Goal: Task Accomplishment & Management: Manage account settings

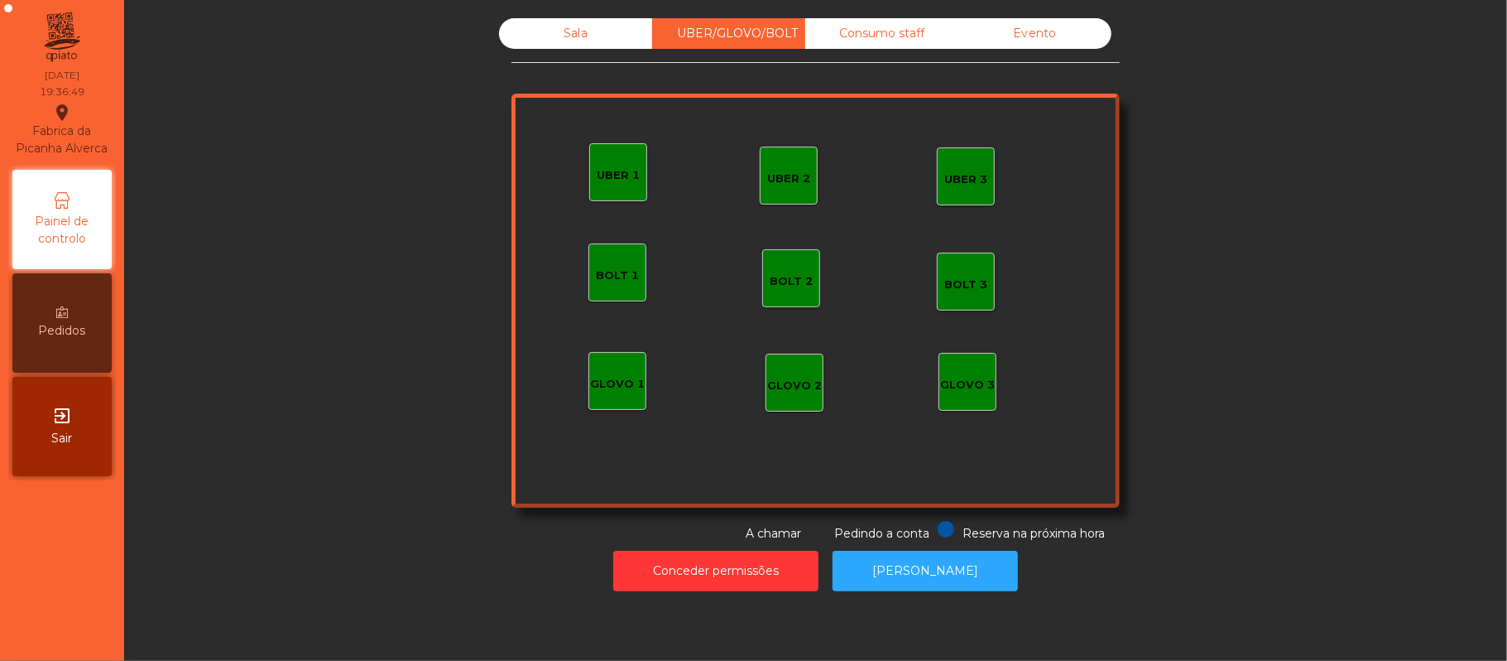
click at [885, 33] on div "Consumo staff" at bounding box center [881, 33] width 153 height 31
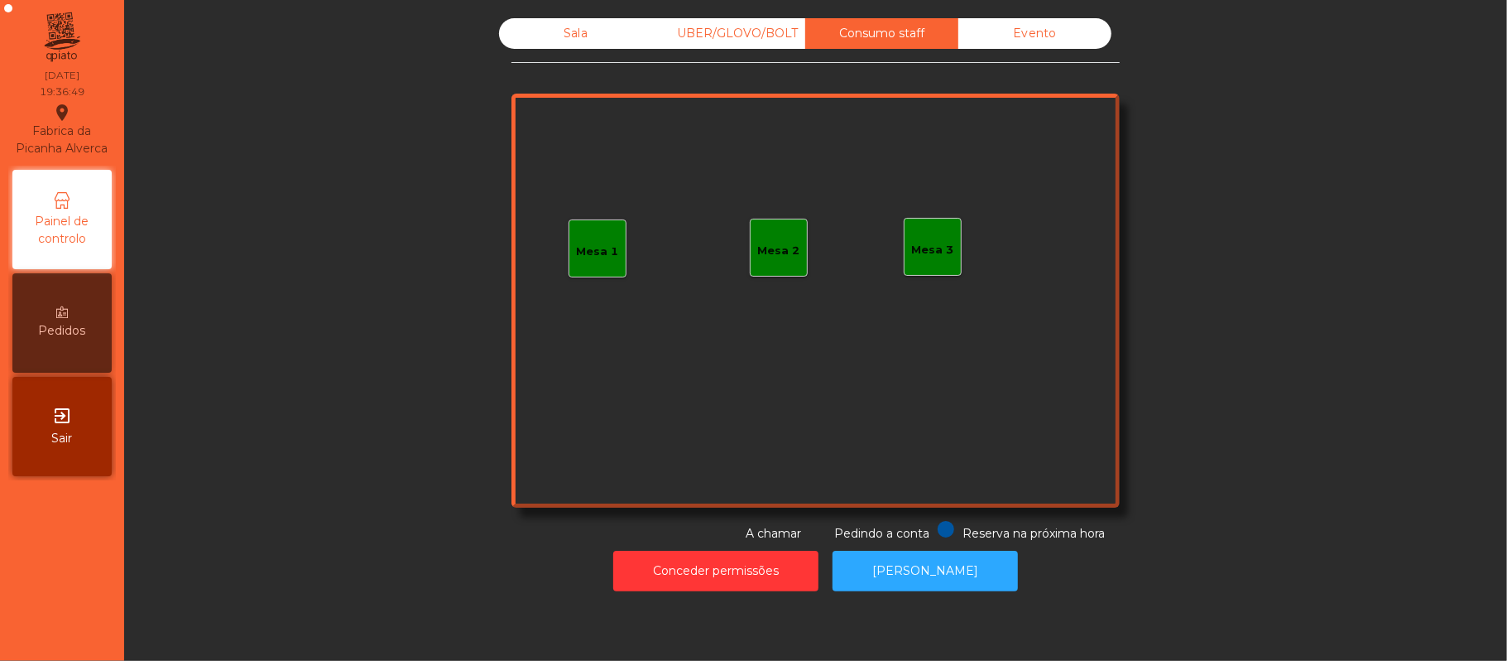
click at [601, 272] on div "Mesa 1" at bounding box center [598, 248] width 58 height 58
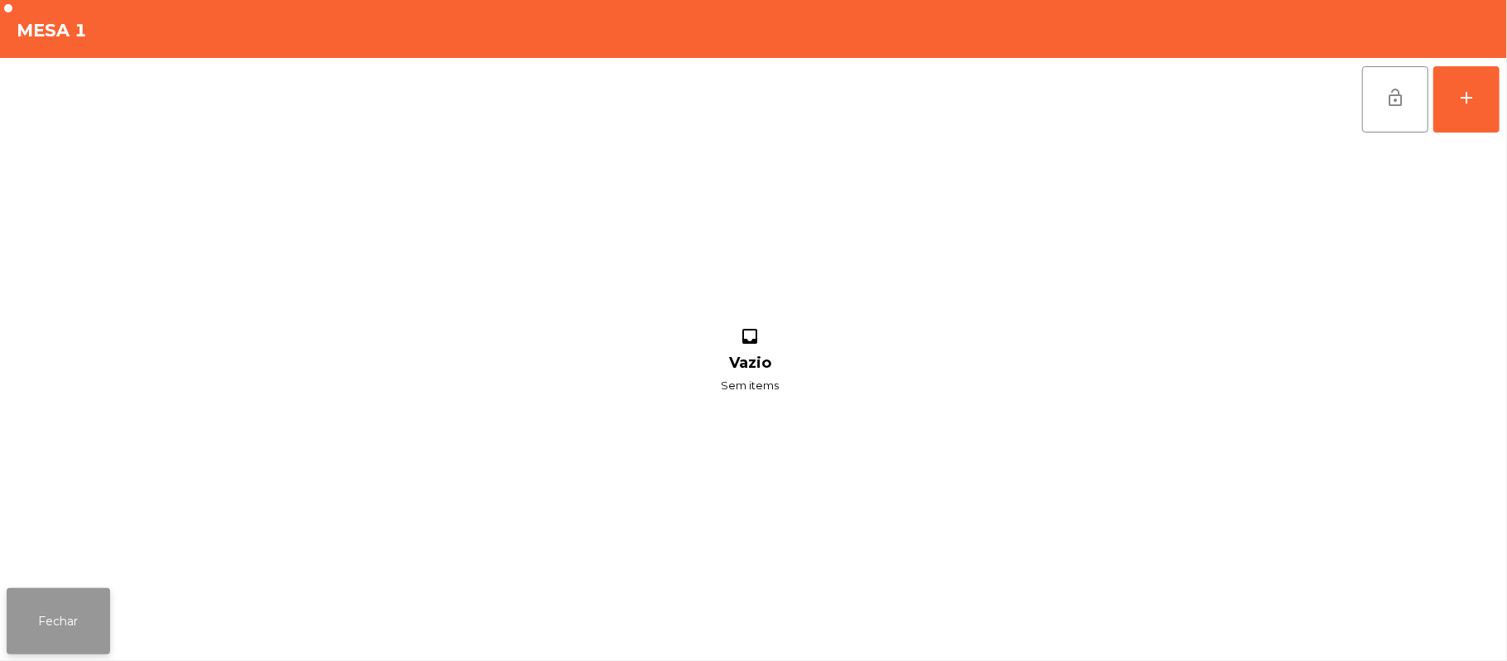
click at [61, 598] on button "Fechar" at bounding box center [58, 621] width 103 height 66
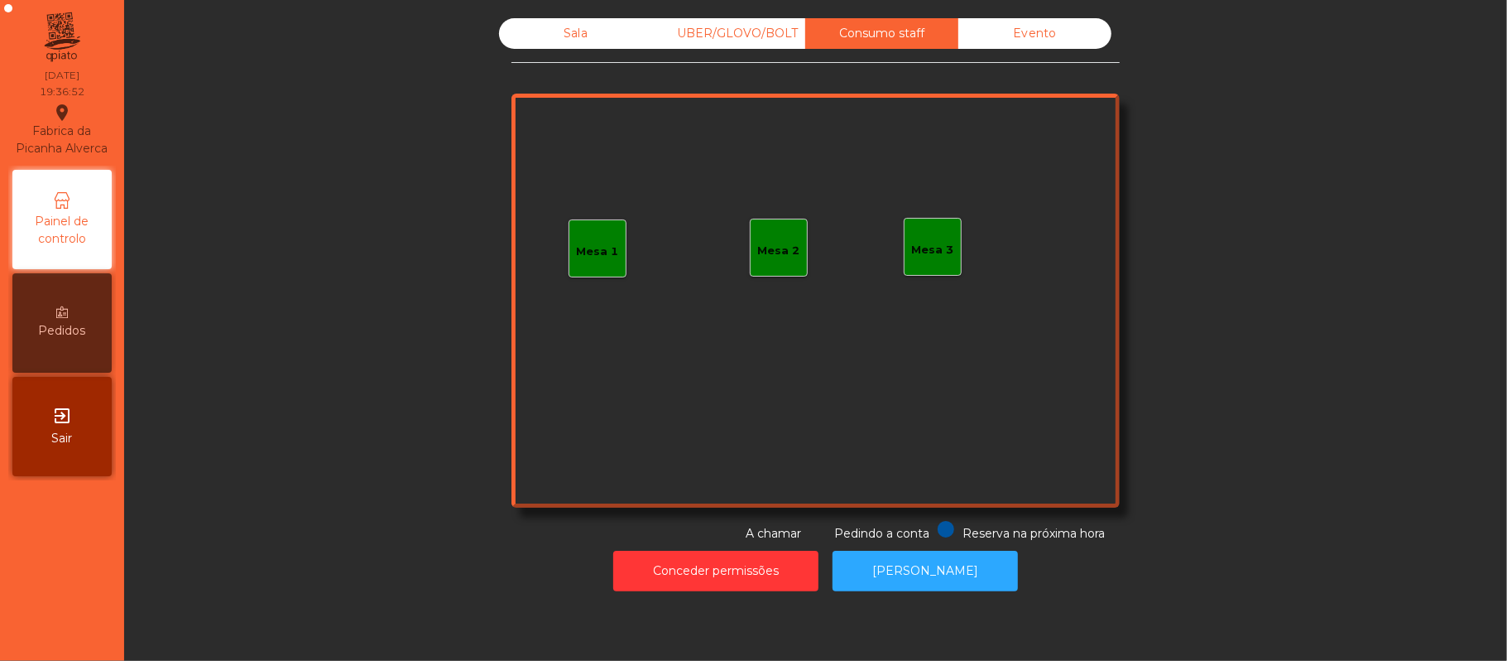
click at [609, 245] on div "Mesa 1" at bounding box center [598, 248] width 58 height 58
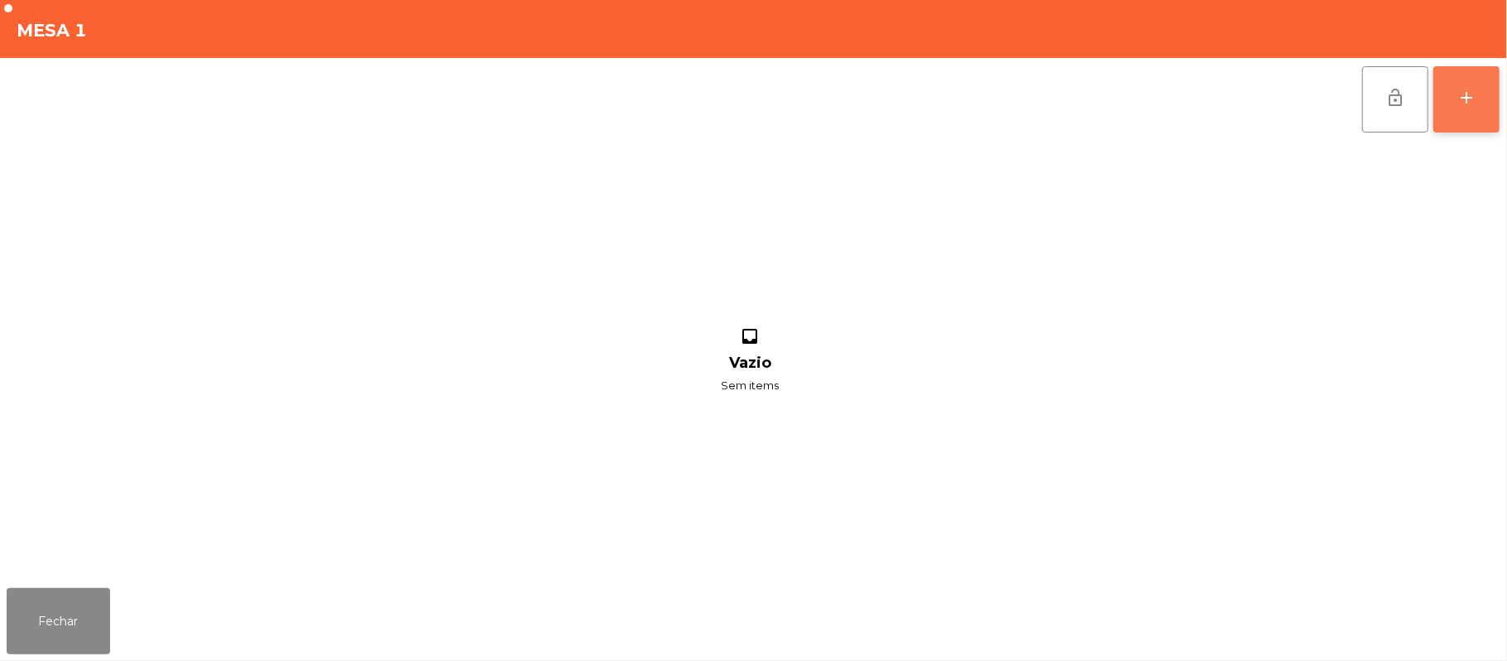
click at [1498, 106] on button "add" at bounding box center [1467, 99] width 66 height 66
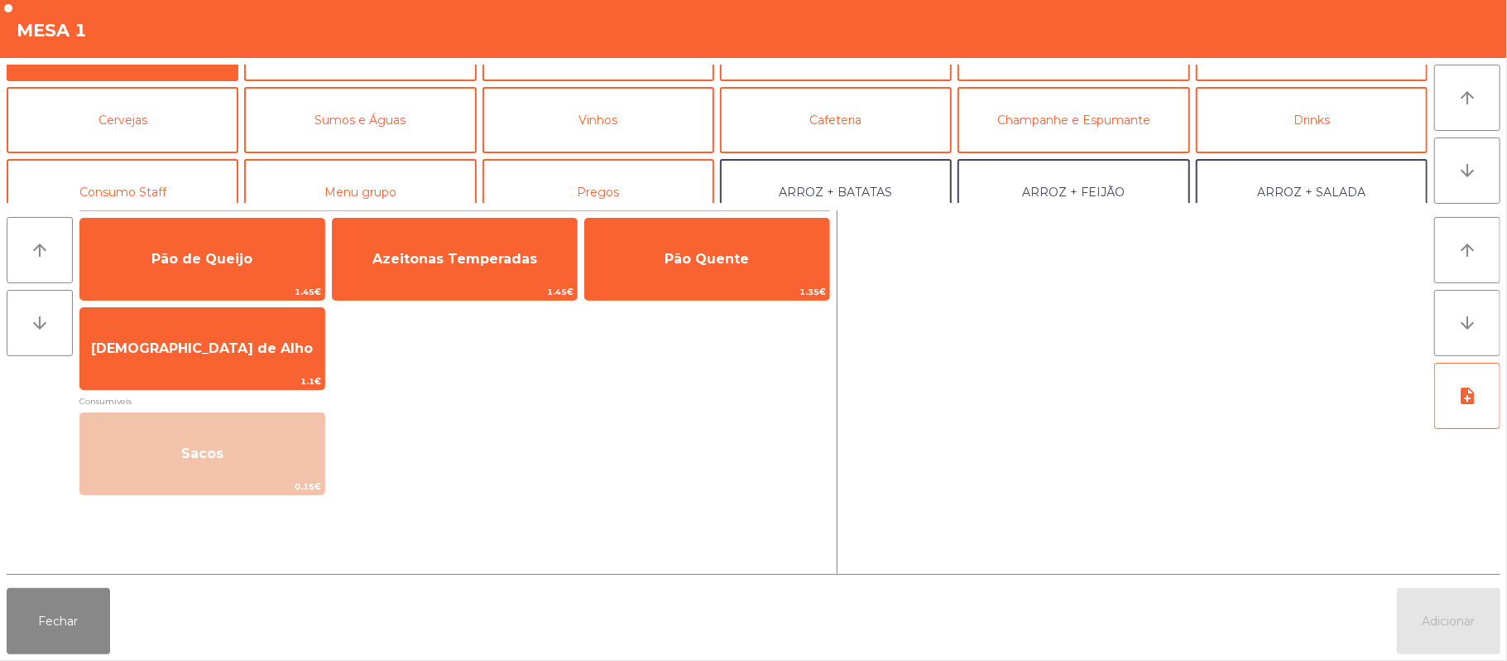
scroll to position [74, 0]
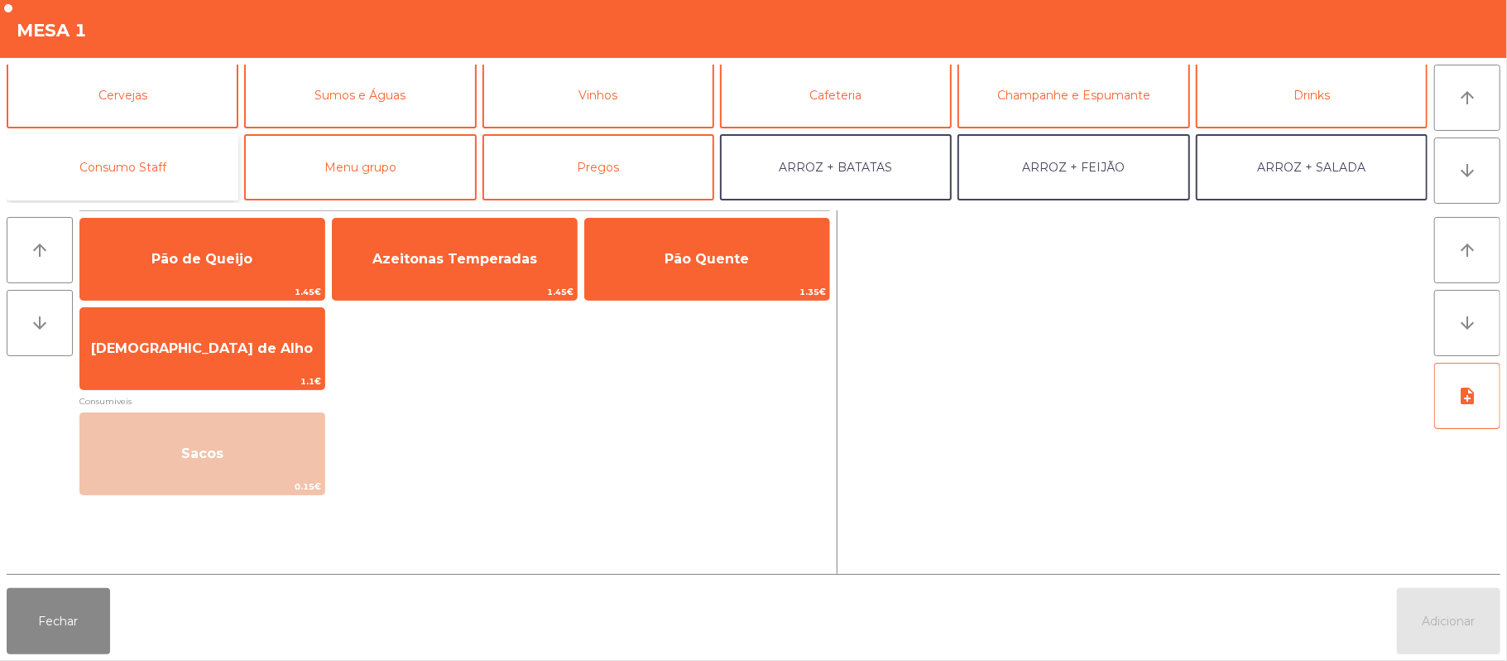
click at [199, 154] on button "Consumo Staff" at bounding box center [123, 167] width 232 height 66
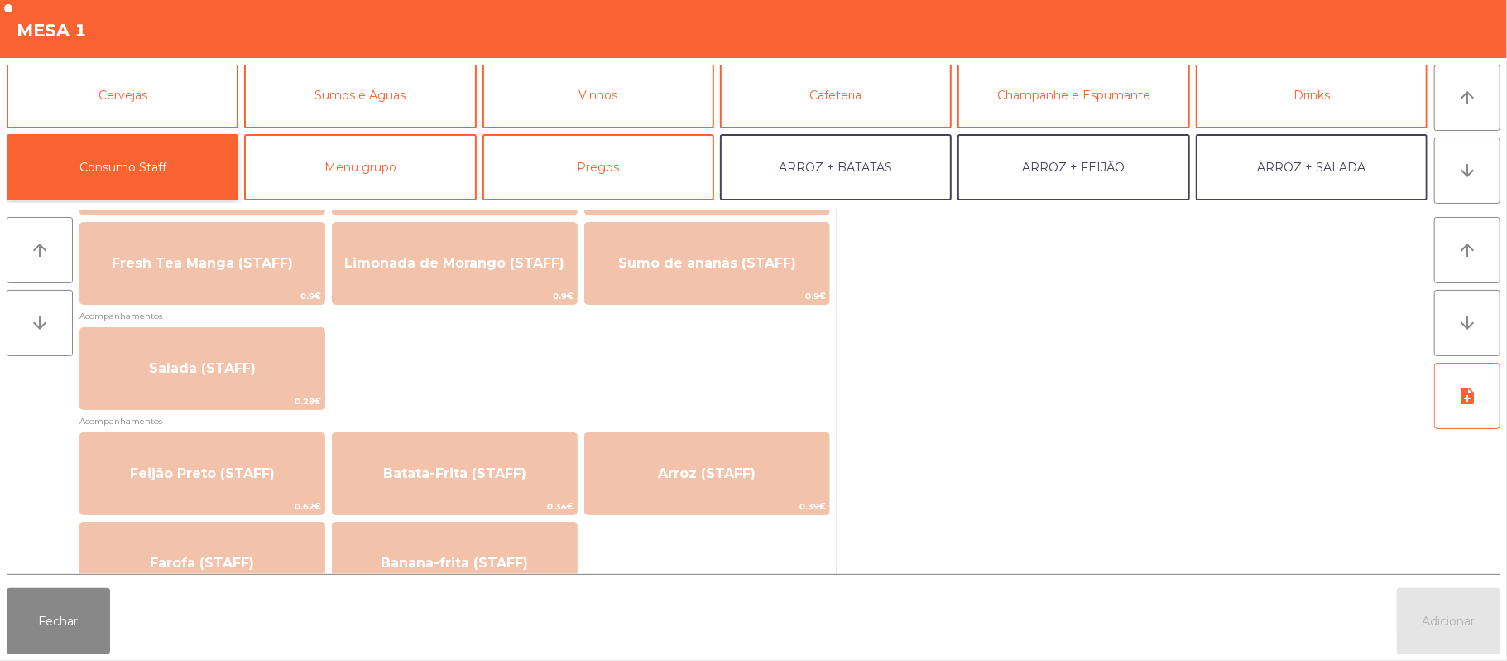
scroll to position [578, 0]
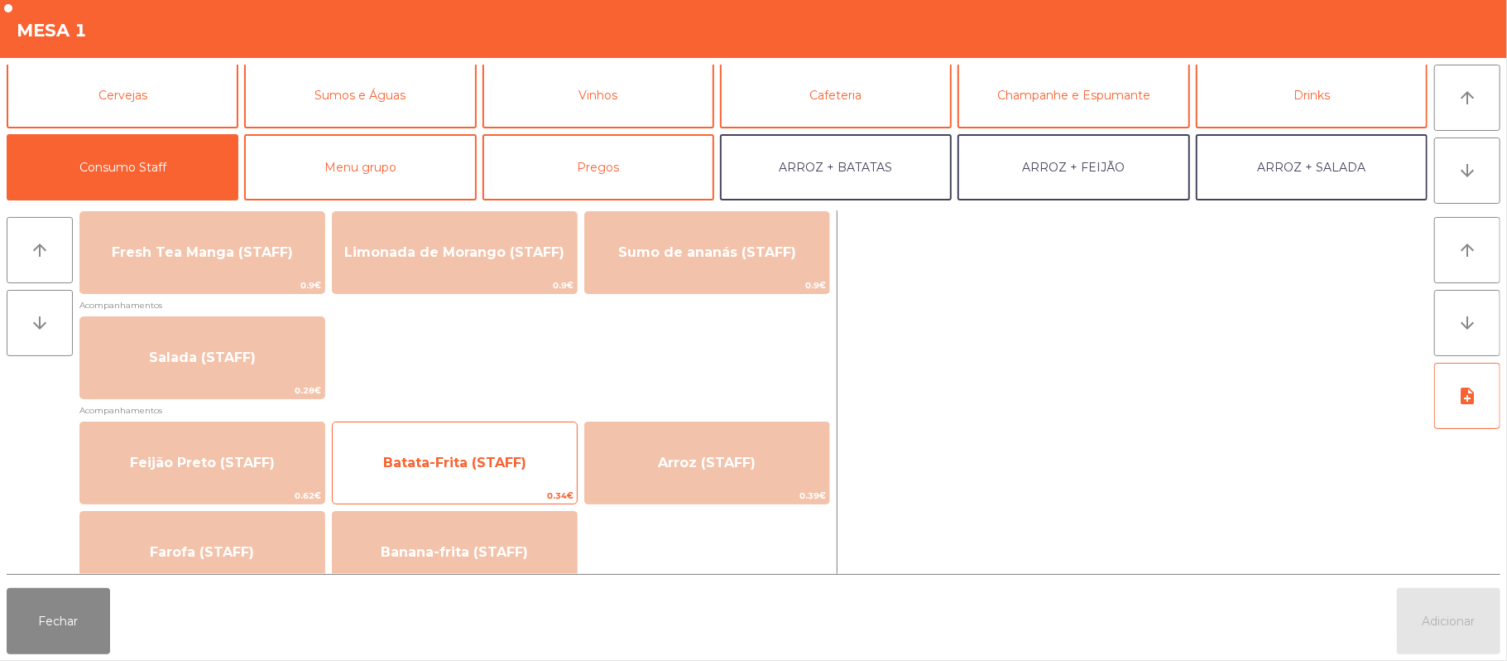
click at [482, 459] on span "Batata-Frita (STAFF)" at bounding box center [454, 462] width 143 height 16
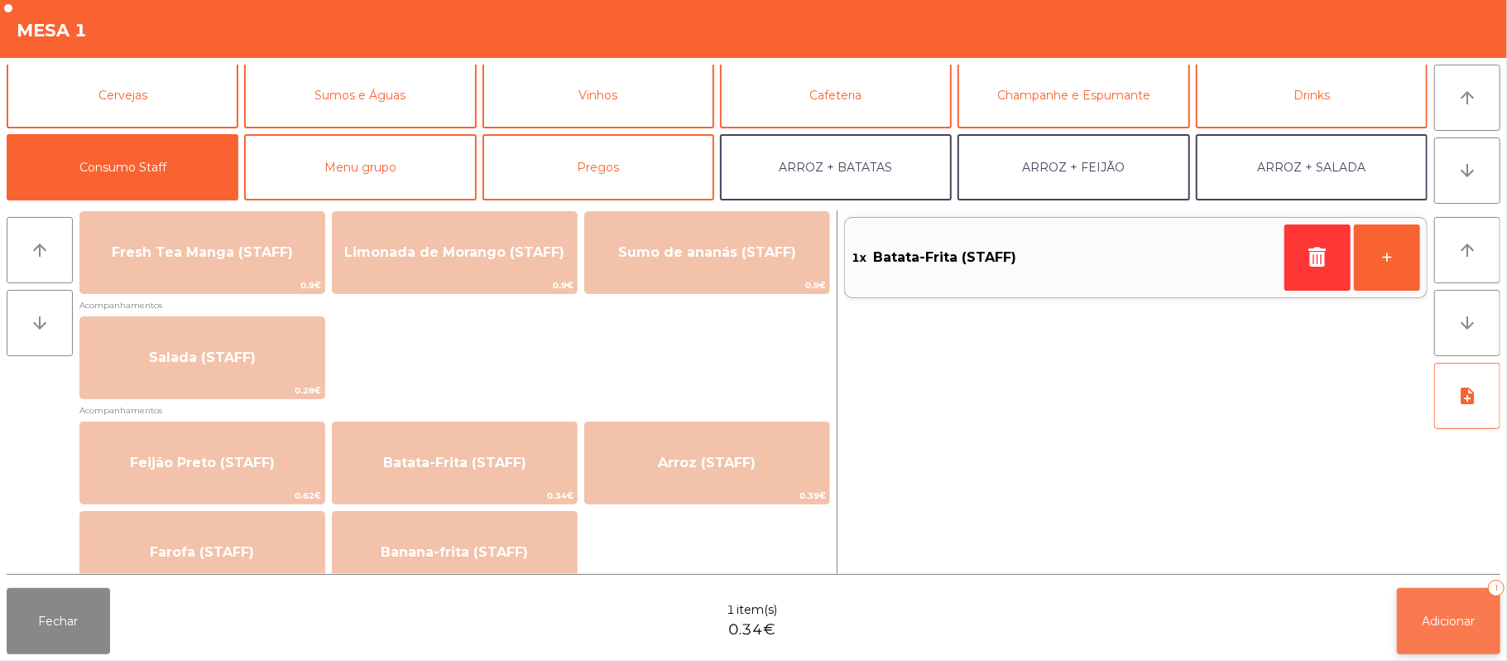
click at [1425, 622] on span "Adicionar" at bounding box center [1449, 620] width 53 height 15
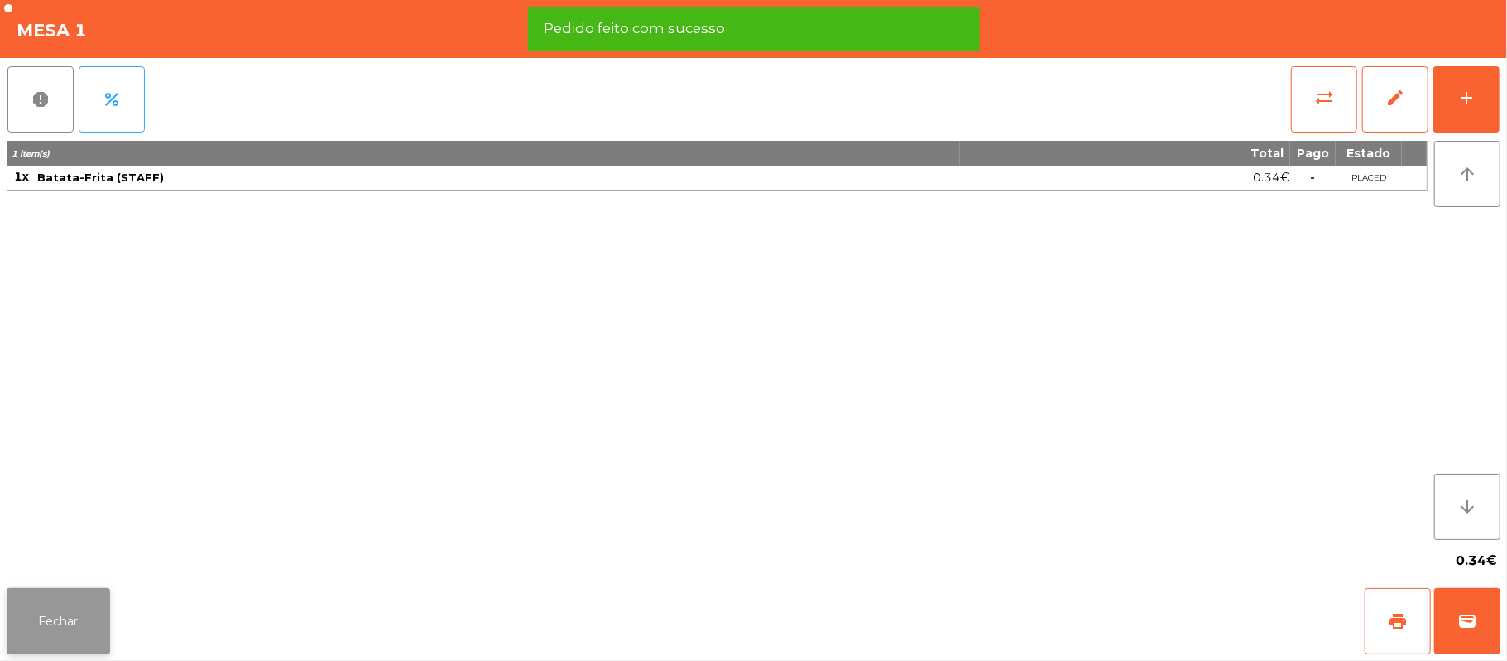
click at [56, 593] on button "Fechar" at bounding box center [58, 621] width 103 height 66
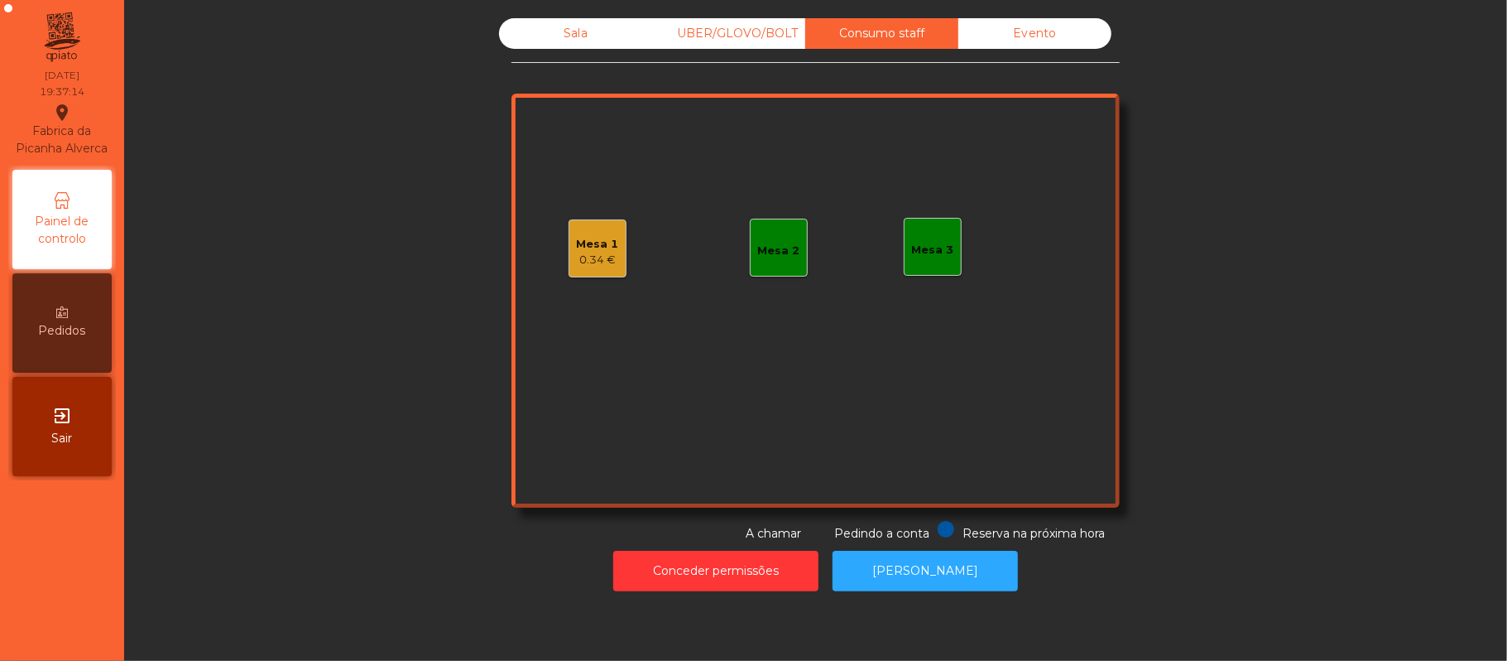
click at [607, 31] on div "Sala" at bounding box center [575, 33] width 153 height 31
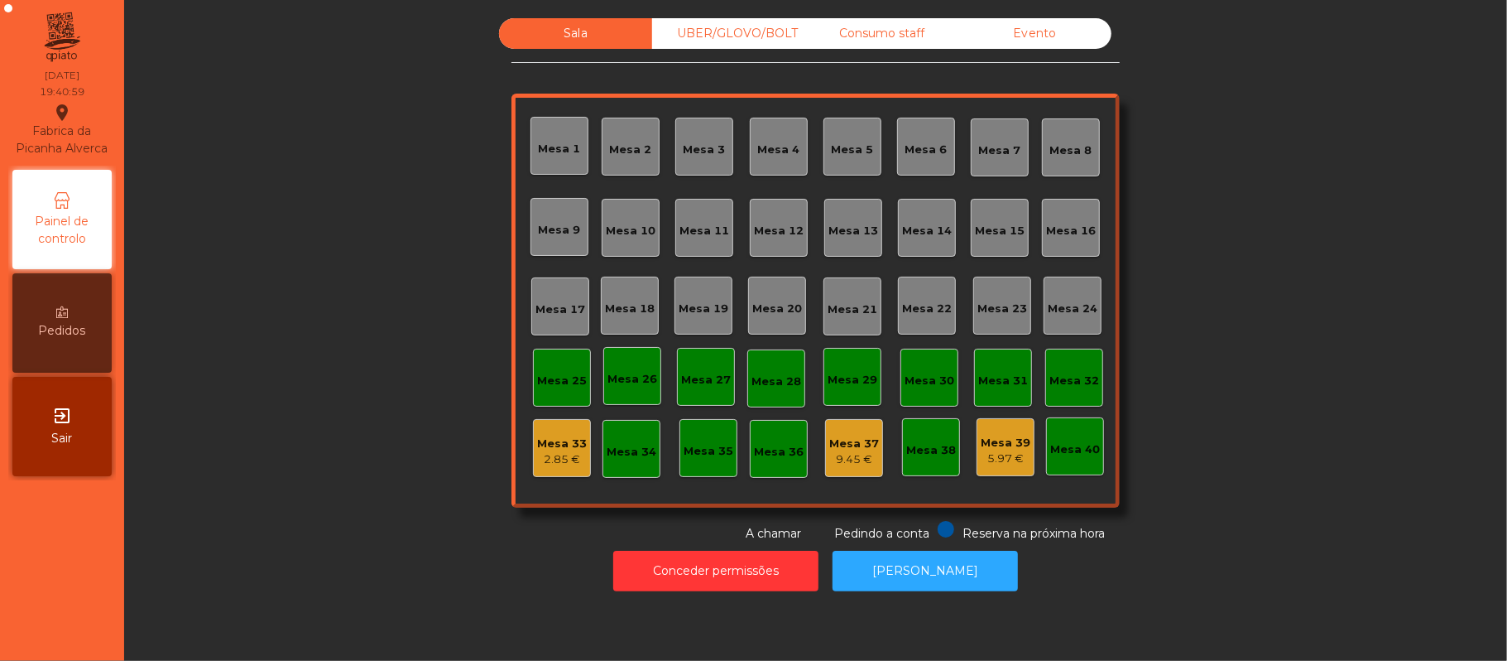
click at [693, 309] on div "Mesa 19" at bounding box center [704, 308] width 50 height 17
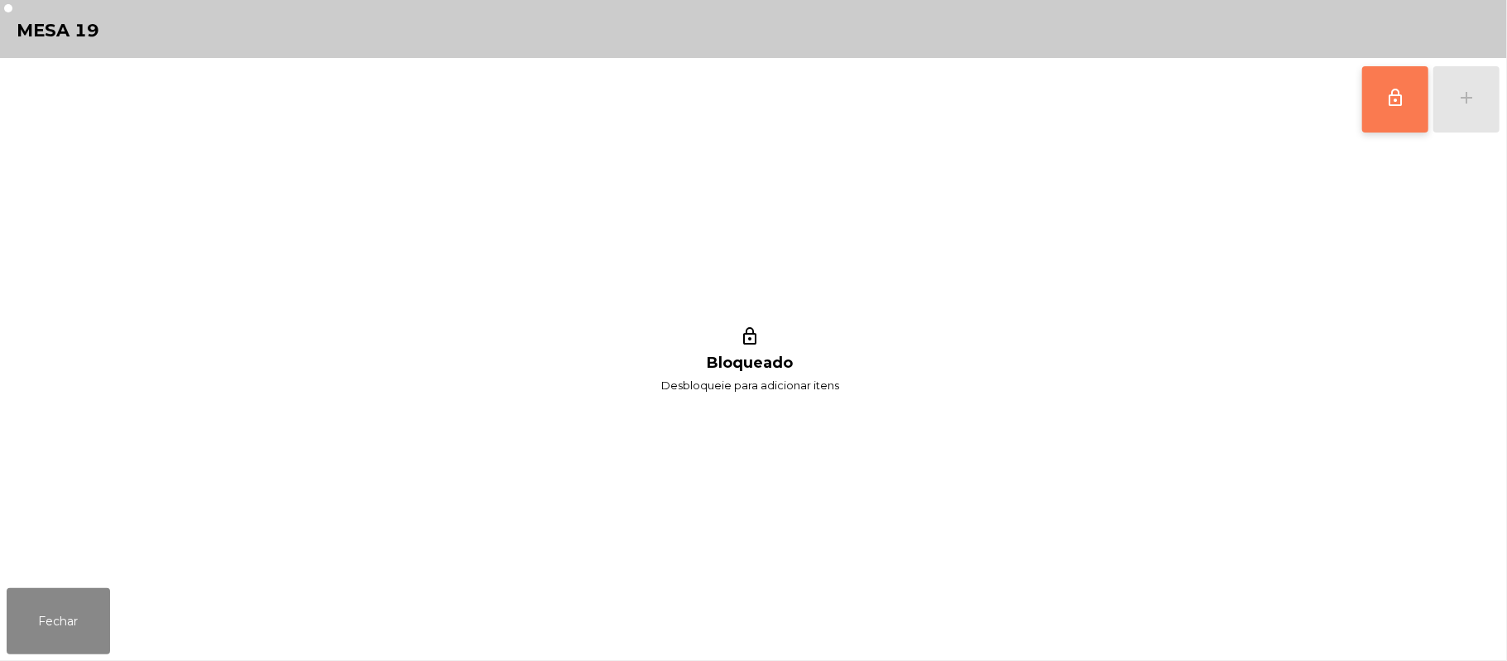
click at [1377, 109] on button "lock_outline" at bounding box center [1396, 99] width 66 height 66
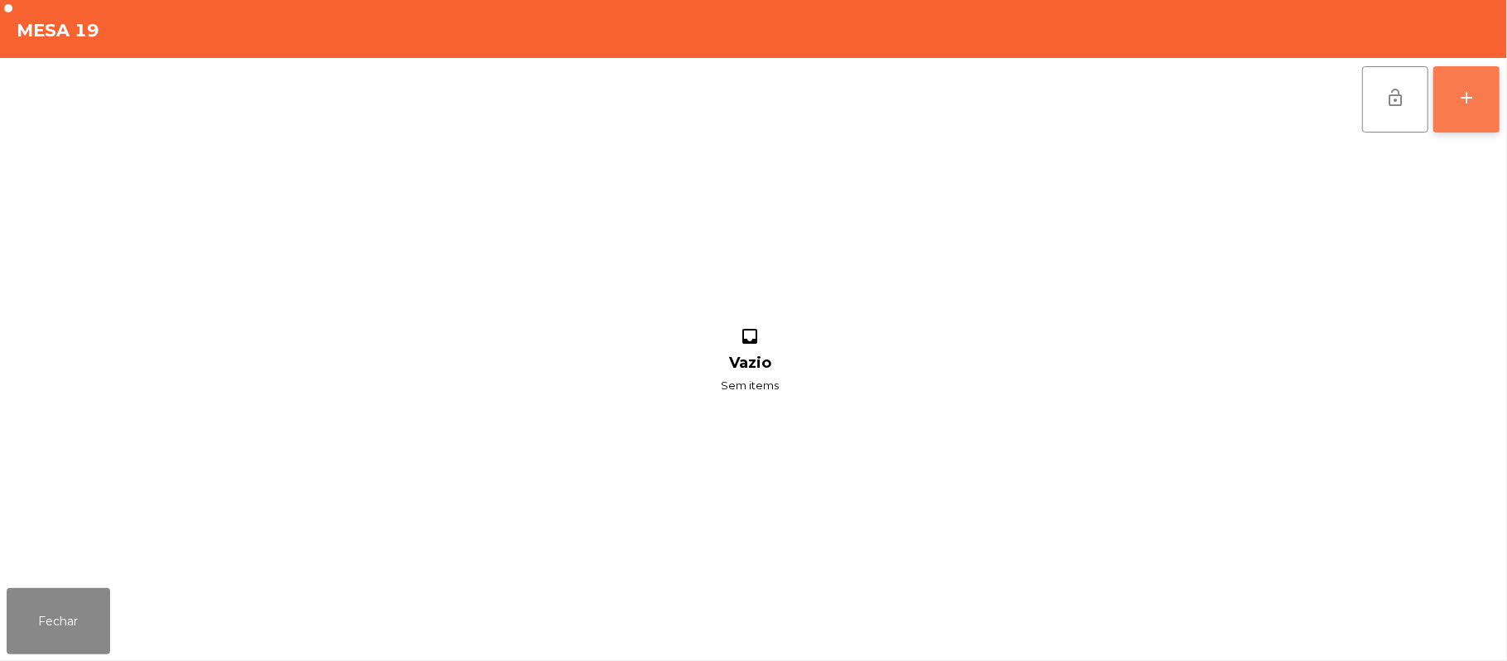
click at [1464, 113] on button "add" at bounding box center [1467, 99] width 66 height 66
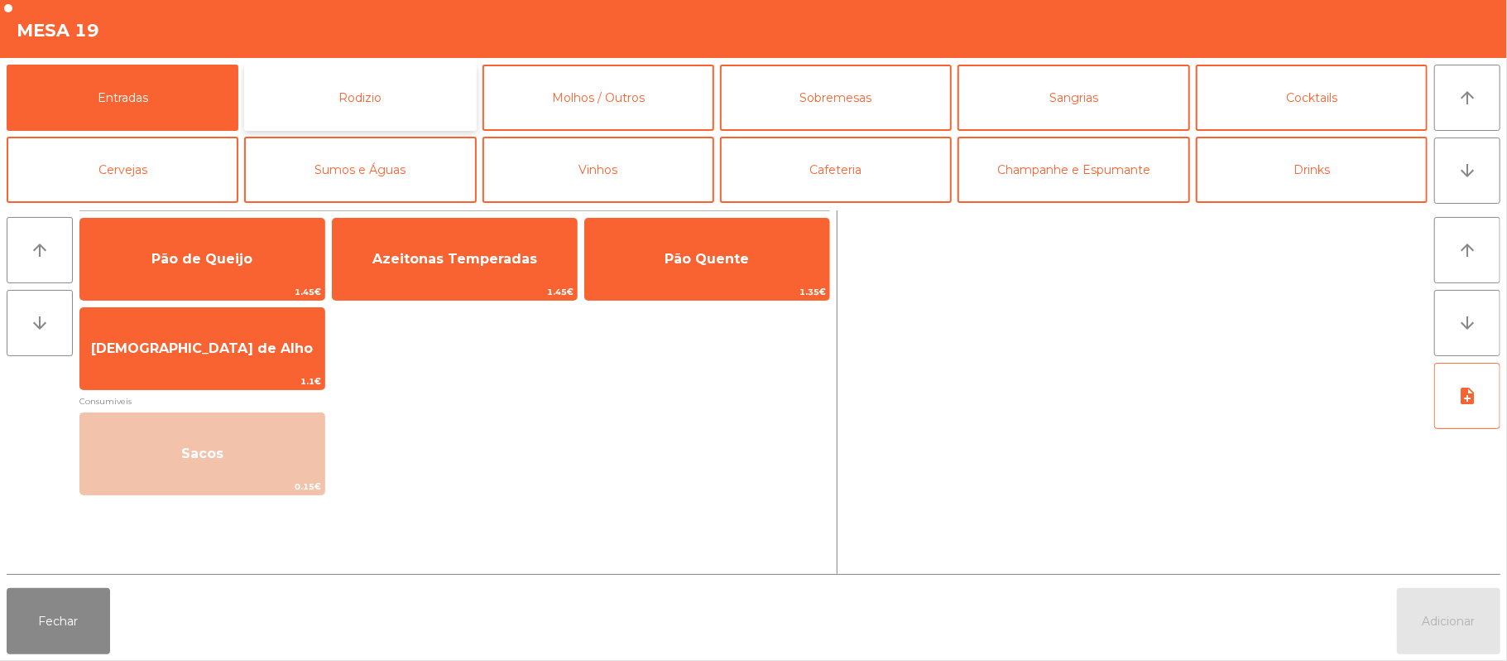
click at [382, 111] on button "Rodizio" at bounding box center [360, 98] width 232 height 66
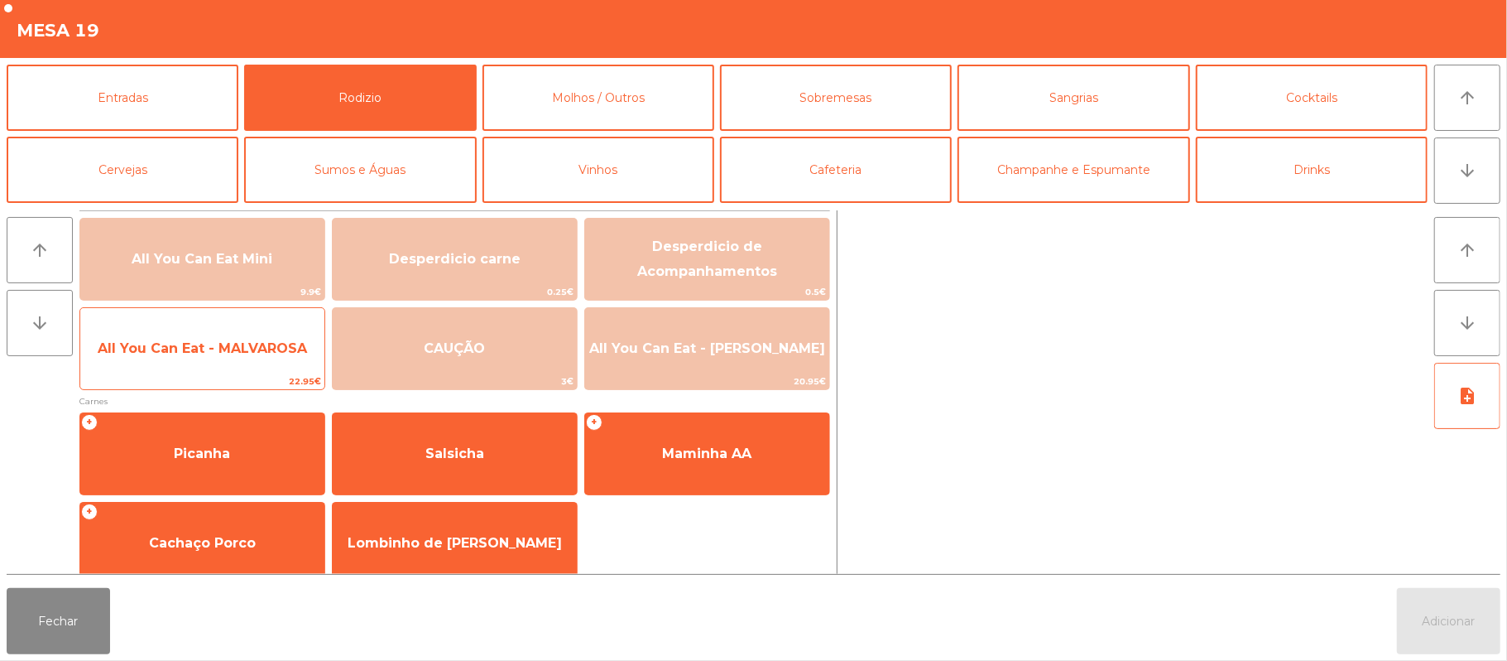
click at [262, 351] on span "All You Can Eat - MALVAROSA" at bounding box center [202, 348] width 209 height 16
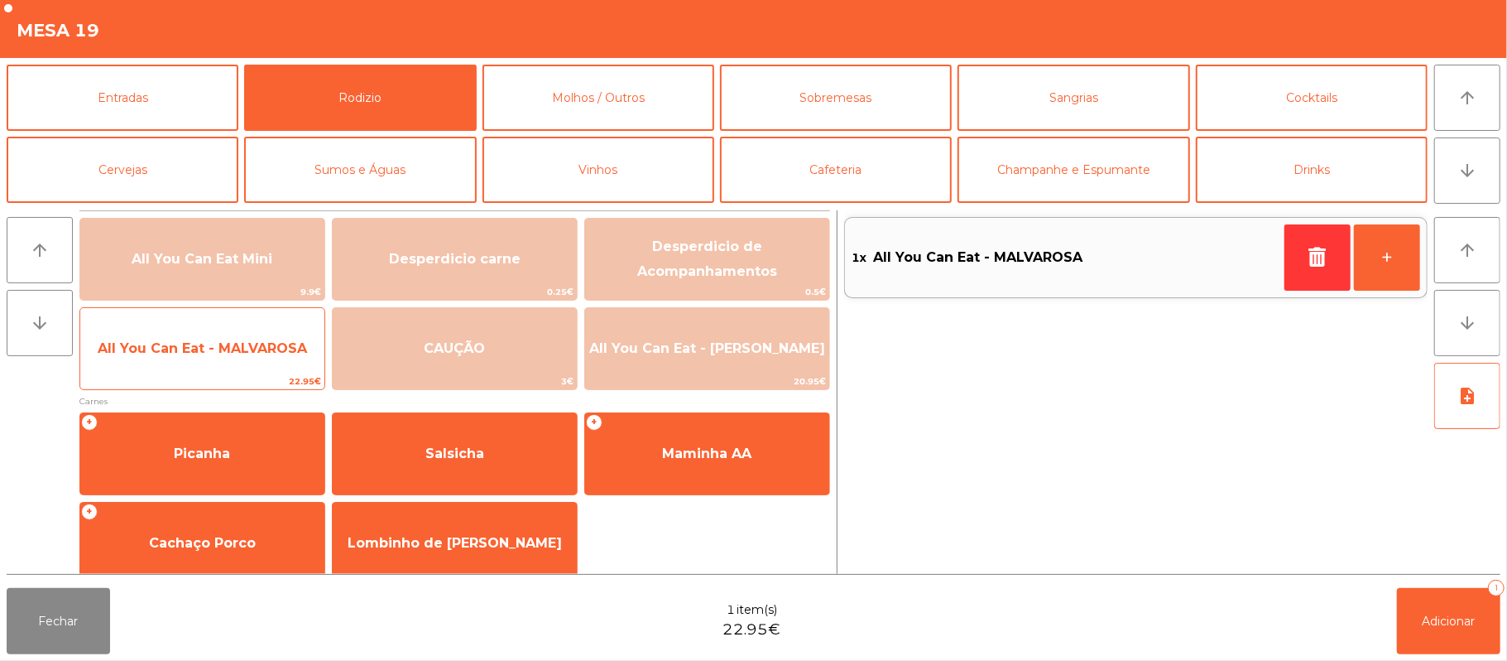
click at [253, 344] on span "All You Can Eat - MALVAROSA" at bounding box center [202, 348] width 209 height 16
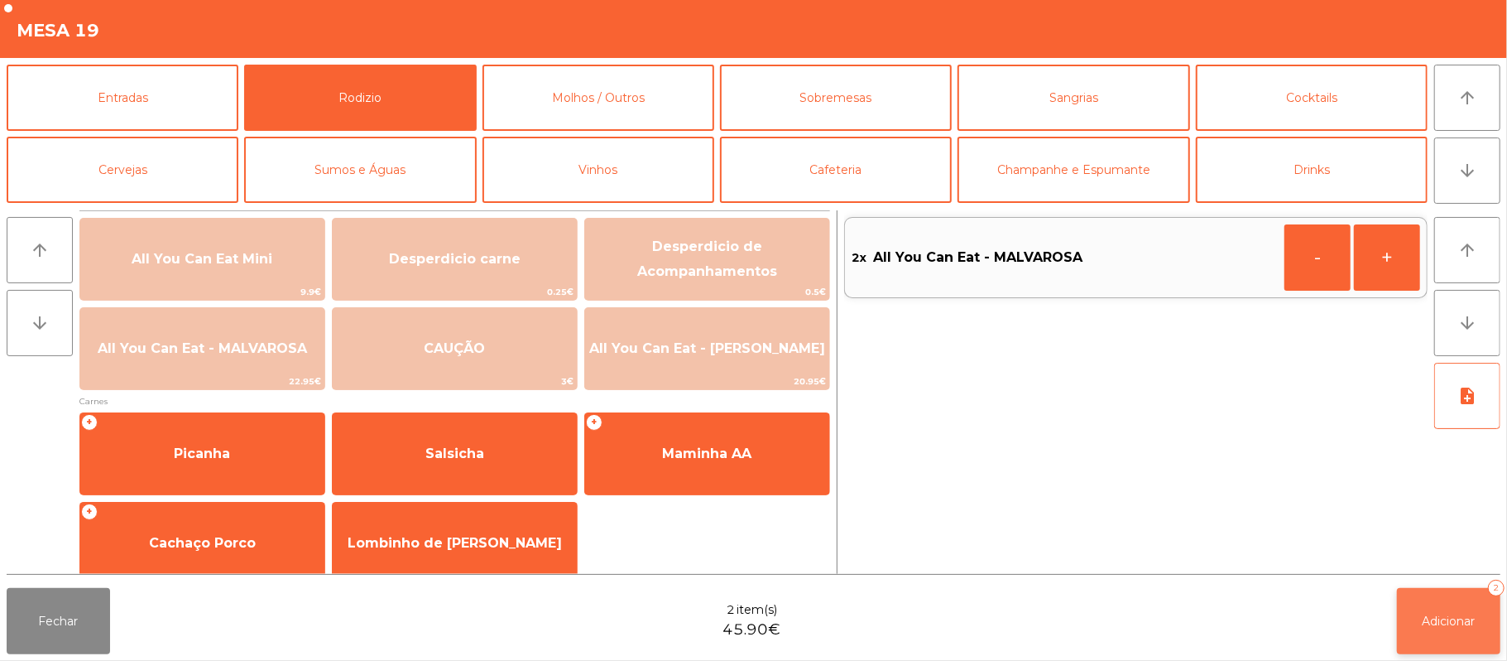
click at [1440, 630] on button "Adicionar 2" at bounding box center [1448, 621] width 103 height 66
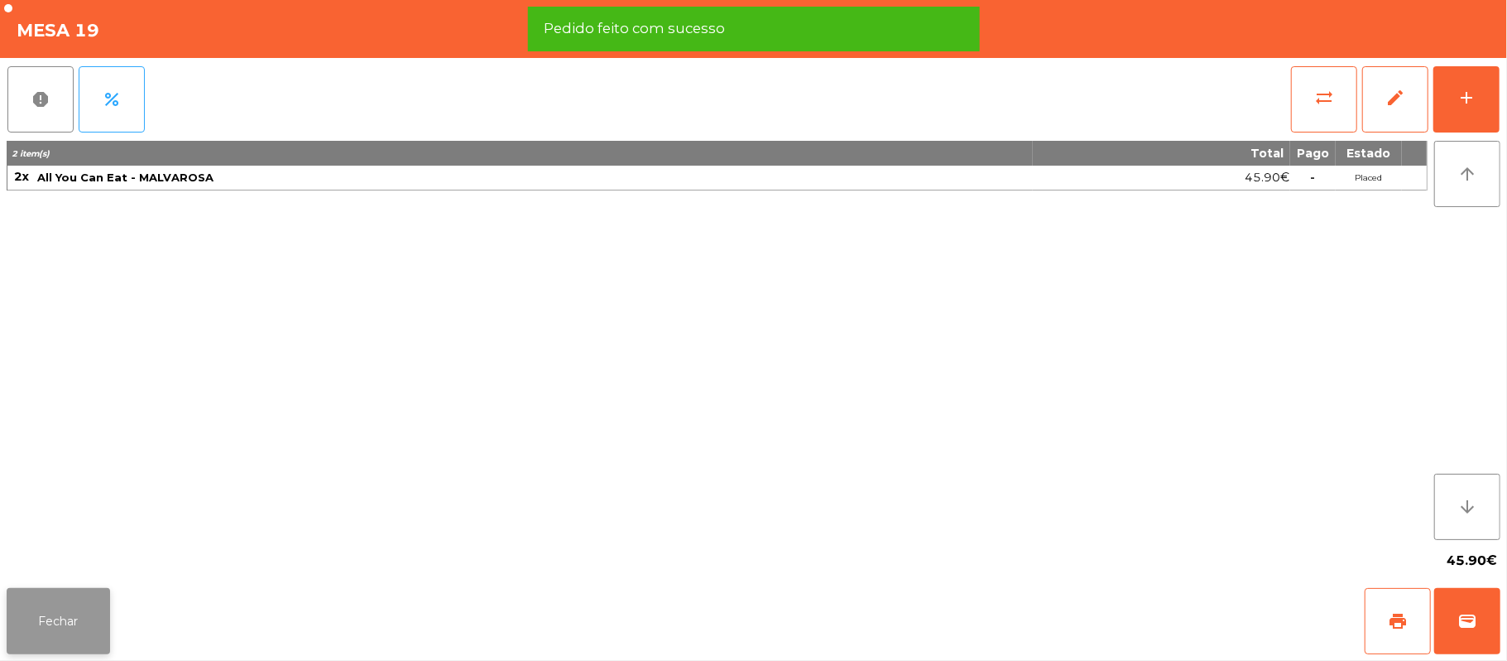
click at [43, 588] on button "Fechar" at bounding box center [58, 621] width 103 height 66
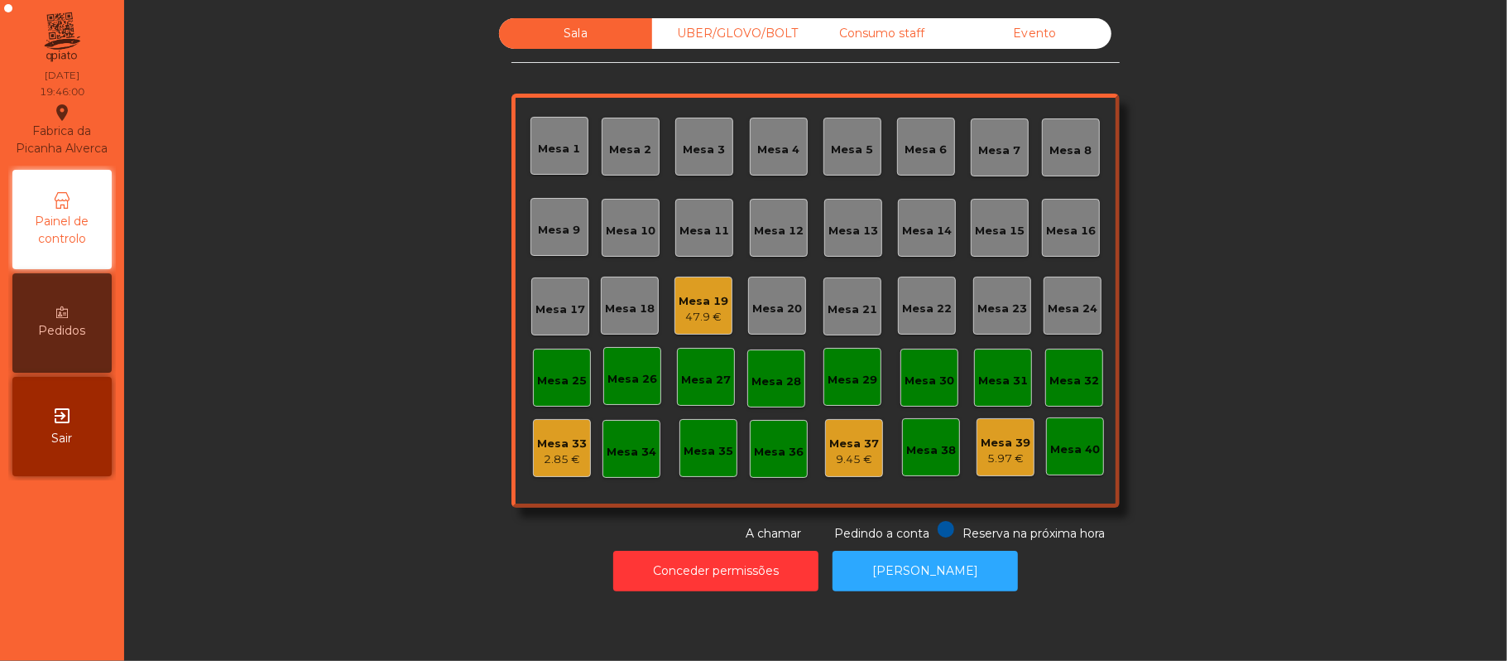
click at [685, 309] on div "47.9 €" at bounding box center [704, 317] width 50 height 17
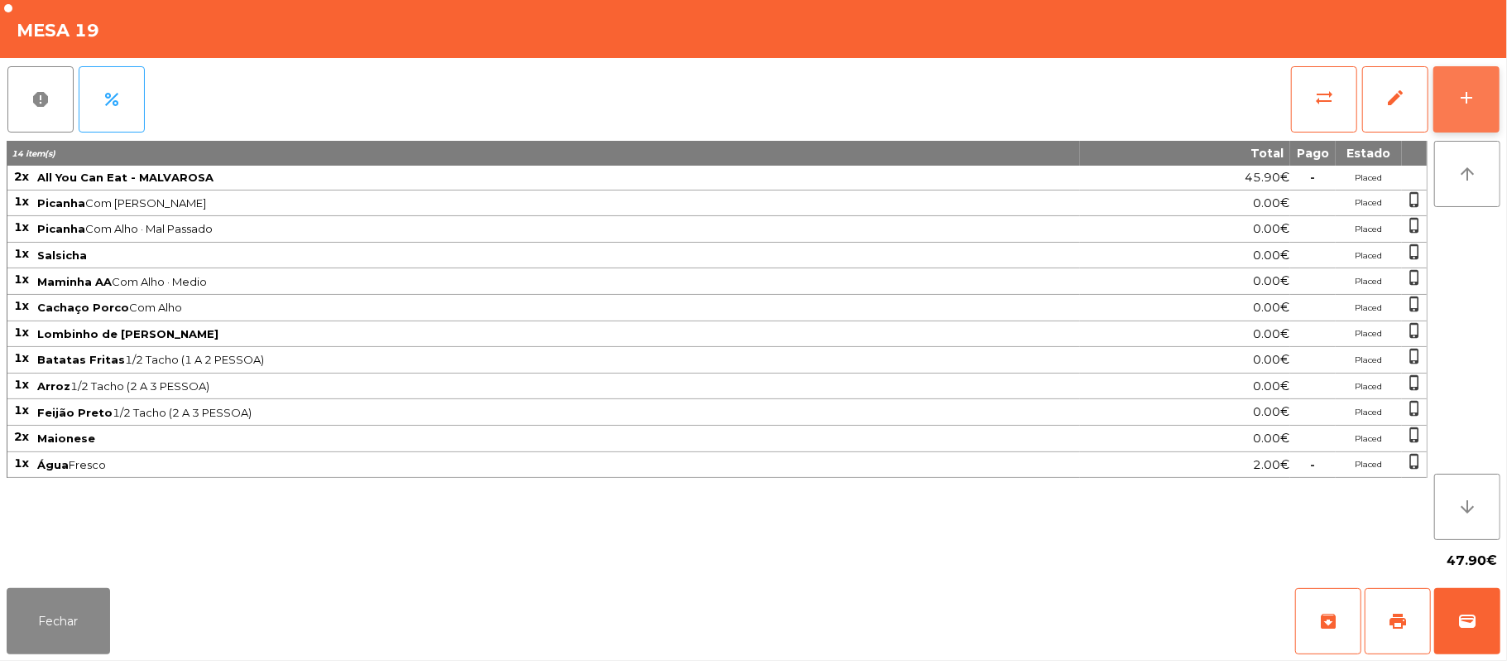
click at [1460, 127] on button "add" at bounding box center [1467, 99] width 66 height 66
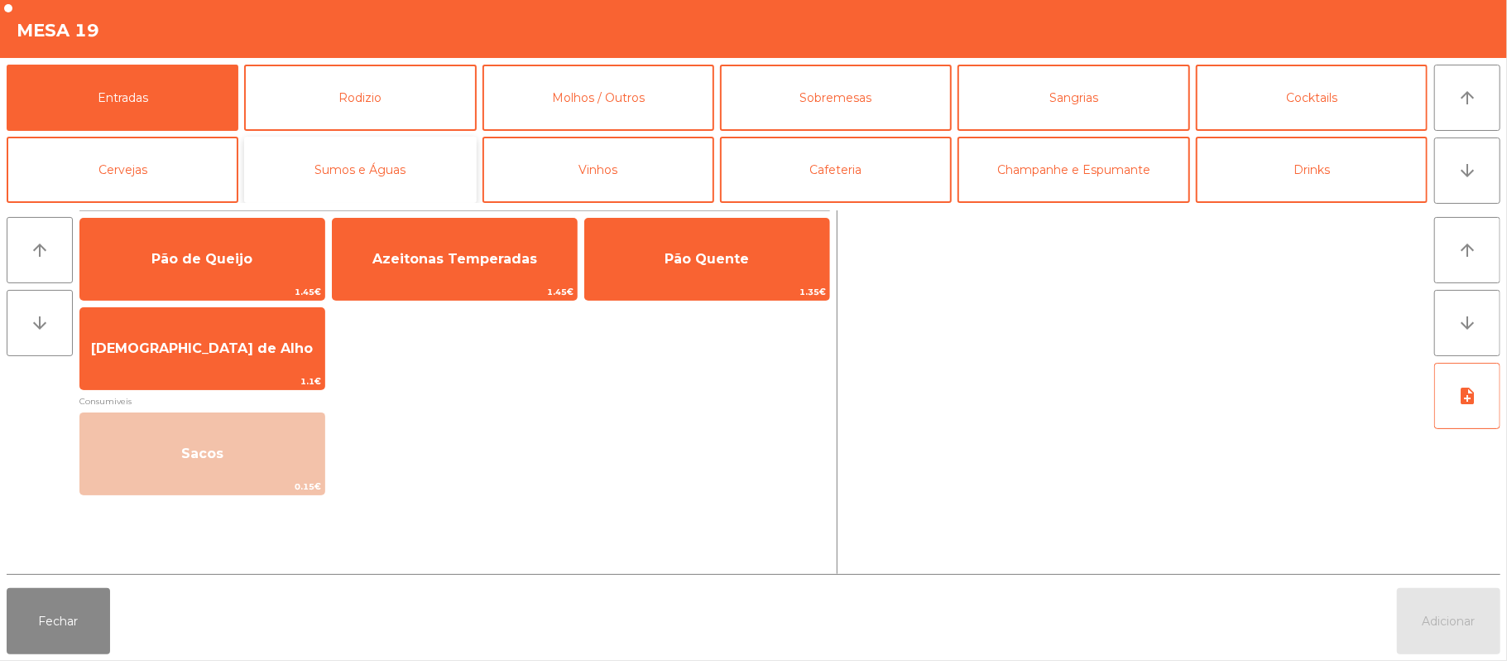
click at [421, 169] on button "Sumos e Águas" at bounding box center [360, 170] width 232 height 66
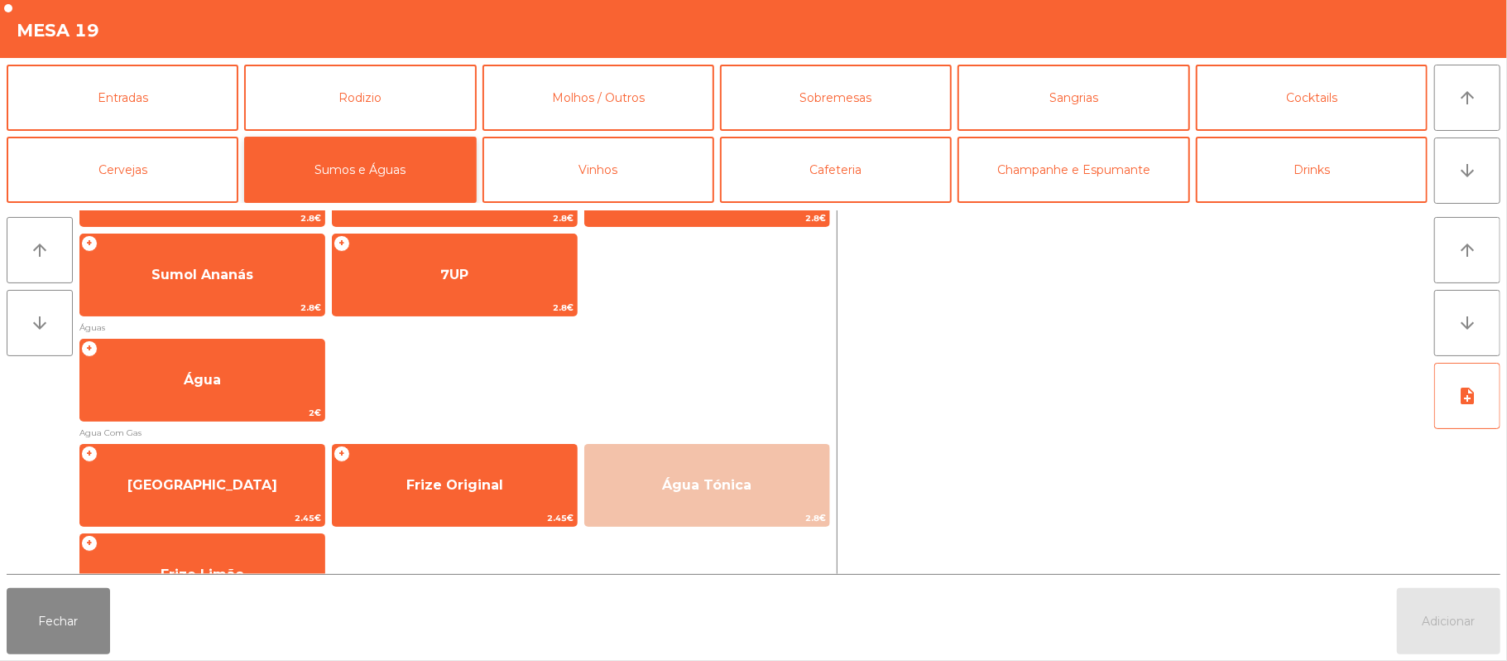
scroll to position [461, 0]
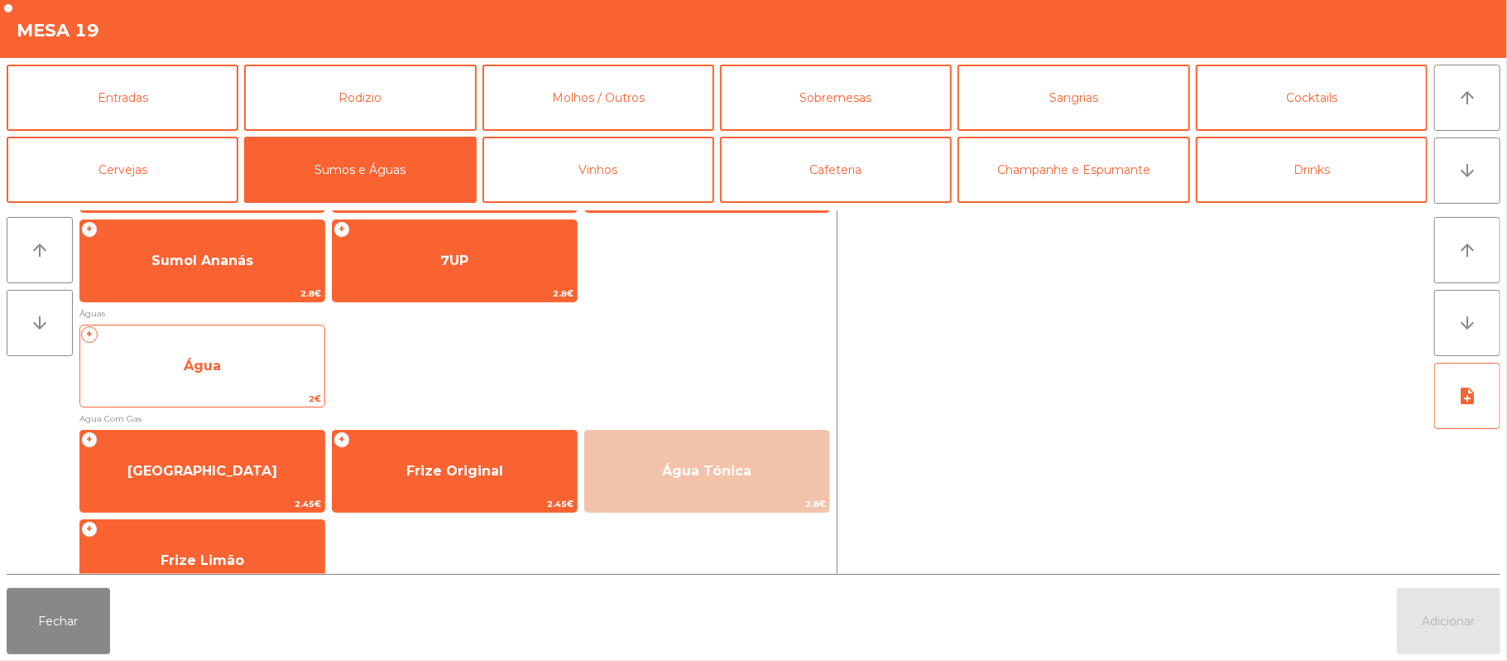
click at [276, 358] on span "Água" at bounding box center [202, 366] width 244 height 45
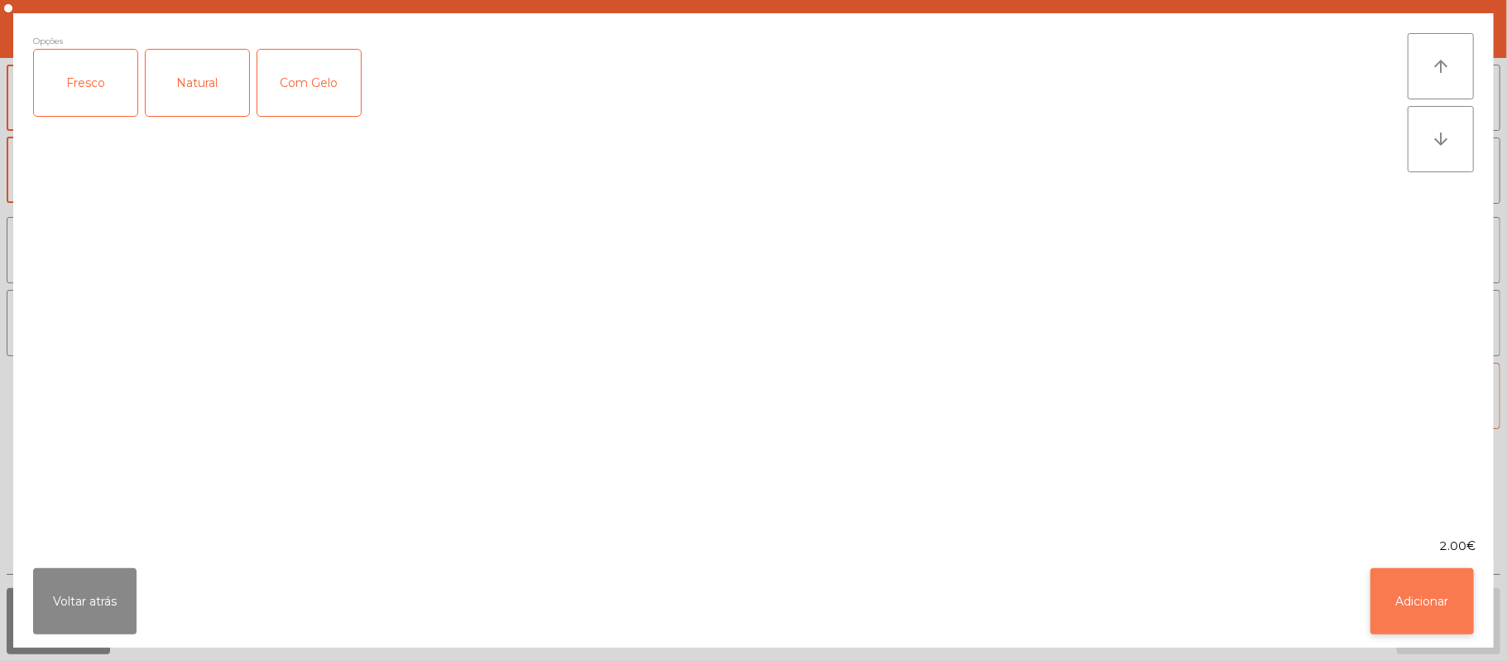
click at [1448, 610] on button "Adicionar" at bounding box center [1422, 601] width 103 height 66
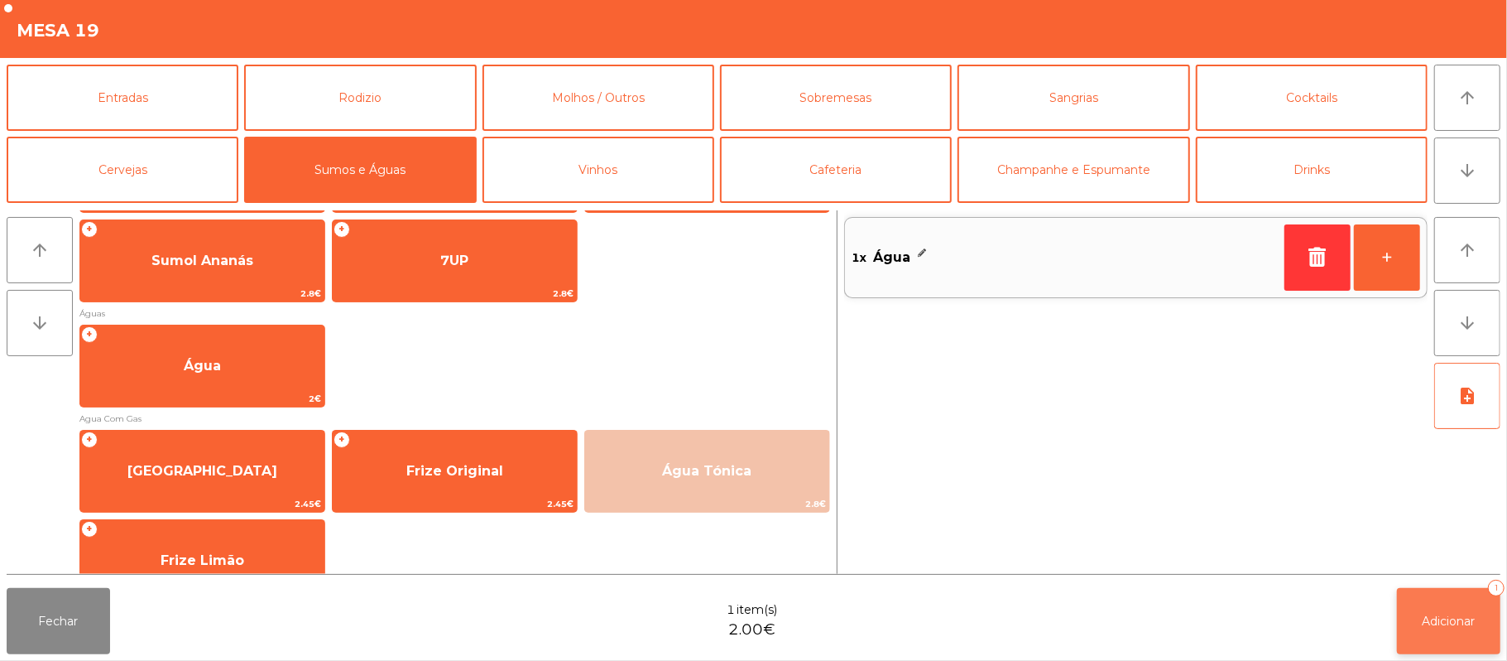
click at [1451, 617] on span "Adicionar" at bounding box center [1449, 620] width 53 height 15
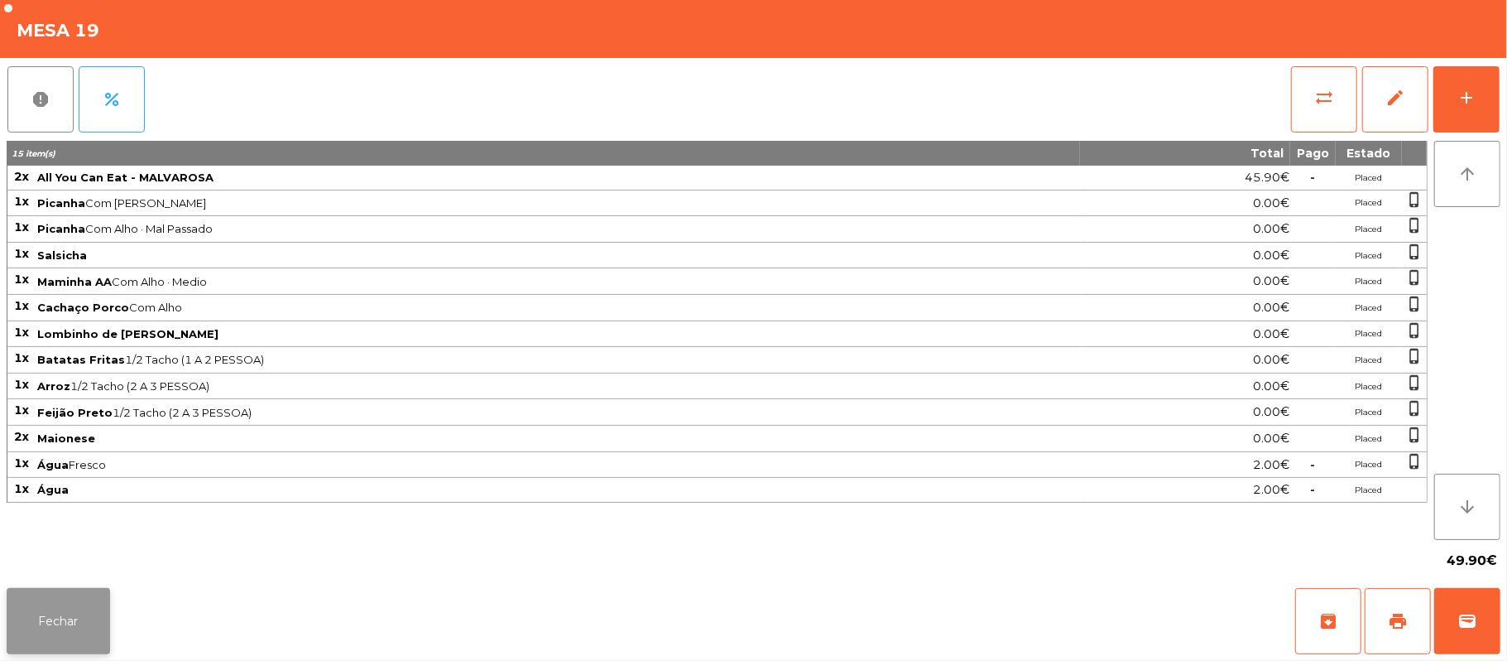
click at [109, 610] on button "Fechar" at bounding box center [58, 621] width 103 height 66
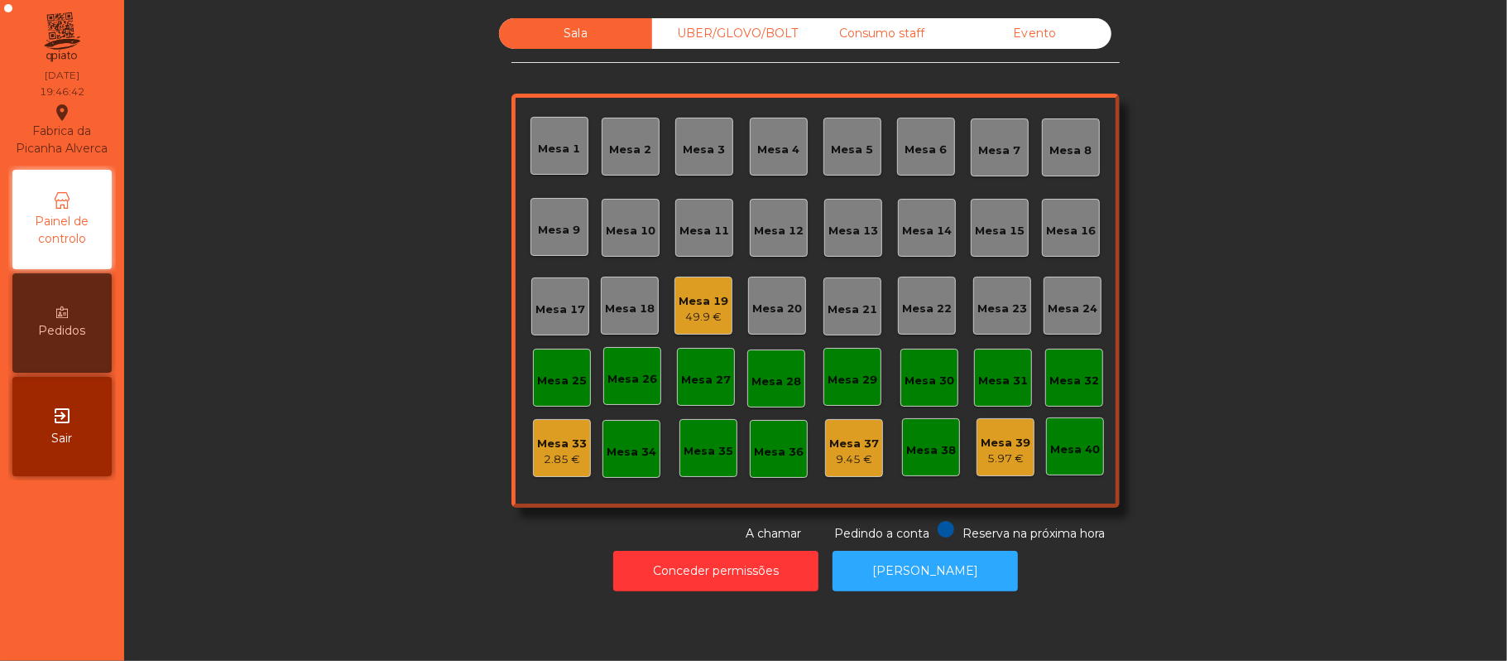
click at [770, 300] on div "Mesa 20" at bounding box center [777, 308] width 50 height 17
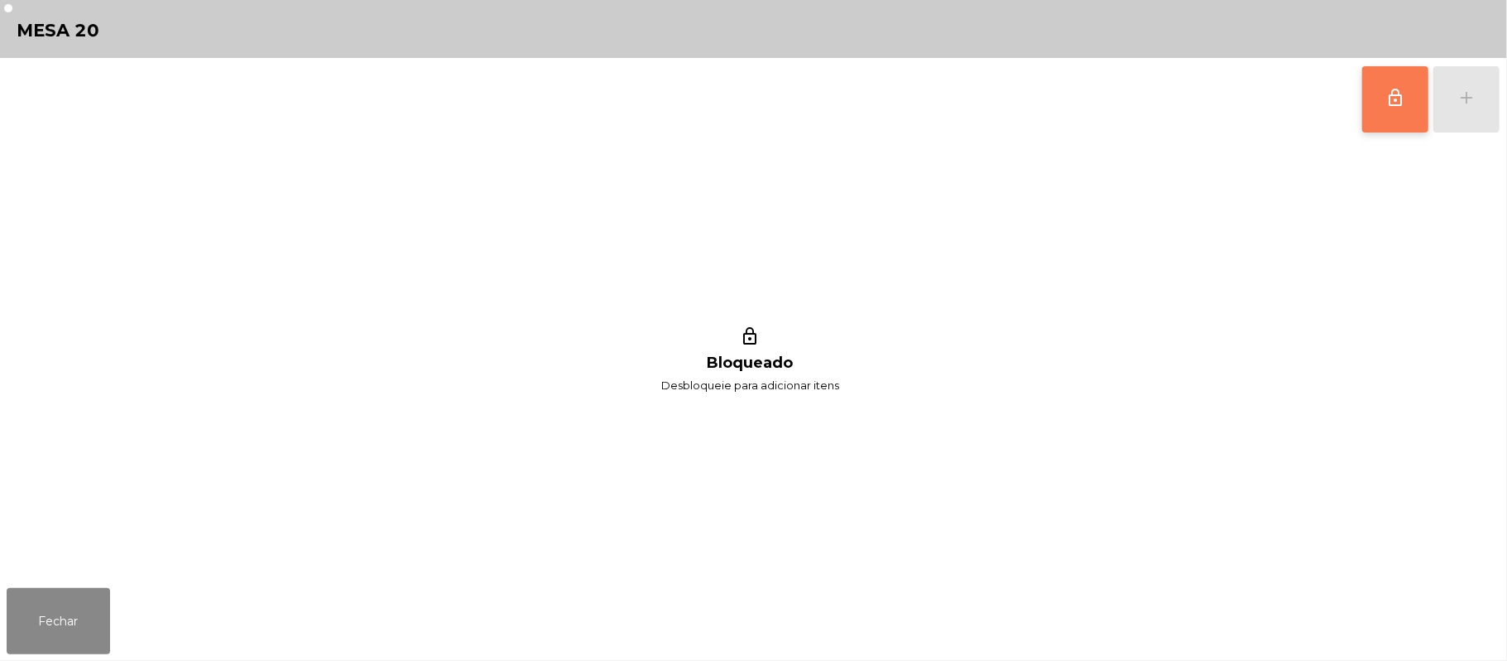
click at [1407, 111] on button "lock_outline" at bounding box center [1396, 99] width 66 height 66
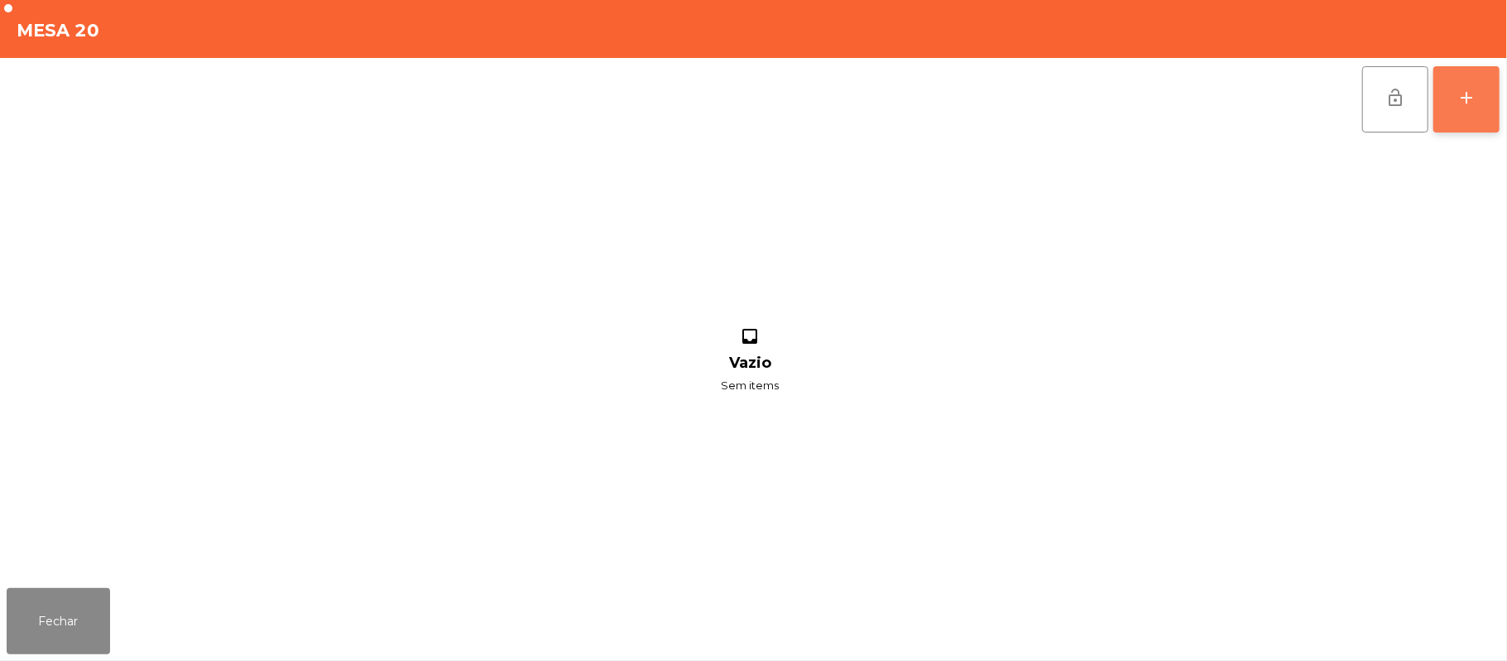
click at [1464, 88] on div "add" at bounding box center [1467, 98] width 20 height 20
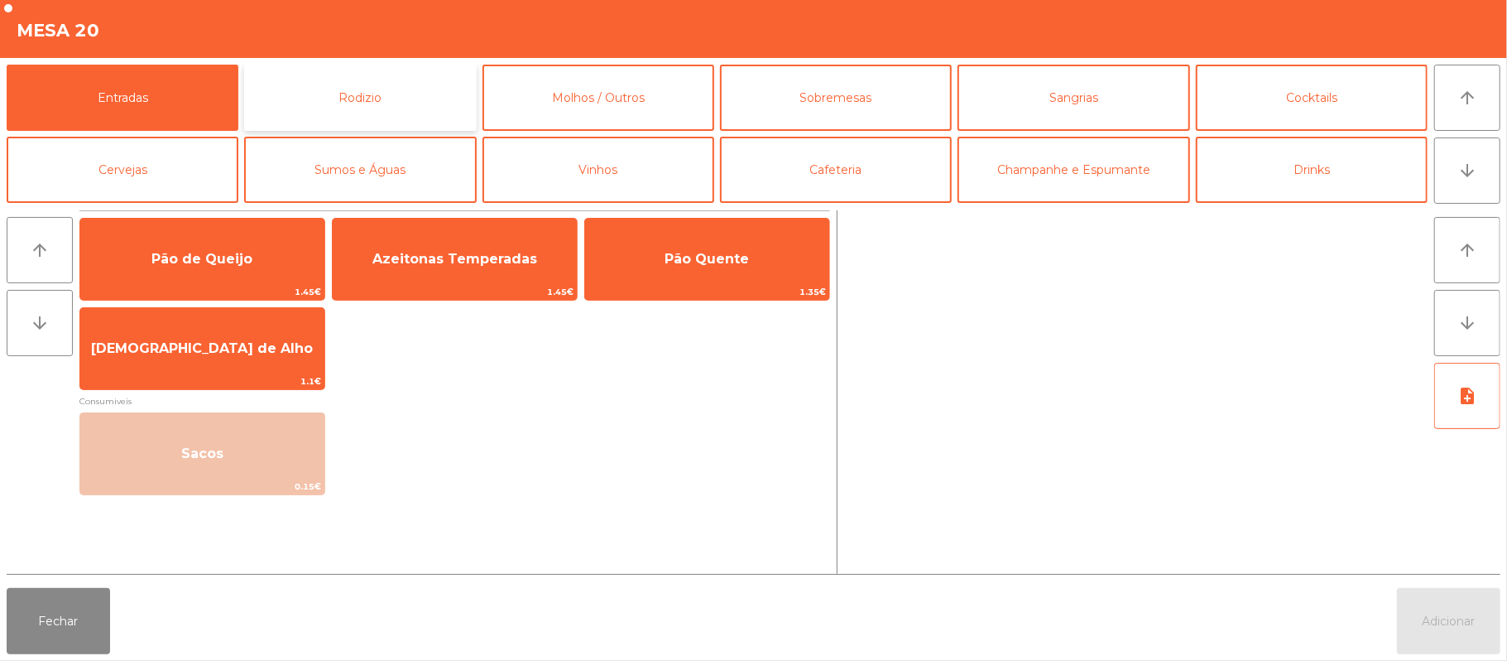
click at [395, 97] on button "Rodizio" at bounding box center [360, 98] width 232 height 66
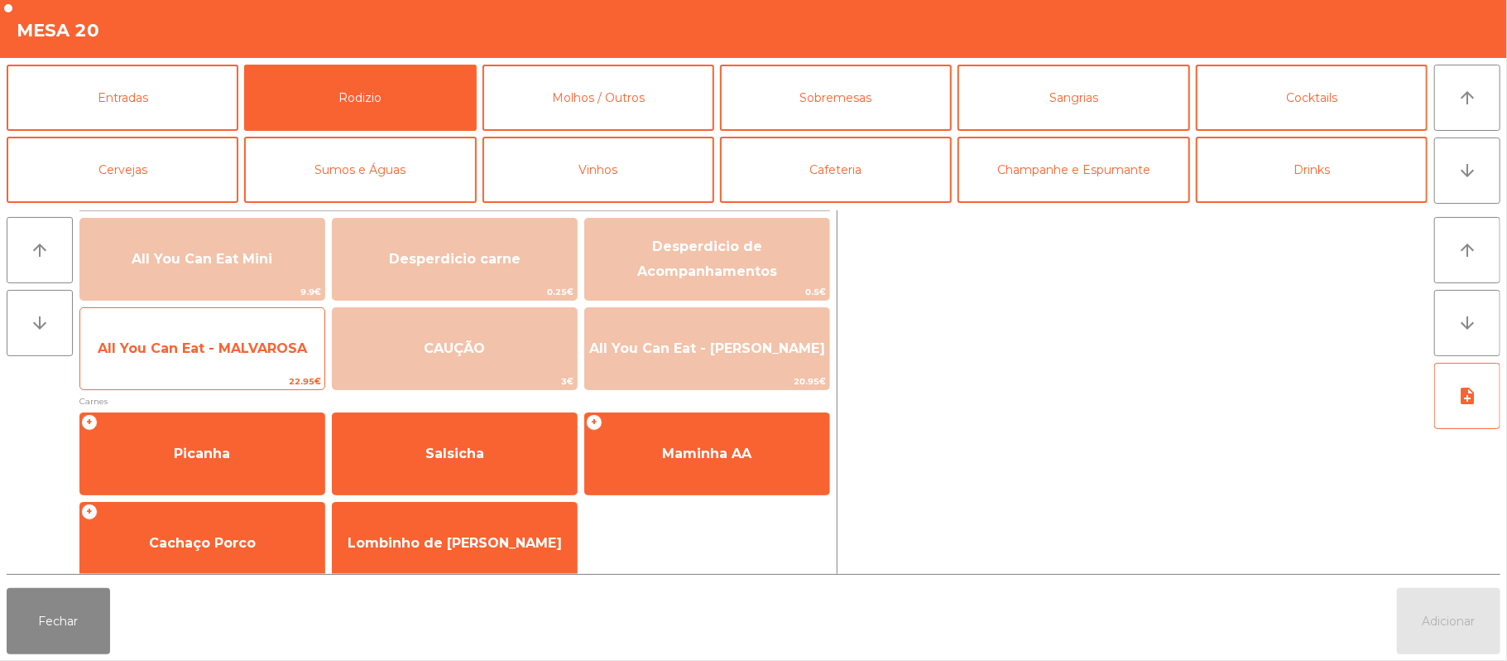
click at [278, 351] on span "All You Can Eat - MALVAROSA" at bounding box center [202, 348] width 209 height 16
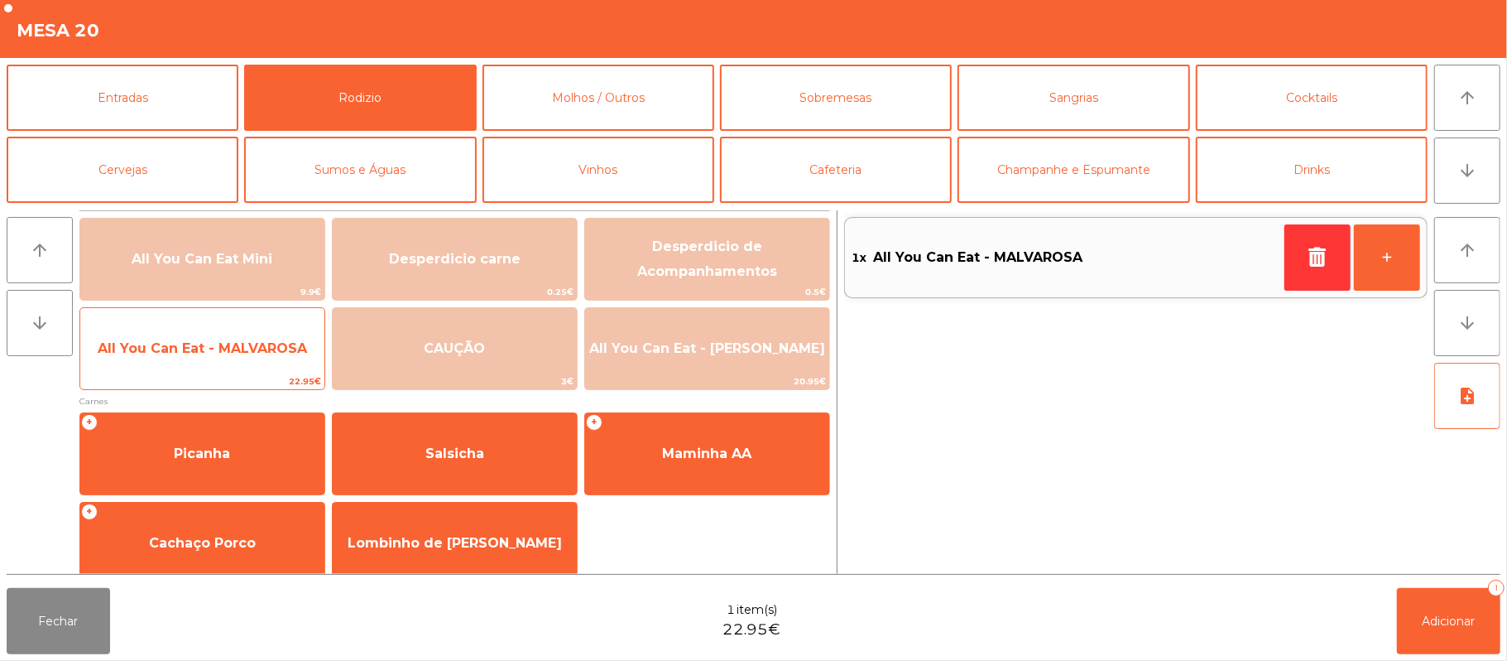
click at [276, 355] on span "All You Can Eat - MALVAROSA" at bounding box center [202, 348] width 209 height 16
click at [276, 336] on span "All You Can Eat - MALVAROSA" at bounding box center [202, 348] width 244 height 45
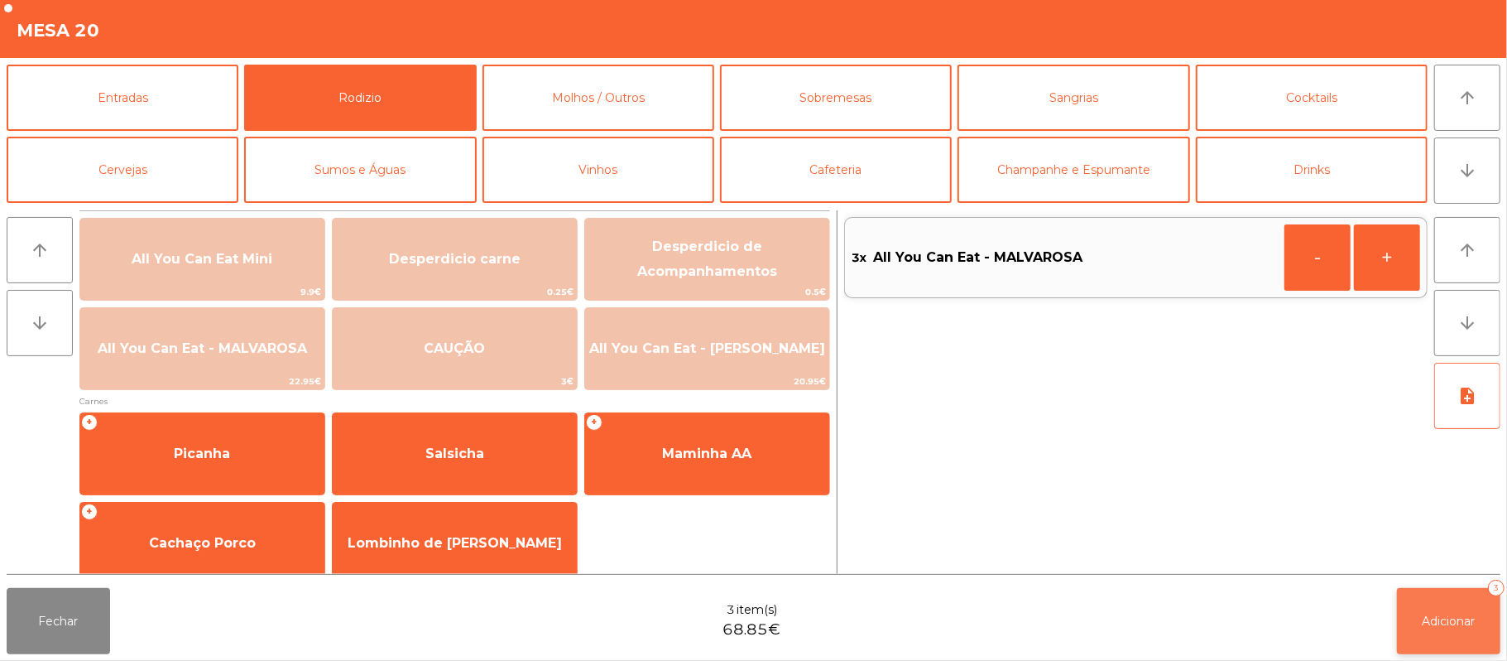
click at [1460, 619] on span "Adicionar" at bounding box center [1449, 620] width 53 height 15
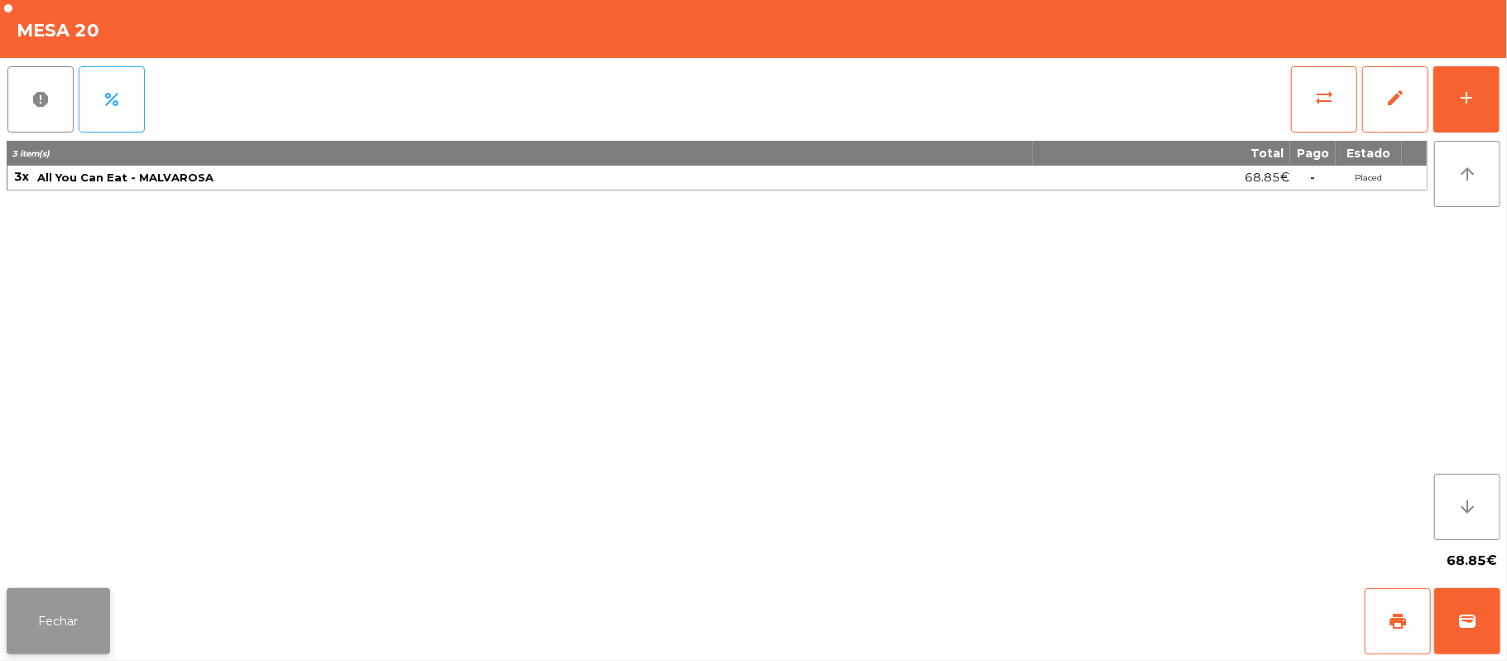
click at [48, 619] on button "Fechar" at bounding box center [58, 621] width 103 height 66
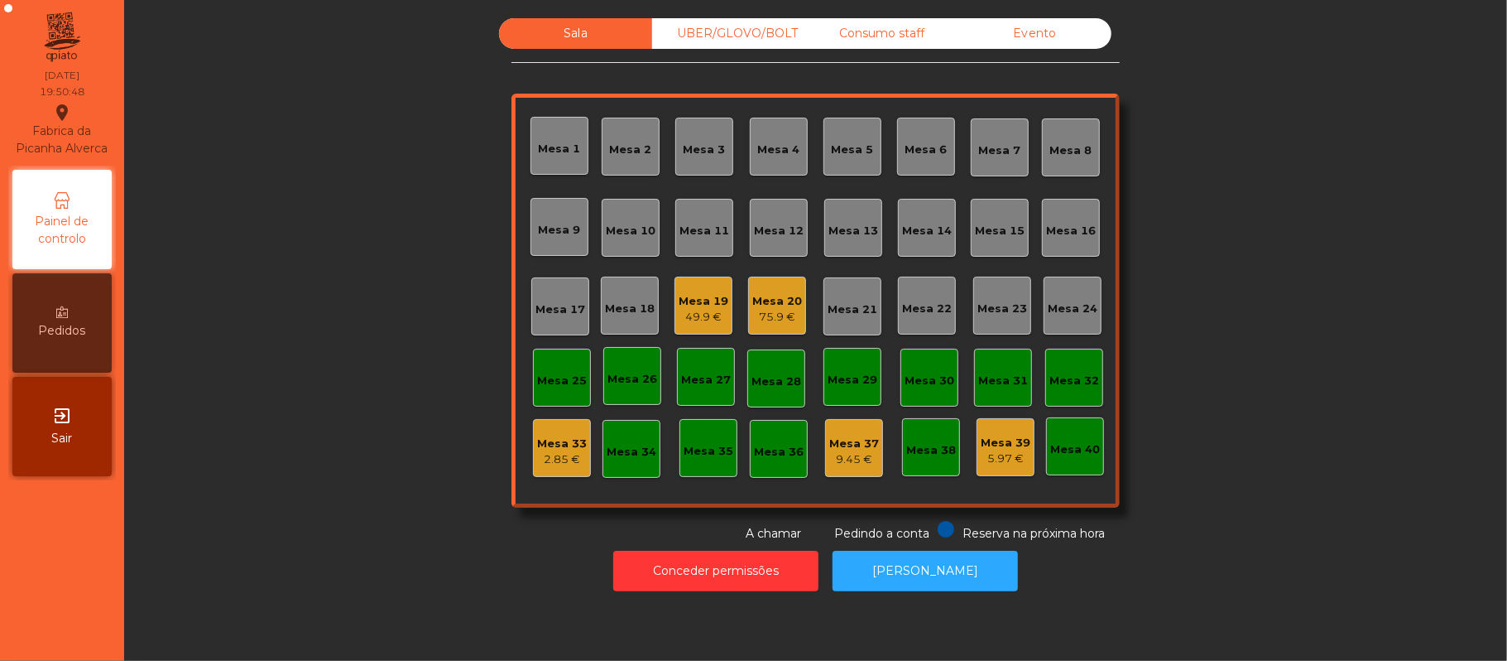
click at [1076, 228] on div "Mesa 16" at bounding box center [1071, 231] width 50 height 17
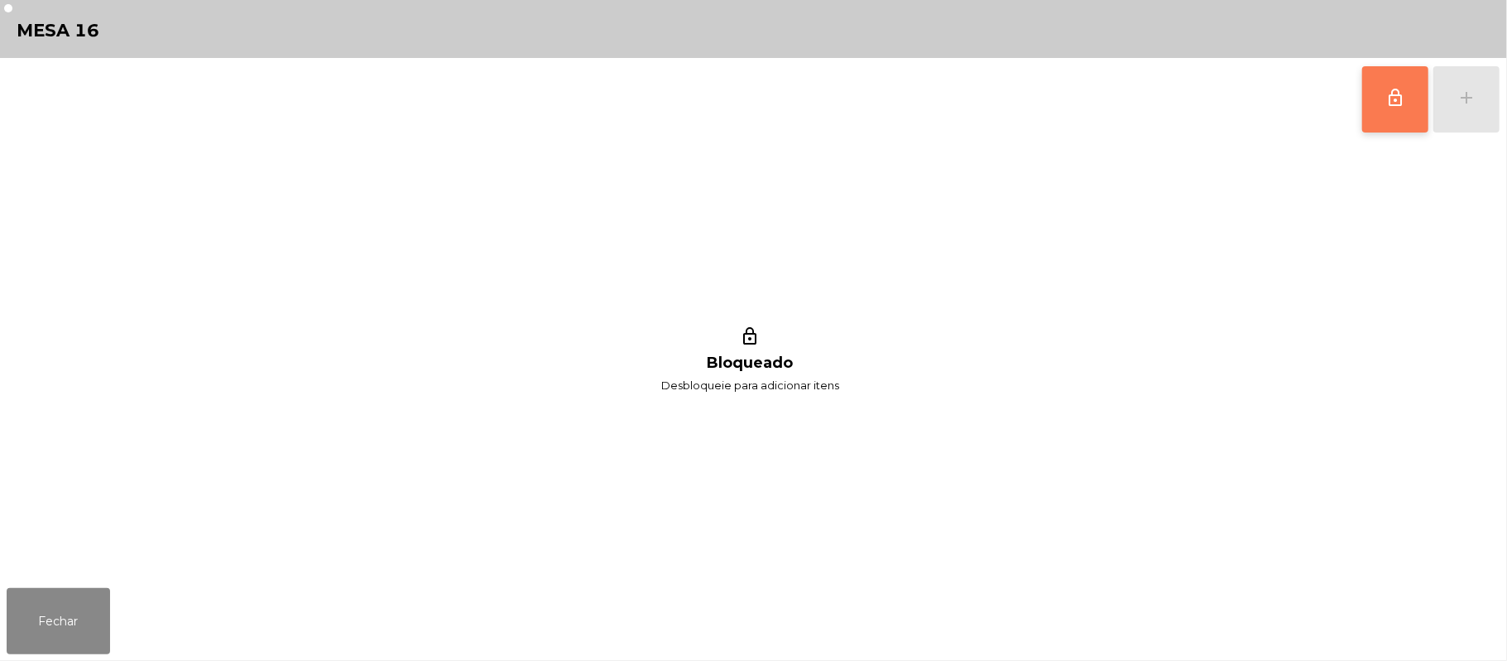
click at [1415, 101] on button "lock_outline" at bounding box center [1396, 99] width 66 height 66
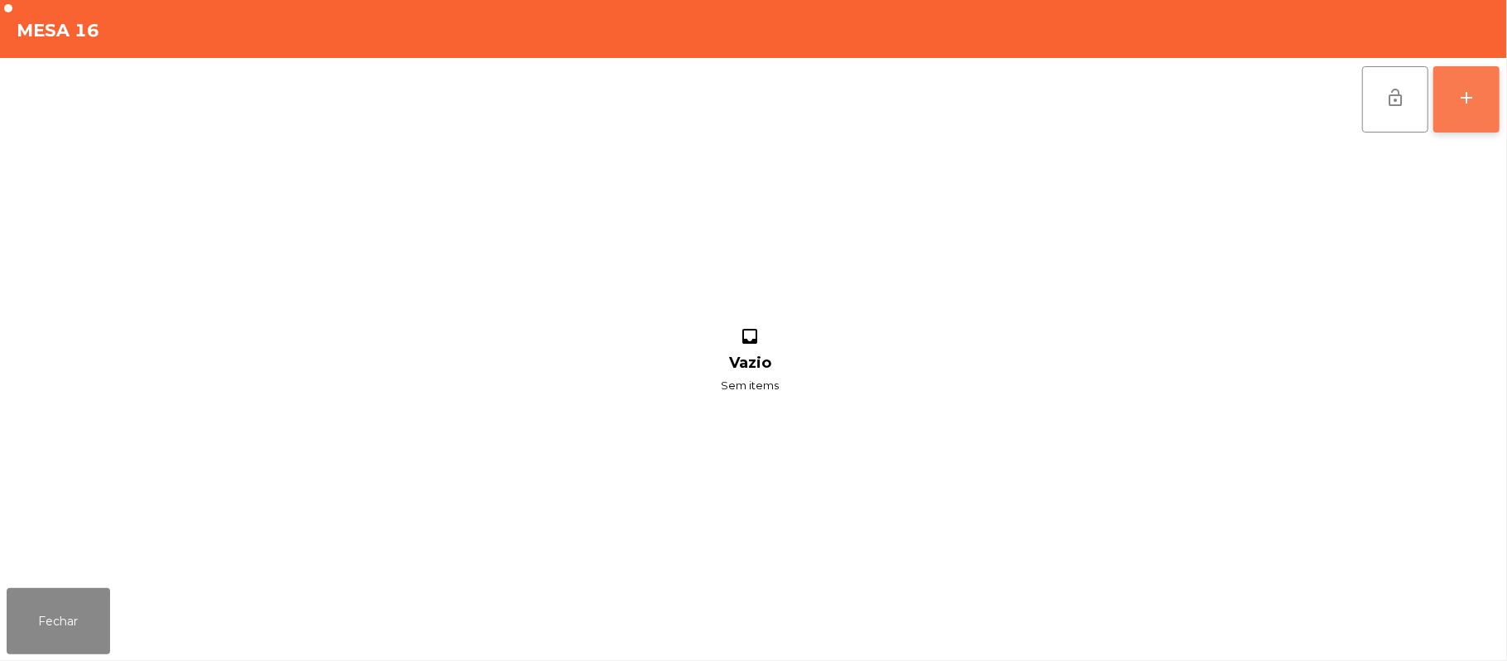
click at [1472, 99] on div "add" at bounding box center [1467, 98] width 20 height 20
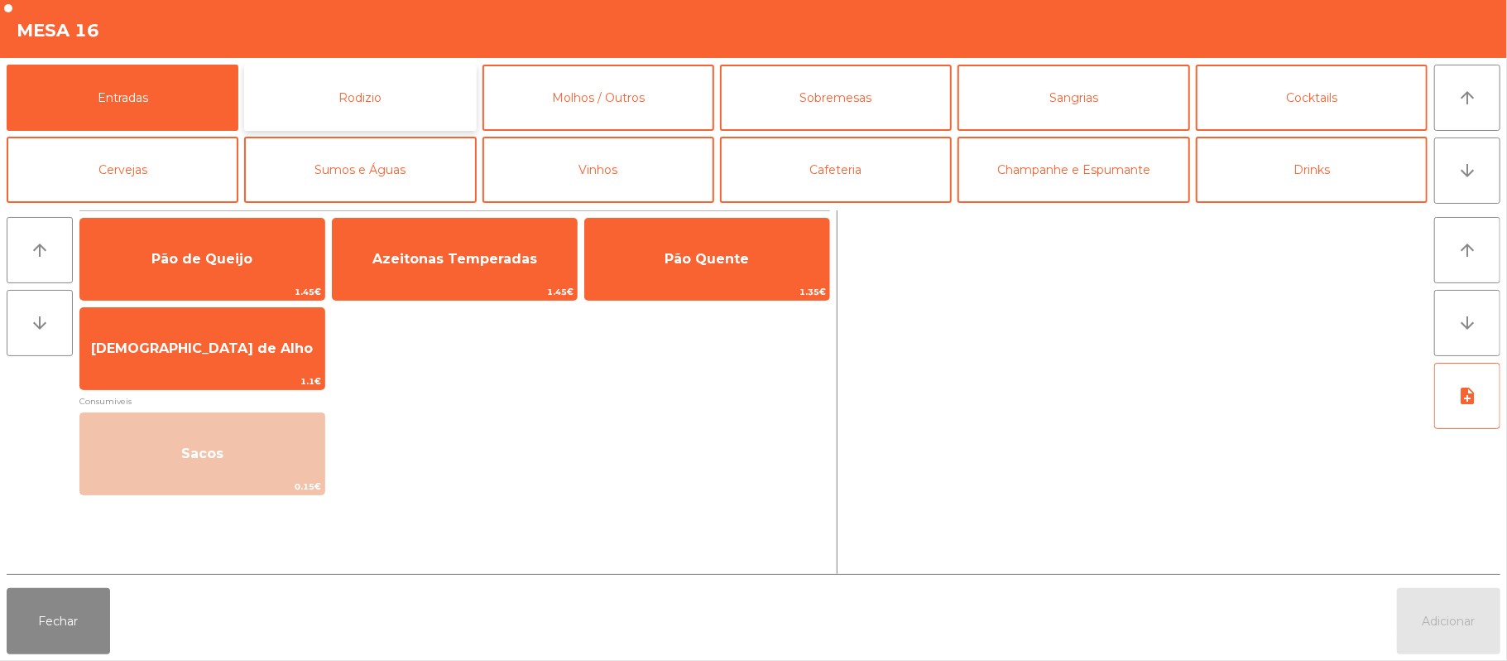
click at [382, 103] on button "Rodizio" at bounding box center [360, 98] width 232 height 66
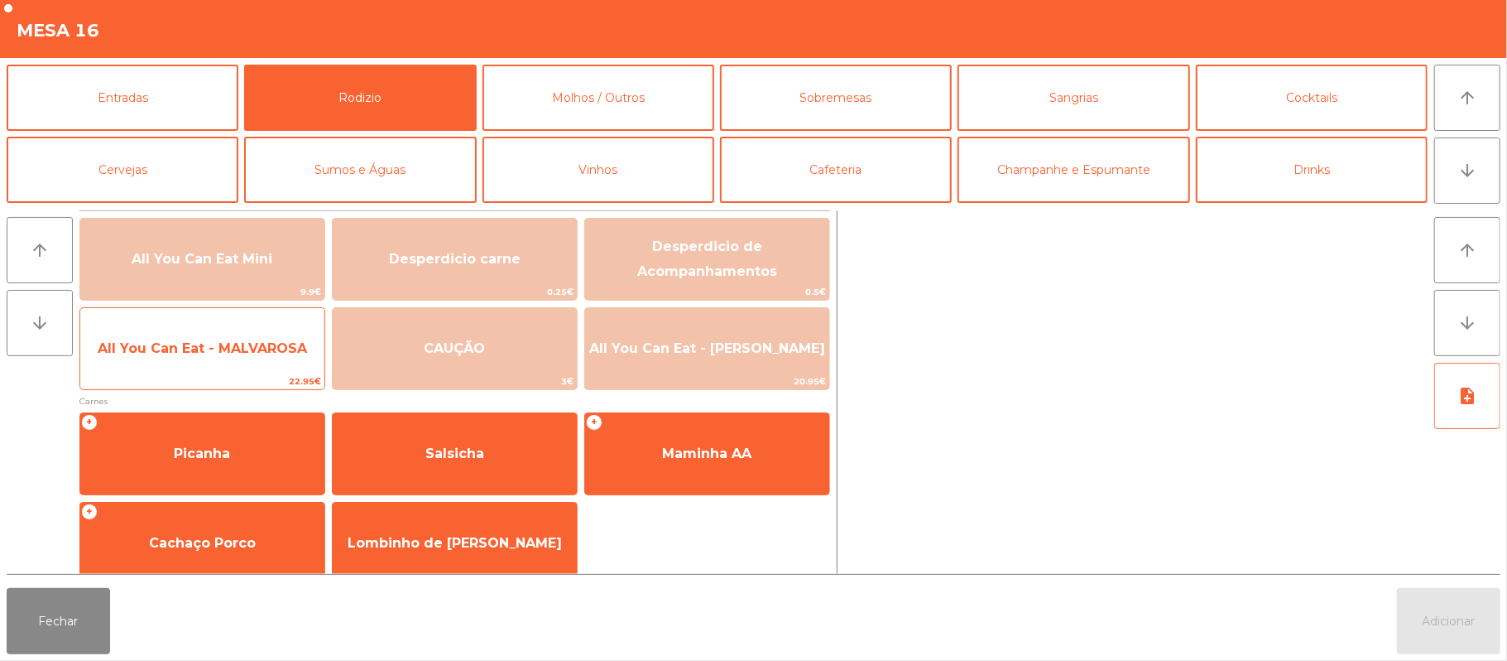
click at [250, 361] on span "All You Can Eat - MALVAROSA" at bounding box center [202, 348] width 244 height 45
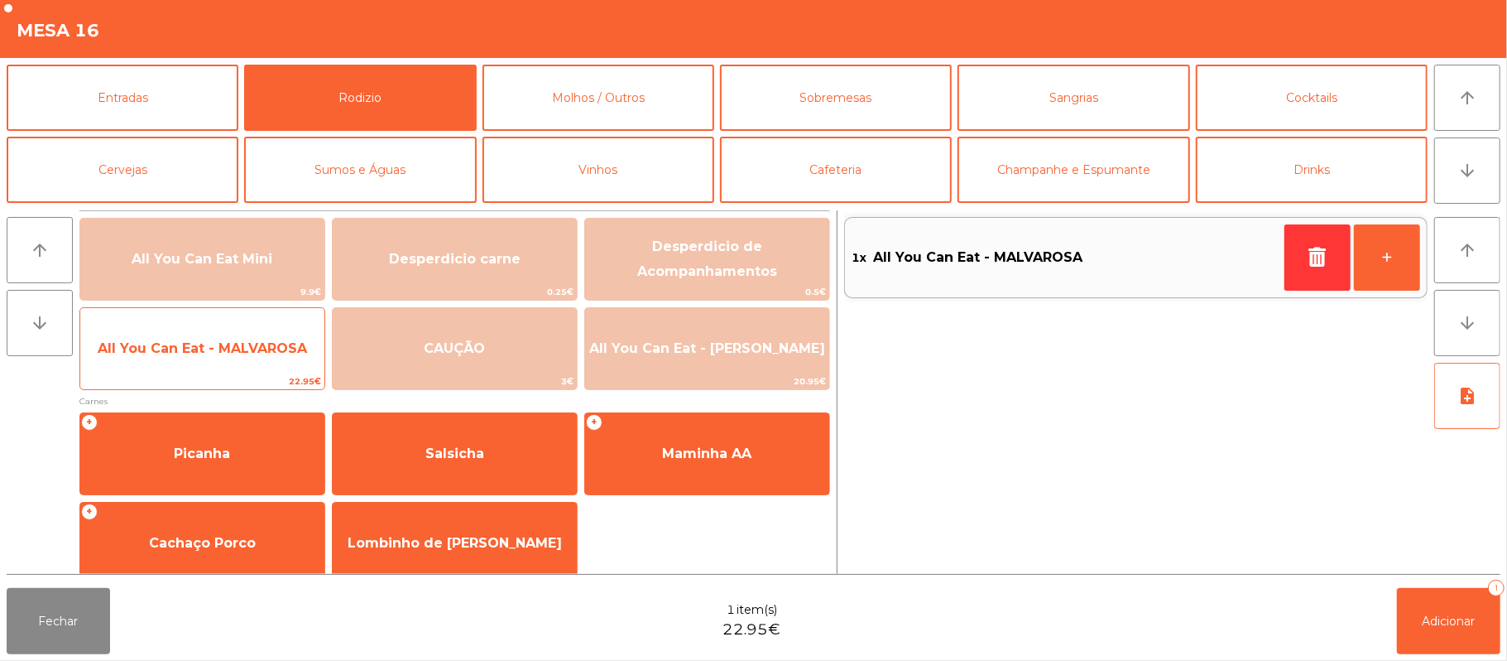
click at [242, 366] on span "All You Can Eat - MALVAROSA" at bounding box center [202, 348] width 244 height 45
click at [240, 365] on span "All You Can Eat - MALVAROSA" at bounding box center [202, 348] width 244 height 45
click at [240, 359] on span "All You Can Eat - MALVAROSA" at bounding box center [202, 348] width 244 height 45
click at [237, 358] on span "All You Can Eat - MALVAROSA" at bounding box center [202, 348] width 244 height 45
click at [245, 362] on span "All You Can Eat - MALVAROSA" at bounding box center [202, 348] width 244 height 45
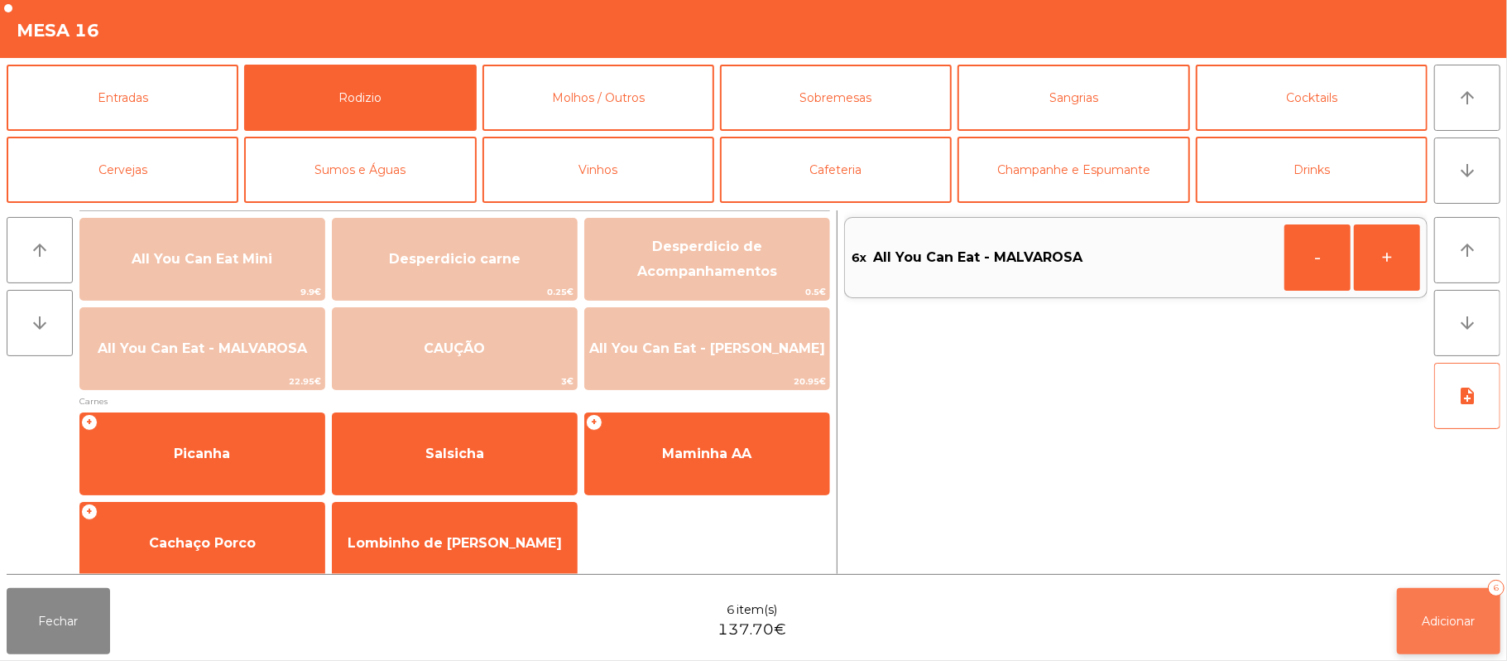
click at [1440, 624] on span "Adicionar" at bounding box center [1449, 620] width 53 height 15
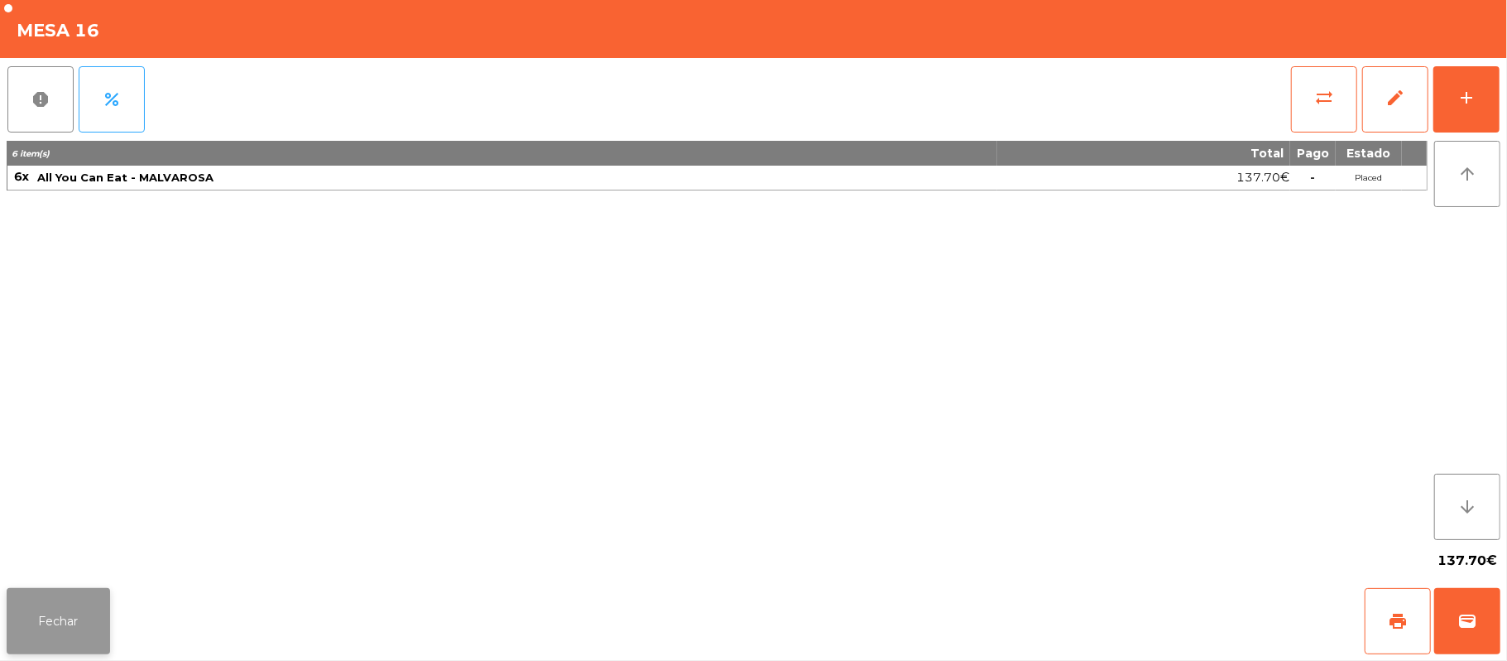
click at [94, 624] on button "Fechar" at bounding box center [58, 621] width 103 height 66
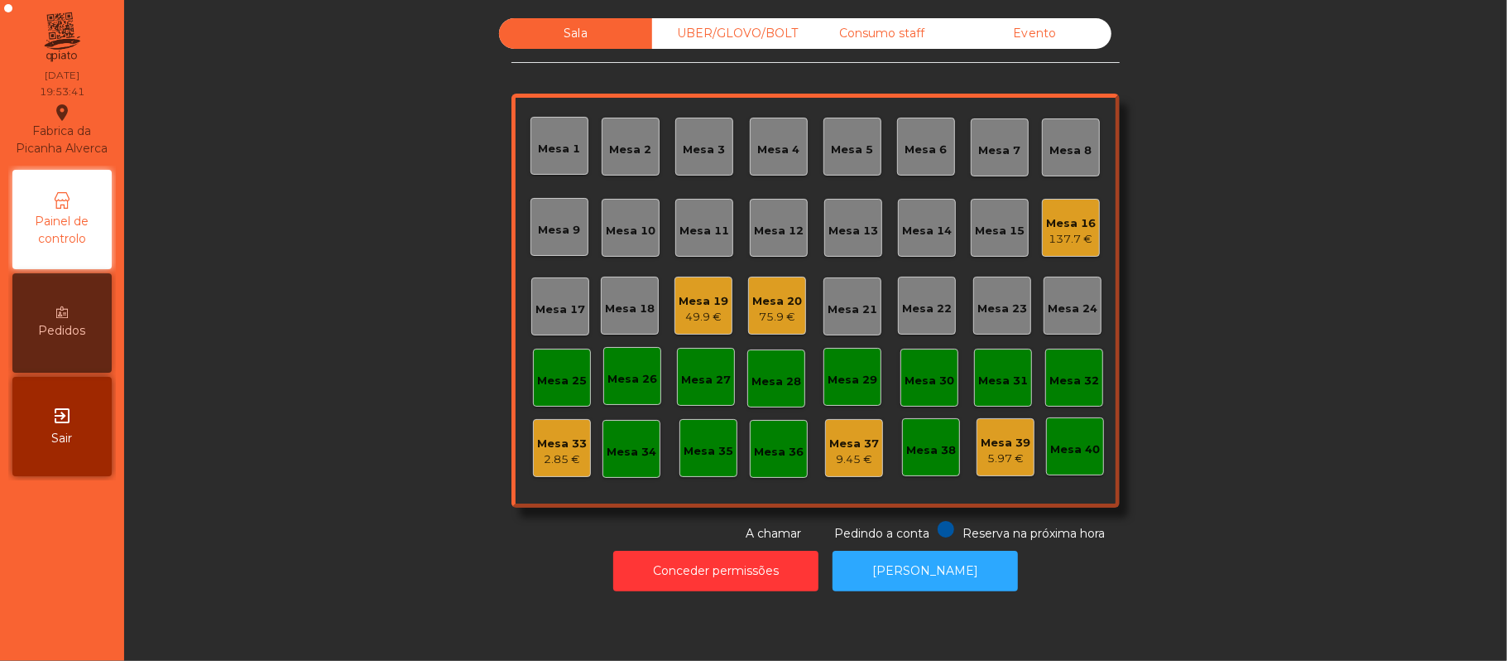
click at [750, 31] on div "UBER/GLOVO/BOLT" at bounding box center [728, 33] width 153 height 31
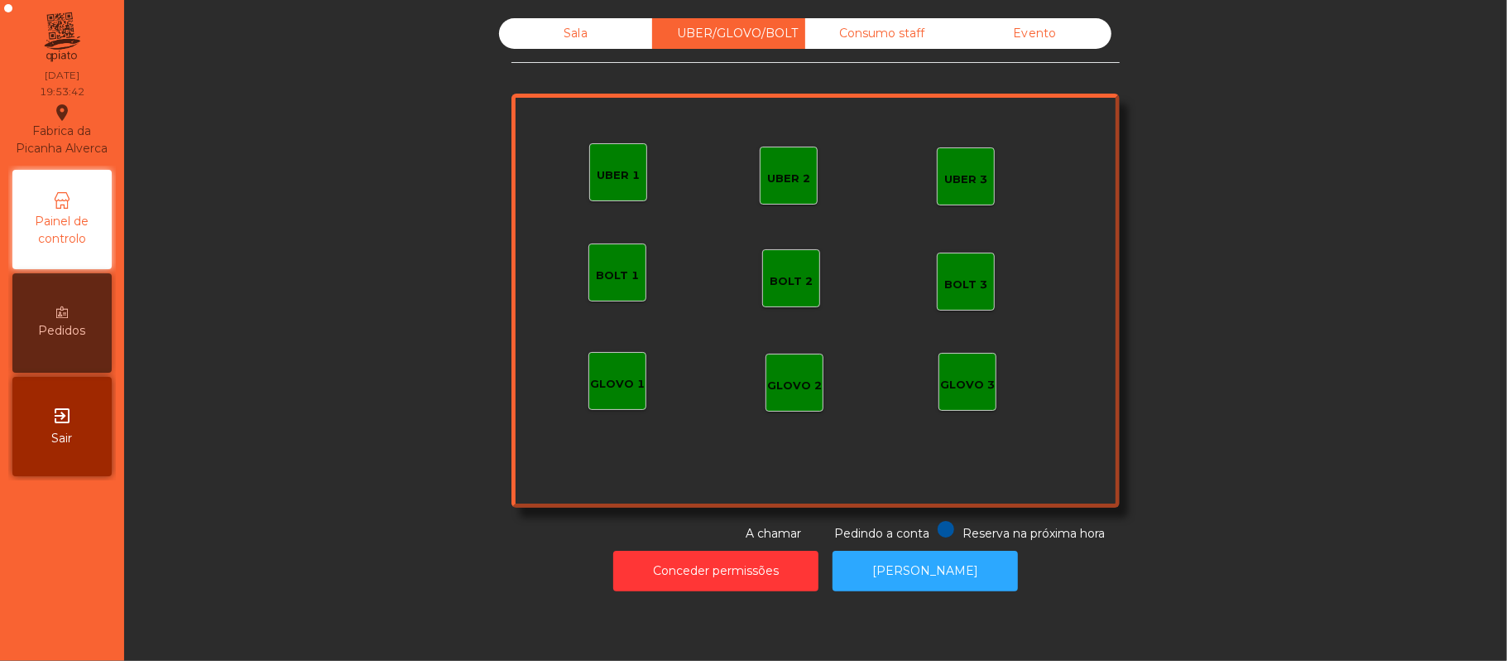
click at [600, 184] on div "UBER 1" at bounding box center [618, 172] width 58 height 58
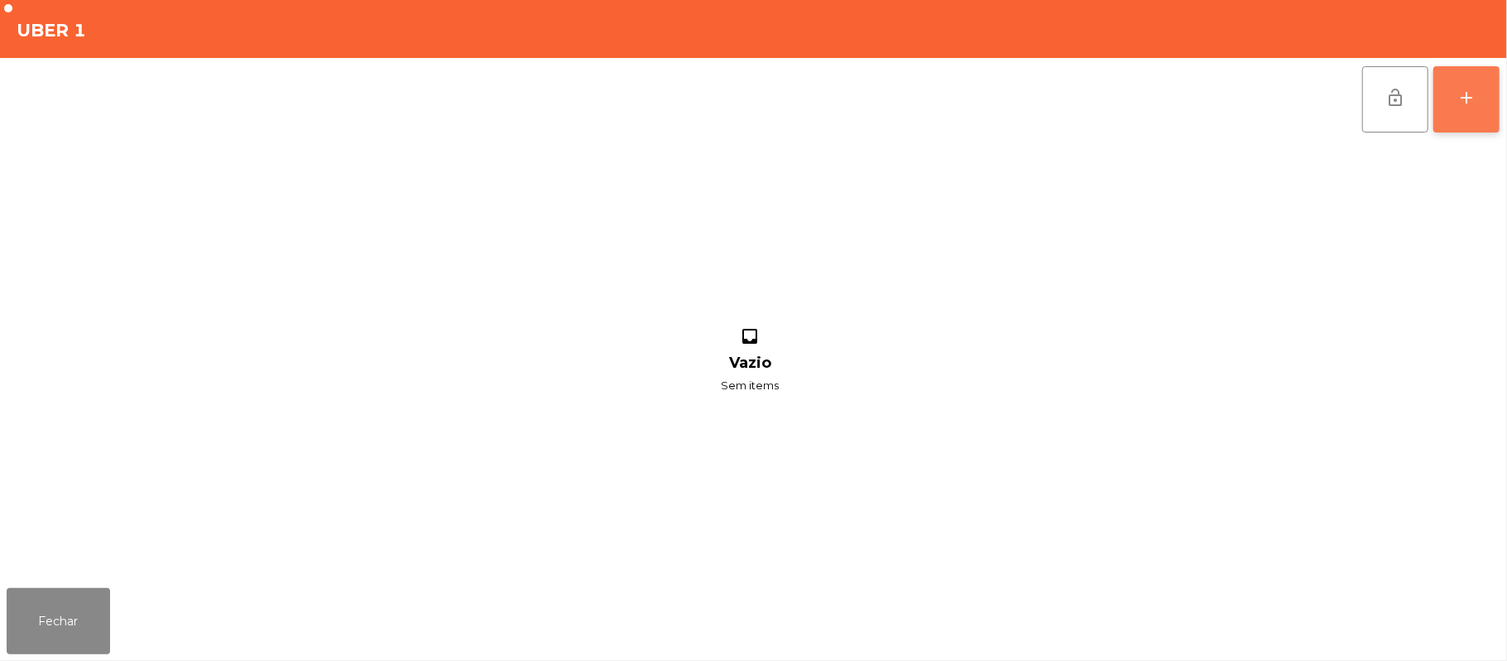
click at [1459, 114] on button "add" at bounding box center [1467, 99] width 66 height 66
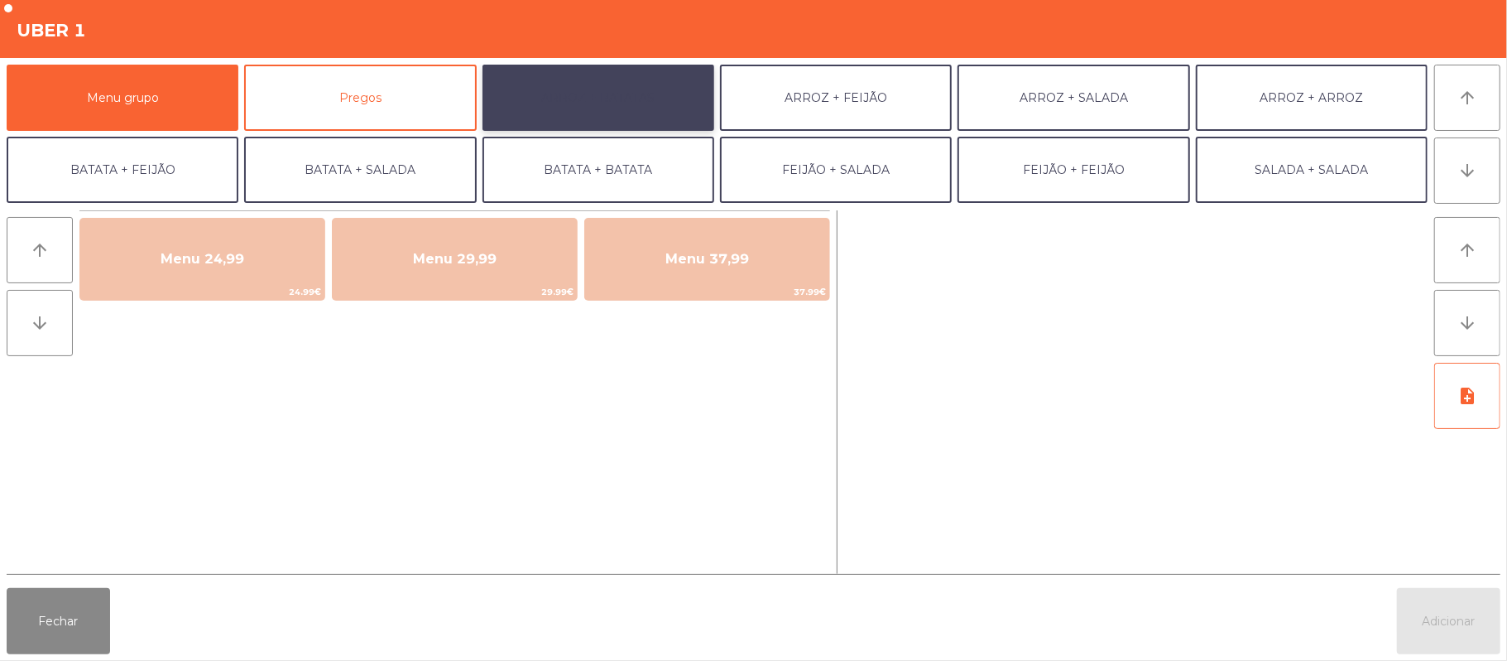
click at [613, 111] on button "ARROZ + BATATAS" at bounding box center [599, 98] width 232 height 66
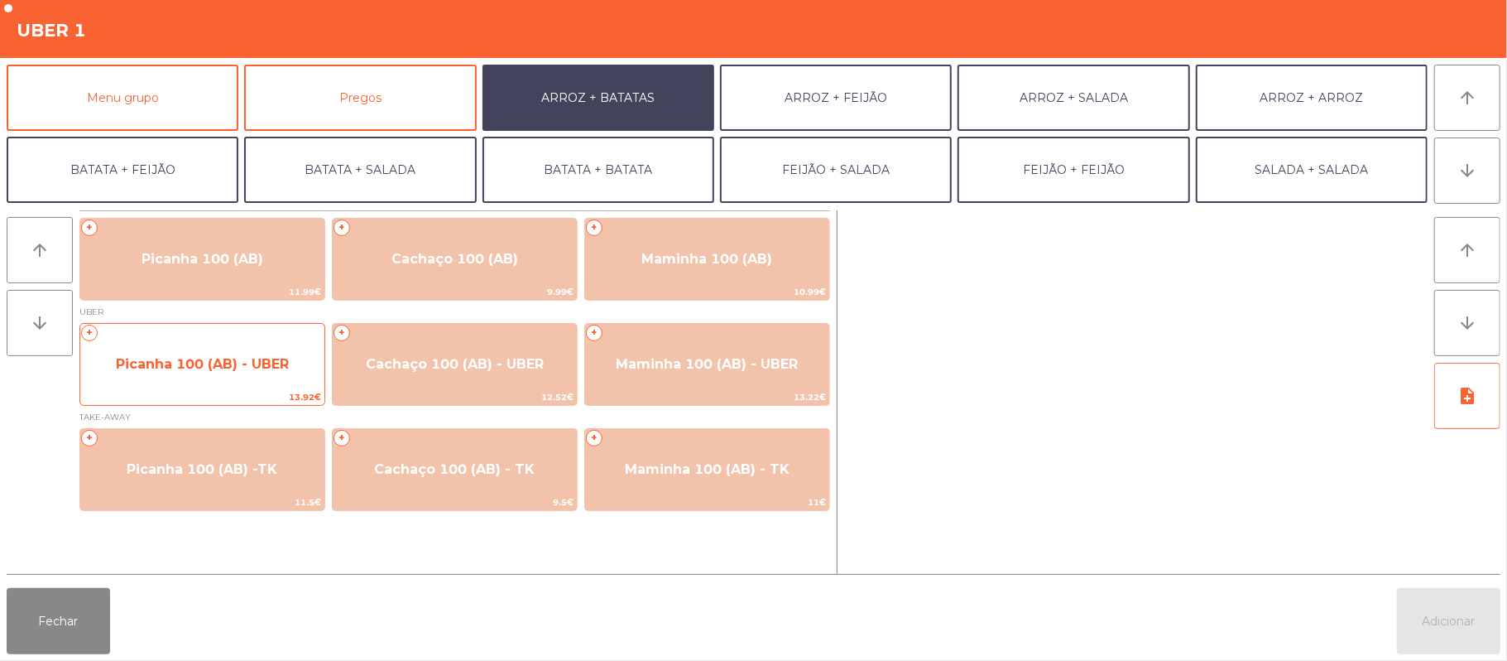
click at [230, 375] on span "Picanha 100 (AB) - UBER" at bounding box center [202, 364] width 244 height 45
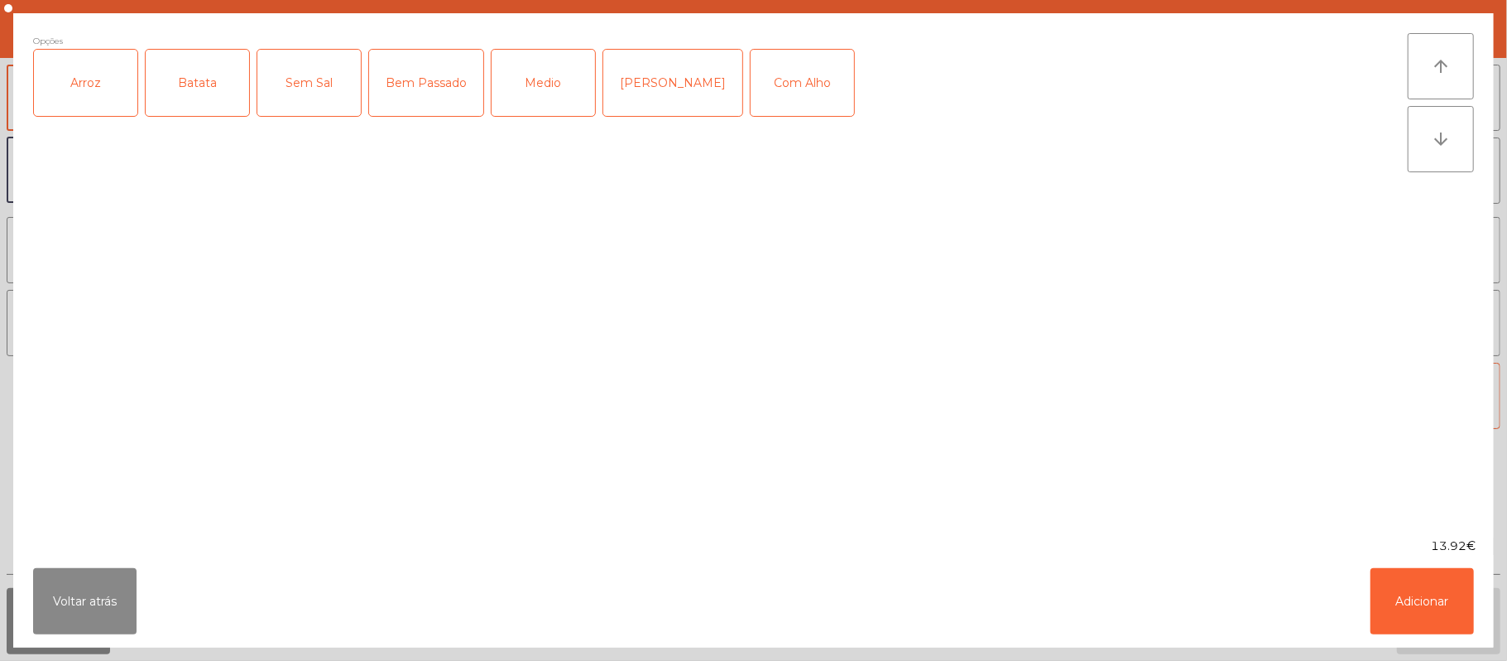
click at [88, 109] on div "Arroz" at bounding box center [85, 83] width 103 height 66
click at [200, 94] on div "Batata" at bounding box center [197, 83] width 103 height 66
click at [550, 98] on div "Medio" at bounding box center [543, 83] width 103 height 66
click at [1415, 590] on button "Adicionar" at bounding box center [1422, 601] width 103 height 66
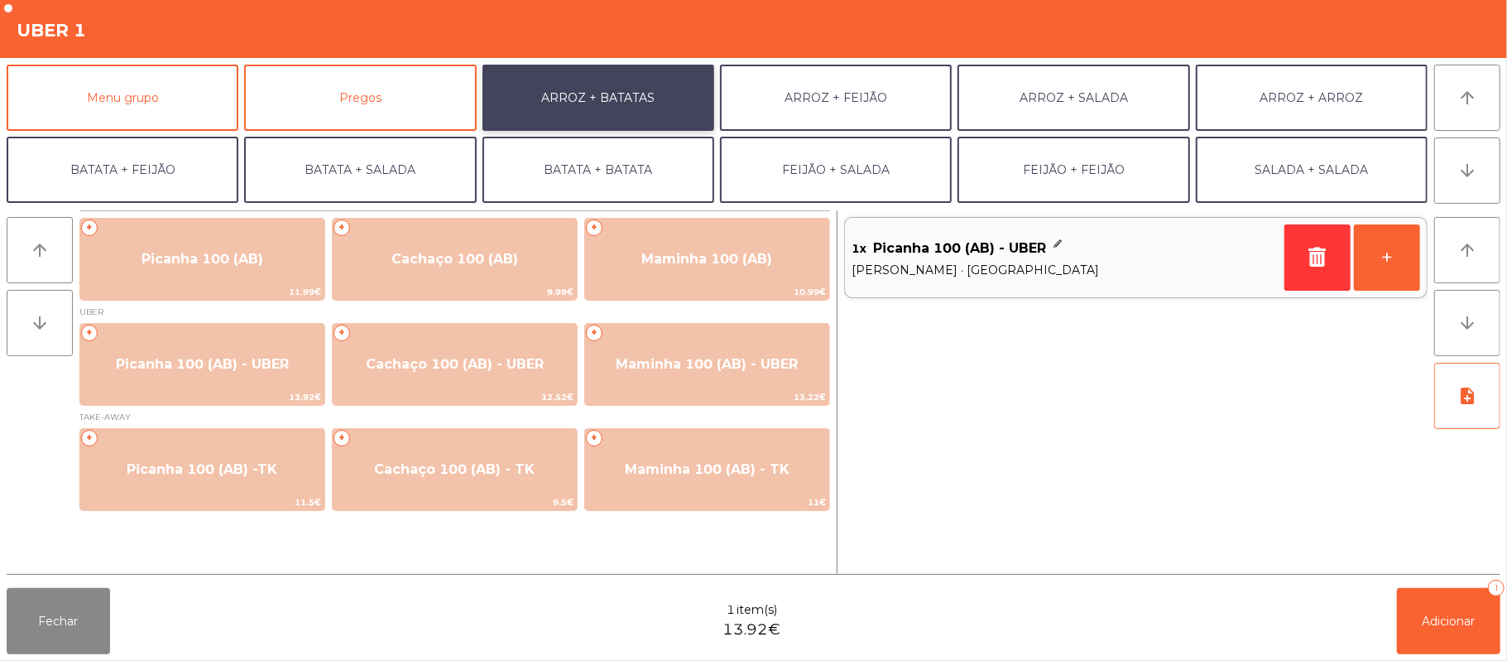
click at [636, 108] on button "ARROZ + BATATAS" at bounding box center [599, 98] width 232 height 66
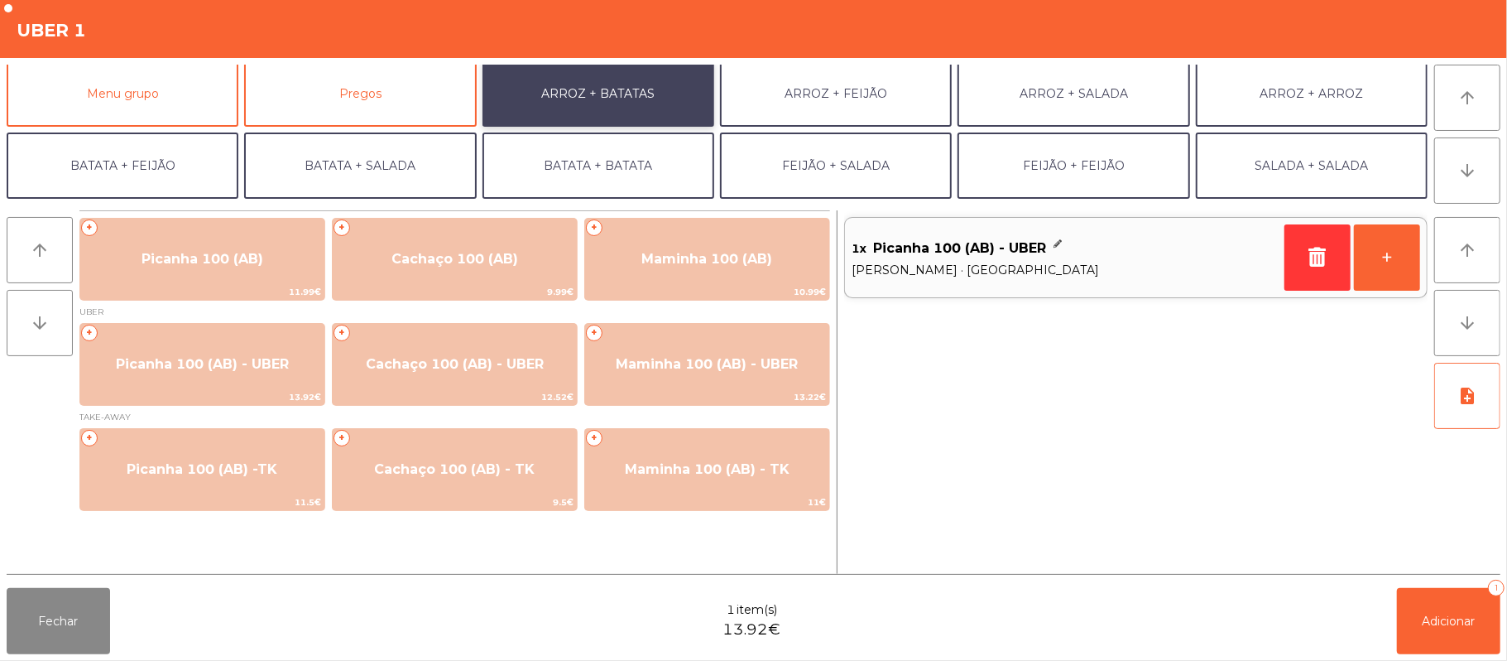
scroll to position [0, 0]
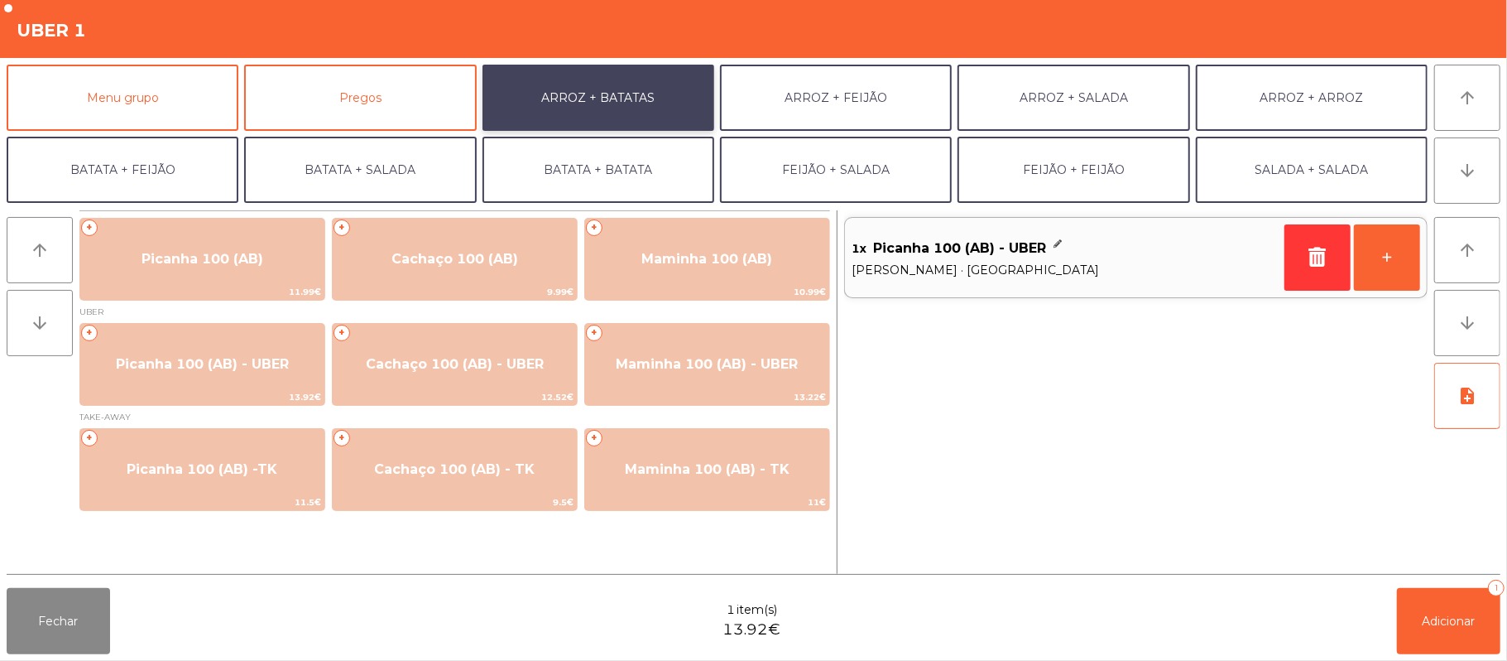
click at [613, 123] on button "ARROZ + BATATAS" at bounding box center [599, 98] width 232 height 66
click at [1387, 257] on button "+" at bounding box center [1387, 257] width 66 height 66
click at [1306, 265] on button "-" at bounding box center [1318, 257] width 66 height 66
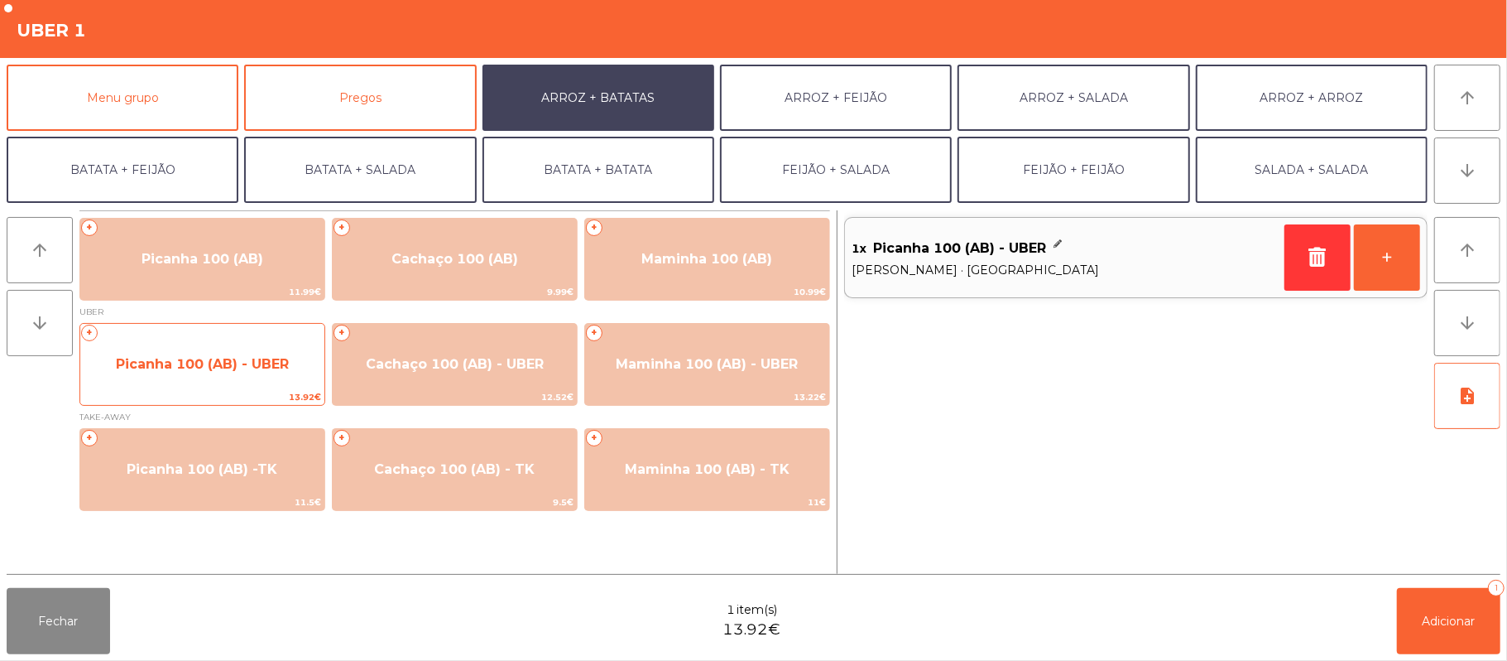
click at [242, 377] on span "Picanha 100 (AB) - UBER" at bounding box center [202, 364] width 244 height 45
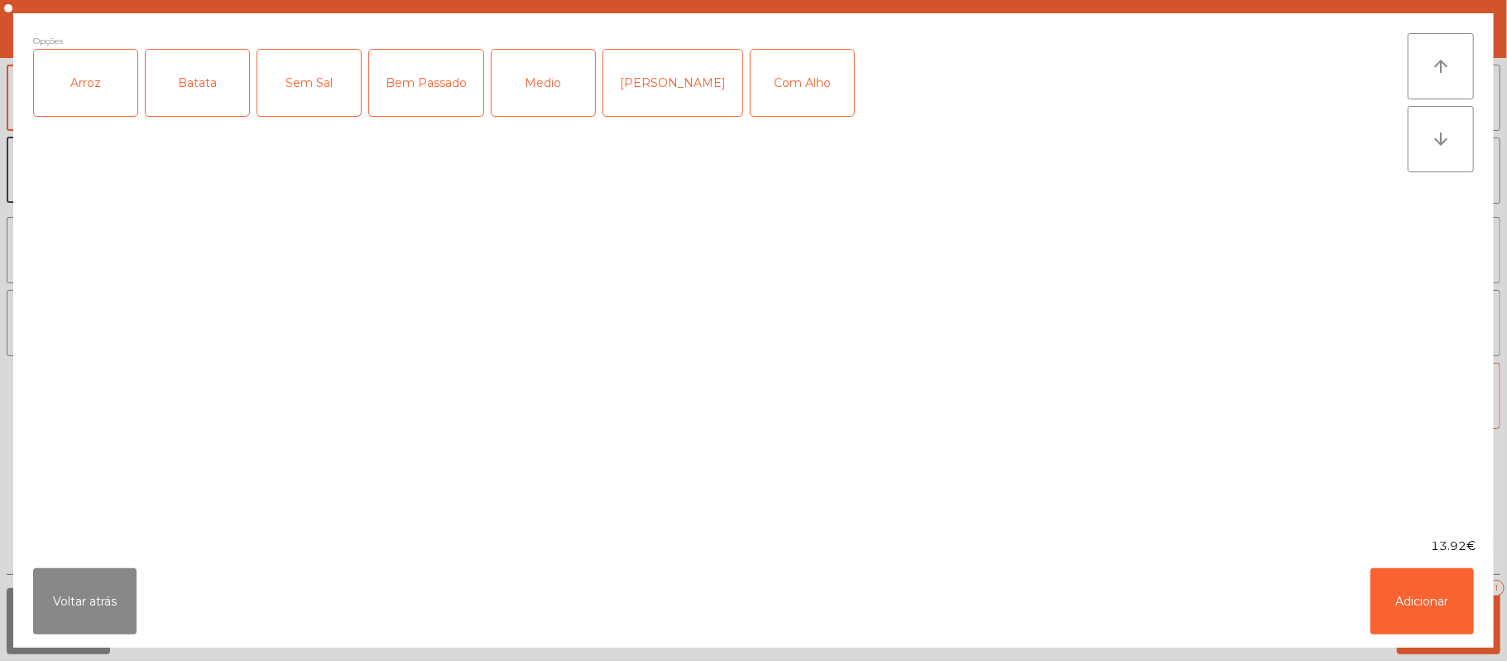
click at [56, 107] on div "Arroz" at bounding box center [85, 83] width 103 height 66
click at [196, 76] on div "Batata" at bounding box center [197, 83] width 103 height 66
click at [388, 110] on div "Bem Passado" at bounding box center [426, 83] width 114 height 66
click at [1419, 593] on button "Adicionar" at bounding box center [1422, 601] width 103 height 66
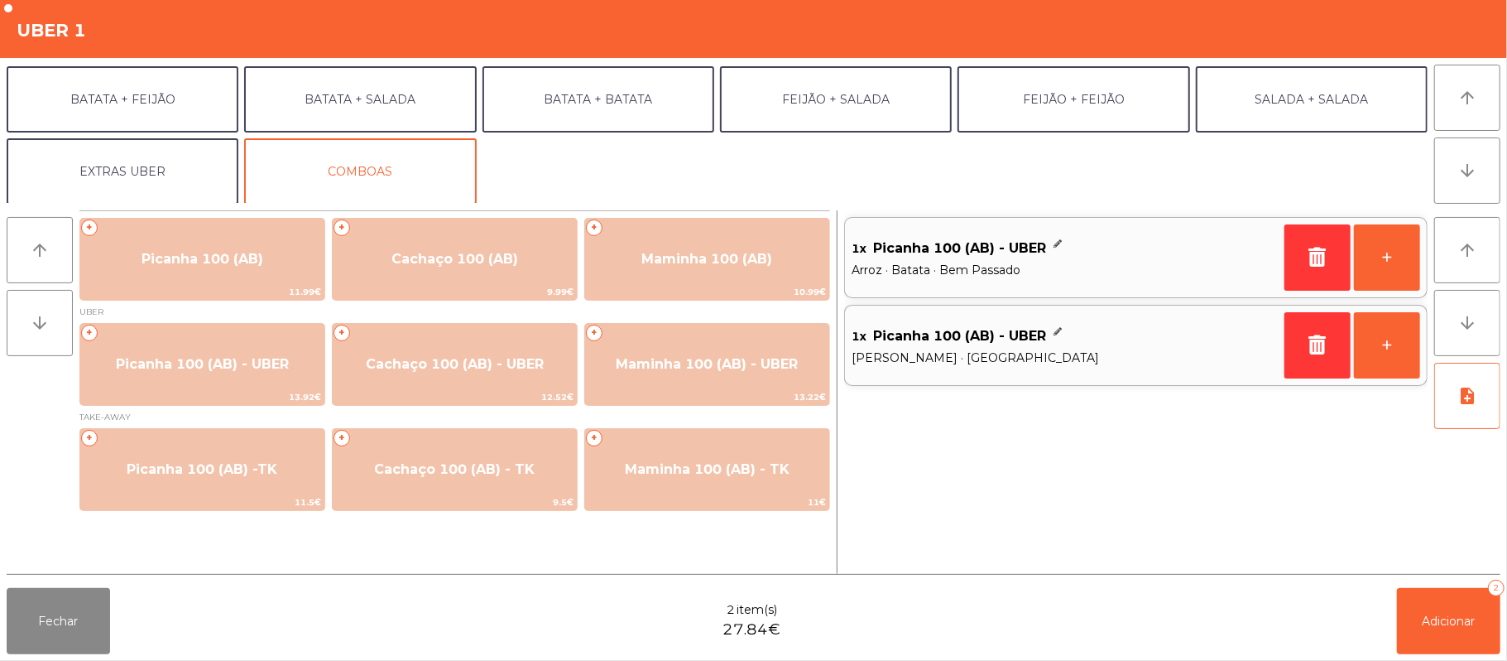
scroll to position [71, 0]
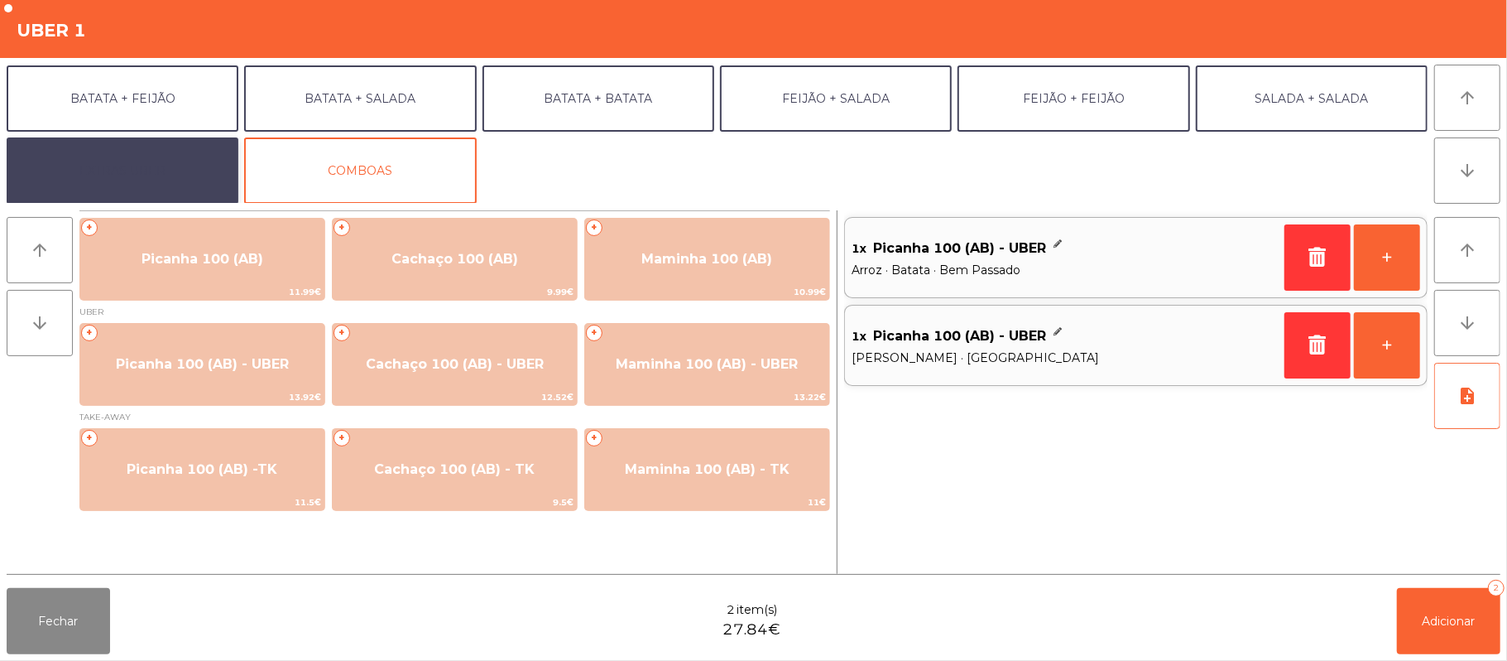
click at [162, 183] on button "EXTRAS UBER" at bounding box center [123, 170] width 232 height 66
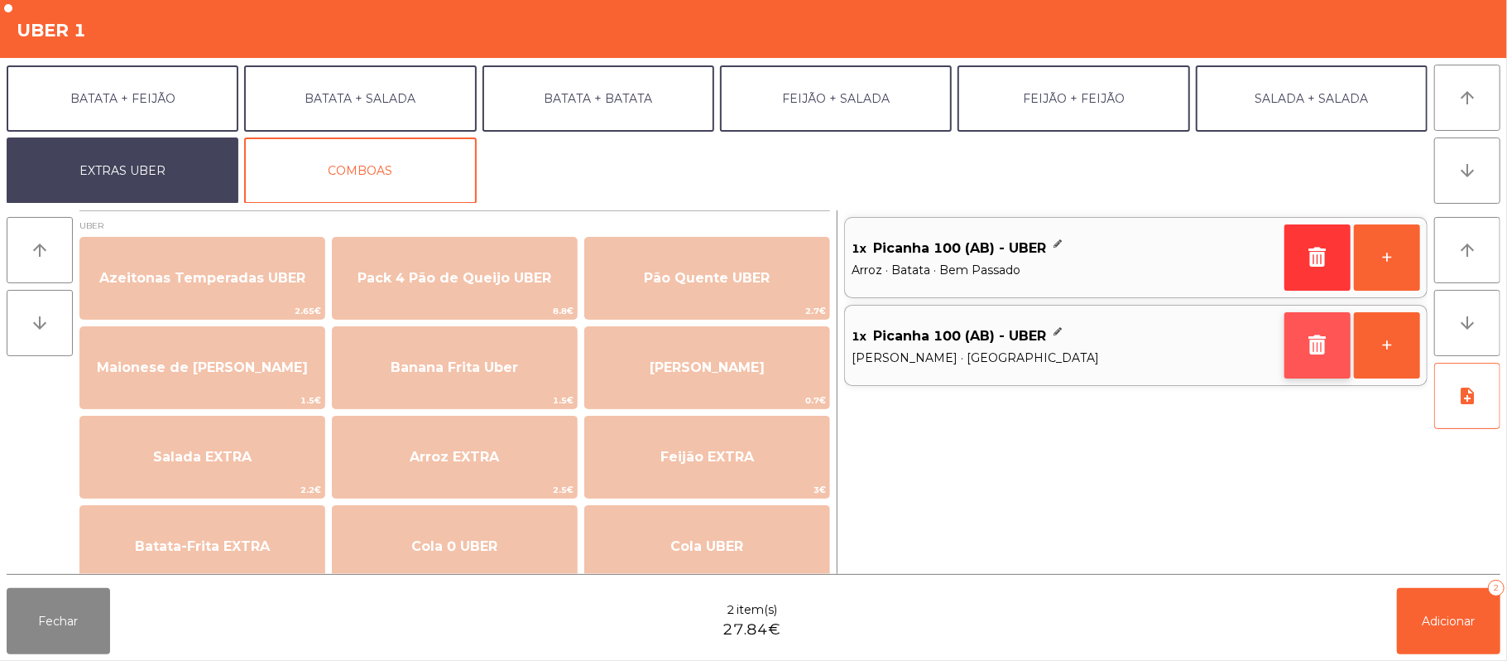
click at [1311, 351] on icon "button" at bounding box center [1317, 344] width 25 height 20
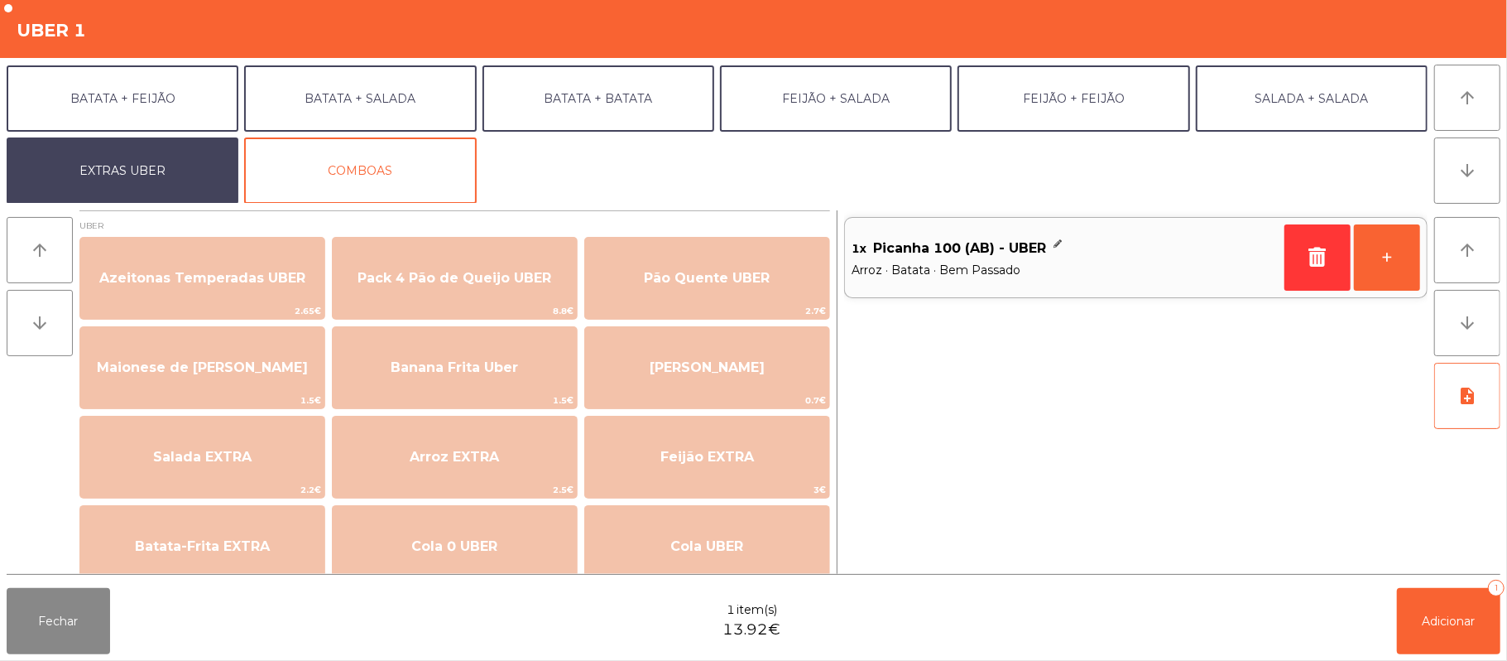
scroll to position [0, 0]
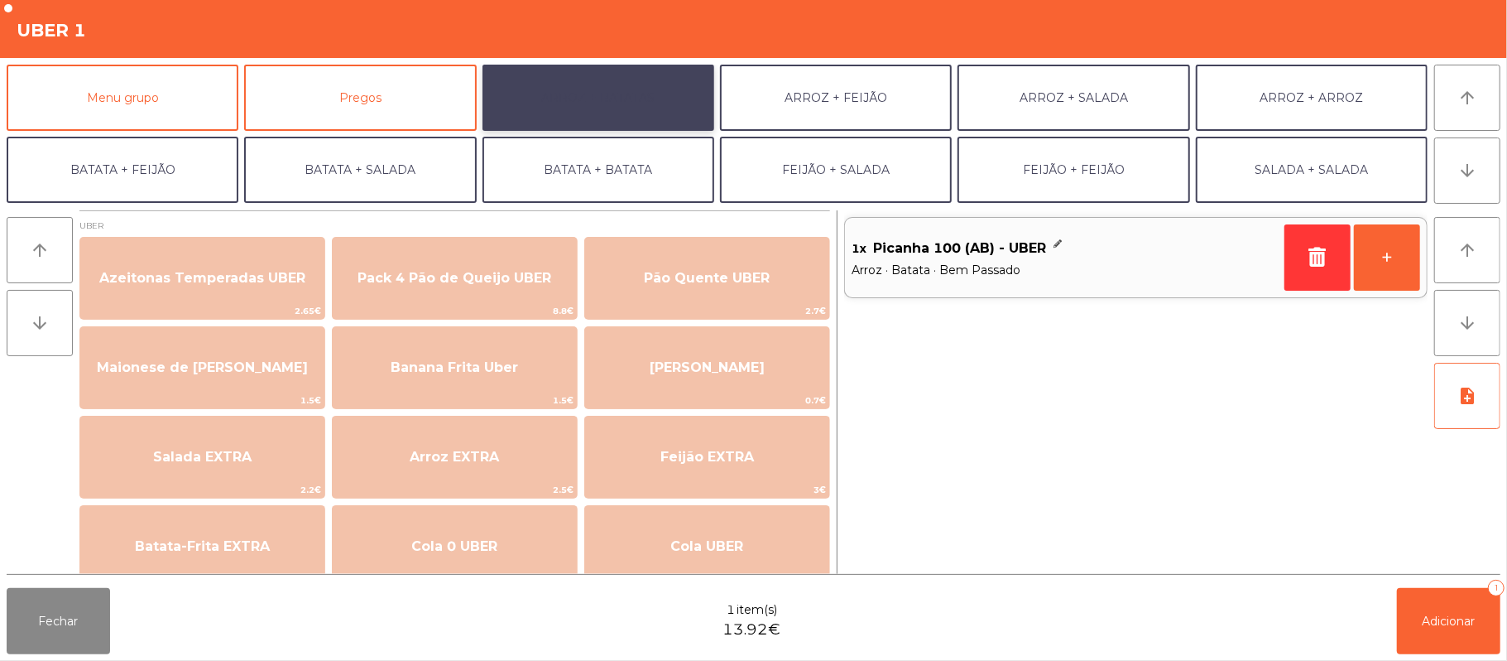
click at [603, 101] on button "ARROZ + BATATAS" at bounding box center [599, 98] width 232 height 66
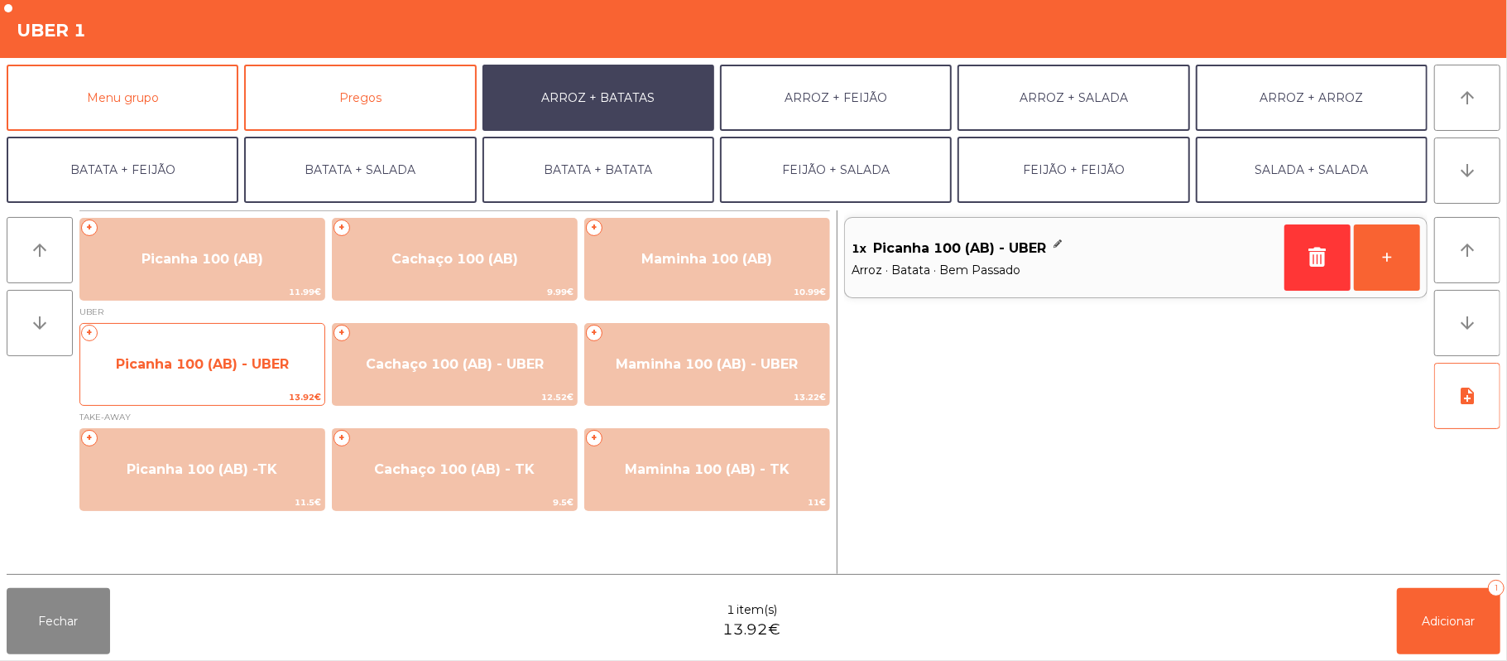
click at [230, 368] on span "Picanha 100 (AB) - UBER" at bounding box center [202, 364] width 173 height 16
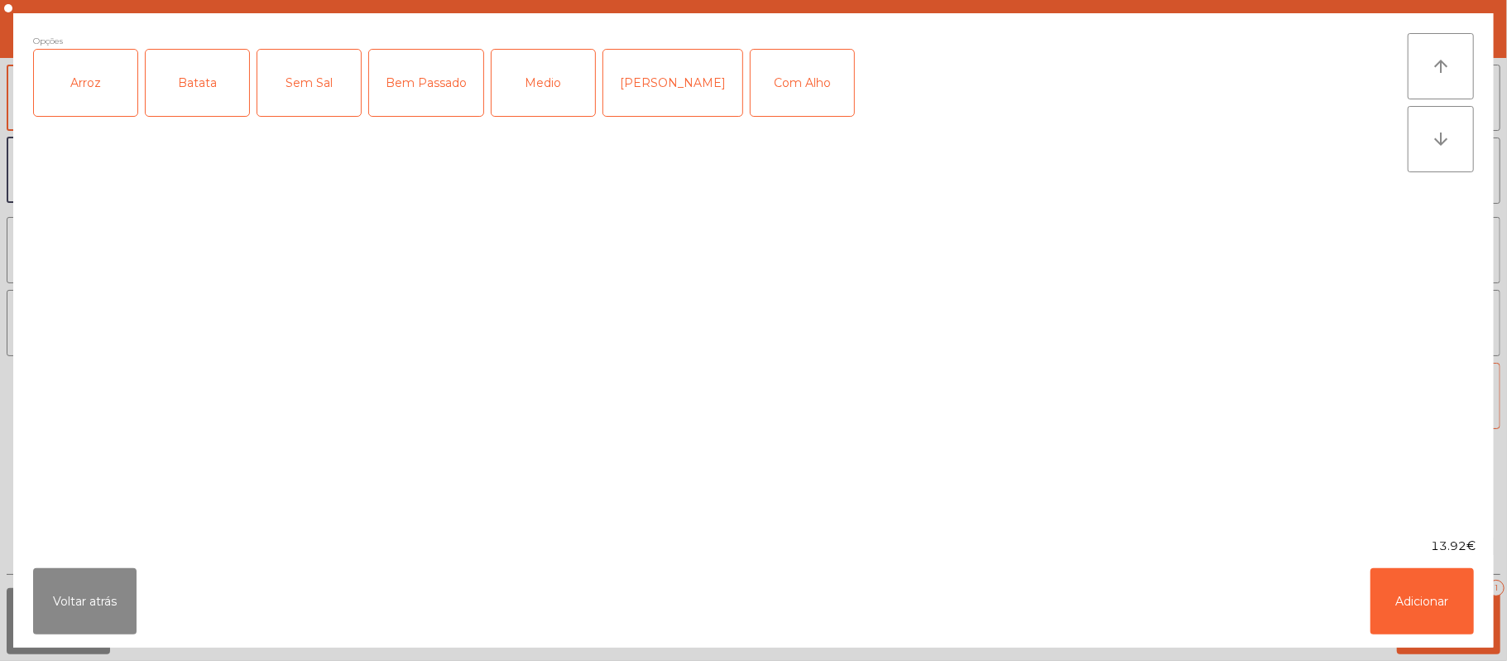
click at [543, 94] on div "Medio" at bounding box center [543, 83] width 103 height 66
click at [785, 84] on div "Com Alho" at bounding box center [802, 83] width 103 height 66
click at [65, 109] on div "Arroz" at bounding box center [85, 83] width 103 height 66
click at [203, 74] on div "Batata" at bounding box center [197, 83] width 103 height 66
click at [1417, 619] on button "Adicionar" at bounding box center [1422, 601] width 103 height 66
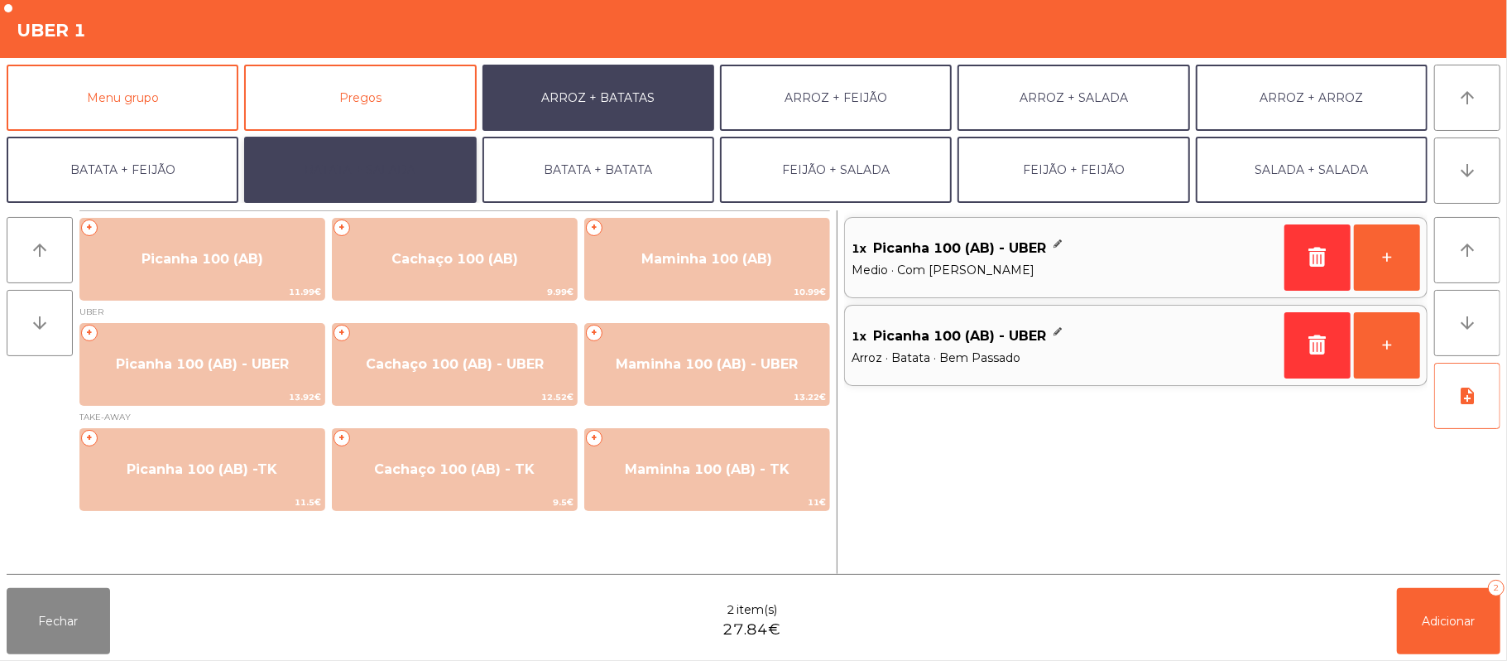
click at [394, 166] on button "BATATA + SALADA" at bounding box center [360, 170] width 232 height 66
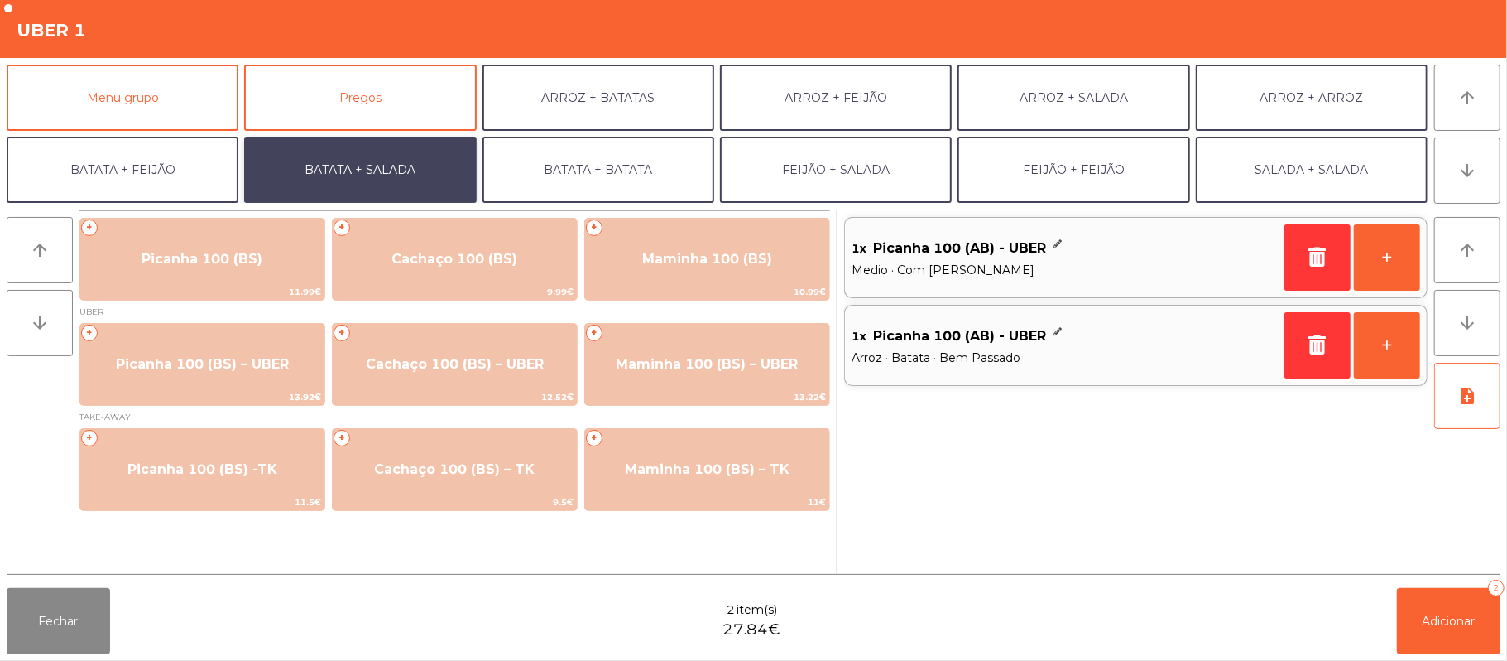
scroll to position [71, 0]
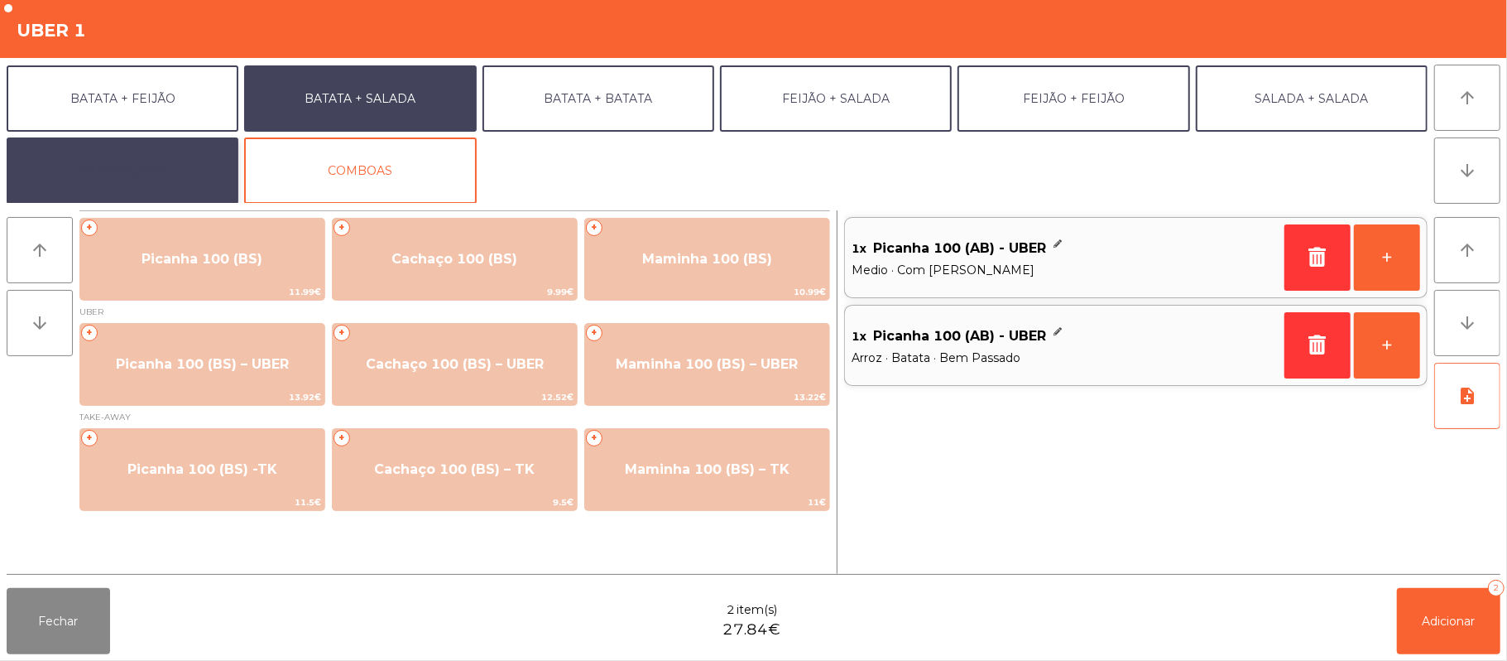
click at [183, 180] on button "EXTRAS UBER" at bounding box center [123, 170] width 232 height 66
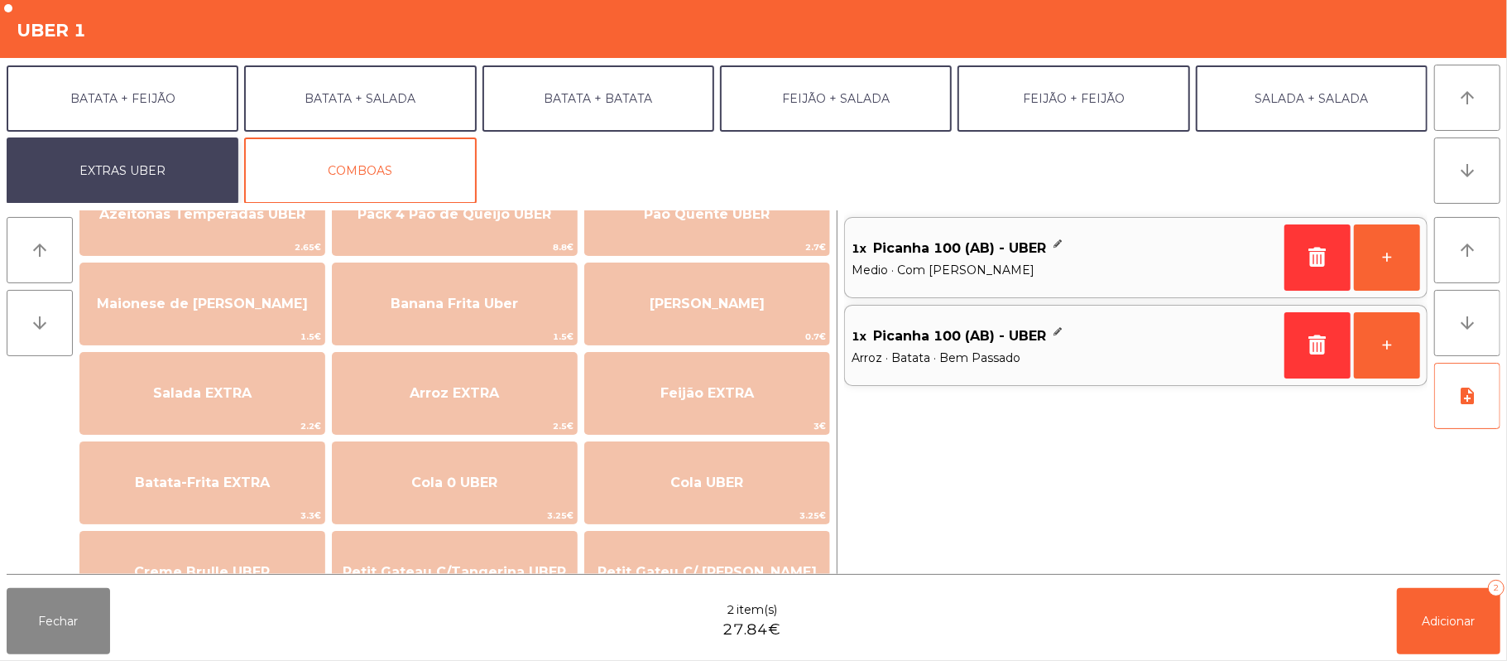
scroll to position [54, 0]
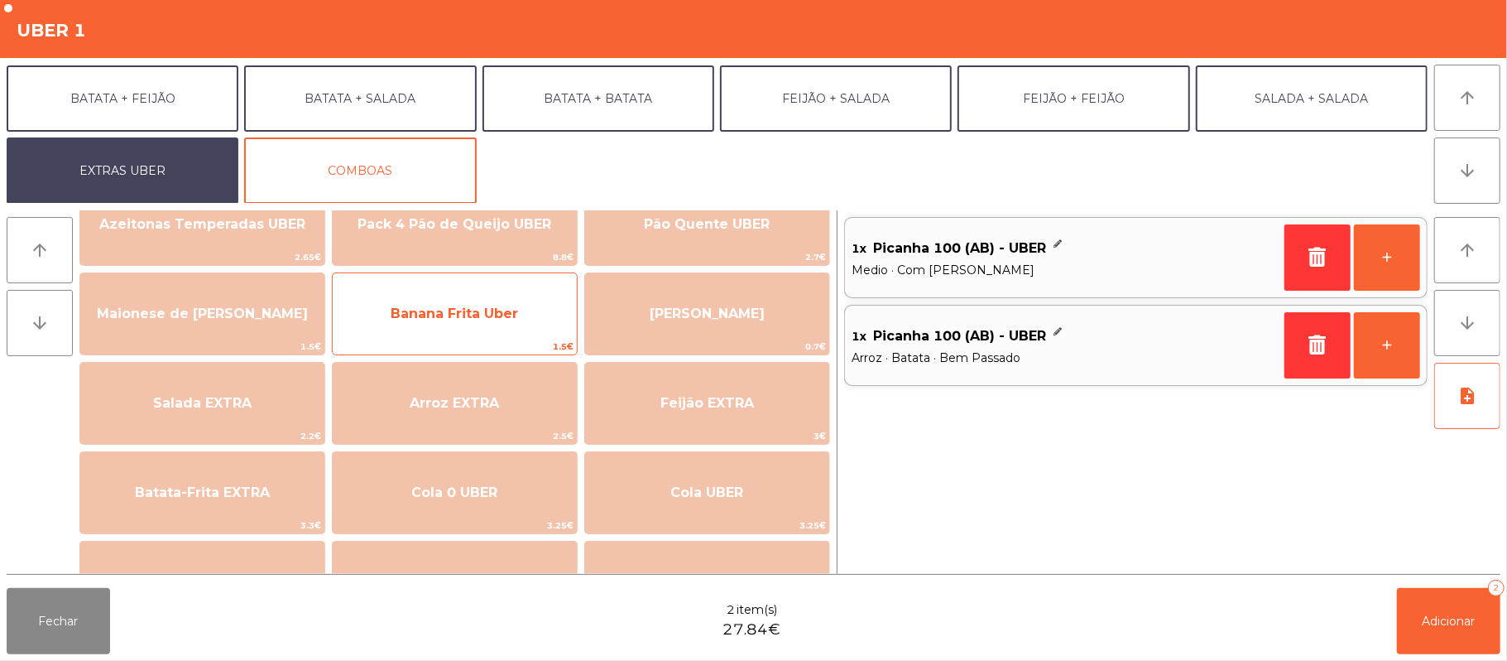
click at [483, 323] on span "Banana Frita Uber" at bounding box center [455, 313] width 244 height 45
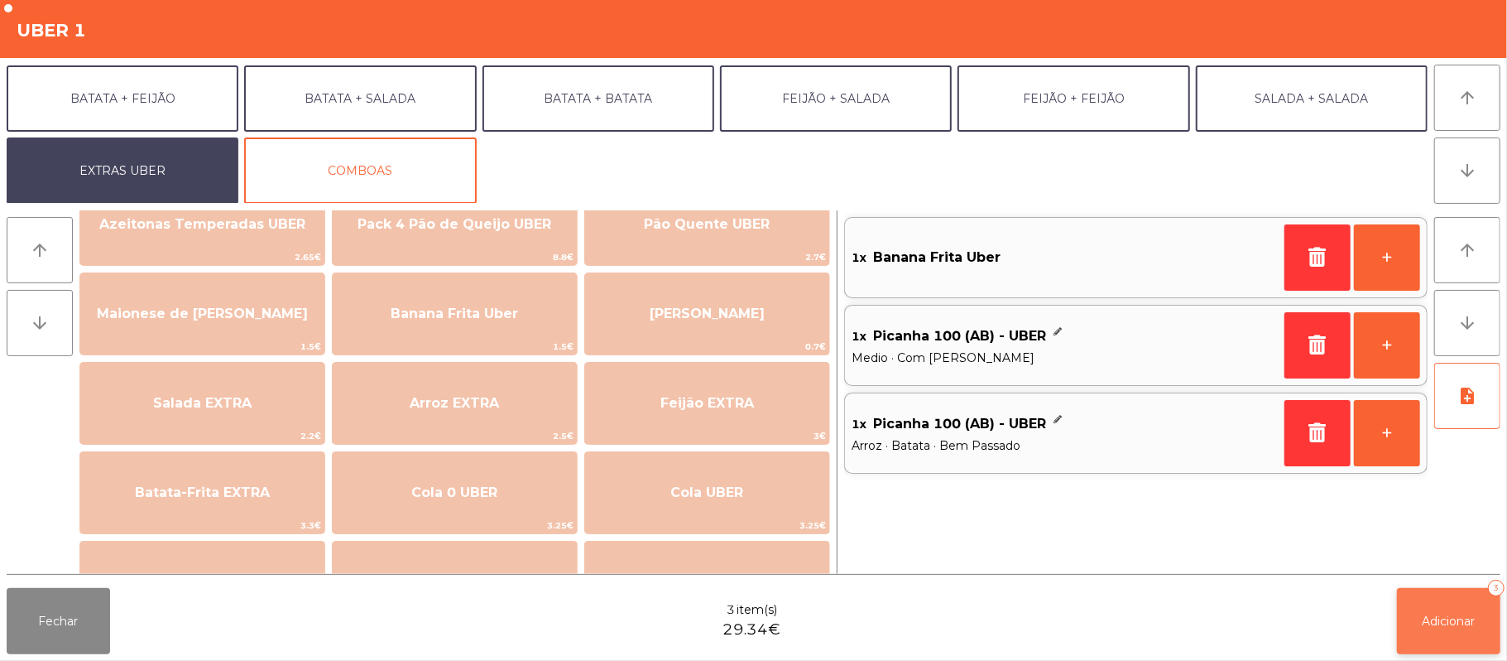
click at [1425, 627] on button "Adicionar 3" at bounding box center [1448, 621] width 103 height 66
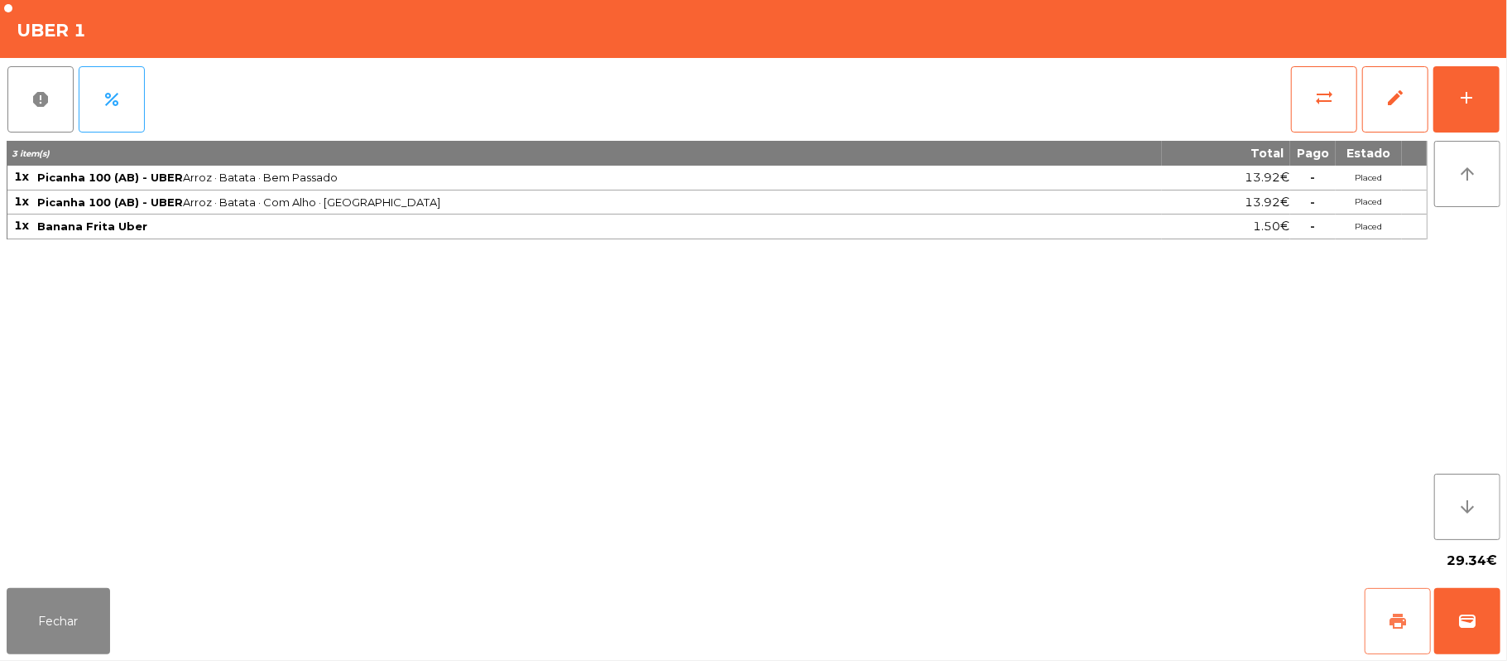
click at [1388, 617] on span "print" at bounding box center [1398, 621] width 20 height 20
click at [1460, 619] on span "wallet" at bounding box center [1468, 621] width 20 height 20
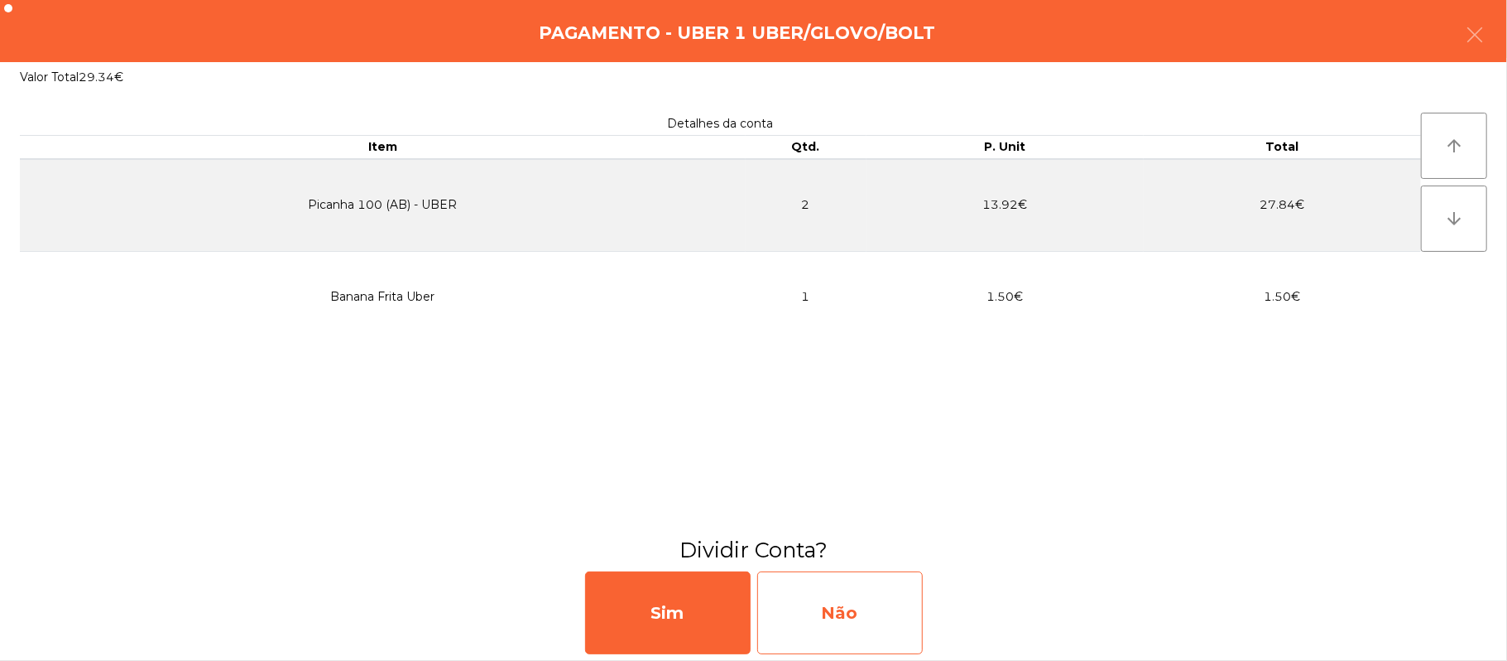
click at [846, 614] on div "Não" at bounding box center [840, 612] width 166 height 83
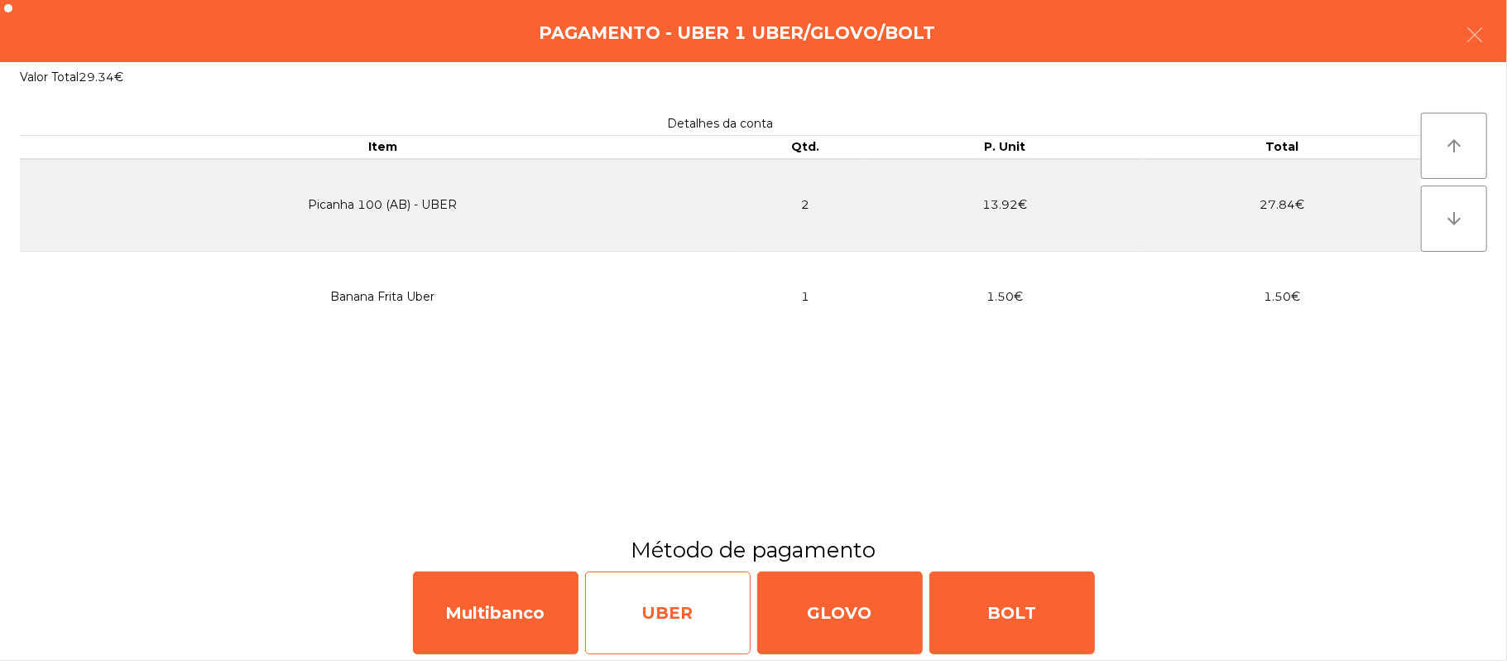
click at [667, 611] on div "UBER" at bounding box center [668, 612] width 166 height 83
select select "**"
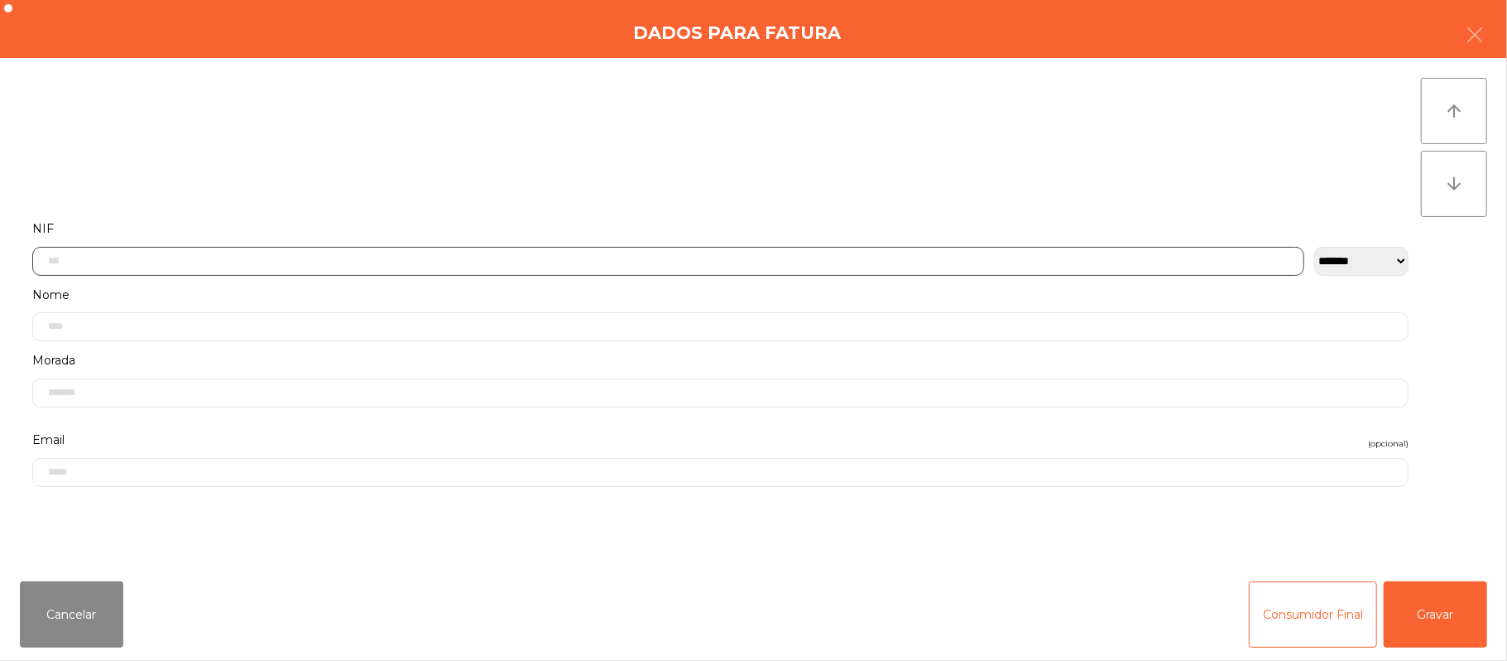
click at [494, 259] on input "text" at bounding box center [668, 261] width 1272 height 29
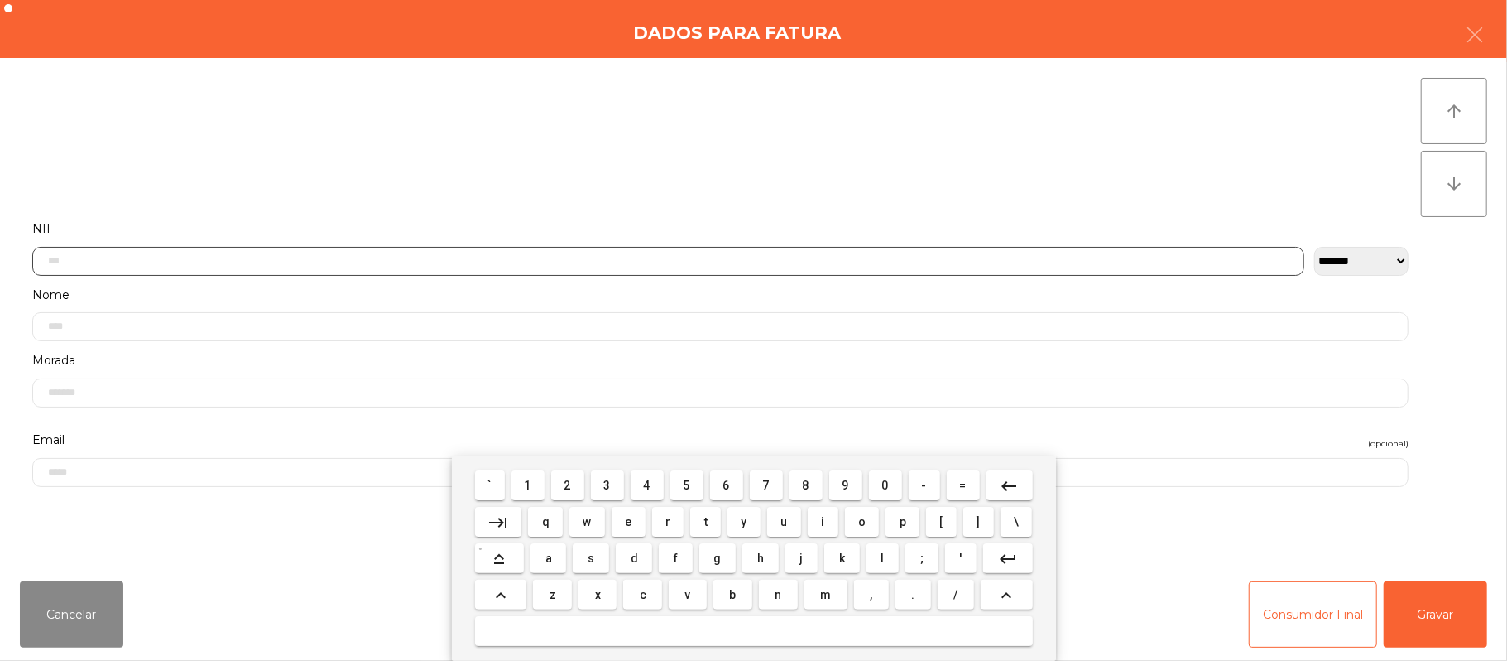
scroll to position [139, 0]
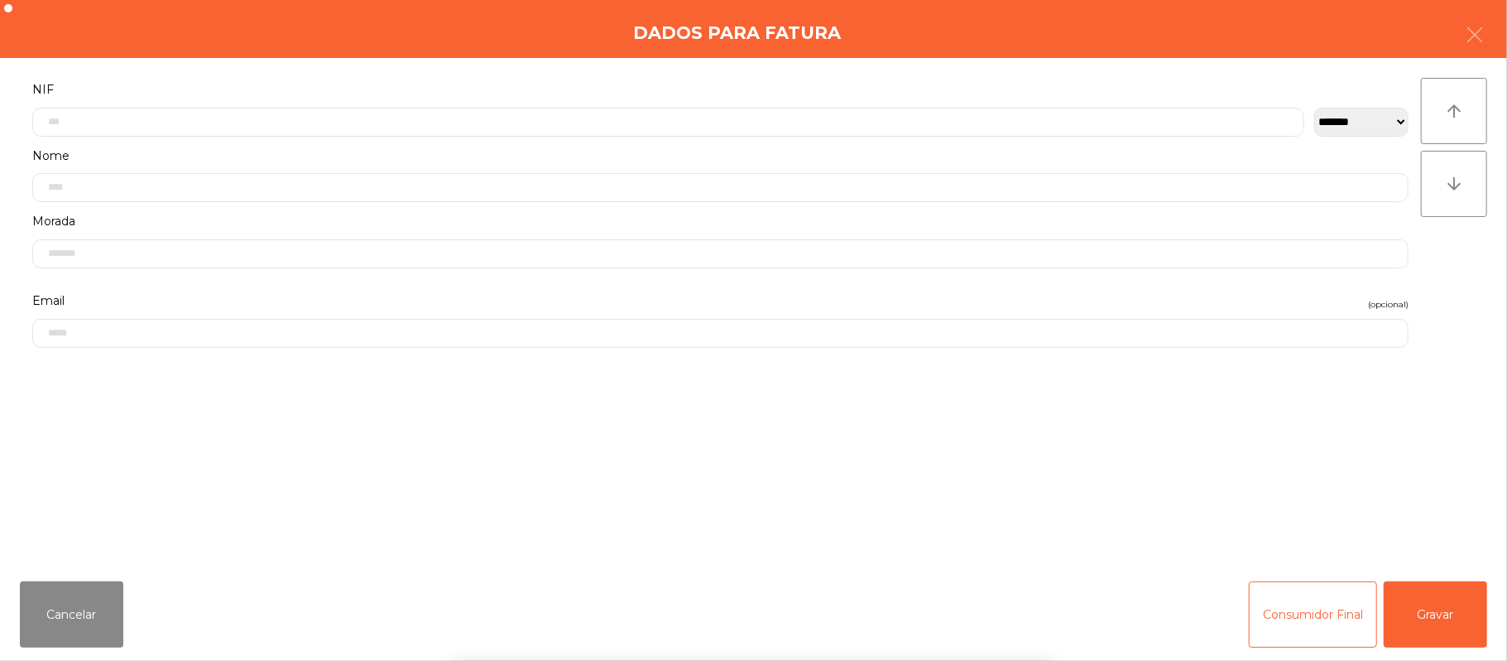
click at [1444, 614] on div "` 1 2 3 4 5 6 7 8 9 0 - = keyboard_backspace keyboard_tab q w e r t y u i o p […" at bounding box center [753, 557] width 1507 height 205
click at [1425, 610] on button "Gravar" at bounding box center [1435, 614] width 103 height 66
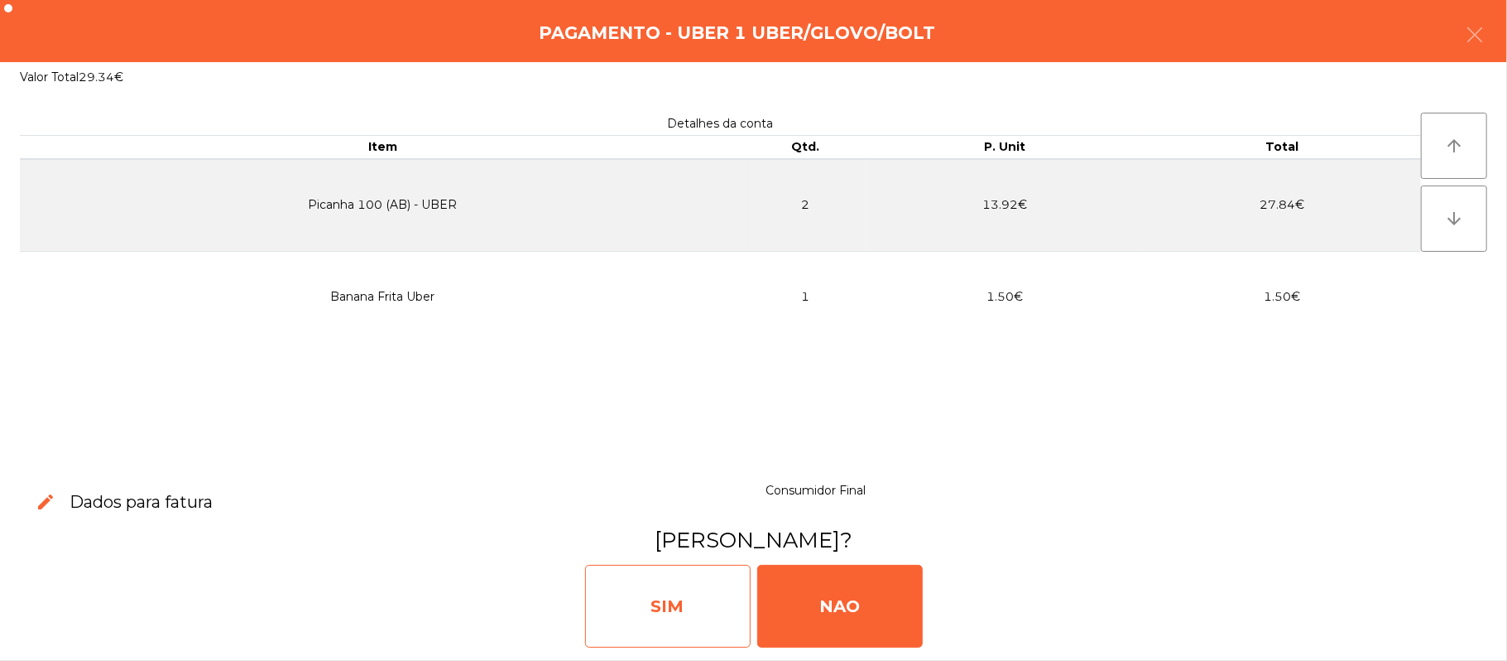
click at [670, 621] on div "SIM" at bounding box center [668, 606] width 166 height 83
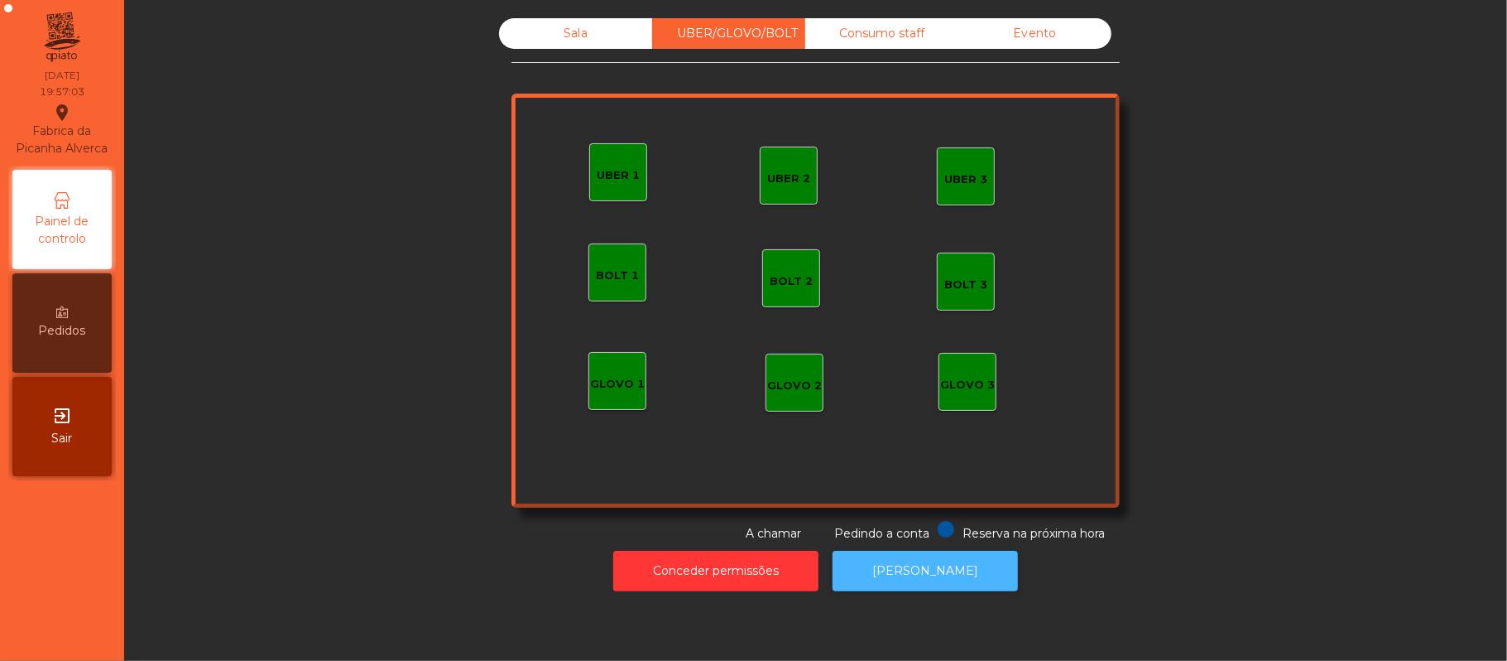
click at [909, 570] on button "[PERSON_NAME]" at bounding box center [925, 570] width 185 height 41
click at [571, 37] on div "Sala" at bounding box center [575, 33] width 153 height 31
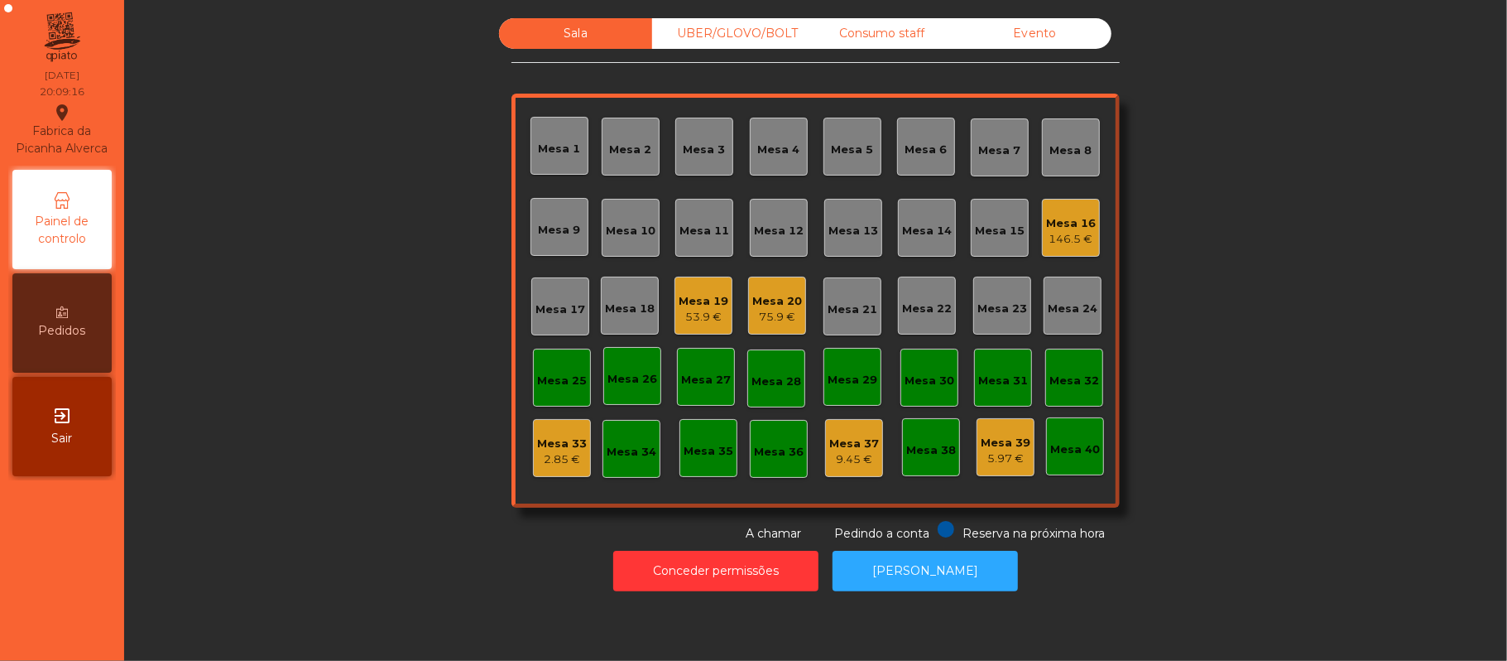
click at [553, 229] on div "Mesa 9" at bounding box center [560, 230] width 42 height 17
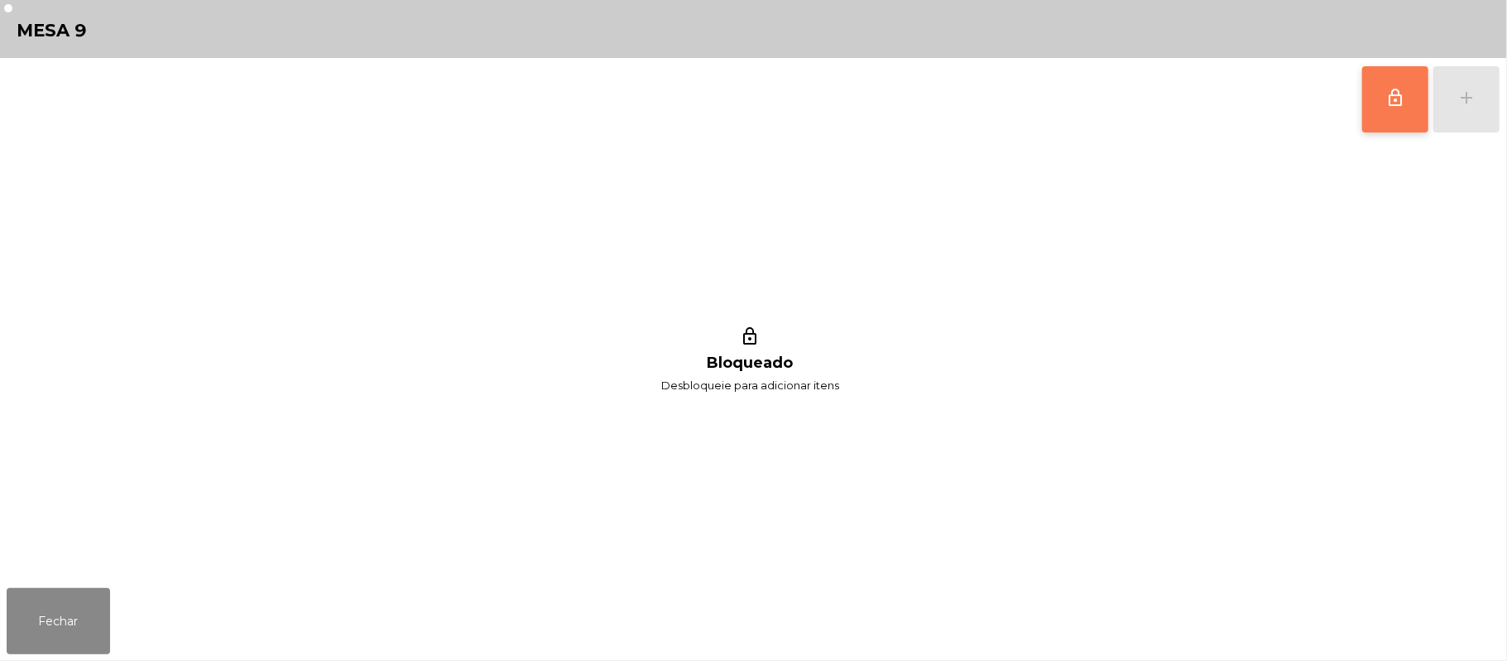
click at [1408, 113] on button "lock_outline" at bounding box center [1396, 99] width 66 height 66
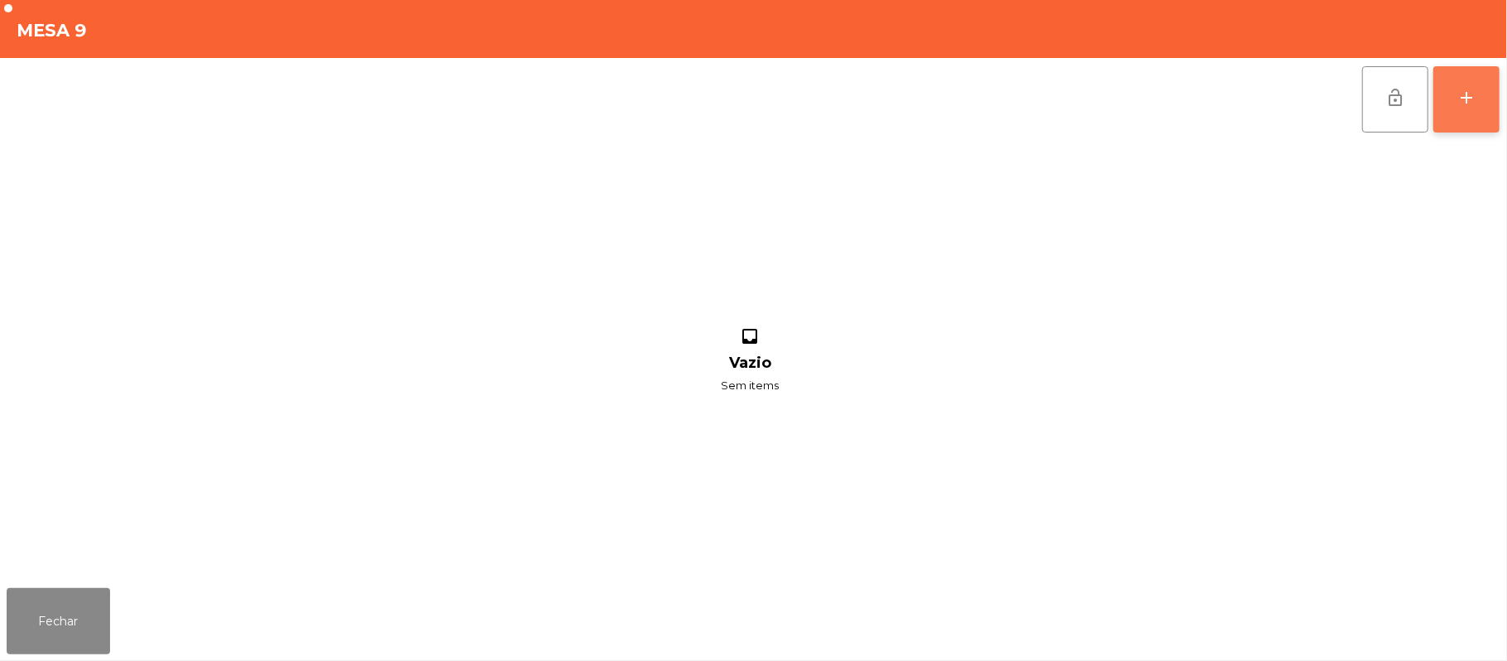
click at [1485, 97] on button "add" at bounding box center [1467, 99] width 66 height 66
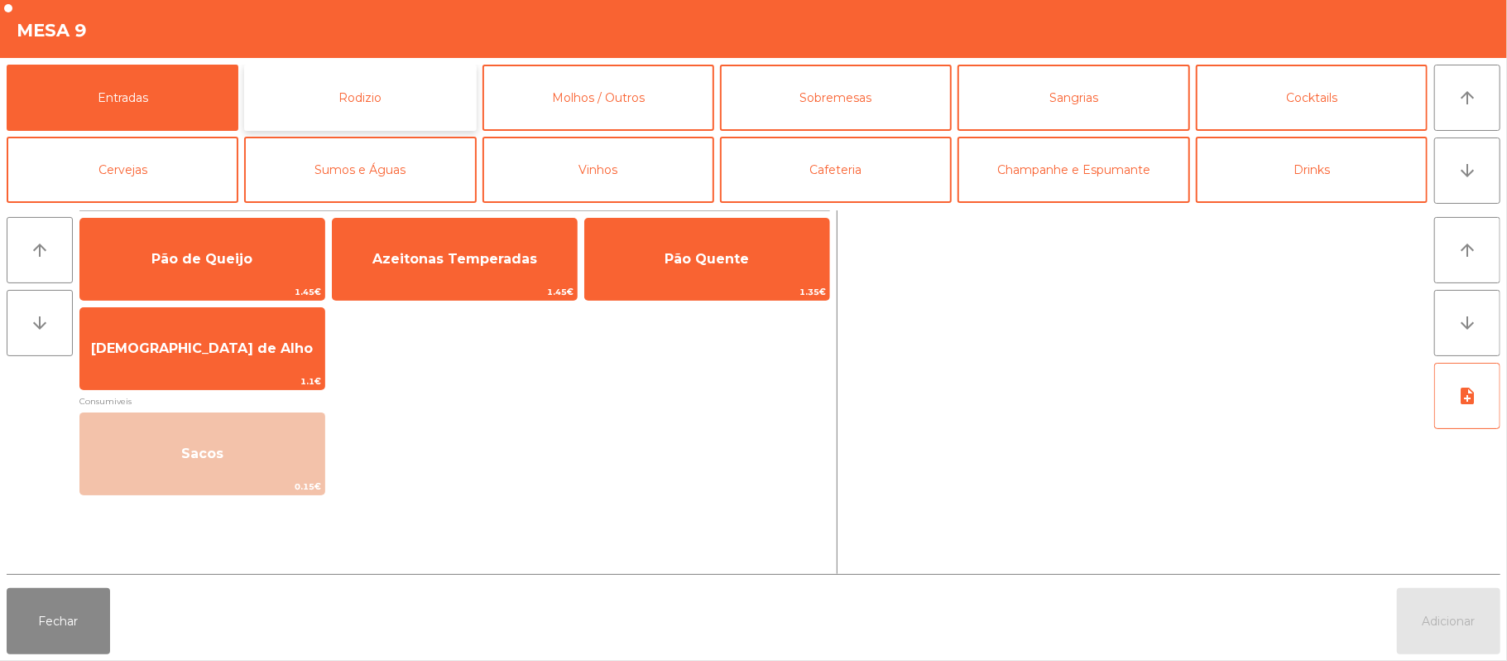
click at [348, 93] on button "Rodizio" at bounding box center [360, 98] width 232 height 66
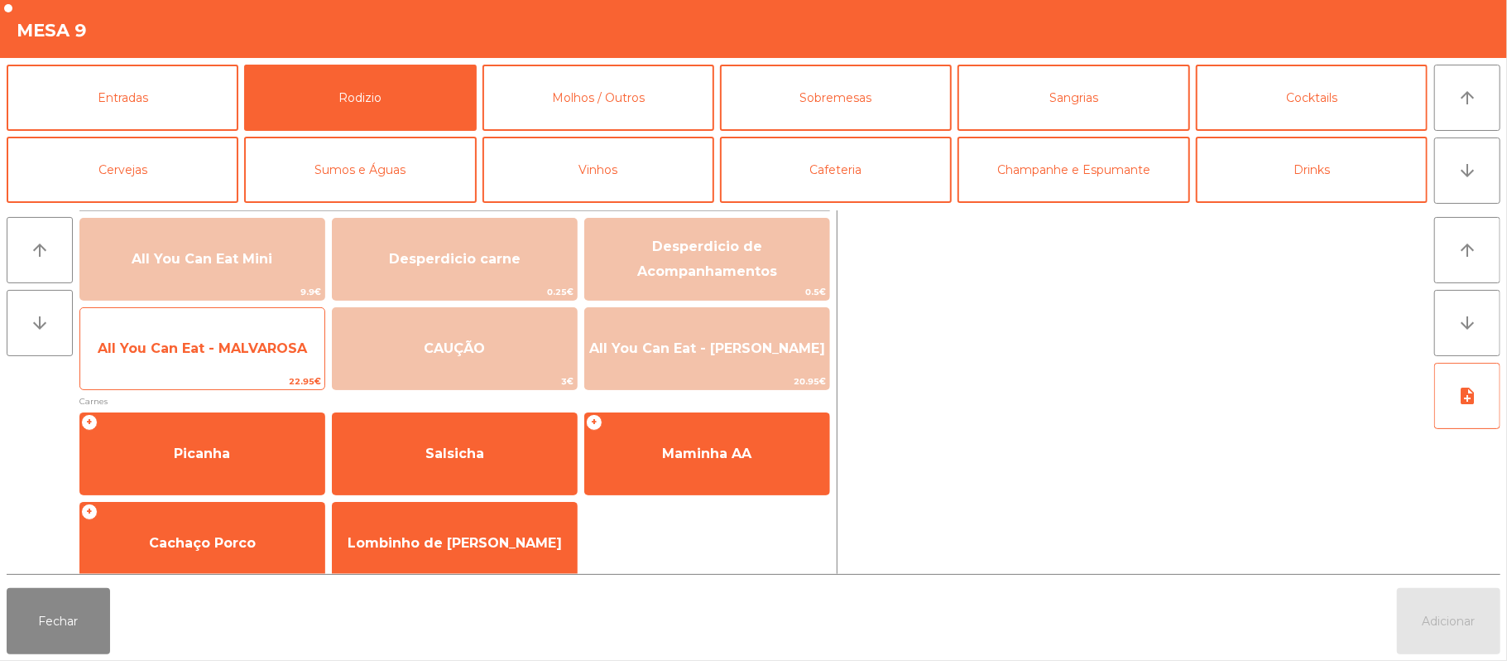
click at [205, 352] on span "All You Can Eat - MALVAROSA" at bounding box center [202, 348] width 209 height 16
click at [199, 362] on span "All You Can Eat - MALVAROSA" at bounding box center [202, 348] width 244 height 45
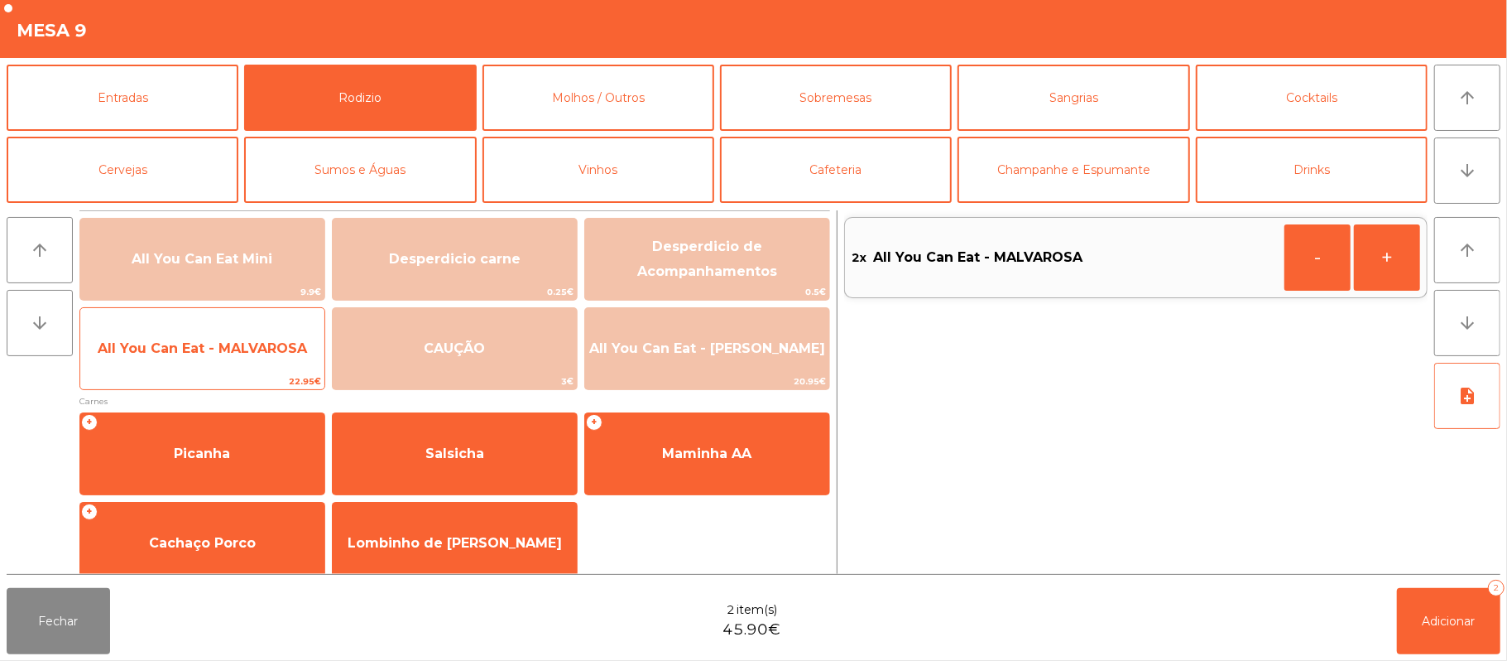
click at [174, 372] on div "All You Can Eat - MALVAROSA 22.95€" at bounding box center [202, 348] width 246 height 83
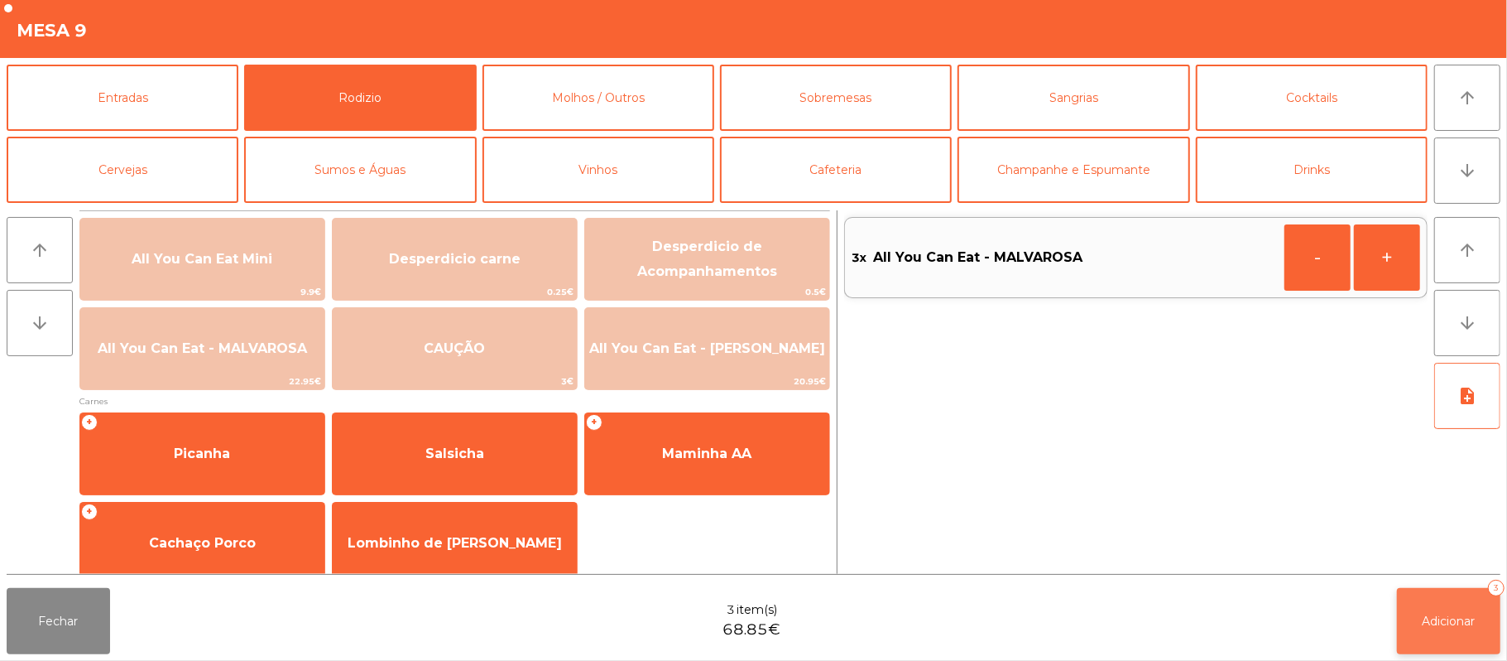
click at [1451, 623] on span "Adicionar" at bounding box center [1449, 620] width 53 height 15
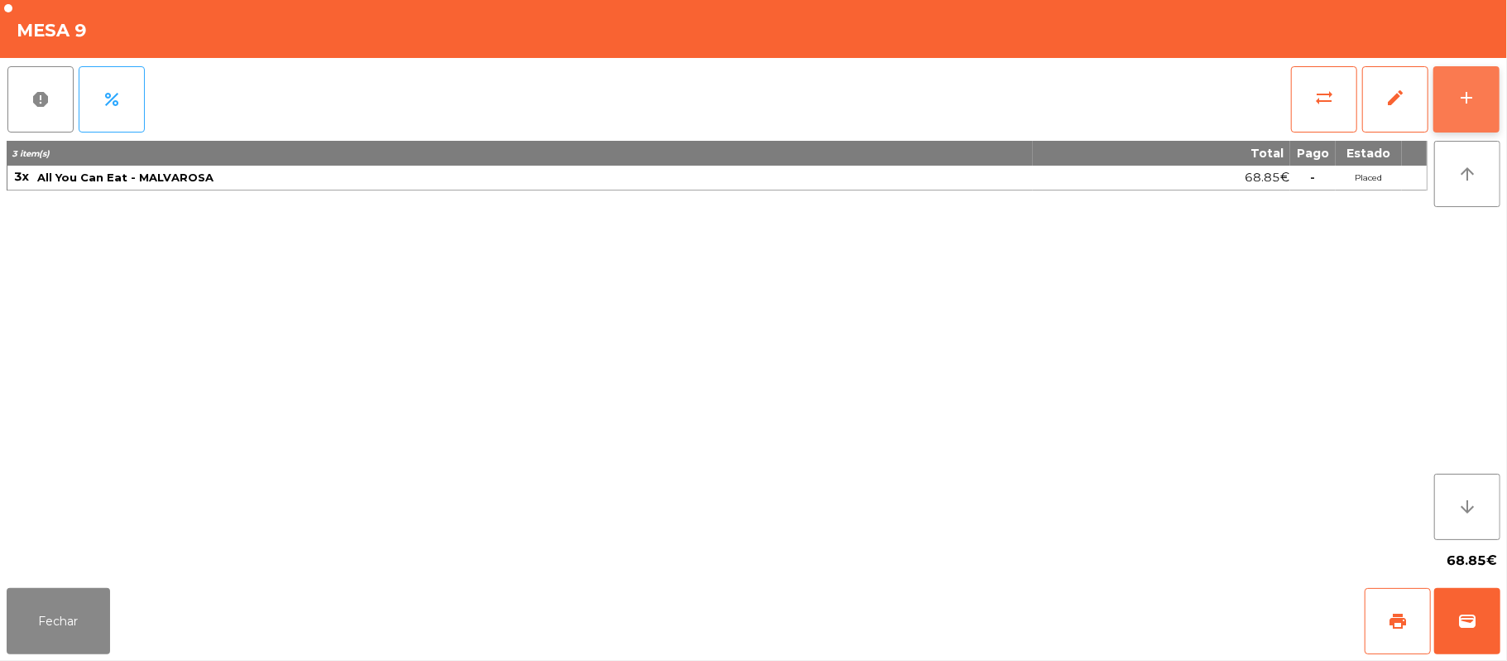
click at [1465, 103] on div "add" at bounding box center [1467, 98] width 20 height 20
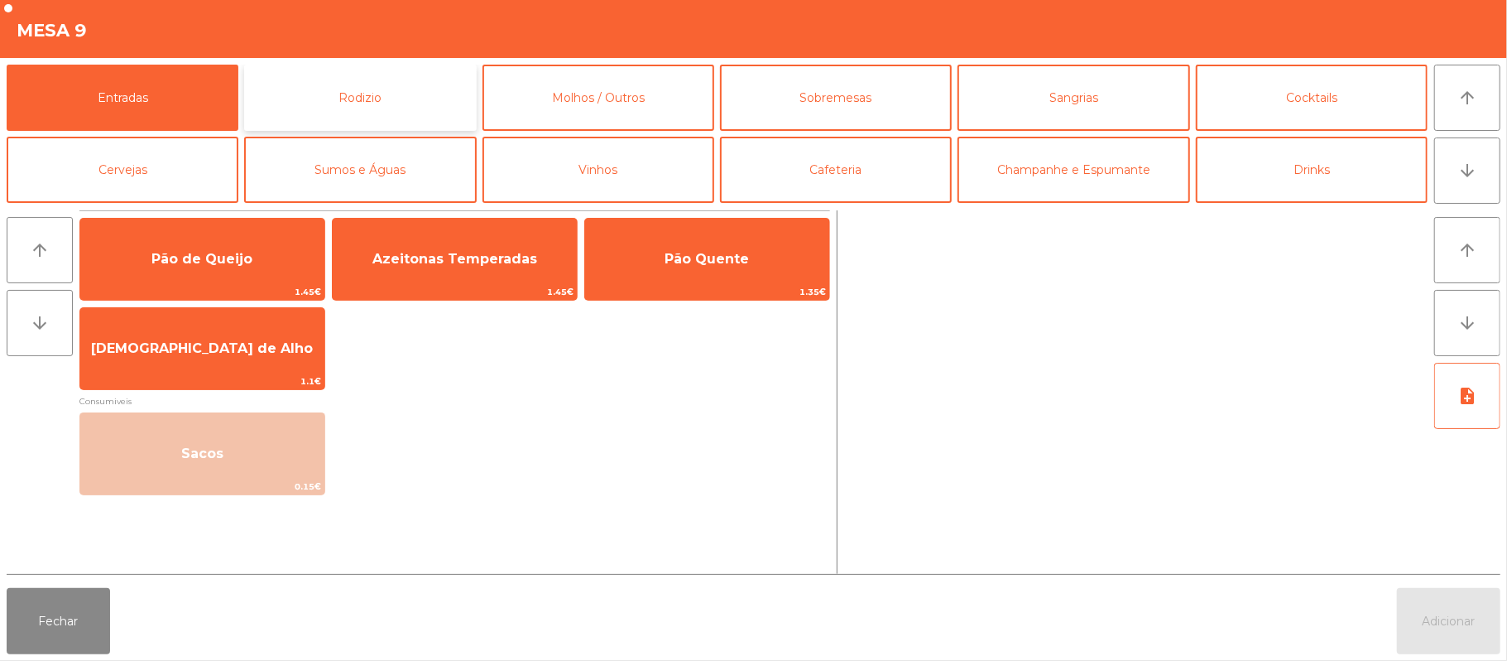
click at [389, 101] on button "Rodizio" at bounding box center [360, 98] width 232 height 66
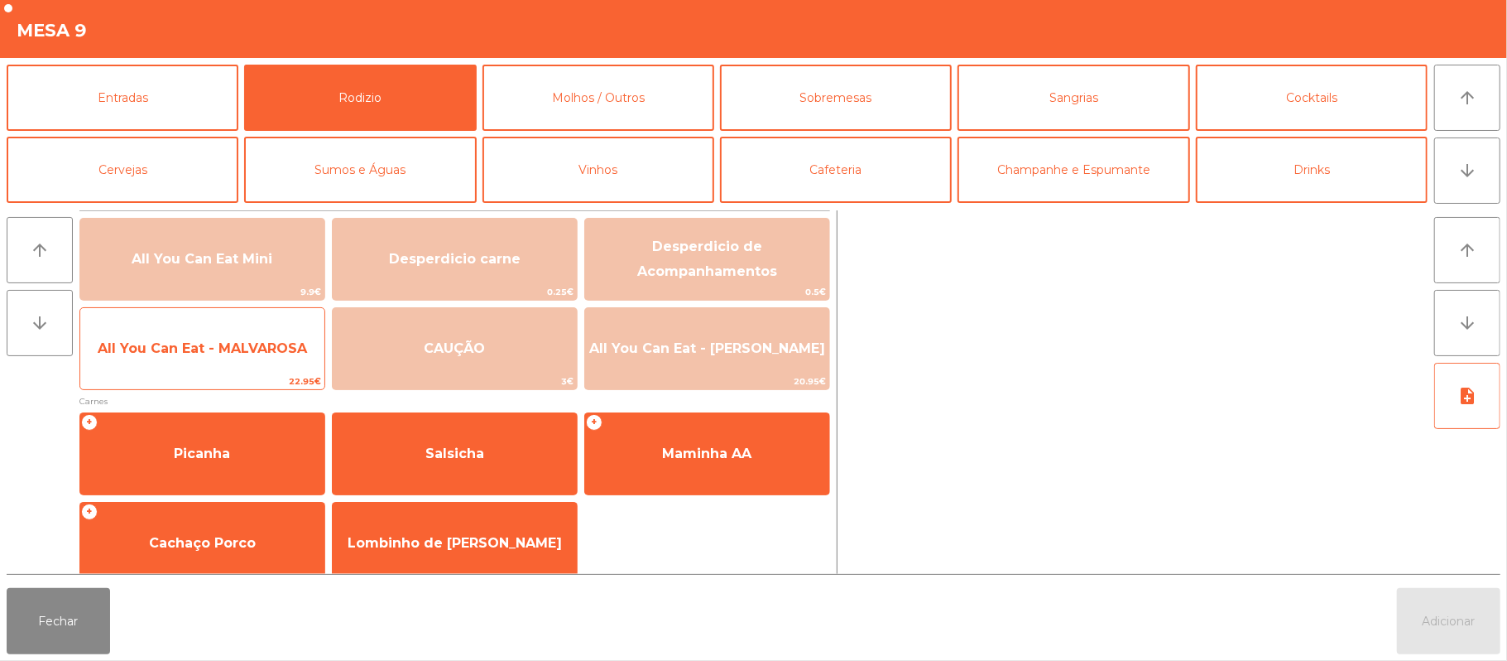
click at [212, 364] on span "All You Can Eat - MALVAROSA" at bounding box center [202, 348] width 244 height 45
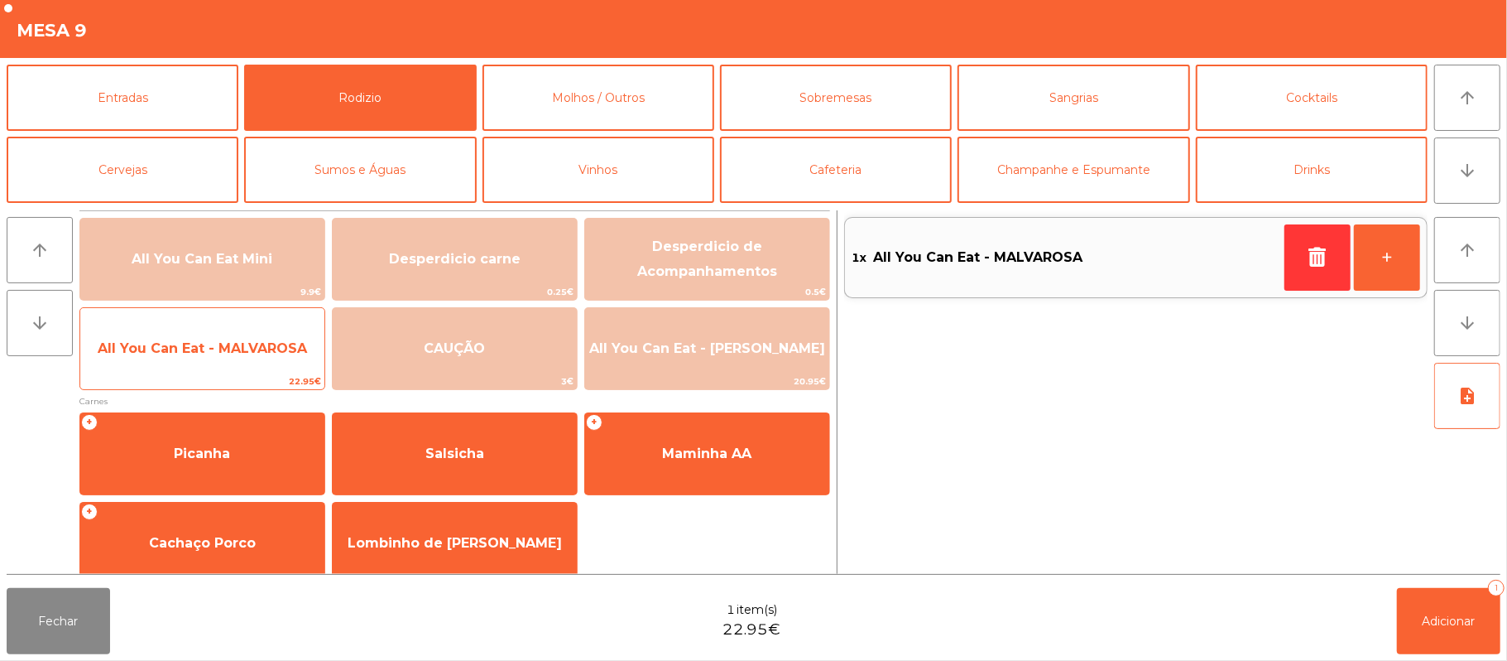
click at [206, 358] on span "All You Can Eat - MALVAROSA" at bounding box center [202, 348] width 244 height 45
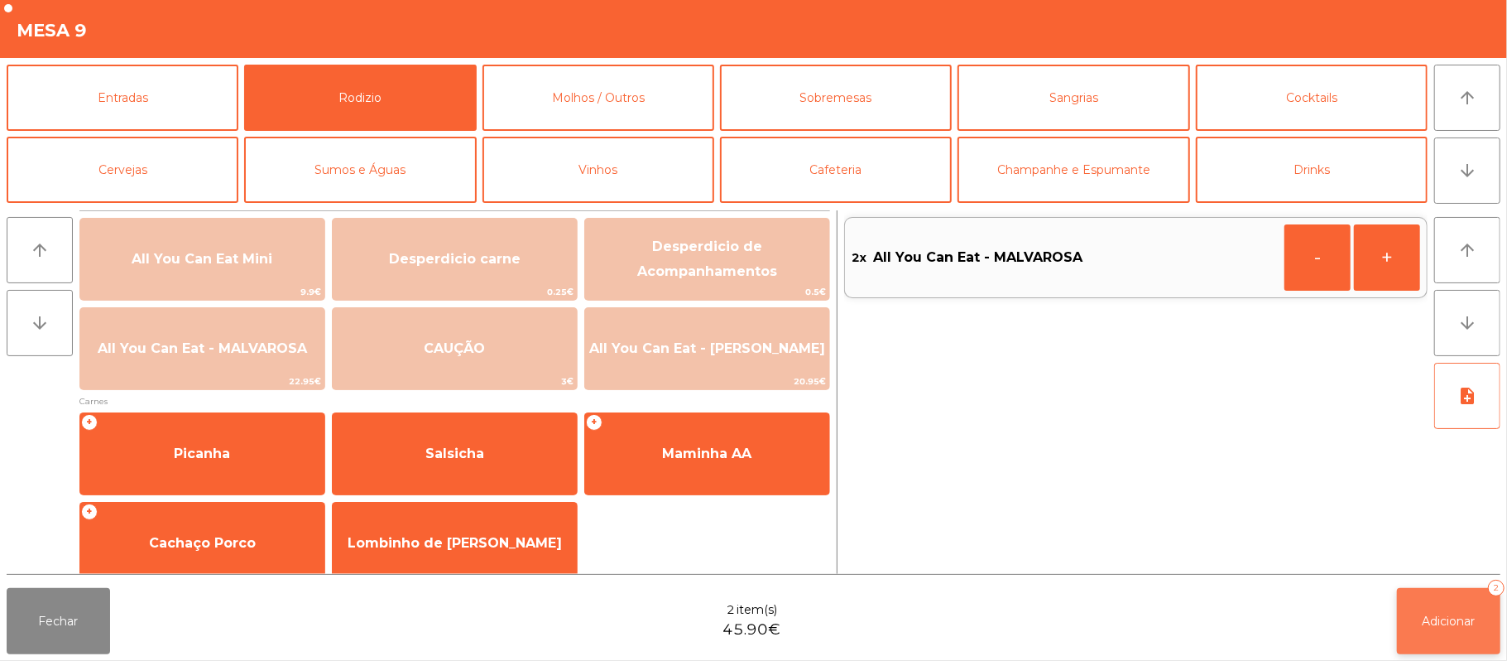
click at [1451, 630] on button "Adicionar 2" at bounding box center [1448, 621] width 103 height 66
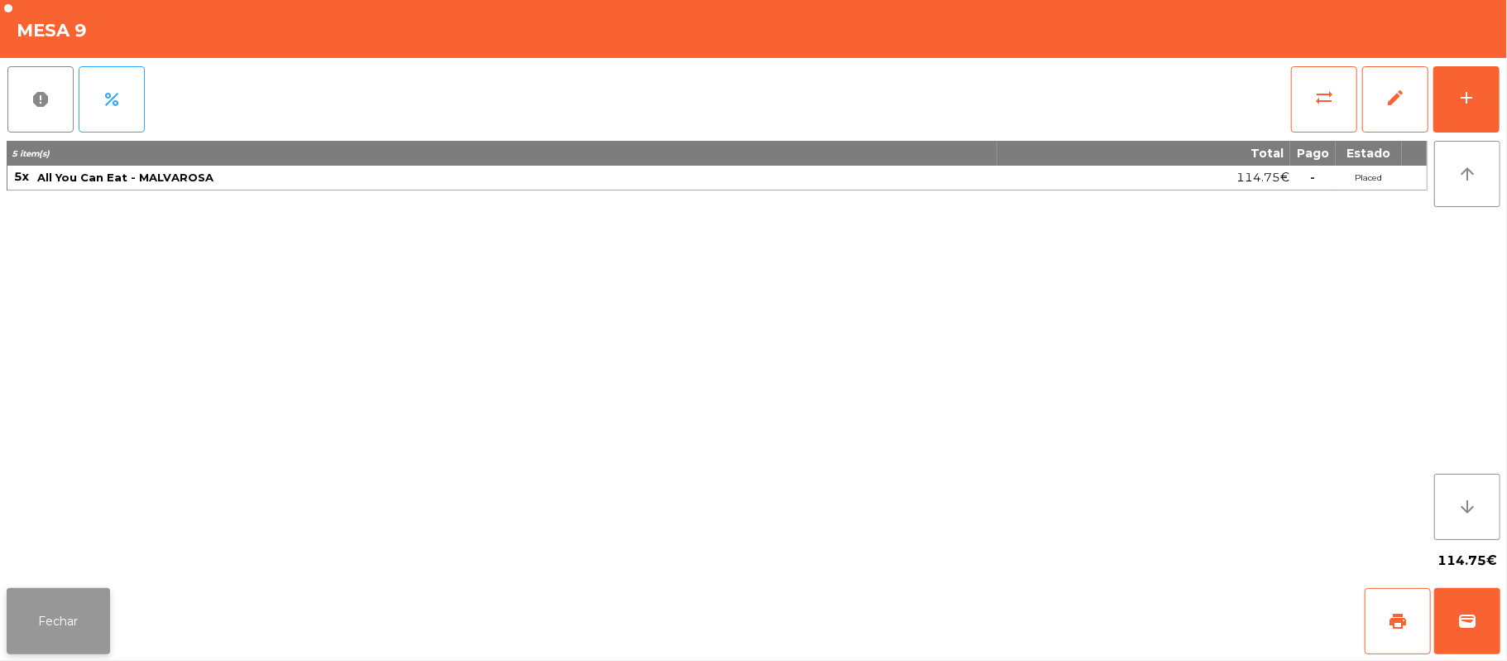
click at [55, 596] on button "Fechar" at bounding box center [58, 621] width 103 height 66
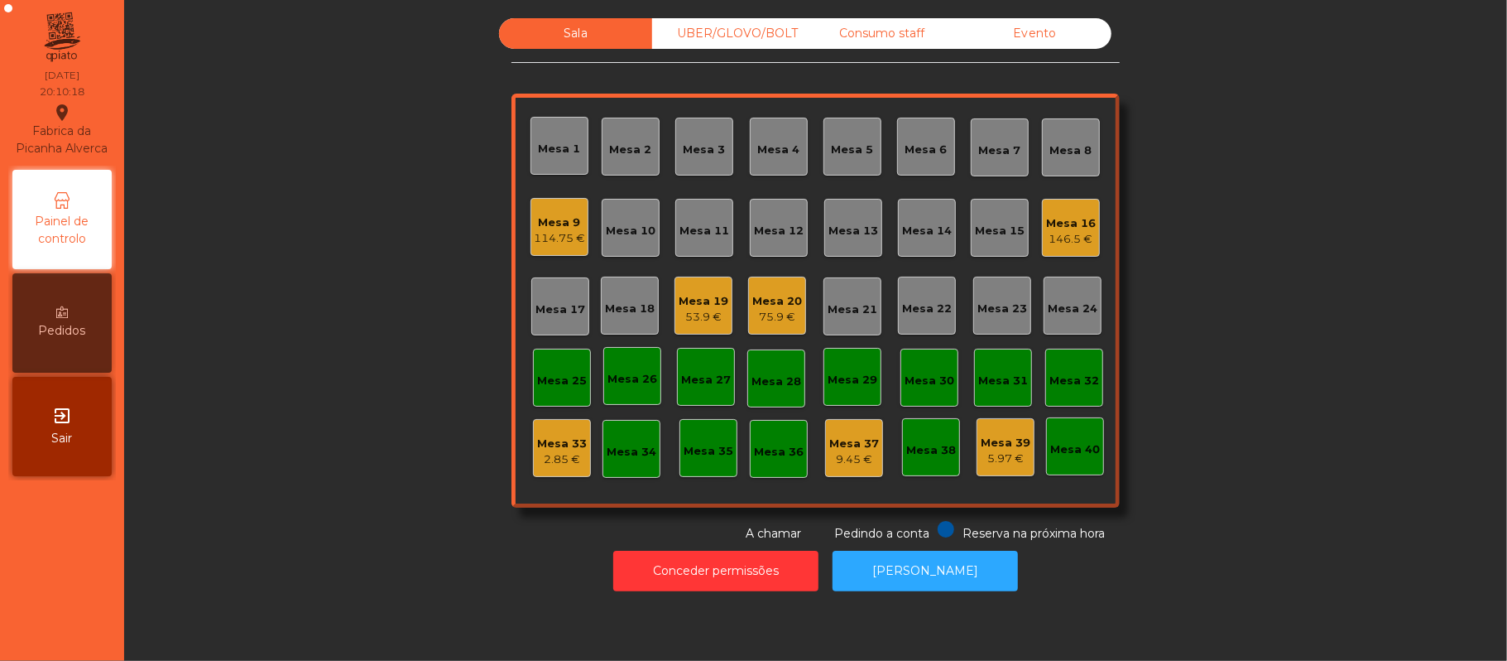
click at [1053, 219] on div "Mesa 16" at bounding box center [1071, 223] width 50 height 17
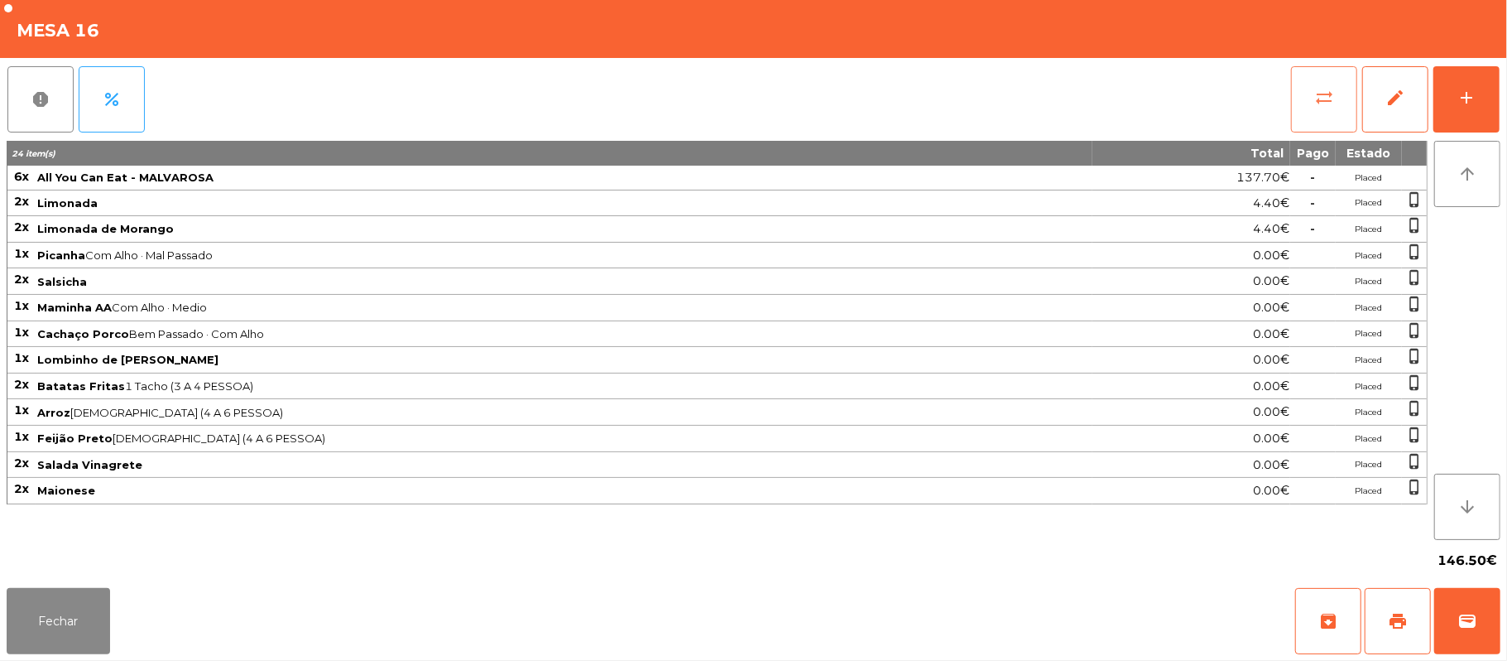
click at [1331, 100] on span "sync_alt" at bounding box center [1324, 98] width 20 height 20
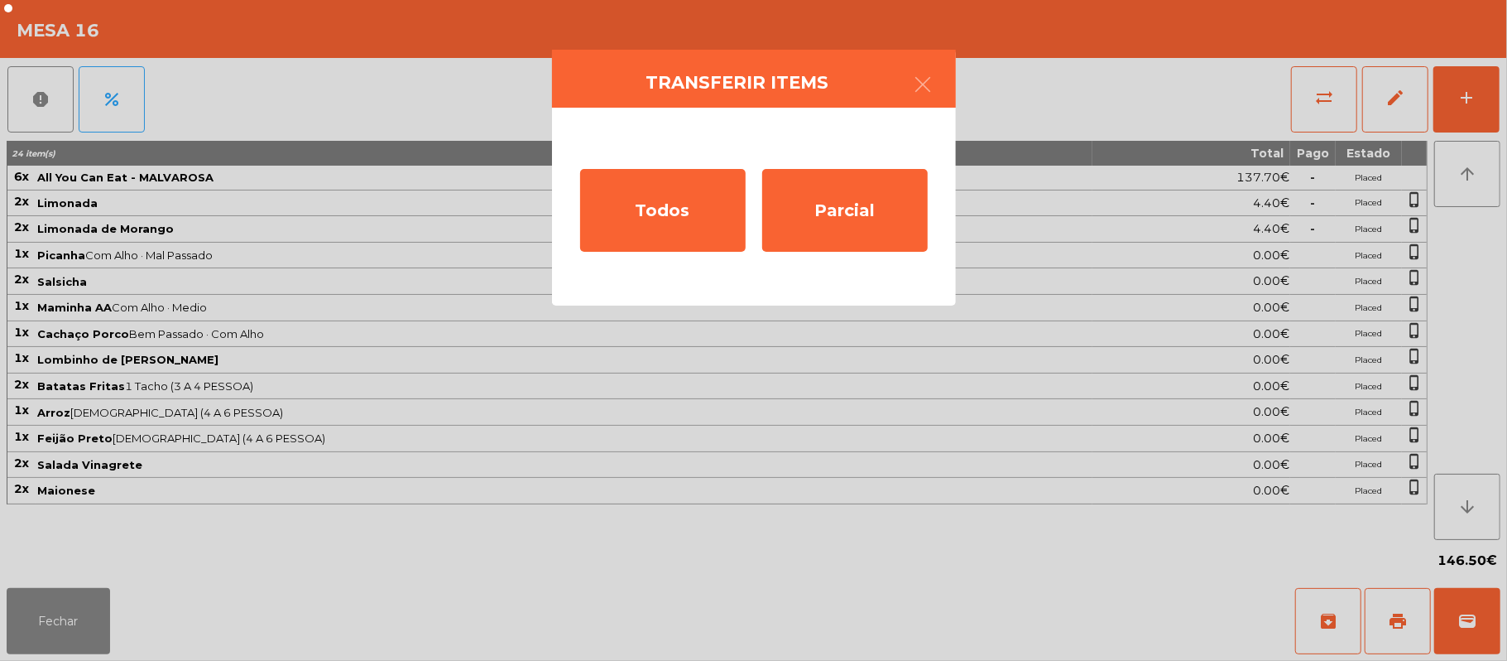
click at [765, 647] on ngb-modal-window "Transferir items Todos Parcial" at bounding box center [753, 330] width 1507 height 661
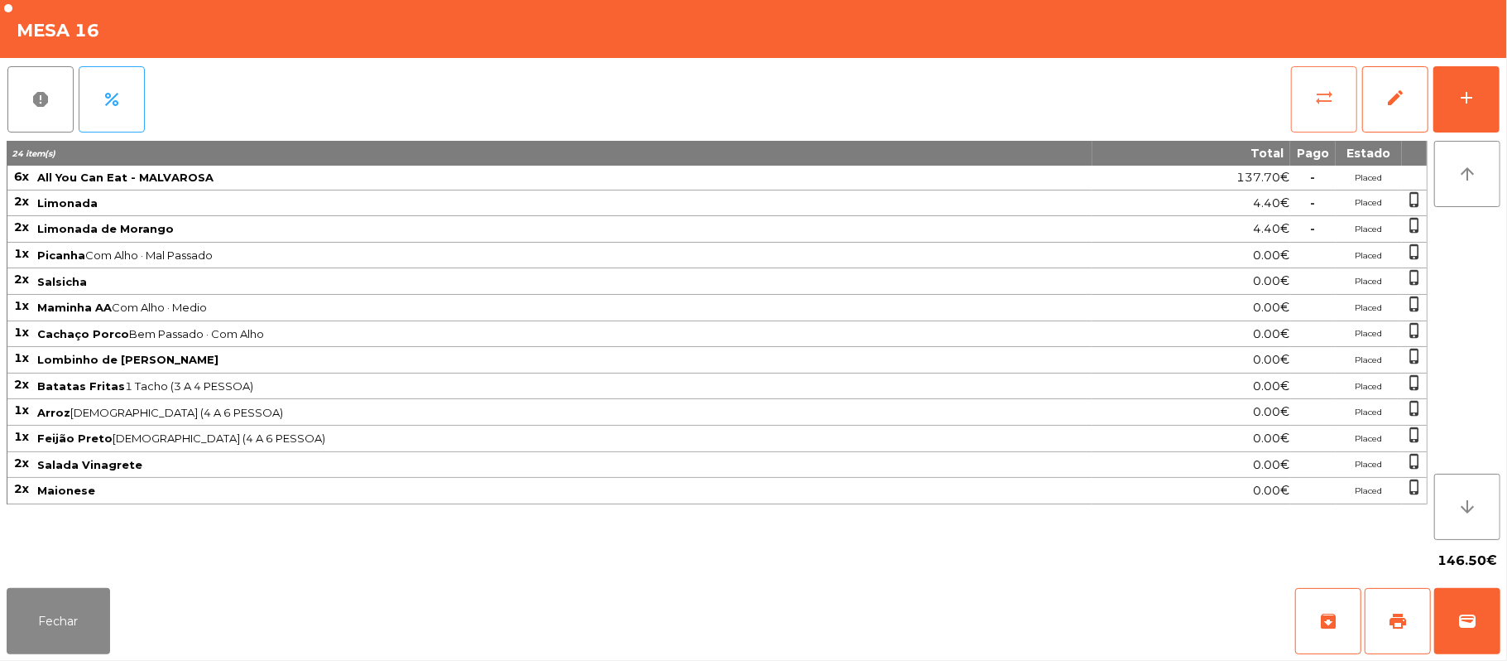
click at [1333, 78] on button "sync_alt" at bounding box center [1324, 99] width 66 height 66
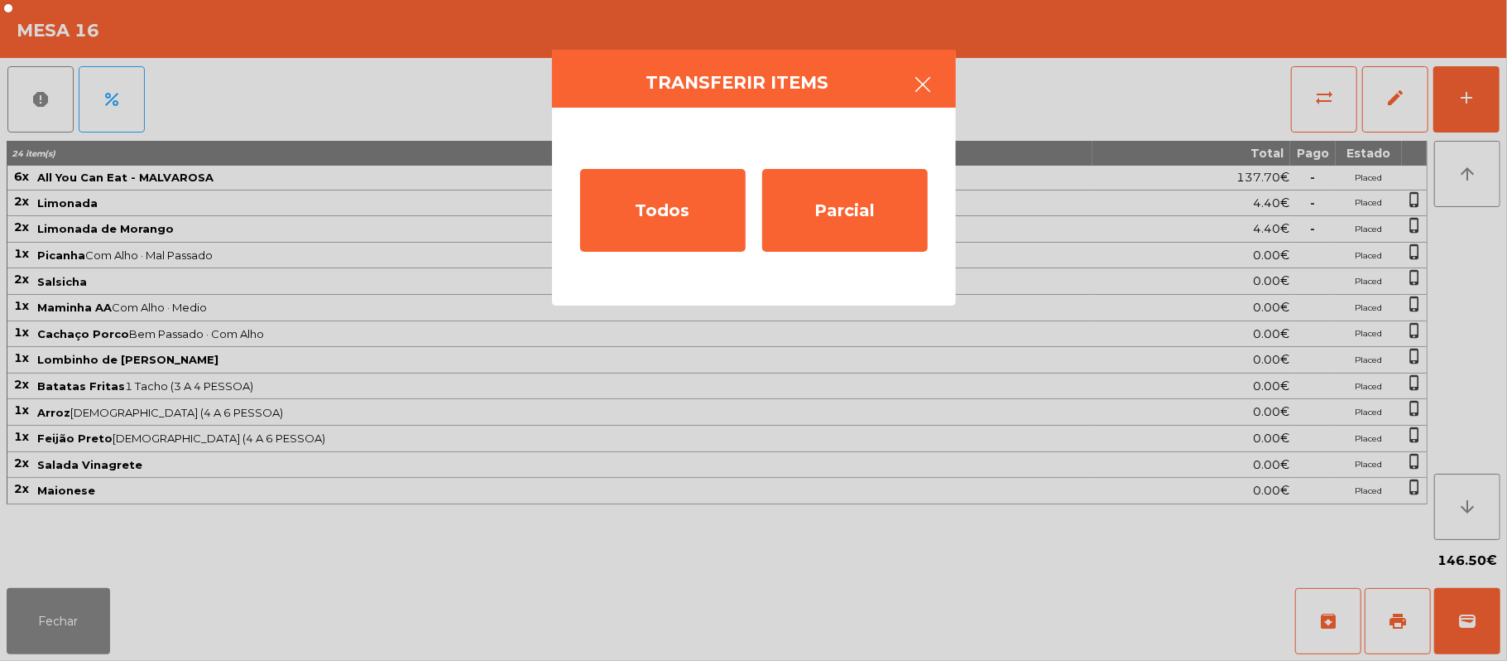
click at [925, 84] on icon "button" at bounding box center [924, 84] width 20 height 20
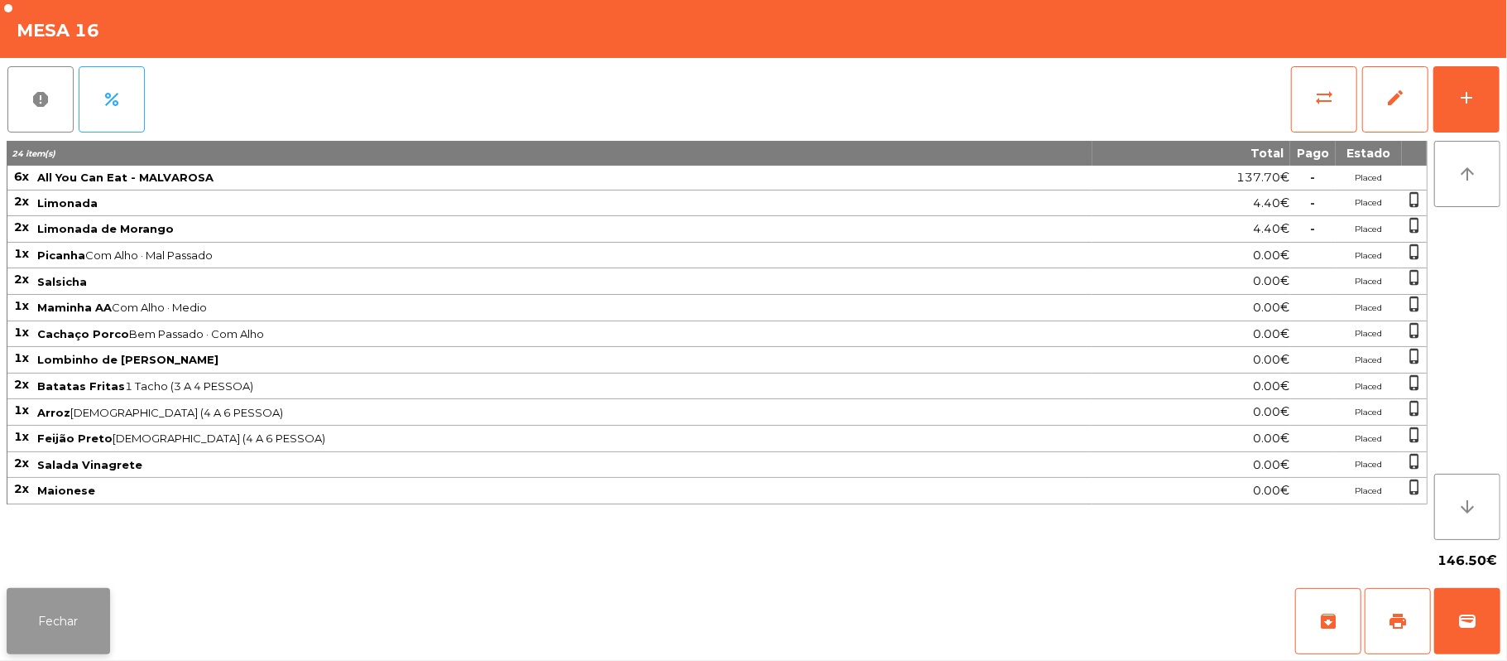
click at [51, 618] on button "Fechar" at bounding box center [58, 621] width 103 height 66
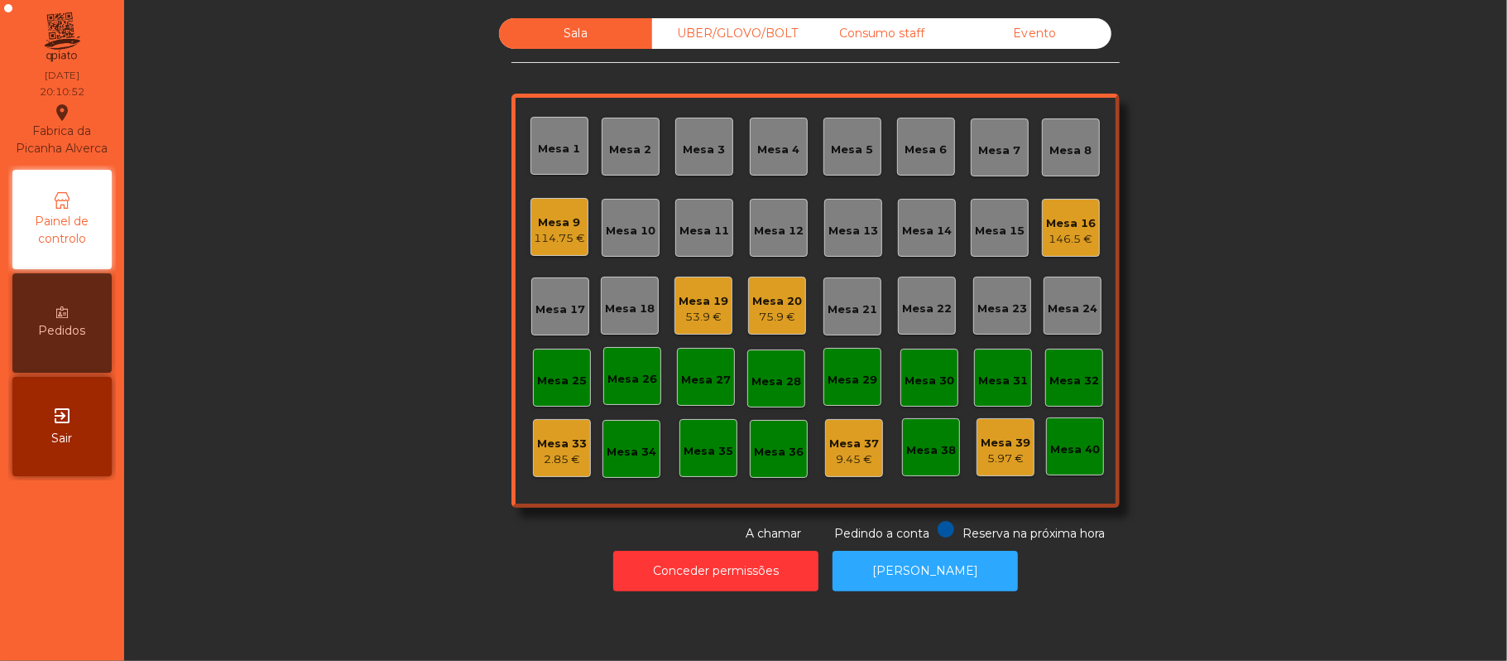
click at [719, 31] on div "UBER/GLOVO/BOLT" at bounding box center [728, 33] width 153 height 31
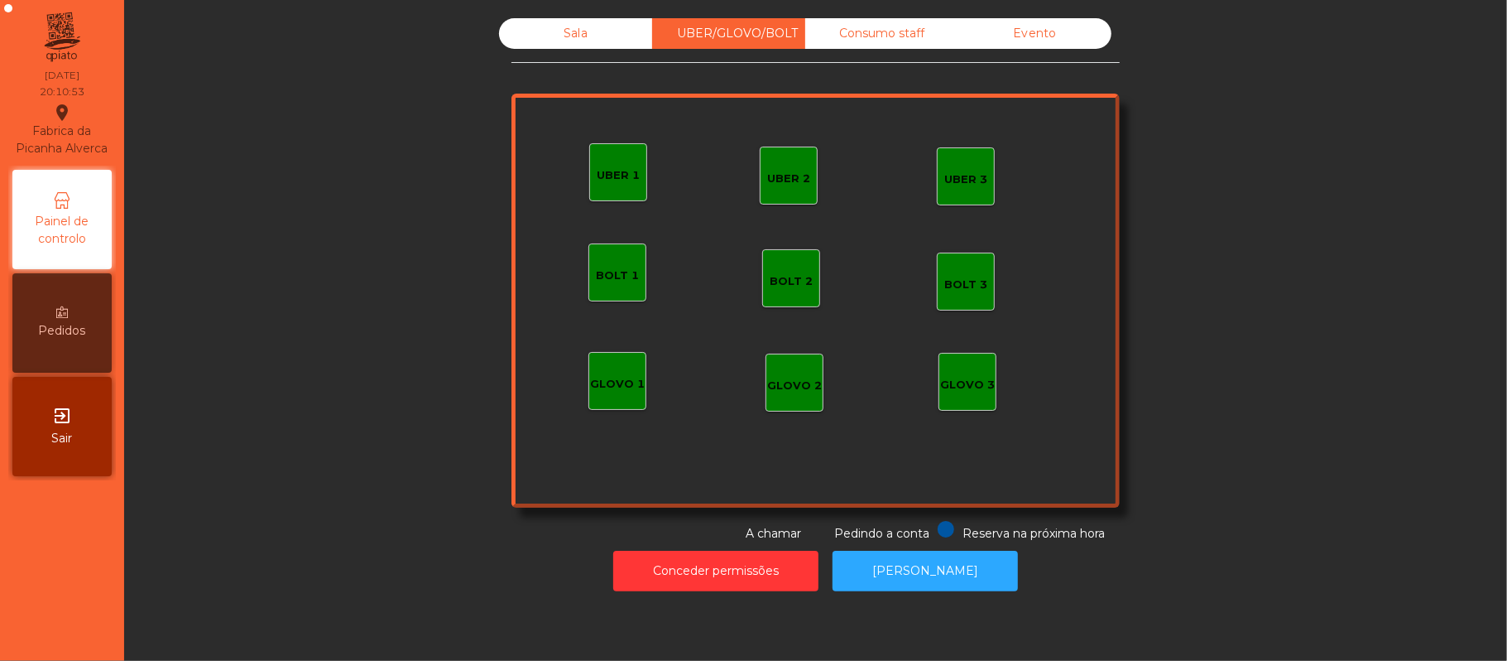
click at [613, 382] on div "GLOVO 1" at bounding box center [617, 384] width 55 height 17
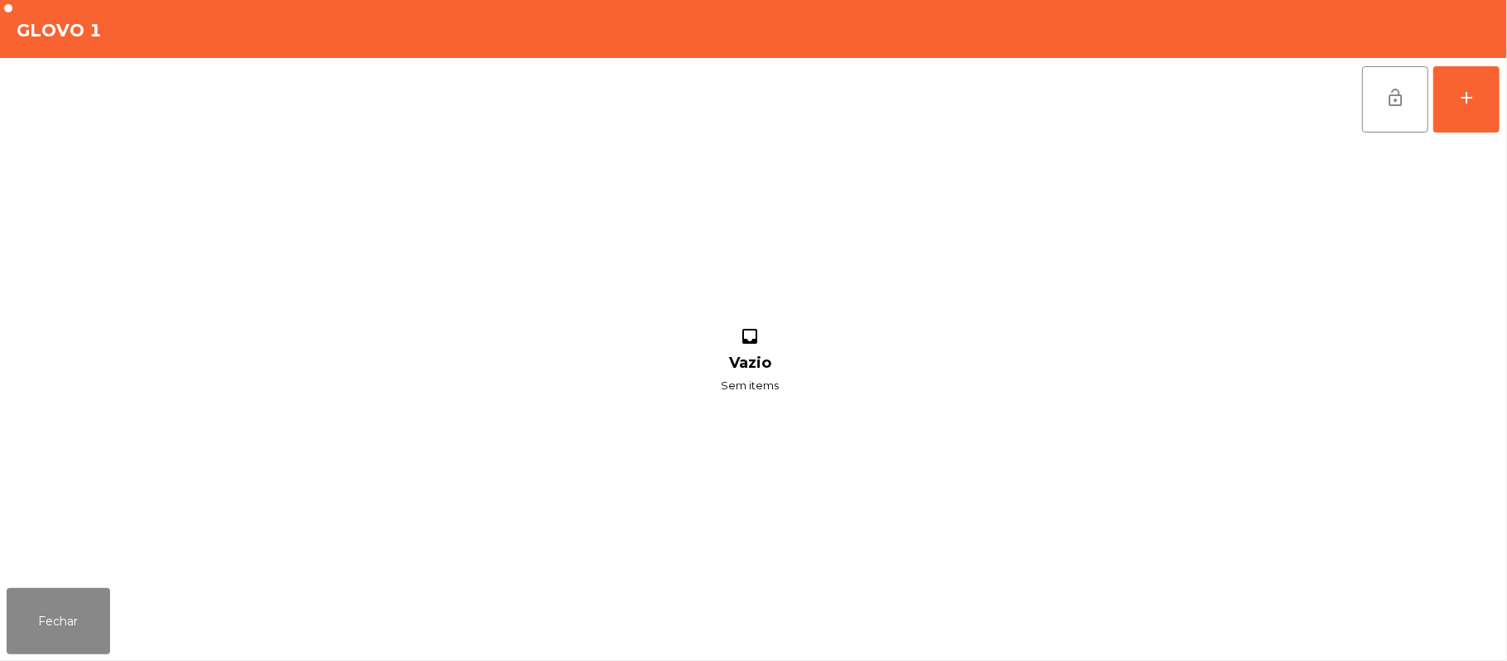
click at [1504, 101] on div "lock_open add inbox Vazio Sem items" at bounding box center [753, 319] width 1507 height 523
click at [1482, 94] on button "add" at bounding box center [1467, 99] width 66 height 66
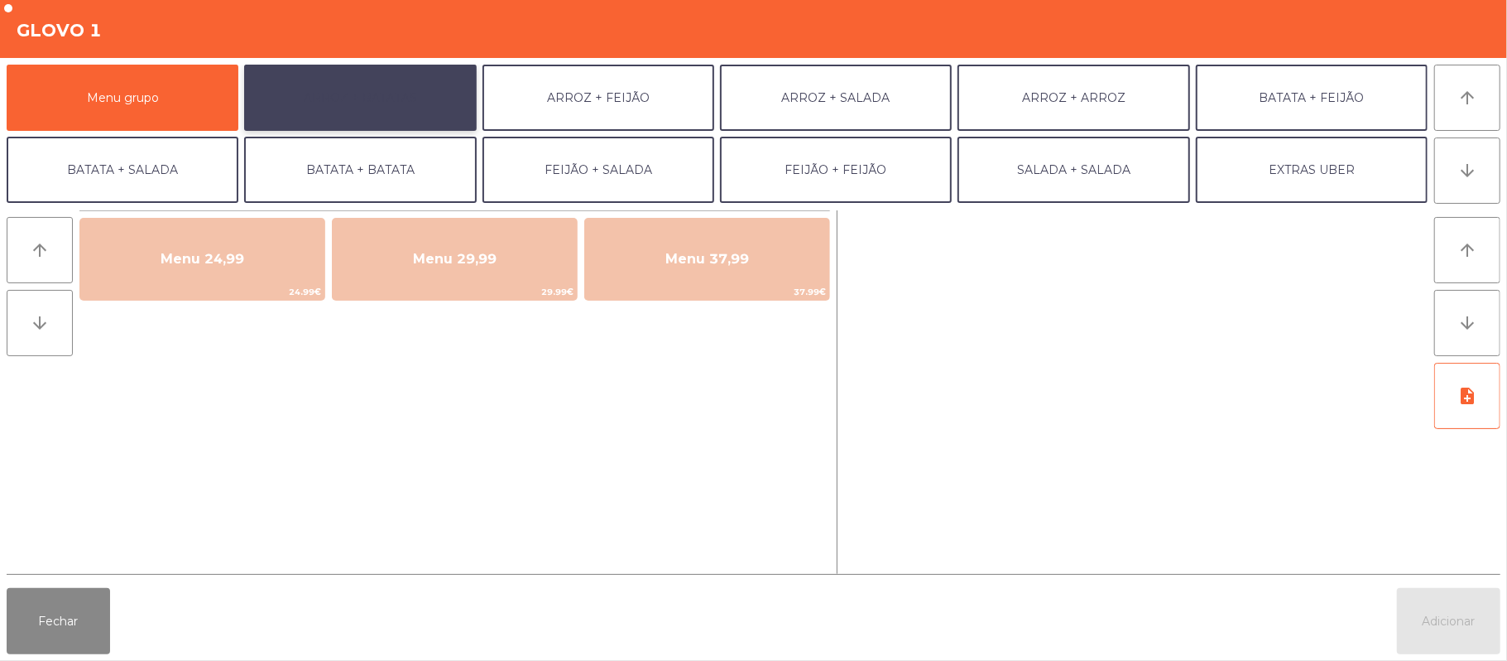
click at [425, 99] on button "ARROZ + BATATAS" at bounding box center [360, 98] width 232 height 66
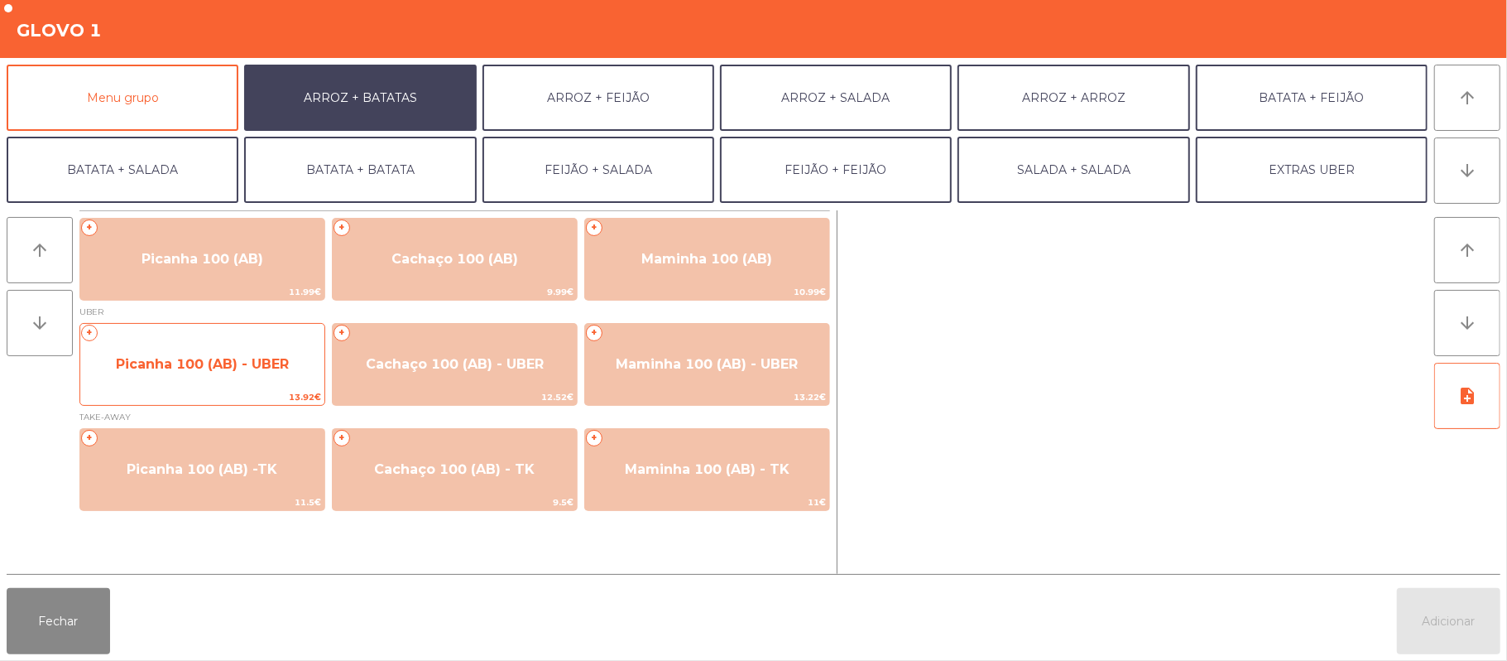
click at [279, 361] on span "Picanha 100 (AB) - UBER" at bounding box center [202, 364] width 173 height 16
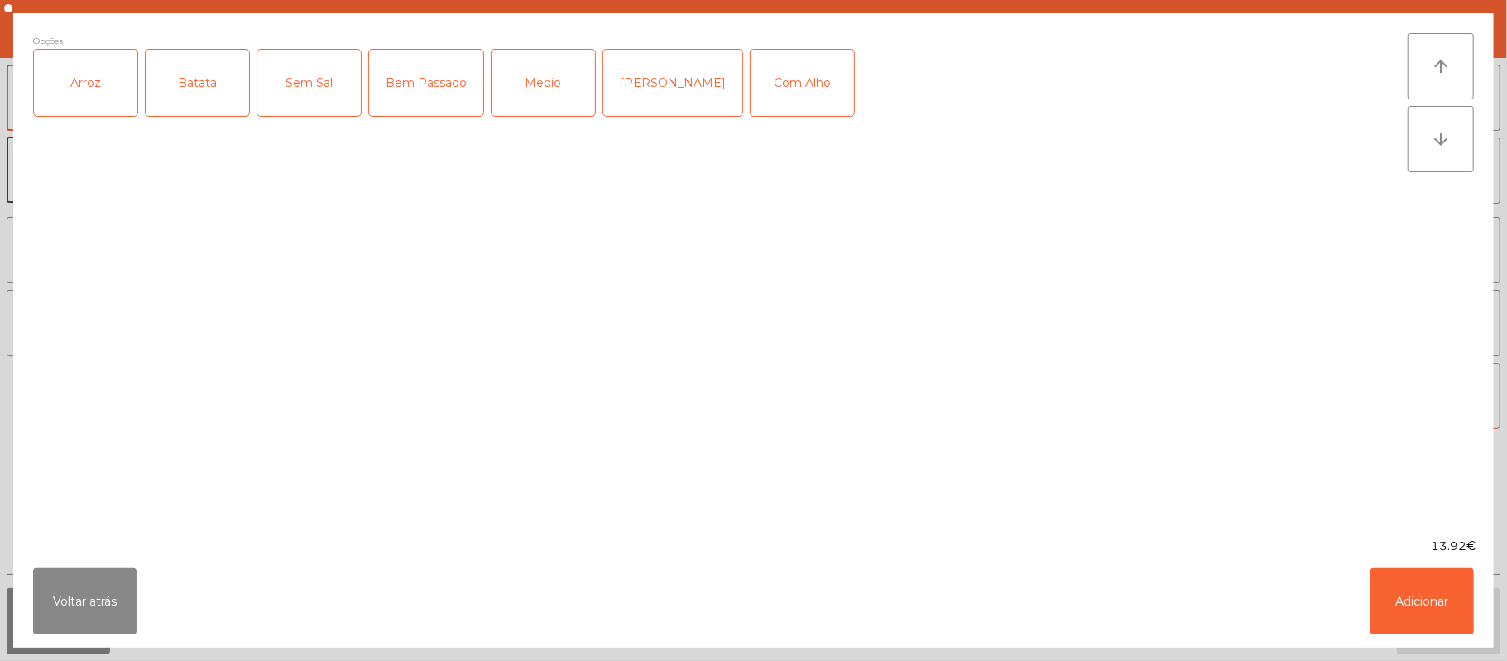
click at [106, 91] on div "Arroz" at bounding box center [85, 83] width 103 height 66
click at [213, 67] on div "Batata" at bounding box center [197, 83] width 103 height 66
click at [570, 90] on div "Medio" at bounding box center [543, 83] width 103 height 66
click at [799, 84] on div "Com Alho" at bounding box center [802, 83] width 103 height 66
click at [1418, 584] on button "Adicionar" at bounding box center [1422, 601] width 103 height 66
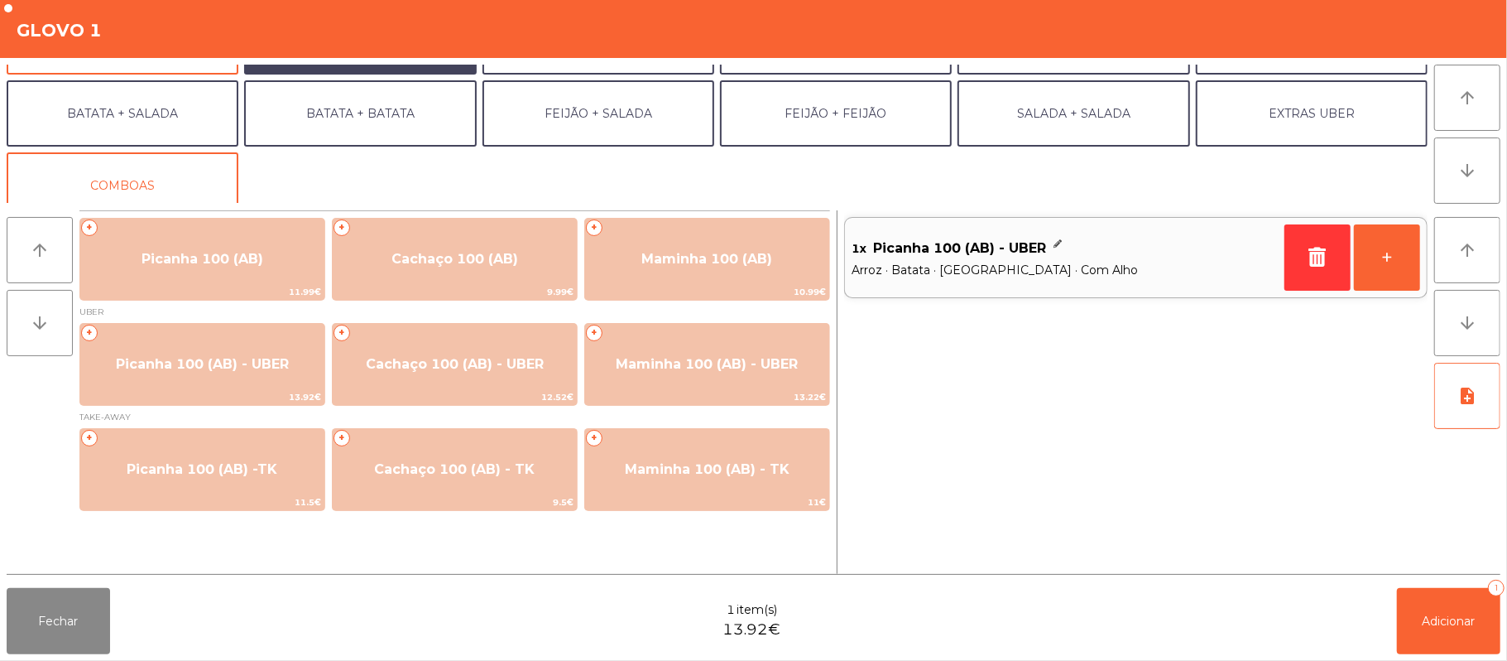
scroll to position [71, 0]
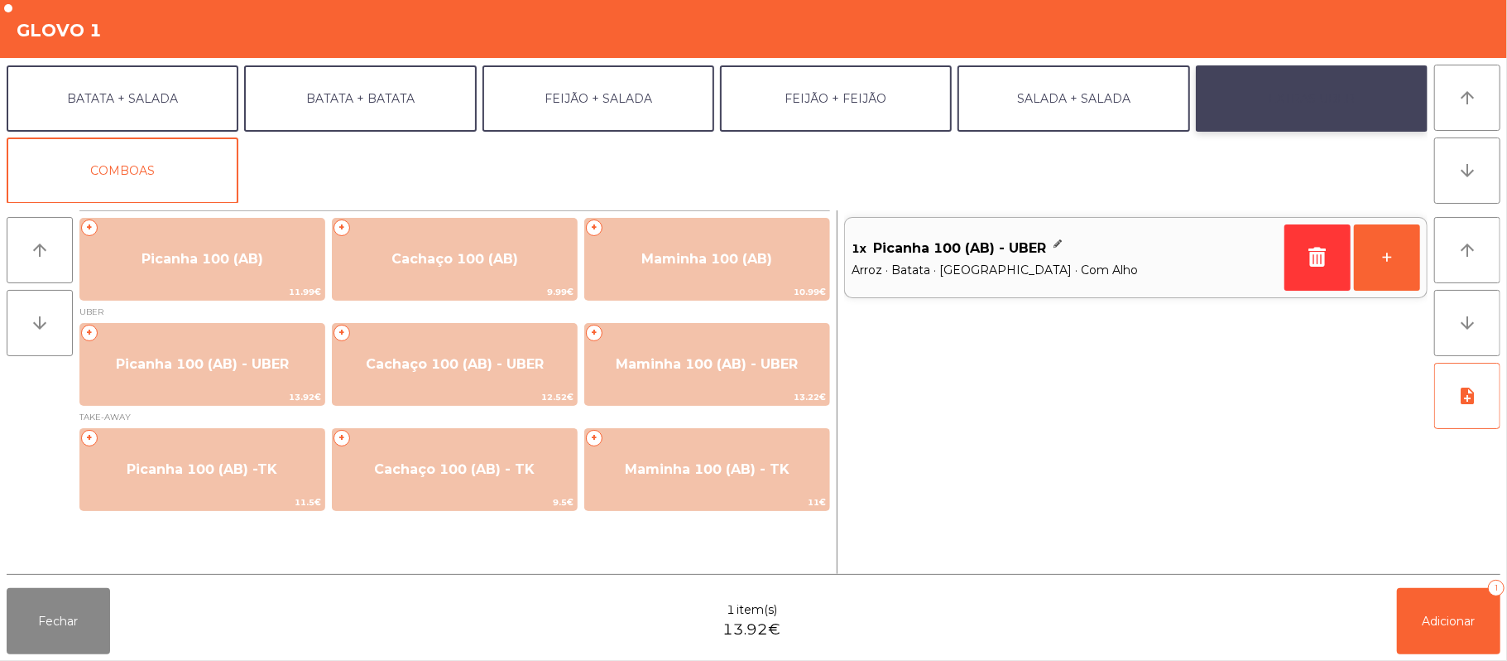
click at [1313, 106] on button "EXTRAS UBER" at bounding box center [1312, 98] width 232 height 66
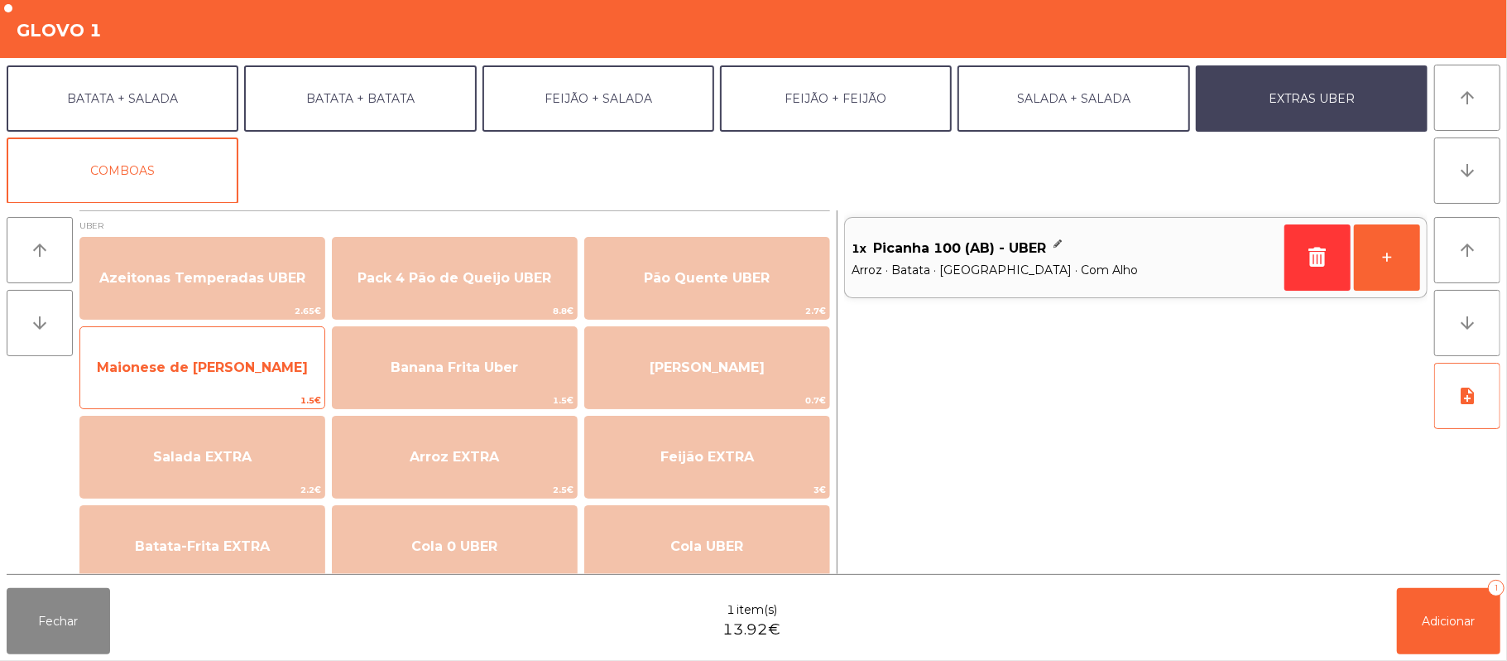
click at [276, 376] on span "Maionese de [PERSON_NAME]" at bounding box center [202, 367] width 244 height 45
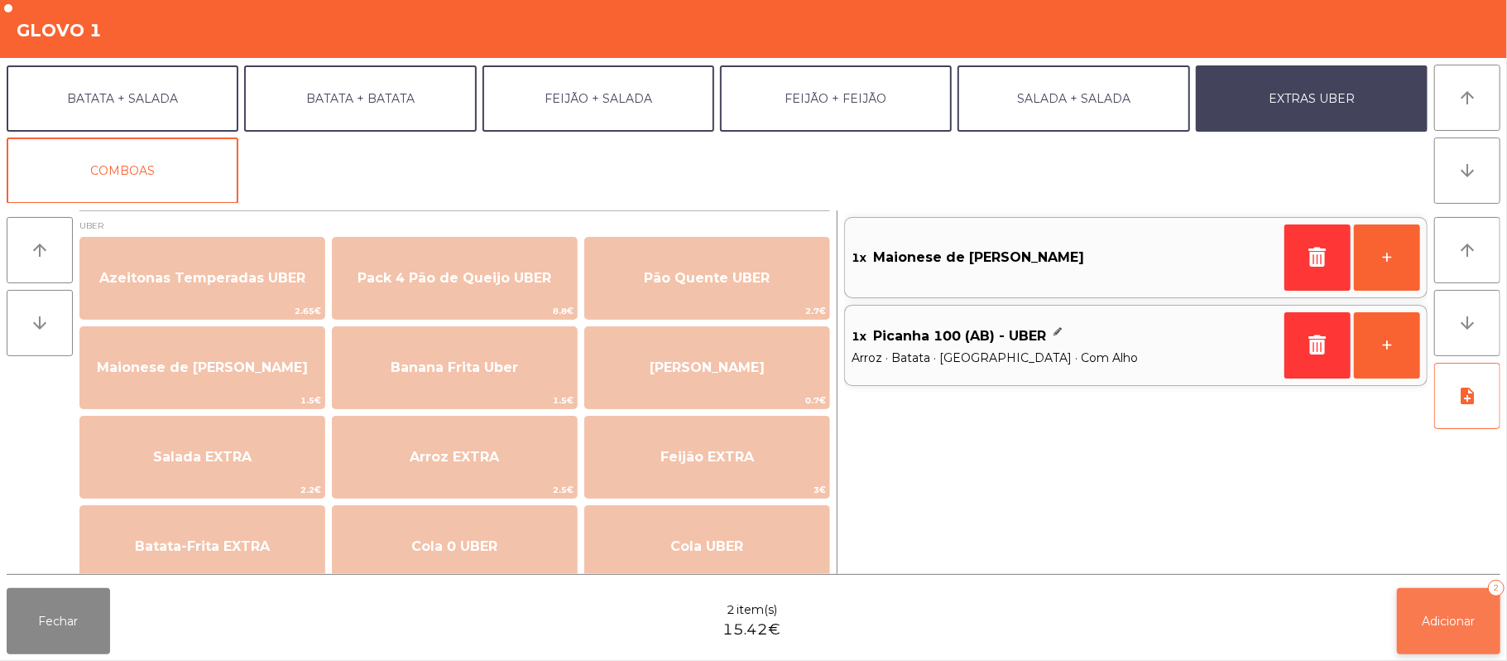
click at [1451, 620] on span "Adicionar" at bounding box center [1449, 620] width 53 height 15
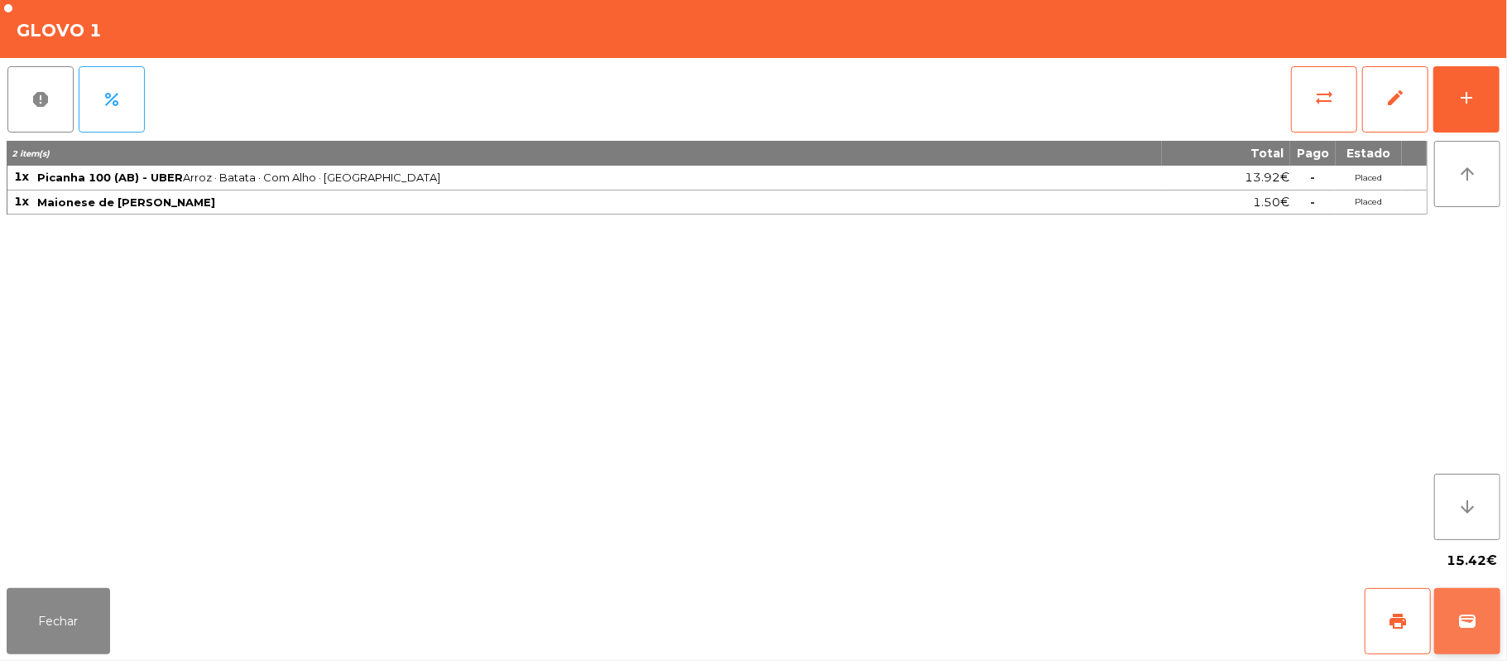
click at [1458, 623] on span "wallet" at bounding box center [1468, 621] width 20 height 20
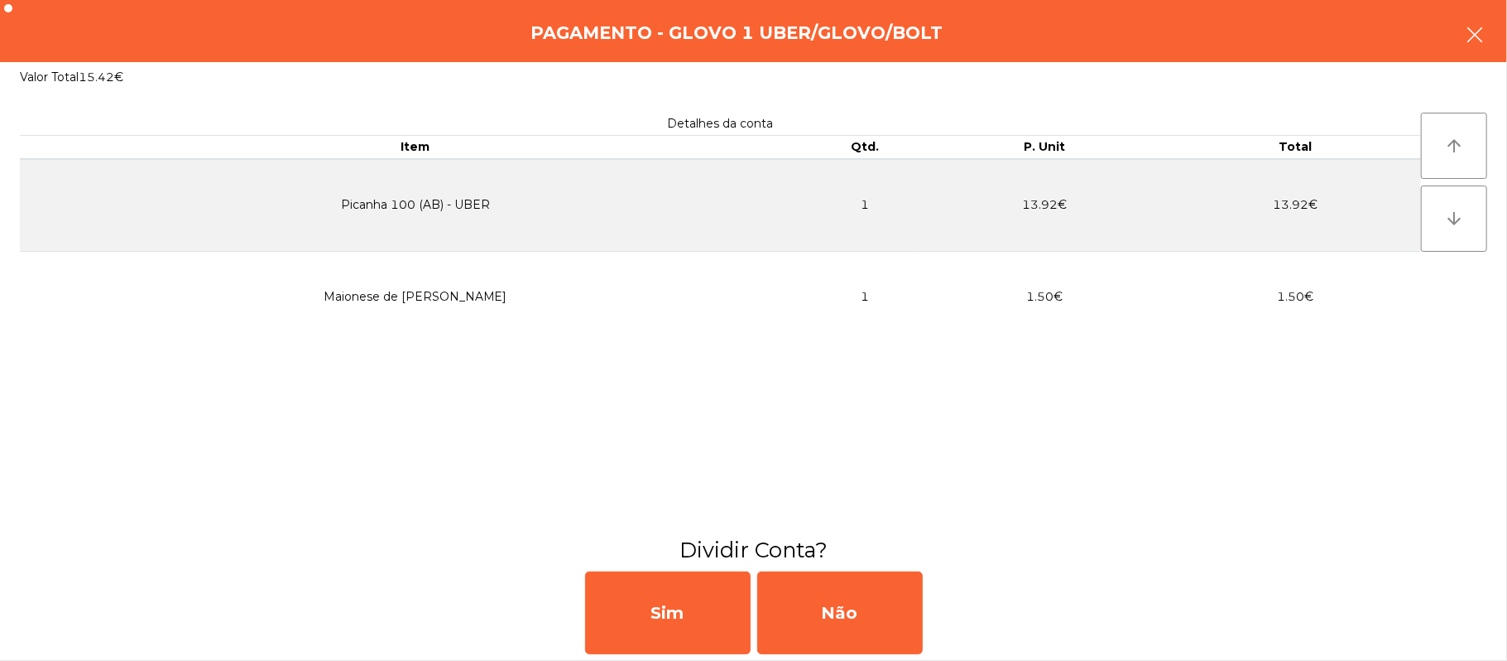
click at [1497, 27] on button "button" at bounding box center [1475, 37] width 46 height 50
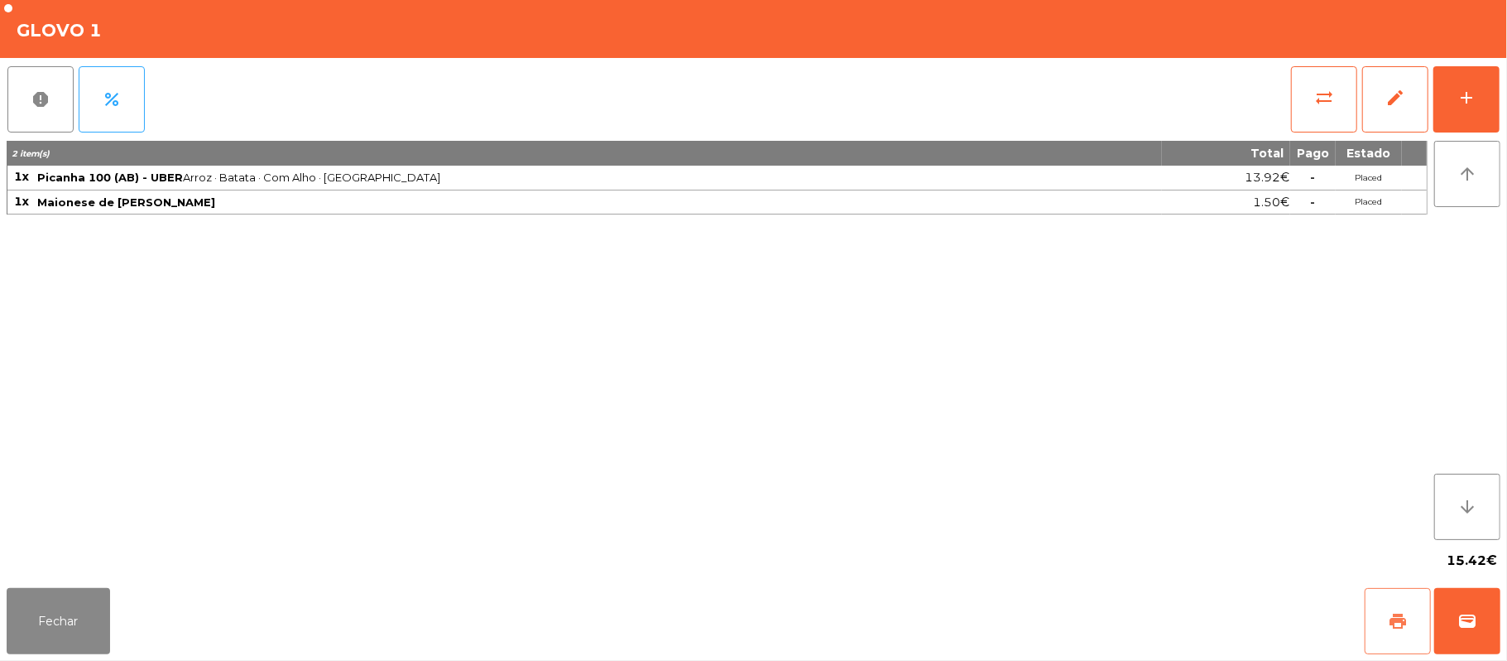
click at [1387, 613] on button "print" at bounding box center [1398, 621] width 66 height 66
click at [1487, 630] on button "wallet" at bounding box center [1468, 621] width 66 height 66
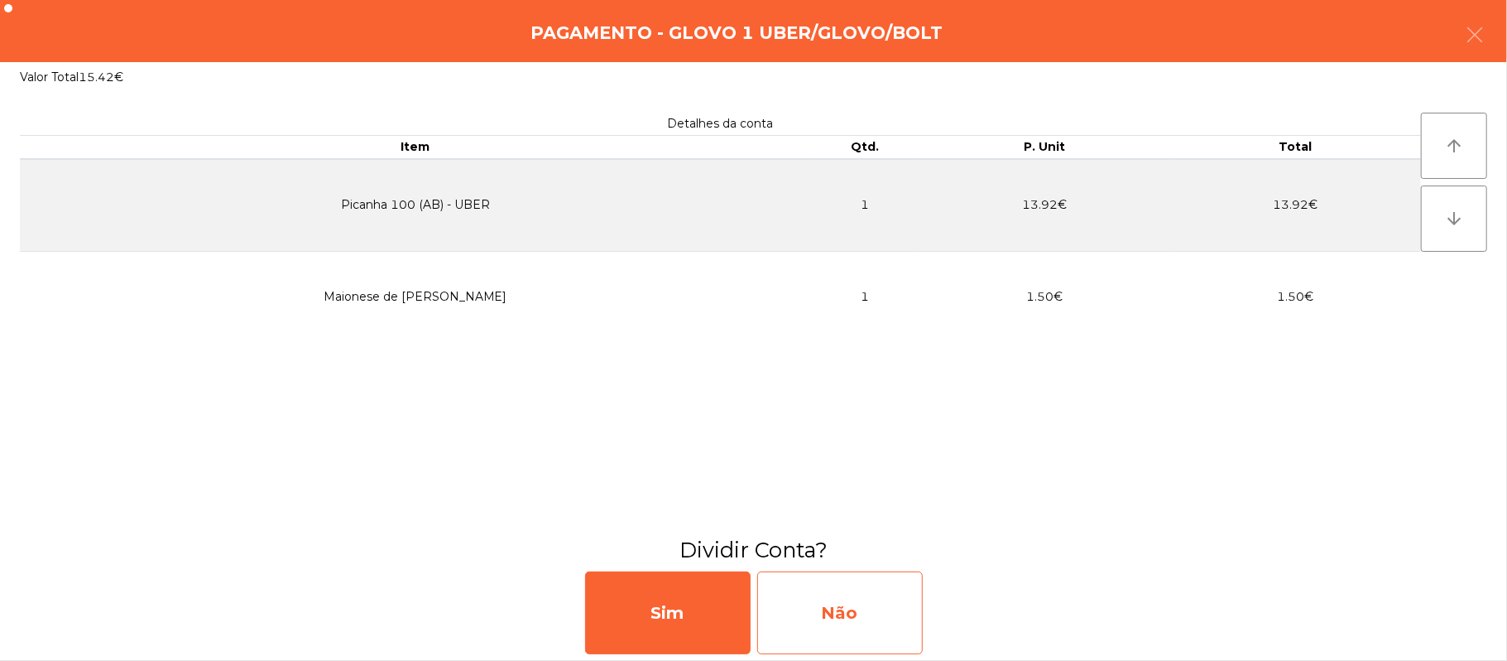
click at [858, 608] on div "Não" at bounding box center [840, 612] width 166 height 83
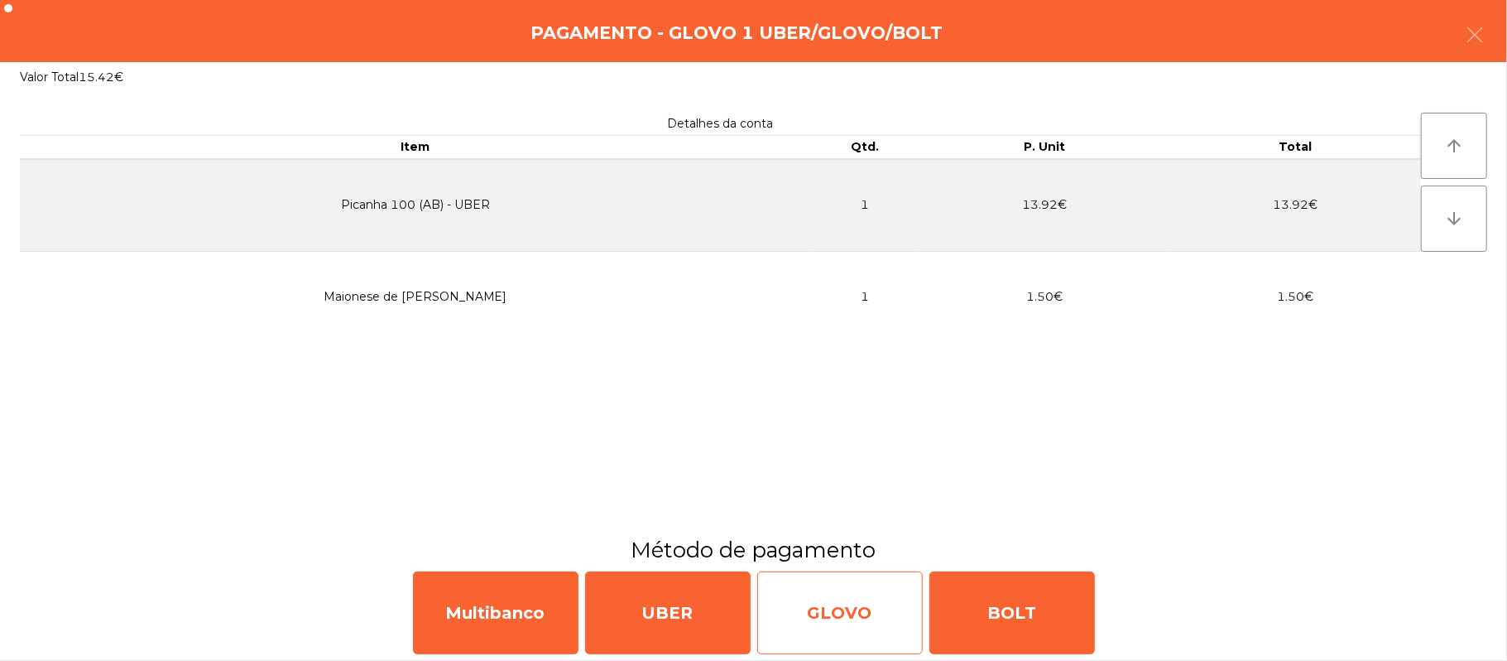
click at [858, 619] on div "GLOVO" at bounding box center [840, 612] width 166 height 83
select select "**"
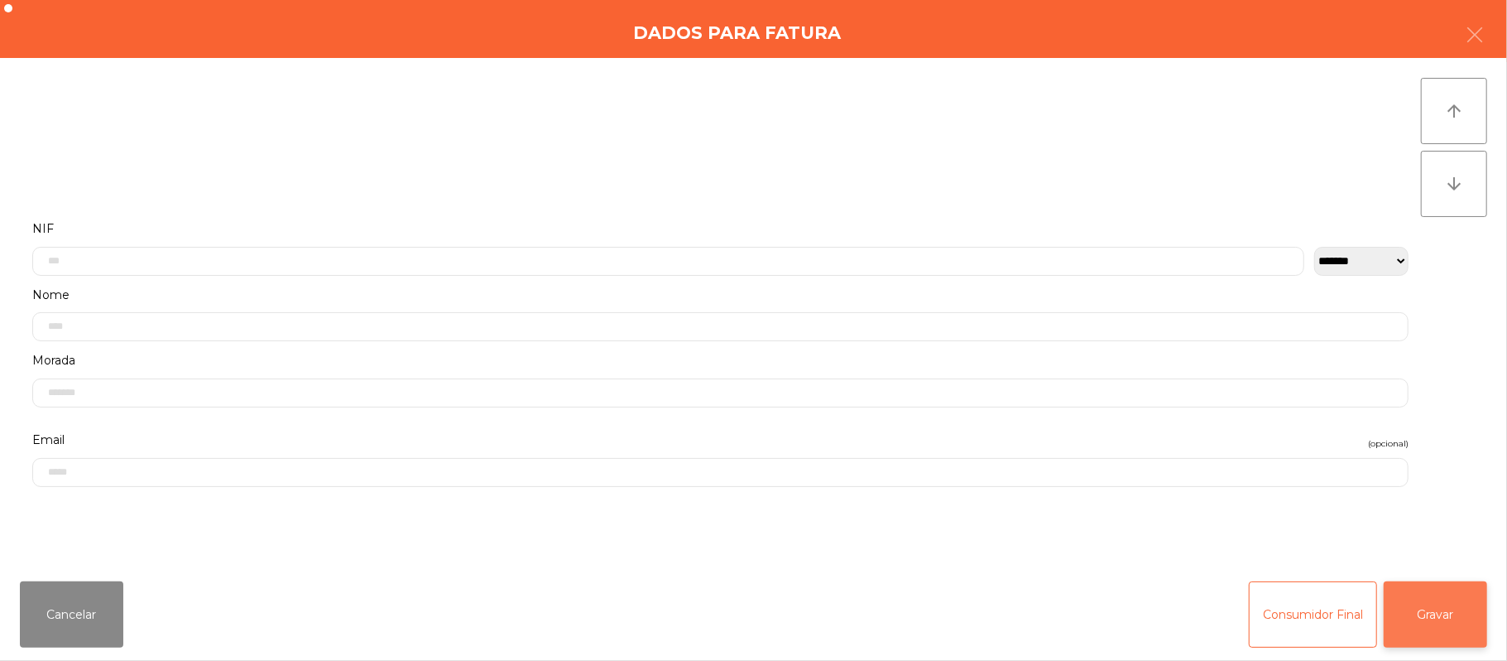
click at [1445, 613] on button "Gravar" at bounding box center [1435, 614] width 103 height 66
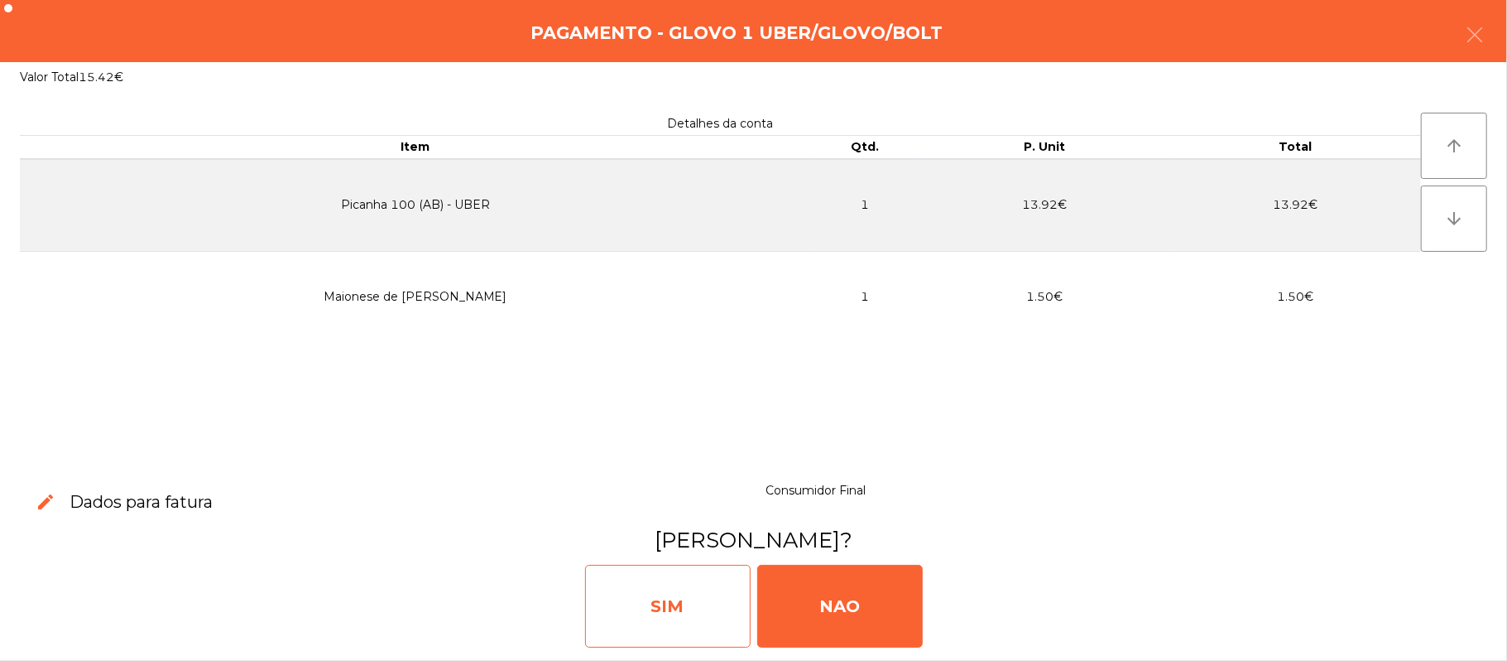
click at [715, 610] on div "SIM" at bounding box center [668, 606] width 166 height 83
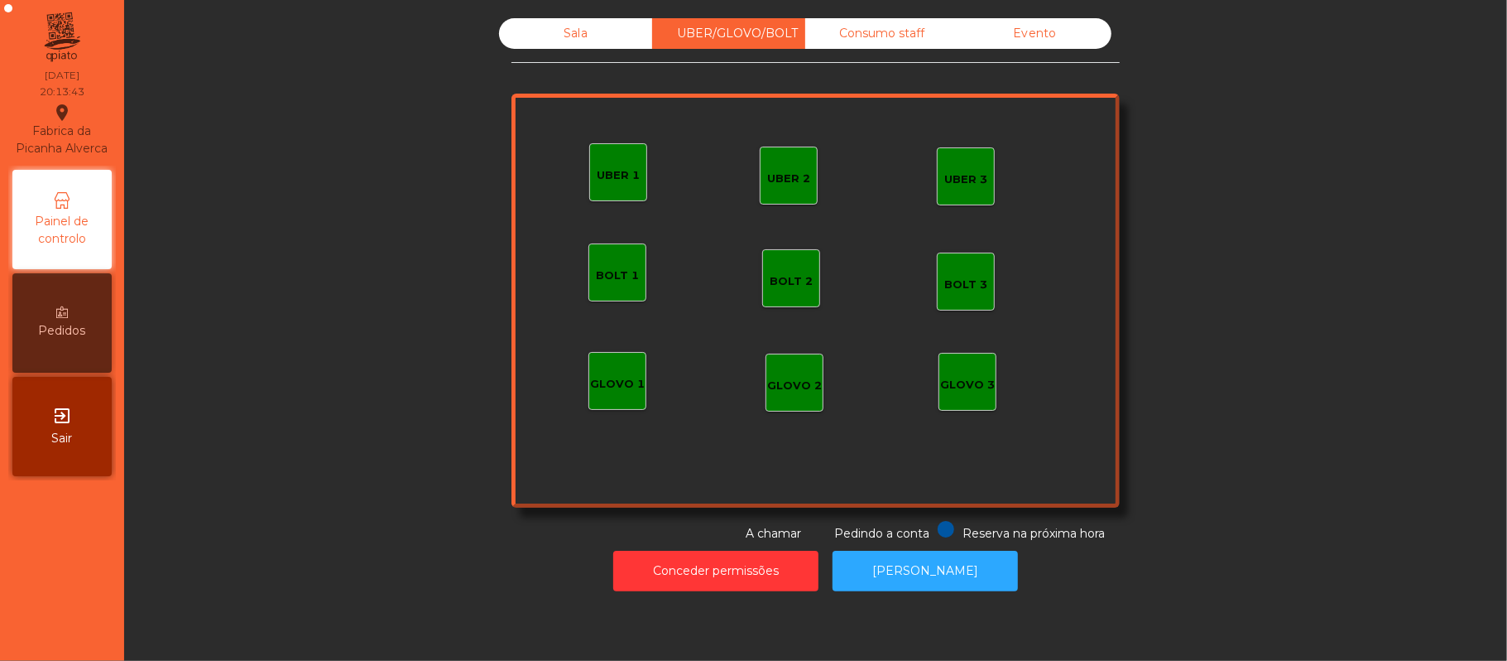
click at [567, 33] on div "Sala" at bounding box center [575, 33] width 153 height 31
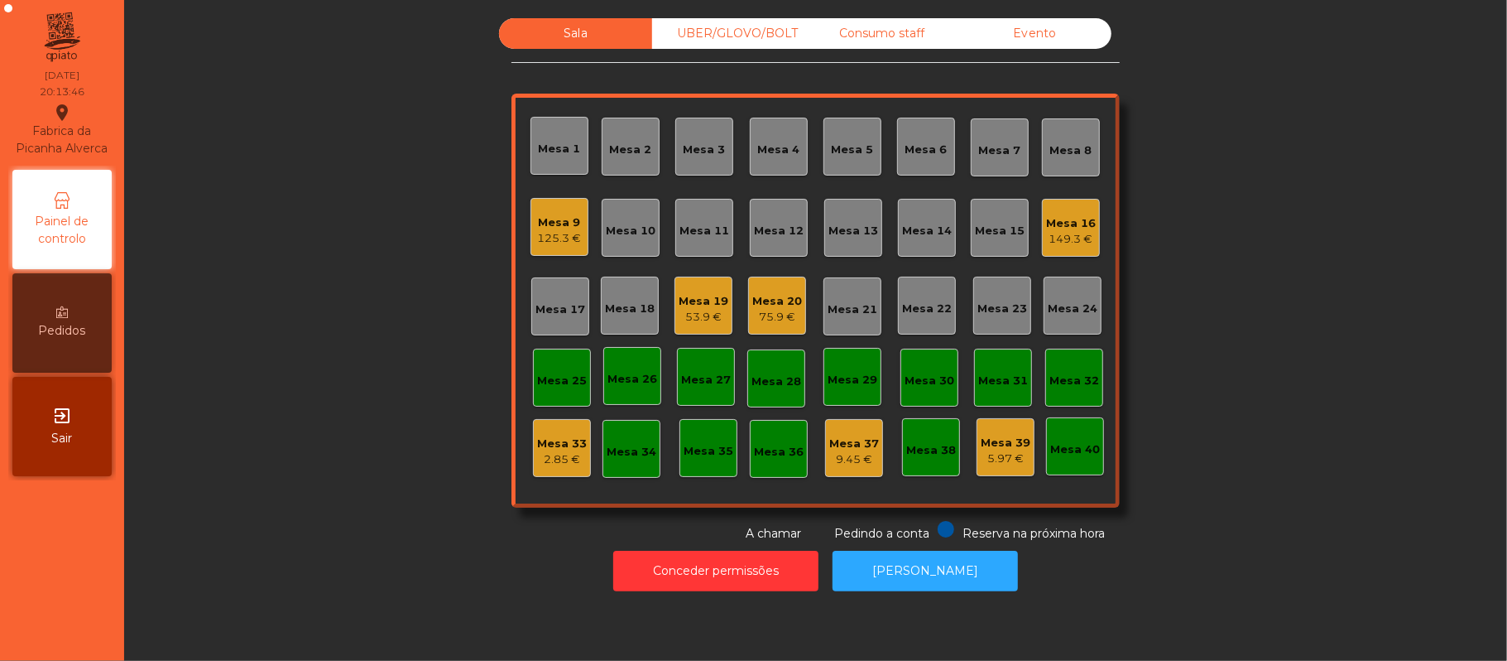
click at [1068, 223] on div "Mesa 16" at bounding box center [1071, 223] width 50 height 17
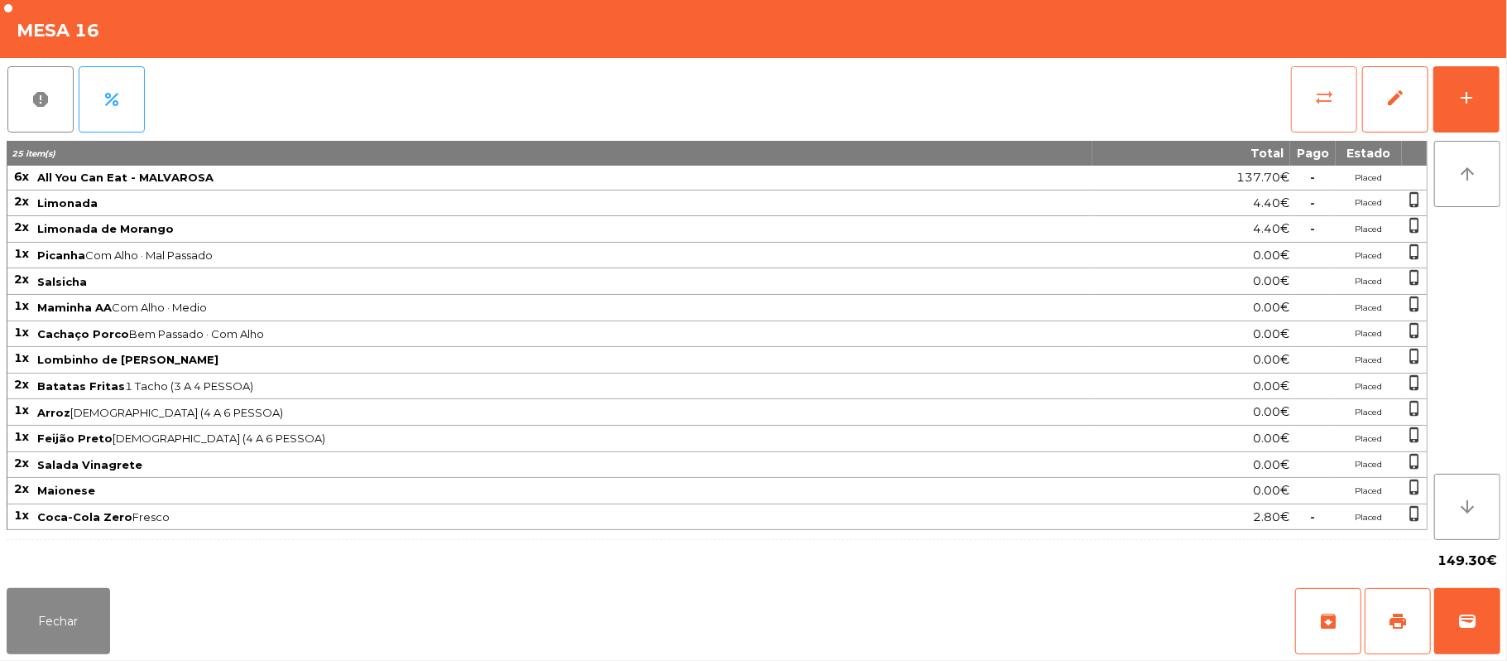
click at [1332, 109] on button "sync_alt" at bounding box center [1324, 99] width 66 height 66
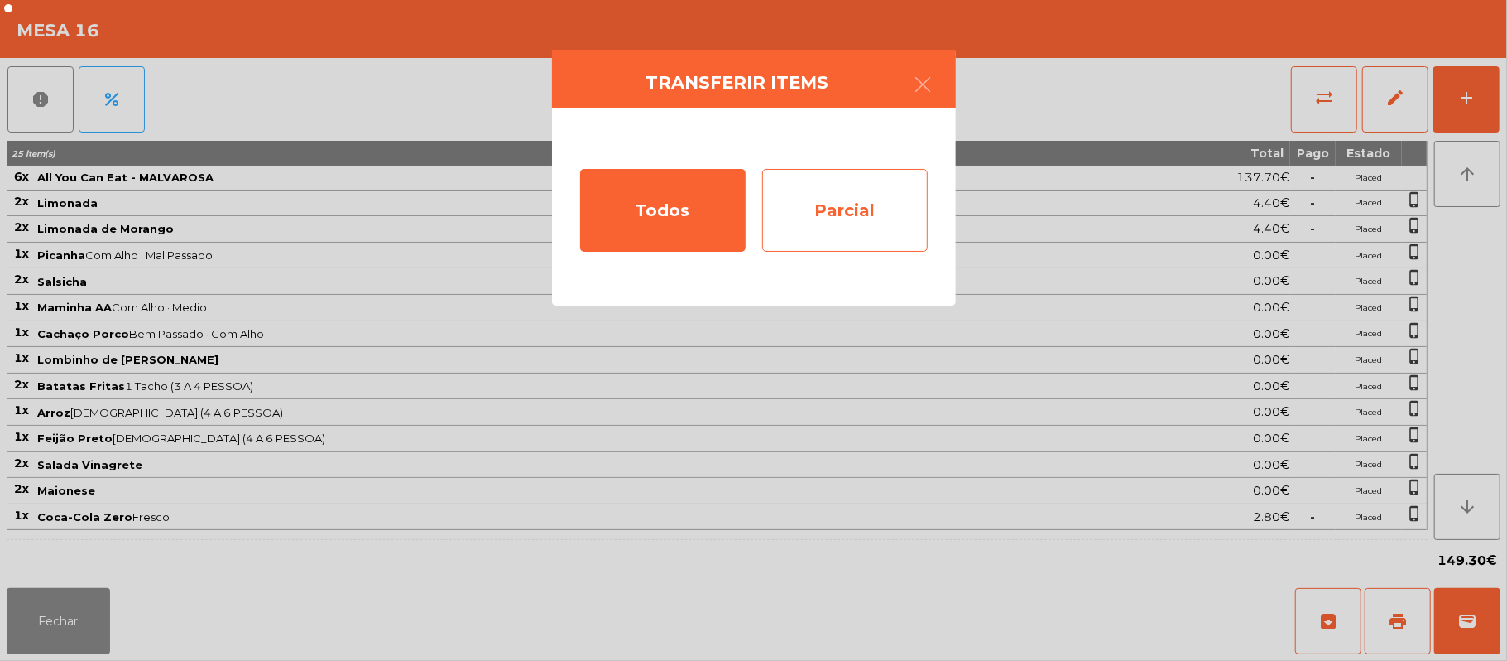
click at [839, 219] on div "Parcial" at bounding box center [845, 210] width 166 height 83
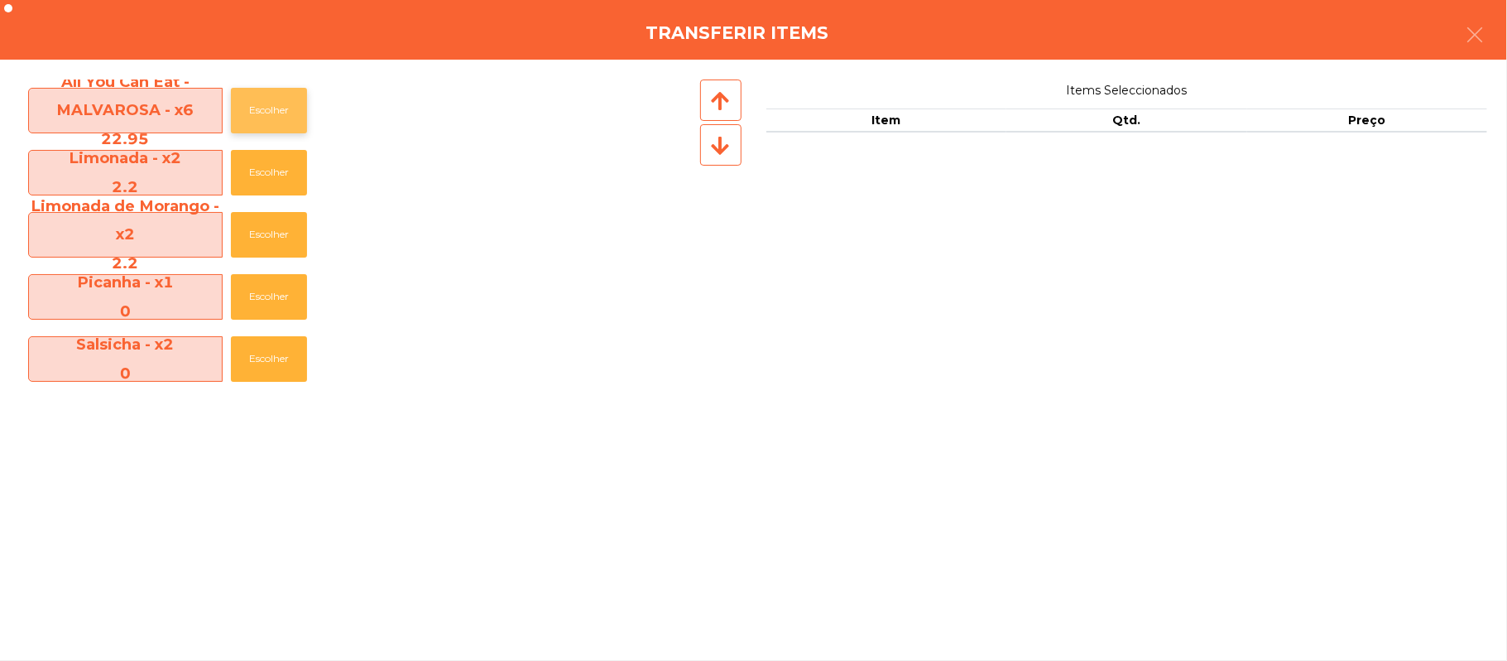
click at [262, 106] on button "Escolher" at bounding box center [269, 111] width 76 height 46
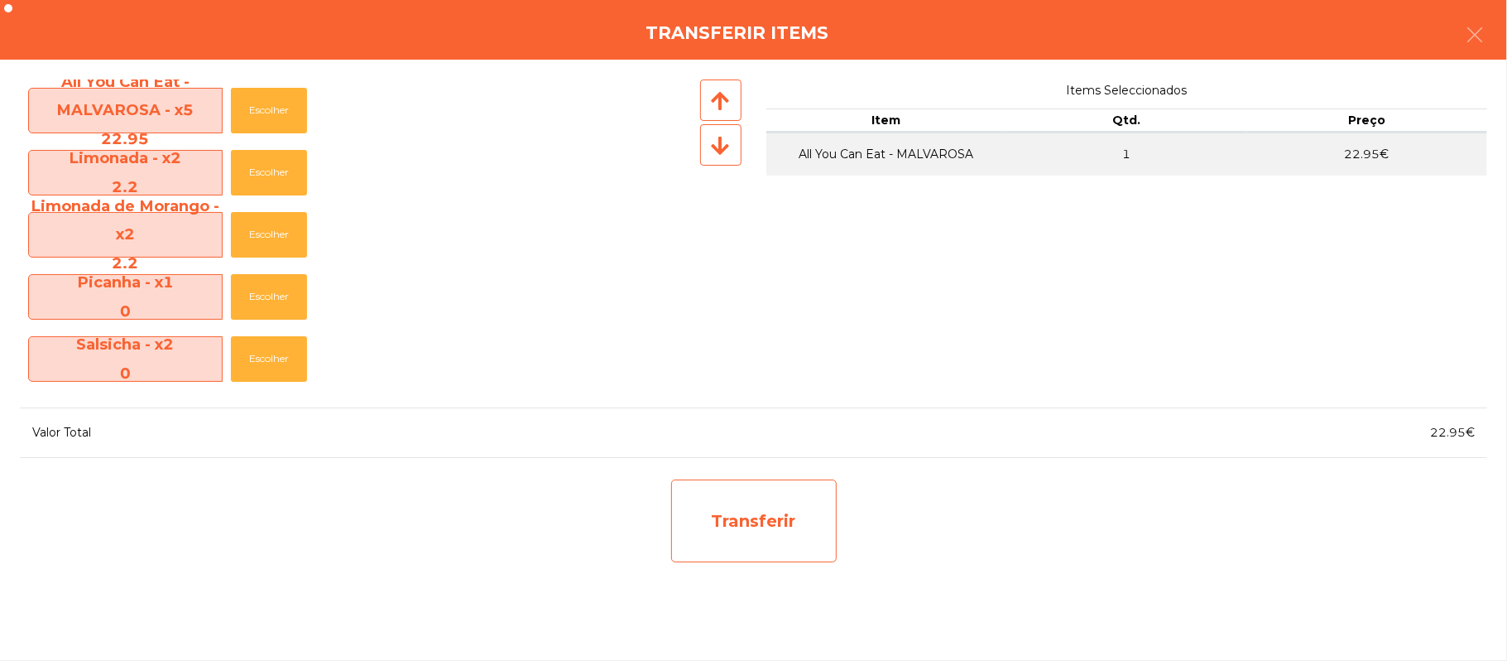
click at [749, 514] on div "Transferir" at bounding box center [754, 520] width 166 height 83
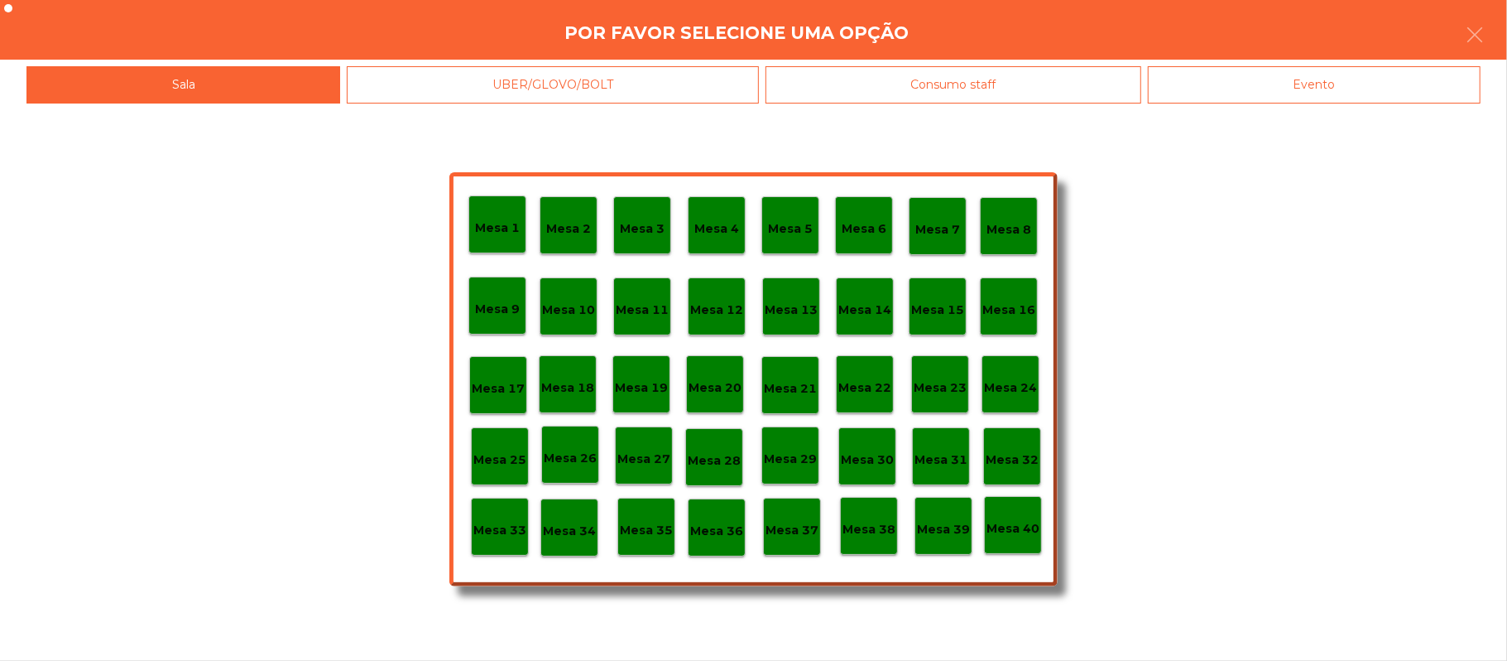
click at [780, 517] on div "Mesa 37" at bounding box center [792, 527] width 53 height 26
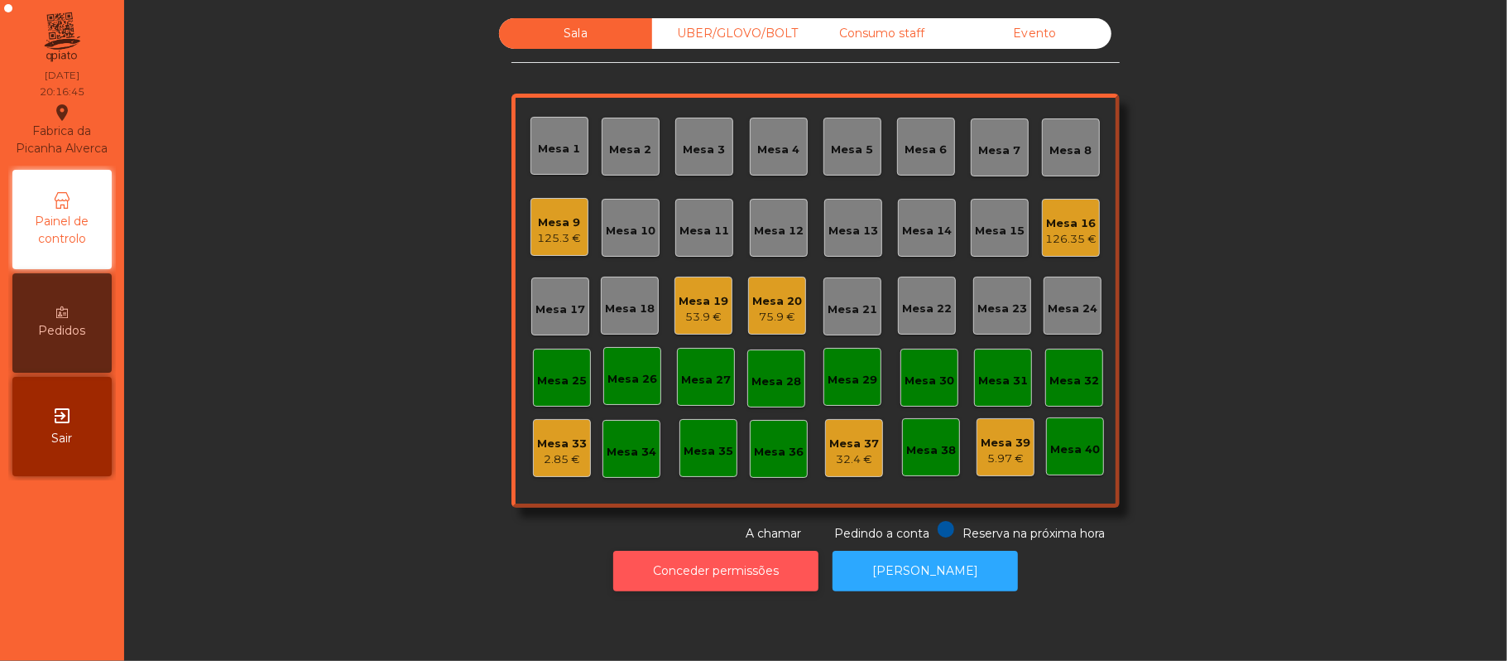
click at [710, 571] on button "Conceder permissões" at bounding box center [715, 570] width 205 height 41
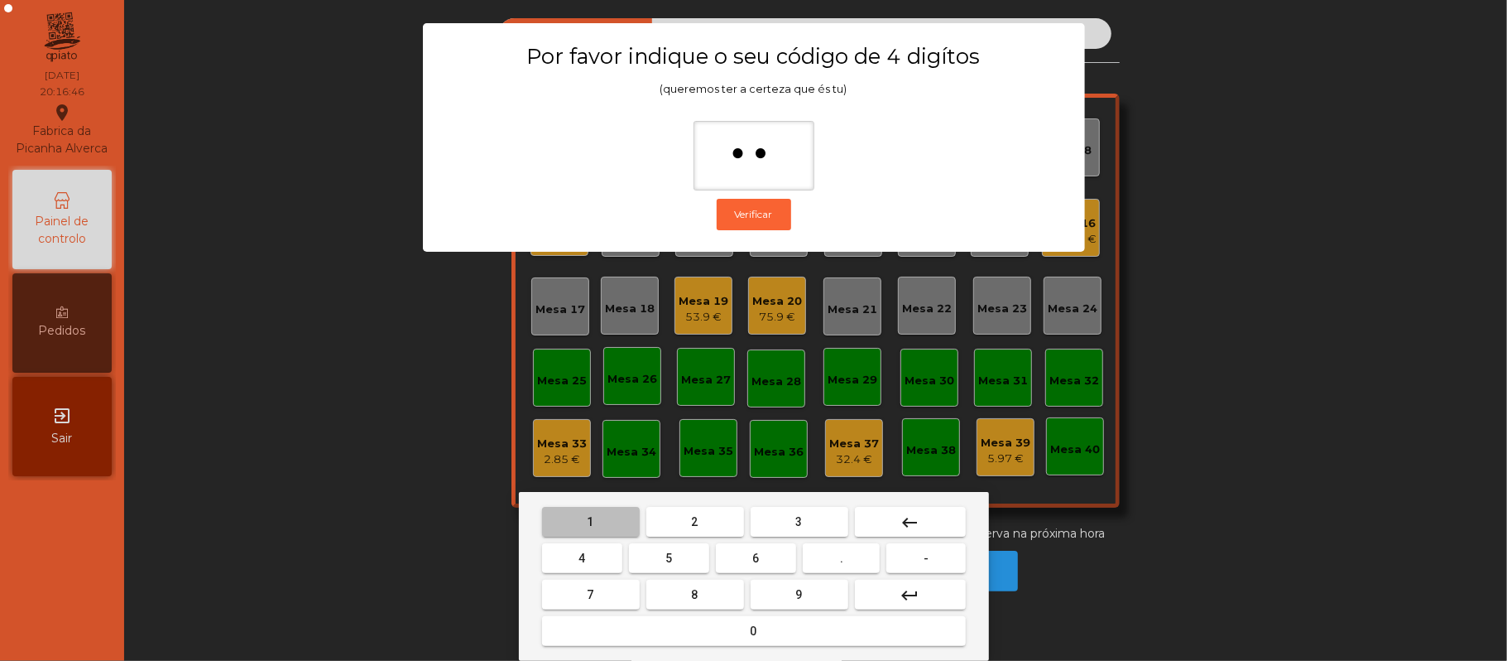
type input "***"
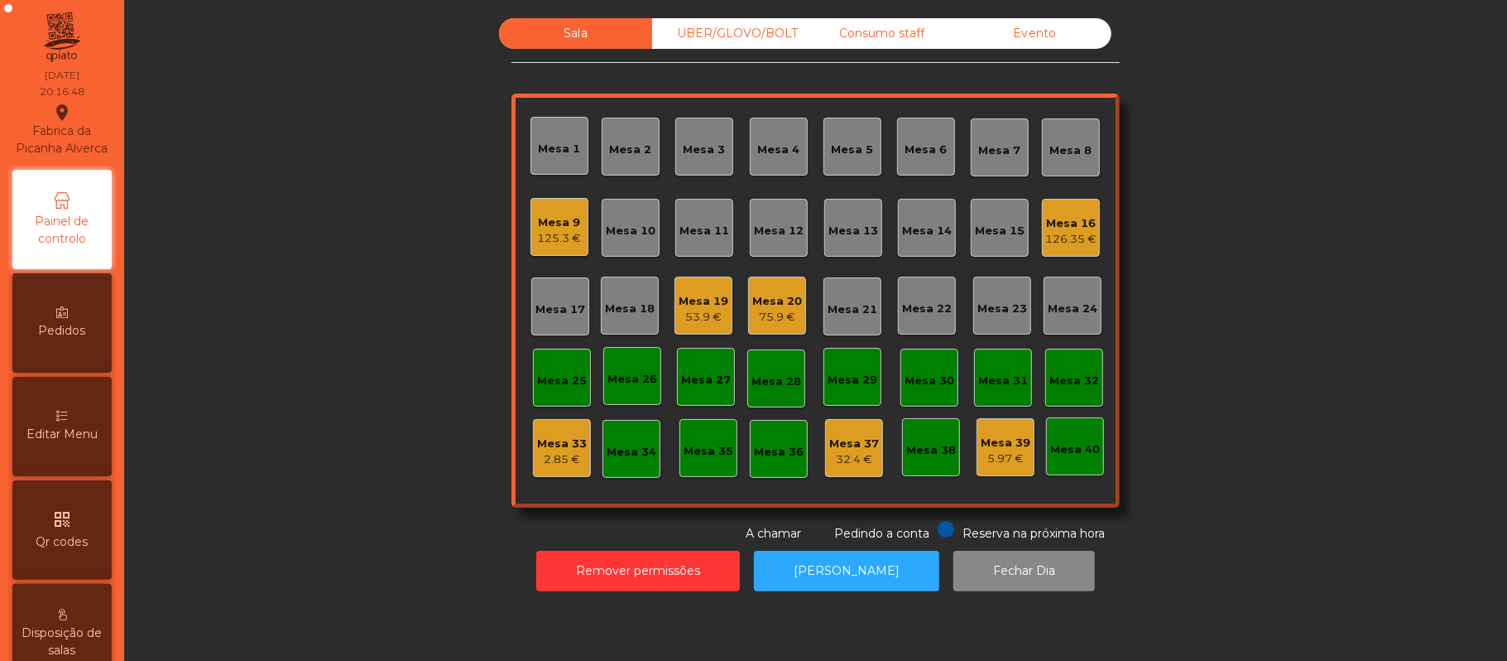
click at [94, 472] on div "Editar Menu" at bounding box center [61, 426] width 99 height 99
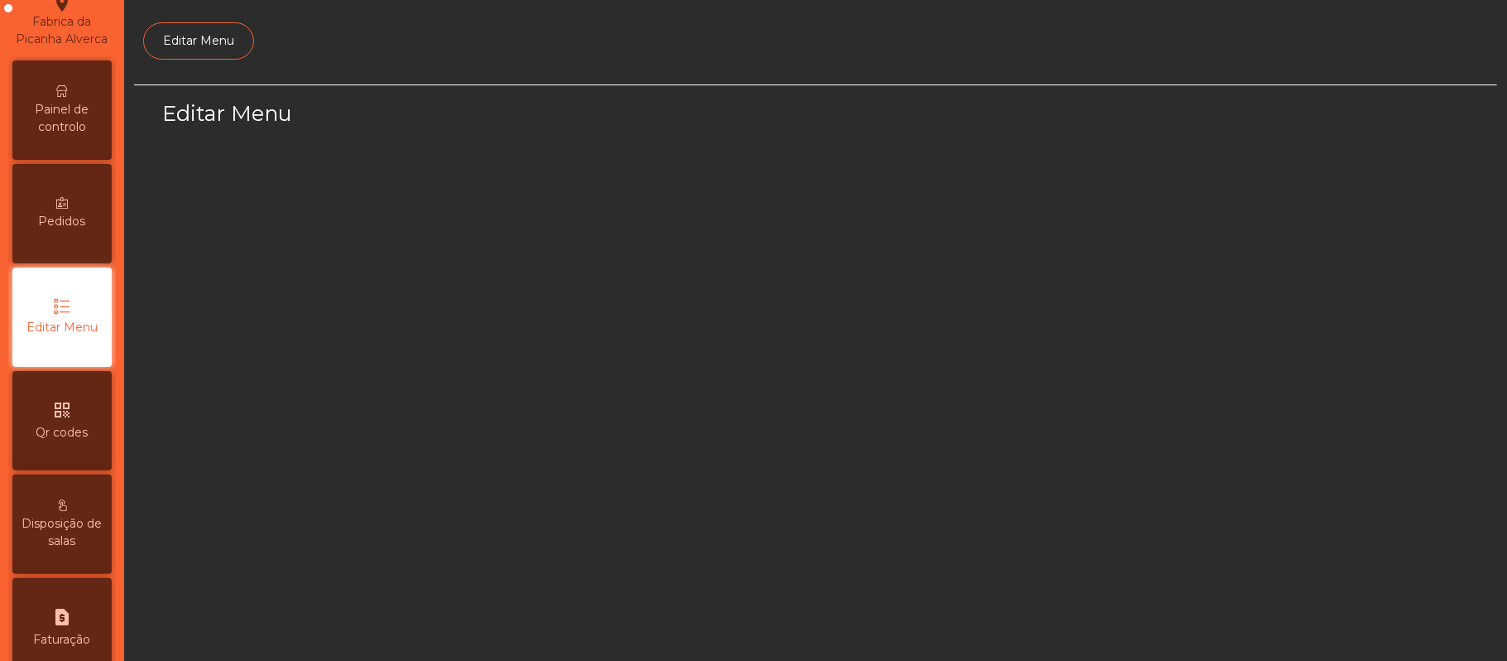
click at [89, 441] on span "Qr codes" at bounding box center [62, 432] width 52 height 17
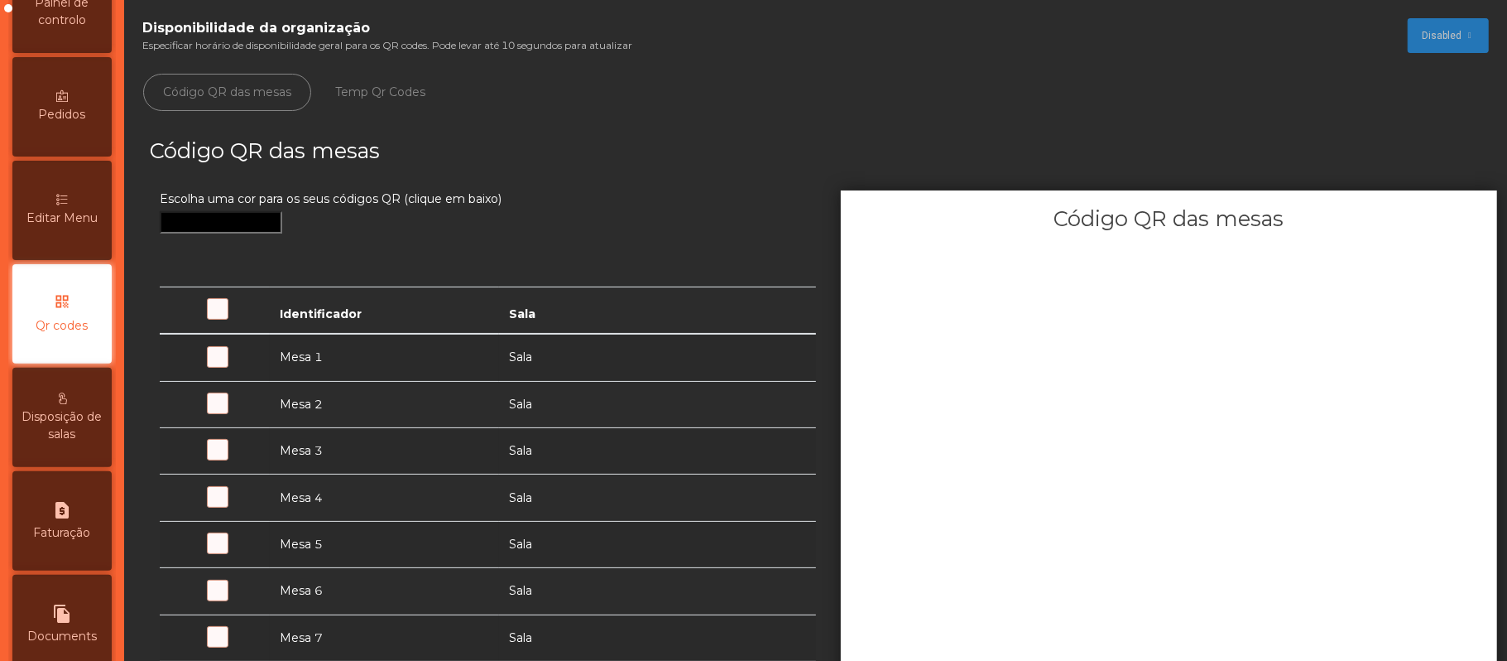
click at [94, 227] on span "Editar Menu" at bounding box center [61, 217] width 71 height 17
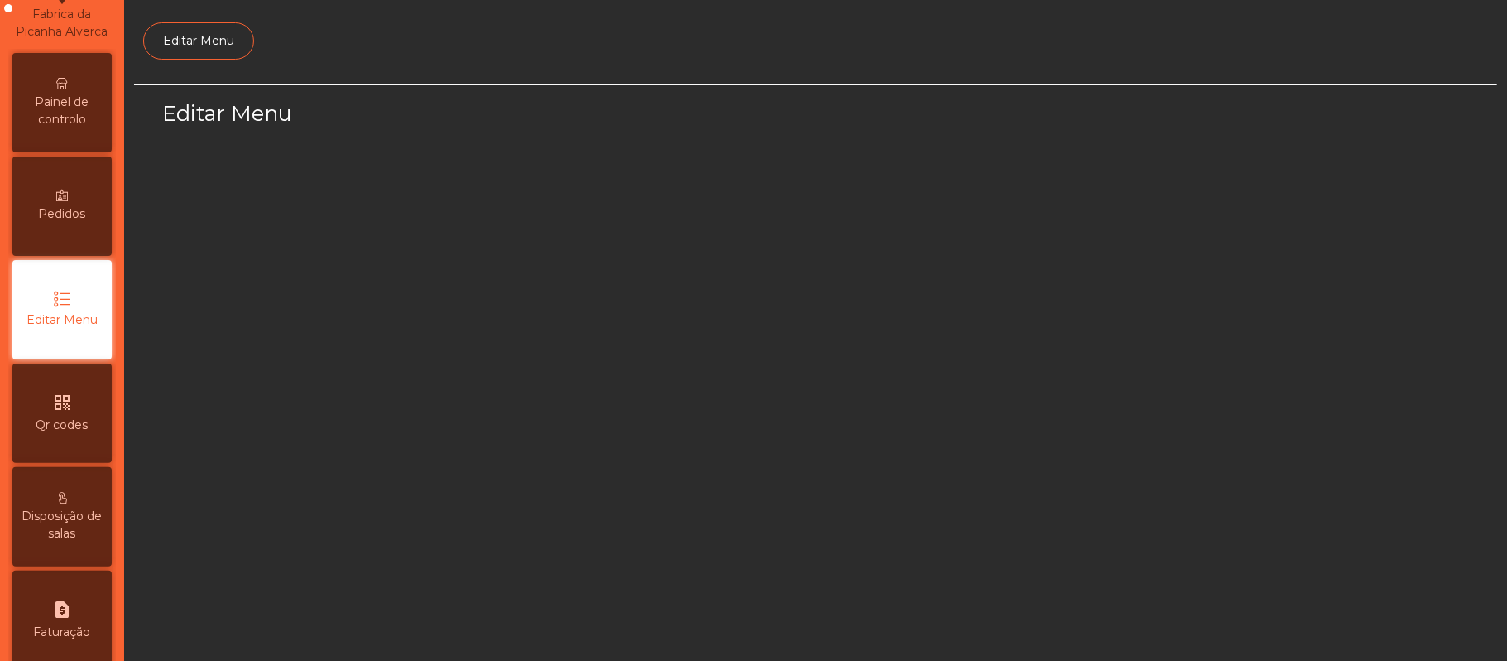
select select "*"
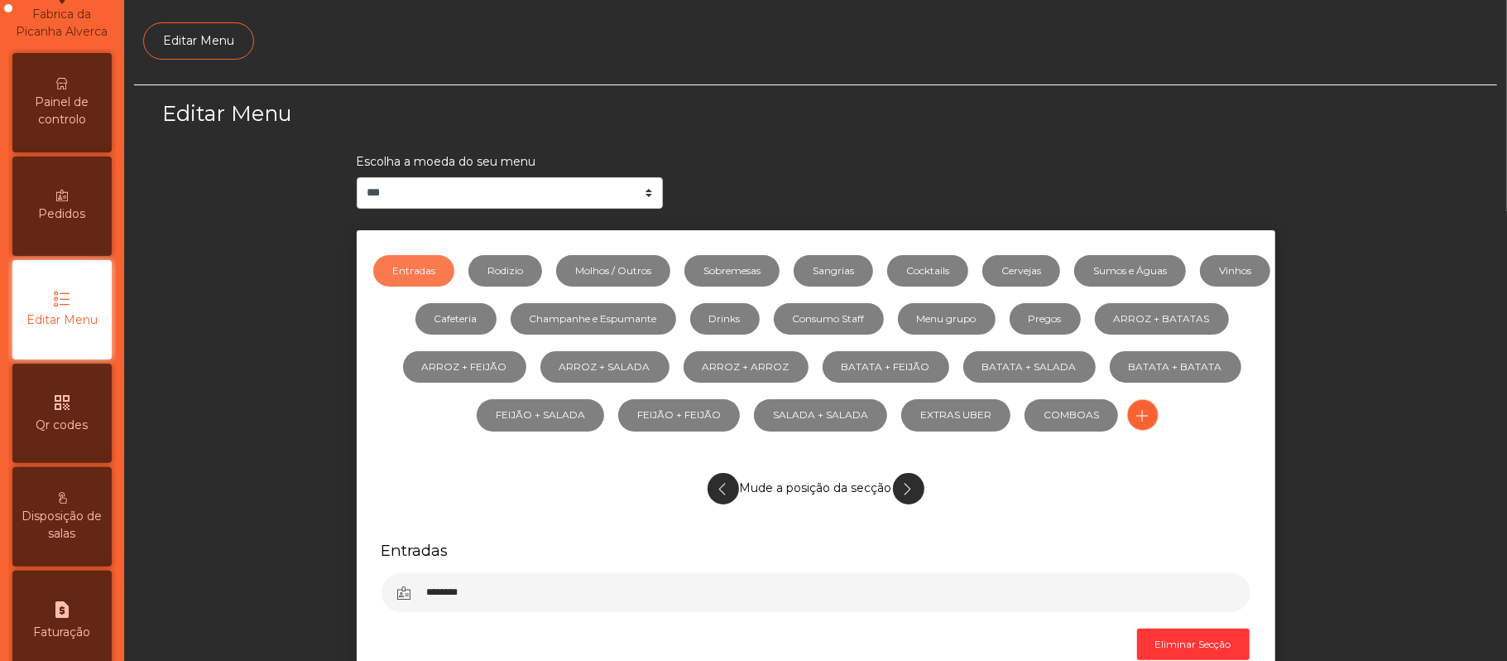
scroll to position [113, 0]
click at [1151, 270] on link "Sumos e Águas" at bounding box center [1130, 270] width 112 height 31
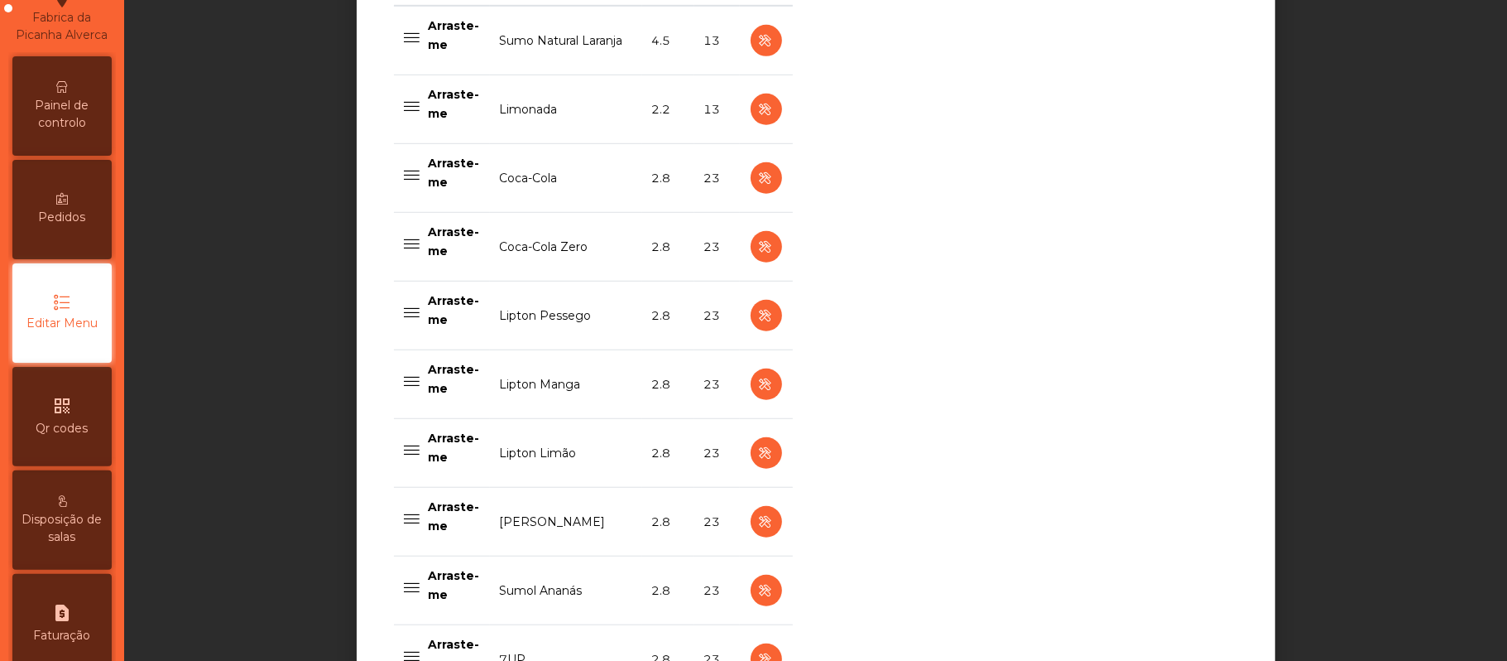
scroll to position [735, 0]
click at [757, 106] on icon "button" at bounding box center [766, 110] width 19 height 21
select select "***"
select select "**"
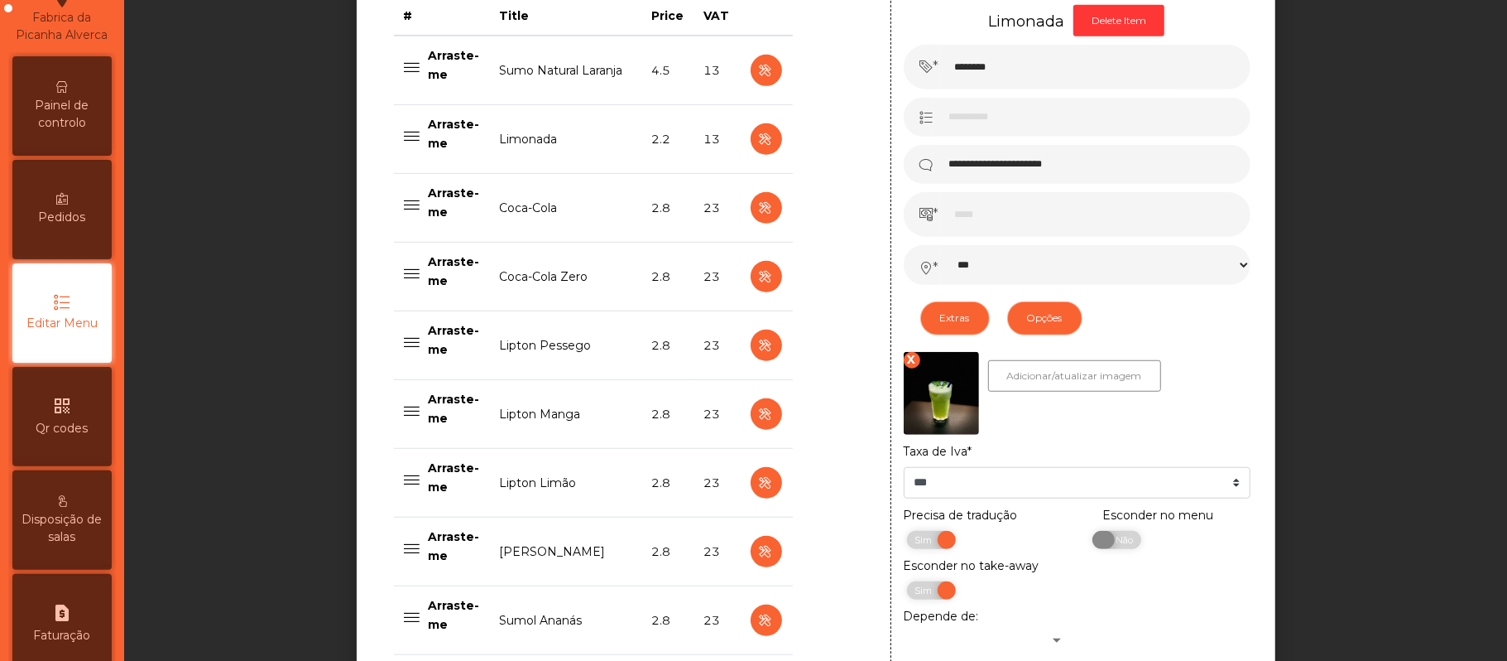
click at [1117, 543] on span "Não" at bounding box center [1122, 540] width 41 height 18
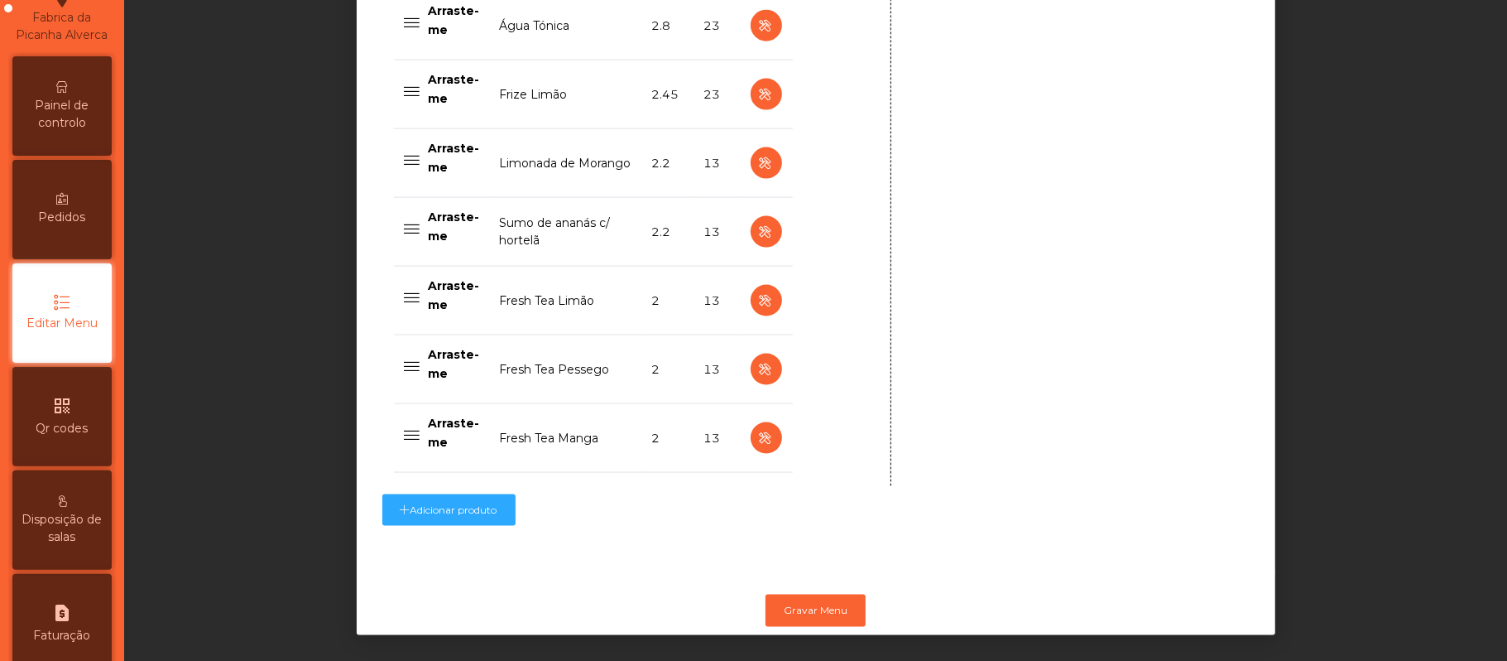
scroll to position [1642, 0]
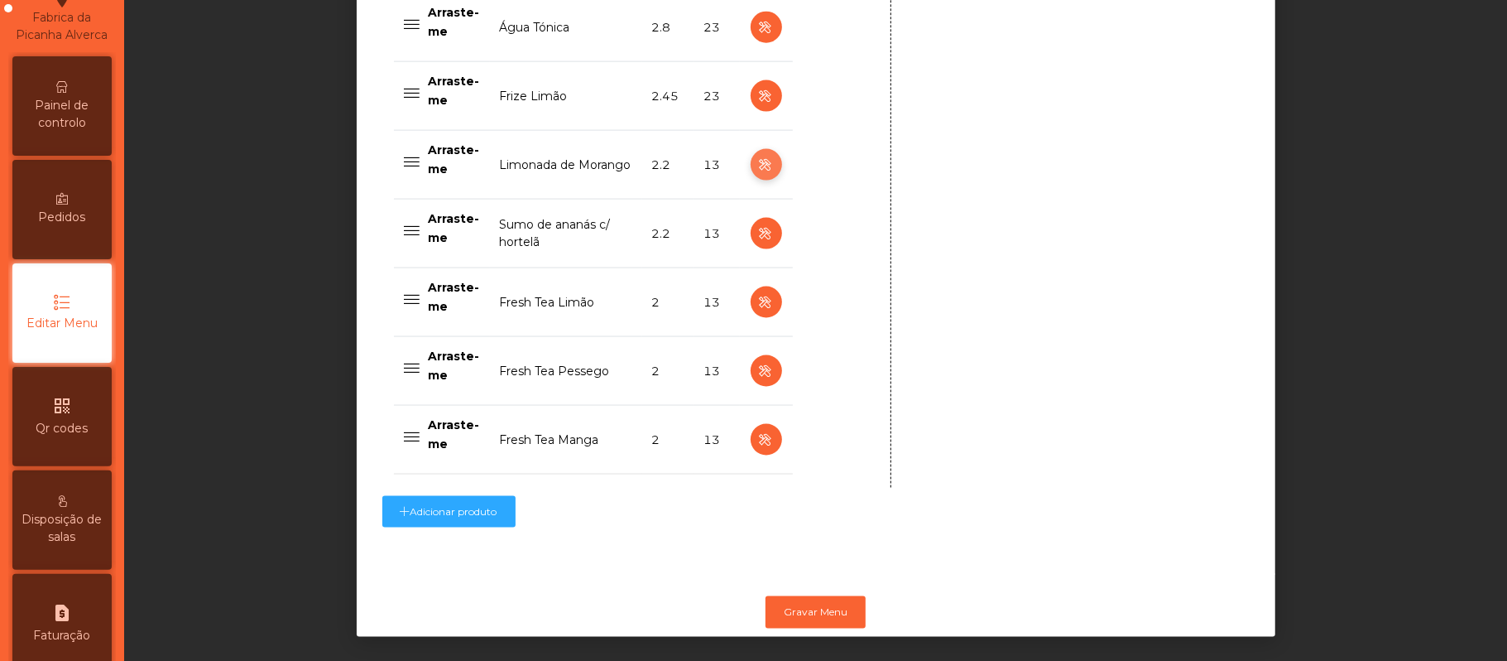
click at [757, 175] on icon "button" at bounding box center [766, 165] width 19 height 21
type input "**********"
select select "***"
select select "**"
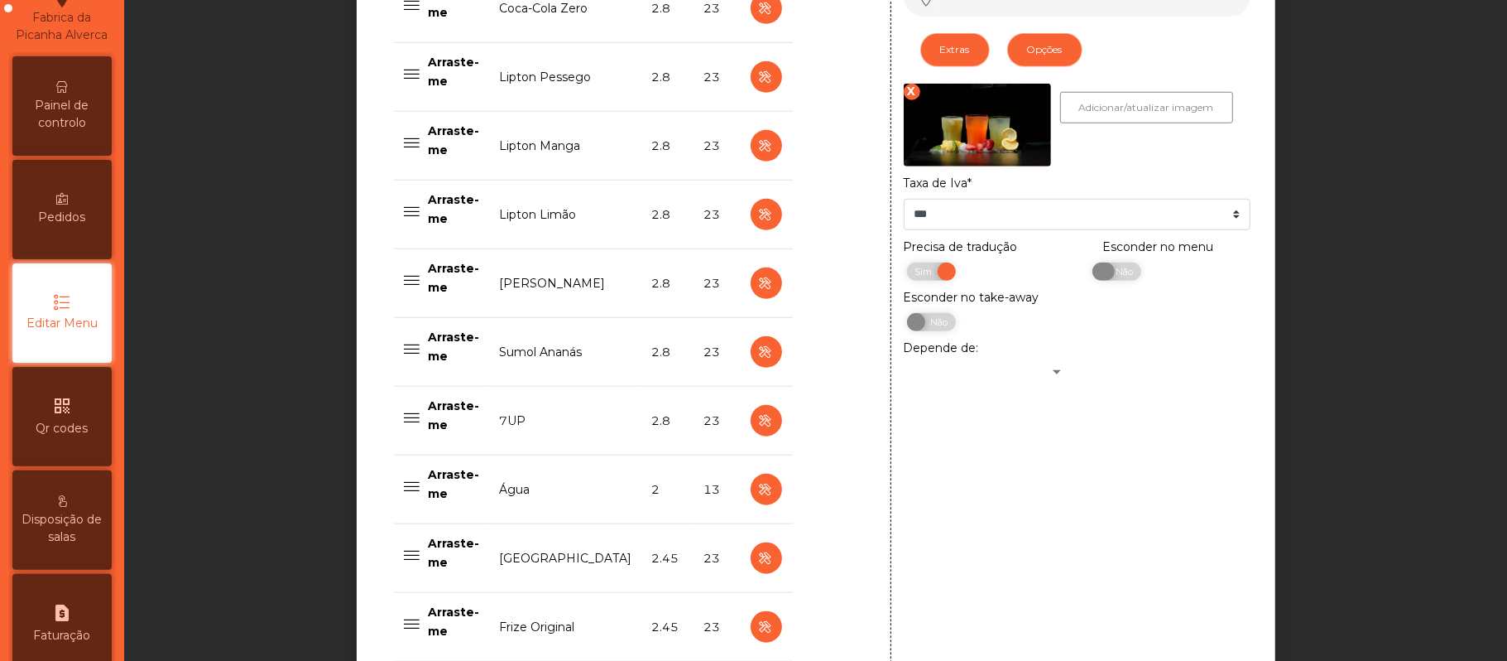
click at [1111, 276] on span "Não" at bounding box center [1122, 271] width 41 height 18
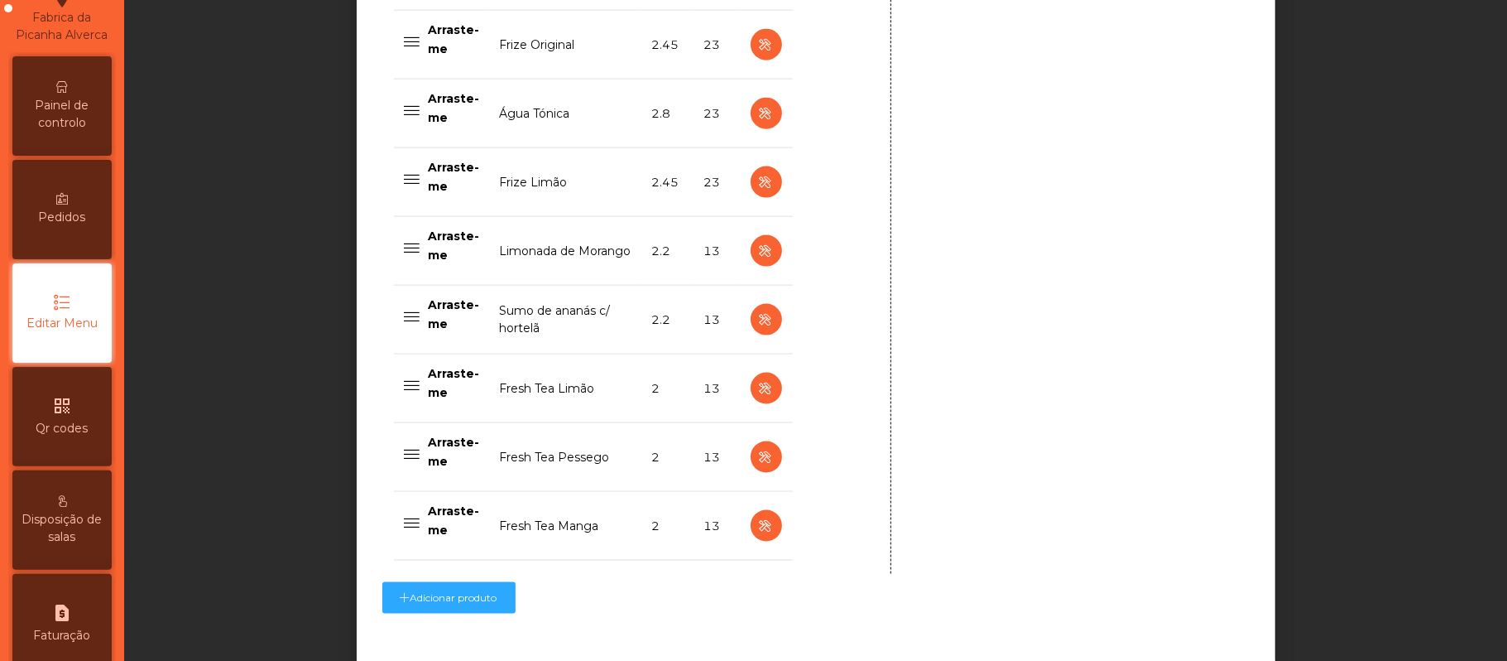
scroll to position [1674, 0]
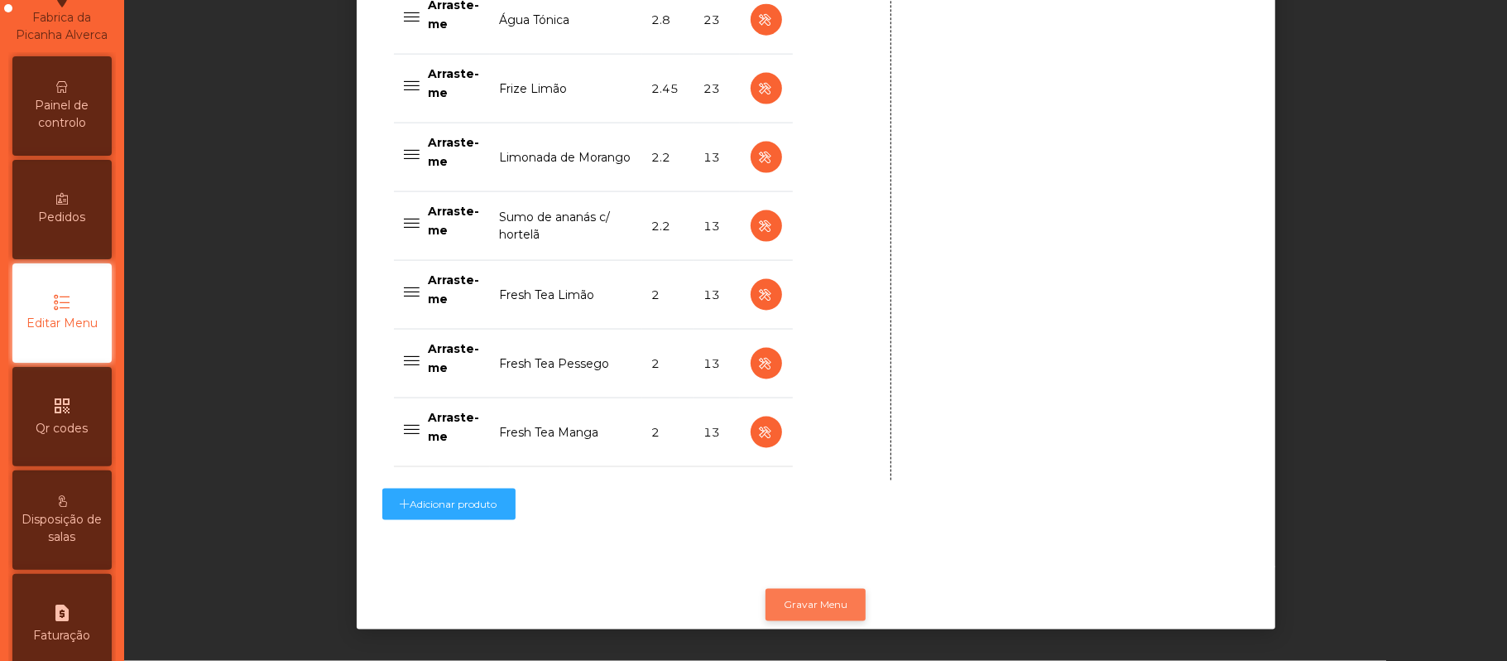
click at [824, 589] on button "Gravar Menu" at bounding box center [816, 604] width 100 height 31
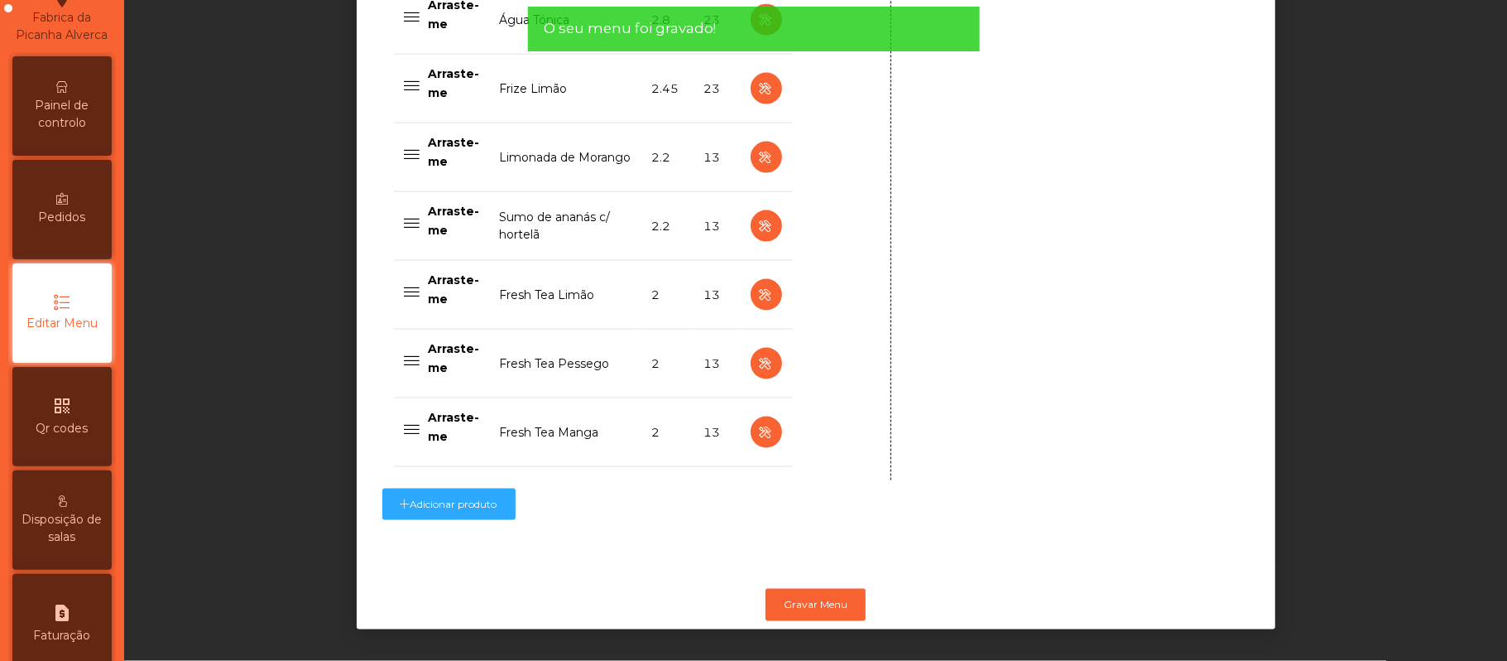
click at [56, 131] on span "Painel de controlo" at bounding box center [62, 114] width 91 height 35
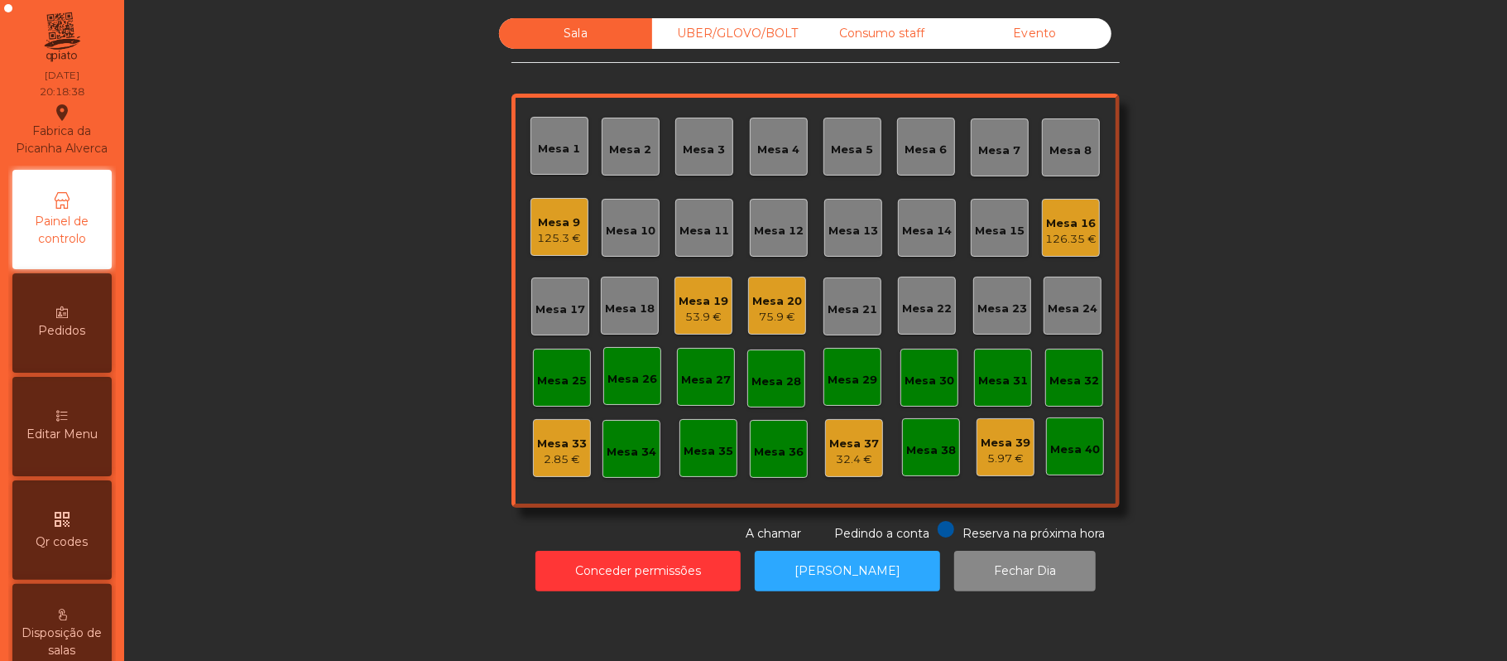
click at [719, 28] on div "UBER/GLOVO/BOLT" at bounding box center [728, 33] width 153 height 31
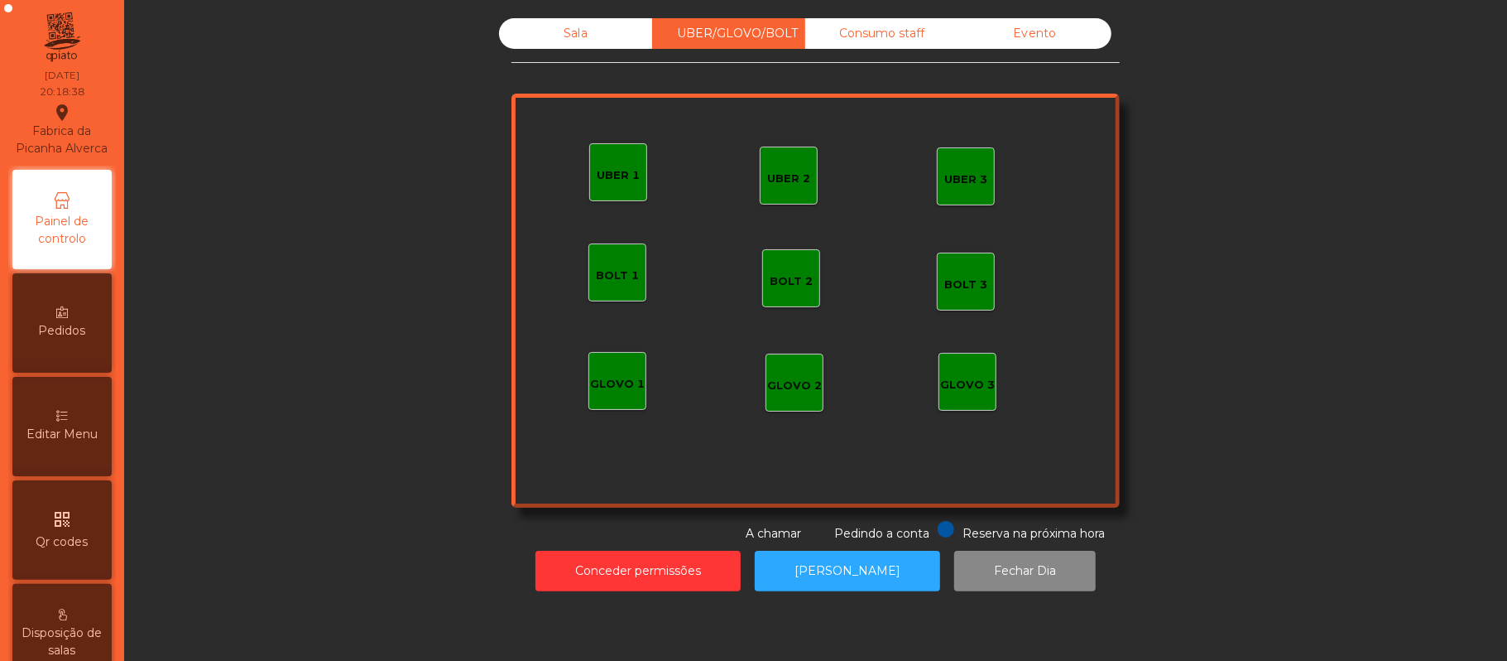
click at [603, 180] on div "UBER 1" at bounding box center [618, 175] width 43 height 17
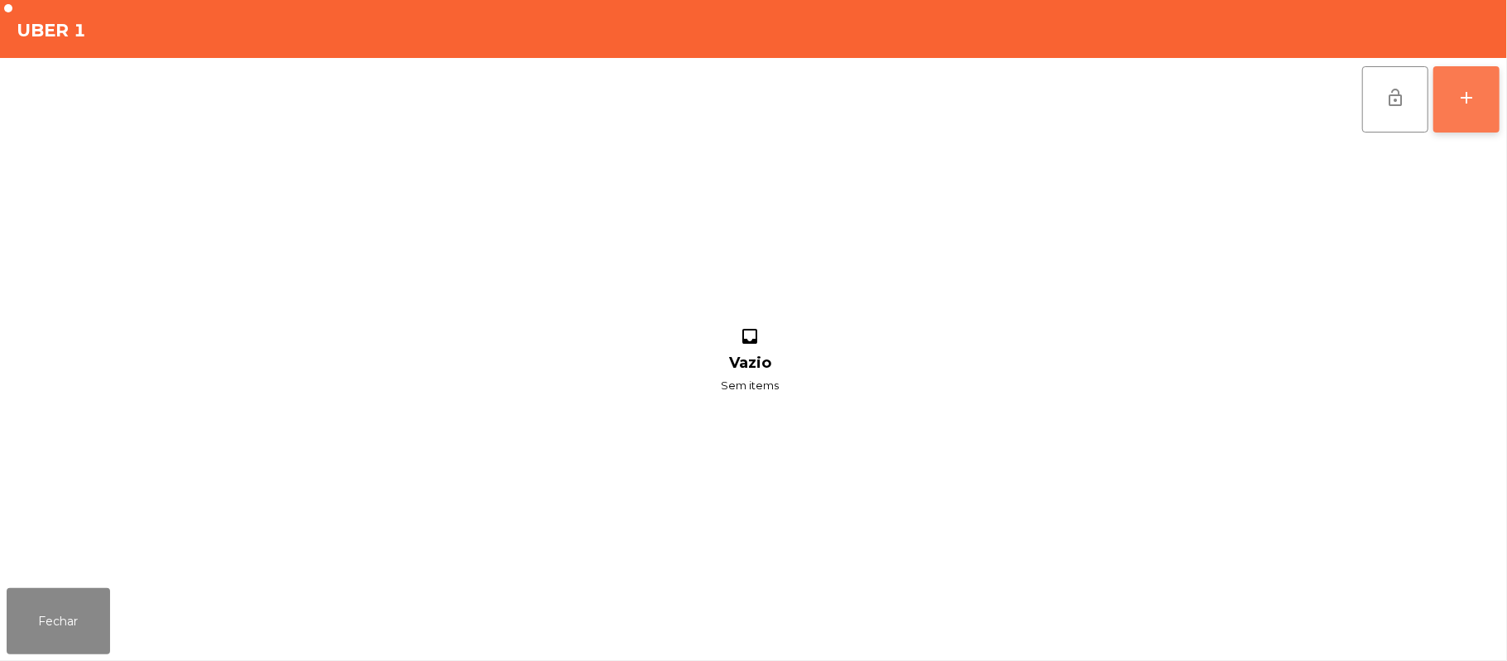
click at [1450, 104] on button "add" at bounding box center [1467, 99] width 66 height 66
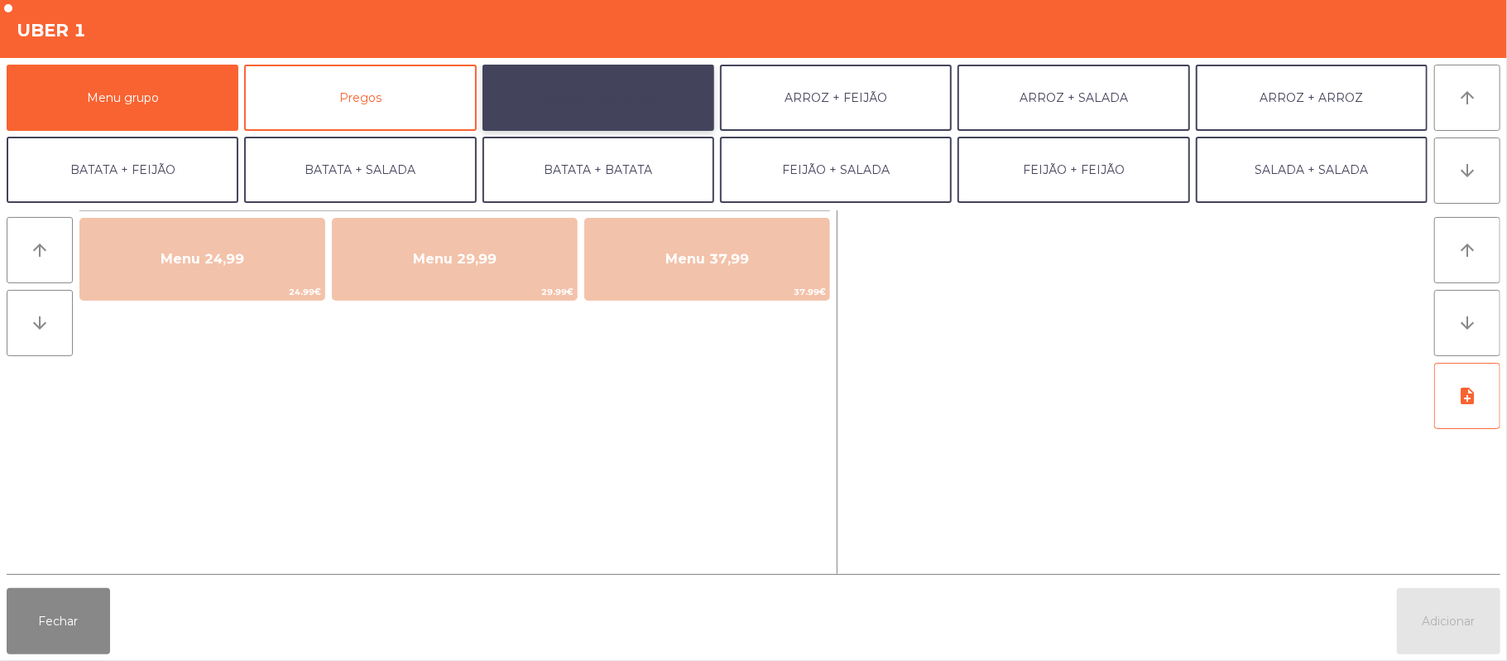
click at [606, 84] on button "ARROZ + BATATAS" at bounding box center [599, 98] width 232 height 66
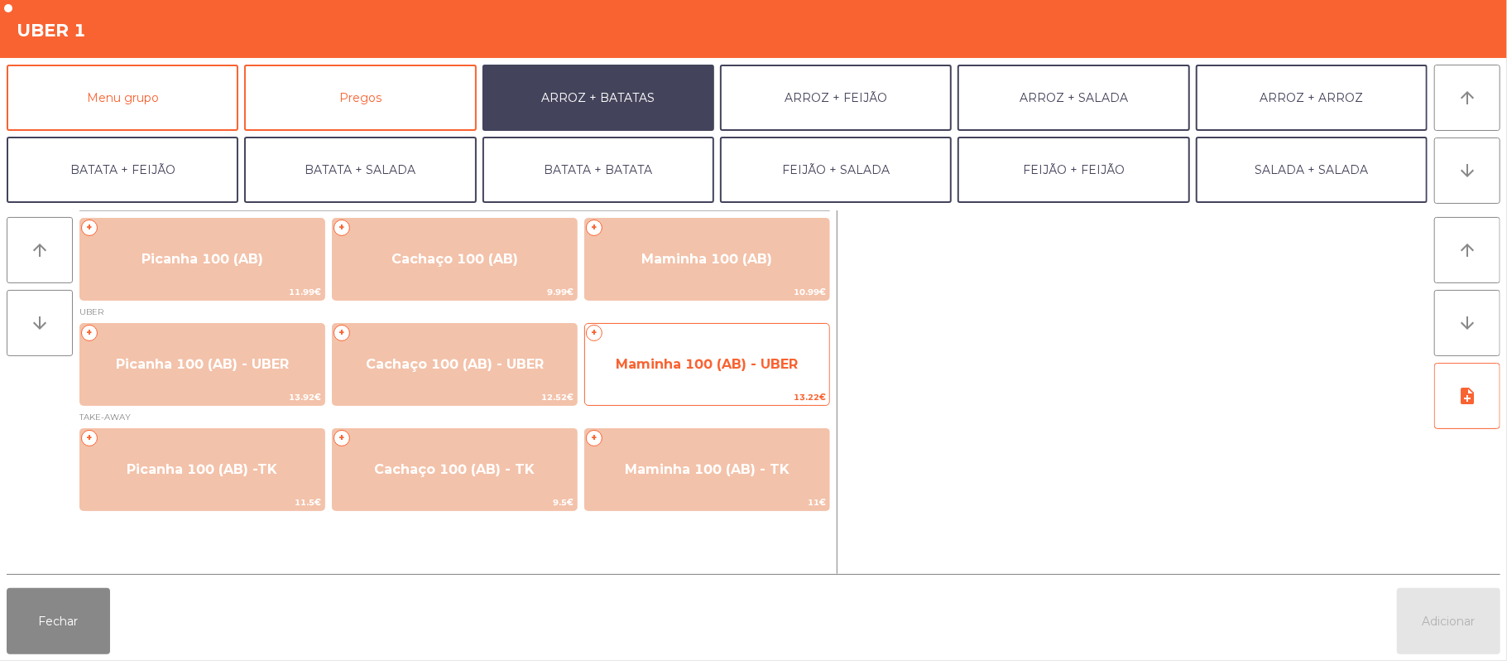
click at [719, 364] on span "Maminha 100 (AB) - UBER" at bounding box center [707, 364] width 182 height 16
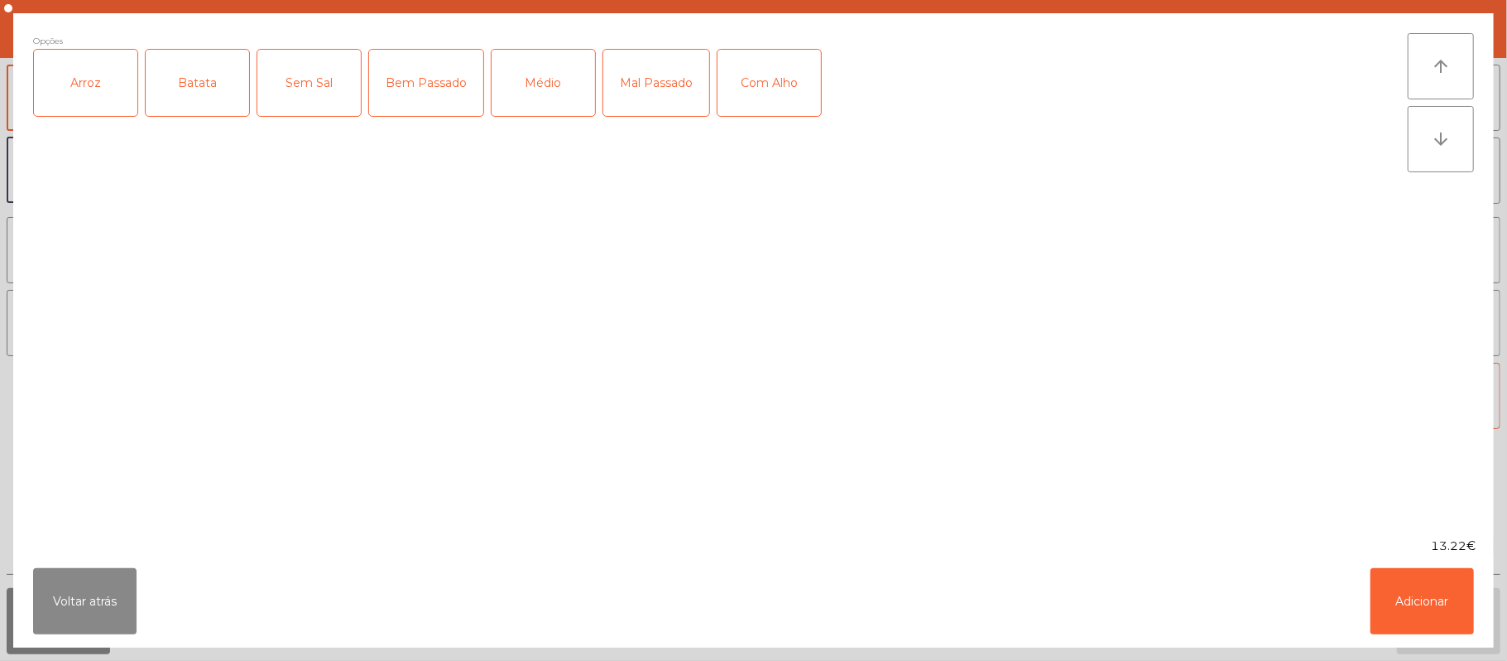
click at [674, 86] on div "Mal Passado" at bounding box center [656, 83] width 106 height 66
click at [564, 89] on div "Médio" at bounding box center [543, 83] width 103 height 66
click at [752, 103] on div "Com Alho" at bounding box center [769, 83] width 103 height 66
click at [103, 74] on div "Arroz" at bounding box center [85, 83] width 103 height 66
click at [204, 101] on div "Batata" at bounding box center [197, 83] width 103 height 66
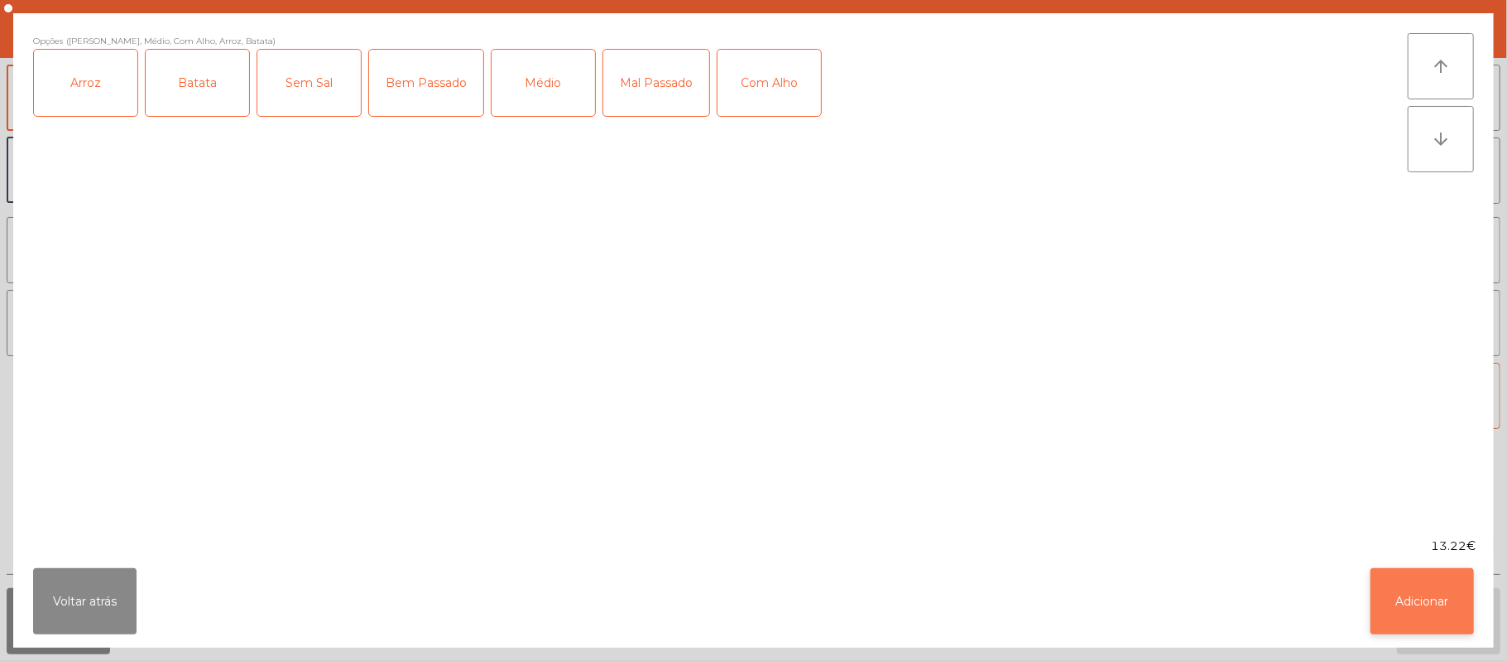
click at [1406, 598] on button "Adicionar" at bounding box center [1422, 601] width 103 height 66
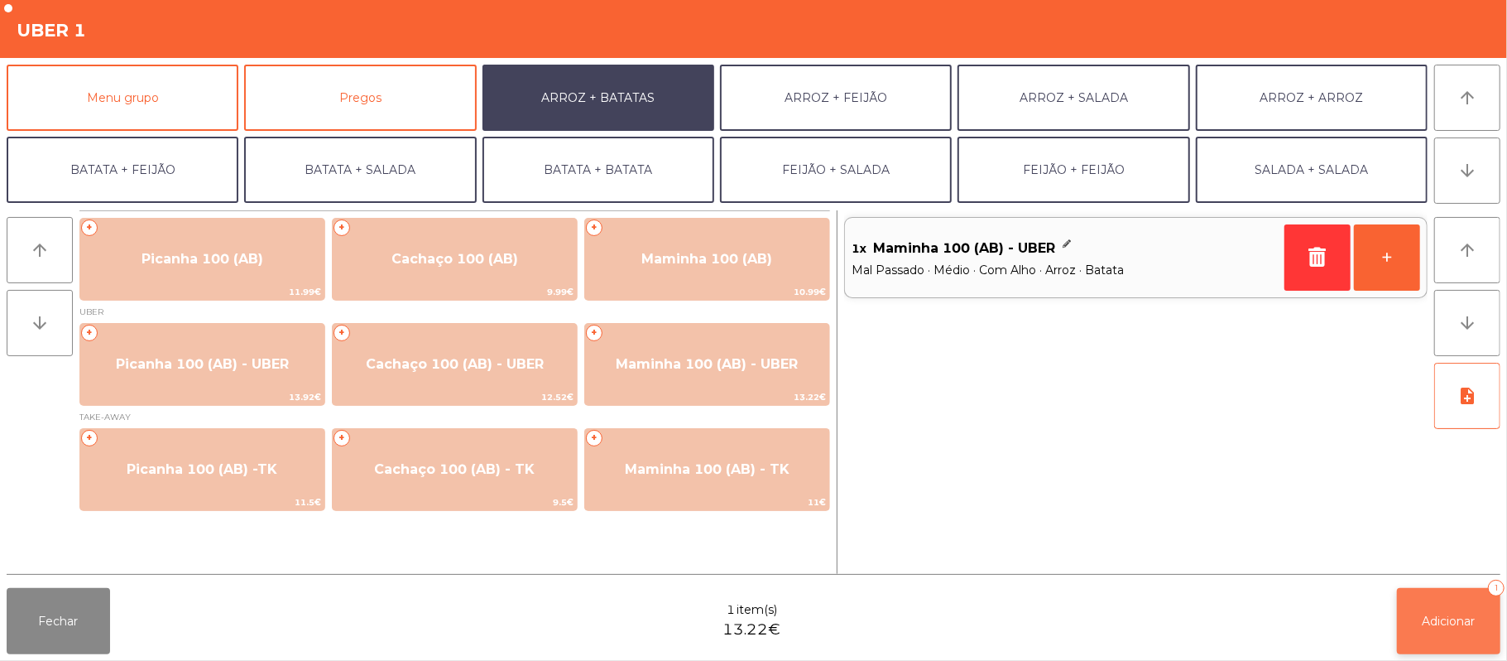
click at [1449, 620] on span "Adicionar" at bounding box center [1449, 620] width 53 height 15
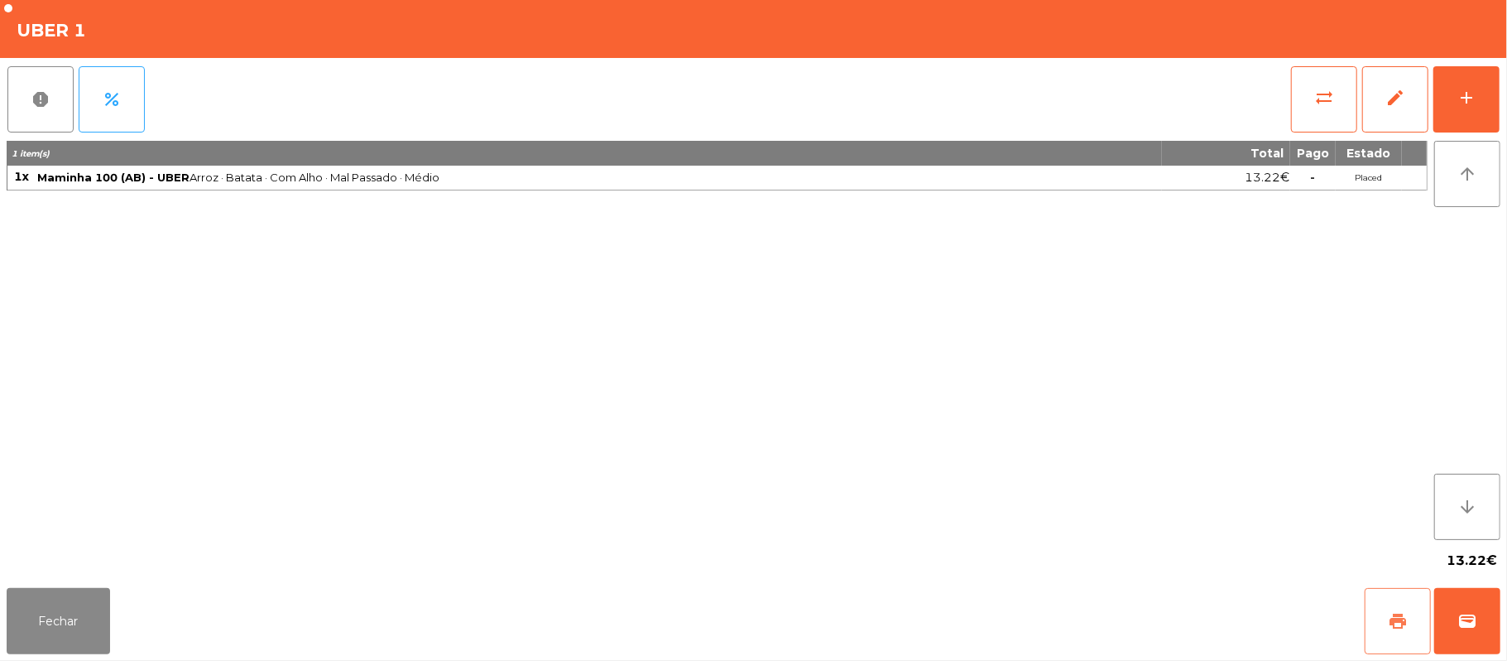
click at [1397, 604] on button "print" at bounding box center [1398, 621] width 66 height 66
click at [1484, 619] on button "wallet" at bounding box center [1468, 621] width 66 height 66
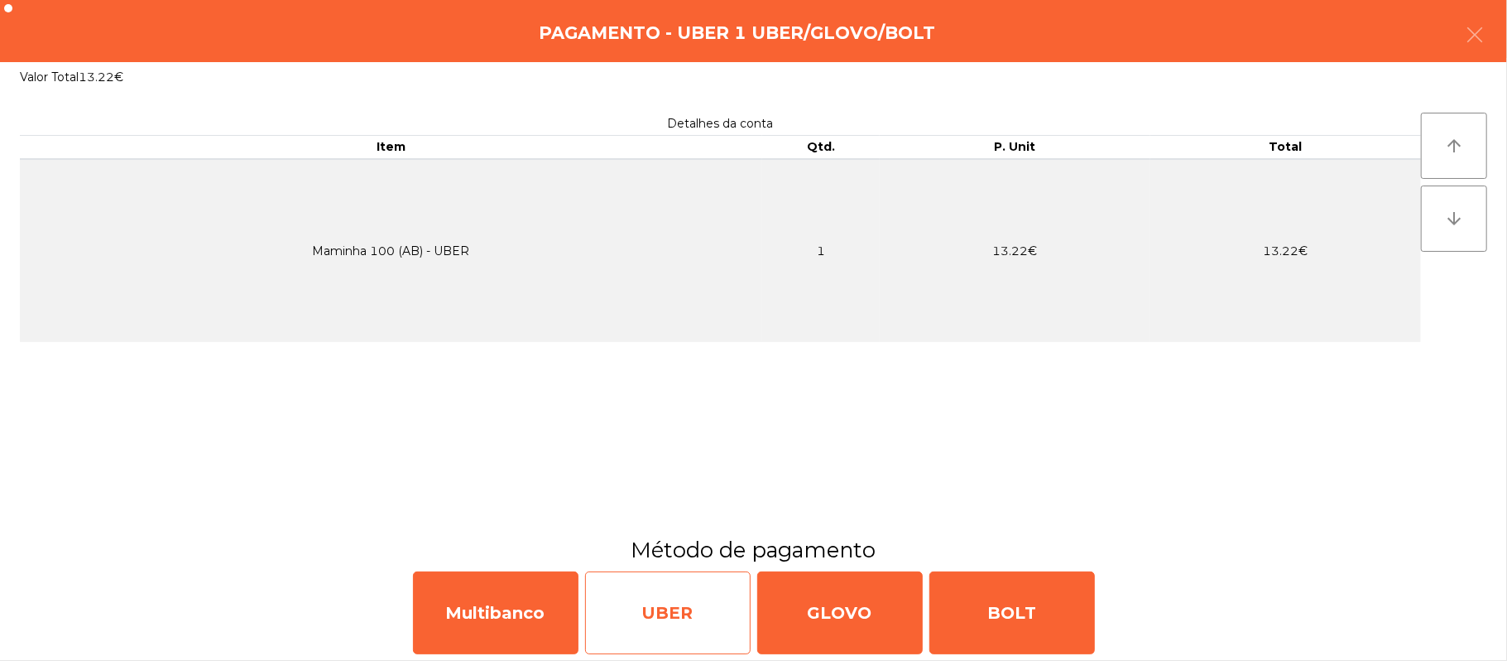
click at [685, 598] on div "UBER" at bounding box center [668, 612] width 166 height 83
select select "**"
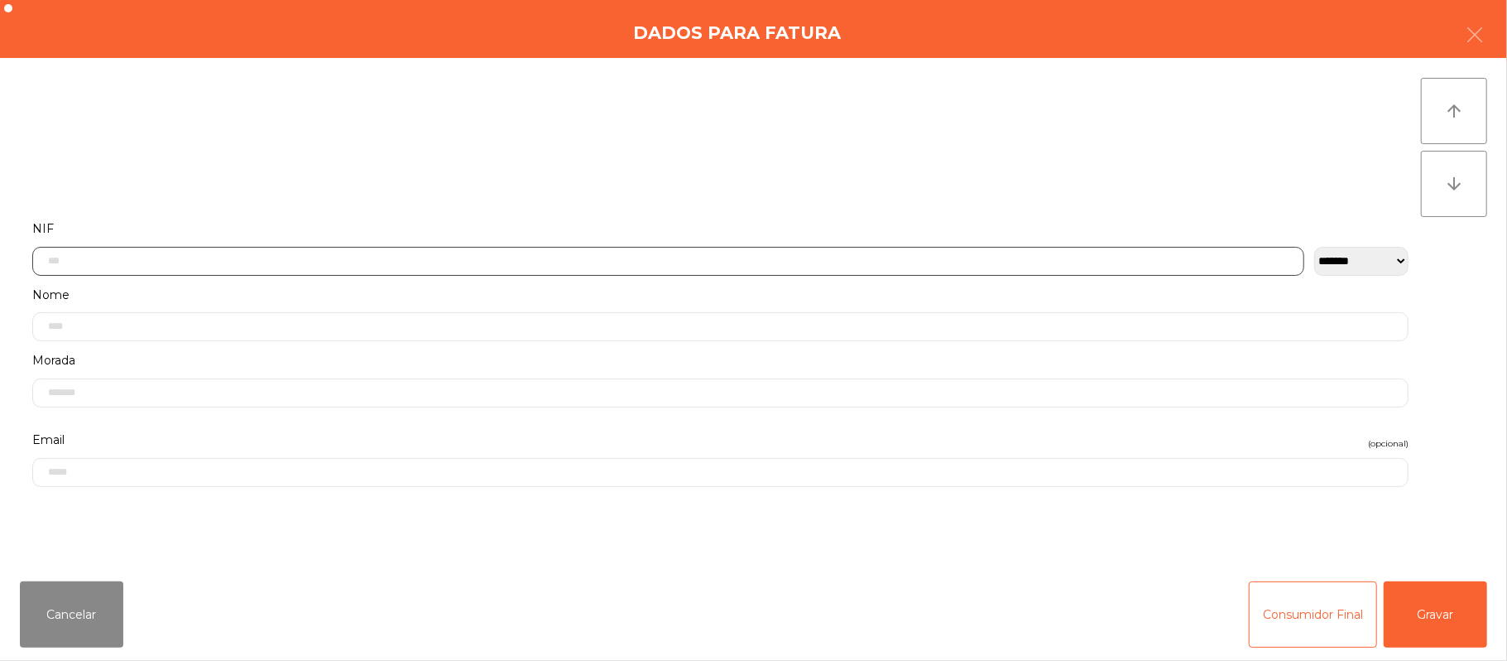
click at [316, 260] on input "text" at bounding box center [668, 261] width 1272 height 29
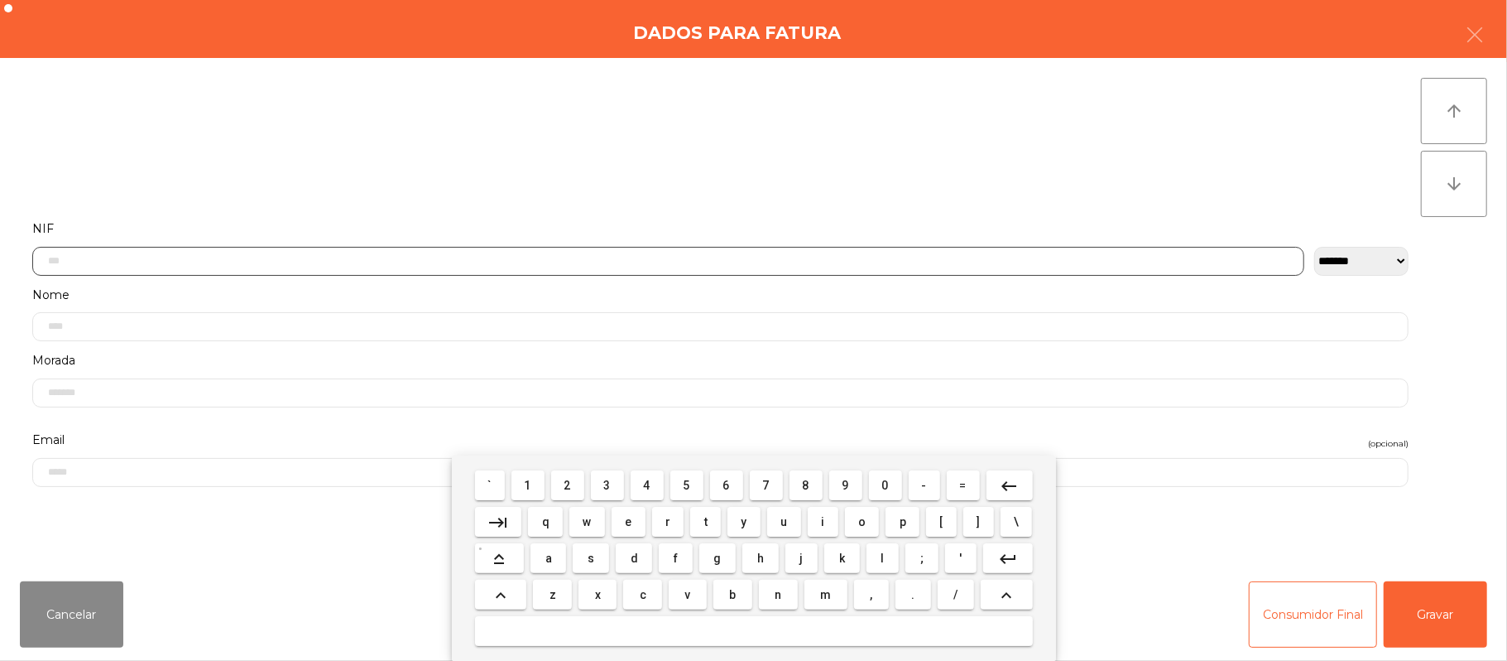
scroll to position [139, 0]
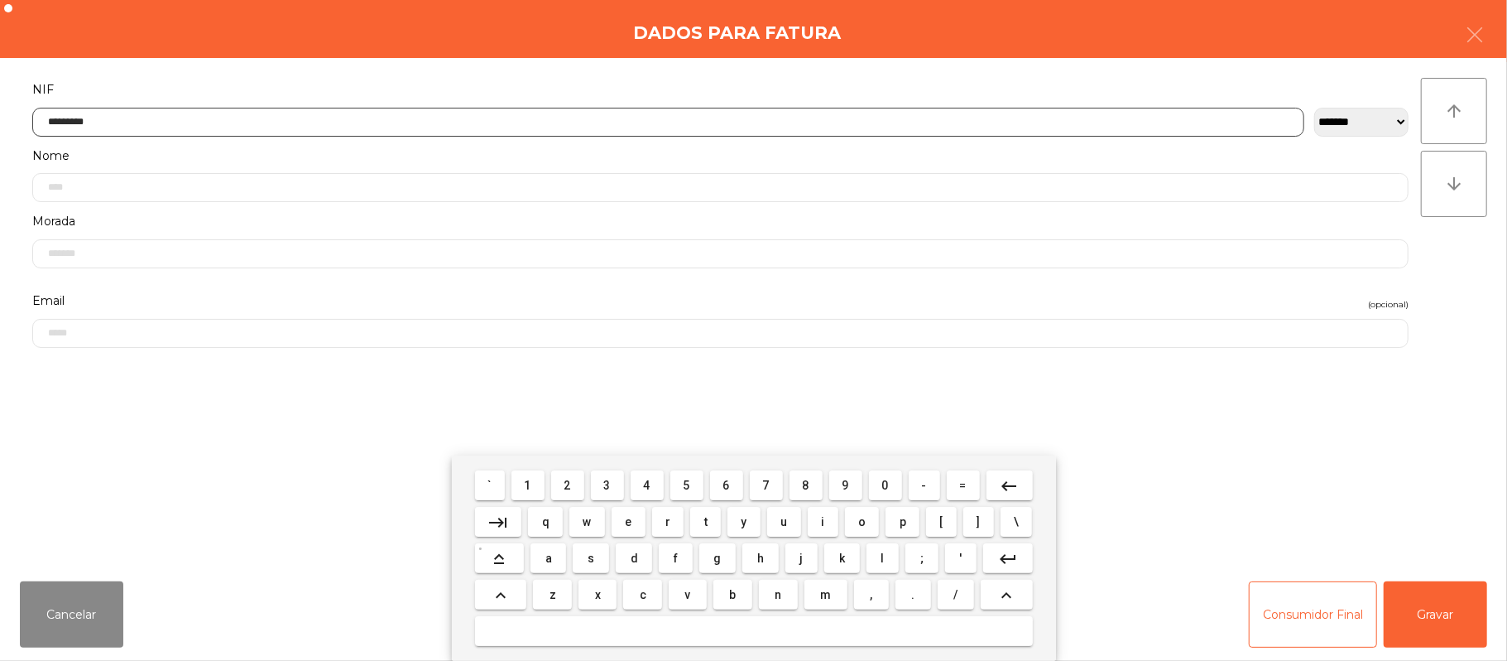
type input "*********"
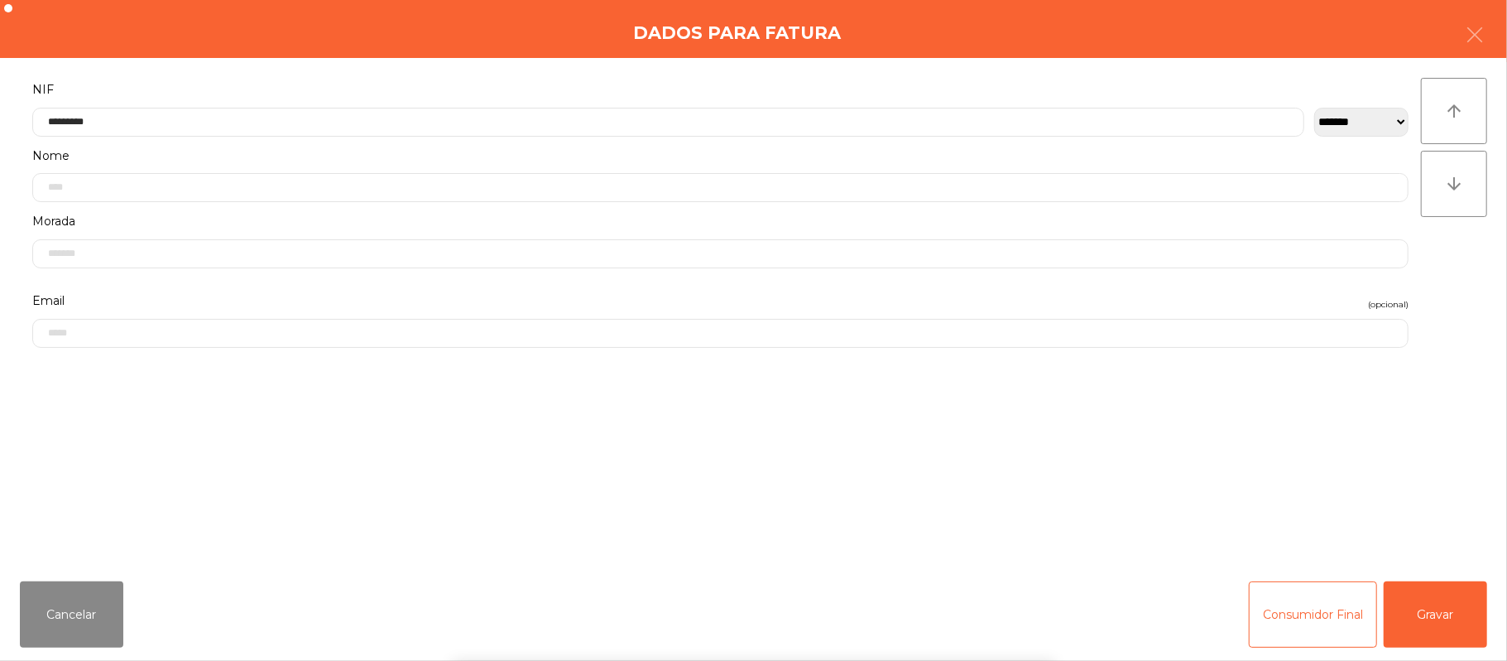
click at [1444, 613] on div "` 1 2 3 4 5 6 7 8 9 0 - = keyboard_backspace keyboard_tab q w e r t y u i o p […" at bounding box center [753, 557] width 1507 height 205
click at [1435, 598] on button "Gravar" at bounding box center [1435, 614] width 103 height 66
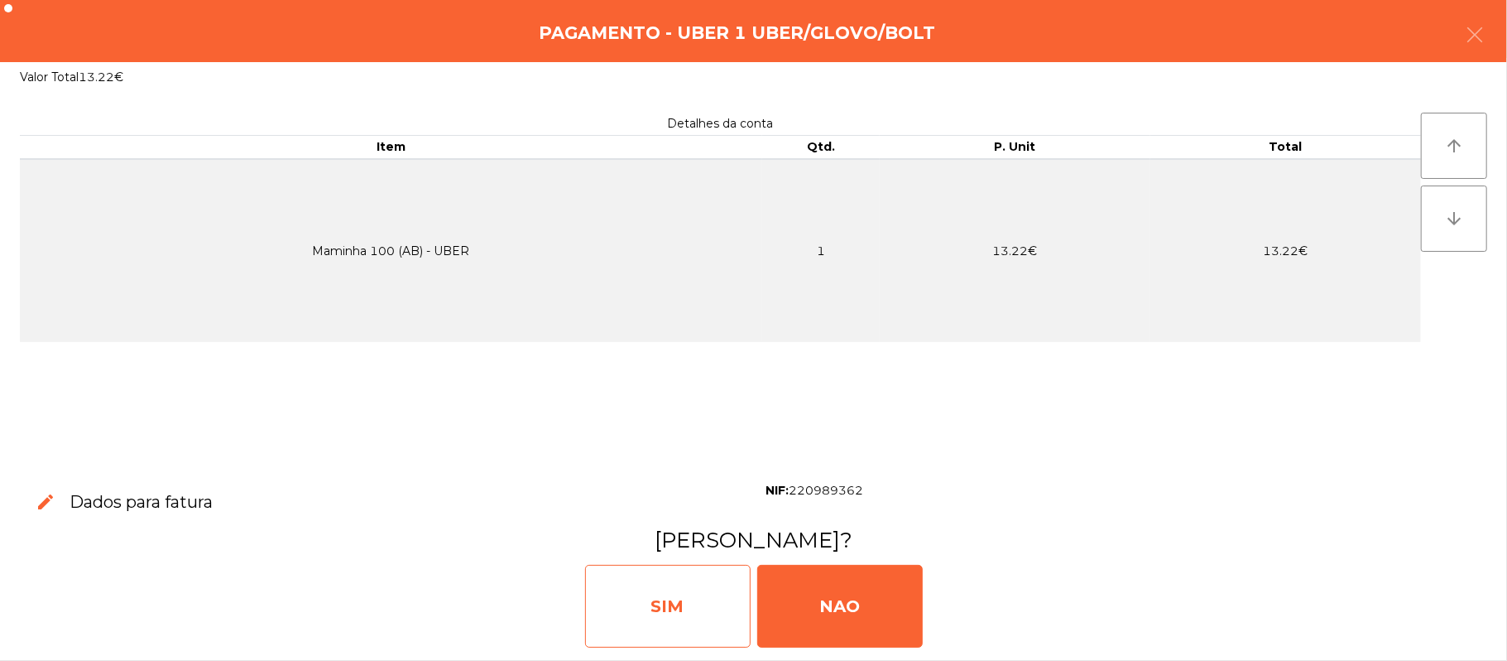
click at [680, 584] on div "SIM" at bounding box center [668, 606] width 166 height 83
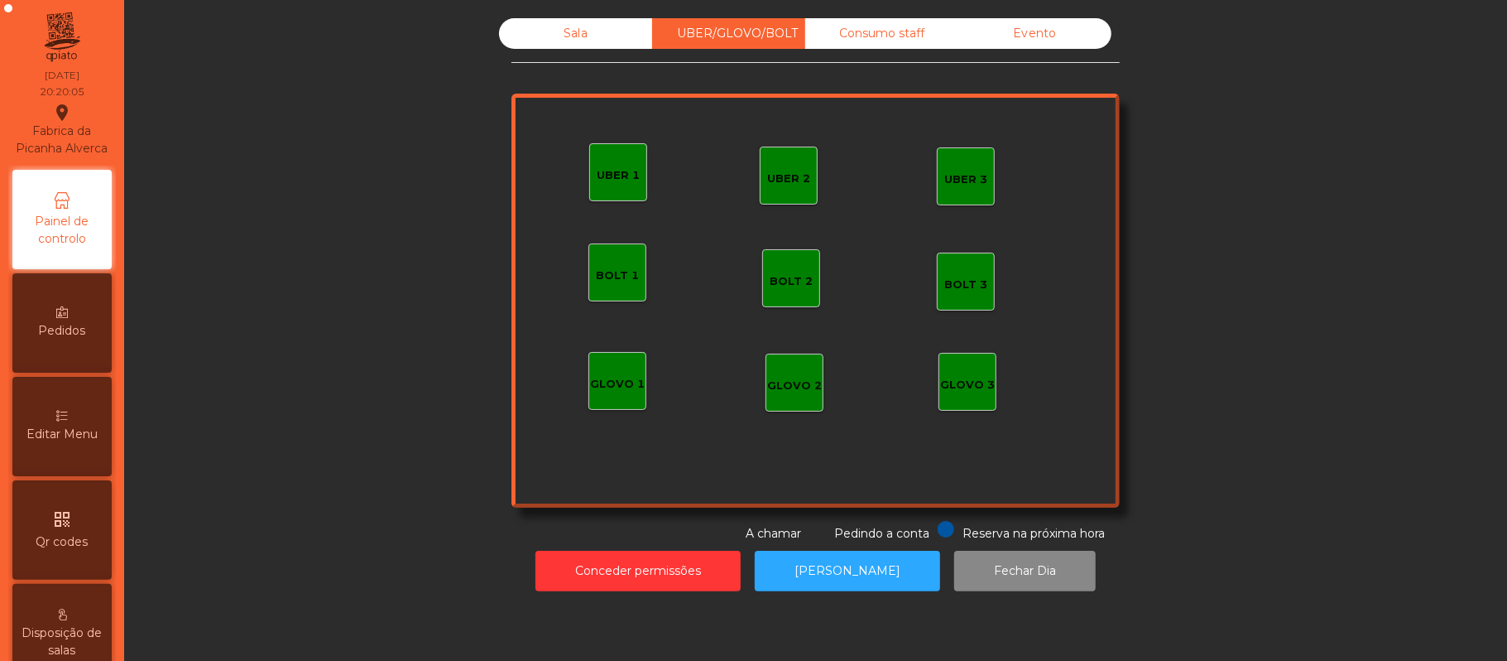
click at [617, 171] on div "UBER 1" at bounding box center [618, 175] width 43 height 17
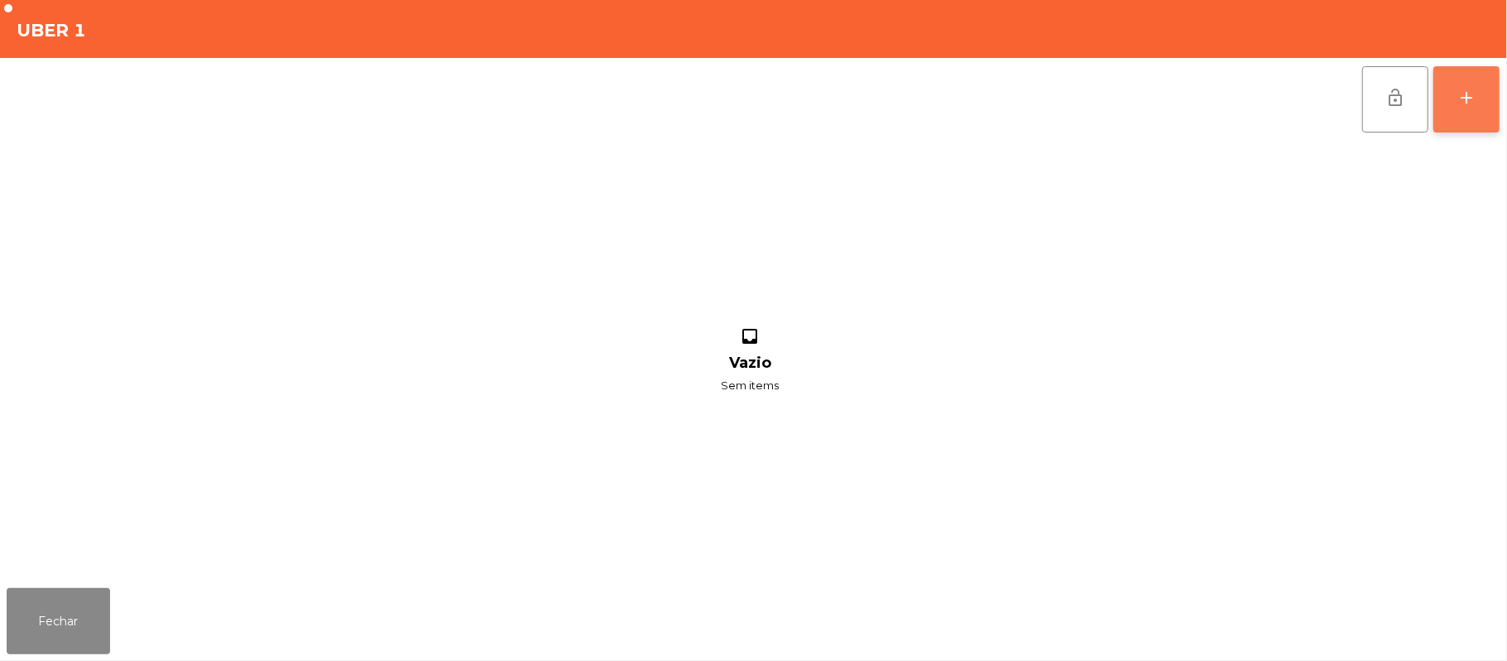
click at [1487, 91] on button "add" at bounding box center [1467, 99] width 66 height 66
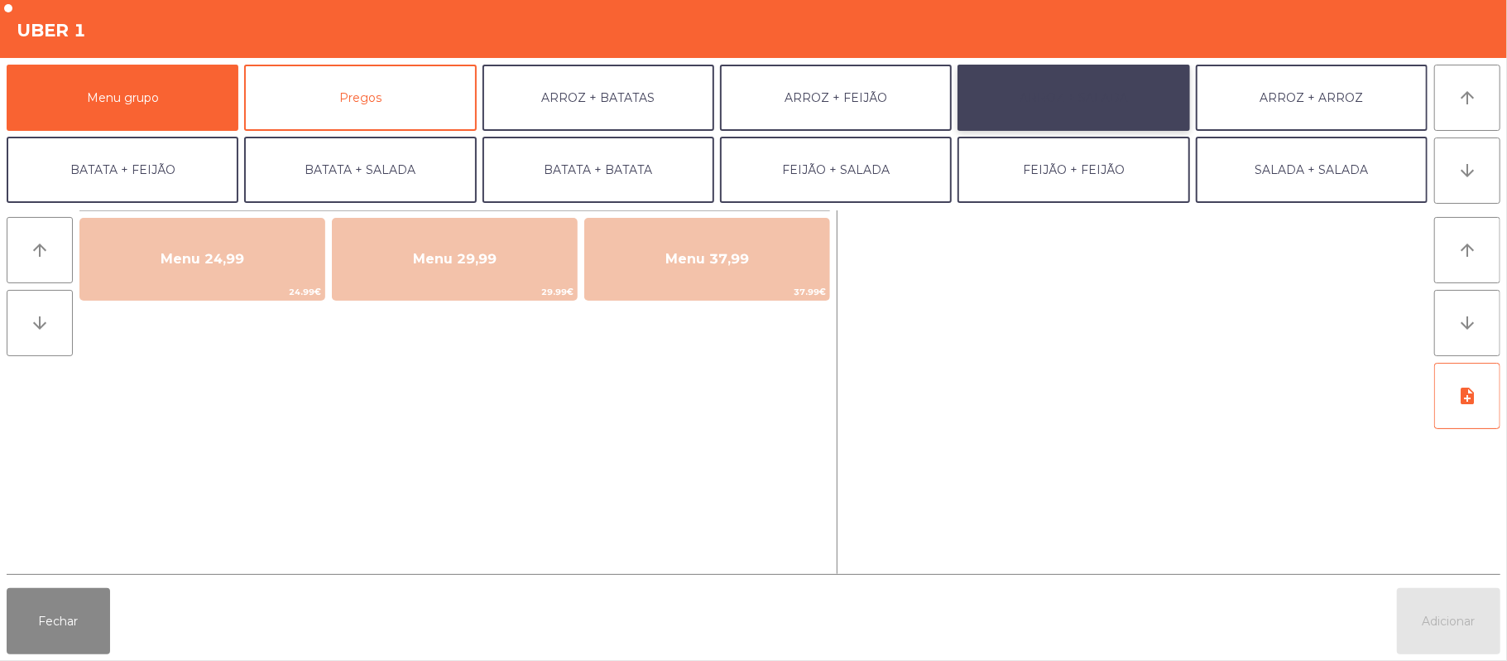
click at [1081, 100] on button "ARROZ + SALADA" at bounding box center [1074, 98] width 232 height 66
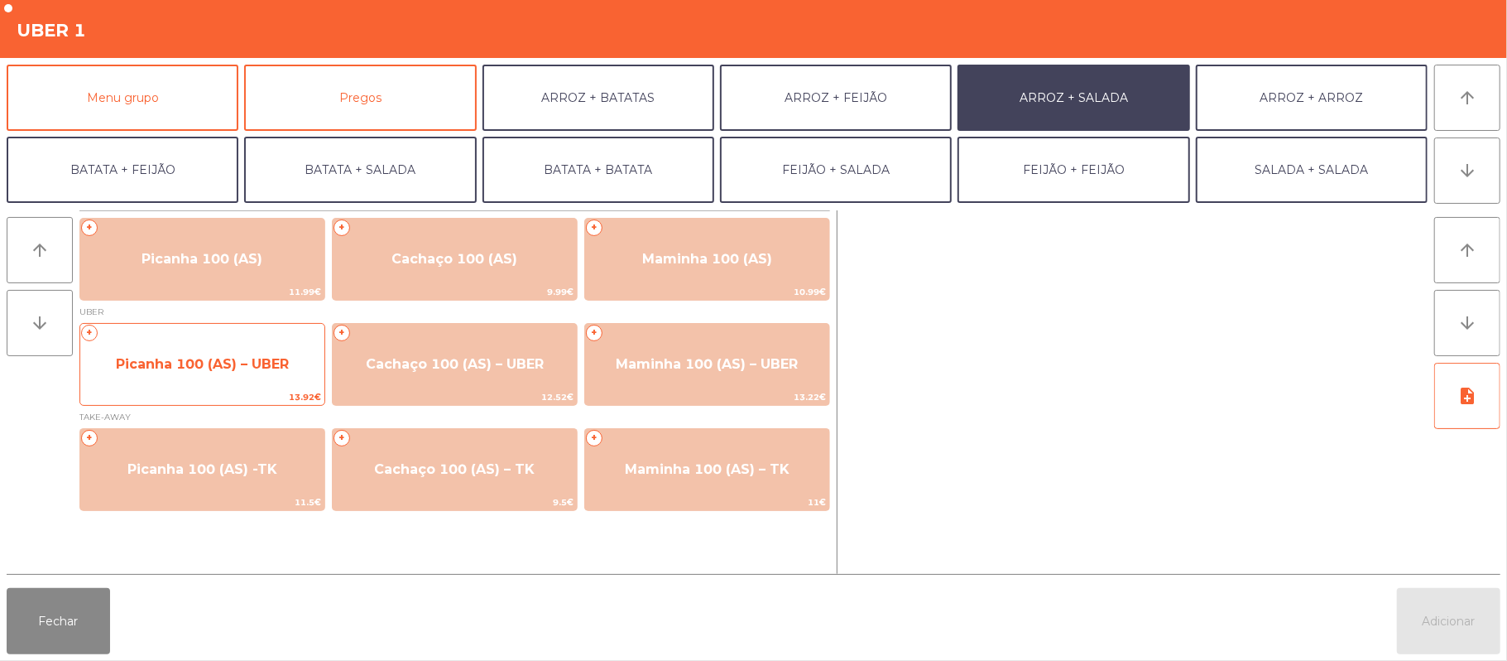
click at [205, 363] on span "Picanha 100 (AS) – UBER" at bounding box center [202, 364] width 173 height 16
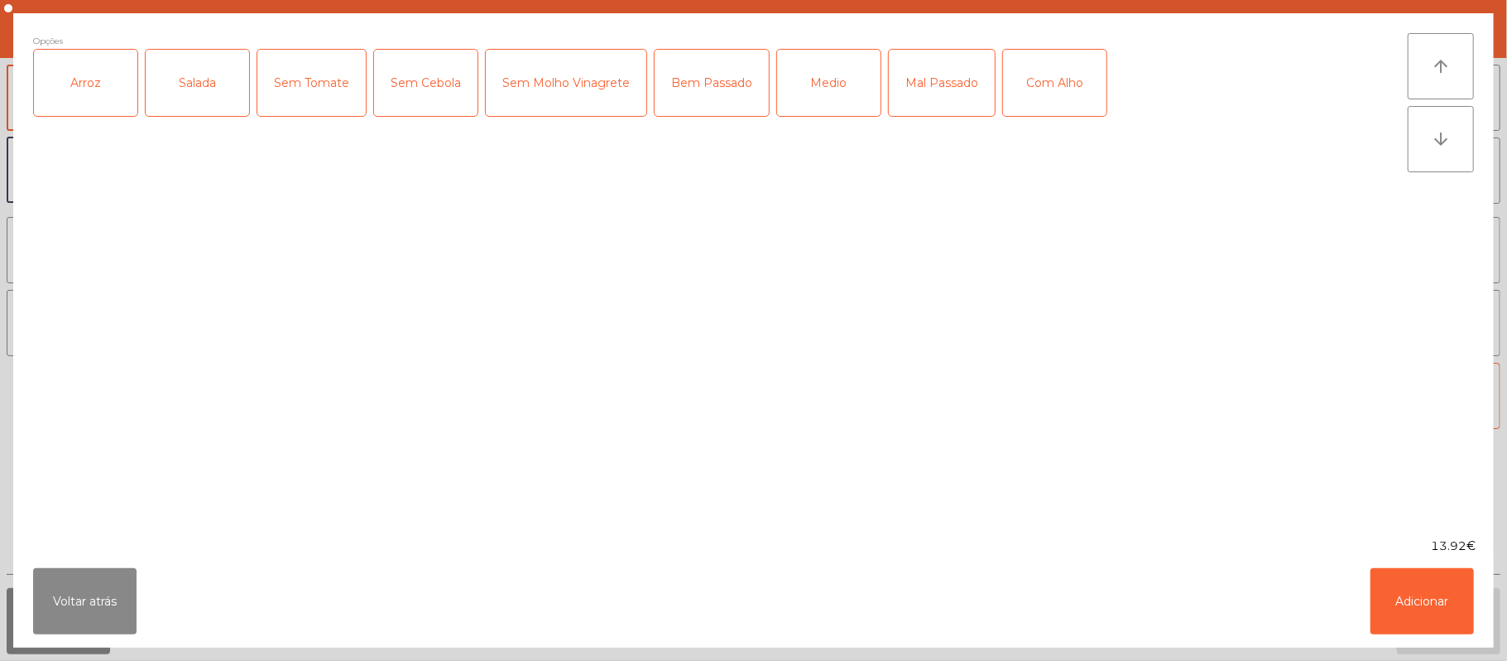
click at [839, 91] on div "Medio" at bounding box center [828, 83] width 103 height 66
click at [109, 88] on div "Arroz" at bounding box center [85, 83] width 103 height 66
click at [215, 84] on div "Salada" at bounding box center [197, 83] width 103 height 66
click at [1058, 81] on div "Com Alho" at bounding box center [1054, 83] width 103 height 66
click at [1418, 604] on button "Adicionar" at bounding box center [1422, 601] width 103 height 66
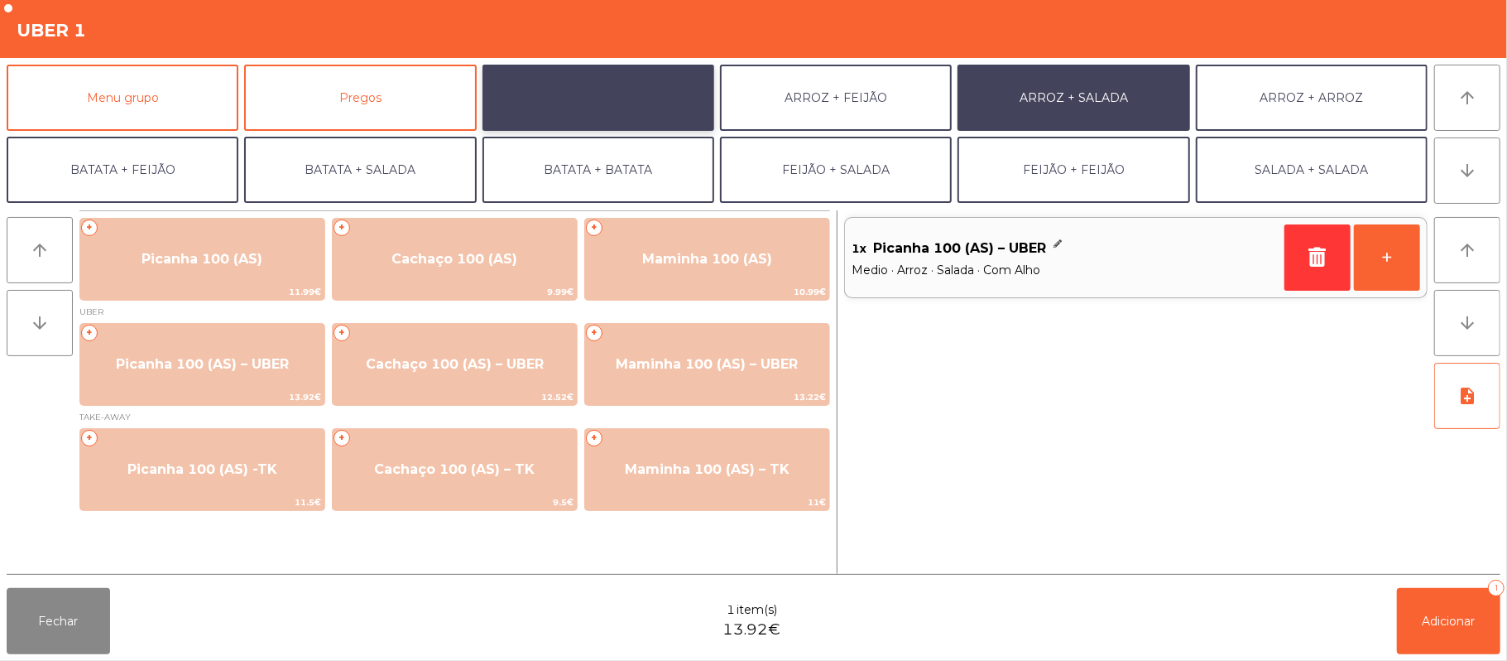
click at [654, 97] on button "ARROZ + BATATAS" at bounding box center [599, 98] width 232 height 66
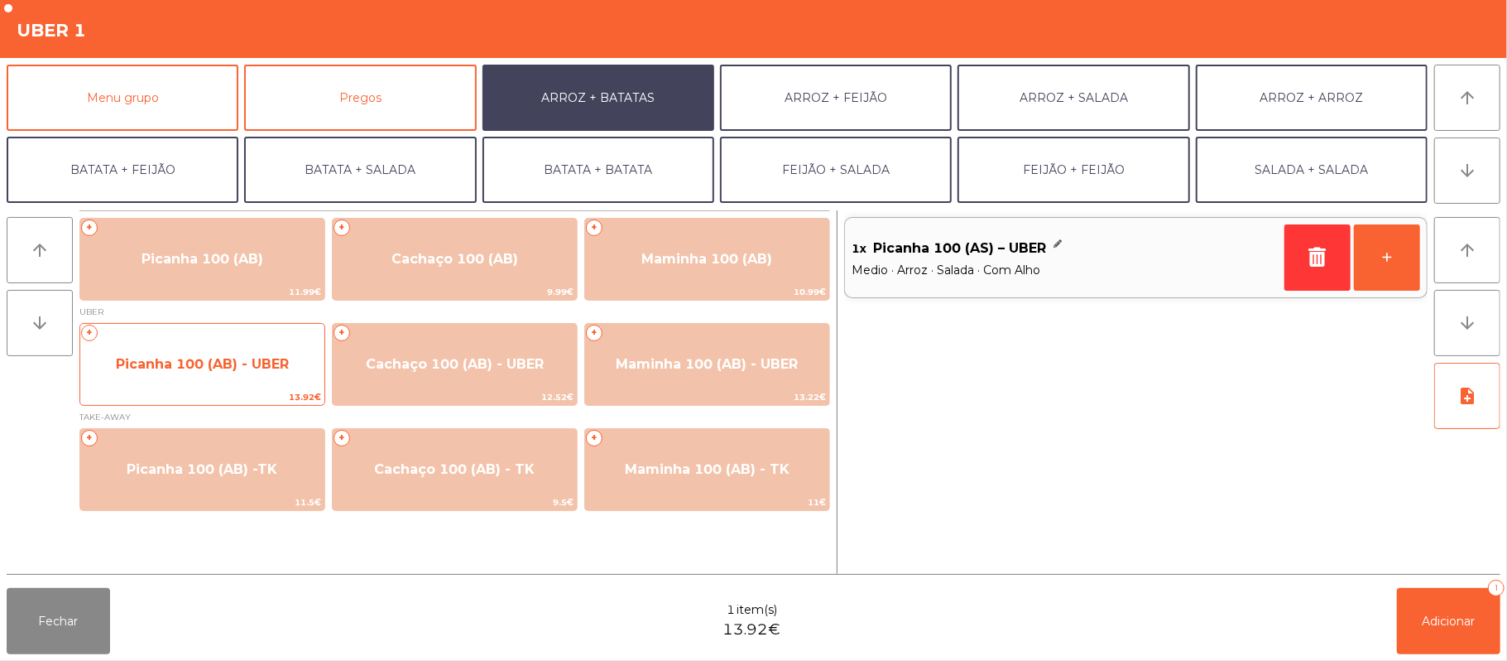
click at [215, 375] on span "Picanha 100 (AB) - UBER" at bounding box center [202, 364] width 244 height 45
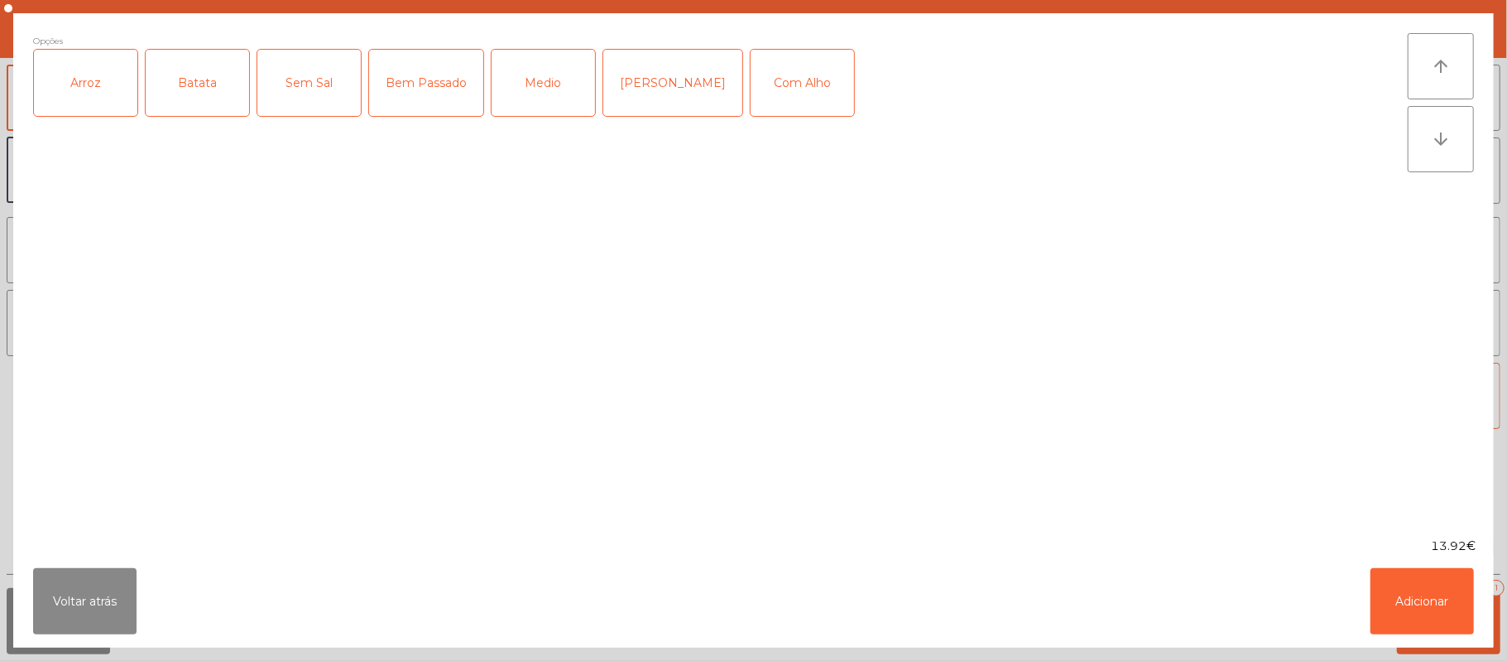
click at [555, 76] on div "Medio" at bounding box center [543, 83] width 103 height 66
click at [776, 87] on div "Com Alho" at bounding box center [802, 83] width 103 height 66
click at [116, 104] on div "Arroz" at bounding box center [85, 83] width 103 height 66
click at [213, 94] on div "Batata" at bounding box center [197, 83] width 103 height 66
click at [1417, 601] on button "Adicionar" at bounding box center [1422, 601] width 103 height 66
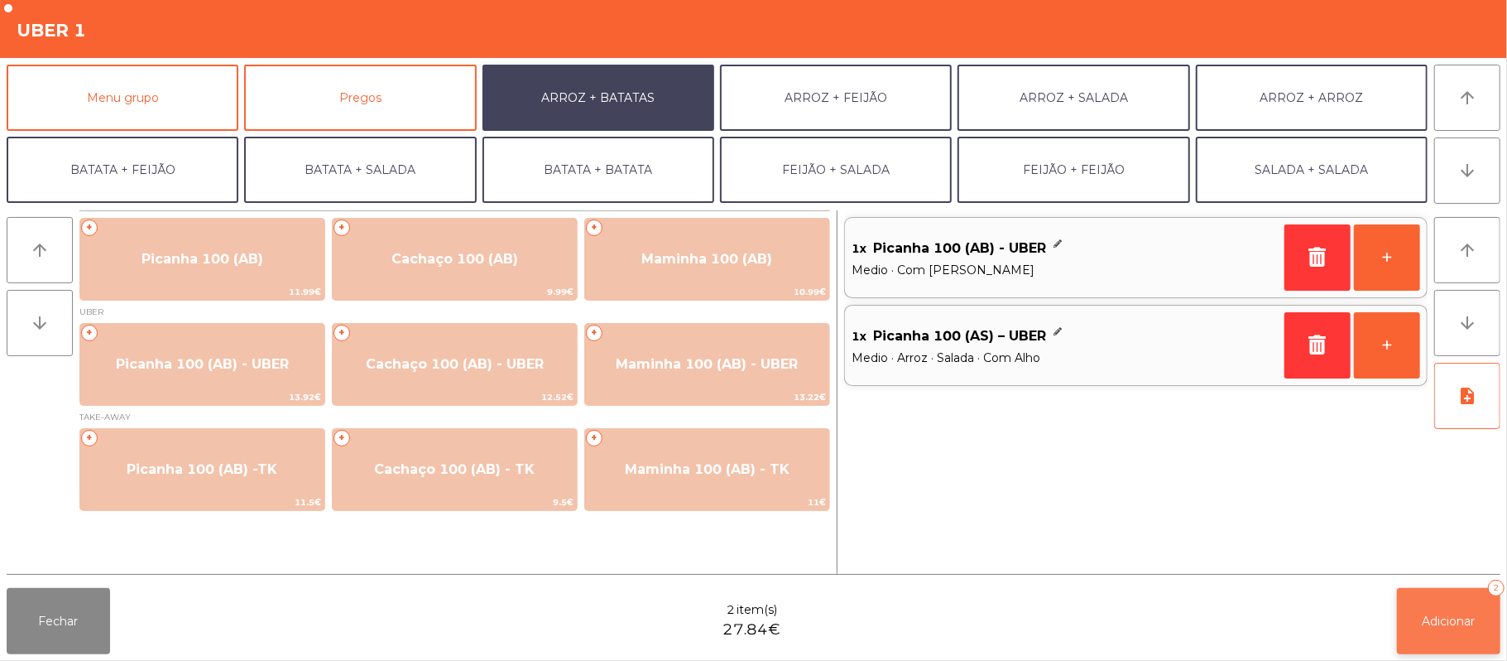
click at [1423, 619] on span "Adicionar" at bounding box center [1449, 620] width 53 height 15
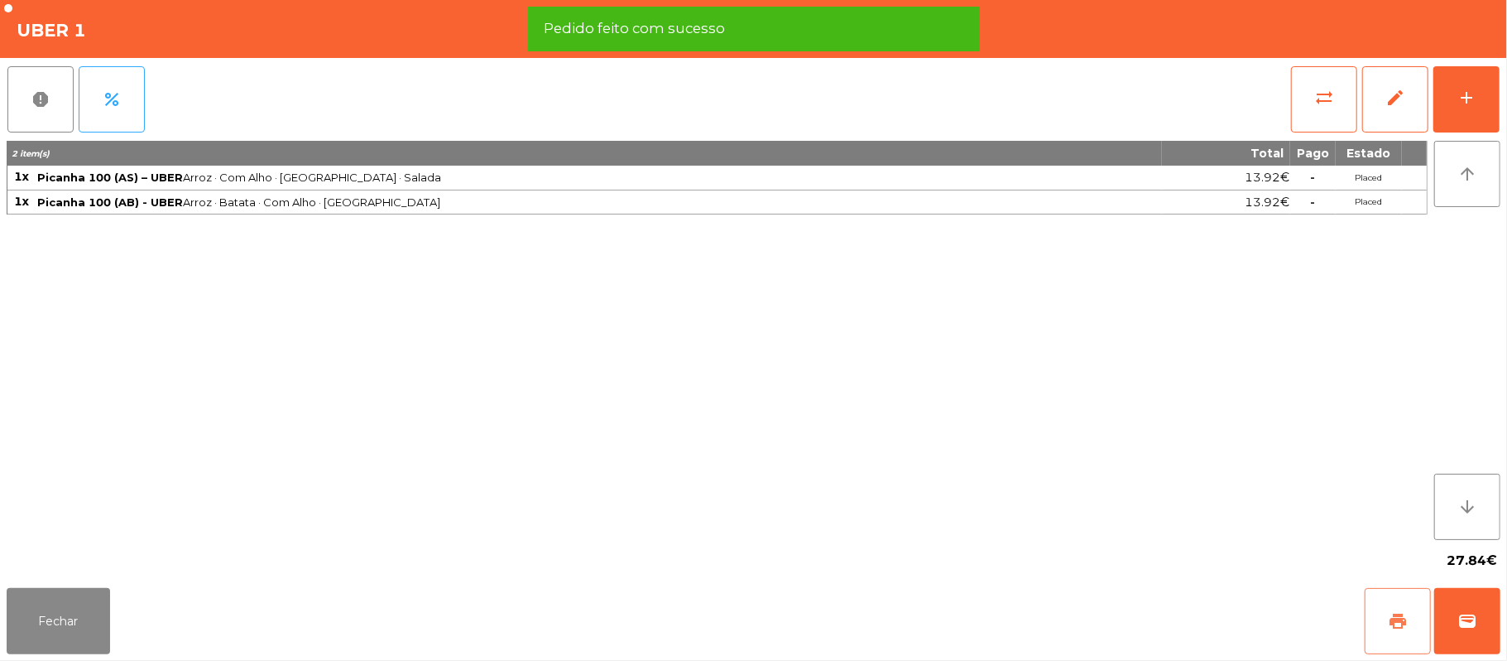
click at [1389, 618] on span "print" at bounding box center [1398, 621] width 20 height 20
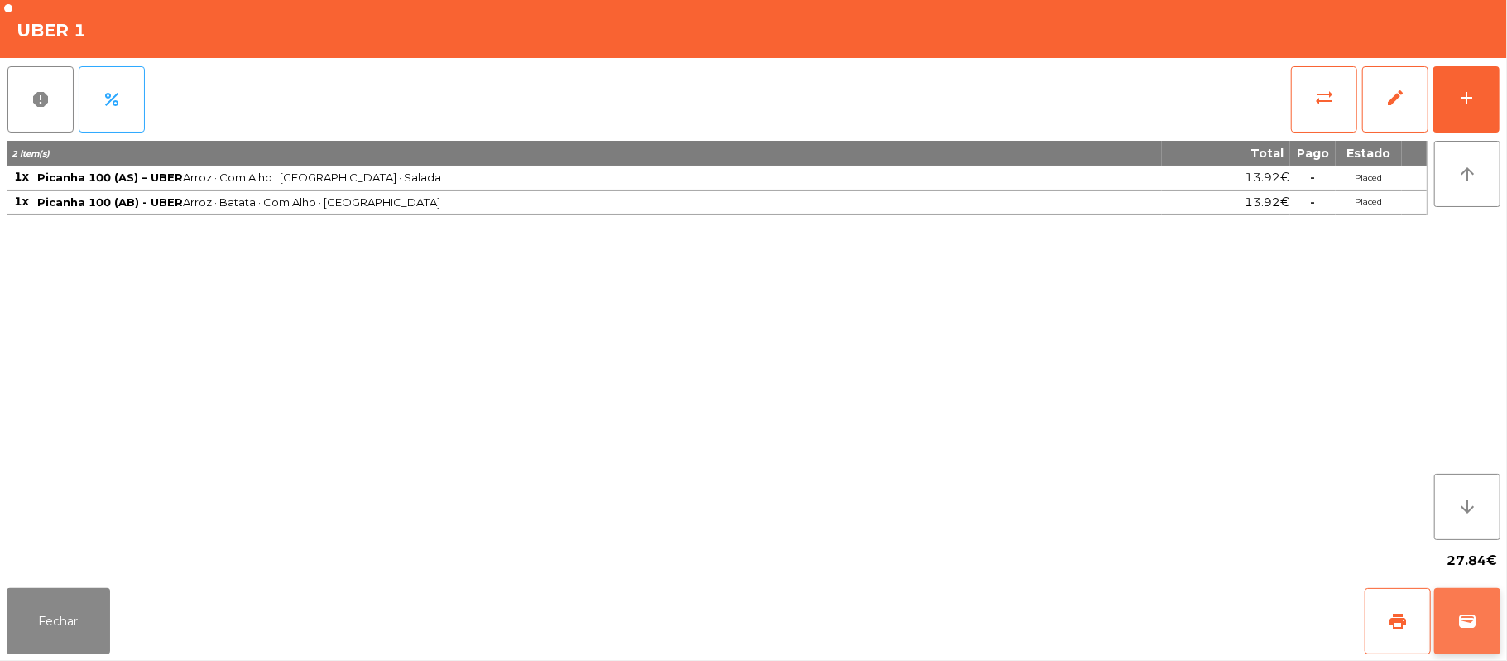
click at [1497, 611] on button "wallet" at bounding box center [1468, 621] width 66 height 66
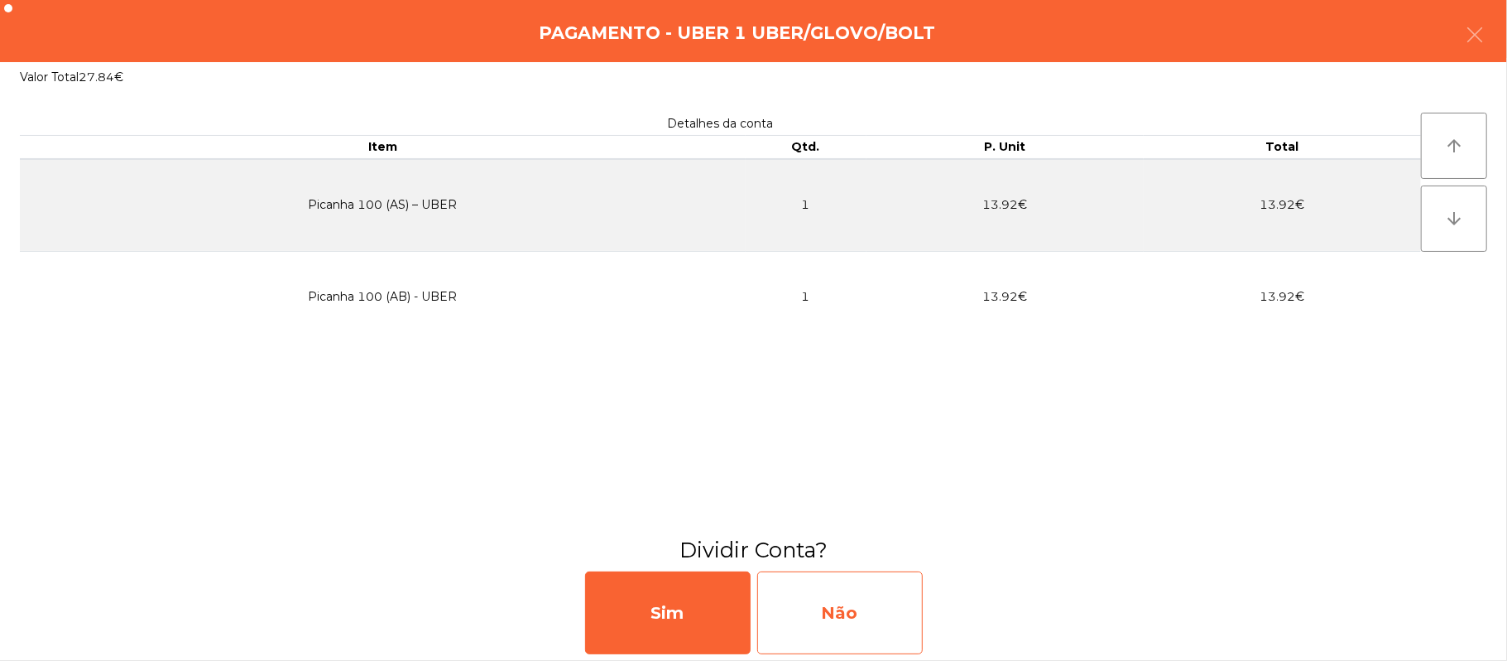
click at [872, 622] on div "Não" at bounding box center [840, 612] width 166 height 83
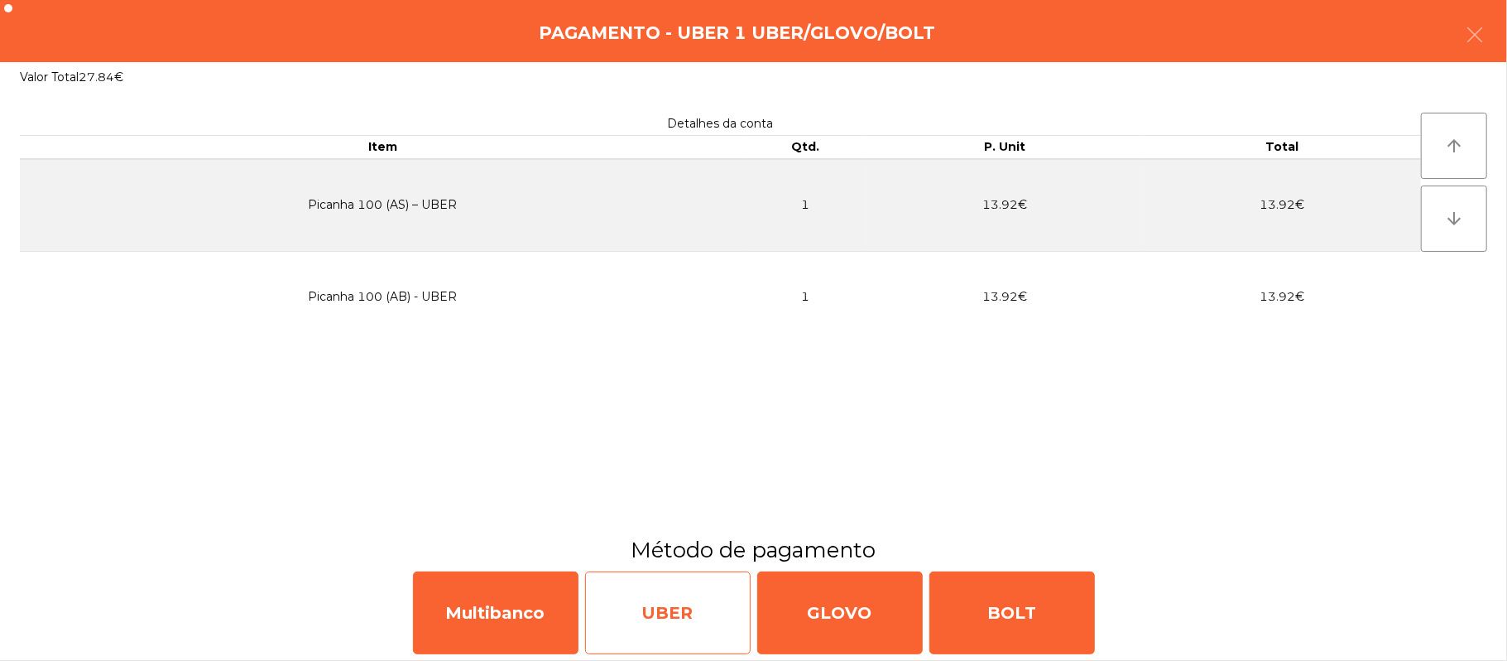
click at [690, 606] on div "UBER" at bounding box center [668, 612] width 166 height 83
select select "**"
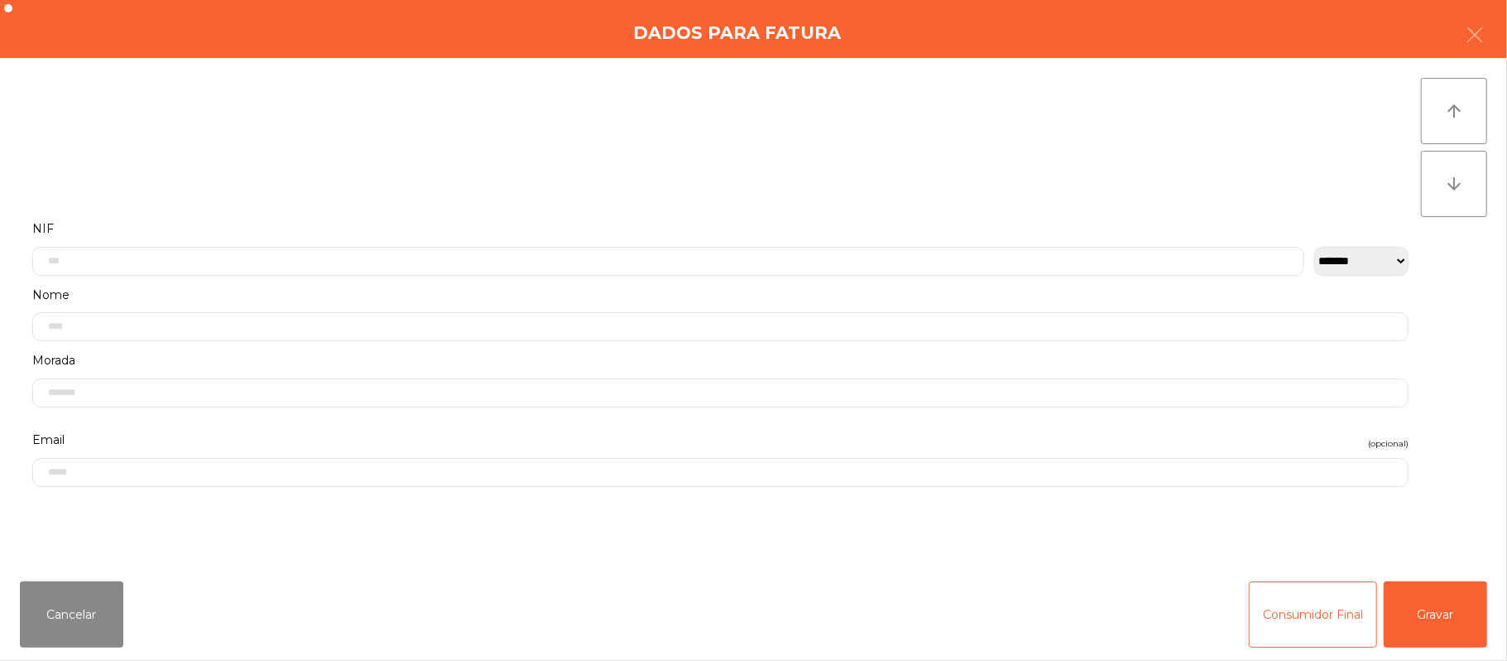
click at [418, 291] on label "Nome" at bounding box center [720, 295] width 1377 height 22
click at [344, 259] on input "text" at bounding box center [668, 261] width 1272 height 29
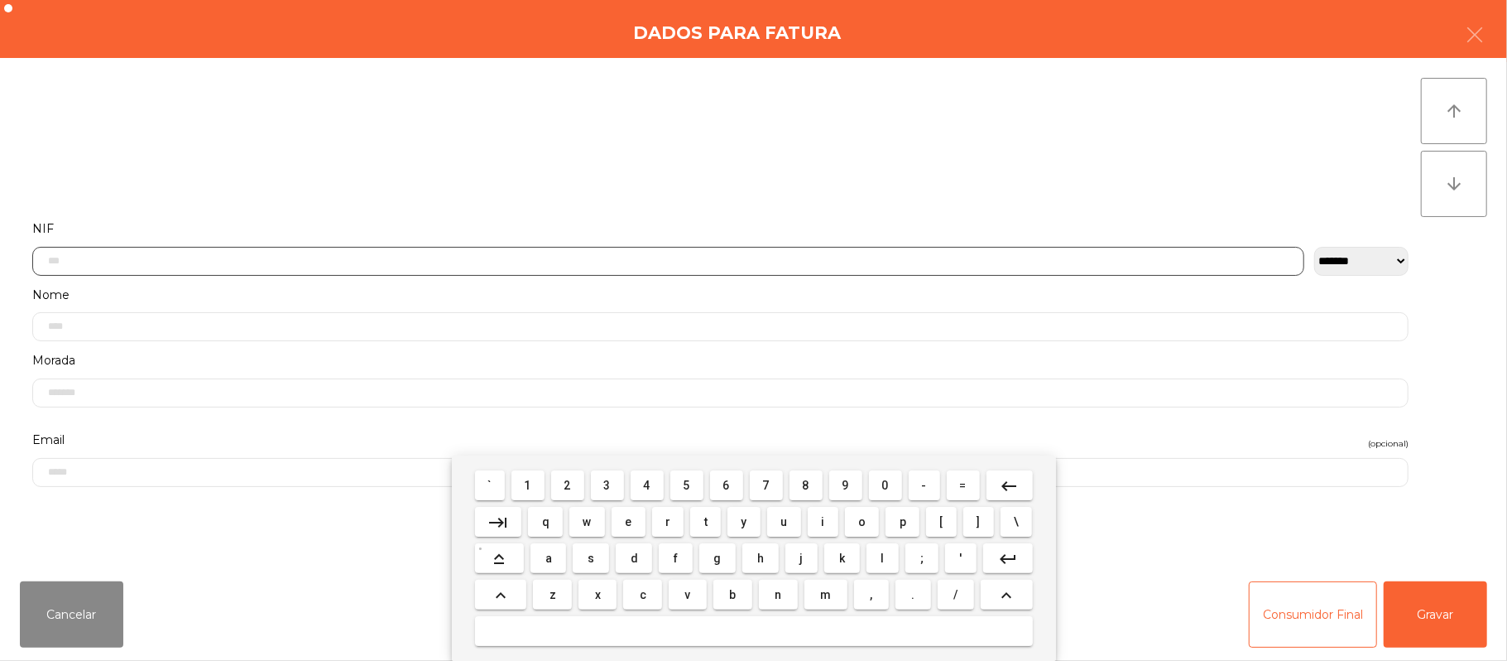
scroll to position [139, 0]
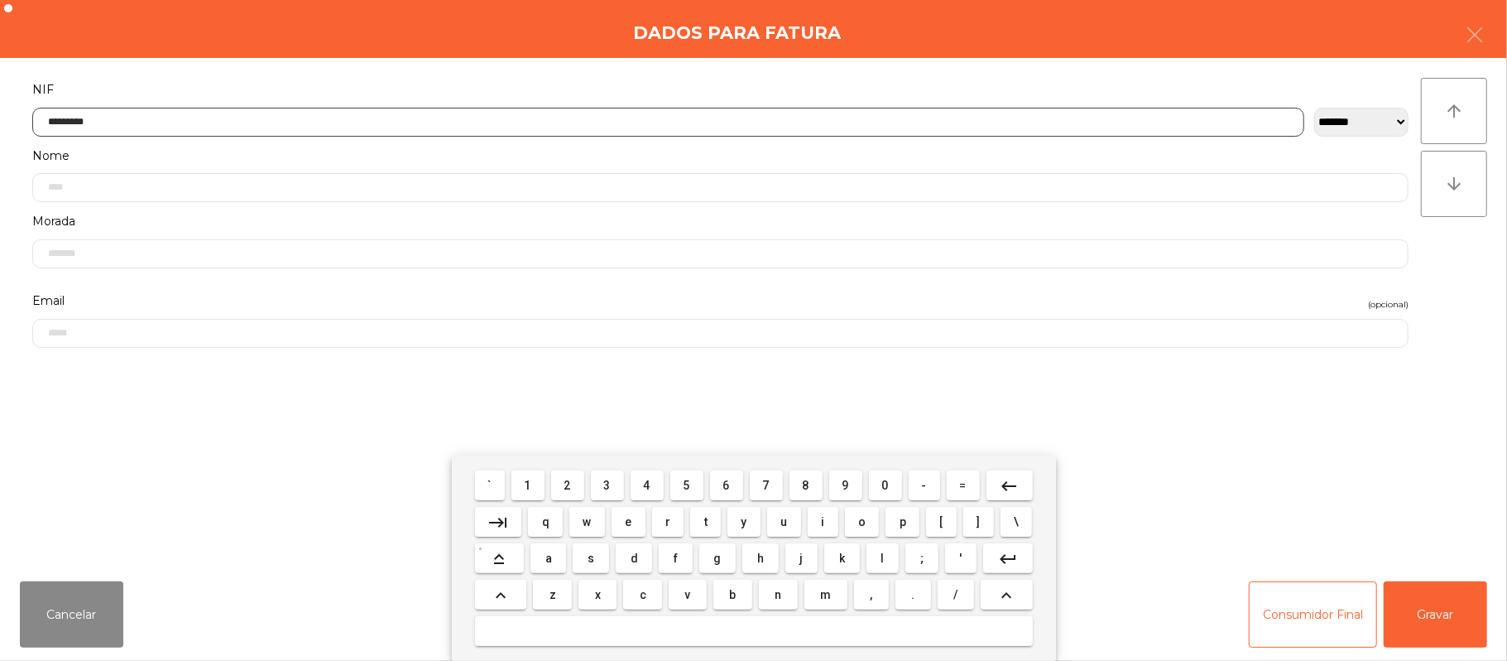
type input "*********"
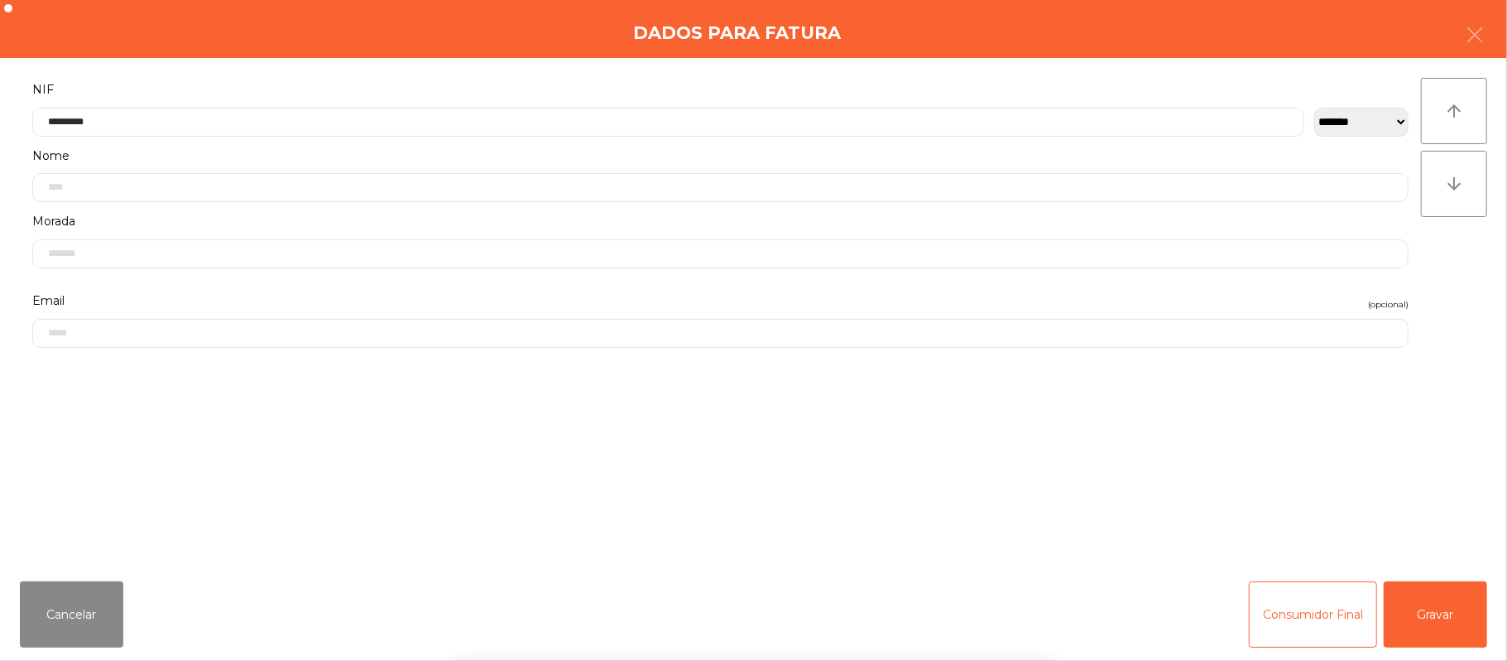
click at [1439, 589] on div "` 1 2 3 4 5 6 7 8 9 0 - = keyboard_backspace keyboard_tab q w e r t y u i o p […" at bounding box center [753, 557] width 1507 height 205
click at [1457, 593] on button "Gravar" at bounding box center [1435, 614] width 103 height 66
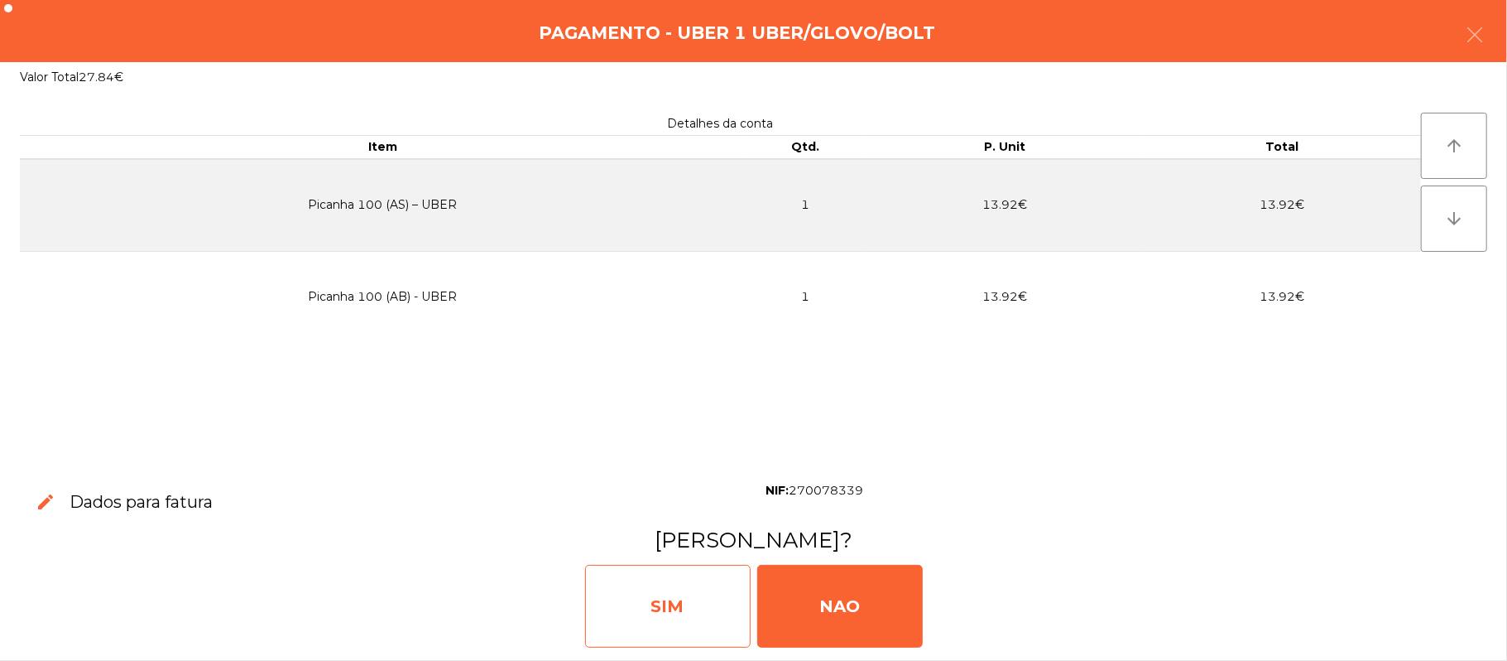
click at [676, 598] on div "SIM" at bounding box center [668, 606] width 166 height 83
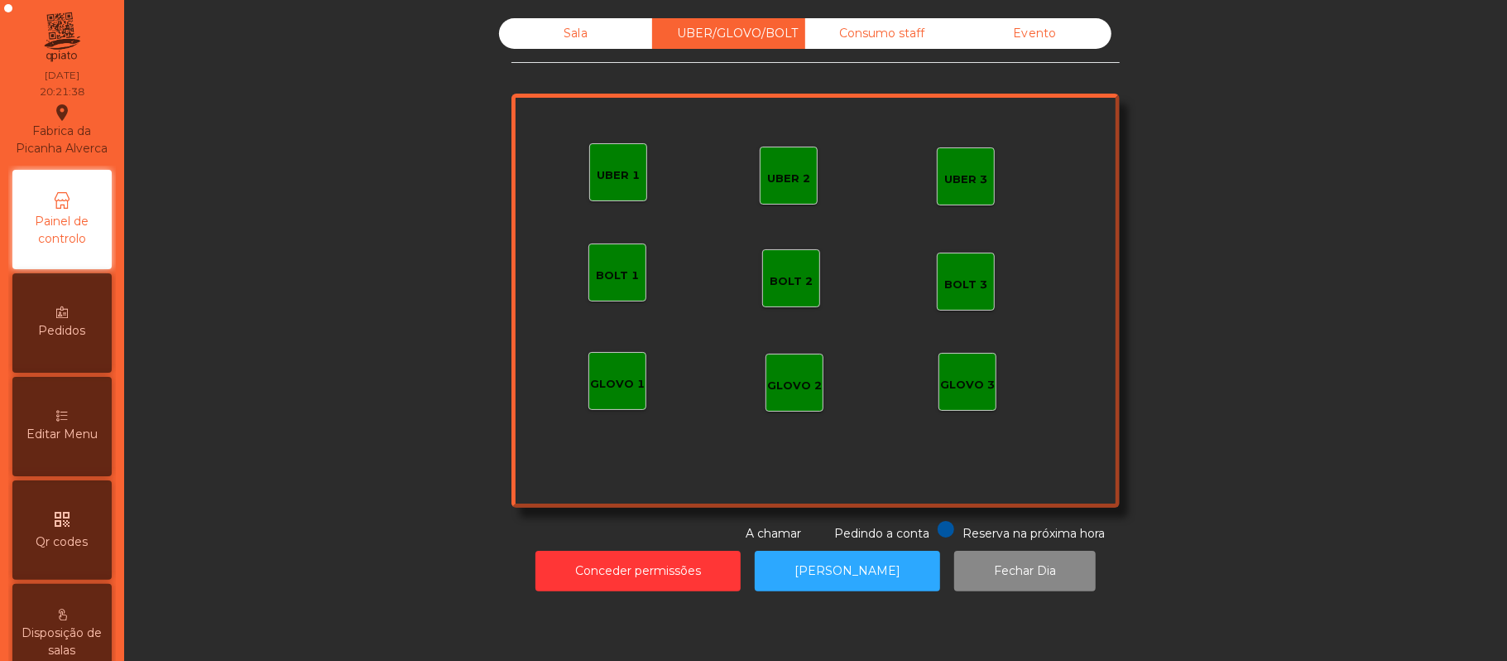
click at [567, 33] on div "Sala" at bounding box center [575, 33] width 153 height 31
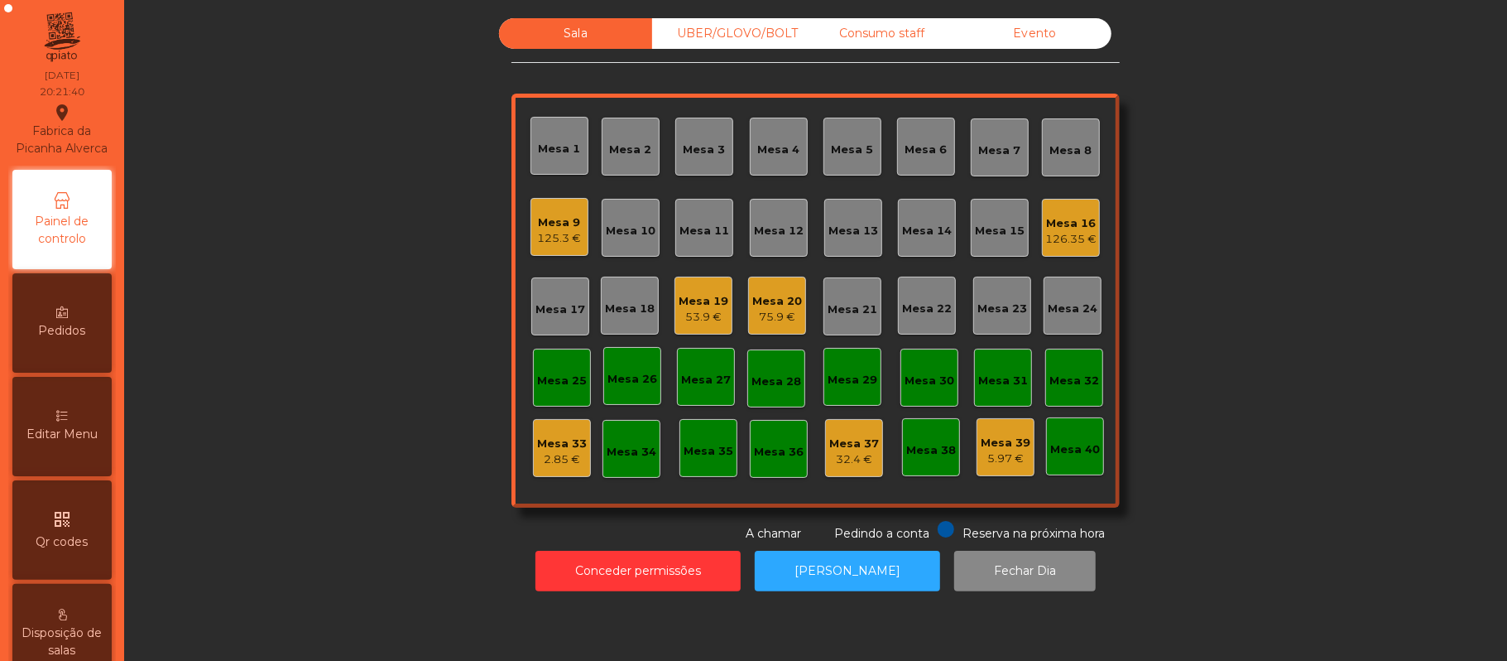
click at [756, 235] on div "Mesa 12" at bounding box center [779, 231] width 50 height 17
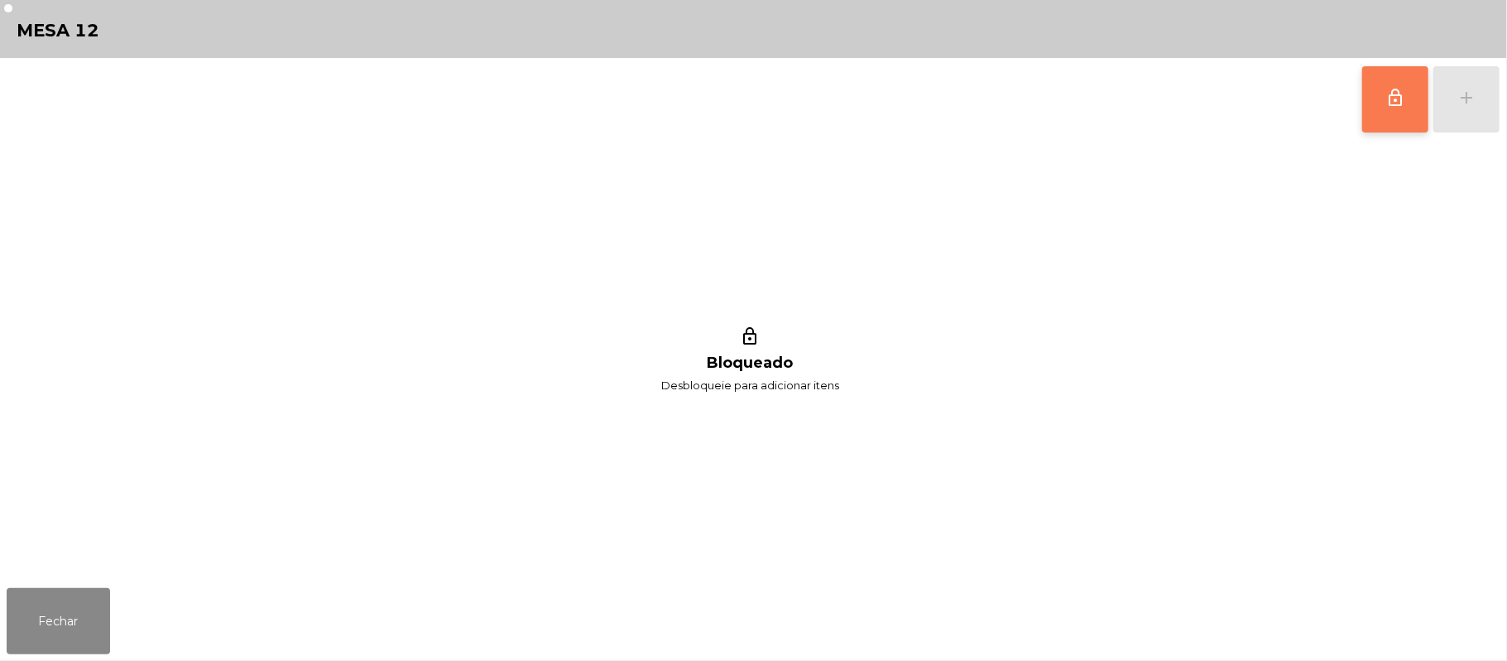
click at [1397, 104] on span "lock_outline" at bounding box center [1396, 98] width 20 height 20
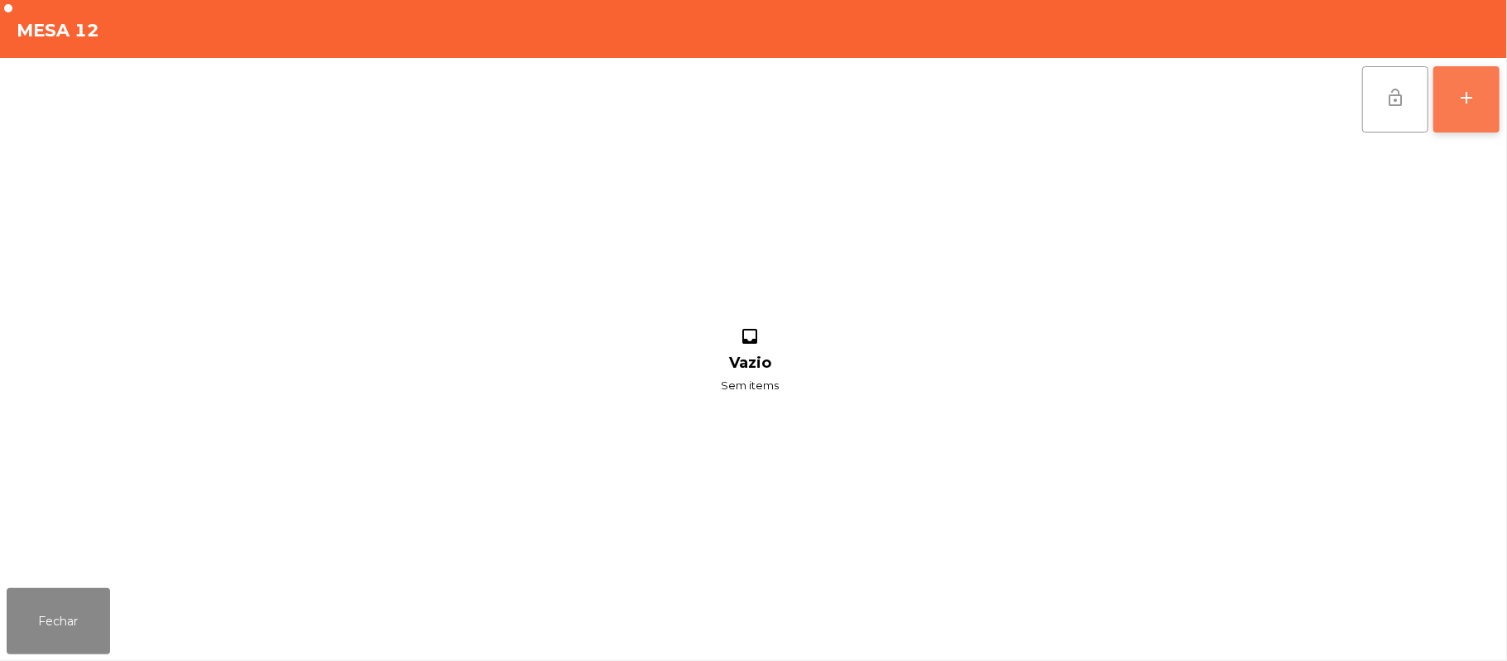
click at [1465, 98] on div "add" at bounding box center [1467, 98] width 20 height 20
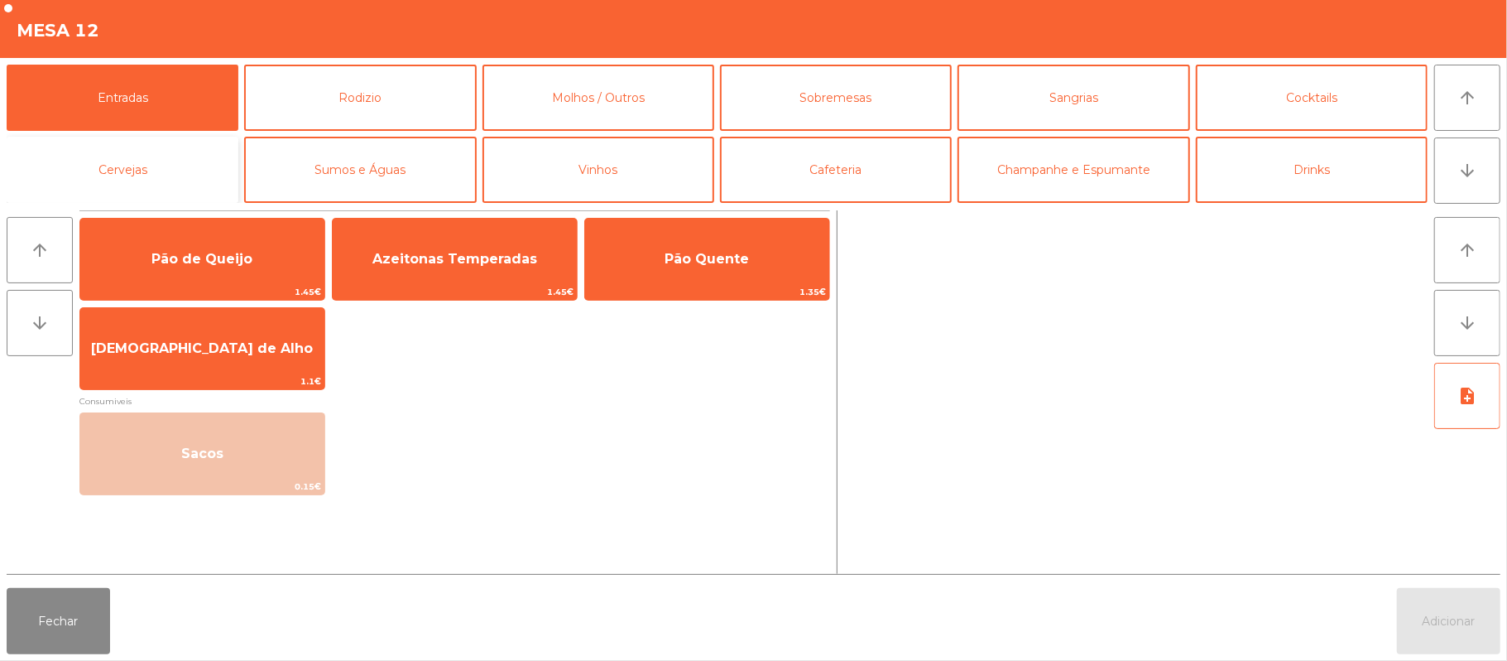
click at [172, 172] on button "Cervejas" at bounding box center [123, 170] width 232 height 66
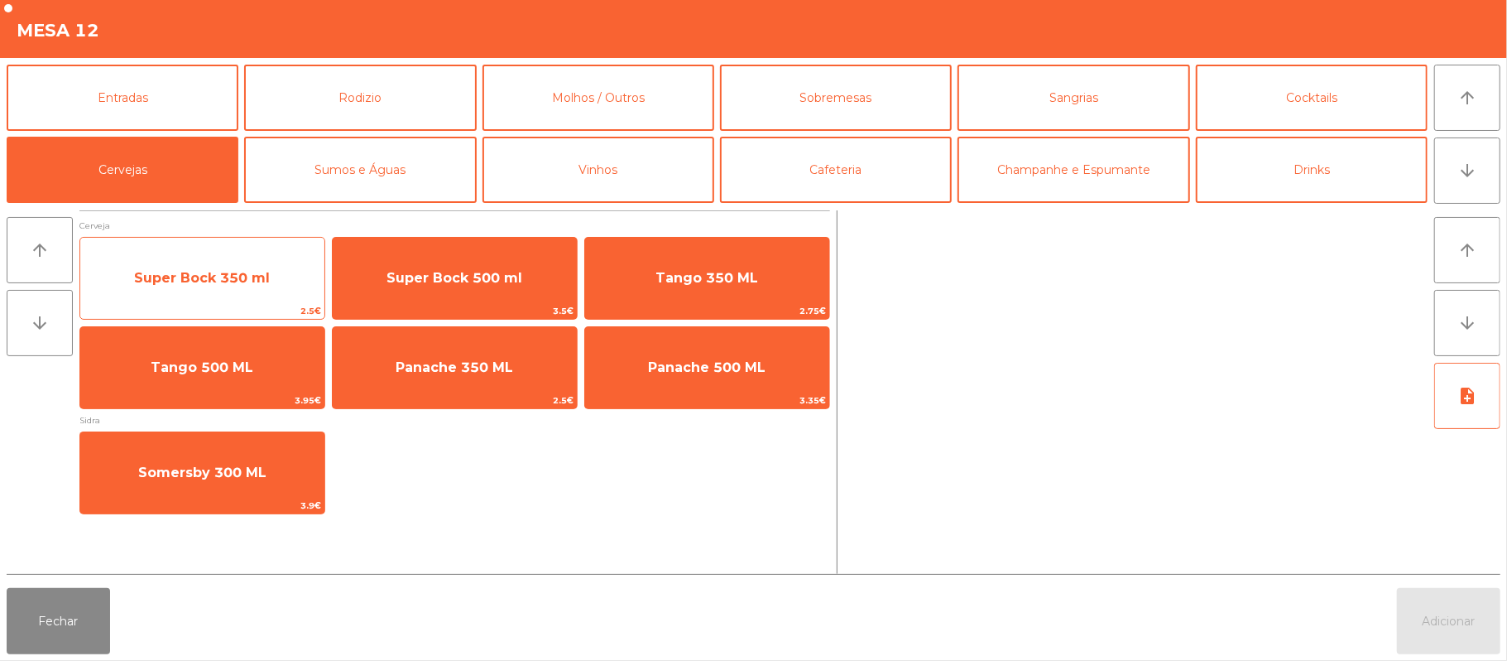
click at [245, 291] on span "Super Bock 350 ml" at bounding box center [202, 278] width 244 height 45
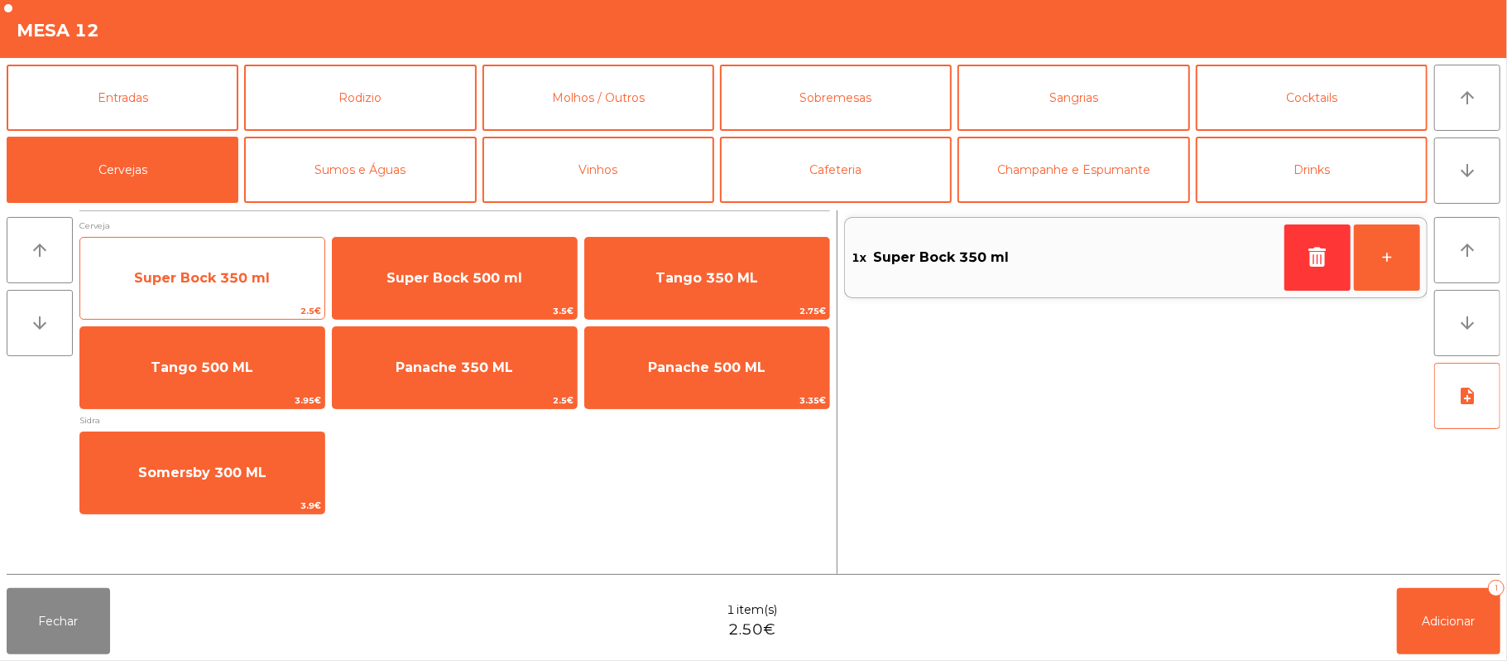
click at [269, 289] on span "Super Bock 350 ml" at bounding box center [202, 278] width 244 height 45
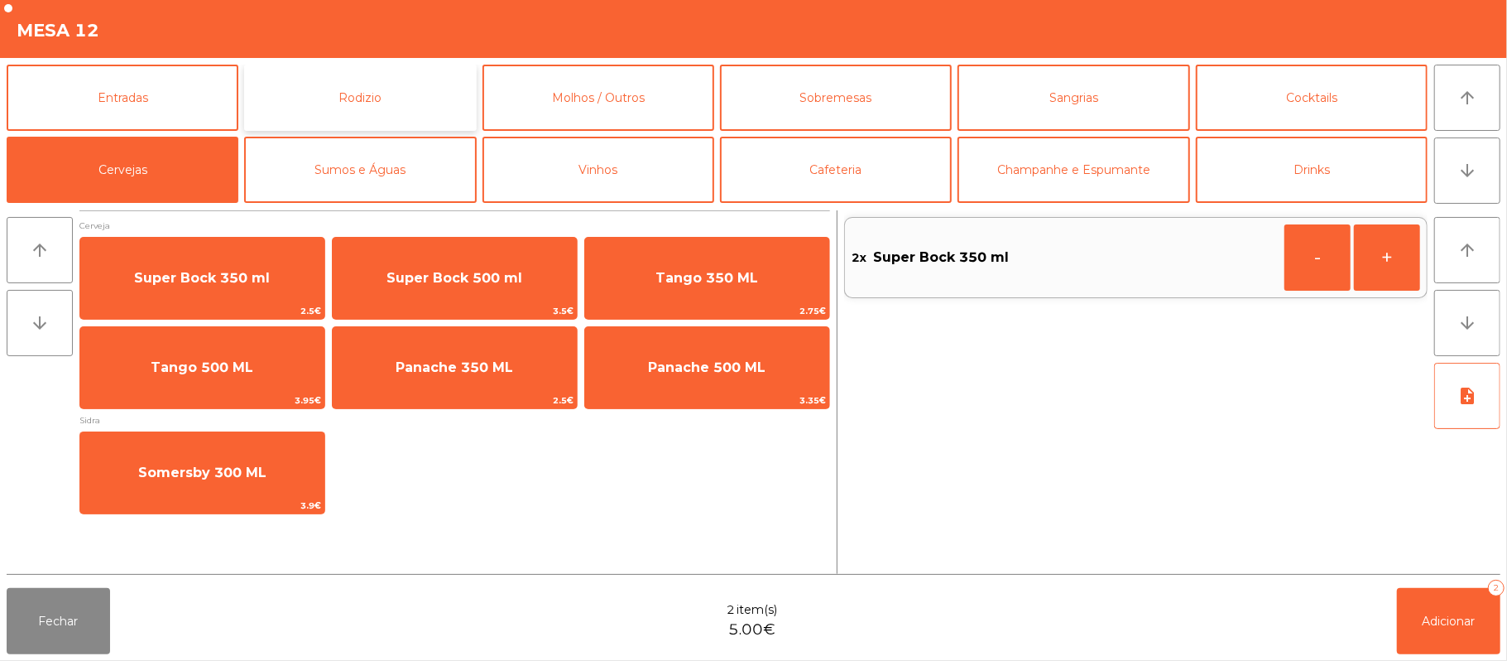
click at [394, 78] on button "Rodizio" at bounding box center [360, 98] width 232 height 66
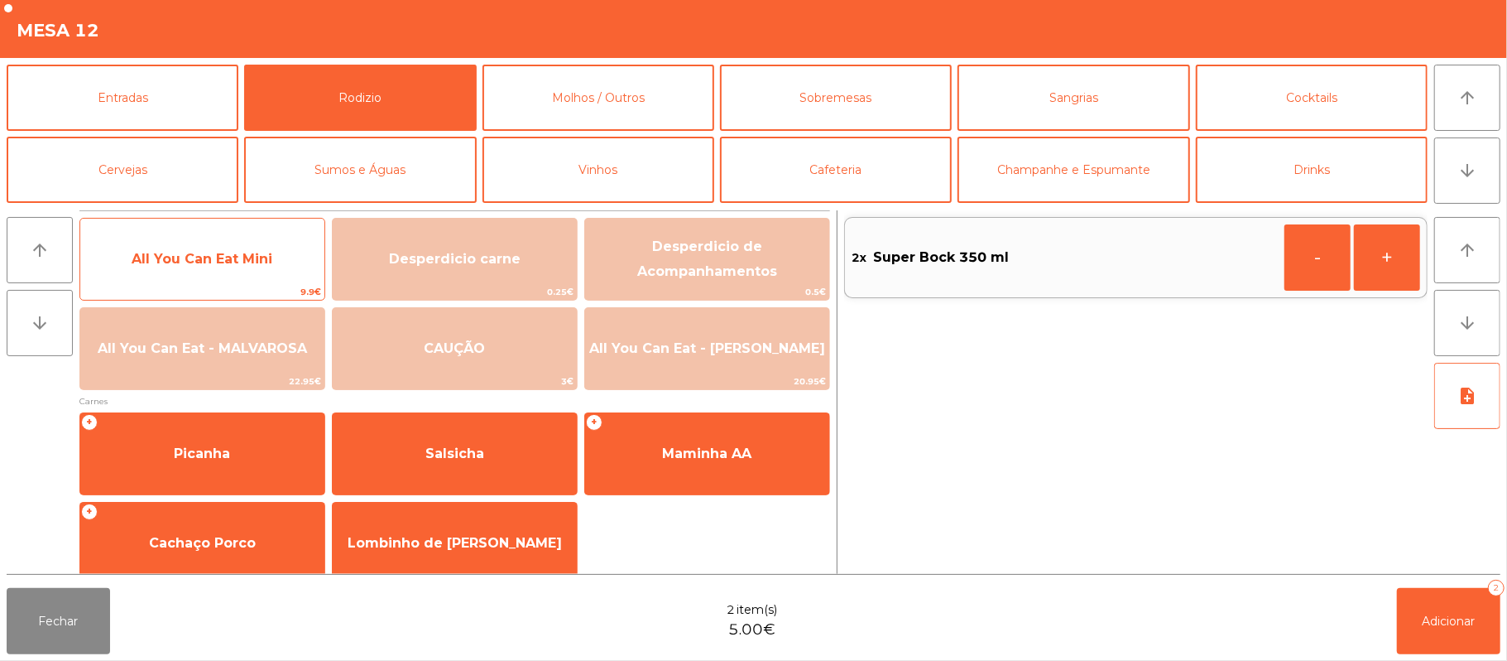
click at [272, 267] on span "All You Can Eat Mini" at bounding box center [202, 259] width 244 height 45
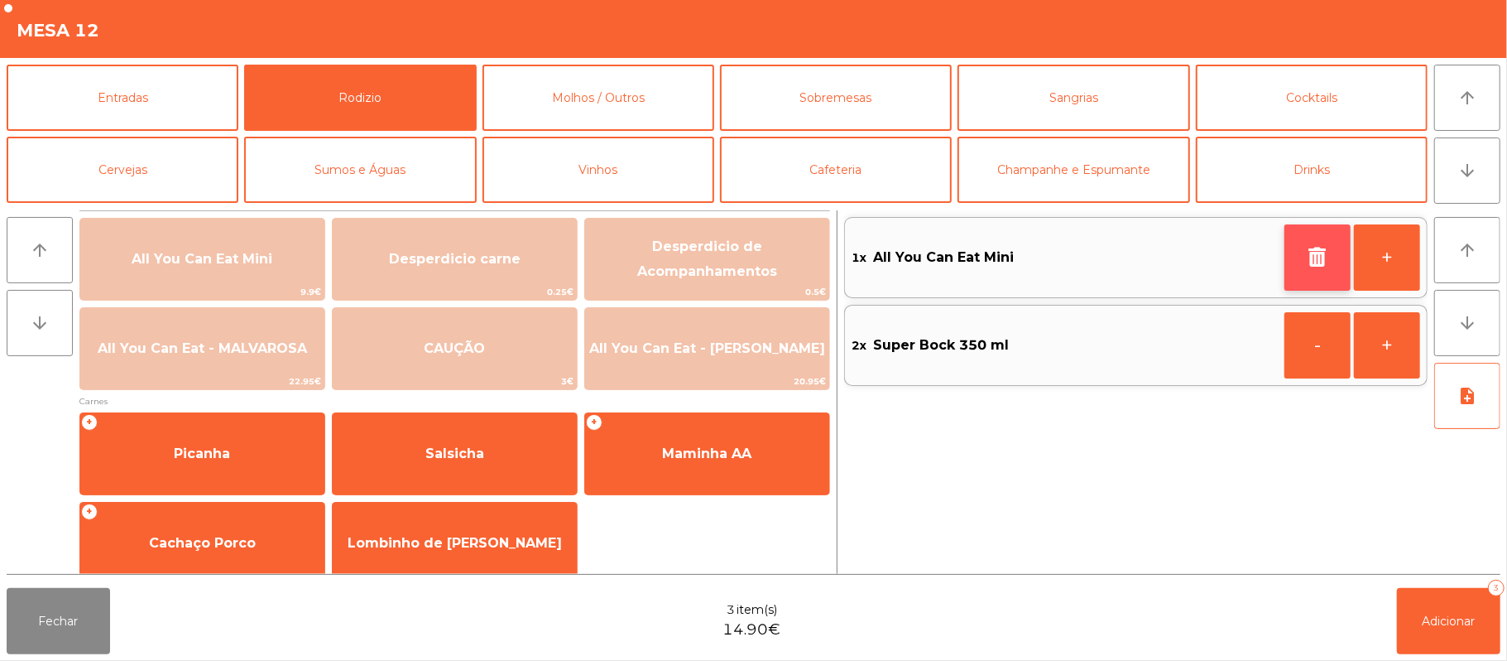
click at [1318, 256] on icon "button" at bounding box center [1317, 257] width 25 height 20
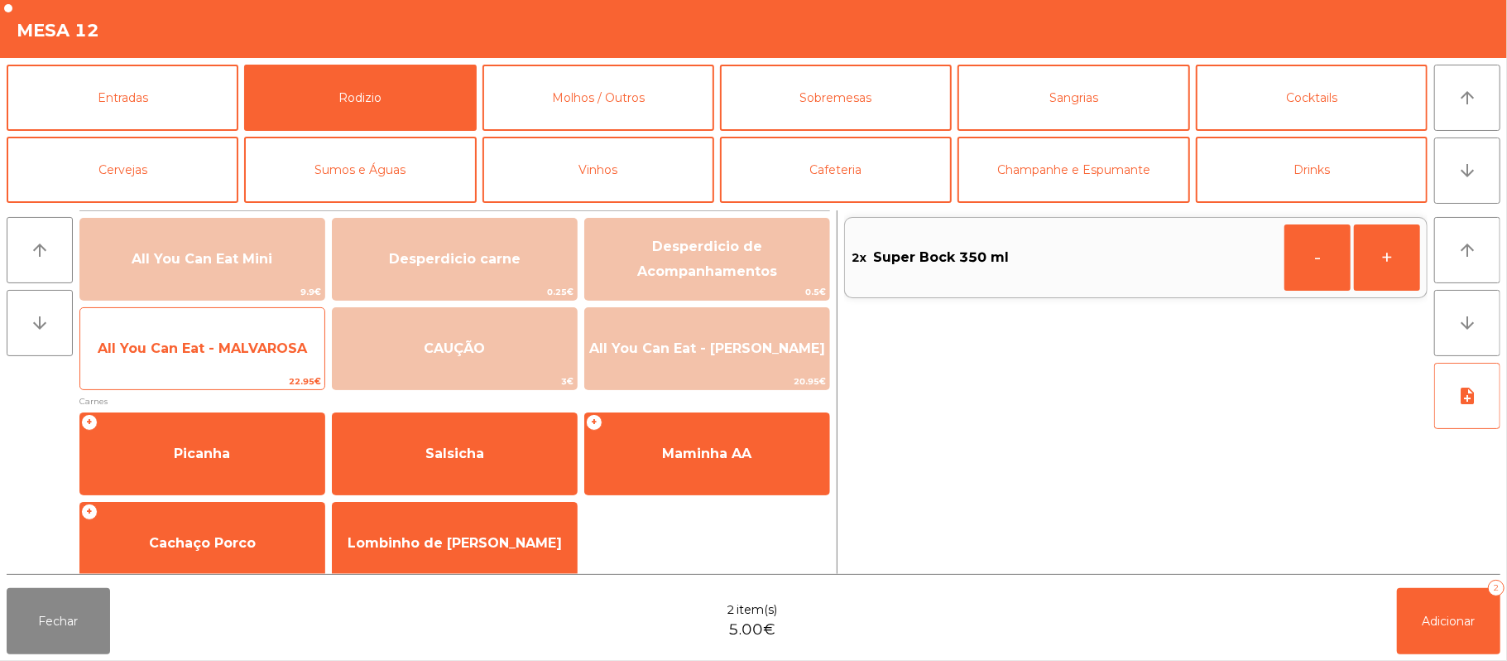
click at [246, 343] on span "All You Can Eat - MALVAROSA" at bounding box center [202, 348] width 209 height 16
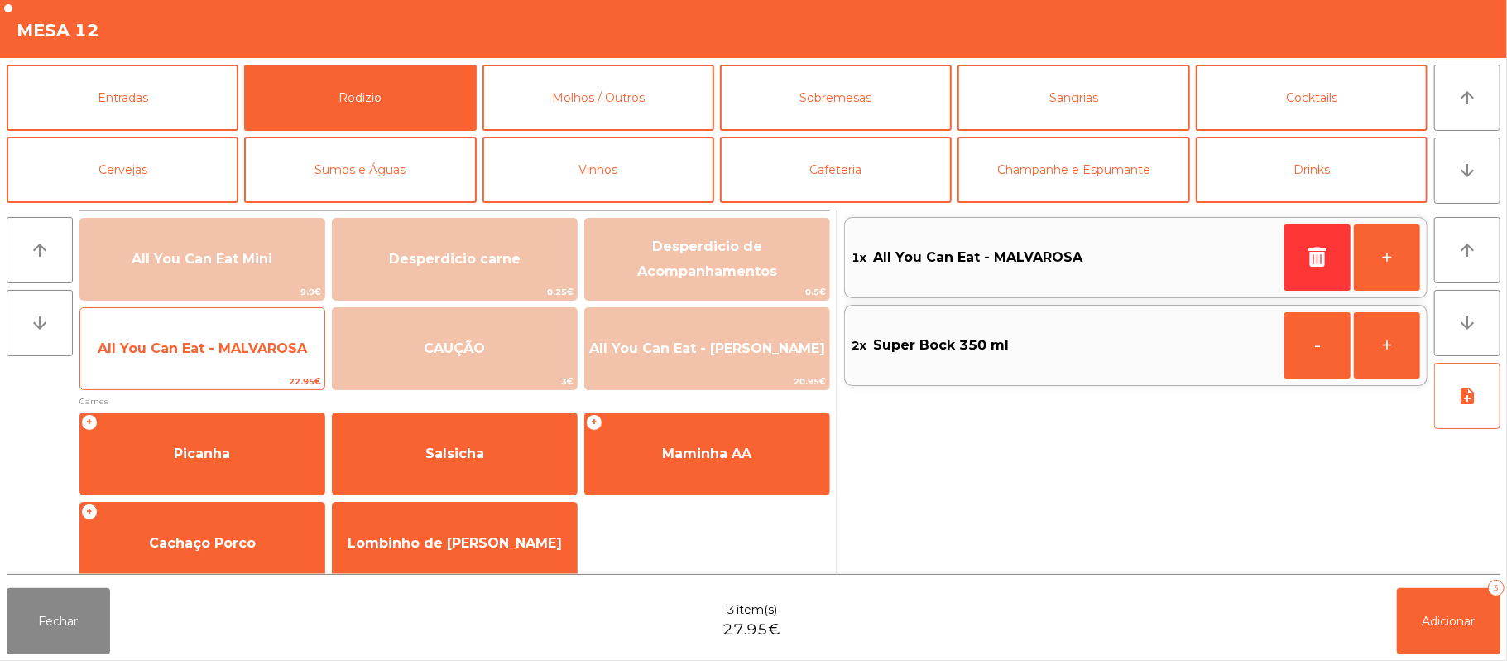
click at [242, 348] on span "All You Can Eat - MALVAROSA" at bounding box center [202, 348] width 209 height 16
click at [239, 353] on span "All You Can Eat - MALVAROSA" at bounding box center [202, 348] width 209 height 16
click at [233, 362] on span "All You Can Eat - MALVAROSA" at bounding box center [202, 348] width 244 height 45
click at [223, 368] on span "All You Can Eat - MALVAROSA" at bounding box center [202, 348] width 244 height 45
click at [228, 365] on span "All You Can Eat - MALVAROSA" at bounding box center [202, 348] width 244 height 45
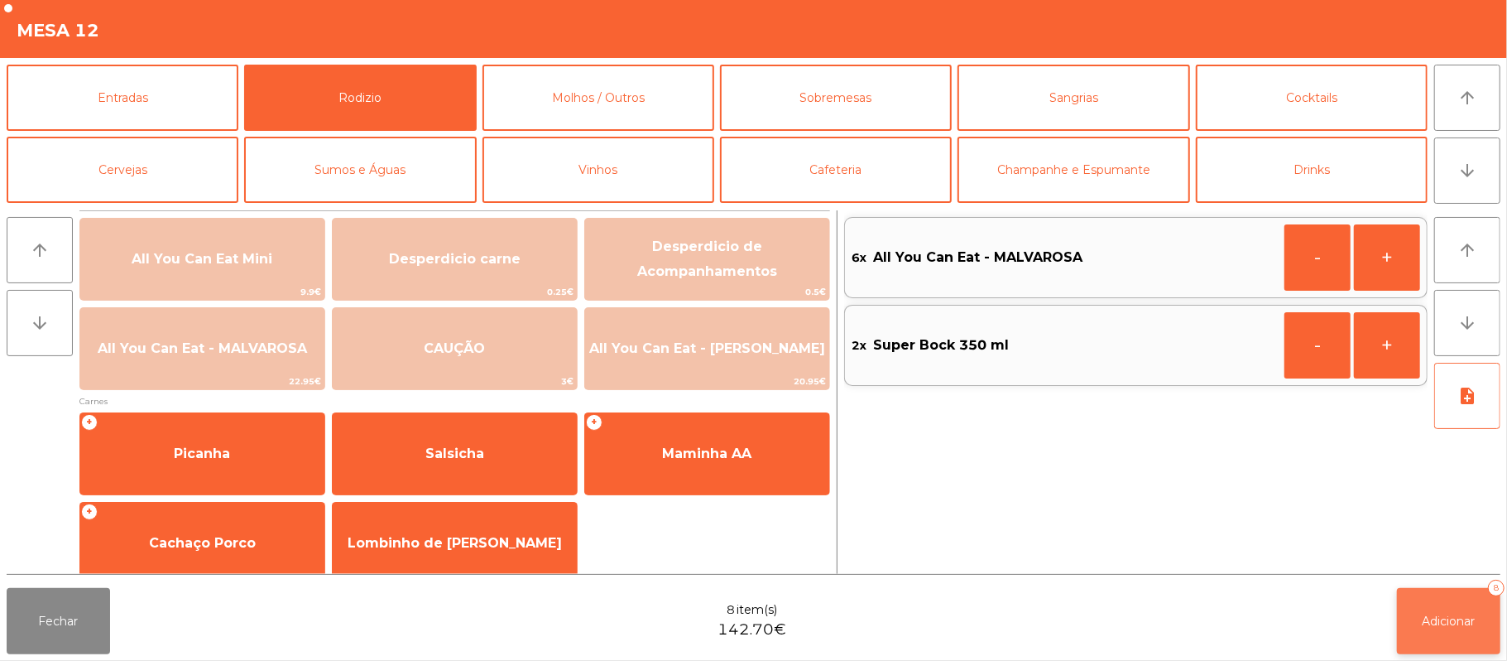
click at [1455, 620] on span "Adicionar" at bounding box center [1449, 620] width 53 height 15
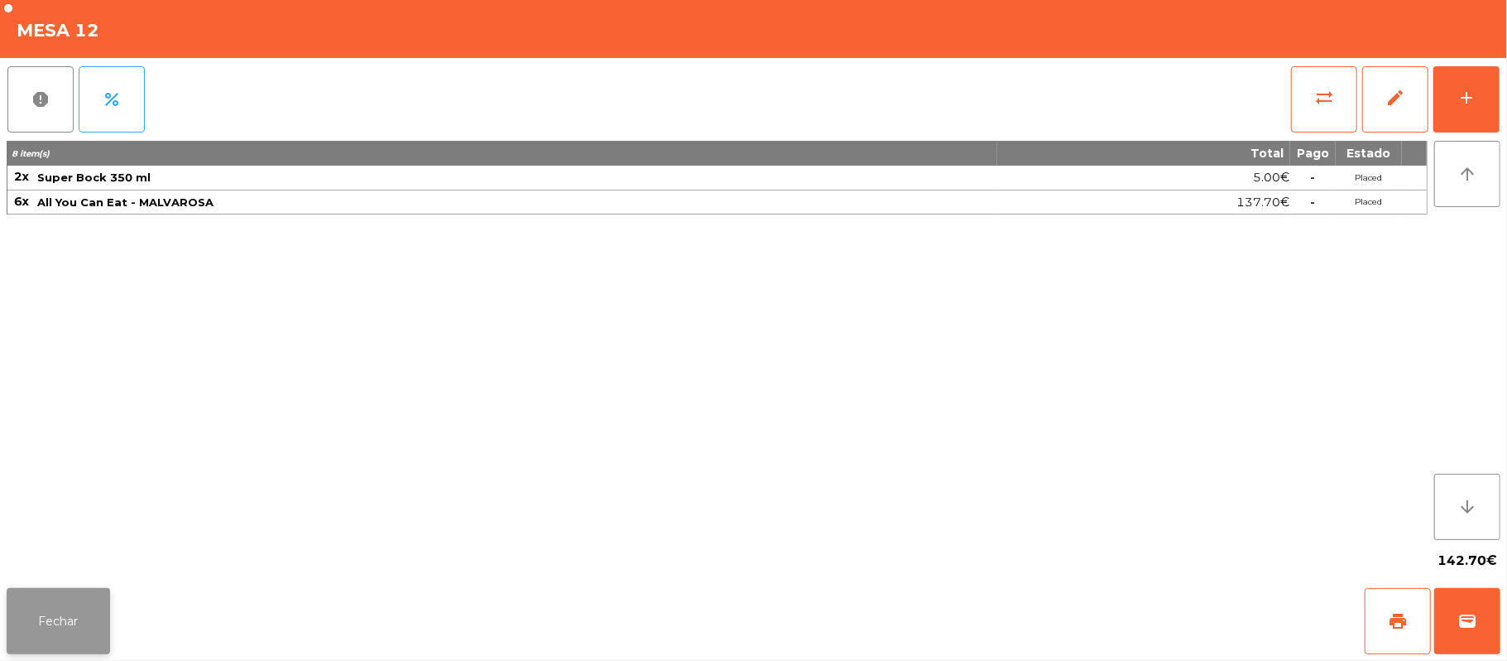
click at [79, 621] on button "Fechar" at bounding box center [58, 621] width 103 height 66
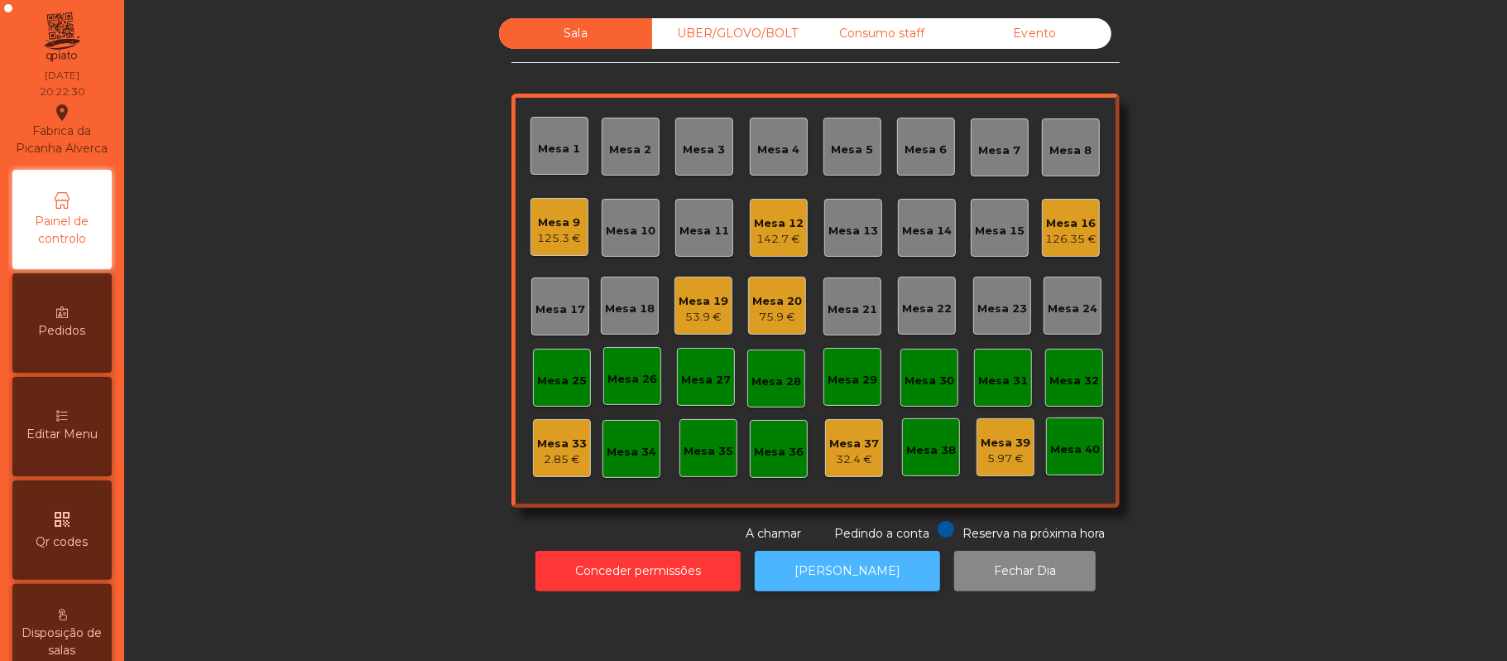
click at [889, 571] on button "[PERSON_NAME]" at bounding box center [847, 570] width 185 height 41
click at [538, 240] on div "125.3 €" at bounding box center [560, 238] width 44 height 17
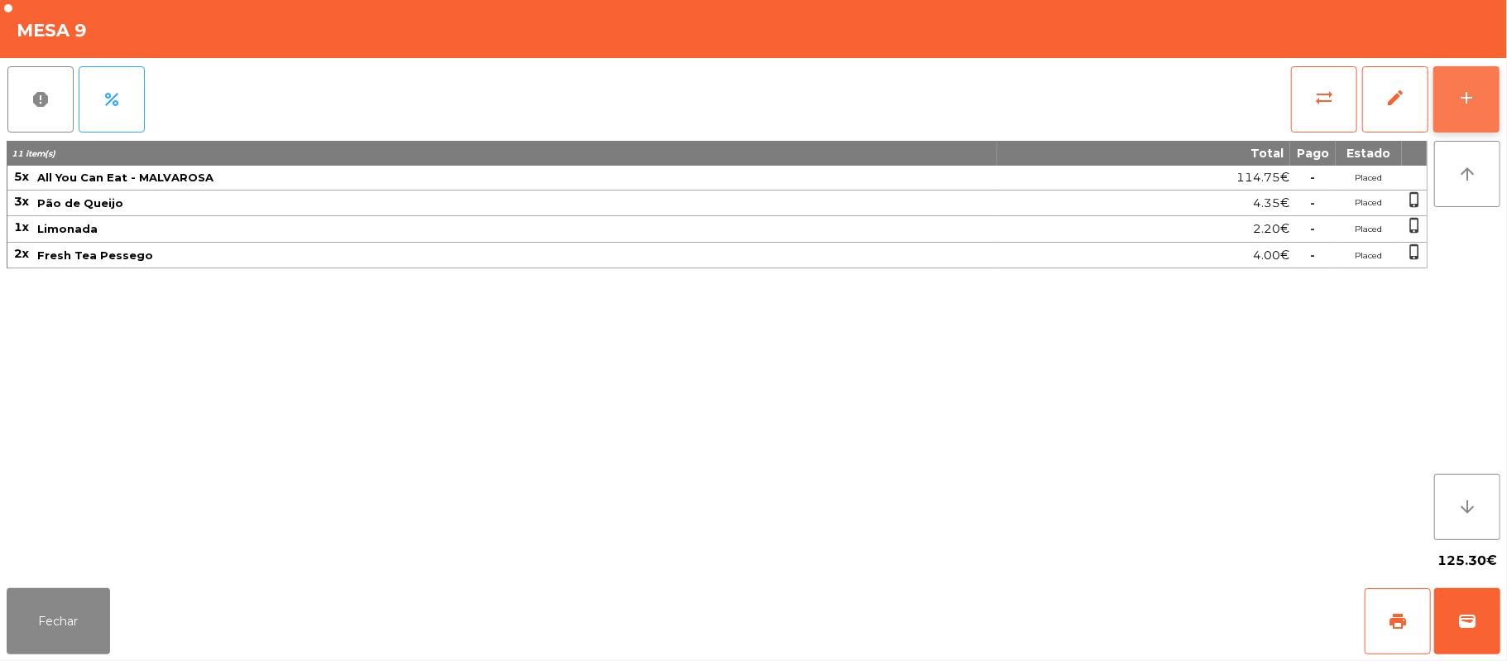
click at [1490, 116] on button "add" at bounding box center [1467, 99] width 66 height 66
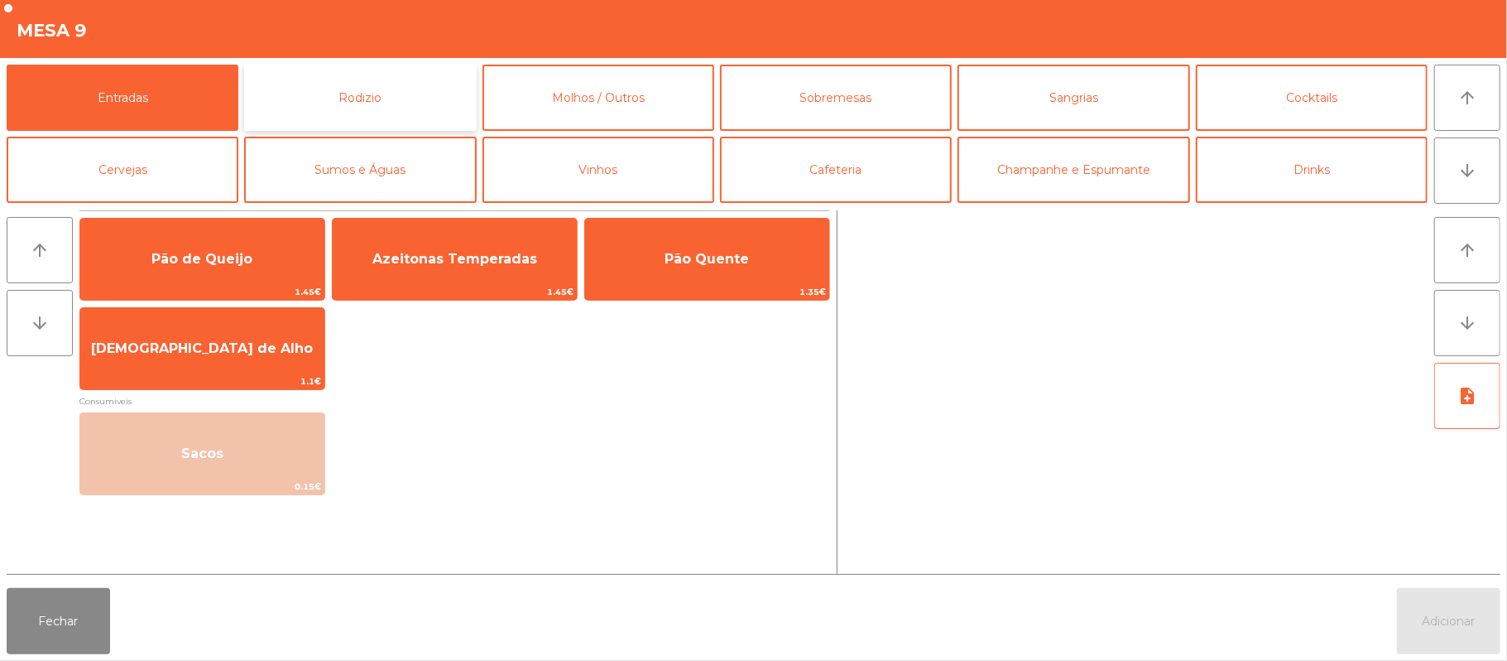
click at [348, 109] on button "Rodizio" at bounding box center [360, 98] width 232 height 66
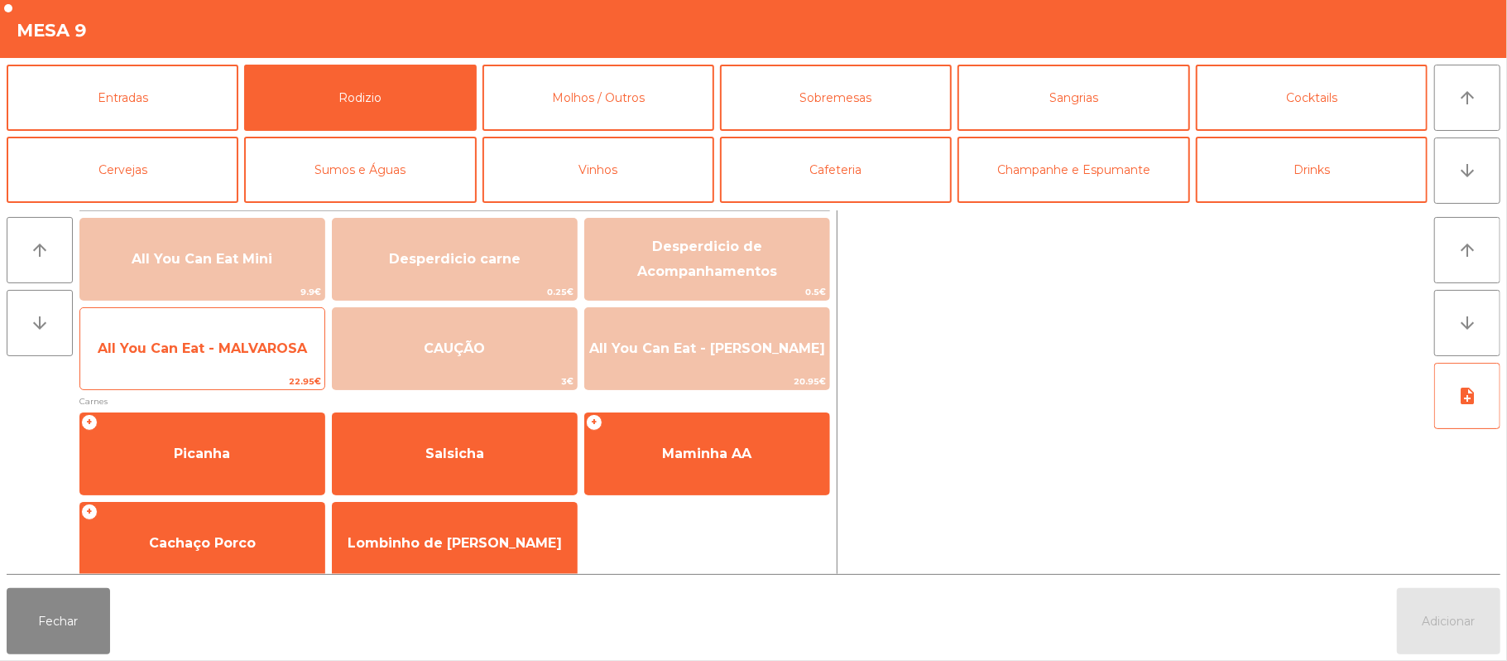
click at [175, 343] on span "All You Can Eat - MALVAROSA" at bounding box center [202, 348] width 209 height 16
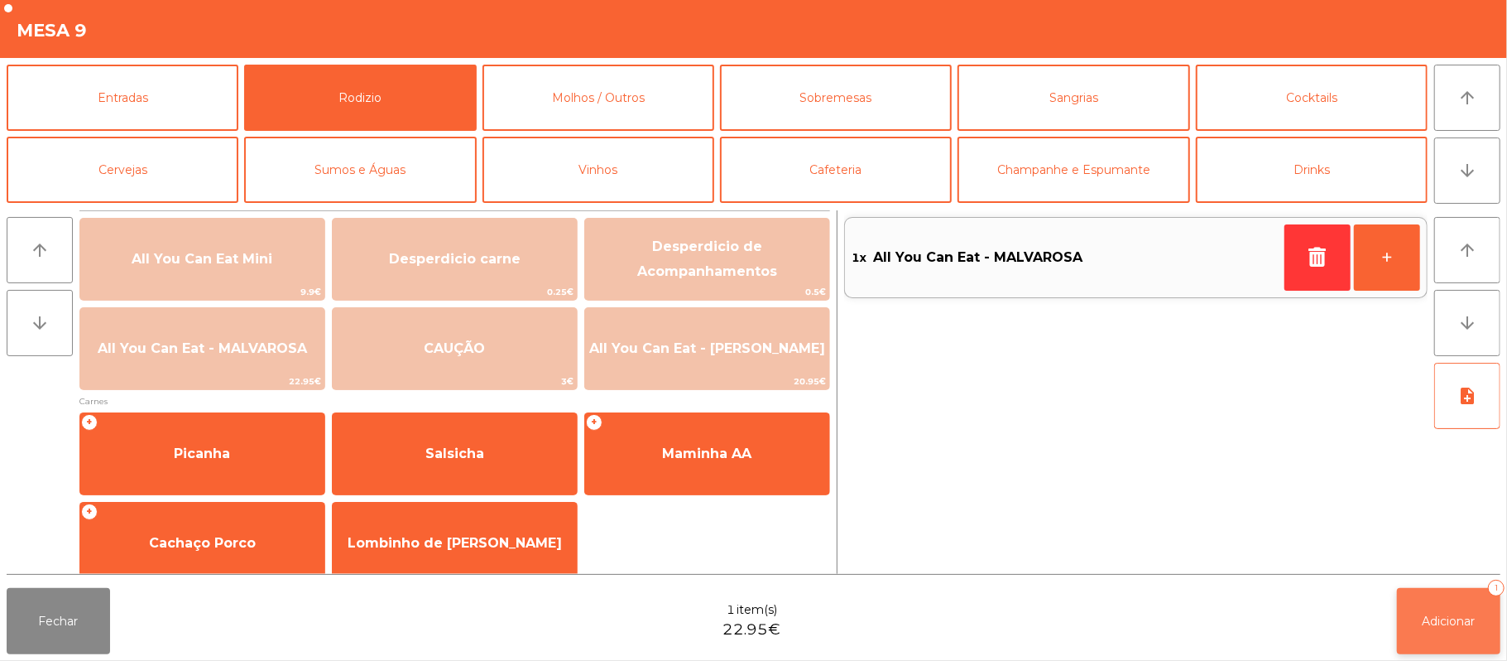
click at [1423, 618] on span "Adicionar" at bounding box center [1449, 620] width 53 height 15
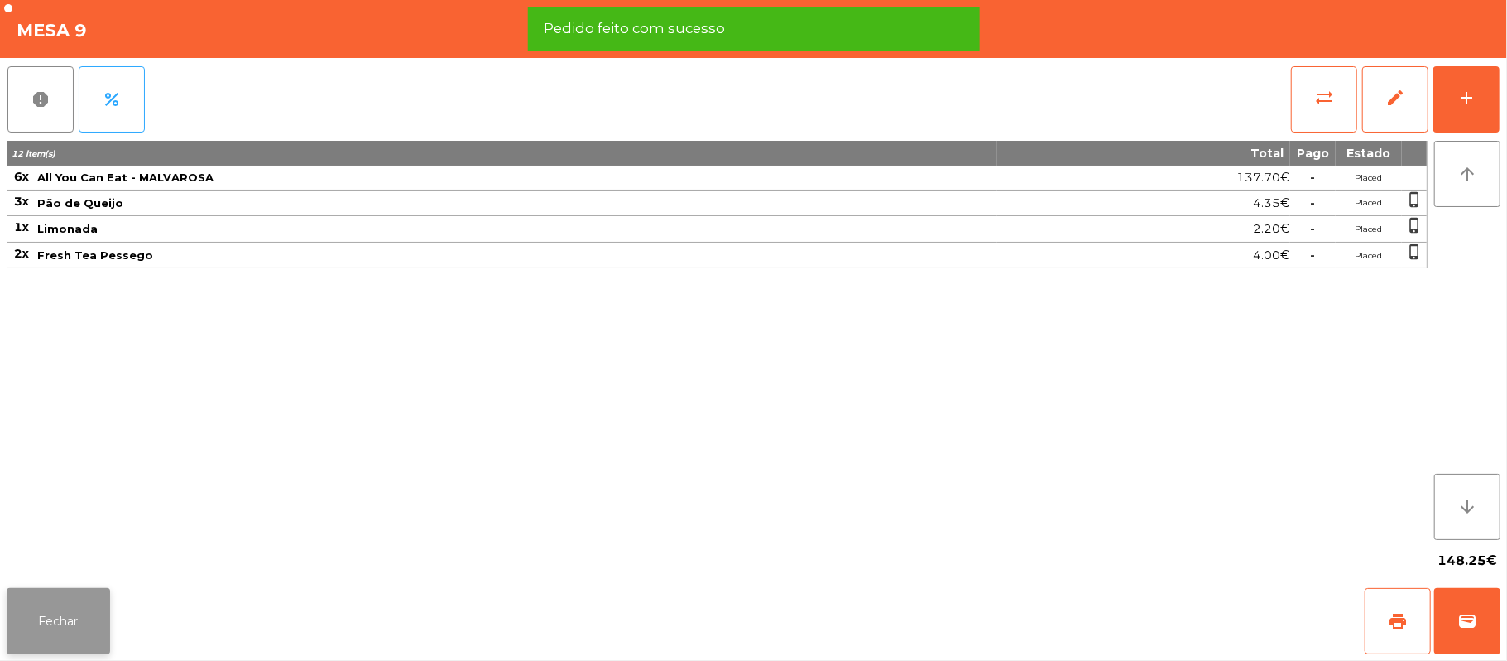
click at [46, 626] on button "Fechar" at bounding box center [58, 621] width 103 height 66
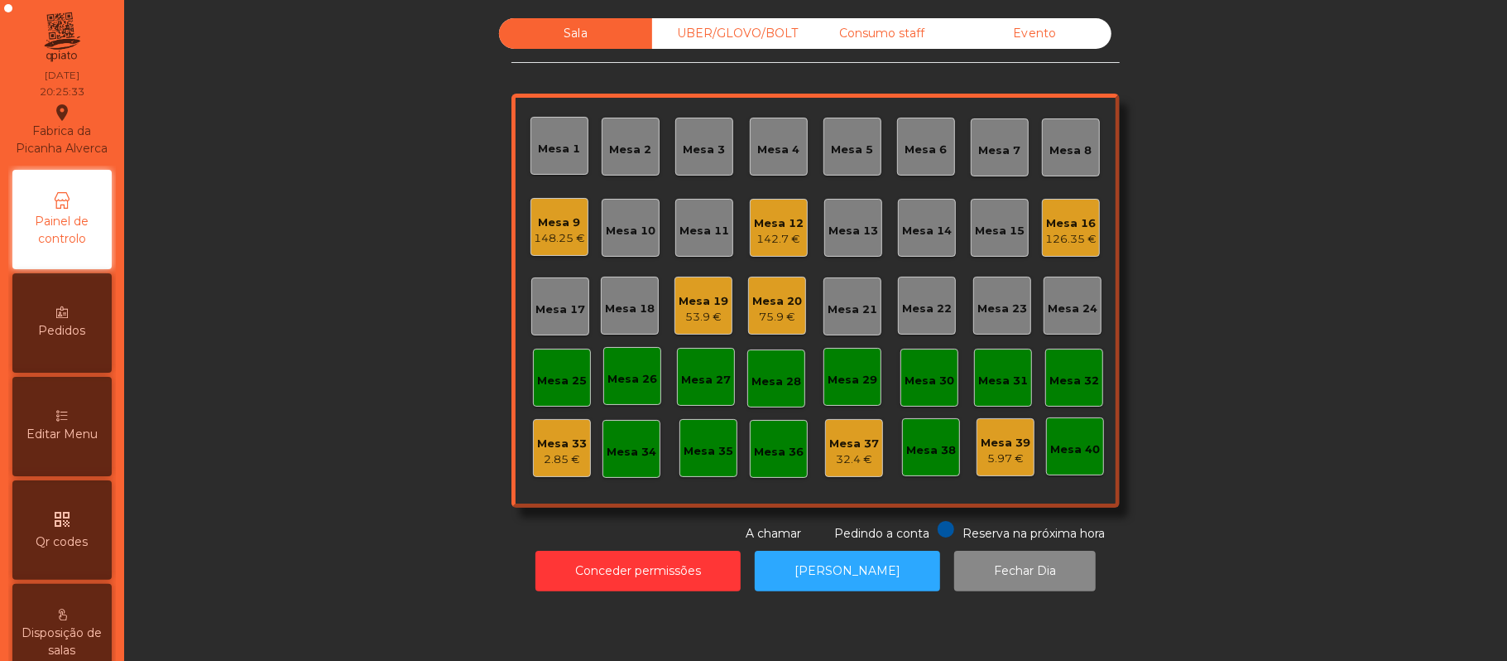
click at [790, 246] on div "142.7 €" at bounding box center [779, 239] width 50 height 17
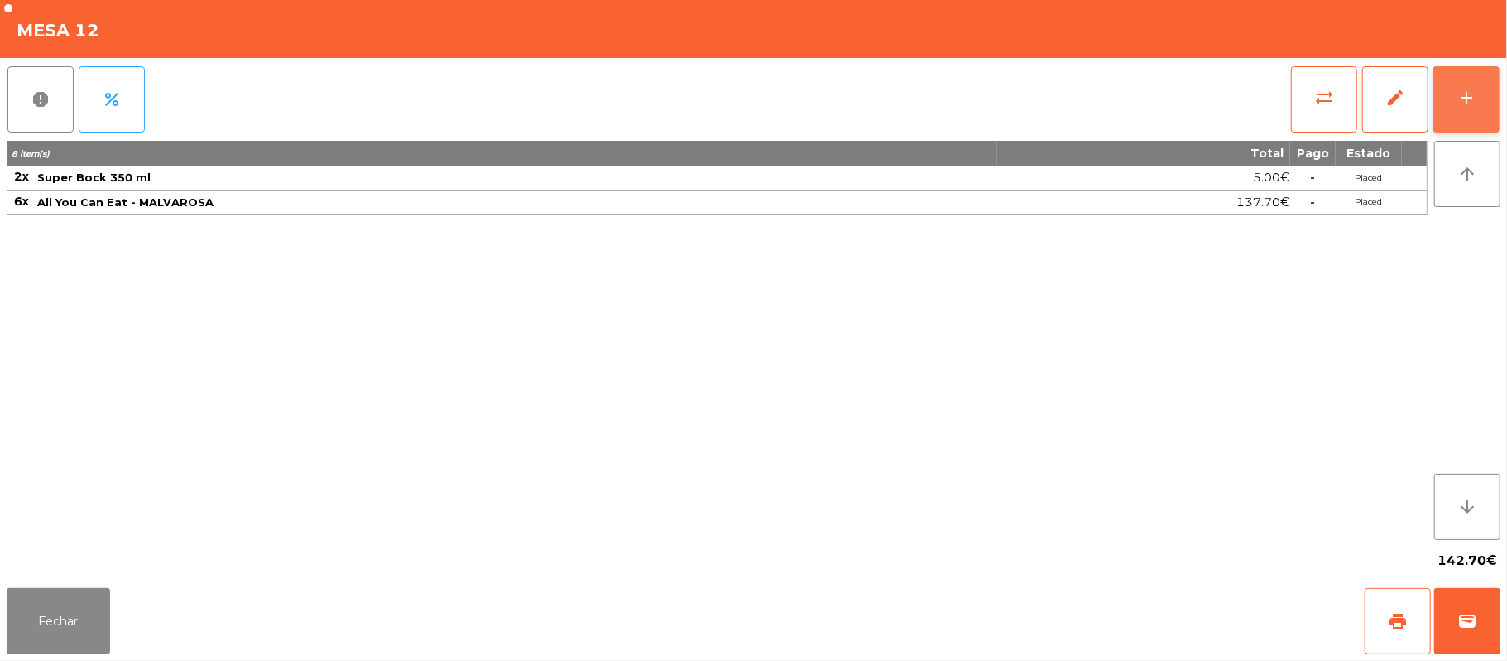
click at [1470, 100] on div "add" at bounding box center [1467, 98] width 20 height 20
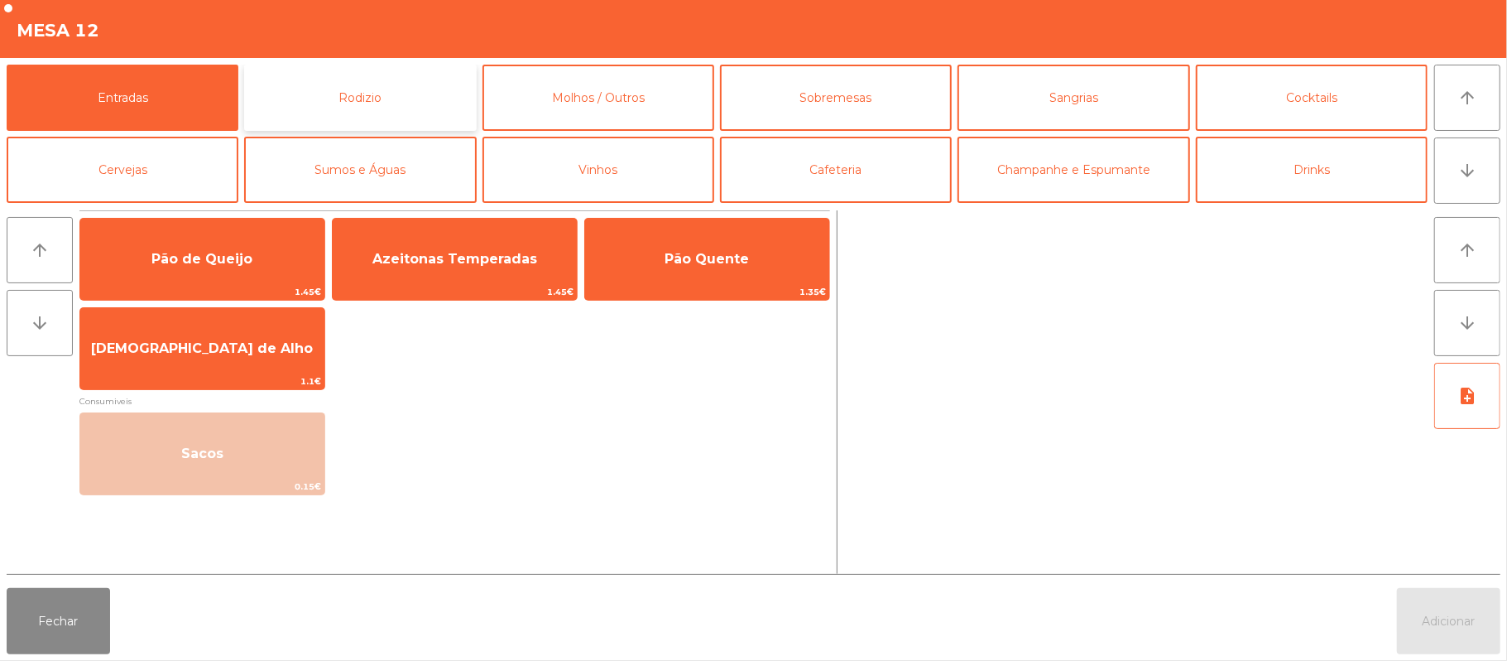
click at [372, 77] on button "Rodizio" at bounding box center [360, 98] width 232 height 66
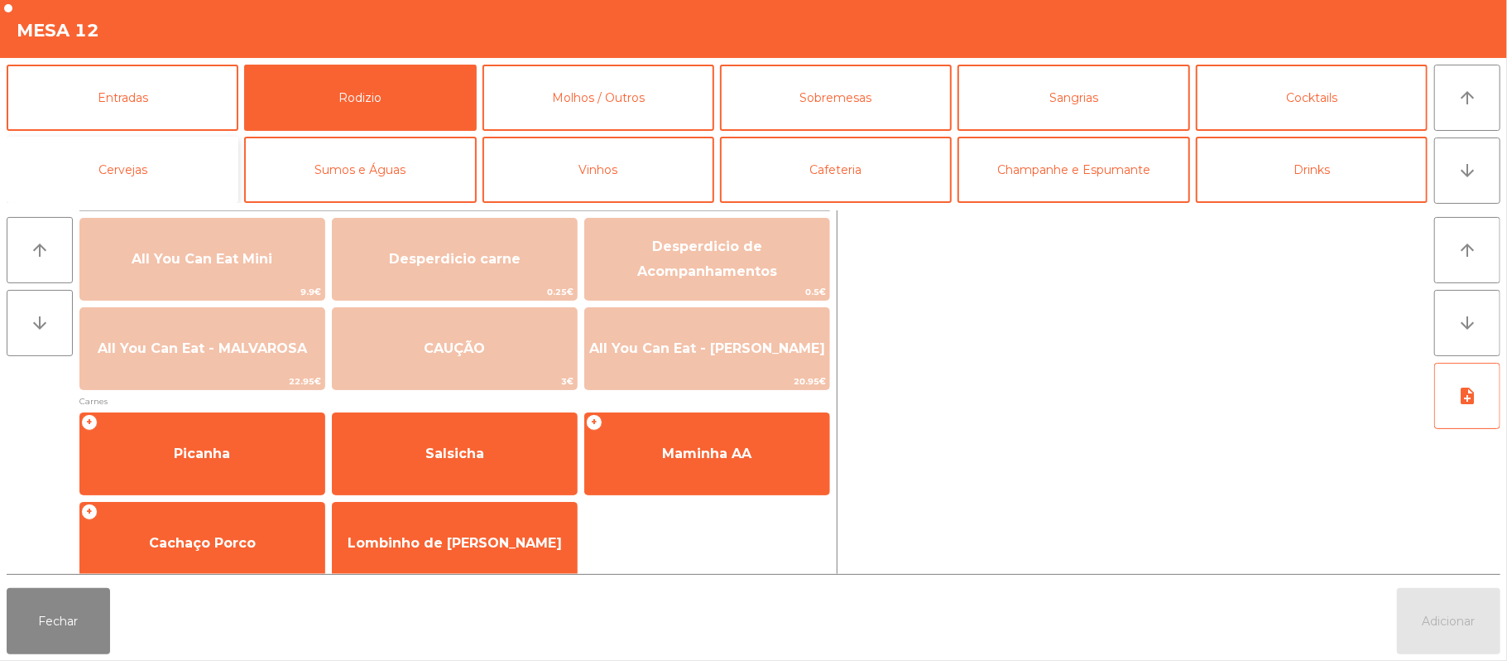
click at [185, 176] on button "Cervejas" at bounding box center [123, 170] width 232 height 66
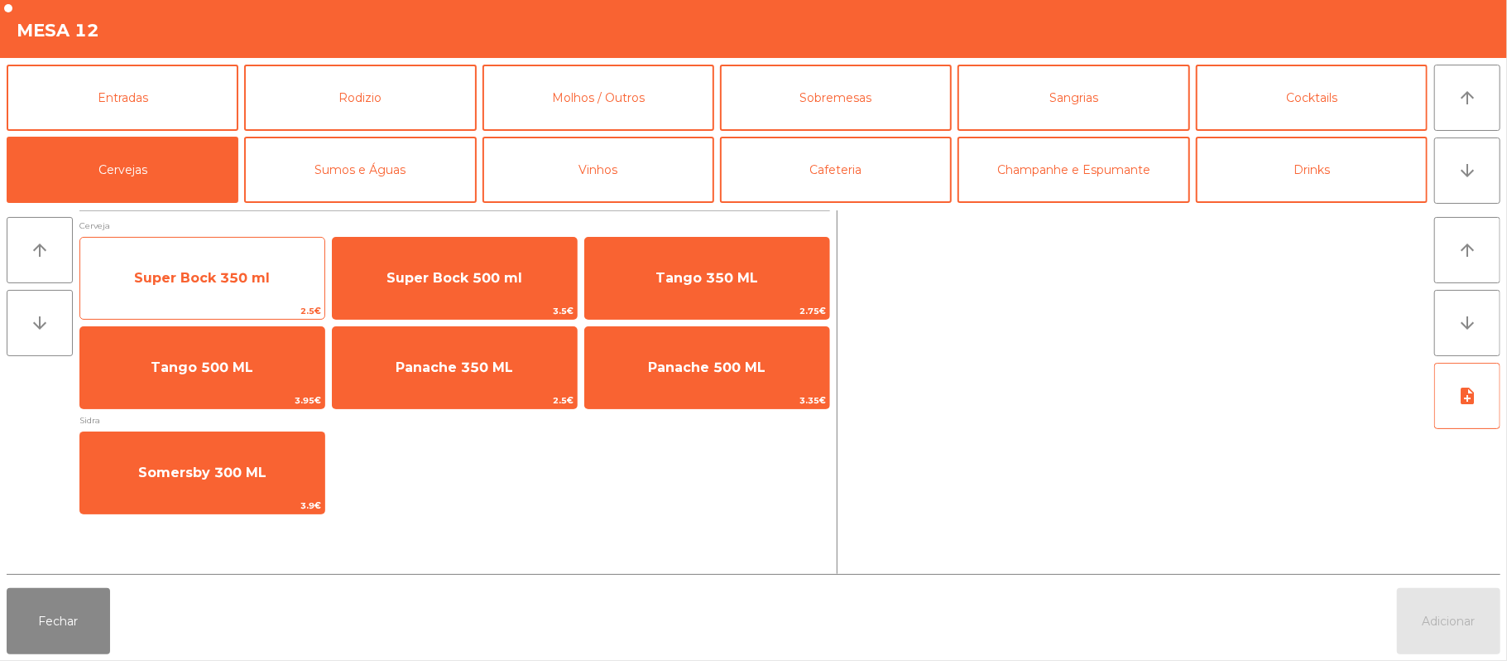
click at [240, 283] on span "Super Bock 350 ml" at bounding box center [202, 278] width 136 height 16
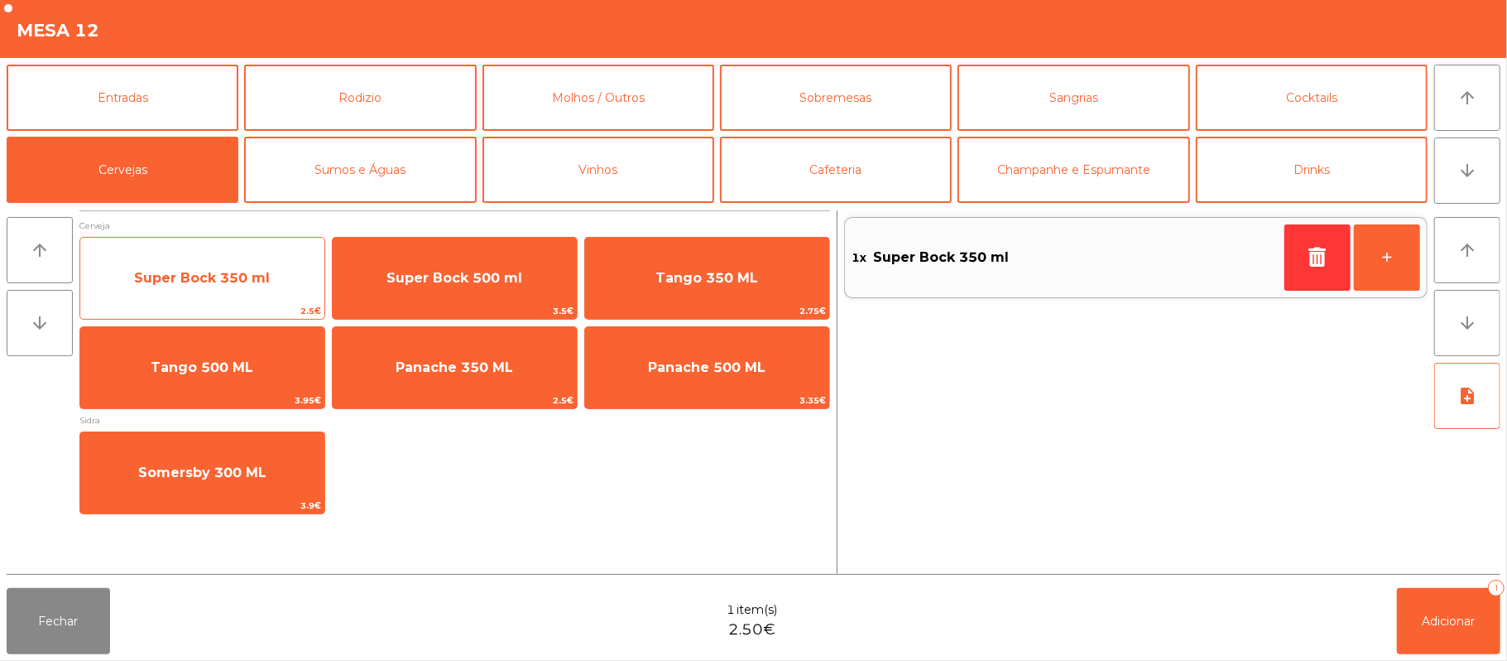
click at [246, 280] on span "Super Bock 350 ml" at bounding box center [202, 278] width 136 height 16
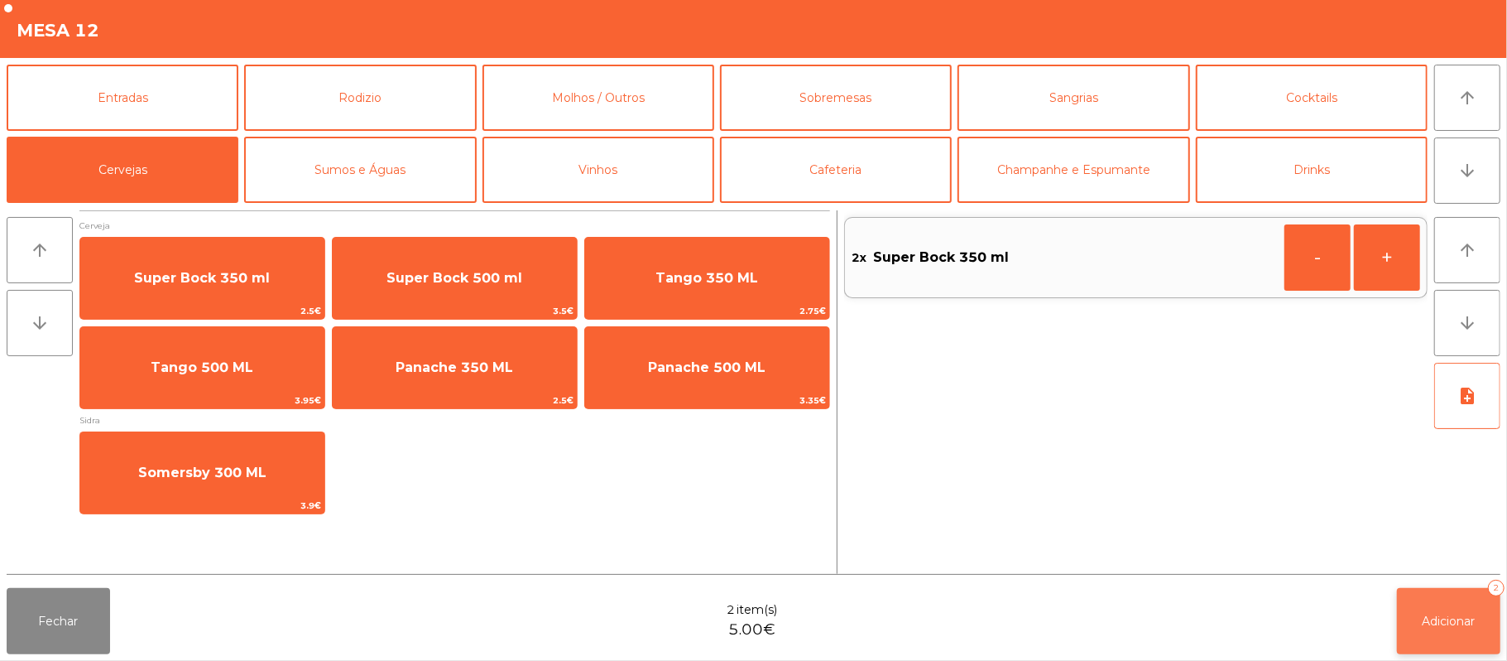
click at [1445, 626] on span "Adicionar" at bounding box center [1449, 620] width 53 height 15
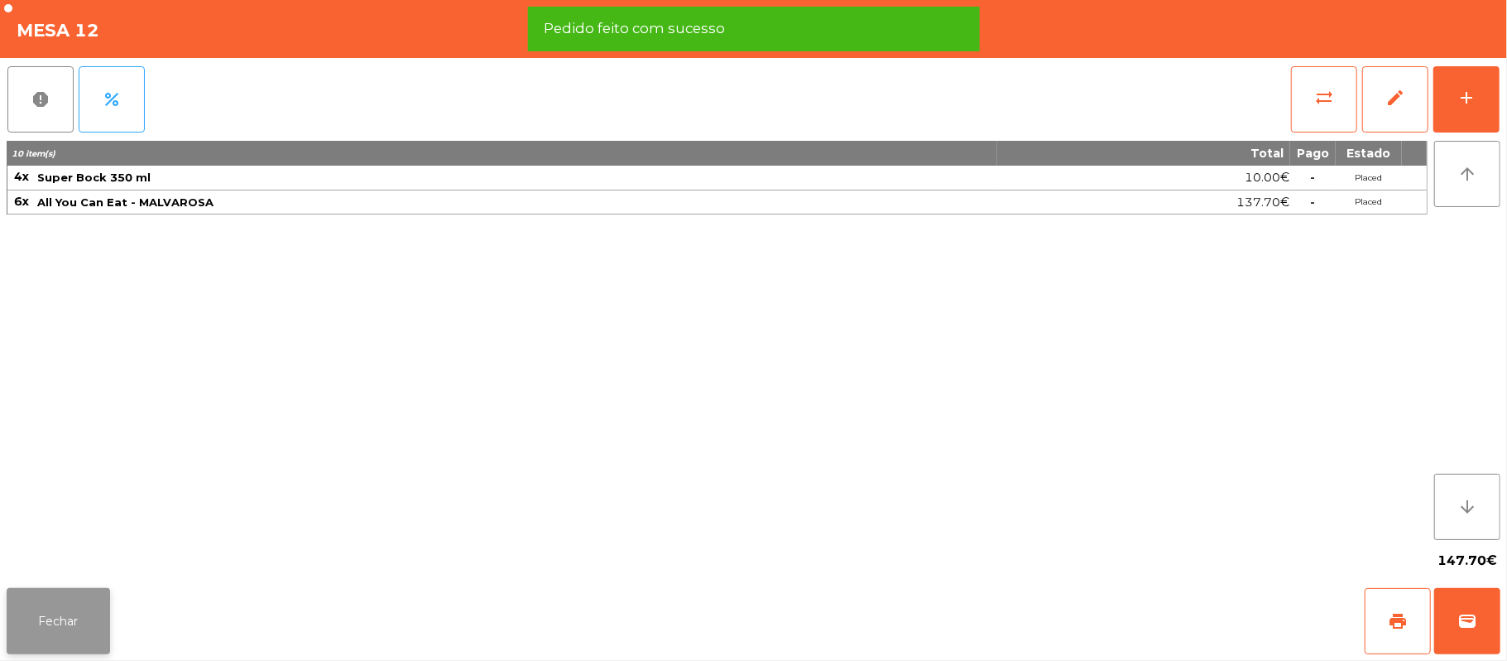
click at [47, 611] on button "Fechar" at bounding box center [58, 621] width 103 height 66
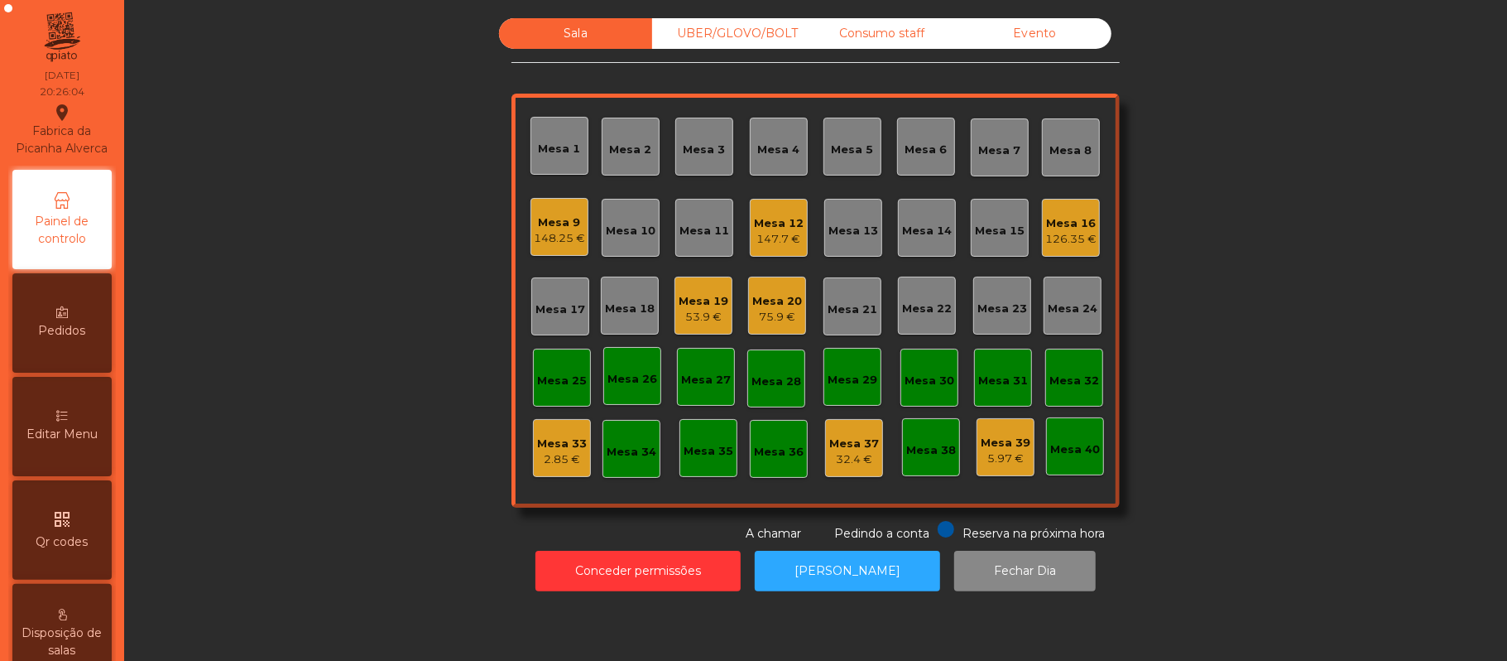
click at [723, 34] on div "UBER/GLOVO/BOLT" at bounding box center [728, 33] width 153 height 31
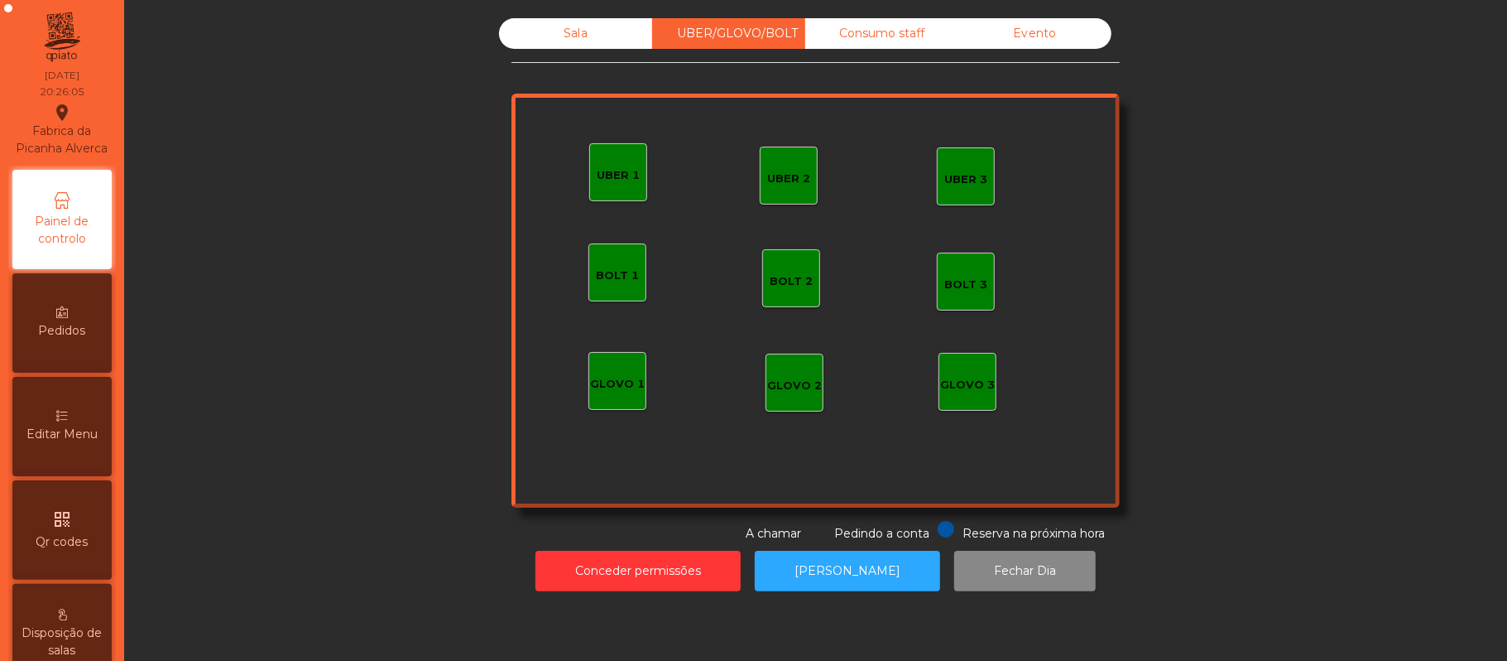
click at [593, 401] on div "GLOVO 1" at bounding box center [618, 381] width 58 height 58
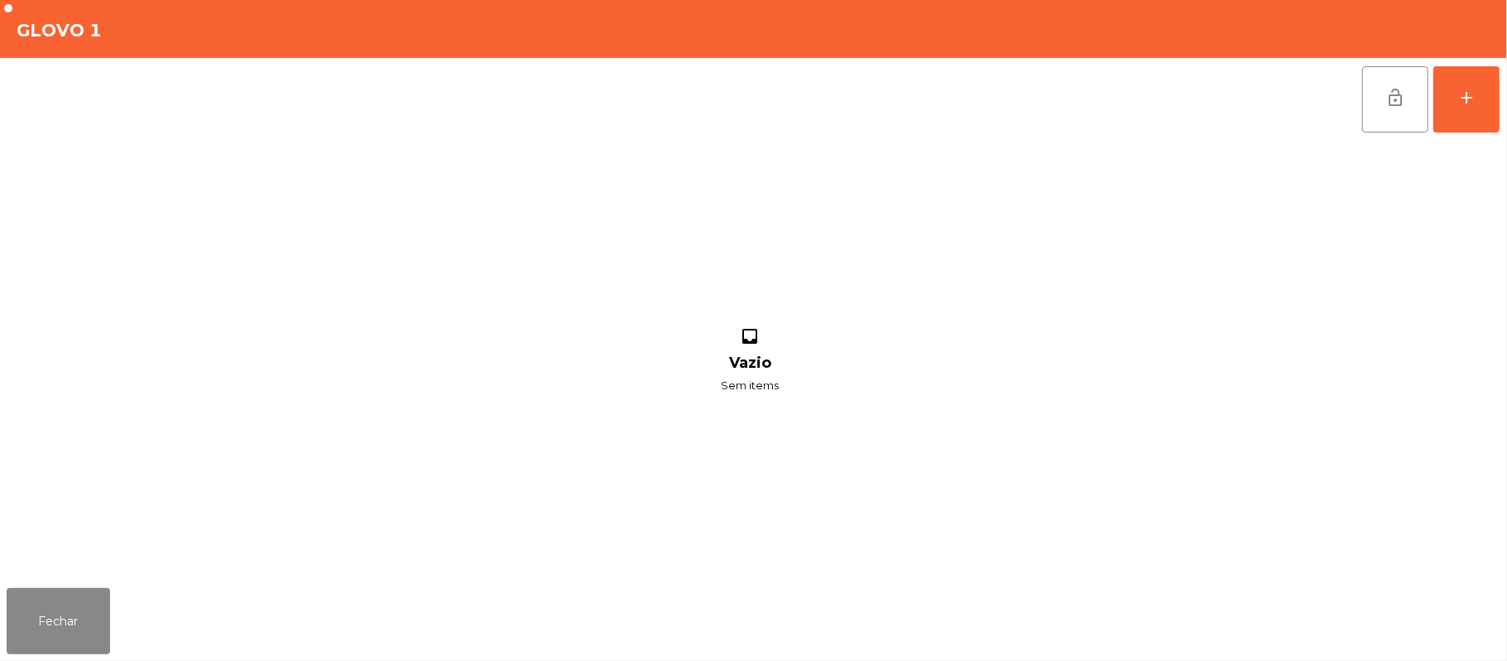
click at [1502, 94] on div "lock_open add inbox Vazio Sem items" at bounding box center [753, 319] width 1507 height 523
click at [1459, 101] on div "add" at bounding box center [1467, 98] width 20 height 20
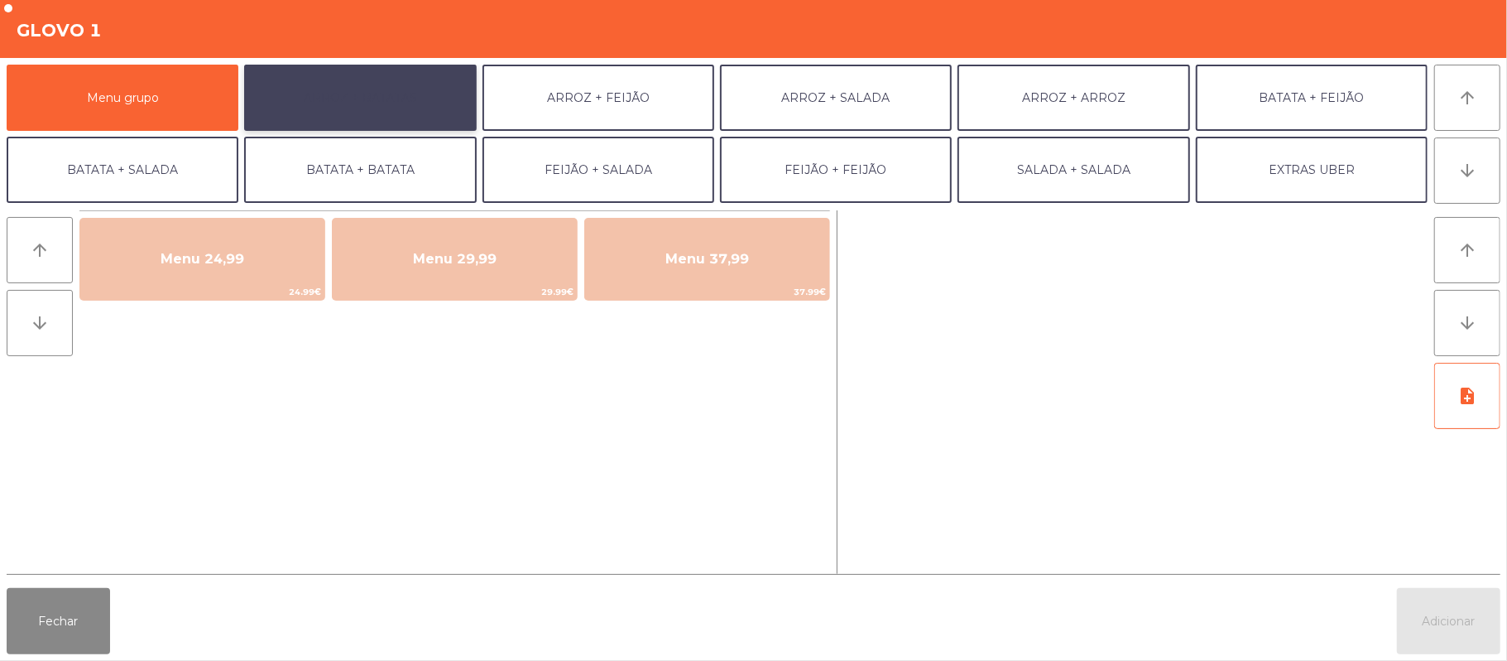
click at [452, 100] on button "ARROZ + BATATAS" at bounding box center [360, 98] width 232 height 66
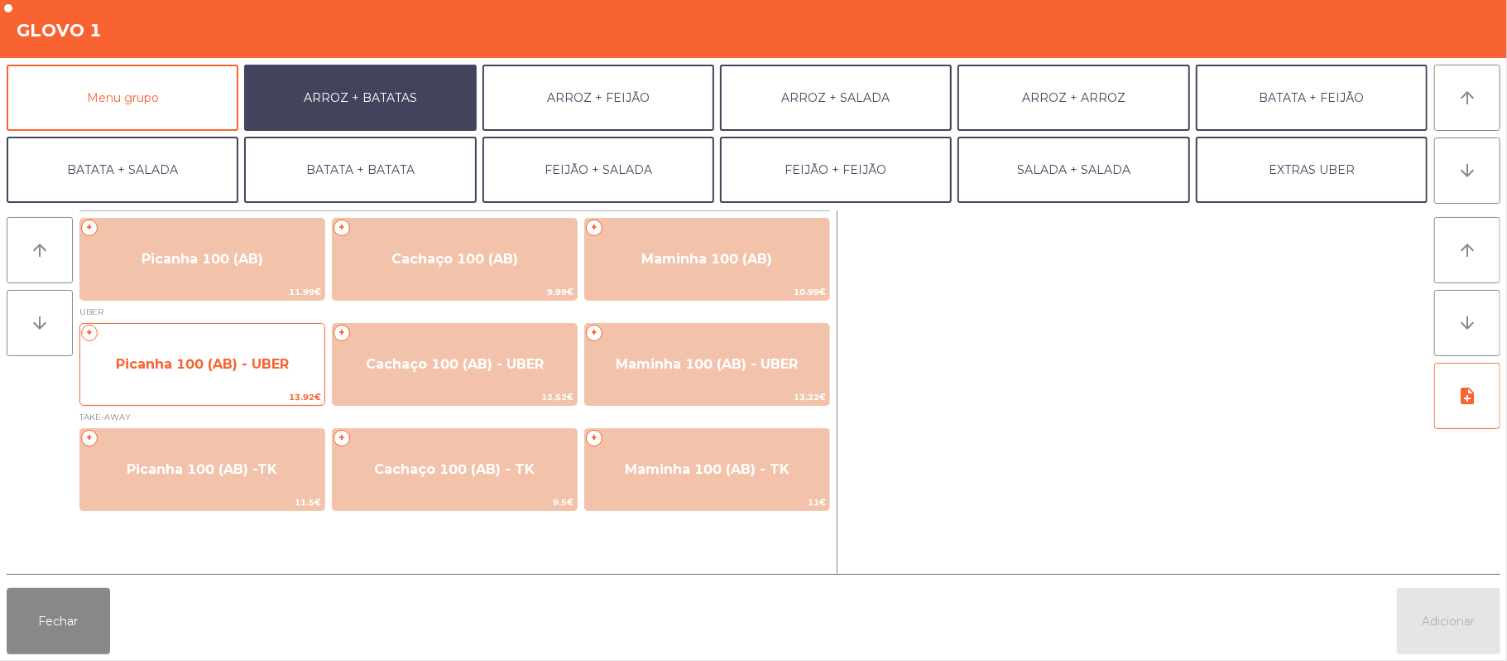
click at [228, 363] on span "Picanha 100 (AB) - UBER" at bounding box center [202, 364] width 173 height 16
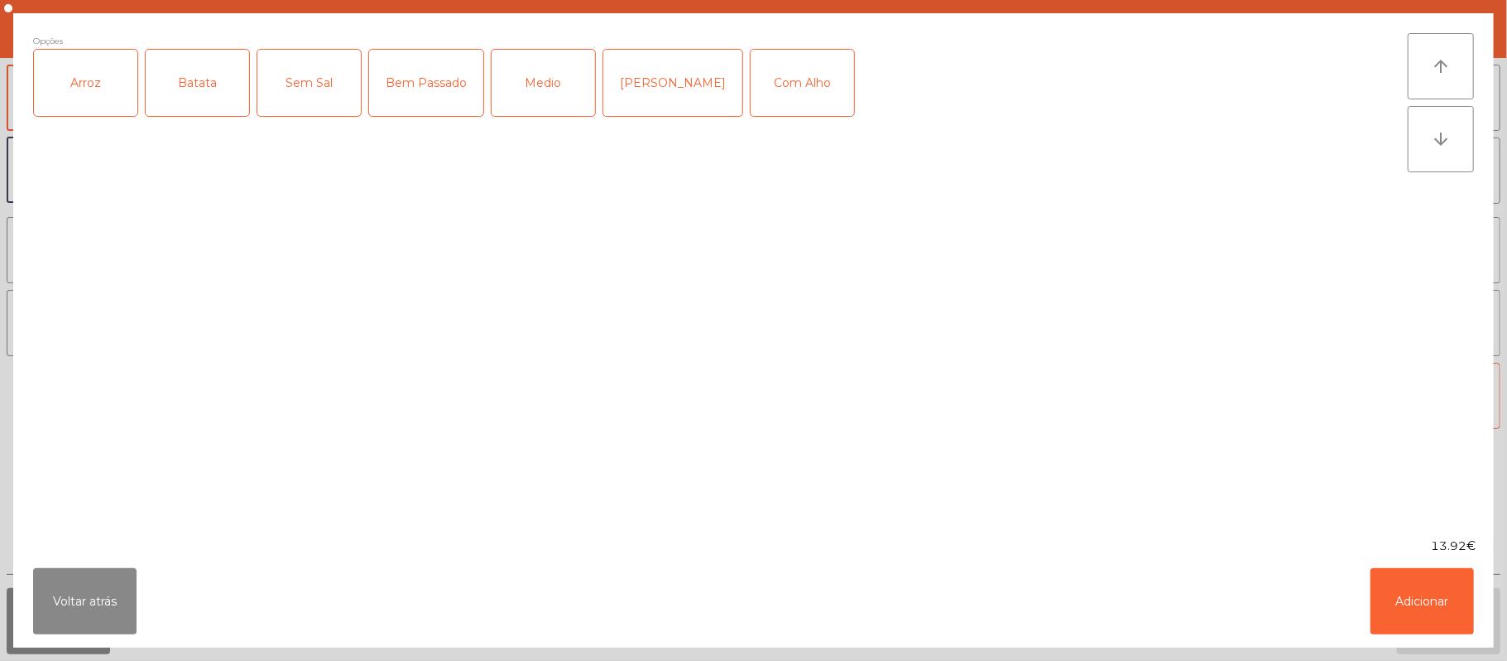
click at [84, 66] on div "Arroz" at bounding box center [85, 83] width 103 height 66
click at [190, 76] on div "Batata" at bounding box center [197, 83] width 103 height 66
click at [535, 98] on div "Medio" at bounding box center [543, 83] width 103 height 66
click at [793, 103] on div "Com Alho" at bounding box center [802, 83] width 103 height 66
click at [1408, 591] on button "Adicionar" at bounding box center [1422, 601] width 103 height 66
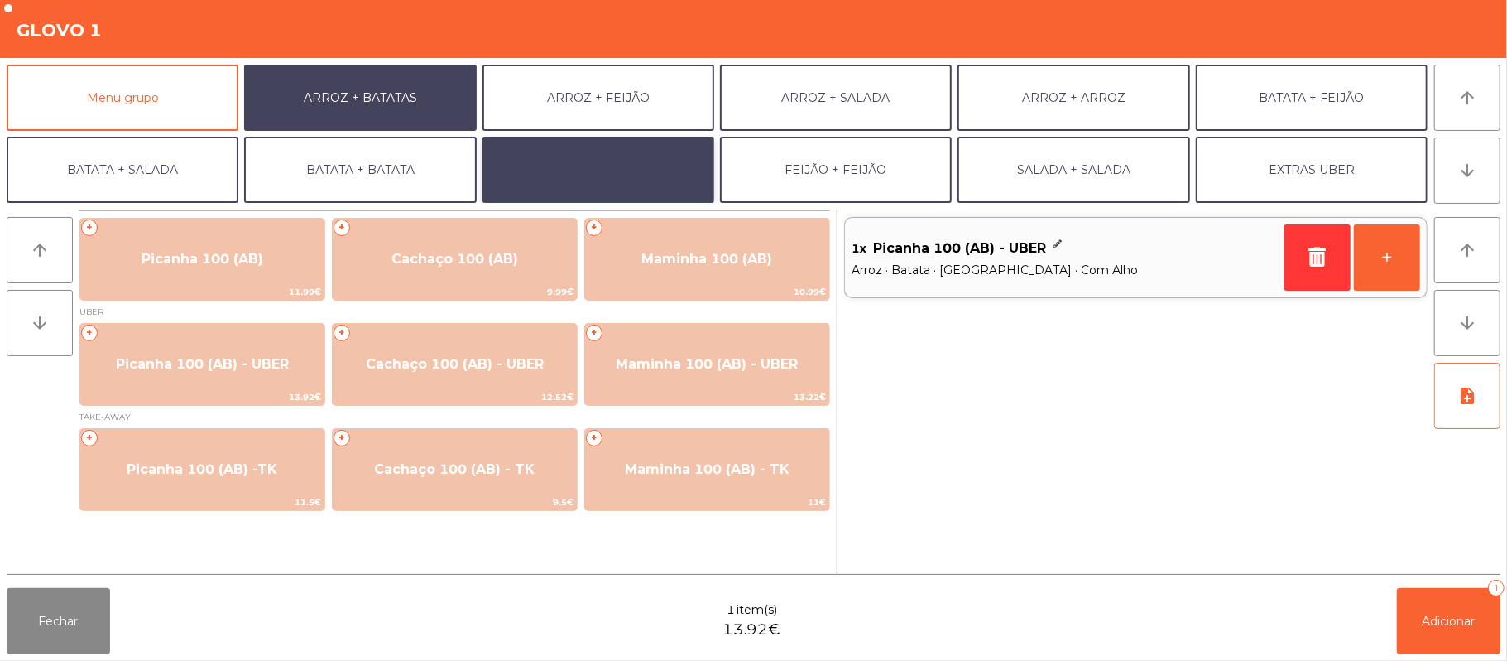
click at [656, 174] on button "FEIJÃO + SALADA" at bounding box center [599, 170] width 232 height 66
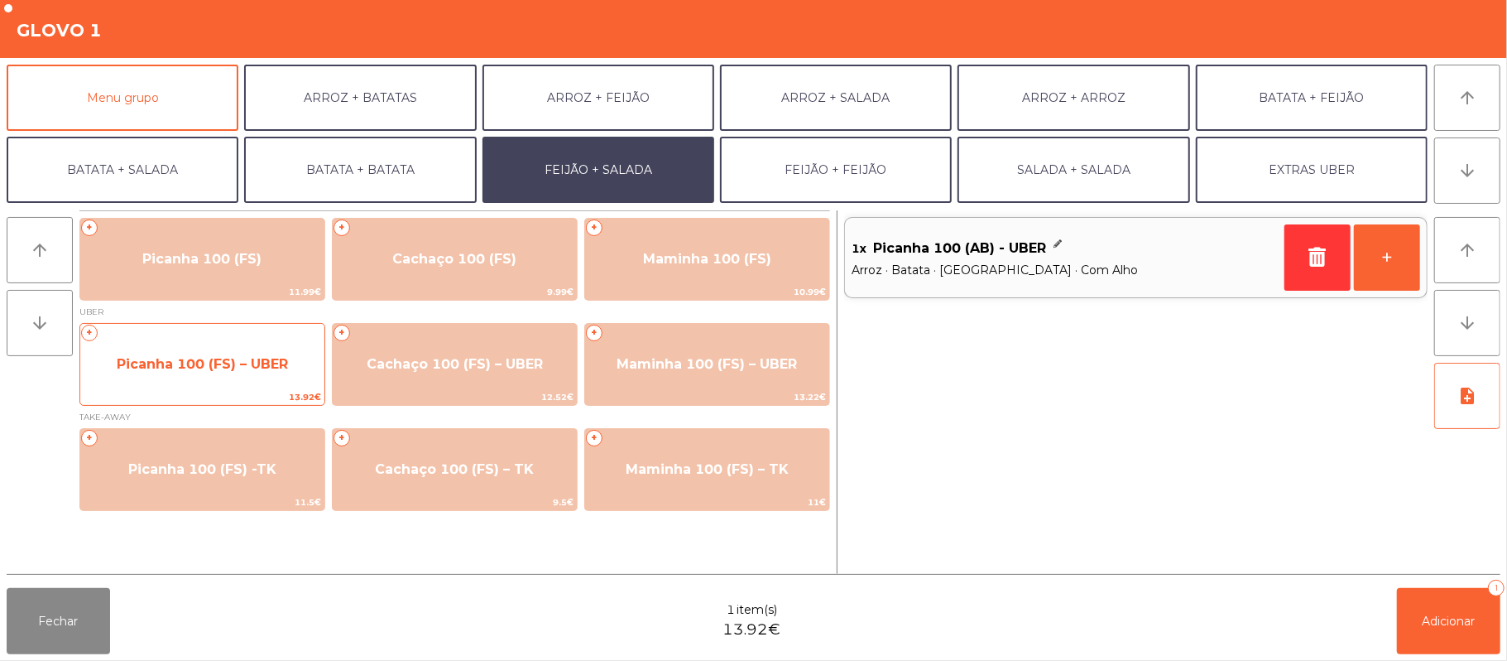
click at [273, 369] on span "Picanha 100 (FS) – UBER" at bounding box center [202, 364] width 171 height 16
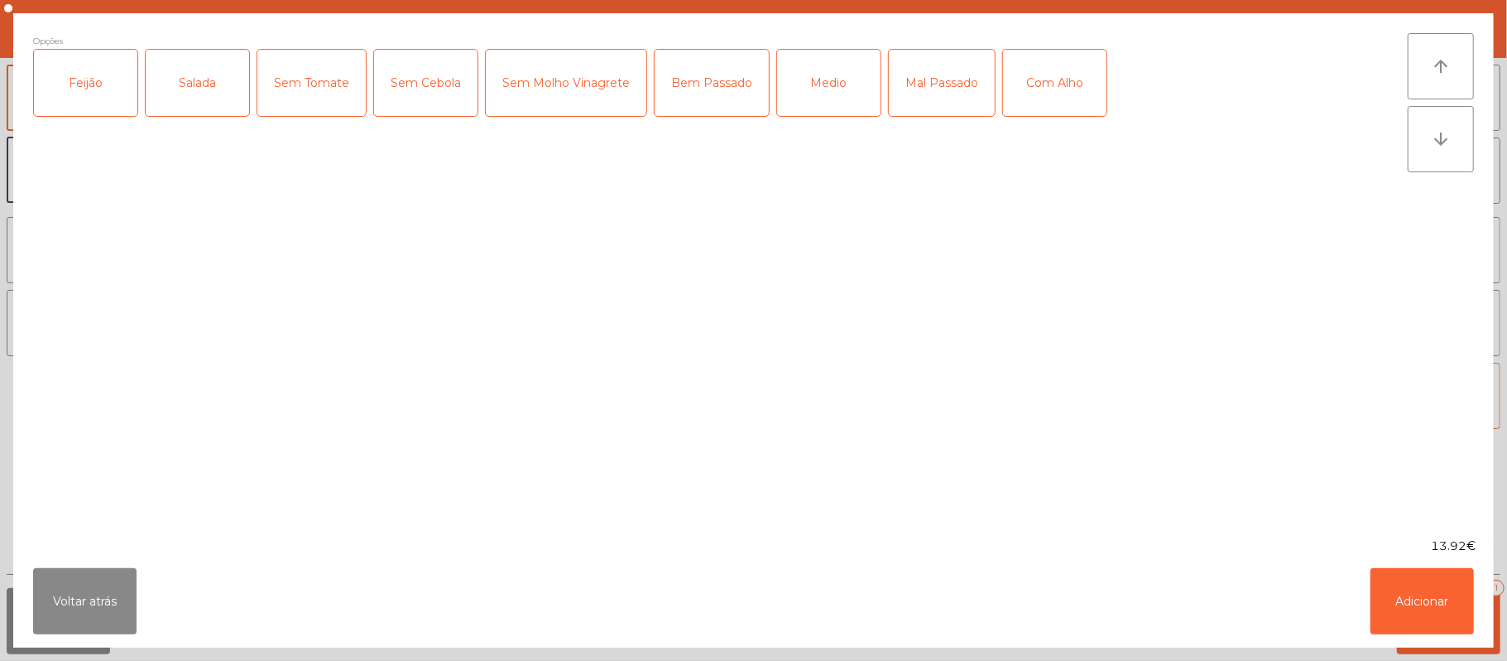
click at [97, 83] on div "Feijão" at bounding box center [85, 83] width 103 height 66
click at [179, 79] on div "Salada" at bounding box center [197, 83] width 103 height 66
click at [803, 96] on div "Medio" at bounding box center [828, 83] width 103 height 66
click at [1103, 77] on div "Com Alho" at bounding box center [1054, 83] width 103 height 66
click at [1391, 594] on button "Adicionar" at bounding box center [1422, 601] width 103 height 66
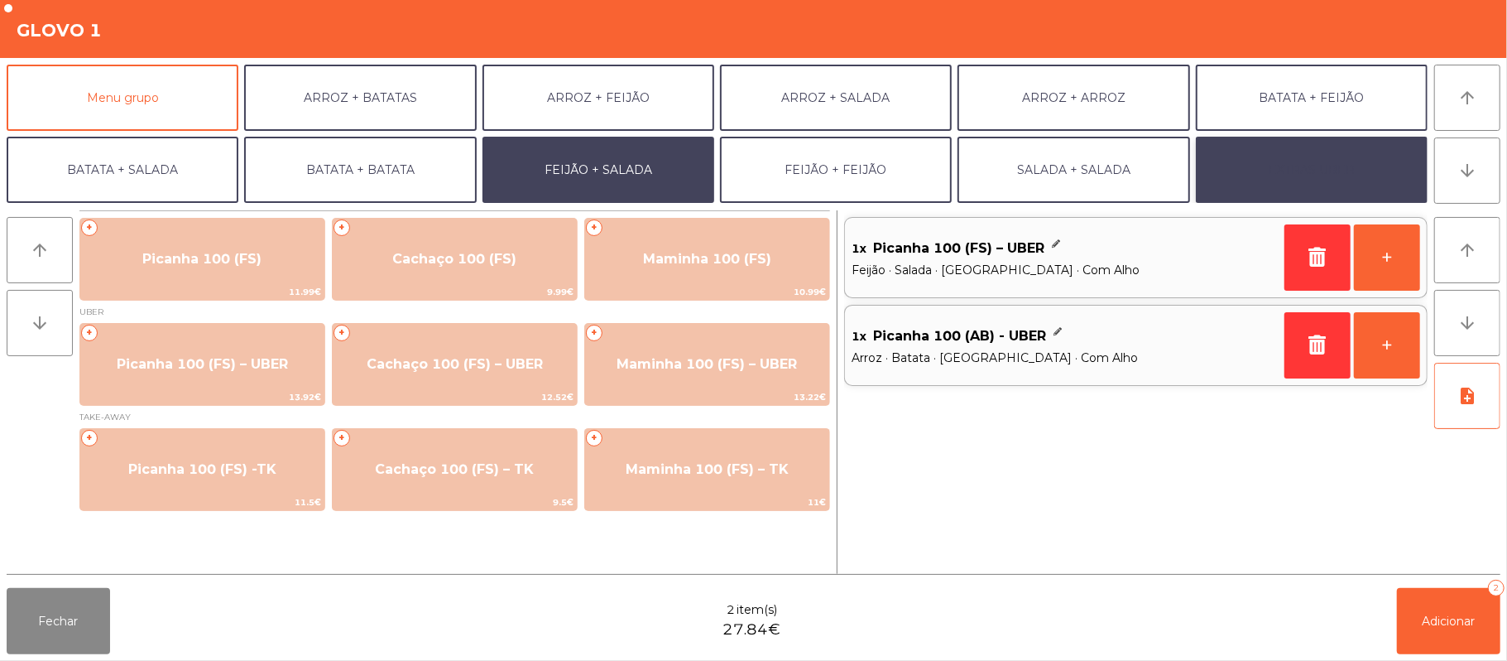
click at [1319, 153] on button "EXTRAS UBER" at bounding box center [1312, 170] width 232 height 66
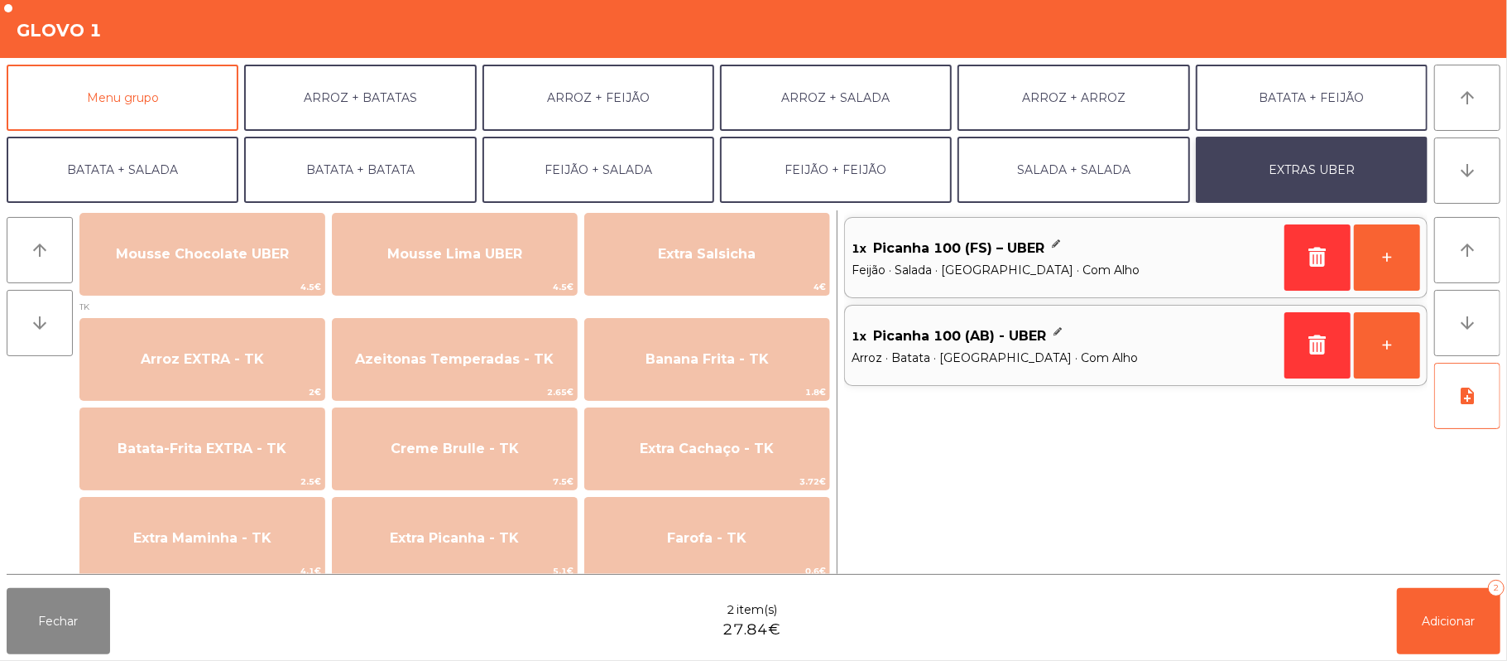
scroll to position [560, 0]
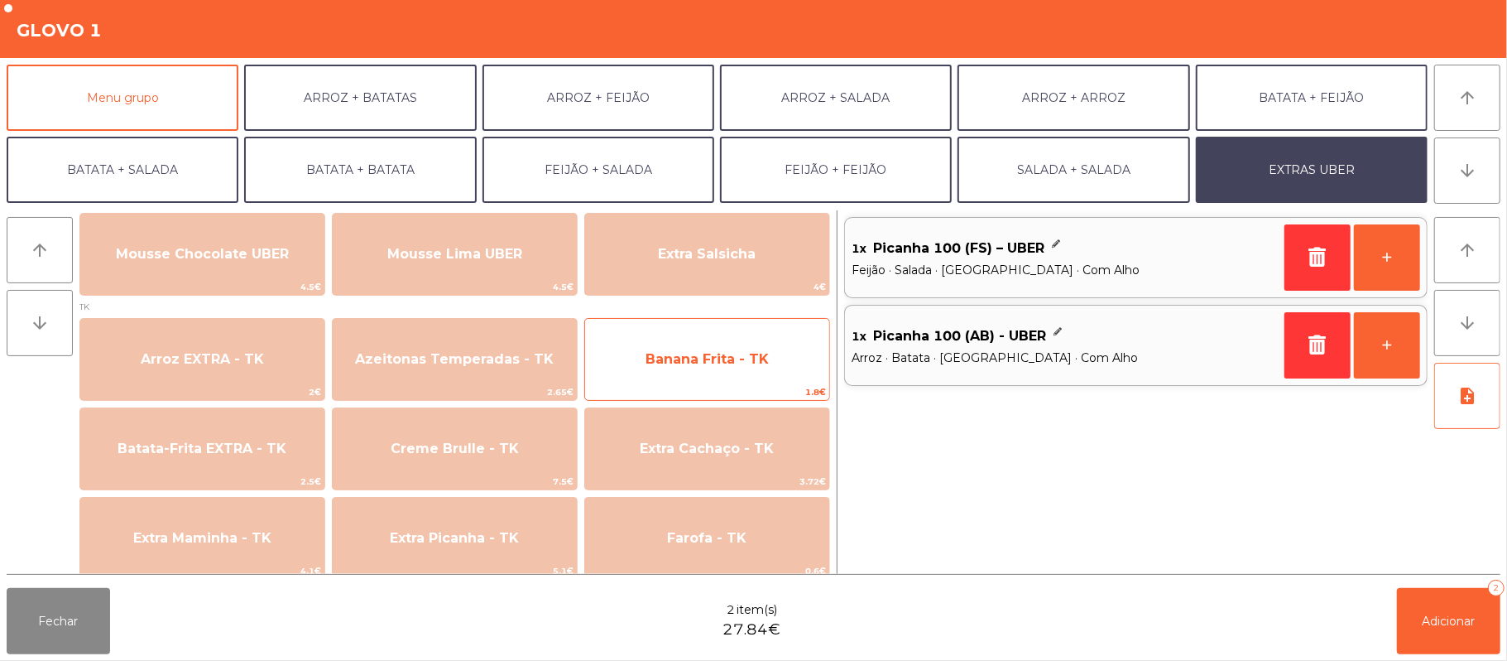
click at [656, 374] on span "Banana Frita - TK" at bounding box center [707, 359] width 244 height 45
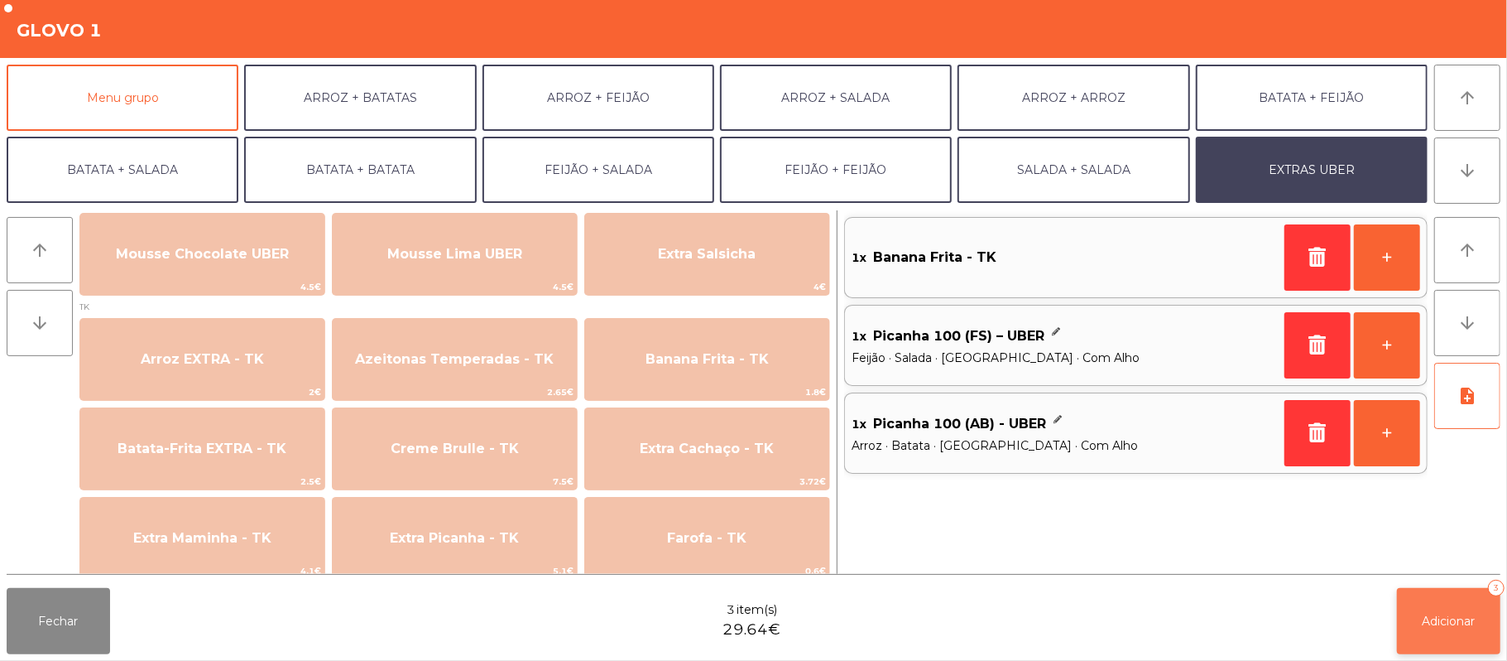
click at [1455, 631] on button "Adicionar 3" at bounding box center [1448, 621] width 103 height 66
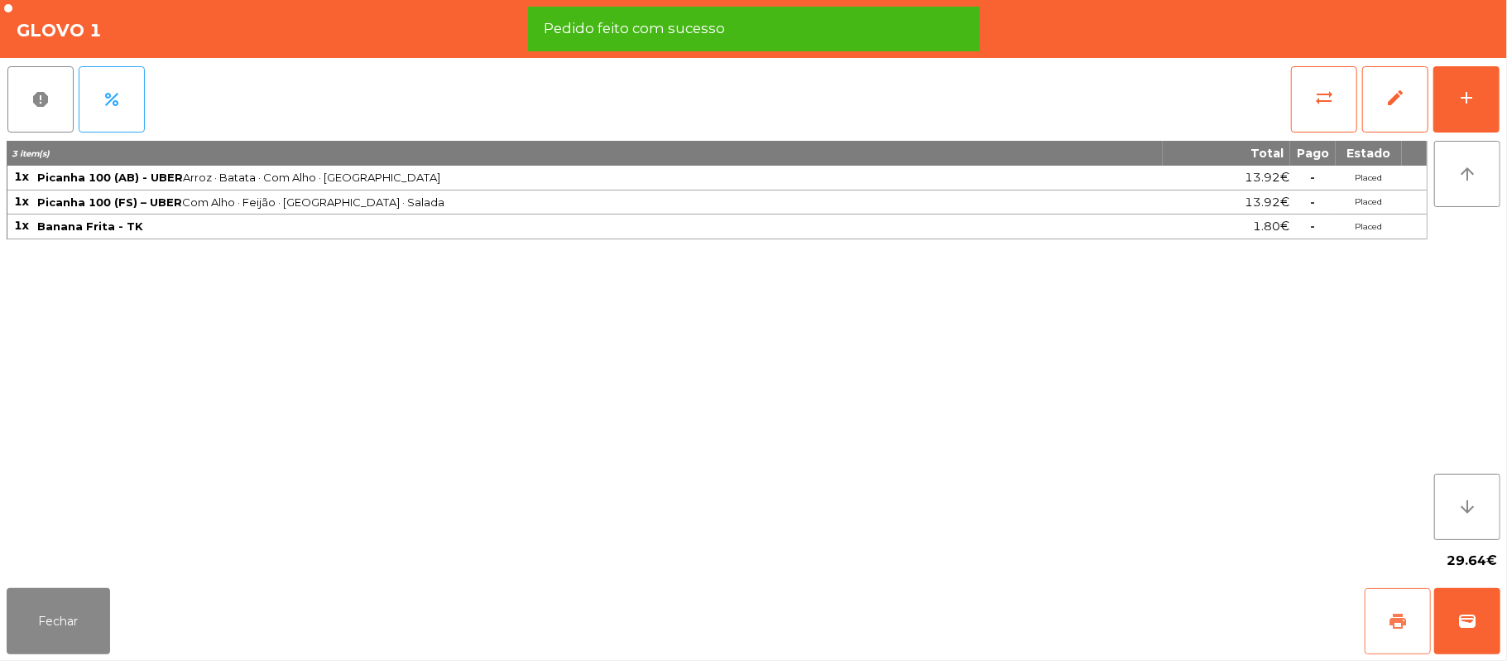
click at [1384, 606] on button "print" at bounding box center [1398, 621] width 66 height 66
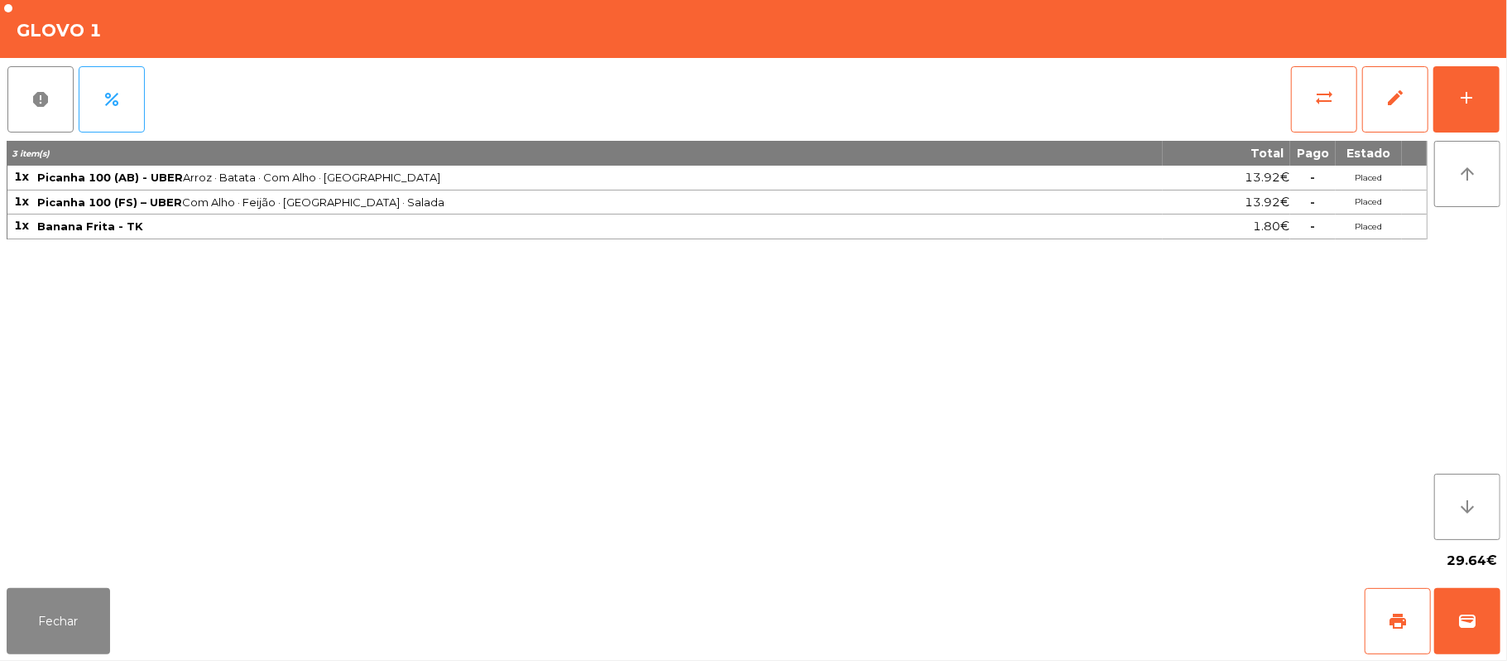
click at [1504, 616] on div "Fechar print wallet" at bounding box center [753, 620] width 1507 height 79
click at [1459, 606] on button "wallet" at bounding box center [1468, 621] width 66 height 66
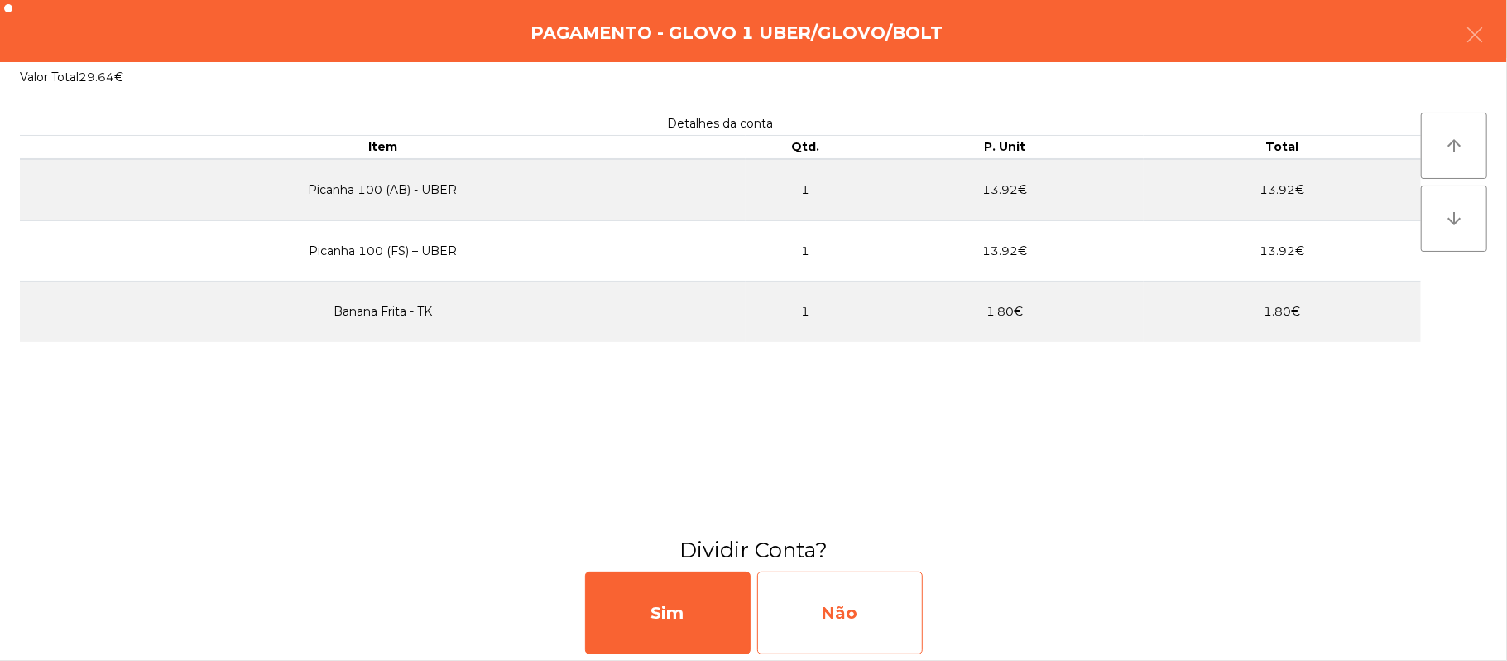
click at [862, 613] on div "Não" at bounding box center [840, 612] width 166 height 83
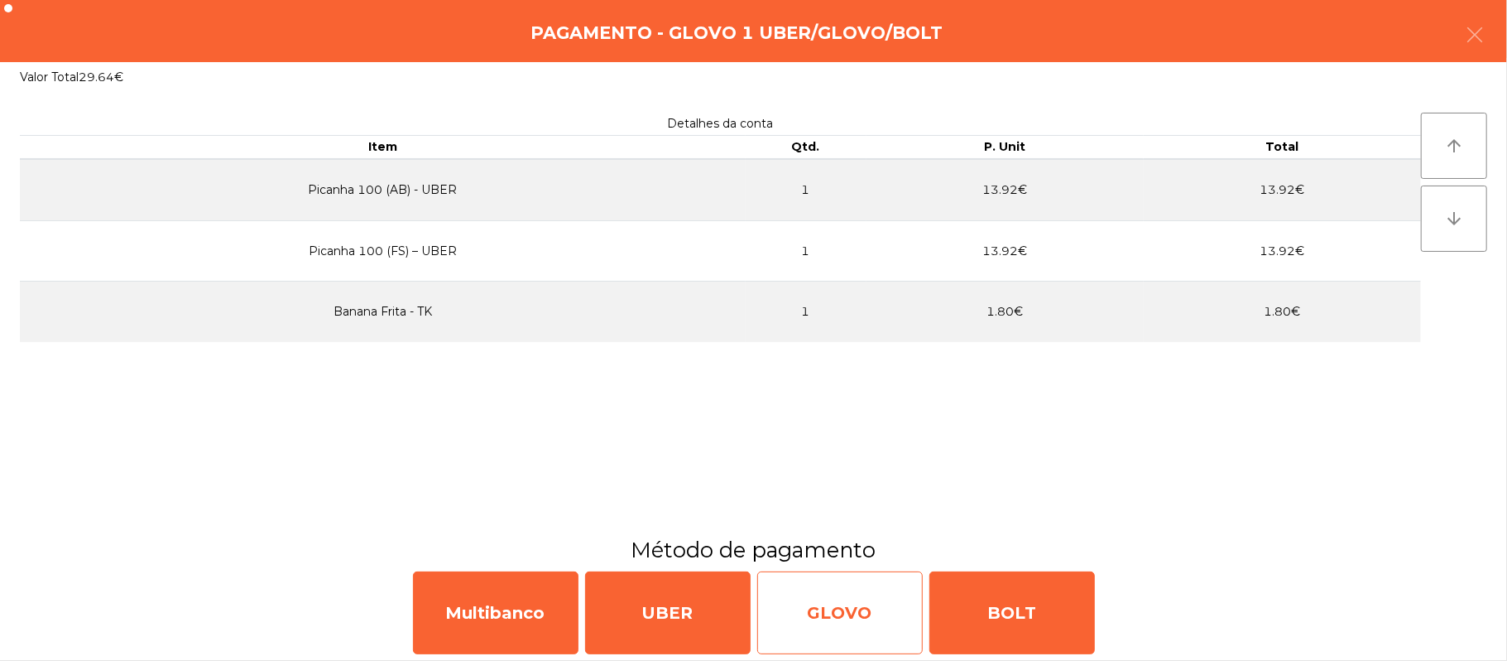
click at [801, 617] on div "GLOVO" at bounding box center [840, 612] width 166 height 83
select select "**"
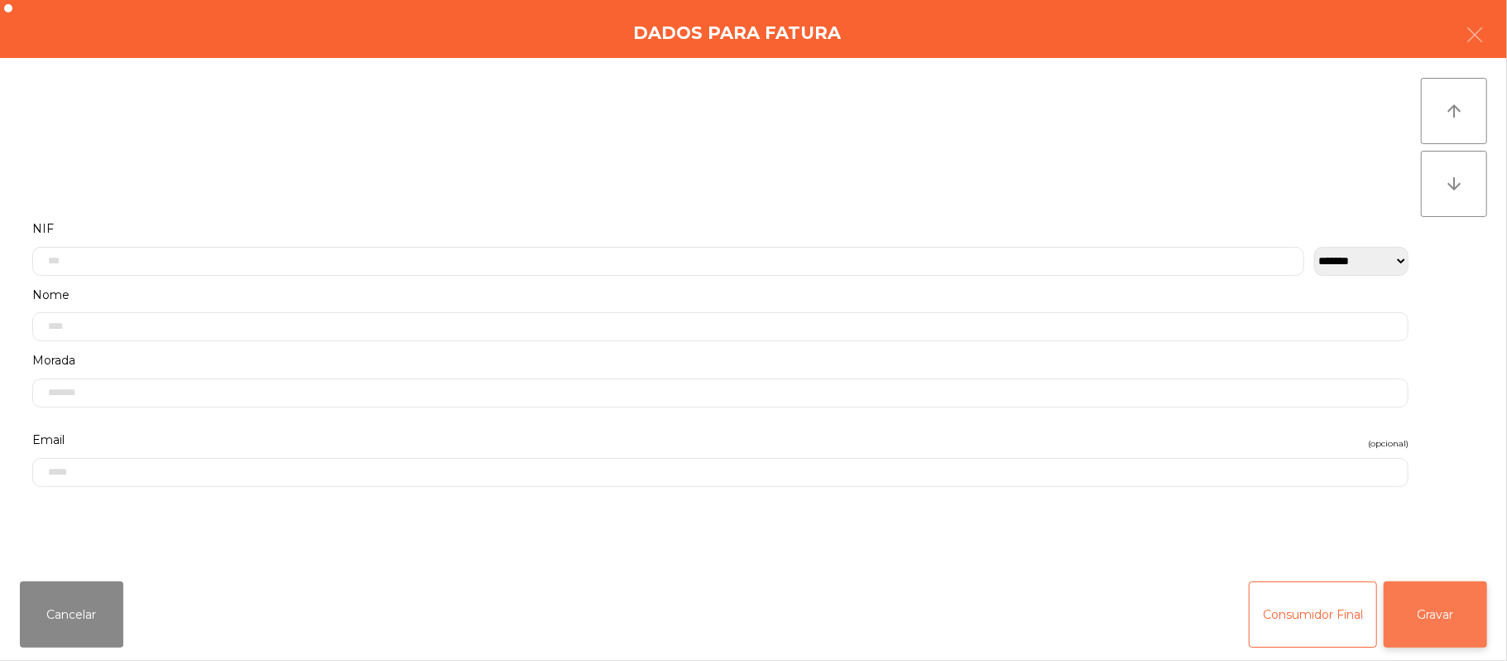
click at [1431, 632] on button "Gravar" at bounding box center [1435, 614] width 103 height 66
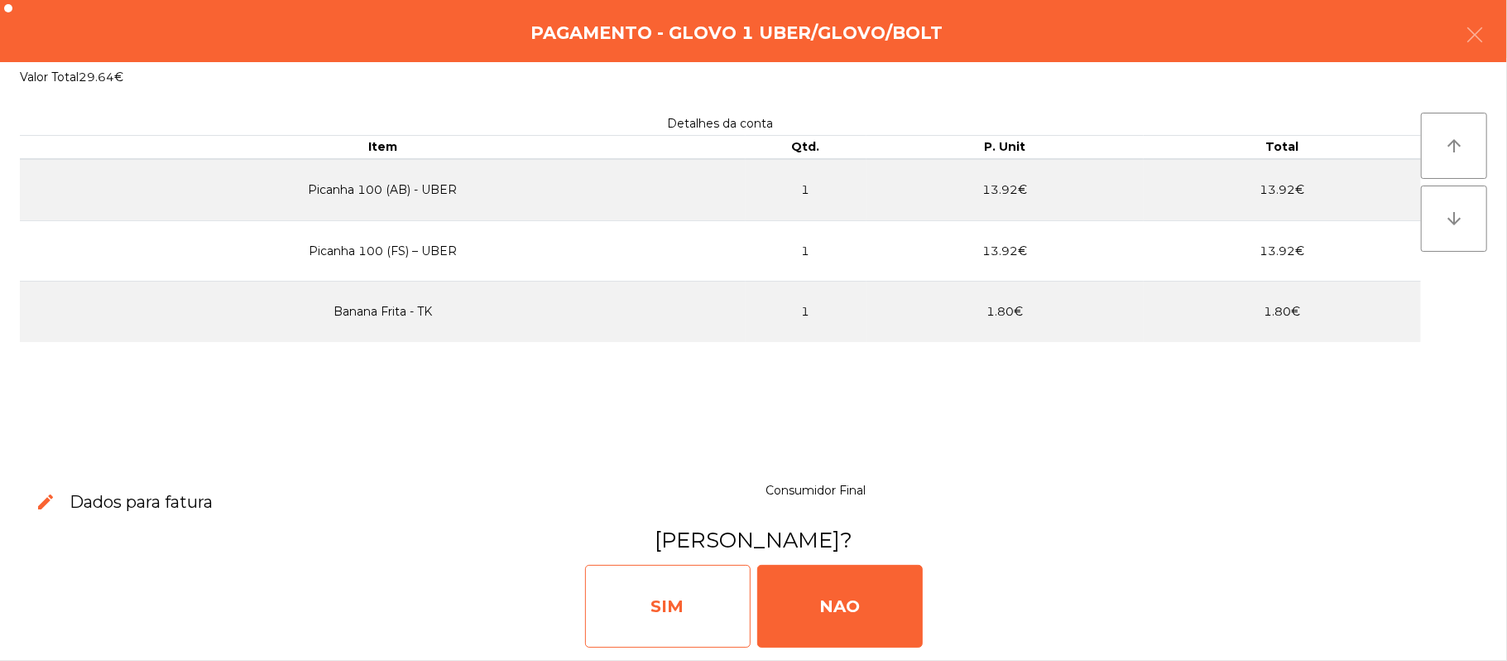
click at [714, 618] on div "SIM" at bounding box center [668, 606] width 166 height 83
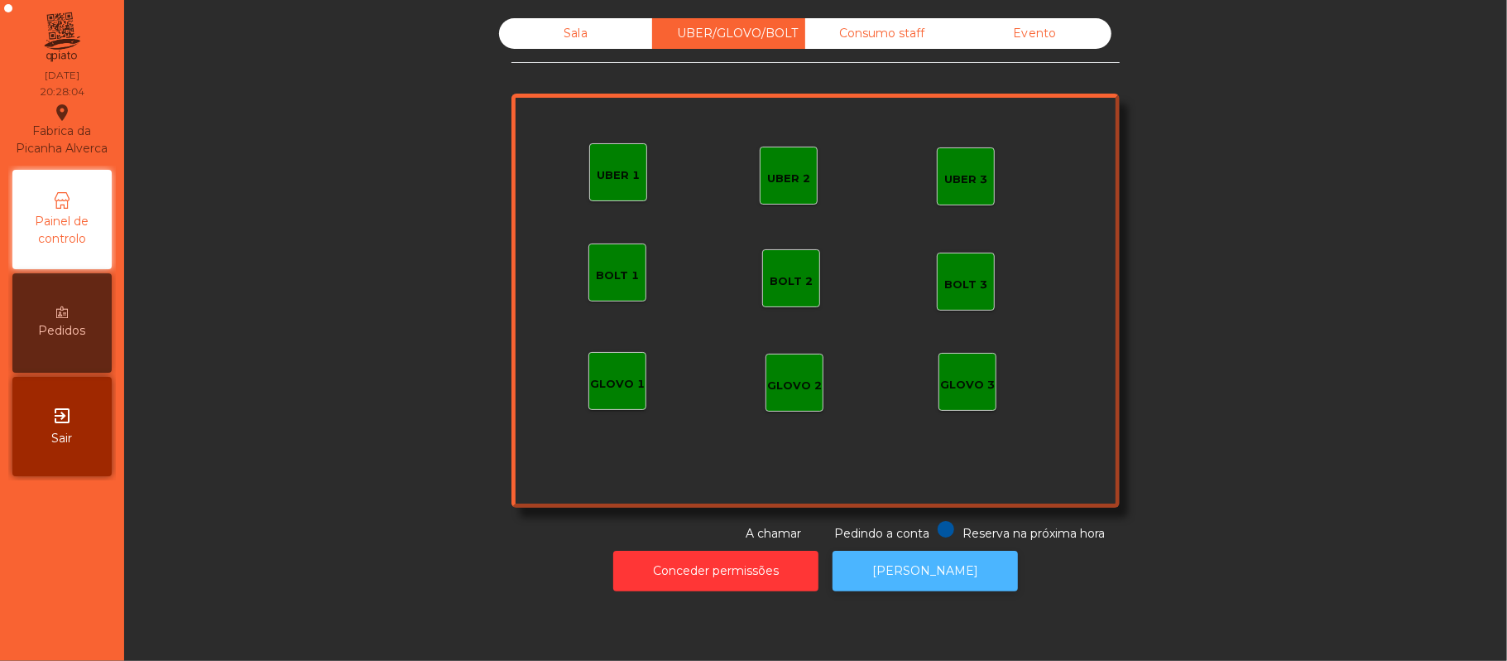
click at [929, 574] on button "[PERSON_NAME]" at bounding box center [925, 570] width 185 height 41
click at [527, 41] on div "Sala" at bounding box center [575, 33] width 153 height 31
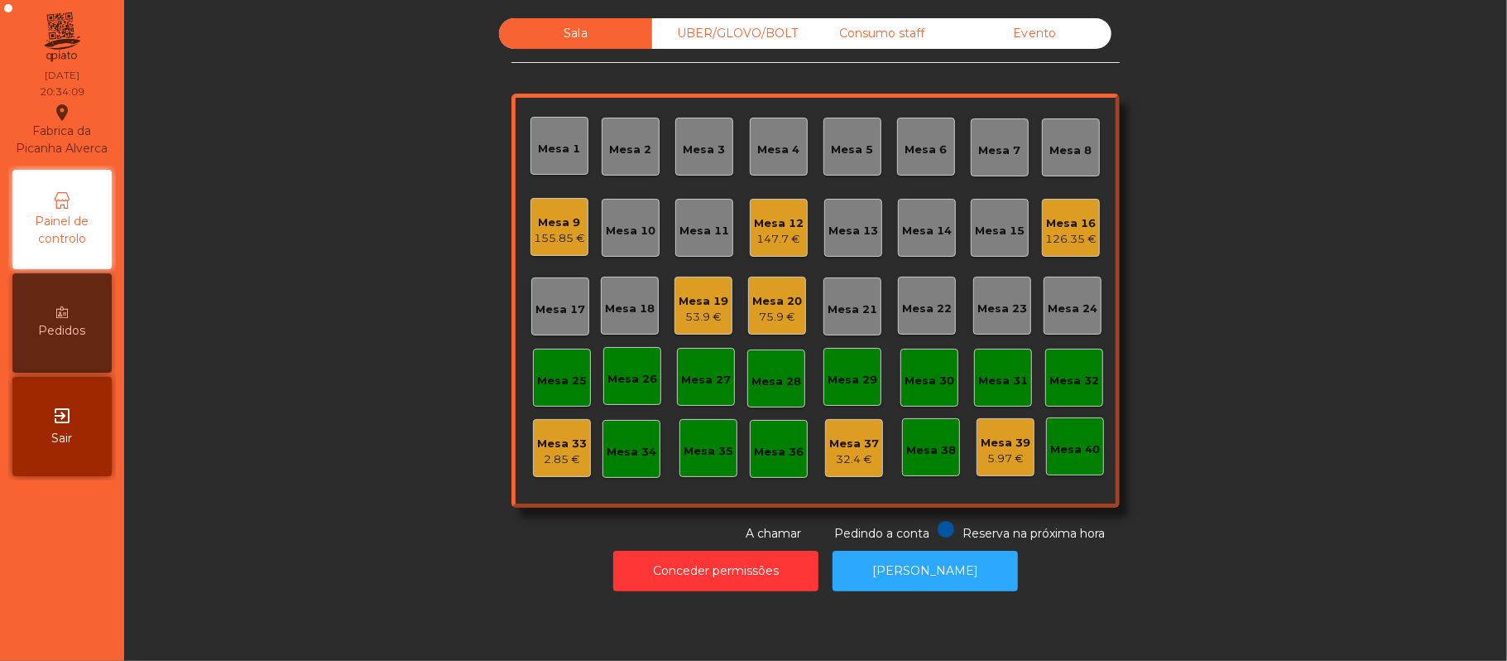
click at [715, 299] on div "Mesa 19" at bounding box center [704, 301] width 50 height 17
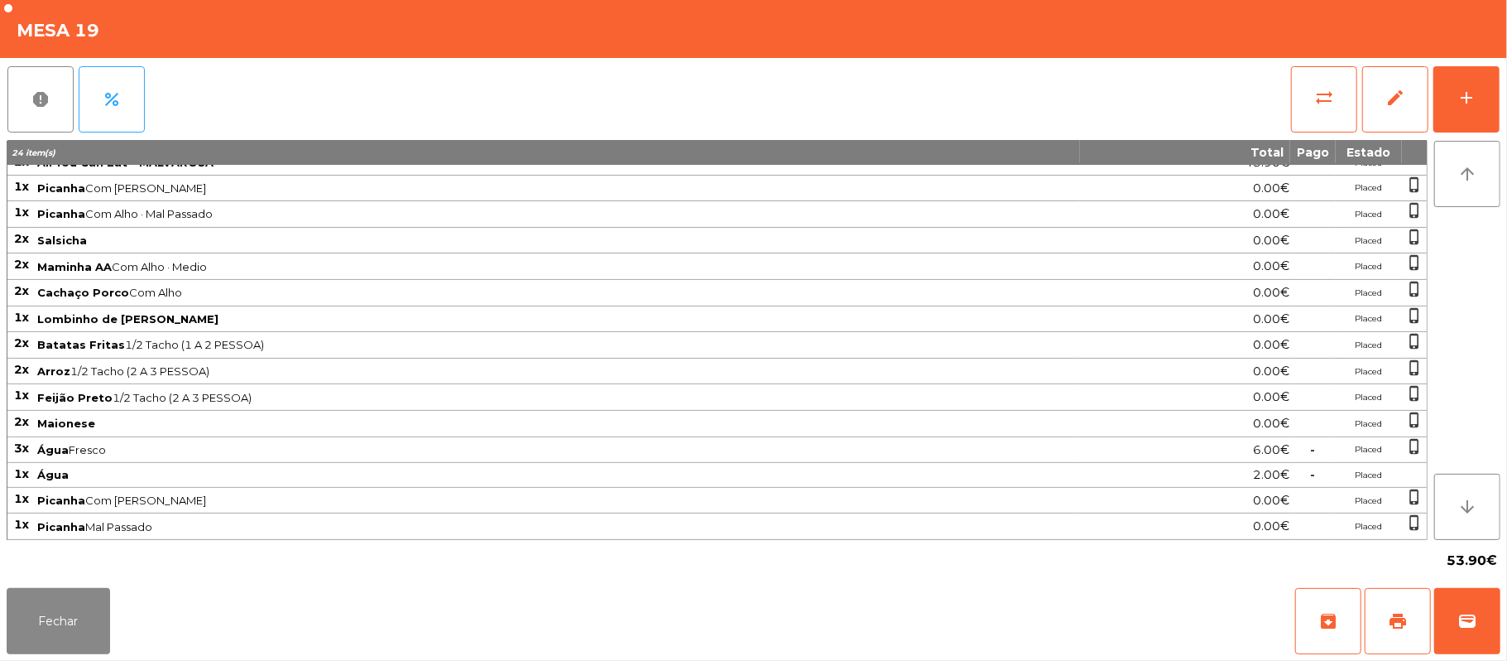
scroll to position [25, 0]
click at [93, 626] on button "Fechar" at bounding box center [58, 621] width 103 height 66
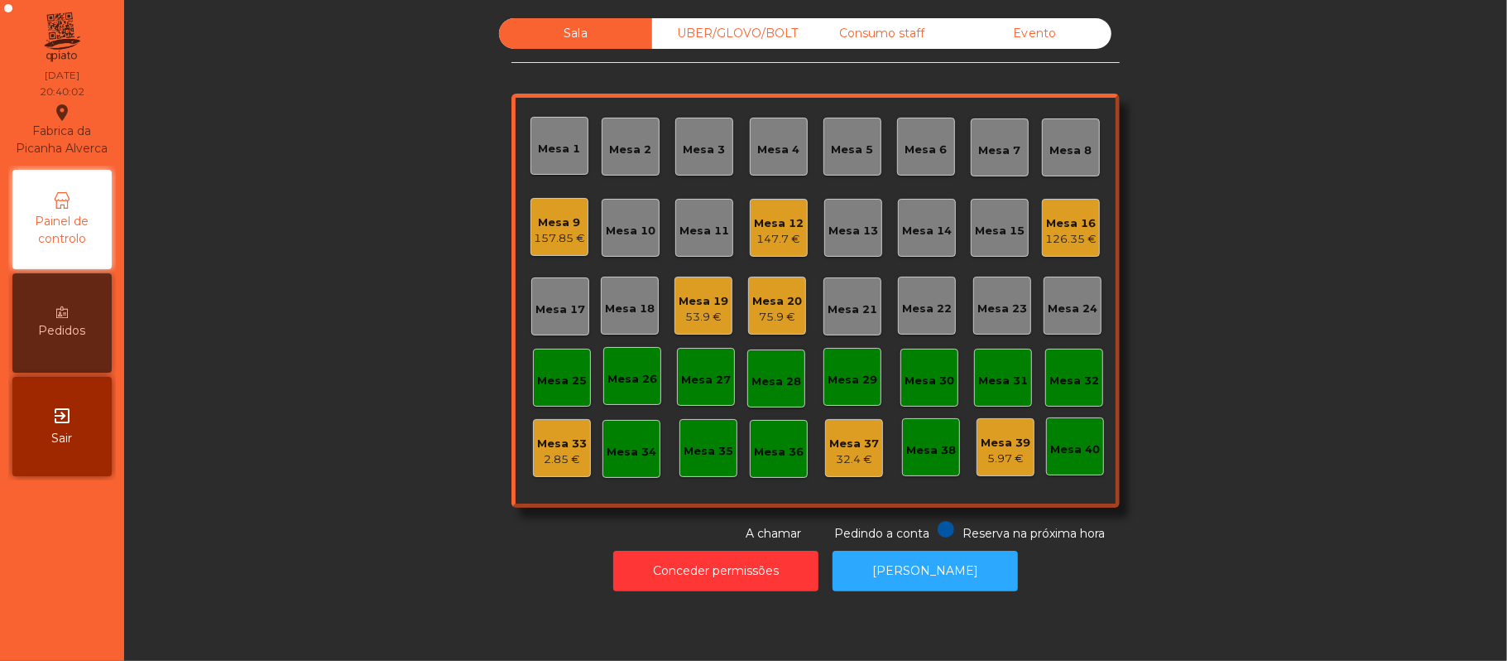
click at [703, 298] on div "Mesa 19" at bounding box center [704, 301] width 50 height 17
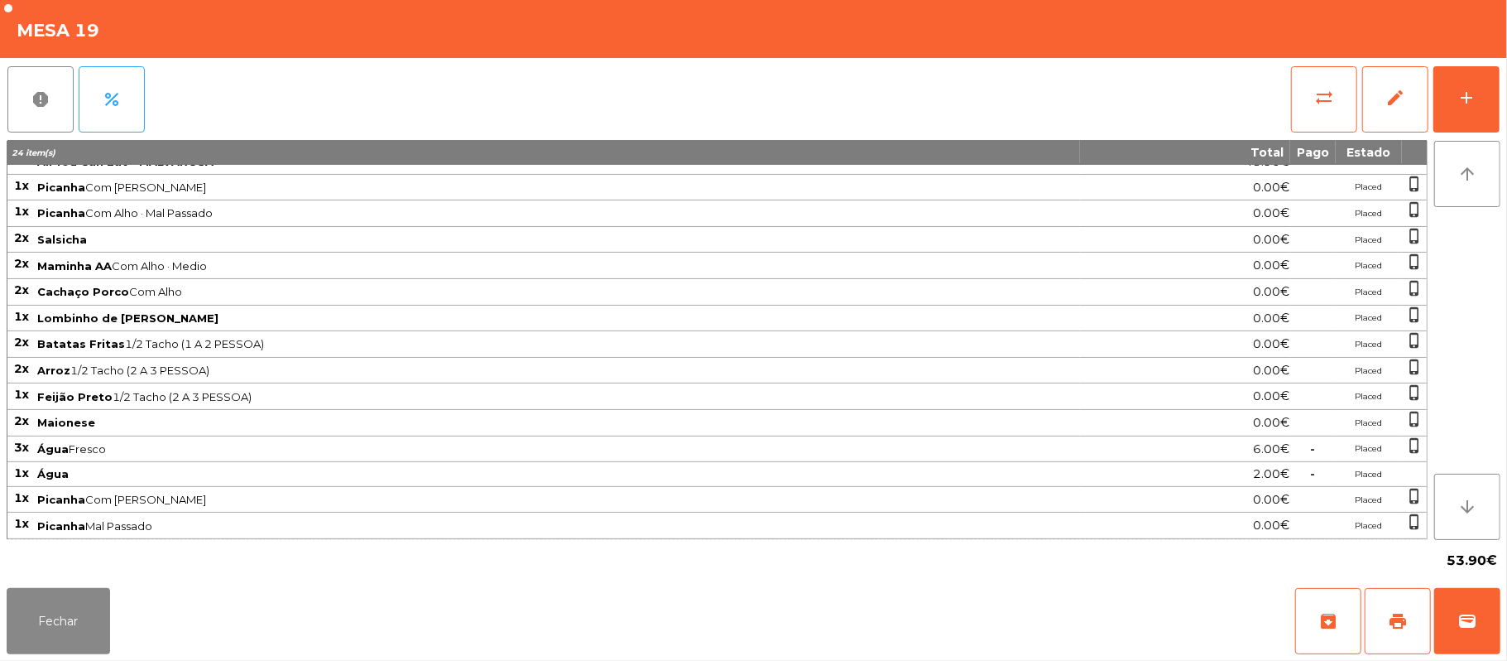
scroll to position [15, 0]
click at [54, 643] on button "Fechar" at bounding box center [58, 621] width 103 height 66
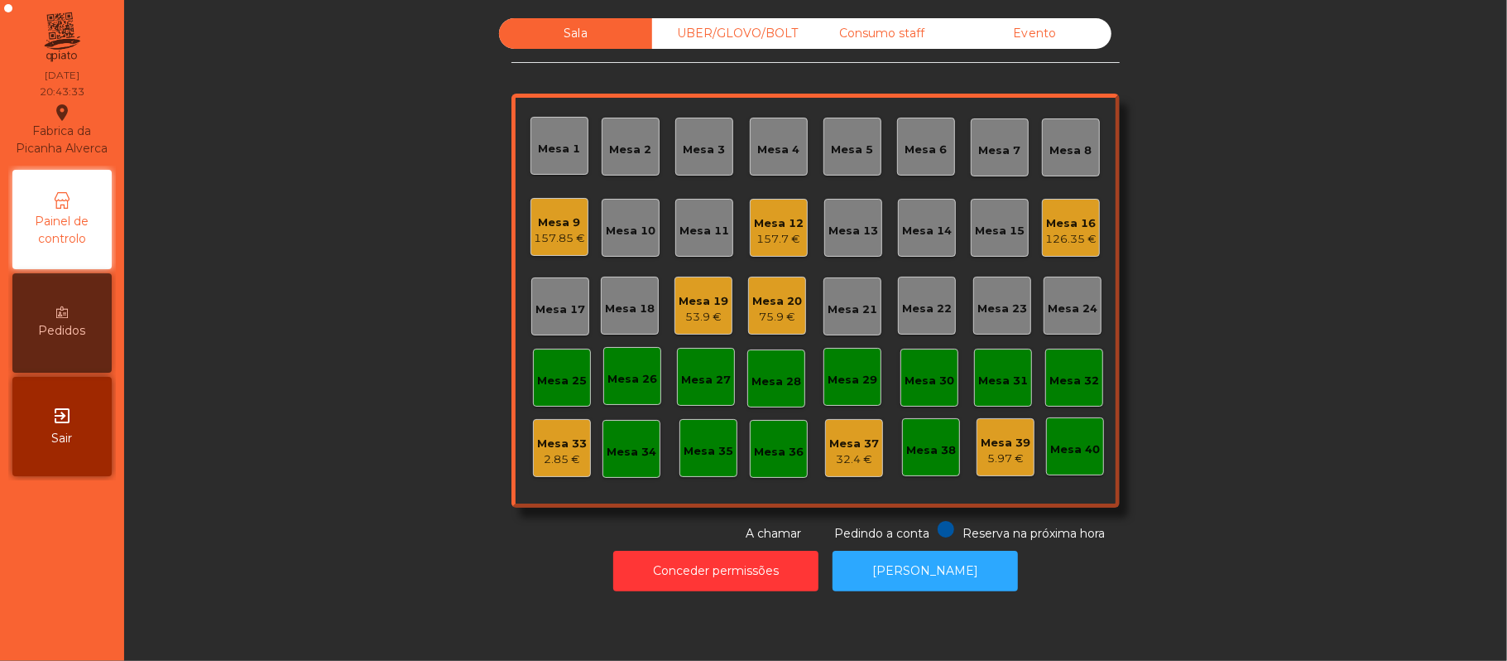
click at [700, 315] on div "53.9 €" at bounding box center [704, 317] width 50 height 17
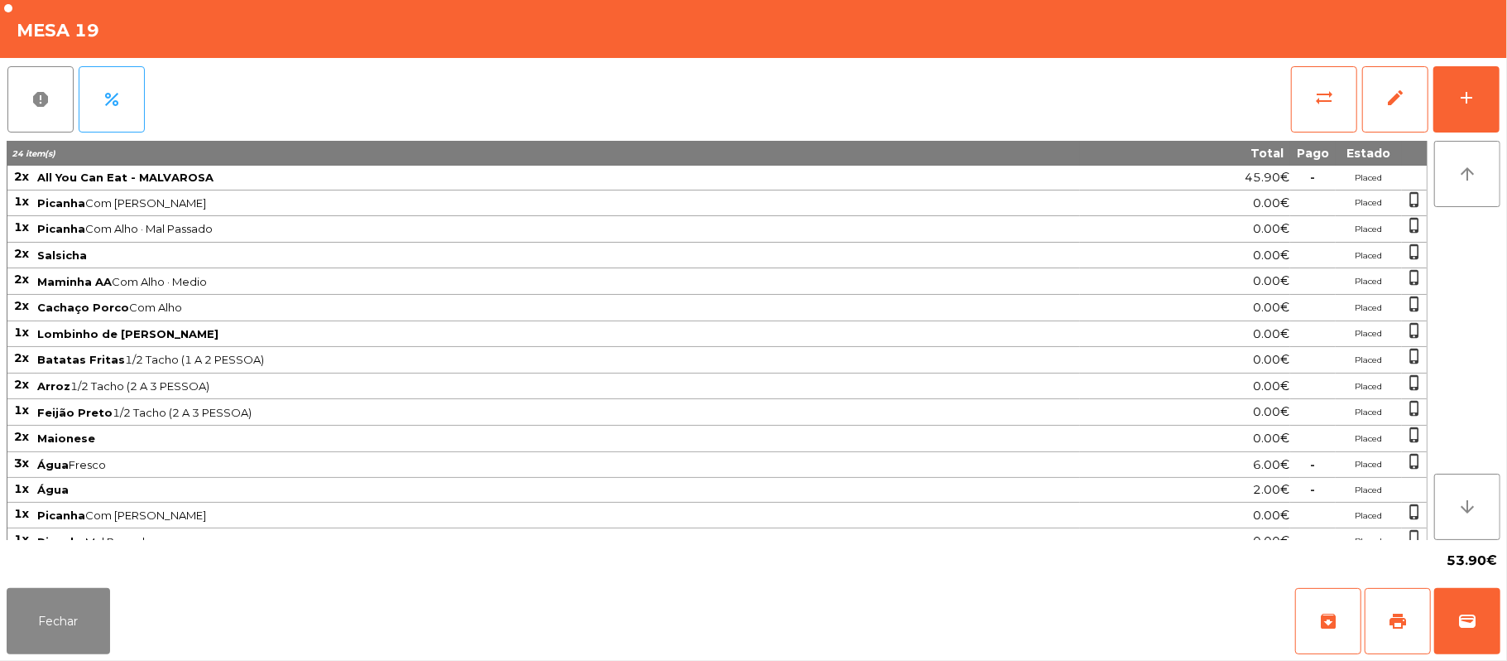
scroll to position [25, 0]
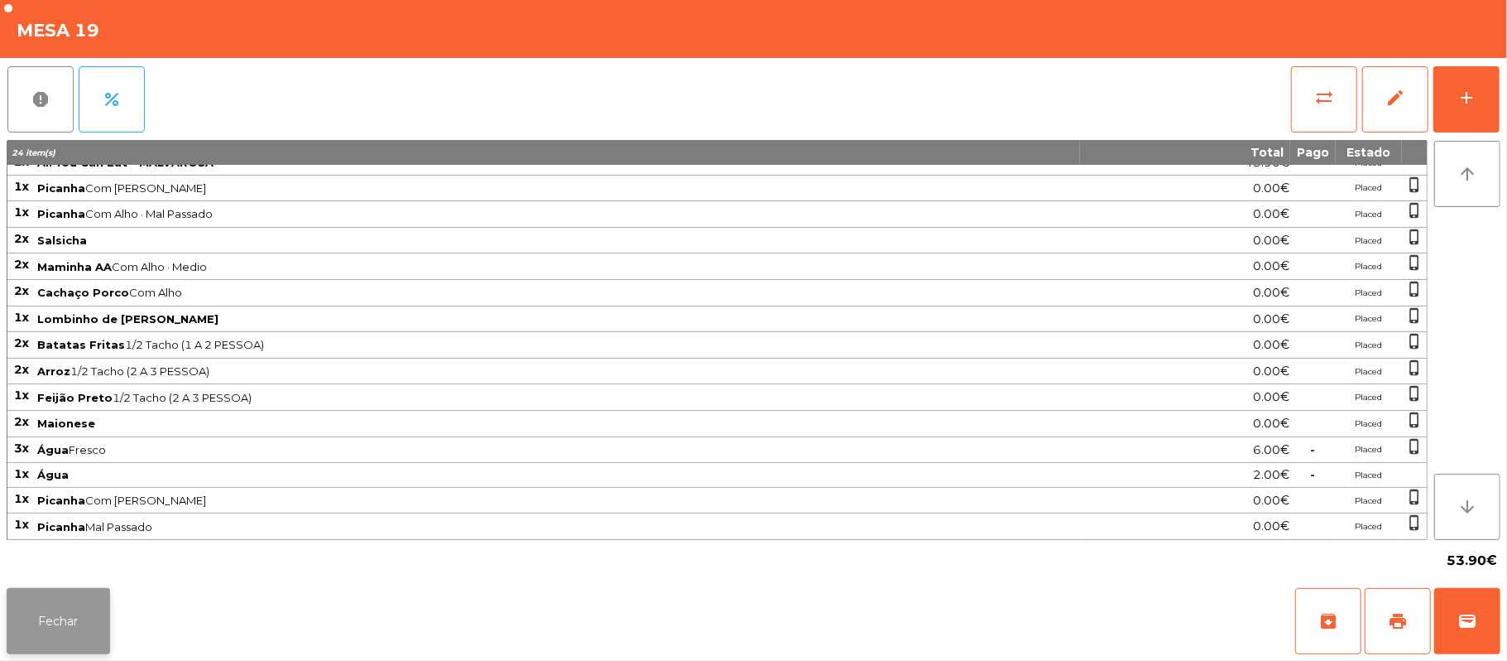
click at [58, 609] on button "Fechar" at bounding box center [58, 621] width 103 height 66
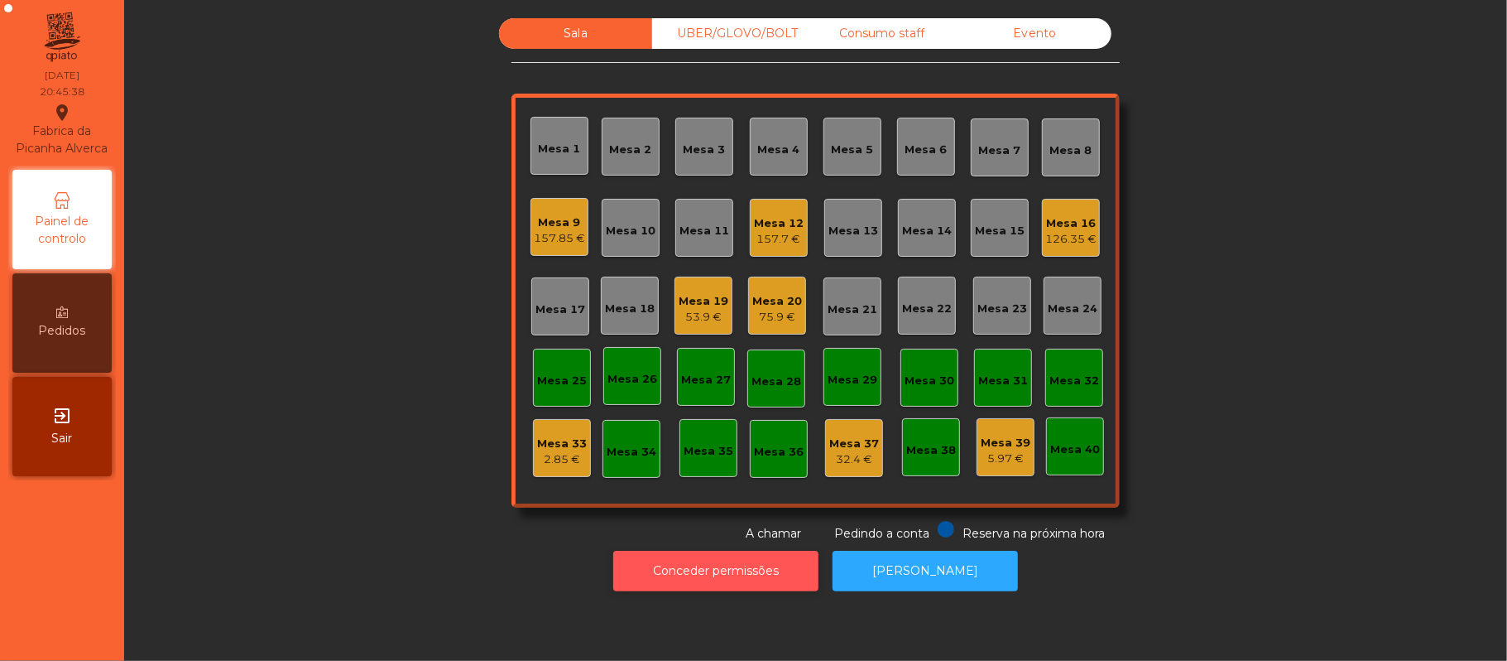
click at [687, 570] on button "Conceder permissões" at bounding box center [715, 570] width 205 height 41
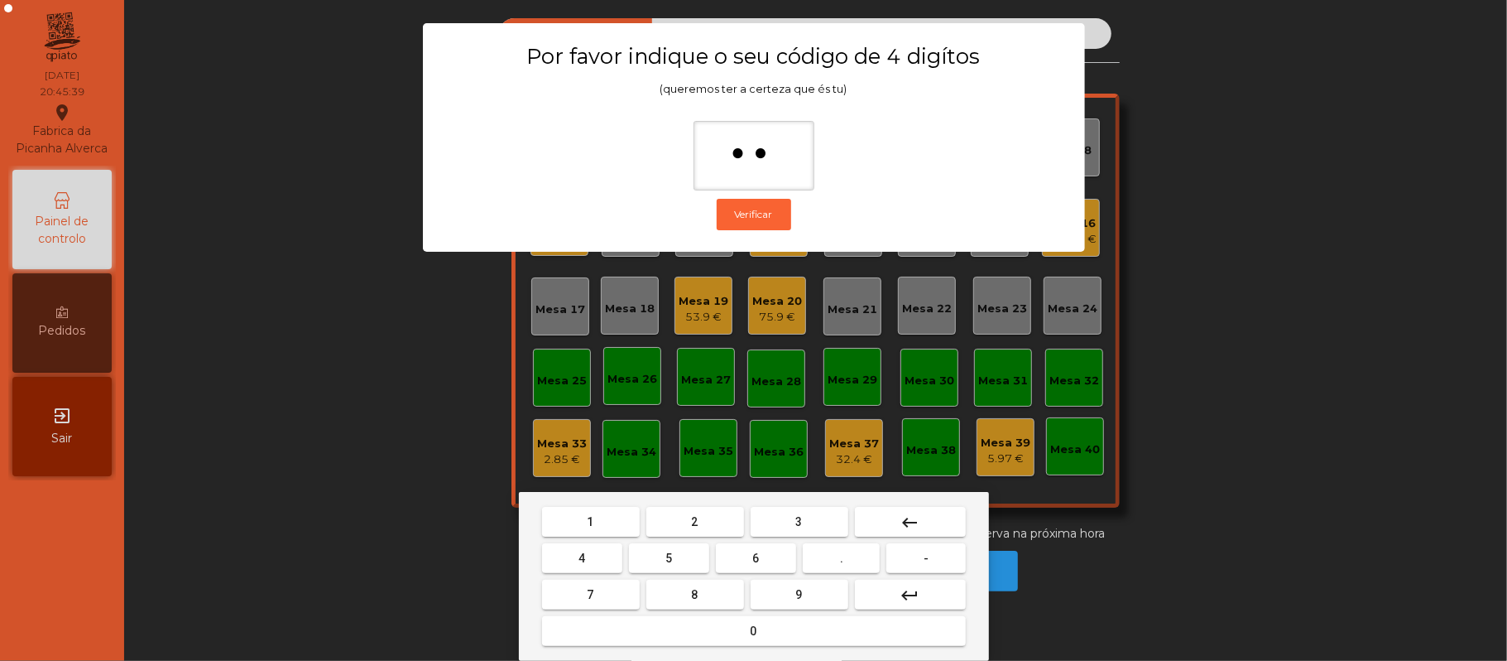
type input "***"
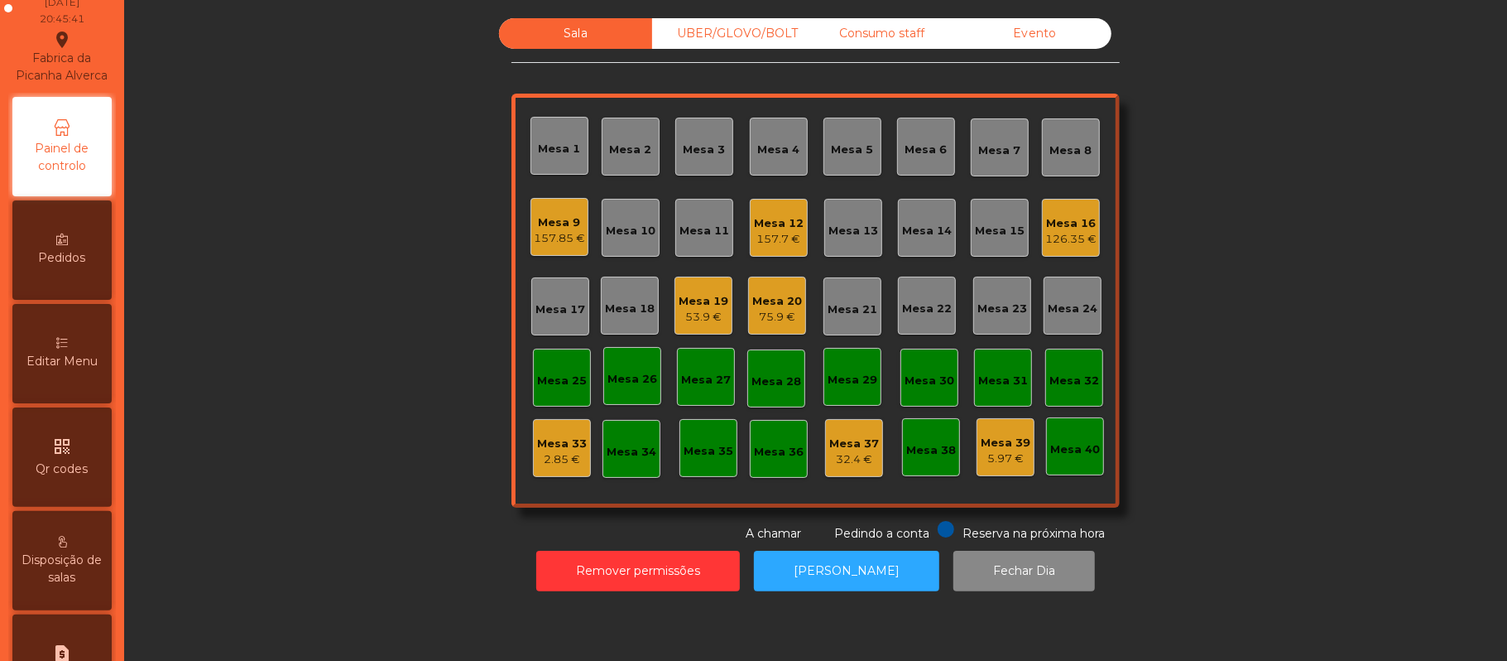
click at [57, 370] on span "Editar Menu" at bounding box center [61, 361] width 71 height 17
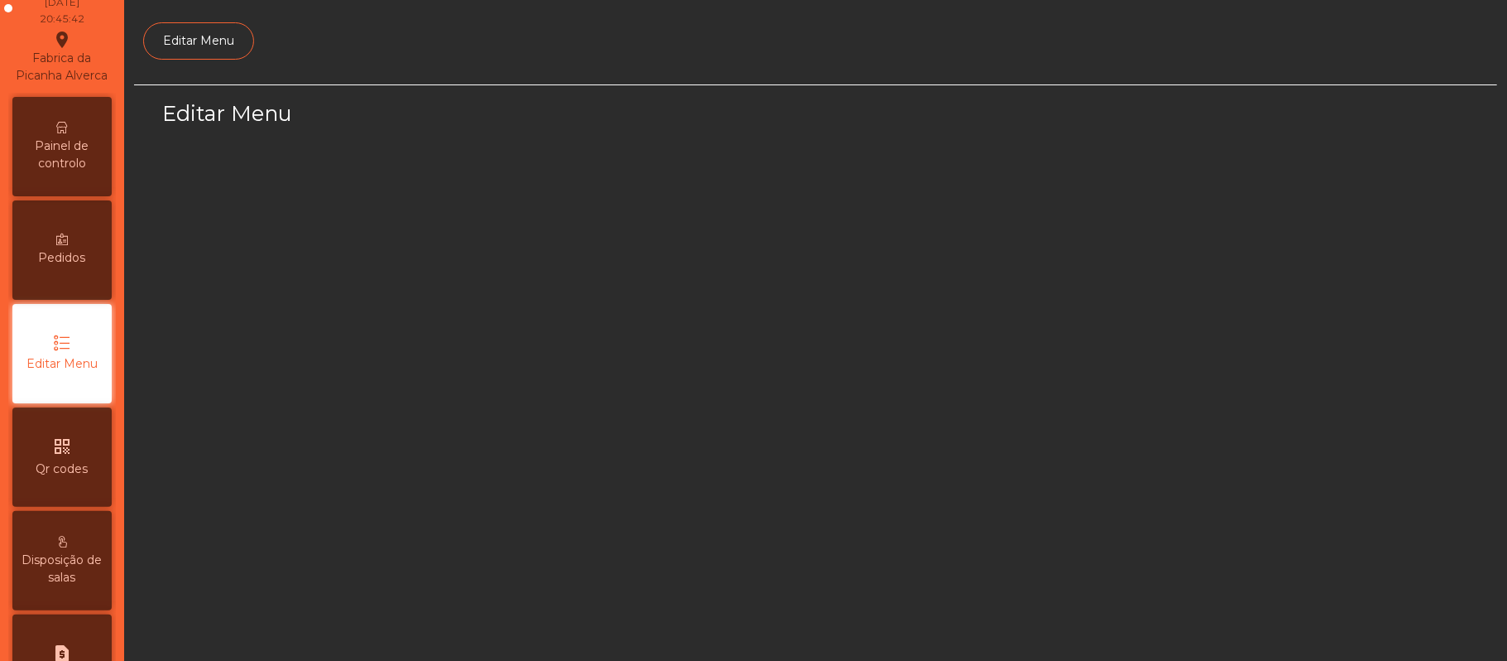
scroll to position [113, 0]
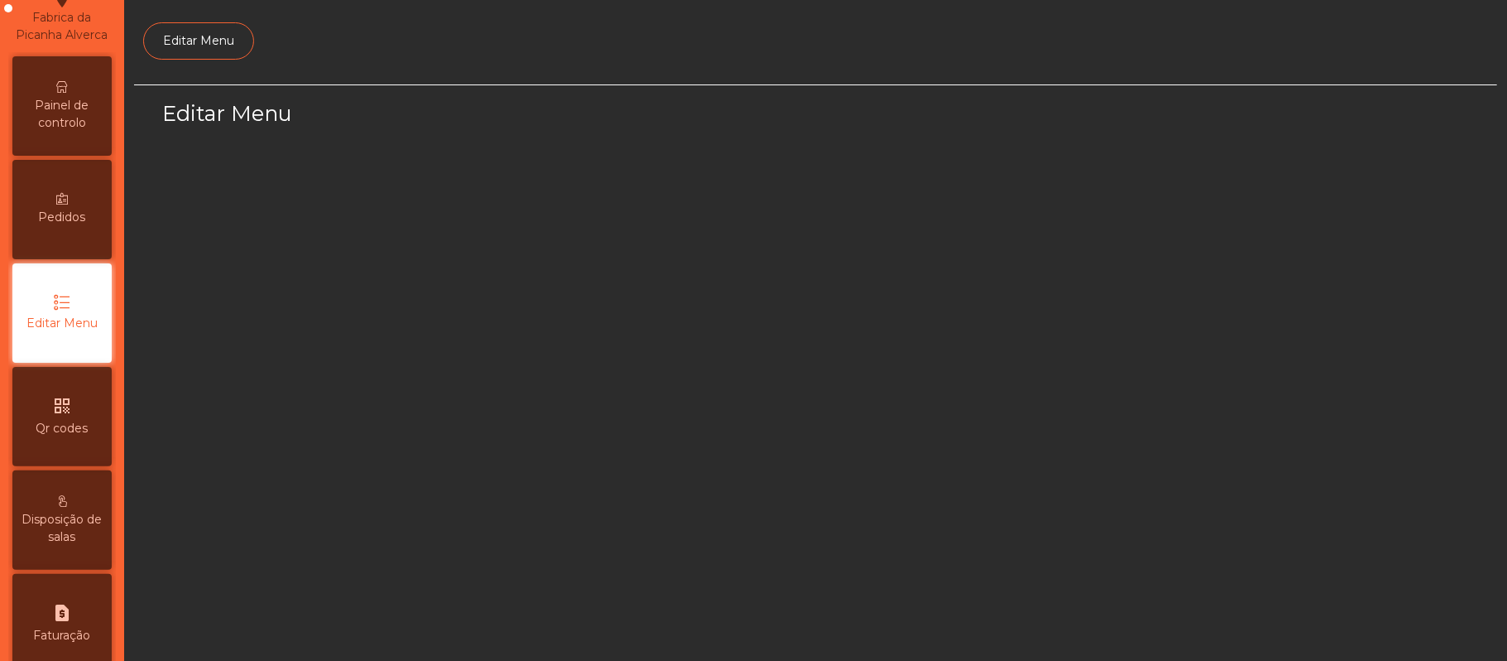
select select "*"
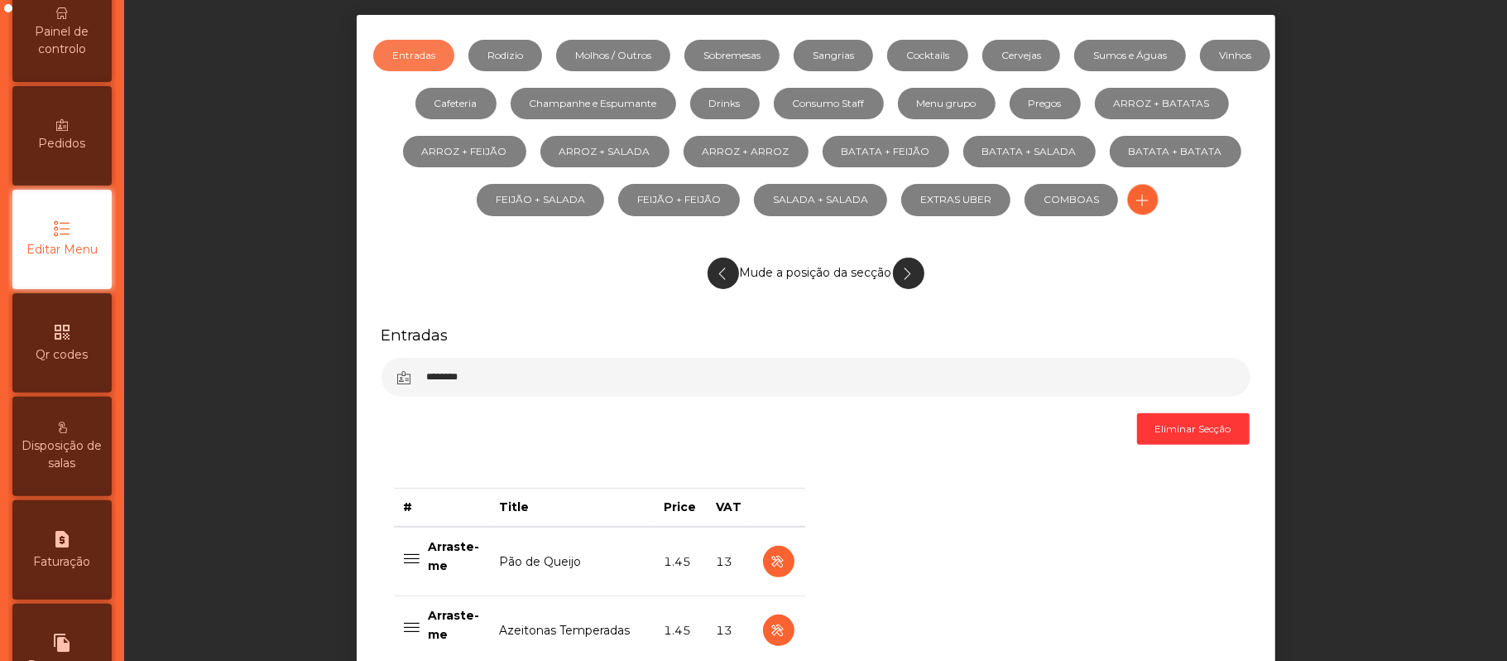
scroll to position [0, 0]
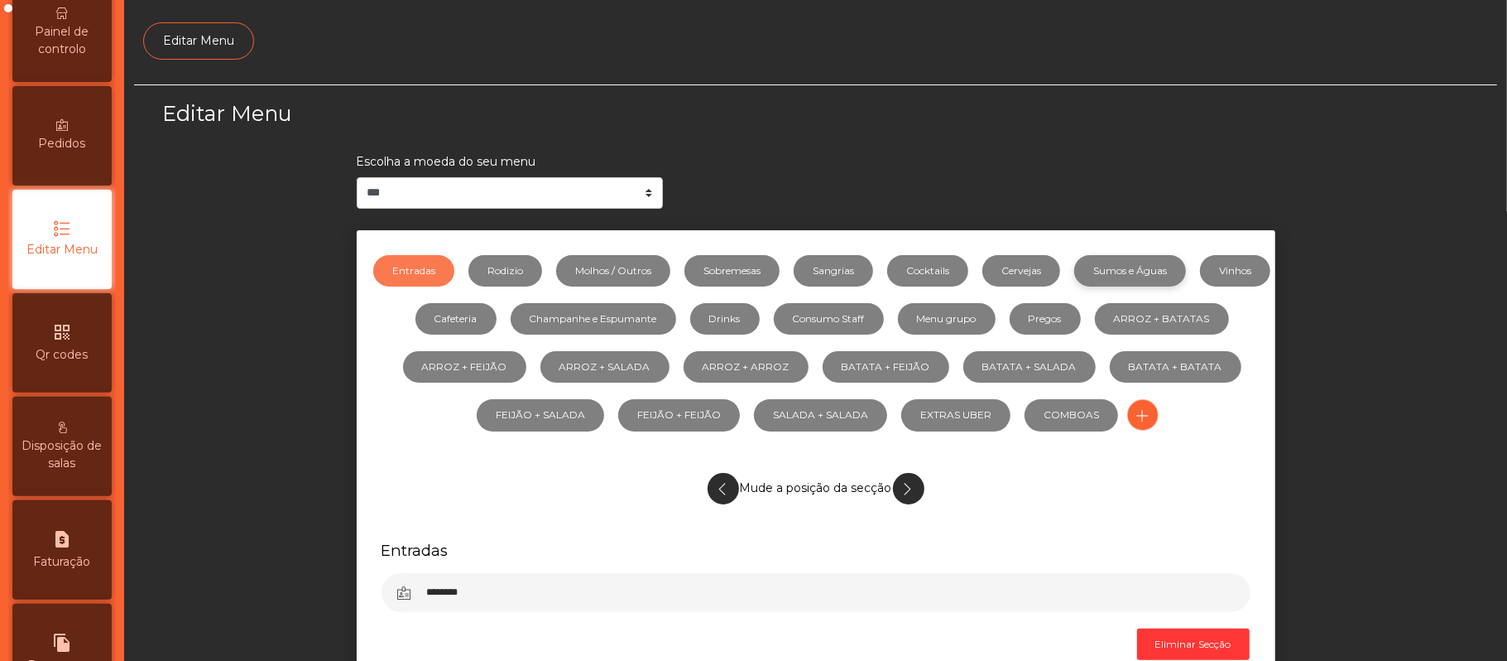
click at [1157, 270] on link "Sumos e Águas" at bounding box center [1130, 270] width 112 height 31
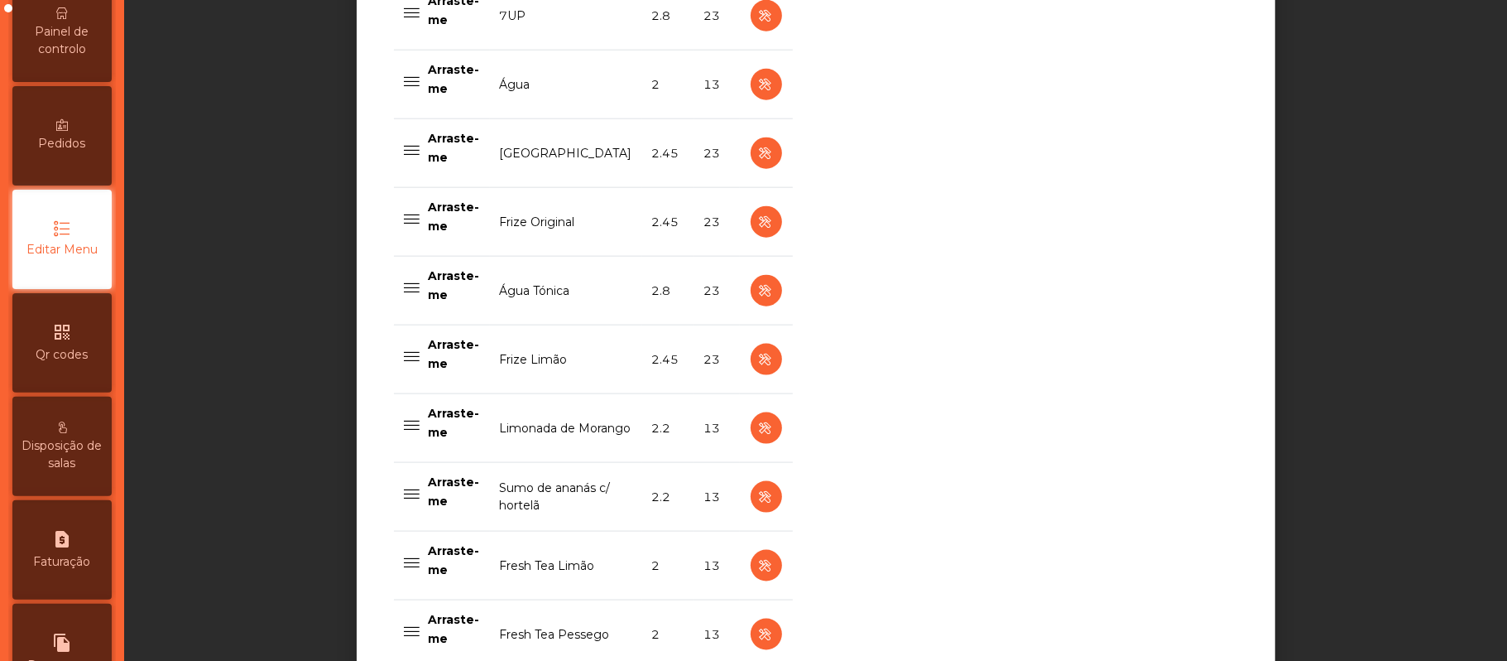
scroll to position [1382, 0]
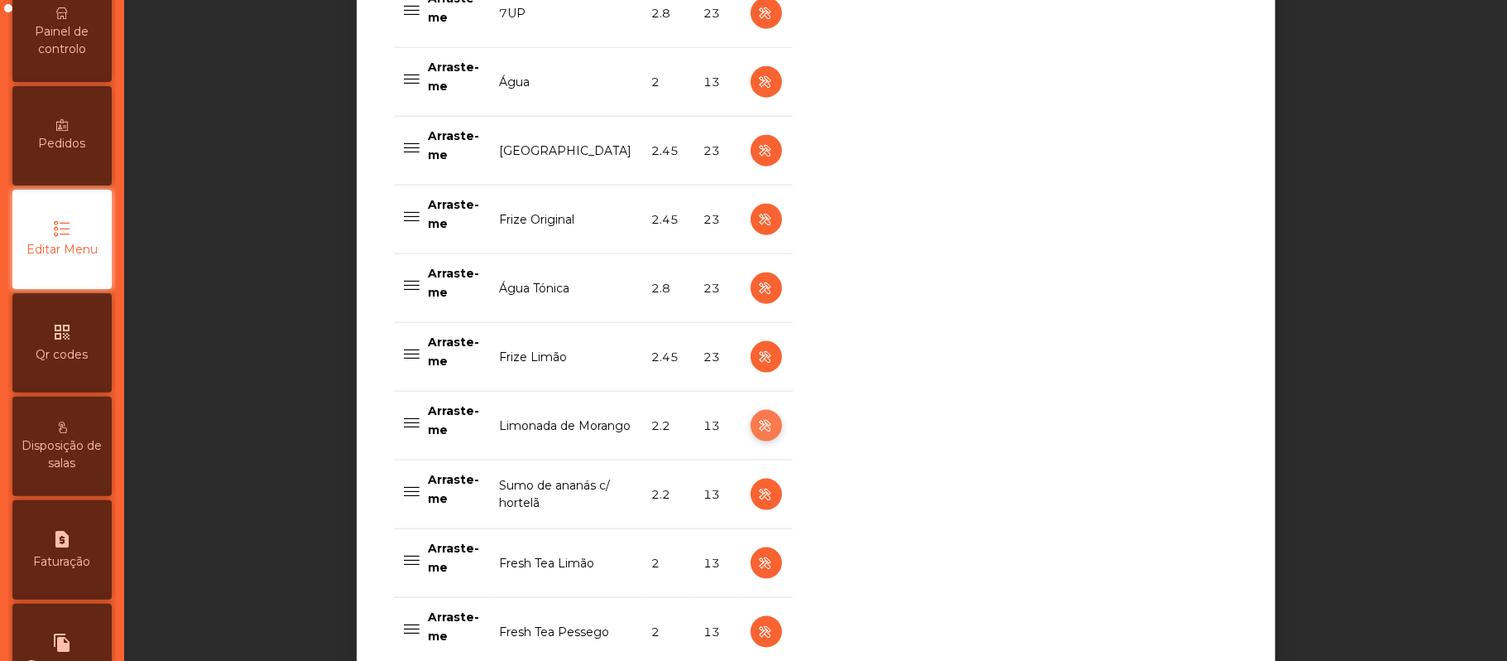
click at [757, 434] on icon "button" at bounding box center [766, 426] width 19 height 21
select select "***"
select select "**"
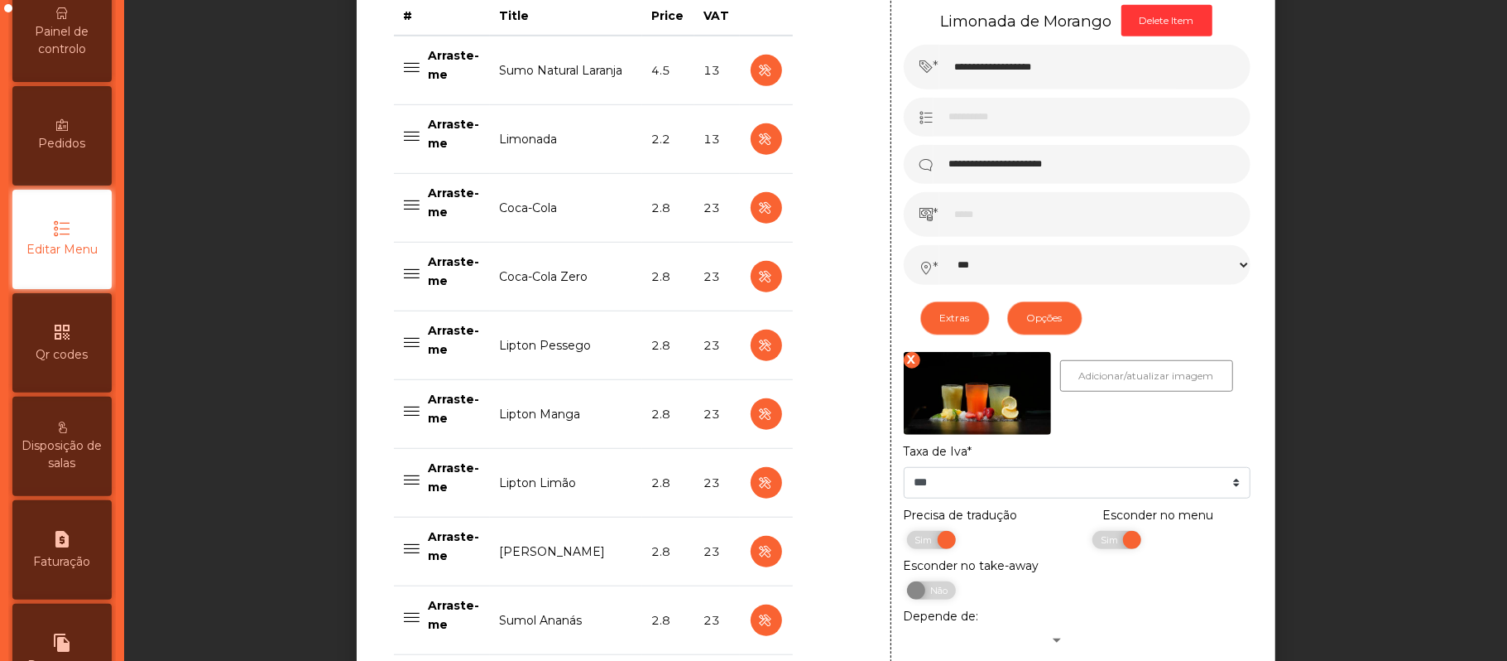
scroll to position [707, 0]
click at [1091, 541] on span "Sim" at bounding box center [1111, 539] width 41 height 18
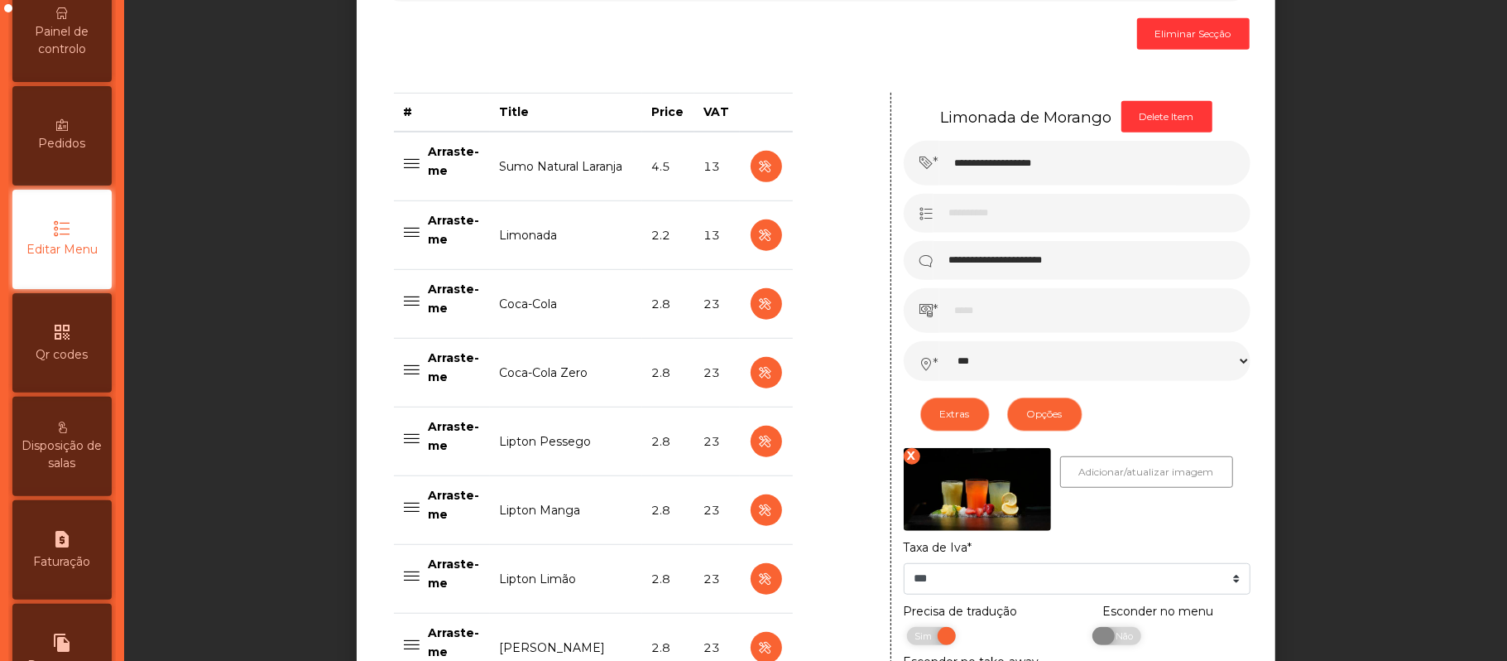
scroll to position [601, 0]
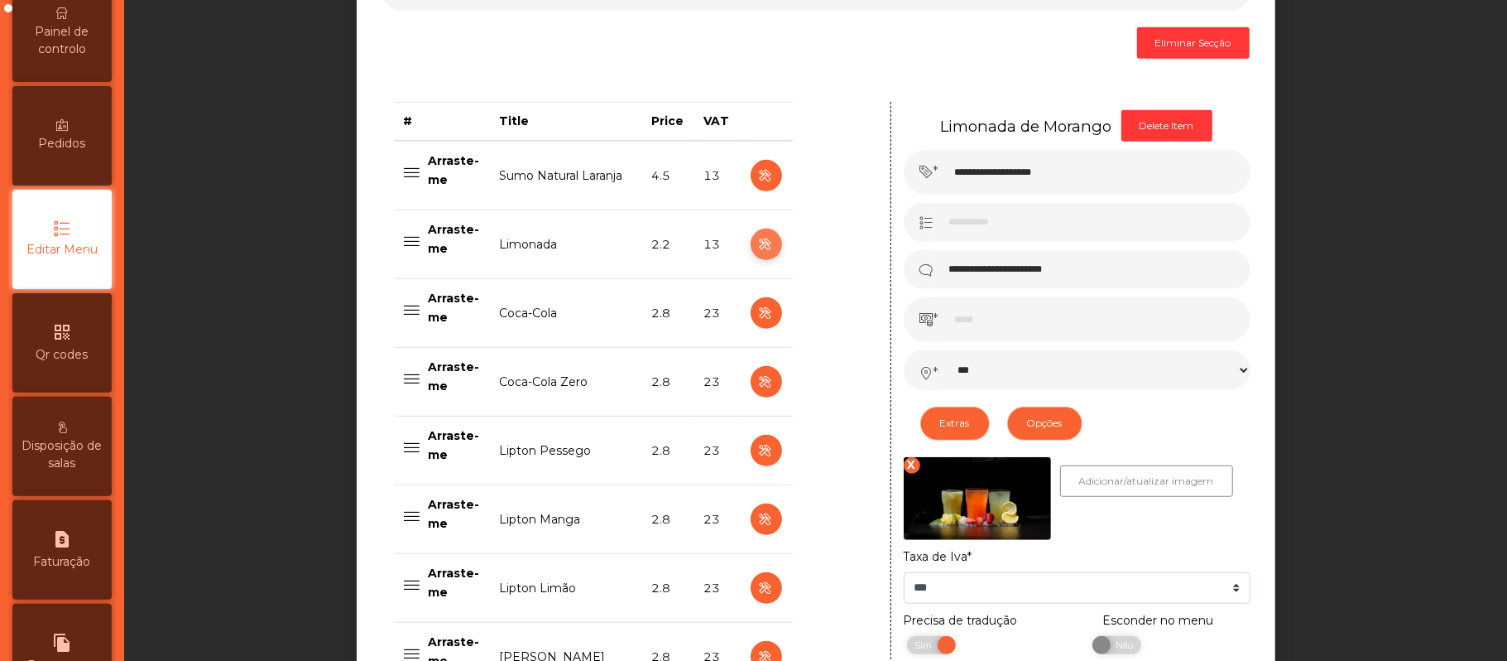
click at [759, 250] on icon "button" at bounding box center [766, 244] width 19 height 21
type input "********"
select select "***"
select select "**"
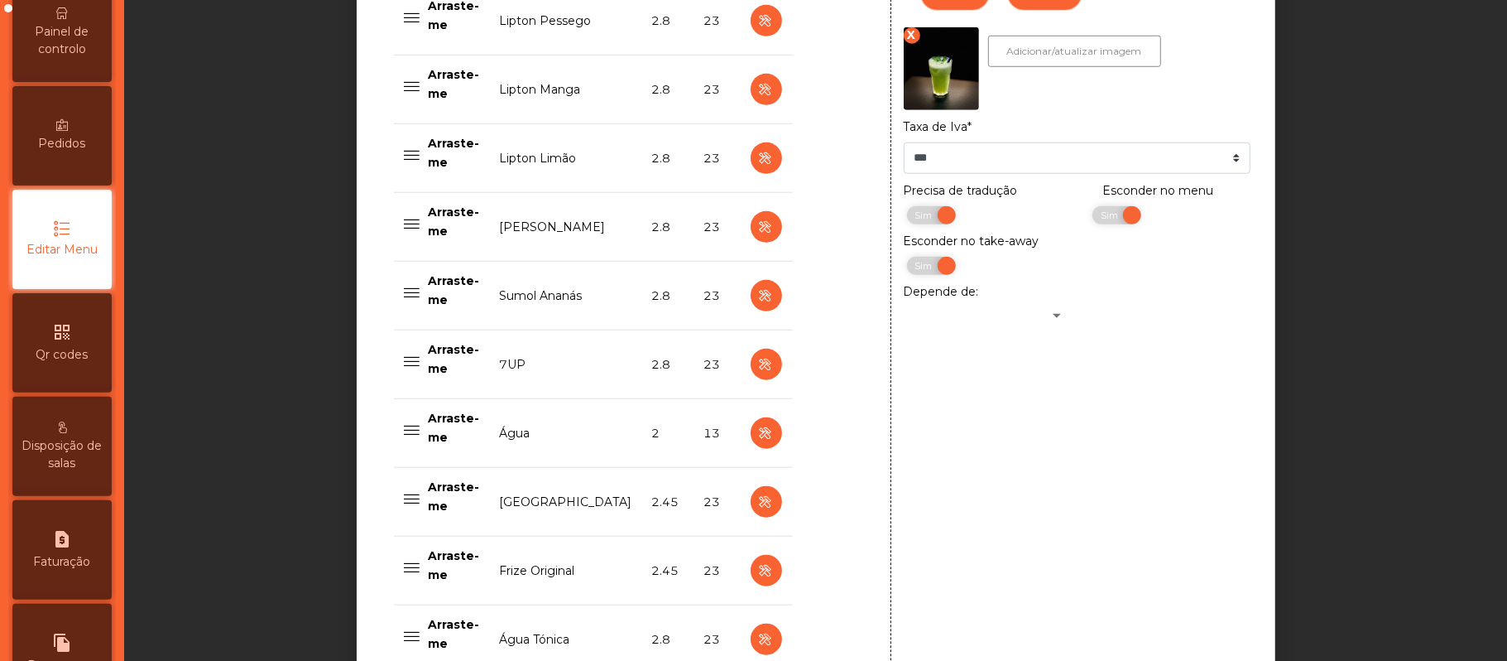
scroll to position [1013, 0]
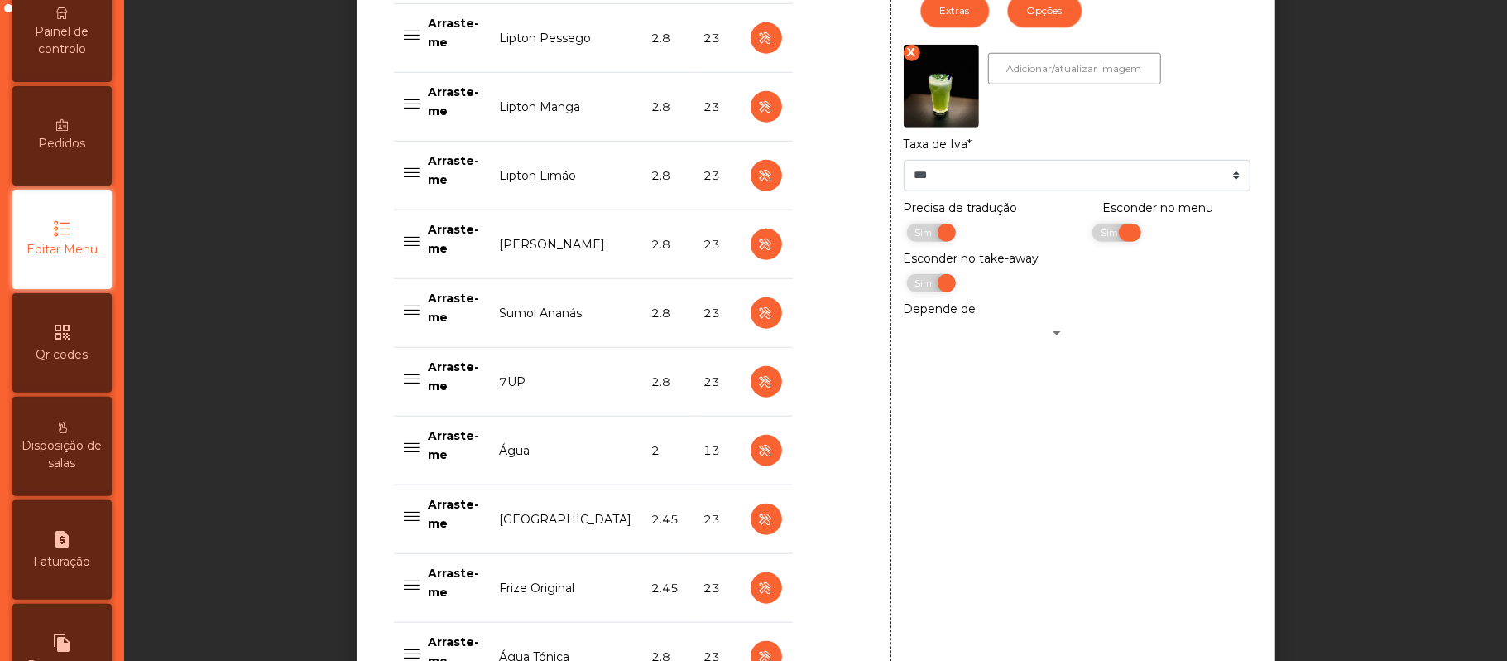
click at [1091, 235] on span "Sim" at bounding box center [1111, 232] width 41 height 18
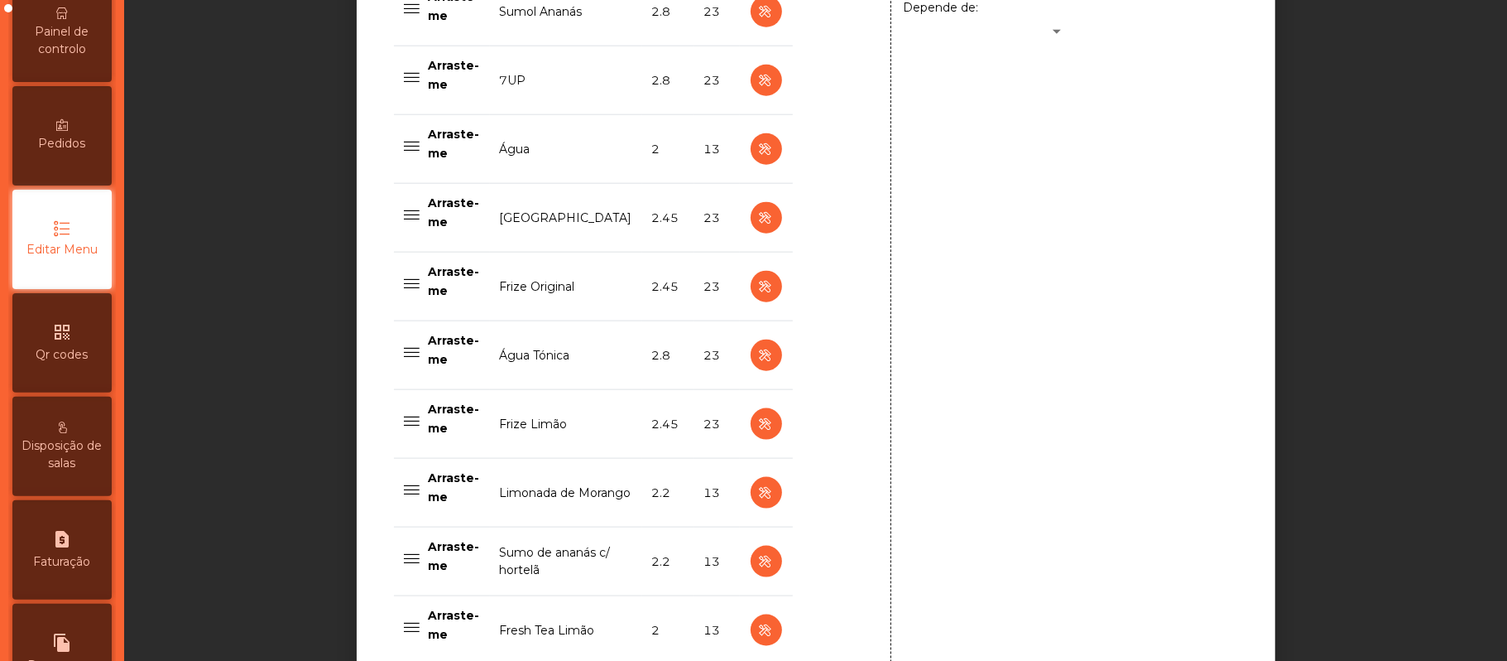
scroll to position [1674, 0]
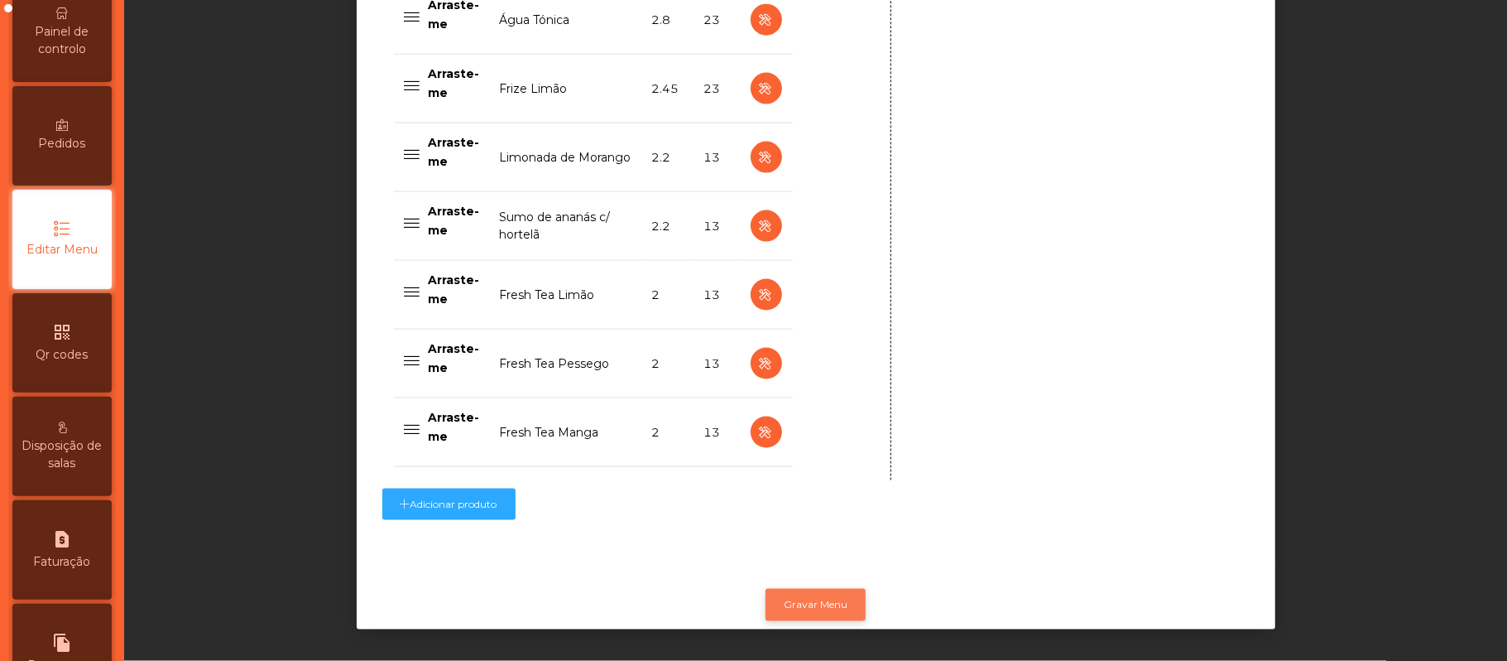
click at [832, 589] on button "Gravar Menu" at bounding box center [816, 604] width 100 height 31
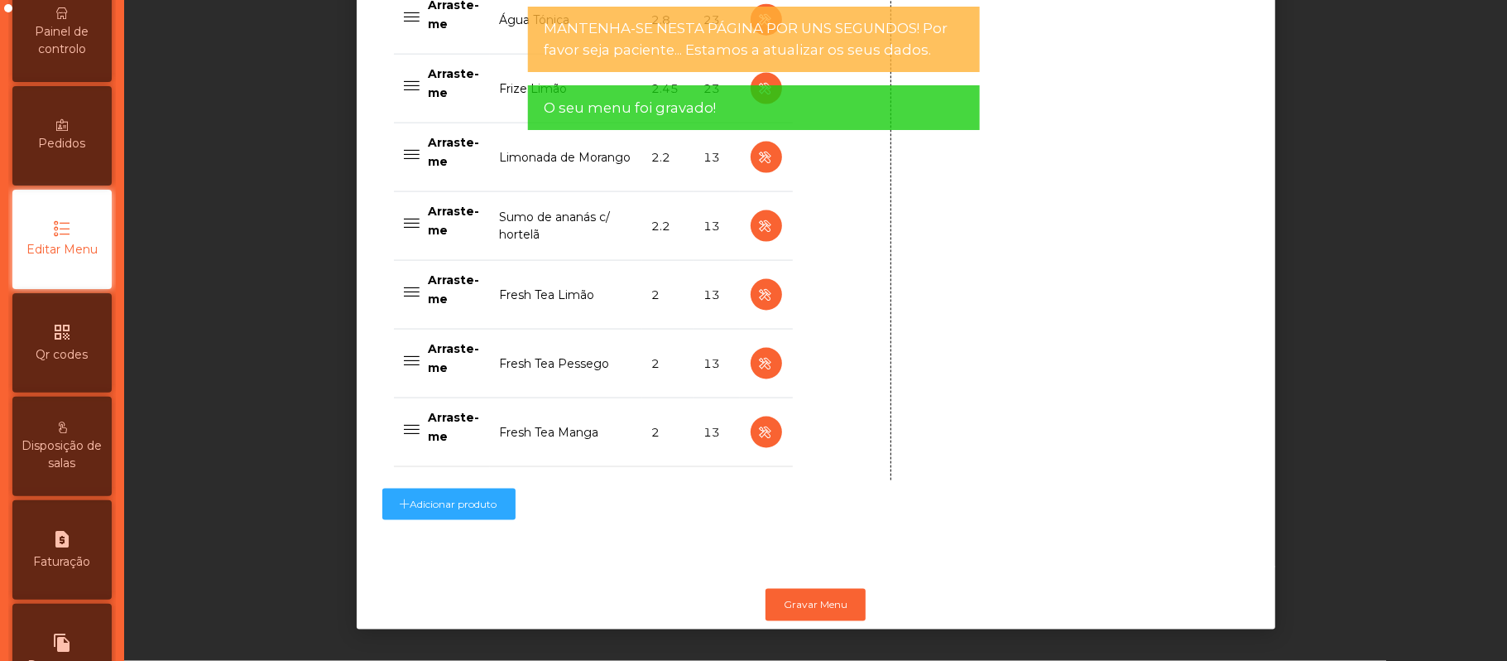
click at [67, 58] on span "Painel de controlo" at bounding box center [62, 40] width 91 height 35
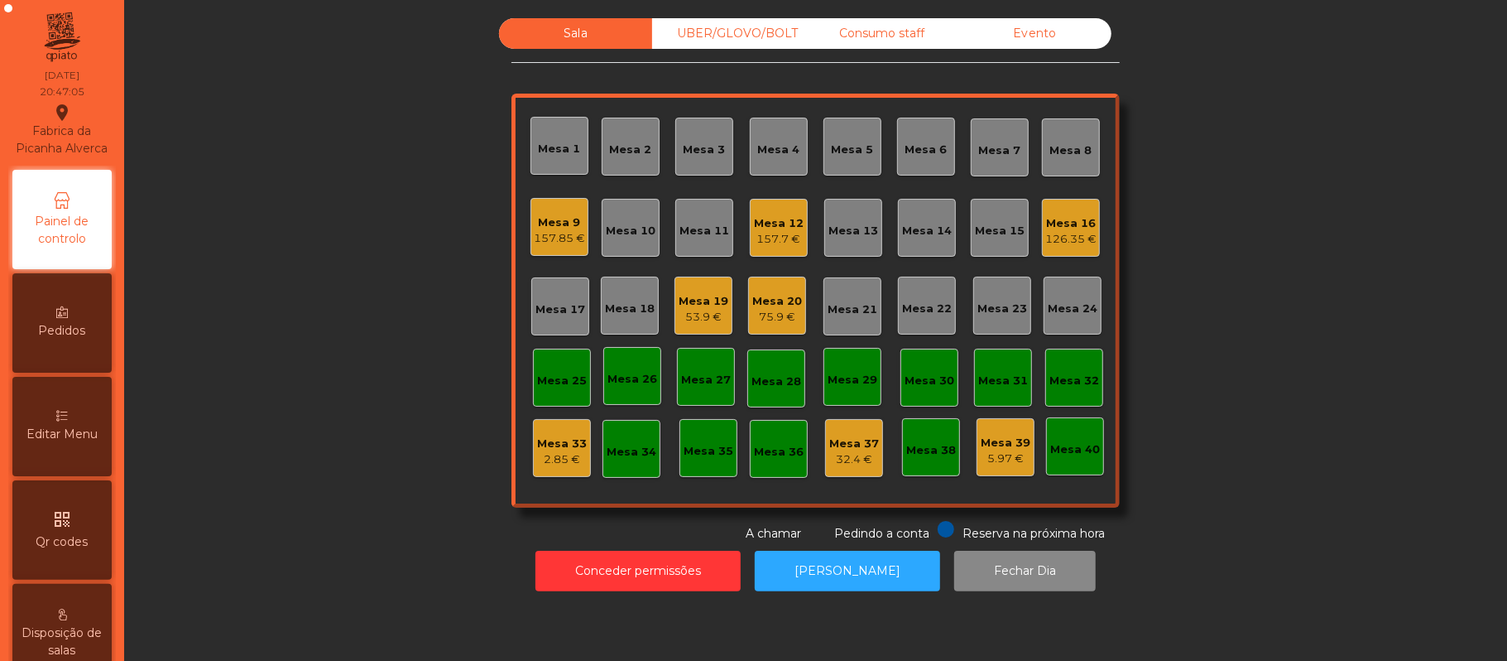
click at [722, 33] on div "UBER/GLOVO/BOLT" at bounding box center [728, 33] width 153 height 31
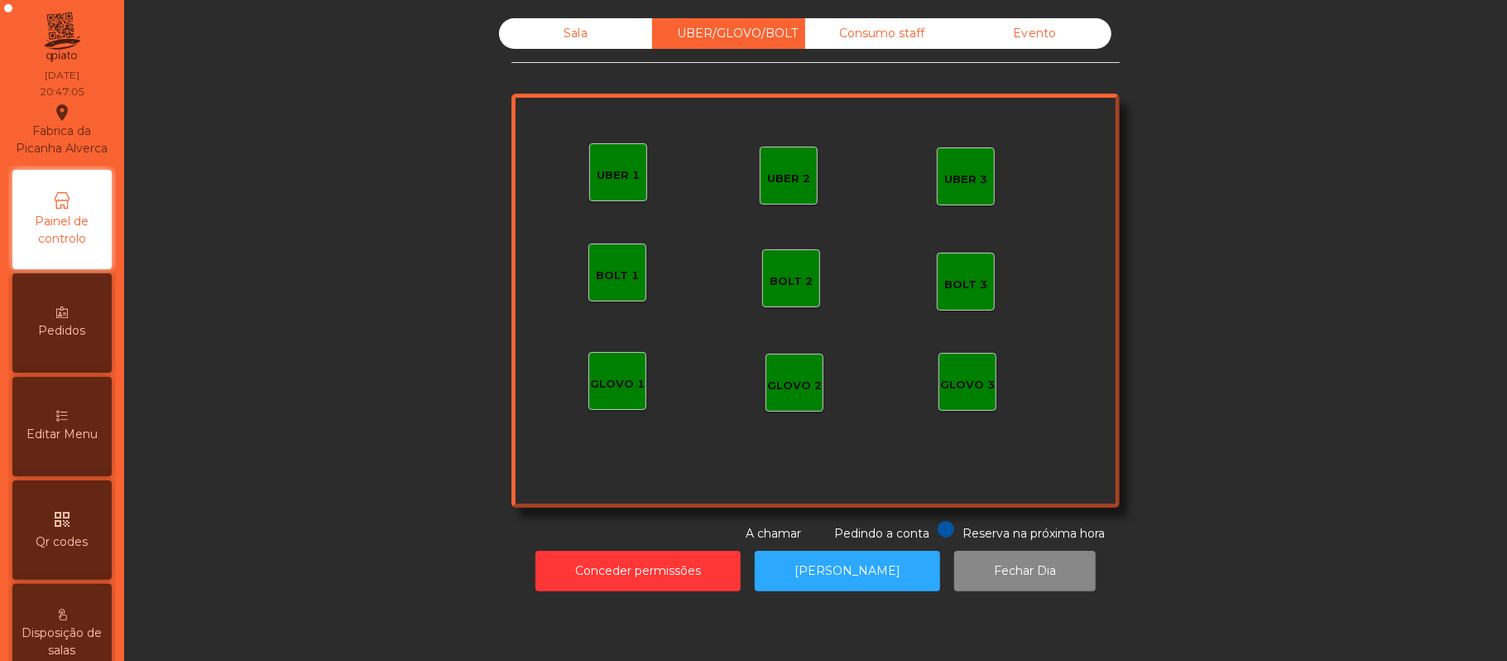
click at [603, 180] on div "UBER 1" at bounding box center [618, 175] width 43 height 17
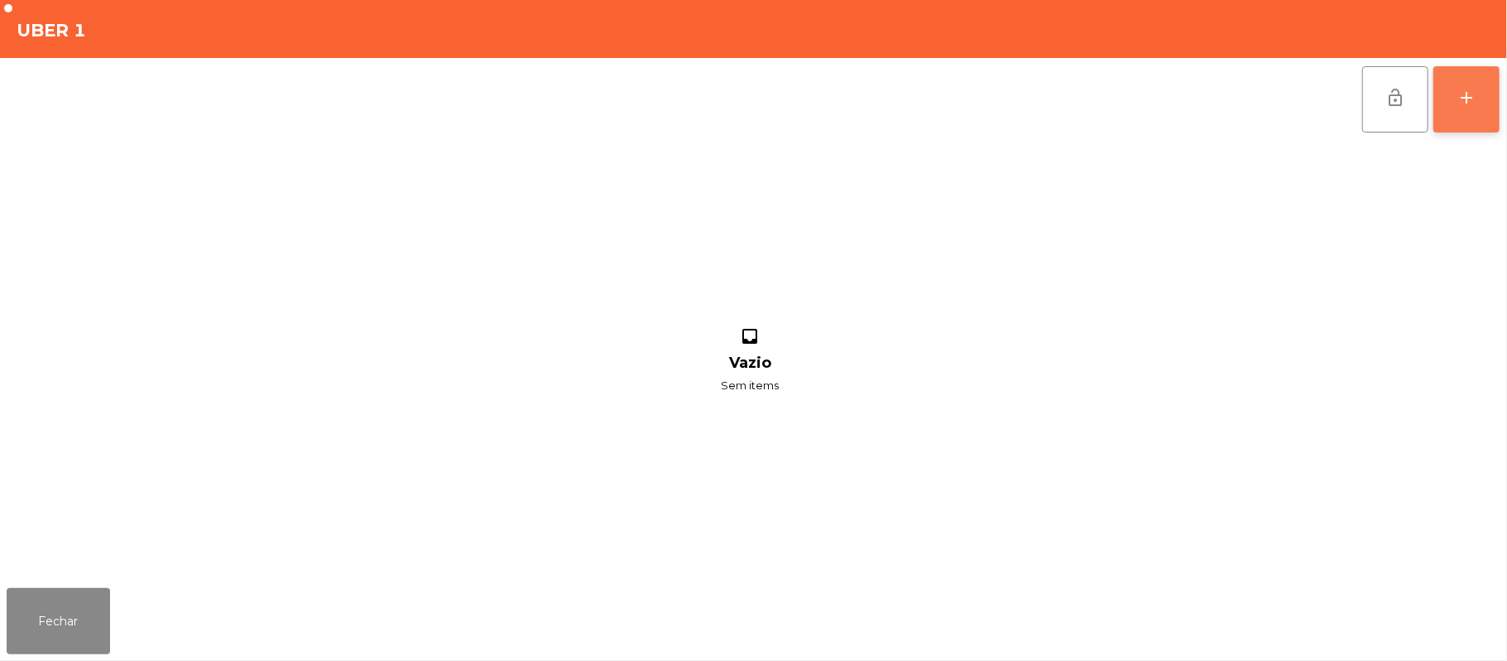
click at [1487, 116] on button "add" at bounding box center [1467, 99] width 66 height 66
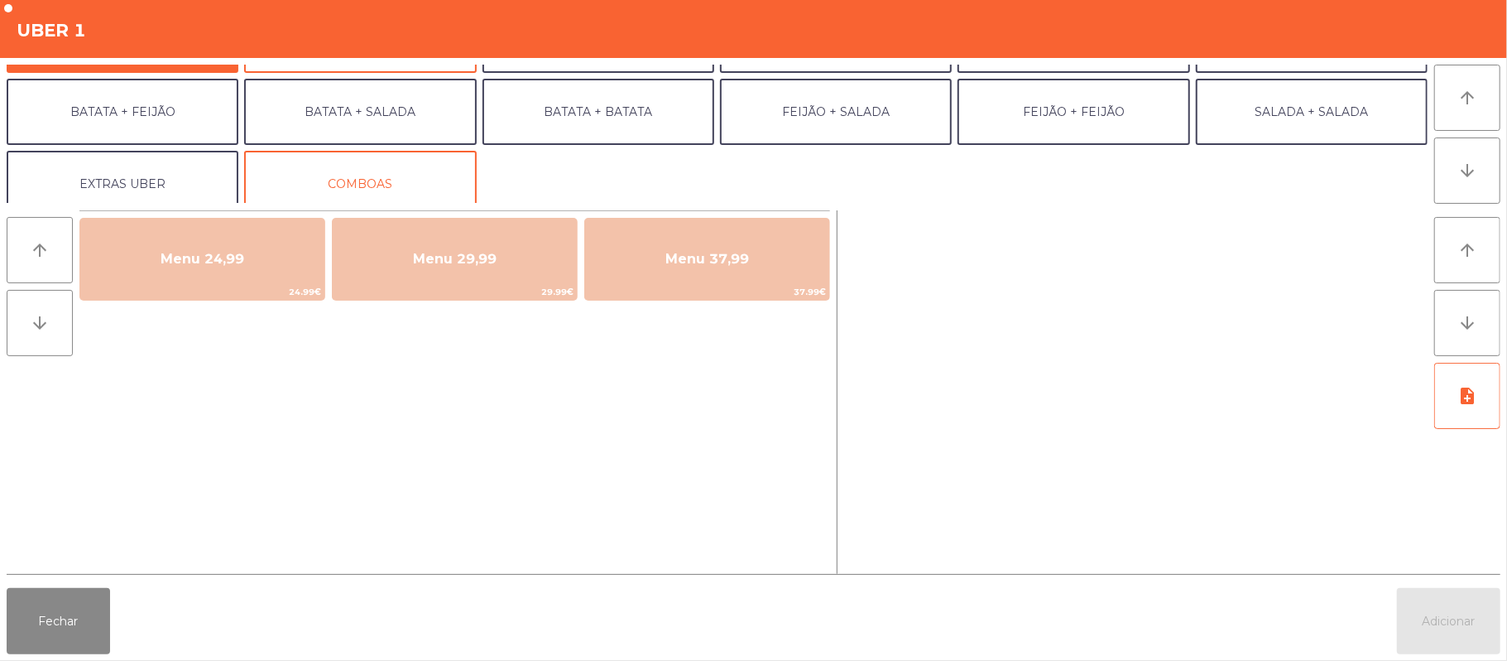
scroll to position [71, 0]
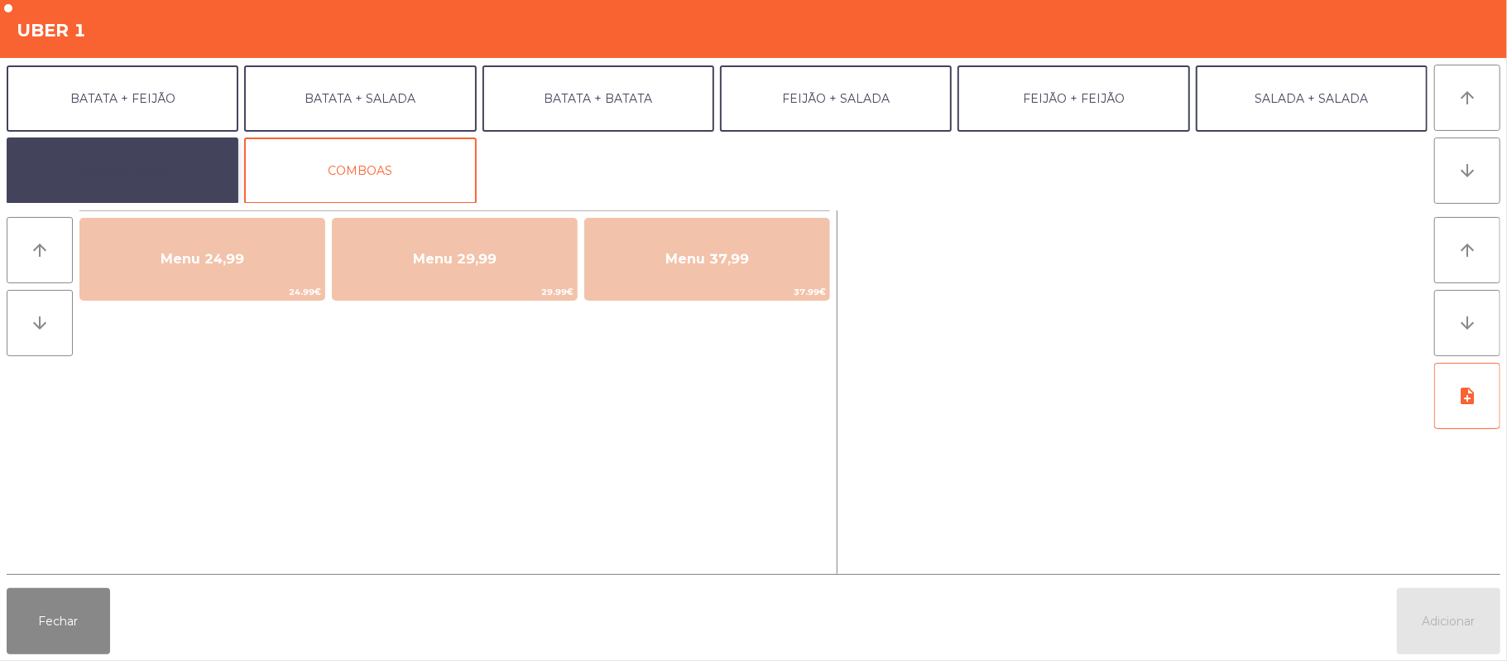
click at [183, 175] on button "EXTRAS UBER" at bounding box center [123, 170] width 232 height 66
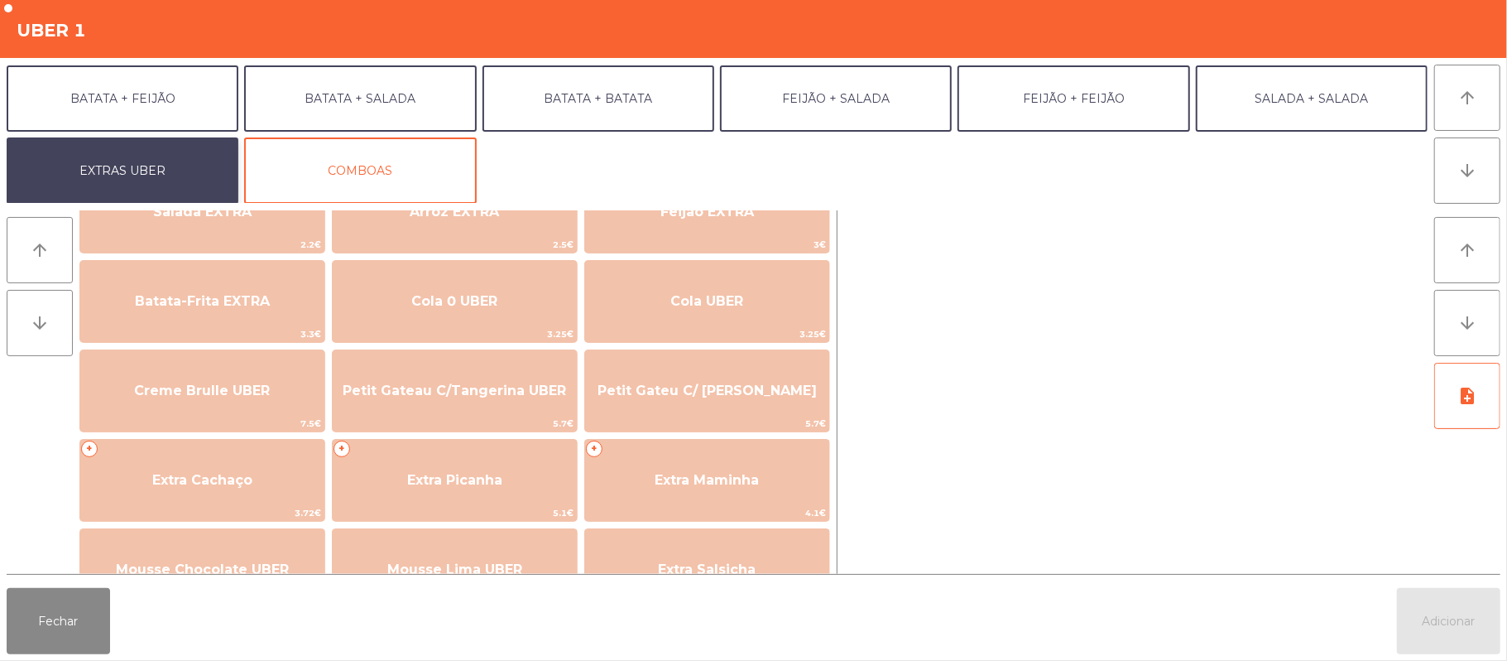
scroll to position [288, 0]
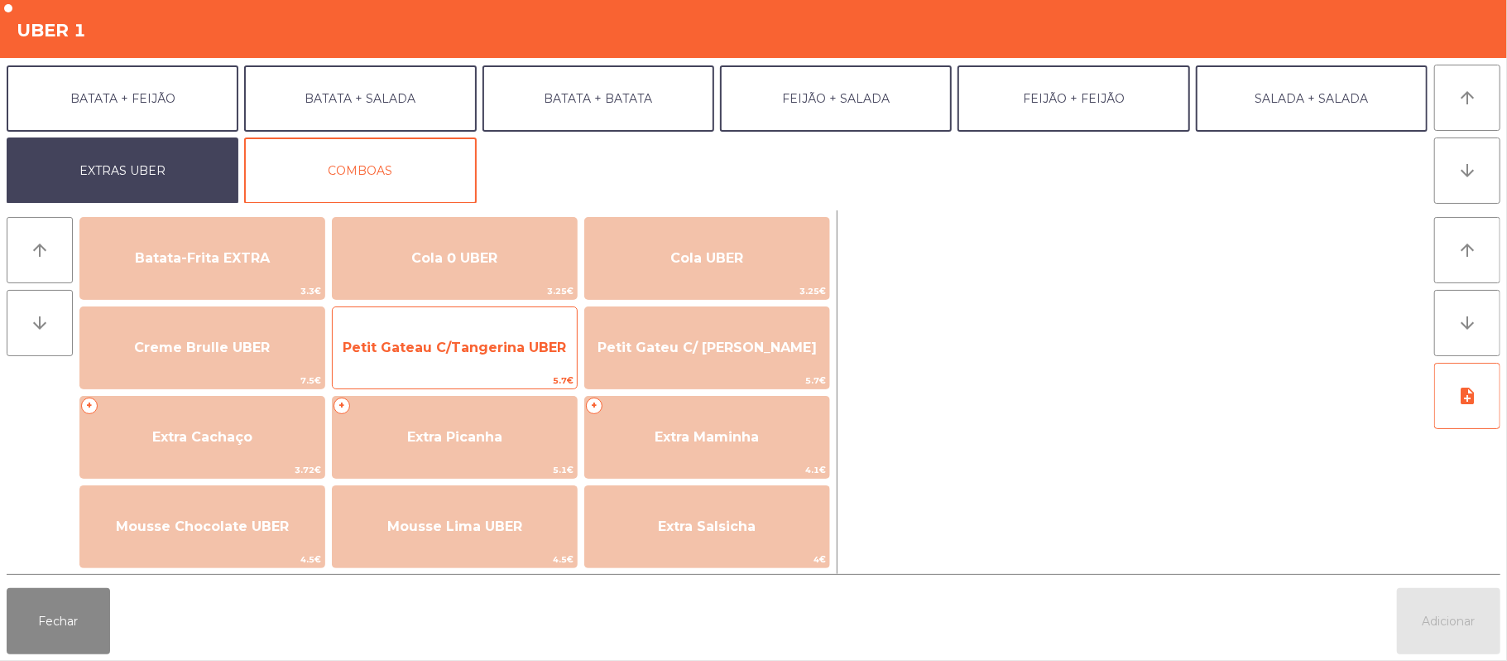
click at [490, 362] on span "Petit Gateau C/Tangerina UBER" at bounding box center [455, 347] width 244 height 45
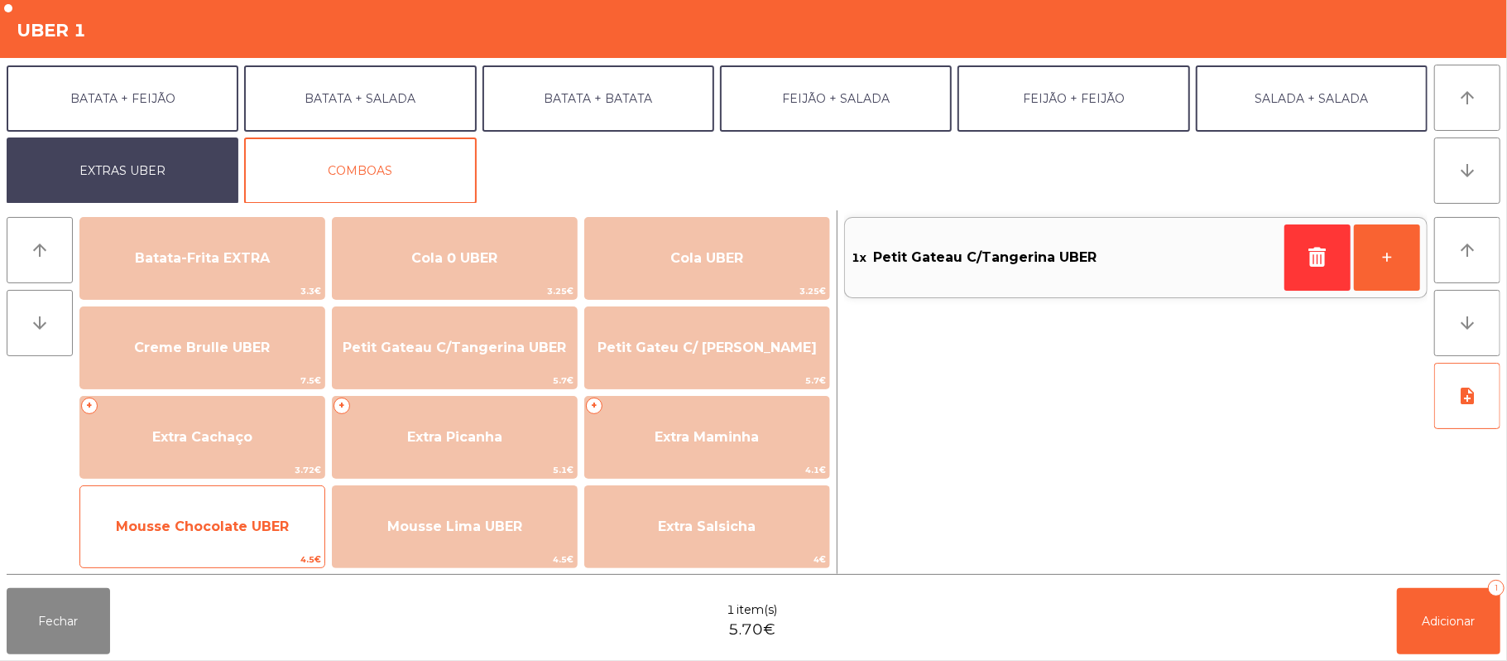
click at [214, 530] on span "Mousse Chocolate UBER" at bounding box center [202, 526] width 173 height 16
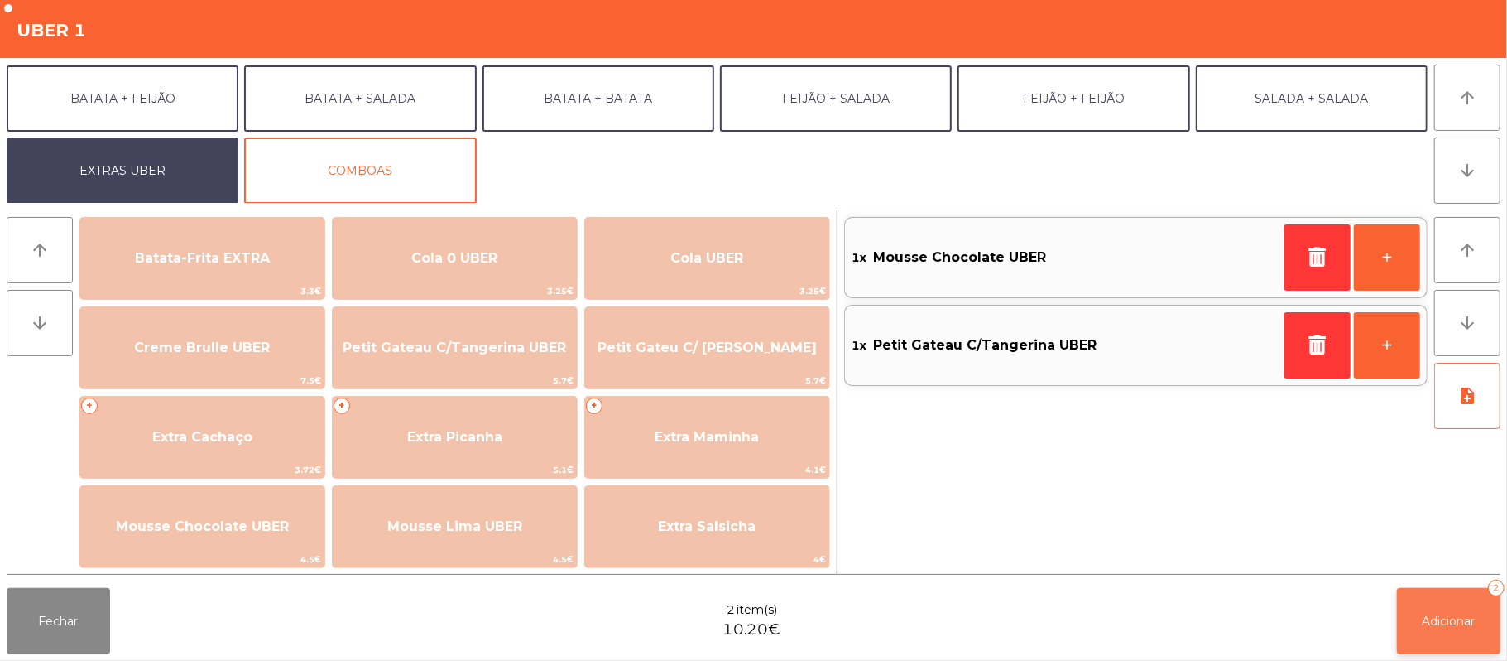
click at [1449, 624] on span "Adicionar" at bounding box center [1449, 620] width 53 height 15
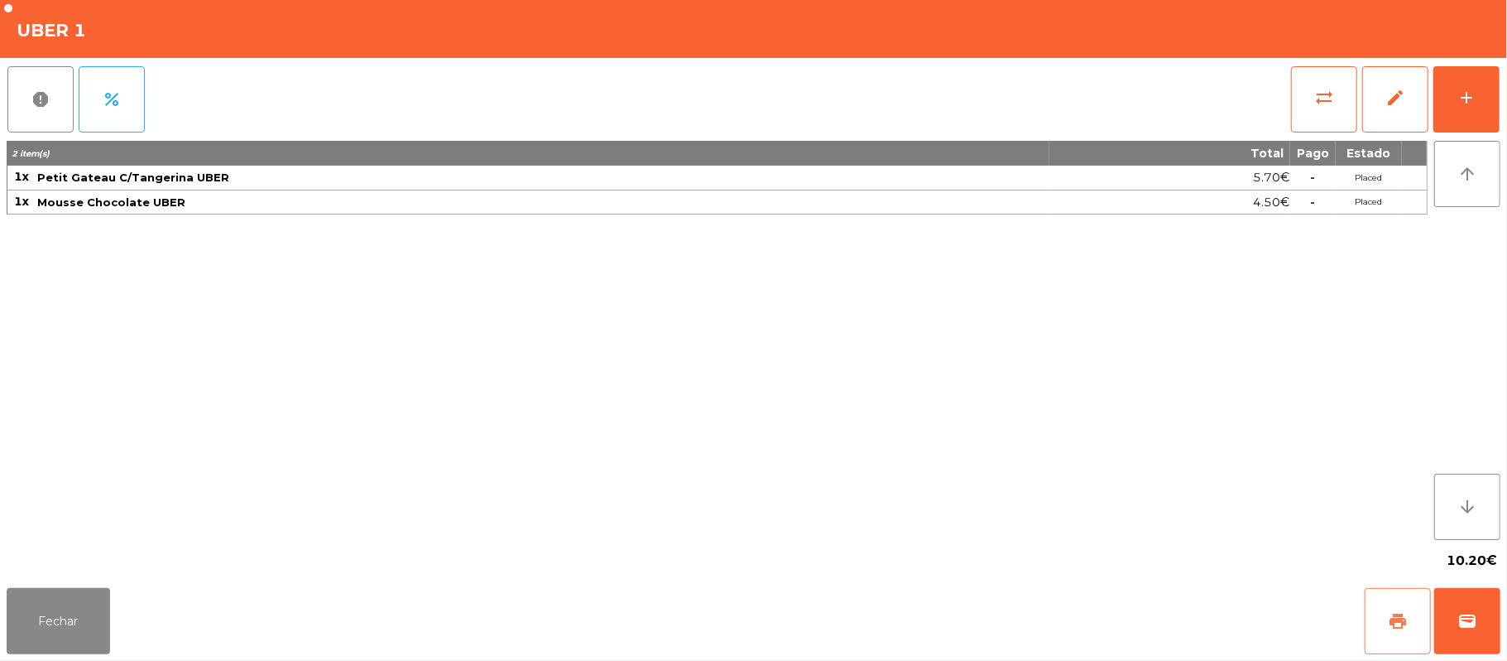
click at [1409, 622] on button "print" at bounding box center [1398, 621] width 66 height 66
click at [1454, 621] on button "wallet" at bounding box center [1468, 621] width 66 height 66
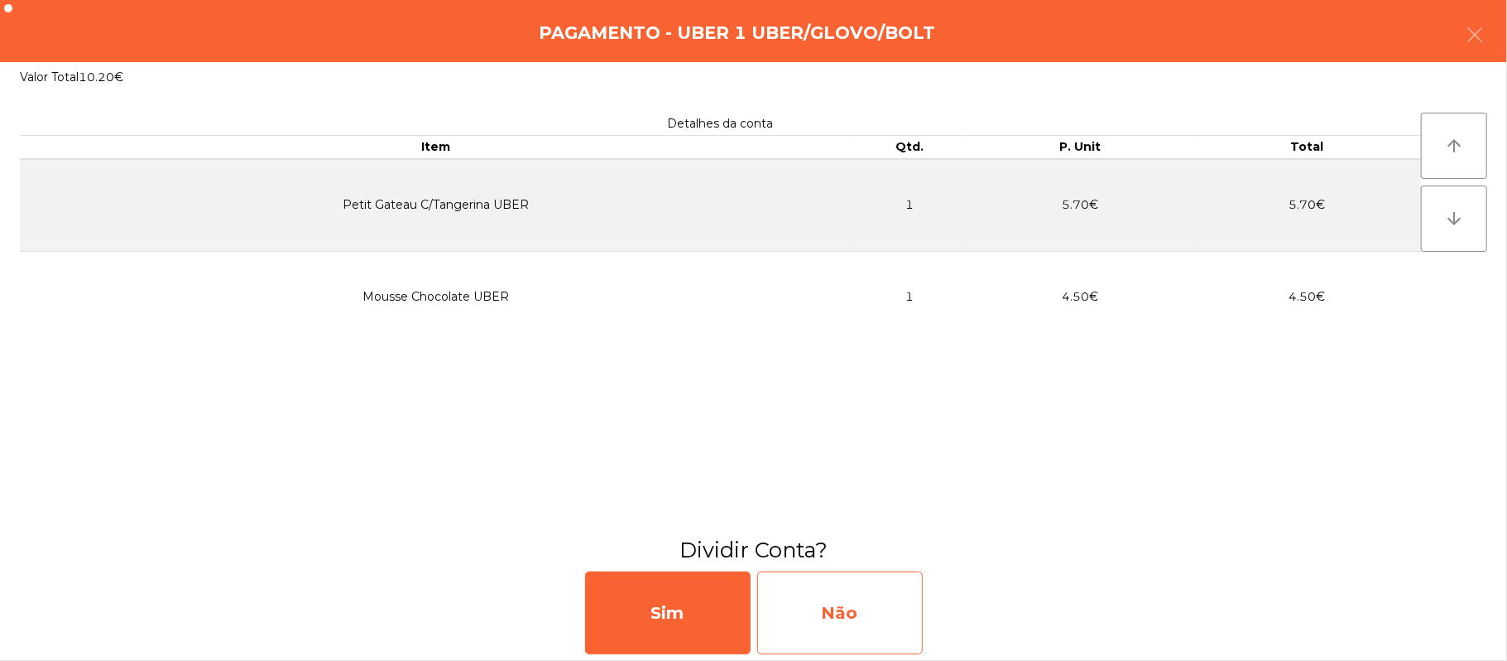
click at [833, 606] on div "Não" at bounding box center [840, 612] width 166 height 83
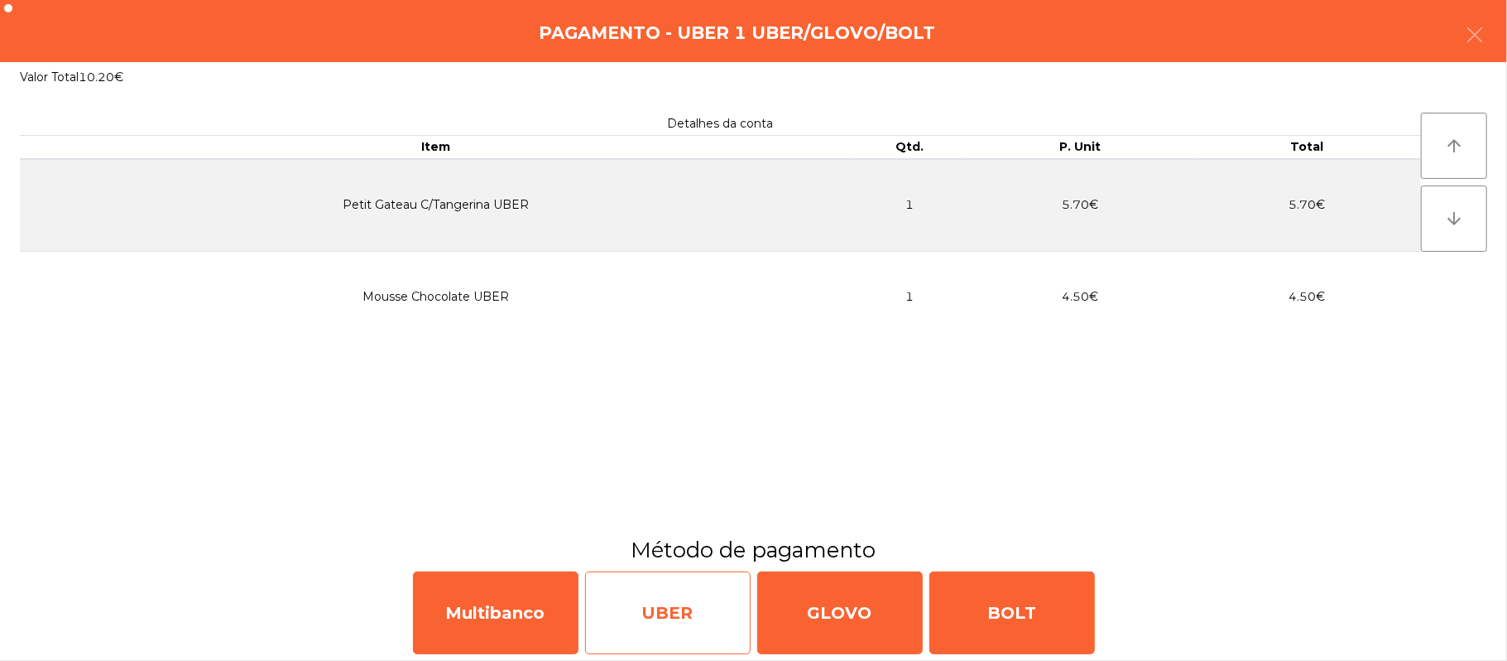
click at [670, 619] on div "UBER" at bounding box center [668, 612] width 166 height 83
select select "**"
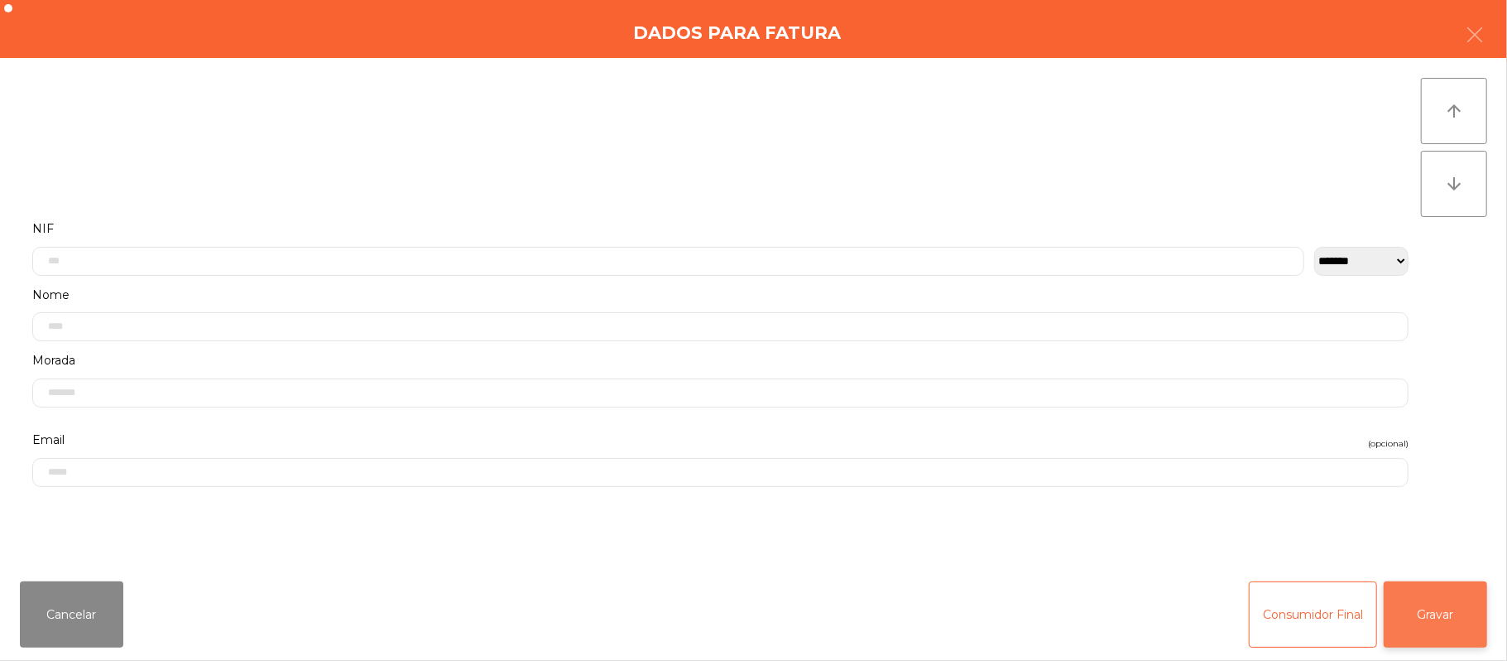
click at [1447, 613] on button "Gravar" at bounding box center [1435, 614] width 103 height 66
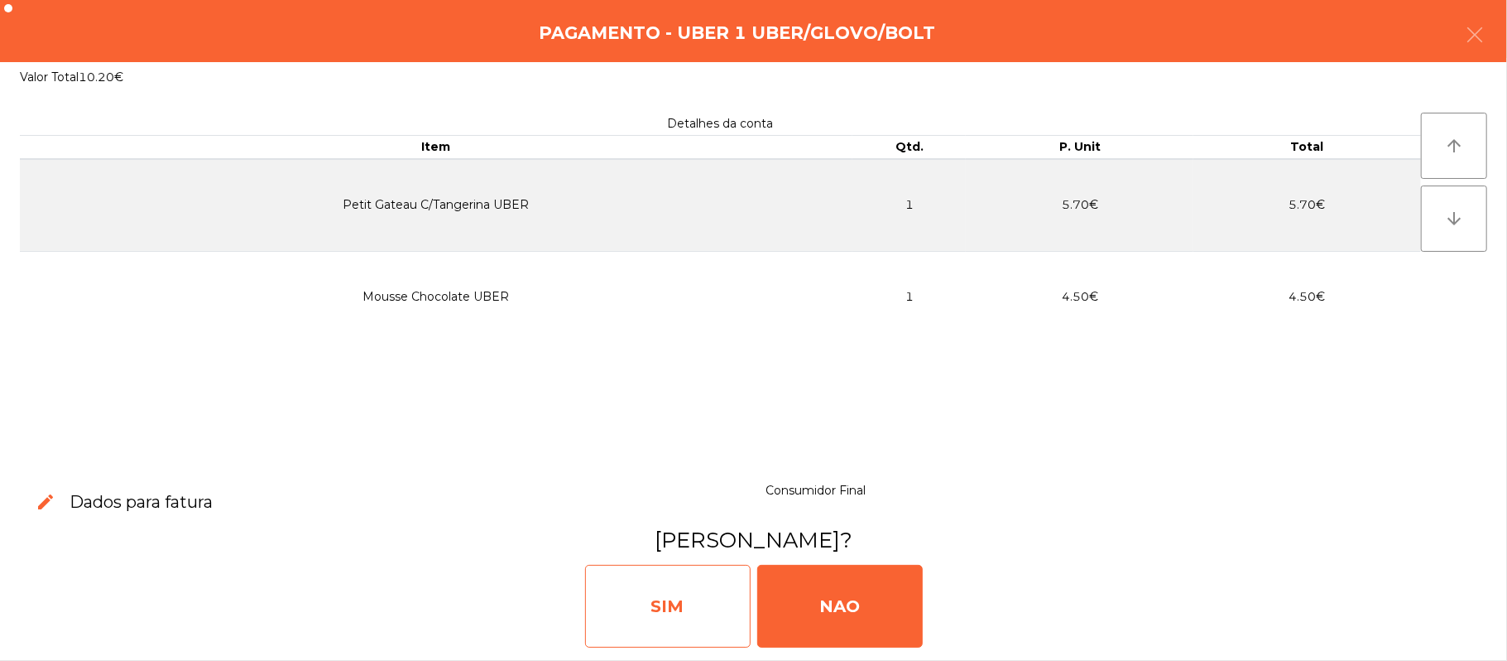
click at [653, 614] on div "SIM" at bounding box center [668, 606] width 166 height 83
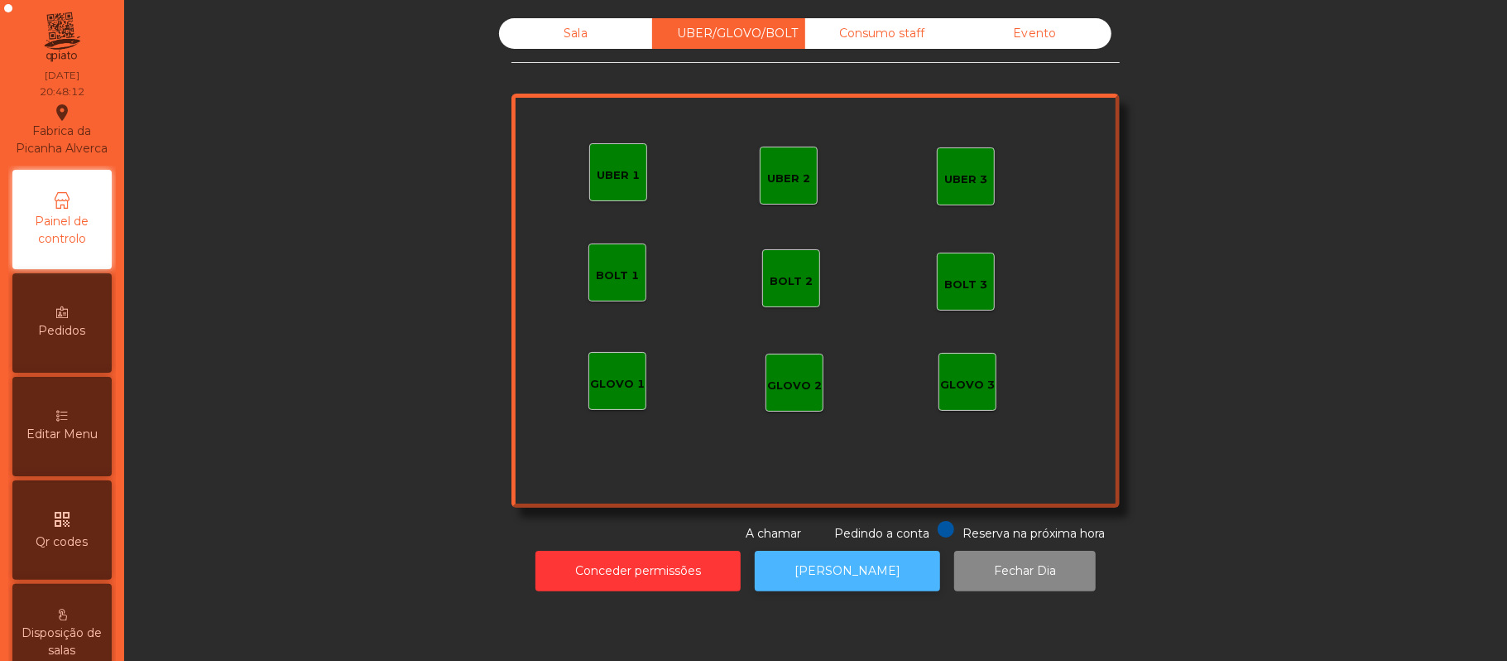
click at [824, 570] on button "[PERSON_NAME]" at bounding box center [847, 570] width 185 height 41
click at [591, 45] on div "Sala" at bounding box center [575, 33] width 153 height 31
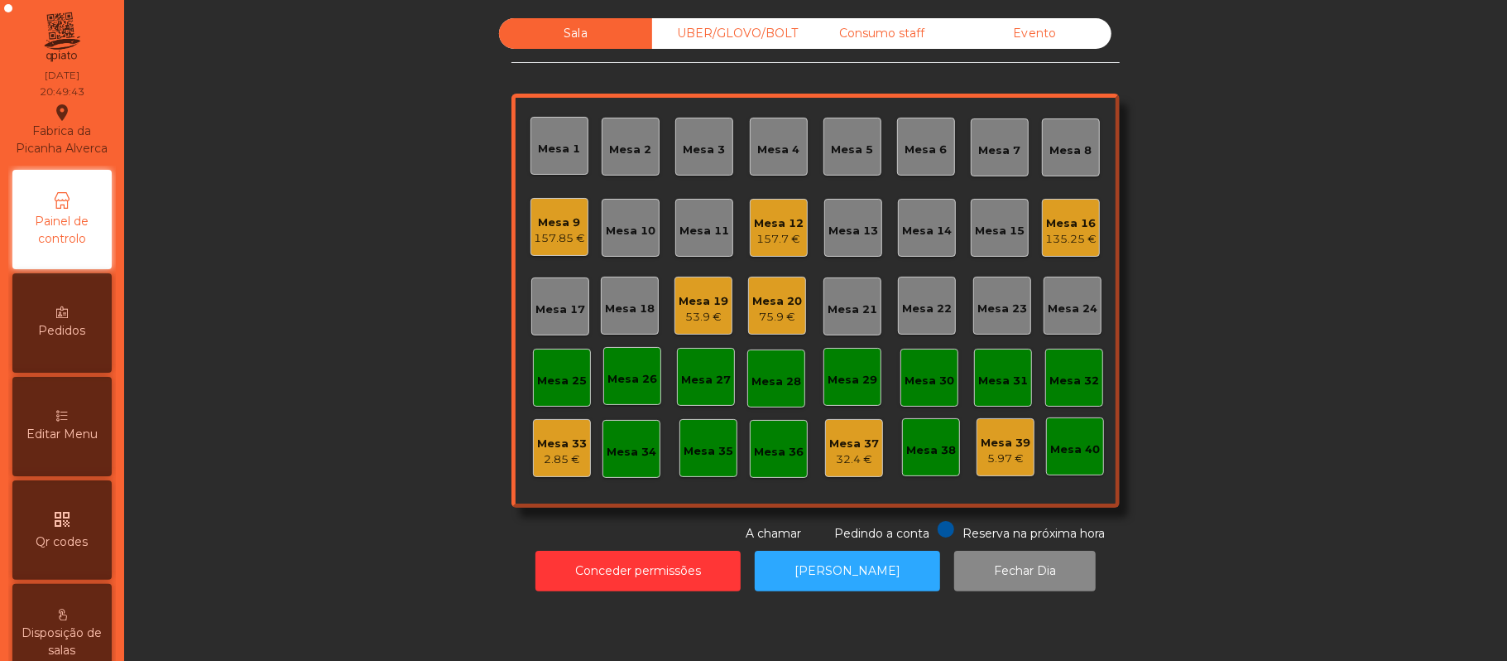
click at [786, 233] on div "157.7 €" at bounding box center [779, 239] width 50 height 17
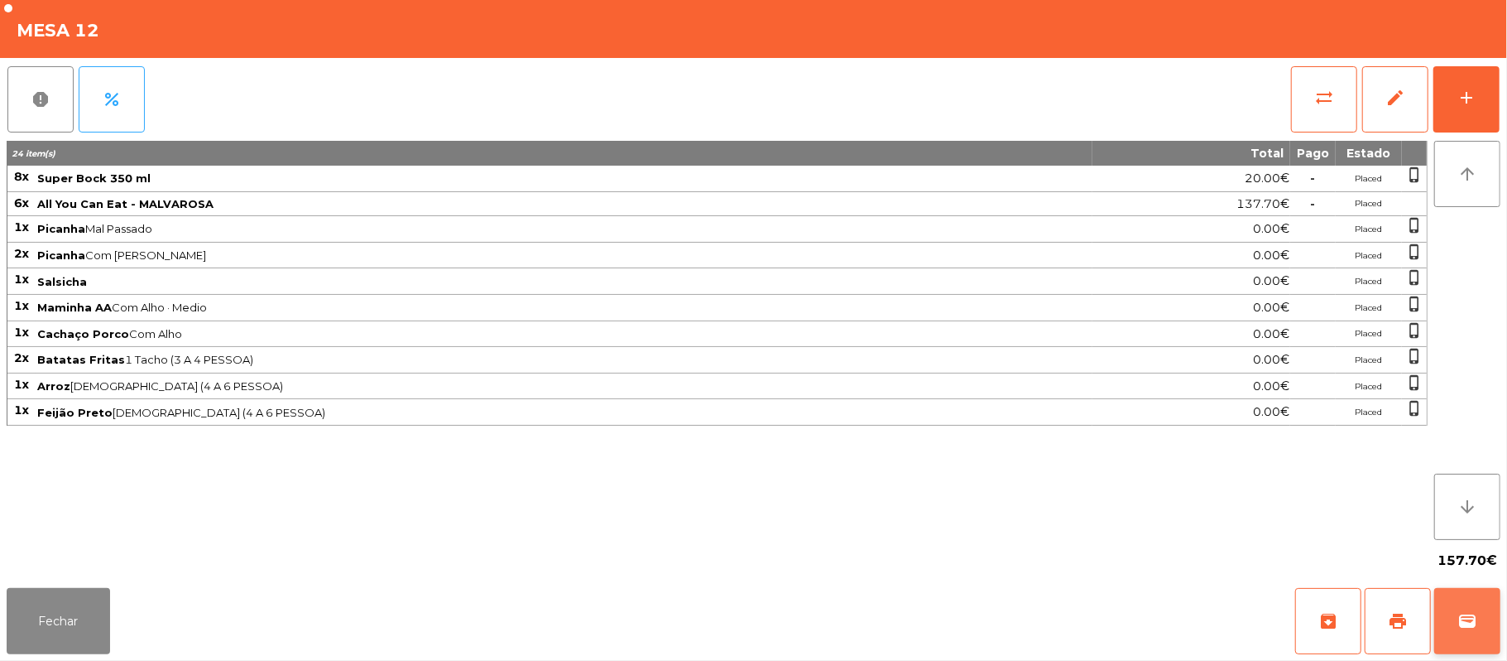
click at [1464, 634] on button "wallet" at bounding box center [1468, 621] width 66 height 66
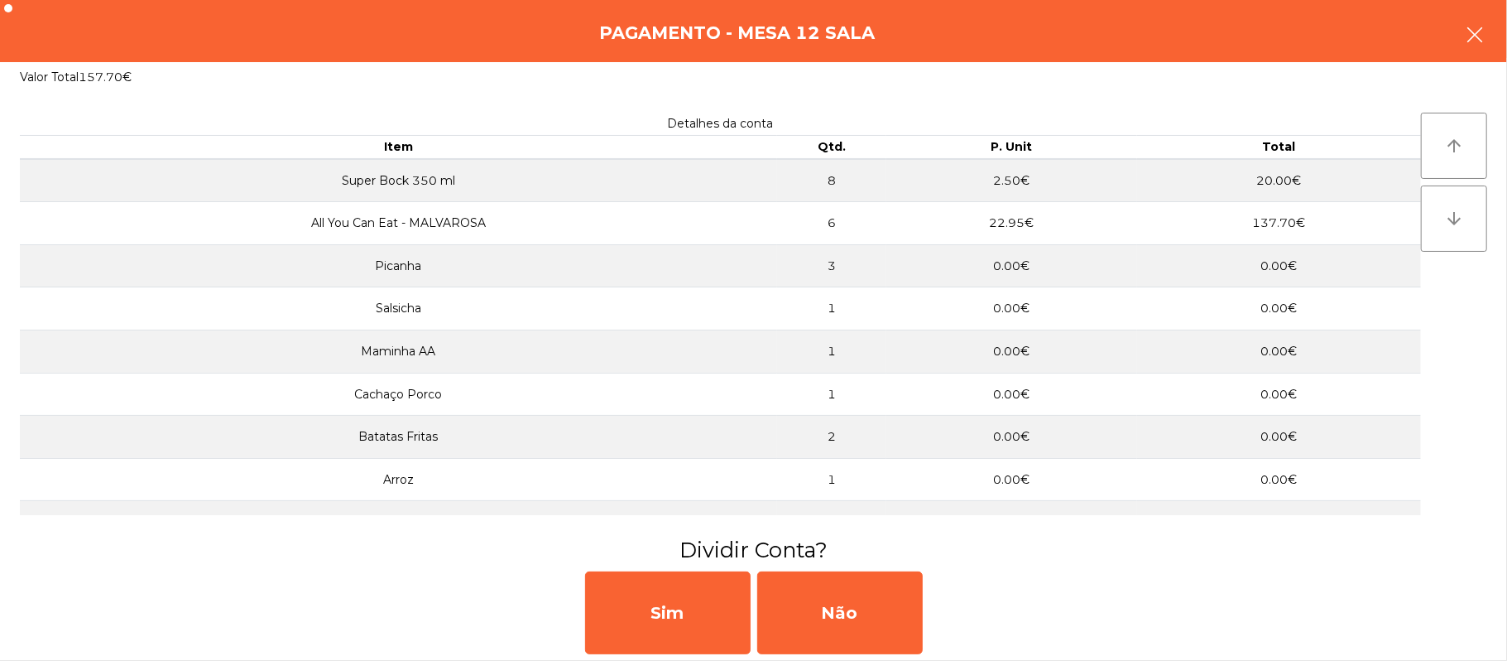
click at [1493, 37] on button "button" at bounding box center [1475, 37] width 46 height 50
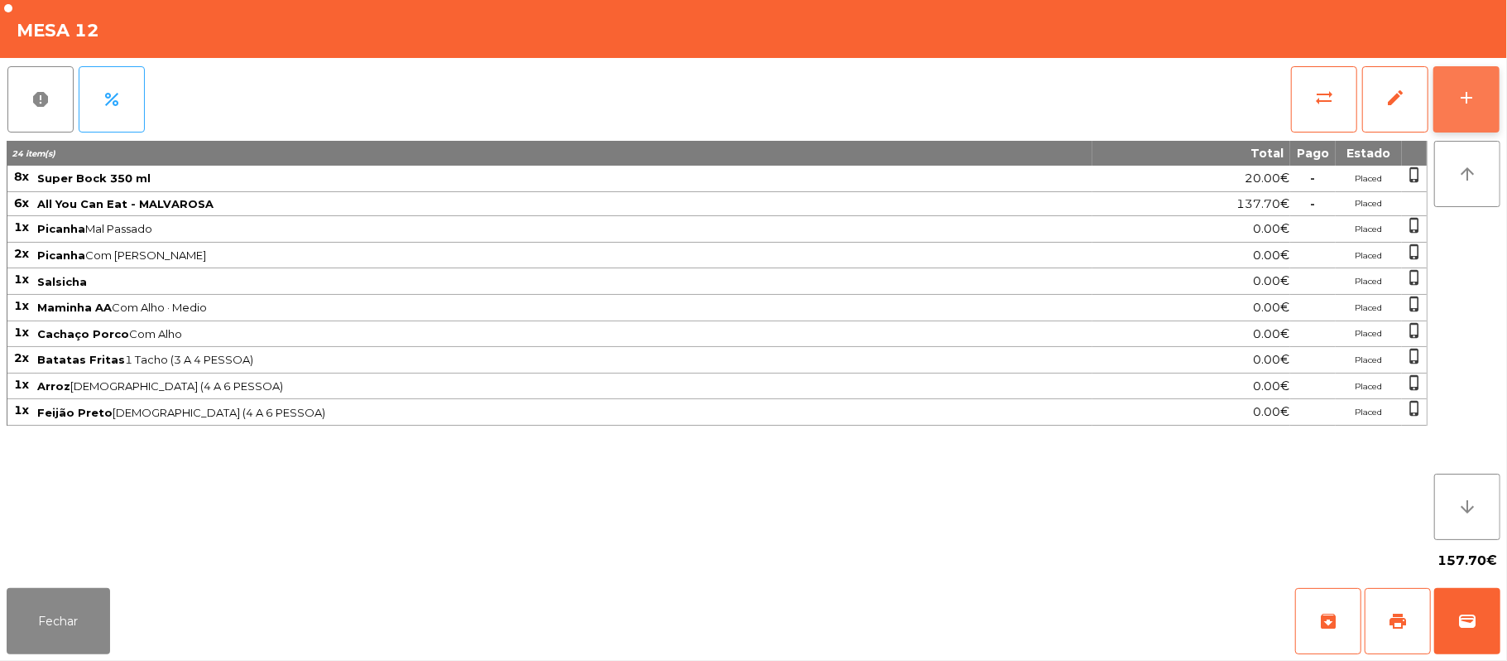
click at [1459, 113] on button "add" at bounding box center [1467, 99] width 66 height 66
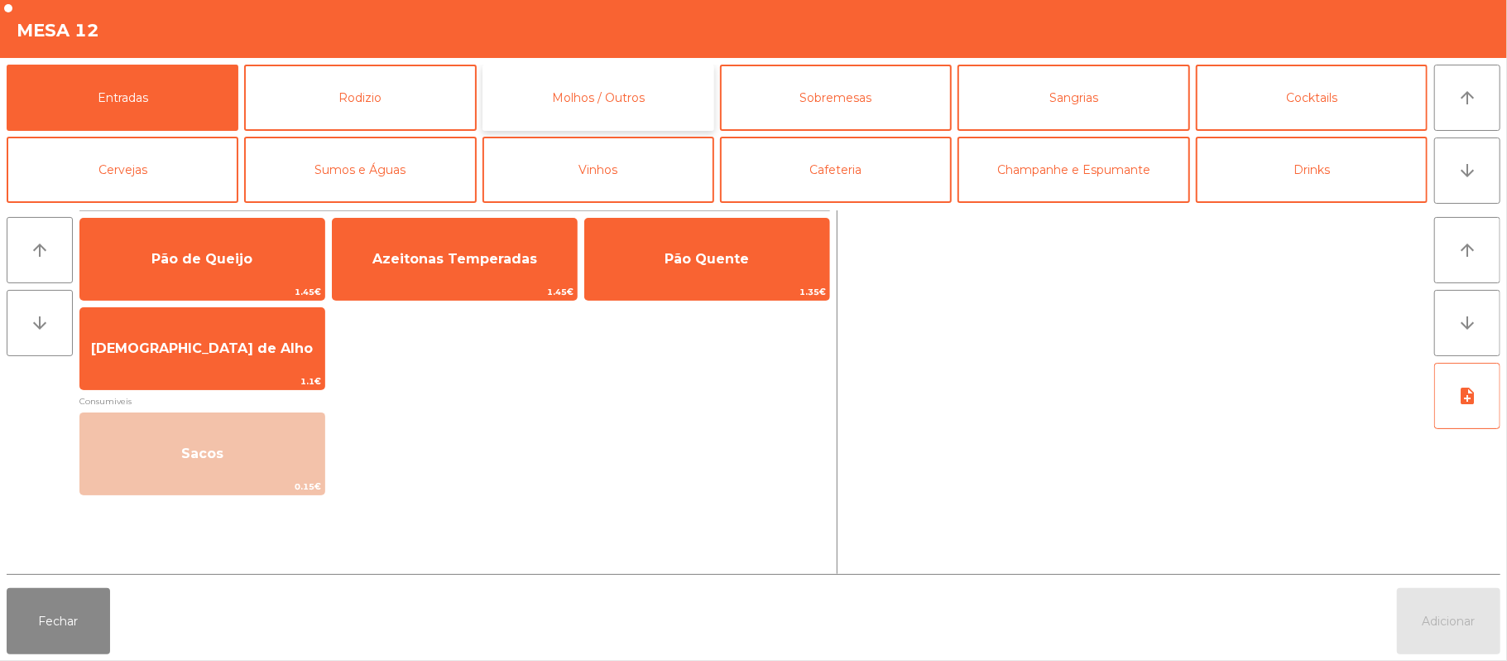
click at [636, 106] on button "Molhos / Outros" at bounding box center [599, 98] width 232 height 66
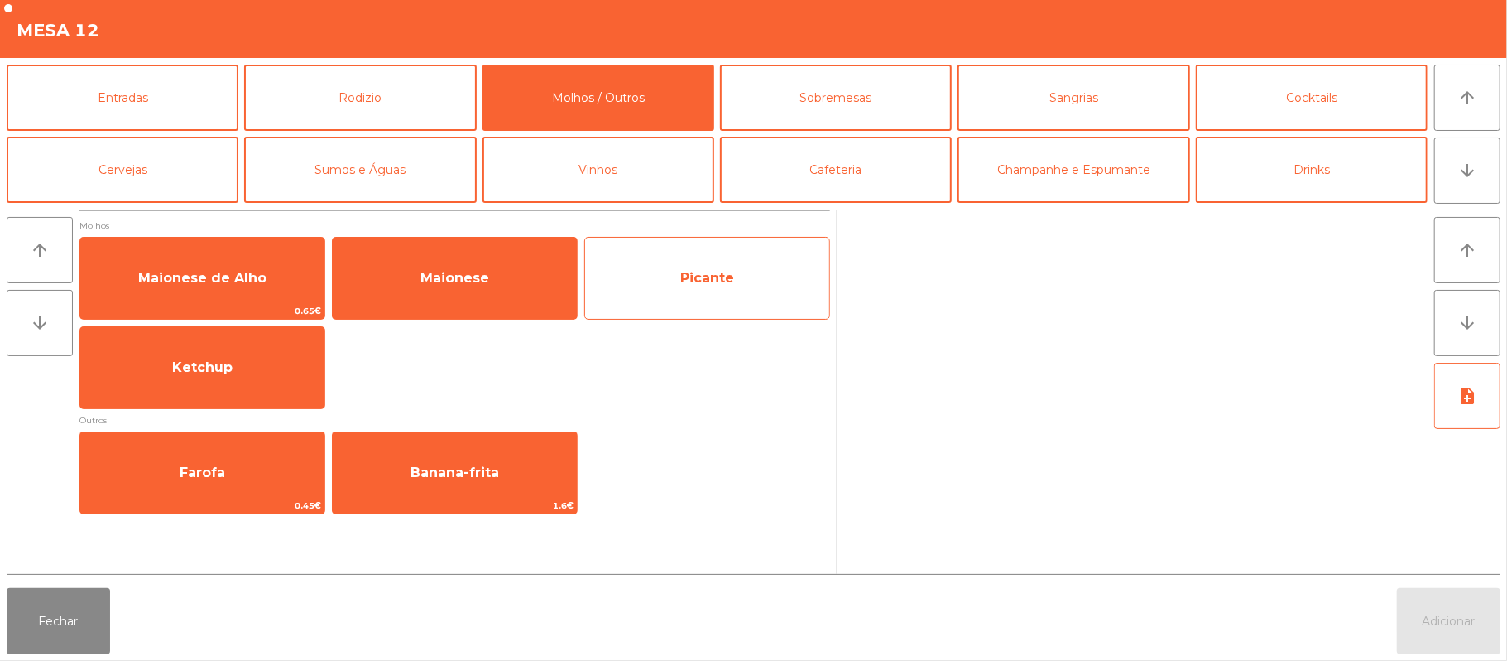
click at [716, 291] on span "Picante" at bounding box center [707, 278] width 244 height 45
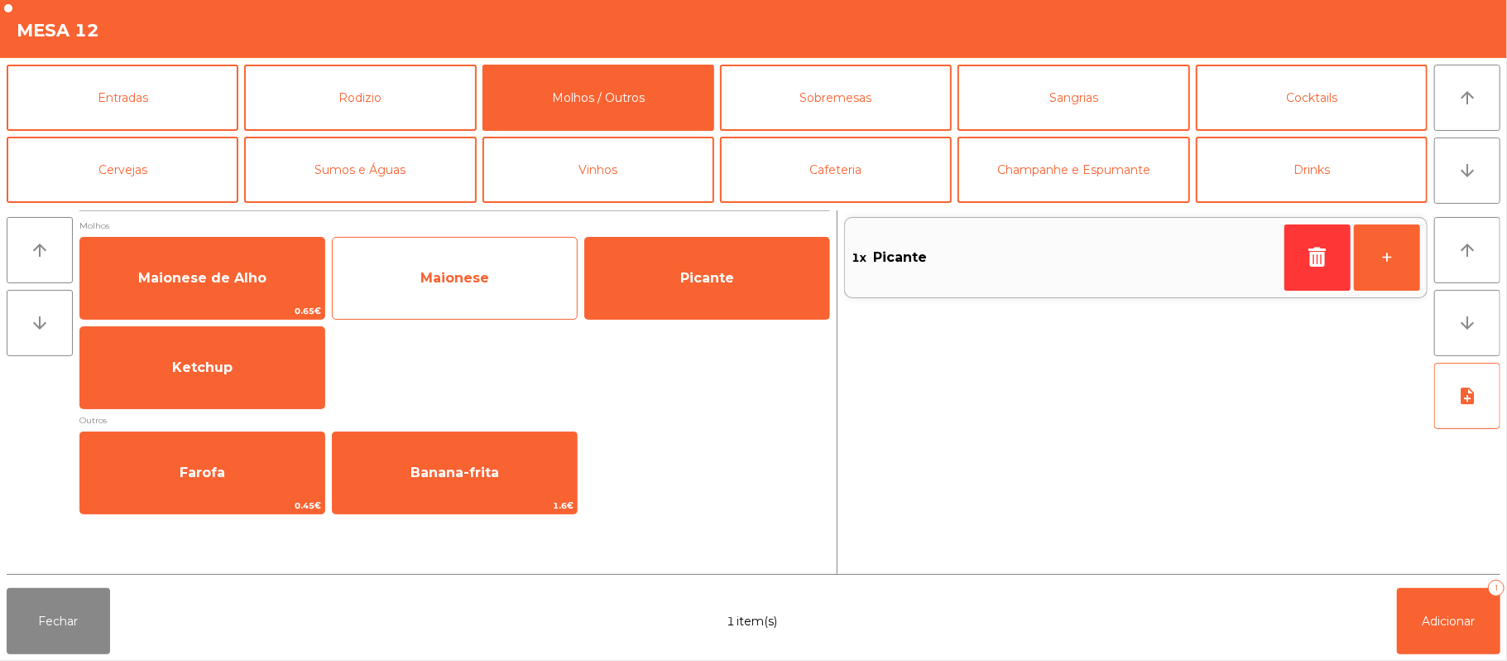
click at [493, 286] on span "Maionese" at bounding box center [455, 278] width 244 height 45
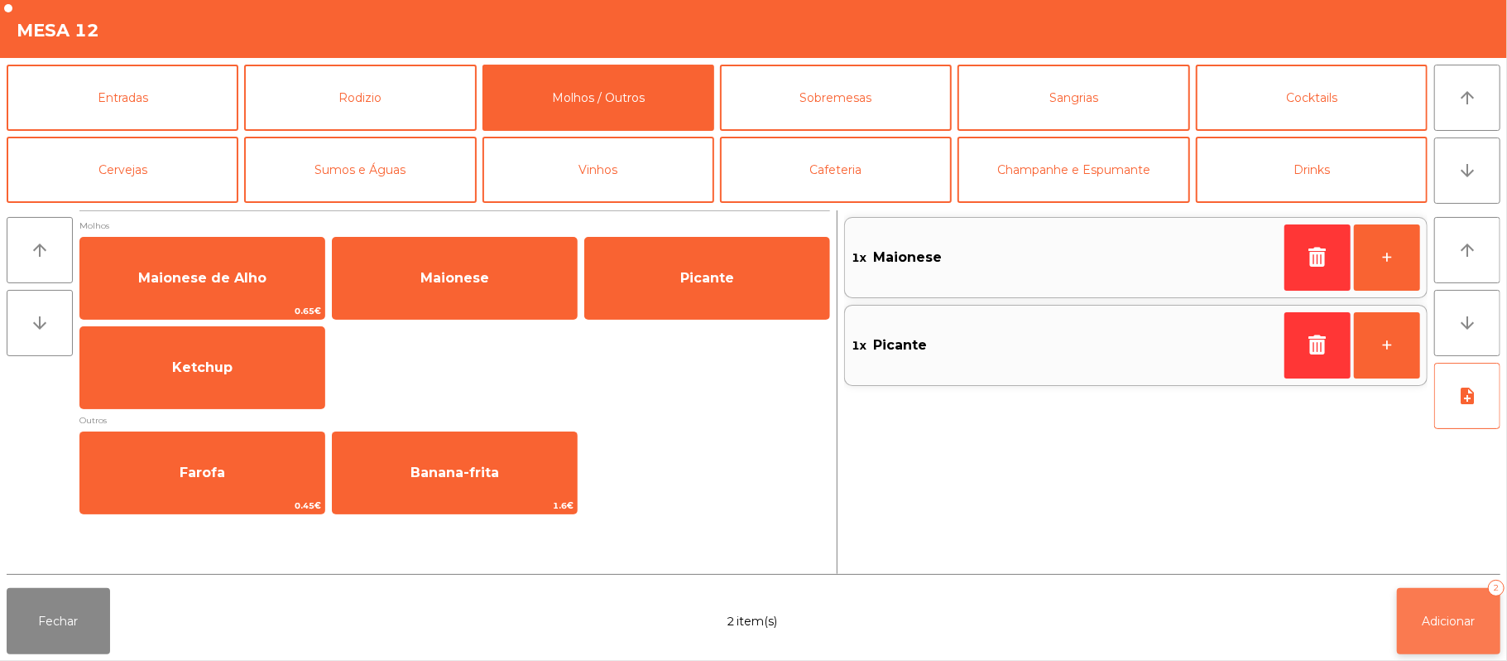
click at [1448, 626] on span "Adicionar" at bounding box center [1449, 620] width 53 height 15
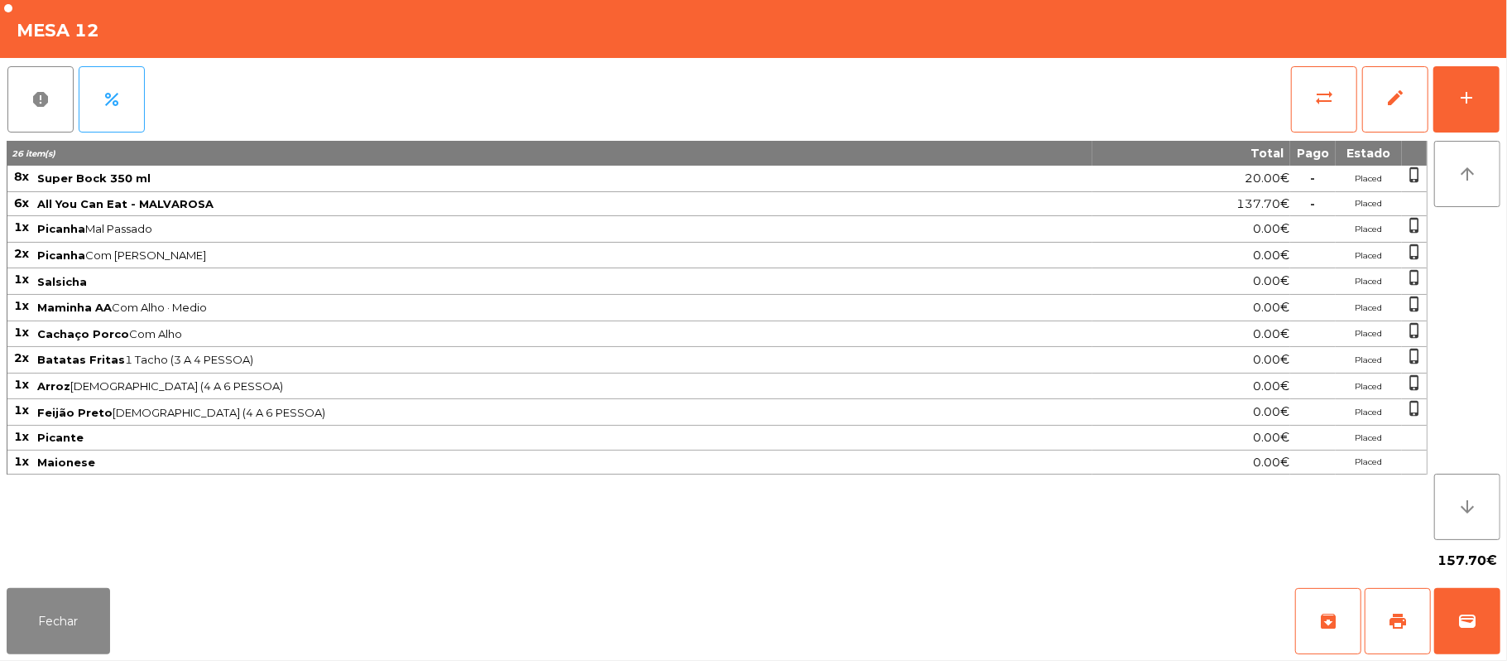
click at [3, 544] on div "report percent sync_alt edit add 26 item(s) Total Pago Estado 8x Super Bock 350…" at bounding box center [753, 319] width 1507 height 523
click at [43, 596] on button "Fechar" at bounding box center [58, 621] width 103 height 66
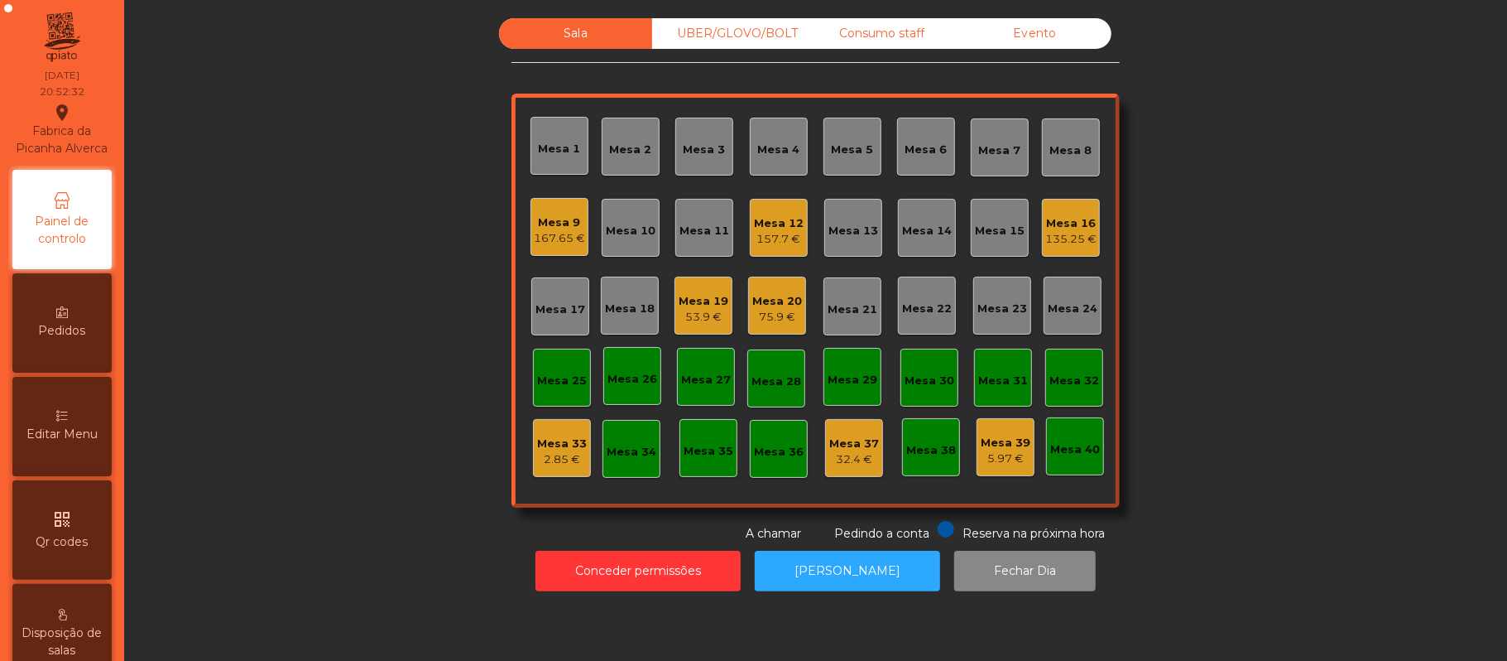
click at [61, 443] on span "Editar Menu" at bounding box center [61, 433] width 71 height 17
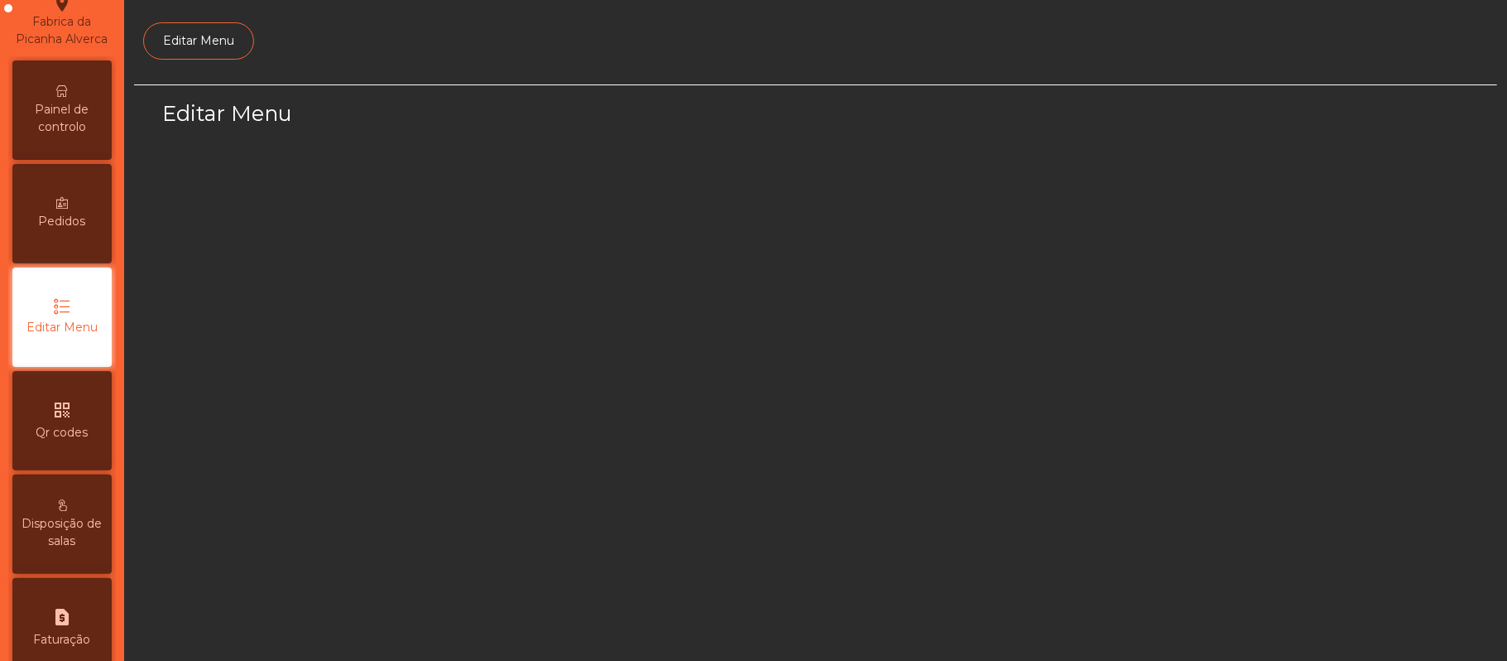
scroll to position [113, 0]
select select "*"
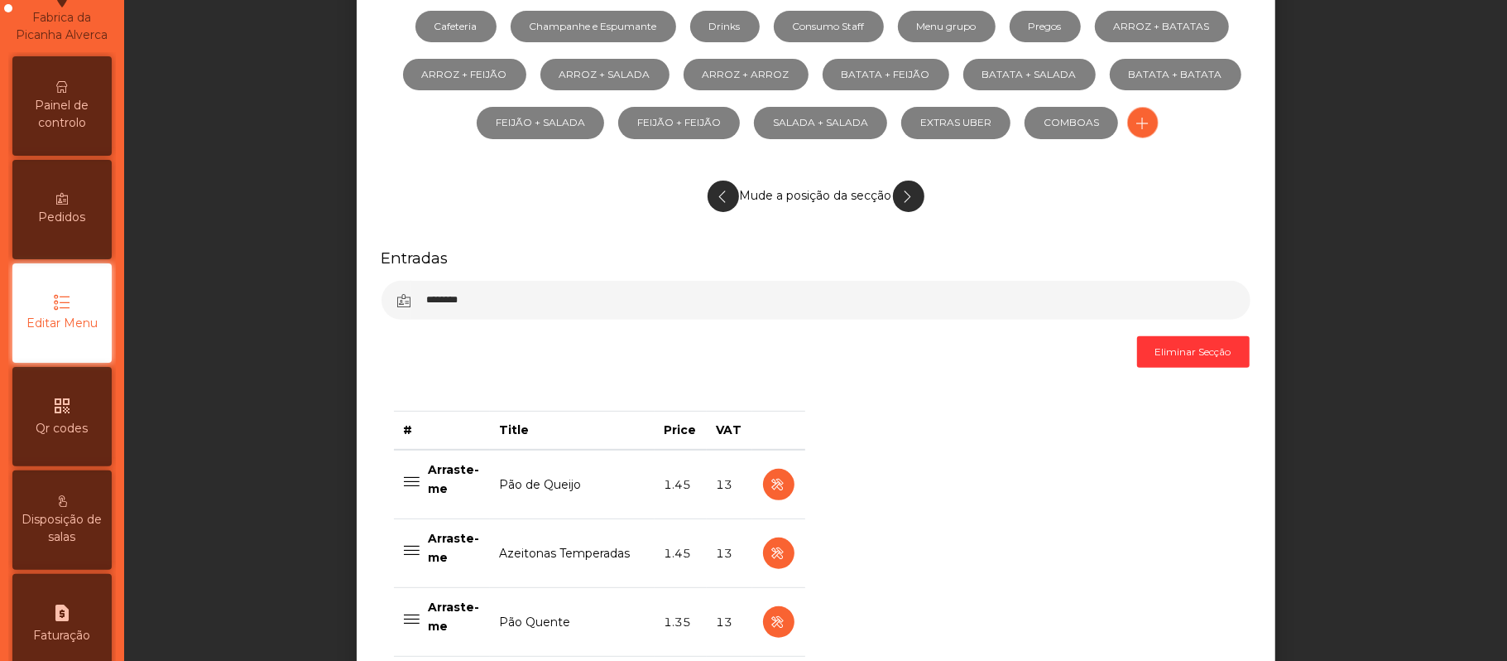
scroll to position [0, 0]
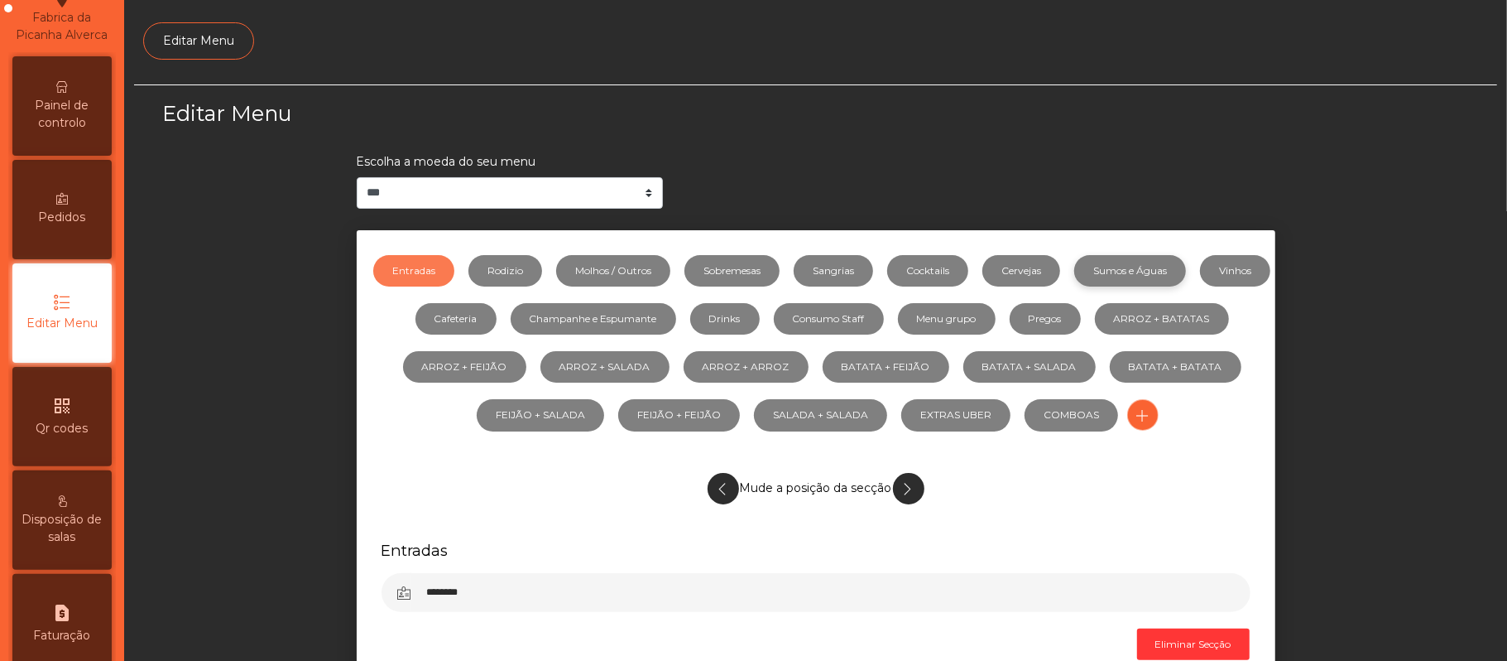
click at [1156, 286] on link "Sumos e Águas" at bounding box center [1130, 270] width 112 height 31
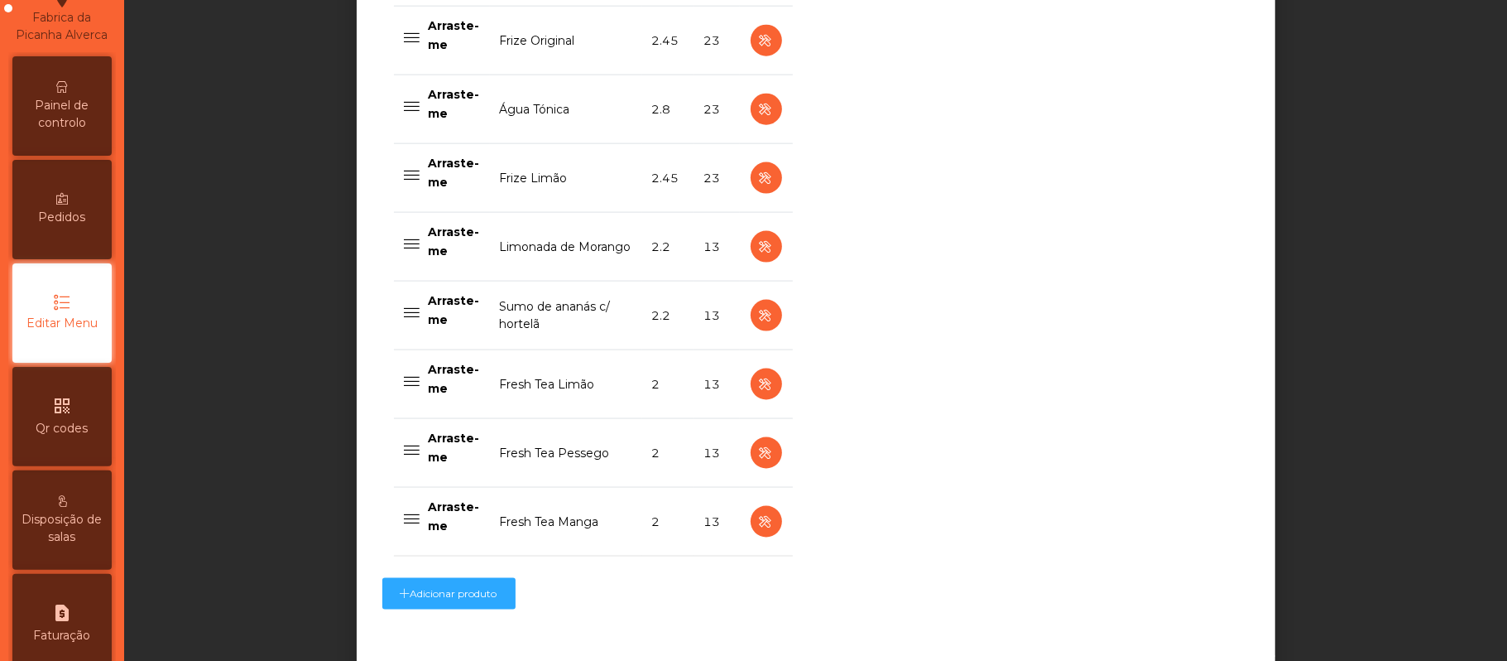
scroll to position [1574, 0]
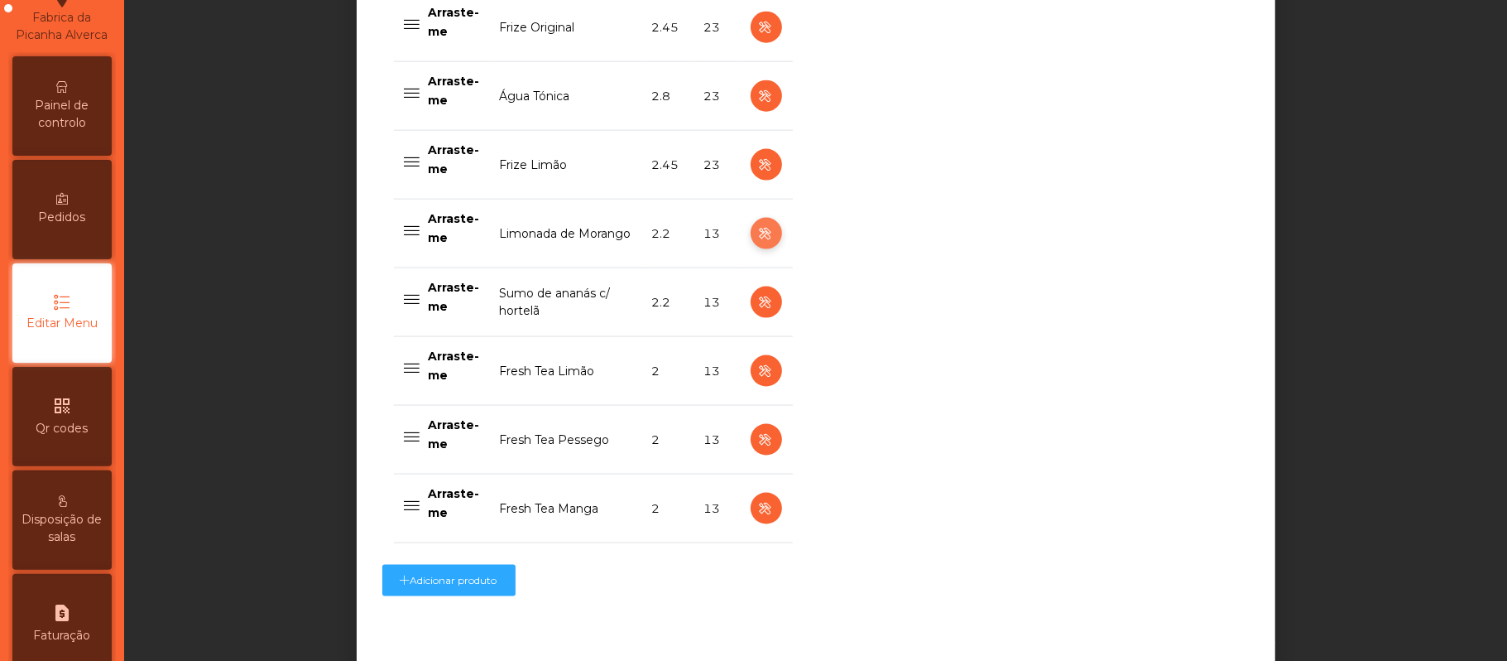
click at [757, 239] on icon "button" at bounding box center [766, 233] width 19 height 21
select select "***"
select select "**"
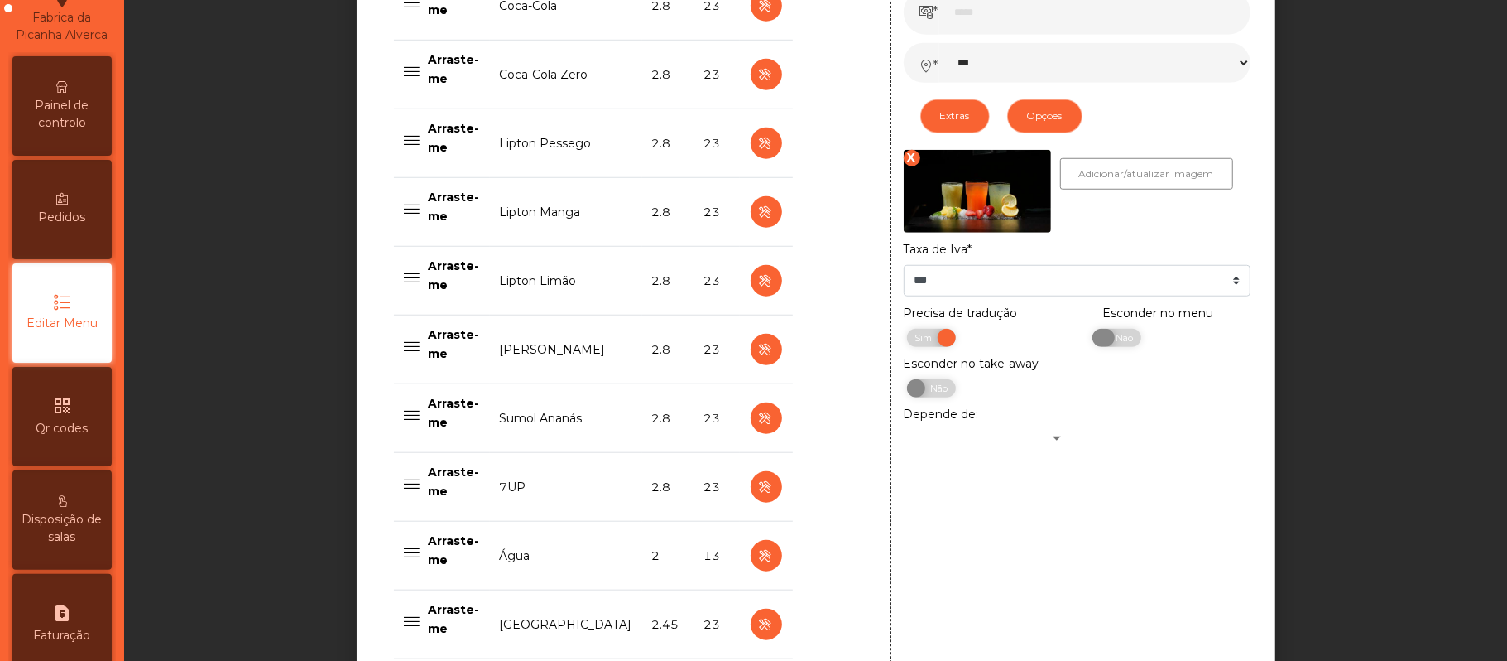
click at [1117, 343] on span "Não" at bounding box center [1122, 338] width 41 height 18
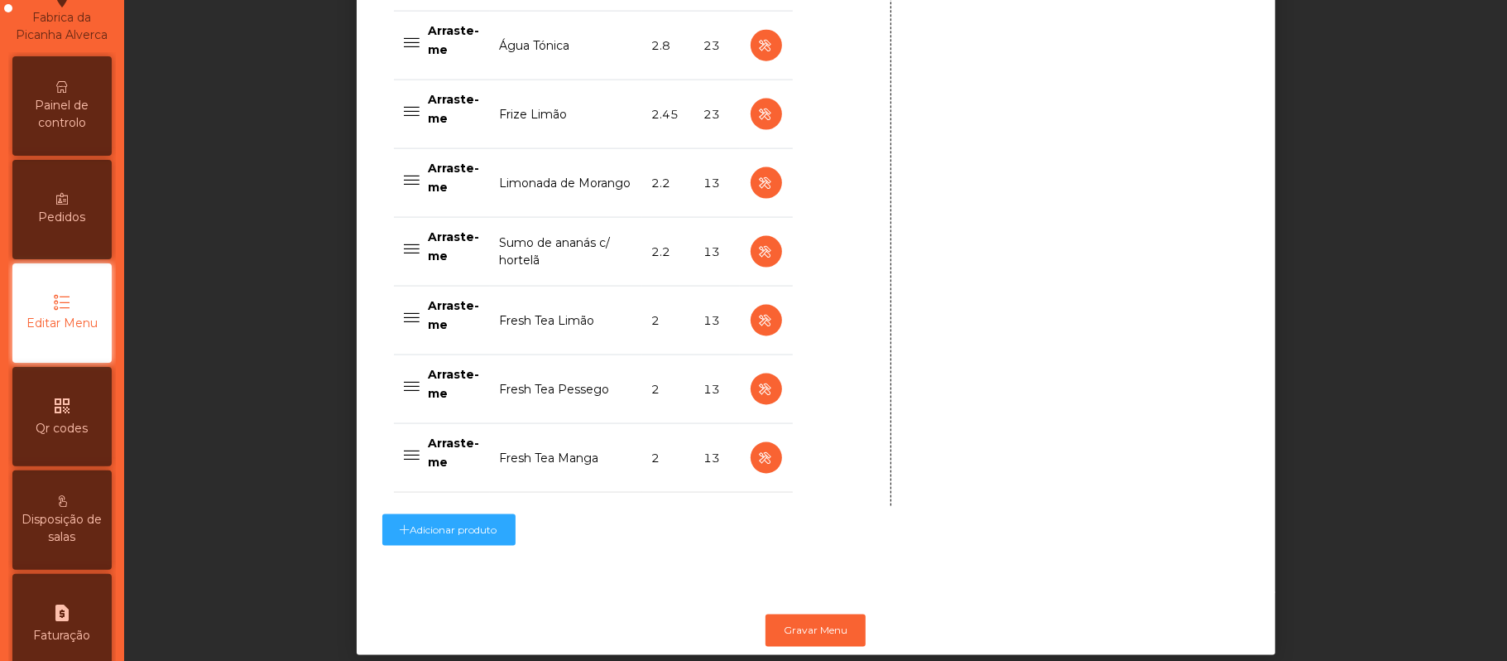
scroll to position [1674, 0]
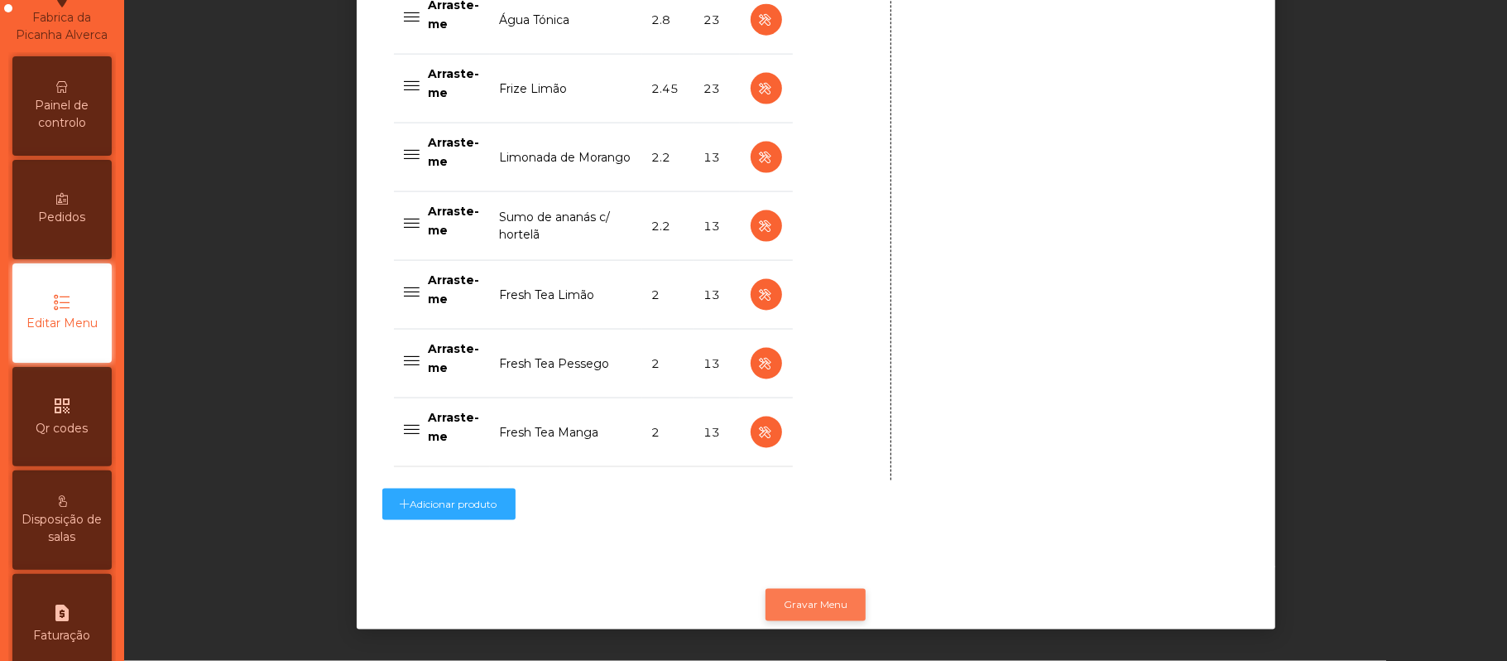
click at [823, 589] on button "Gravar Menu" at bounding box center [816, 604] width 100 height 31
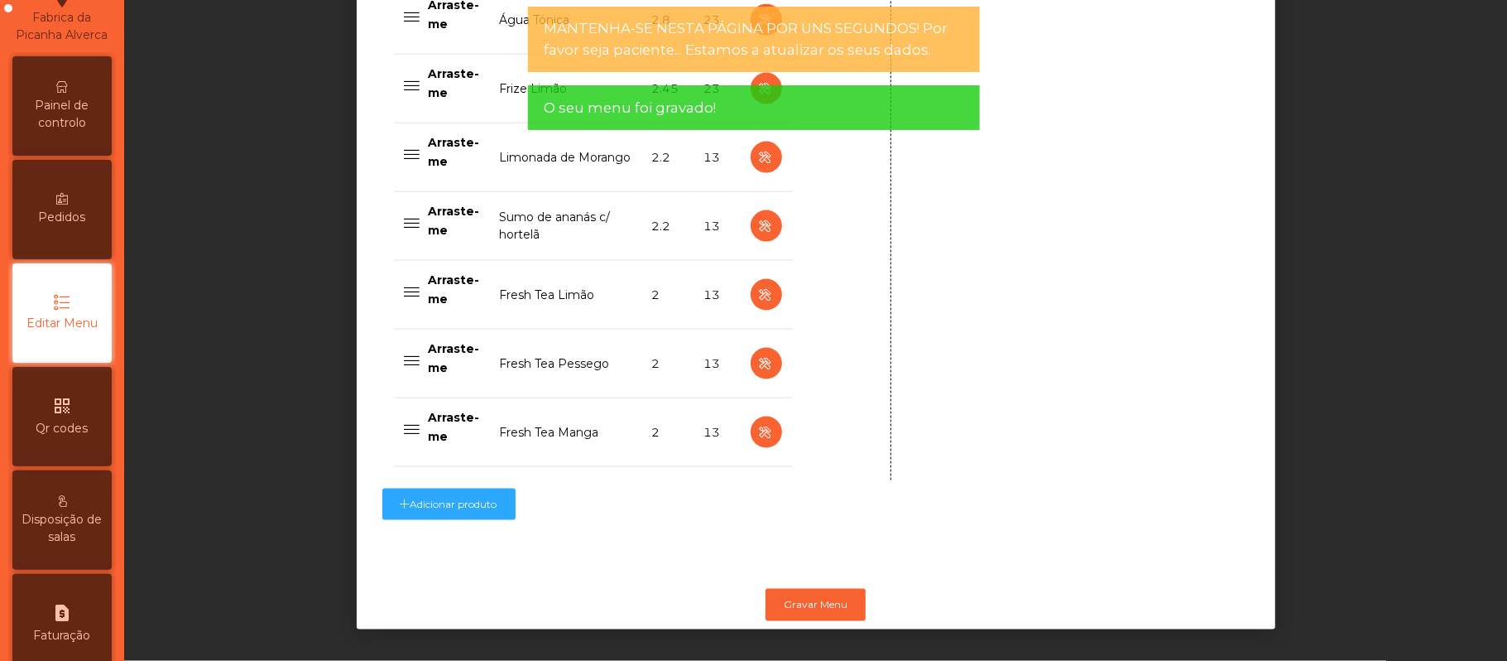
click at [77, 123] on span "Painel de controlo" at bounding box center [62, 114] width 91 height 35
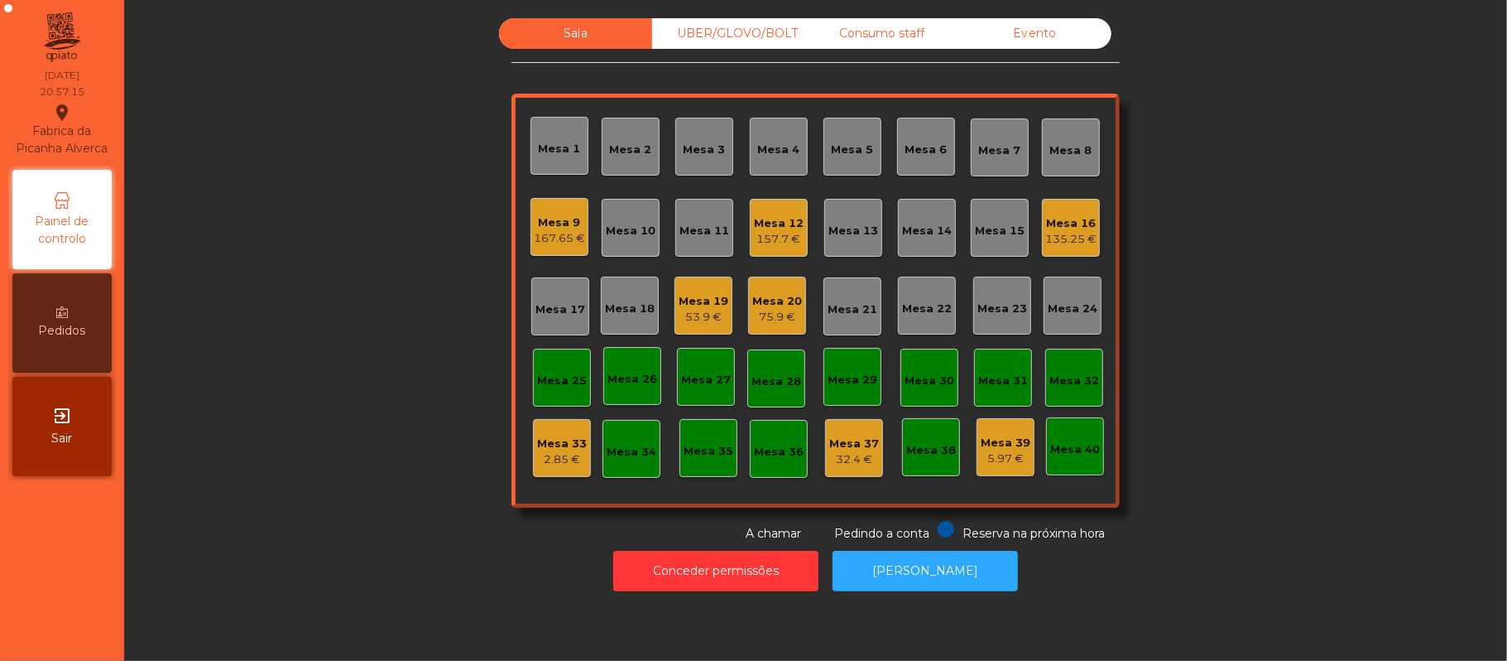
click at [851, 223] on div "Mesa 13" at bounding box center [854, 231] width 50 height 17
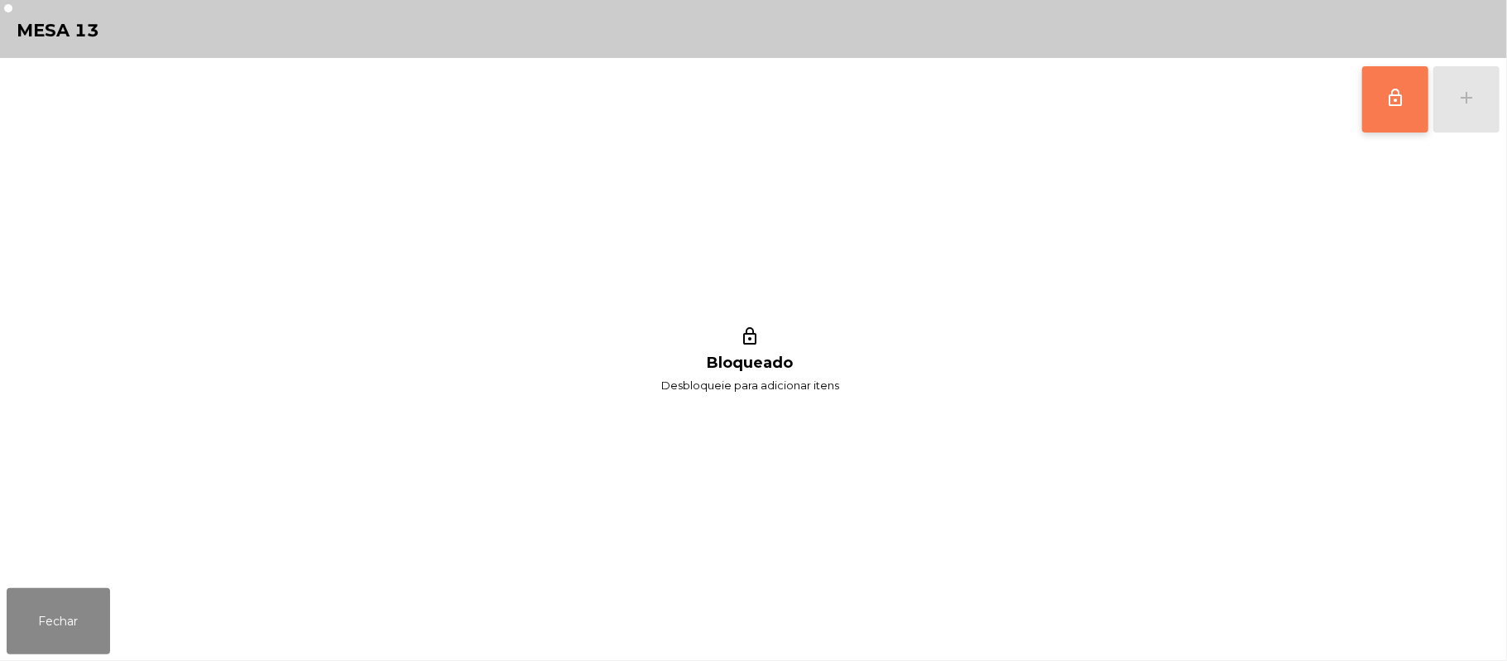
click at [1406, 114] on button "lock_outline" at bounding box center [1396, 99] width 66 height 66
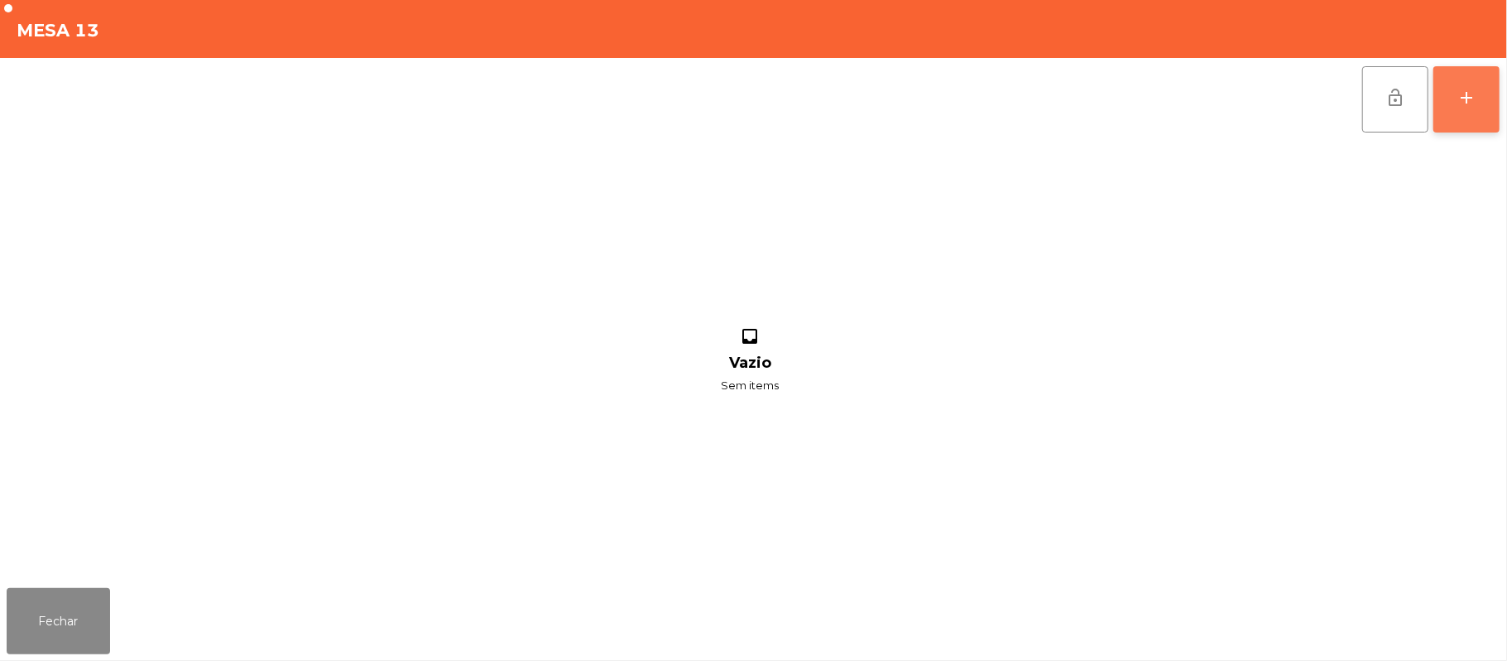
click at [1488, 98] on button "add" at bounding box center [1467, 99] width 66 height 66
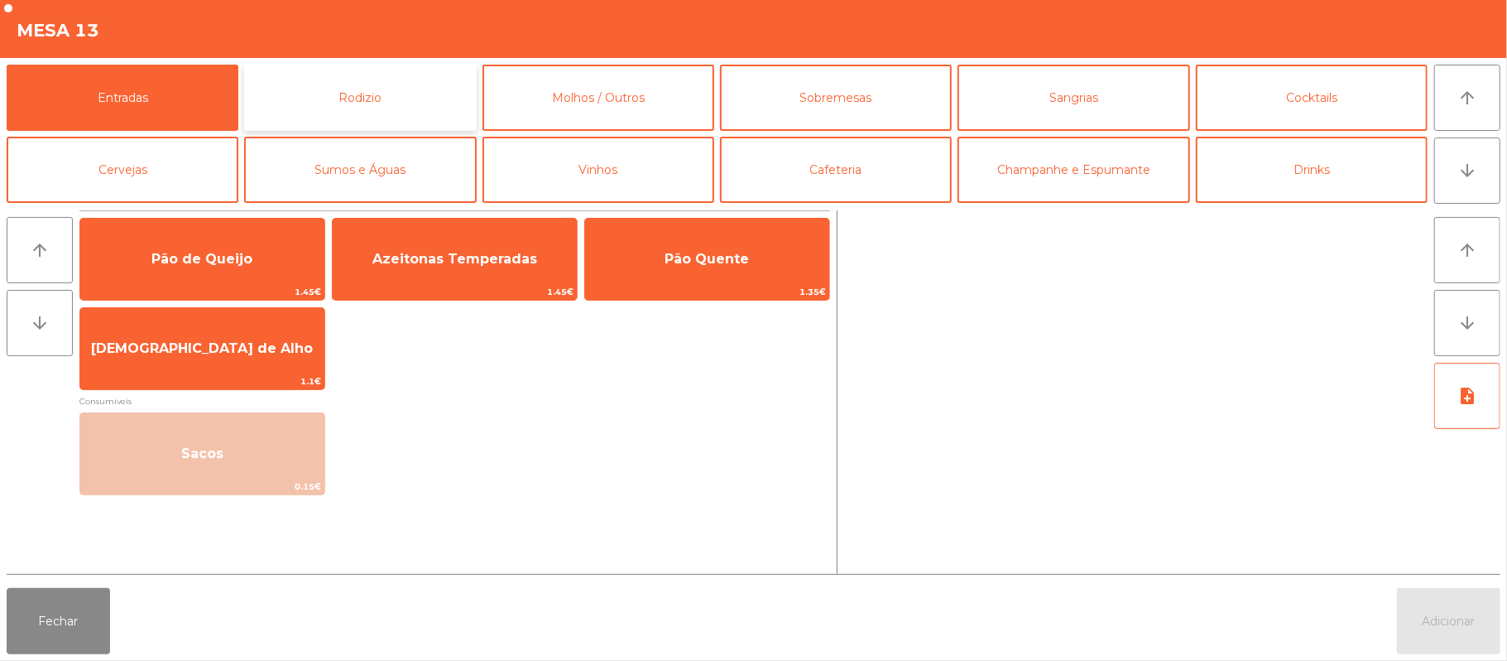
click at [416, 101] on button "Rodizio" at bounding box center [360, 98] width 232 height 66
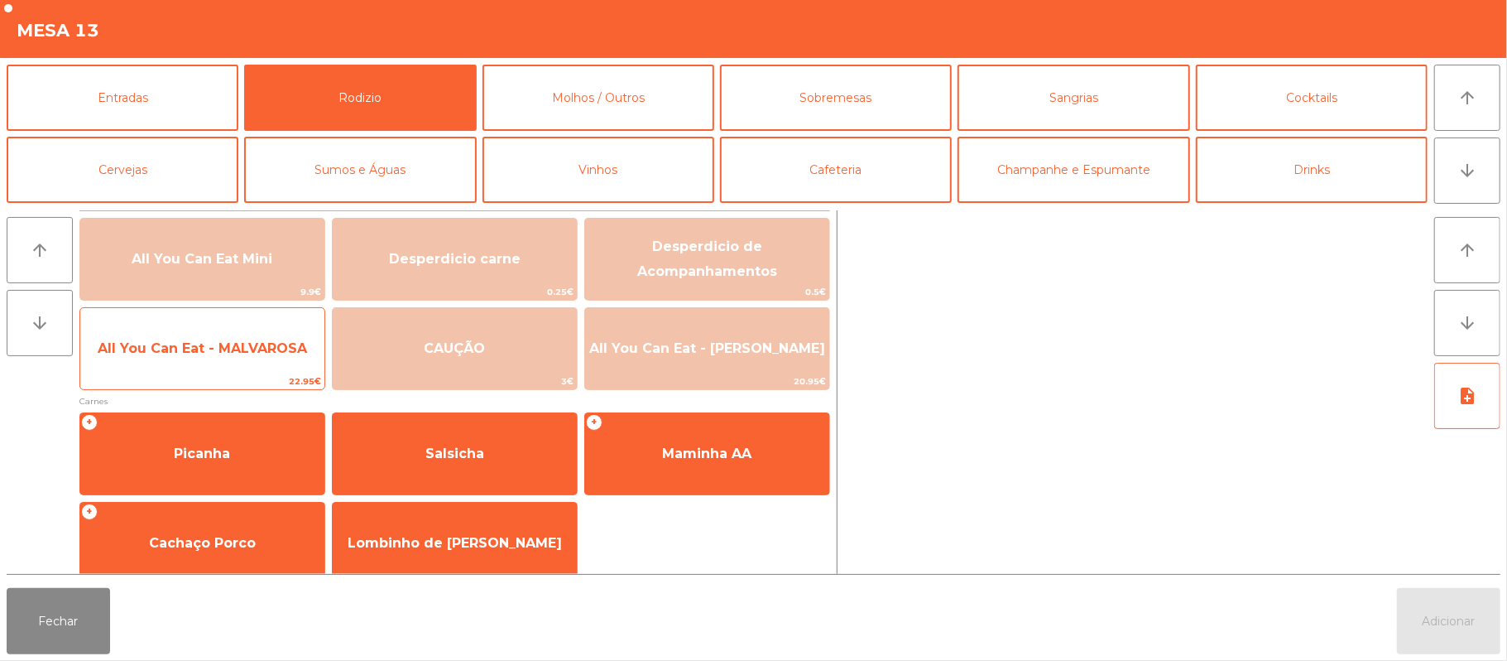
click at [236, 358] on span "All You Can Eat - MALVAROSA" at bounding box center [202, 348] width 244 height 45
click at [240, 348] on span "All You Can Eat - MALVAROSA" at bounding box center [202, 348] width 209 height 16
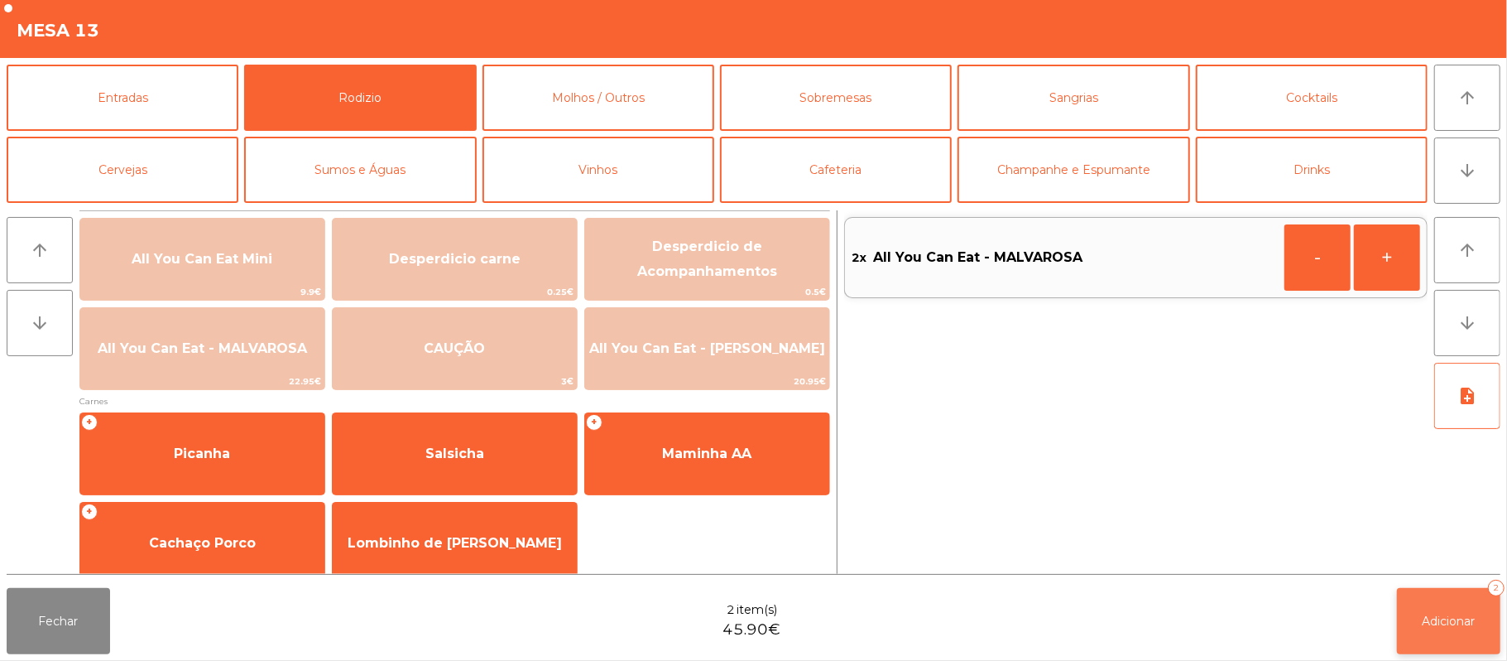
click at [1457, 600] on button "Adicionar 2" at bounding box center [1448, 621] width 103 height 66
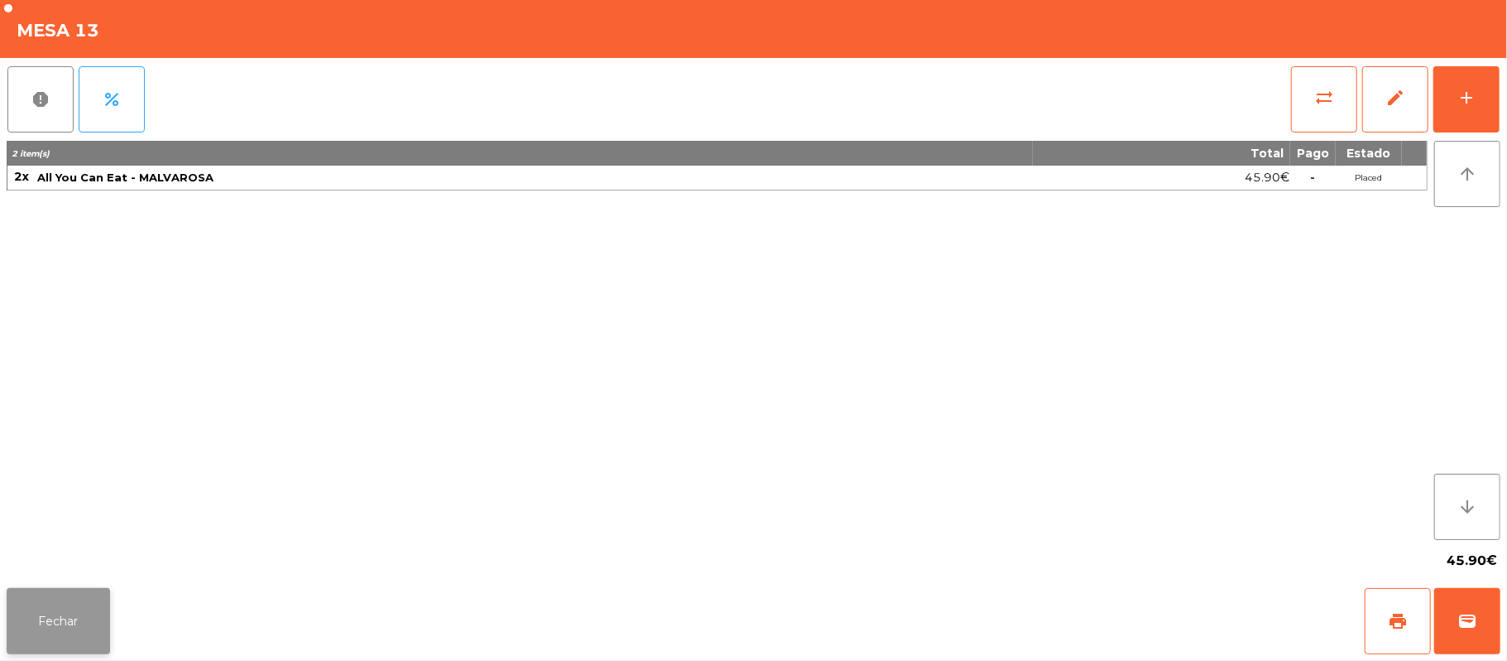
click at [46, 611] on button "Fechar" at bounding box center [58, 621] width 103 height 66
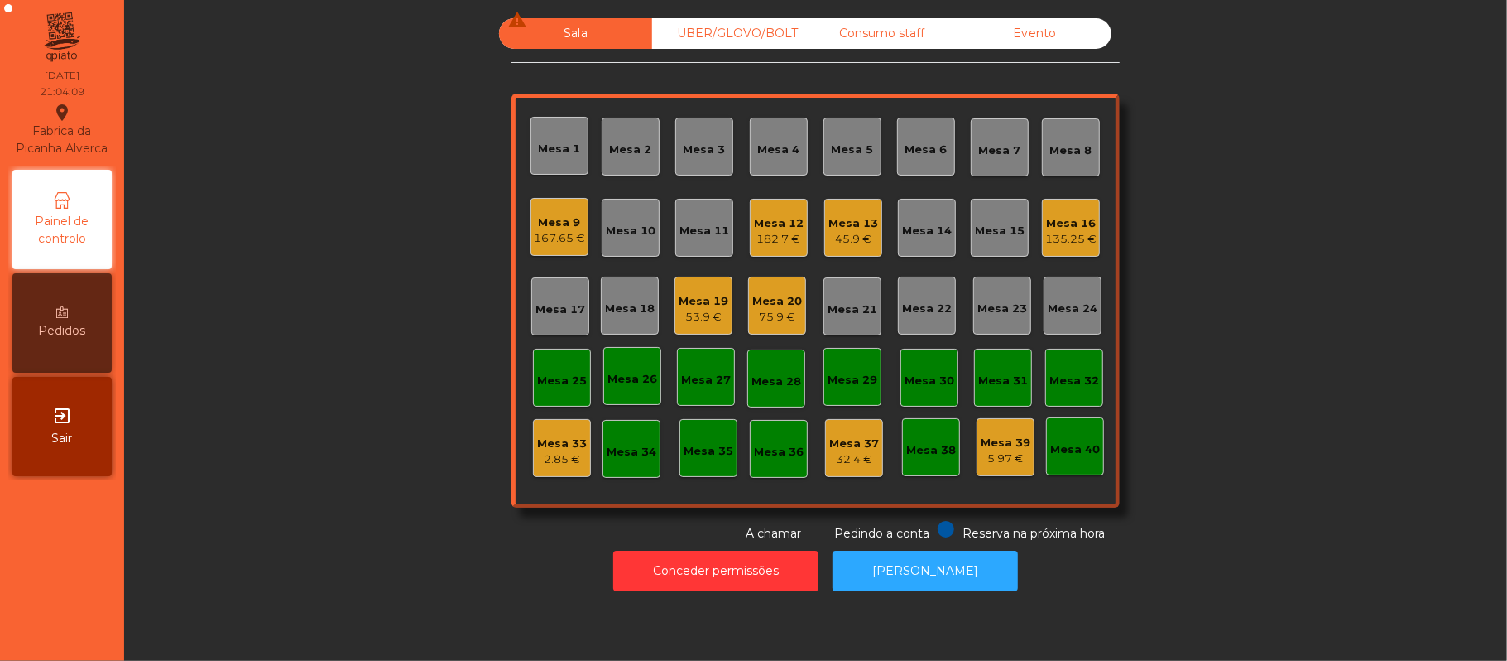
click at [709, 296] on div "Mesa 19" at bounding box center [704, 301] width 50 height 17
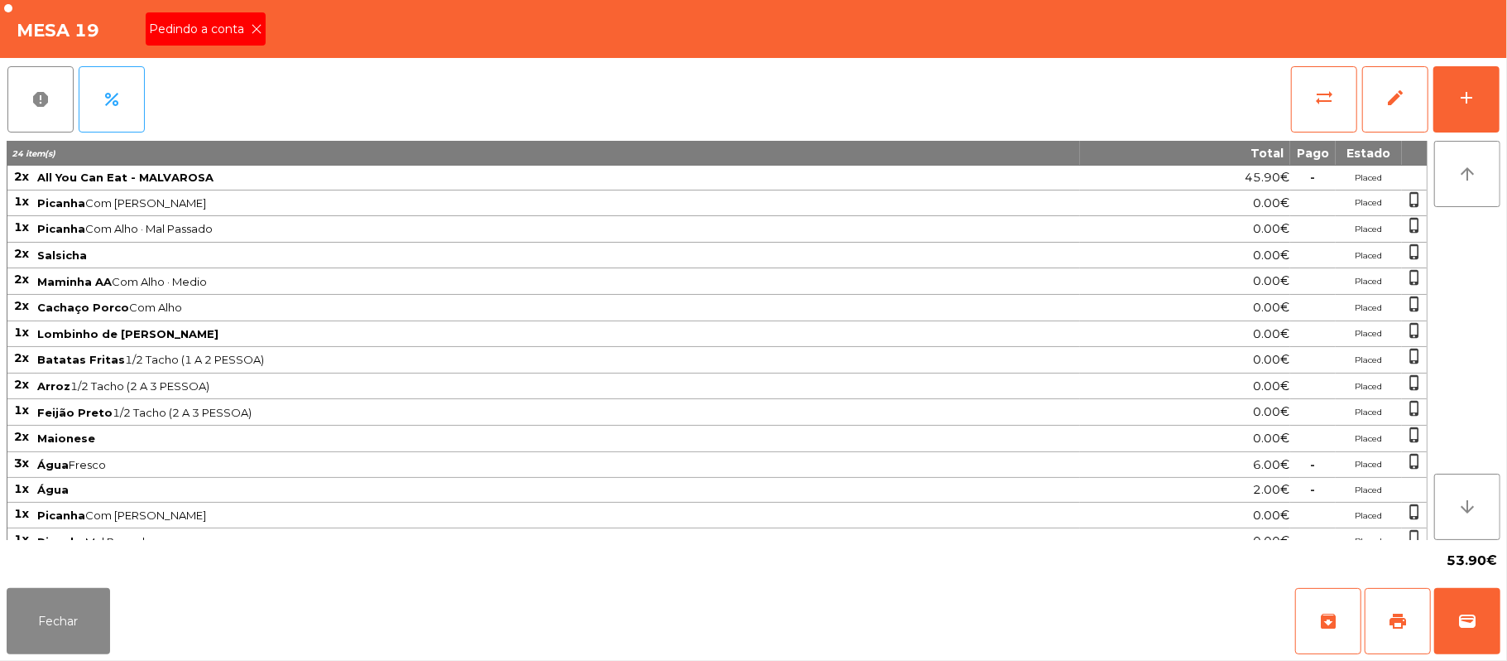
click at [242, 31] on span "Pedindo a conta" at bounding box center [200, 29] width 102 height 17
click at [1386, 626] on button "print" at bounding box center [1398, 621] width 66 height 66
click at [1478, 621] on button "wallet" at bounding box center [1468, 621] width 66 height 66
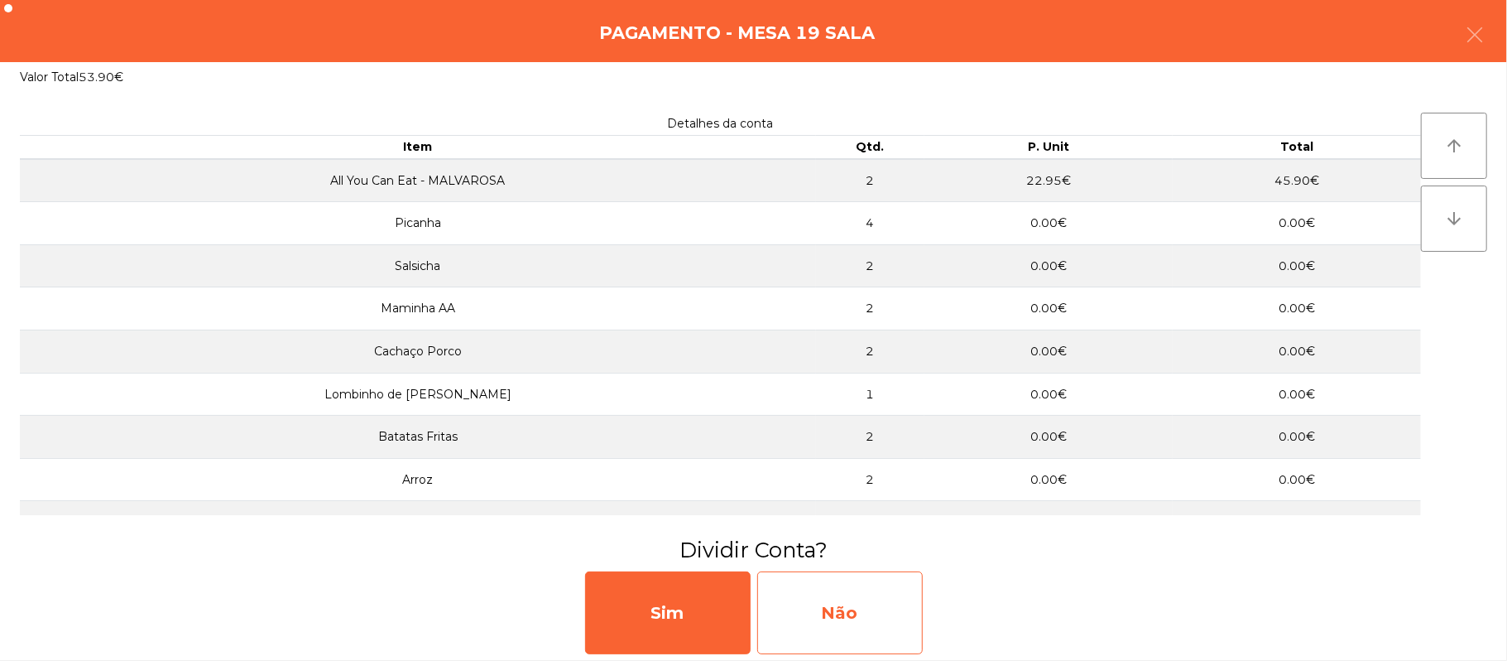
click at [835, 603] on div "Não" at bounding box center [840, 612] width 166 height 83
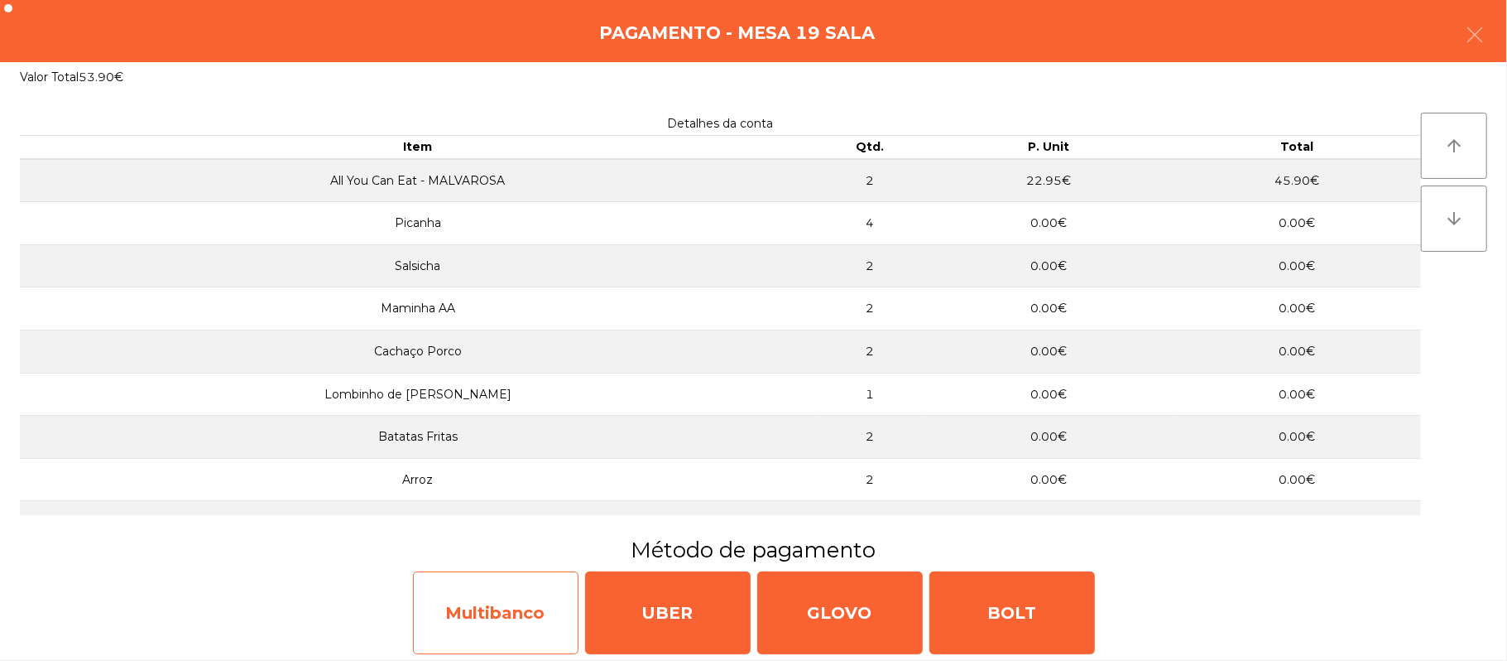
click at [530, 616] on div "Multibanco" at bounding box center [496, 612] width 166 height 83
select select "**"
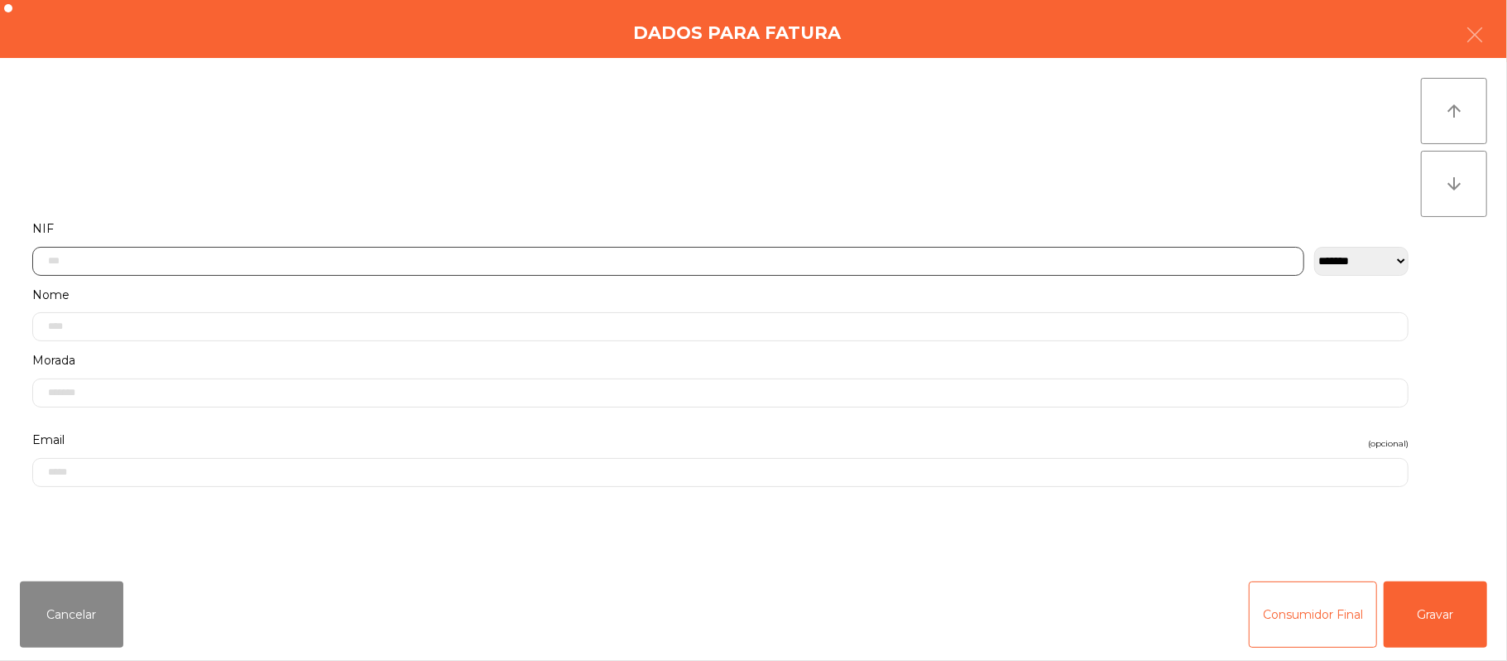
click at [762, 262] on input "text" at bounding box center [668, 261] width 1272 height 29
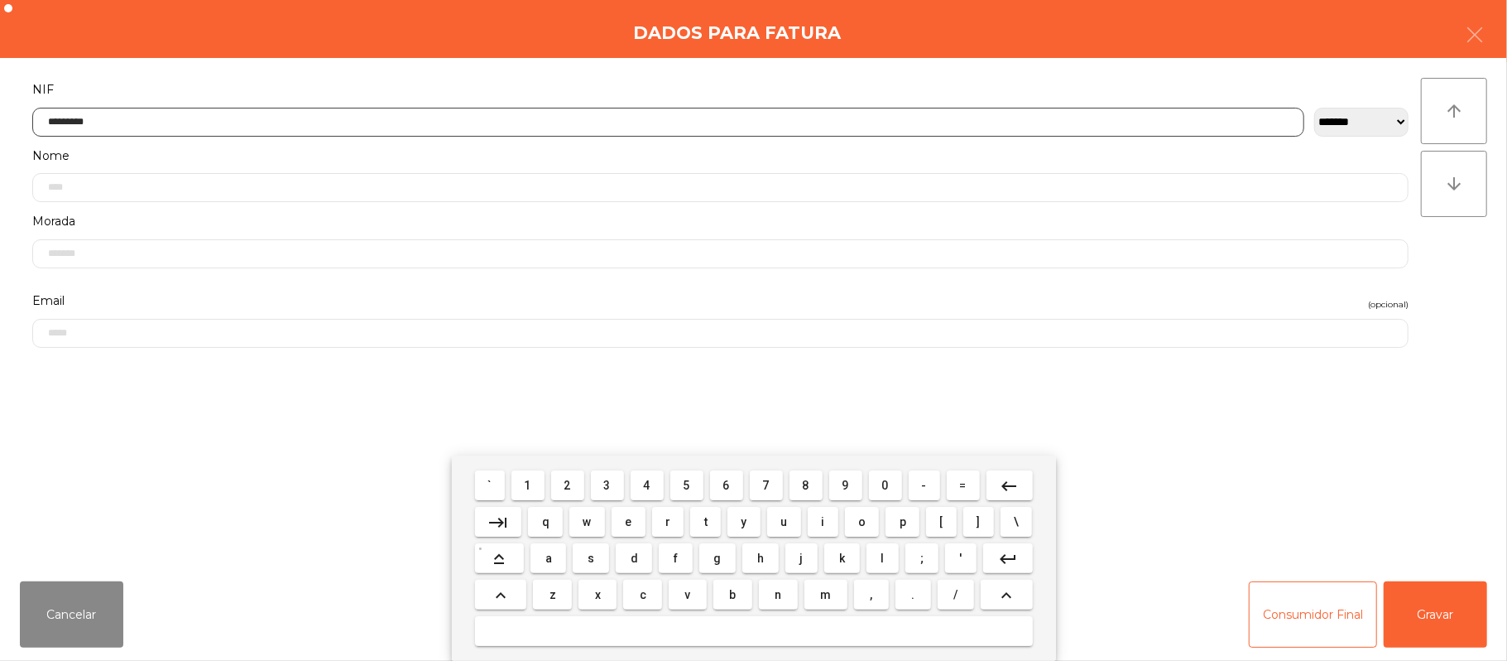
type input "*********"
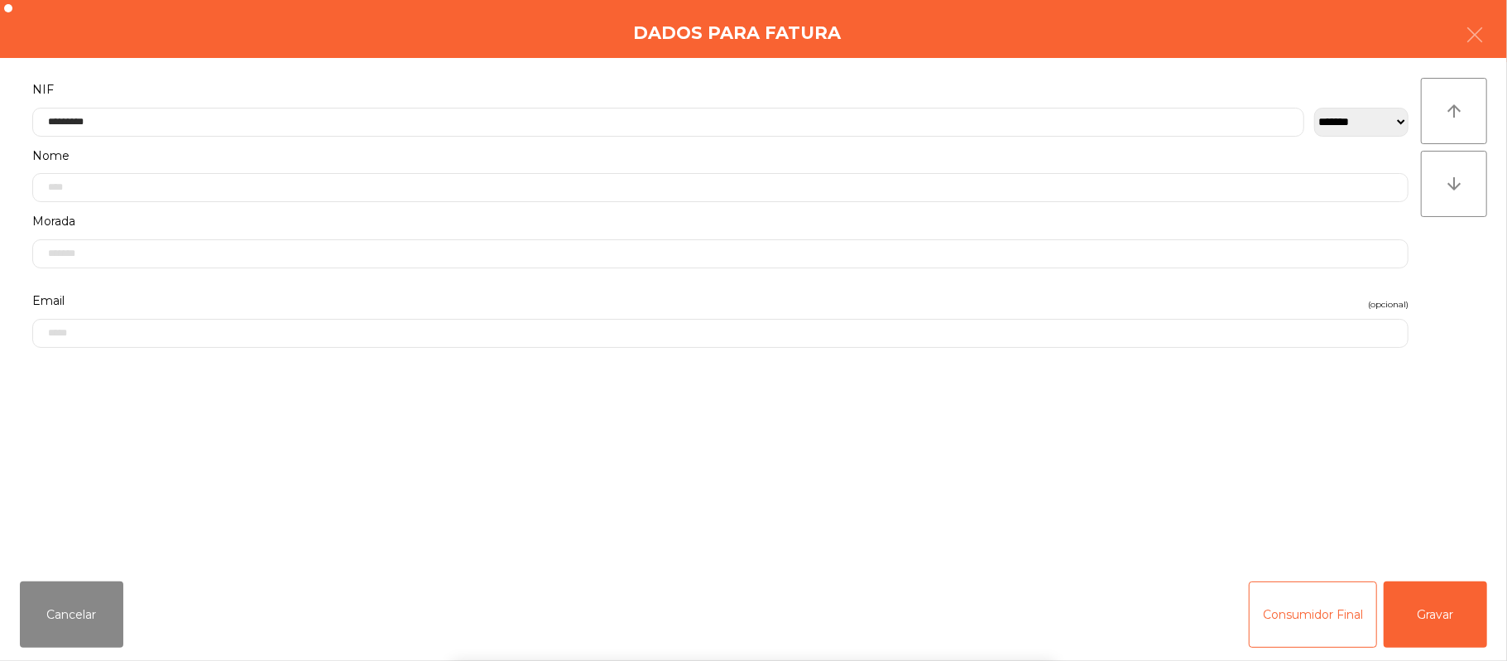
click at [1422, 618] on div "` 1 2 3 4 5 6 7 8 9 0 - = keyboard_backspace keyboard_tab q w e r t y u i o p […" at bounding box center [753, 557] width 1507 height 205
click at [1424, 590] on button "Gravar" at bounding box center [1435, 614] width 103 height 66
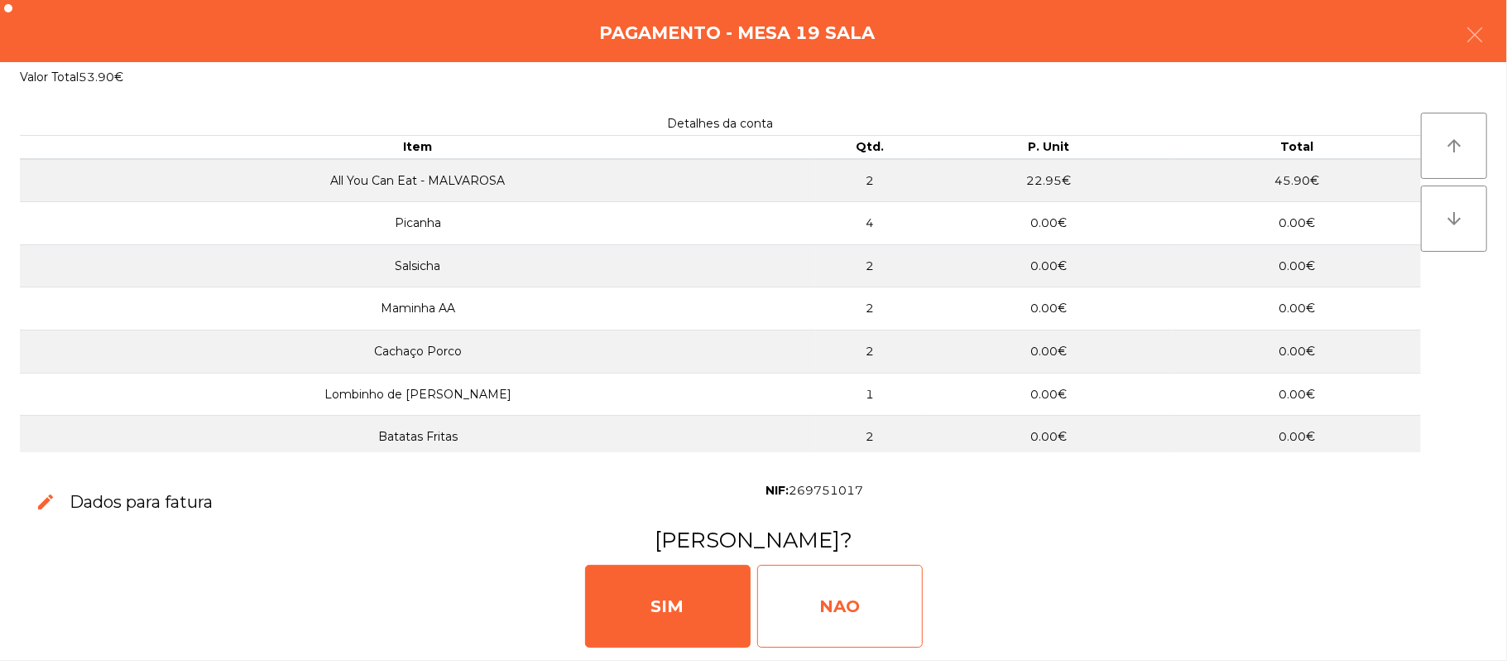
click at [869, 604] on div "NAO" at bounding box center [840, 606] width 166 height 83
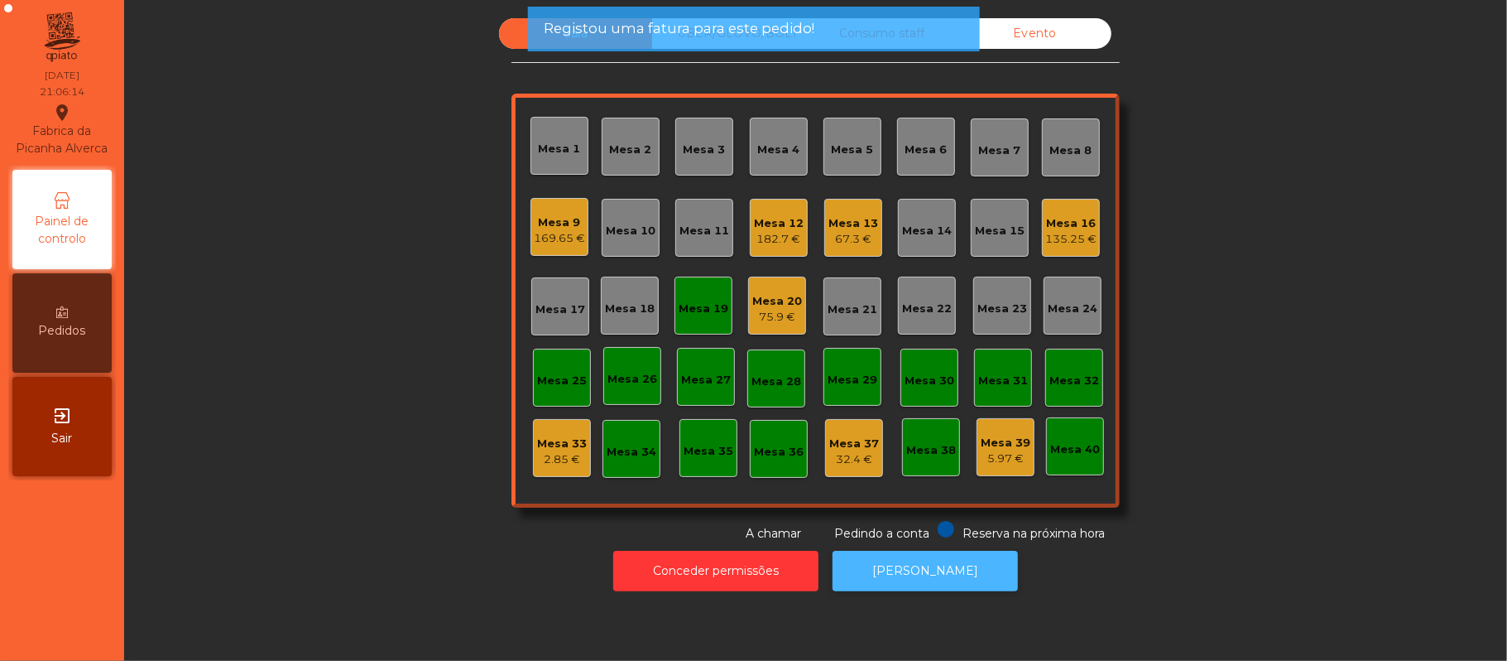
click at [931, 556] on button "[PERSON_NAME]" at bounding box center [925, 570] width 185 height 41
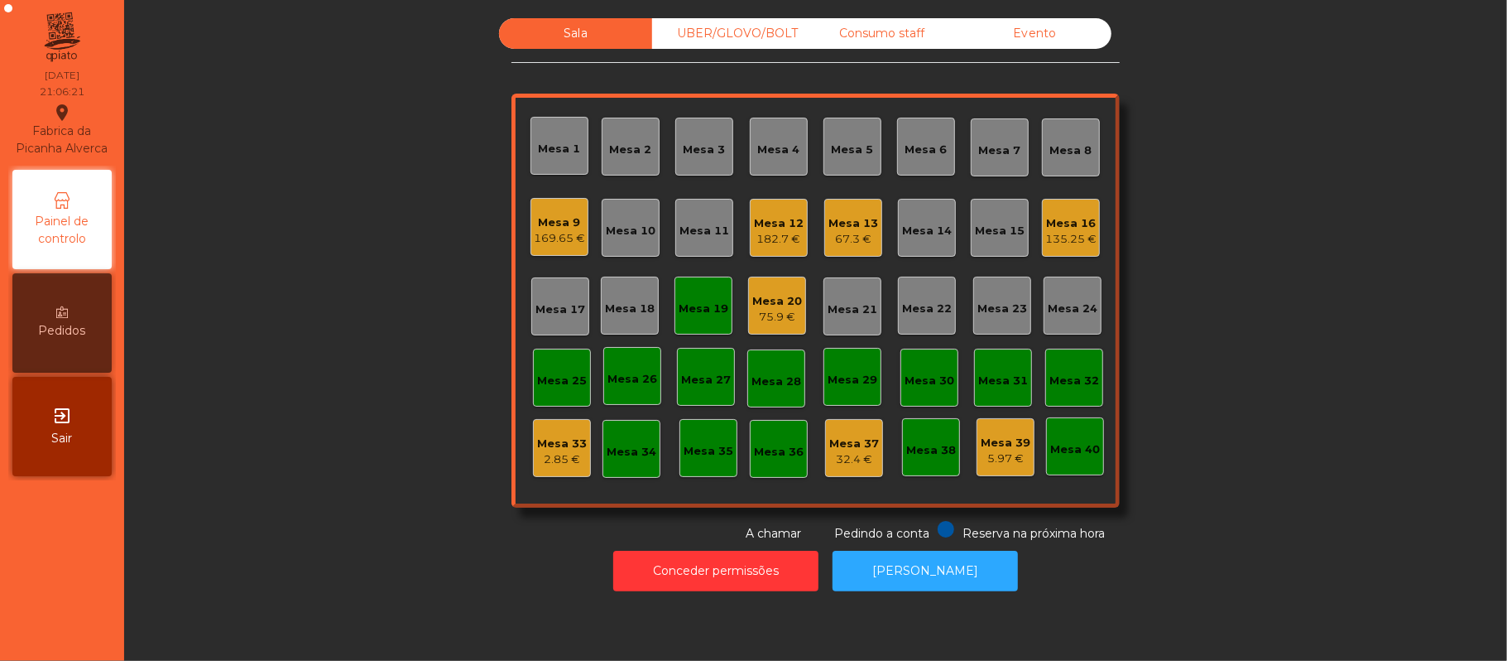
click at [683, 318] on div "Mesa 19" at bounding box center [704, 305] width 58 height 58
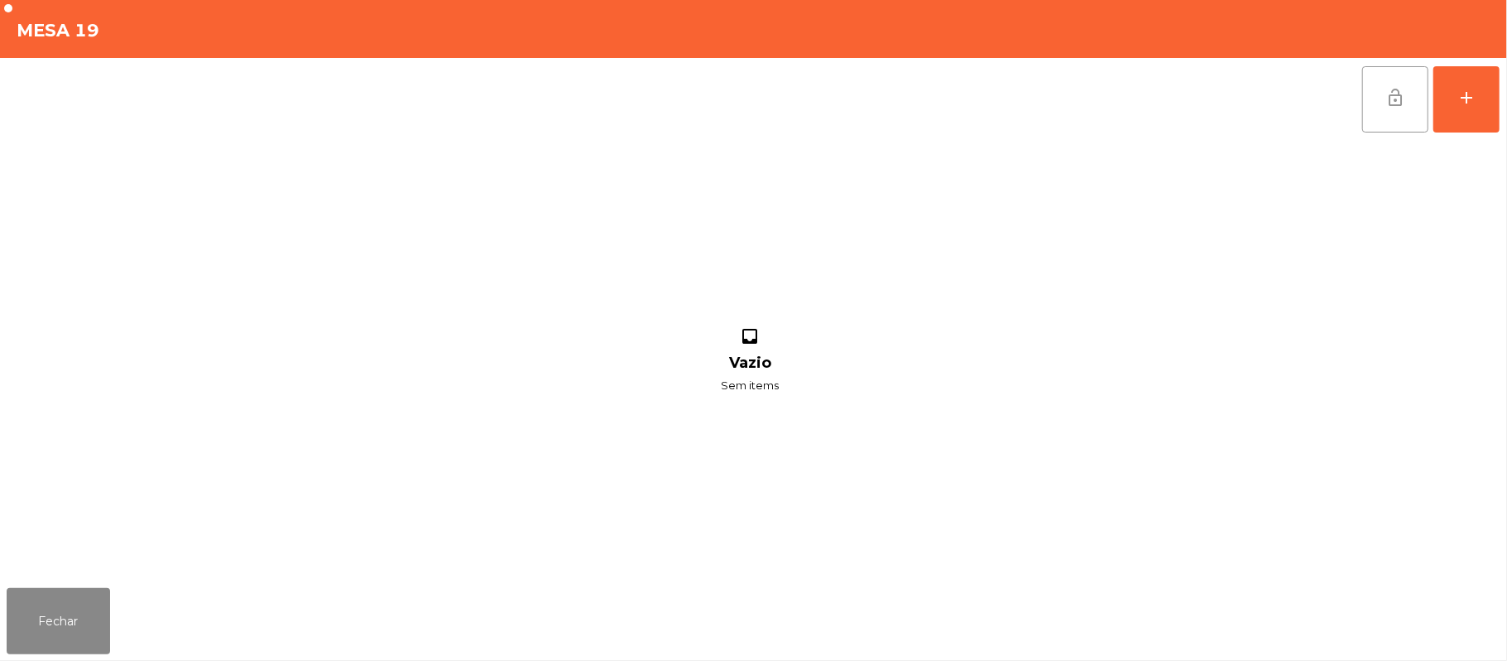
click at [1385, 113] on button "lock_open" at bounding box center [1396, 99] width 66 height 66
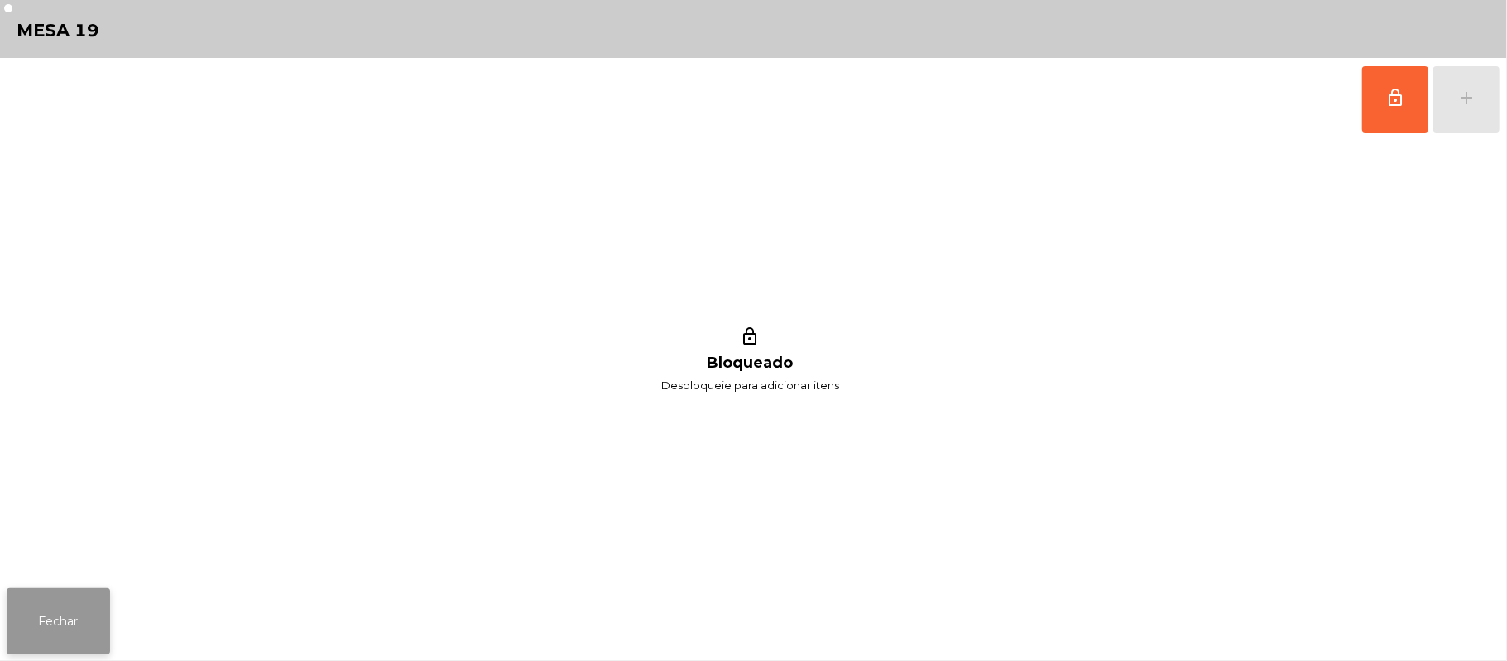
click at [56, 619] on button "Fechar" at bounding box center [58, 621] width 103 height 66
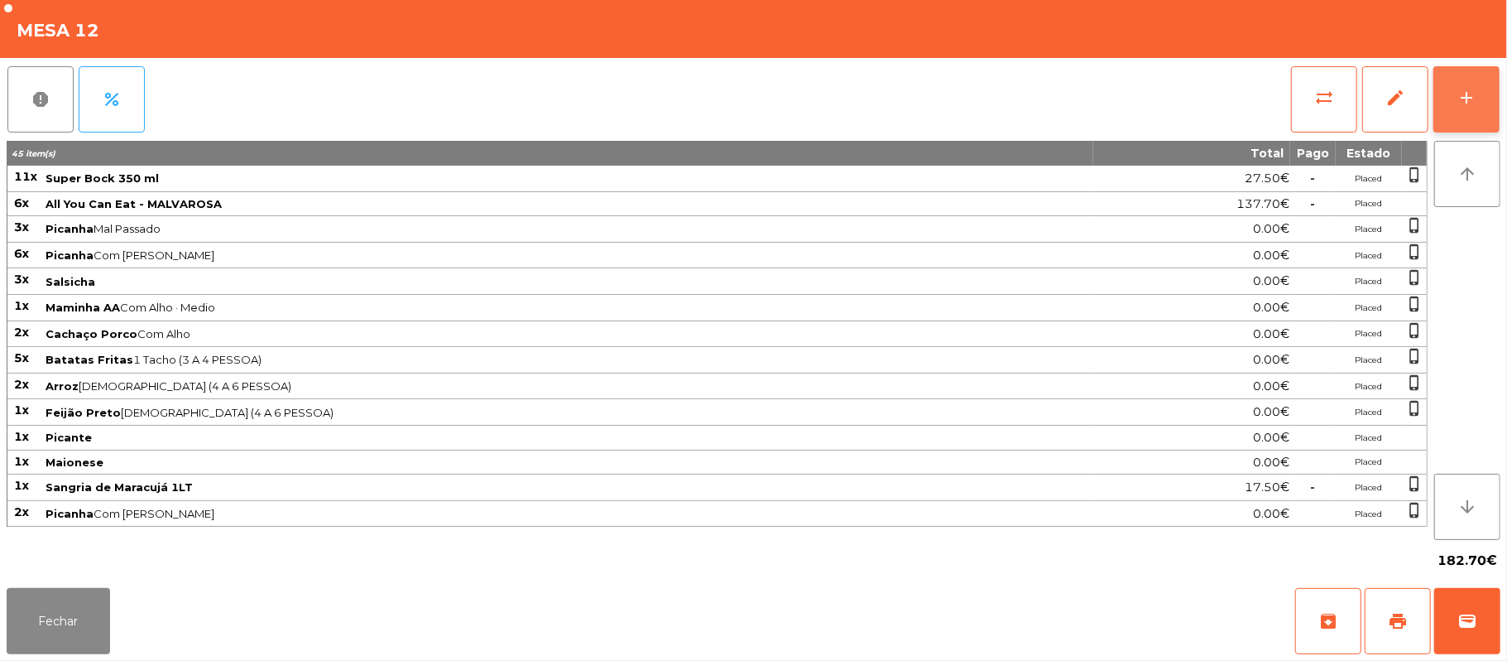
click at [1481, 101] on button "add" at bounding box center [1467, 99] width 66 height 66
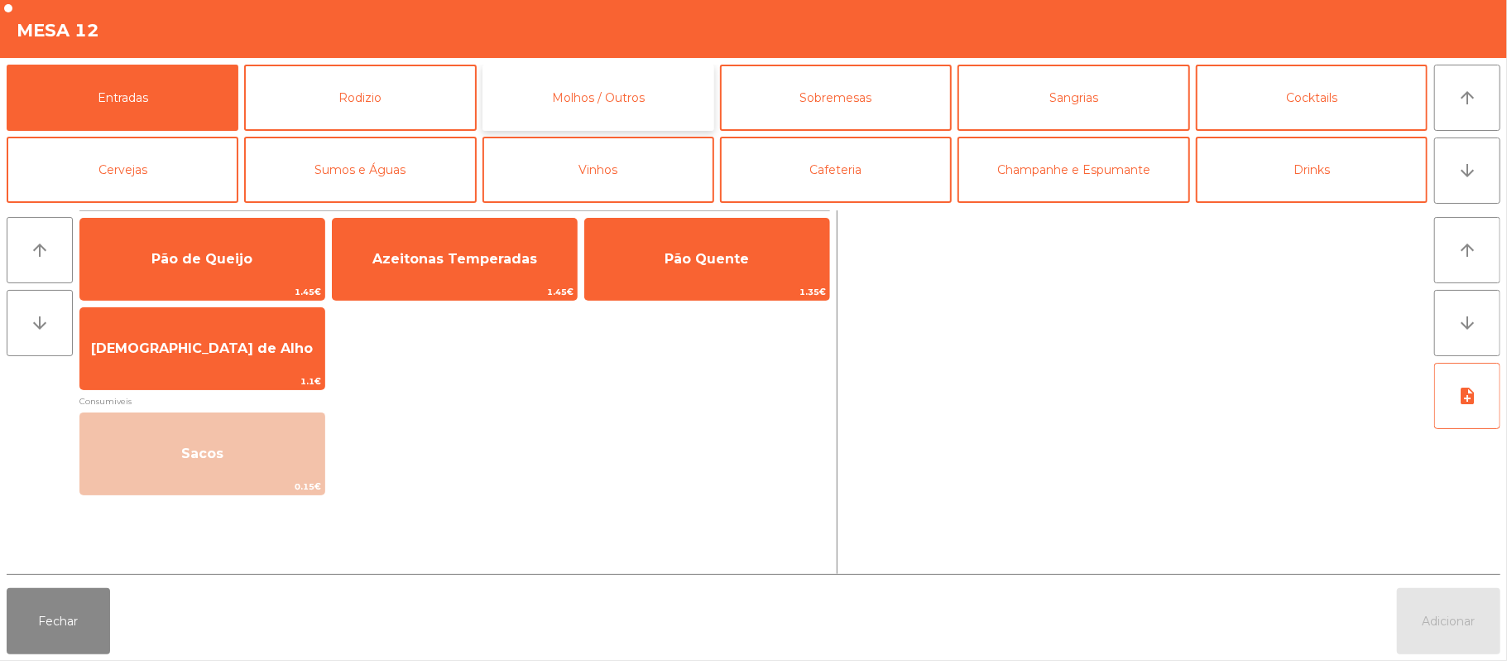
click at [646, 99] on button "Molhos / Outros" at bounding box center [599, 98] width 232 height 66
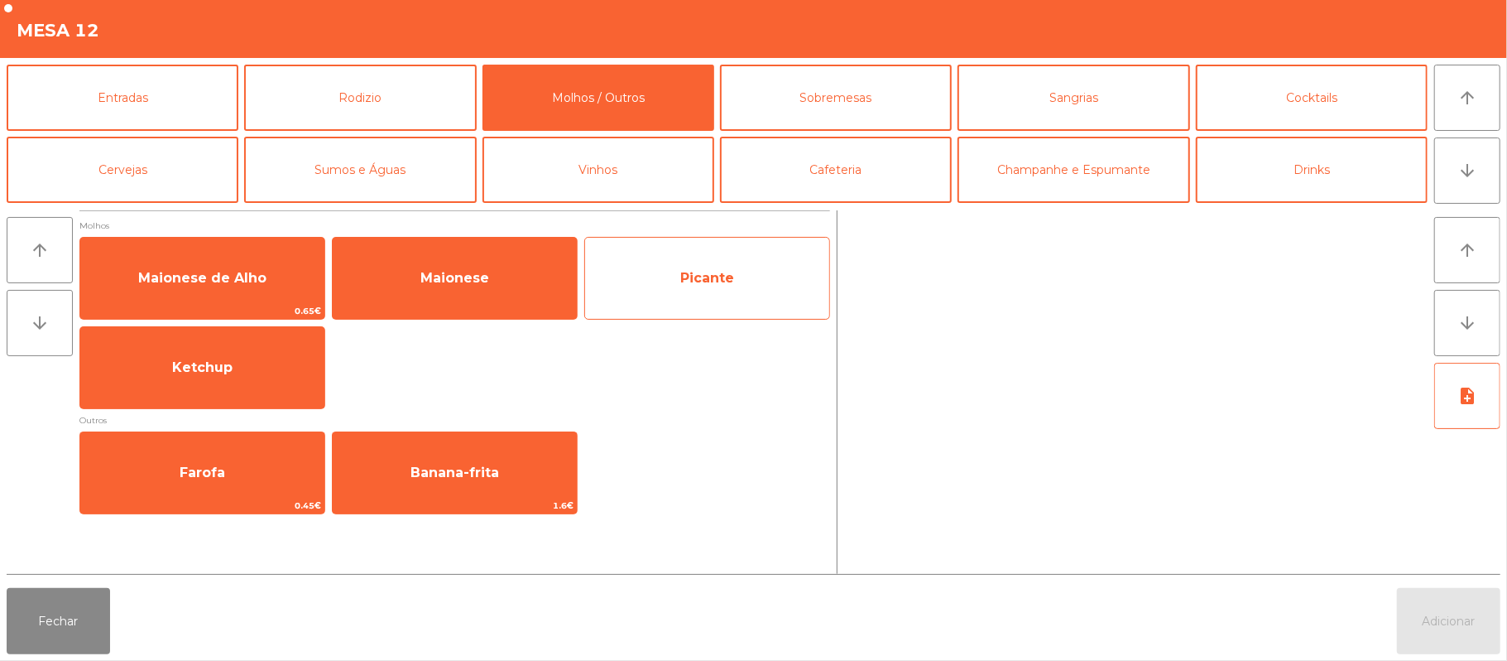
click at [704, 288] on span "Picante" at bounding box center [707, 278] width 244 height 45
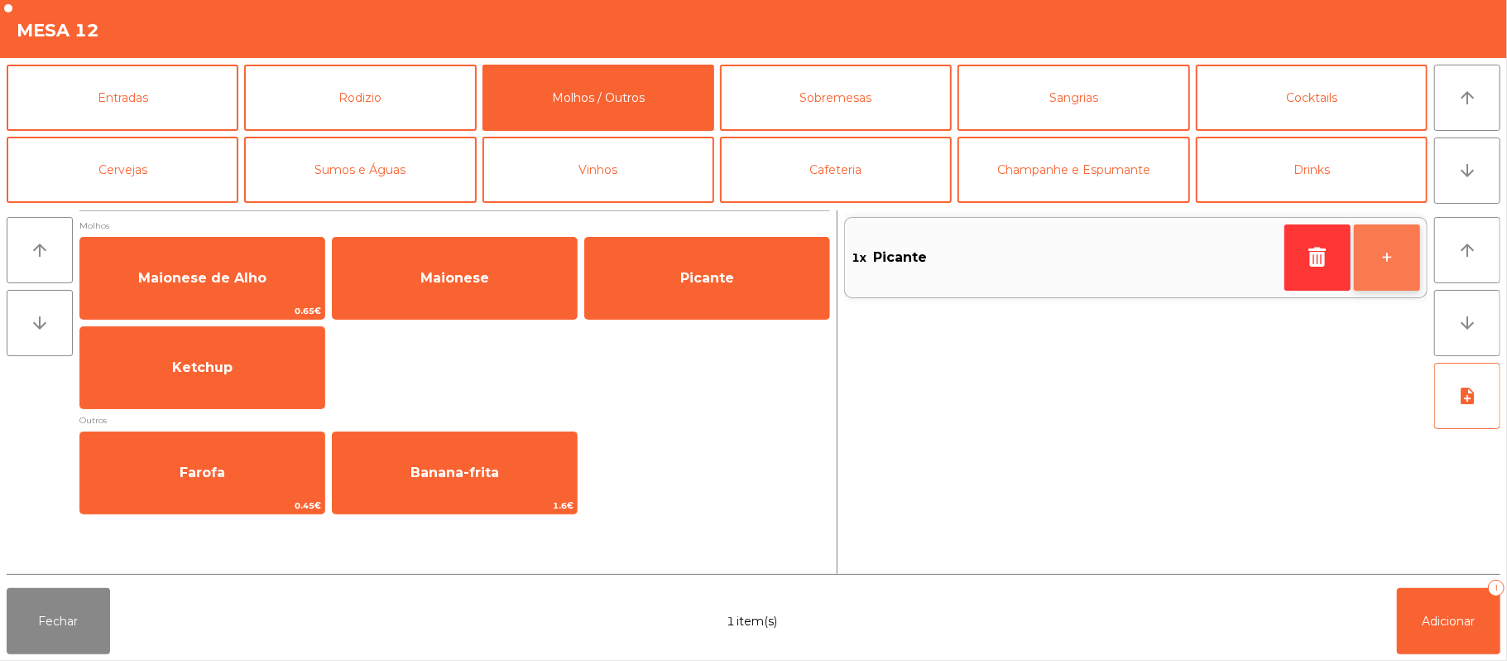
click at [1404, 252] on button "+" at bounding box center [1387, 257] width 66 height 66
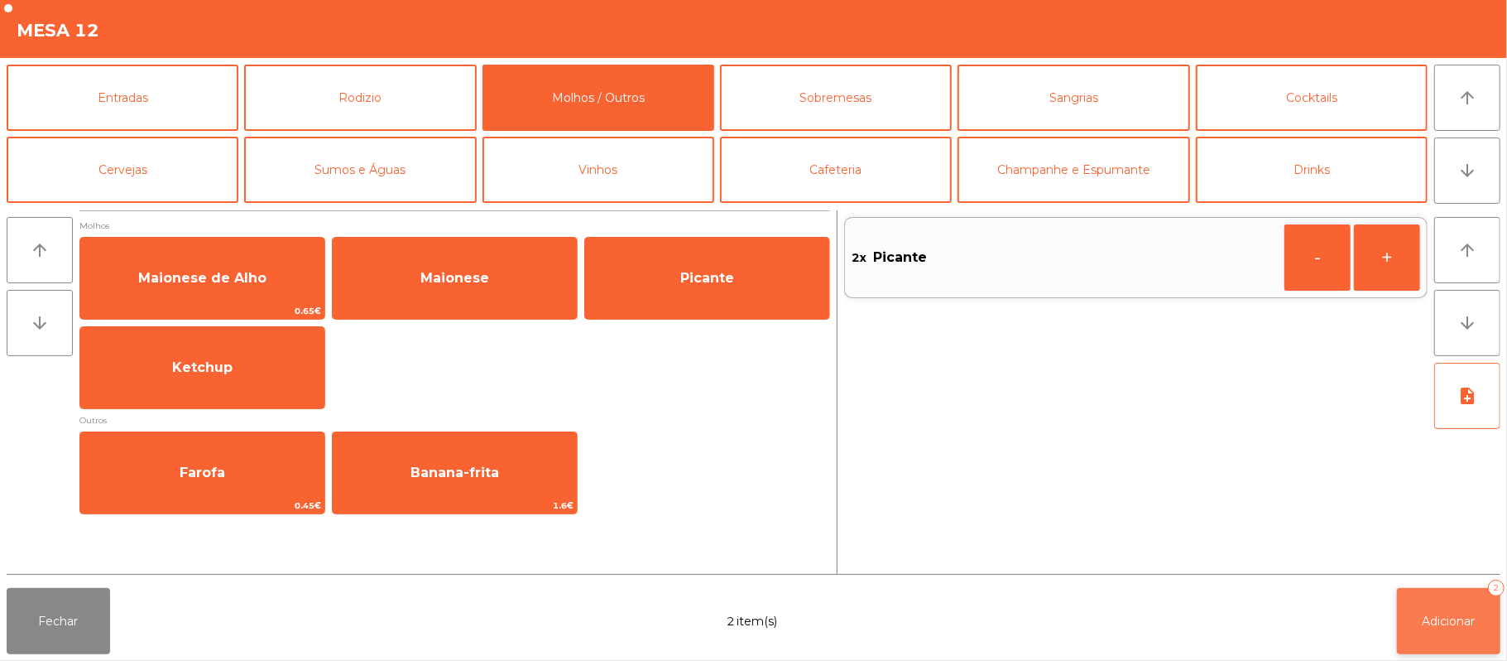
click at [1454, 627] on span "Adicionar" at bounding box center [1449, 620] width 53 height 15
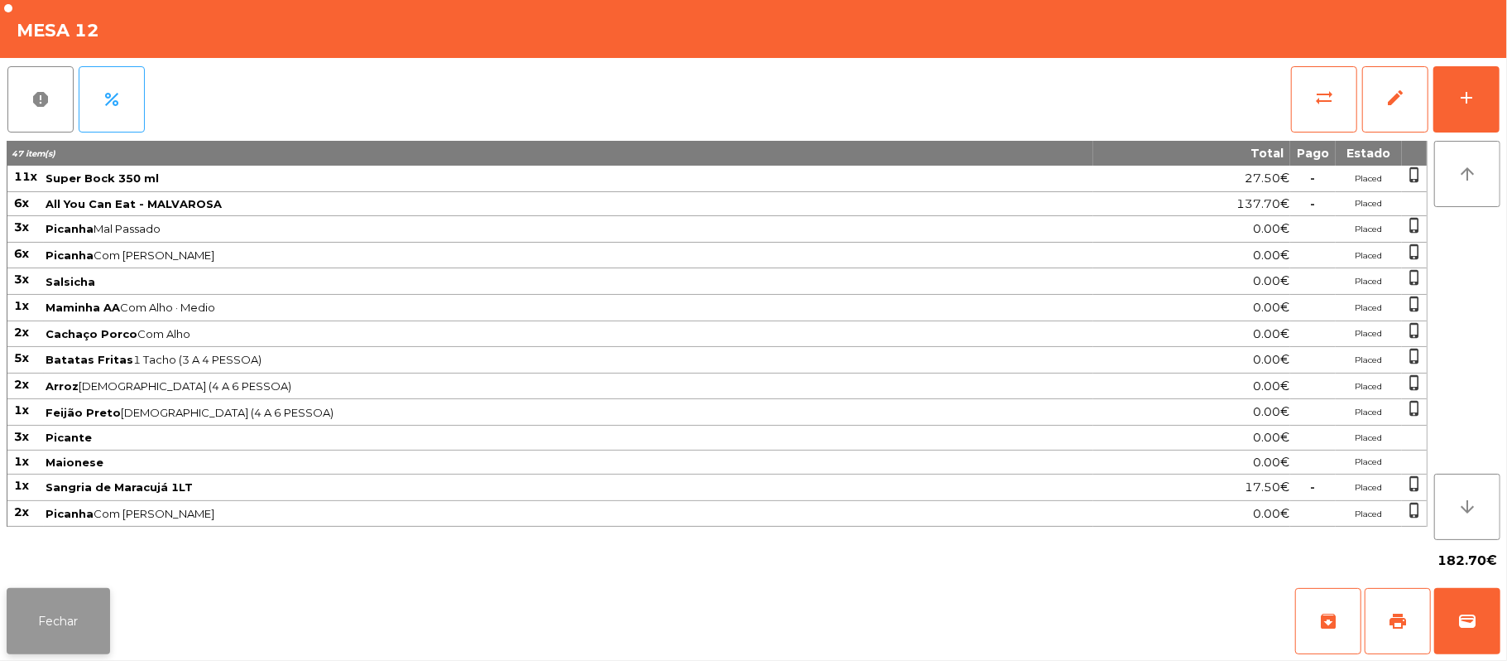
click at [50, 627] on button "Fechar" at bounding box center [58, 621] width 103 height 66
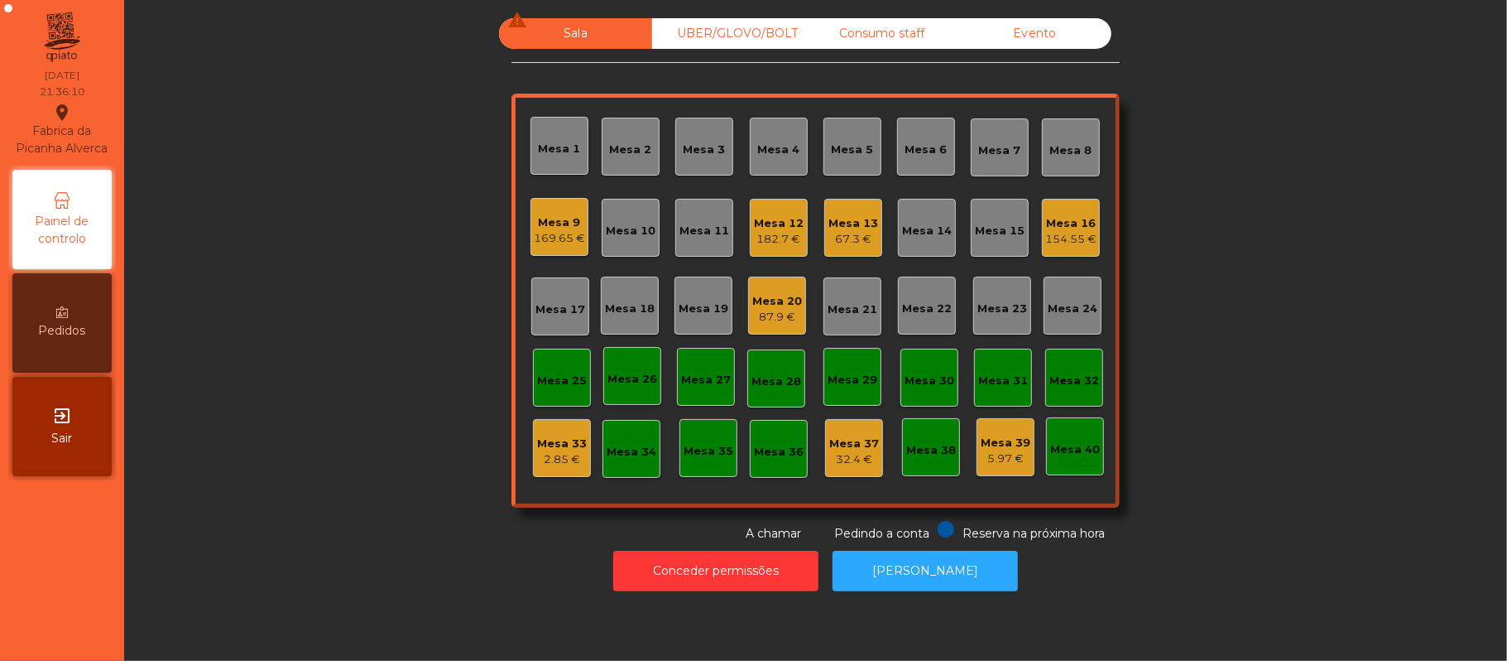
click at [776, 299] on div "Mesa 20" at bounding box center [777, 301] width 50 height 17
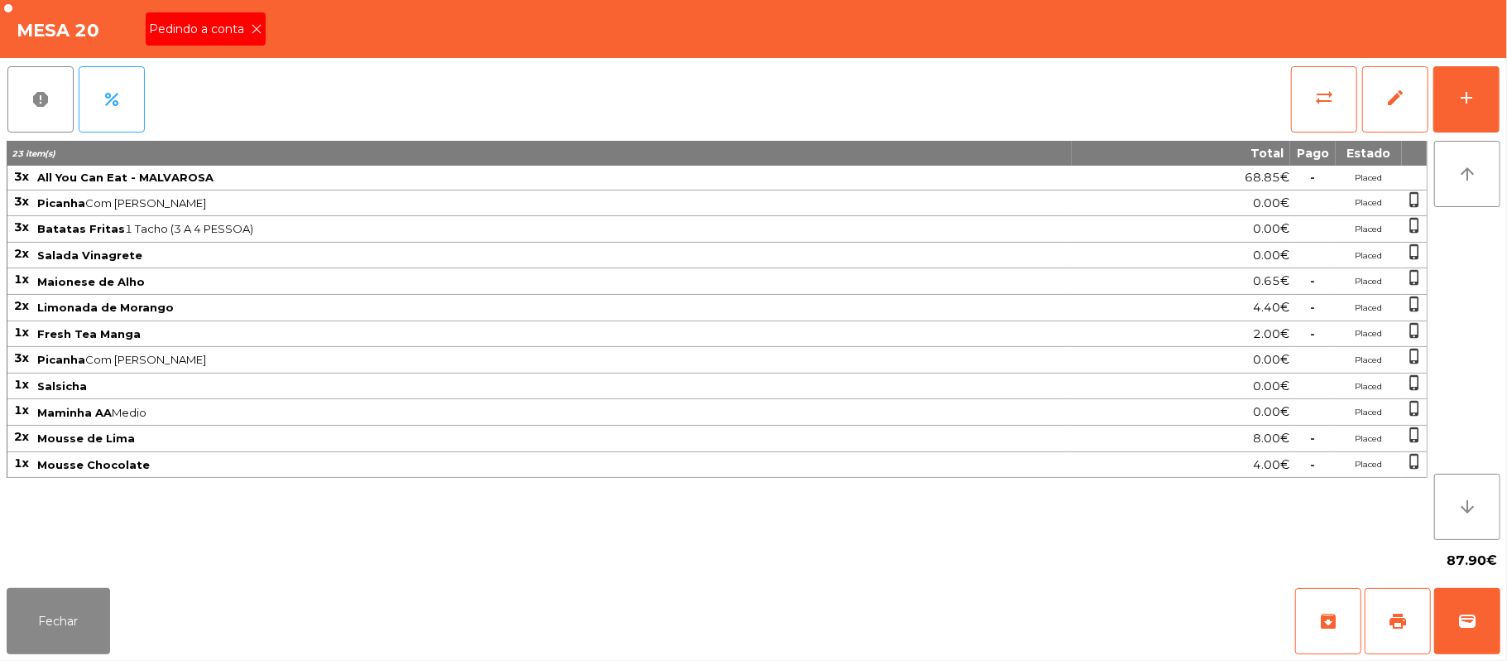
click at [255, 27] on icon at bounding box center [257, 29] width 12 height 12
click at [1381, 614] on button "print" at bounding box center [1398, 621] width 66 height 66
click at [54, 613] on button "Fechar" at bounding box center [58, 621] width 103 height 66
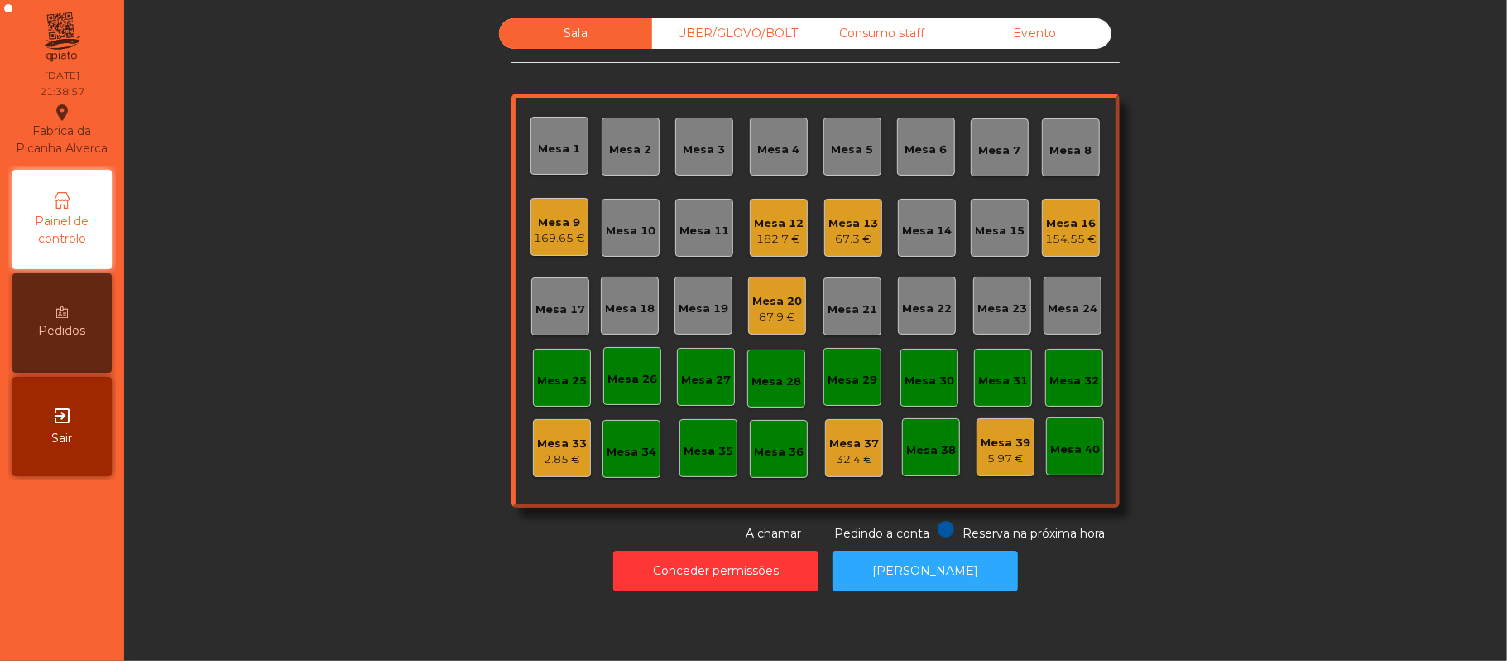
click at [534, 233] on div "169.65 €" at bounding box center [559, 238] width 51 height 17
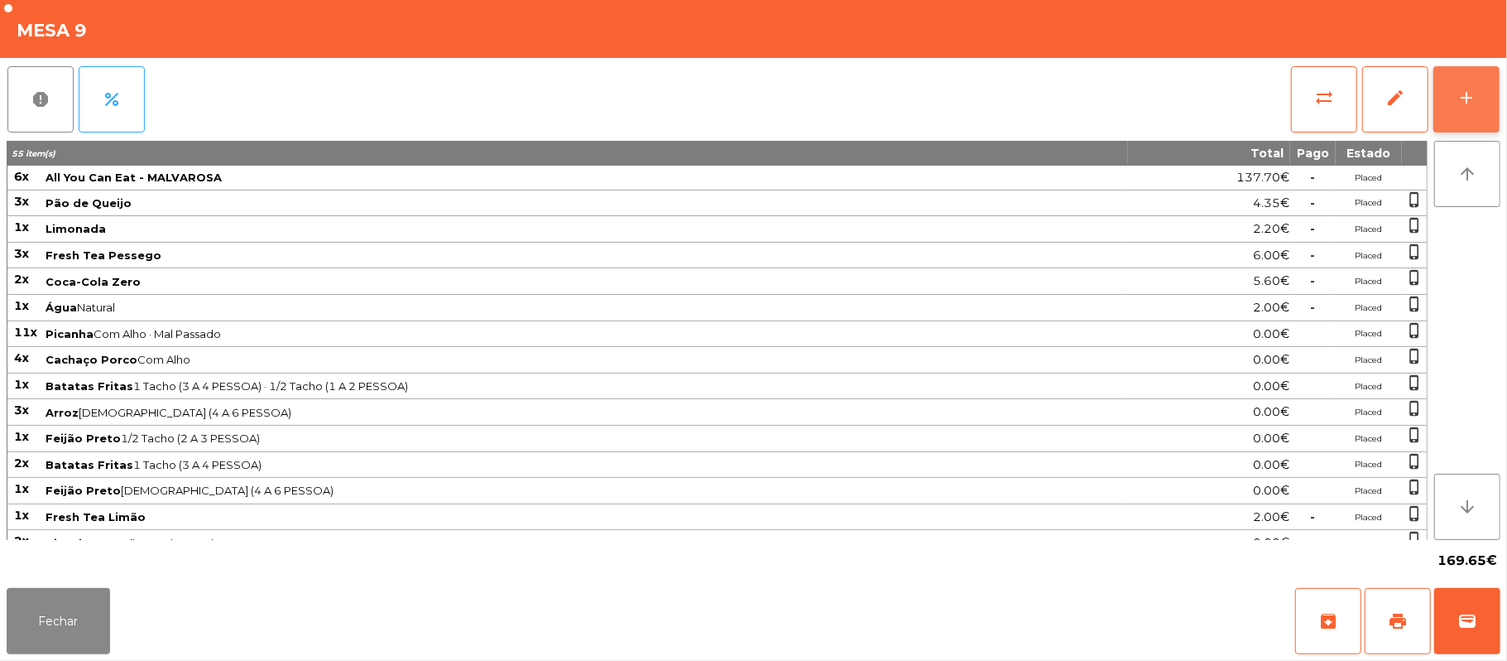
click at [1481, 89] on button "add" at bounding box center [1467, 99] width 66 height 66
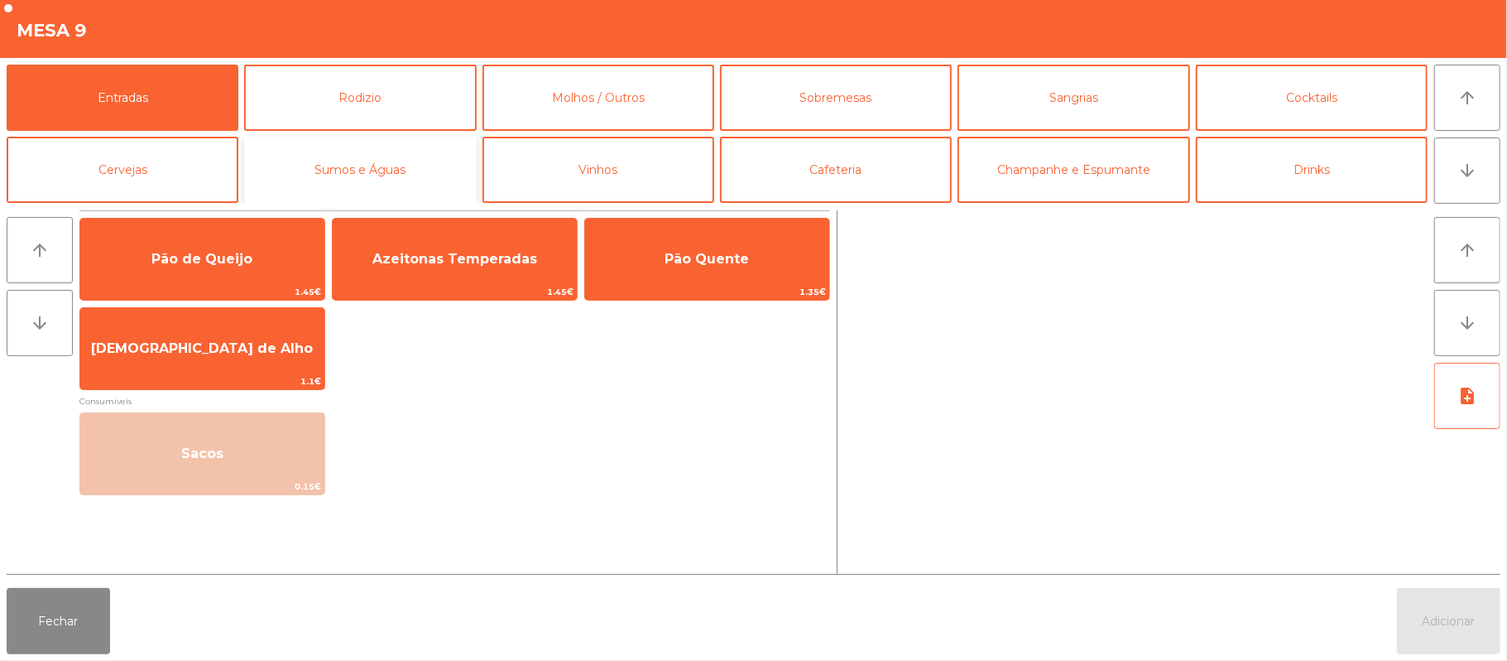
click at [387, 169] on button "Sumos e Águas" at bounding box center [360, 170] width 232 height 66
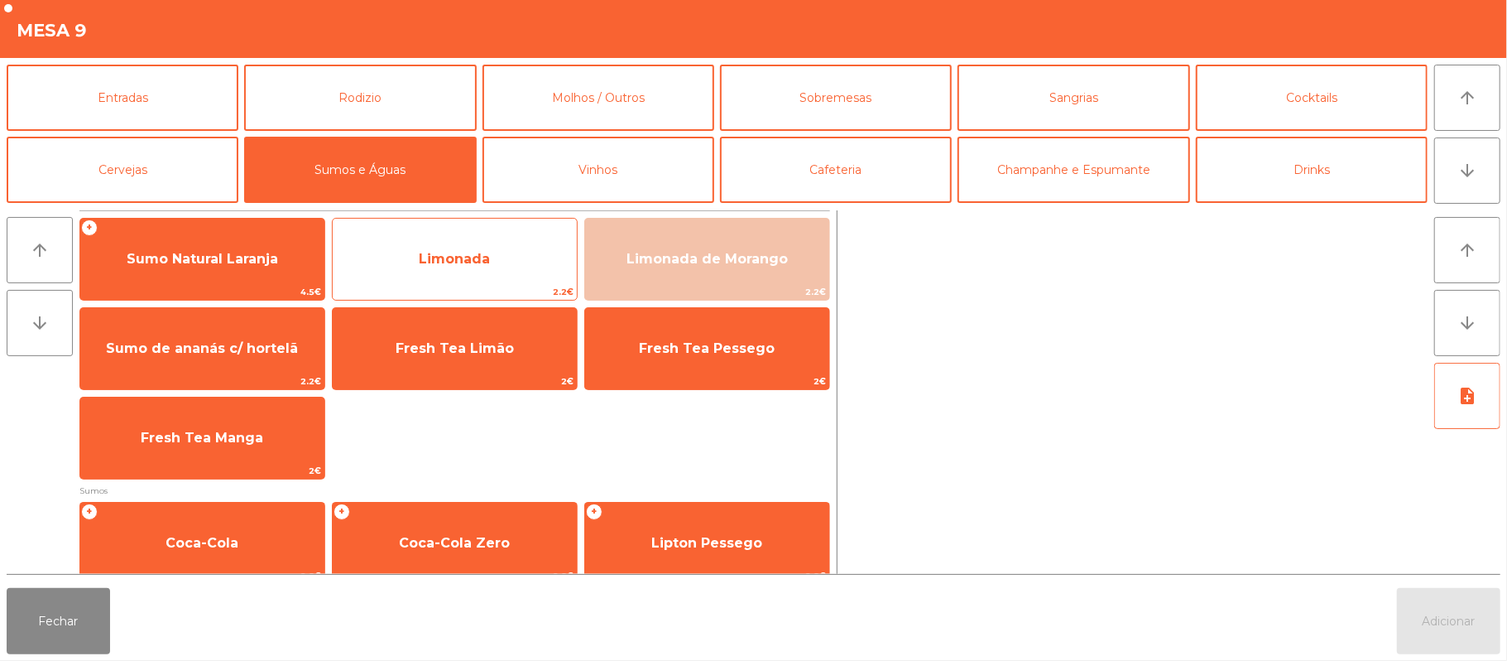
click at [490, 273] on span "Limonada" at bounding box center [455, 259] width 244 height 45
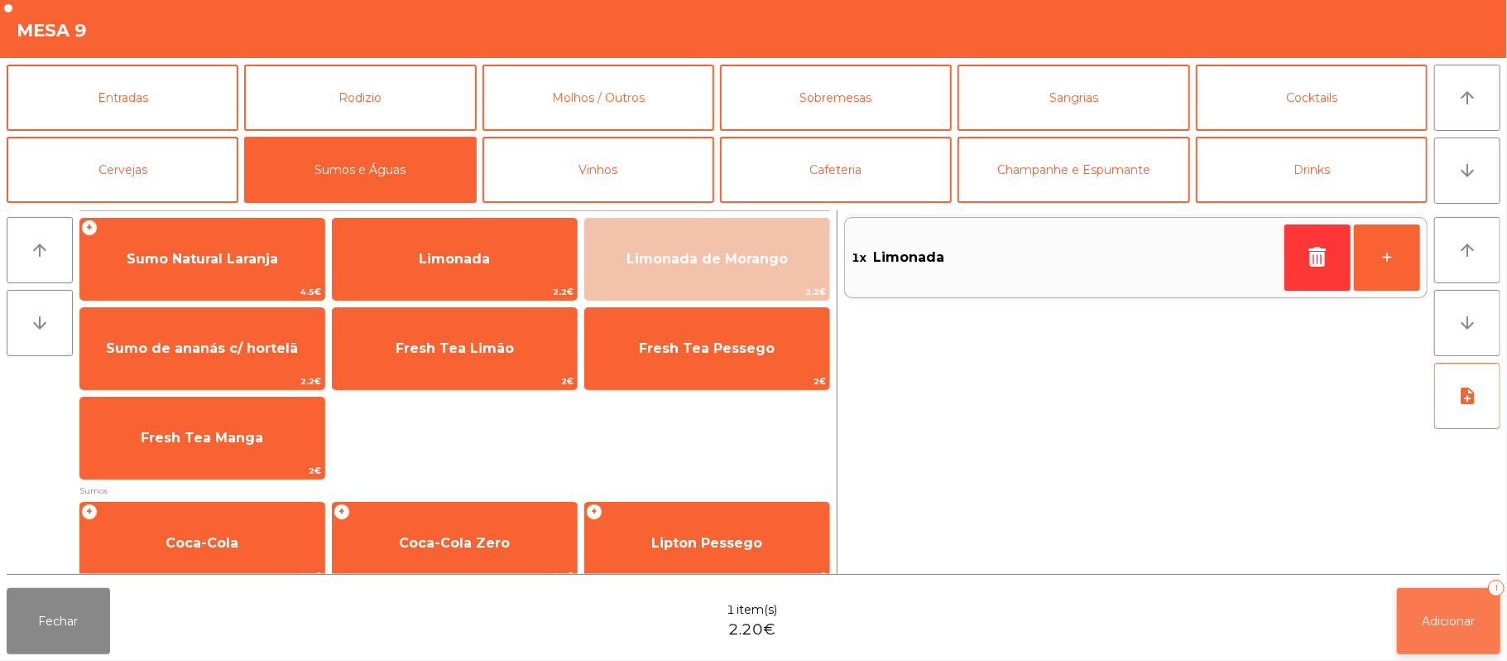
click at [1431, 630] on button "Adicionar 1" at bounding box center [1448, 621] width 103 height 66
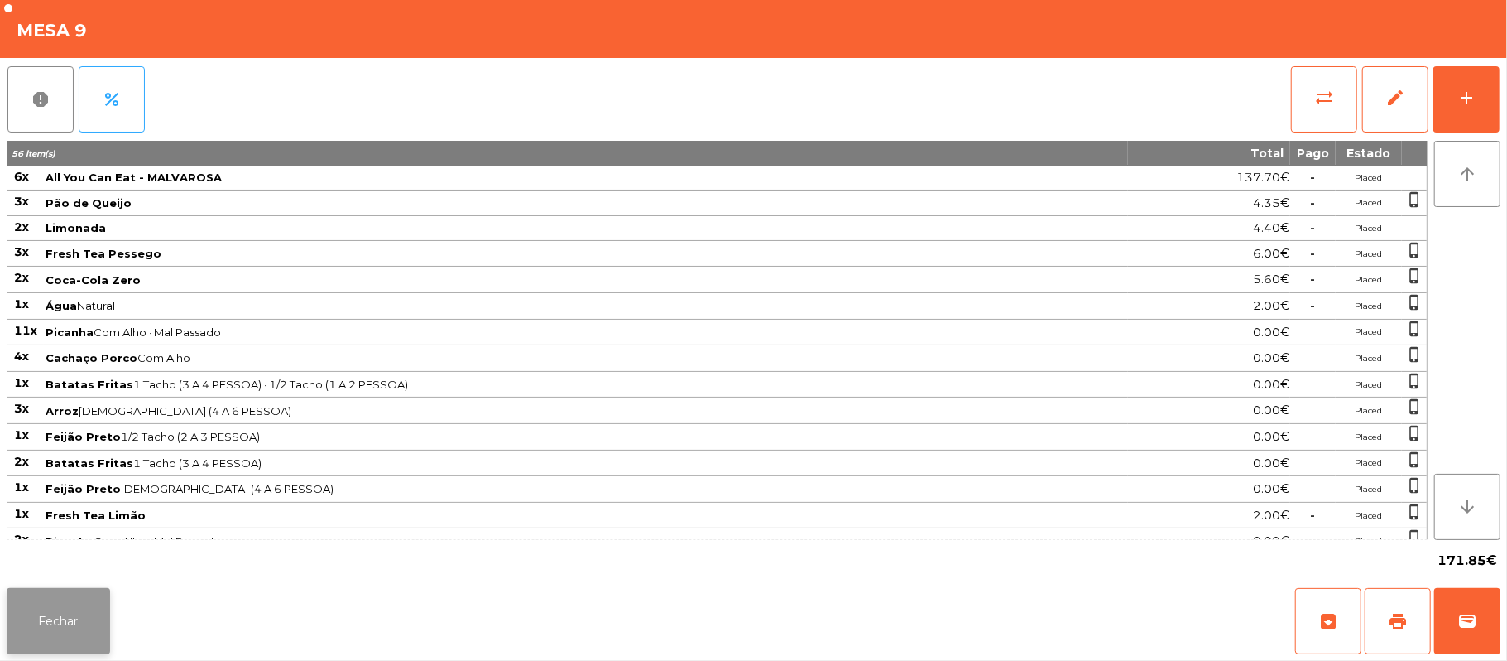
click at [84, 646] on button "Fechar" at bounding box center [58, 621] width 103 height 66
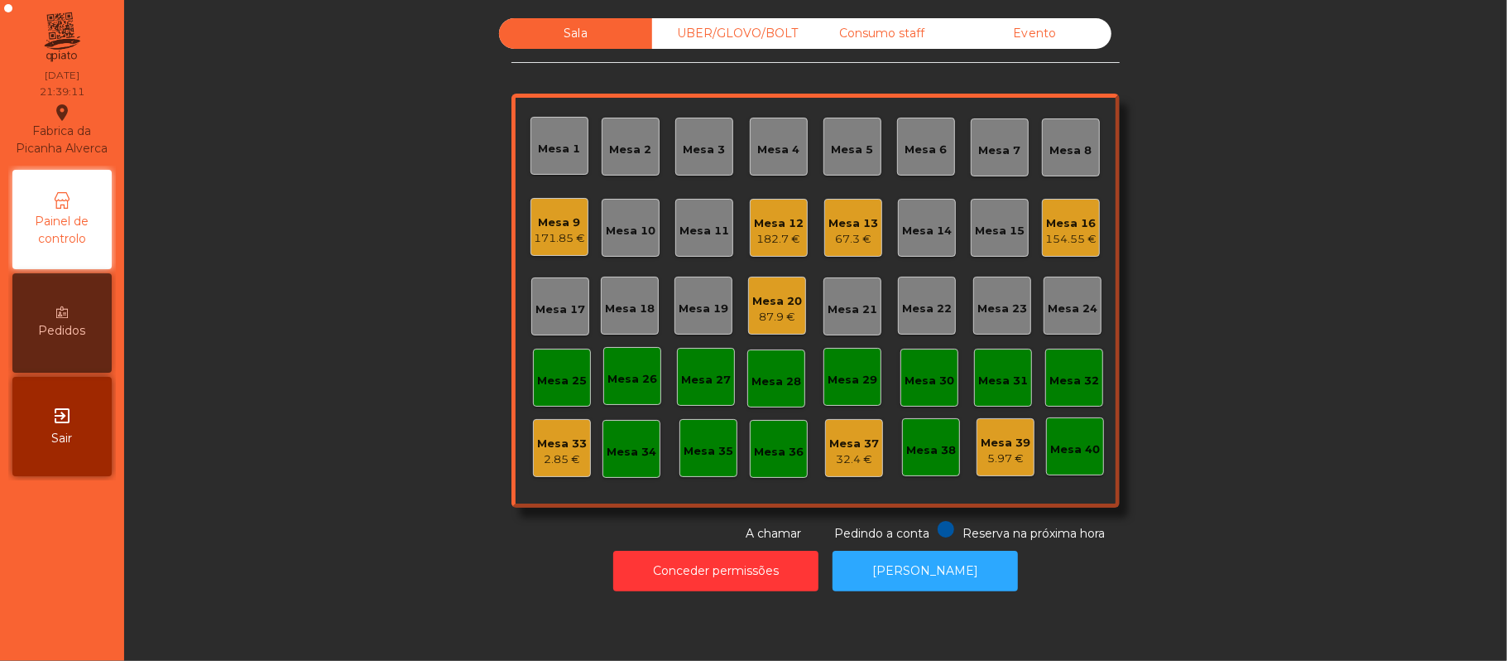
click at [756, 313] on div "87.9 €" at bounding box center [777, 317] width 50 height 17
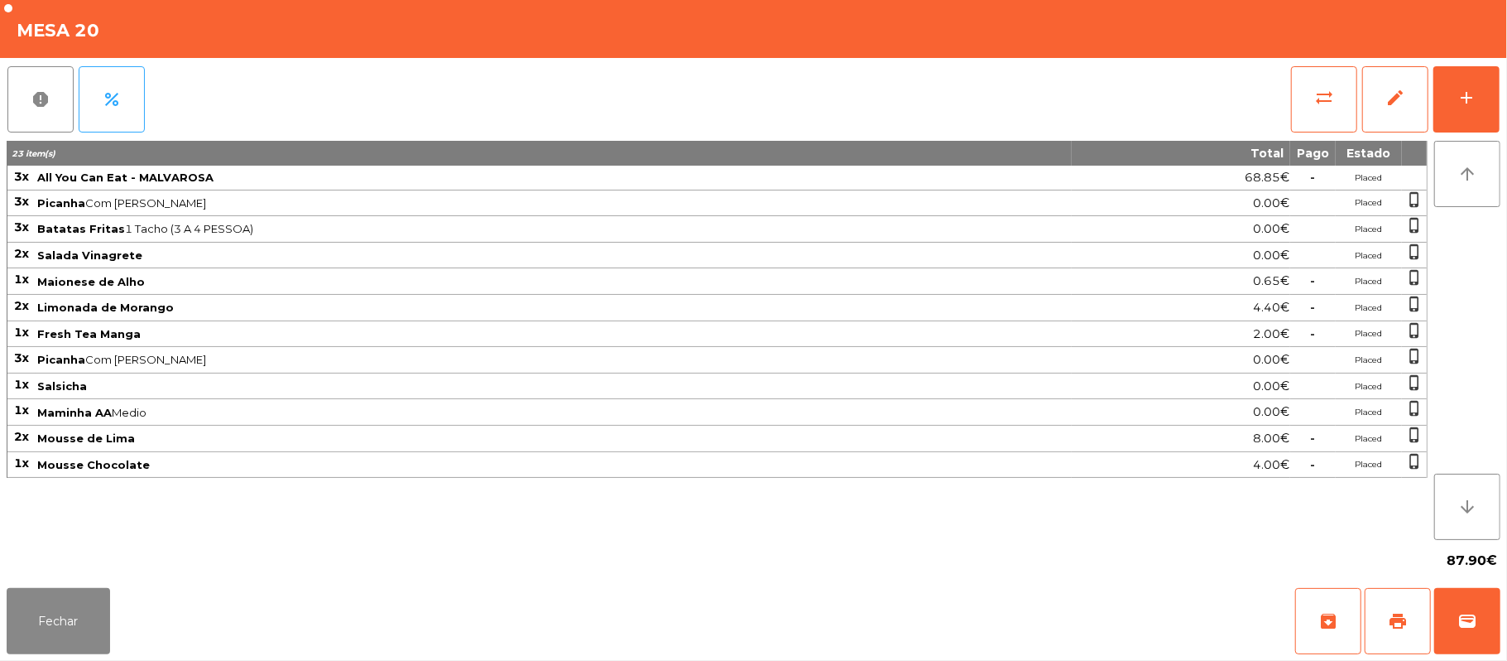
click at [7, 66] on button "report" at bounding box center [40, 99] width 66 height 66
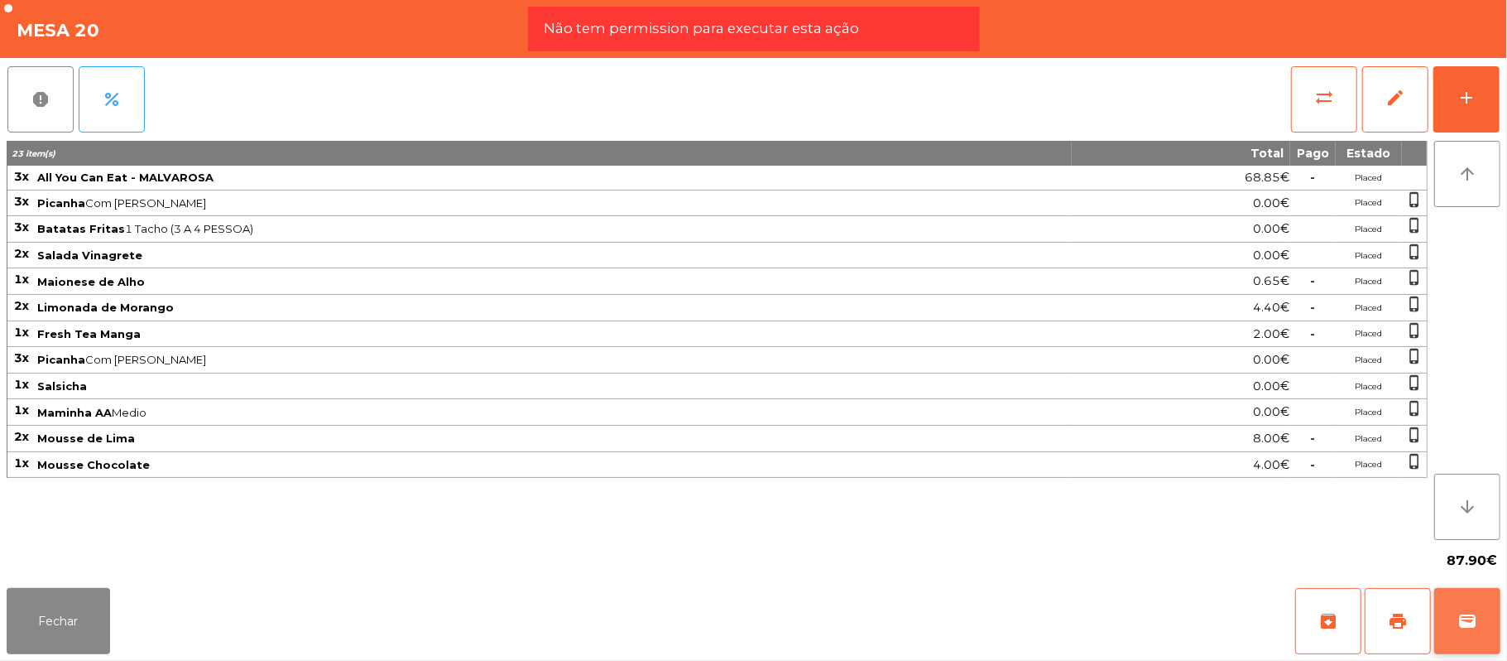
click at [1462, 636] on button "wallet" at bounding box center [1468, 621] width 66 height 66
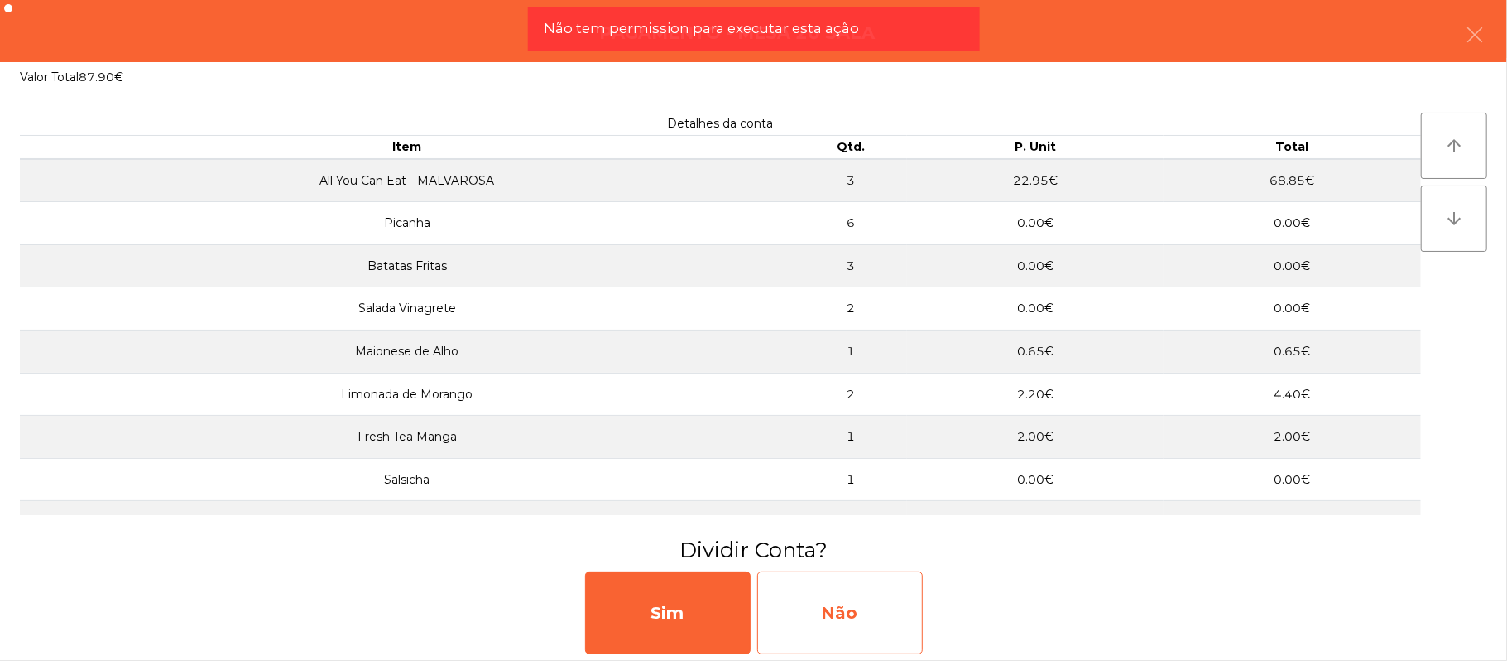
click at [891, 610] on div "Não" at bounding box center [840, 612] width 166 height 83
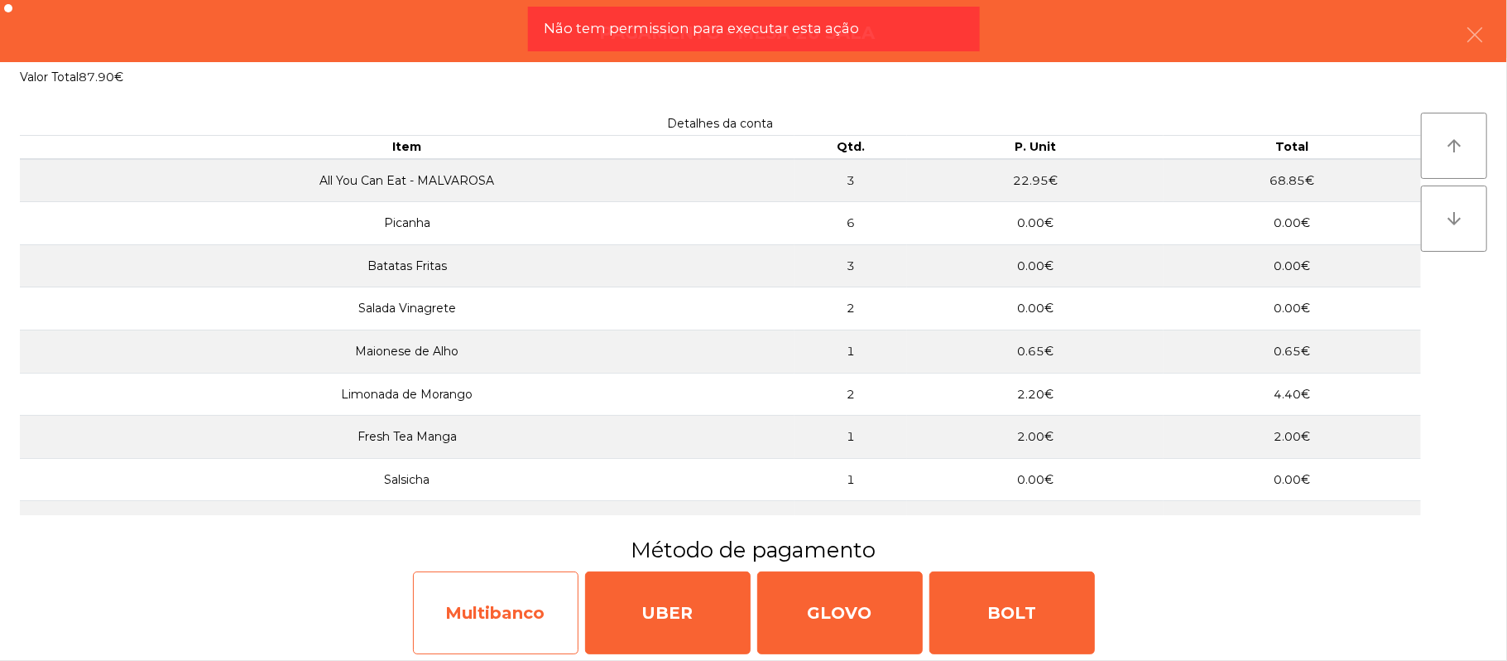
click at [557, 616] on div "Multibanco" at bounding box center [496, 612] width 166 height 83
select select "**"
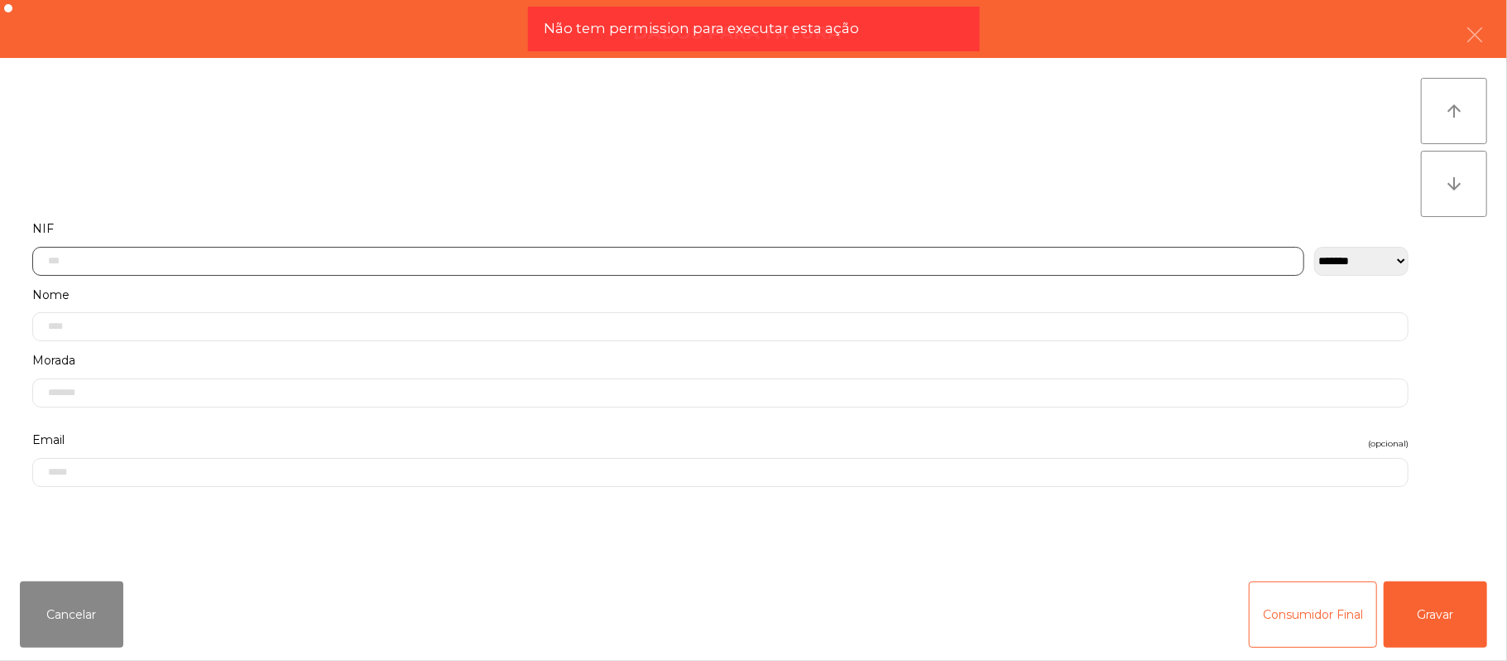
click at [601, 260] on input "text" at bounding box center [668, 261] width 1272 height 29
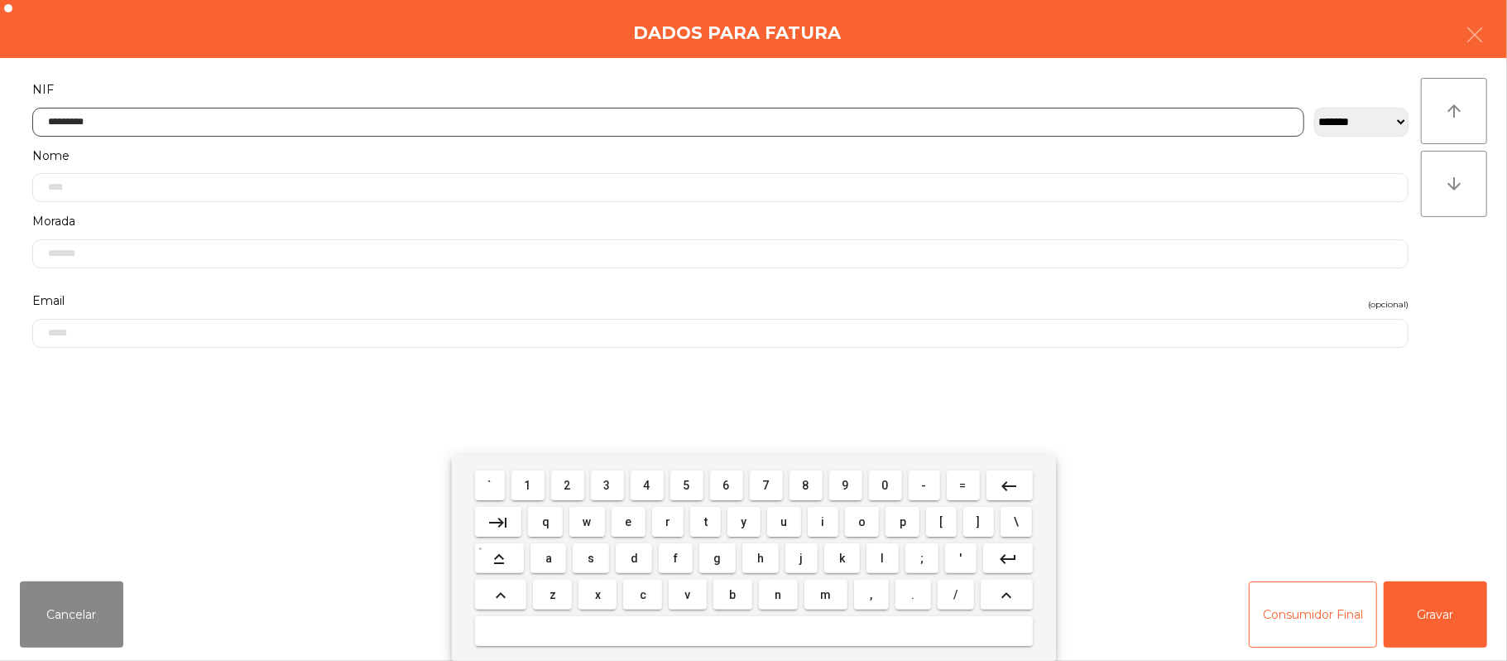
type input "*********"
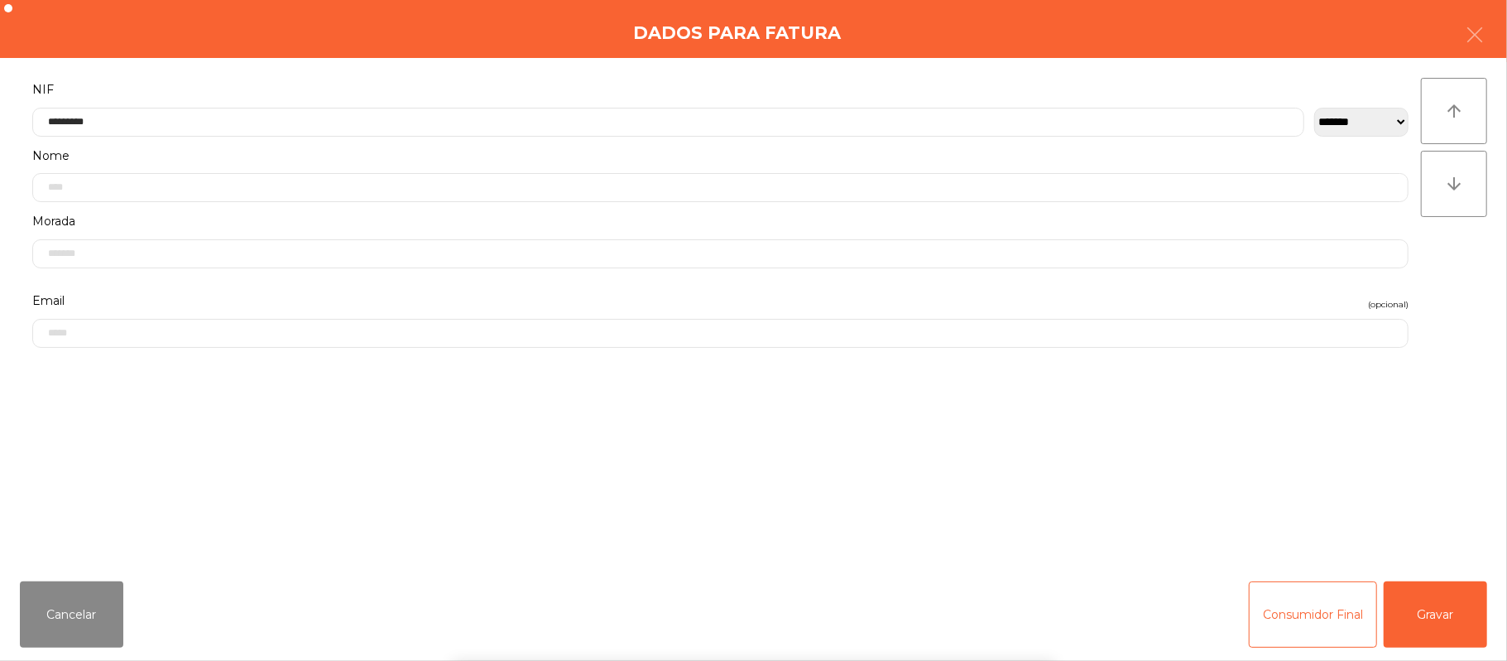
click at [1444, 600] on div "` 1 2 3 4 5 6 7 8 9 0 - = keyboard_backspace keyboard_tab q w e r t y u i o p […" at bounding box center [753, 557] width 1507 height 205
click at [1434, 616] on button "Gravar" at bounding box center [1435, 614] width 103 height 66
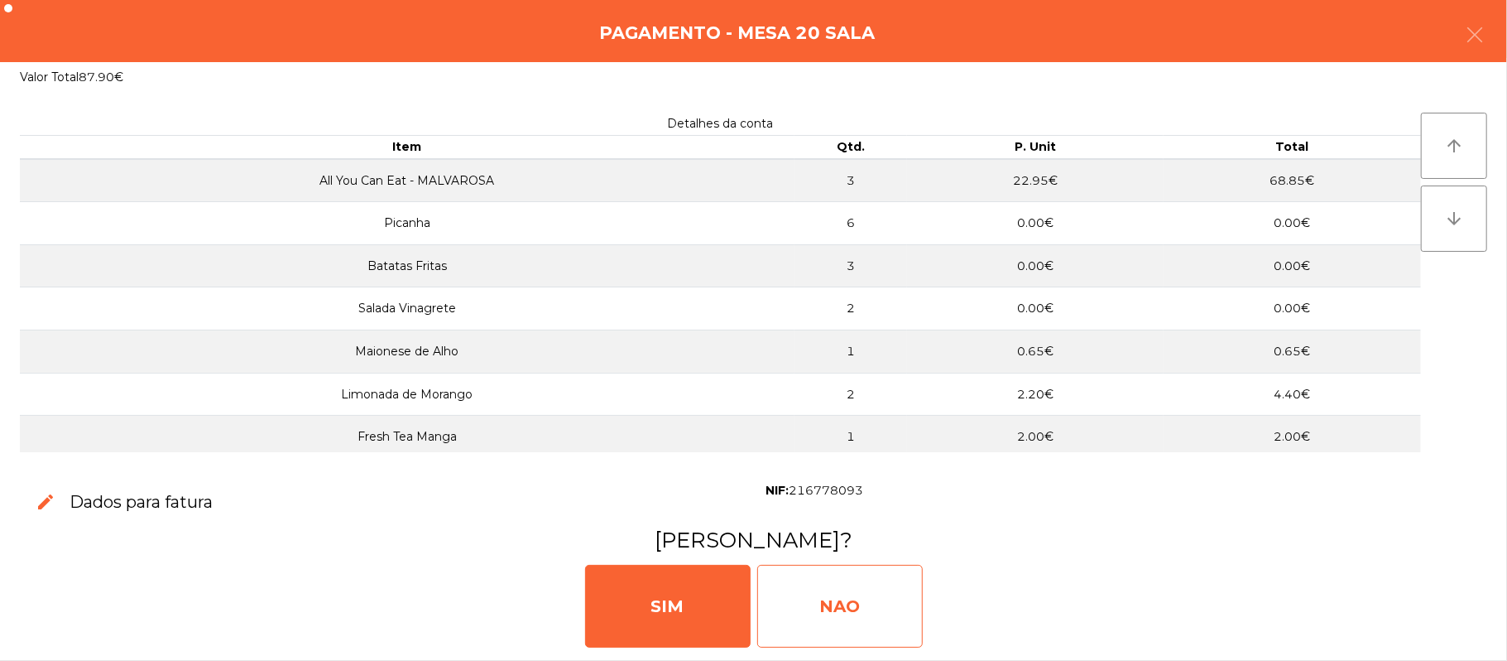
click at [844, 568] on div "NAO" at bounding box center [840, 606] width 166 height 83
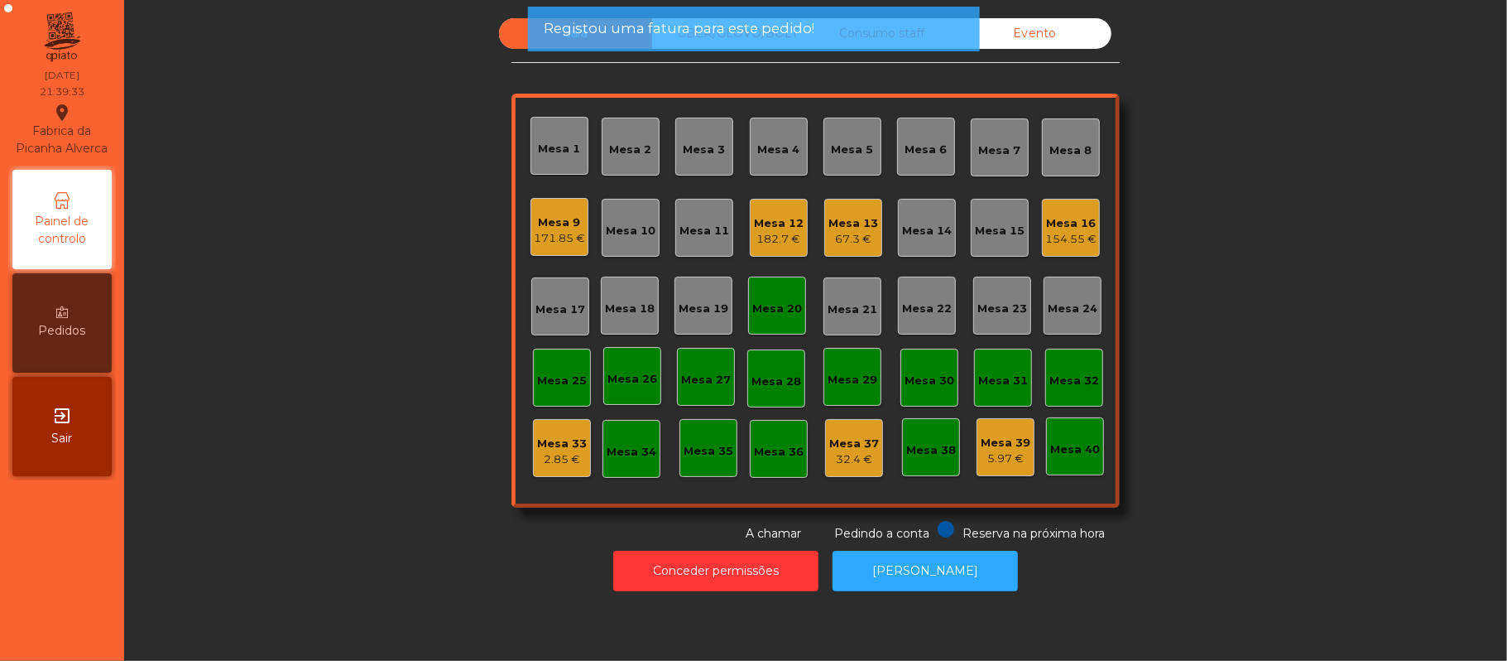
click at [781, 315] on div "Mesa 20" at bounding box center [777, 308] width 50 height 17
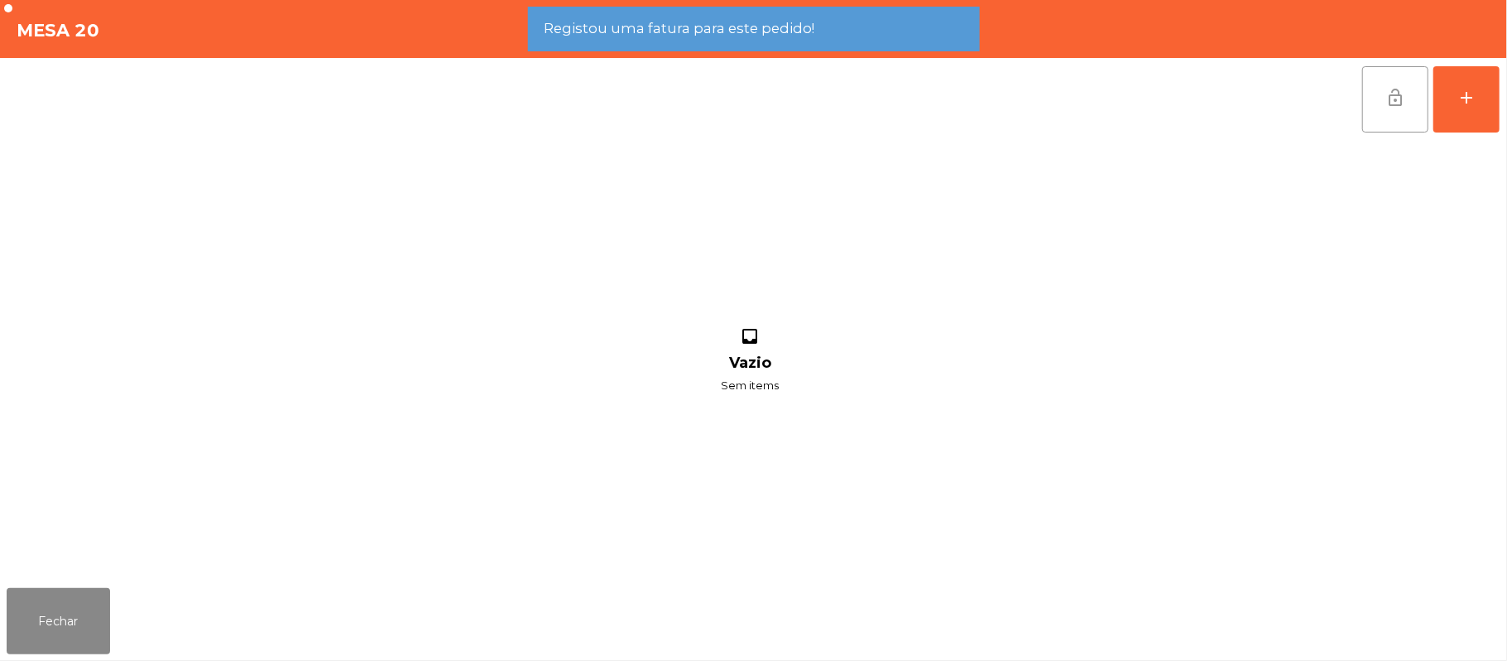
click at [1372, 108] on button "lock_open" at bounding box center [1396, 99] width 66 height 66
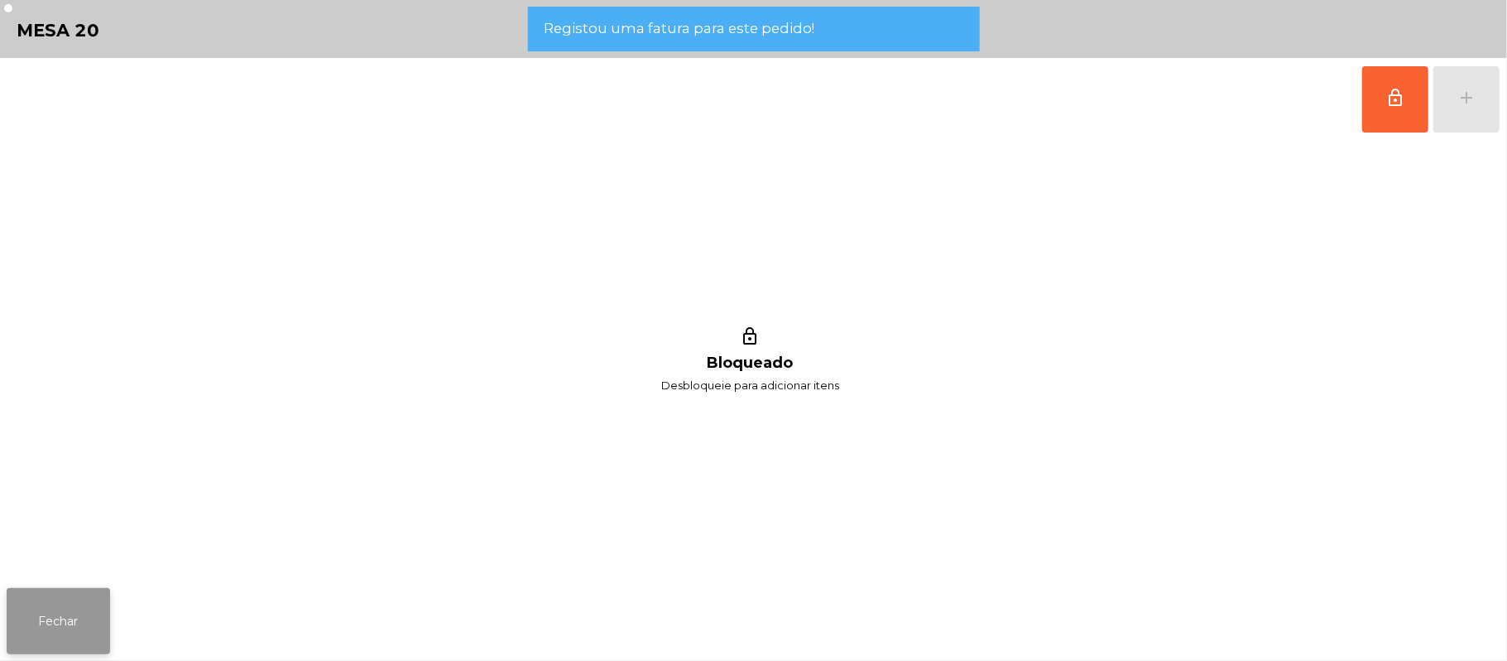
click at [60, 600] on button "Fechar" at bounding box center [58, 621] width 103 height 66
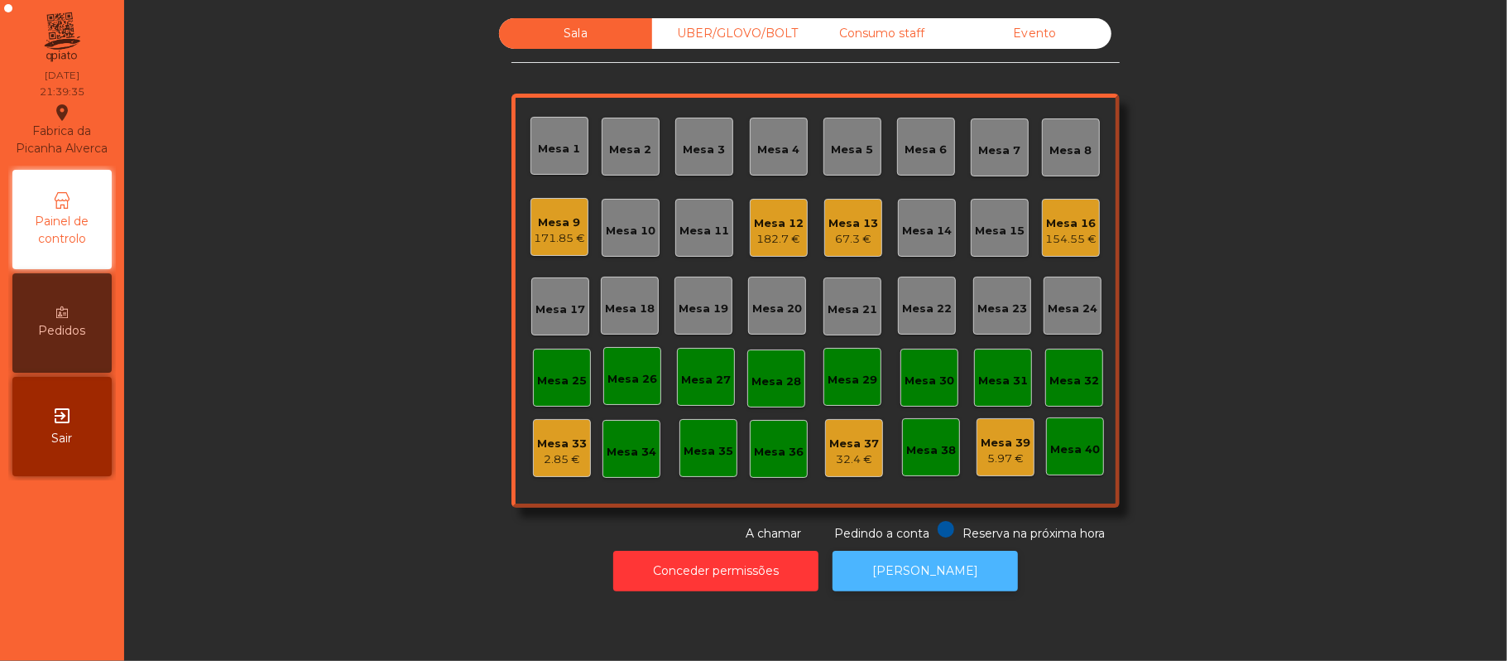
click at [927, 564] on button "[PERSON_NAME]" at bounding box center [925, 570] width 185 height 41
click at [534, 232] on div "171.85 €" at bounding box center [559, 238] width 51 height 17
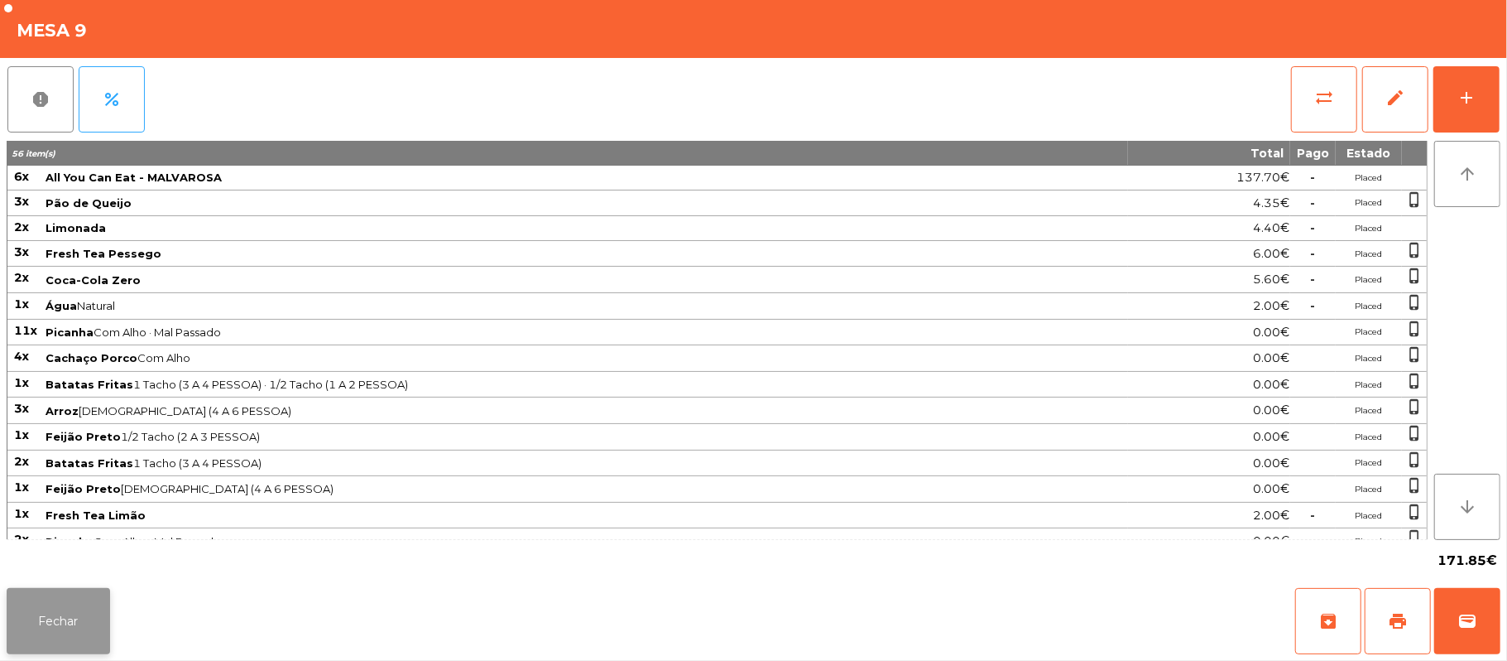
click at [66, 617] on button "Fechar" at bounding box center [58, 621] width 103 height 66
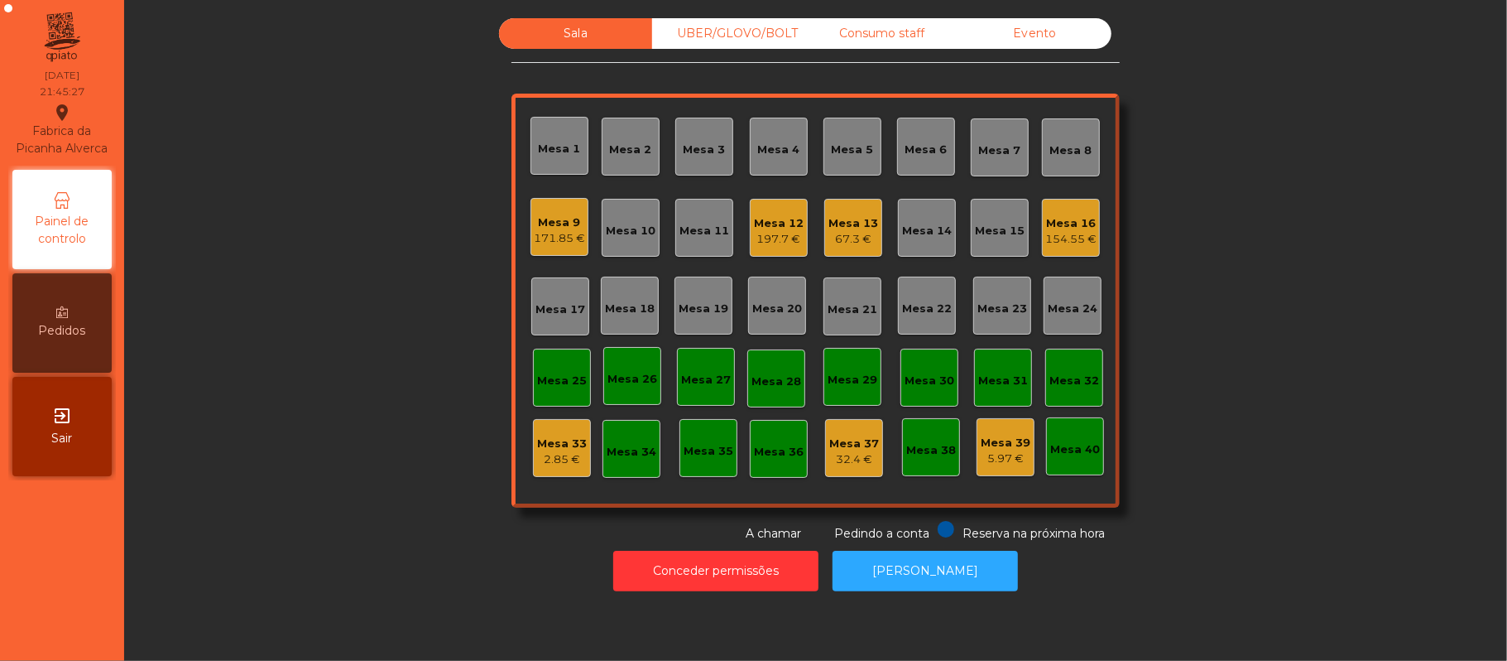
click at [997, 465] on div "5.97 €" at bounding box center [1006, 458] width 50 height 17
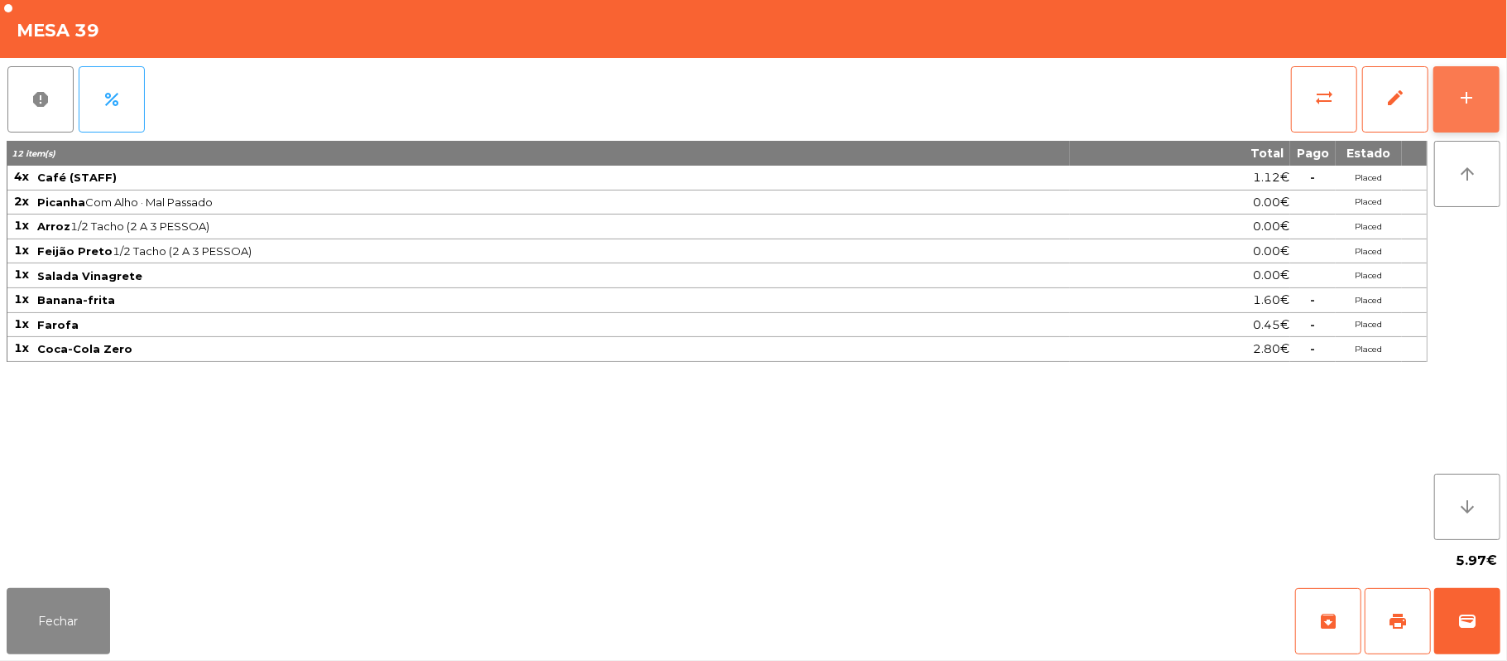
click at [1461, 106] on div "add" at bounding box center [1467, 98] width 20 height 20
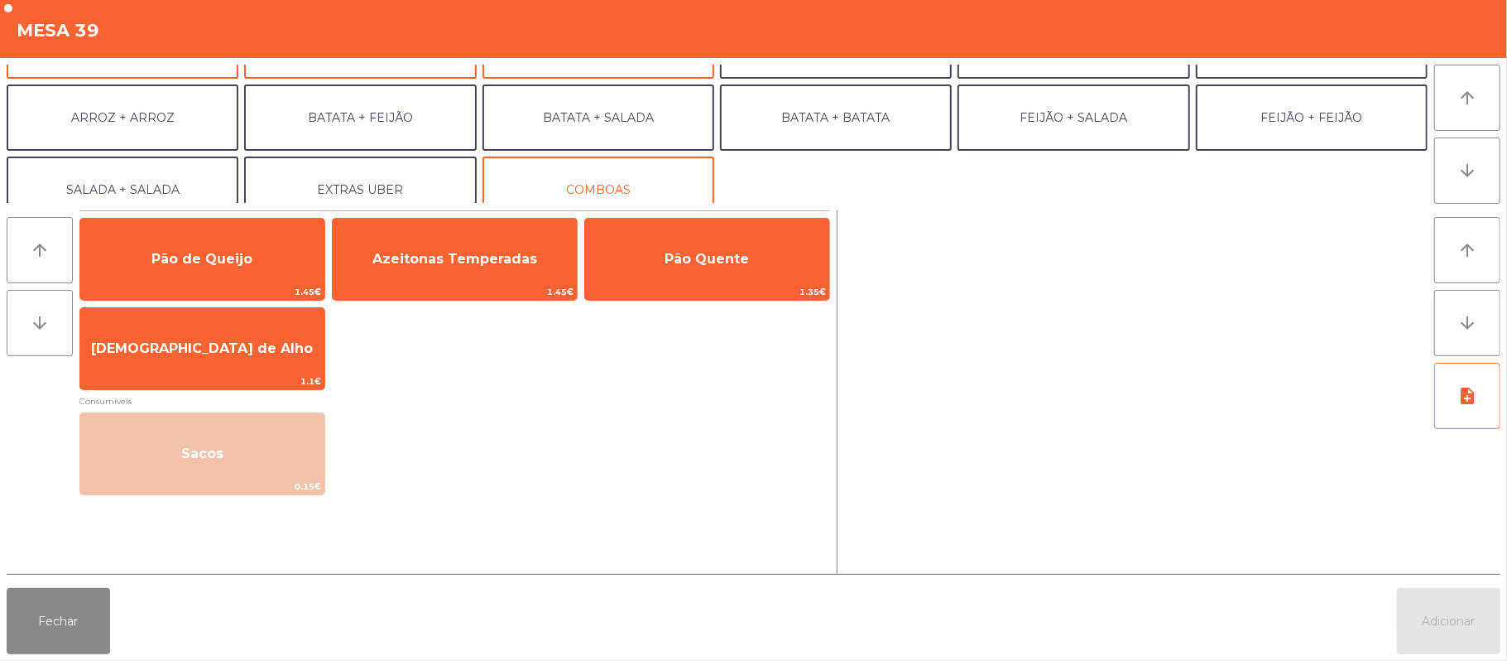
scroll to position [216, 0]
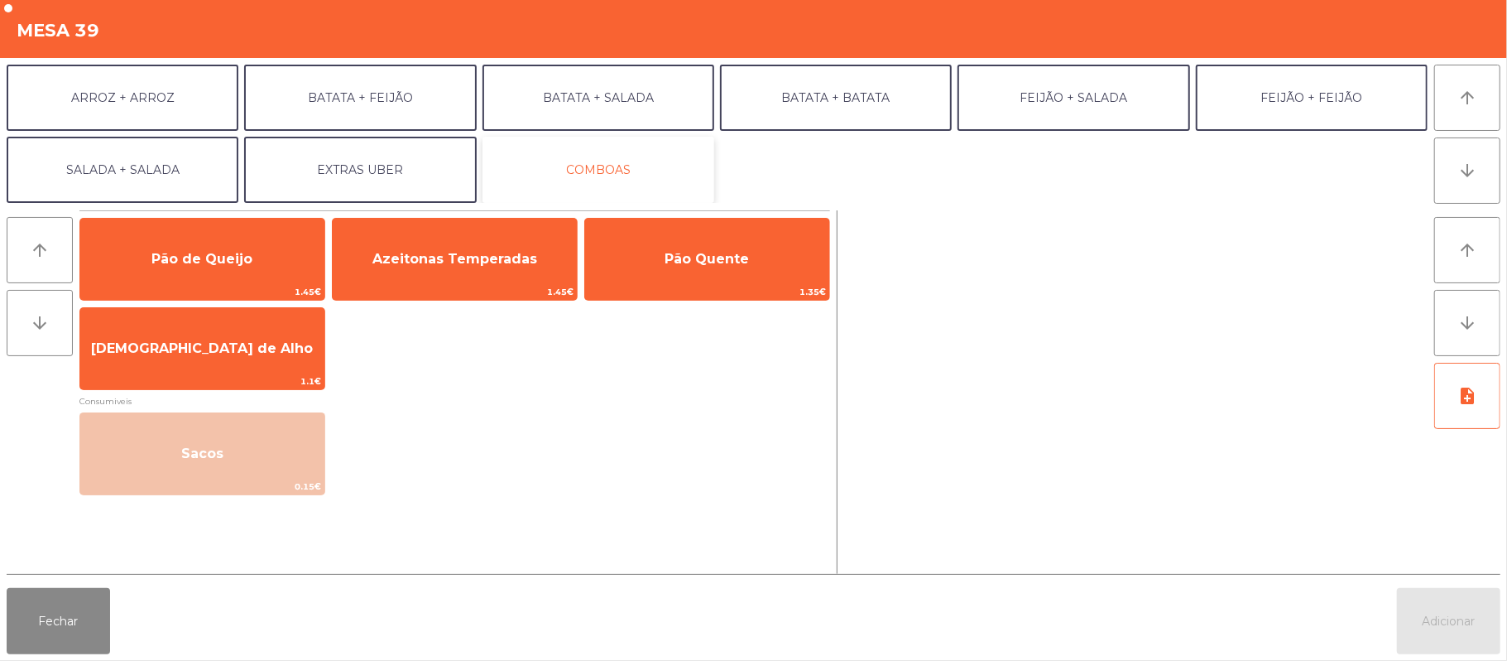
click at [593, 173] on button "COMBOAS" at bounding box center [599, 170] width 232 height 66
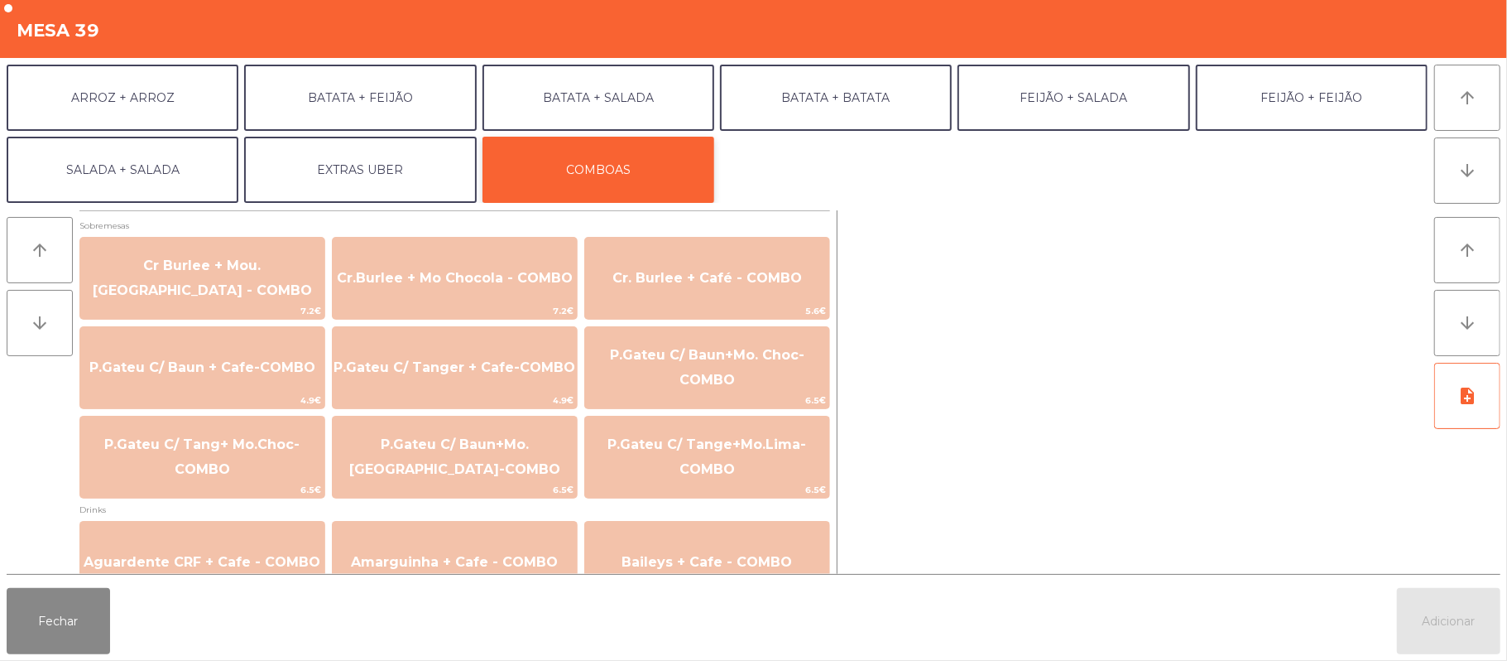
click at [591, 174] on button "COMBOAS" at bounding box center [599, 170] width 232 height 66
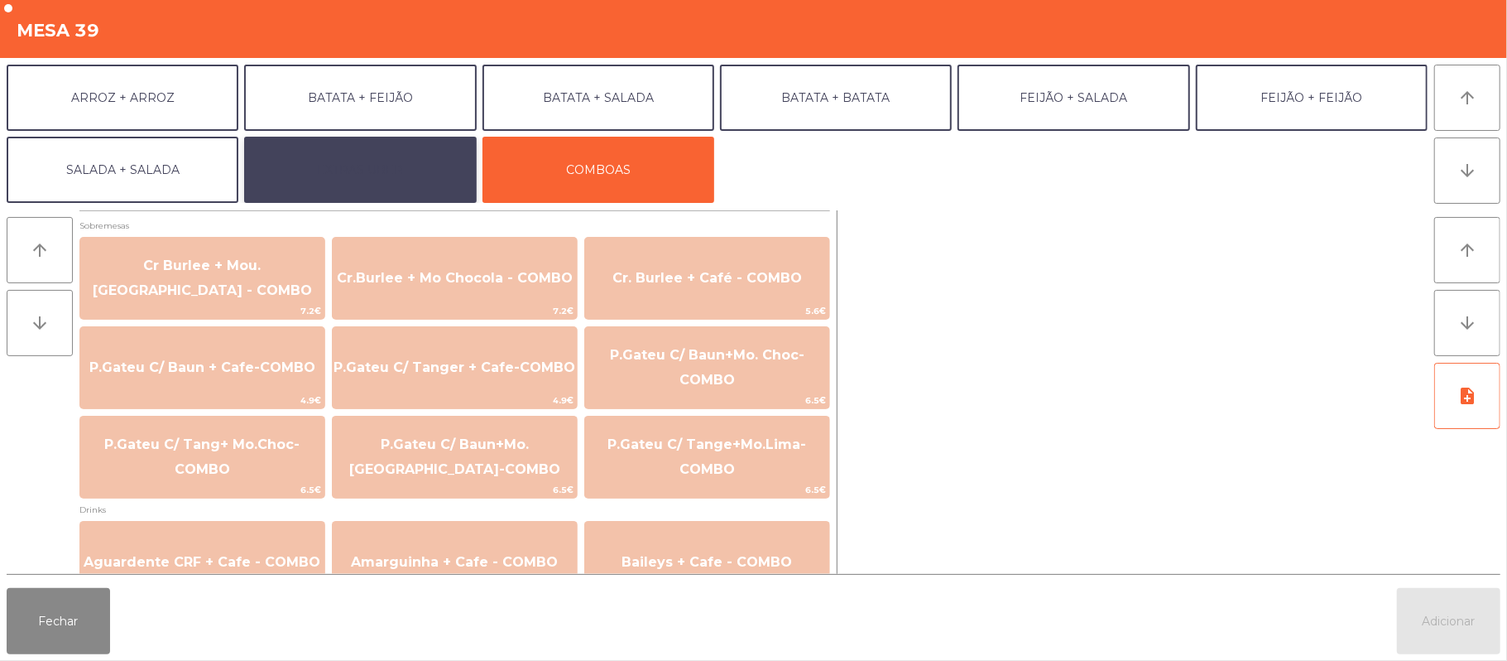
click at [385, 183] on button "EXTRAS UBER" at bounding box center [360, 170] width 232 height 66
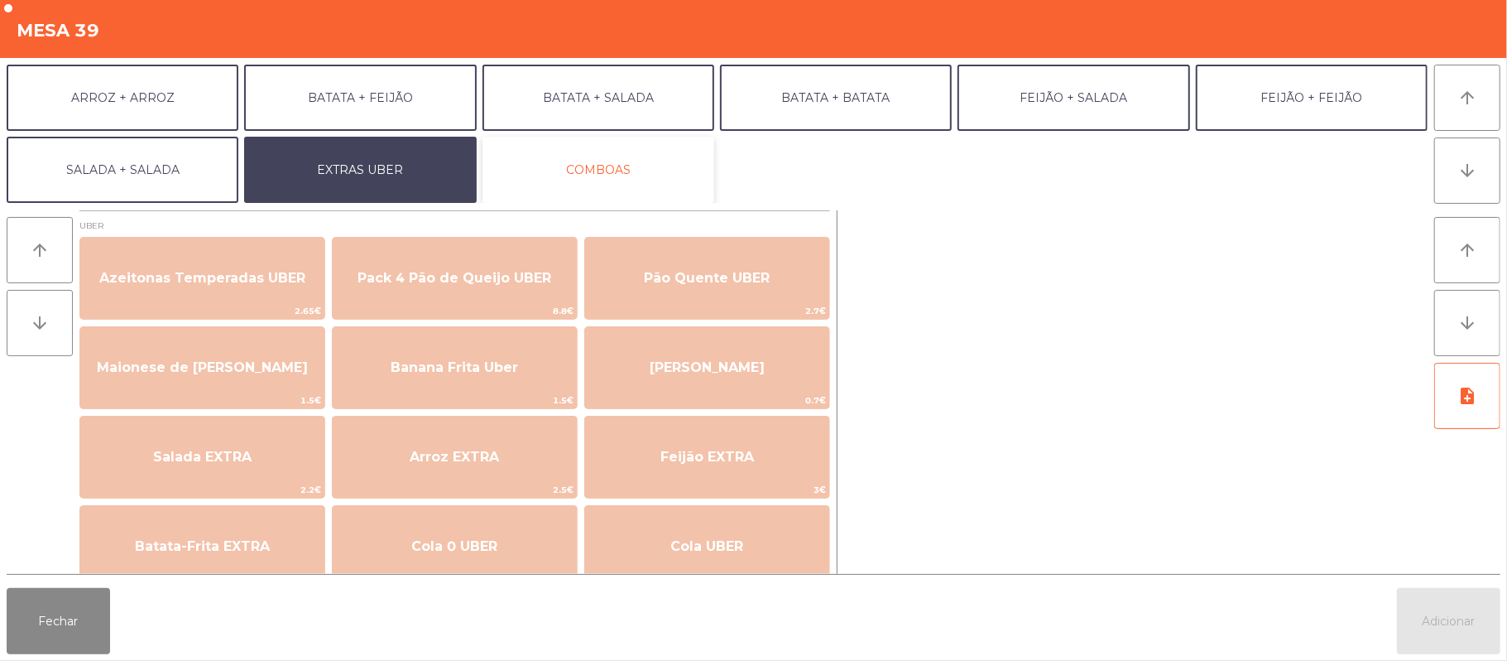
click at [550, 154] on button "COMBOAS" at bounding box center [599, 170] width 232 height 66
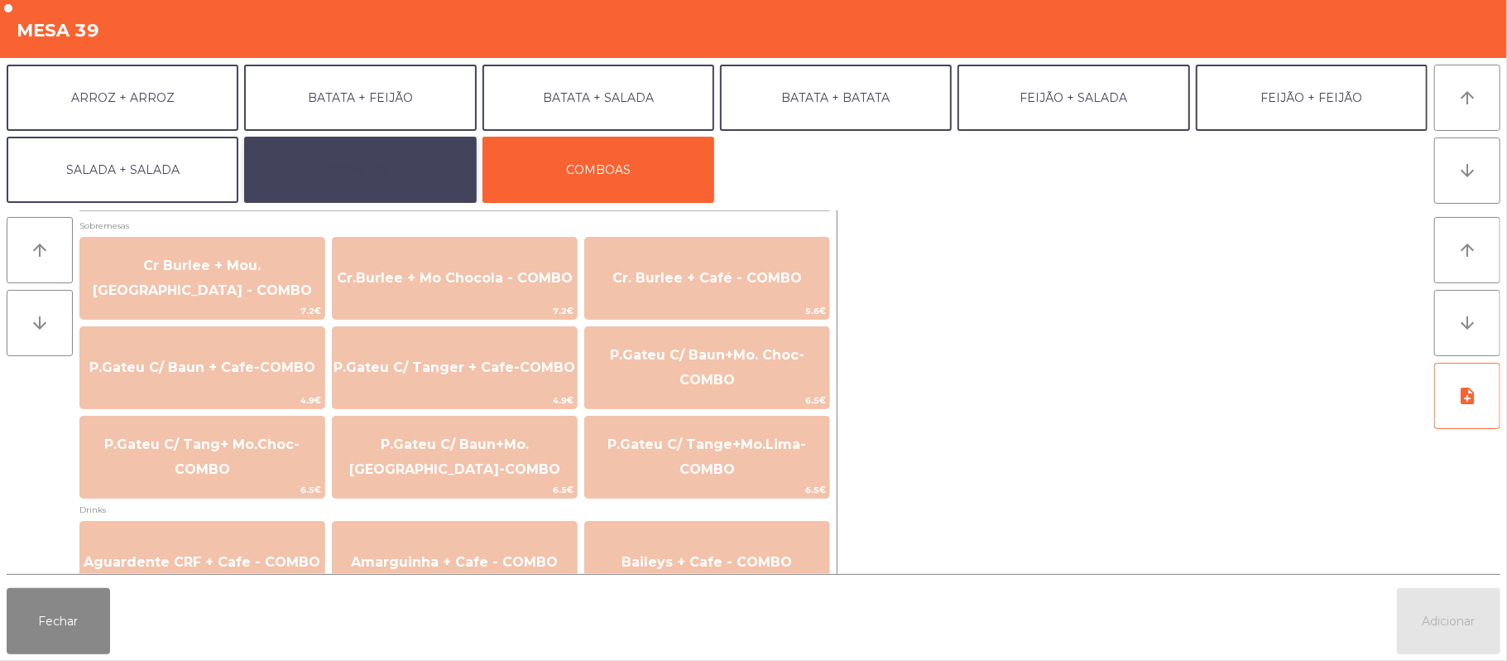
click at [419, 166] on button "EXTRAS UBER" at bounding box center [360, 170] width 232 height 66
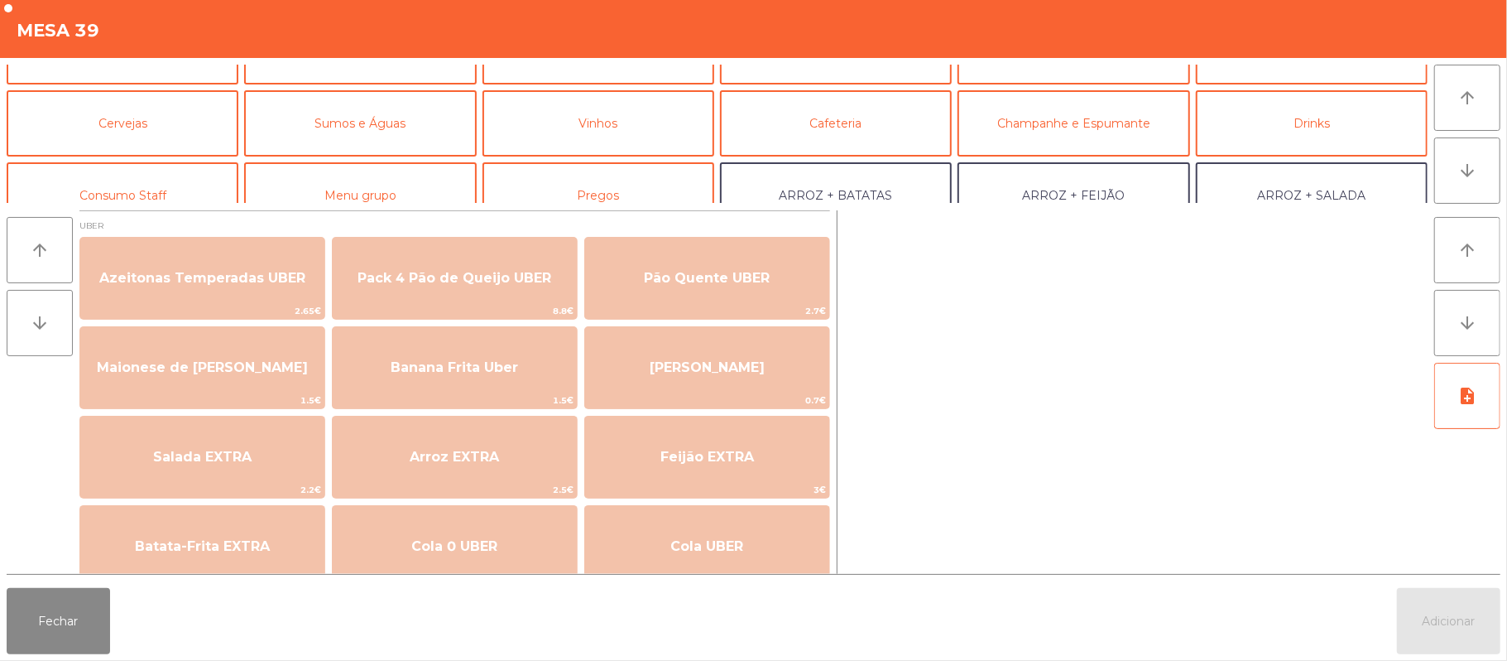
scroll to position [0, 0]
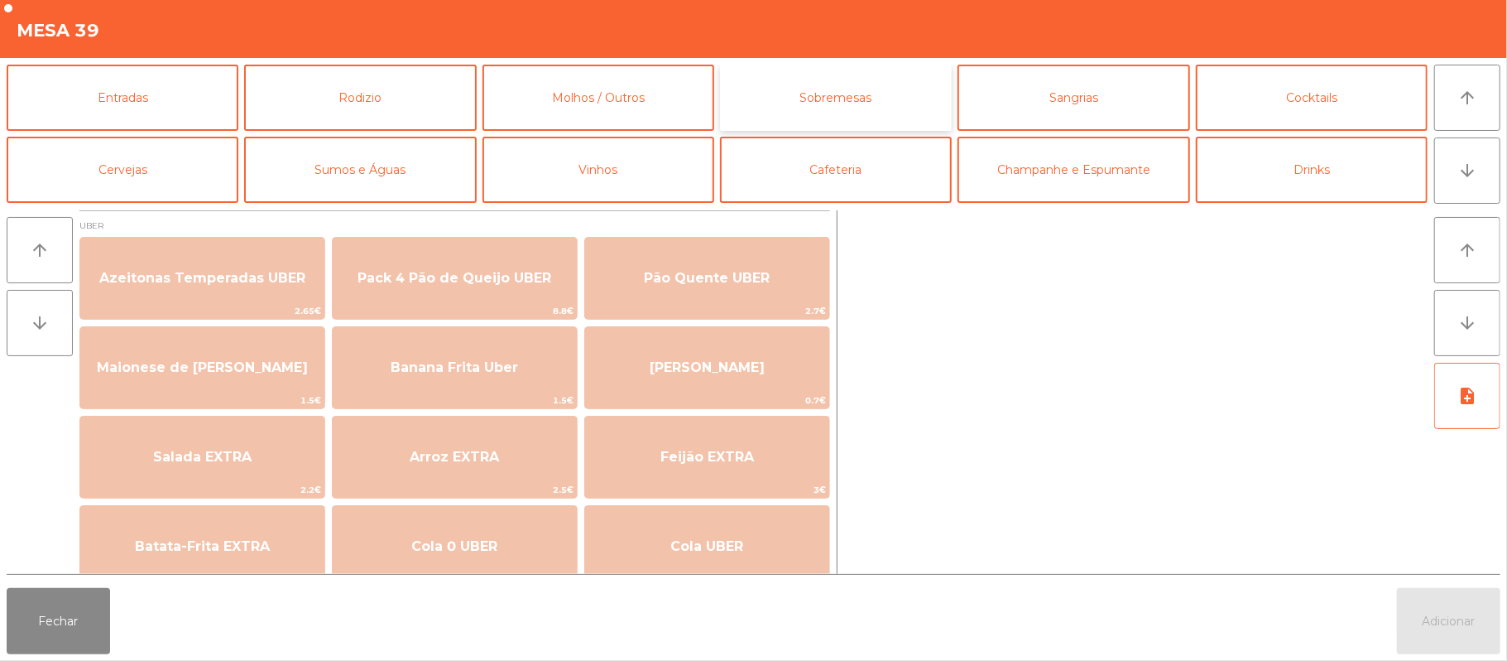
click at [824, 94] on button "Sobremesas" at bounding box center [836, 98] width 232 height 66
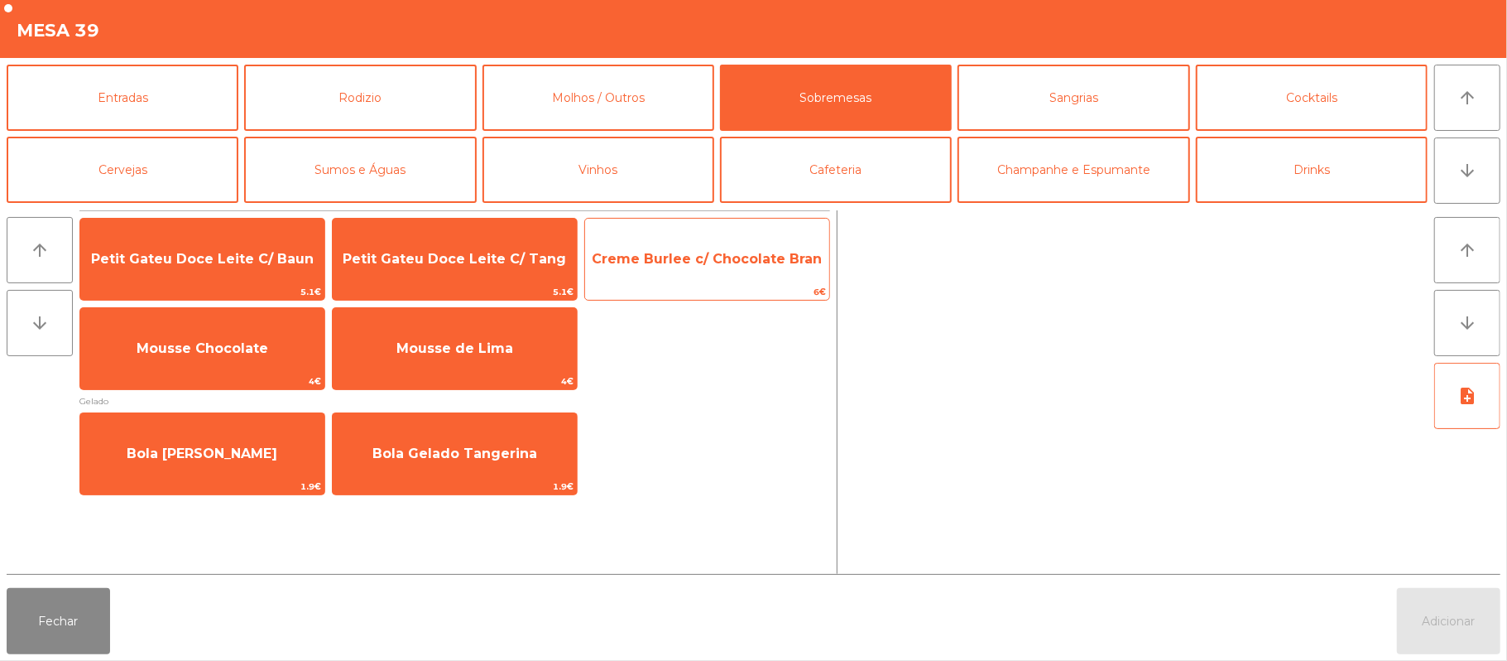
click at [726, 286] on span "6€" at bounding box center [707, 292] width 244 height 16
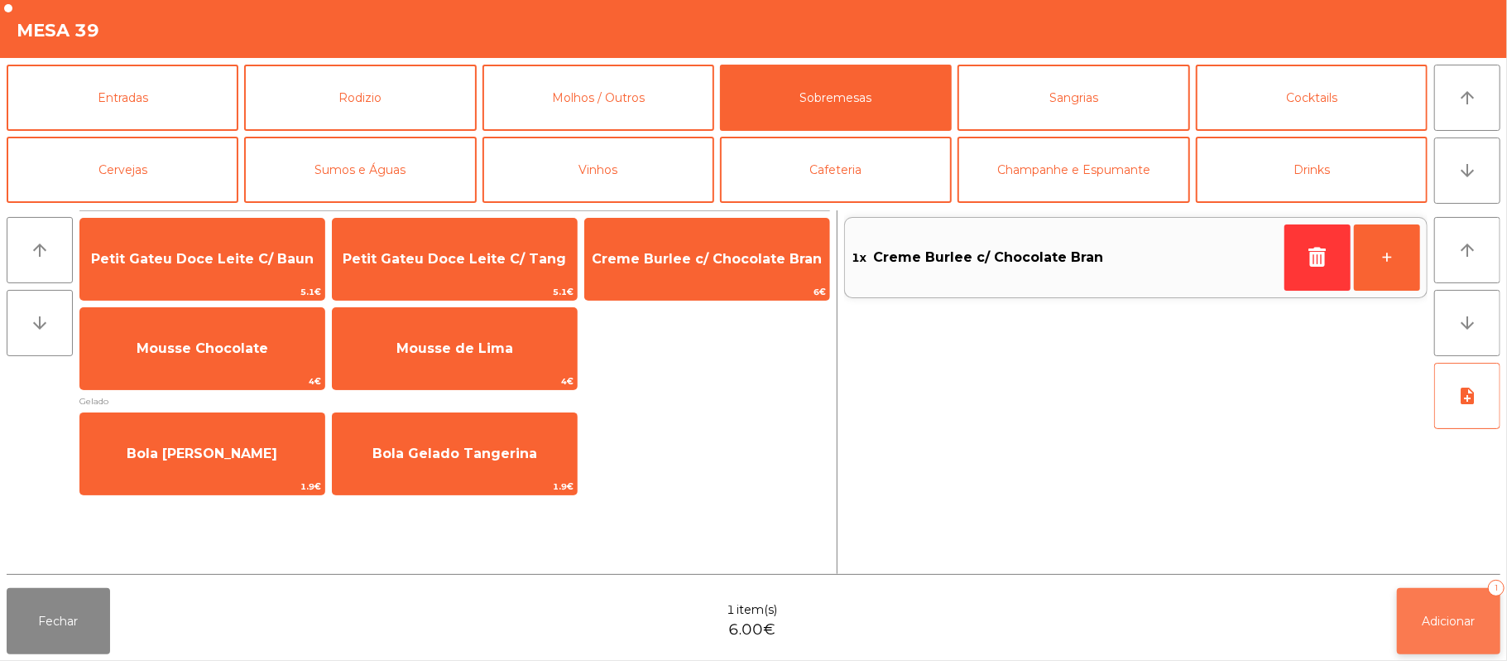
click at [1450, 620] on span "Adicionar" at bounding box center [1449, 620] width 53 height 15
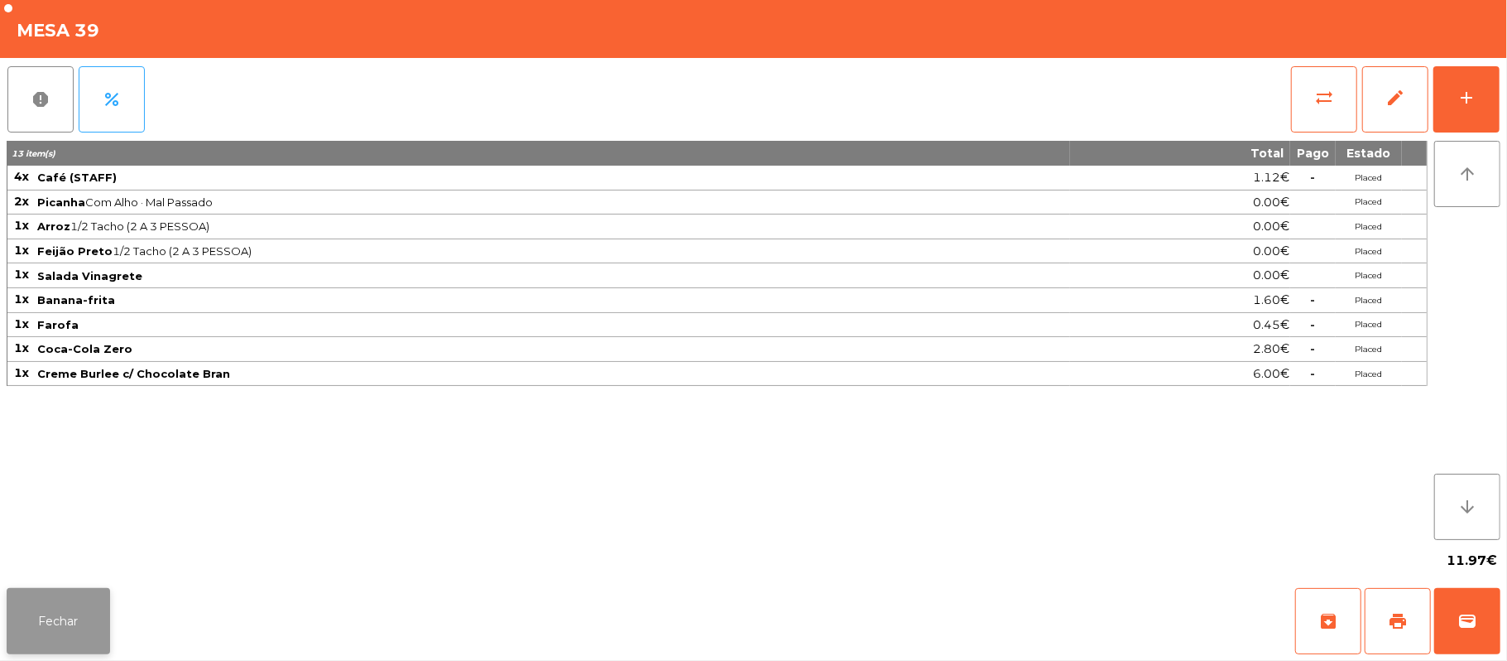
click at [56, 641] on button "Fechar" at bounding box center [58, 621] width 103 height 66
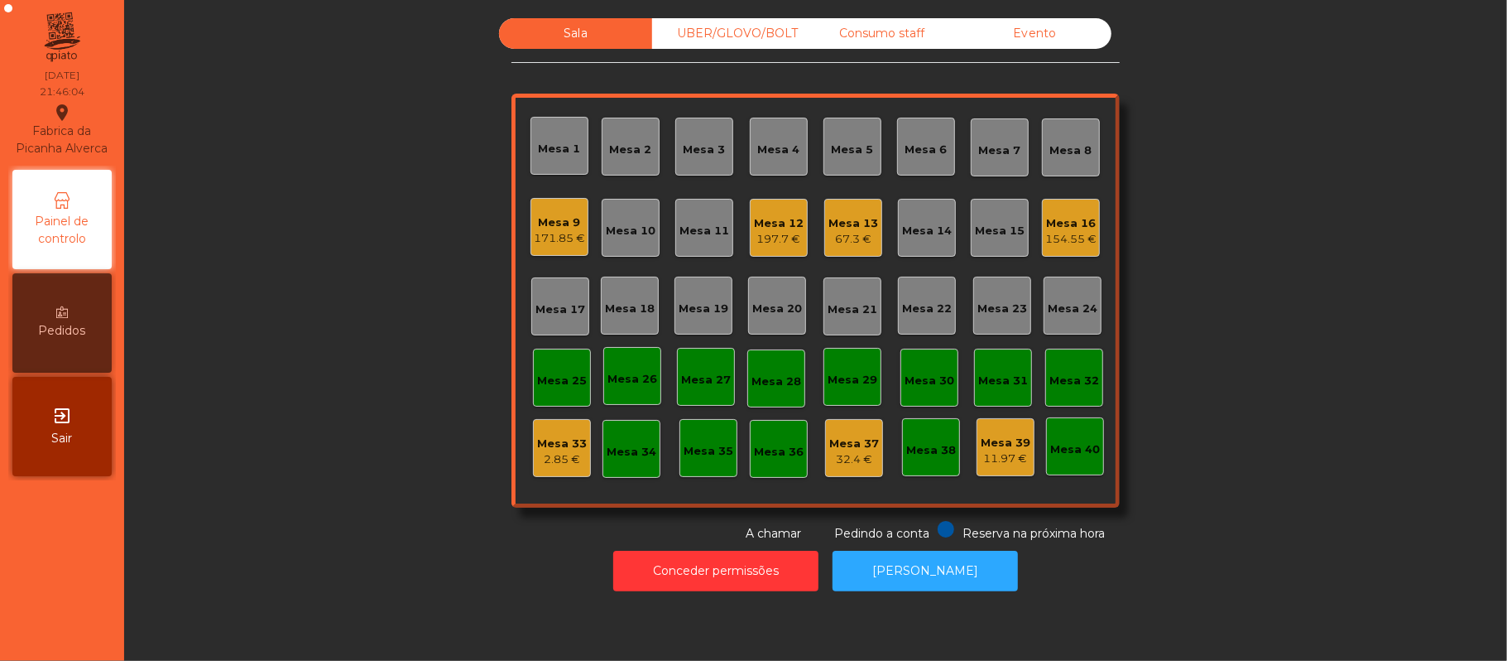
click at [541, 219] on div "Mesa 9" at bounding box center [559, 222] width 51 height 17
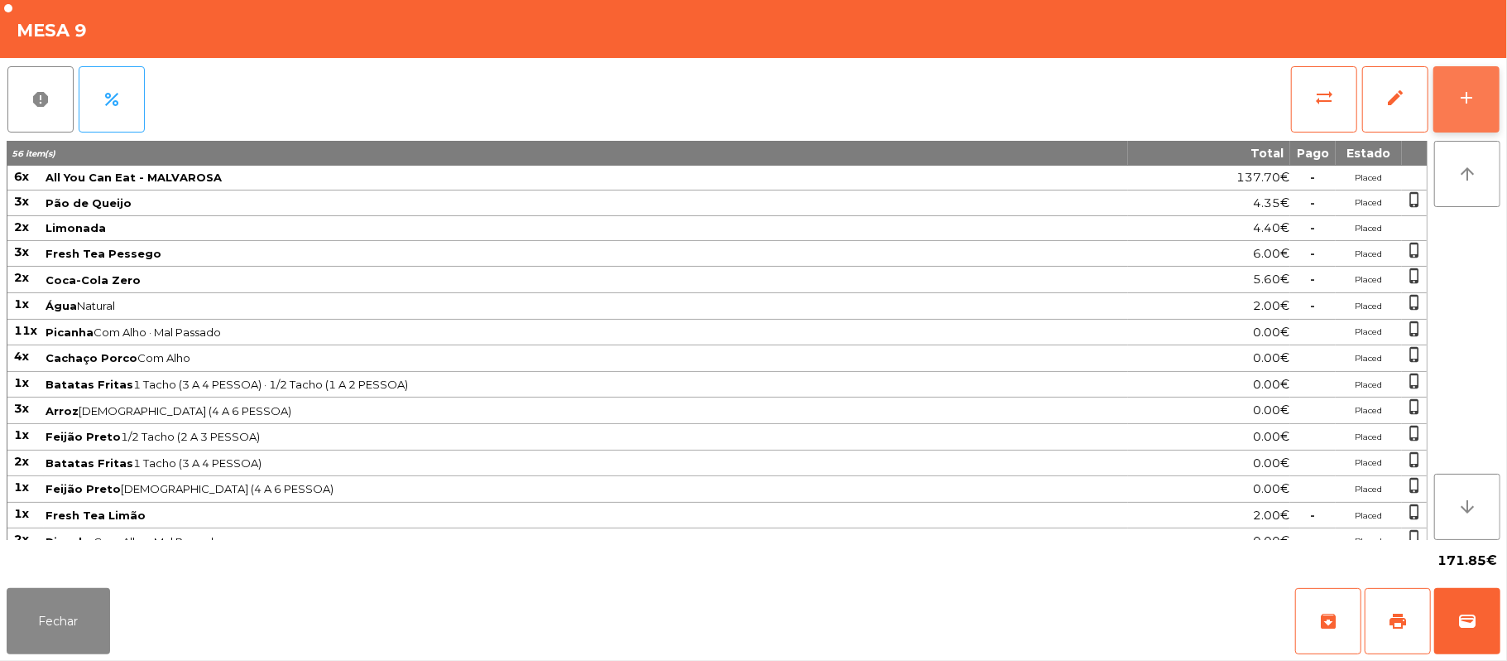
click at [1471, 107] on button "add" at bounding box center [1467, 99] width 66 height 66
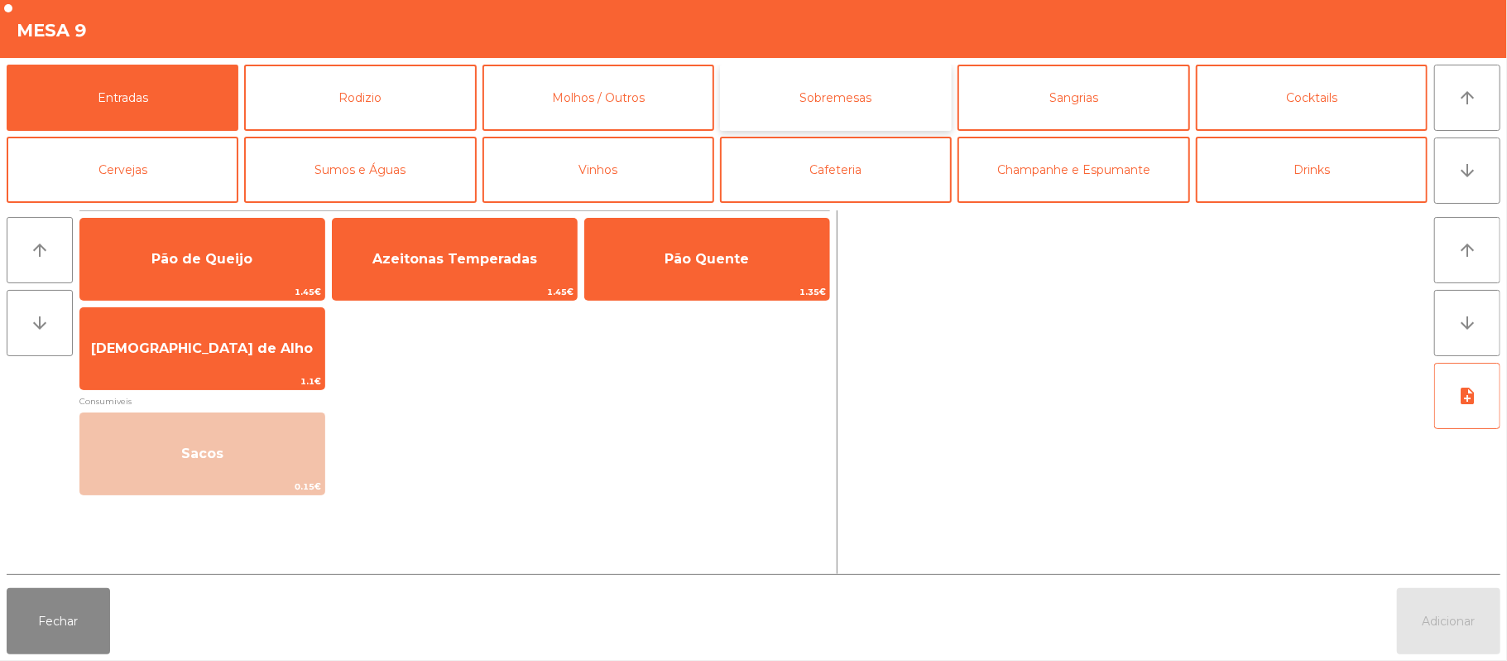
click at [867, 108] on button "Sobremesas" at bounding box center [836, 98] width 232 height 66
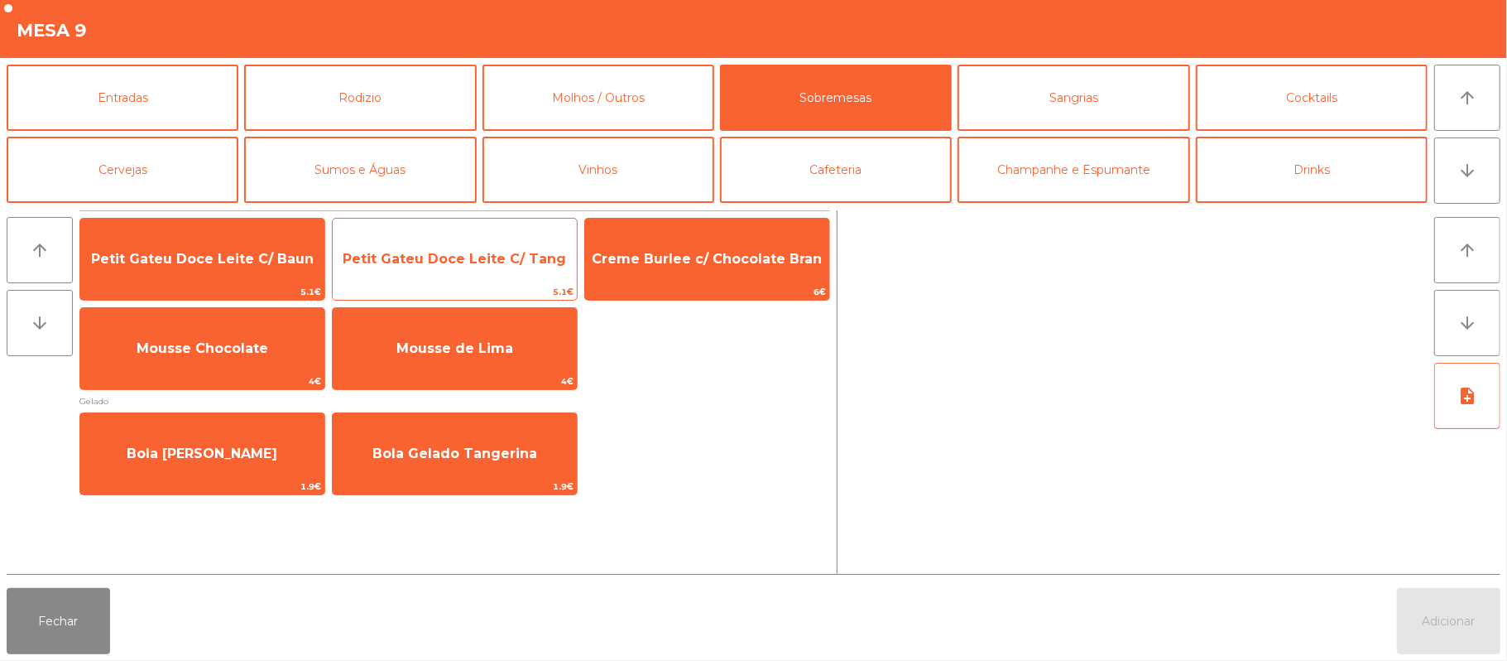
click at [497, 275] on span "Petit Gateu Doce Leite C/ Tang" at bounding box center [455, 259] width 244 height 45
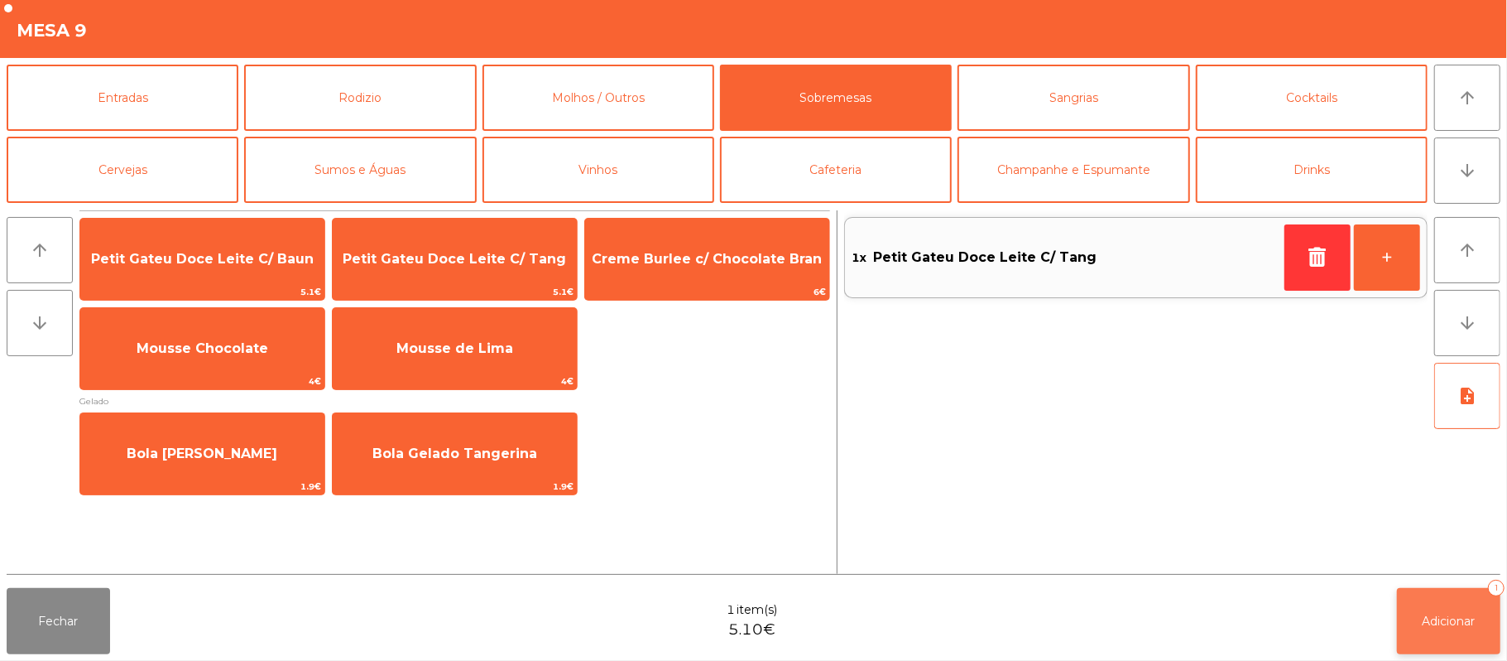
click at [1412, 639] on button "Adicionar 1" at bounding box center [1448, 621] width 103 height 66
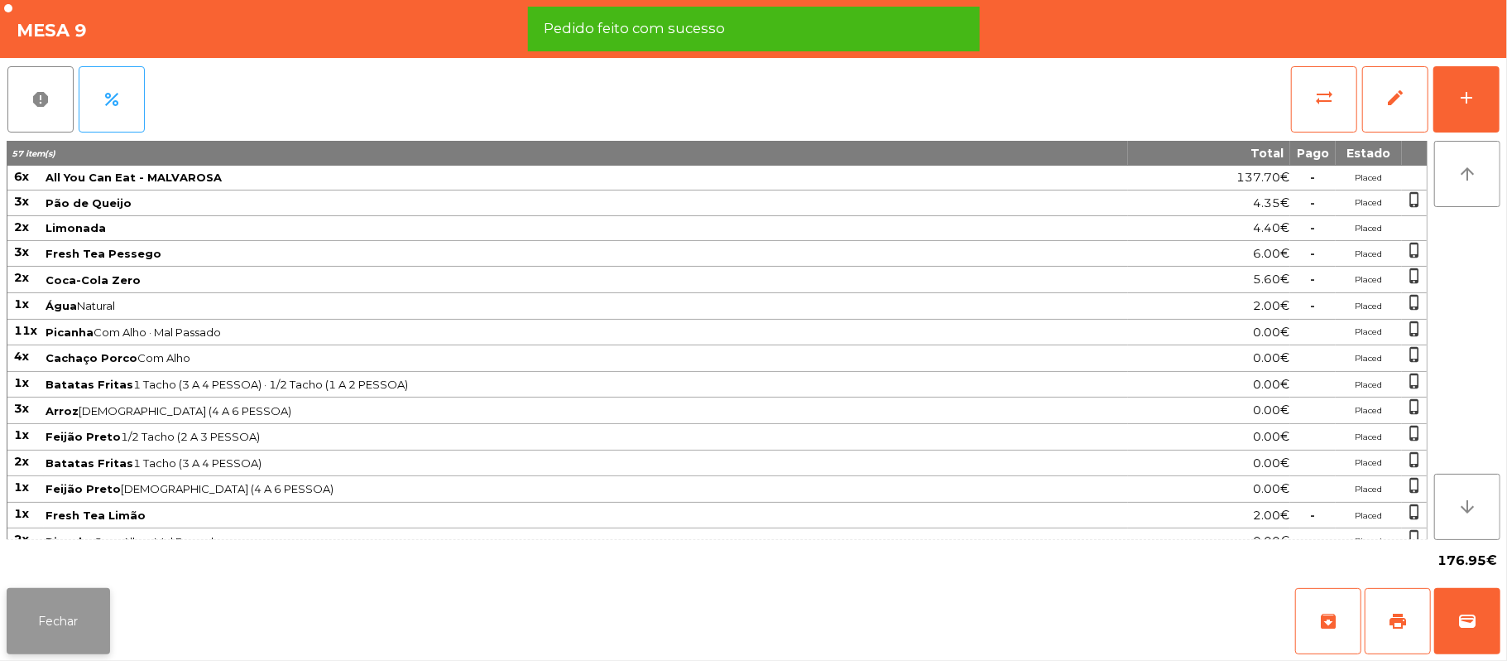
click at [86, 613] on button "Fechar" at bounding box center [58, 621] width 103 height 66
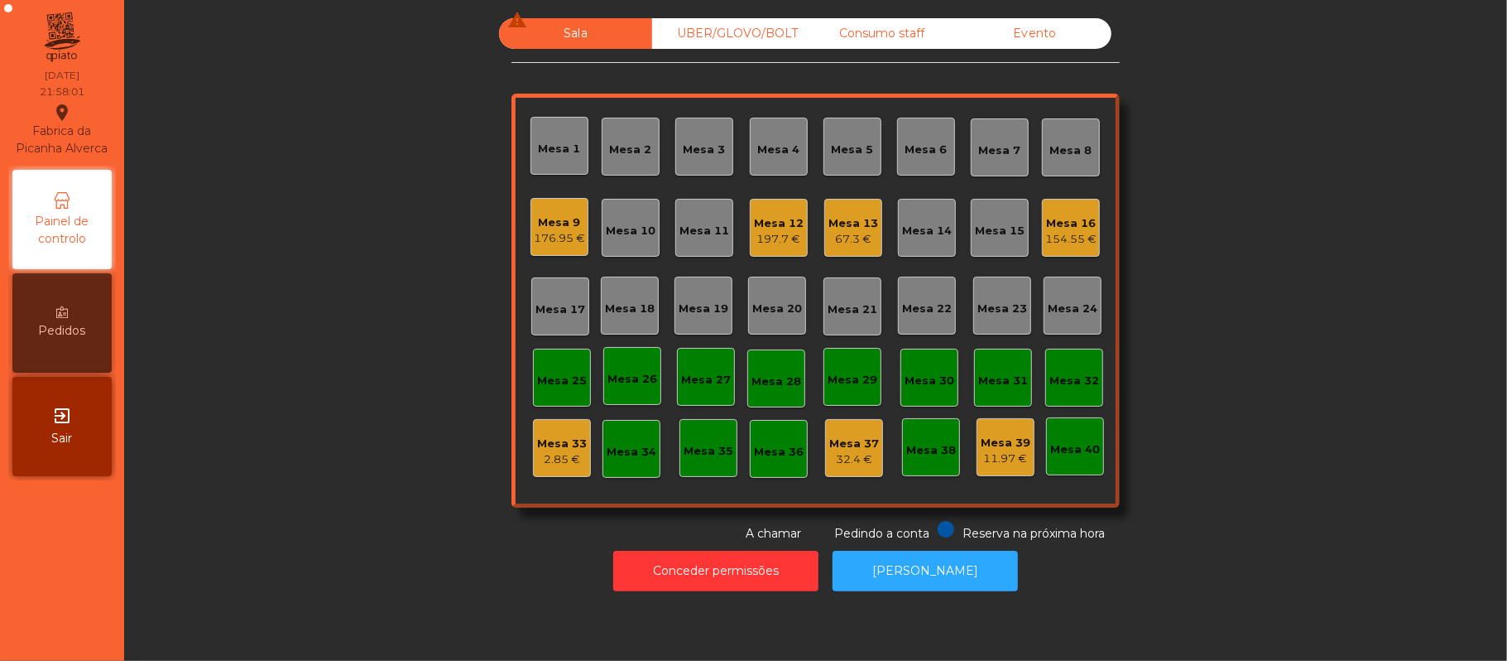
click at [1061, 240] on div "154.55 €" at bounding box center [1070, 239] width 51 height 17
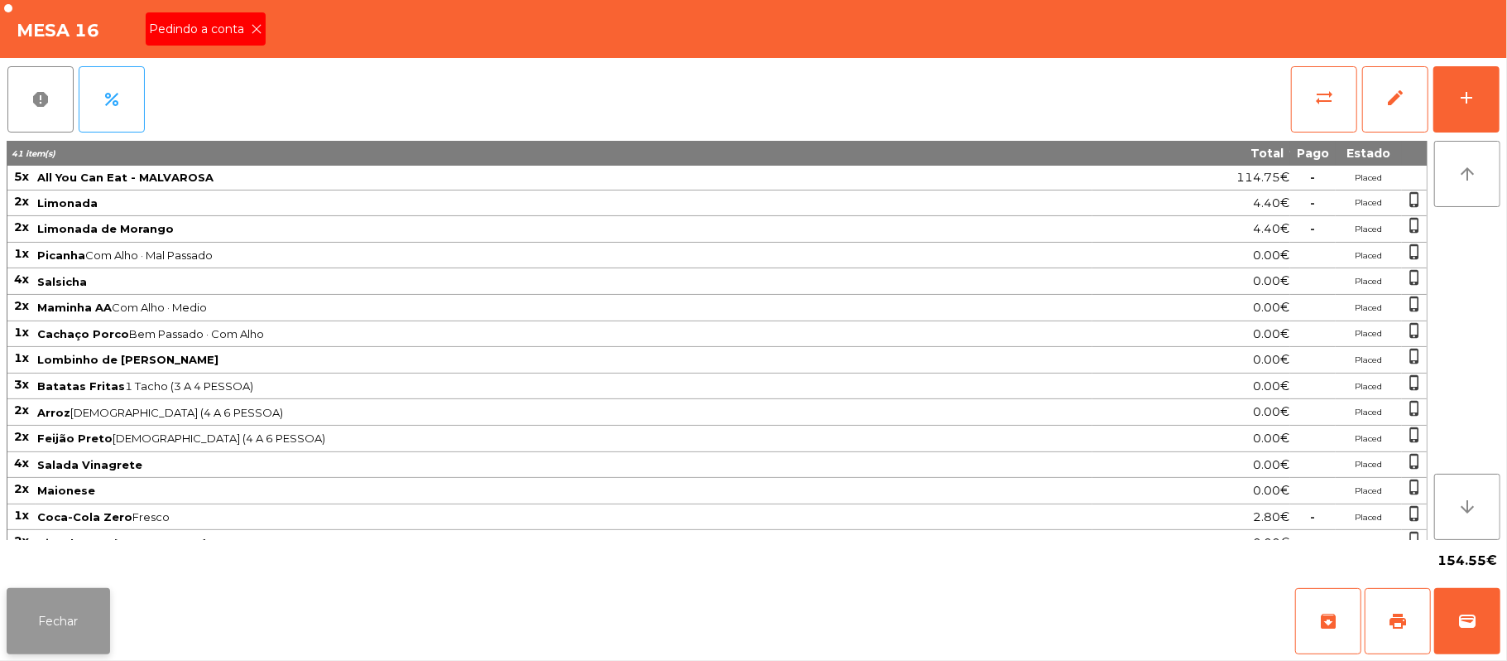
click at [66, 620] on button "Fechar" at bounding box center [58, 621] width 103 height 66
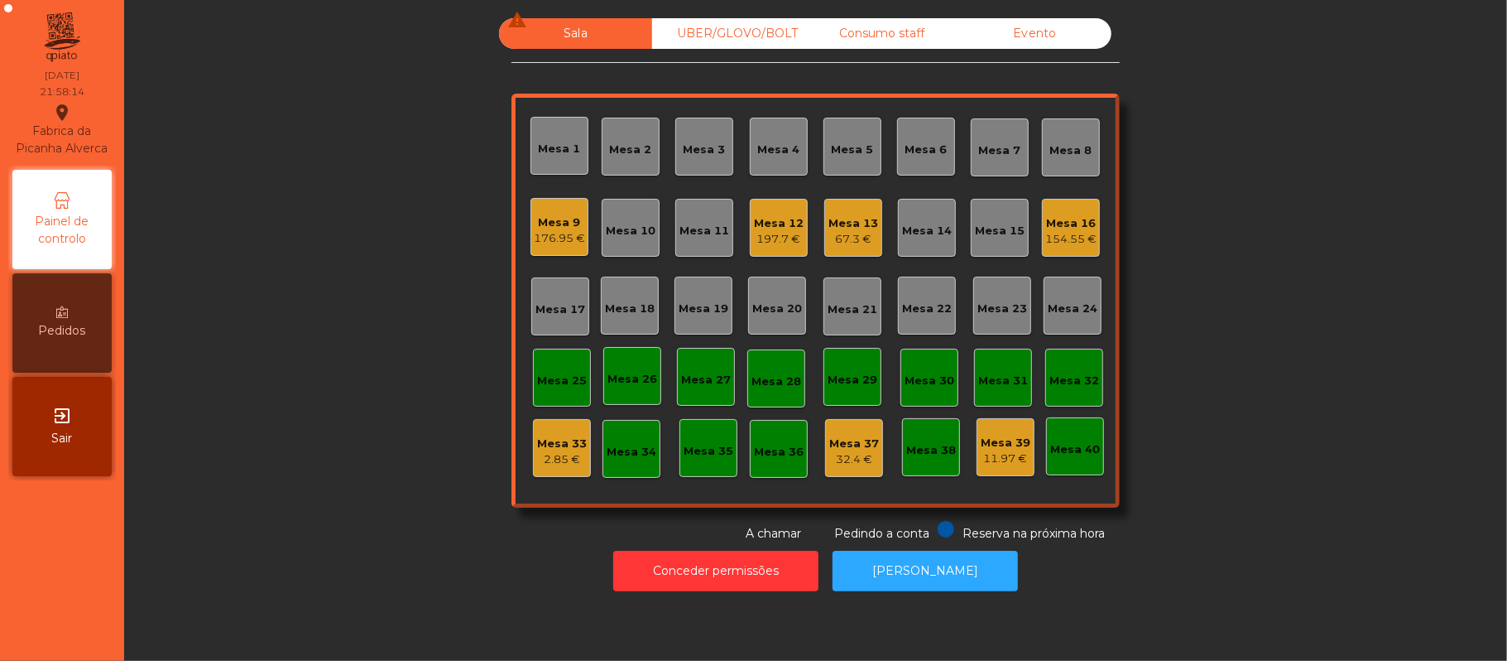
click at [1045, 223] on div "Mesa 16" at bounding box center [1070, 223] width 51 height 17
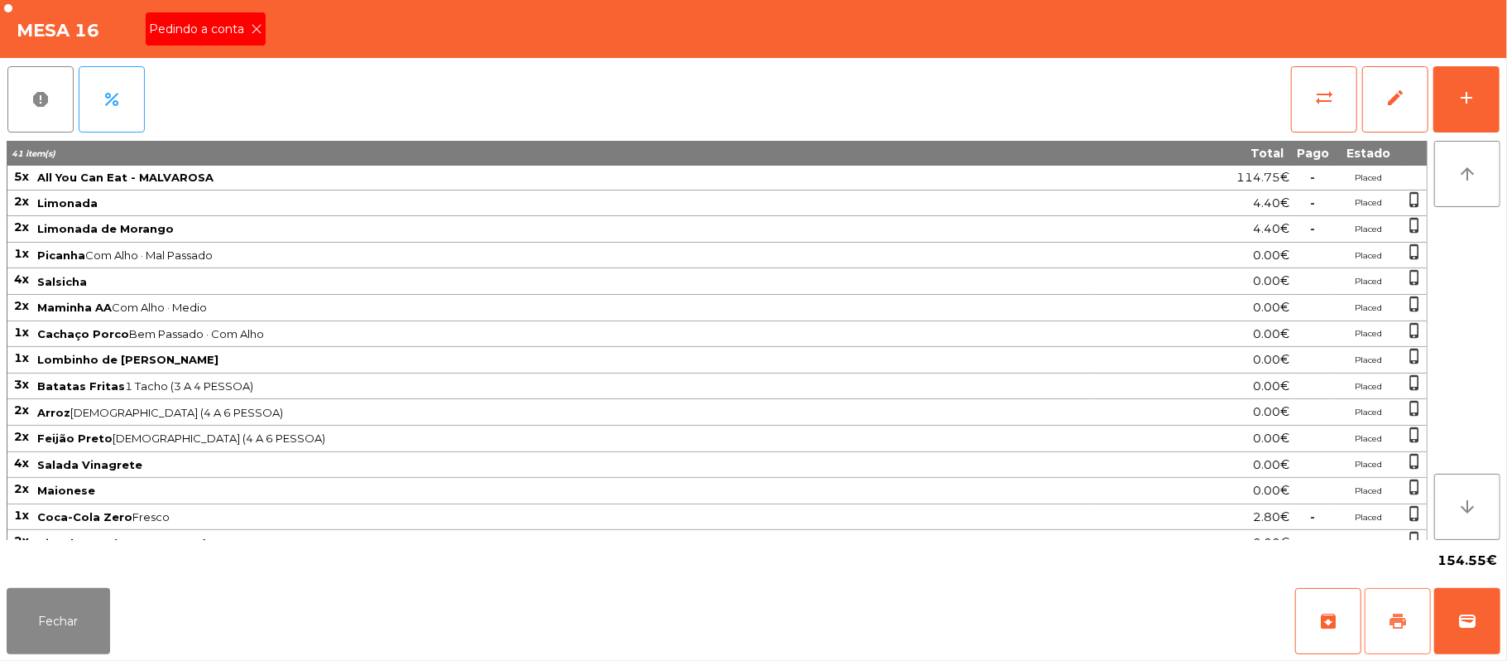
click at [1415, 614] on button "print" at bounding box center [1398, 621] width 66 height 66
click at [1460, 621] on span "wallet" at bounding box center [1468, 621] width 20 height 20
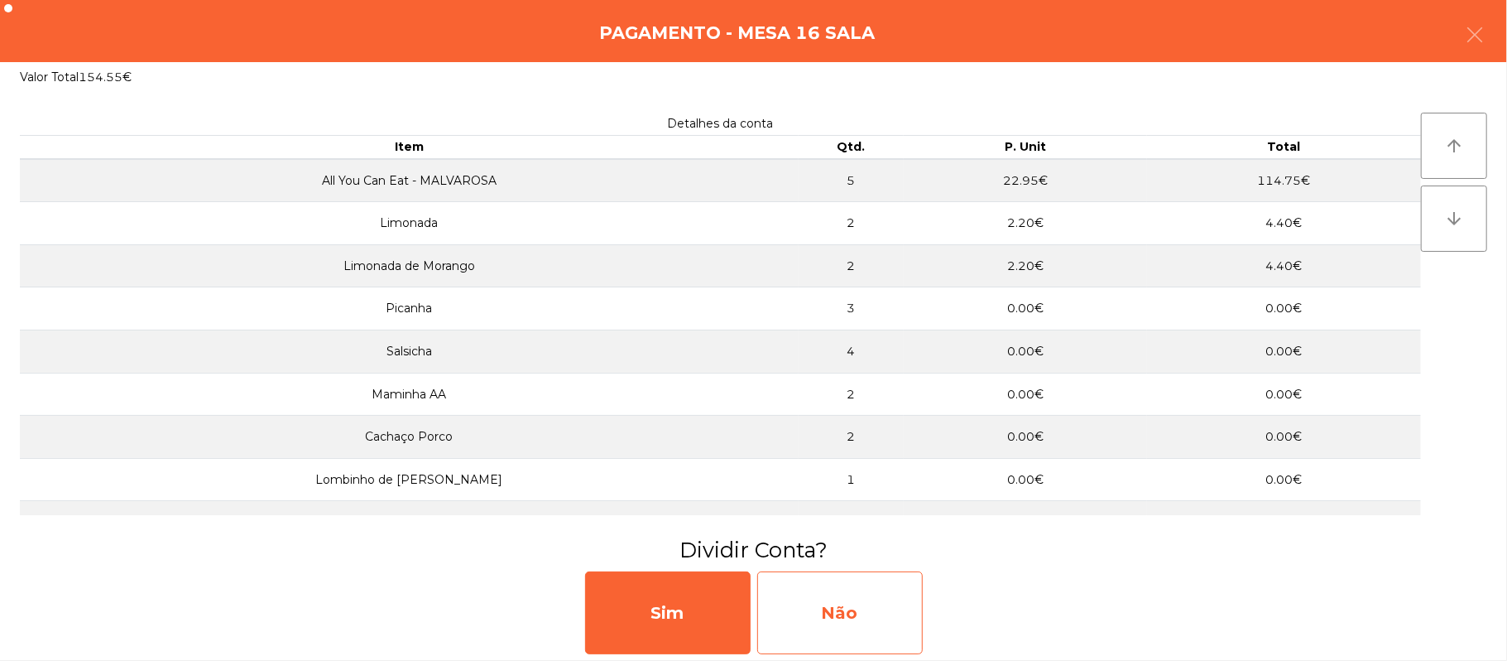
click at [849, 618] on div "Não" at bounding box center [840, 612] width 166 height 83
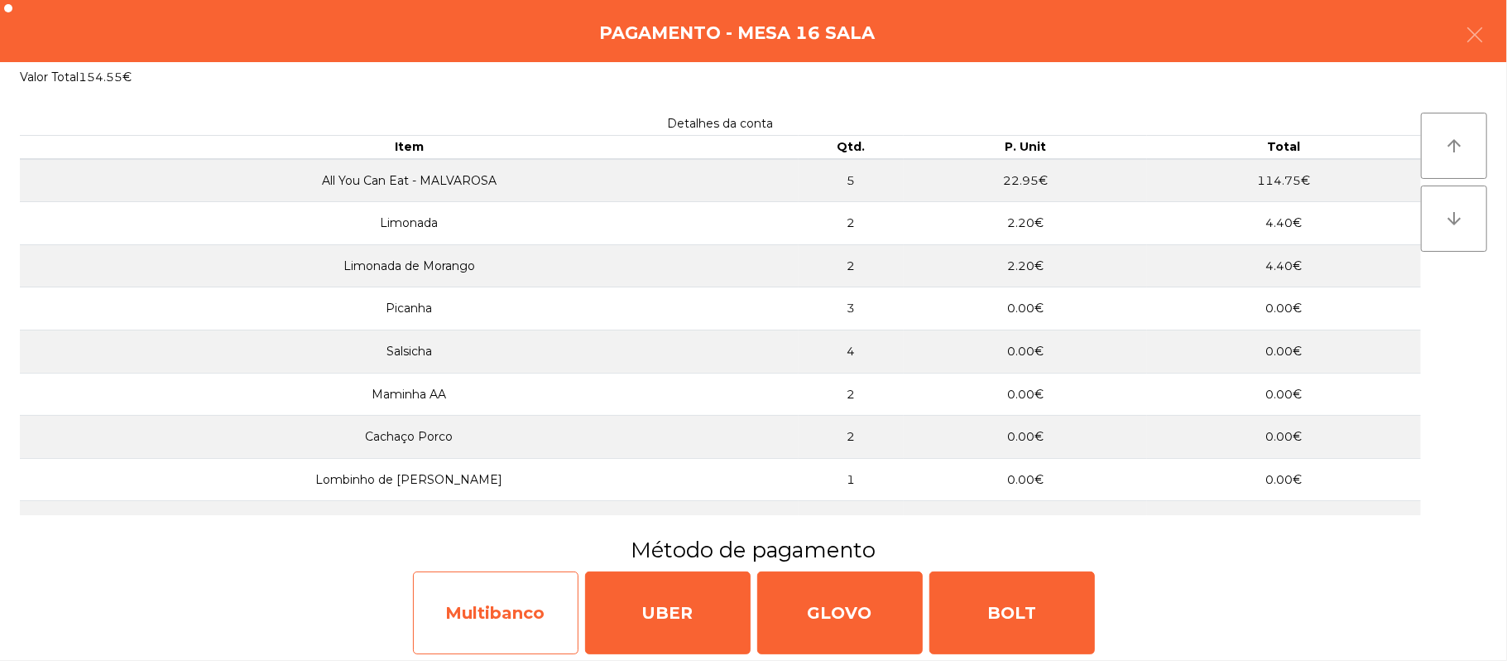
click at [533, 614] on div "Multibanco" at bounding box center [496, 612] width 166 height 83
select select "**"
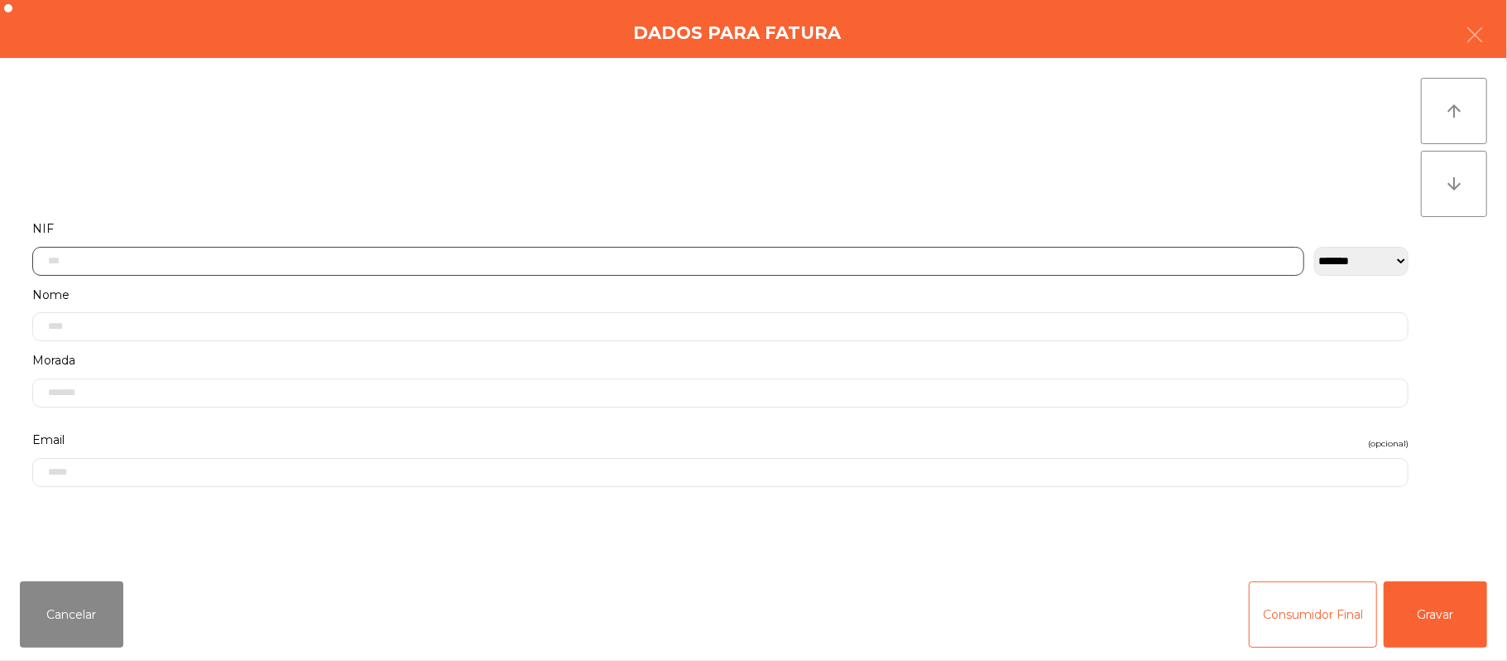
click at [457, 260] on input "text" at bounding box center [668, 261] width 1272 height 29
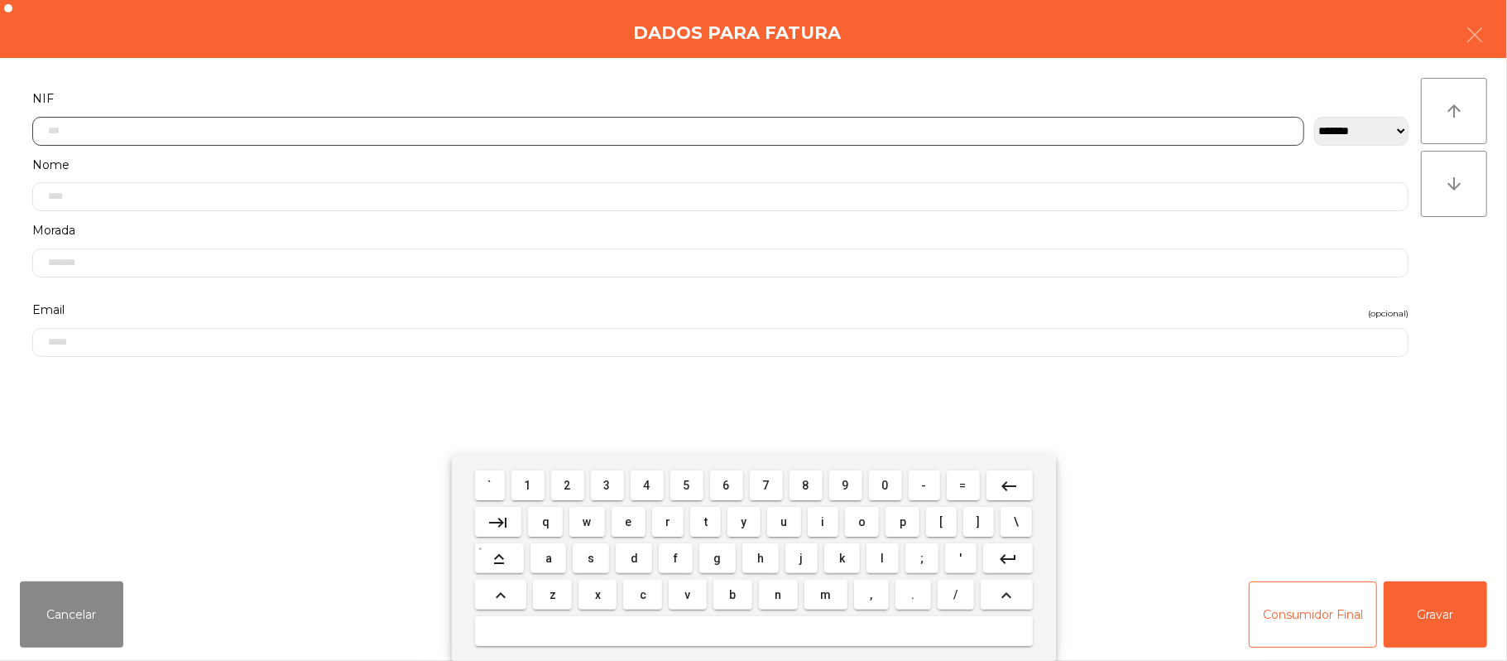
scroll to position [139, 0]
type input "*********"
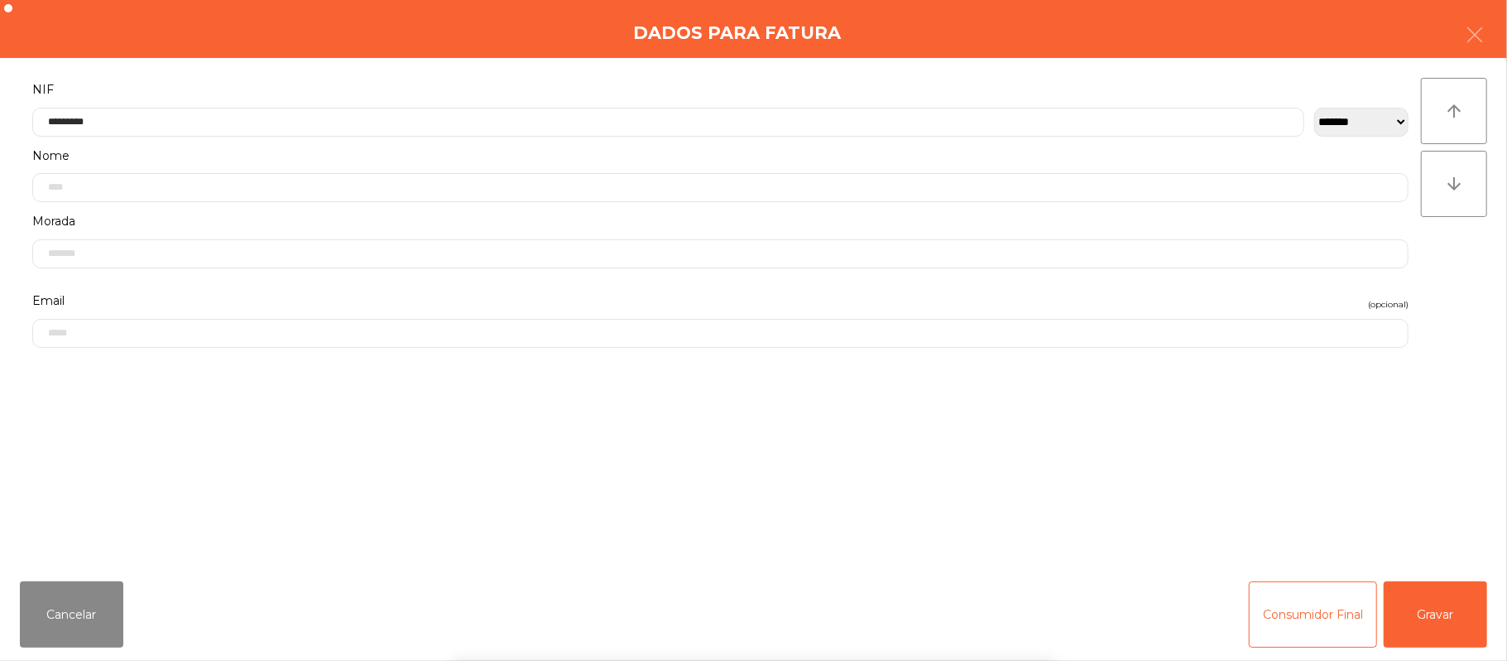
click at [1454, 619] on div "` 1 2 3 4 5 6 7 8 9 0 - = keyboard_backspace keyboard_tab q w e r t y u i o p […" at bounding box center [753, 557] width 1507 height 205
click at [1441, 607] on button "Gravar" at bounding box center [1435, 614] width 103 height 66
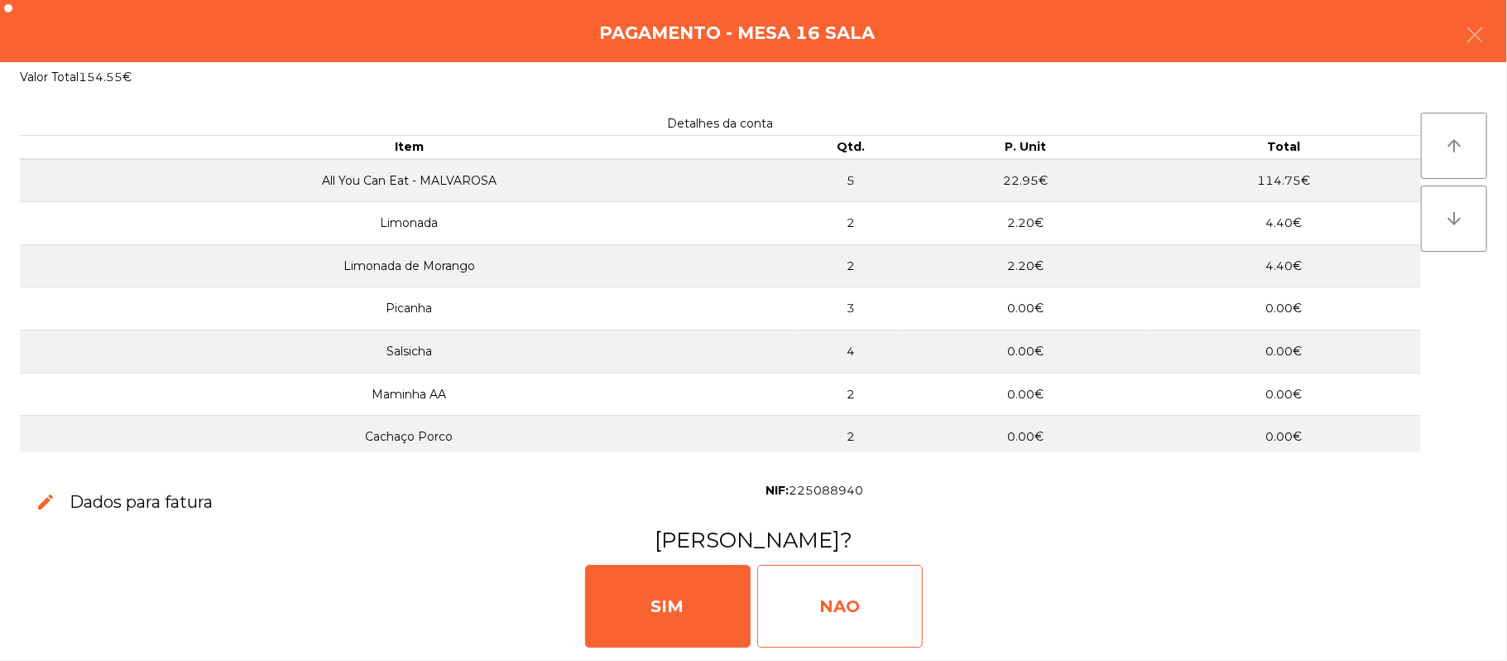
click at [867, 604] on div "NAO" at bounding box center [840, 606] width 166 height 83
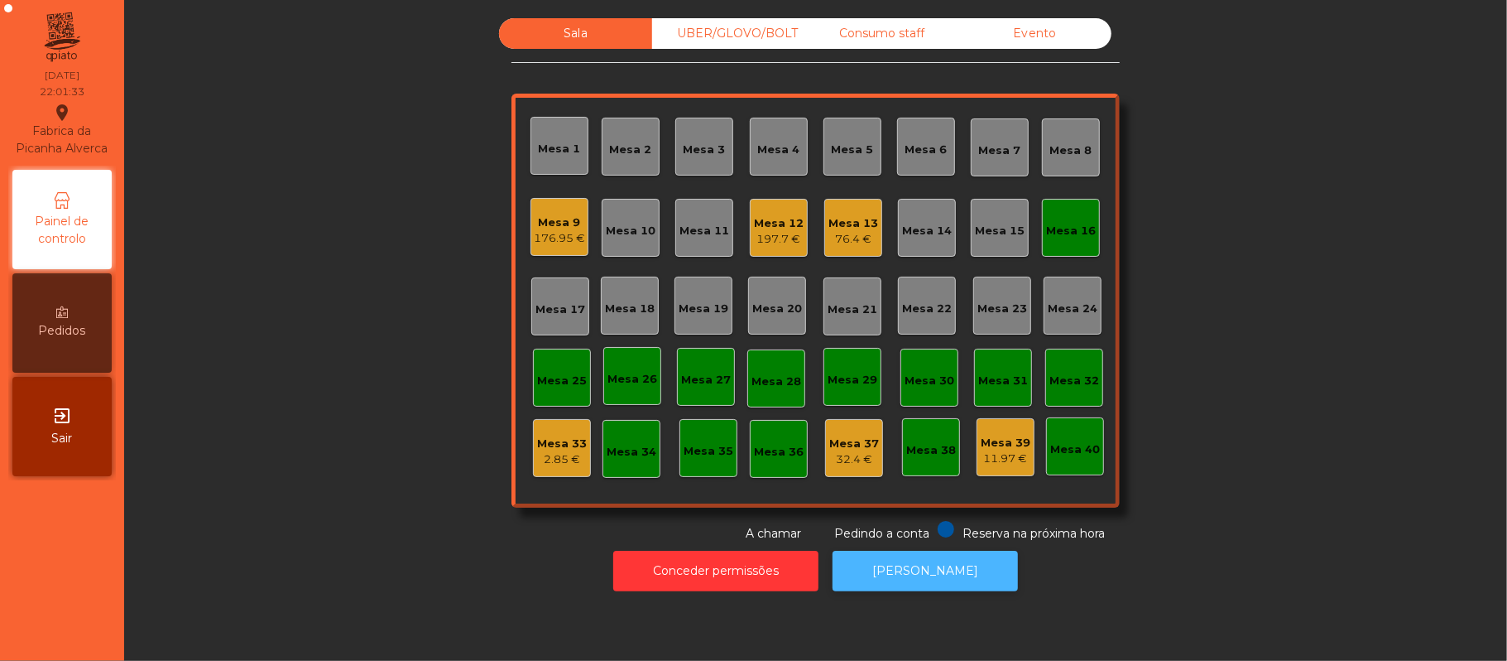
click at [925, 571] on button "[PERSON_NAME]" at bounding box center [925, 570] width 185 height 41
click at [1050, 249] on div "Mesa 16" at bounding box center [1071, 228] width 58 height 58
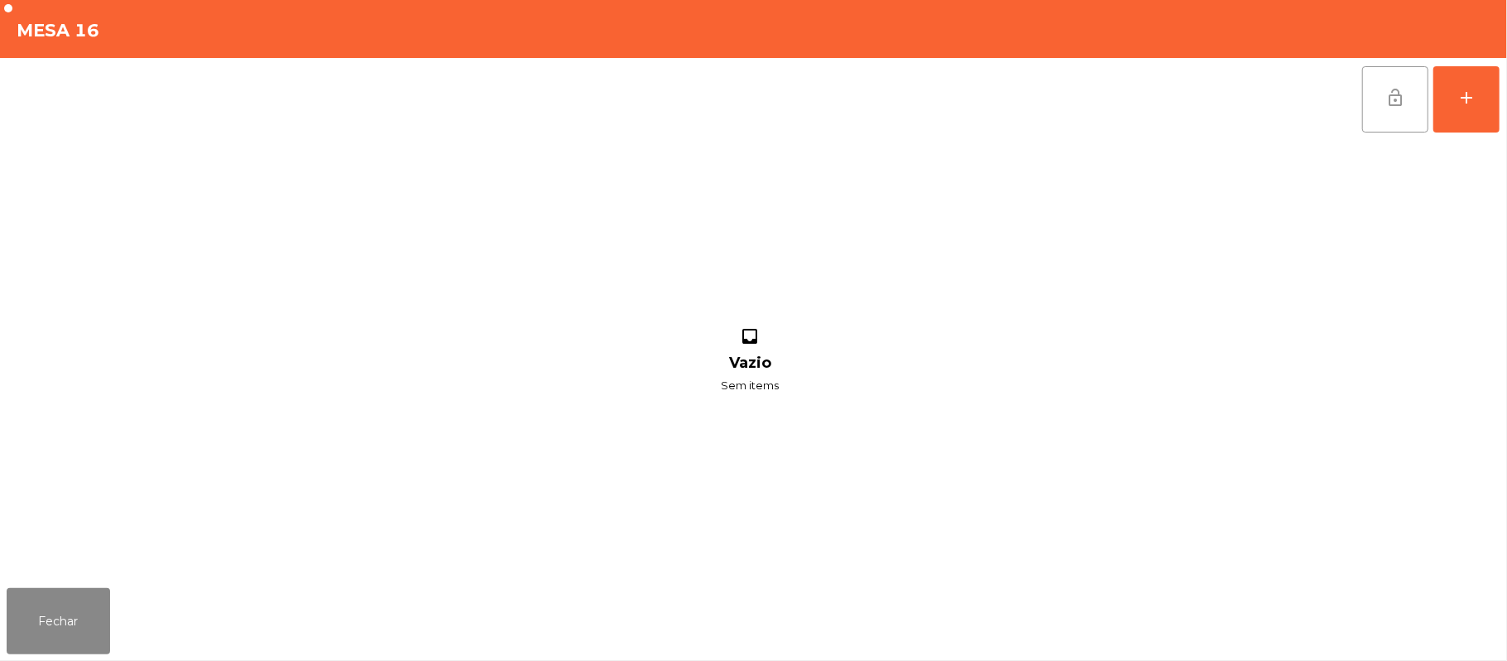
click at [1418, 83] on button "lock_open" at bounding box center [1396, 99] width 66 height 66
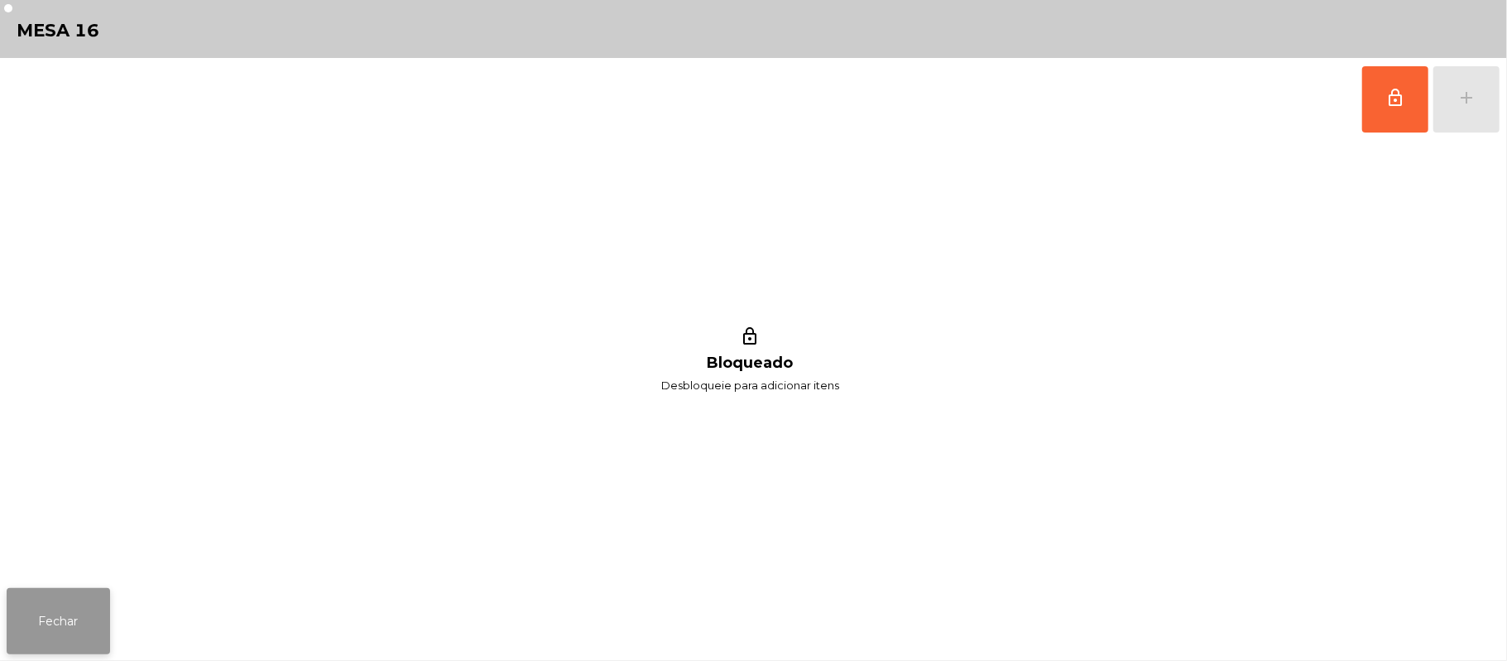
click at [11, 642] on button "Fechar" at bounding box center [58, 621] width 103 height 66
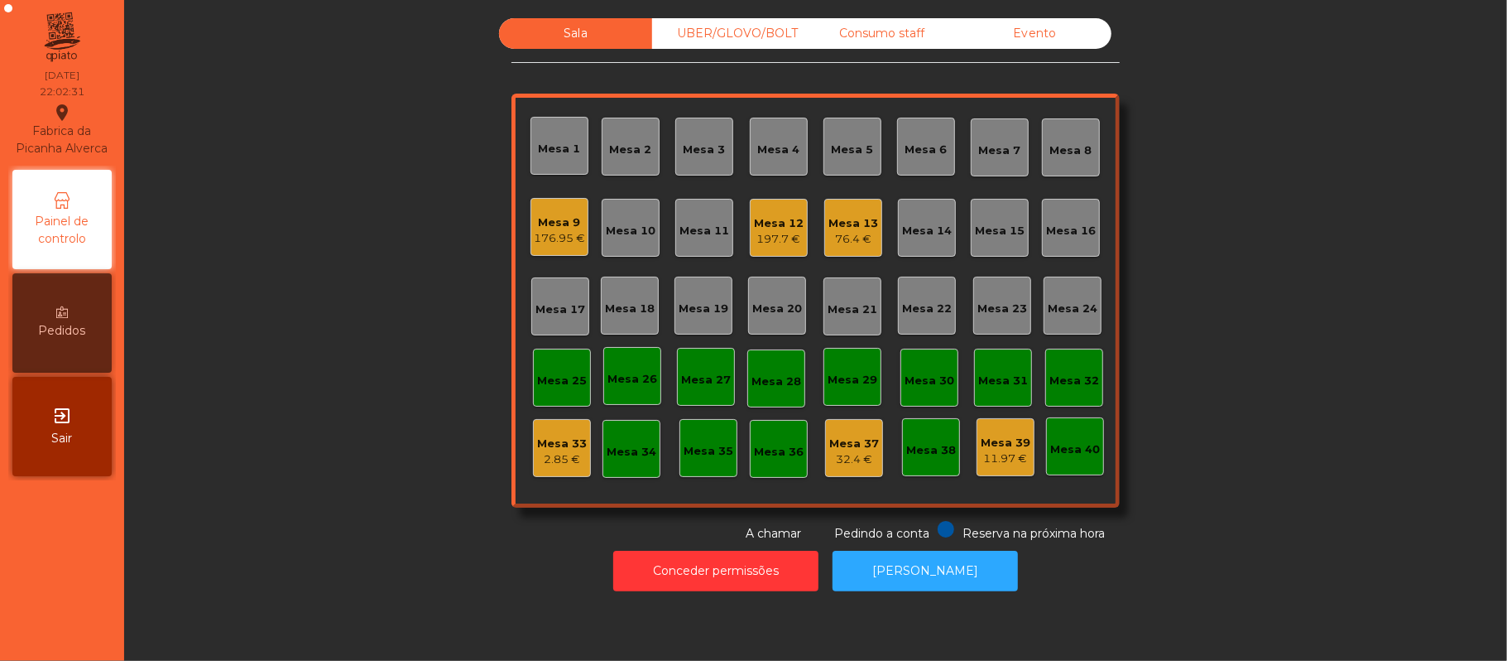
click at [541, 219] on div "Mesa 9" at bounding box center [559, 222] width 51 height 17
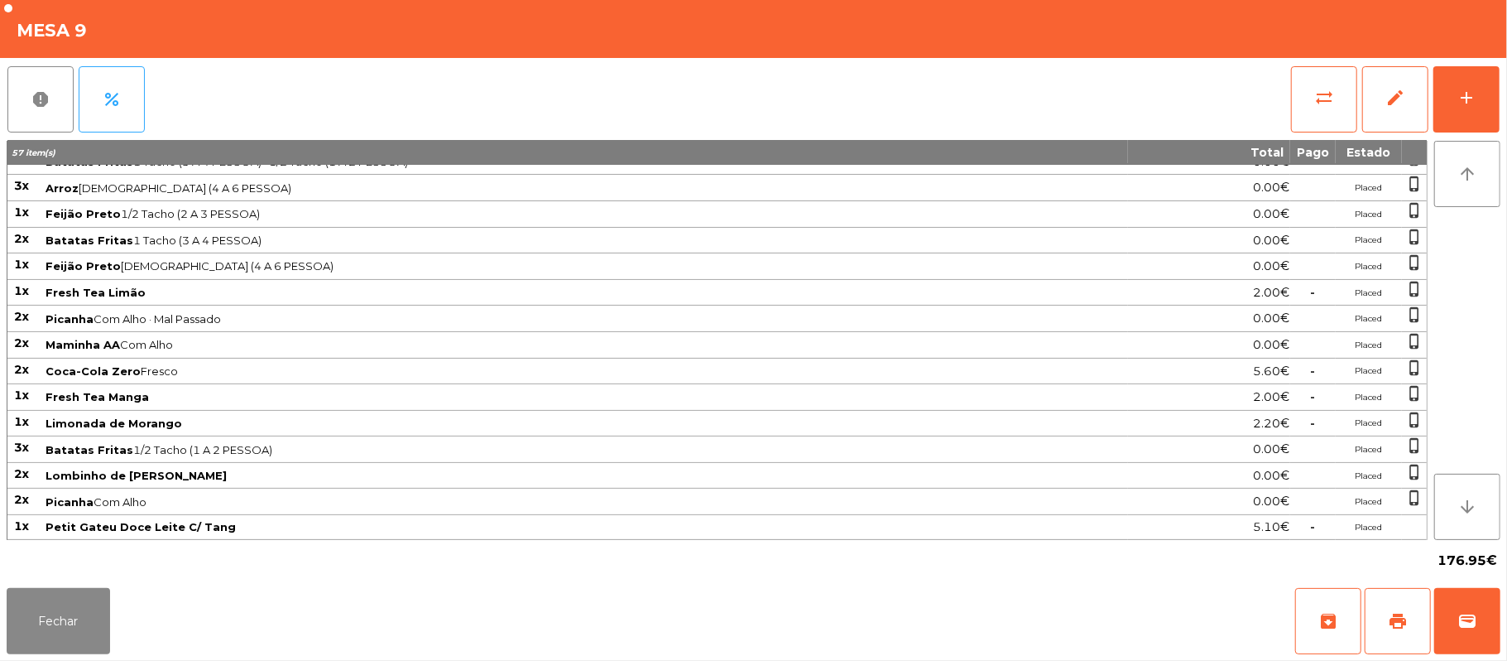
scroll to position [238, 0]
click at [54, 613] on button "Fechar" at bounding box center [58, 621] width 103 height 66
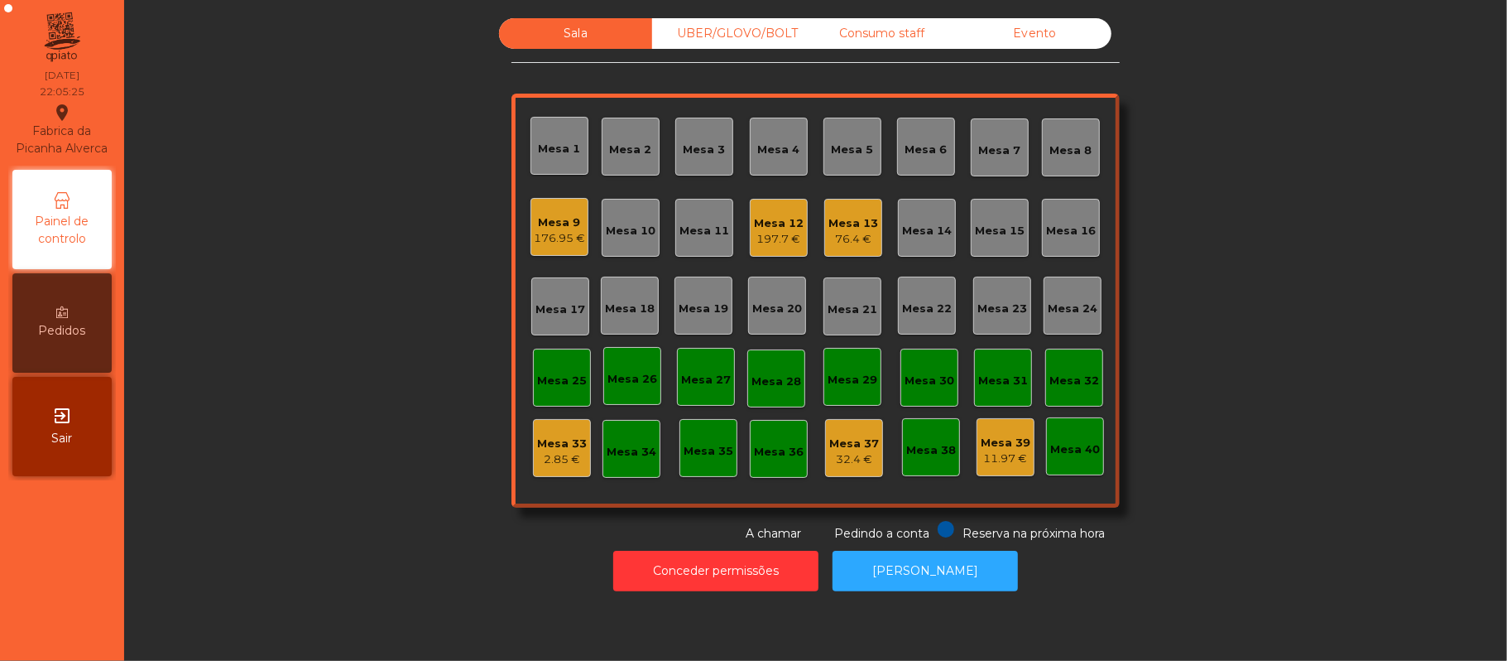
click at [536, 219] on div "Mesa 9" at bounding box center [559, 222] width 51 height 17
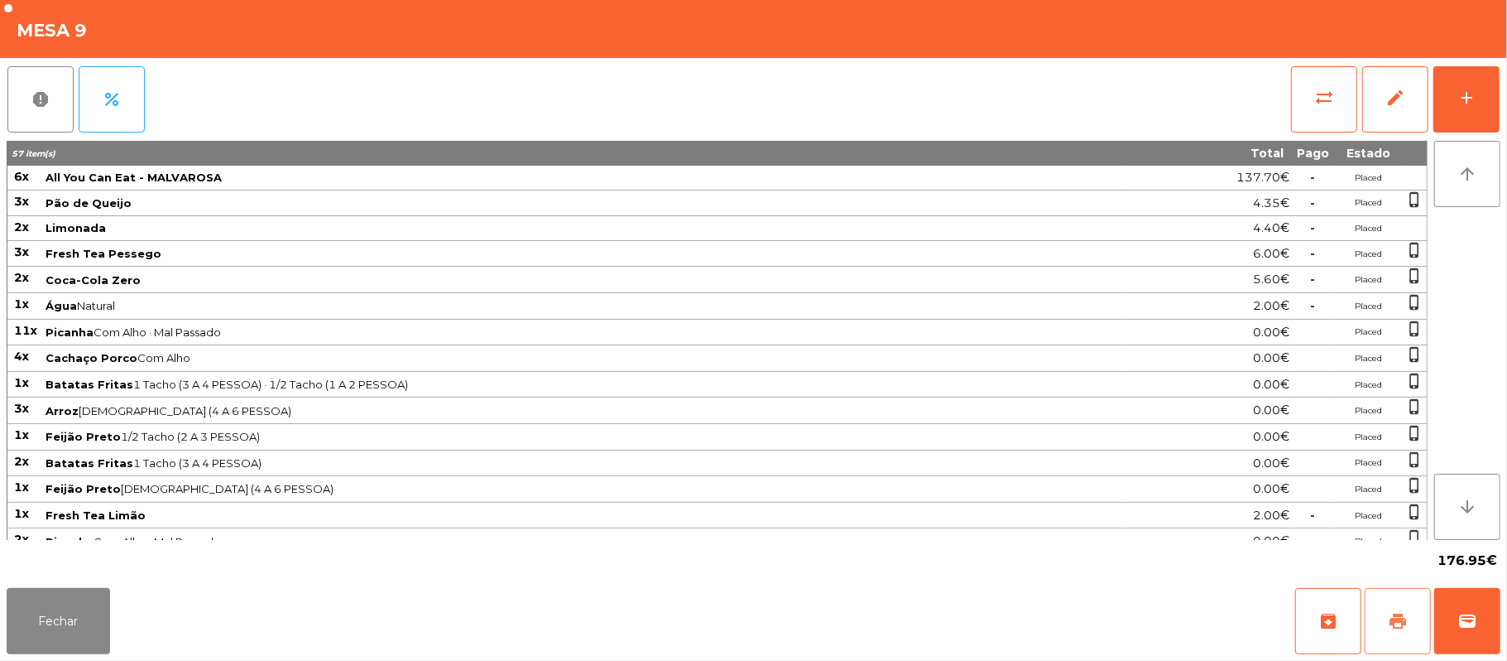
click at [1404, 624] on span "print" at bounding box center [1398, 621] width 20 height 20
click at [89, 633] on button "Fechar" at bounding box center [58, 621] width 103 height 66
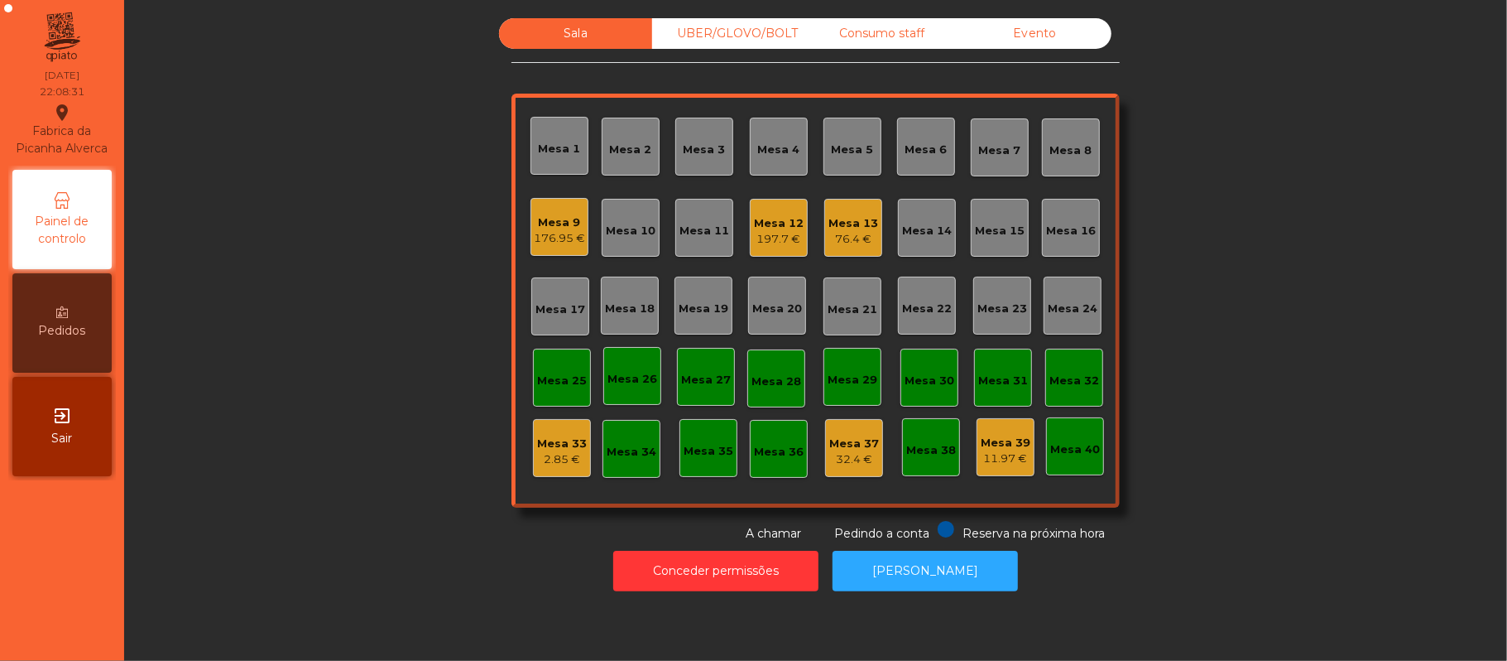
click at [733, 23] on div "UBER/GLOVO/BOLT" at bounding box center [728, 33] width 153 height 31
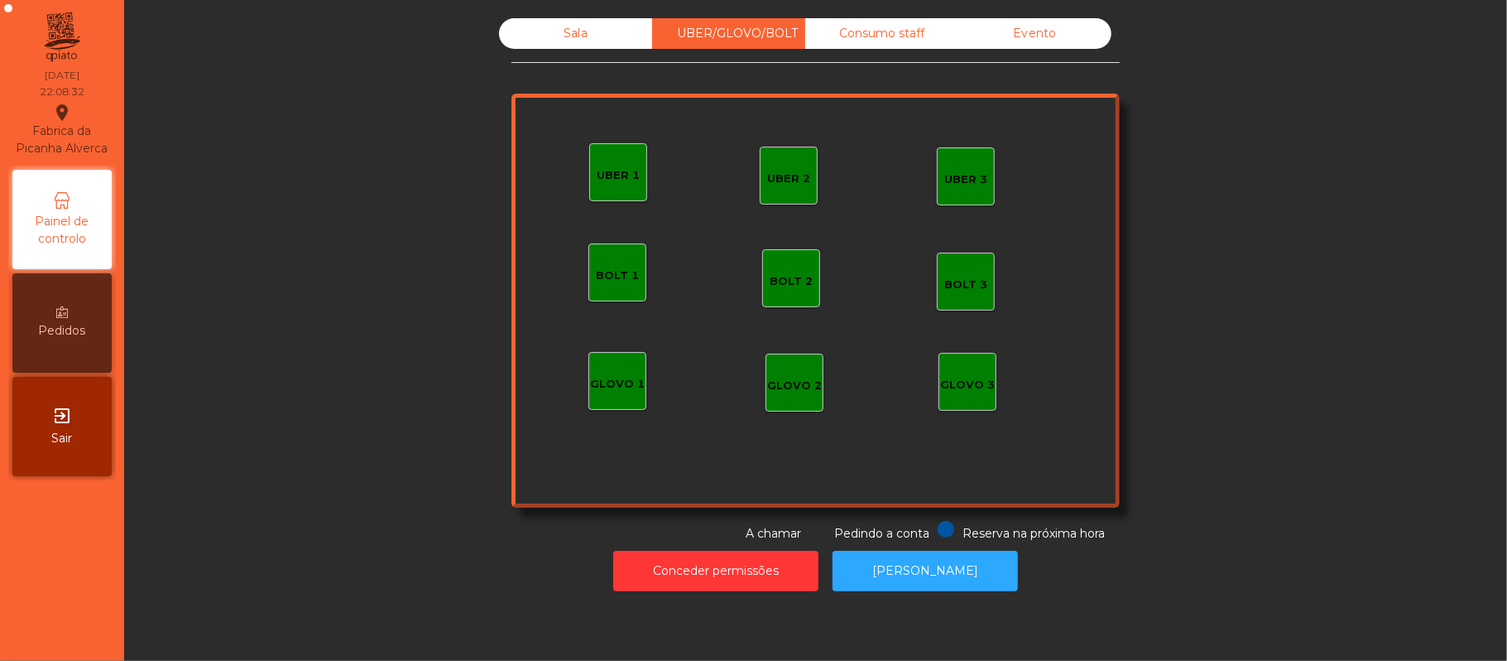
click at [887, 31] on div "Consumo staff" at bounding box center [881, 33] width 153 height 31
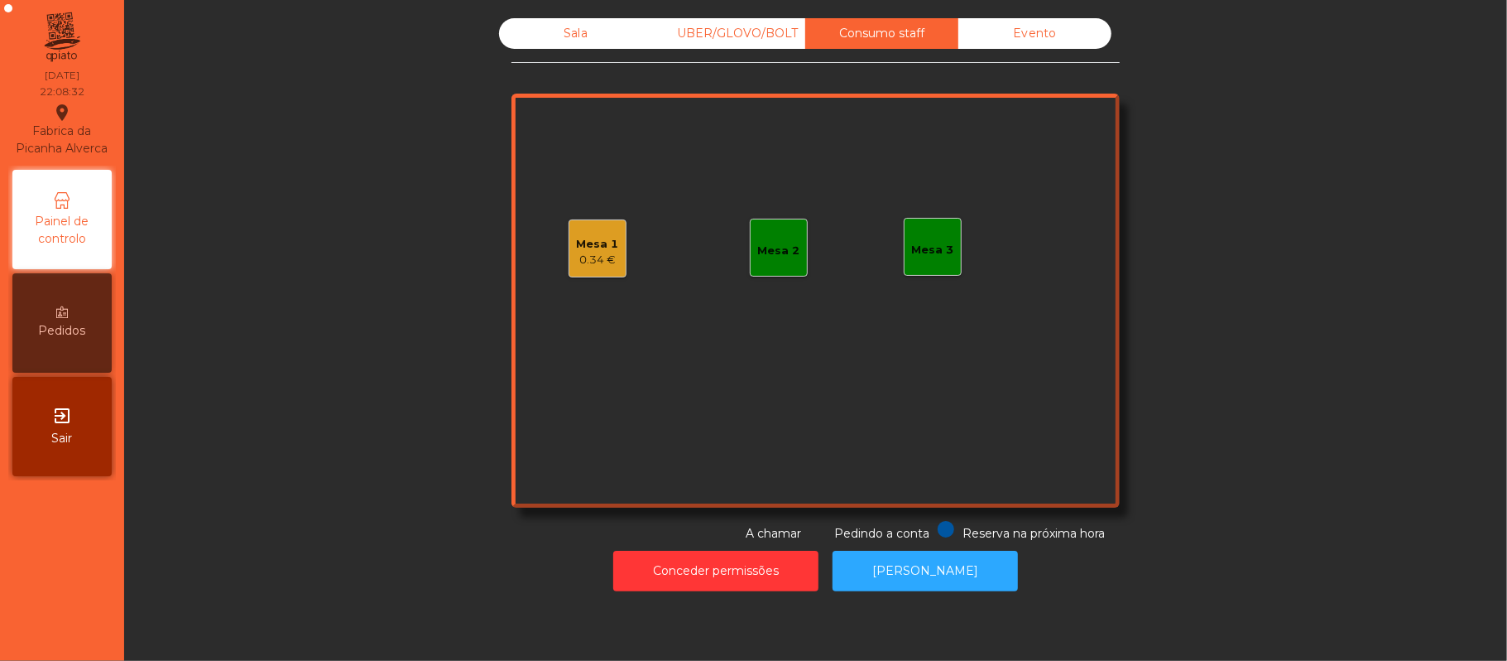
click at [577, 249] on div "Mesa 1" at bounding box center [598, 244] width 42 height 17
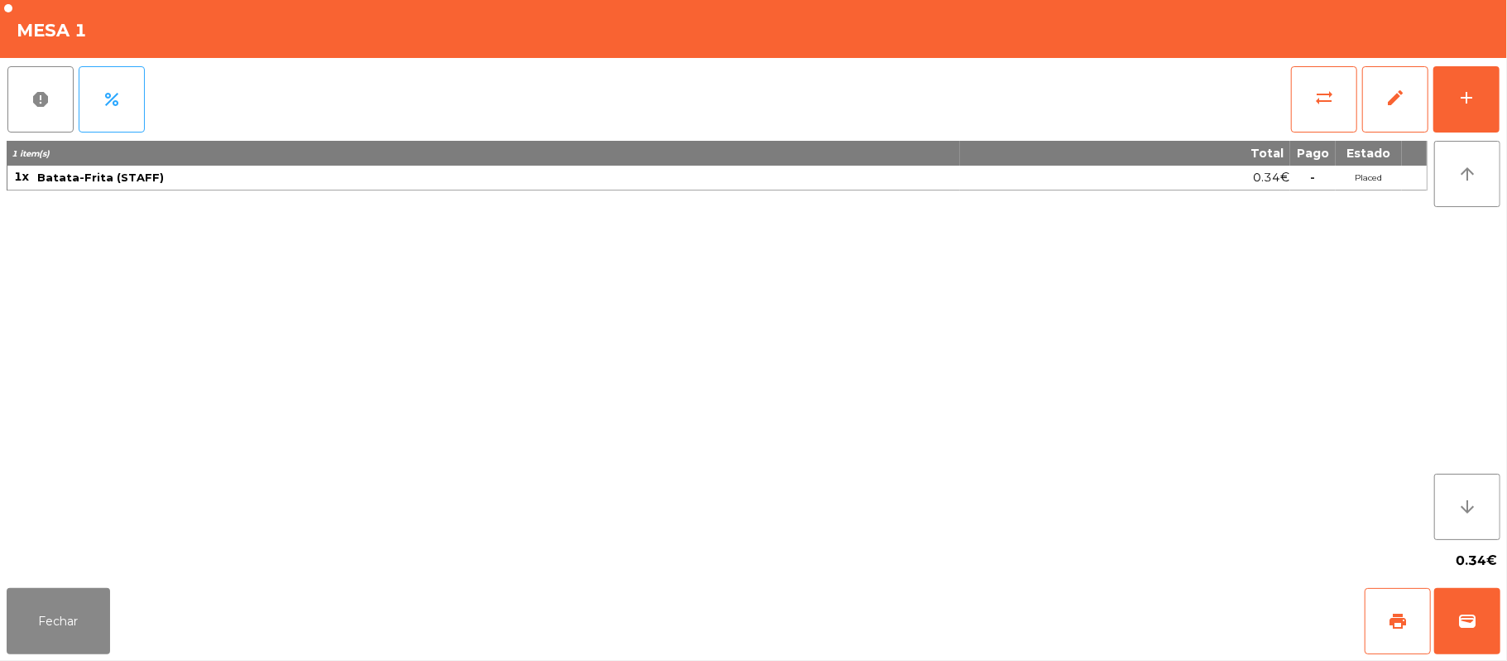
click at [1504, 106] on div "report percent sync_alt edit add 1 item(s) Total Pago Estado 1x Batata-Frita (S…" at bounding box center [753, 319] width 1507 height 523
click at [1467, 104] on div "add" at bounding box center [1467, 98] width 20 height 20
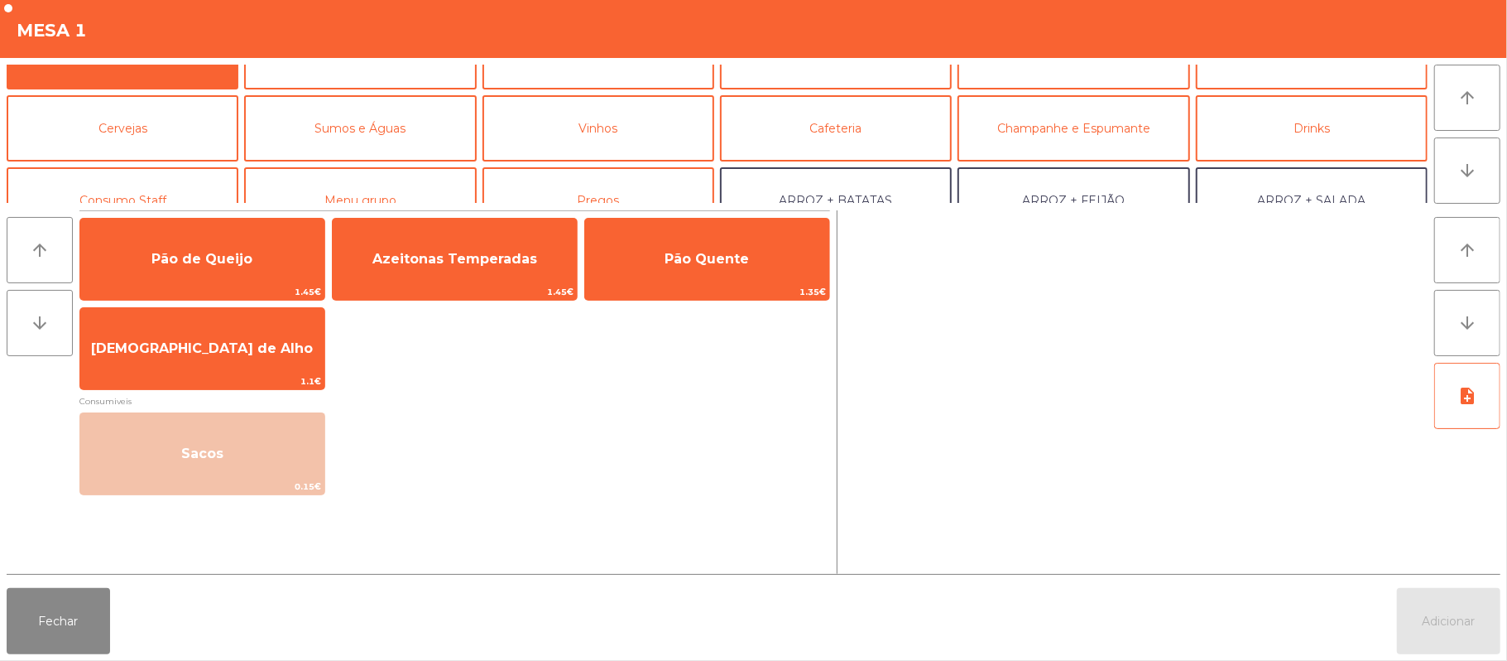
scroll to position [79, 0]
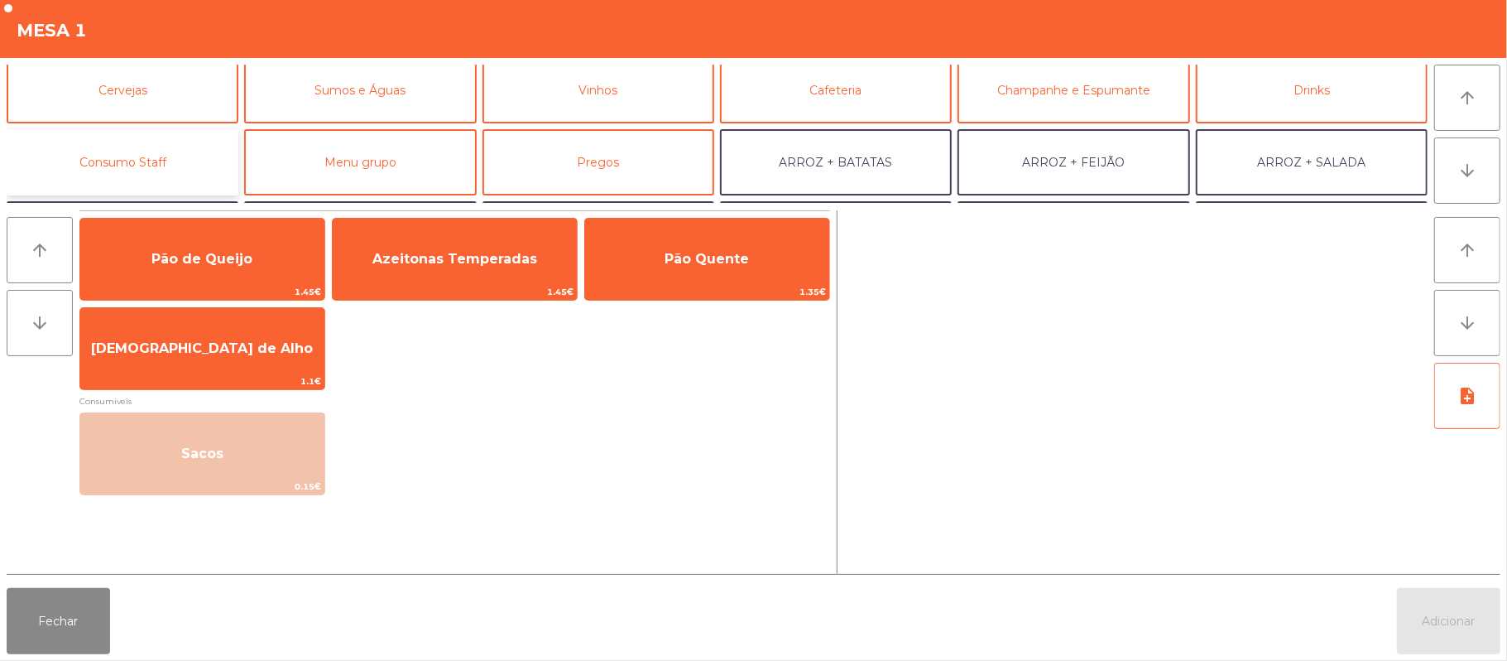
click at [176, 161] on button "Consumo Staff" at bounding box center [123, 162] width 232 height 66
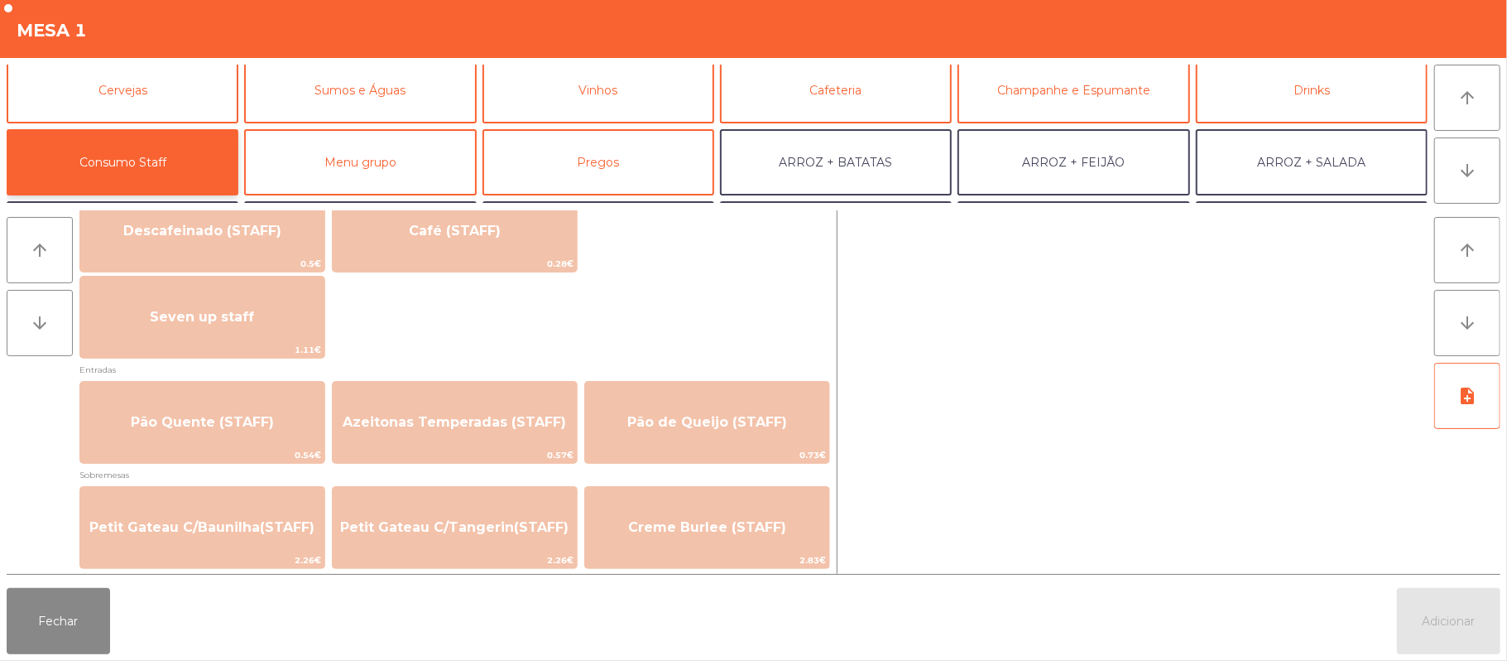
scroll to position [1007, 0]
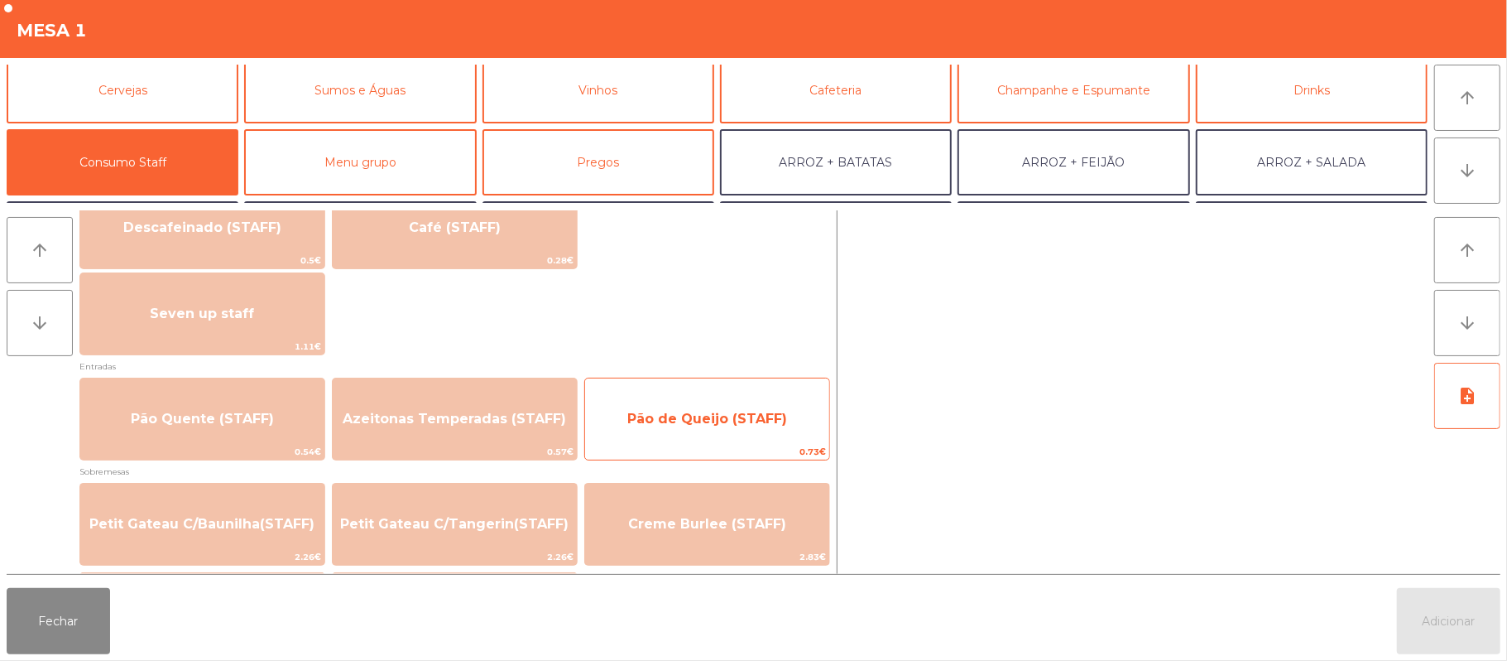
click at [728, 418] on span "Pão de Queijo (STAFF)" at bounding box center [707, 419] width 160 height 16
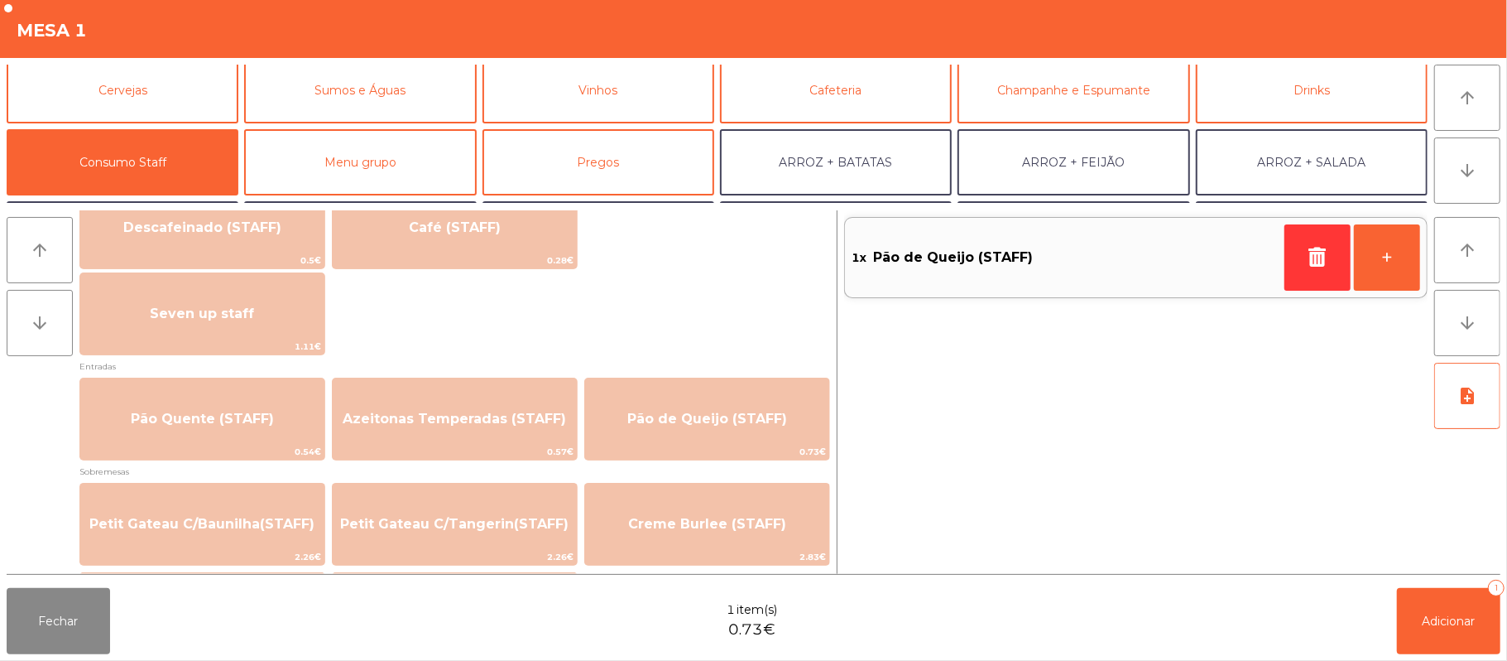
click at [1425, 657] on div "Fechar 1 item(s) 0.73€ Adicionar 1" at bounding box center [753, 620] width 1507 height 79
click at [1464, 631] on button "Adicionar 1" at bounding box center [1448, 621] width 103 height 66
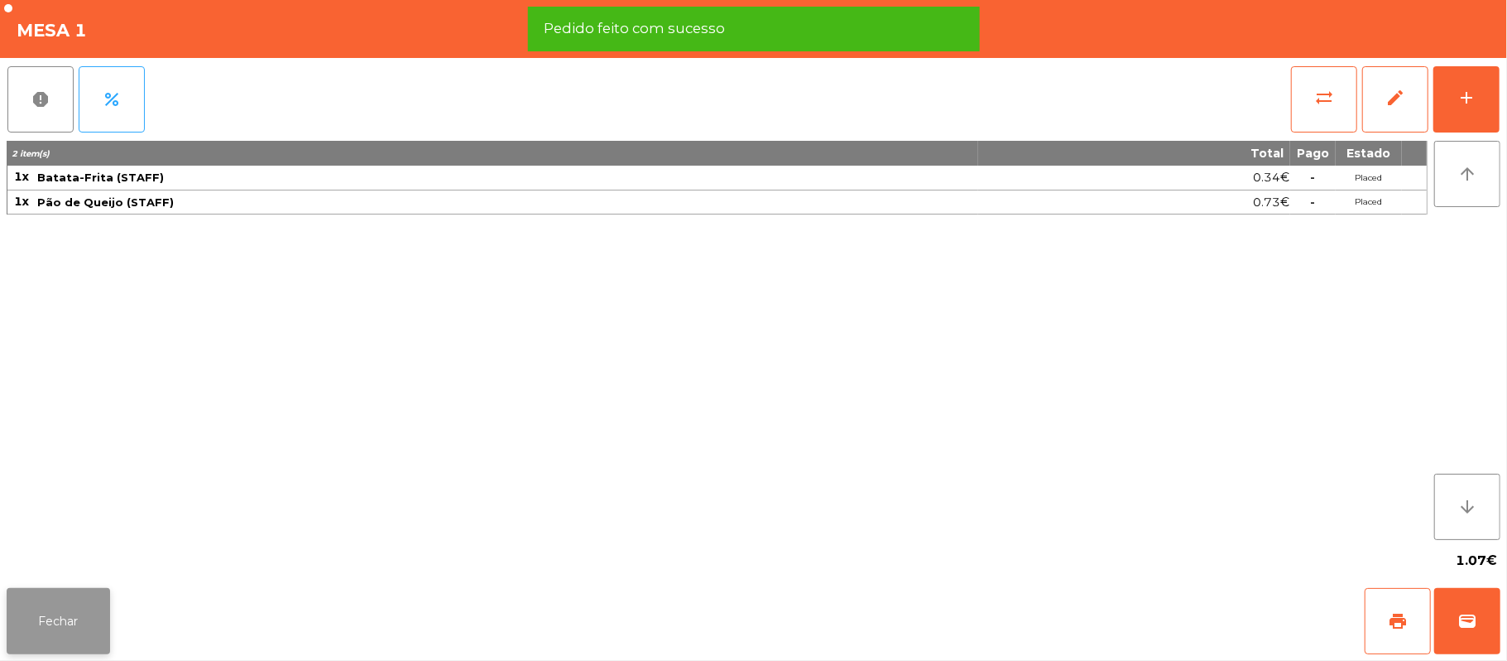
click at [53, 613] on button "Fechar" at bounding box center [58, 621] width 103 height 66
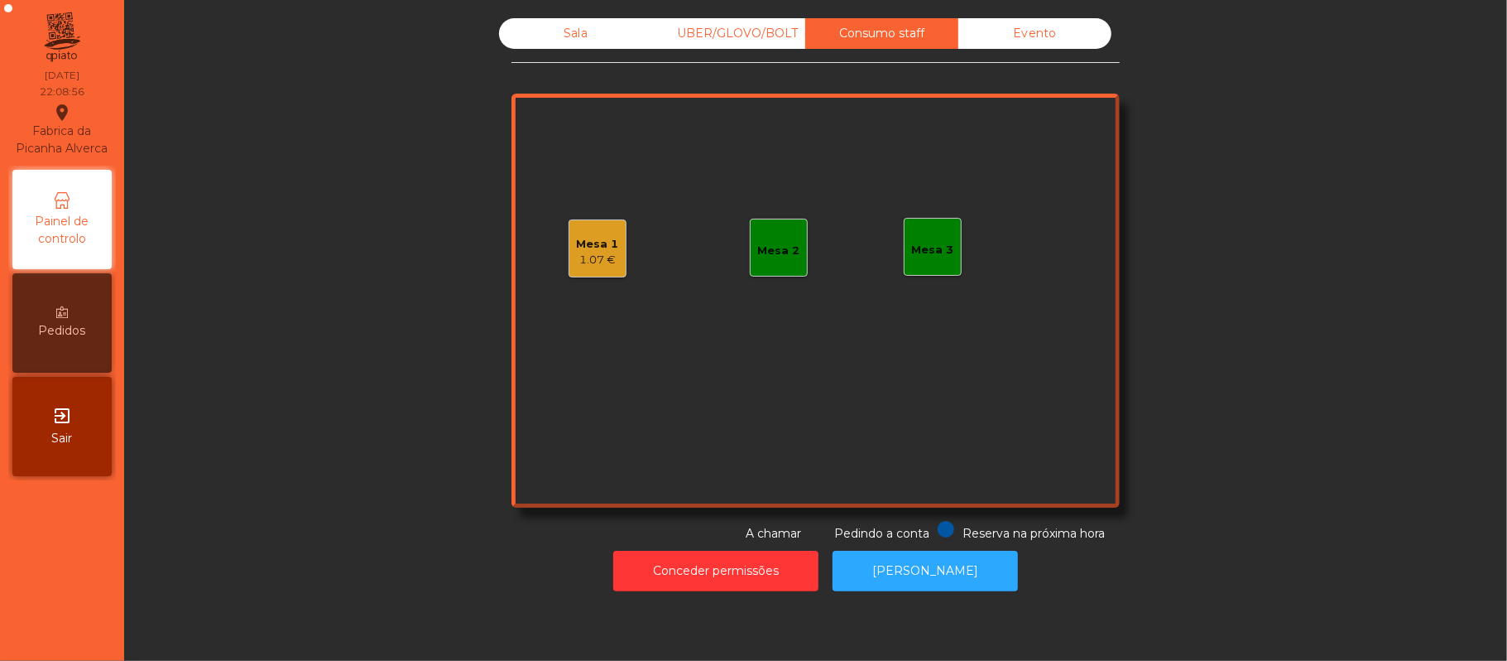
click at [603, 23] on div "Sala" at bounding box center [575, 33] width 153 height 31
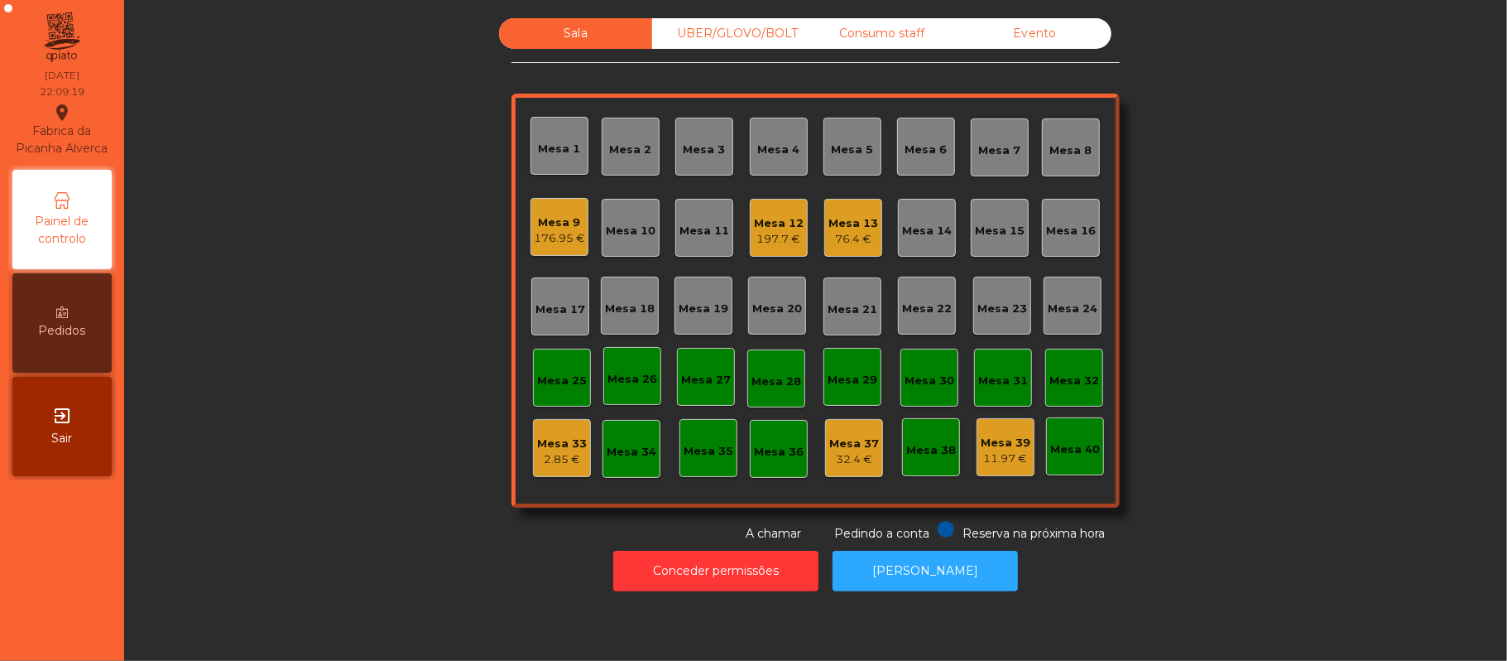
click at [872, 40] on div "Consumo staff" at bounding box center [881, 33] width 153 height 31
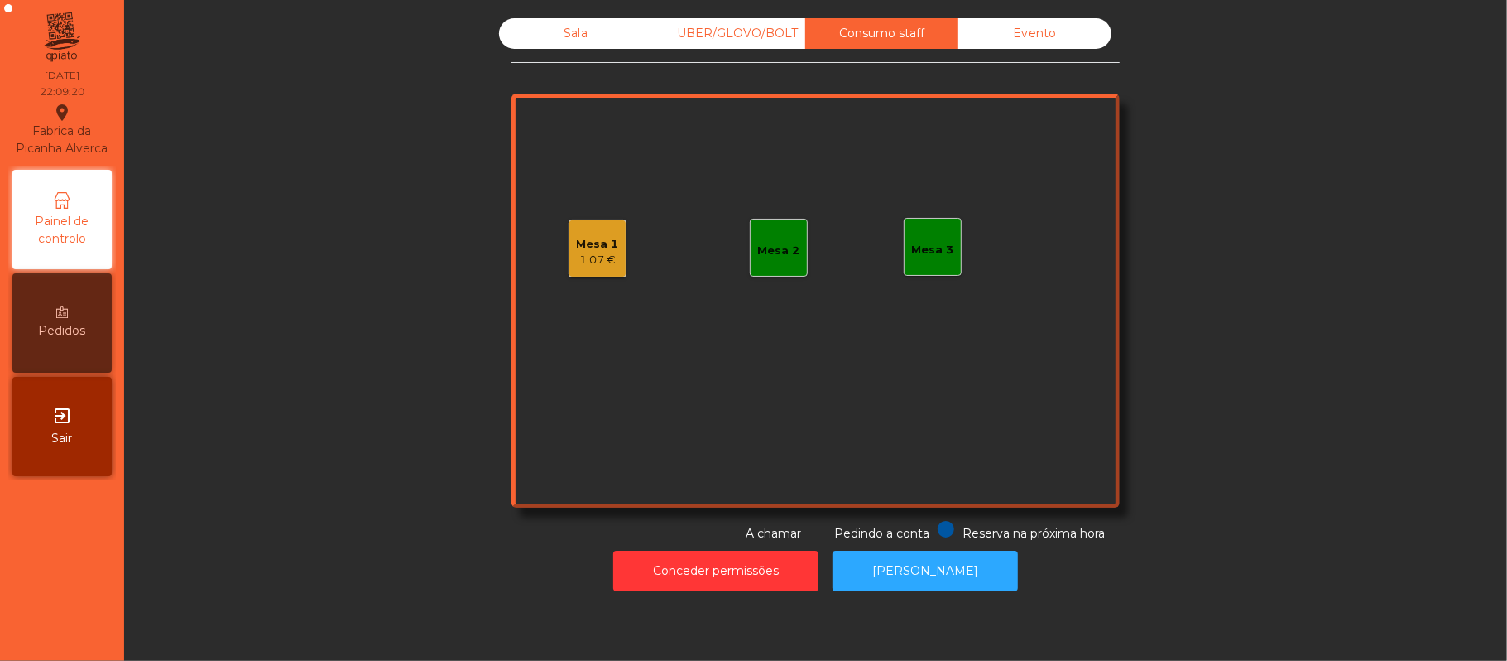
click at [609, 247] on div "Mesa 1 1.07 €" at bounding box center [598, 248] width 58 height 58
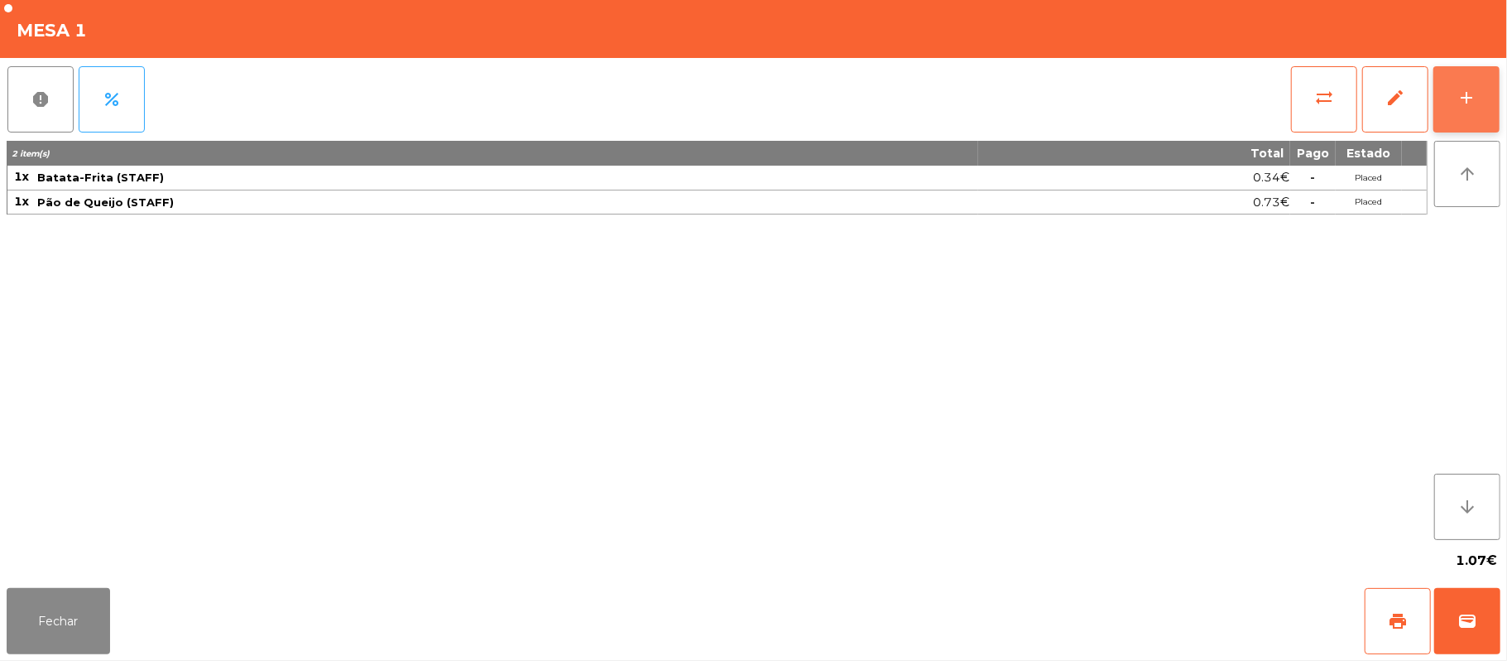
click at [1462, 97] on div "add" at bounding box center [1467, 98] width 20 height 20
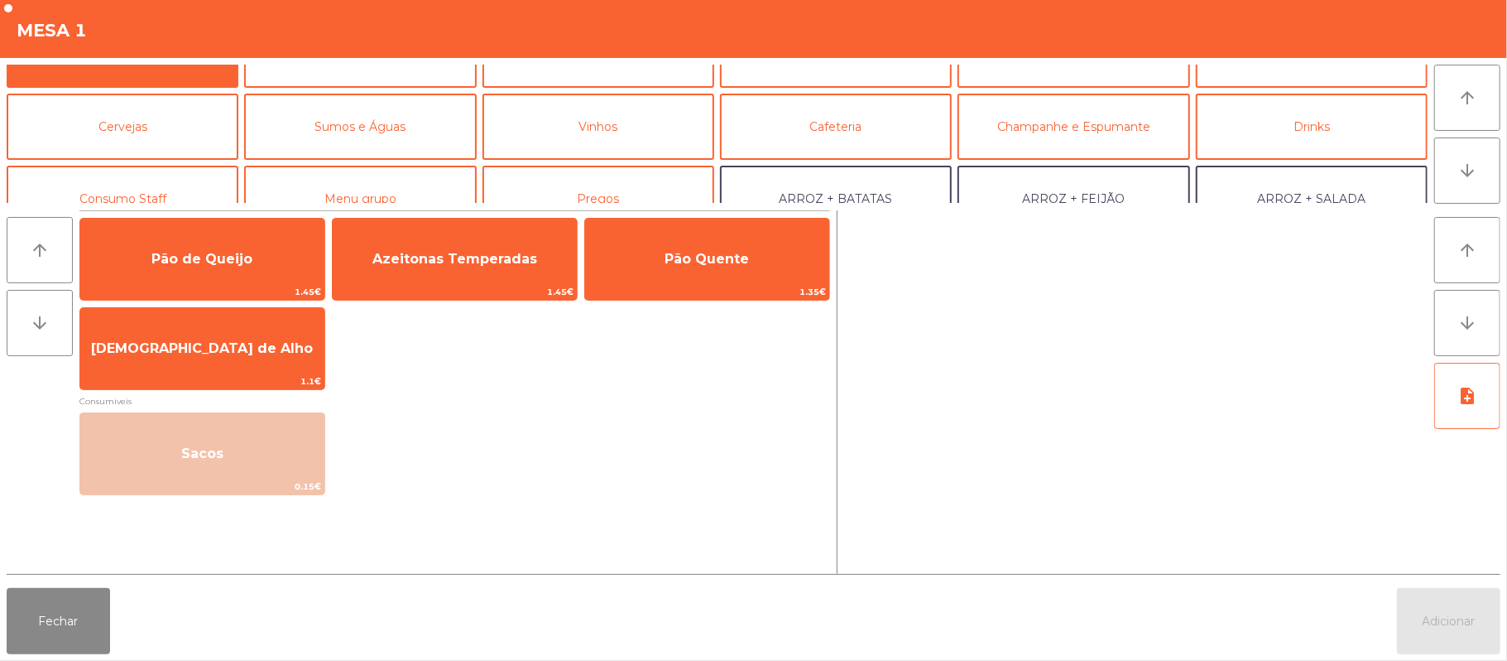
scroll to position [50, 0]
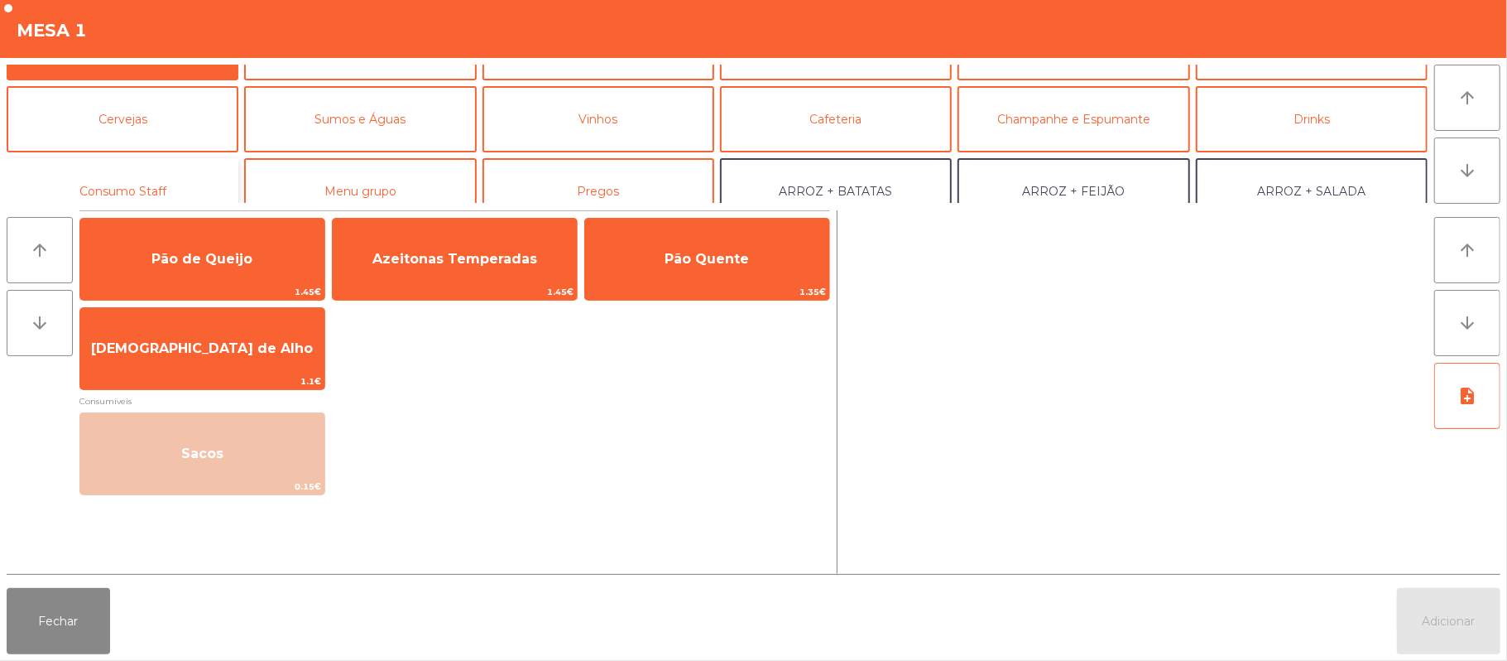
click at [185, 166] on button "Consumo Staff" at bounding box center [123, 191] width 232 height 66
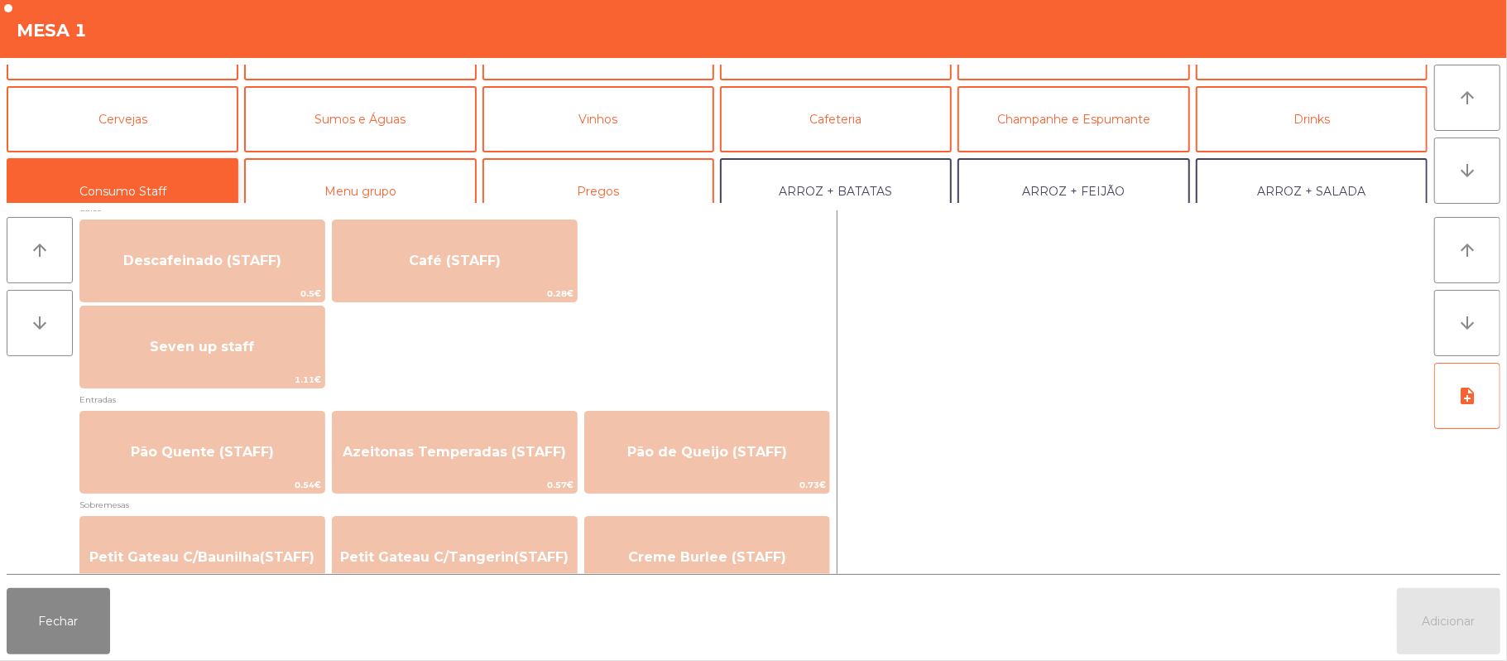
scroll to position [978, 0]
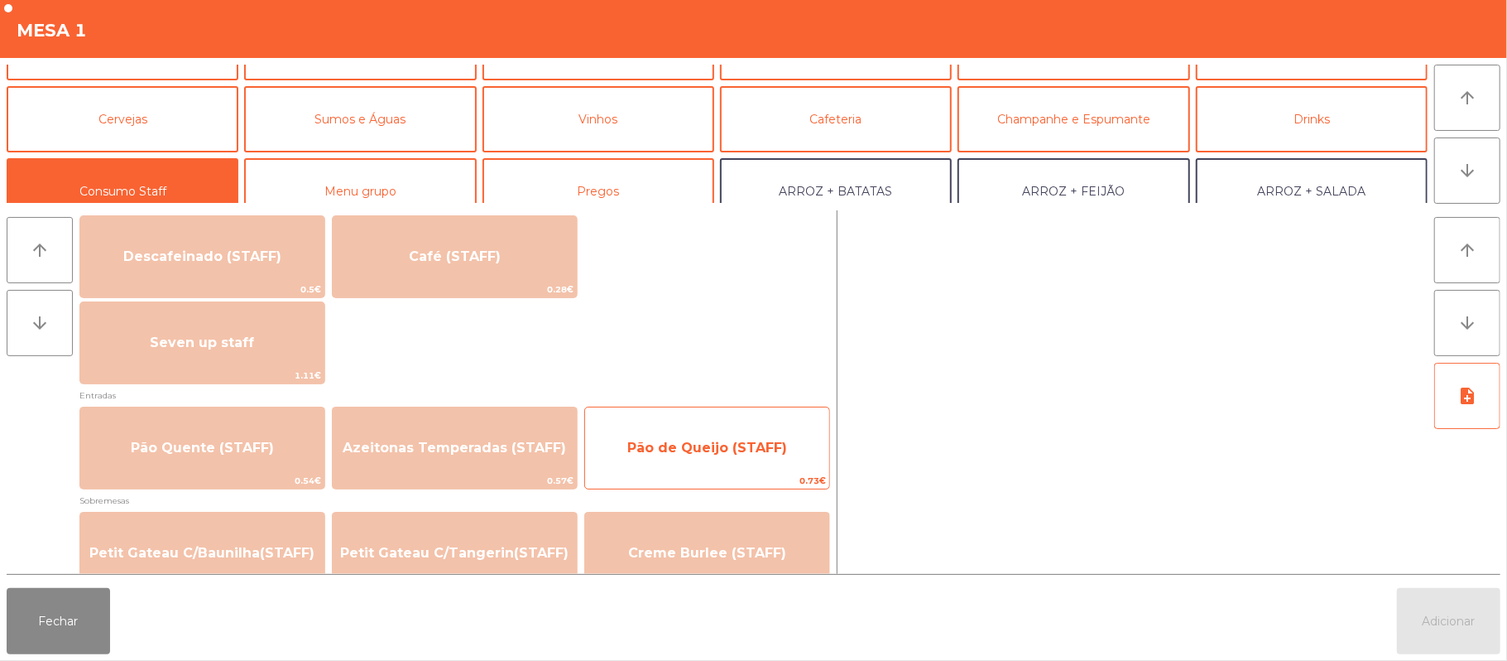
click at [690, 440] on span "Pão de Queijo (STAFF)" at bounding box center [707, 448] width 160 height 16
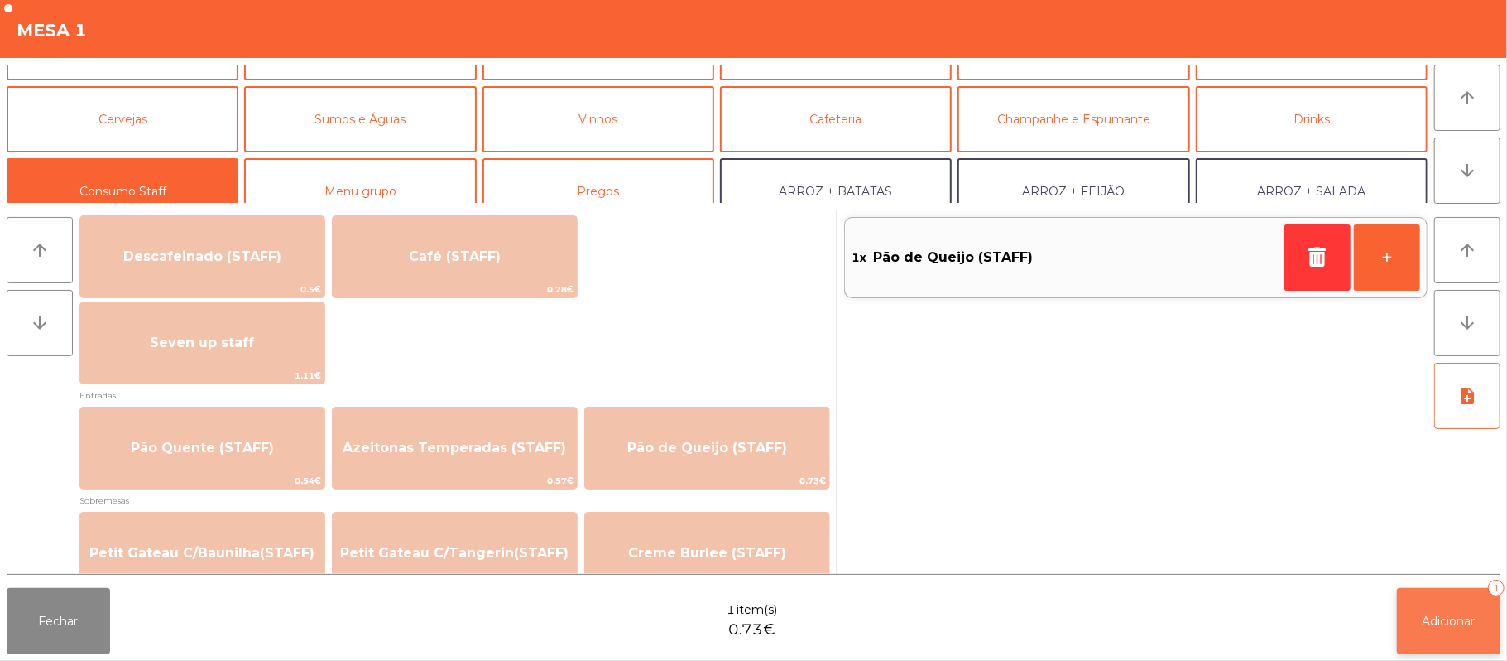
click at [1468, 624] on span "Adicionar" at bounding box center [1449, 620] width 53 height 15
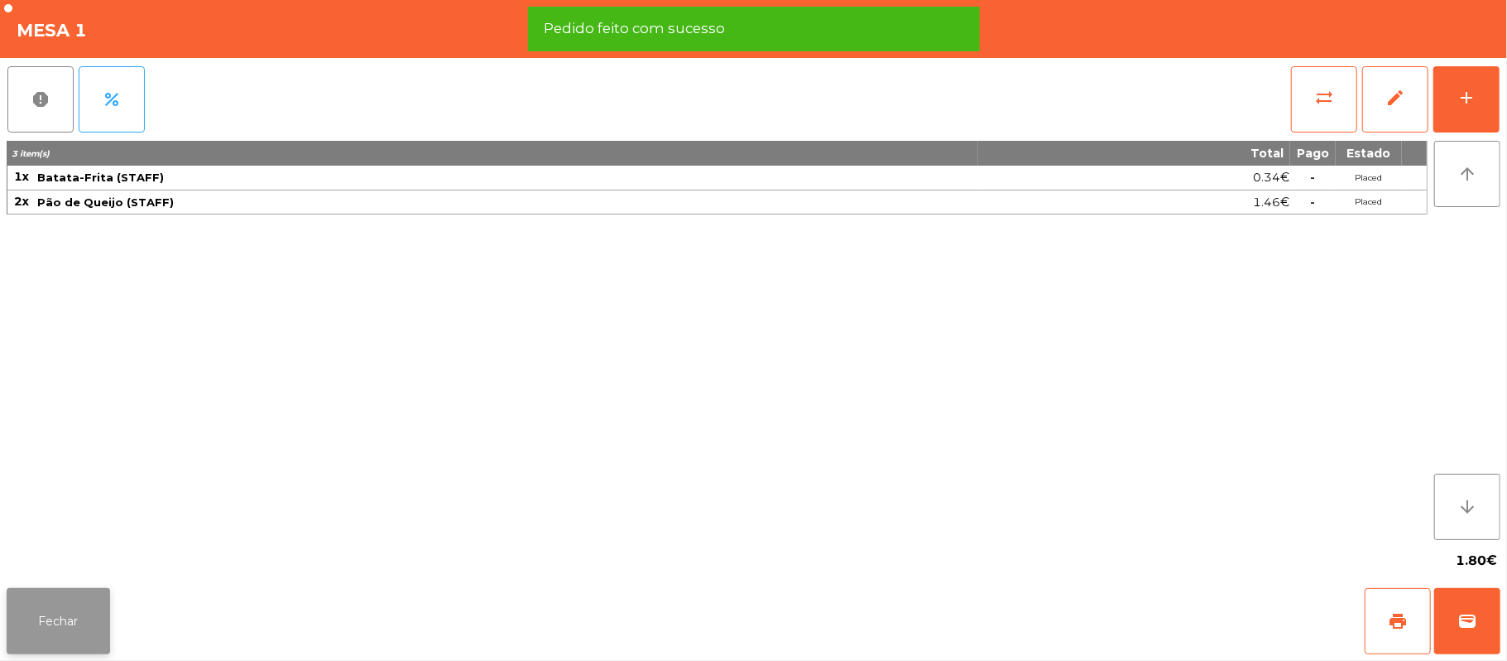
click at [66, 593] on button "Fechar" at bounding box center [58, 621] width 103 height 66
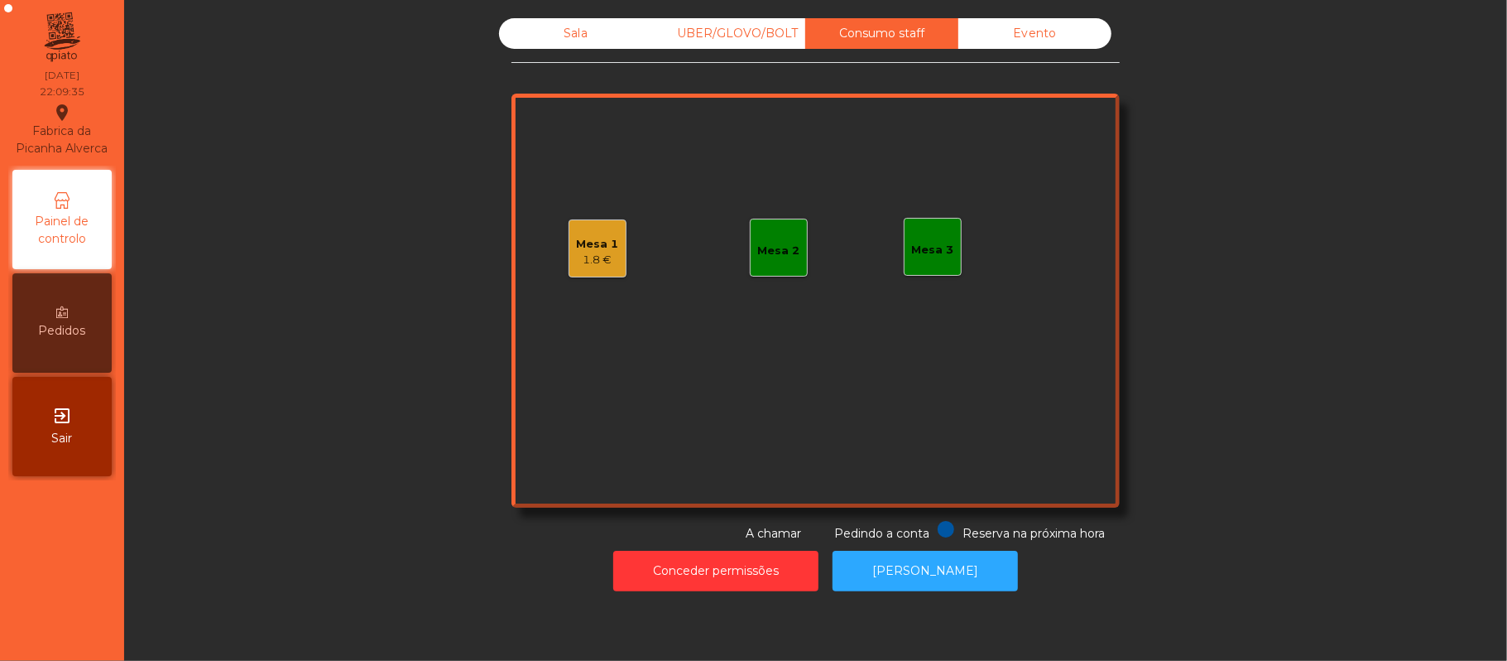
click at [567, 33] on div "Sala" at bounding box center [575, 33] width 153 height 31
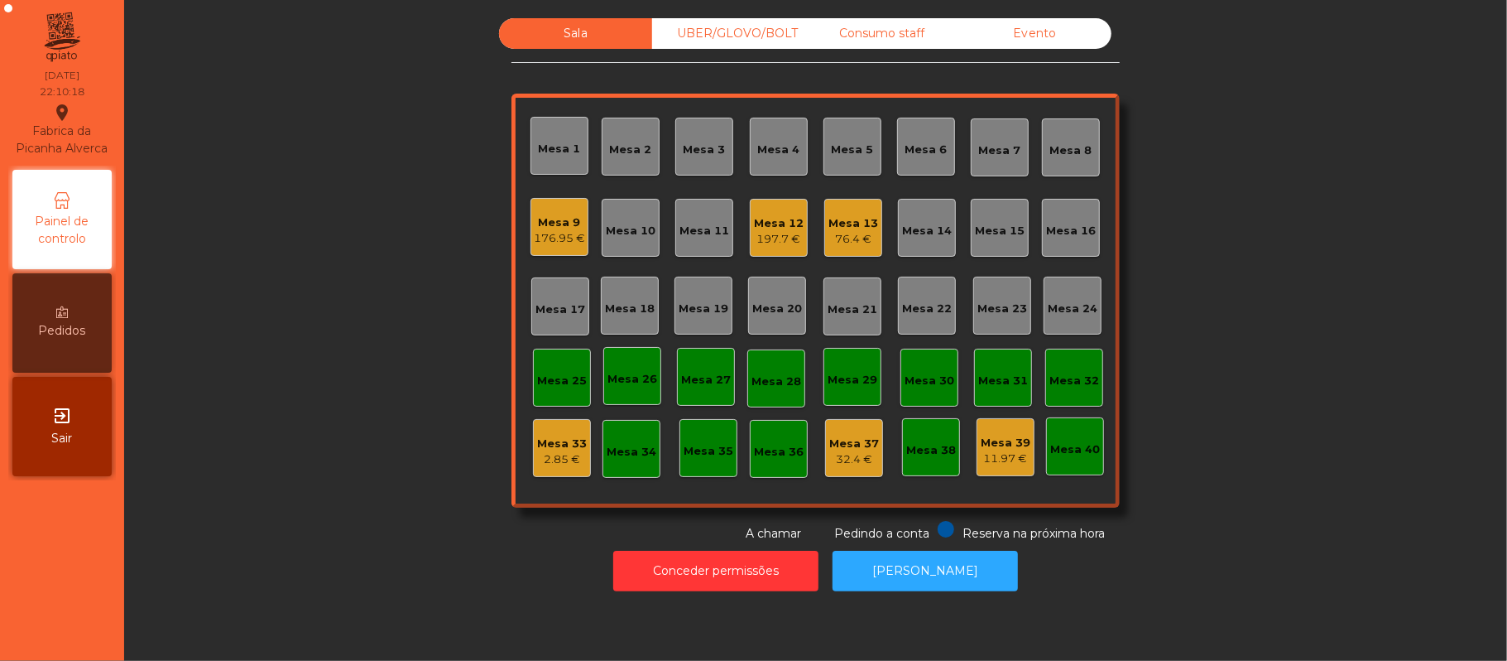
click at [555, 233] on div "176.95 €" at bounding box center [559, 238] width 51 height 17
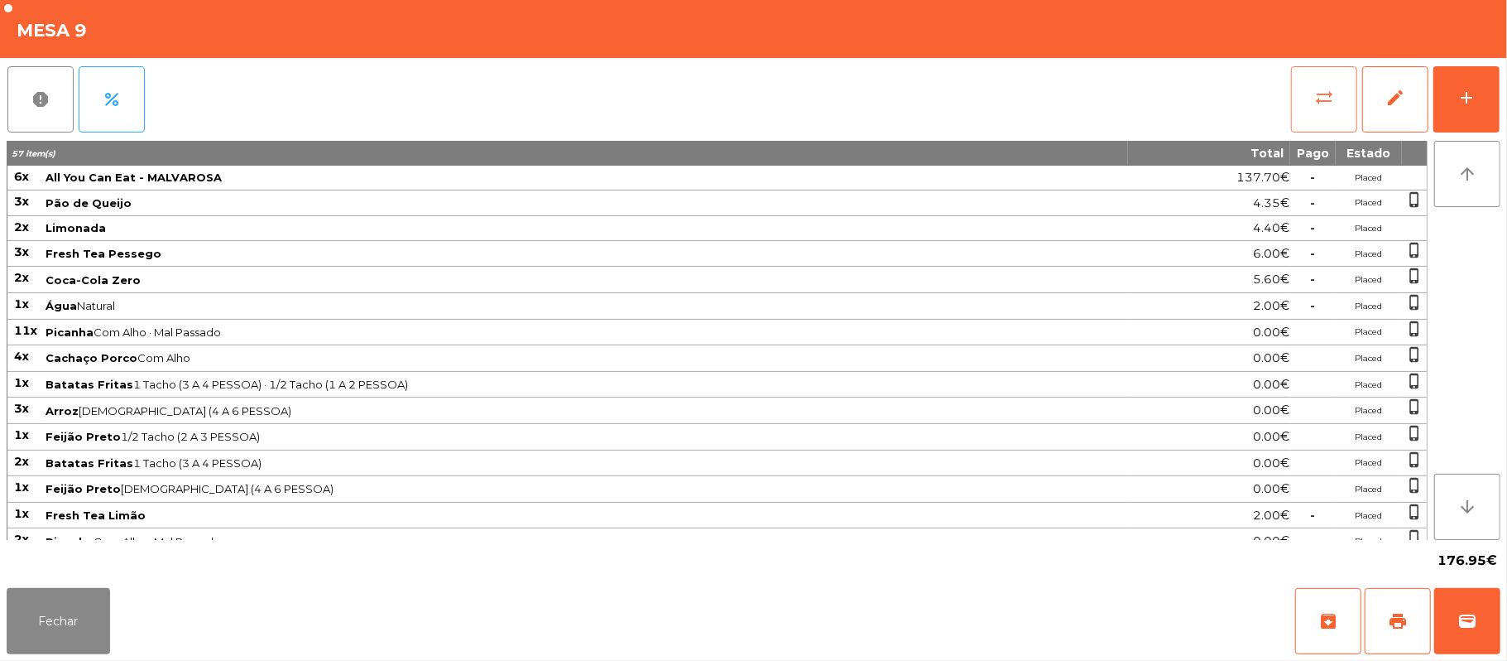
click at [1338, 98] on button "sync_alt" at bounding box center [1324, 99] width 66 height 66
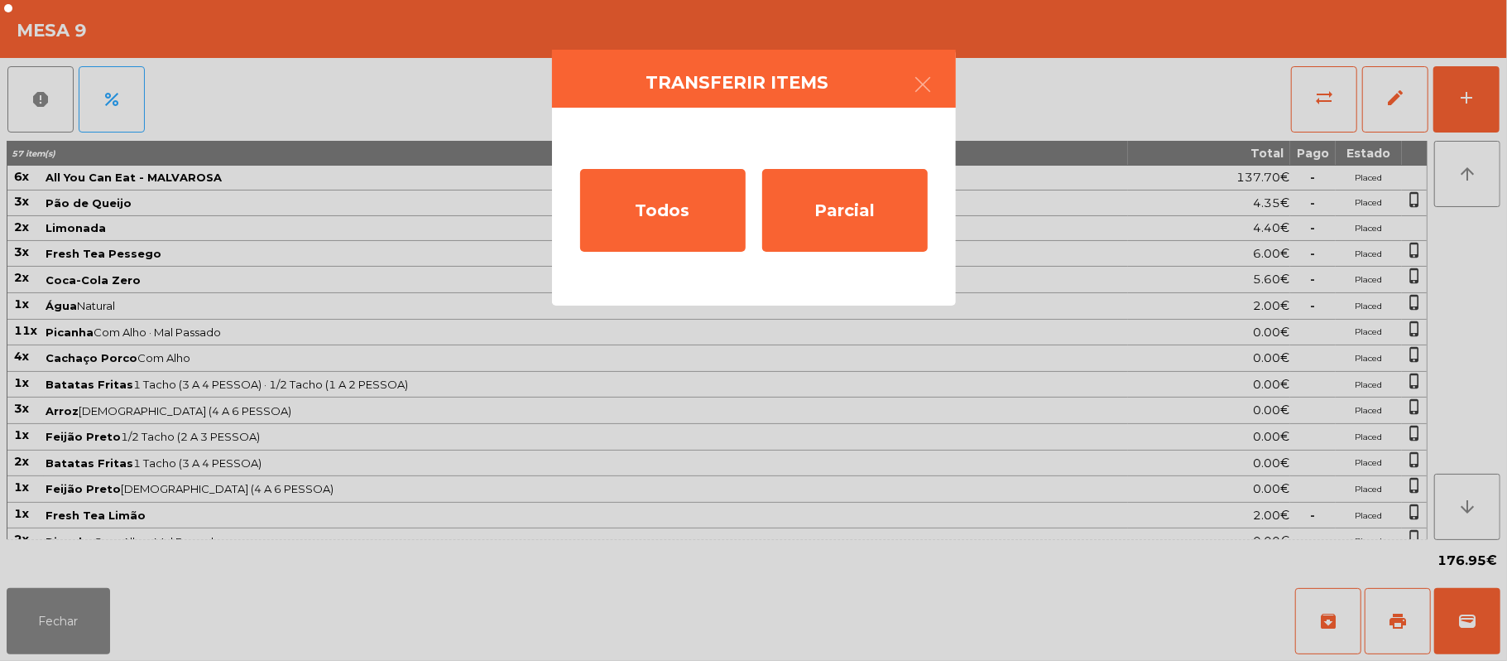
click at [1121, 88] on ngb-modal-window "Transferir items Todos Parcial" at bounding box center [753, 330] width 1507 height 661
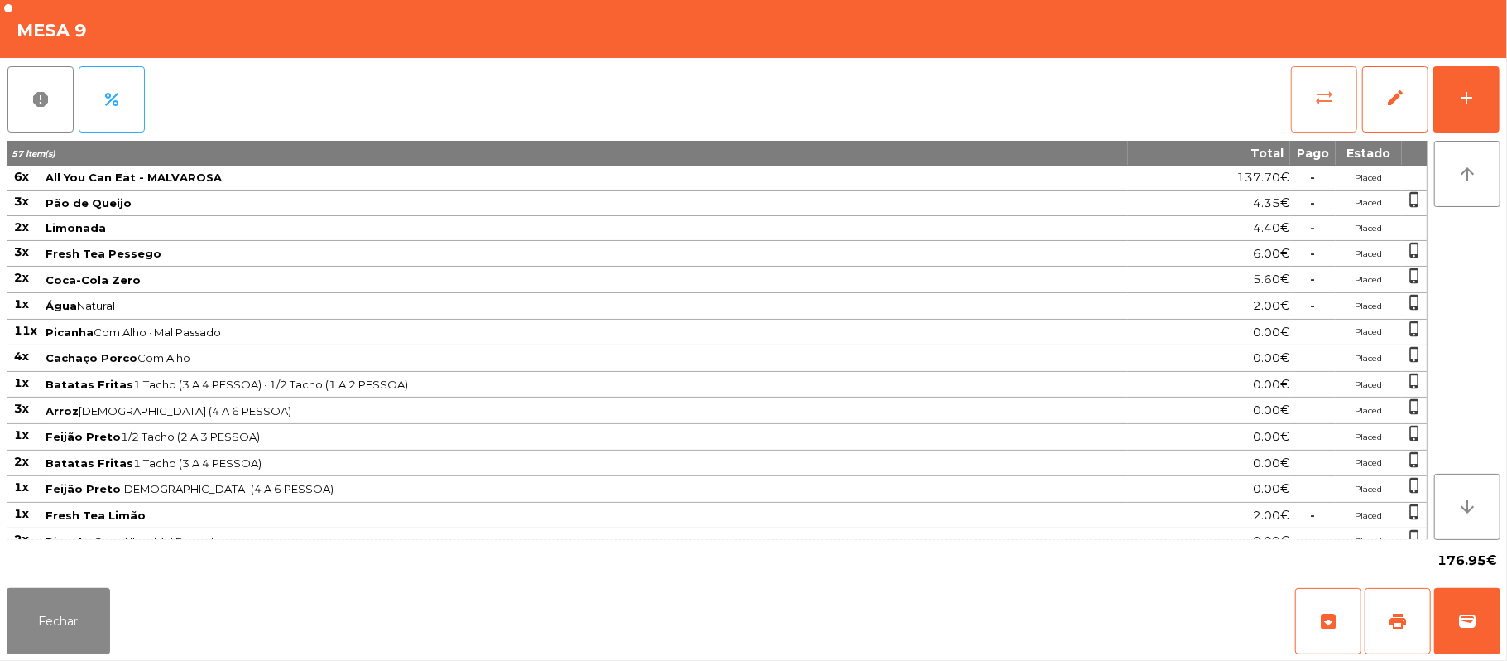
click at [1311, 119] on button "sync_alt" at bounding box center [1324, 99] width 66 height 66
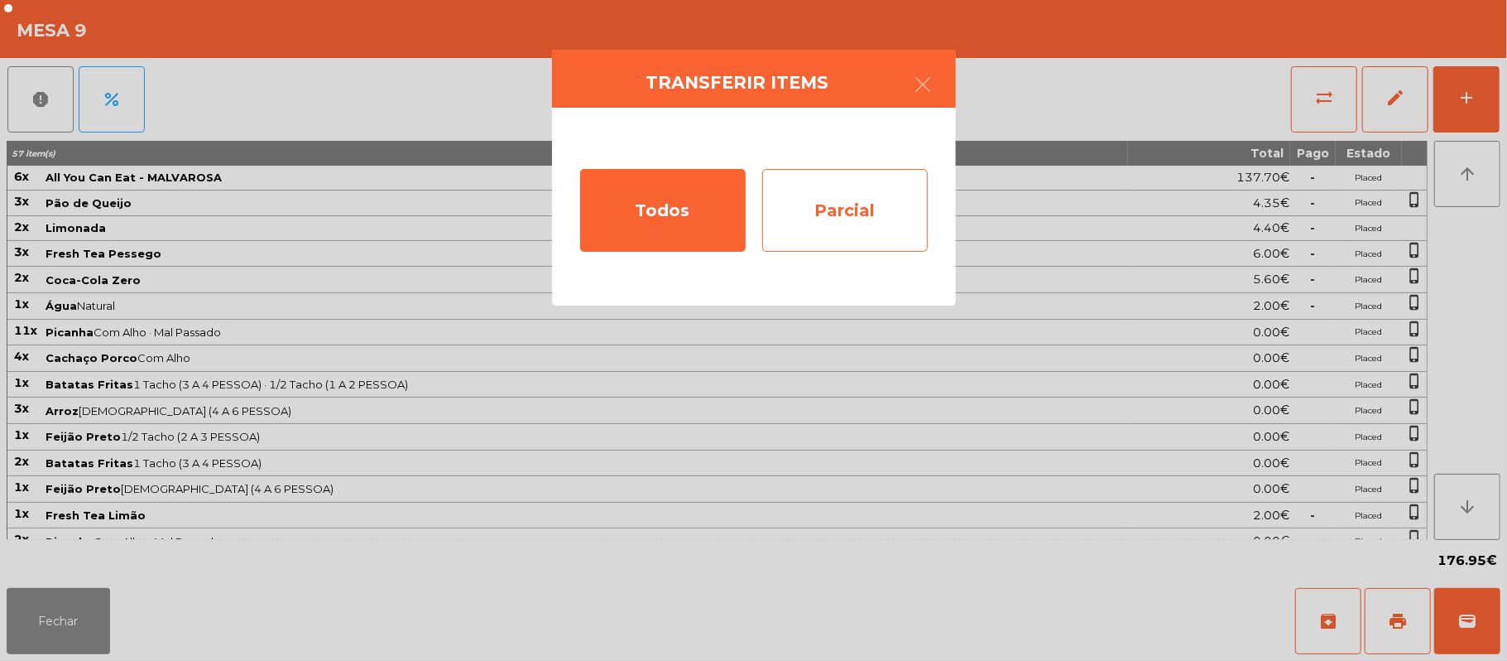
click at [844, 219] on div "Parcial" at bounding box center [845, 210] width 166 height 83
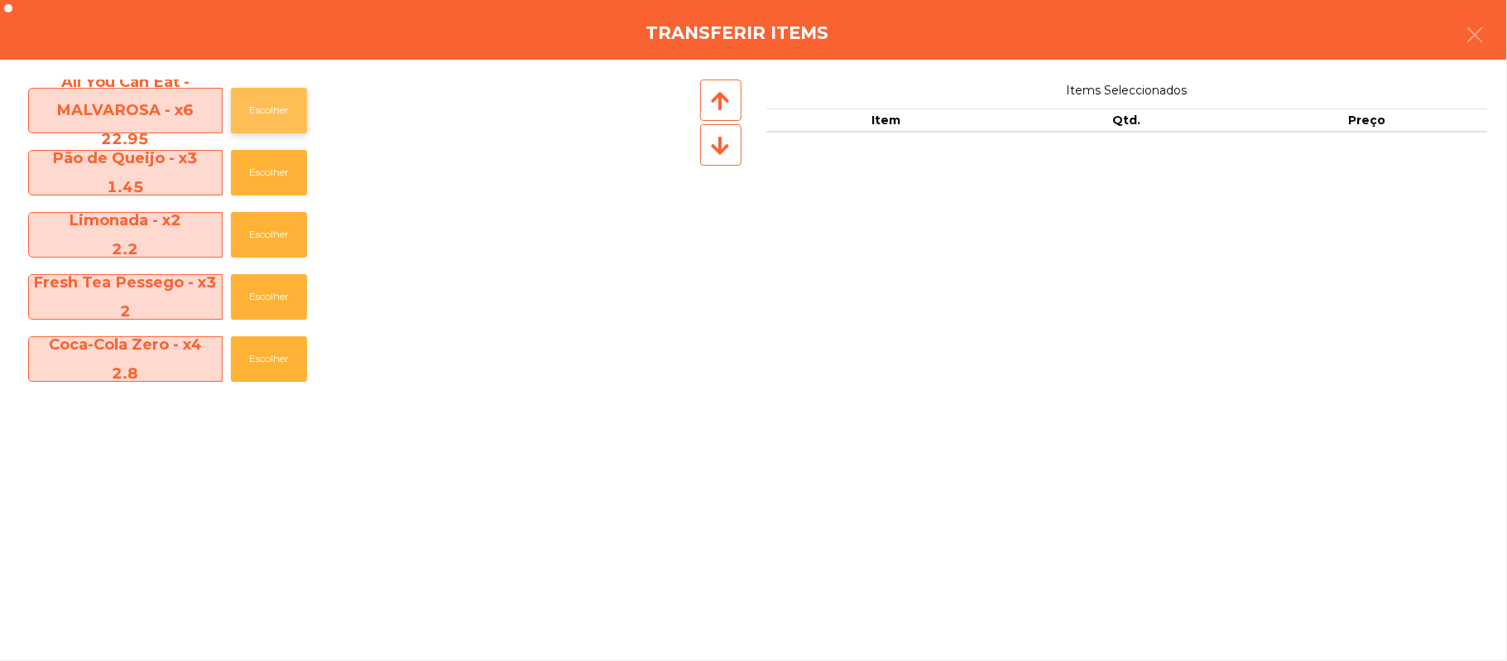
click at [272, 106] on button "Escolher" at bounding box center [269, 111] width 76 height 46
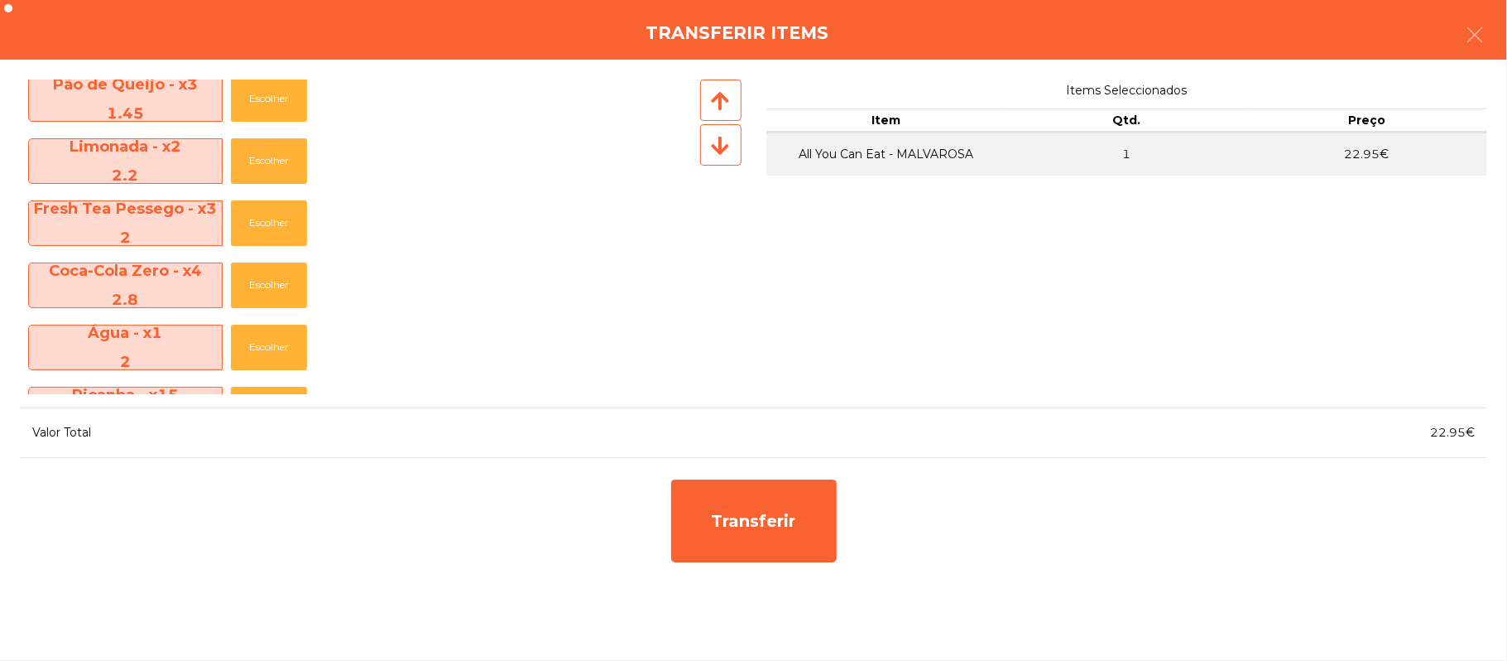
scroll to position [117, 0]
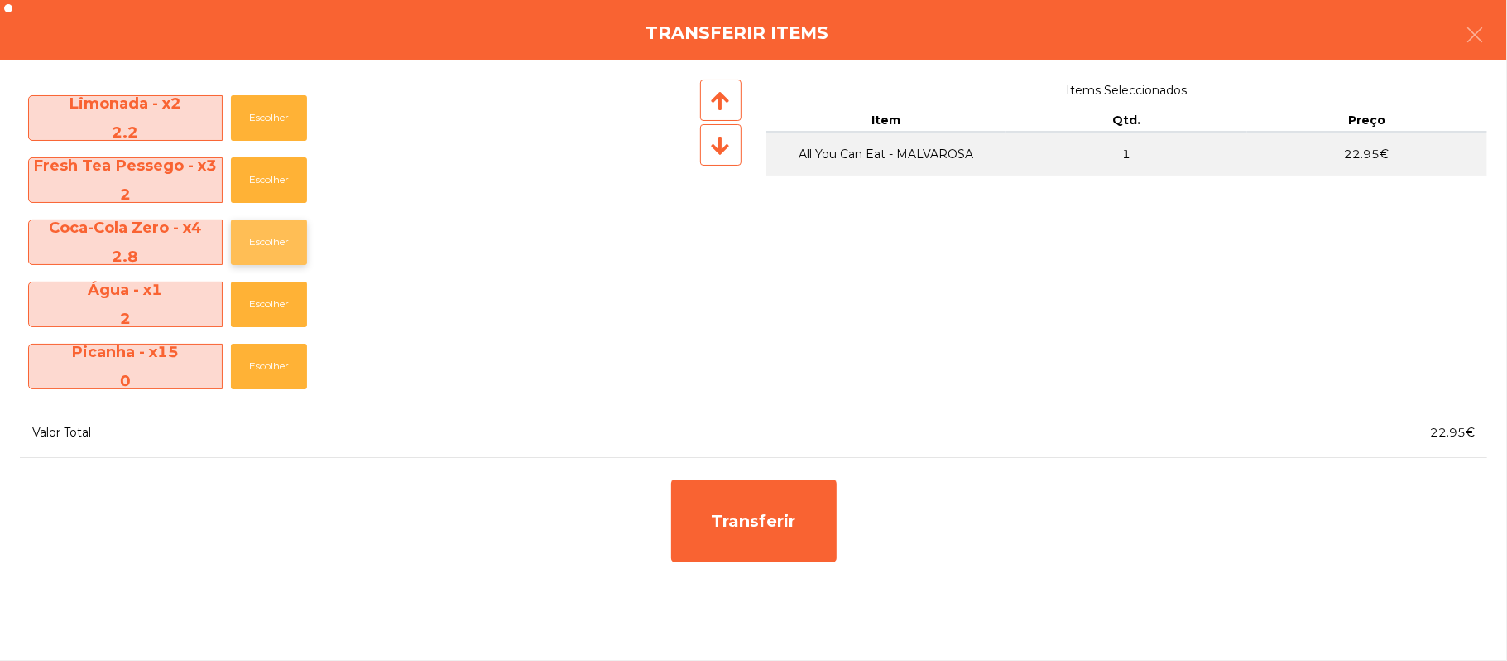
click at [269, 243] on button "Escolher" at bounding box center [269, 242] width 76 height 46
click at [270, 242] on button "Escolher" at bounding box center [269, 242] width 76 height 46
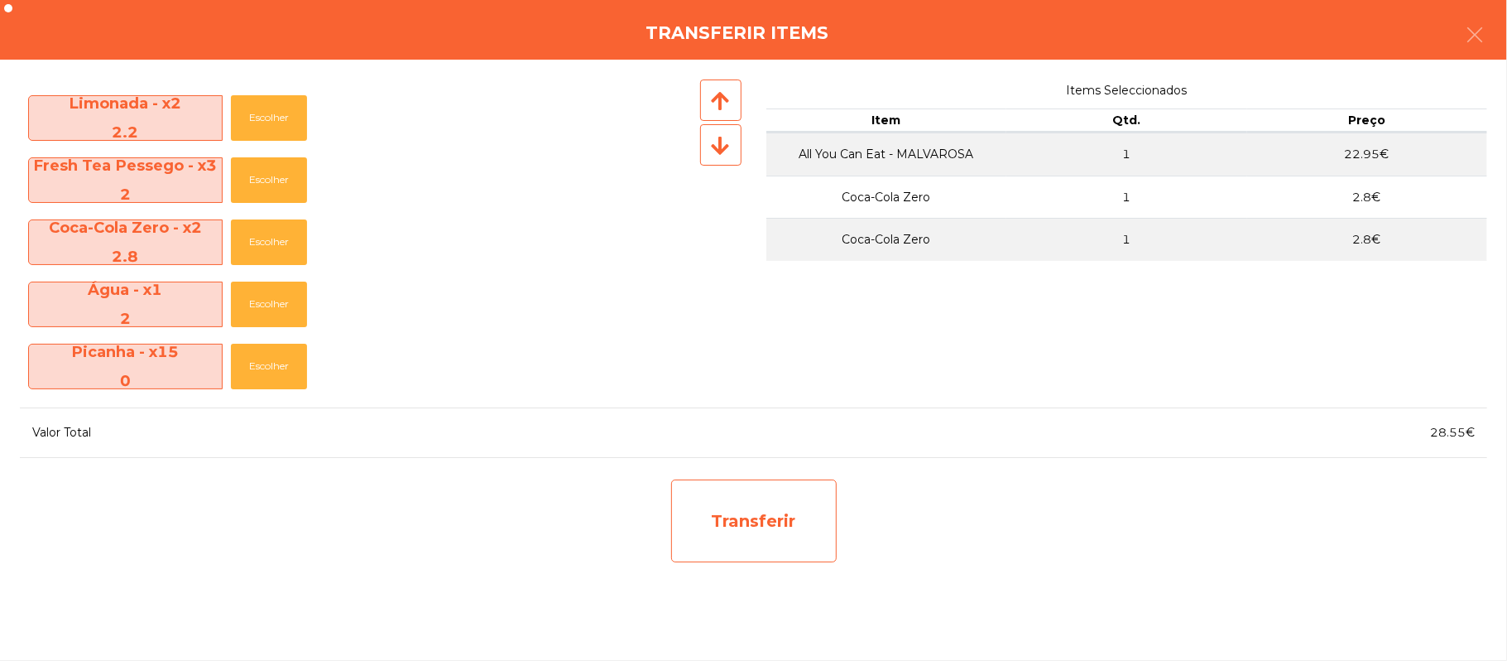
click at [752, 518] on div "Transferir" at bounding box center [754, 520] width 166 height 83
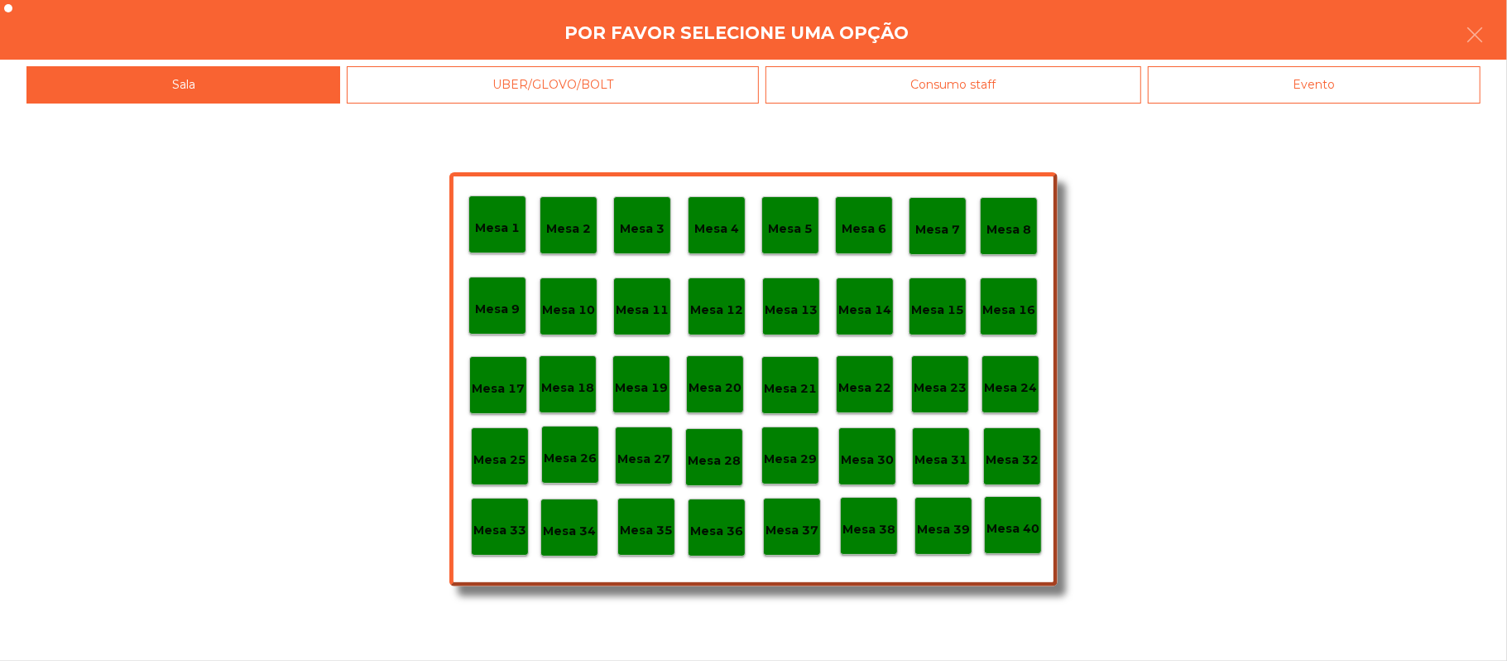
click at [502, 462] on p "Mesa 25" at bounding box center [499, 459] width 53 height 19
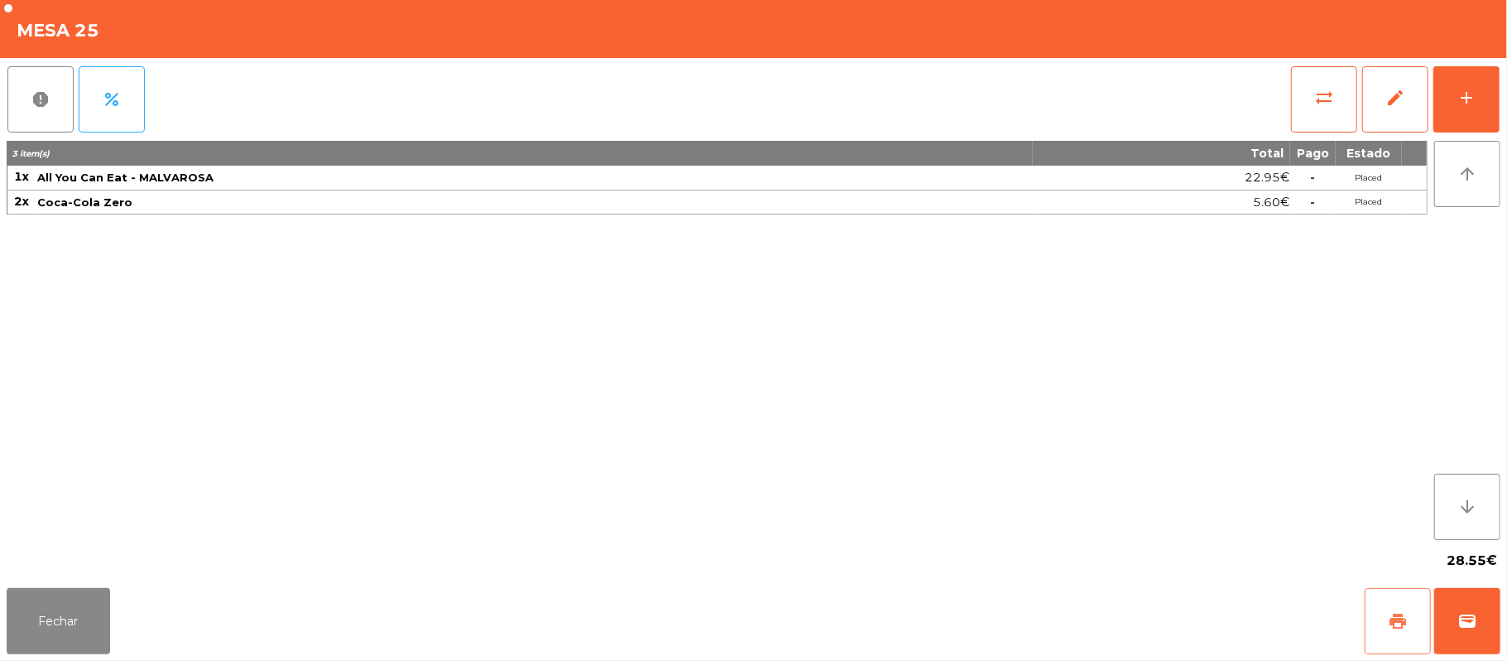
click at [1402, 621] on span "print" at bounding box center [1398, 621] width 20 height 20
click at [1439, 631] on button "wallet" at bounding box center [1468, 621] width 66 height 66
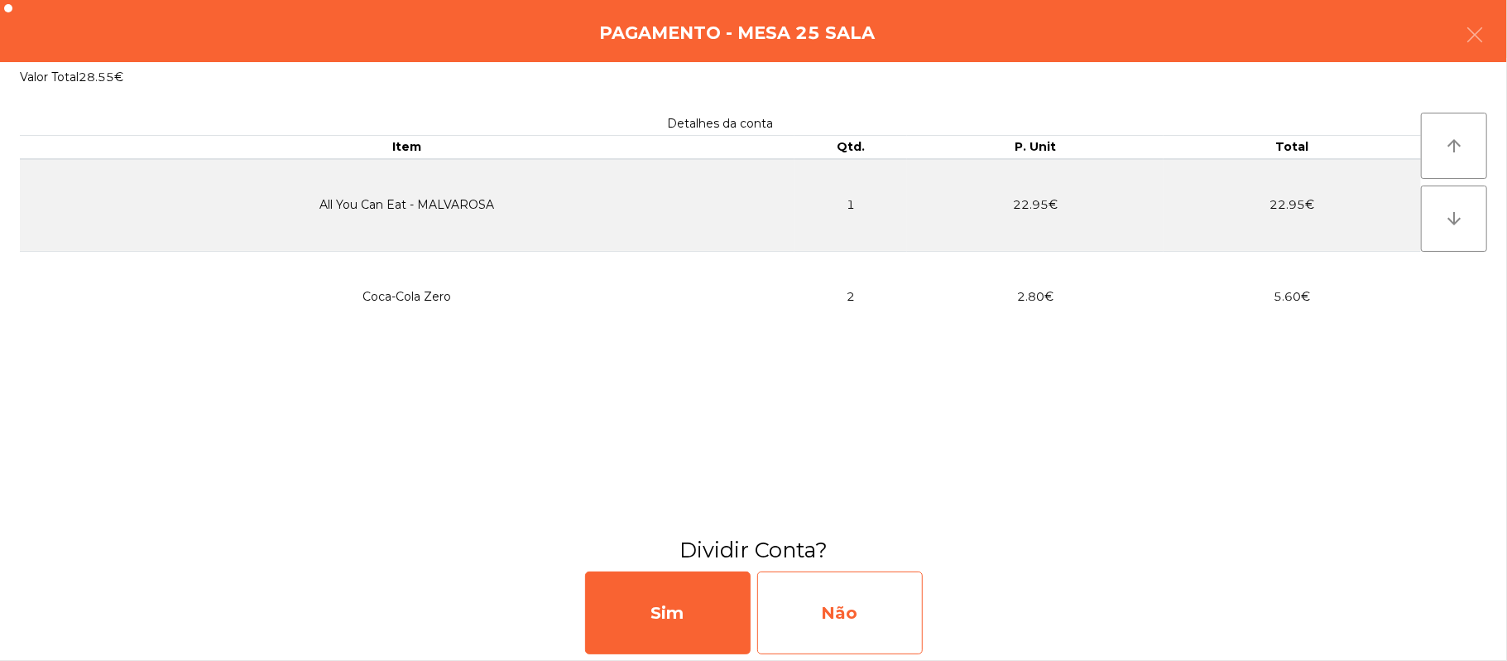
click at [828, 608] on div "Não" at bounding box center [840, 612] width 166 height 83
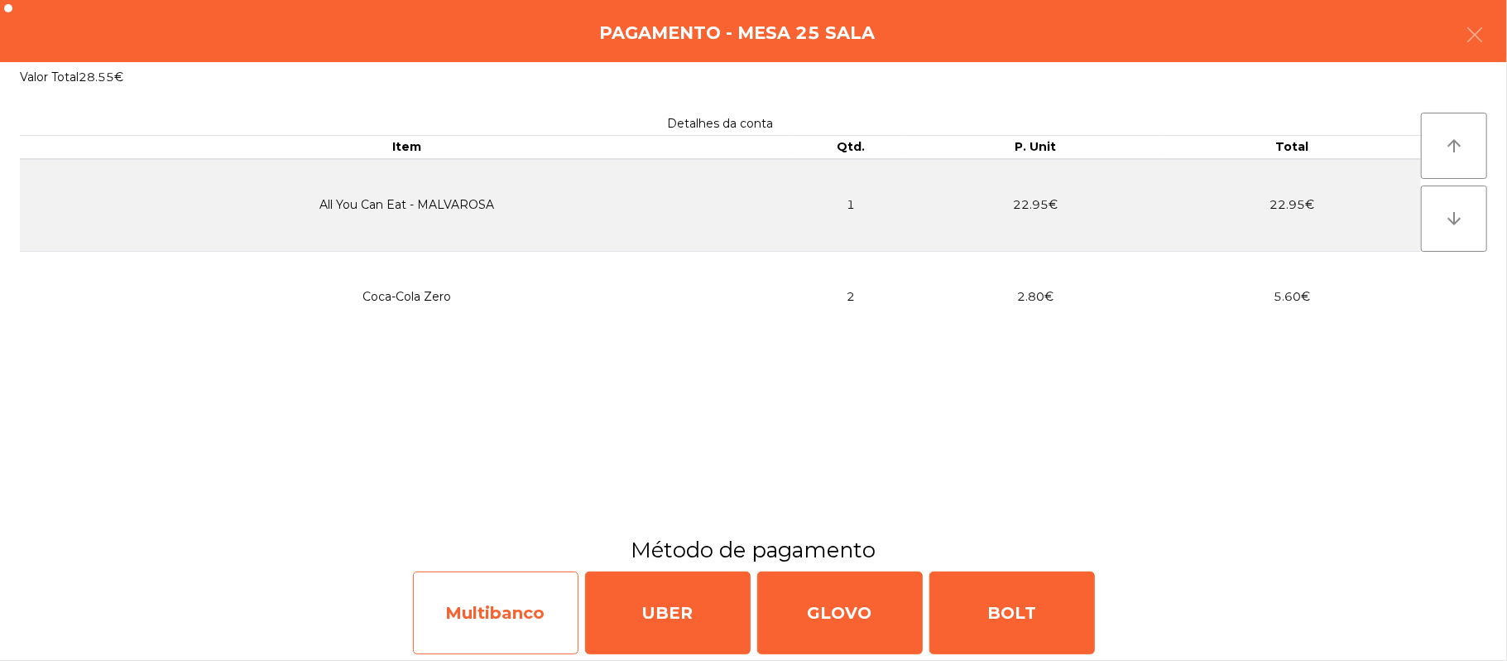
click at [523, 611] on div "Multibanco" at bounding box center [496, 612] width 166 height 83
select select "**"
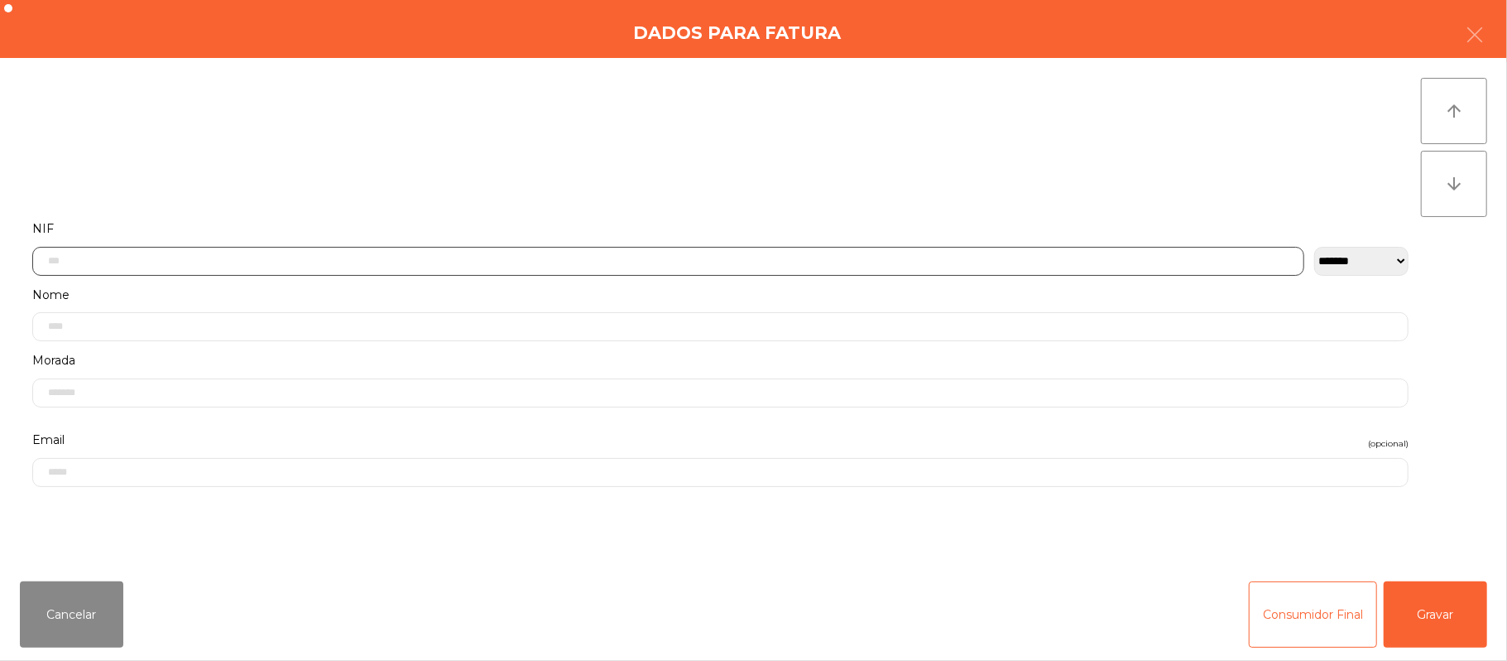
click at [315, 258] on input "text" at bounding box center [668, 261] width 1272 height 29
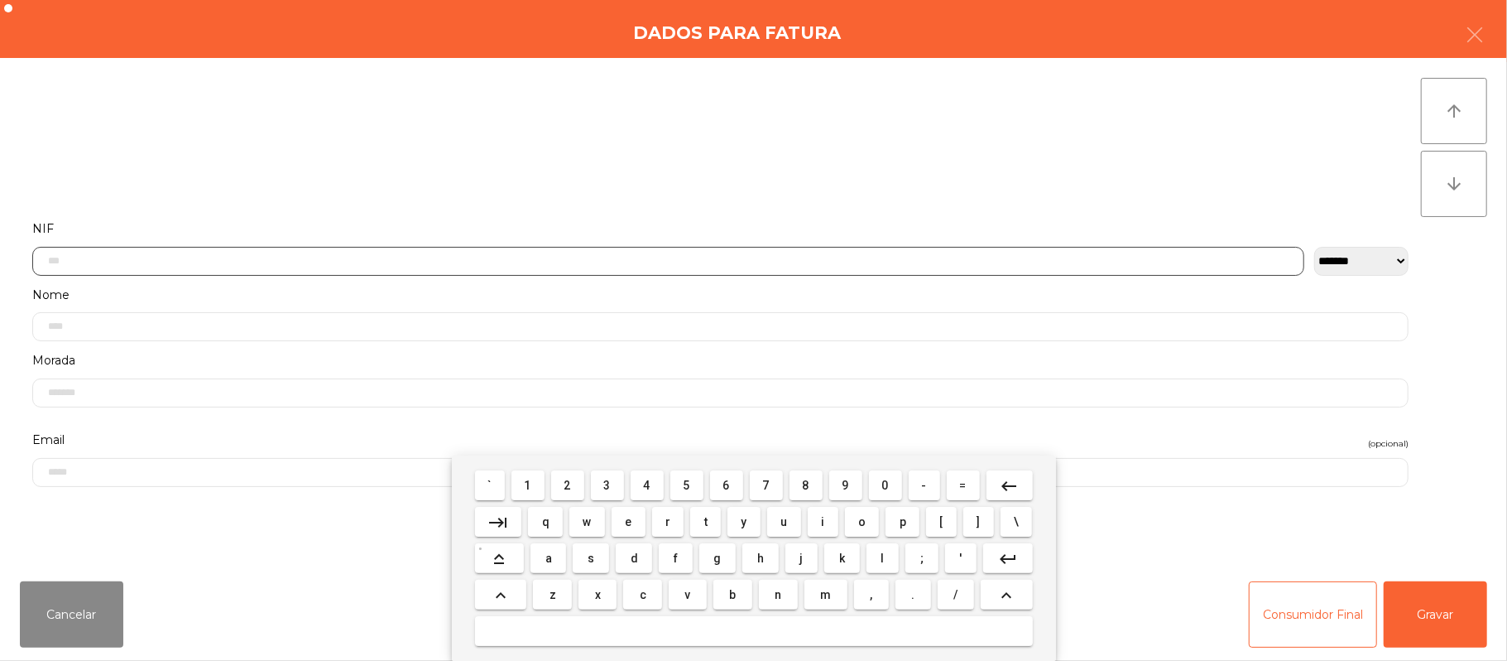
scroll to position [139, 0]
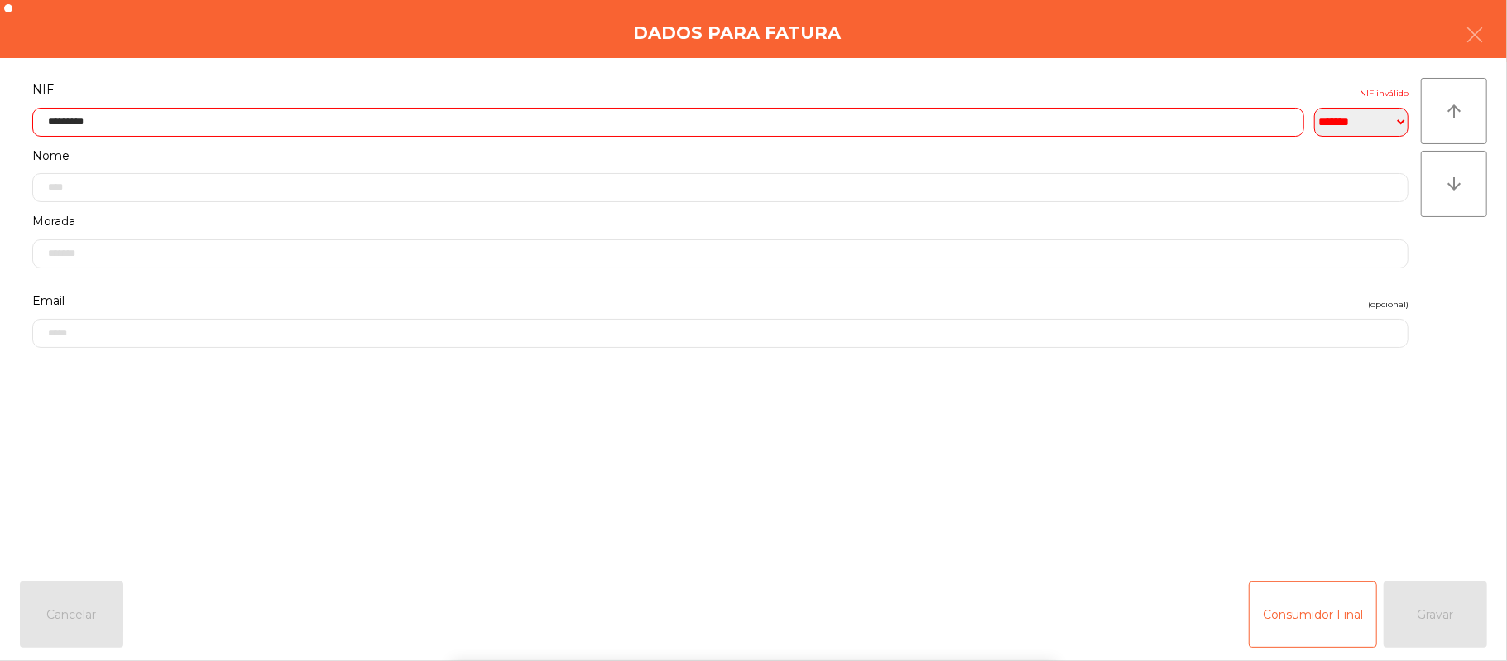
click at [194, 119] on input "*********" at bounding box center [668, 122] width 1272 height 29
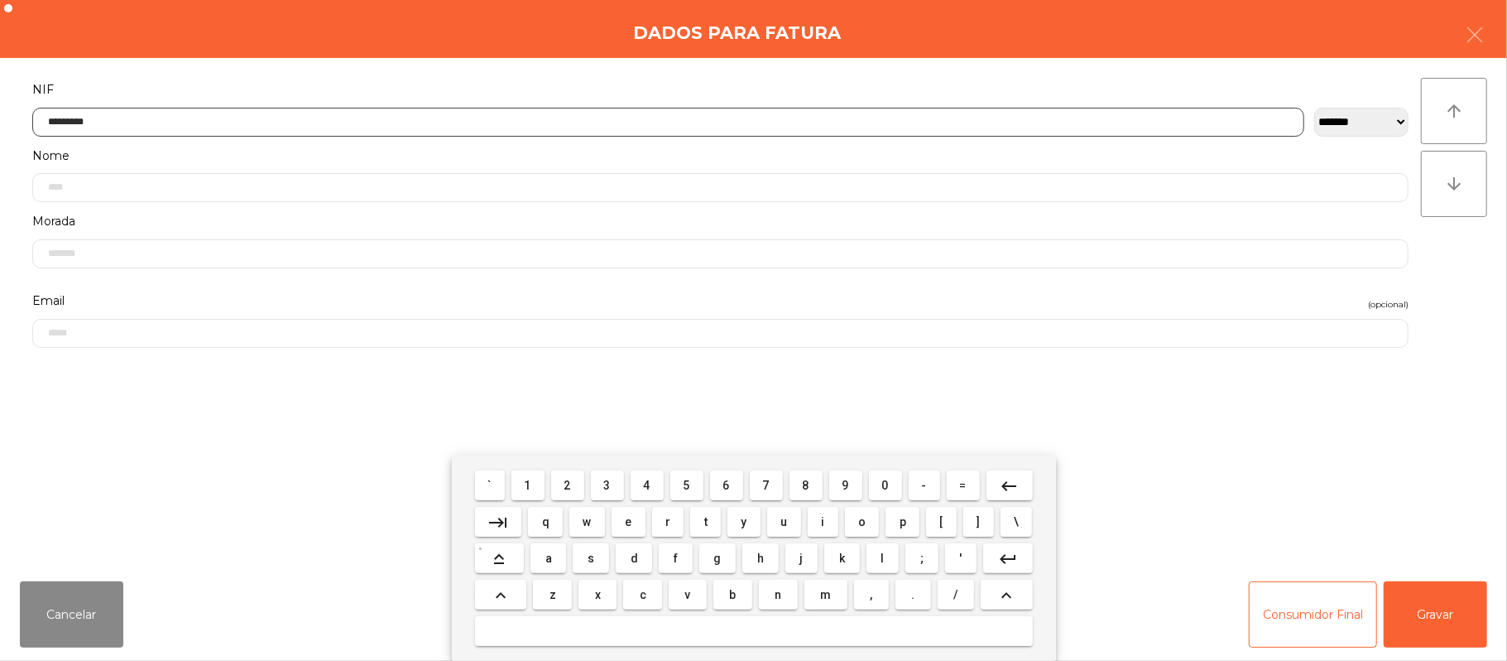
type input "*********"
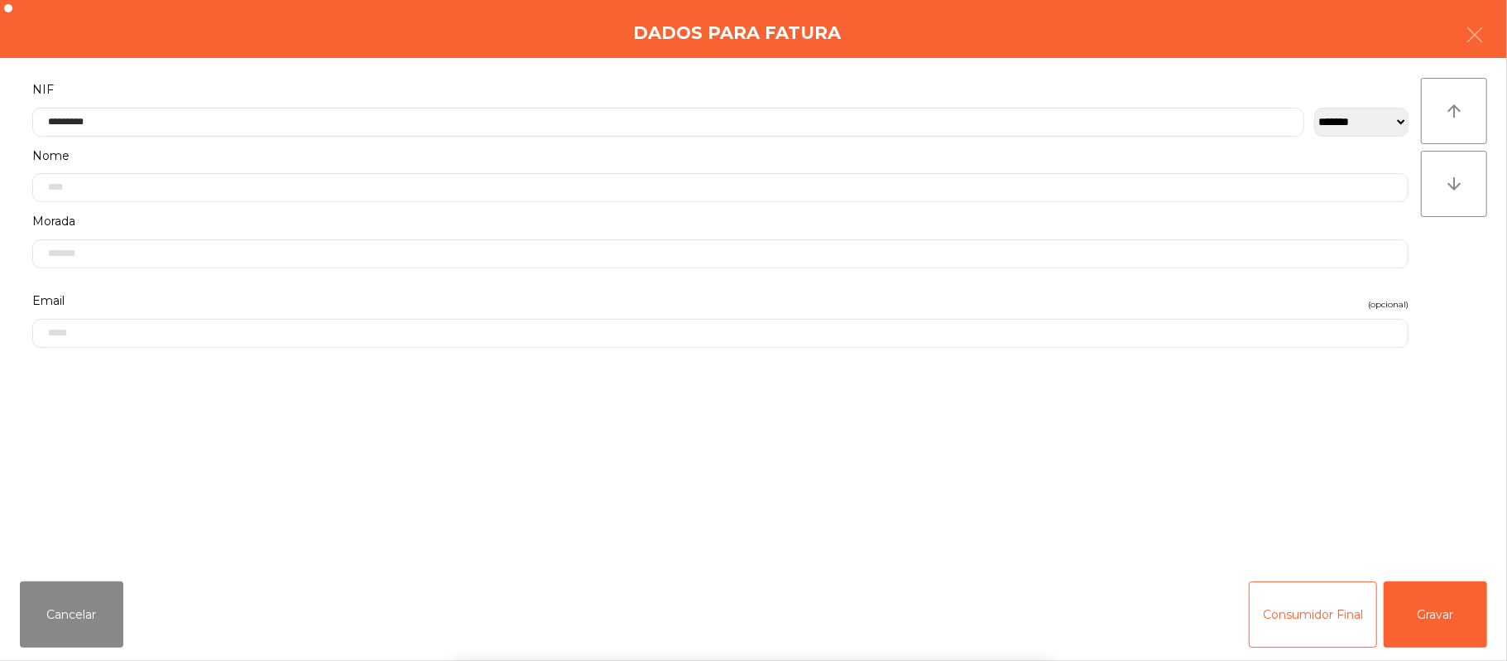
click at [1420, 626] on div "` 1 2 3 4 5 6 7 8 9 0 - = keyboard_backspace keyboard_tab q w e r t y u i o p […" at bounding box center [753, 557] width 1507 height 205
click at [1428, 611] on button "Gravar" at bounding box center [1435, 614] width 103 height 66
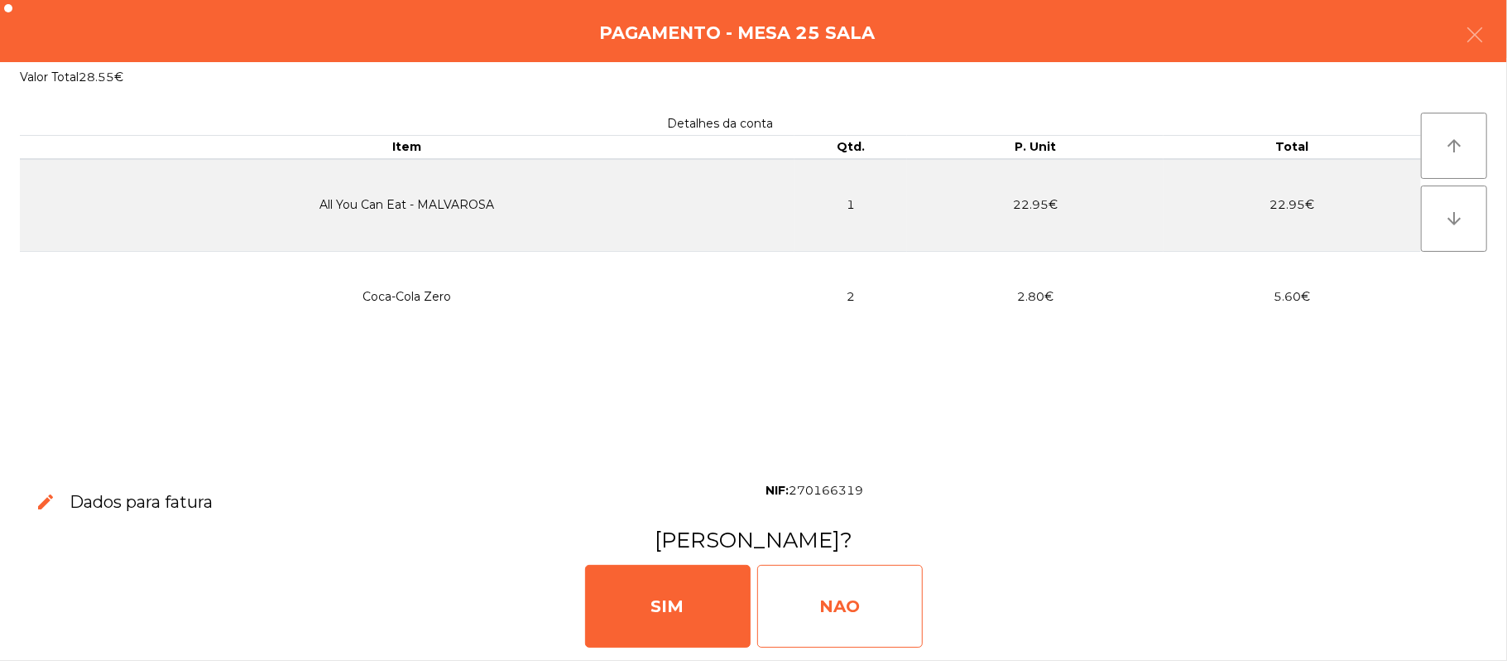
click at [844, 594] on div "NAO" at bounding box center [840, 606] width 166 height 83
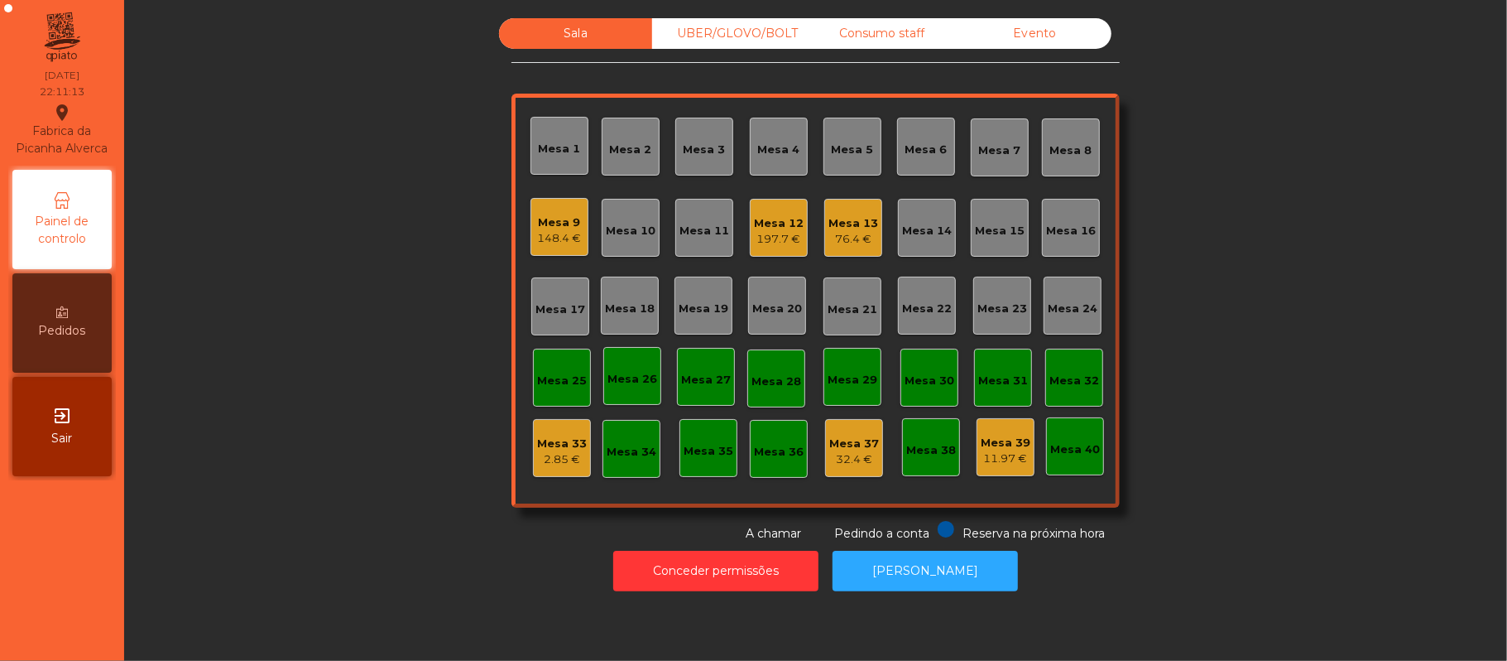
click at [538, 209] on div "Mesa 9 148.4 €" at bounding box center [560, 227] width 44 height 39
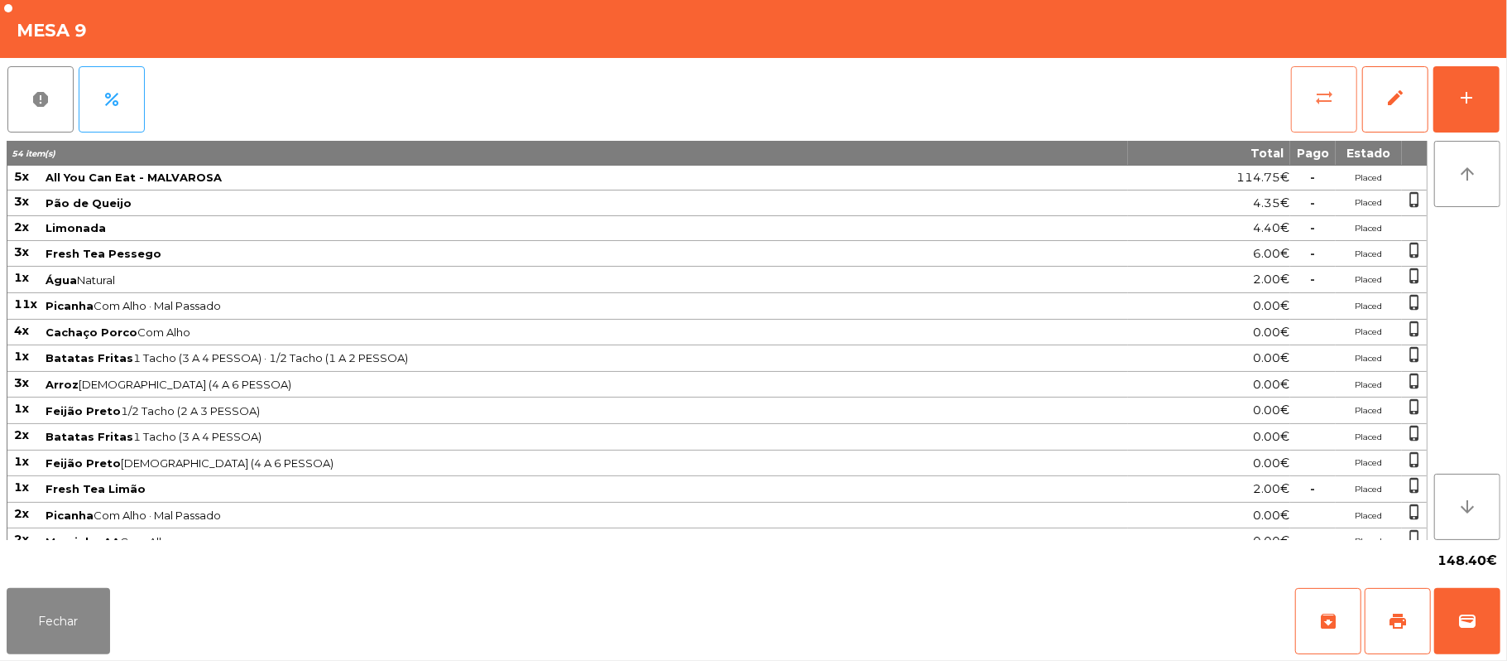
click at [1333, 104] on span "sync_alt" at bounding box center [1324, 98] width 20 height 20
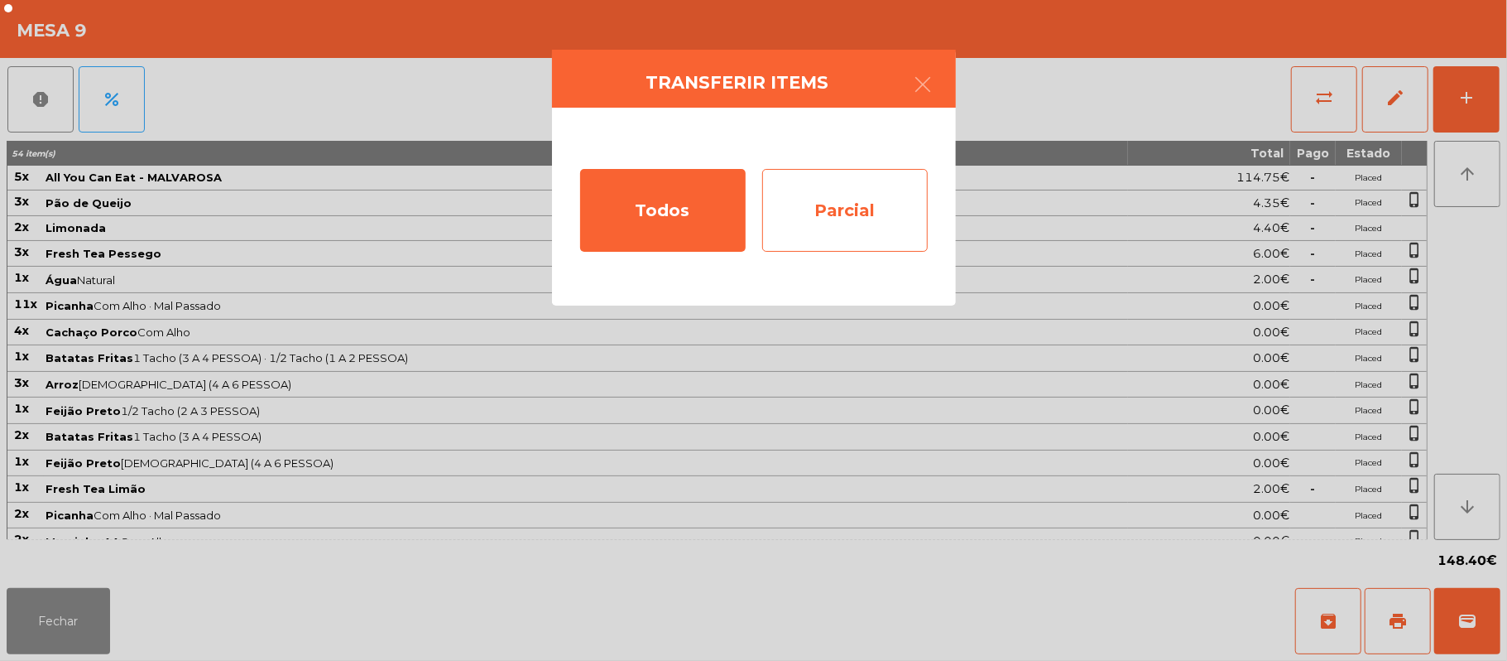
click at [864, 222] on div "Parcial" at bounding box center [845, 210] width 166 height 83
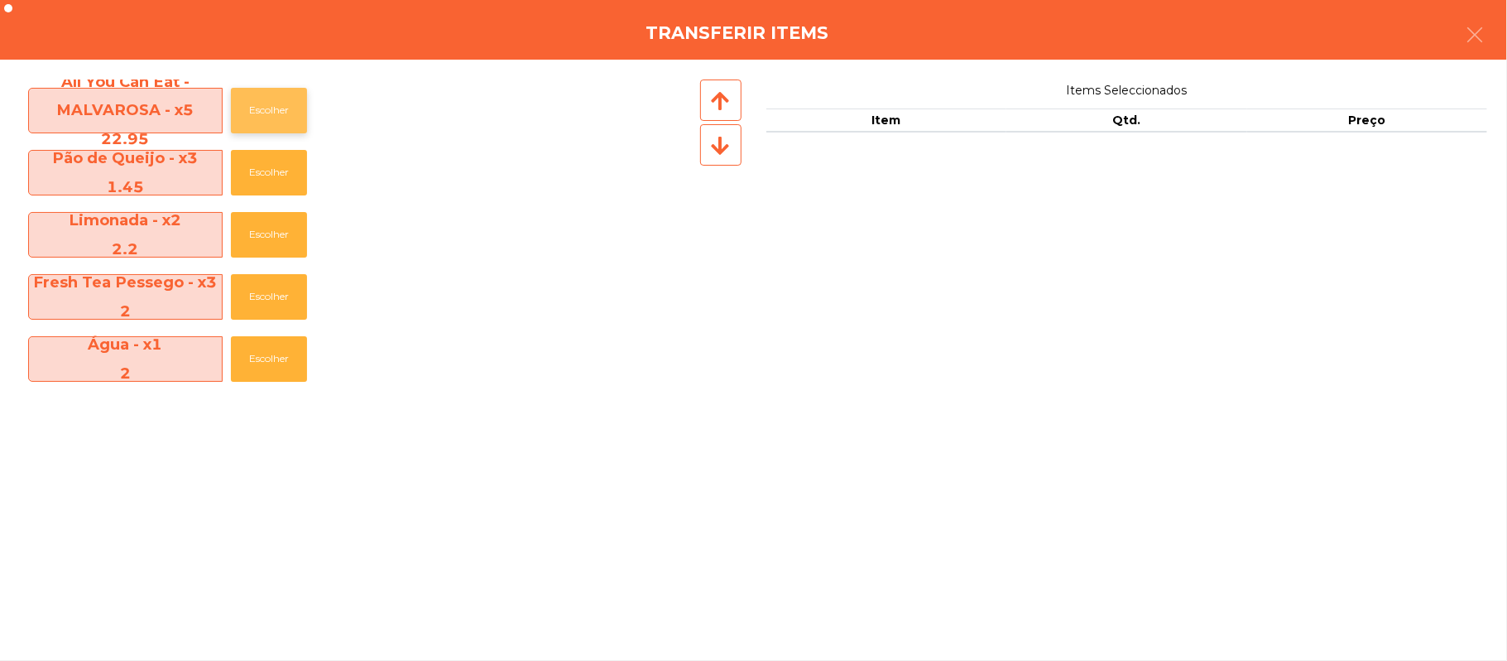
click at [258, 101] on button "Escolher" at bounding box center [269, 111] width 76 height 46
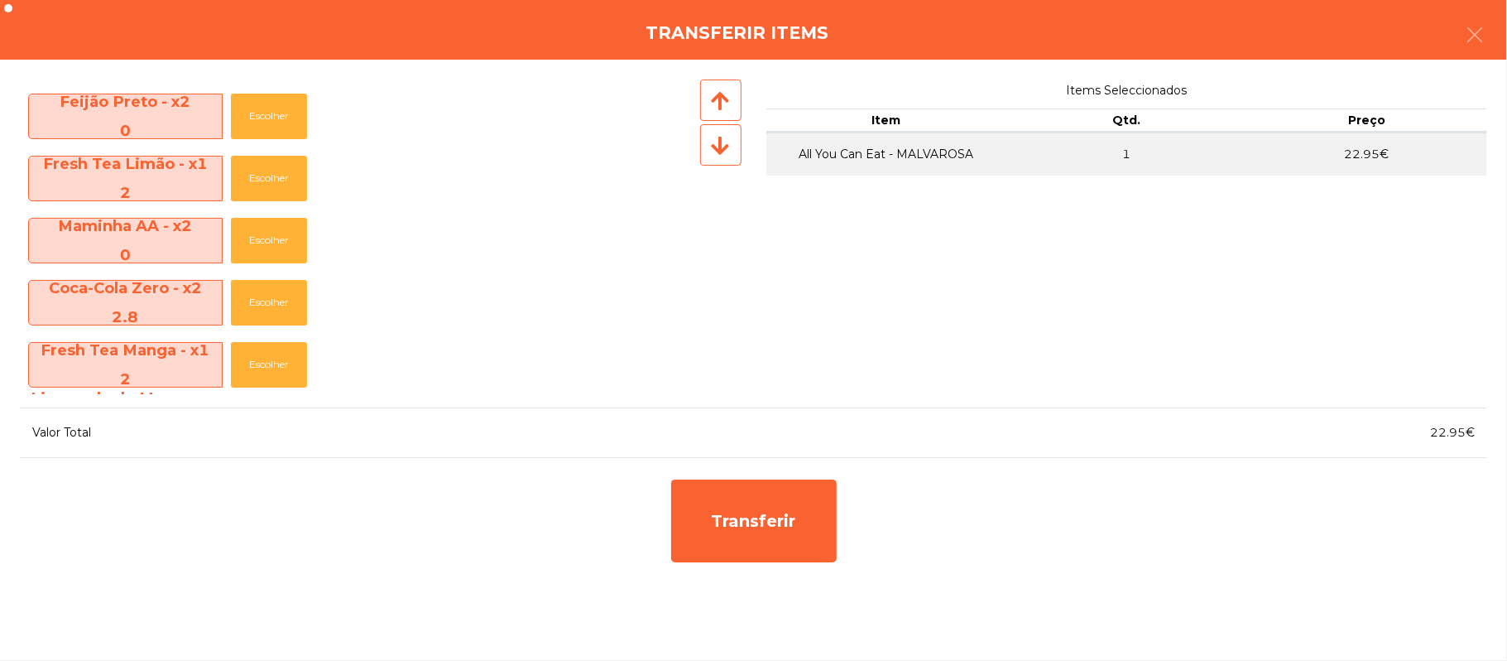
scroll to position [560, 0]
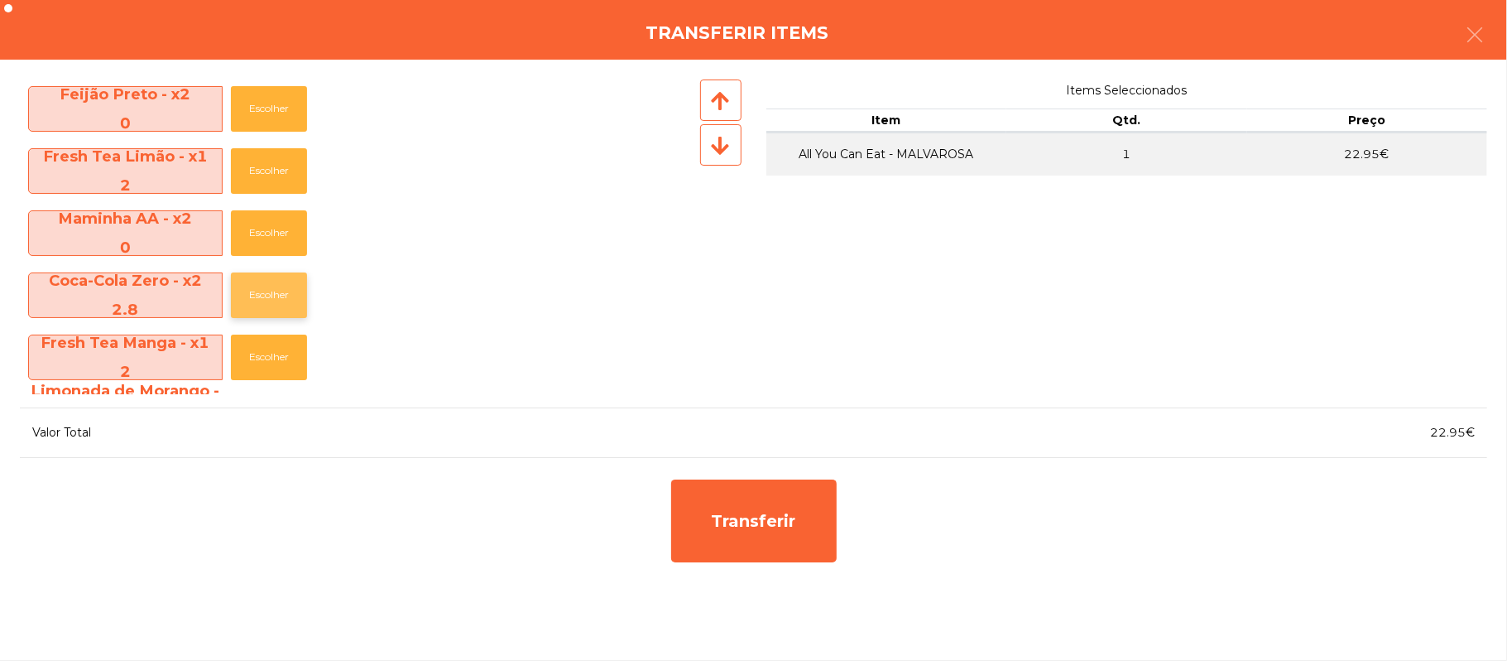
click at [272, 289] on button "Escolher" at bounding box center [269, 295] width 76 height 46
click at [276, 293] on button "Escolher" at bounding box center [269, 295] width 76 height 46
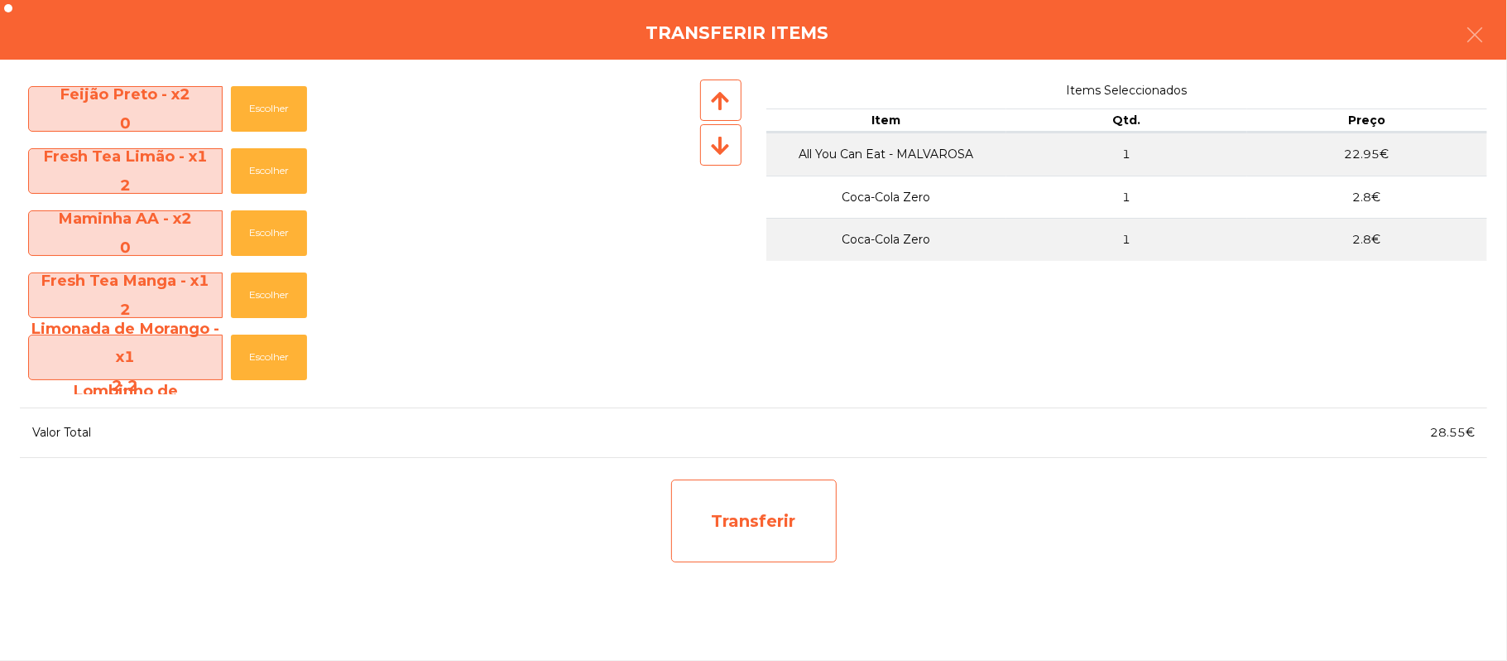
click at [749, 546] on div "Transferir" at bounding box center [754, 520] width 166 height 83
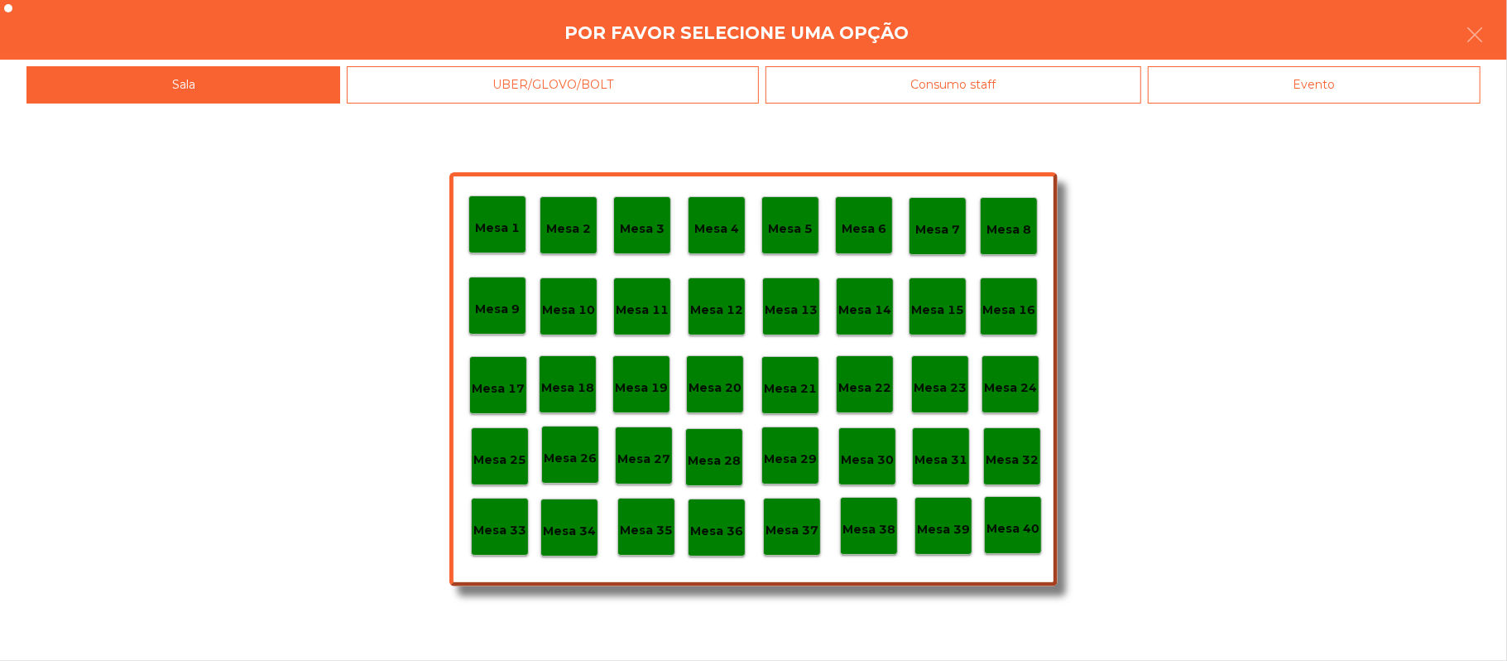
click at [507, 454] on p "Mesa 25" at bounding box center [499, 459] width 53 height 19
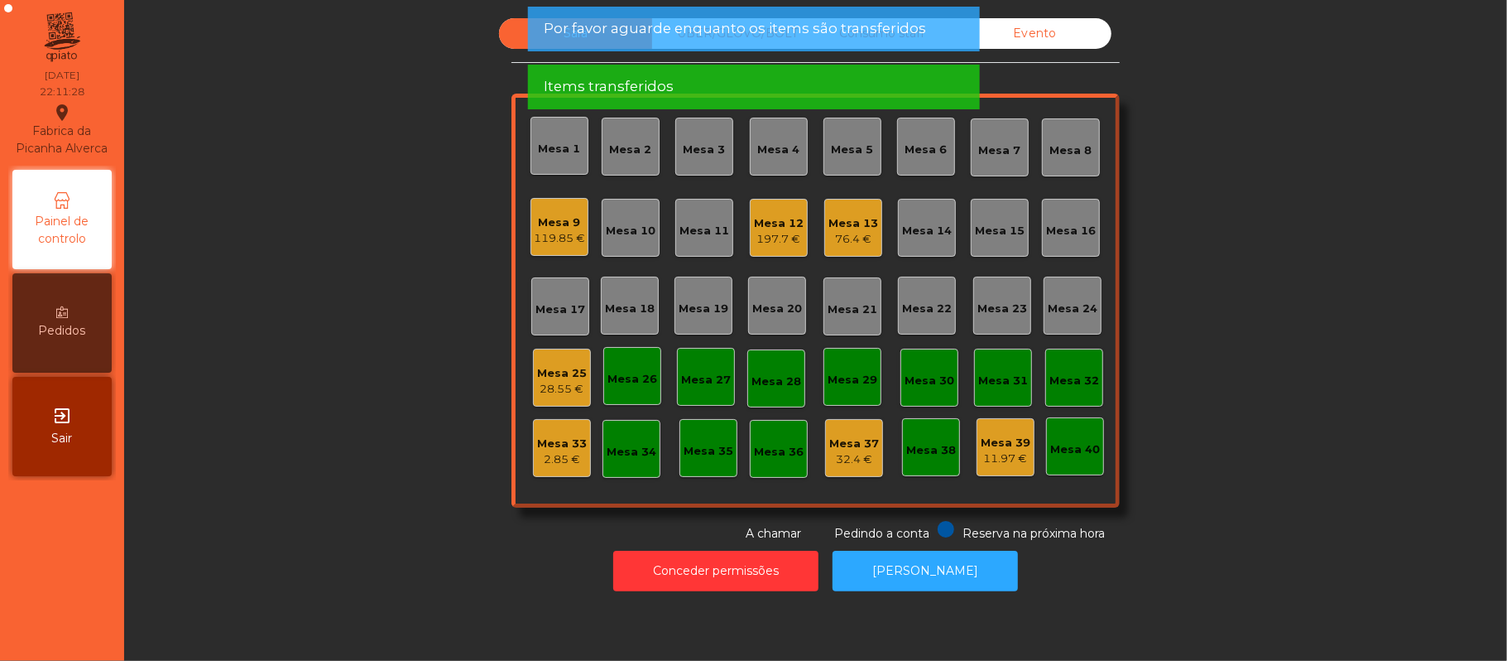
click at [550, 374] on div "Mesa 25" at bounding box center [562, 373] width 50 height 17
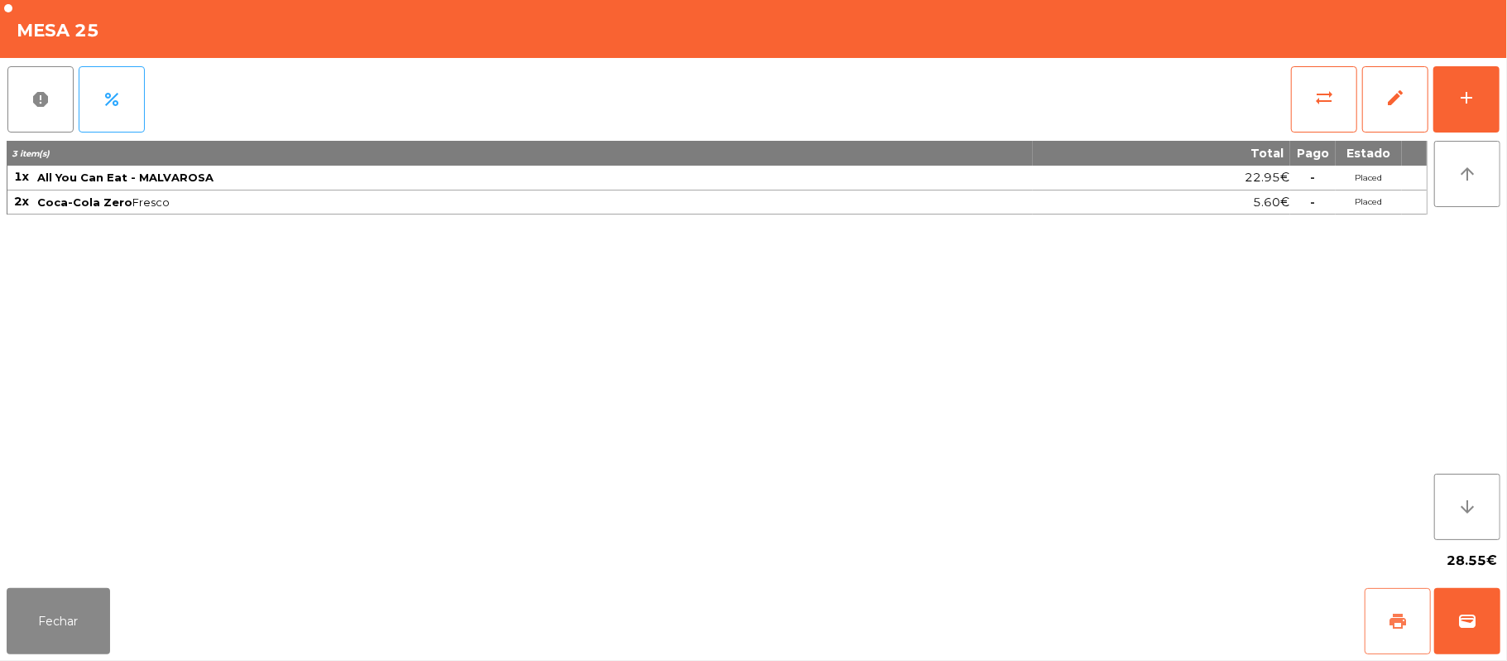
click at [1411, 623] on button "print" at bounding box center [1398, 621] width 66 height 66
click at [1316, 113] on button "sync_alt" at bounding box center [1324, 99] width 66 height 66
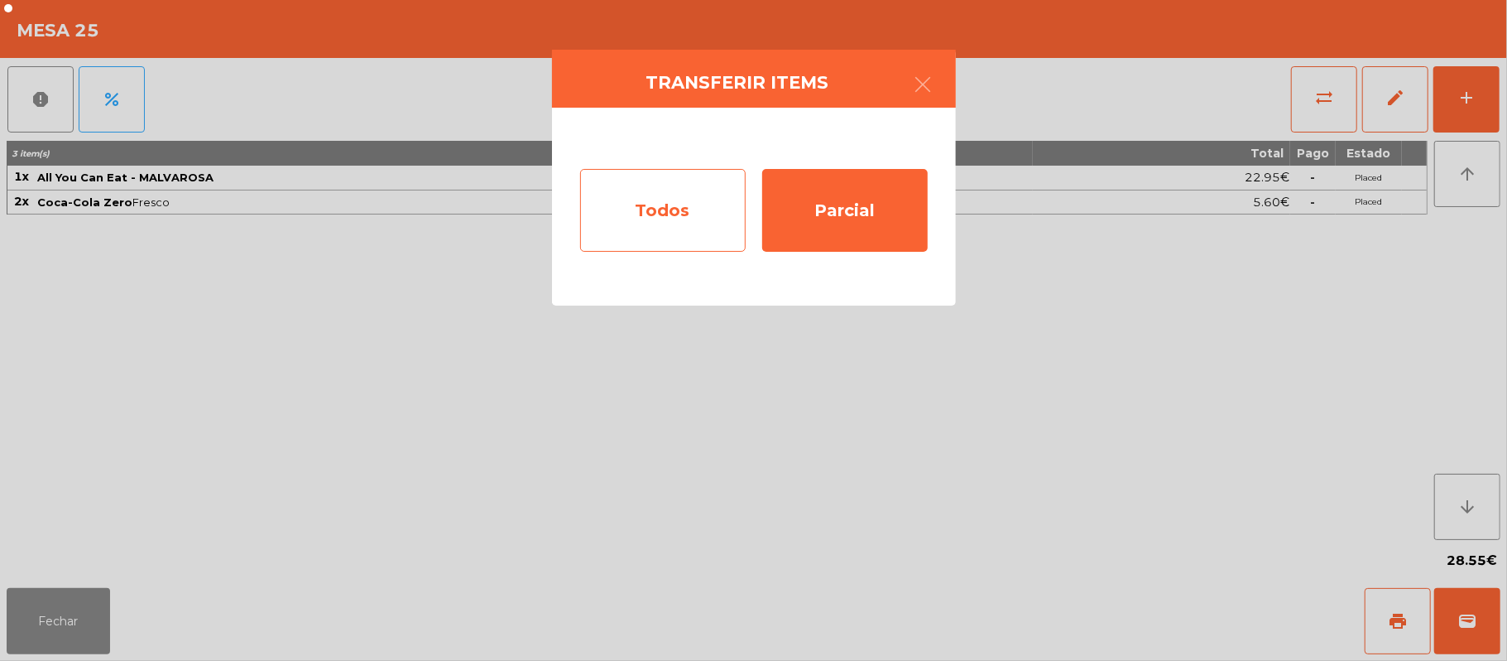
click at [673, 203] on div "Todos" at bounding box center [663, 210] width 166 height 83
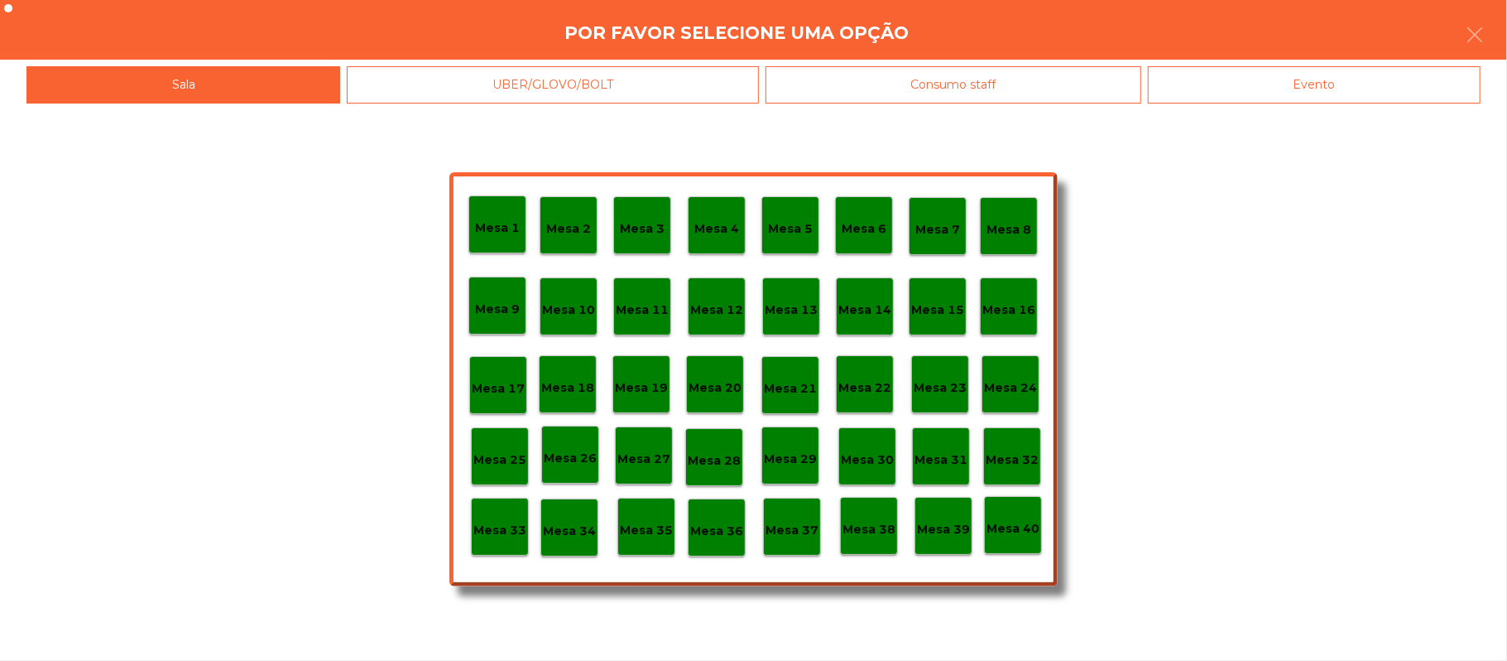
click at [1314, 88] on div "Evento" at bounding box center [1314, 84] width 333 height 37
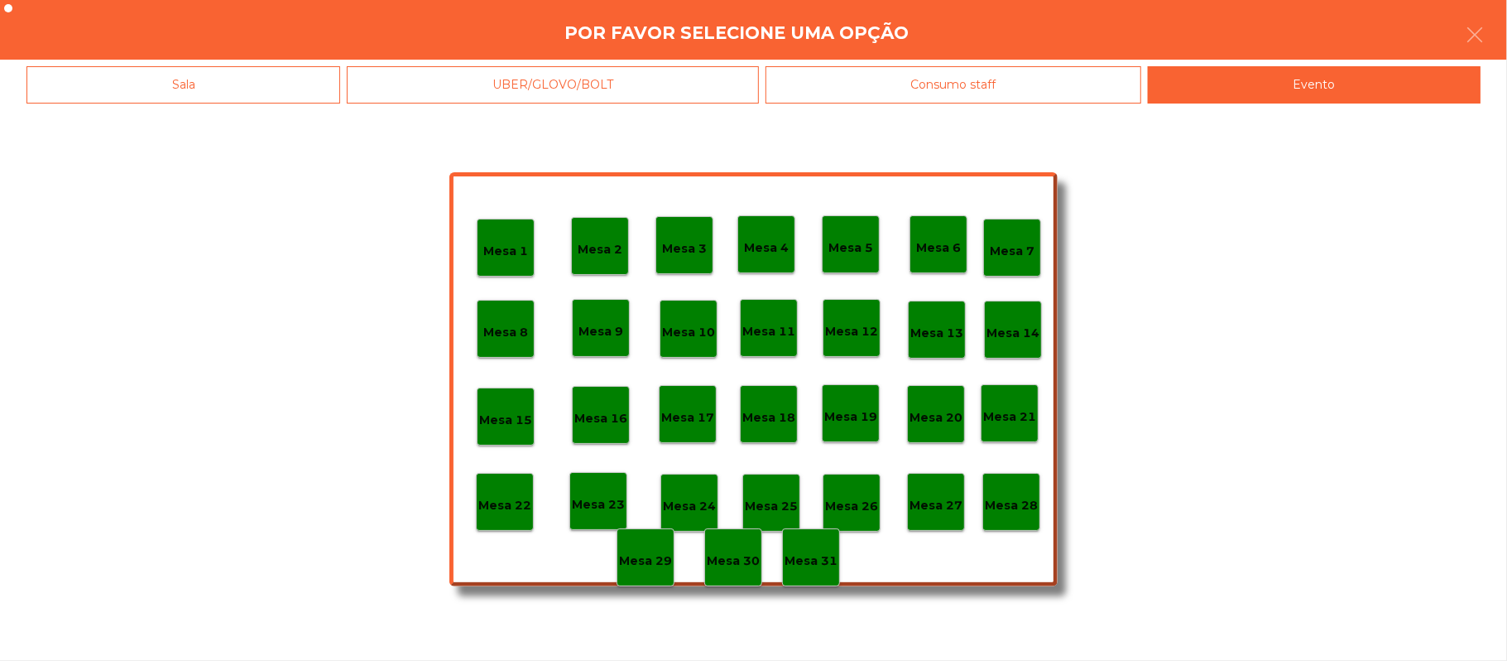
click at [1014, 496] on p "Mesa 28" at bounding box center [1011, 505] width 53 height 19
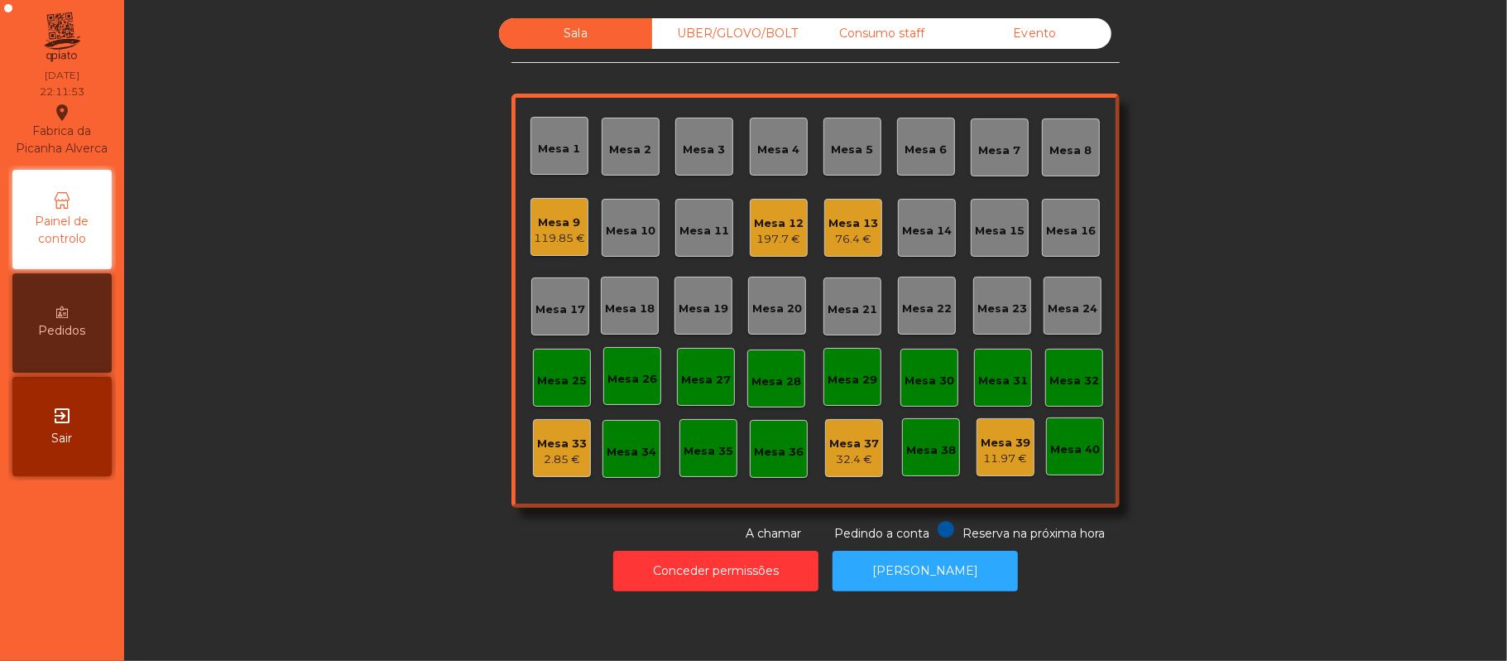
click at [547, 235] on div "119.85 €" at bounding box center [559, 238] width 51 height 17
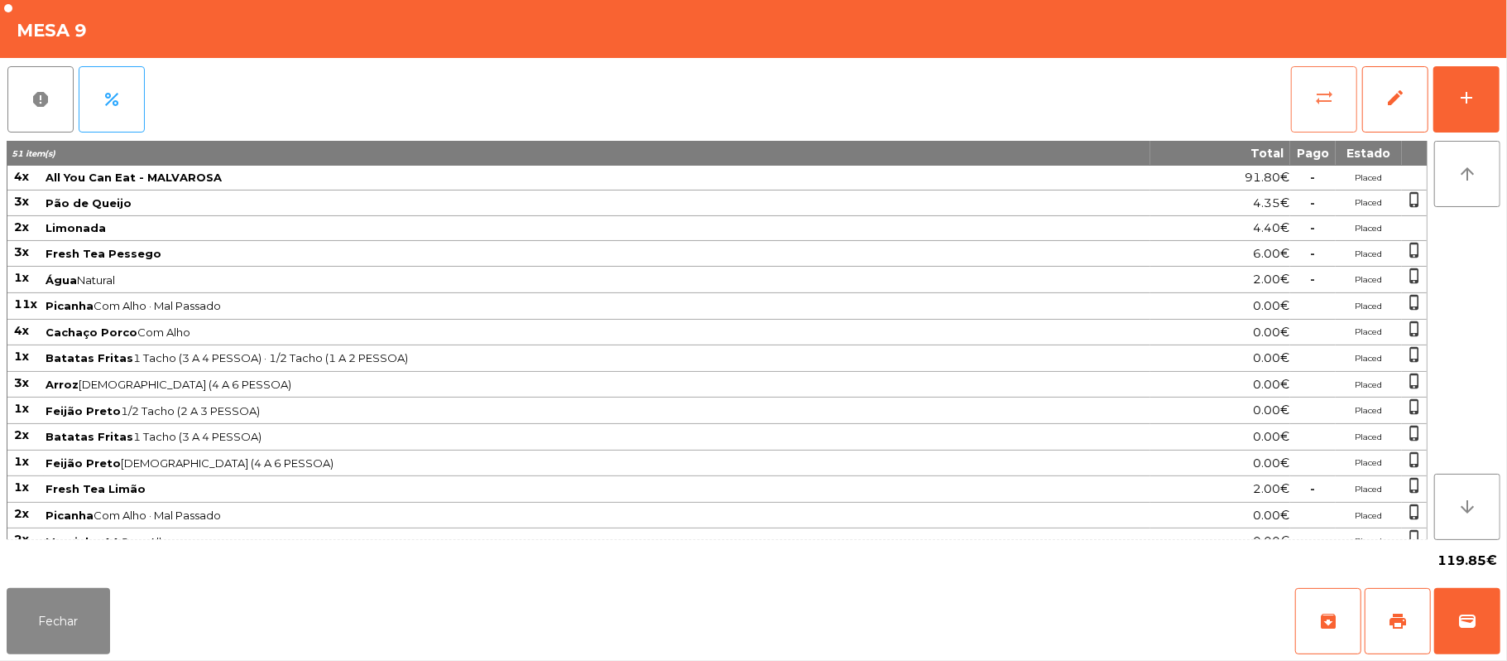
click at [1341, 84] on button "sync_alt" at bounding box center [1324, 99] width 66 height 66
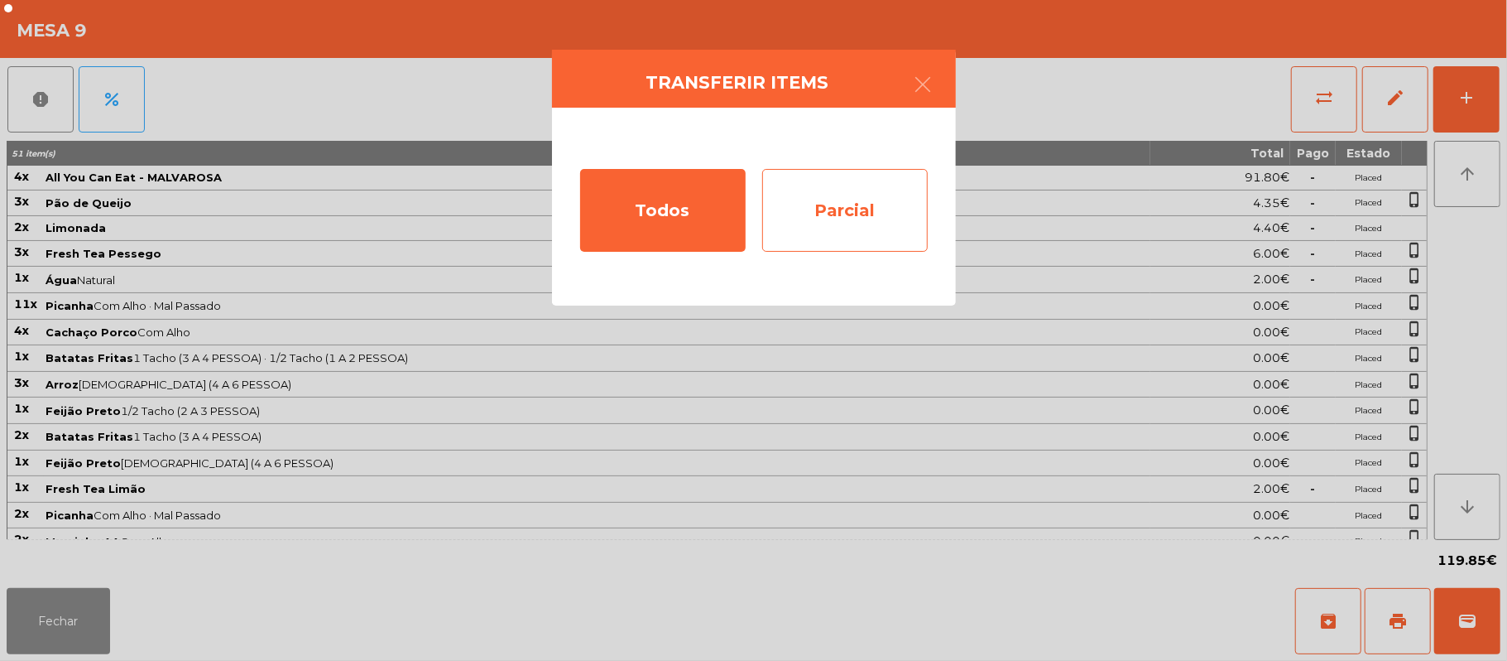
click at [896, 207] on div "Parcial" at bounding box center [845, 210] width 166 height 83
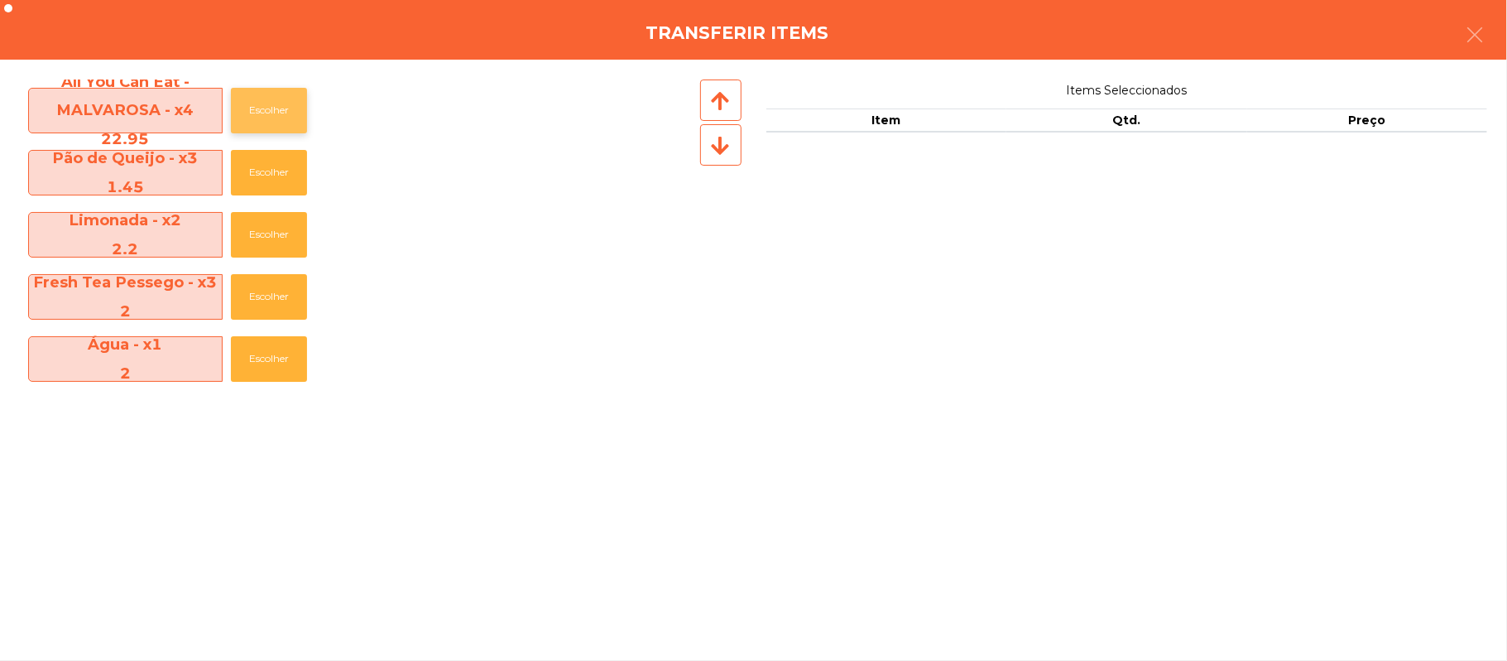
click at [279, 107] on button "Escolher" at bounding box center [269, 111] width 76 height 46
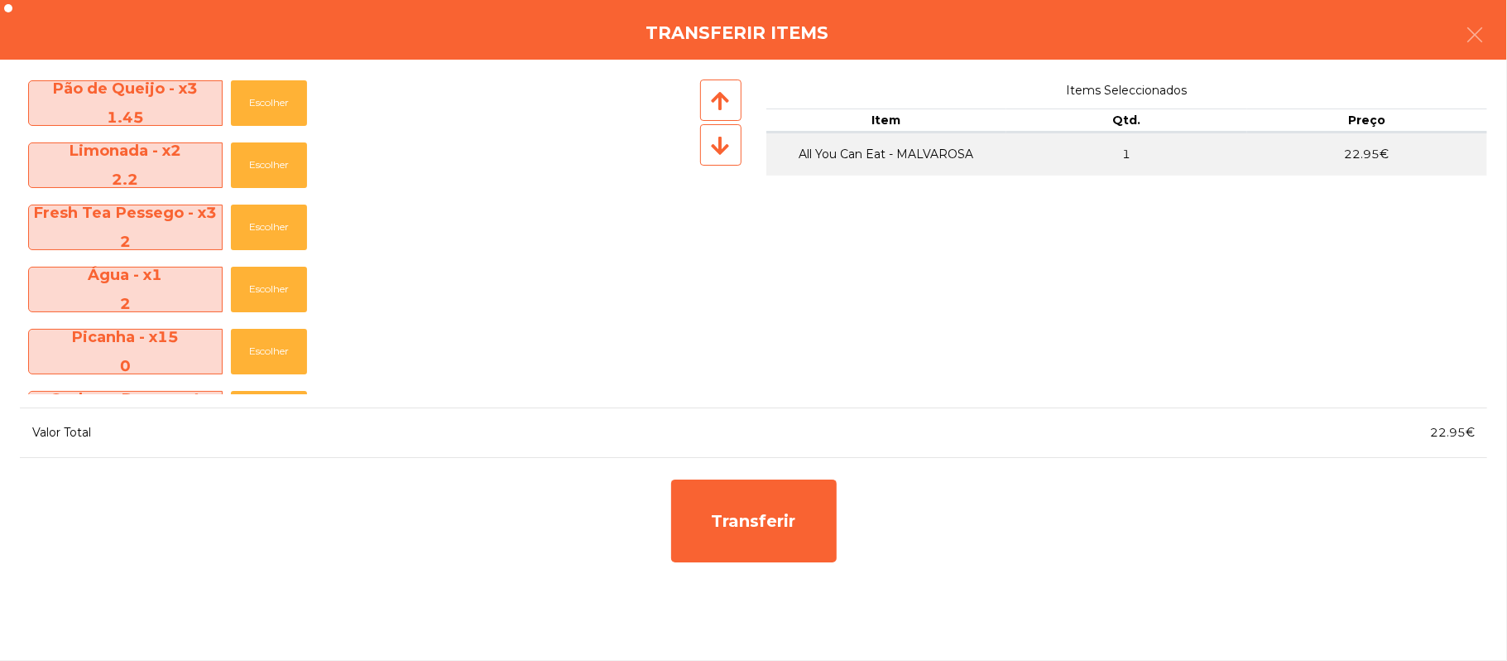
scroll to position [98, 0]
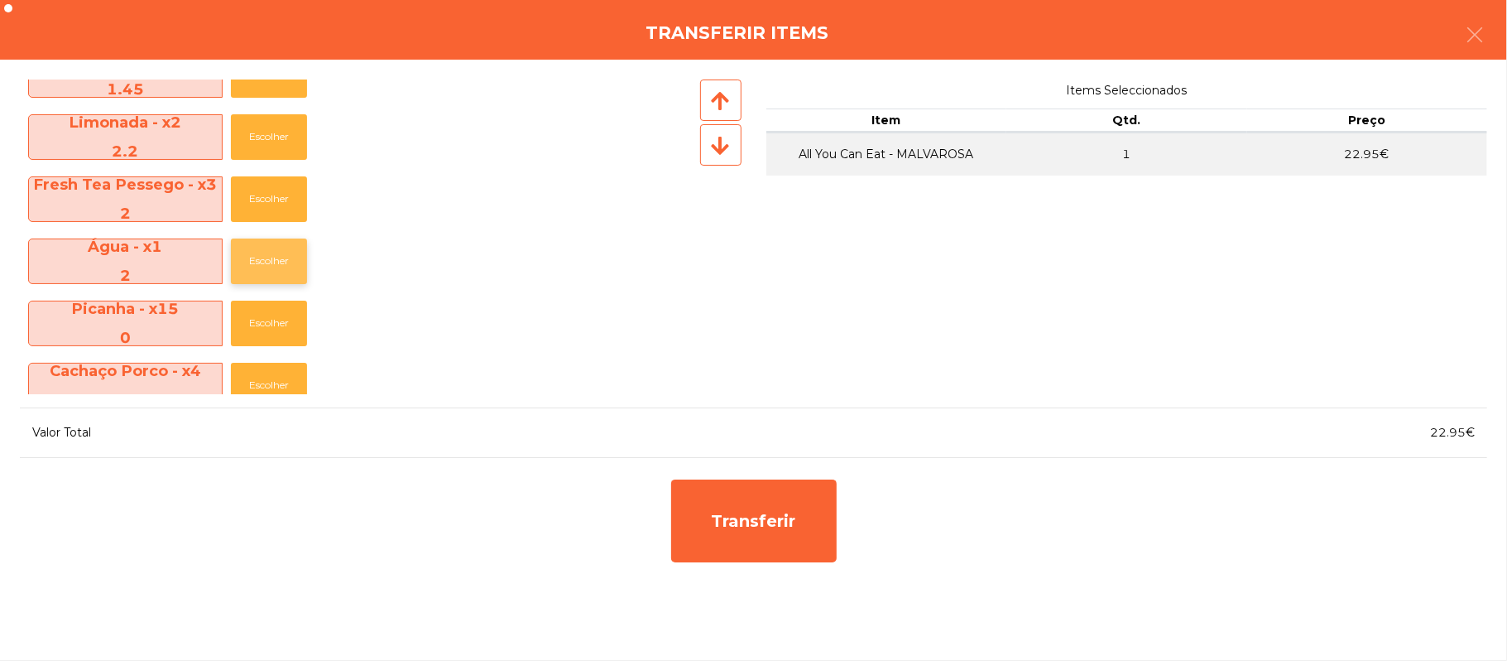
click at [273, 260] on button "Escolher" at bounding box center [269, 261] width 76 height 46
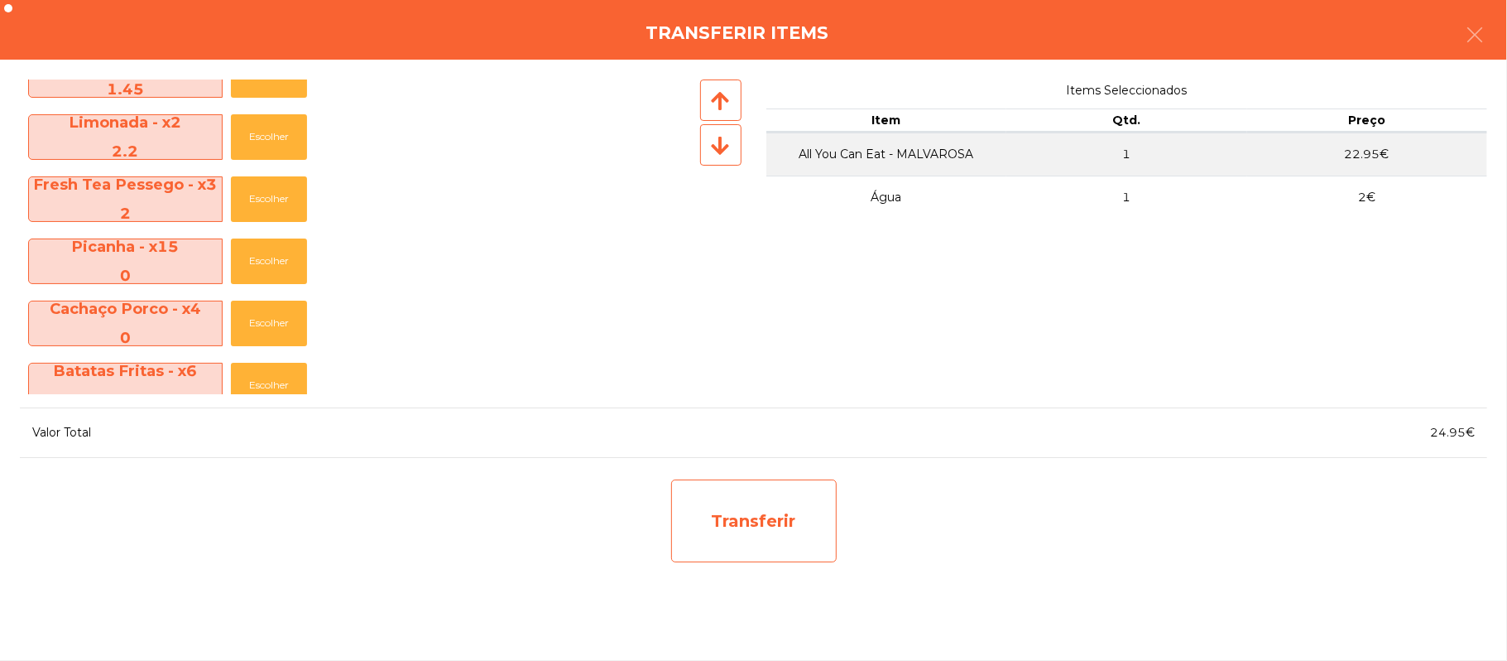
click at [790, 523] on div "Transferir" at bounding box center [754, 520] width 166 height 83
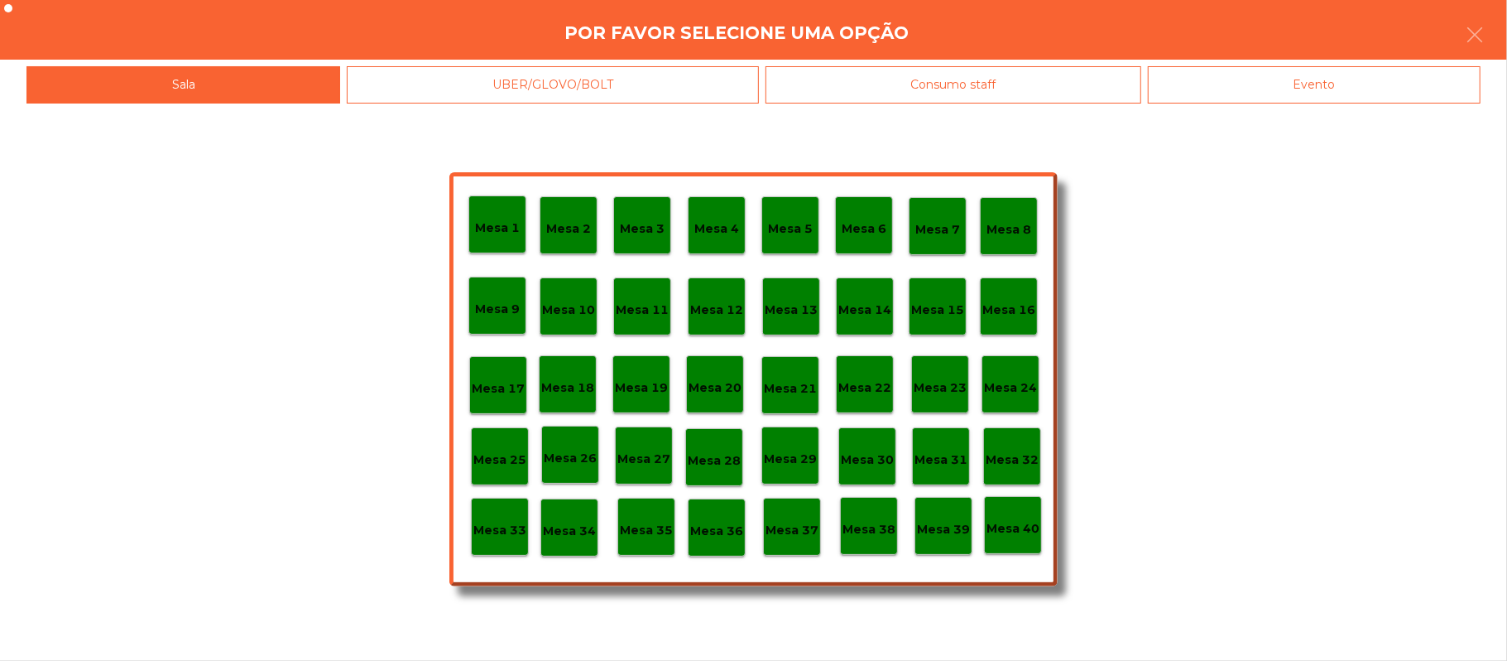
click at [501, 454] on p "Mesa 25" at bounding box center [499, 459] width 53 height 19
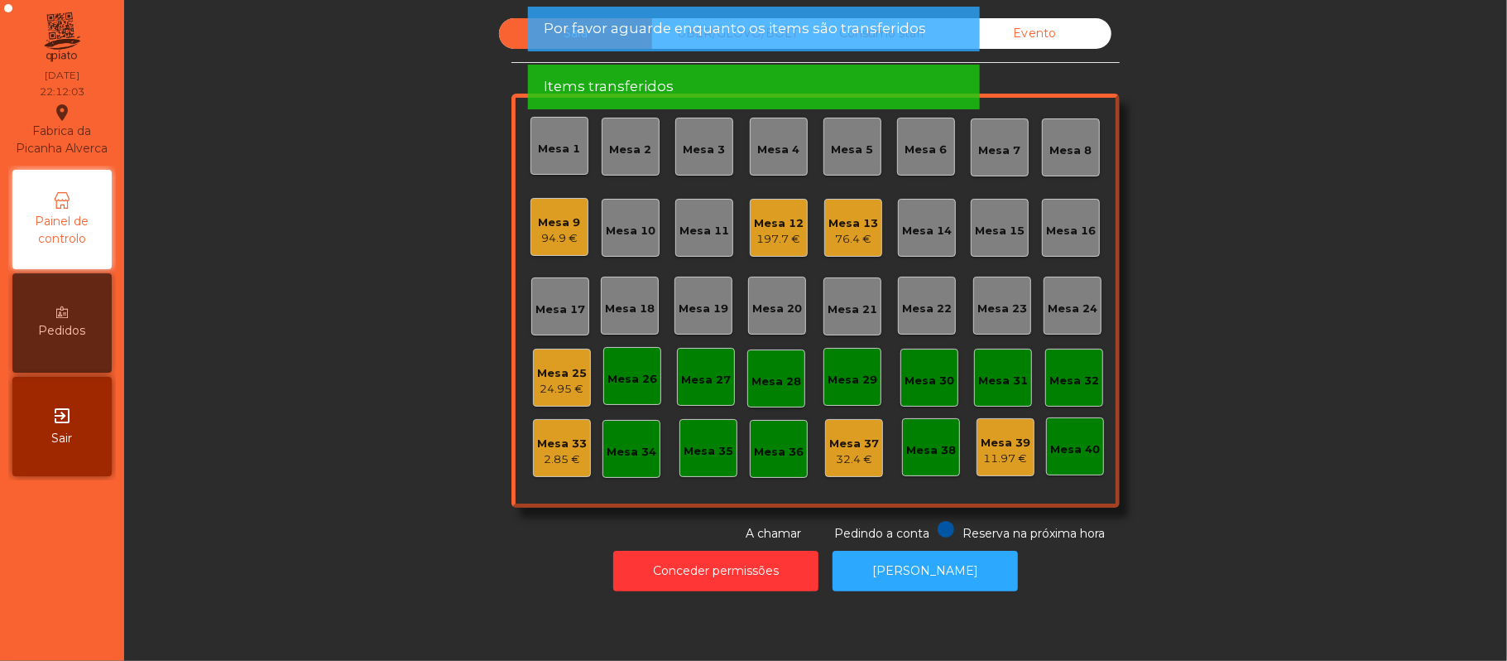
click at [541, 371] on div "Mesa 25" at bounding box center [562, 373] width 50 height 17
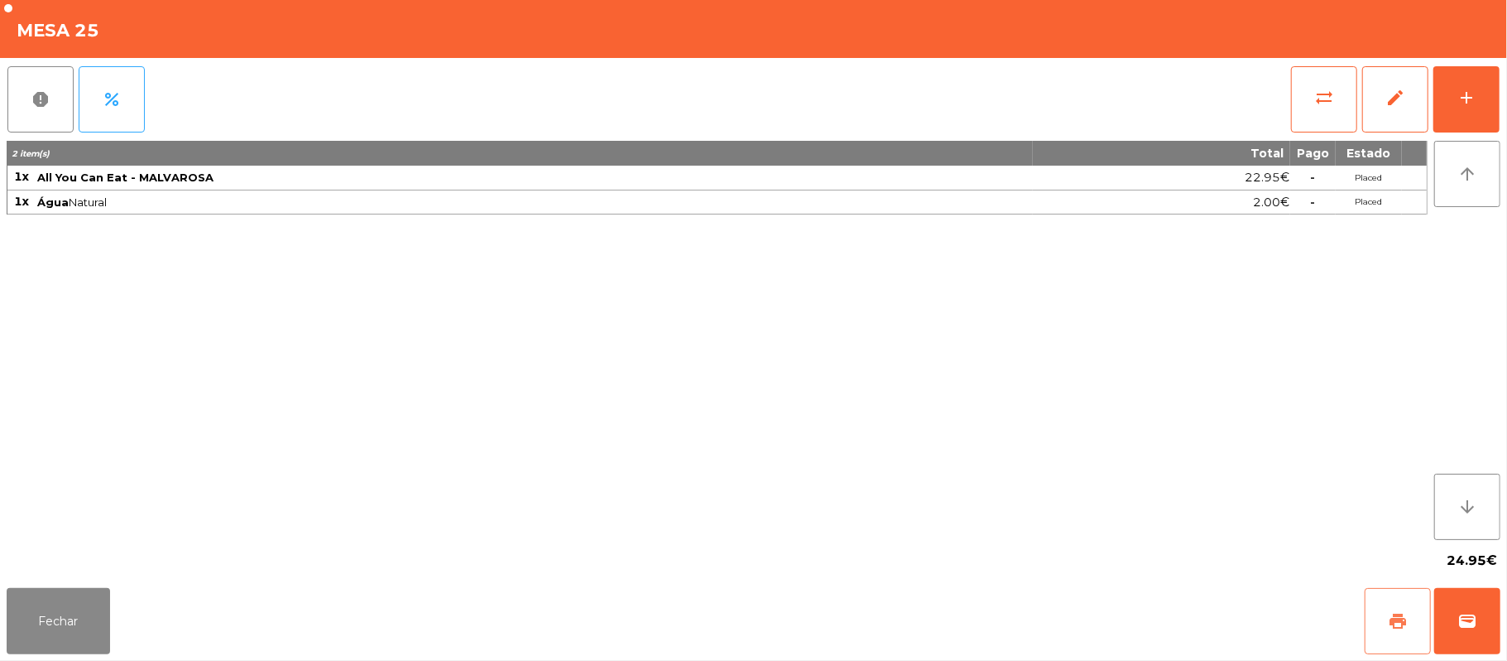
click at [1394, 621] on span "print" at bounding box center [1398, 621] width 20 height 20
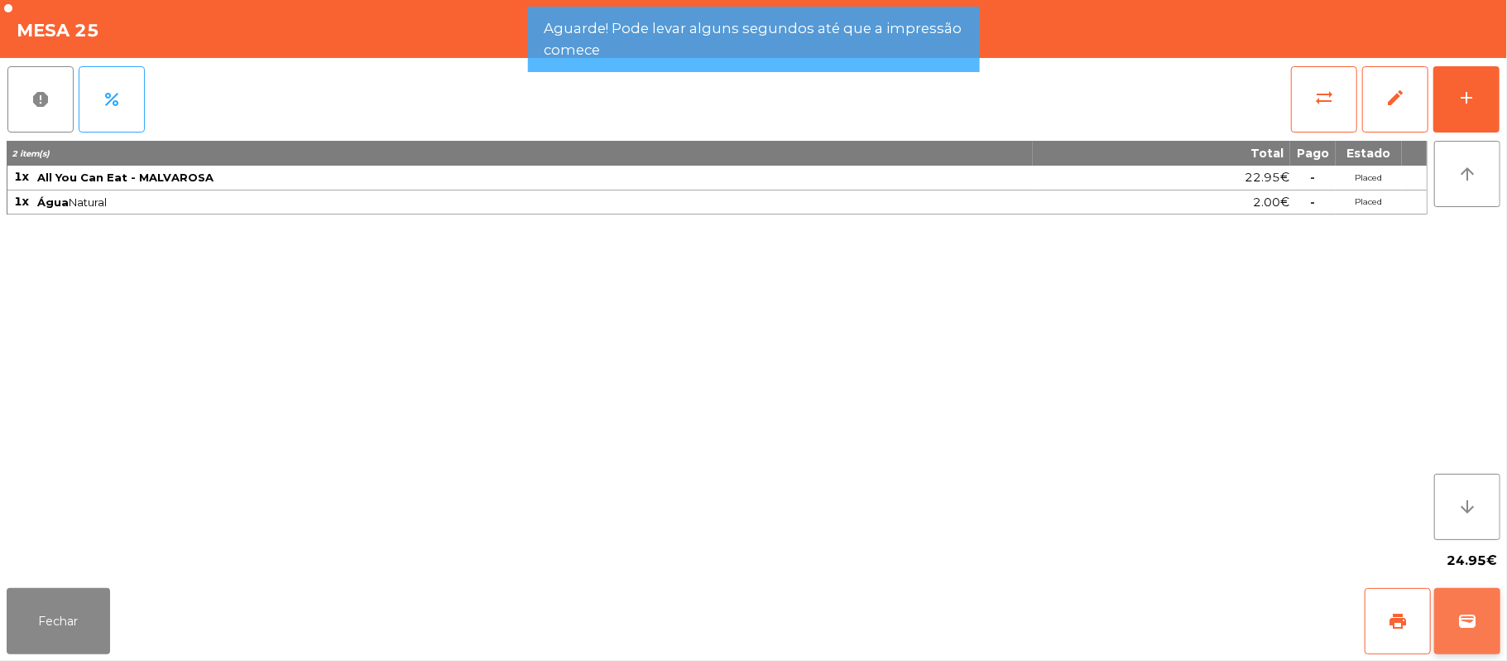
click at [1460, 618] on span "wallet" at bounding box center [1468, 621] width 20 height 20
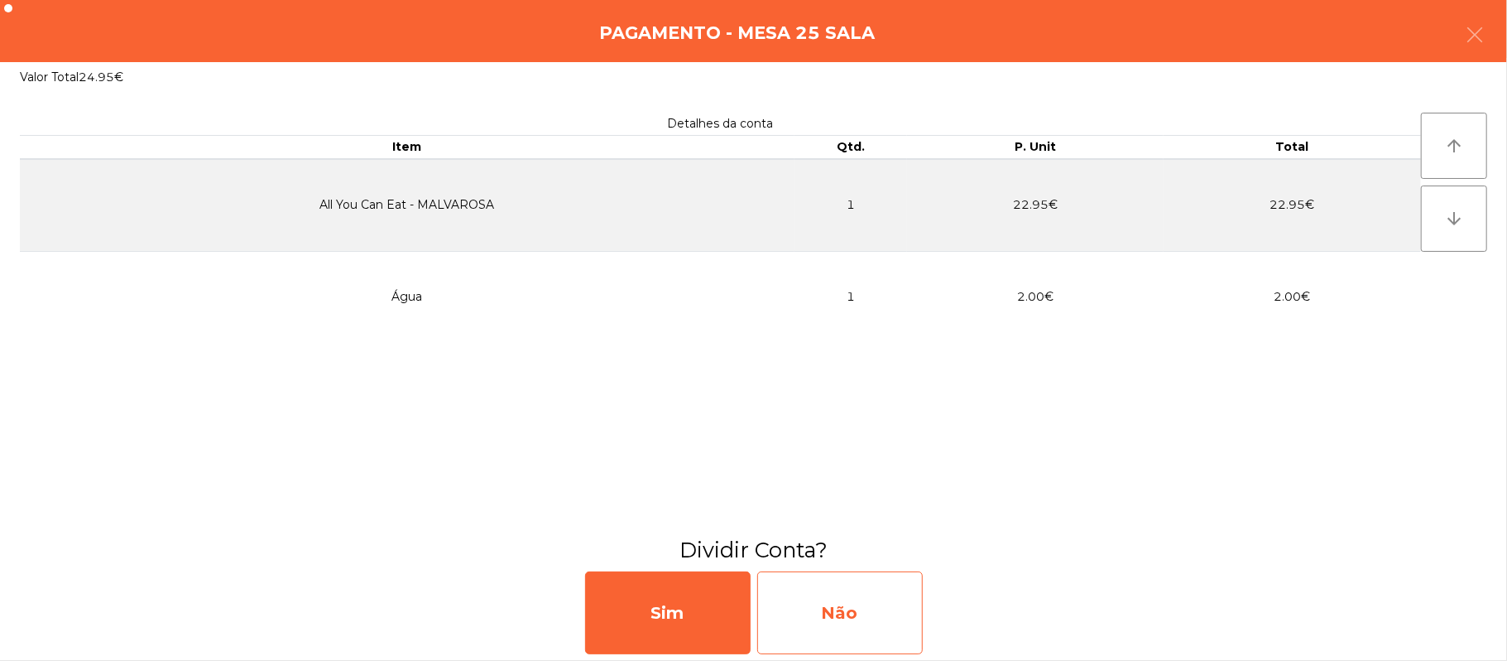
click at [858, 608] on div "Não" at bounding box center [840, 612] width 166 height 83
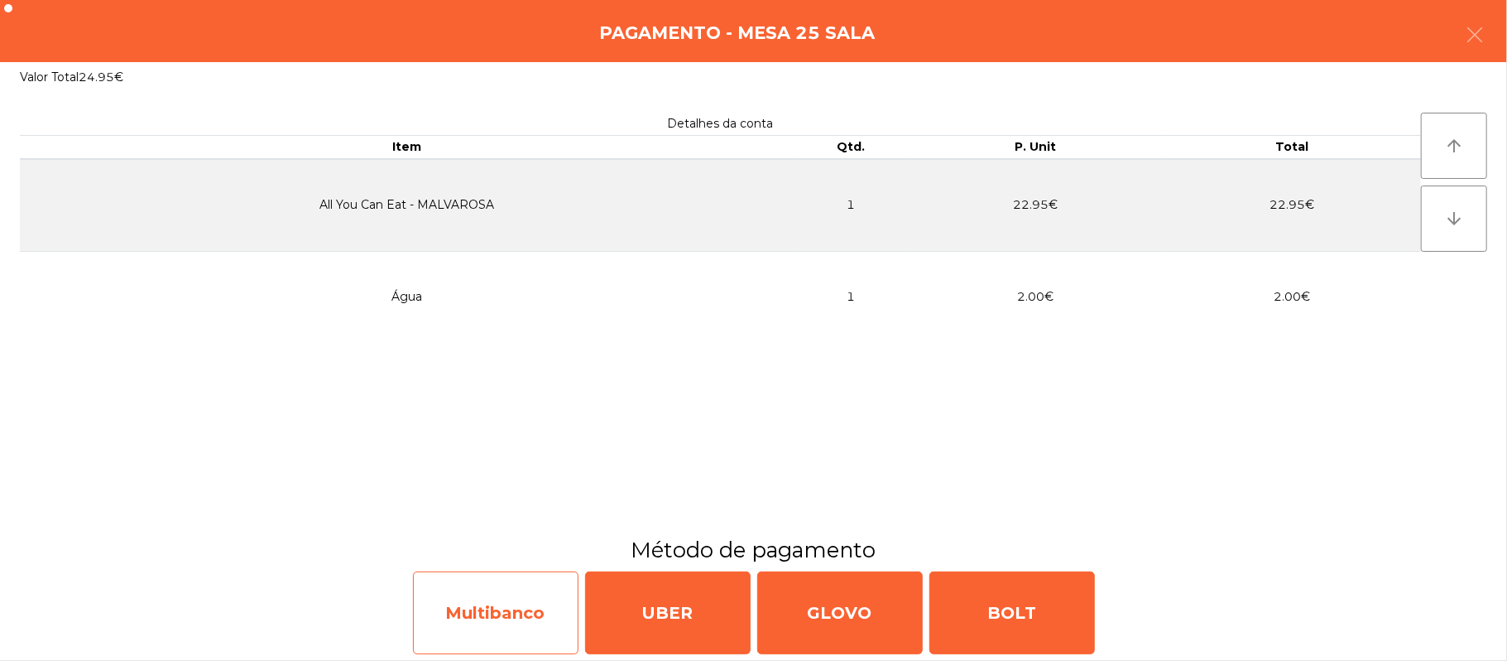
click at [504, 611] on div "Multibanco" at bounding box center [496, 612] width 166 height 83
select select "**"
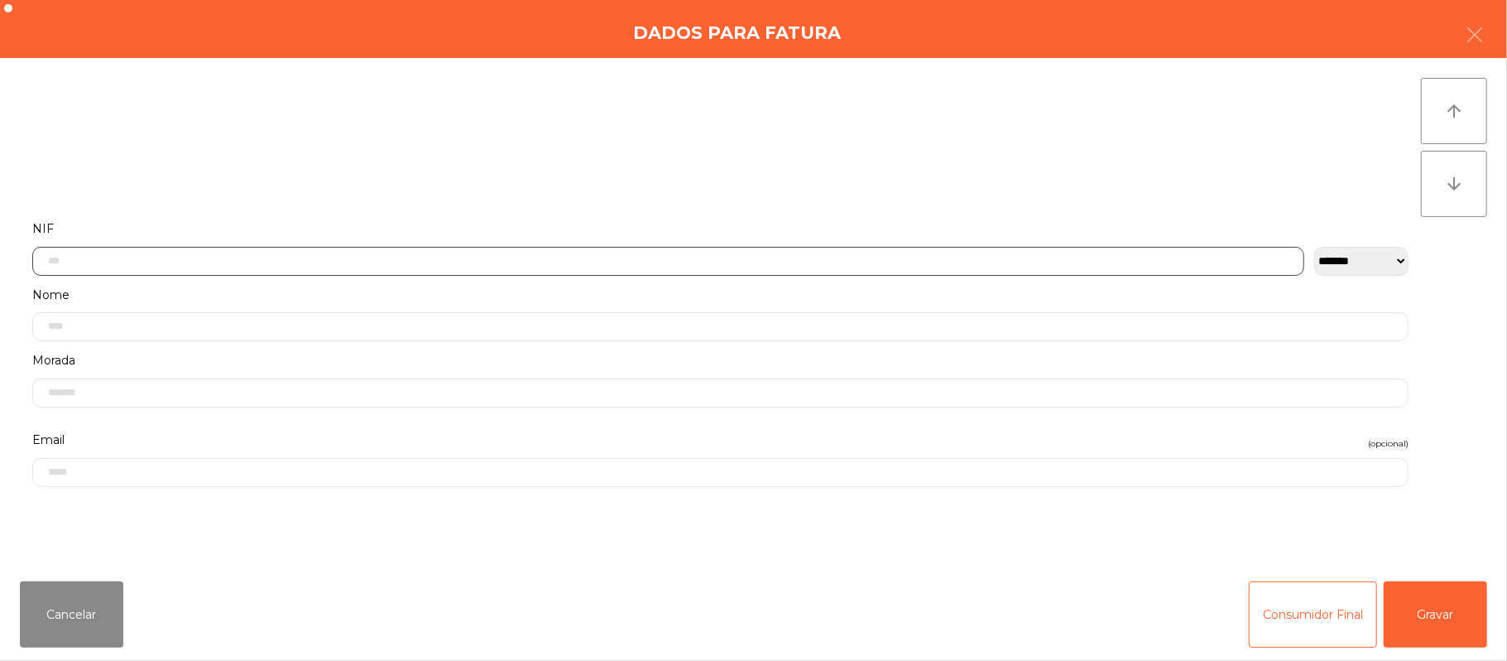
click at [369, 259] on input "text" at bounding box center [668, 261] width 1272 height 29
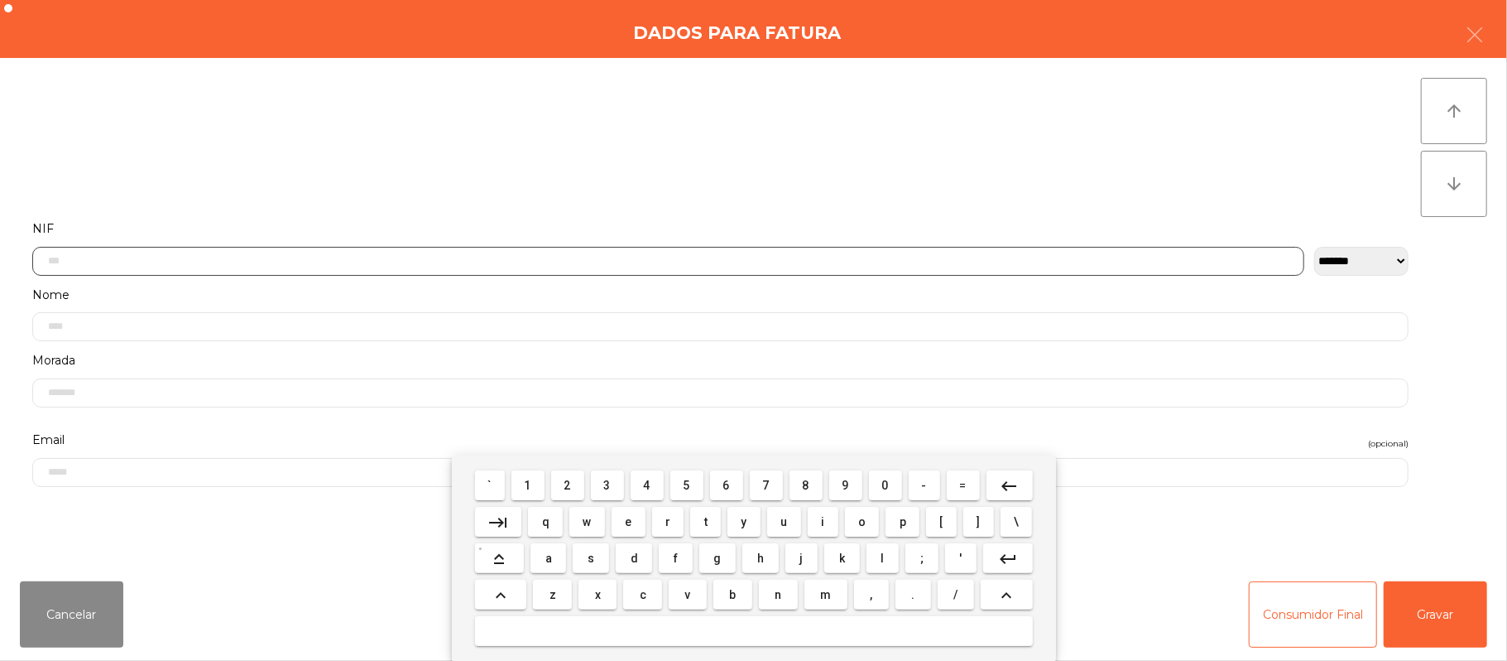
scroll to position [139, 0]
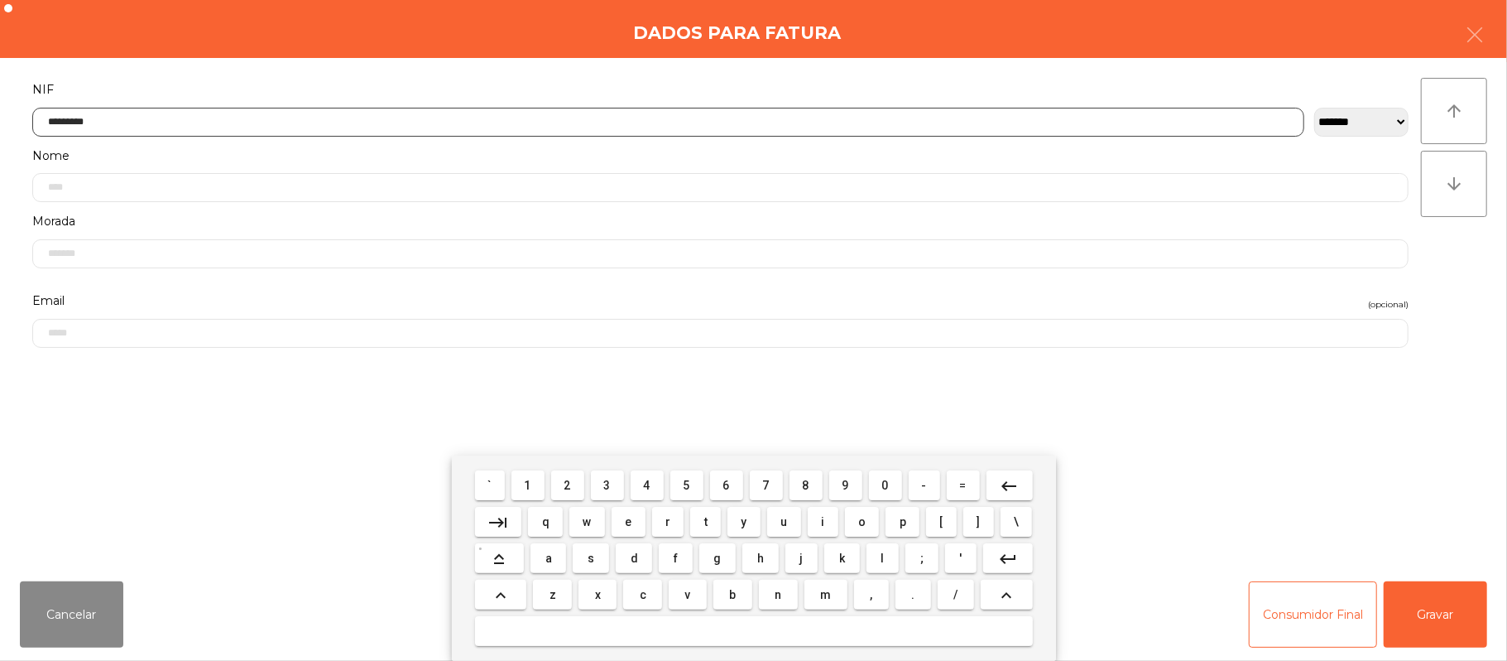
type input "*********"
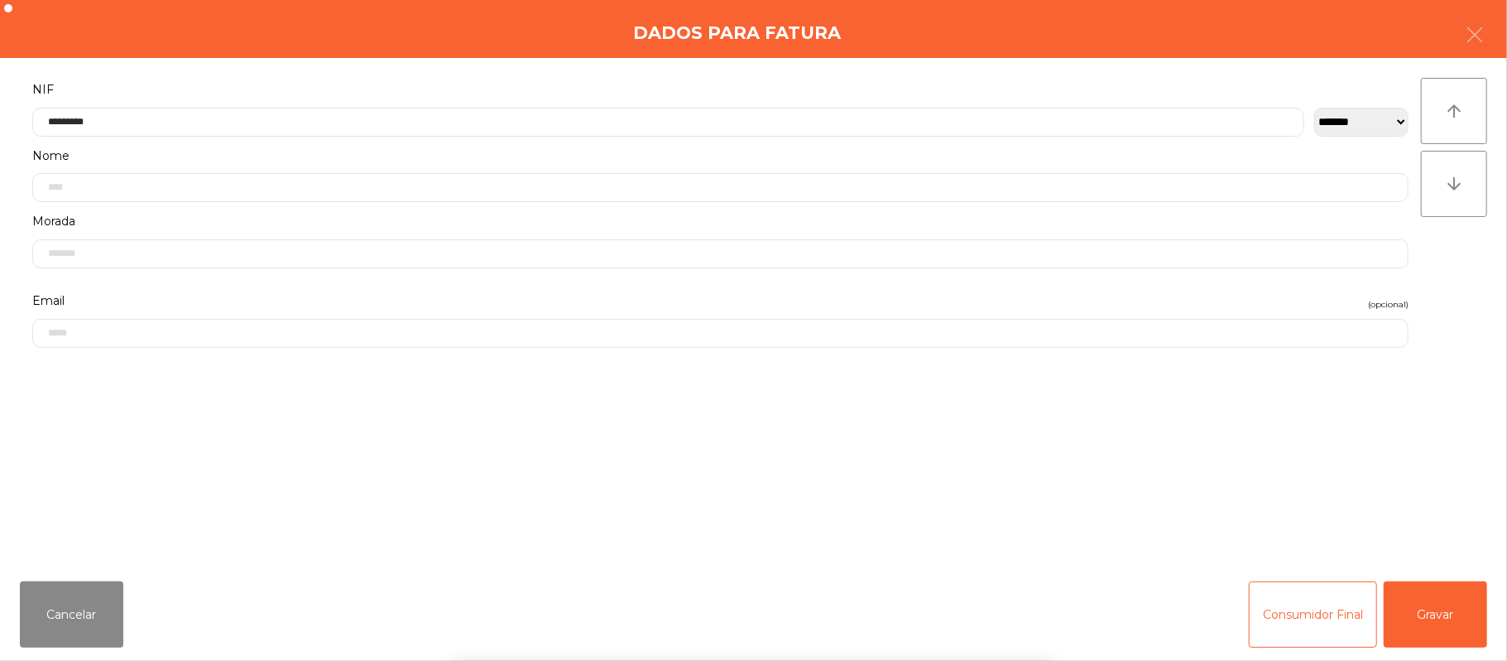
click at [1463, 599] on div "` 1 2 3 4 5 6 7 8 9 0 - = keyboard_backspace keyboard_tab q w e r t y u i o p […" at bounding box center [753, 557] width 1507 height 205
click at [1418, 608] on button "Gravar" at bounding box center [1435, 614] width 103 height 66
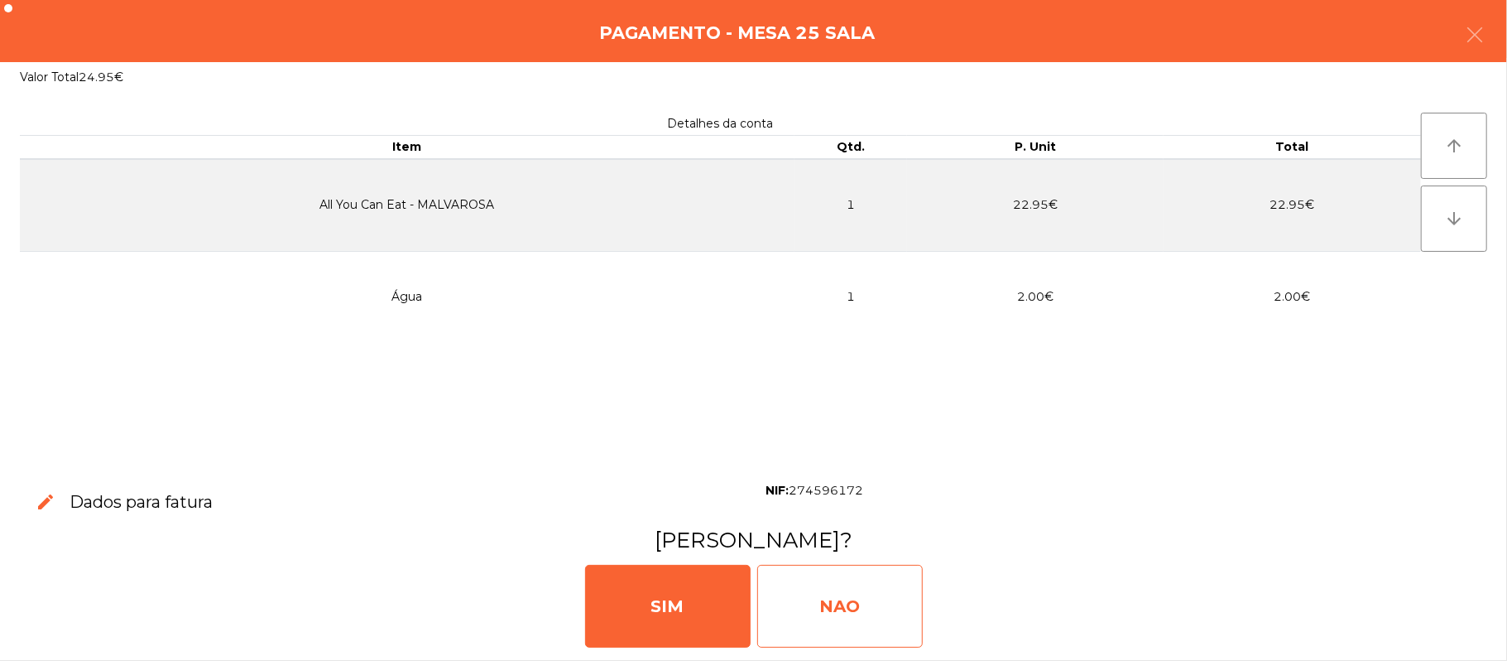
click at [858, 611] on div "NAO" at bounding box center [840, 606] width 166 height 83
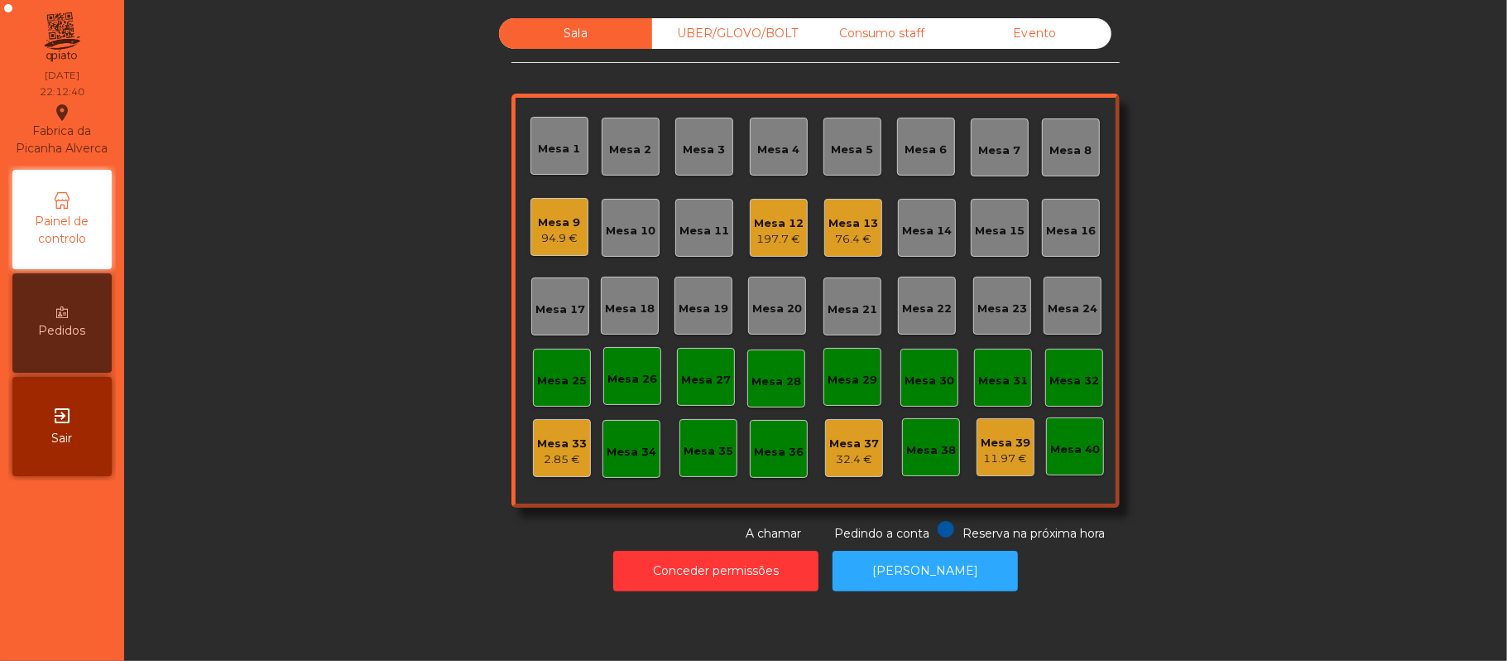
click at [545, 233] on div "94.9 €" at bounding box center [560, 238] width 42 height 17
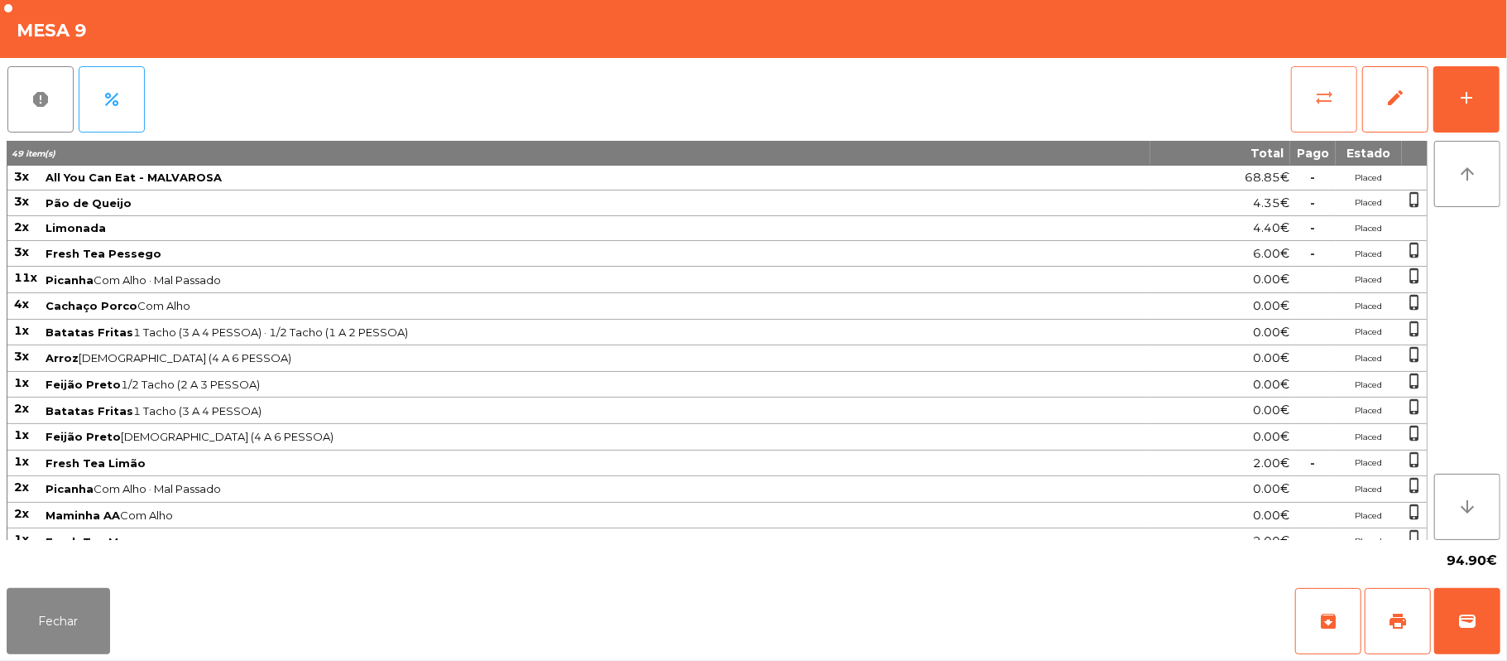
click at [1336, 103] on button "sync_alt" at bounding box center [1324, 99] width 66 height 66
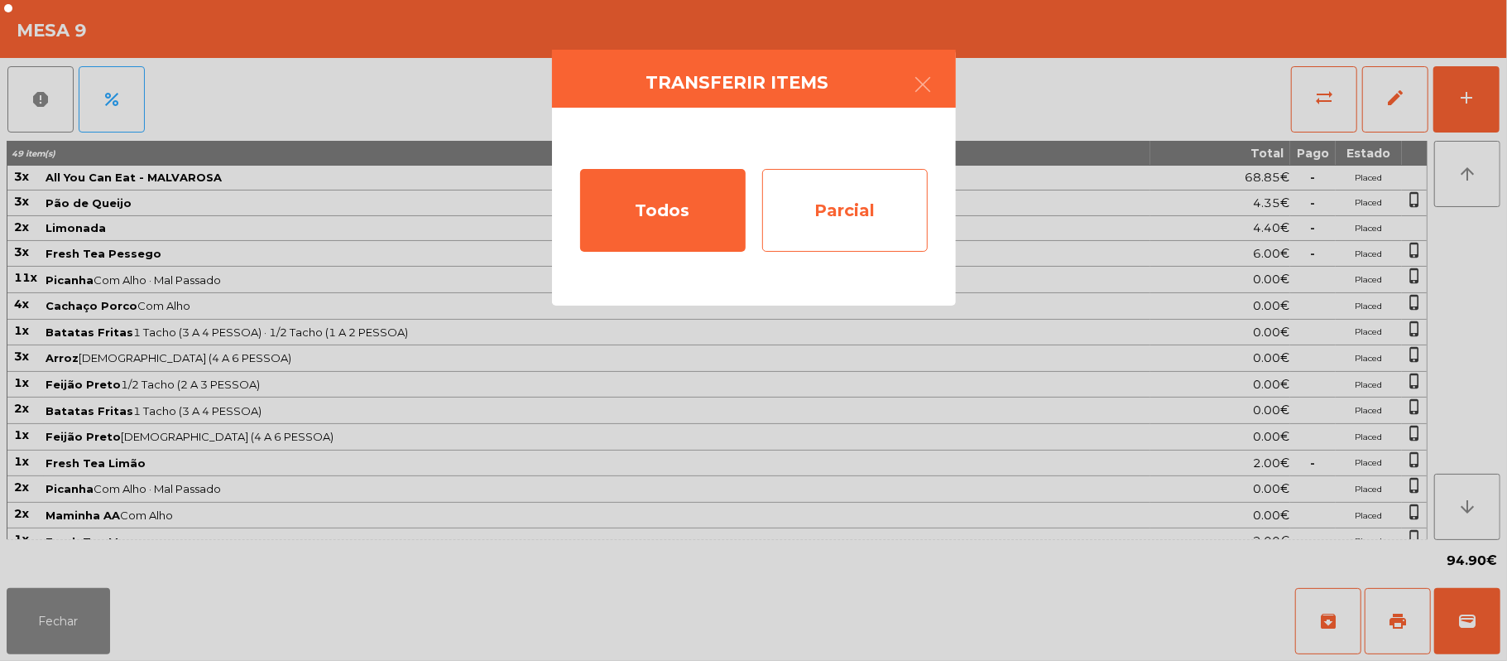
click at [861, 202] on div "Parcial" at bounding box center [845, 210] width 166 height 83
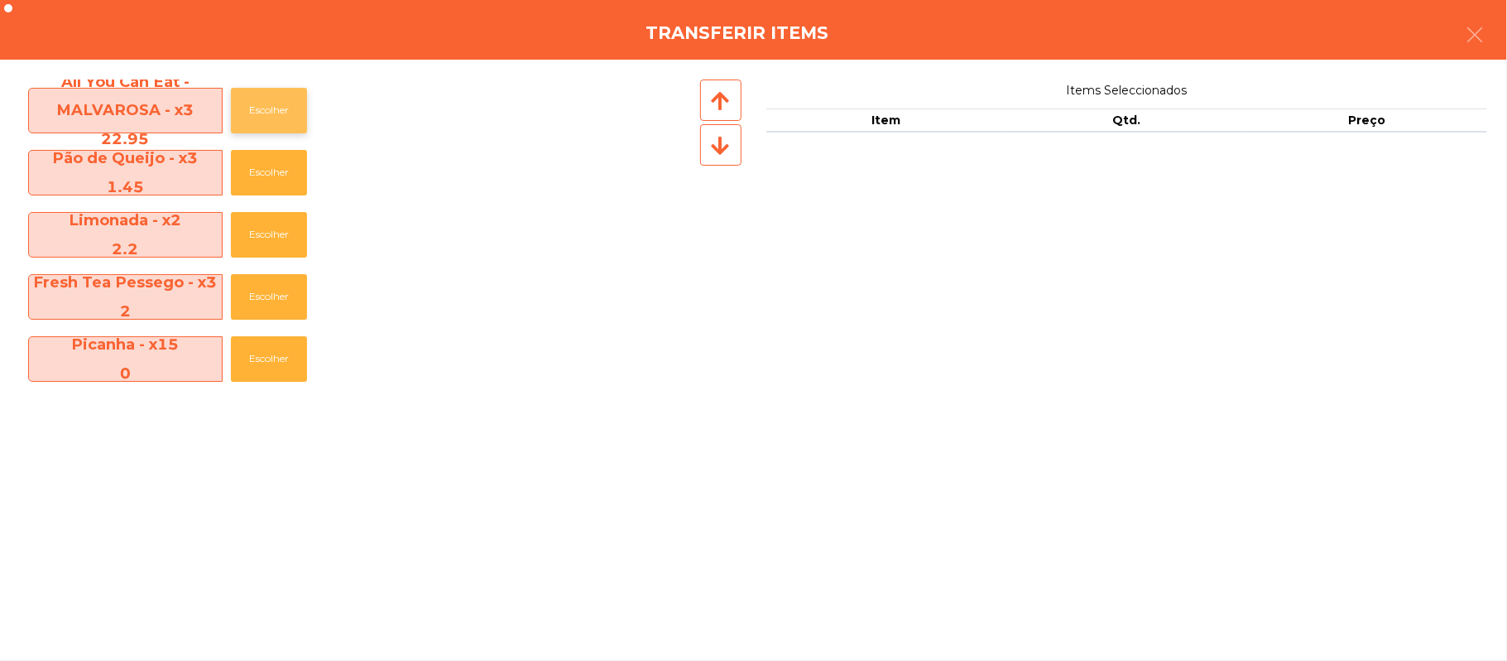
click at [275, 111] on button "Escolher" at bounding box center [269, 111] width 76 height 46
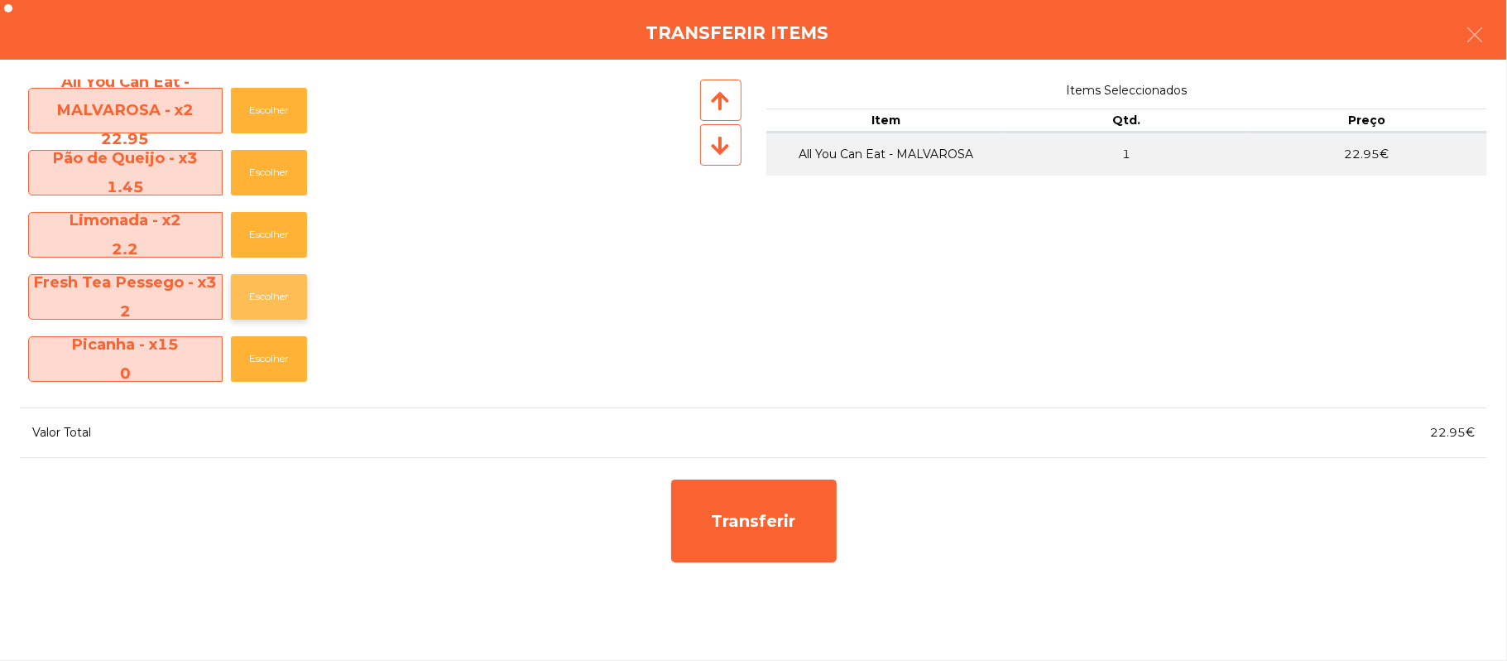
click at [272, 316] on button "Escolher" at bounding box center [269, 297] width 76 height 46
click at [280, 299] on button "Escolher" at bounding box center [269, 297] width 76 height 46
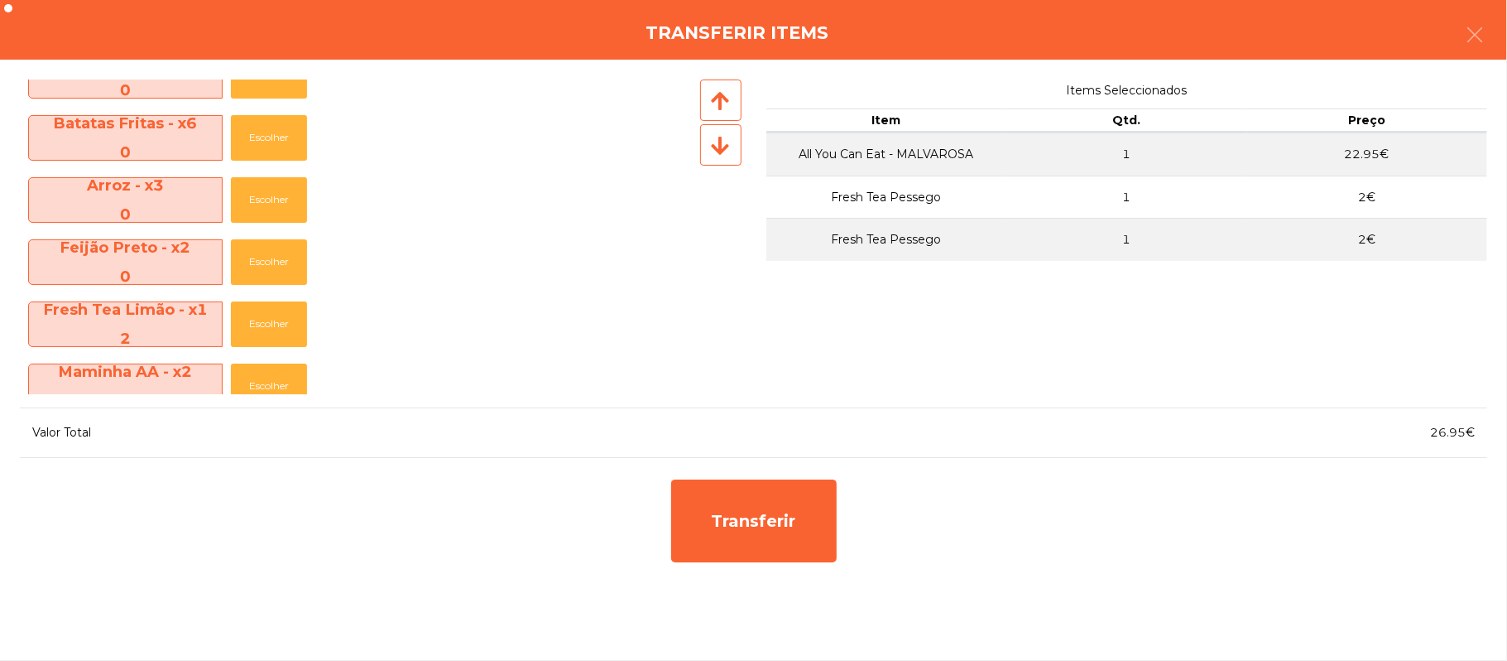
scroll to position [346, 0]
click at [269, 323] on button "Escolher" at bounding box center [269, 323] width 76 height 46
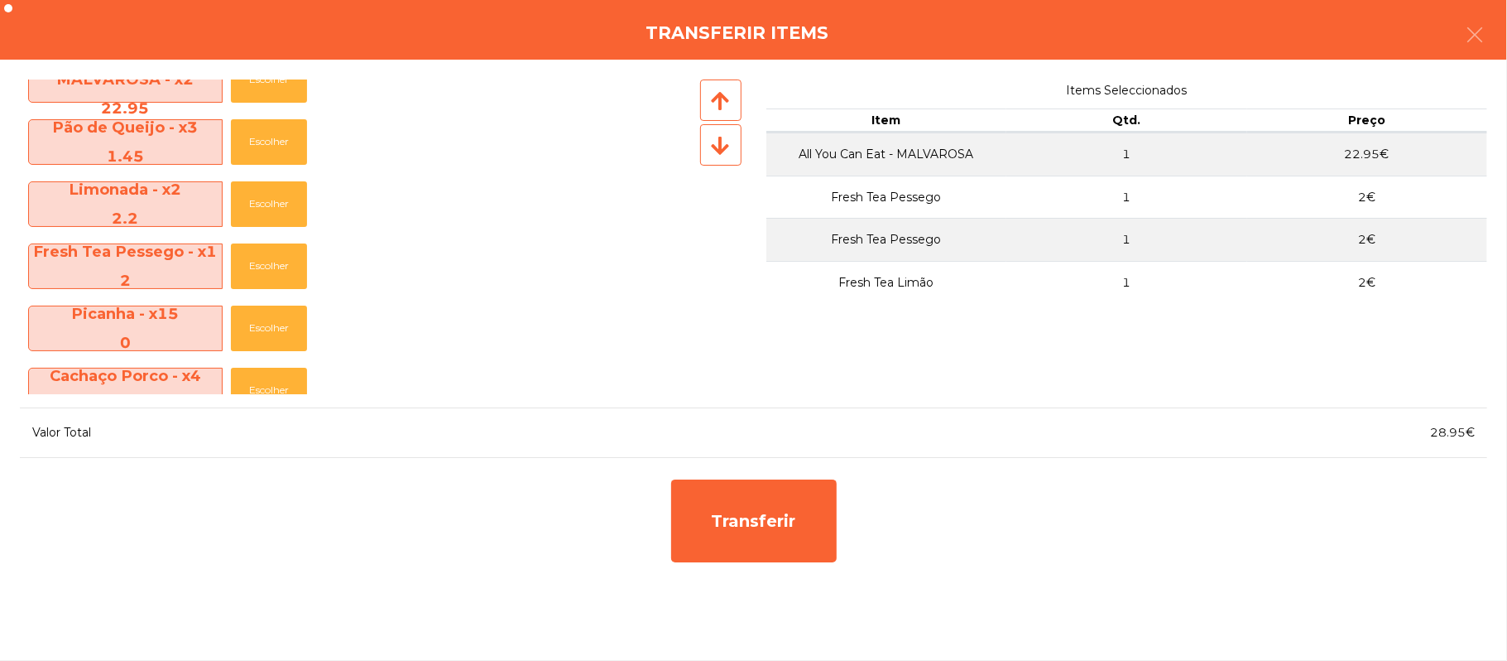
scroll to position [0, 0]
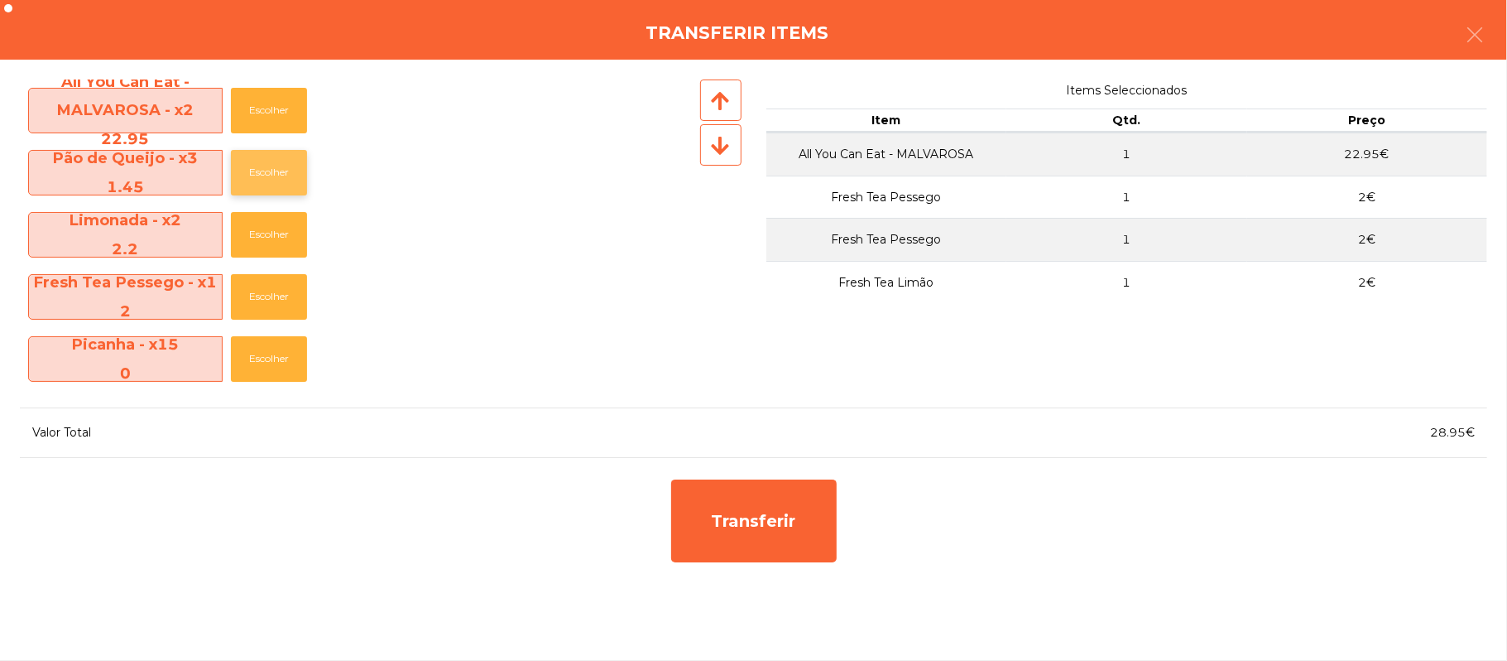
click at [267, 166] on button "Escolher" at bounding box center [269, 173] width 76 height 46
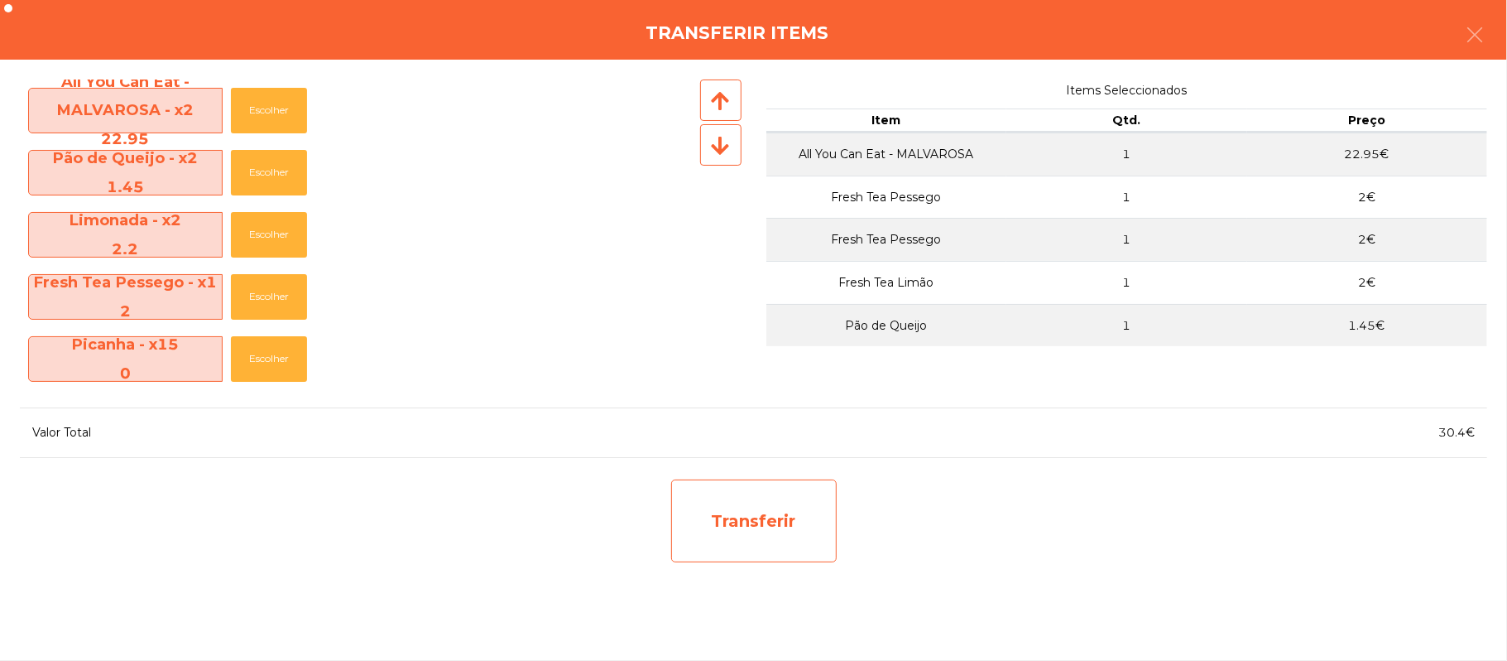
click at [783, 512] on div "Transferir" at bounding box center [754, 520] width 166 height 83
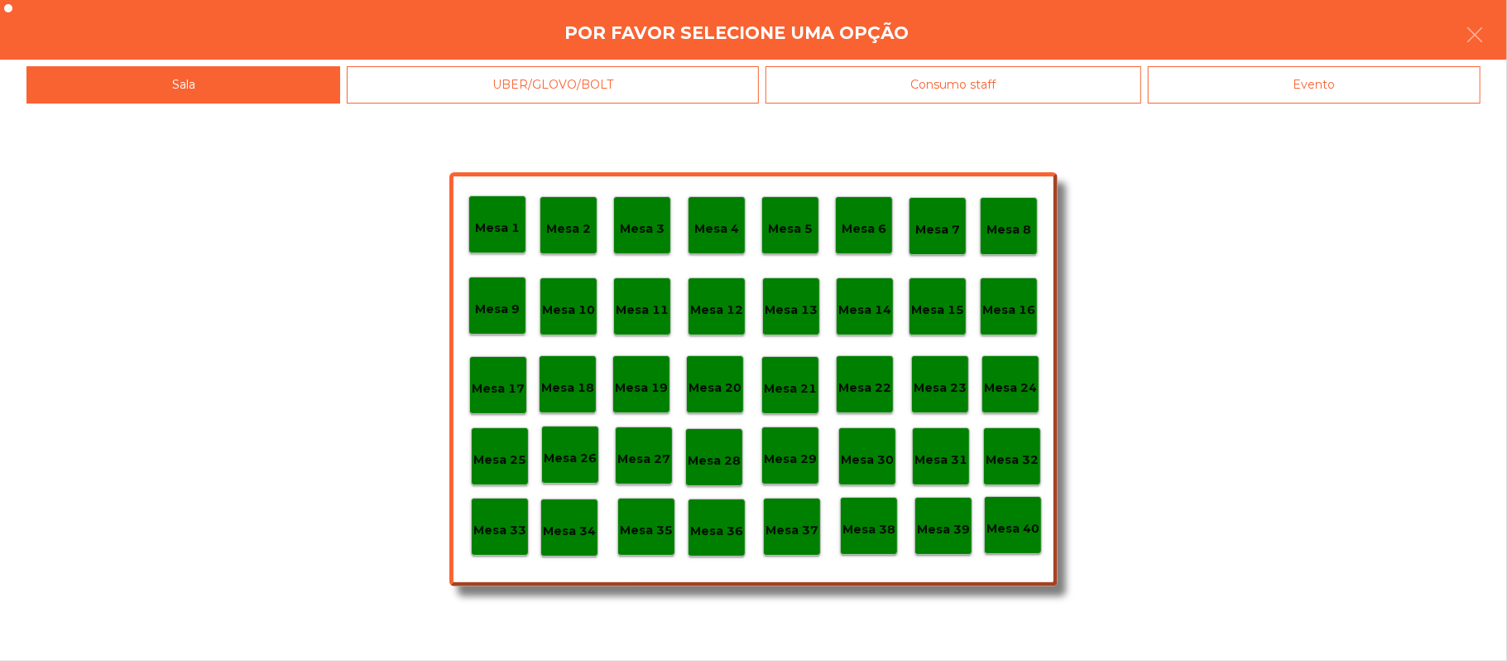
click at [497, 445] on div "Mesa 25" at bounding box center [499, 457] width 53 height 26
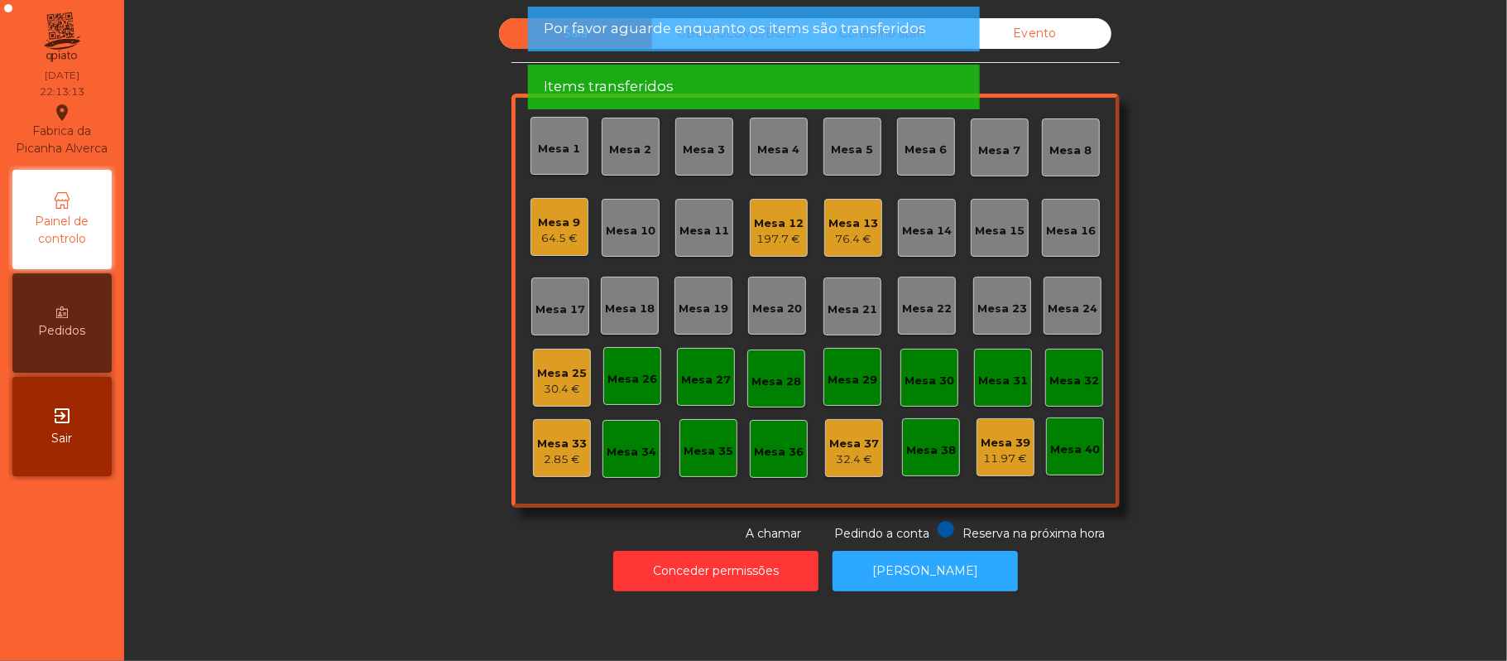
click at [547, 391] on div "30.4 €" at bounding box center [562, 389] width 50 height 17
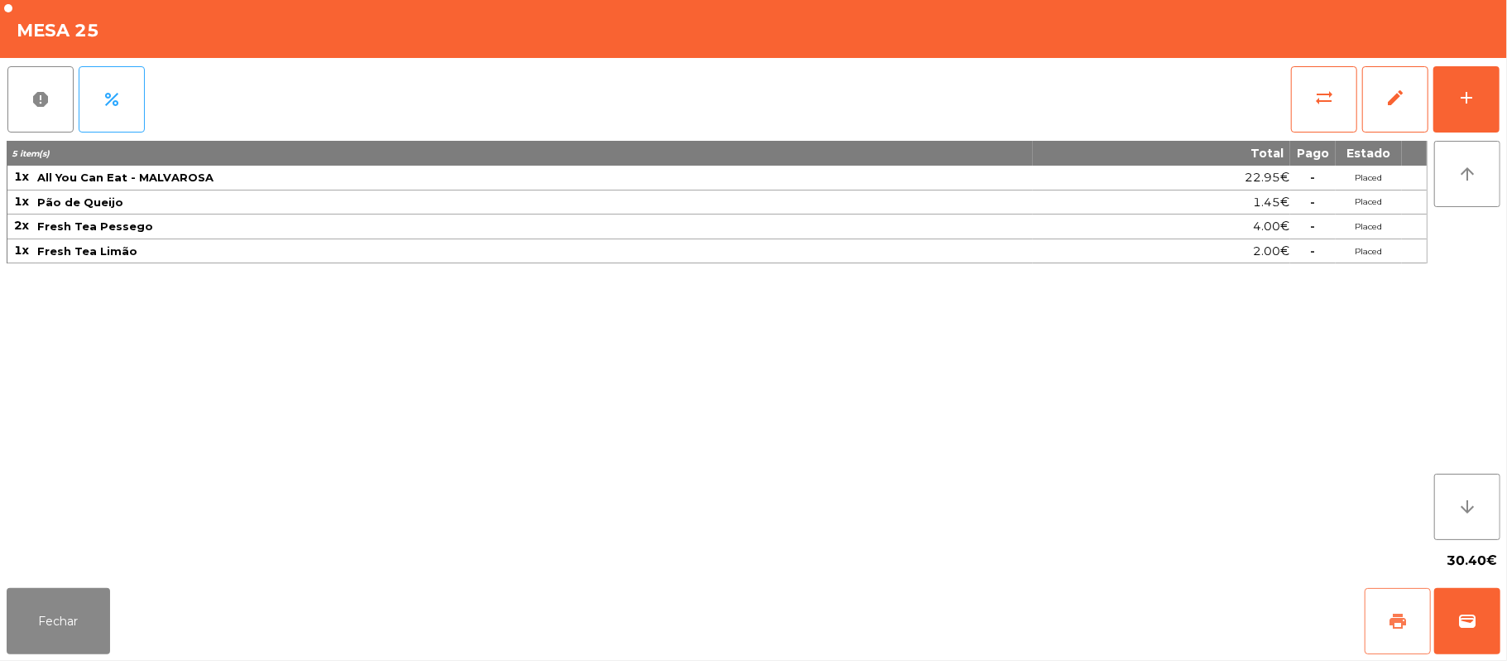
click at [1399, 629] on span "print" at bounding box center [1398, 621] width 20 height 20
click at [1455, 637] on button "wallet" at bounding box center [1468, 621] width 66 height 66
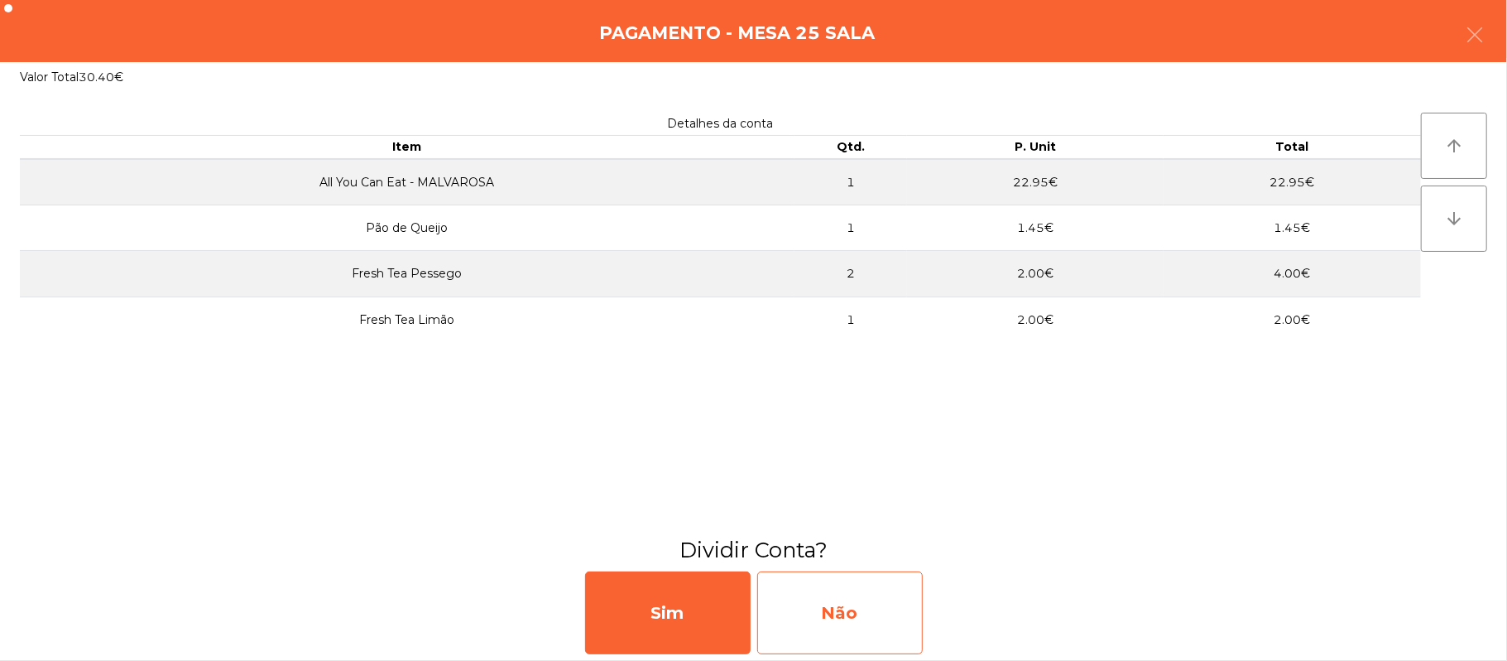
click at [829, 606] on div "Não" at bounding box center [840, 612] width 166 height 83
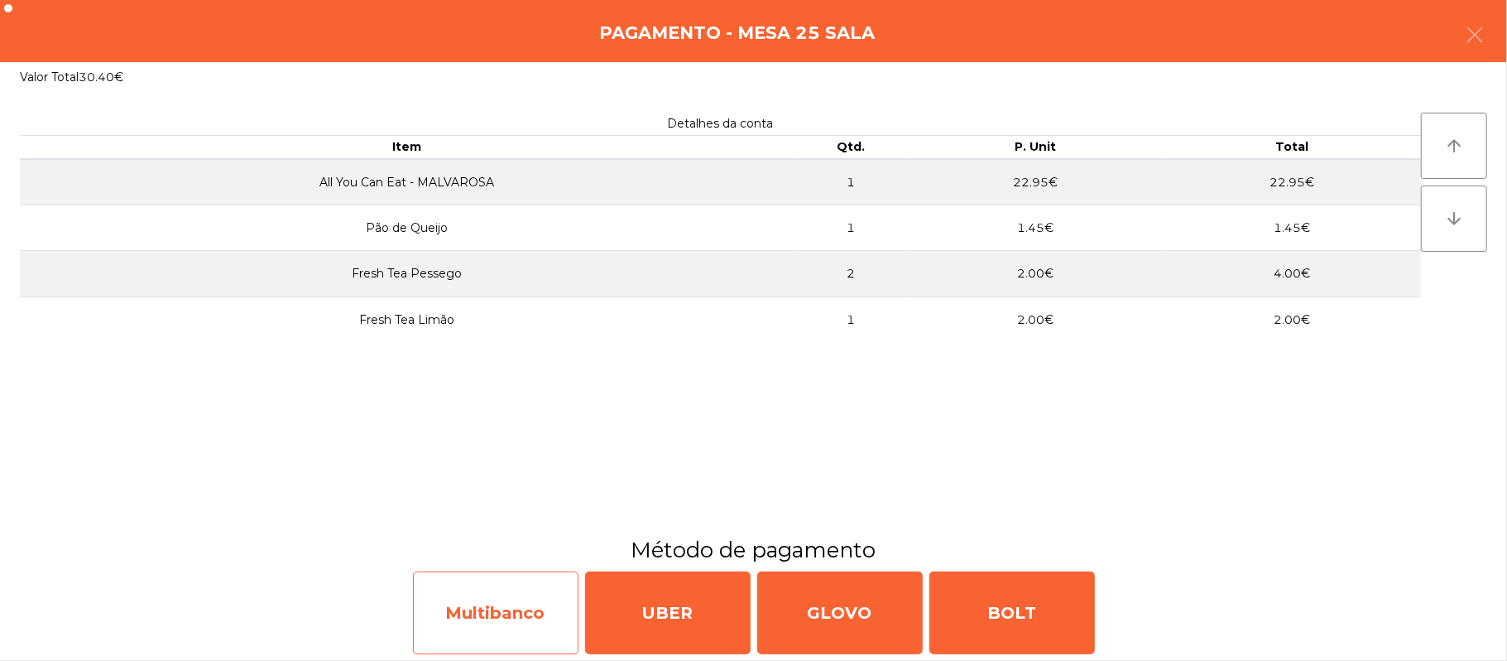
click at [505, 618] on div "Multibanco" at bounding box center [496, 612] width 166 height 83
select select "**"
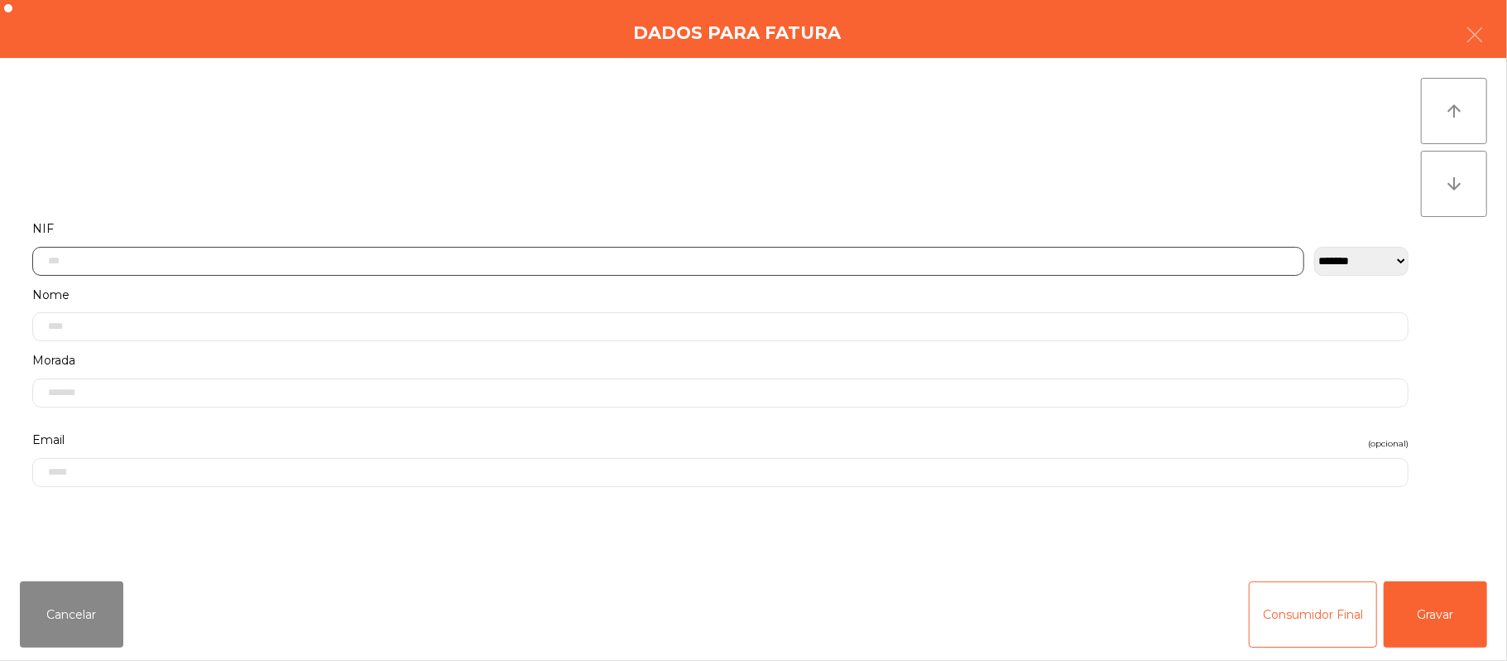
click at [286, 257] on input "text" at bounding box center [668, 261] width 1272 height 29
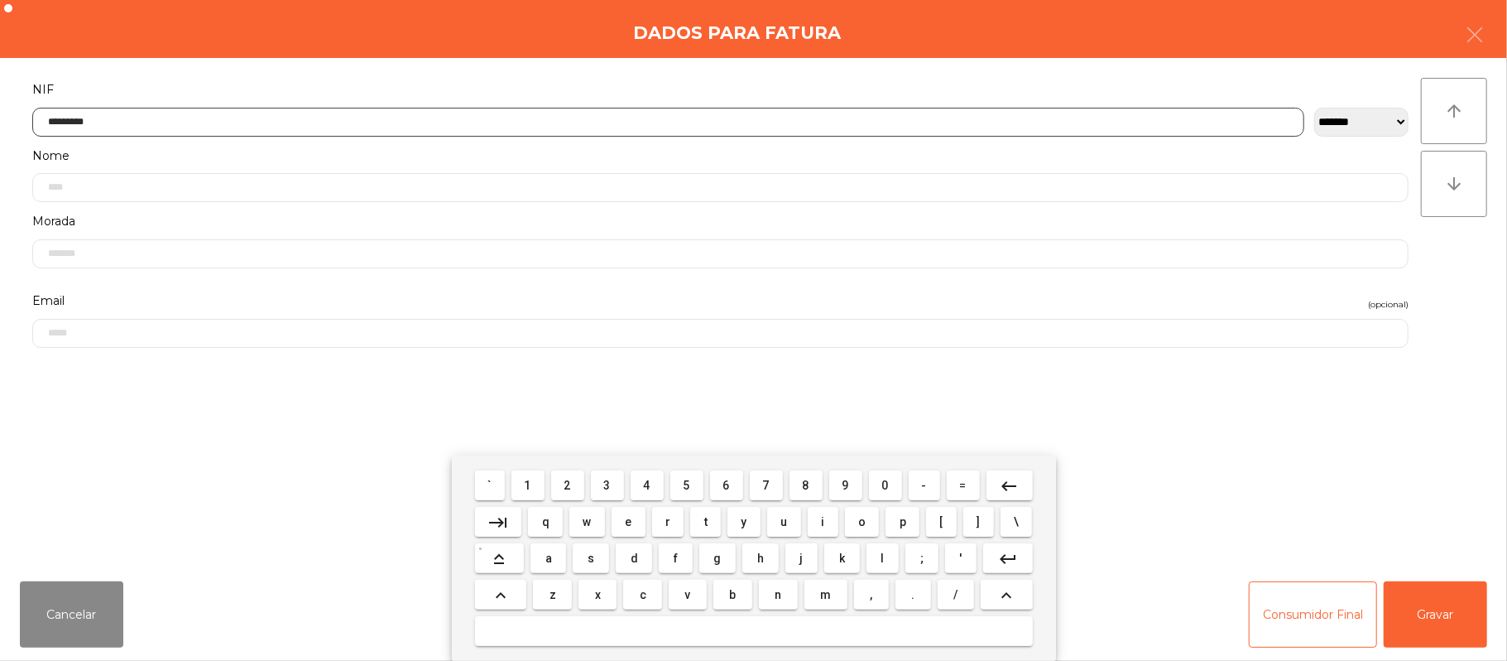
type input "*********"
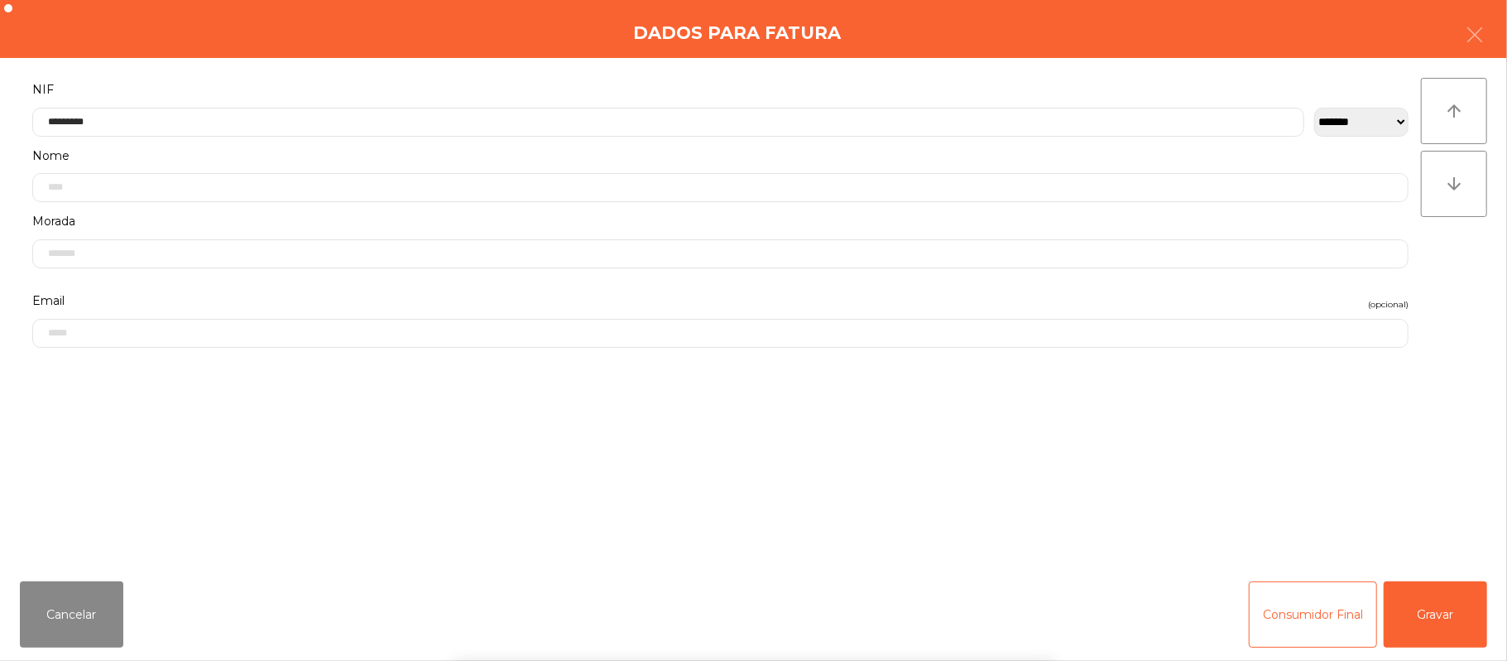
click at [1452, 594] on div "` 1 2 3 4 5 6 7 8 9 0 - = keyboard_backspace keyboard_tab q w e r t y u i o p […" at bounding box center [753, 557] width 1507 height 205
click at [1432, 617] on button "Gravar" at bounding box center [1435, 614] width 103 height 66
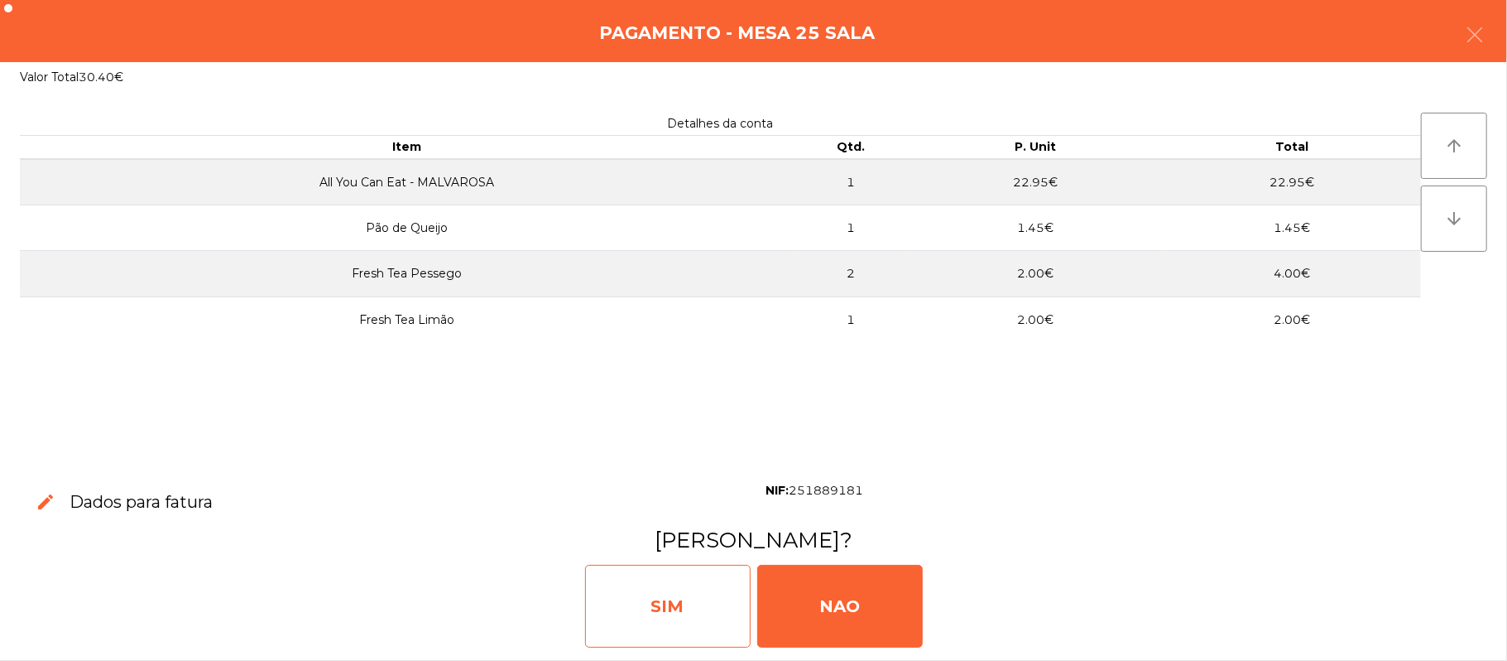
click at [661, 624] on div "SIM" at bounding box center [668, 606] width 166 height 83
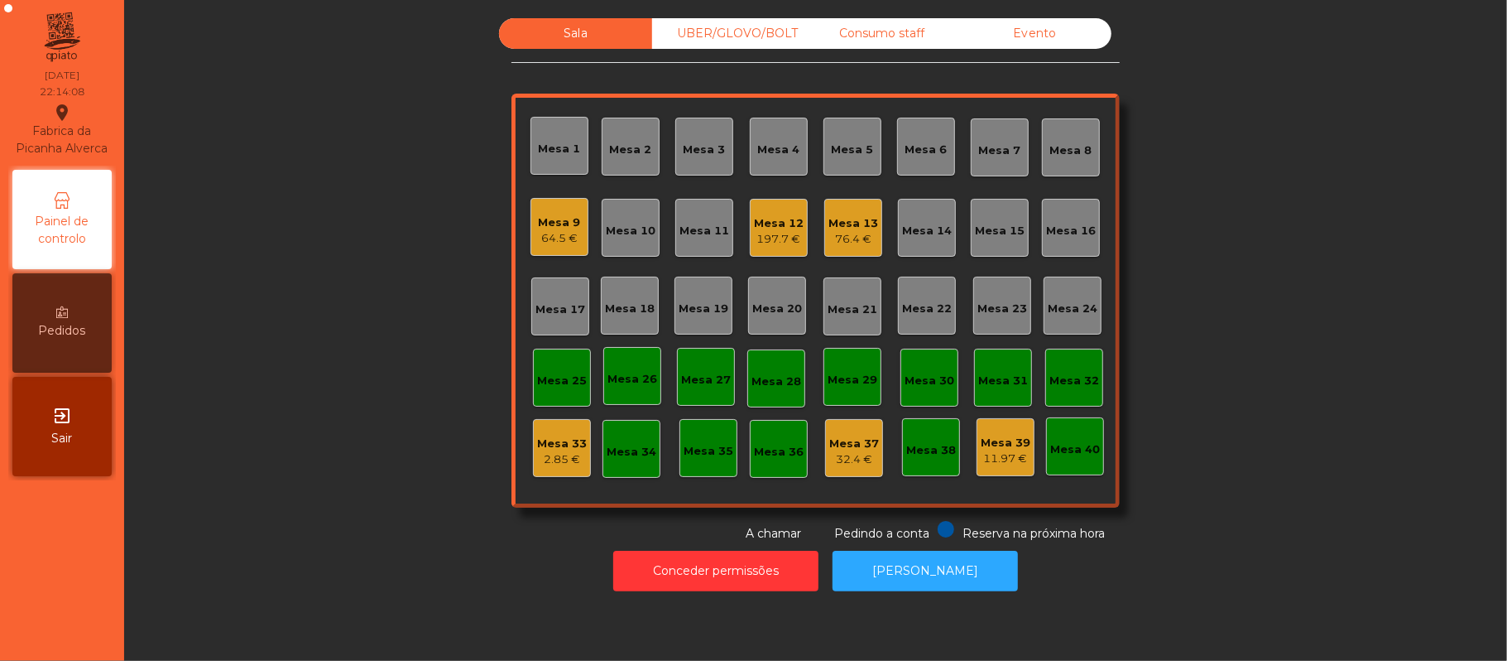
click at [561, 227] on div "Mesa 9" at bounding box center [560, 222] width 42 height 17
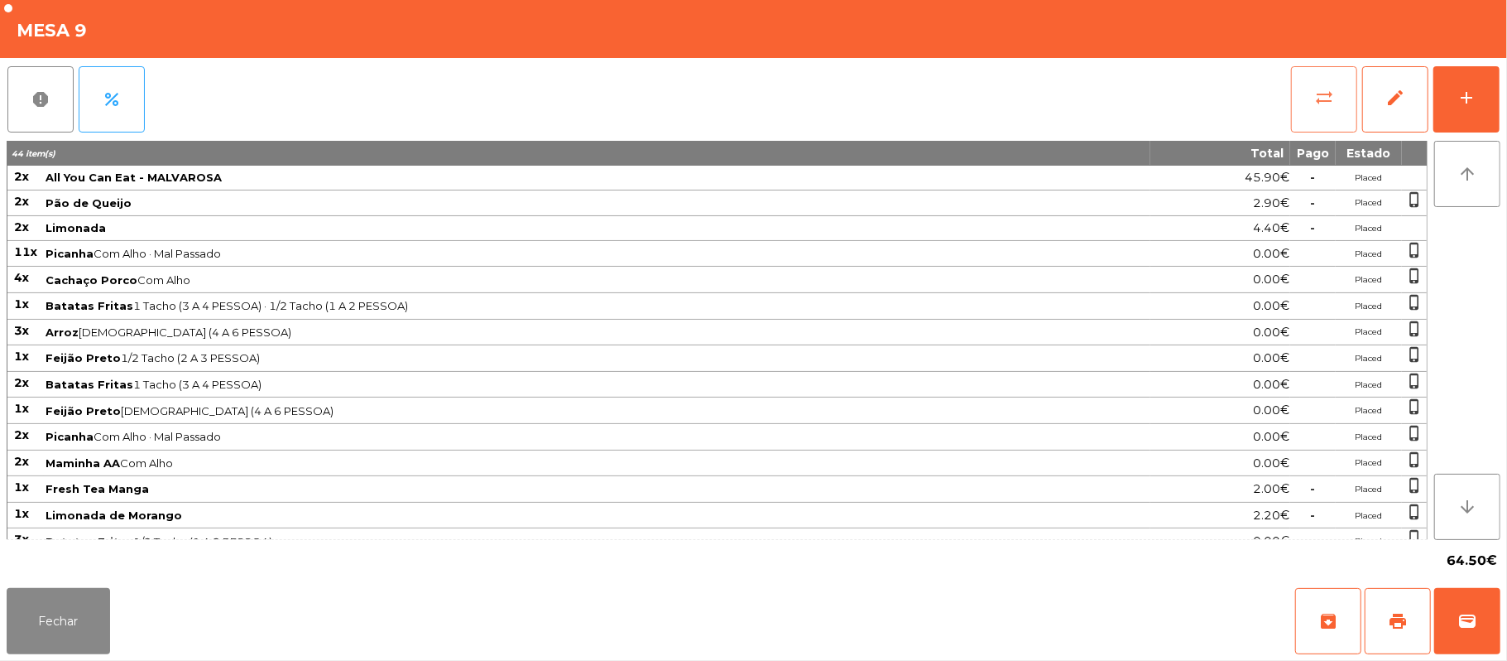
click at [1305, 100] on button "sync_alt" at bounding box center [1324, 99] width 66 height 66
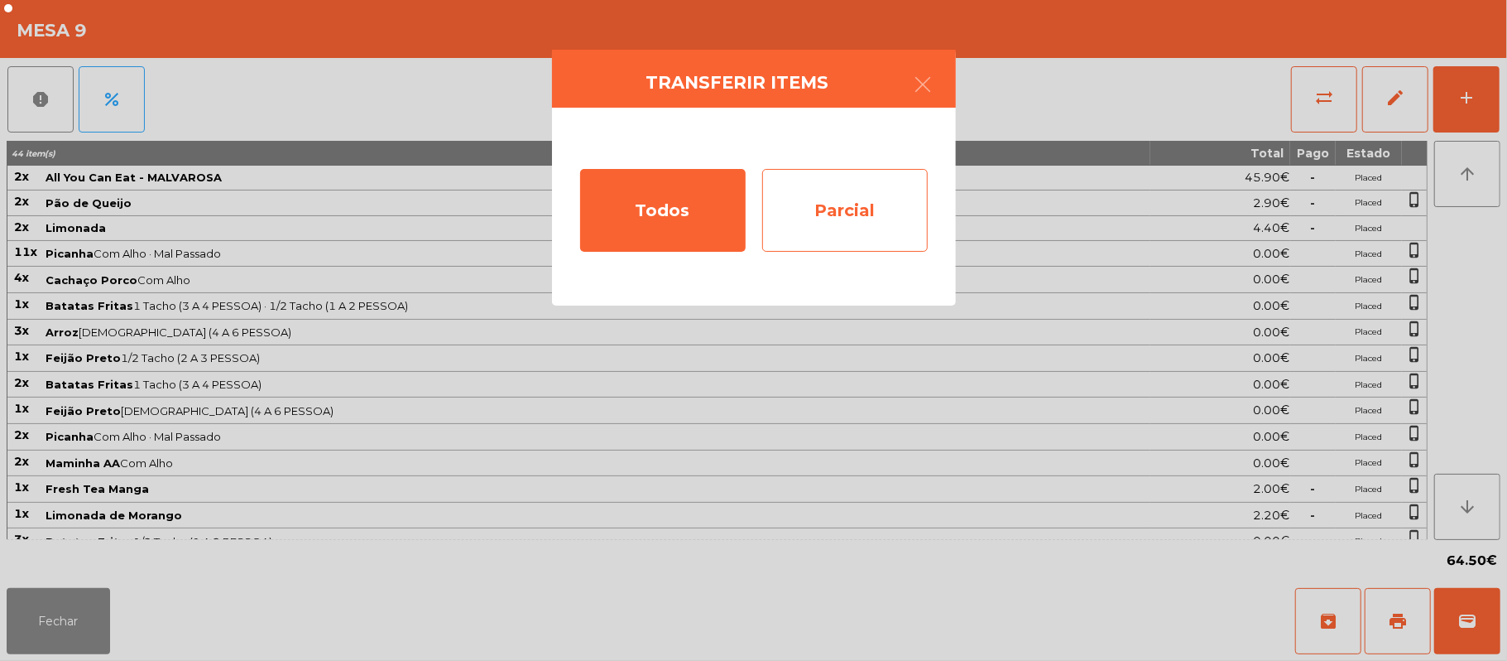
click at [863, 189] on div "Parcial" at bounding box center [845, 210] width 166 height 83
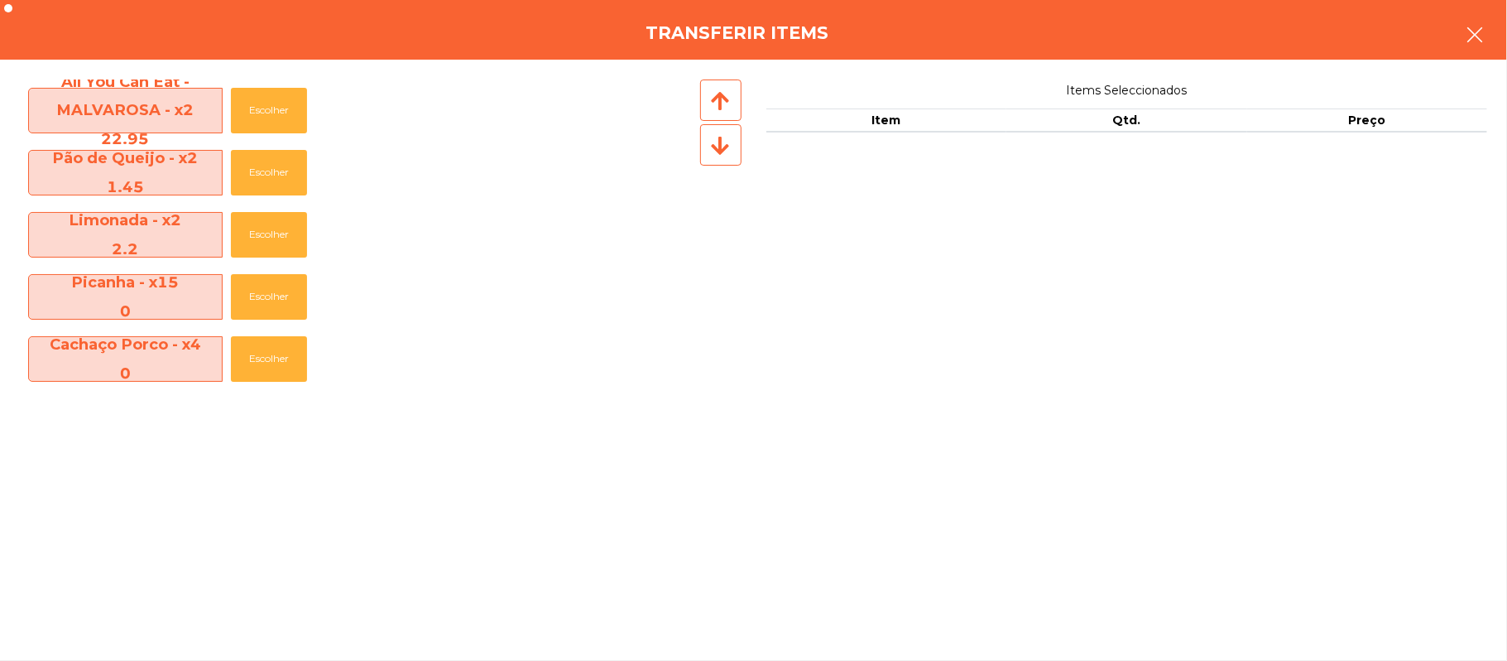
click at [1467, 30] on icon "button" at bounding box center [1475, 35] width 20 height 20
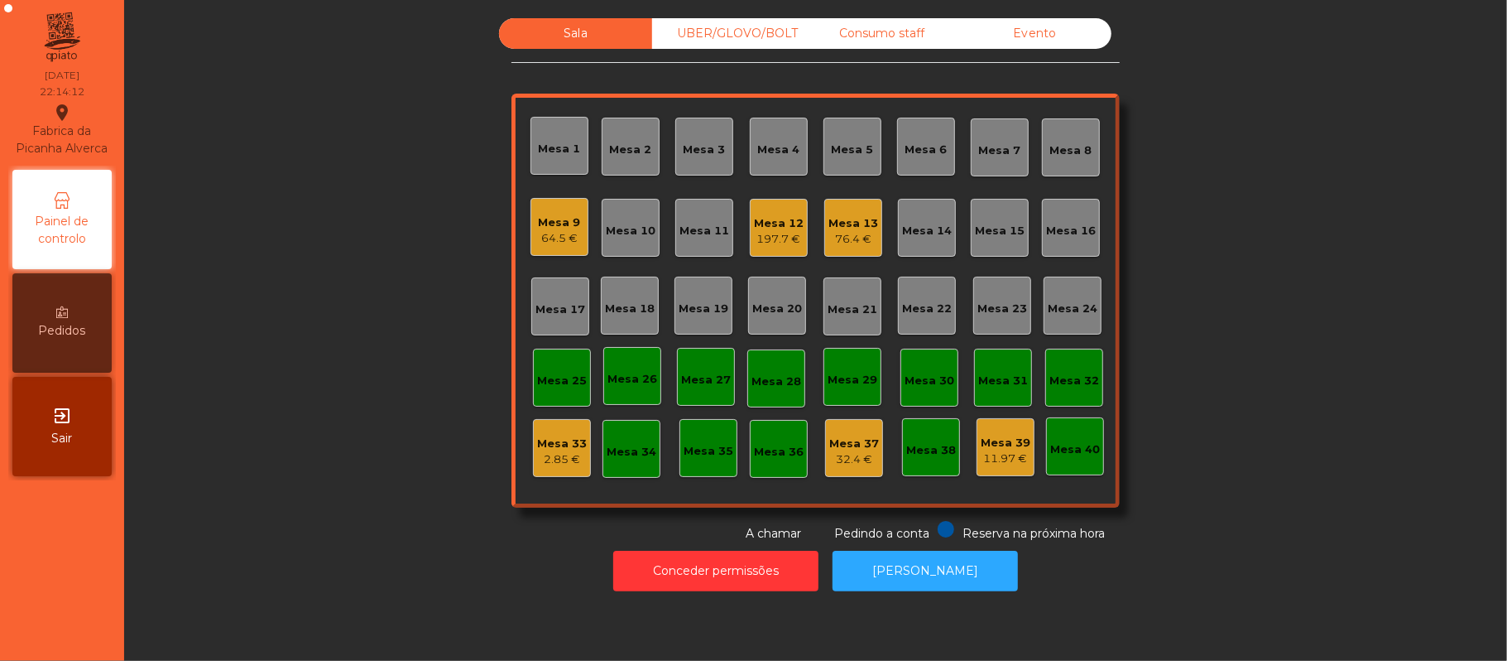
click at [537, 379] on div "Mesa 25" at bounding box center [562, 380] width 50 height 17
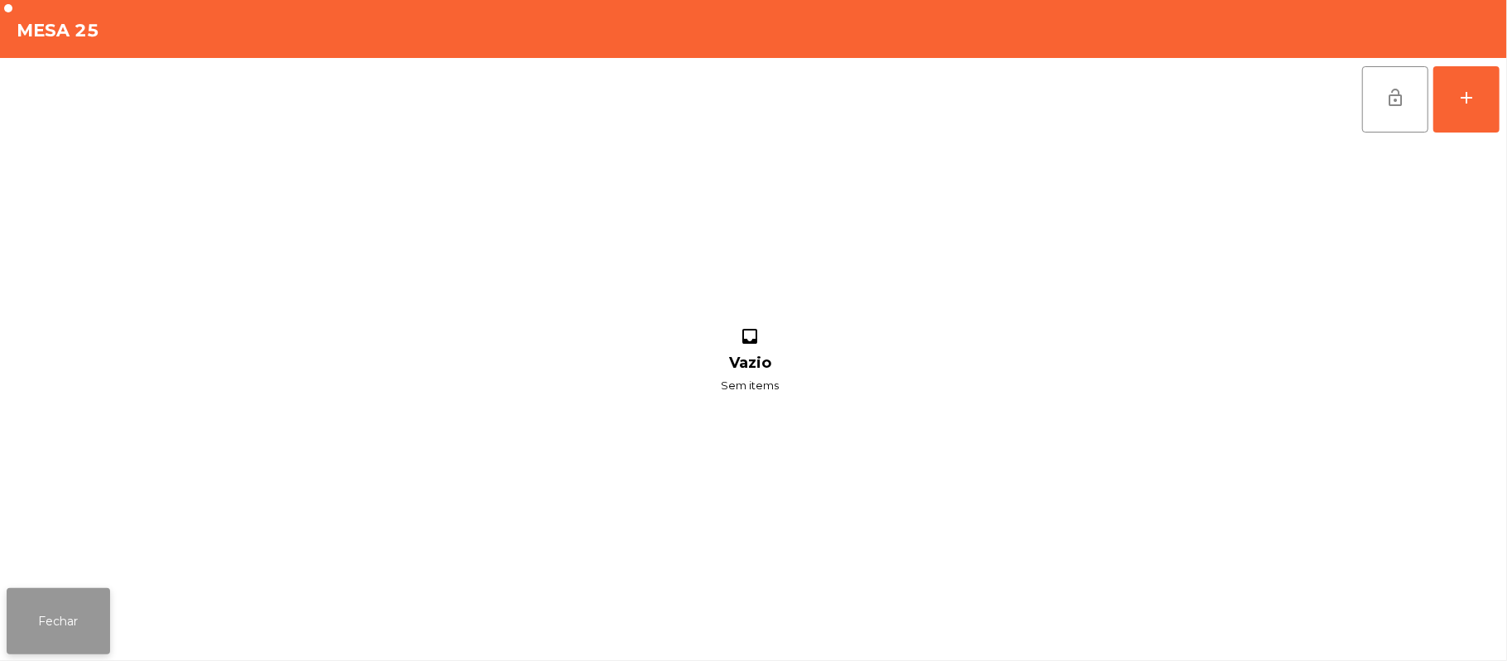
click at [79, 634] on button "Fechar" at bounding box center [58, 621] width 103 height 66
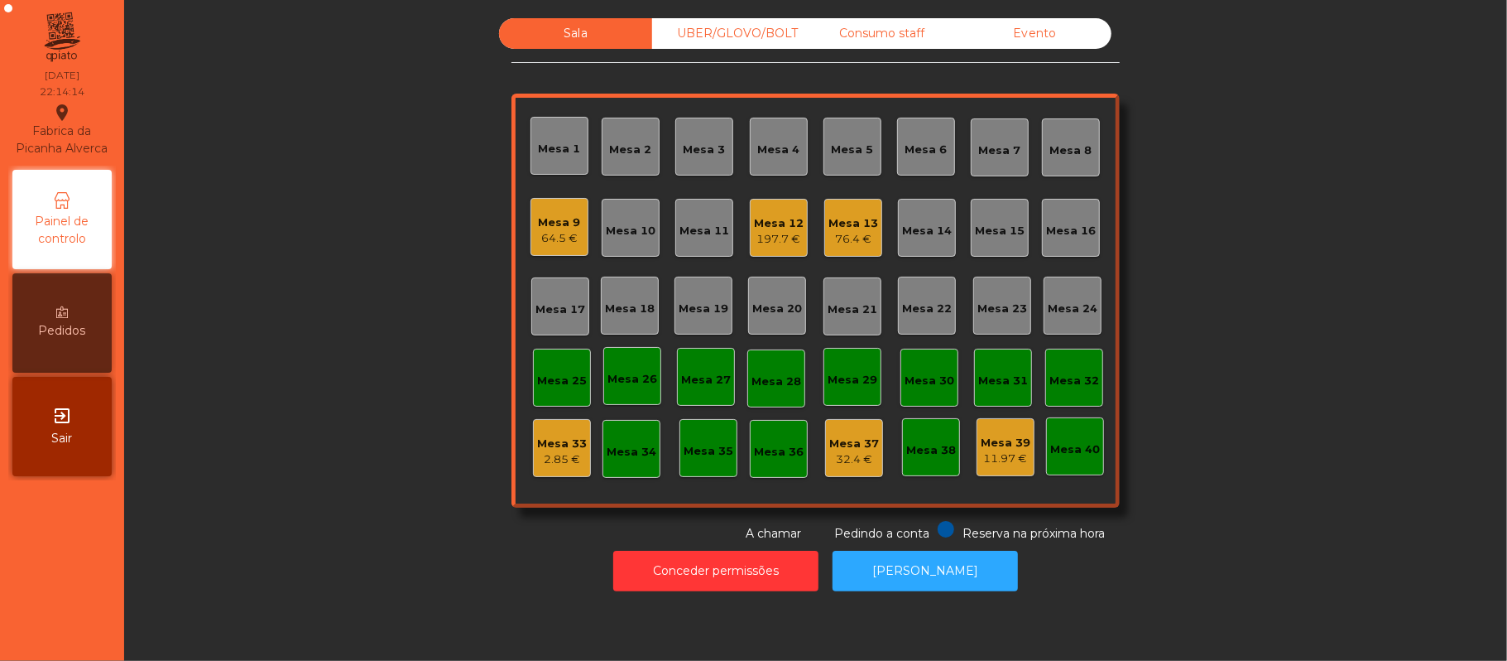
click at [539, 233] on div "64.5 €" at bounding box center [560, 238] width 42 height 17
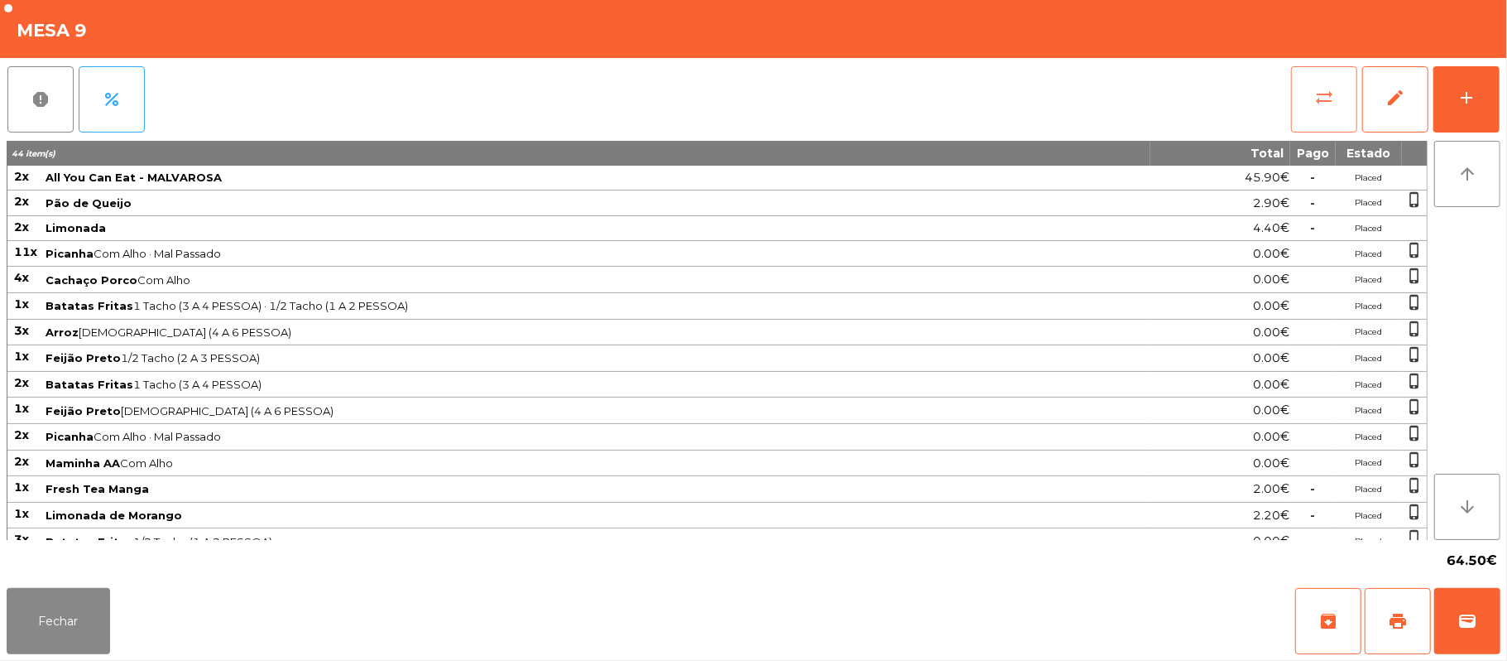
click at [1338, 98] on button "sync_alt" at bounding box center [1324, 99] width 66 height 66
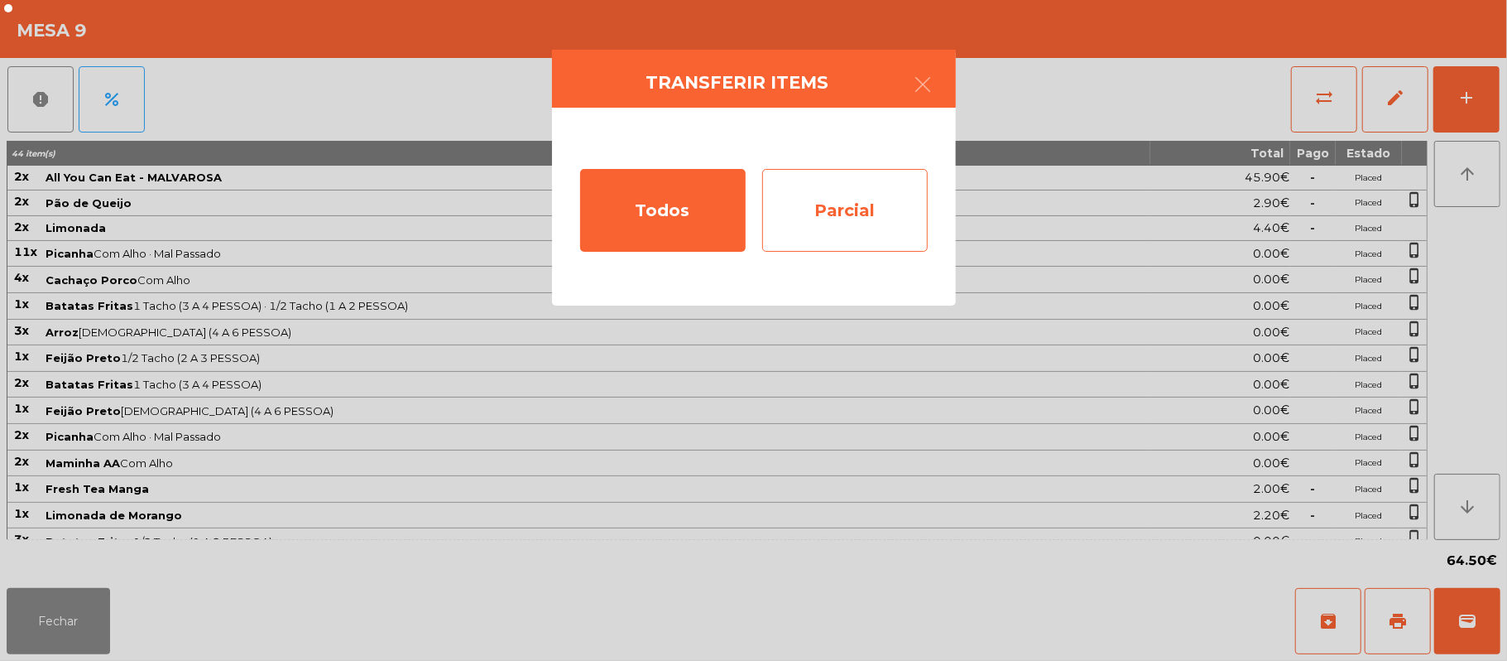
click at [858, 209] on div "Parcial" at bounding box center [845, 210] width 166 height 83
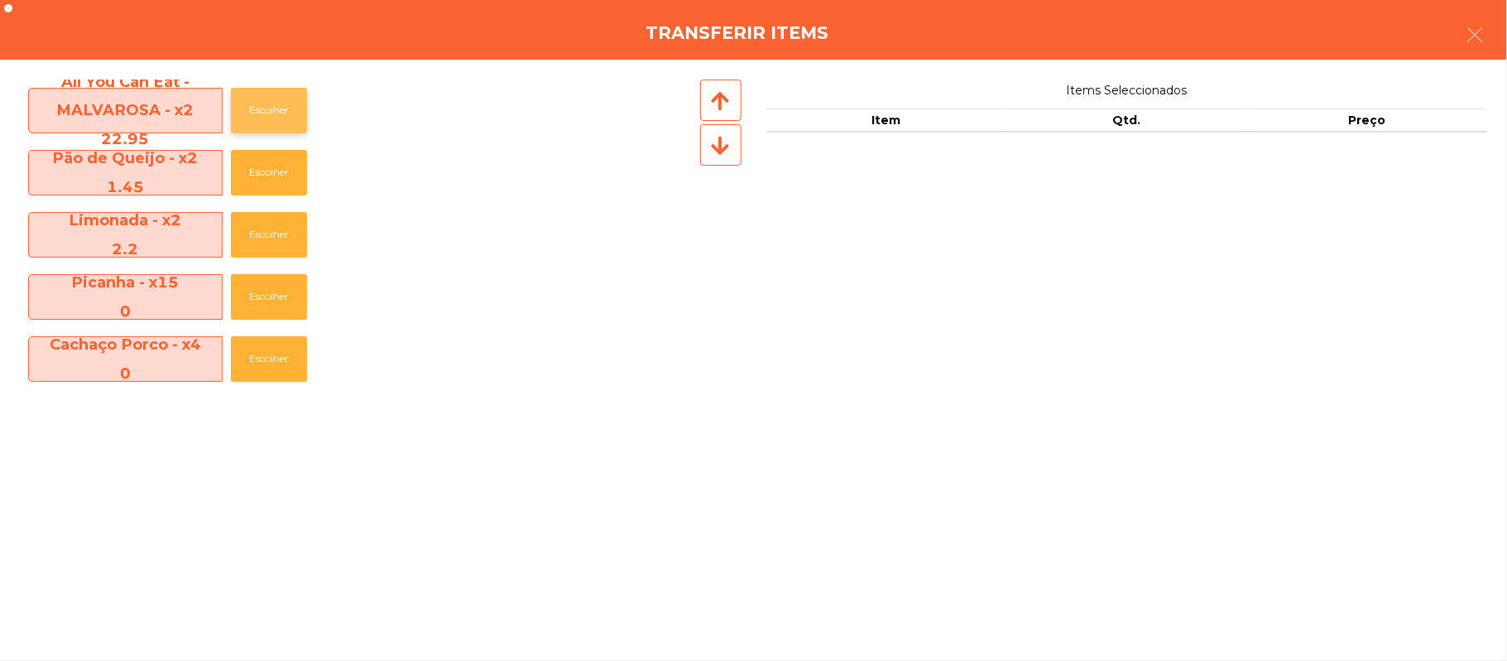
click at [280, 106] on button "Escolher" at bounding box center [269, 111] width 76 height 46
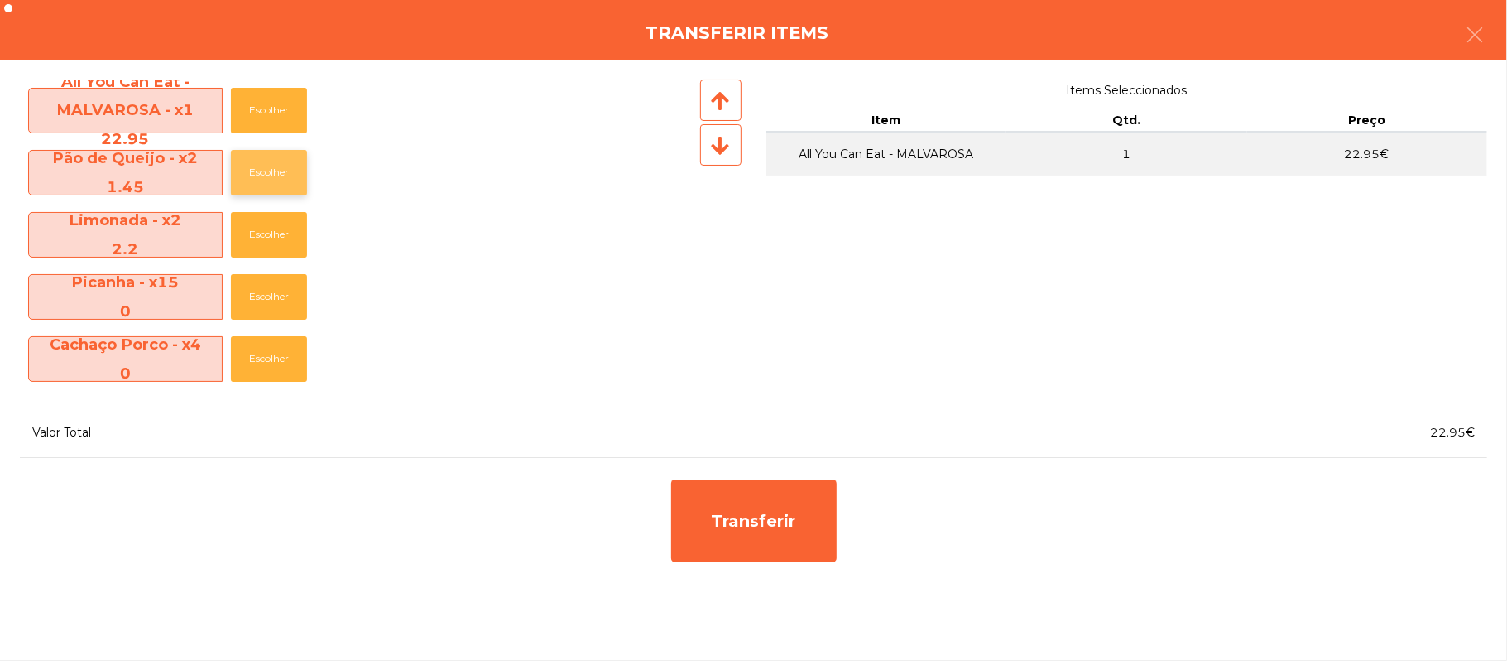
click at [273, 172] on button "Escolher" at bounding box center [269, 173] width 76 height 46
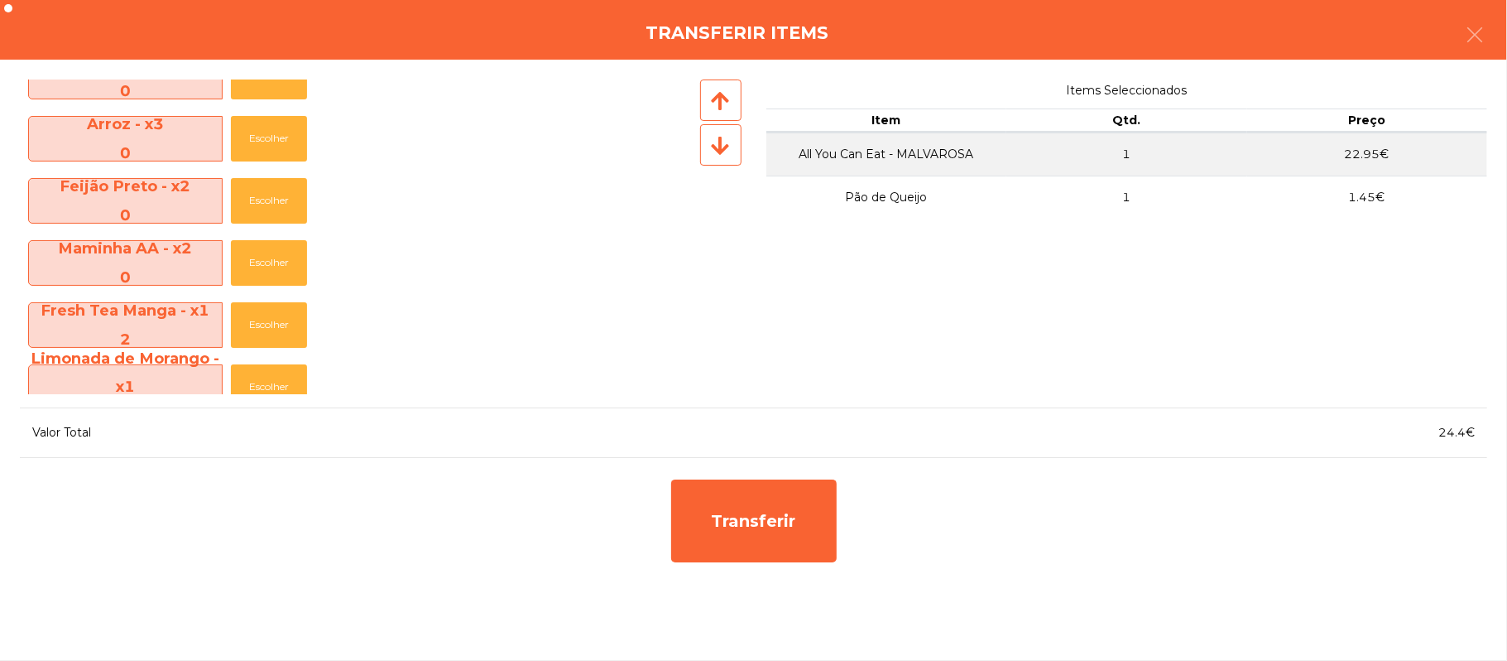
scroll to position [385, 0]
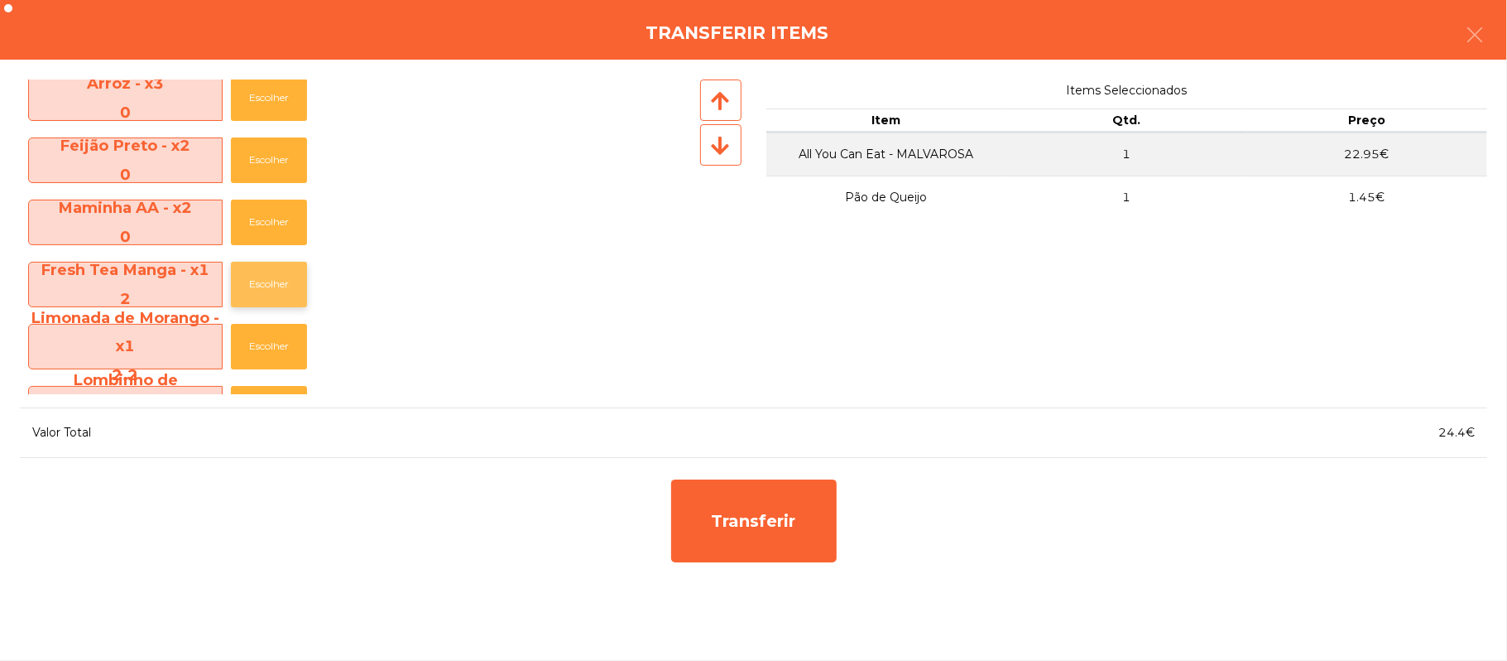
click at [281, 262] on button "Escolher" at bounding box center [269, 285] width 76 height 46
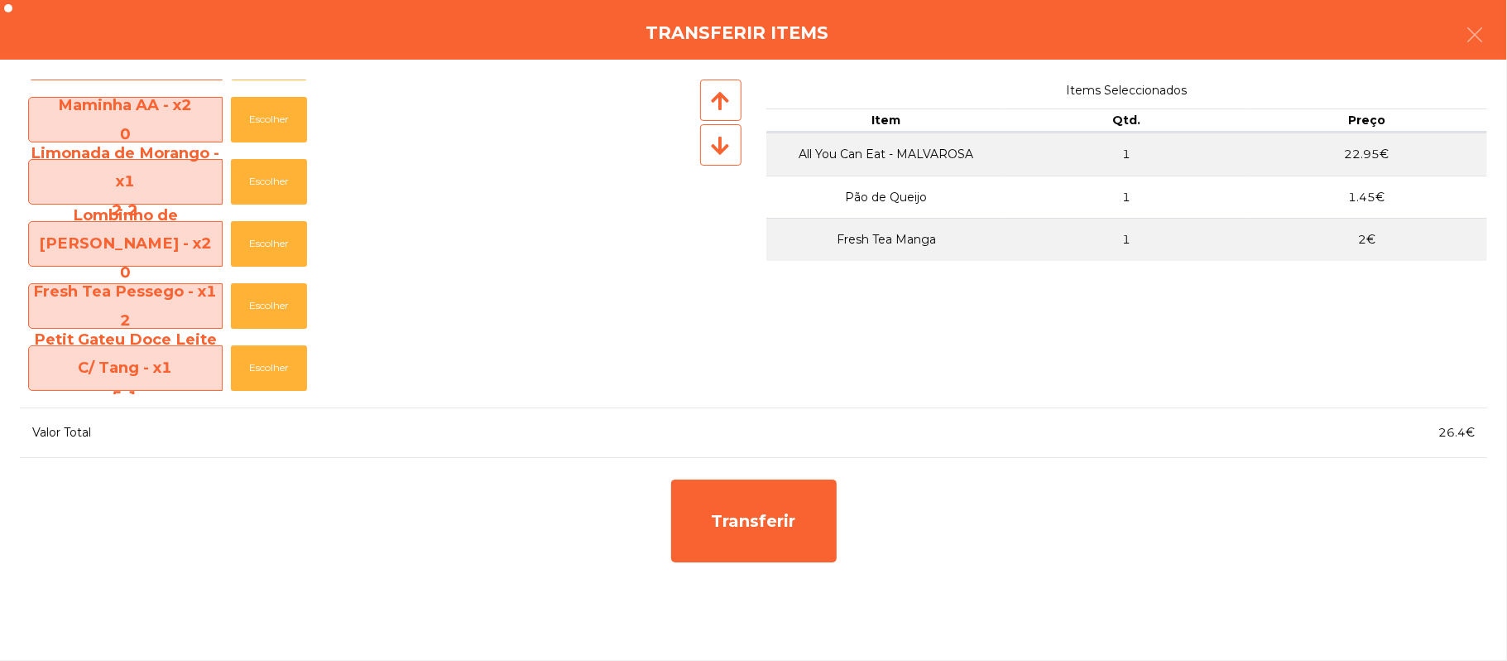
scroll to position [504, 0]
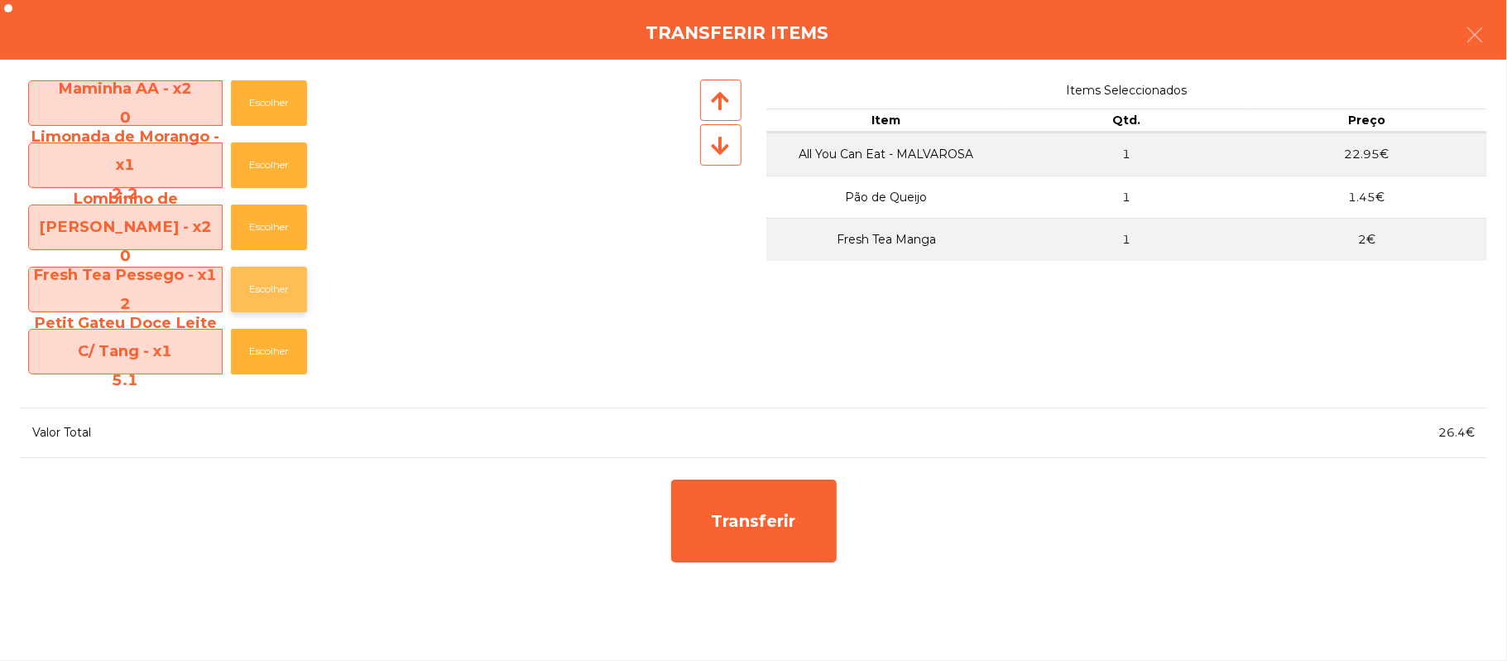
click at [273, 291] on button "Escolher" at bounding box center [269, 290] width 76 height 46
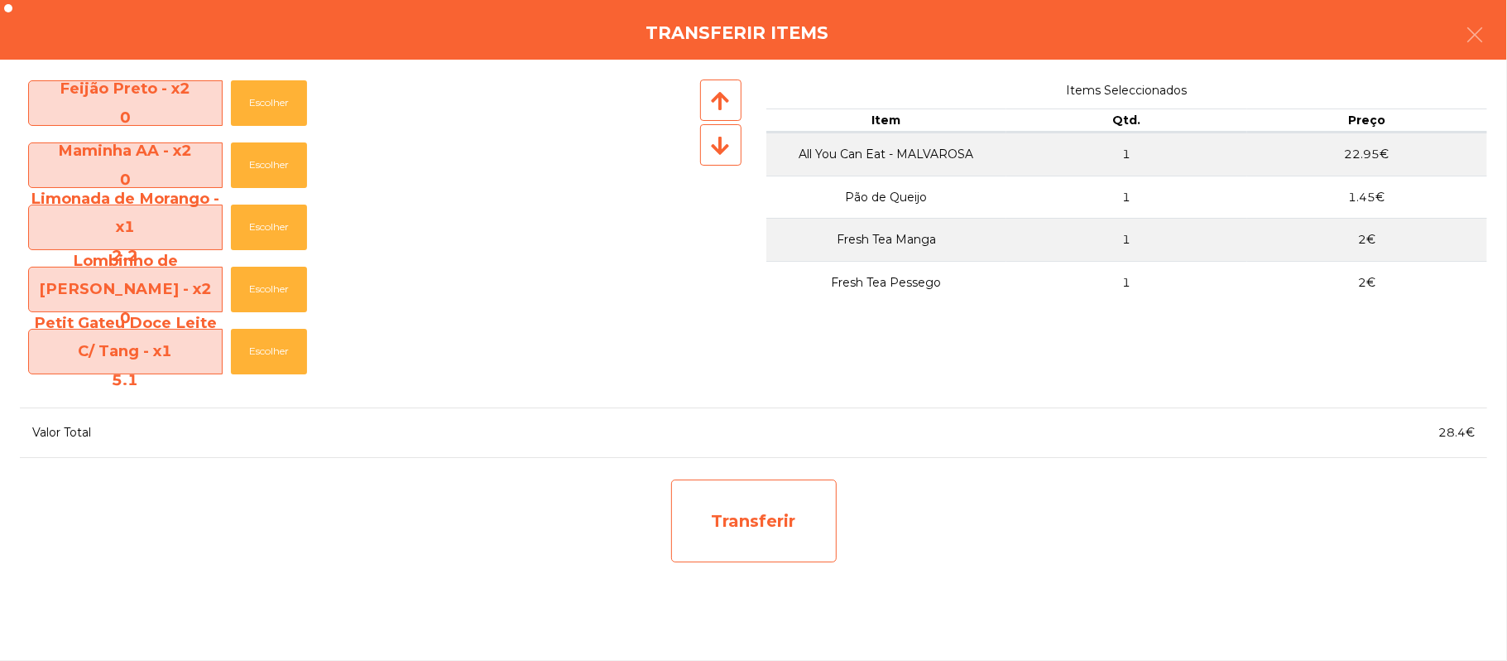
click at [768, 524] on div "Transferir" at bounding box center [754, 520] width 166 height 83
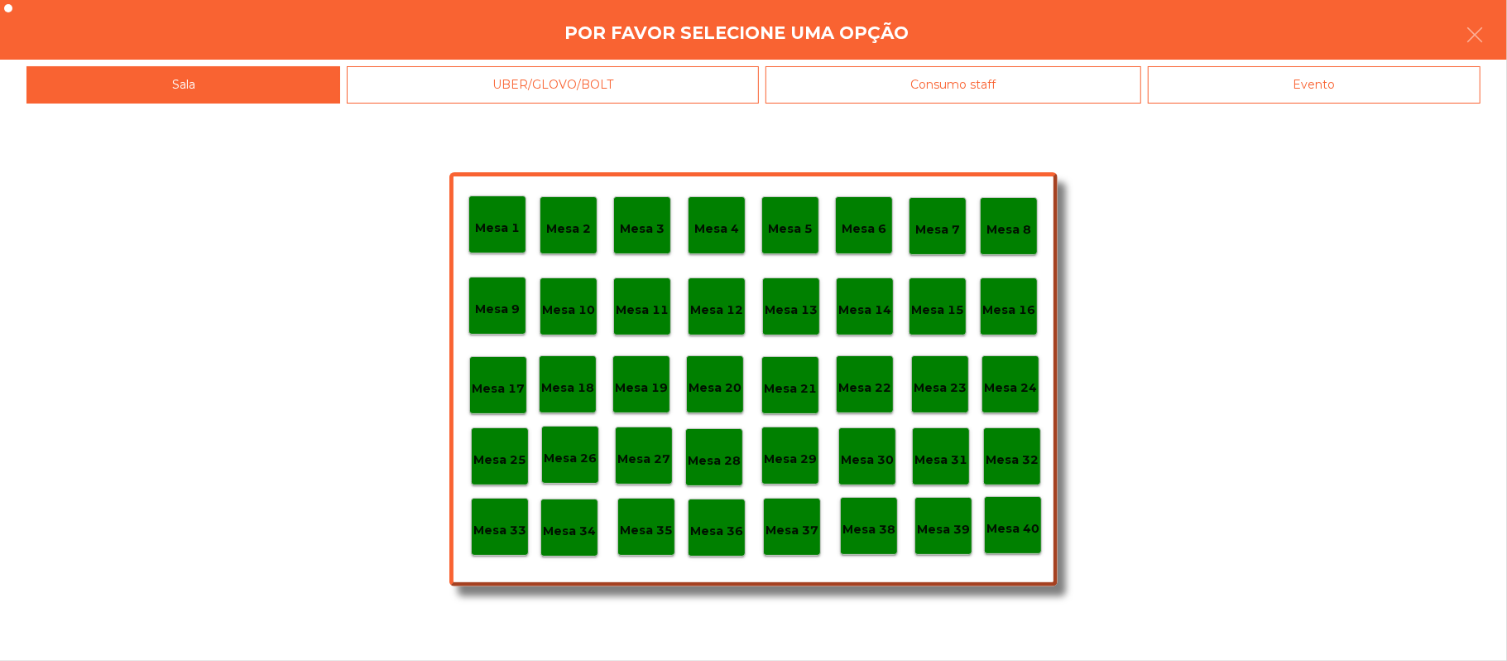
click at [497, 471] on div "Mesa 25" at bounding box center [500, 456] width 58 height 58
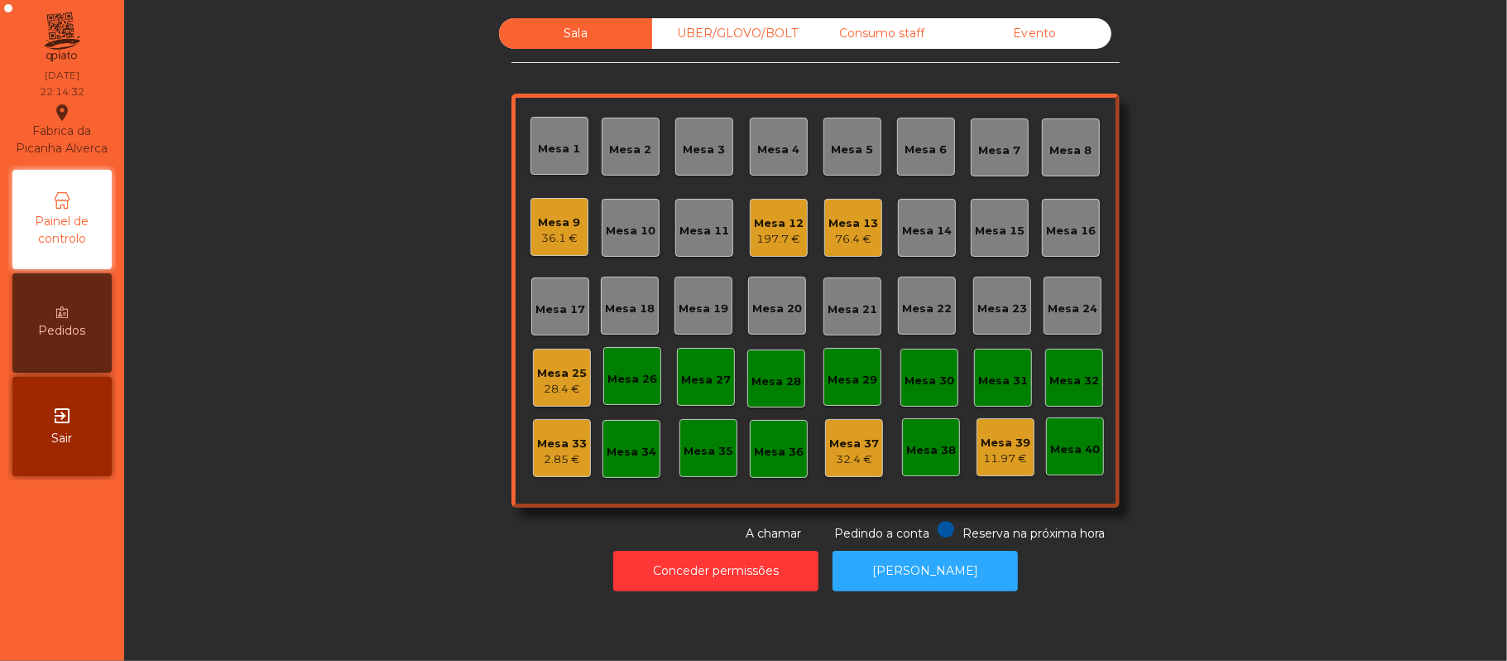
click at [570, 388] on div "28.4 €" at bounding box center [562, 389] width 50 height 17
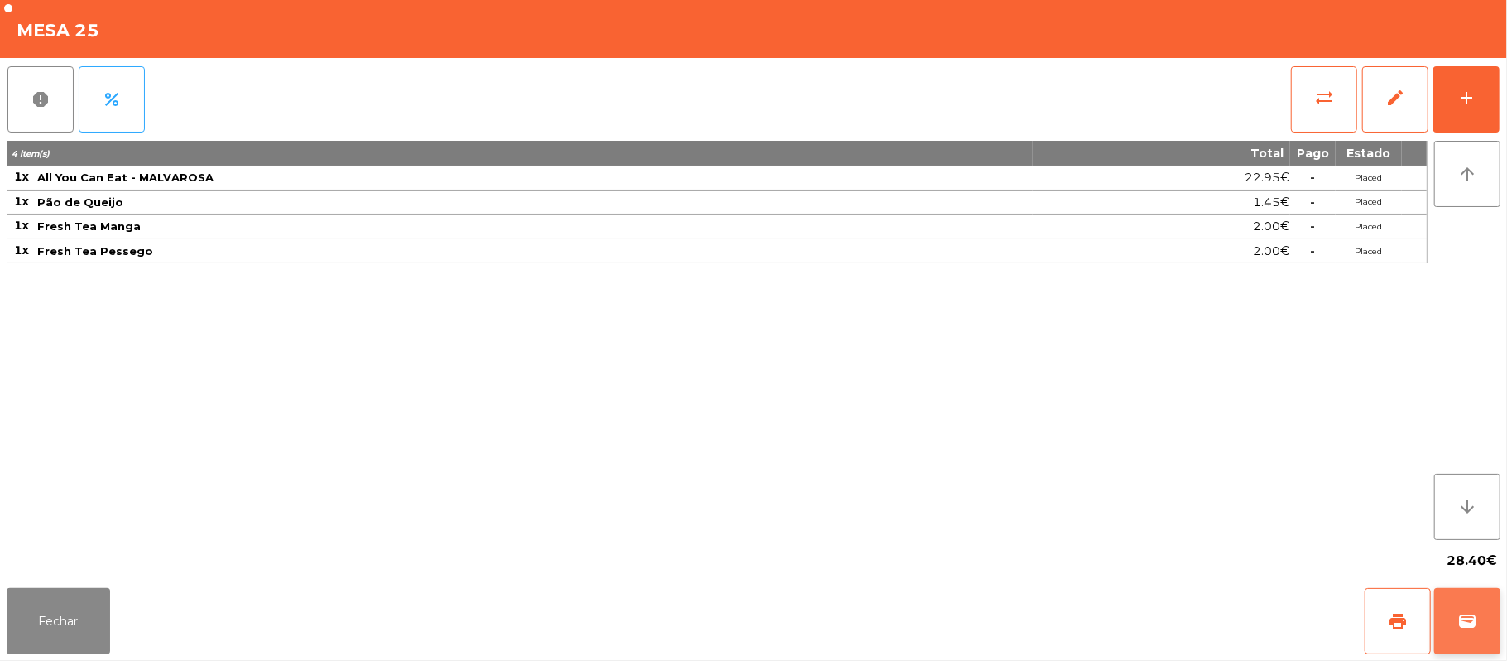
click at [1471, 617] on span "wallet" at bounding box center [1468, 621] width 20 height 20
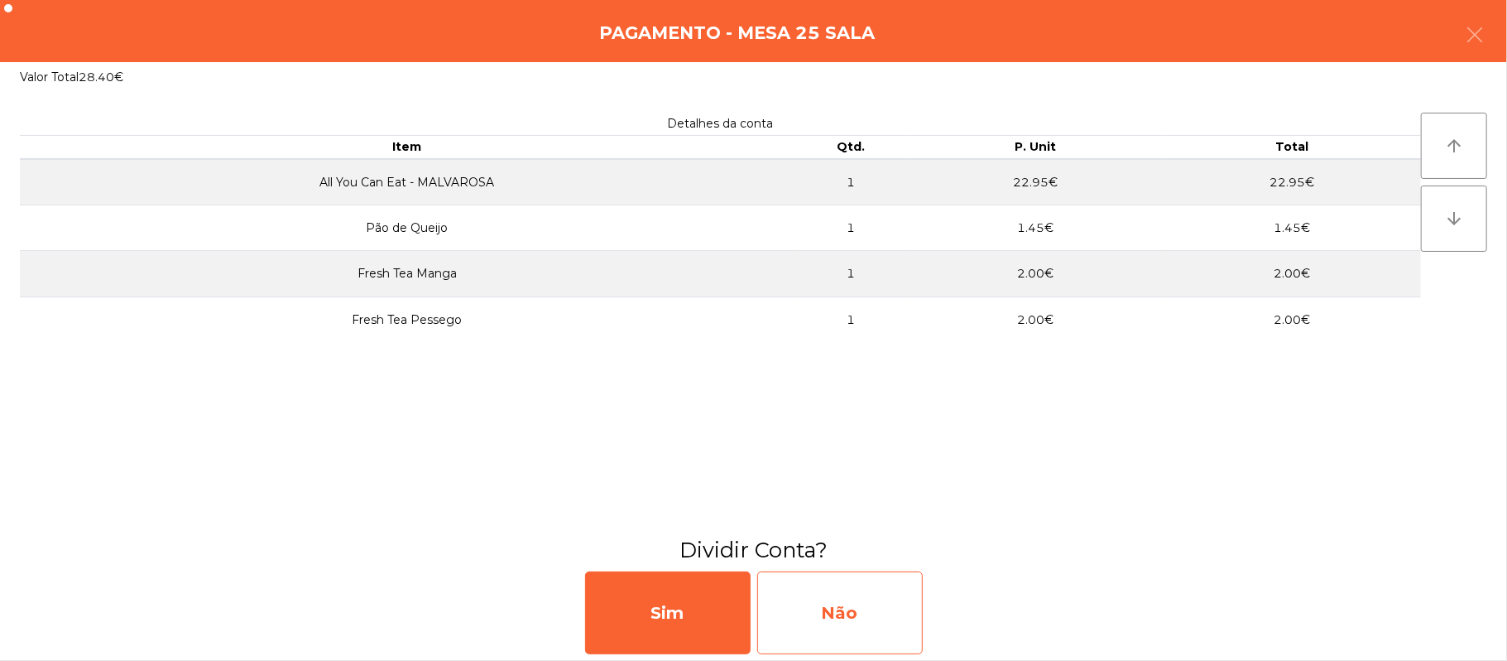
click at [841, 590] on div "Não" at bounding box center [840, 612] width 166 height 83
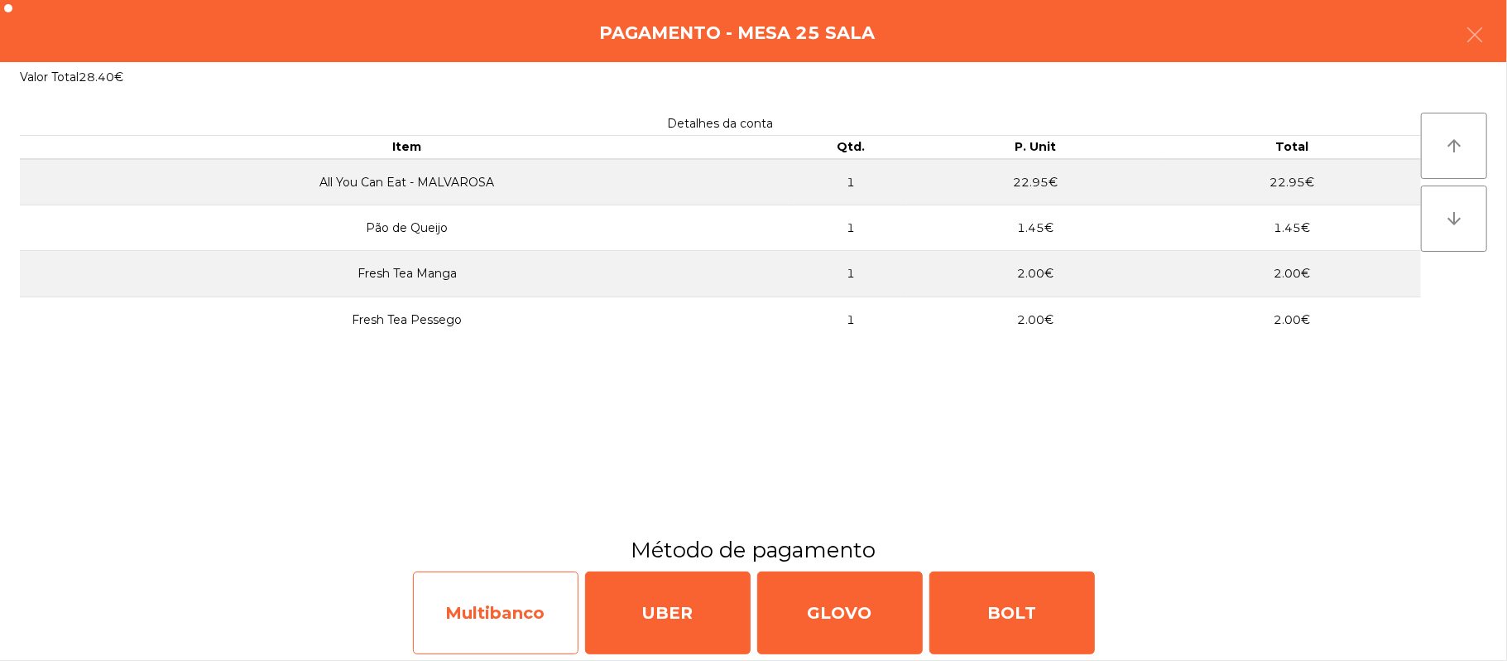
click at [537, 613] on div "Multibanco" at bounding box center [496, 612] width 166 height 83
select select "**"
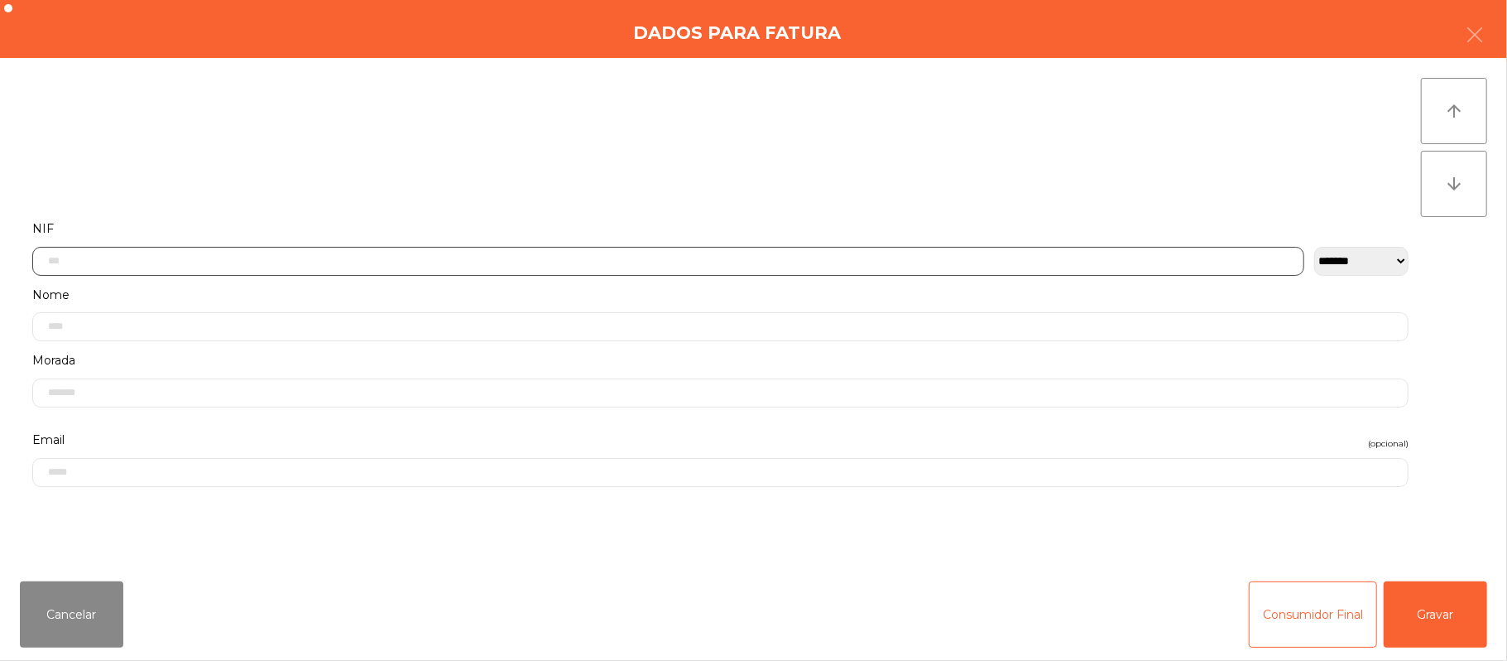
click at [275, 260] on input "text" at bounding box center [668, 261] width 1272 height 29
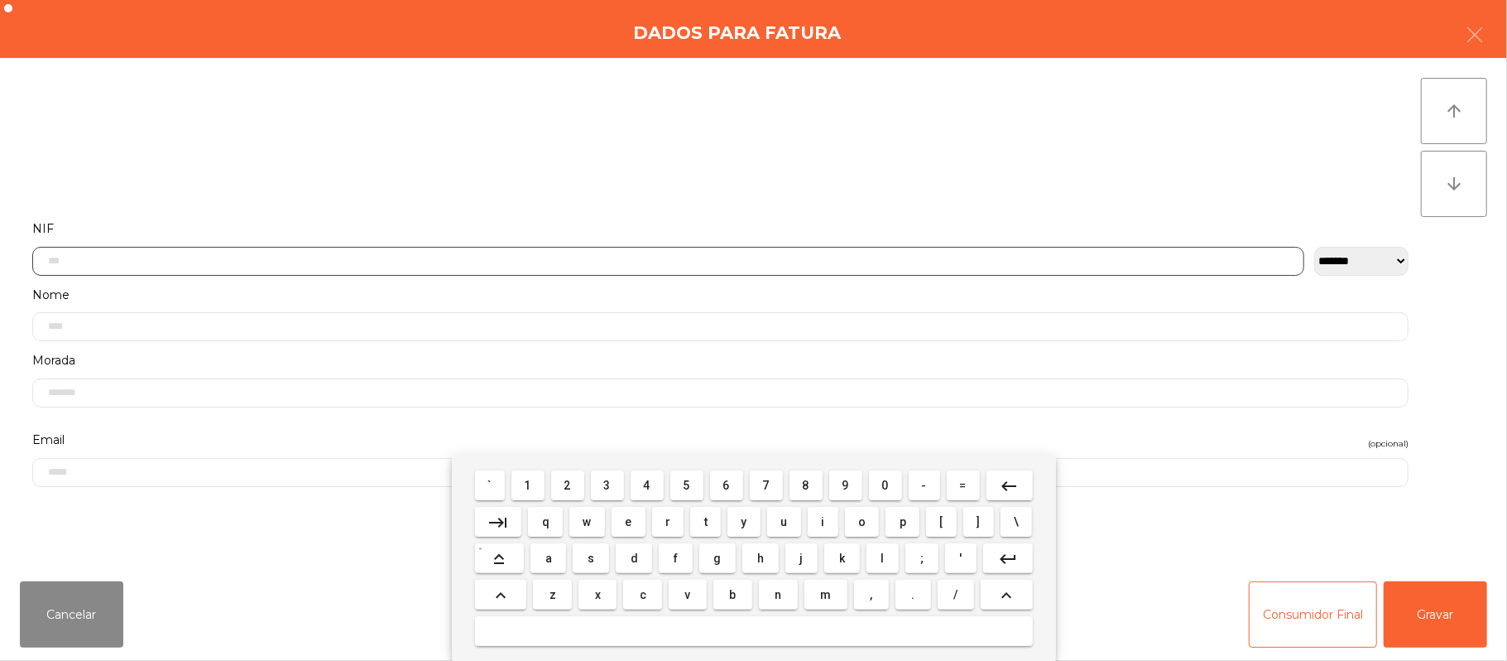
scroll to position [139, 0]
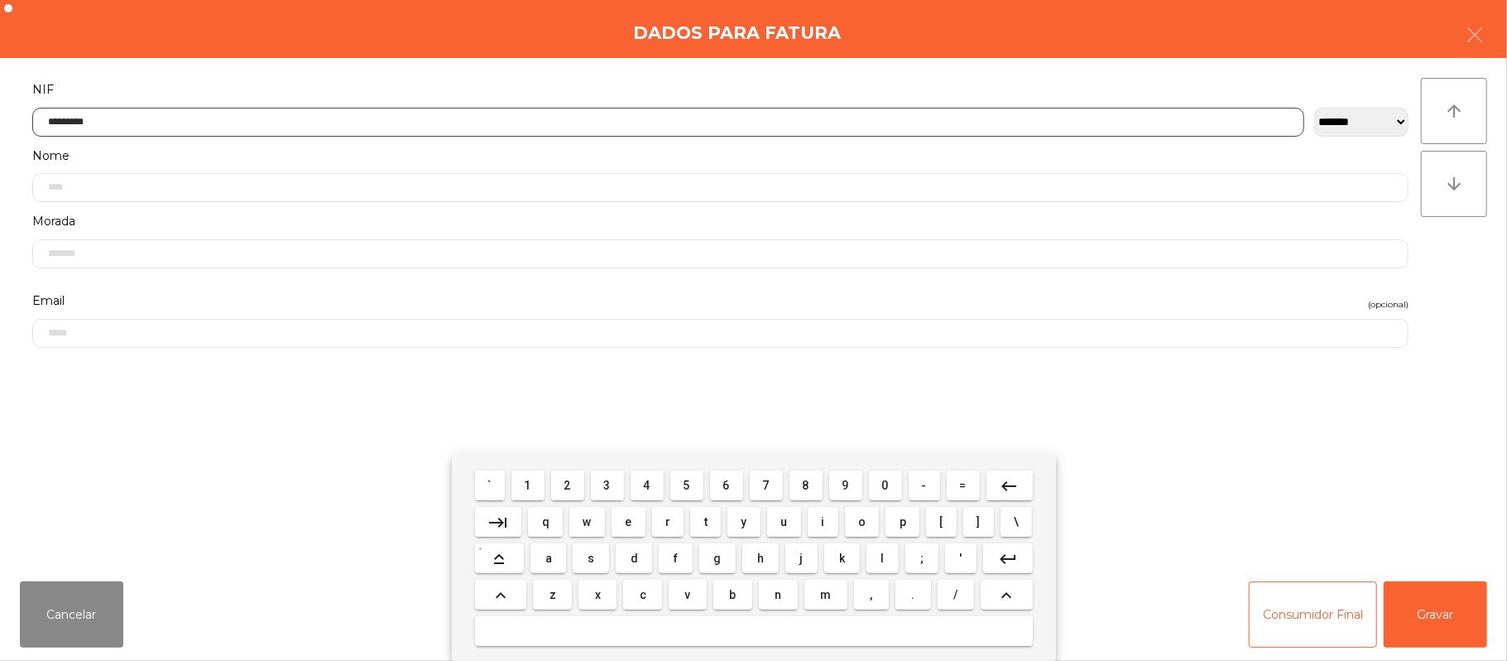
type input "*********"
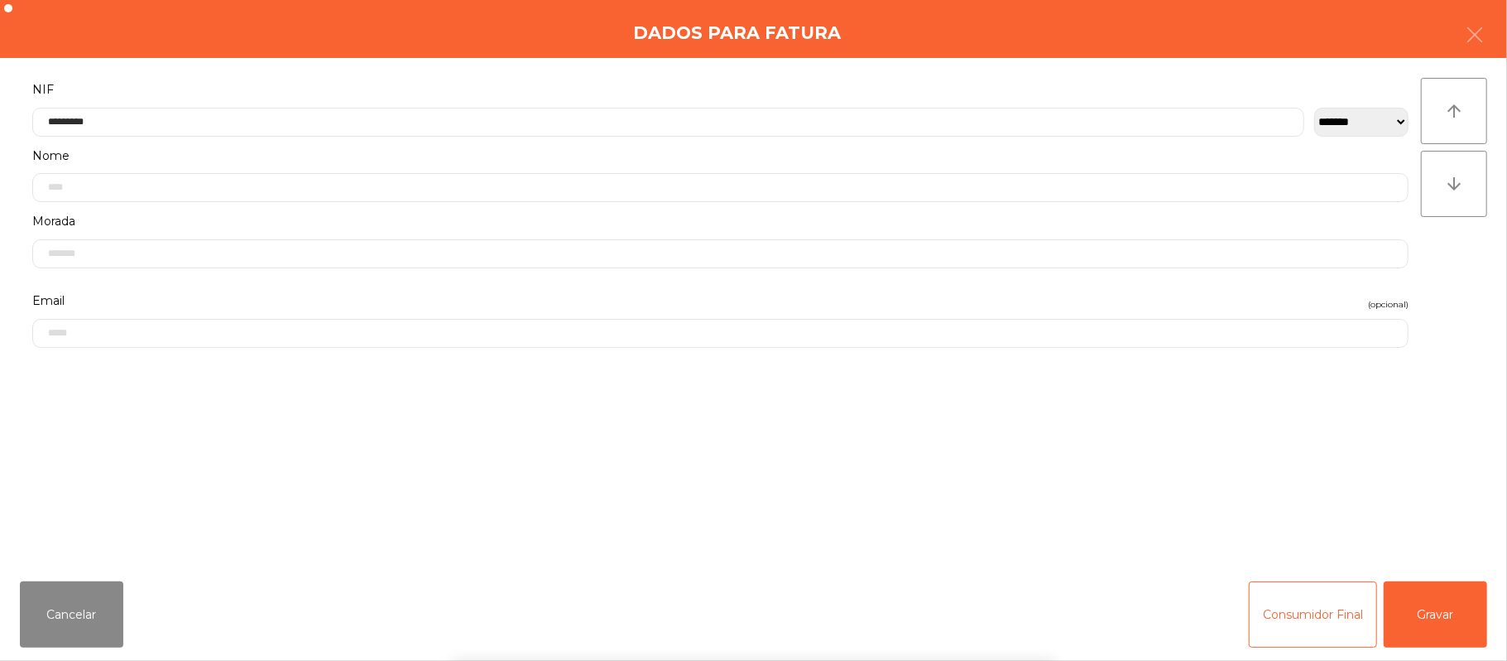
click at [1450, 619] on div "` 1 2 3 4 5 6 7 8 9 0 - = keyboard_backspace keyboard_tab q w e r t y u i o p […" at bounding box center [753, 557] width 1507 height 205
click at [1440, 618] on button "Gravar" at bounding box center [1435, 614] width 103 height 66
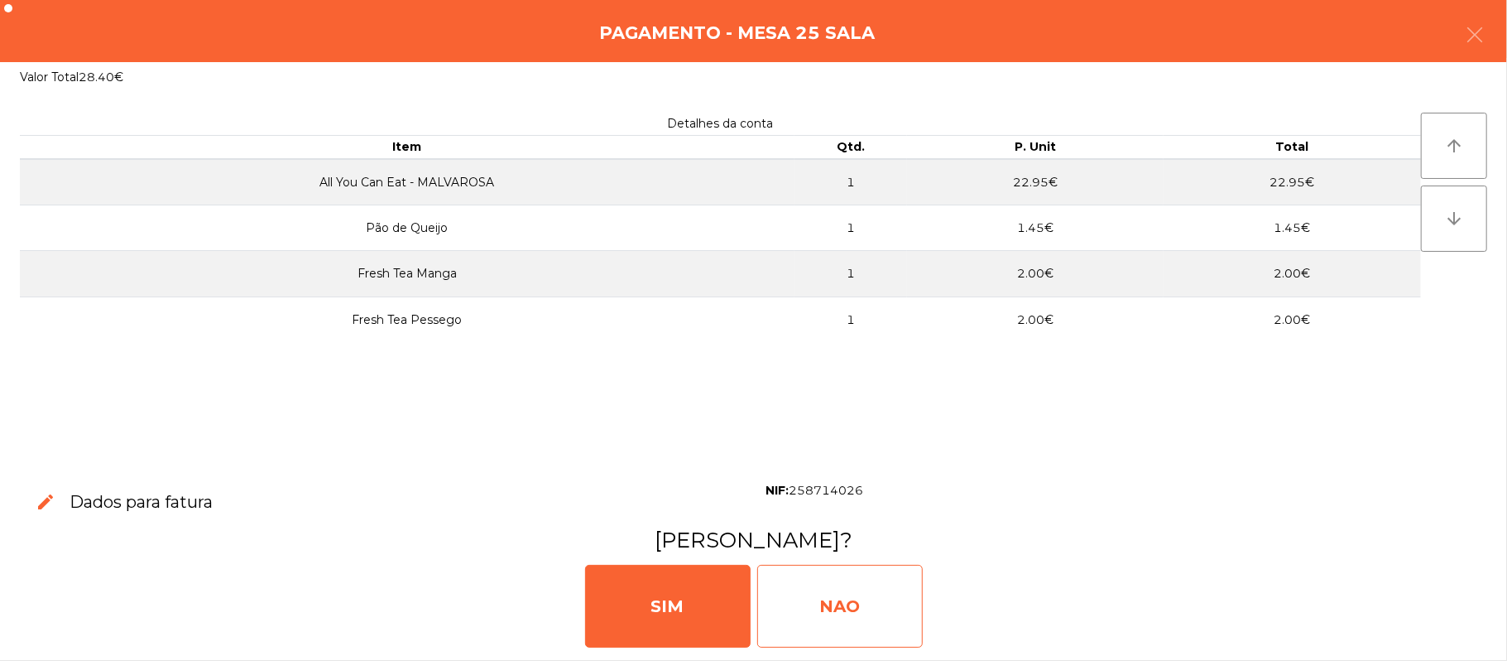
click at [855, 589] on div "NAO" at bounding box center [840, 606] width 166 height 83
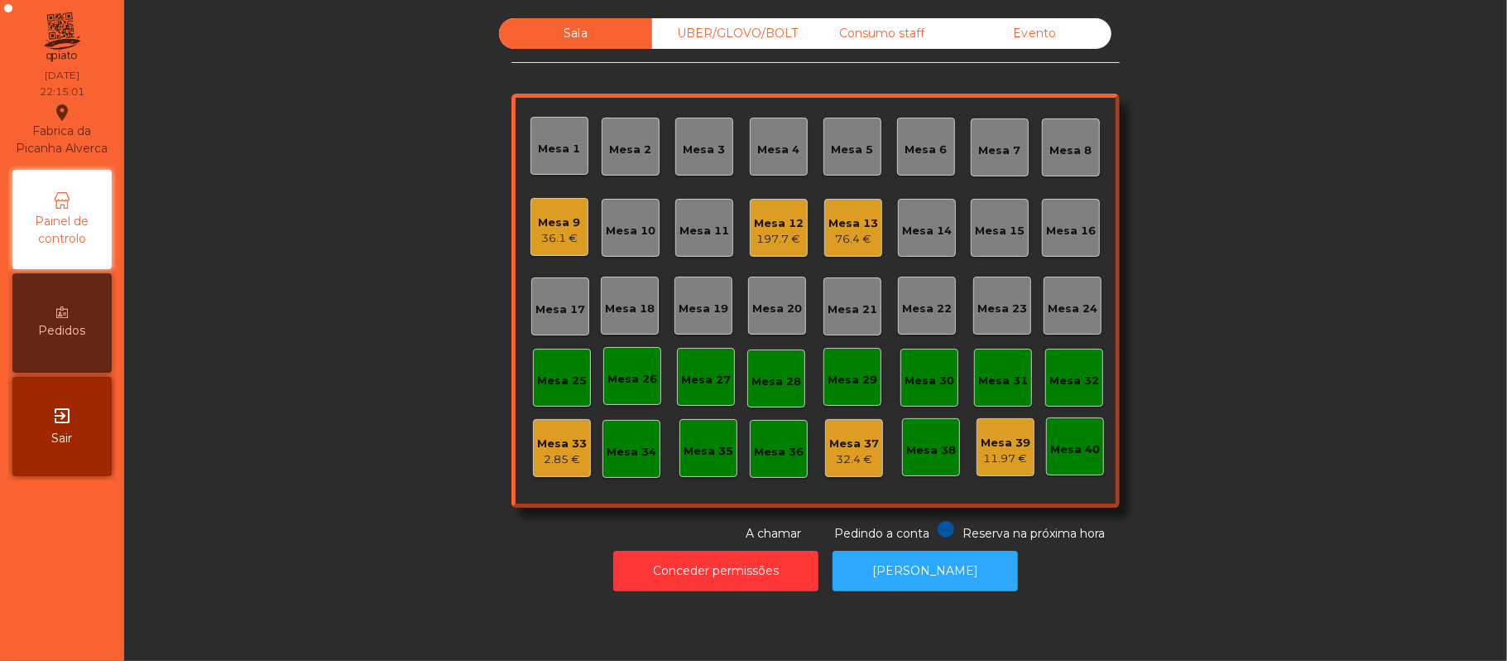
click at [533, 248] on div "Mesa 9 36.1 €" at bounding box center [560, 227] width 58 height 58
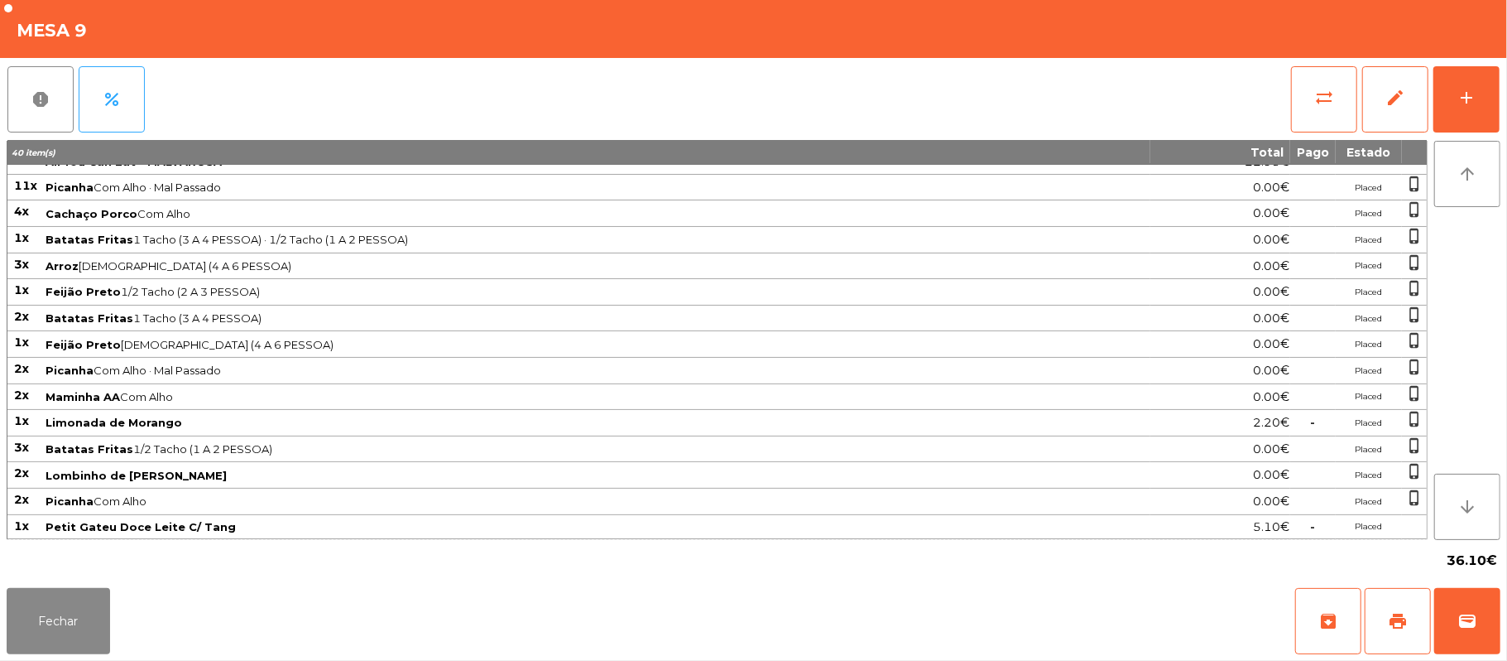
scroll to position [77, 0]
click at [1454, 618] on button "wallet" at bounding box center [1468, 621] width 66 height 66
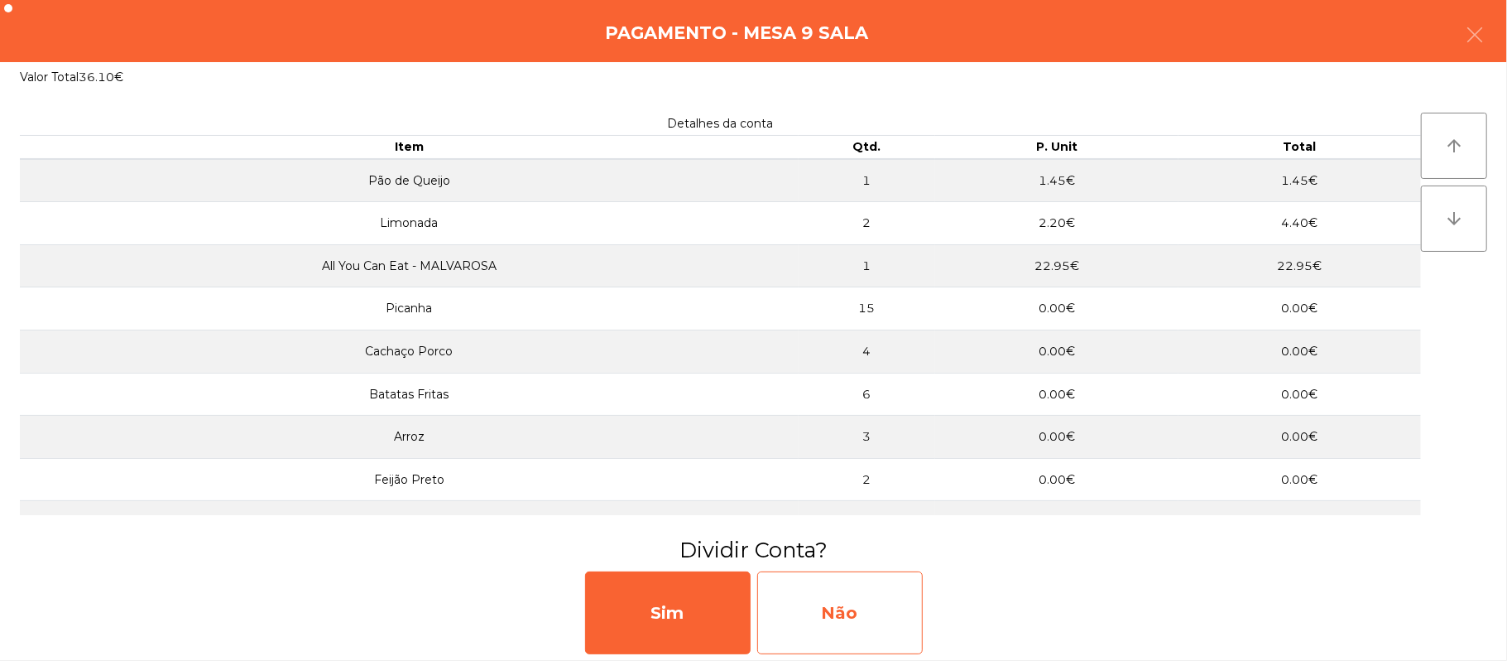
click at [864, 603] on div "Não" at bounding box center [840, 612] width 166 height 83
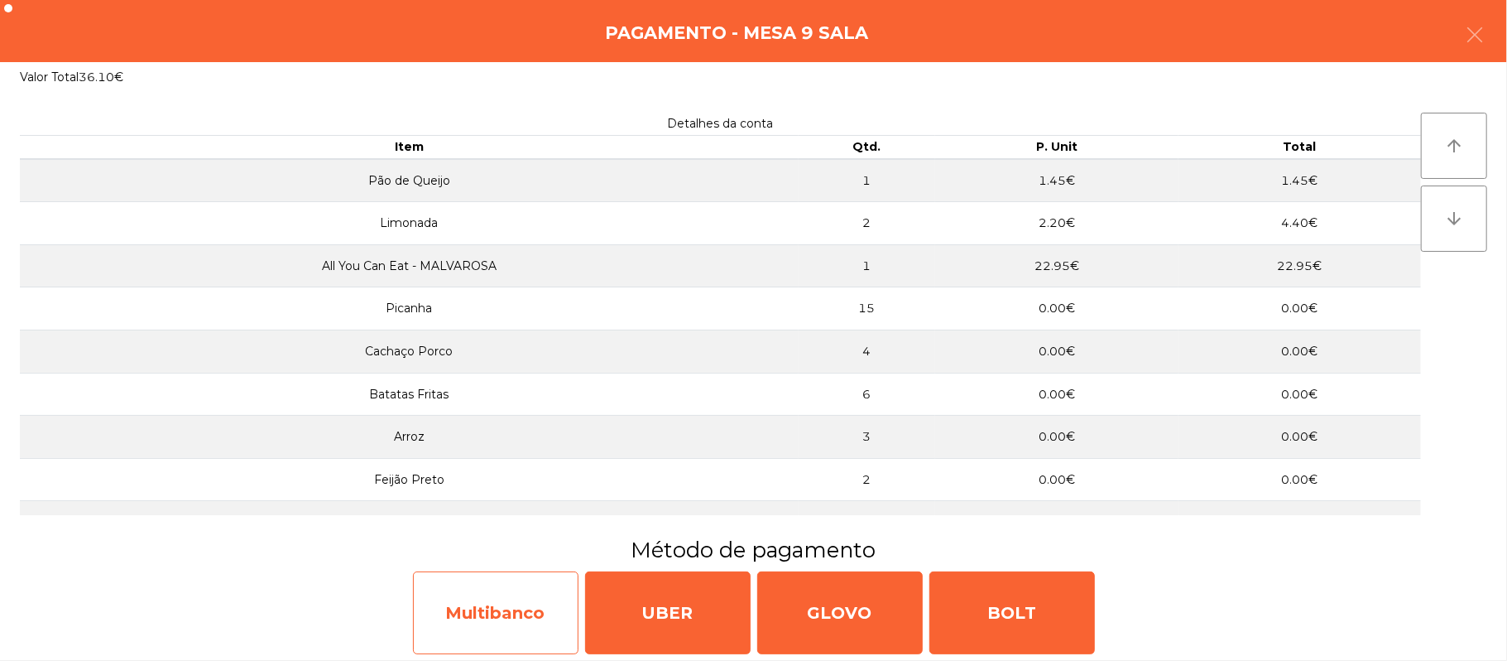
click at [537, 616] on div "Multibanco" at bounding box center [496, 612] width 166 height 83
select select "**"
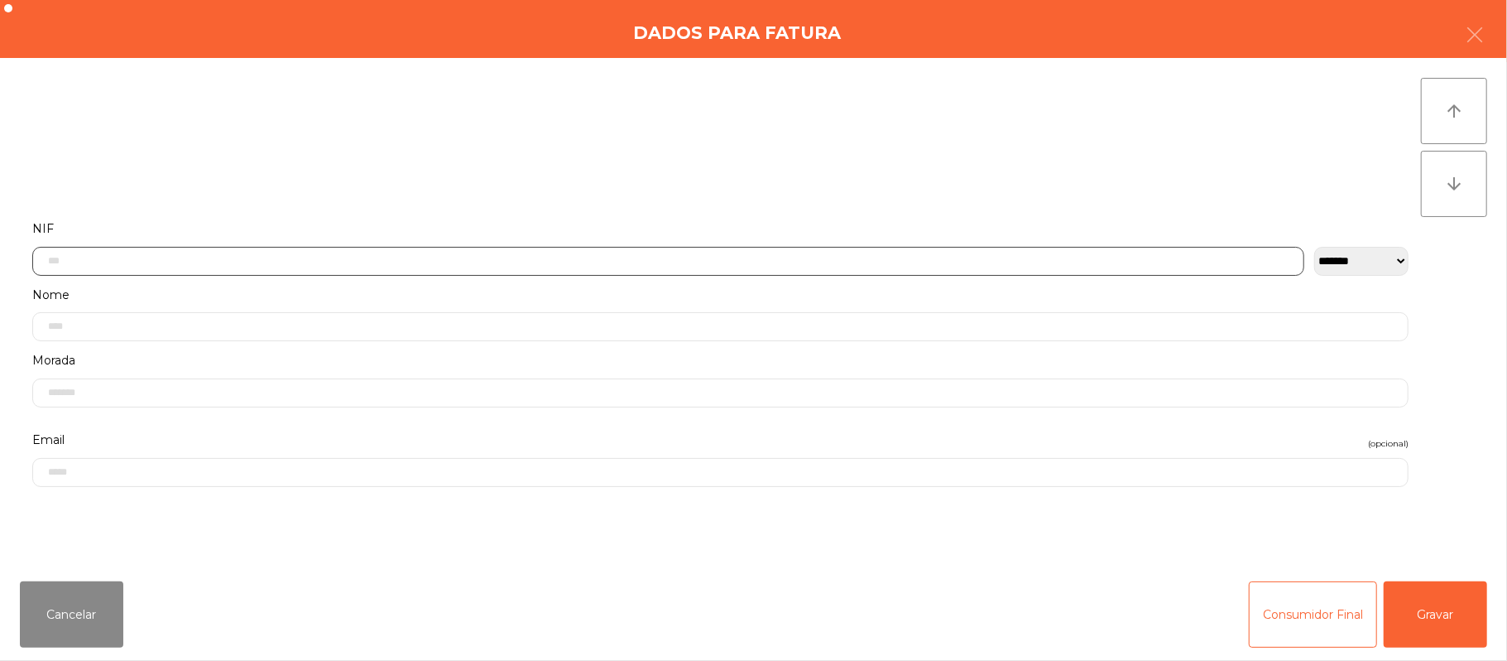
click at [396, 260] on input "text" at bounding box center [668, 261] width 1272 height 29
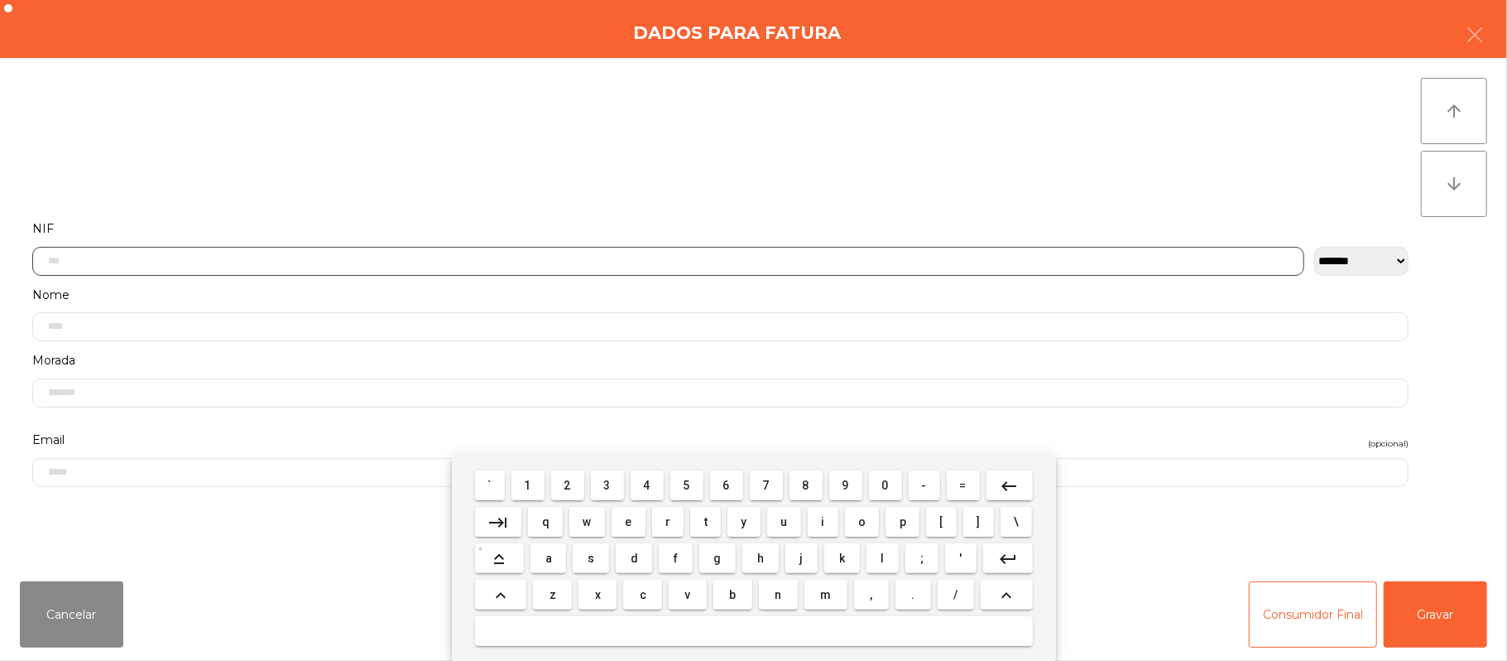
scroll to position [139, 0]
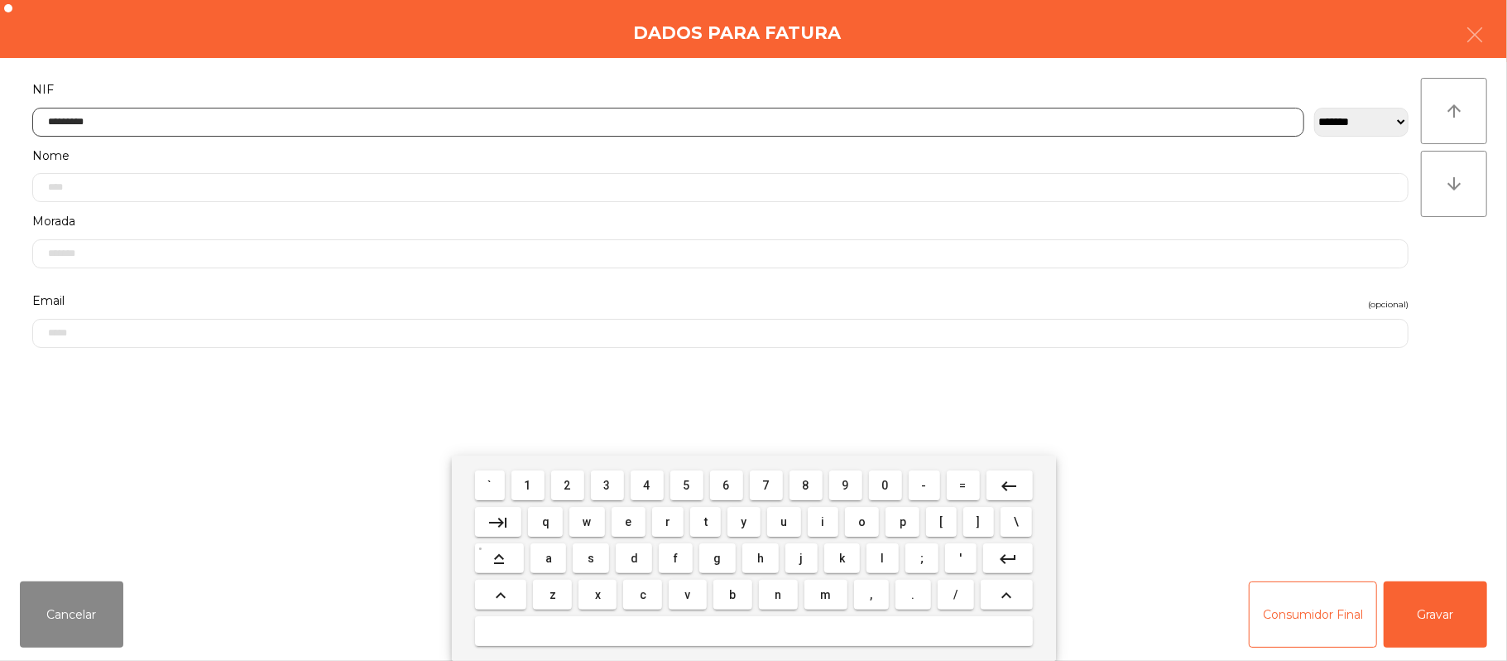
type input "*********"
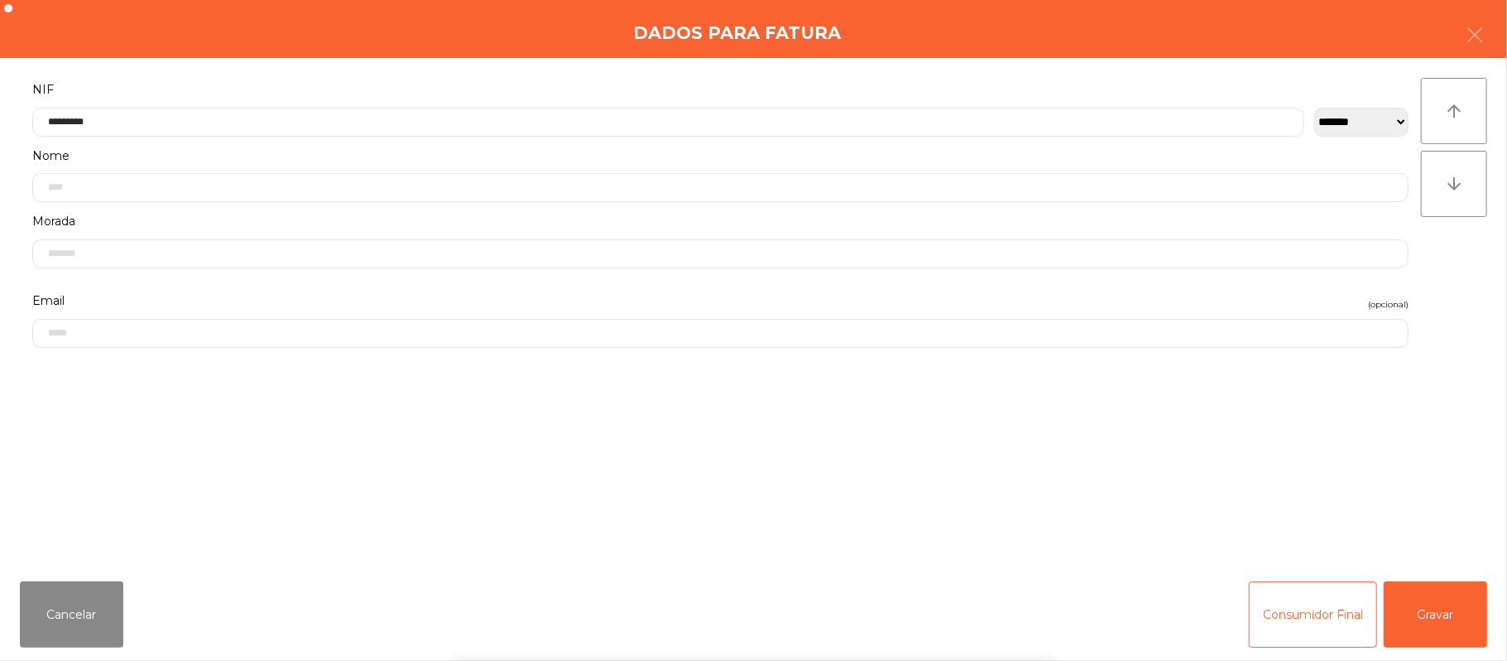
click at [1454, 598] on div "` 1 2 3 4 5 6 7 8 9 0 - = keyboard_backspace keyboard_tab q w e r t y u i o p […" at bounding box center [753, 557] width 1507 height 205
click at [1425, 621] on button "Gravar" at bounding box center [1435, 614] width 103 height 66
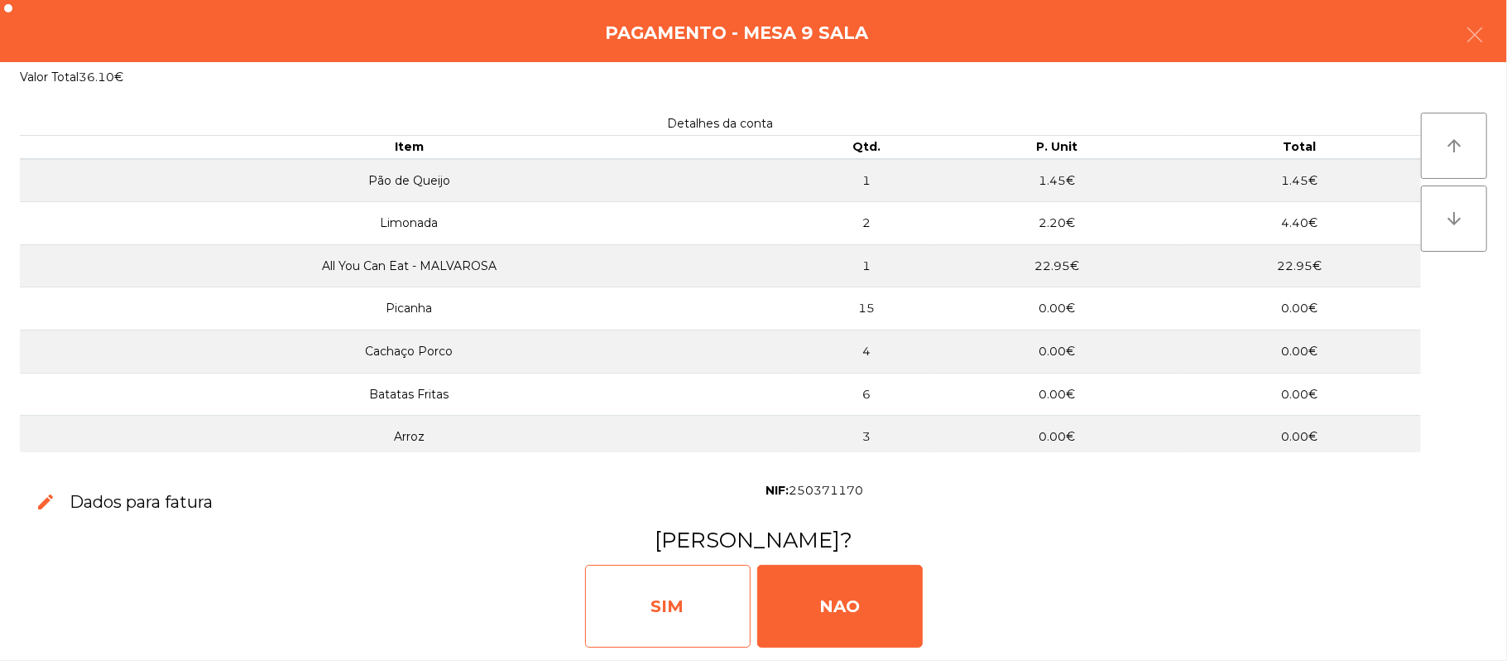
click at [682, 597] on div "SIM" at bounding box center [668, 606] width 166 height 83
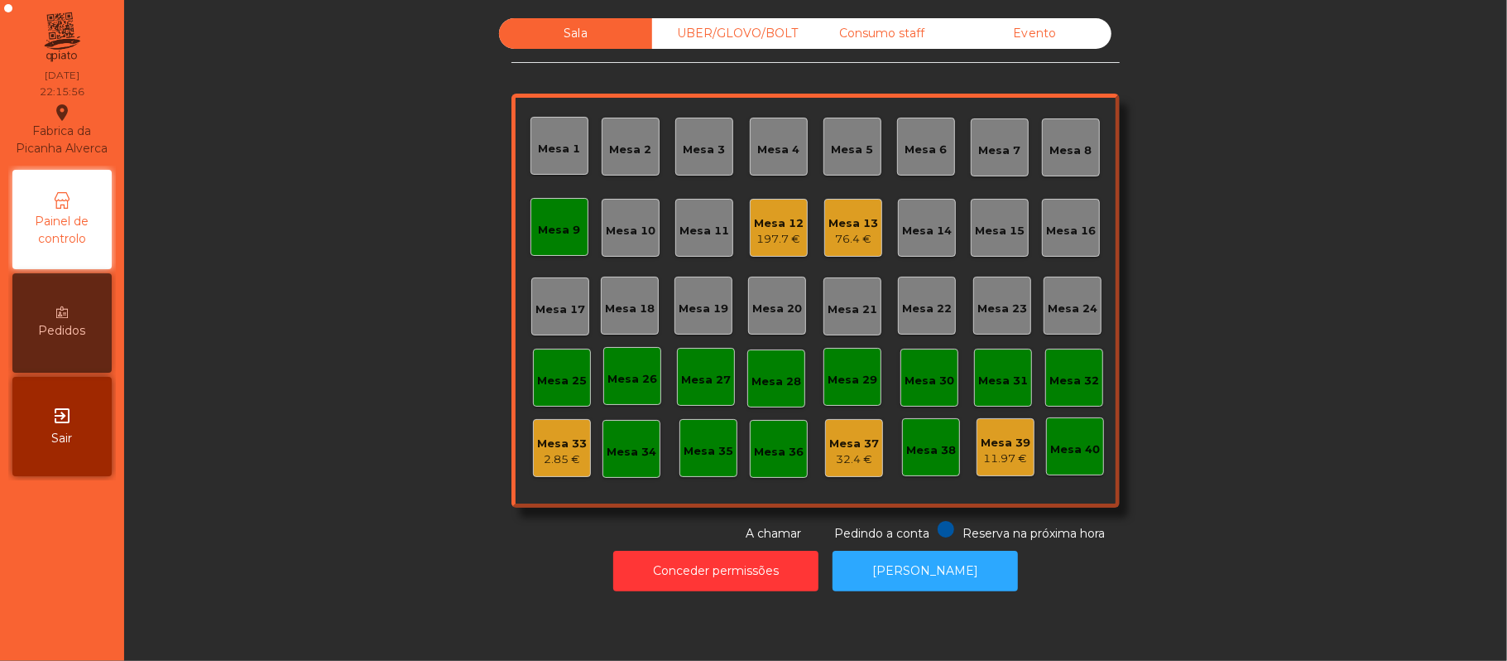
click at [568, 245] on div "Mesa 9" at bounding box center [560, 227] width 58 height 58
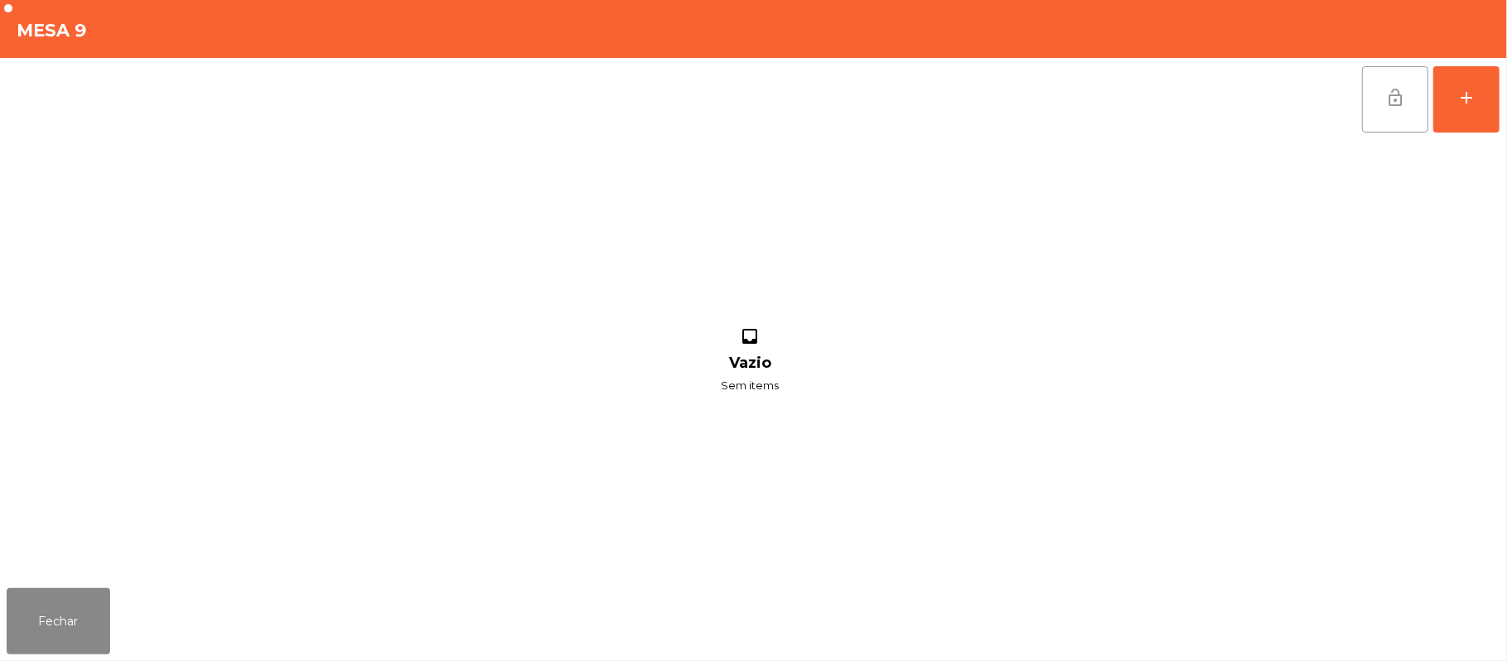
click at [1388, 103] on span "lock_open" at bounding box center [1396, 98] width 20 height 20
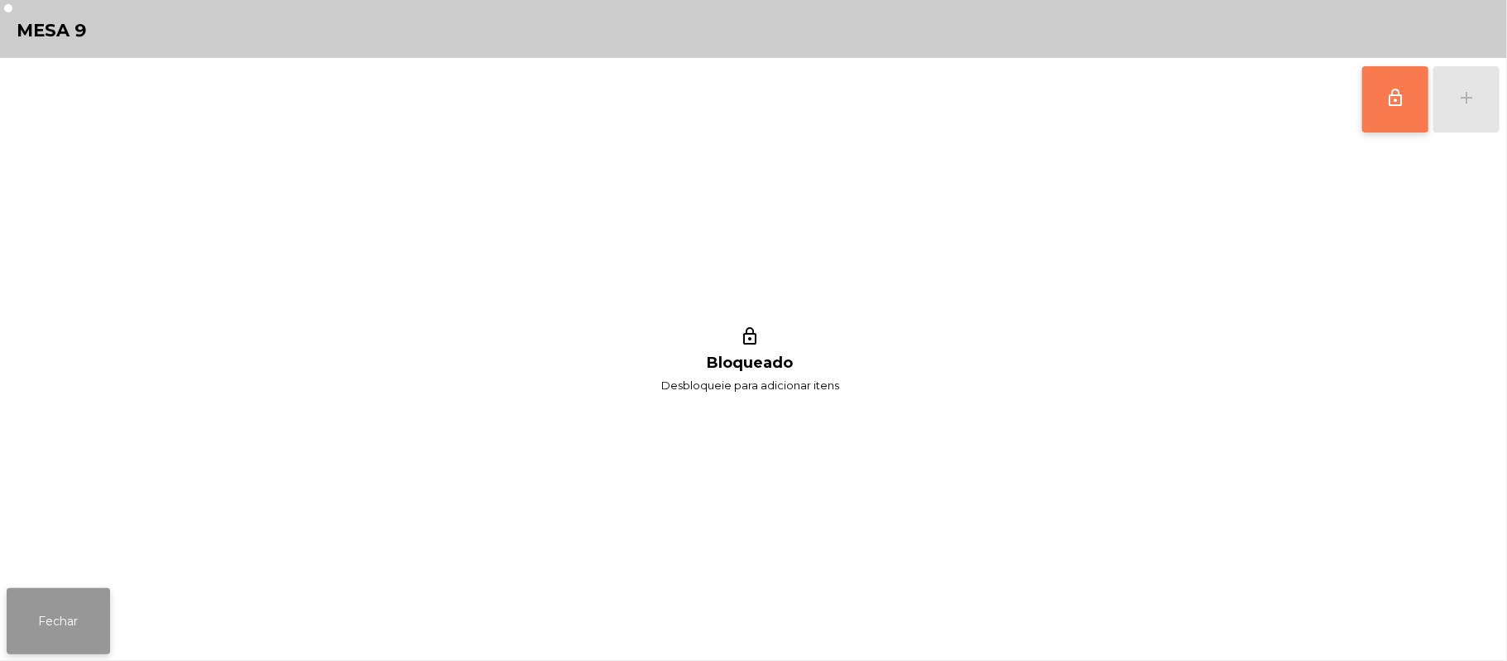
click at [65, 637] on button "Fechar" at bounding box center [58, 621] width 103 height 66
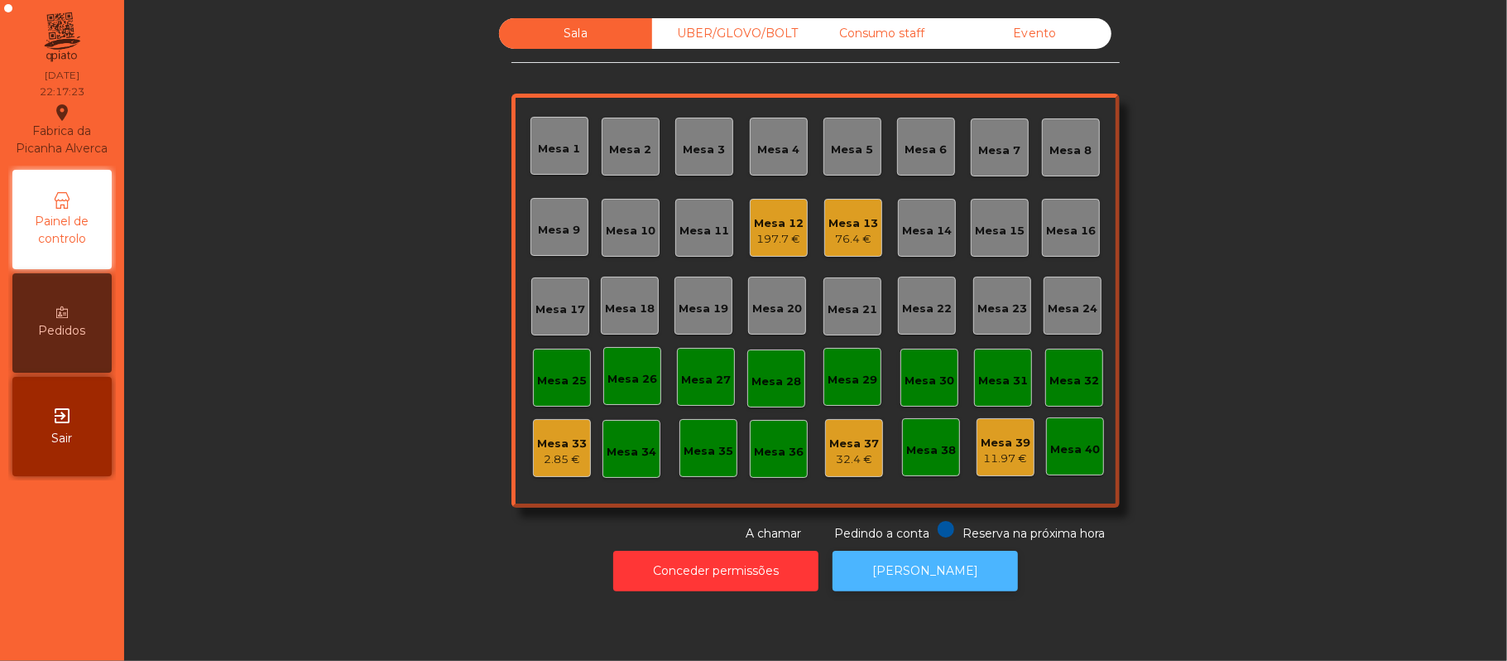
click at [938, 570] on button "[PERSON_NAME]" at bounding box center [925, 570] width 185 height 41
click at [565, 458] on div "2.85 €" at bounding box center [562, 459] width 50 height 17
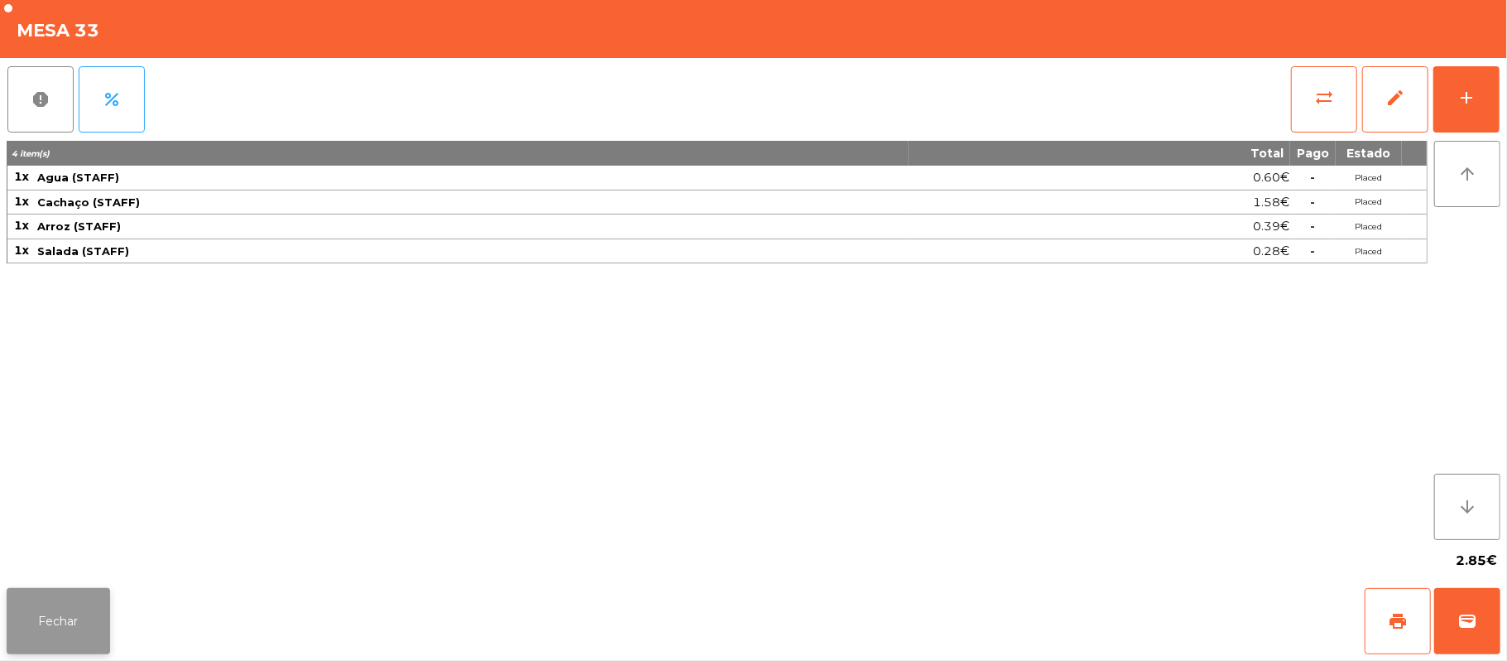
click at [74, 621] on button "Fechar" at bounding box center [58, 621] width 103 height 66
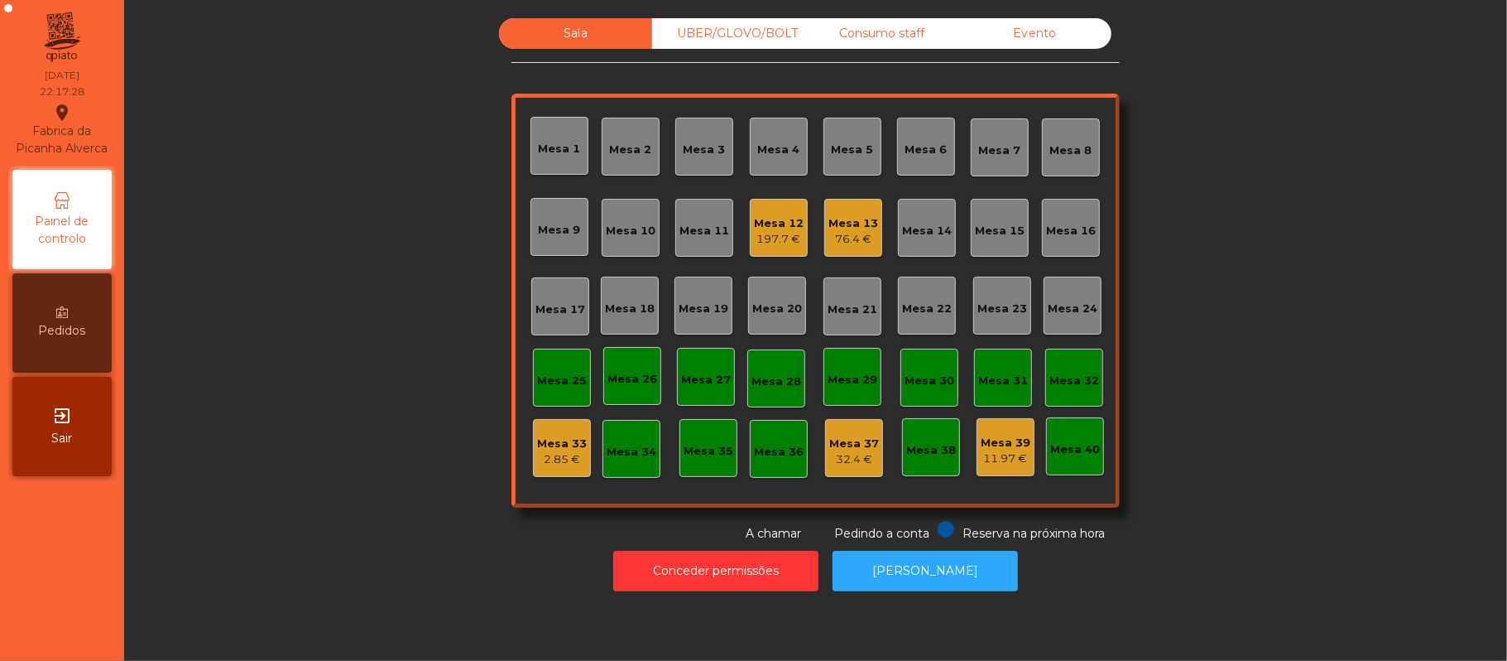
click at [1005, 445] on div "Mesa 39" at bounding box center [1006, 443] width 50 height 17
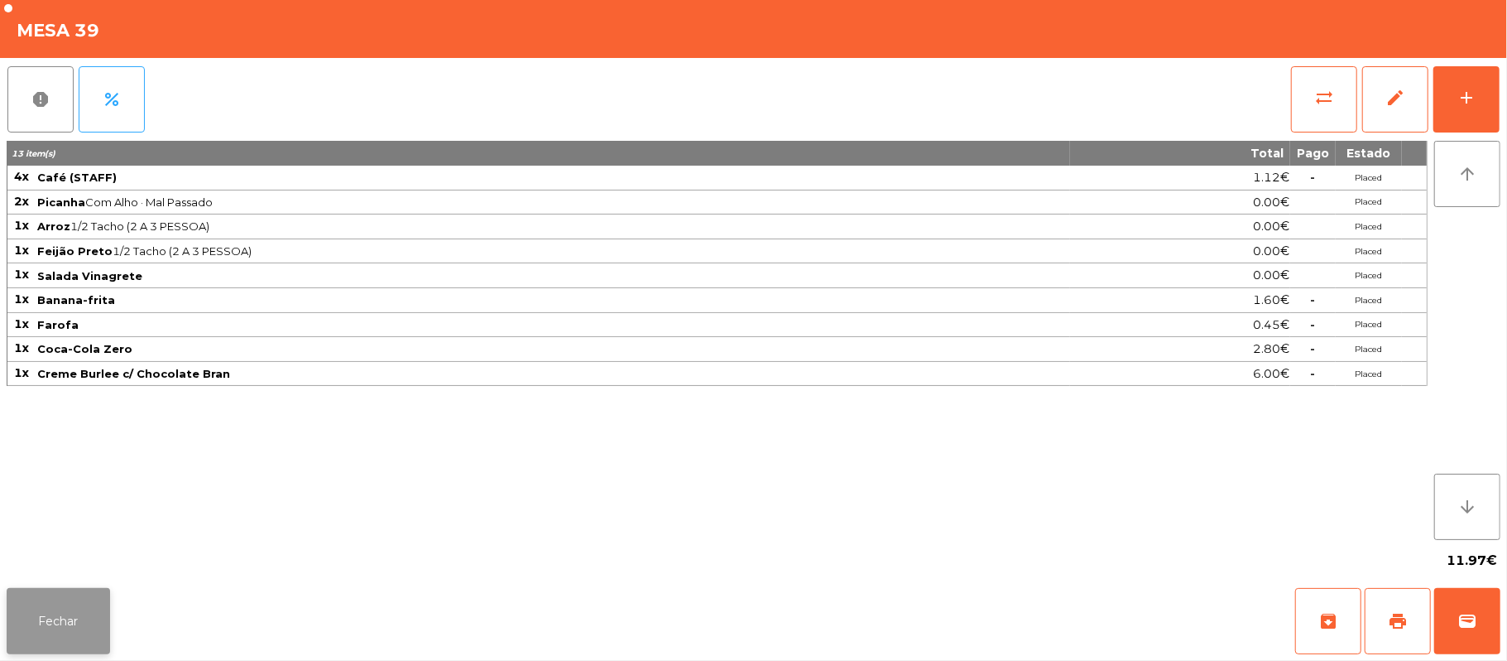
click at [60, 599] on button "Fechar" at bounding box center [58, 621] width 103 height 66
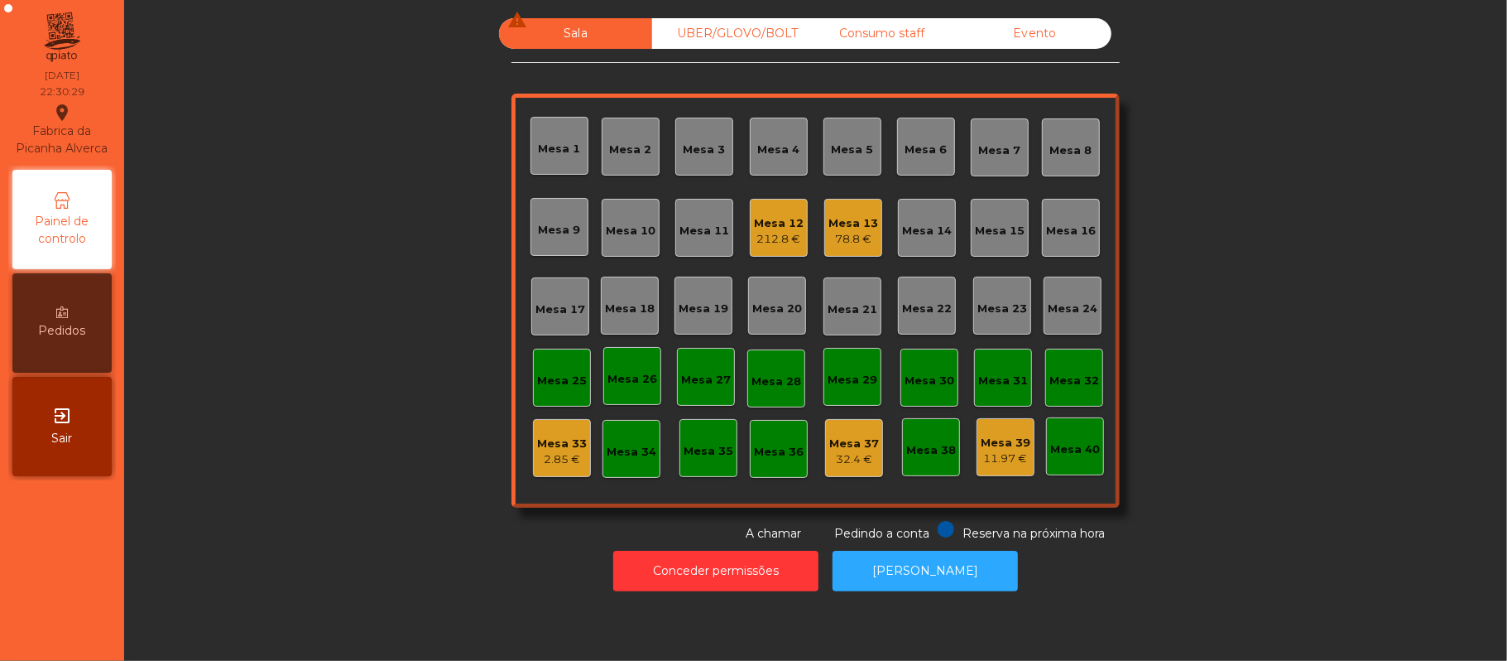
click at [861, 245] on div "78.8 €" at bounding box center [854, 239] width 50 height 17
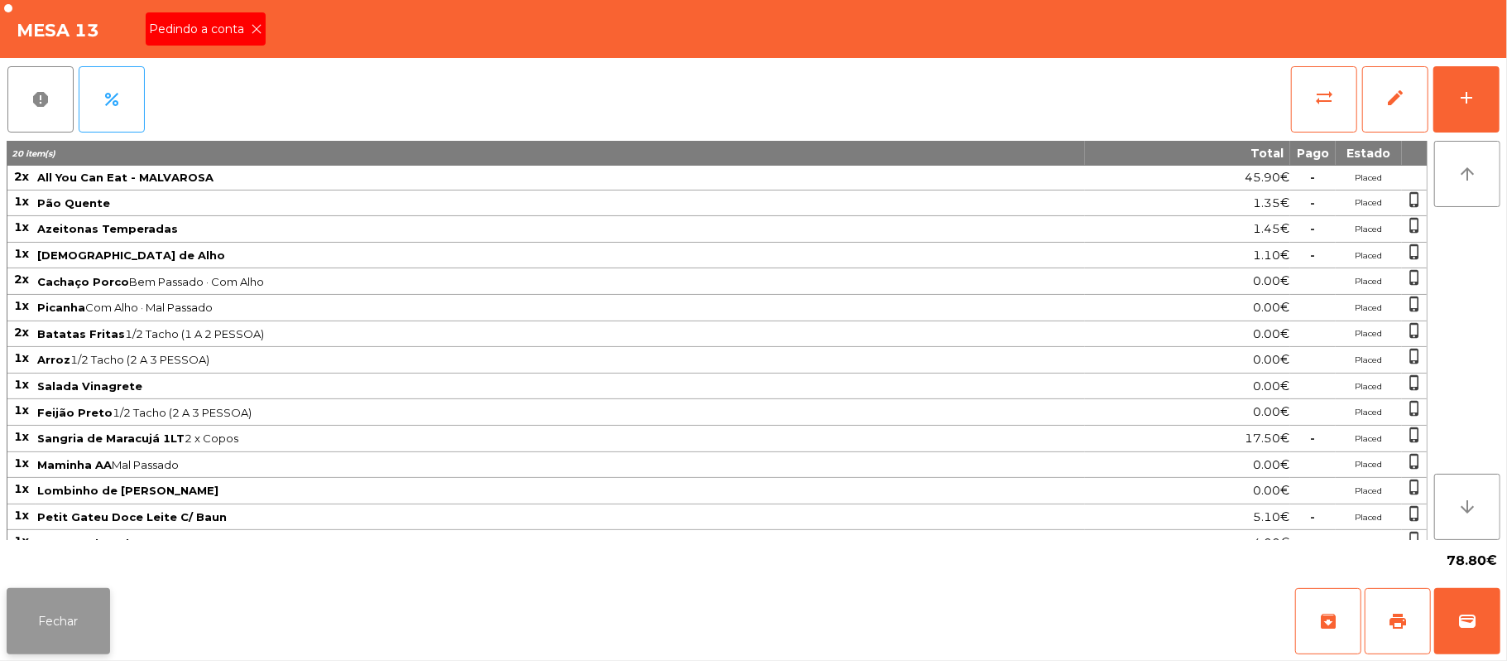
click at [18, 596] on button "Fechar" at bounding box center [58, 621] width 103 height 66
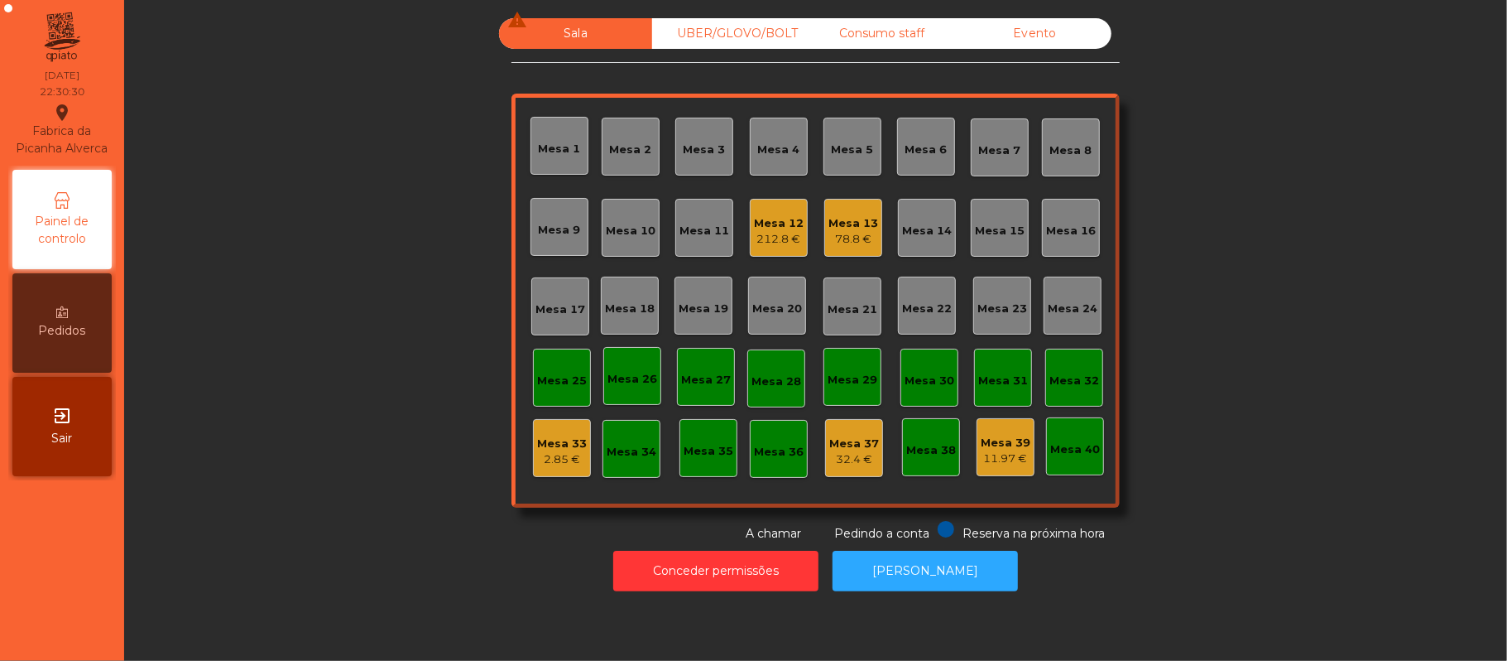
click at [730, 33] on div "UBER/GLOVO/BOLT" at bounding box center [728, 33] width 153 height 31
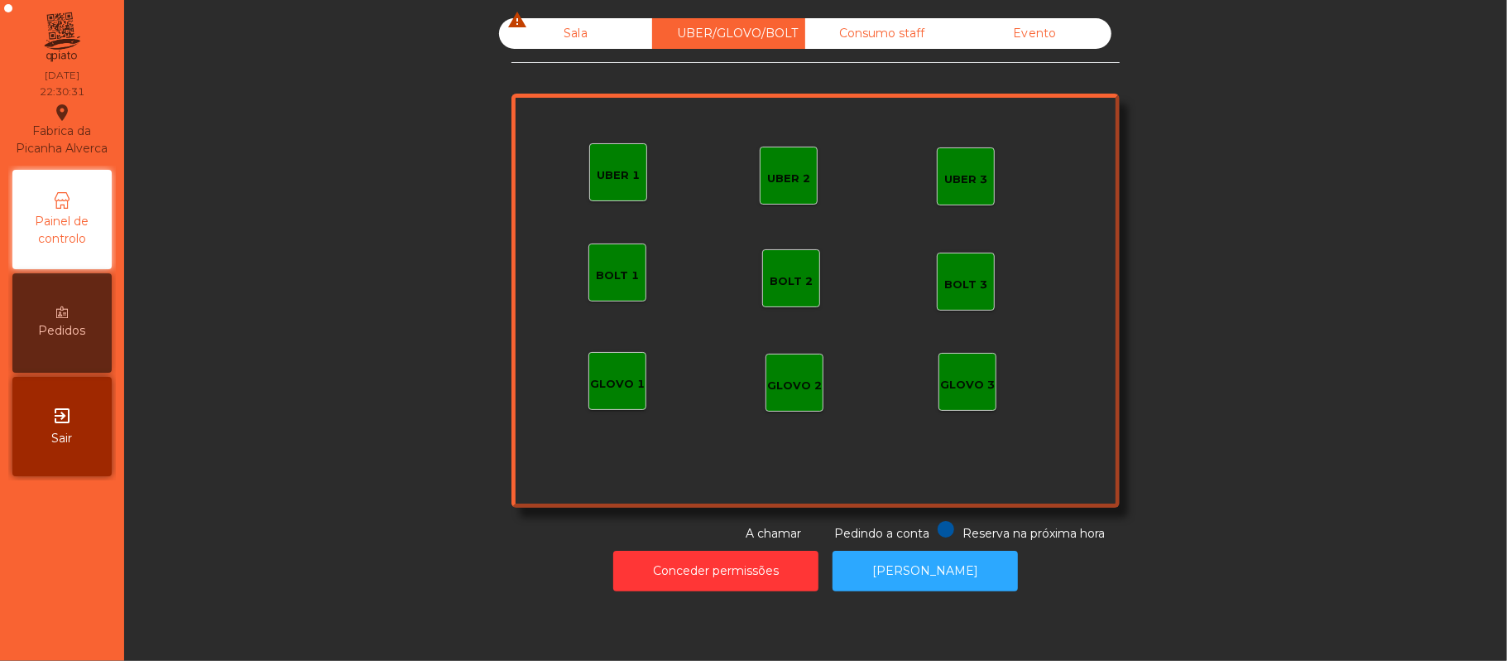
click at [614, 41] on div "Sala warning" at bounding box center [575, 33] width 153 height 31
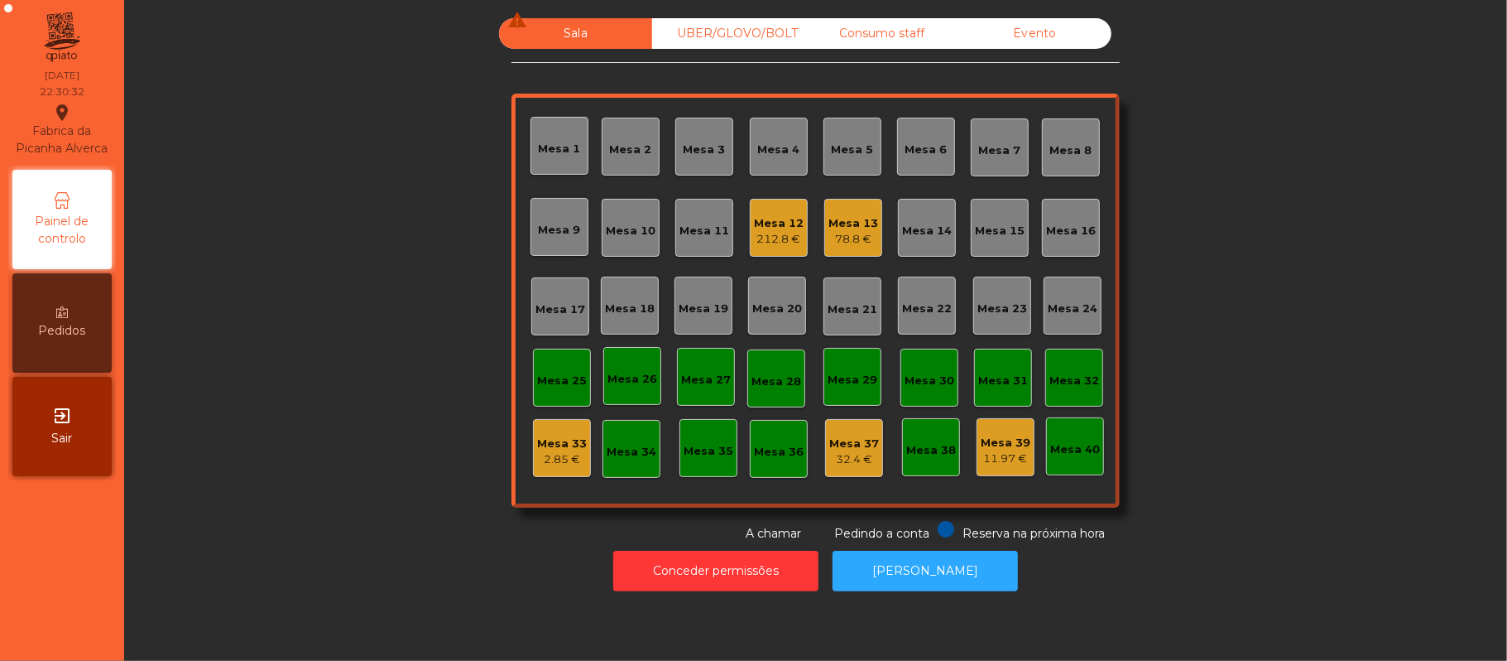
click at [833, 246] on div "78.8 €" at bounding box center [854, 239] width 50 height 17
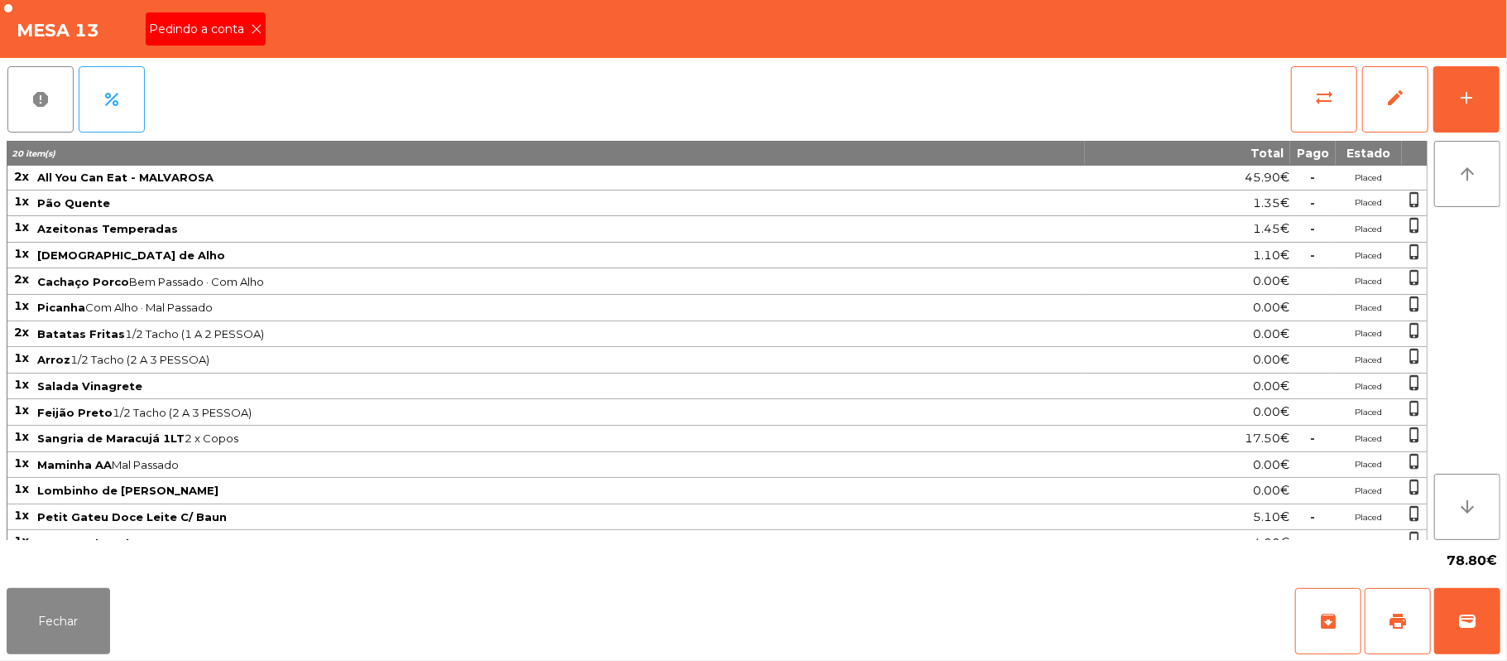
click at [240, 43] on div "Pedindo a conta" at bounding box center [206, 28] width 120 height 33
click at [1401, 618] on span "print" at bounding box center [1398, 621] width 20 height 20
click at [17, 604] on button "Fechar" at bounding box center [58, 621] width 103 height 66
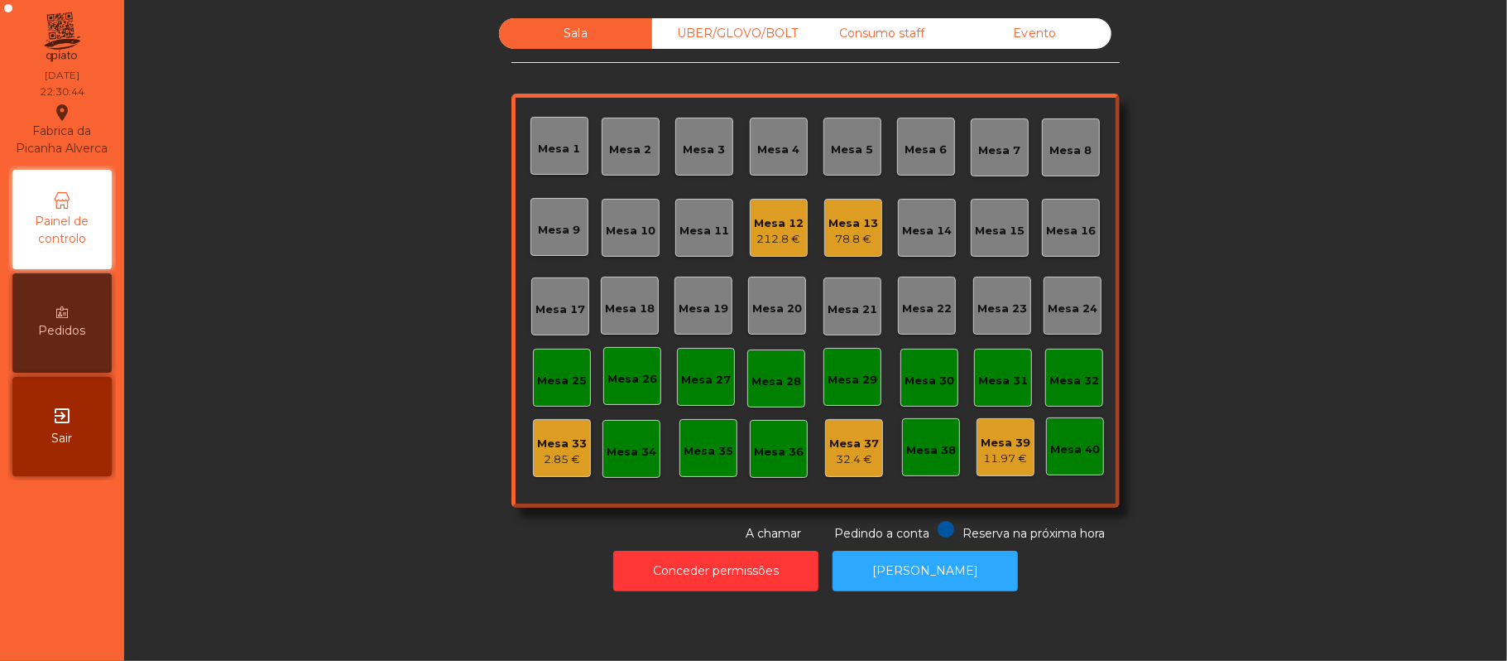
click at [737, 33] on div "UBER/GLOVO/BOLT" at bounding box center [728, 33] width 153 height 31
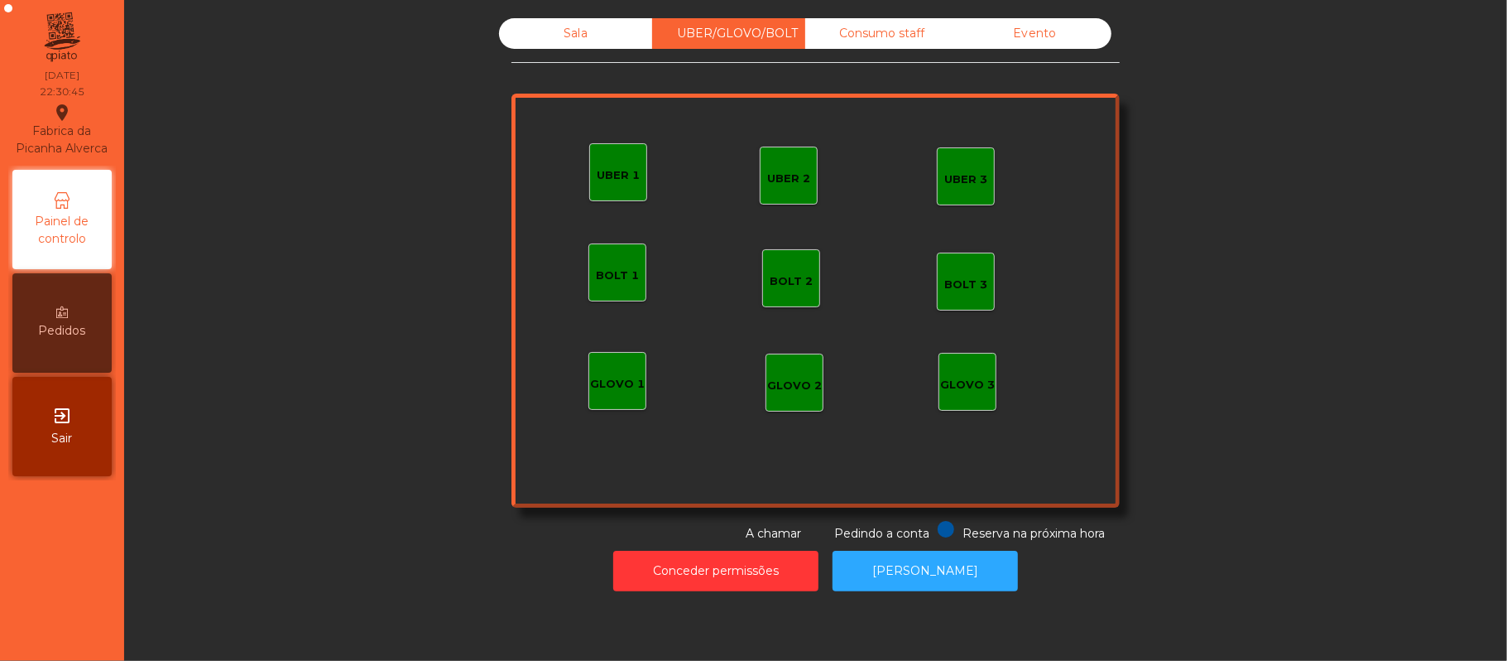
click at [898, 35] on div "Consumo staff" at bounding box center [881, 33] width 153 height 31
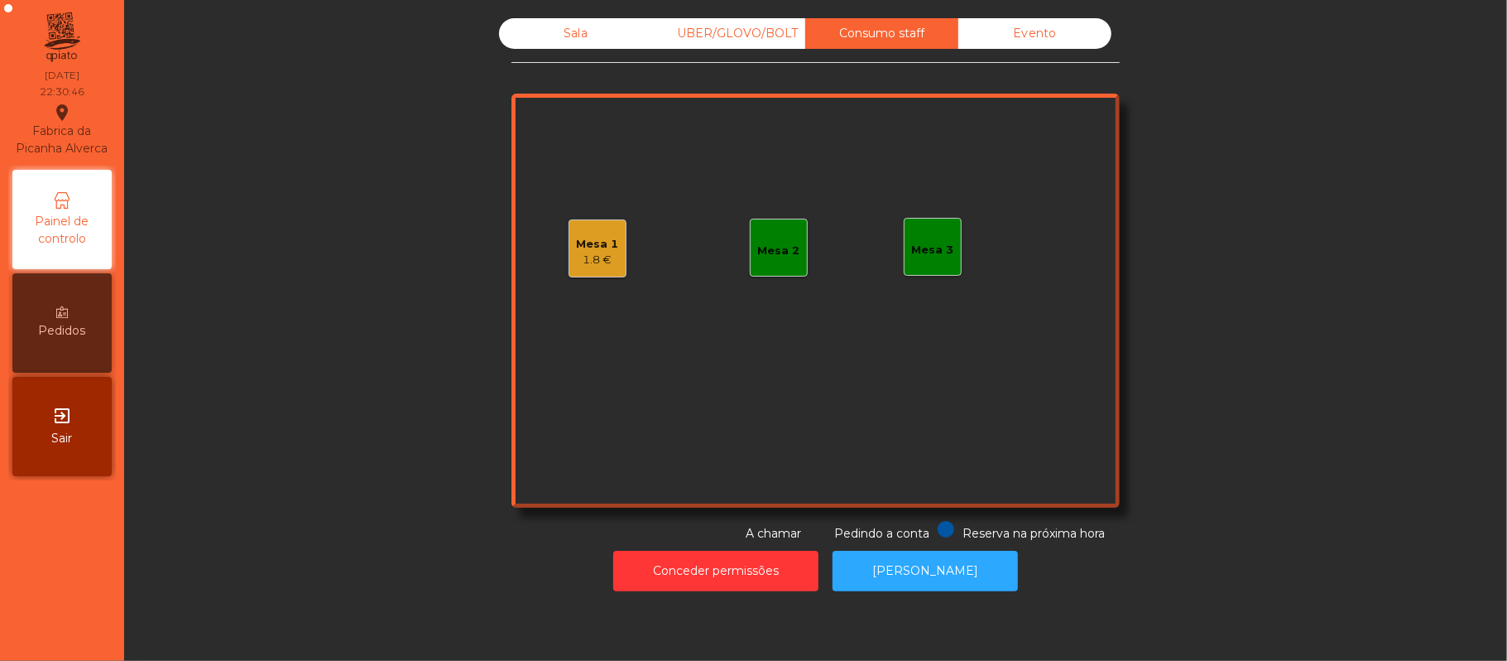
click at [577, 239] on div "Mesa 1" at bounding box center [598, 244] width 42 height 17
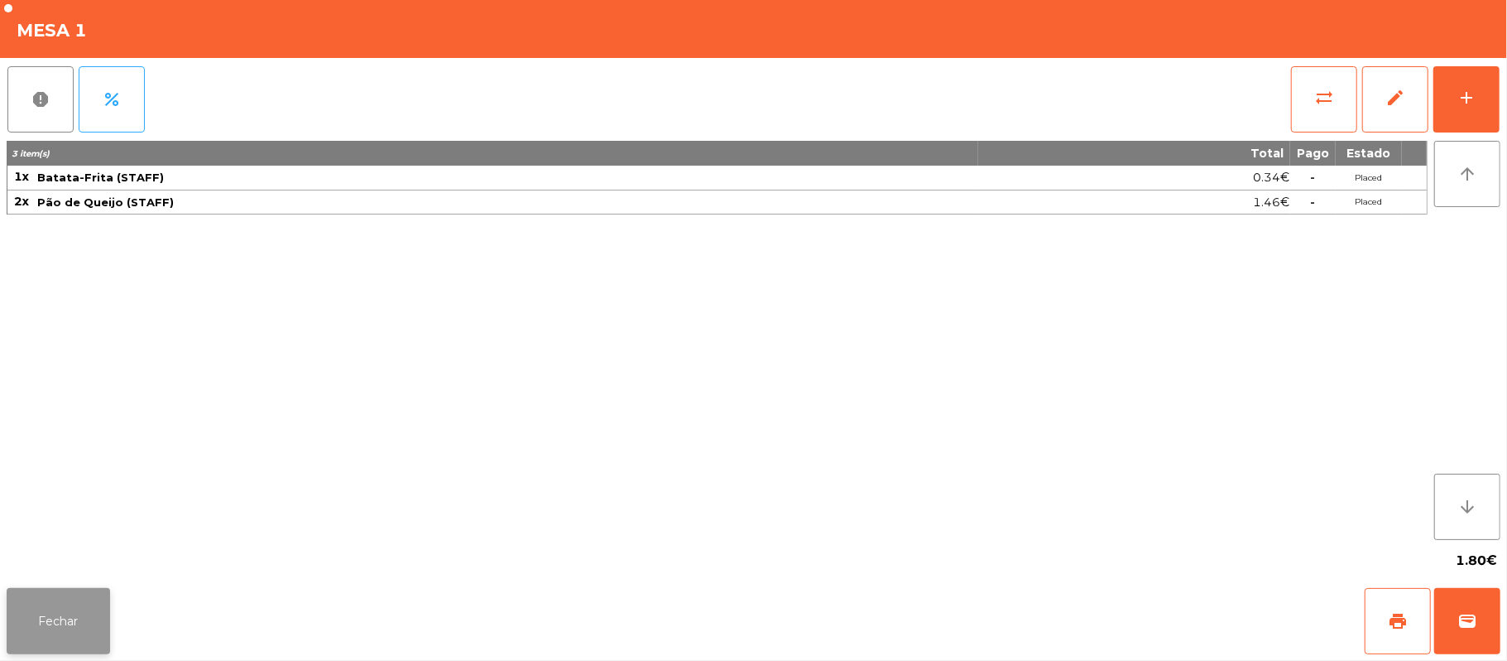
click at [57, 630] on button "Fechar" at bounding box center [58, 621] width 103 height 66
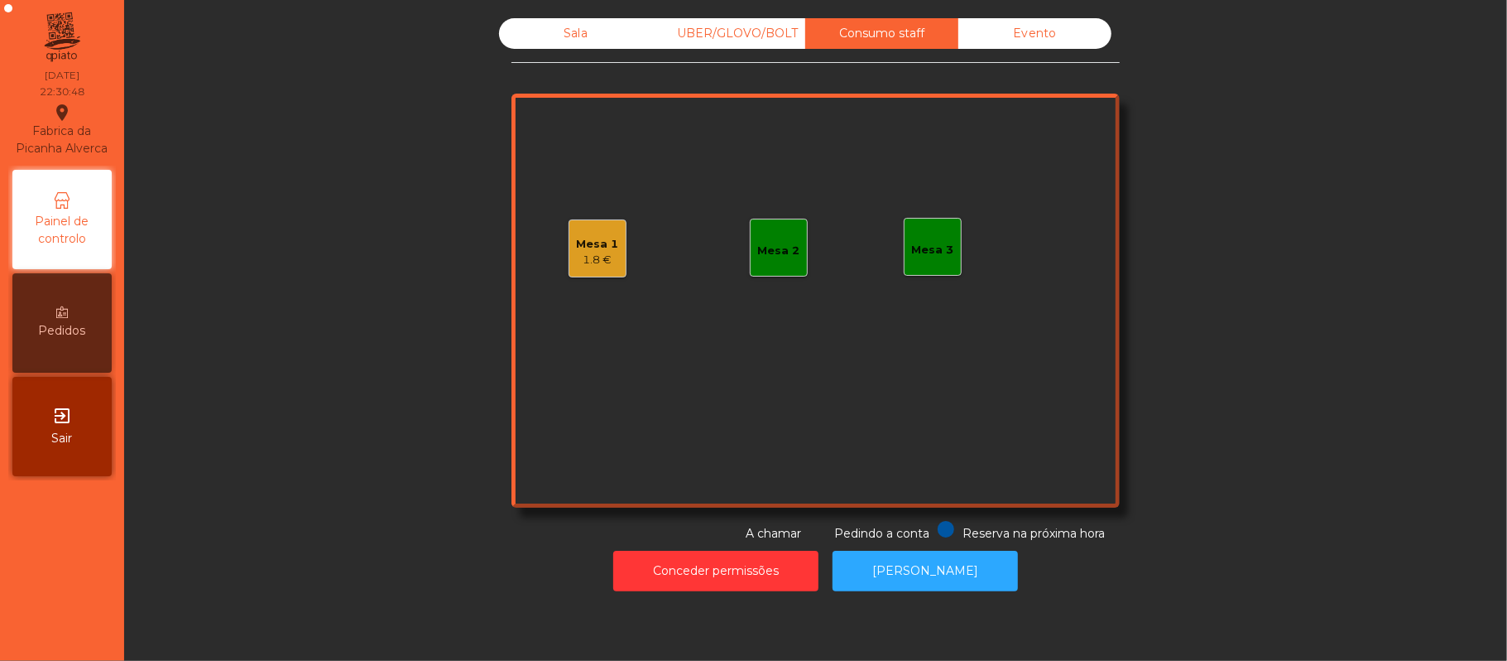
click at [603, 260] on div "1.8 €" at bounding box center [598, 260] width 42 height 17
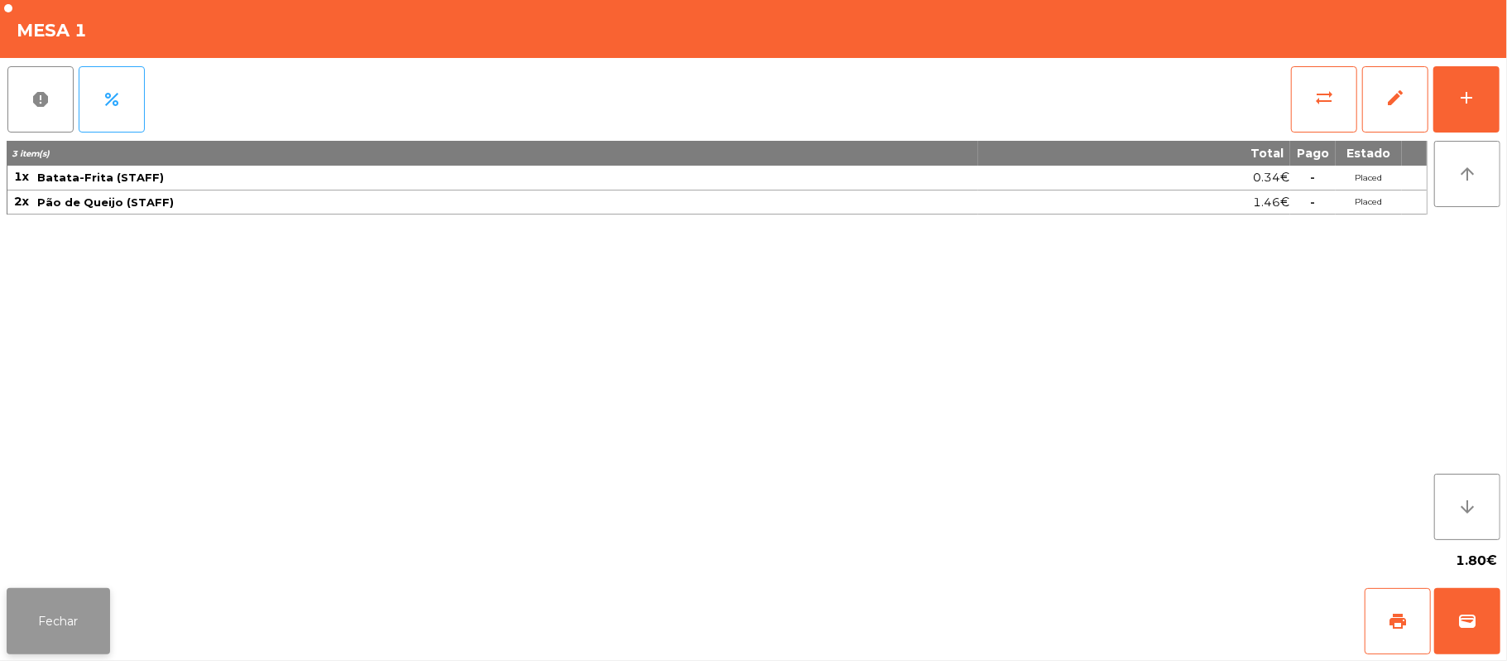
click at [47, 617] on button "Fechar" at bounding box center [58, 621] width 103 height 66
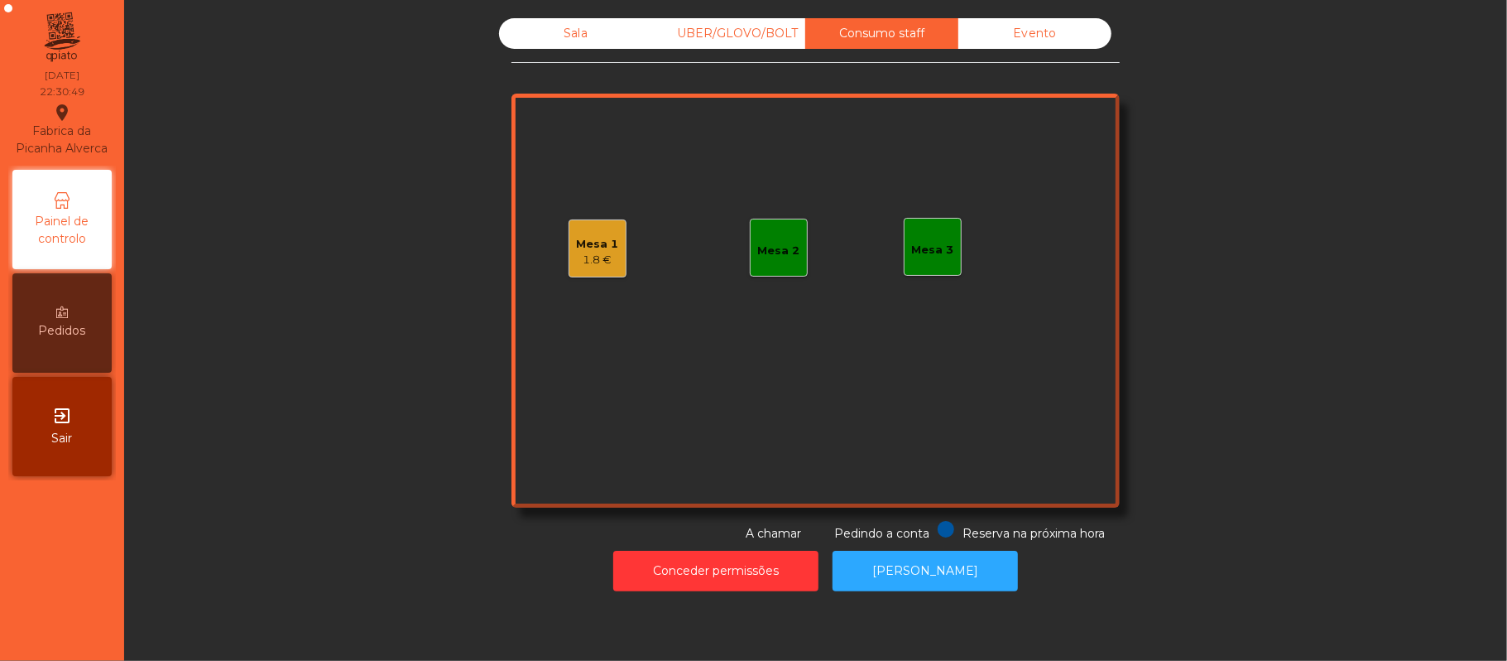
click at [791, 256] on div "Mesa 2" at bounding box center [779, 248] width 58 height 58
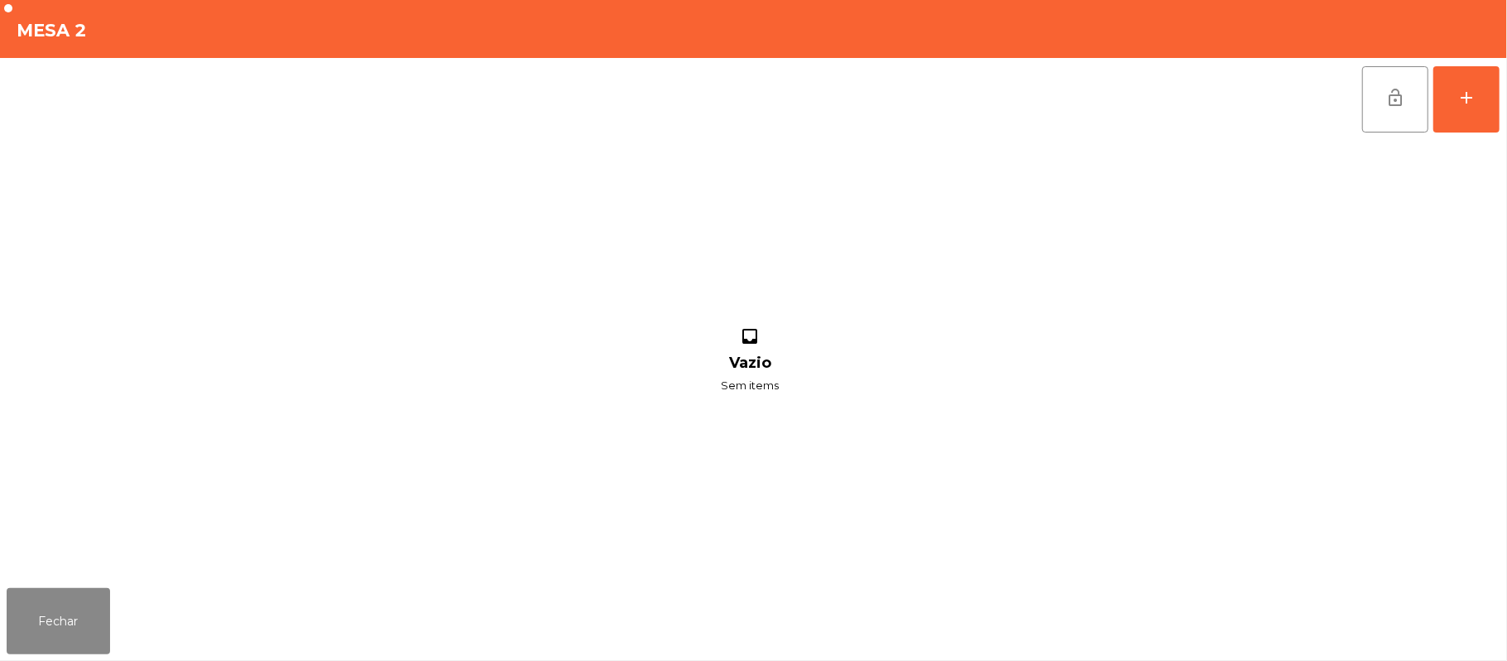
click at [1501, 100] on div "lock_open add inbox Vazio Sem items" at bounding box center [753, 319] width 1507 height 523
click at [1450, 108] on button "add" at bounding box center [1467, 99] width 66 height 66
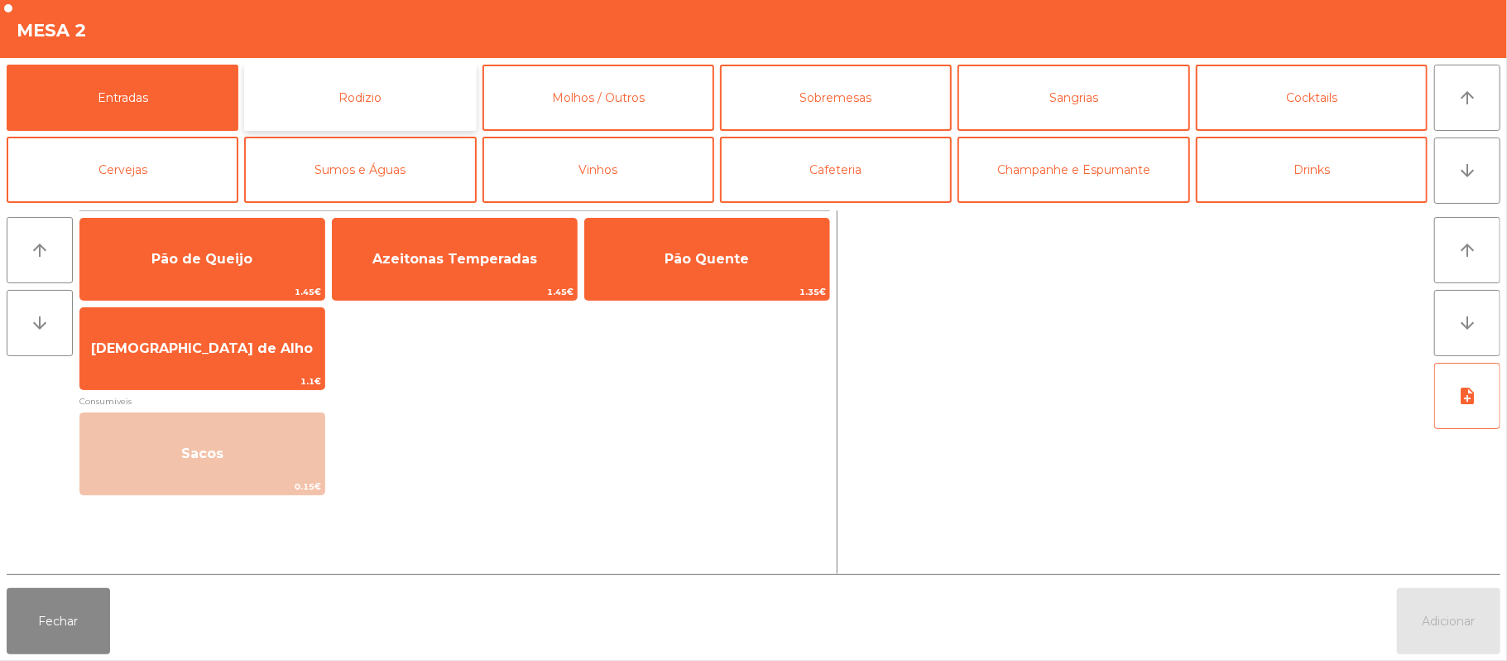
click at [379, 109] on button "Rodizio" at bounding box center [360, 98] width 232 height 66
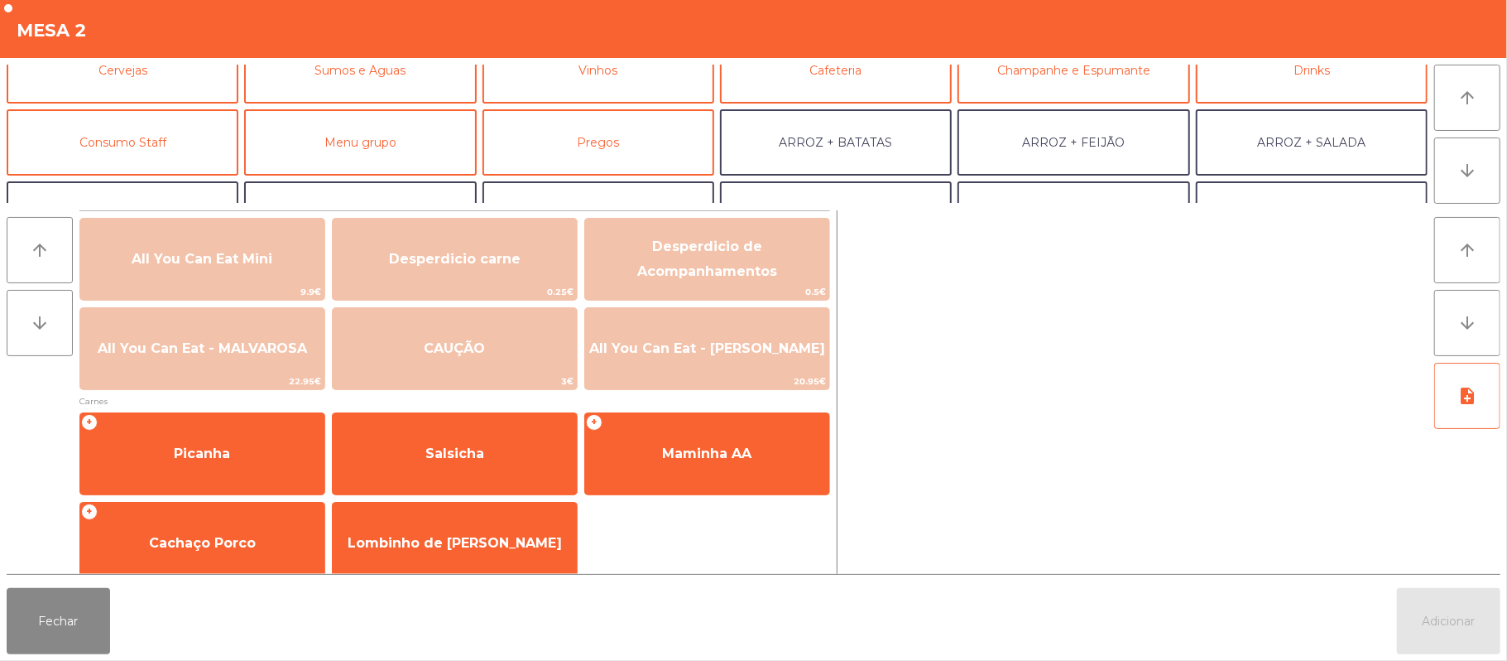
scroll to position [116, 0]
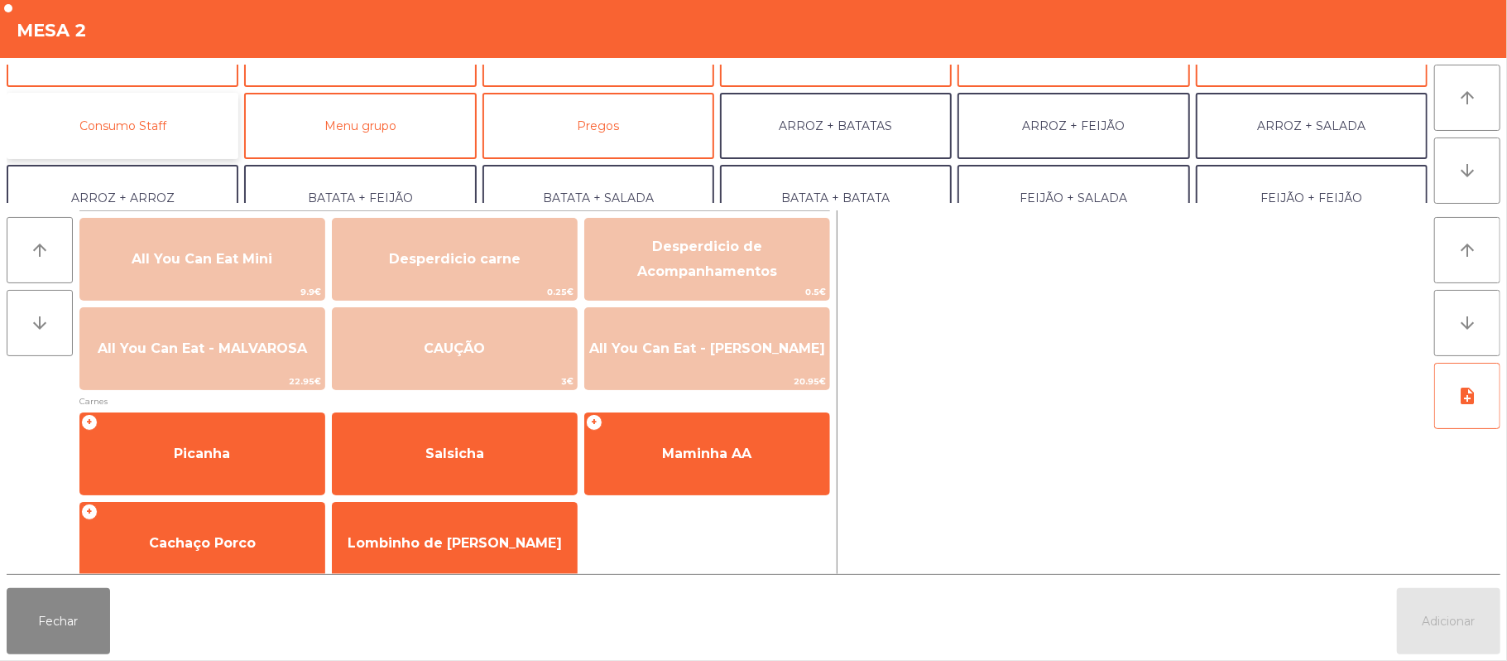
click at [186, 136] on button "Consumo Staff" at bounding box center [123, 126] width 232 height 66
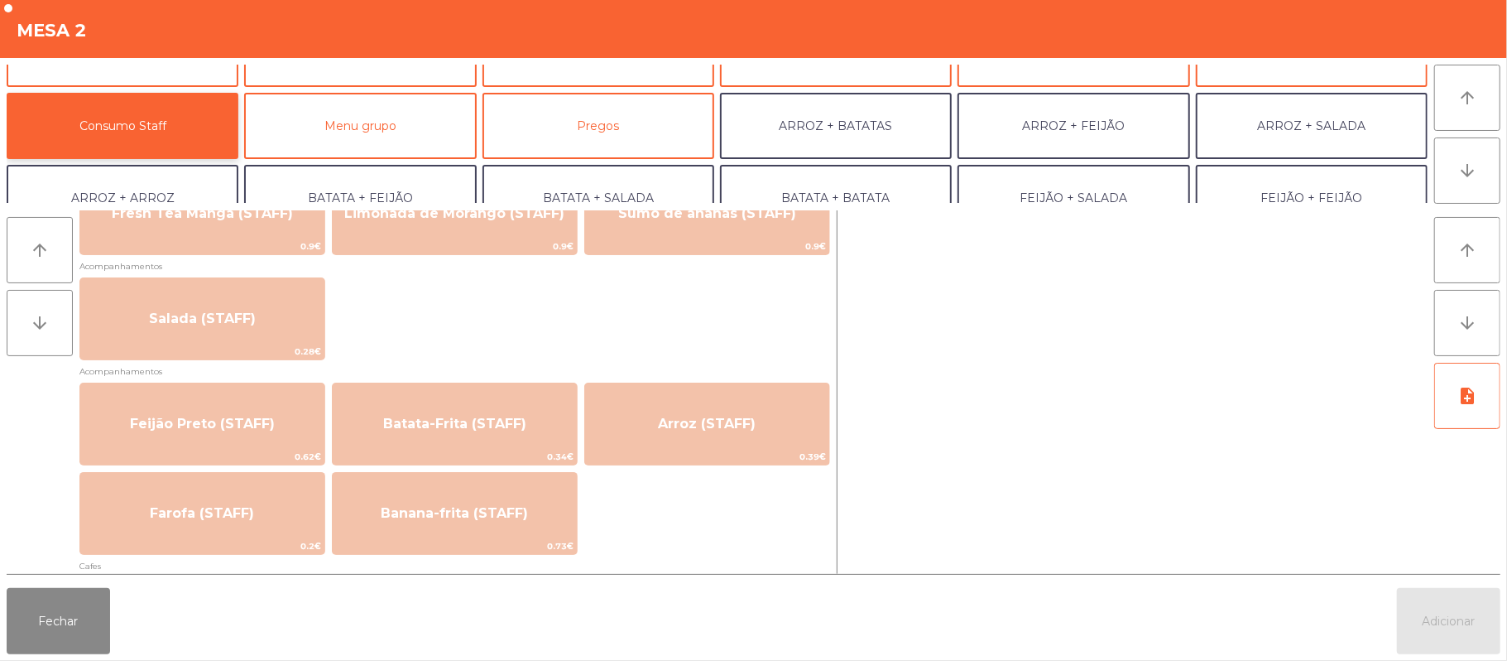
scroll to position [621, 0]
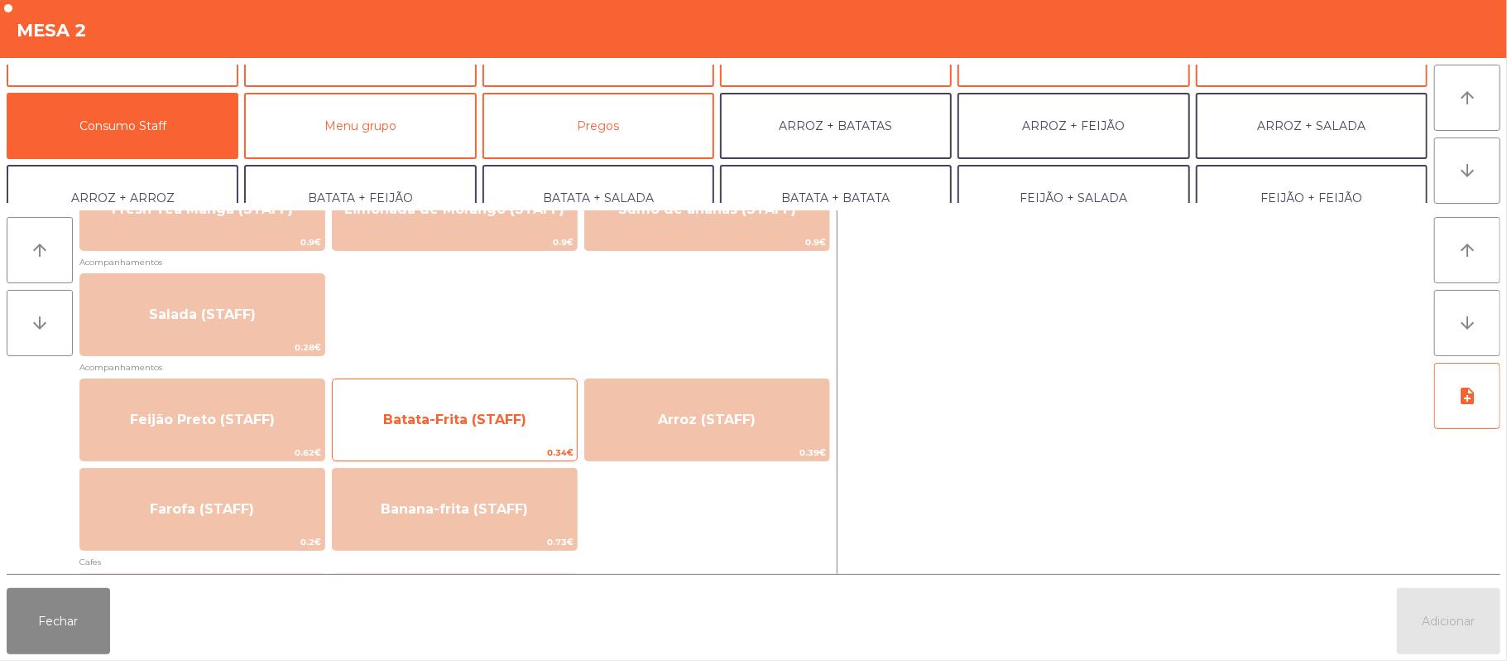
click at [502, 425] on span "Batata-Frita (STAFF)" at bounding box center [454, 419] width 143 height 16
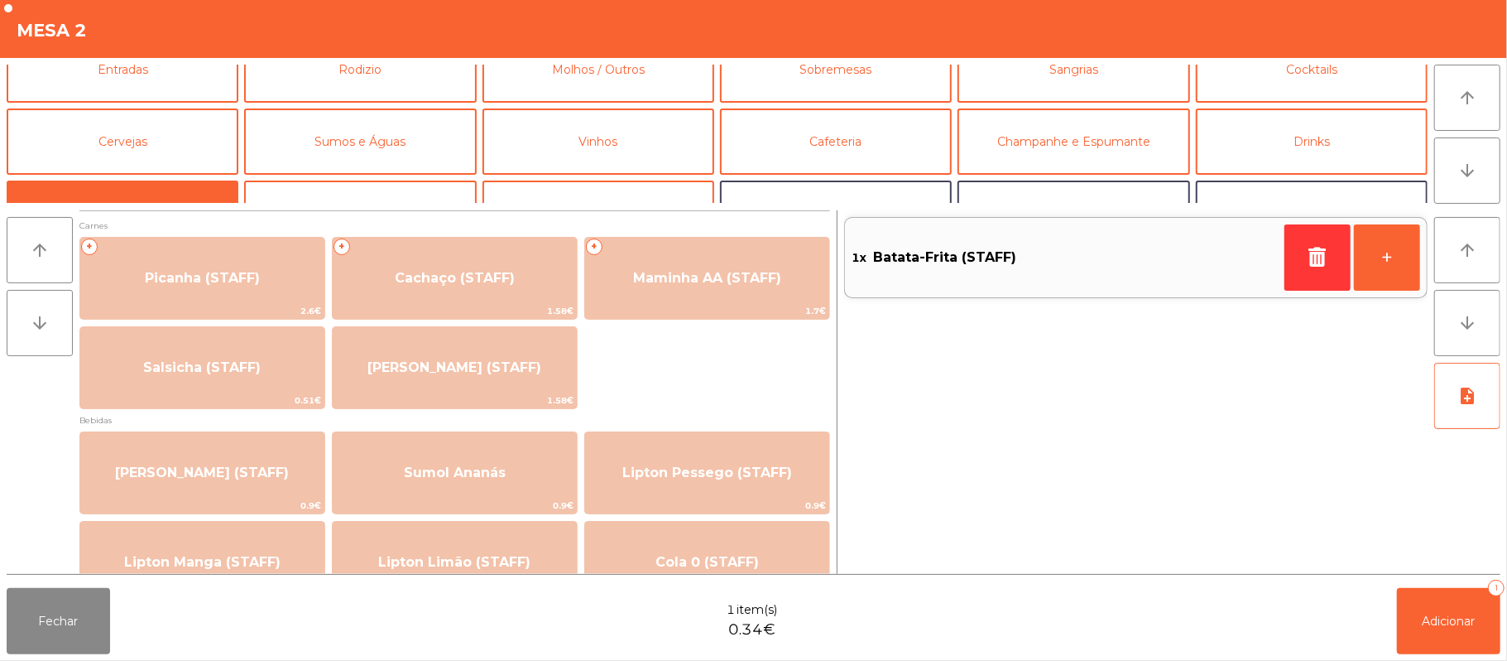
scroll to position [0, 0]
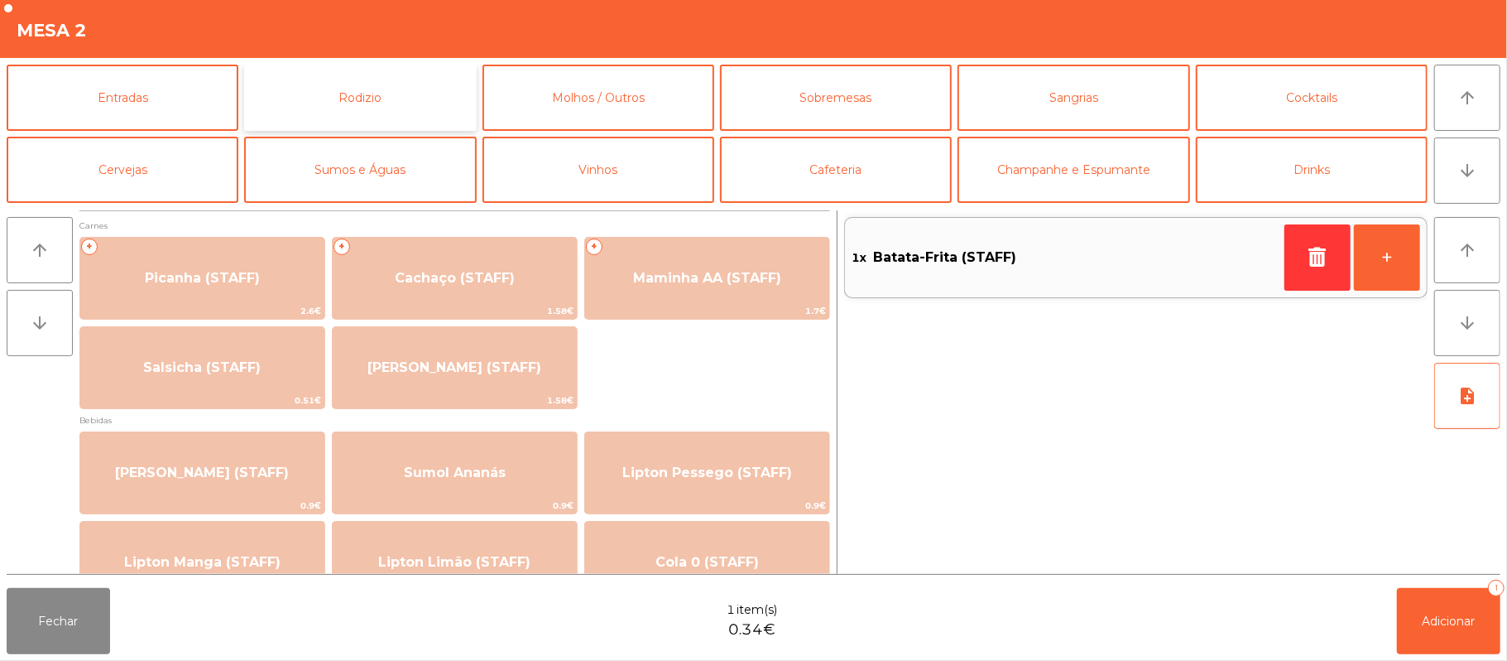
click at [418, 99] on button "Rodizio" at bounding box center [360, 98] width 232 height 66
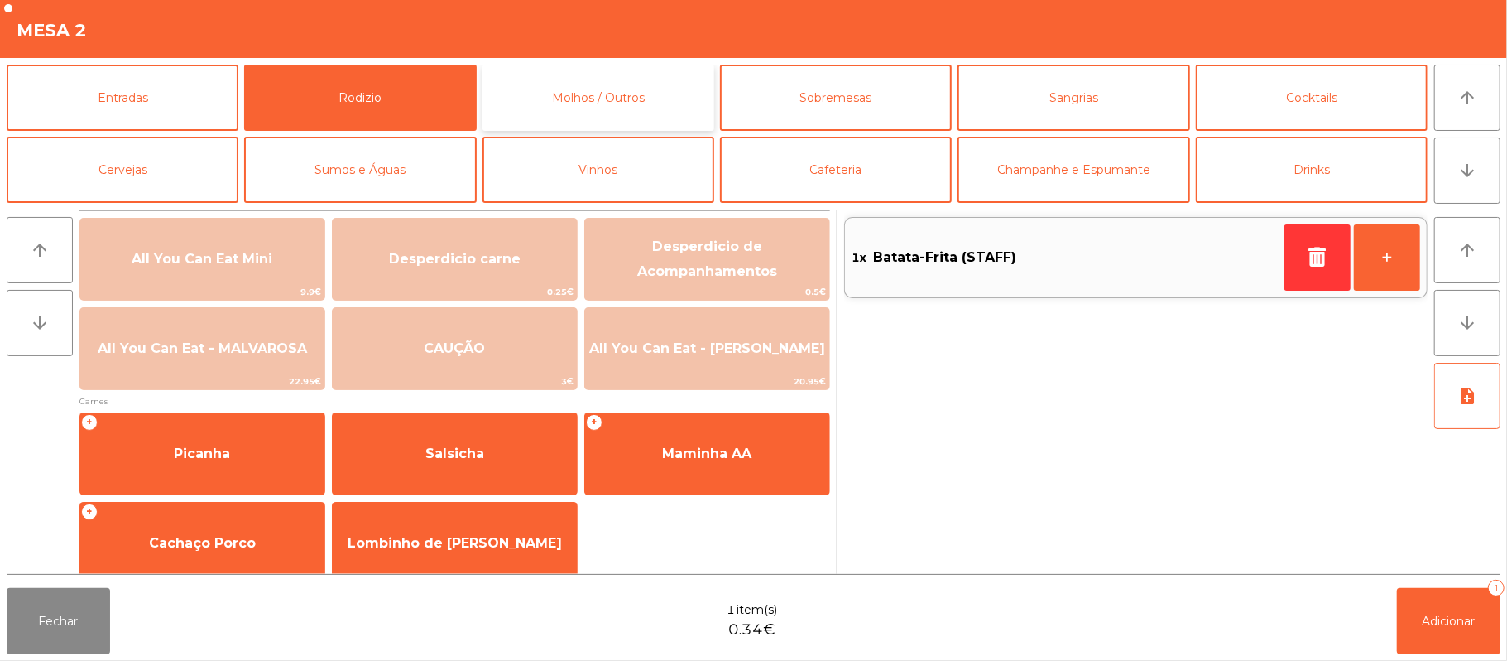
click at [560, 108] on button "Molhos / Outros" at bounding box center [599, 98] width 232 height 66
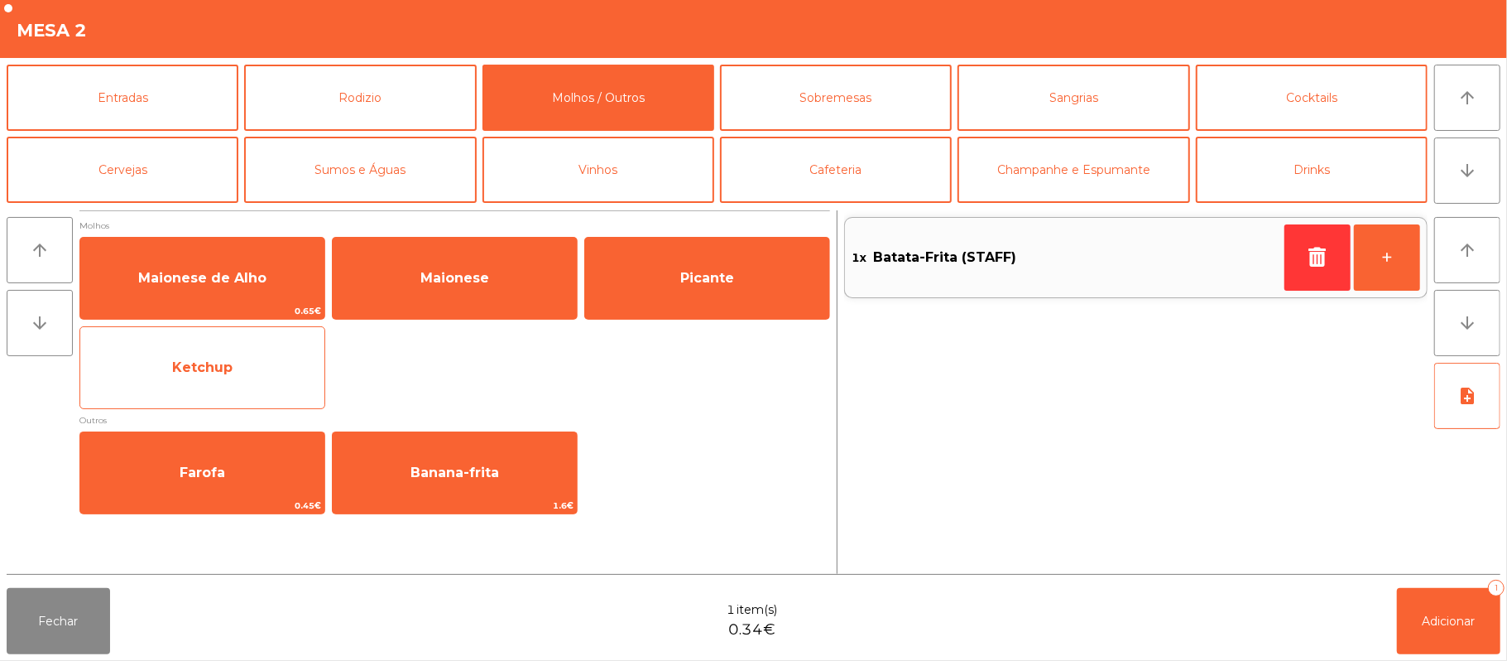
click at [270, 394] on div "Ketchup" at bounding box center [202, 367] width 246 height 83
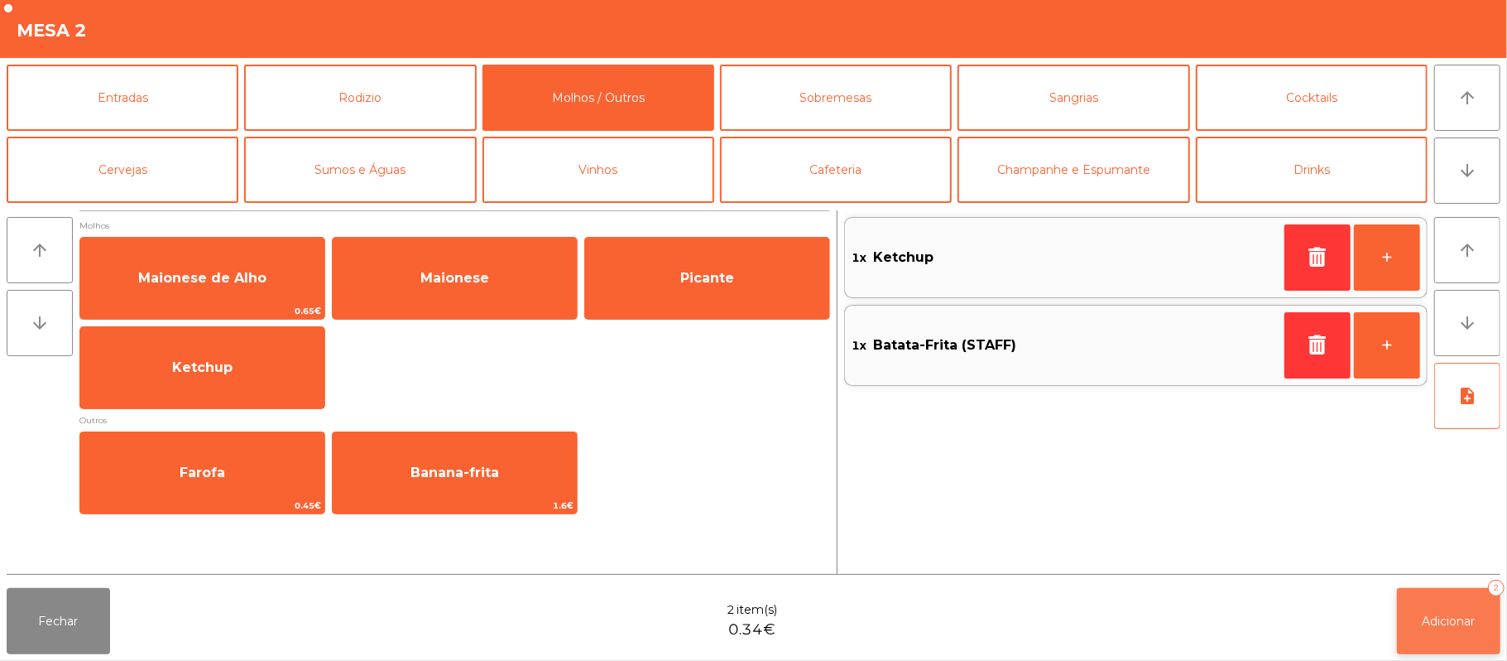
click at [1444, 614] on span "Adicionar" at bounding box center [1449, 620] width 53 height 15
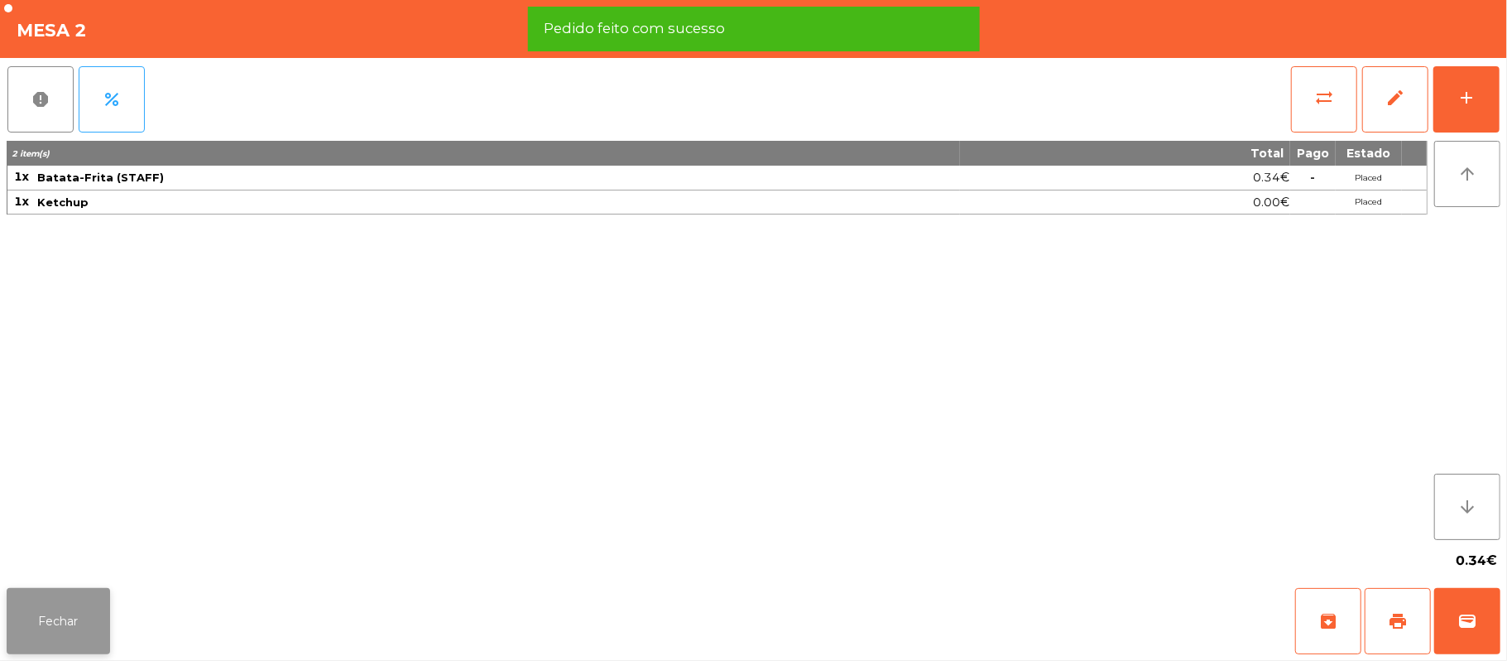
click at [57, 634] on button "Fechar" at bounding box center [58, 621] width 103 height 66
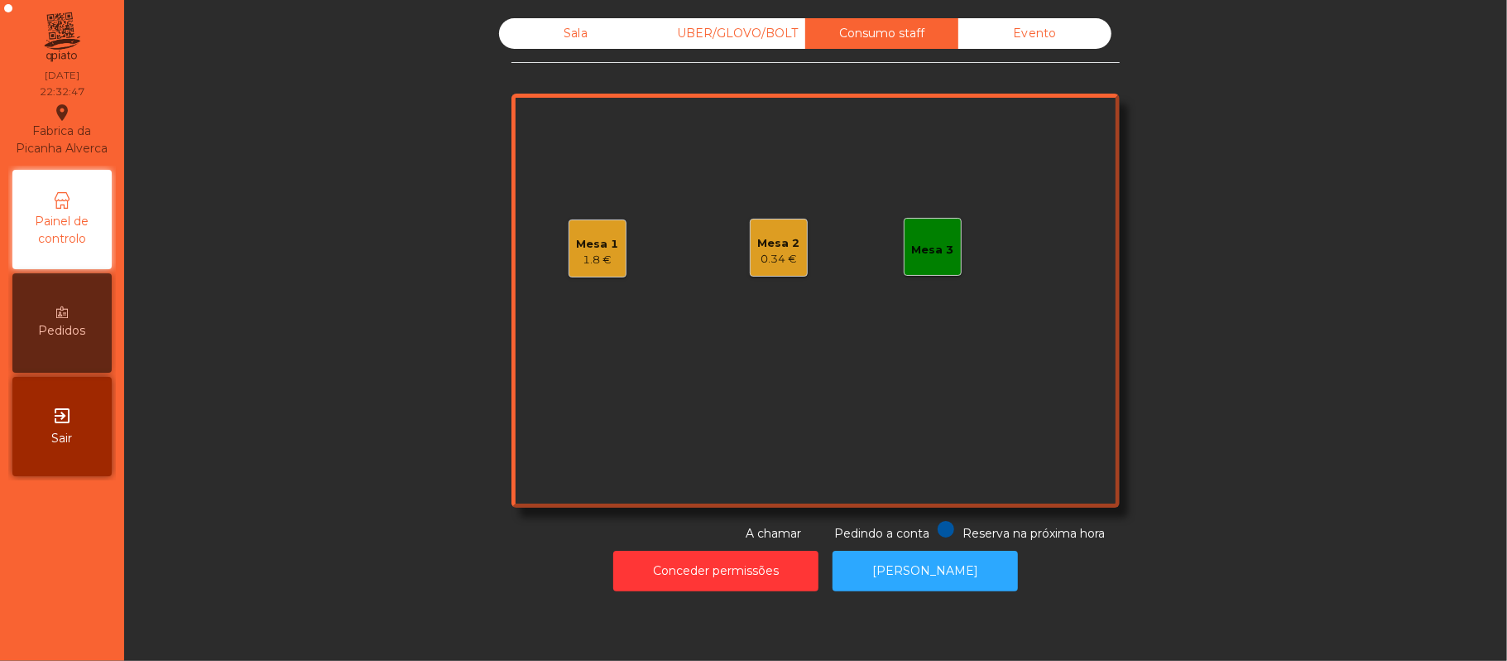
click at [599, 33] on div "Sala" at bounding box center [575, 33] width 153 height 31
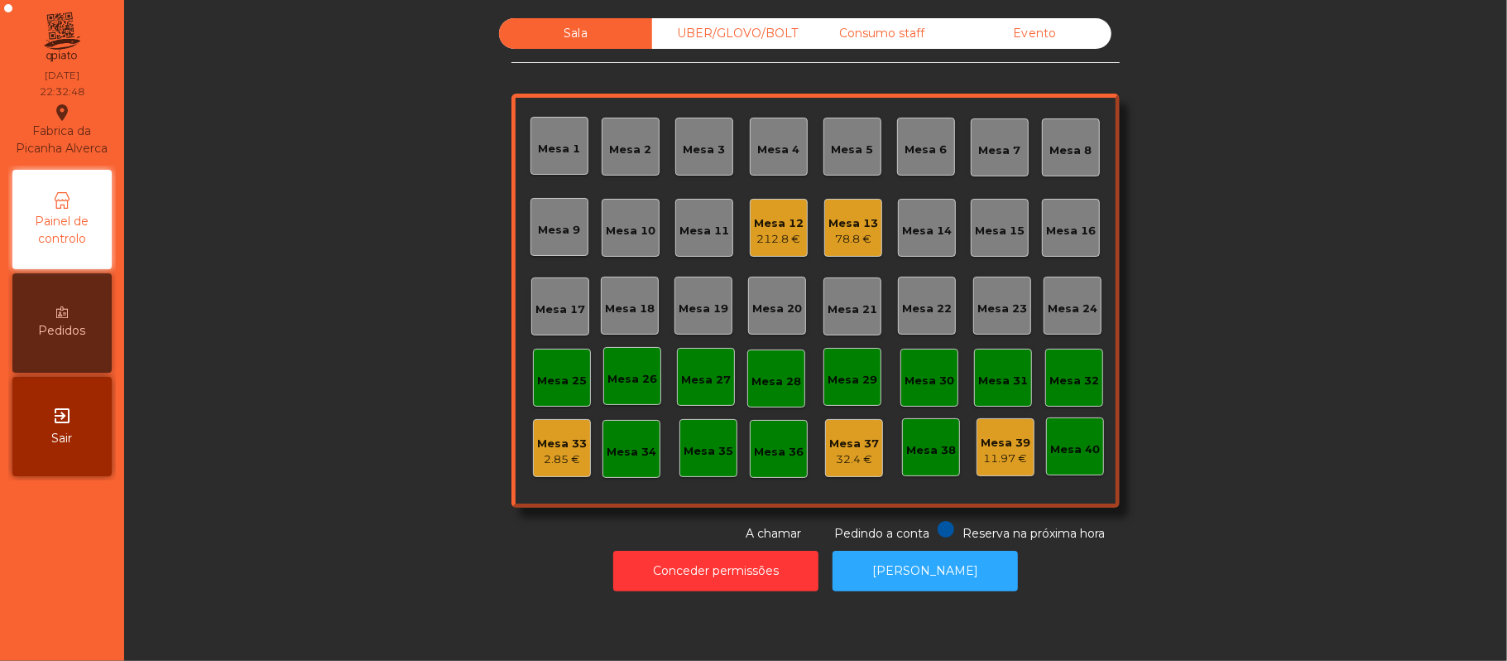
click at [843, 222] on div "Mesa 13" at bounding box center [854, 223] width 50 height 17
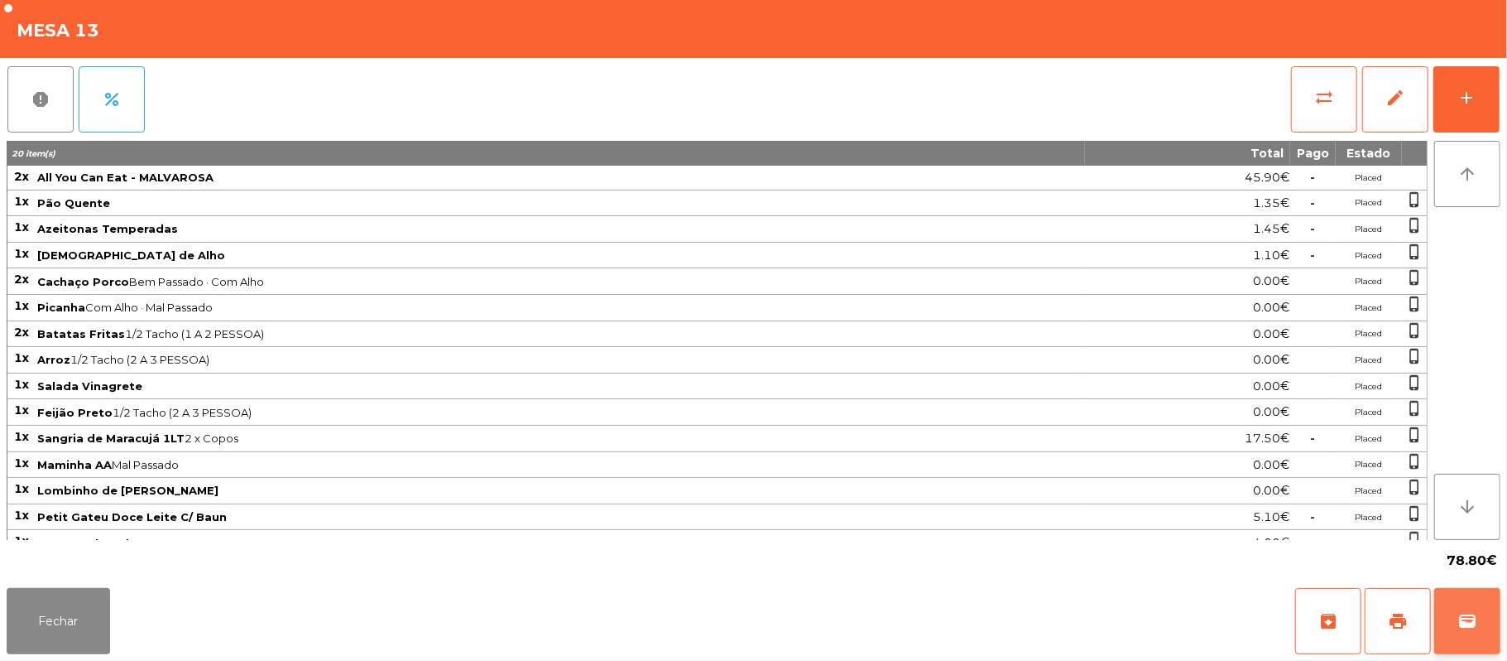
click at [1468, 619] on span "wallet" at bounding box center [1468, 621] width 20 height 20
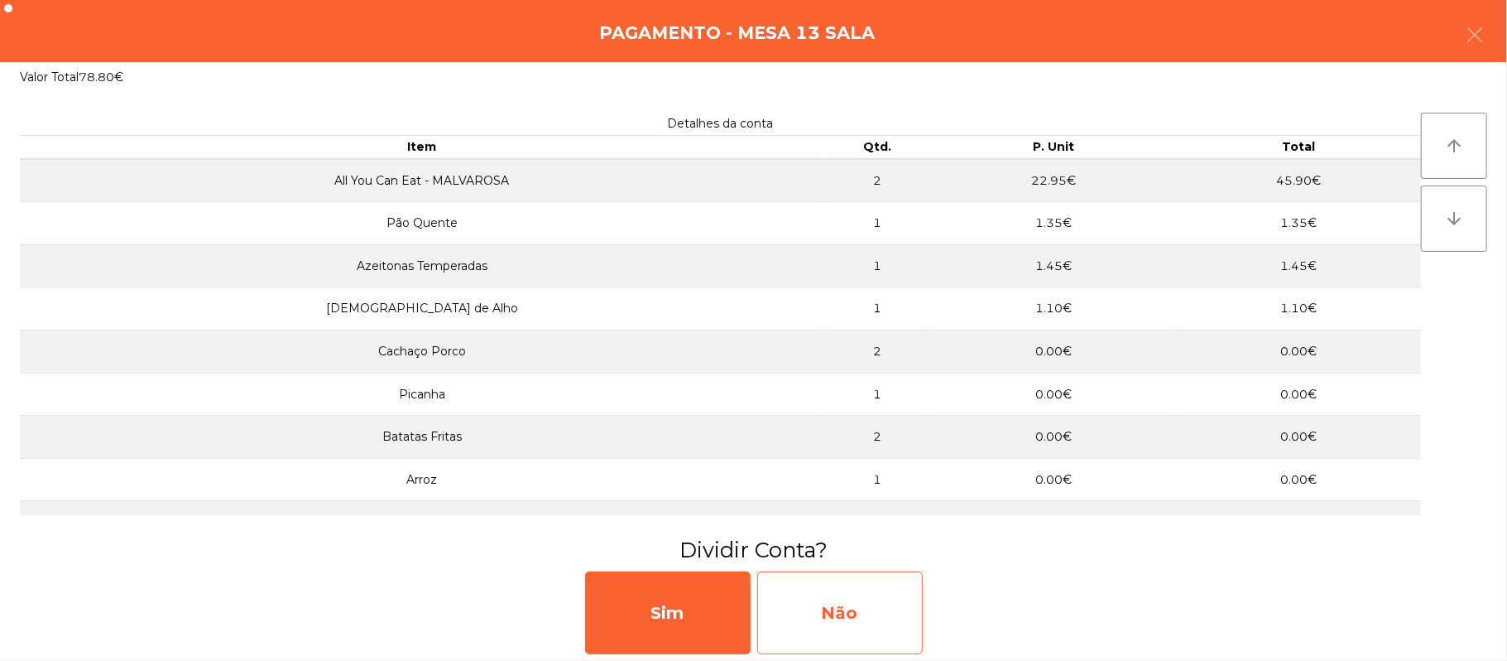
click at [864, 626] on div "Não" at bounding box center [840, 612] width 166 height 83
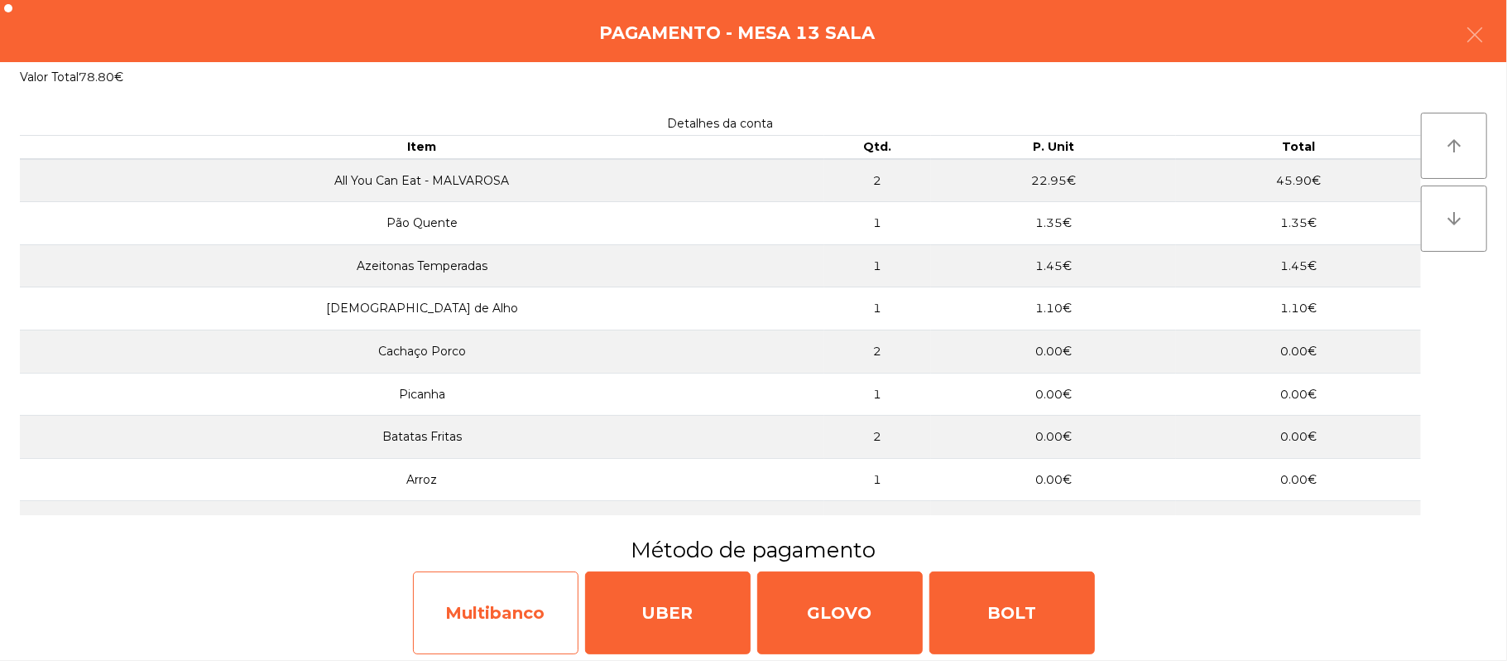
click at [524, 616] on div "Multibanco" at bounding box center [496, 612] width 166 height 83
select select "**"
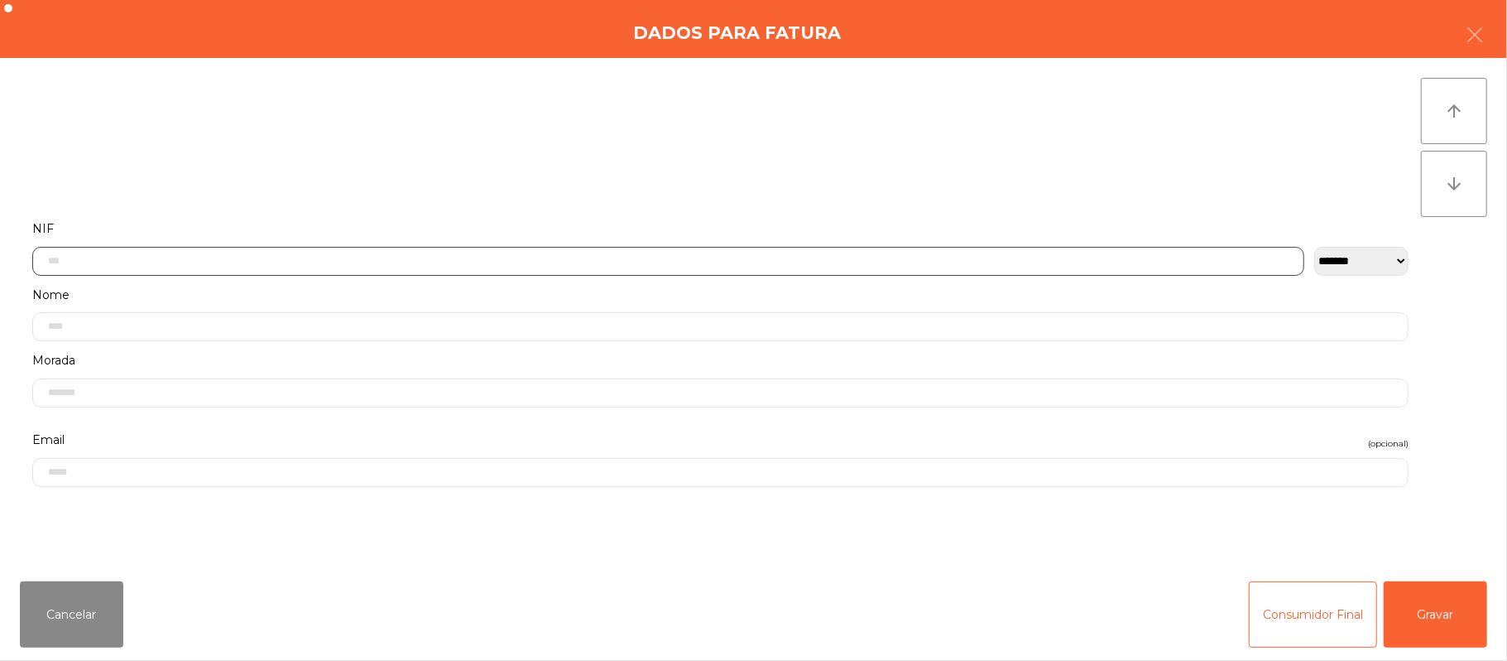
click at [469, 260] on input "text" at bounding box center [668, 261] width 1272 height 29
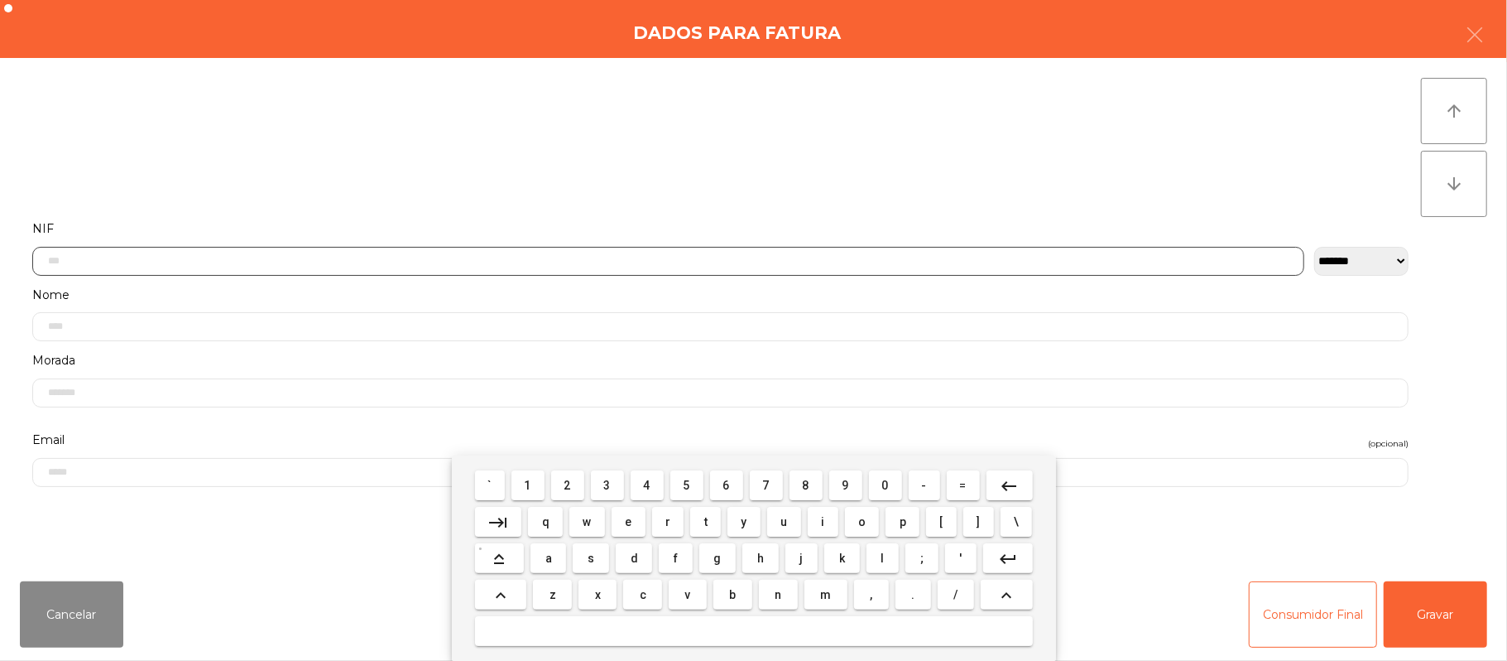
scroll to position [139, 0]
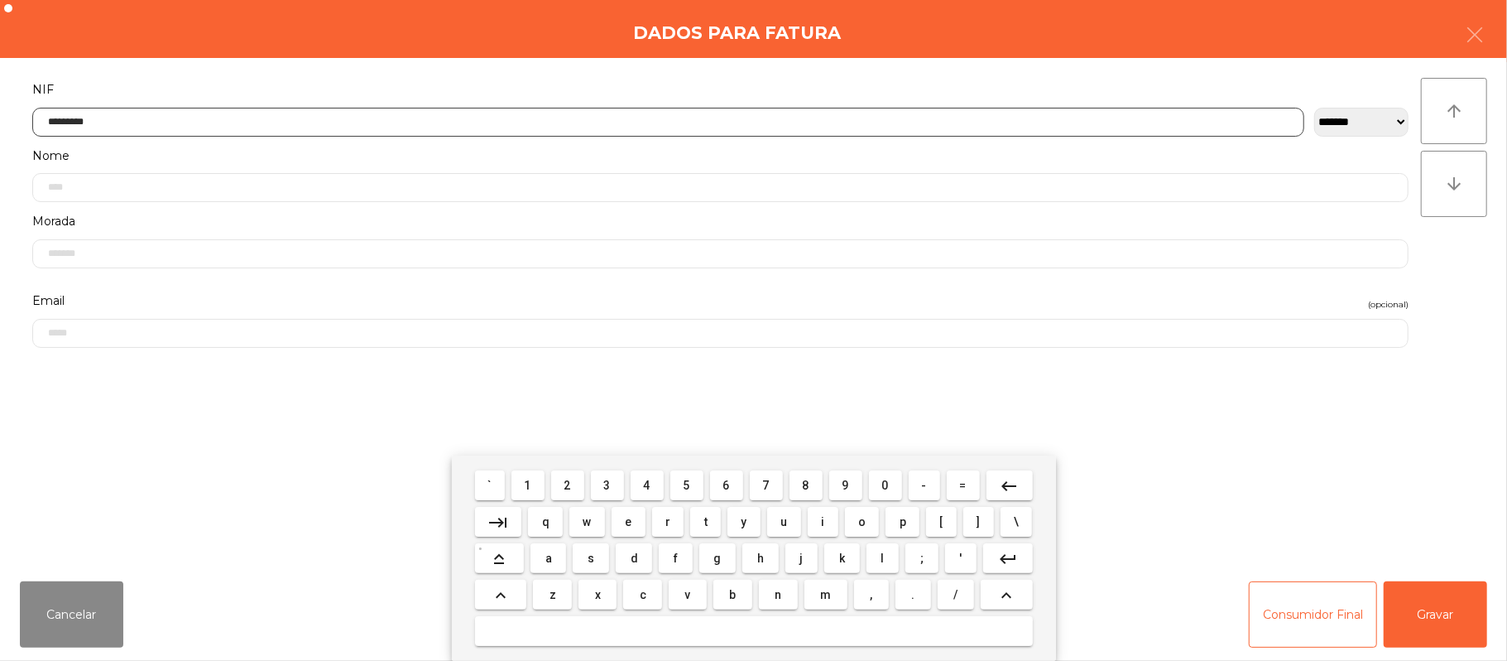
type input "*********"
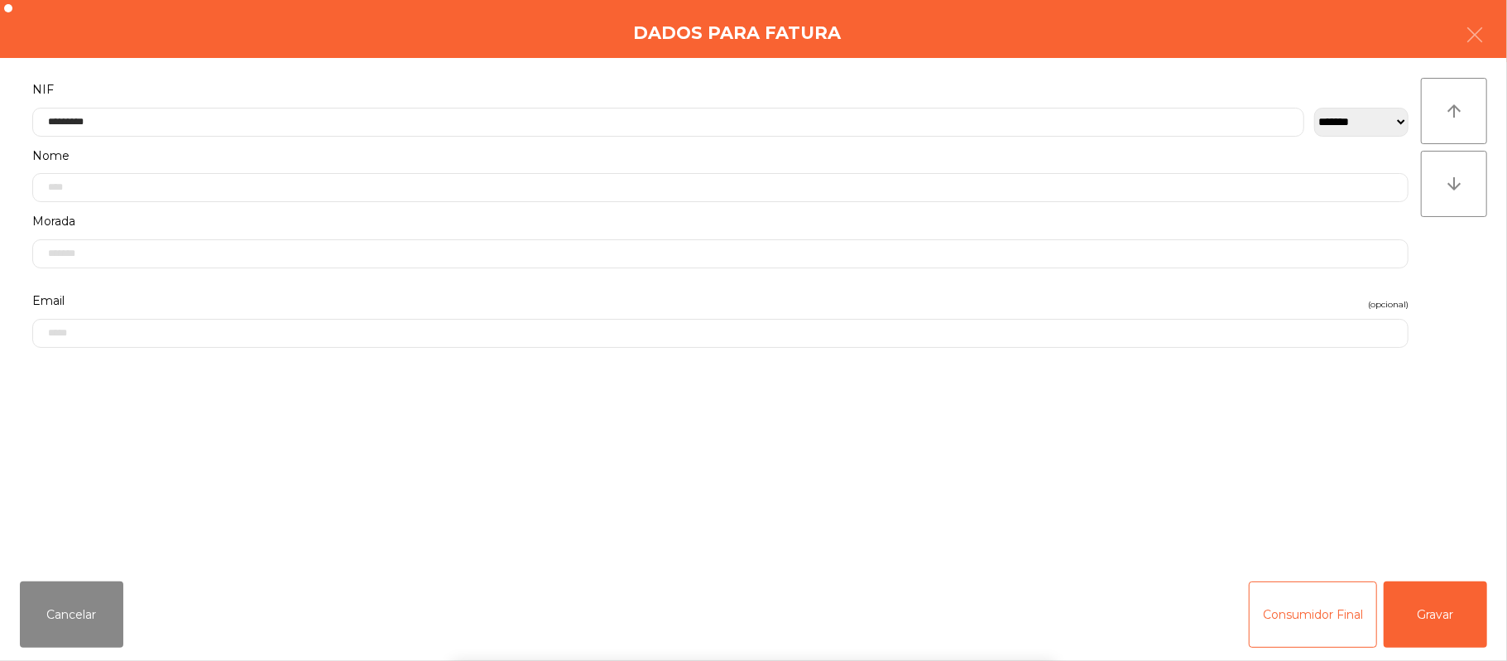
click at [1454, 623] on div "` 1 2 3 4 5 6 7 8 9 0 - = keyboard_backspace keyboard_tab q w e r t y u i o p […" at bounding box center [753, 557] width 1507 height 205
click at [1451, 608] on button "Gravar" at bounding box center [1435, 614] width 103 height 66
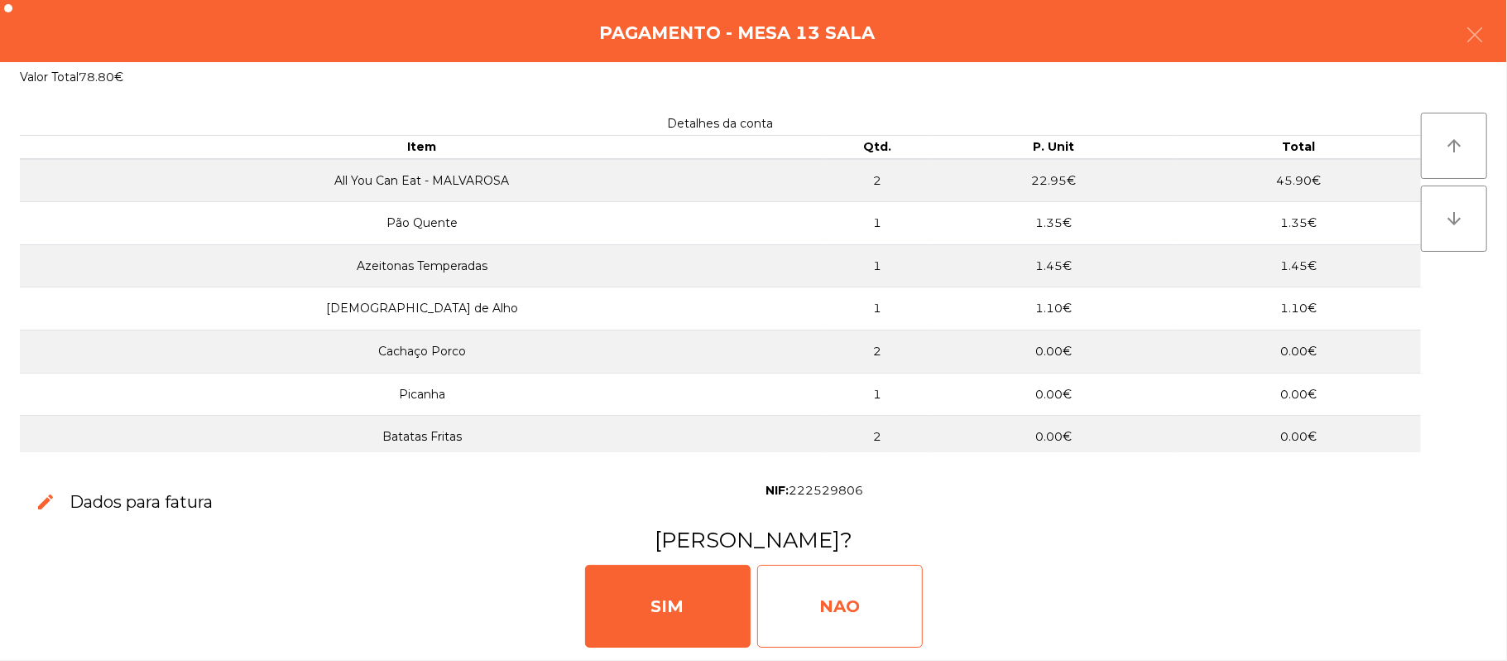
click at [882, 600] on div "NAO" at bounding box center [840, 606] width 166 height 83
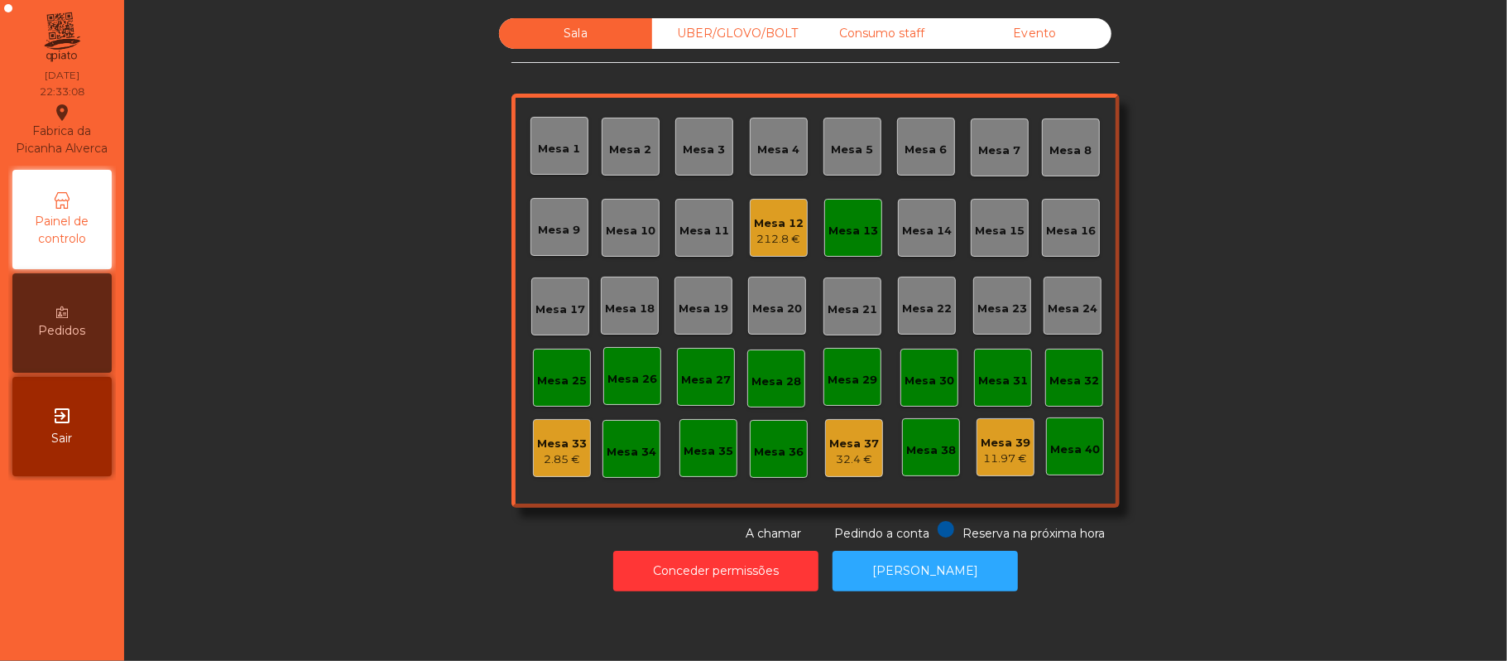
click at [834, 223] on div "Mesa 13" at bounding box center [854, 231] width 50 height 17
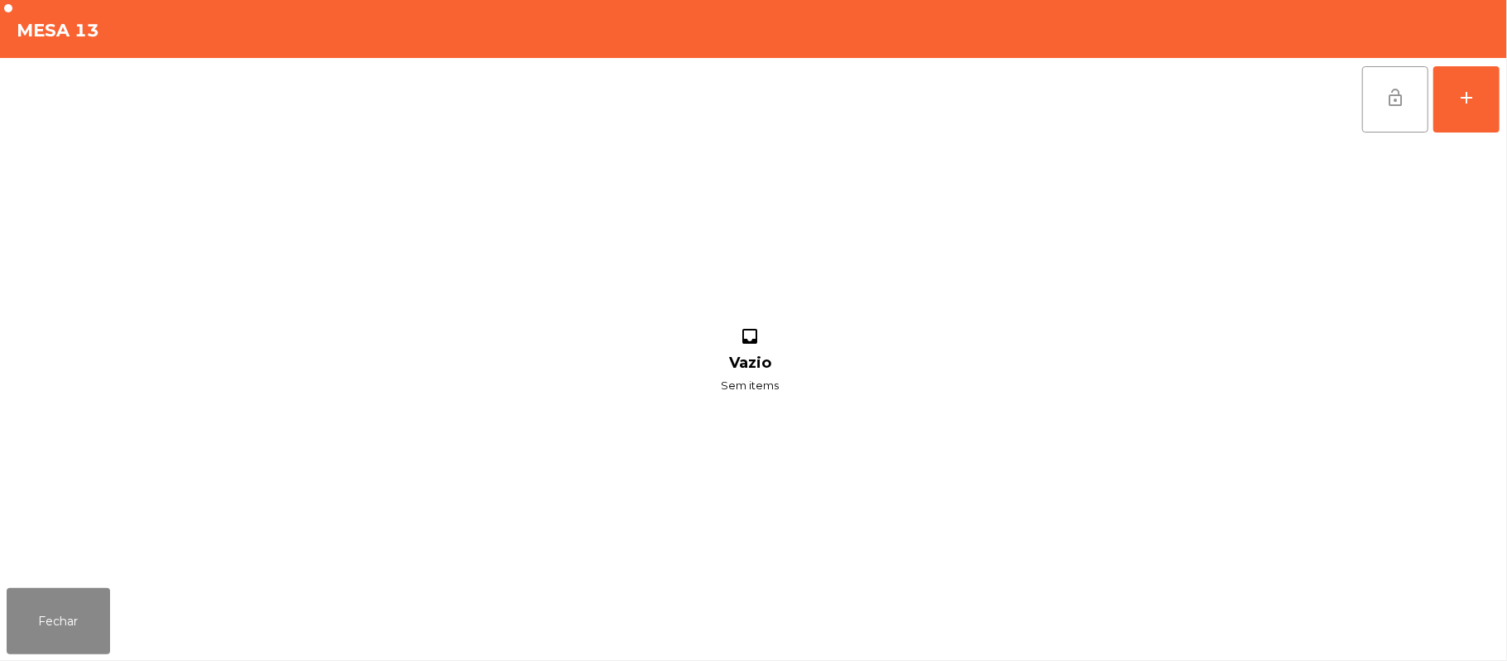
click at [1391, 81] on button "lock_open" at bounding box center [1396, 99] width 66 height 66
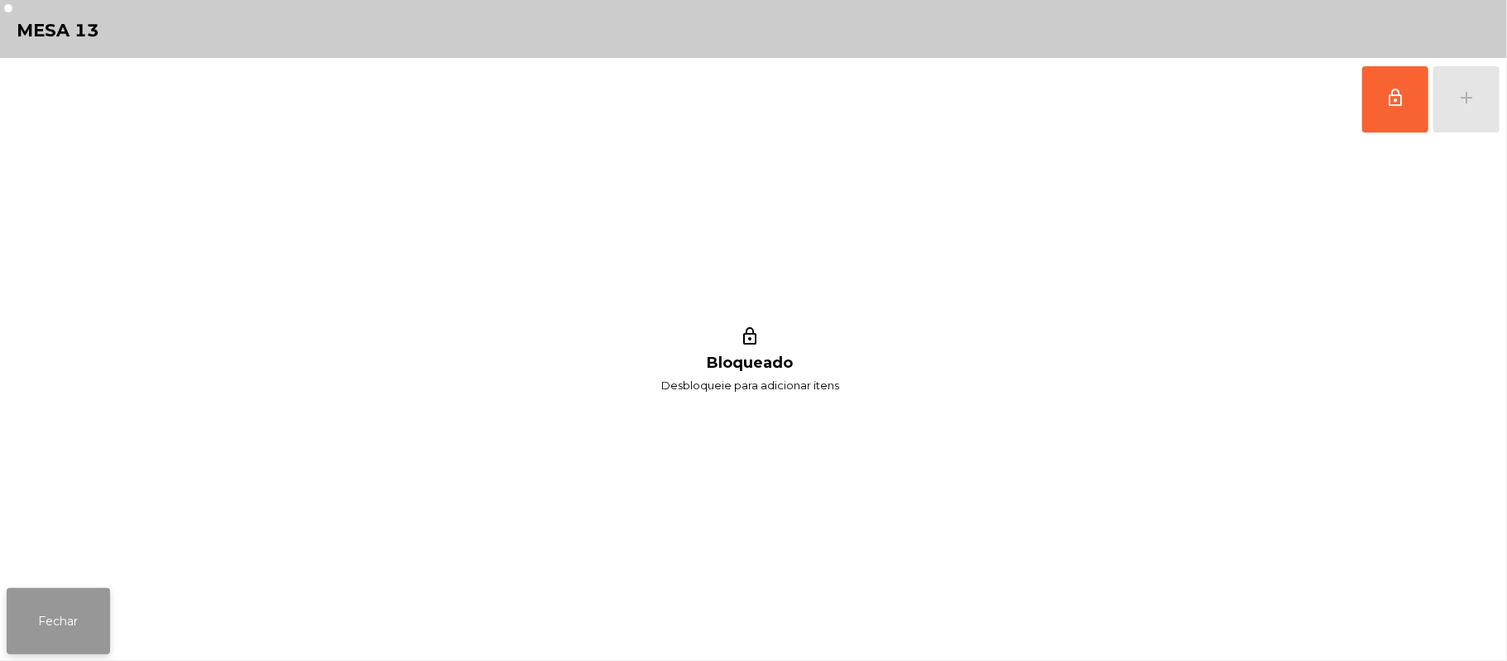
click at [55, 621] on button "Fechar" at bounding box center [58, 621] width 103 height 66
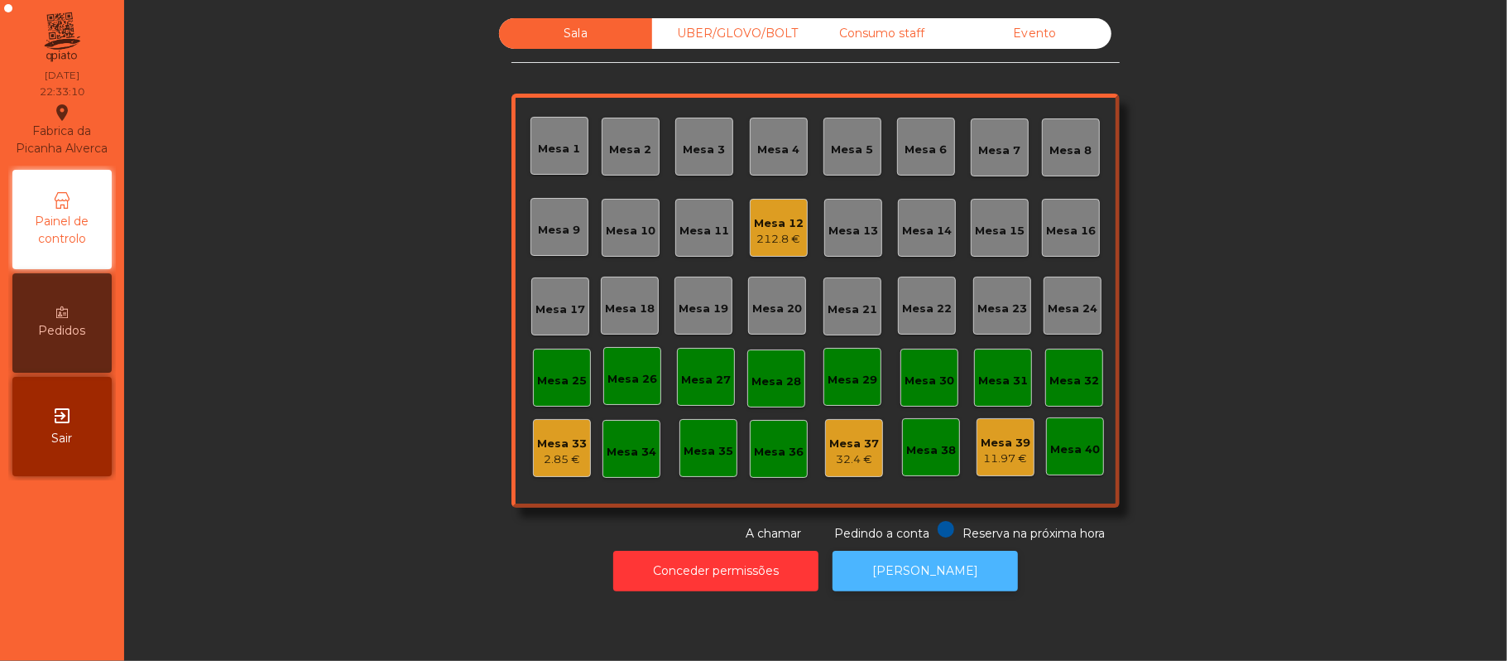
click at [939, 583] on button "[PERSON_NAME]" at bounding box center [925, 570] width 185 height 41
click at [798, 253] on div "Mesa 12 216.25 €" at bounding box center [779, 228] width 58 height 58
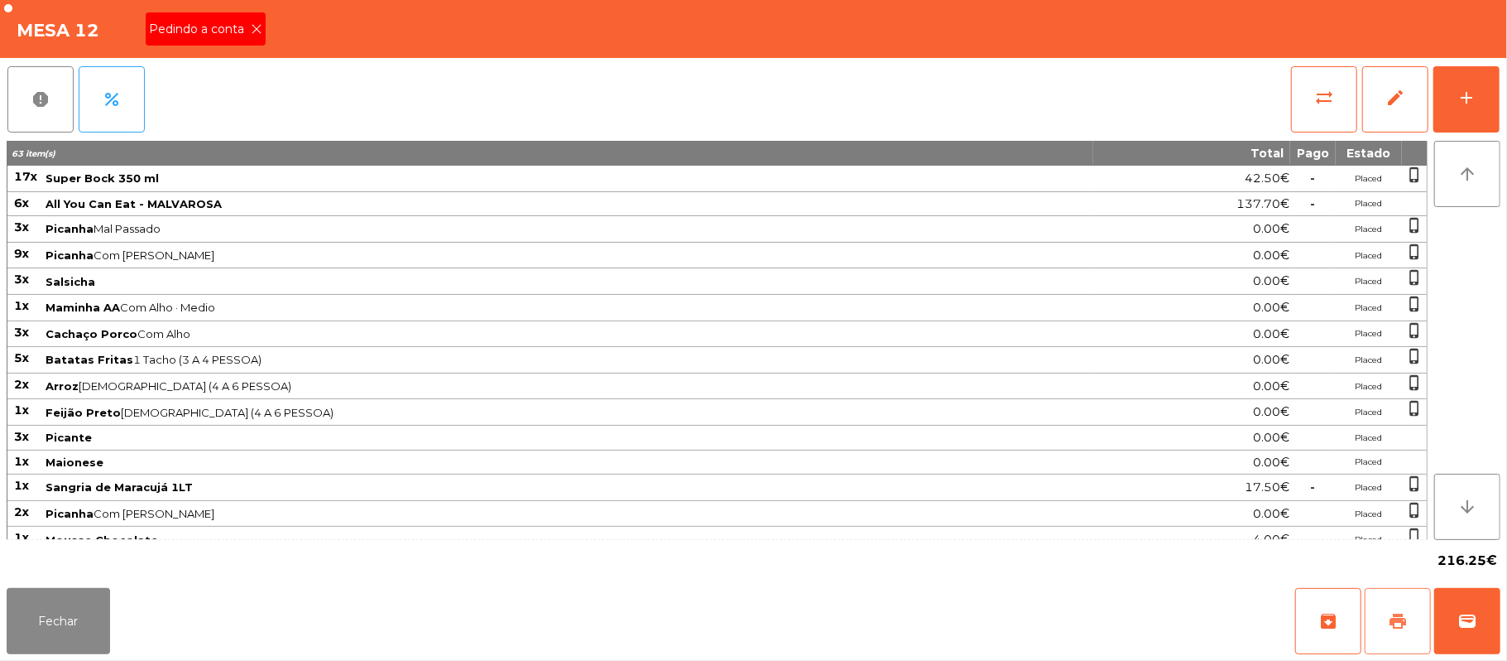
click at [1379, 627] on button "print" at bounding box center [1398, 621] width 66 height 66
click at [31, 647] on button "Fechar" at bounding box center [58, 621] width 103 height 66
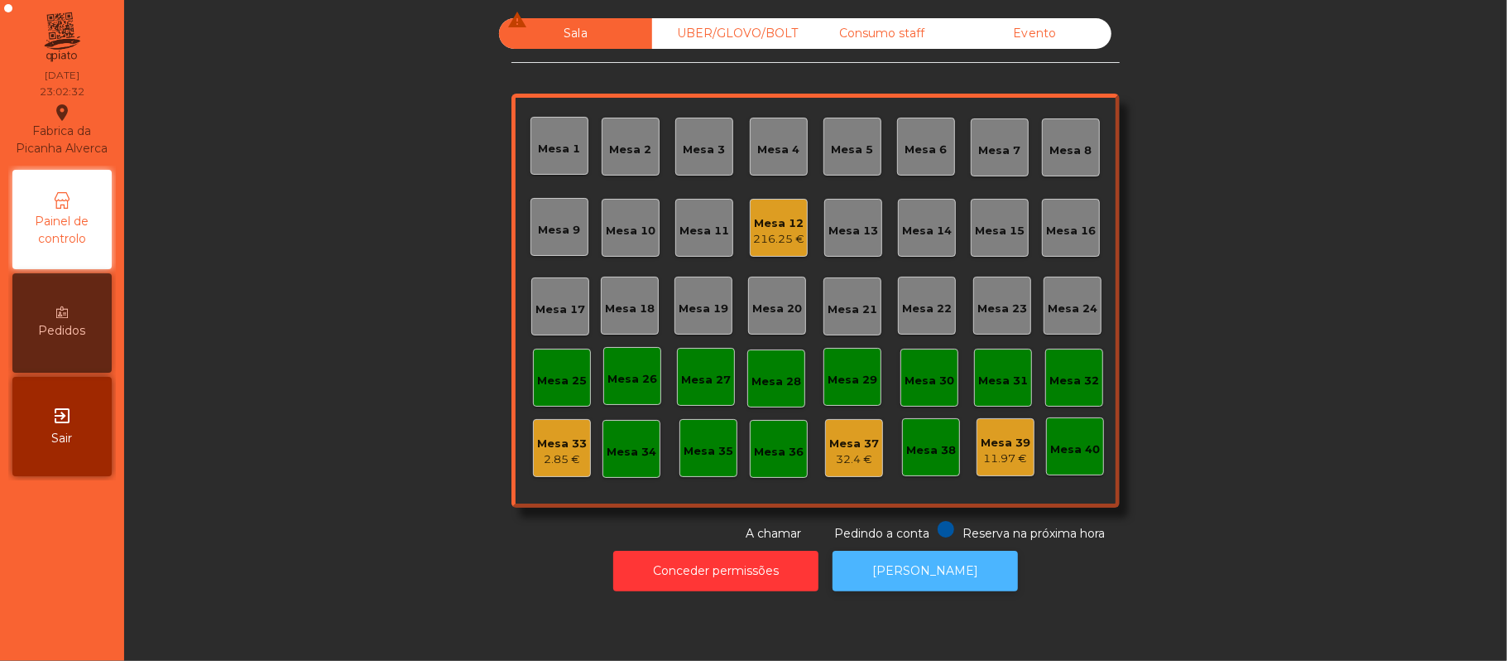
click at [945, 574] on button "[PERSON_NAME]" at bounding box center [925, 570] width 185 height 41
click at [763, 215] on div "Mesa 12" at bounding box center [778, 223] width 51 height 17
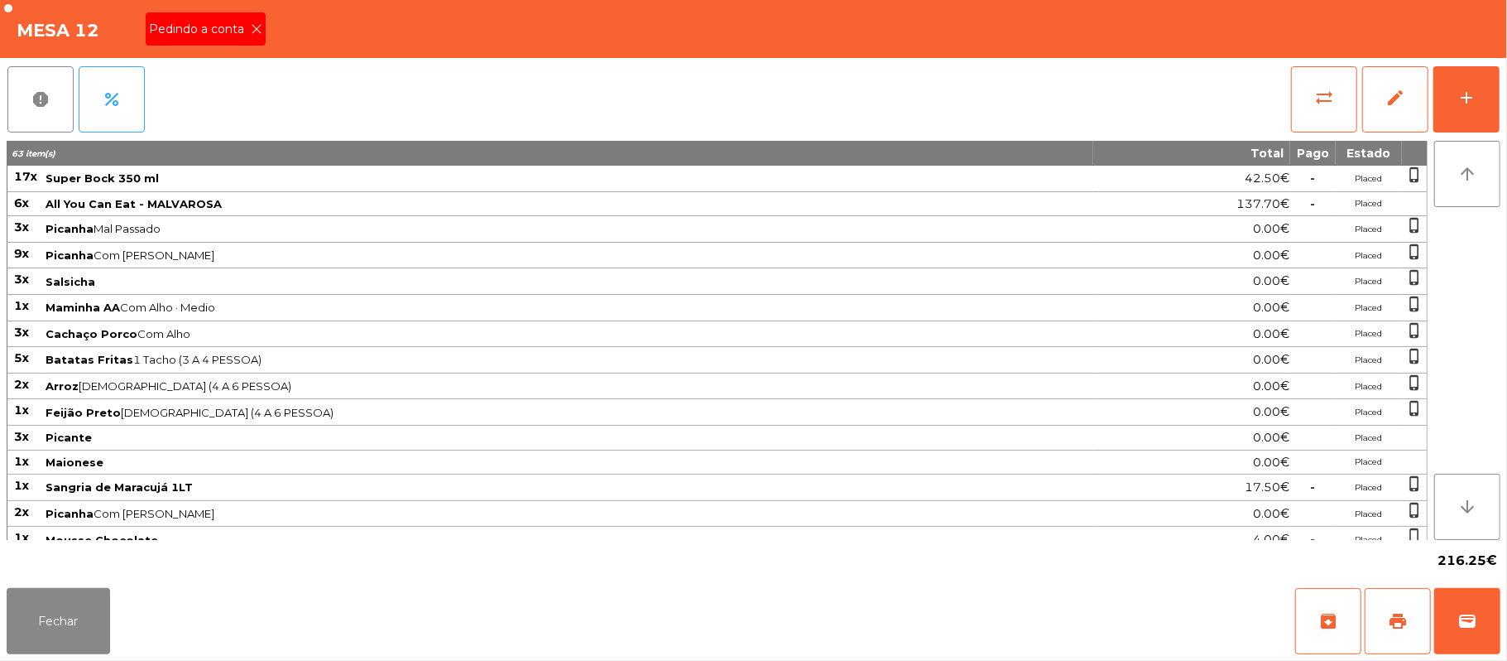
click at [250, 38] on div "Pedindo a conta" at bounding box center [206, 28] width 120 height 33
click at [89, 626] on button "Fechar" at bounding box center [58, 621] width 103 height 66
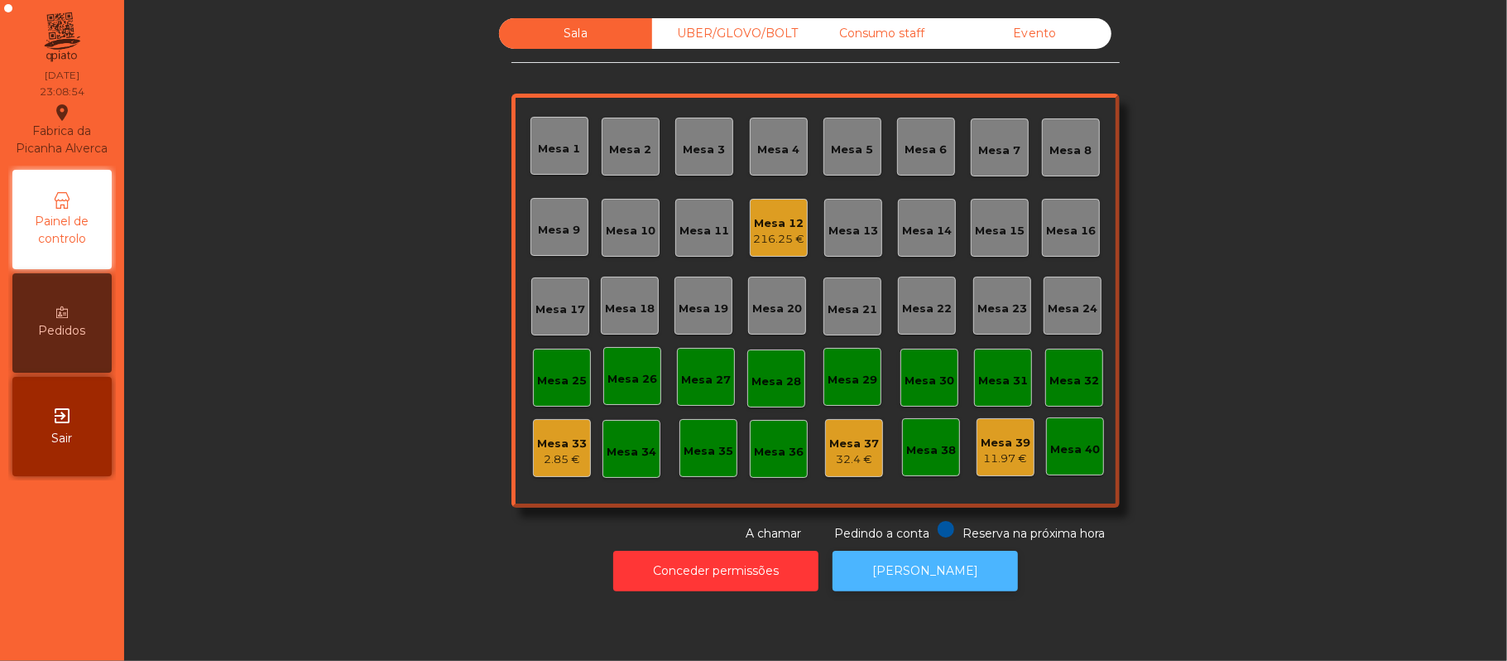
click at [924, 567] on button "[PERSON_NAME]" at bounding box center [925, 570] width 185 height 41
click at [773, 226] on div "Mesa 12" at bounding box center [778, 223] width 51 height 17
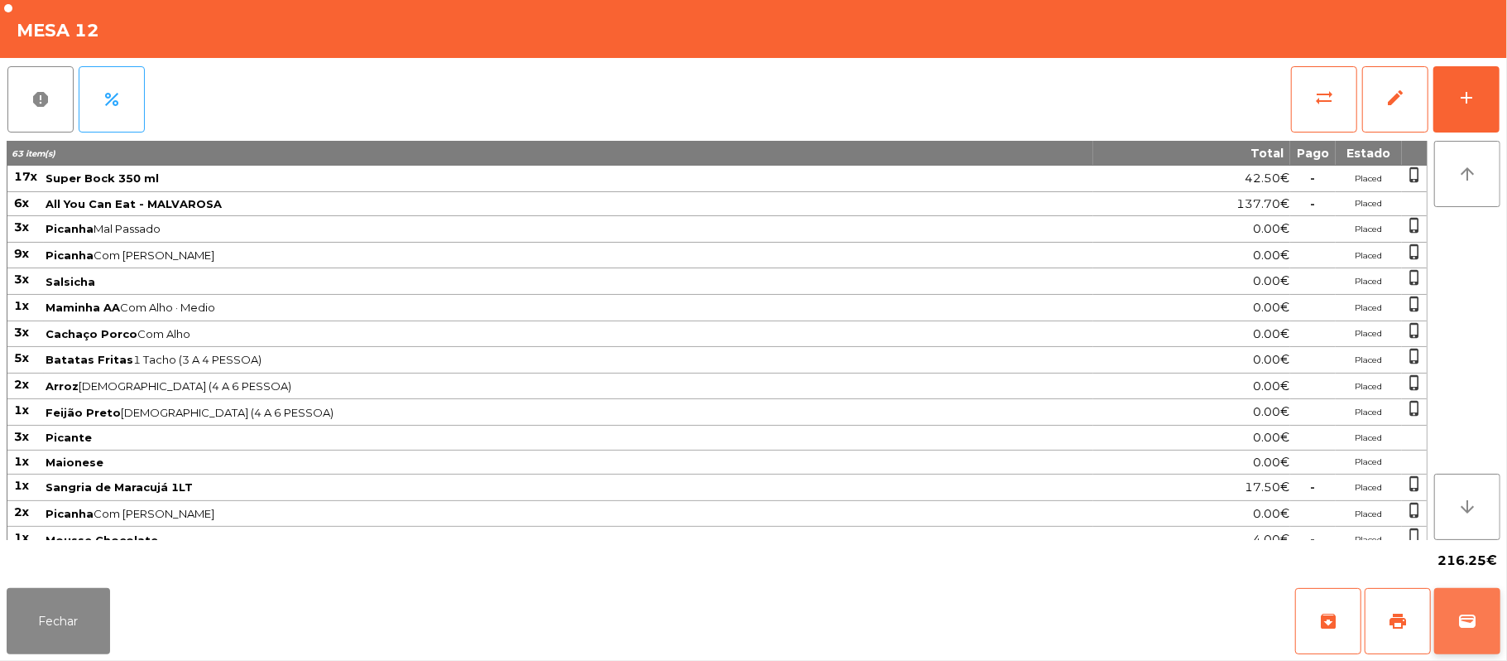
click at [1463, 620] on span "wallet" at bounding box center [1468, 621] width 20 height 20
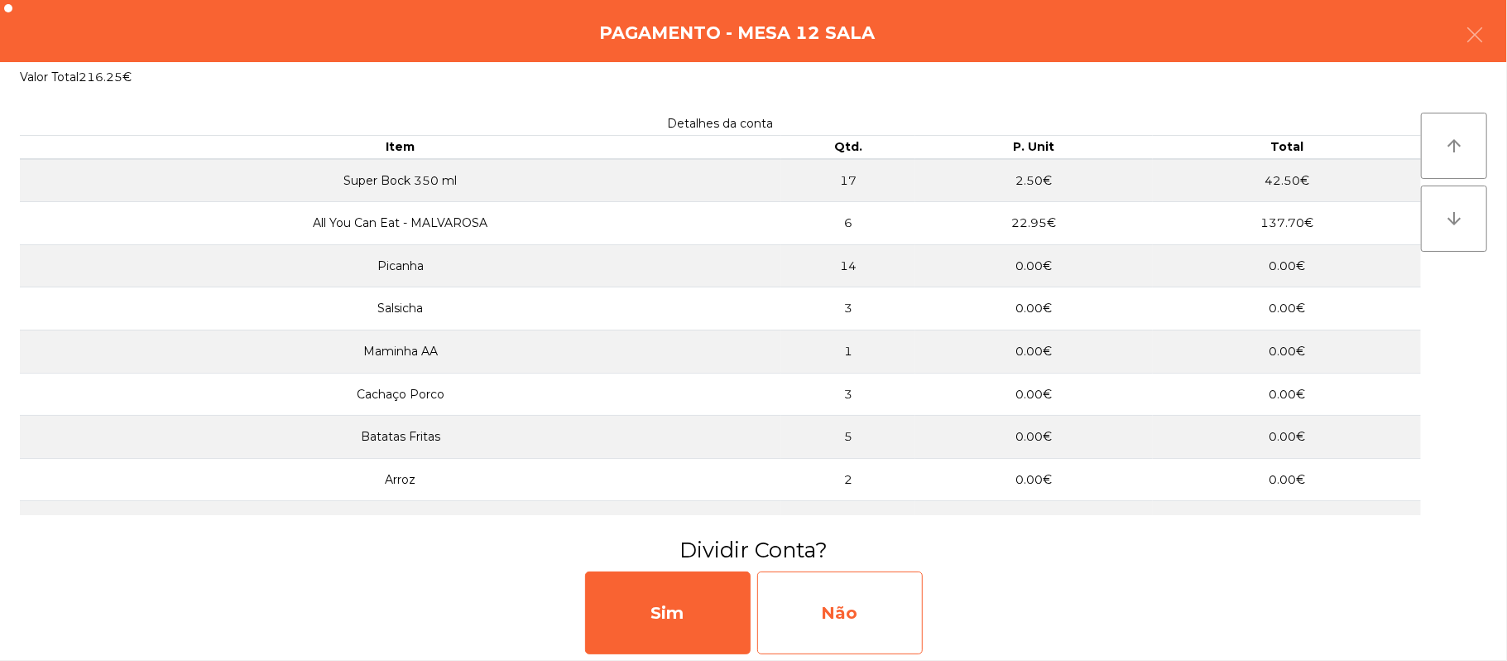
click at [838, 626] on div "Não" at bounding box center [840, 612] width 166 height 83
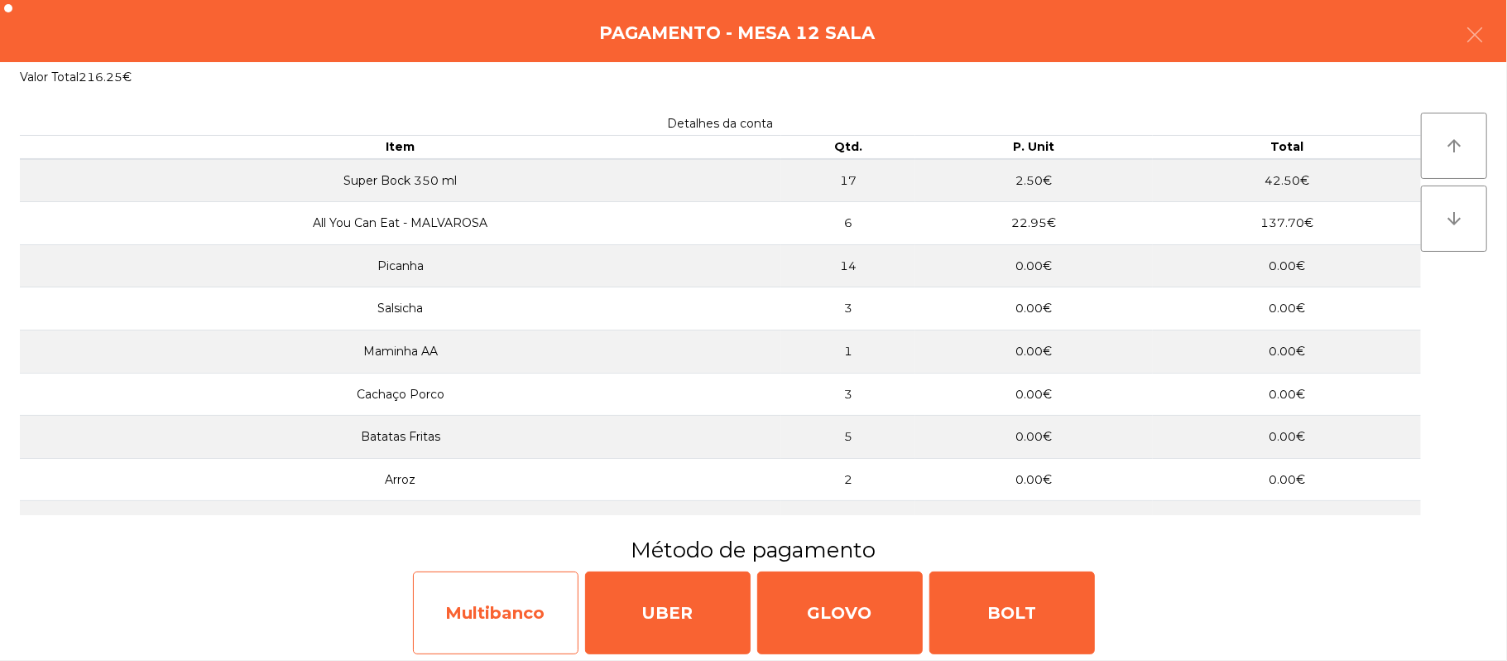
click at [491, 613] on div "Multibanco" at bounding box center [496, 612] width 166 height 83
select select "**"
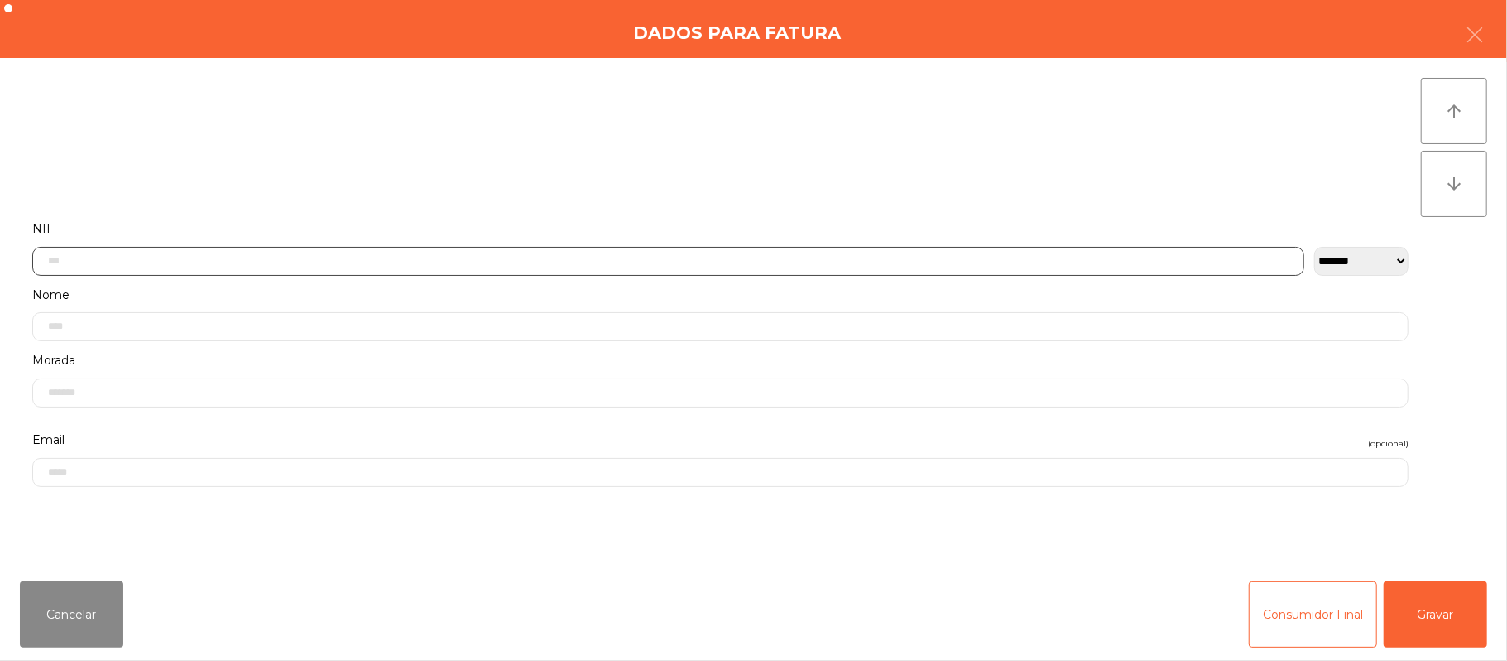
click at [414, 260] on input "text" at bounding box center [668, 261] width 1272 height 29
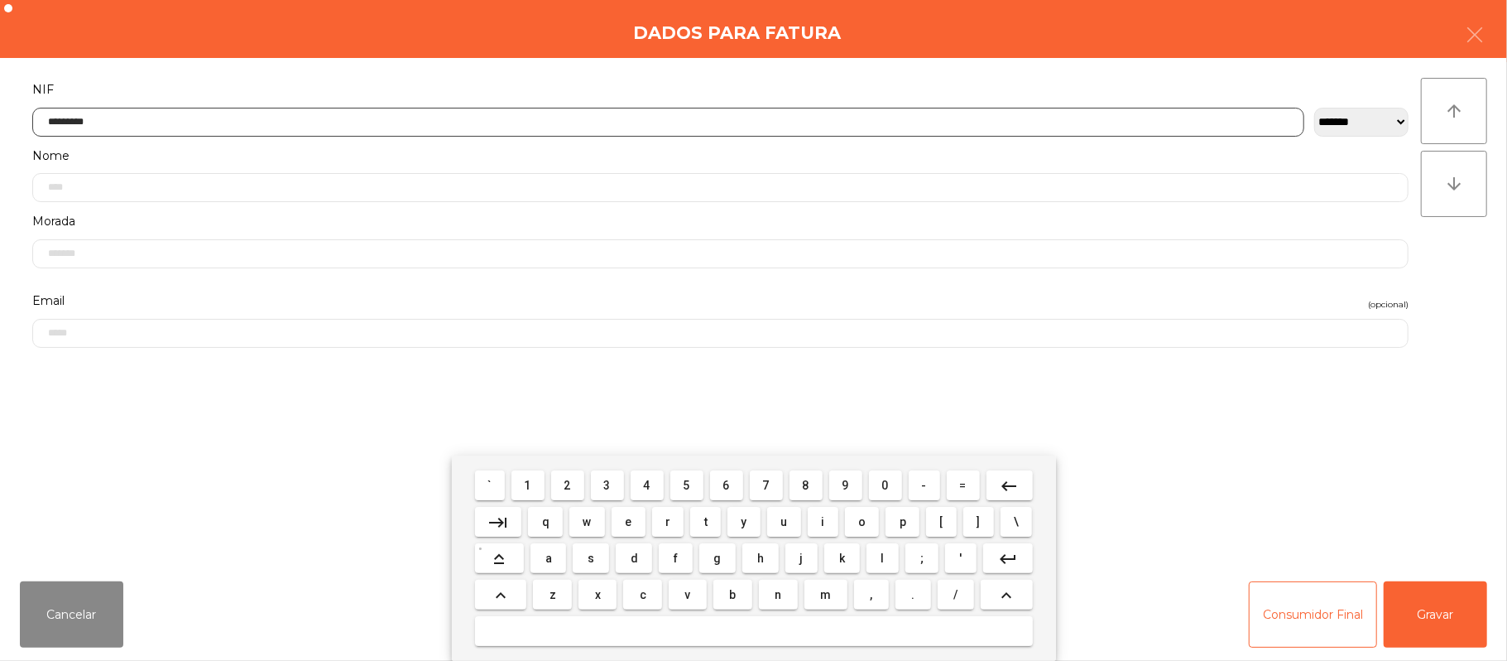
type input "*********"
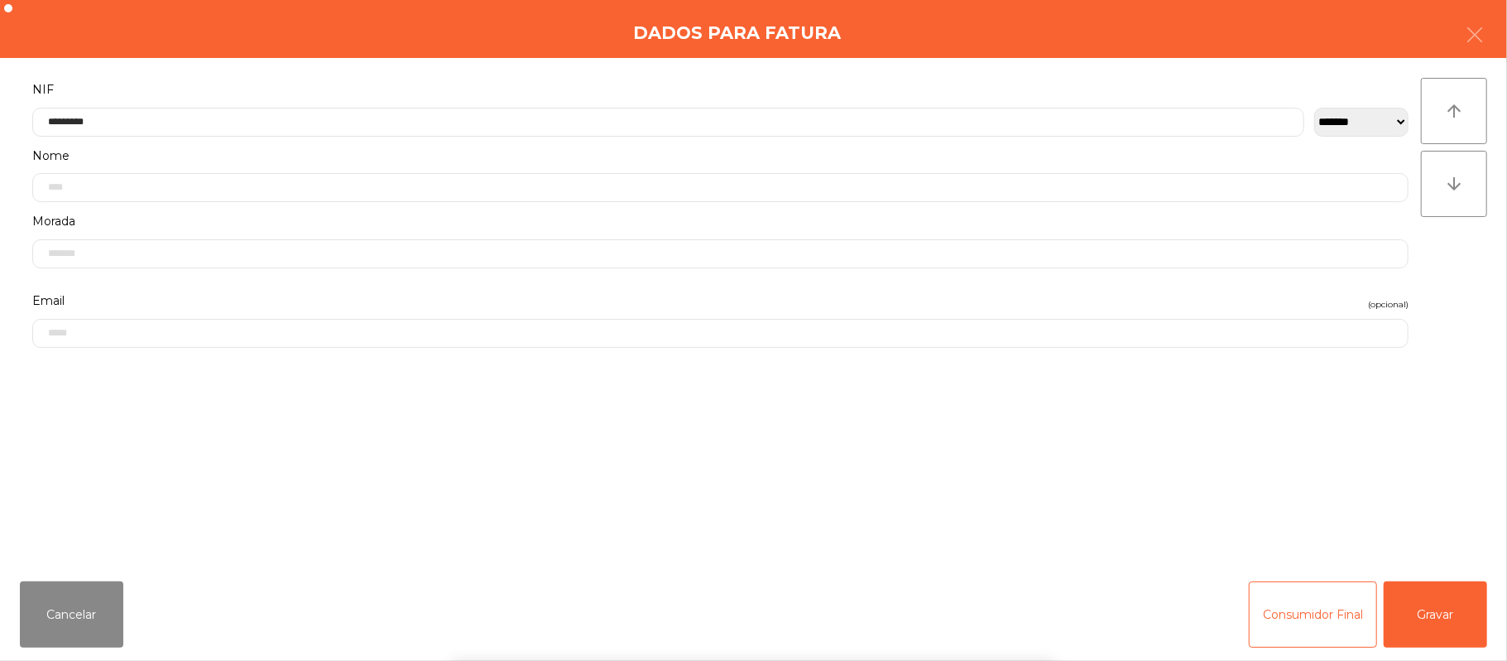
click at [1418, 617] on div "` 1 2 3 4 5 6 7 8 9 0 - = keyboard_backspace keyboard_tab q w e r t y u i o p […" at bounding box center [753, 557] width 1507 height 205
click at [1450, 621] on button "Gravar" at bounding box center [1435, 614] width 103 height 66
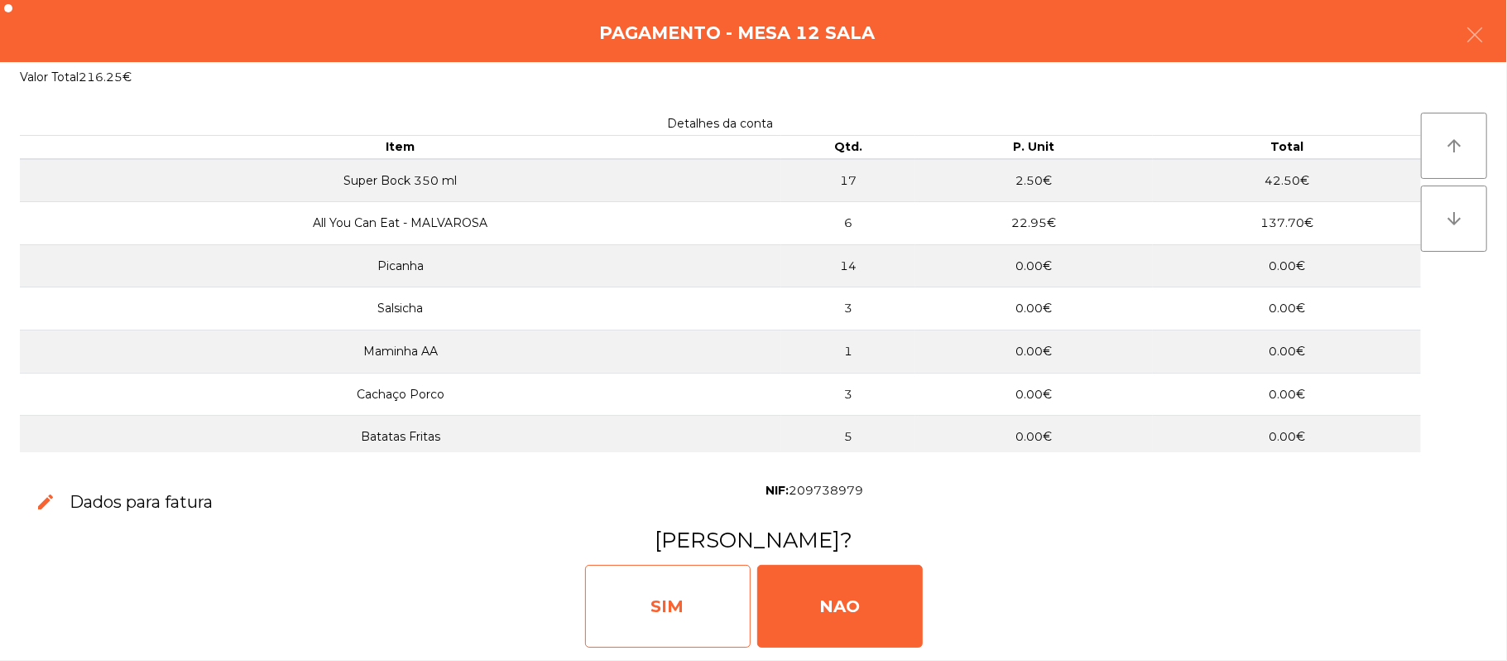
click at [694, 594] on div "SIM" at bounding box center [668, 606] width 166 height 83
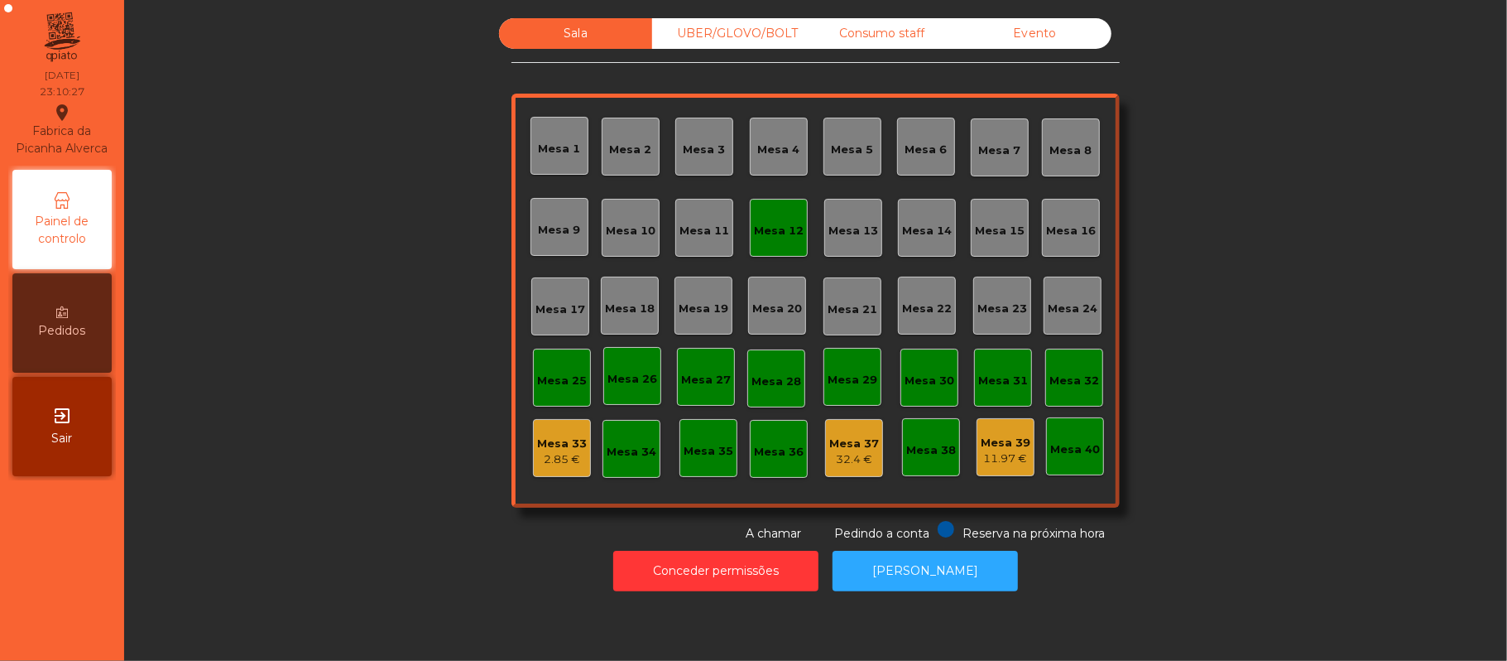
click at [750, 243] on div "Mesa 12" at bounding box center [779, 228] width 58 height 58
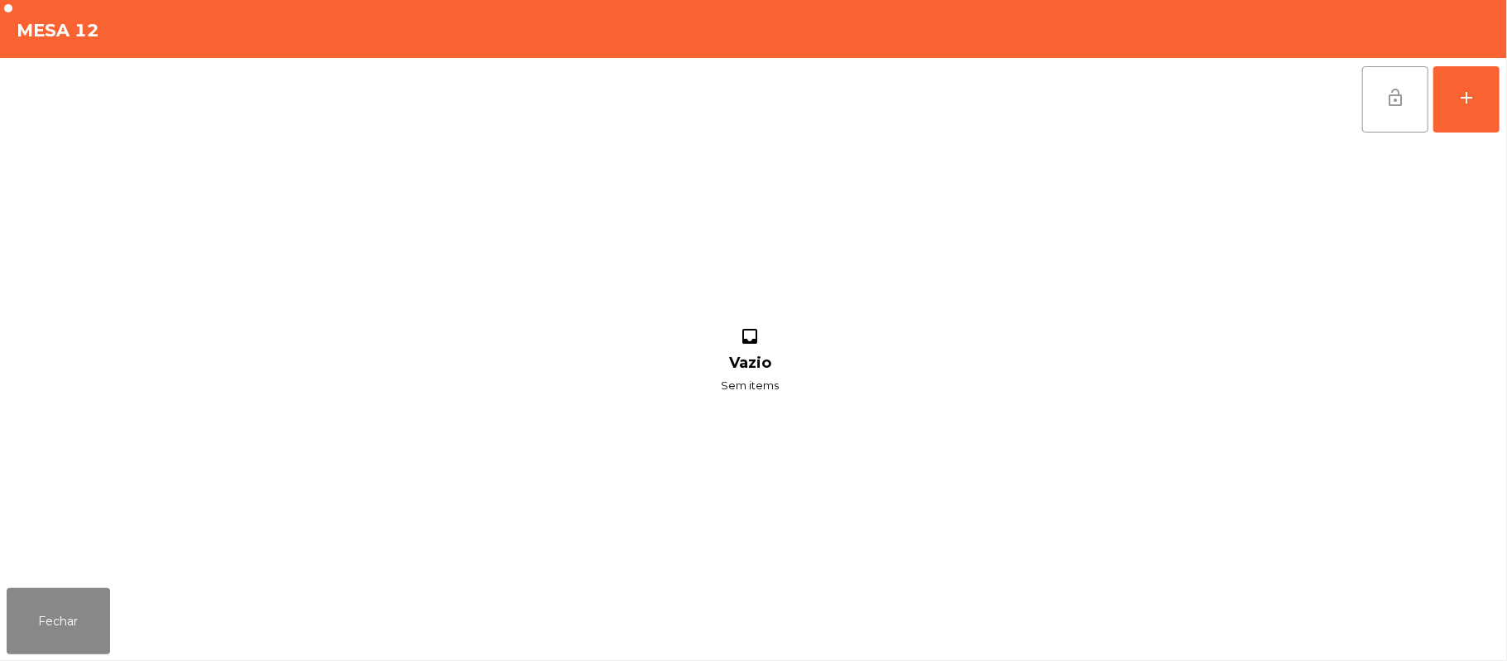
click at [1401, 126] on button "lock_open" at bounding box center [1396, 99] width 66 height 66
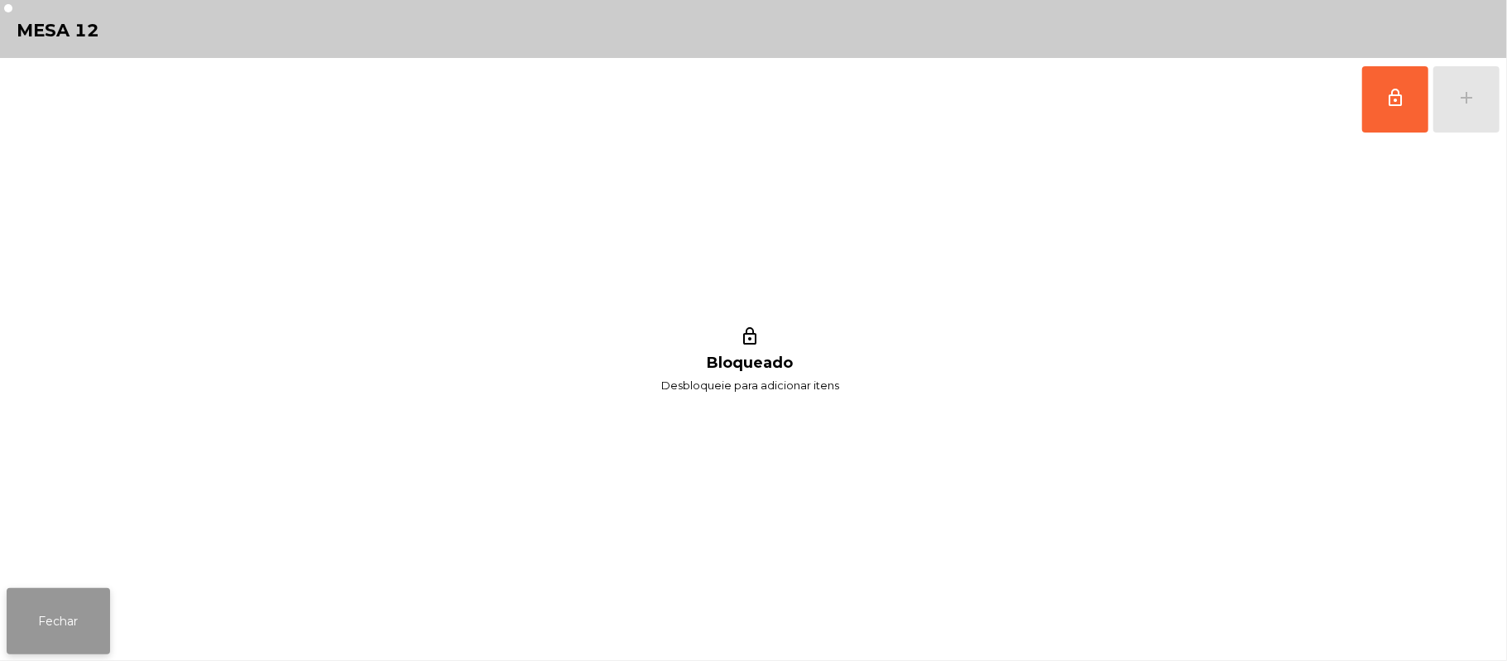
click at [50, 639] on button "Fechar" at bounding box center [58, 621] width 103 height 66
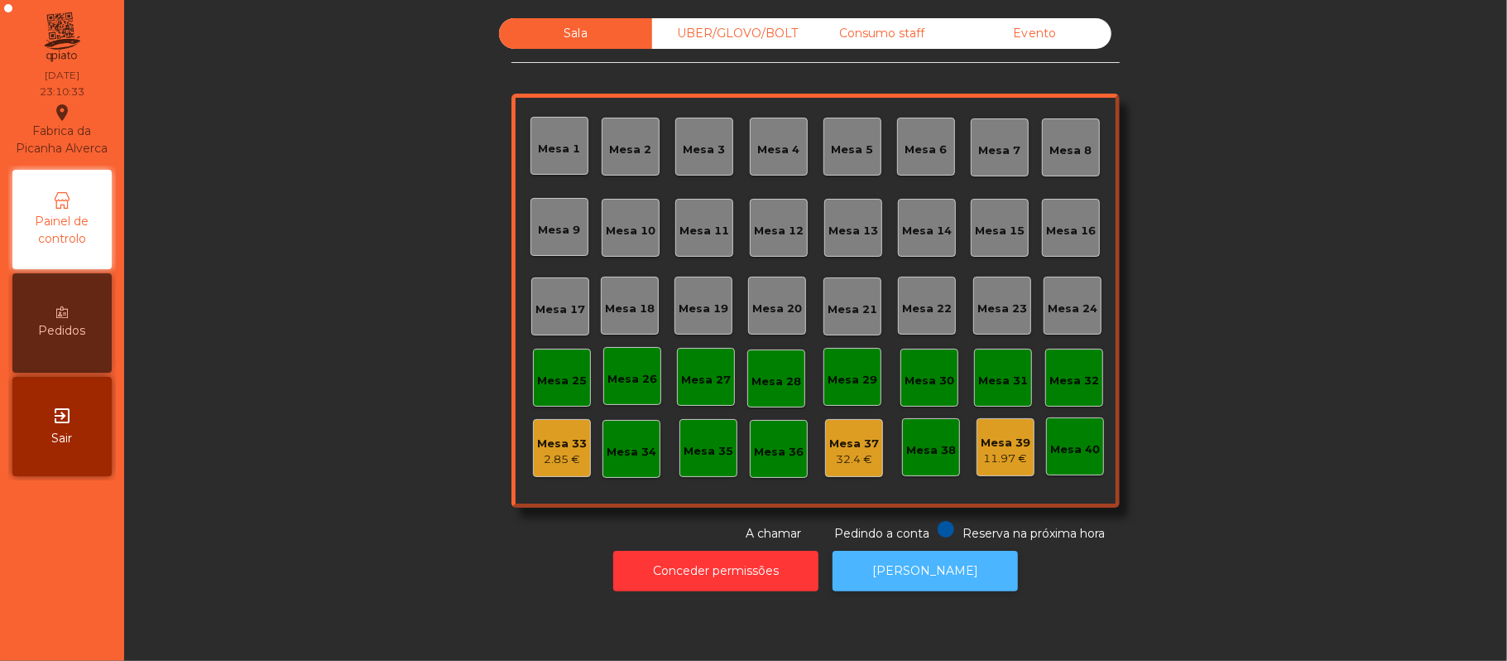
click at [968, 577] on button "[PERSON_NAME]" at bounding box center [925, 570] width 185 height 41
click at [760, 38] on div "UBER/GLOVO/BOLT" at bounding box center [728, 33] width 153 height 31
click at [892, 37] on div "Consumo staff" at bounding box center [881, 33] width 153 height 31
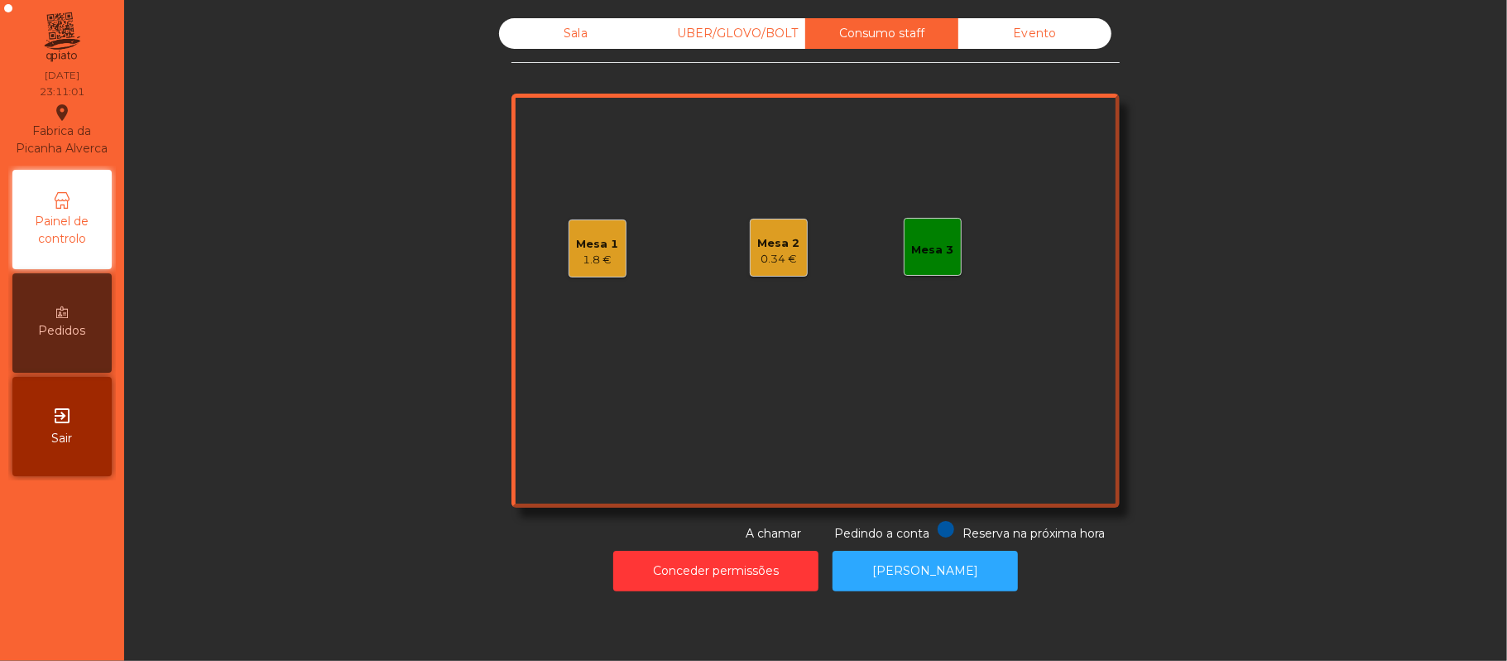
click at [581, 257] on div "1.8 €" at bounding box center [598, 260] width 42 height 17
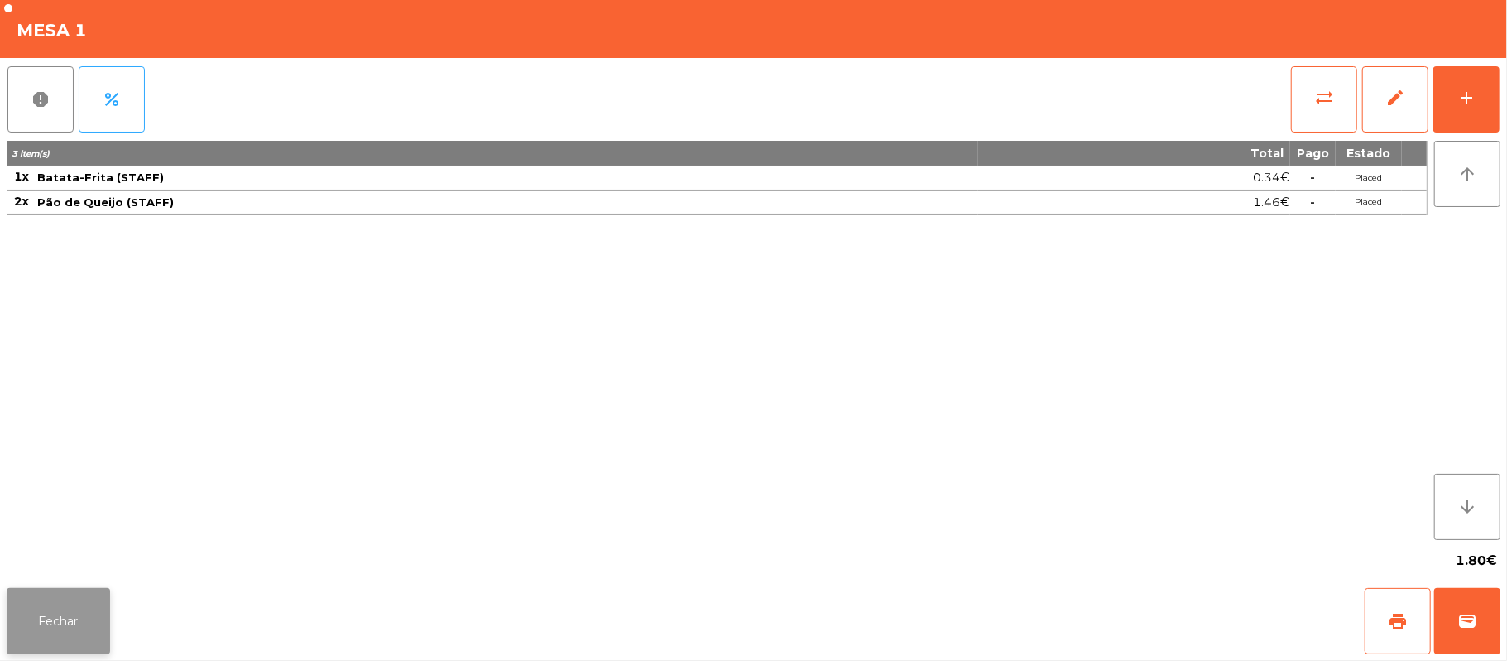
click at [57, 617] on button "Fechar" at bounding box center [58, 621] width 103 height 66
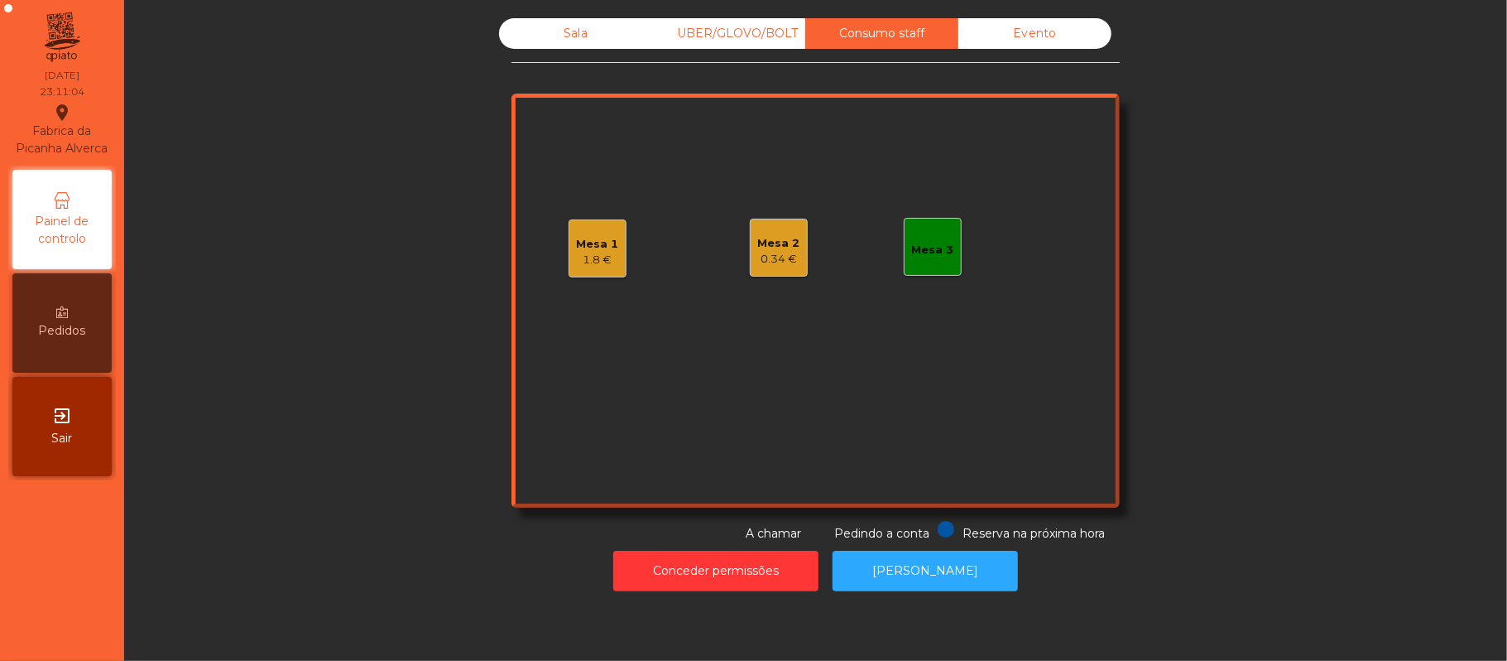
click at [591, 270] on div "Mesa 1 1.8 €" at bounding box center [598, 248] width 58 height 58
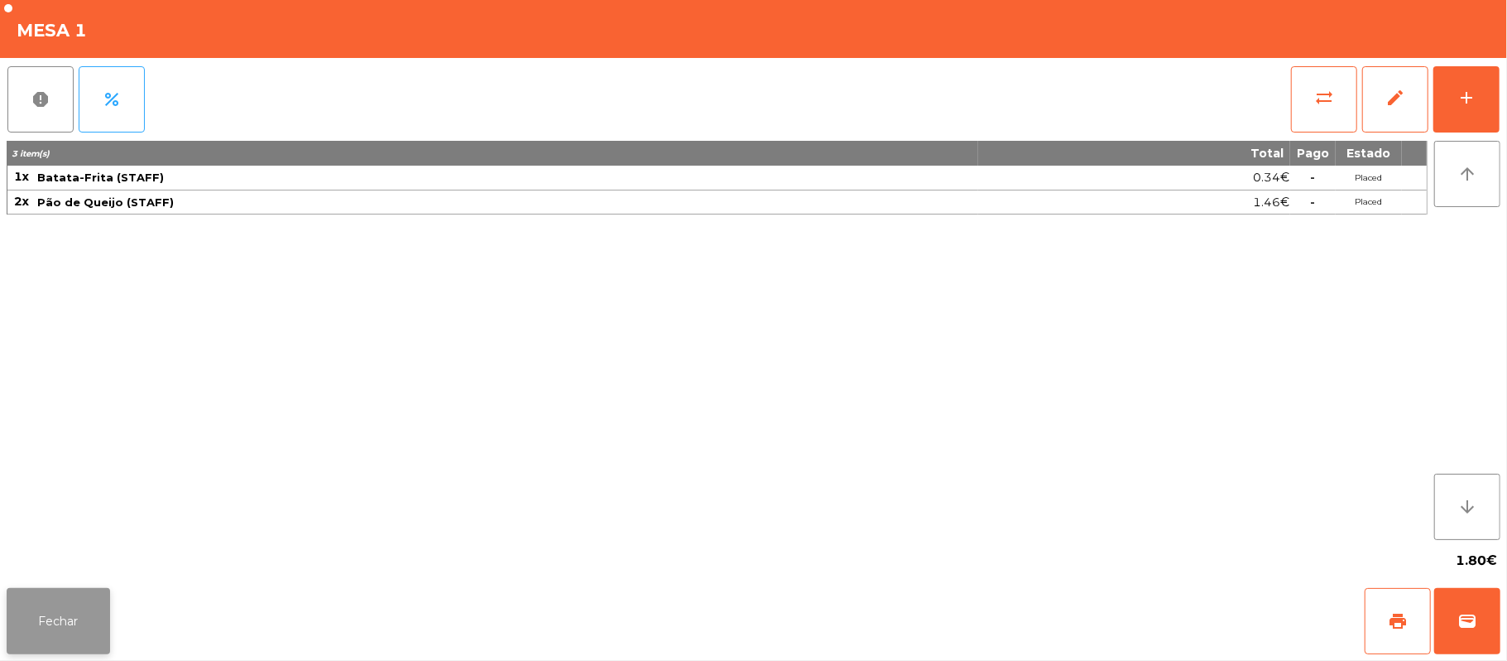
click at [51, 624] on button "Fechar" at bounding box center [58, 621] width 103 height 66
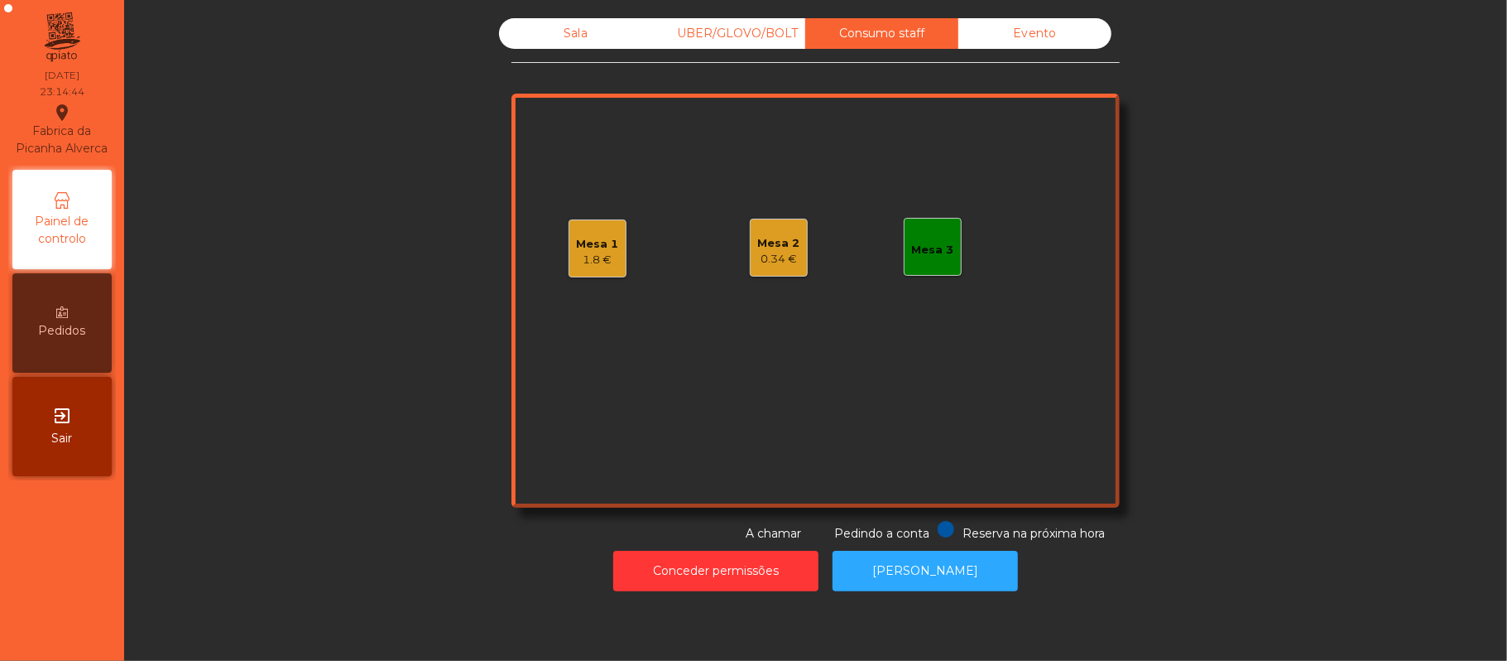
click at [599, 48] on div "Sala" at bounding box center [575, 33] width 153 height 31
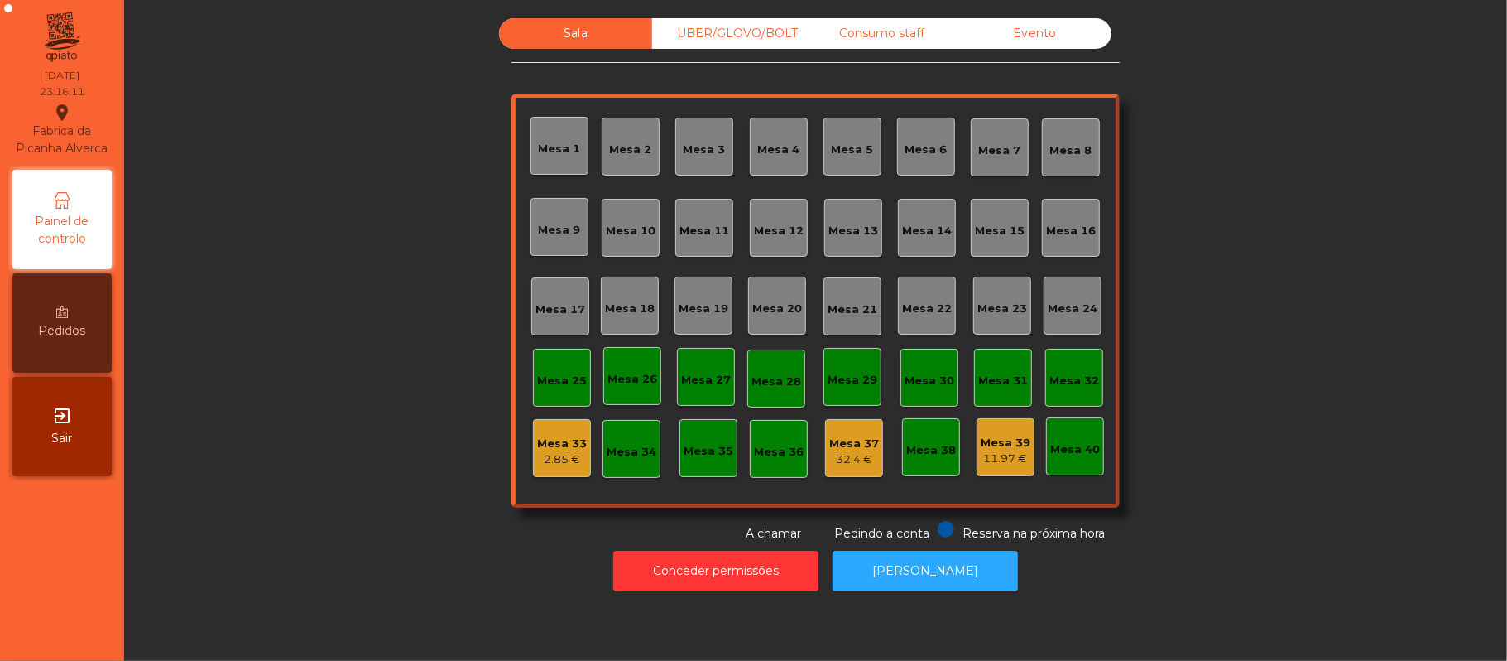
click at [874, 77] on div "Sala UBER/GLOVO/BOLT Consumo staff Evento Mesa 1 Mesa 2 Mesa 3 Mesa 4 Mesa 5 Me…" at bounding box center [816, 280] width 608 height 524
click at [877, 33] on div "Consumo staff" at bounding box center [881, 33] width 153 height 31
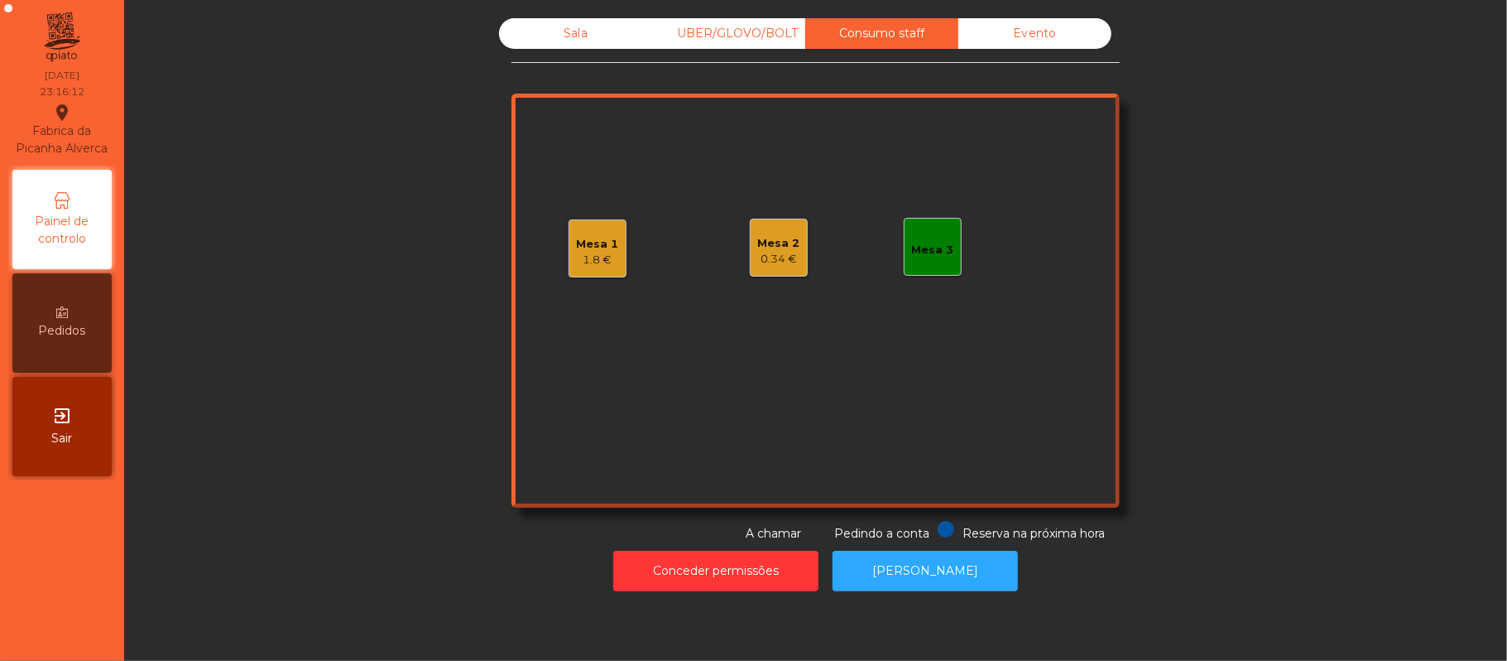
click at [584, 252] on div "1.8 €" at bounding box center [598, 260] width 42 height 17
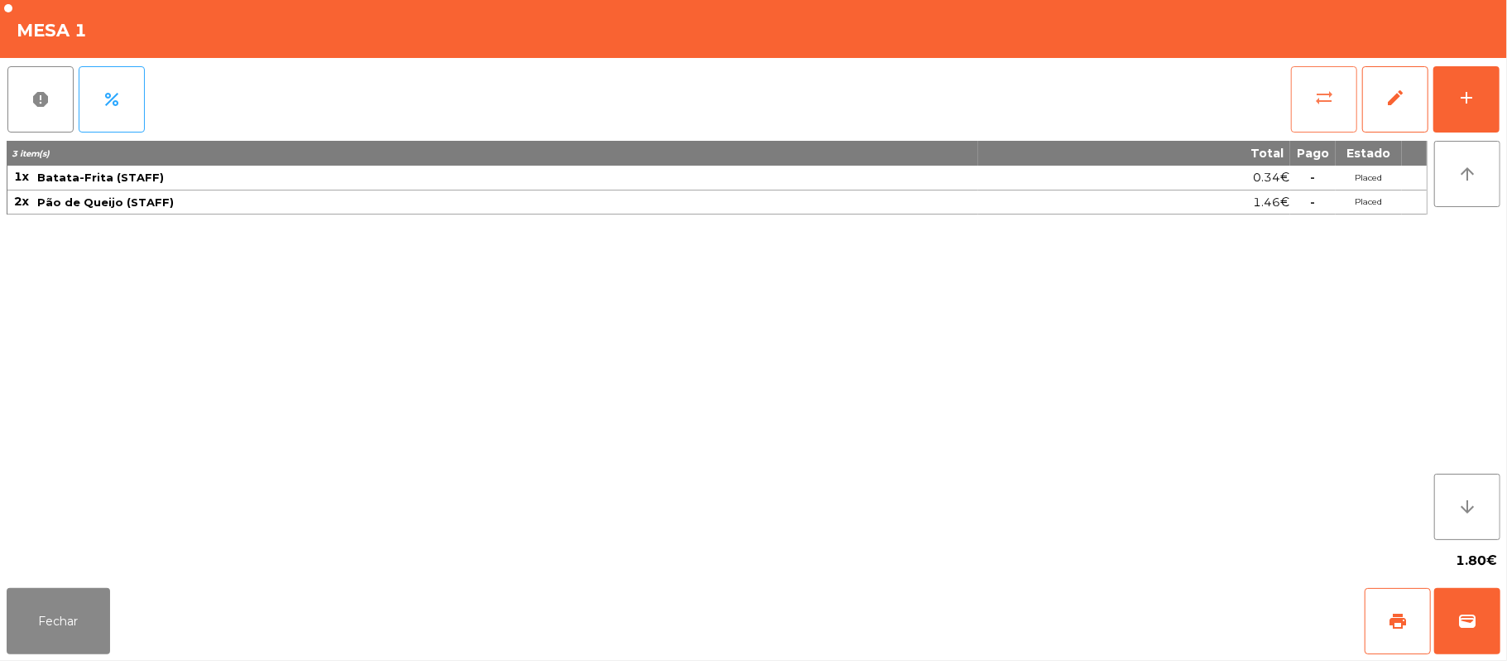
click at [1322, 99] on span "sync_alt" at bounding box center [1324, 98] width 20 height 20
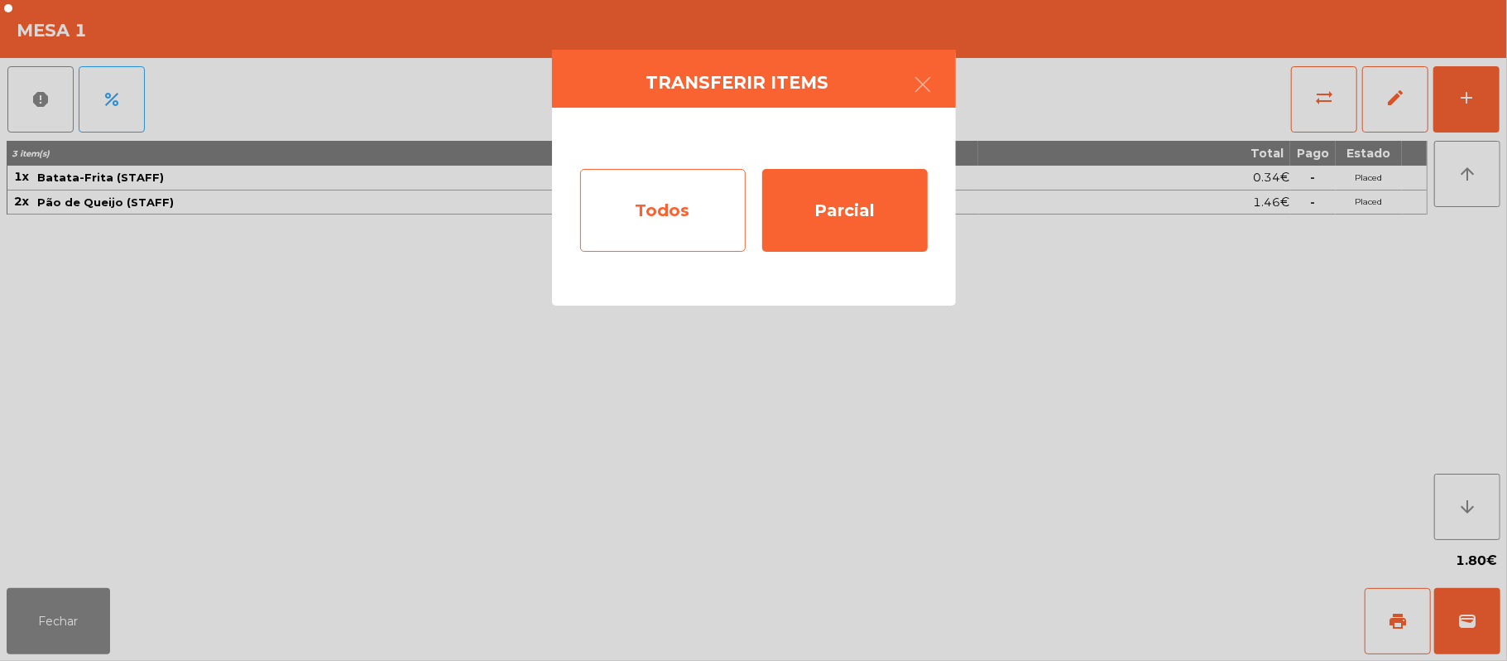
click at [667, 226] on div "Todos" at bounding box center [663, 210] width 166 height 83
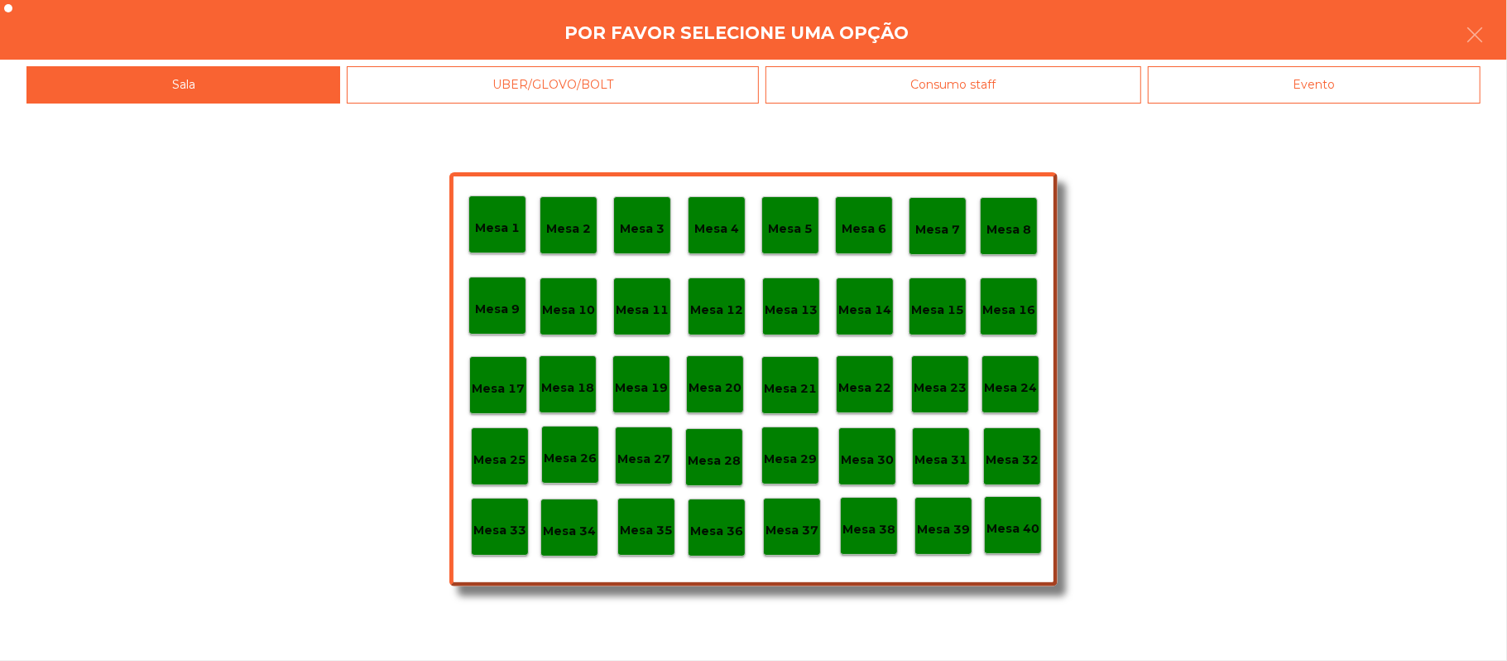
click at [1283, 79] on div "Evento" at bounding box center [1314, 84] width 333 height 37
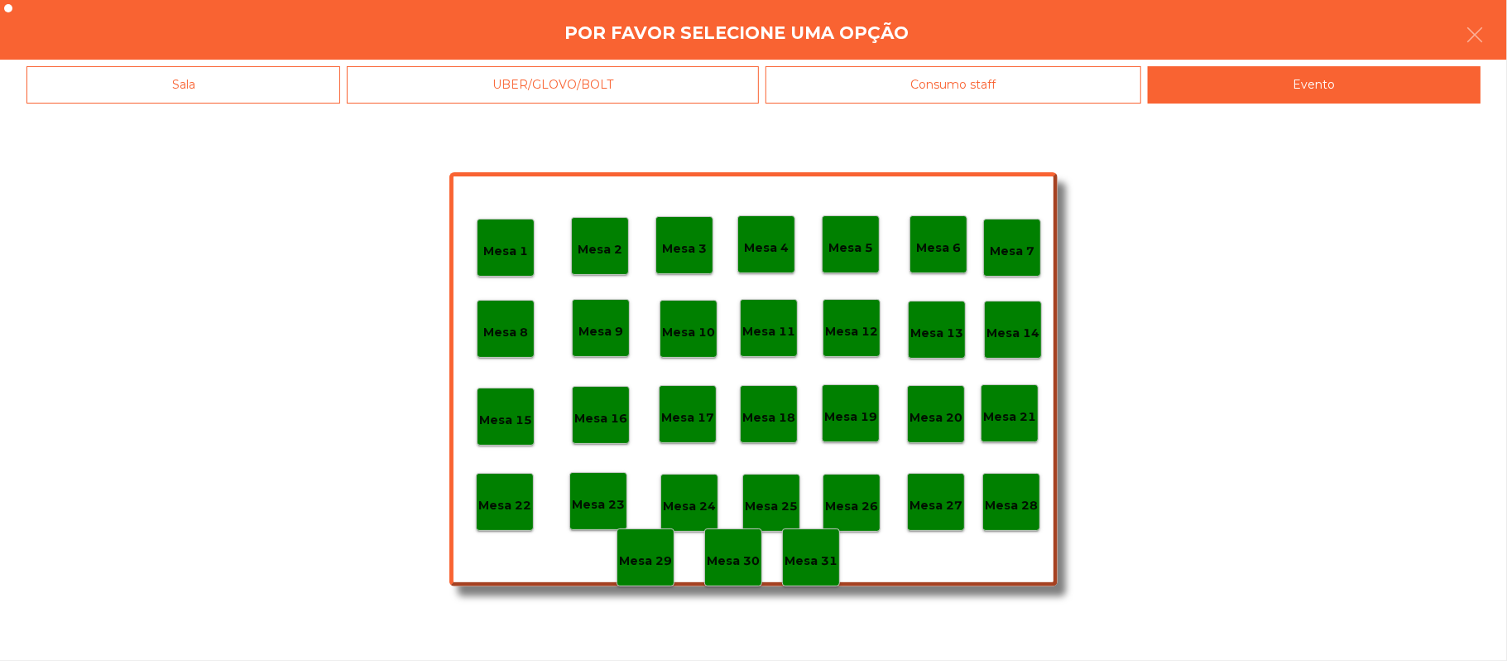
click at [1018, 493] on div "Mesa 28" at bounding box center [1011, 502] width 53 height 26
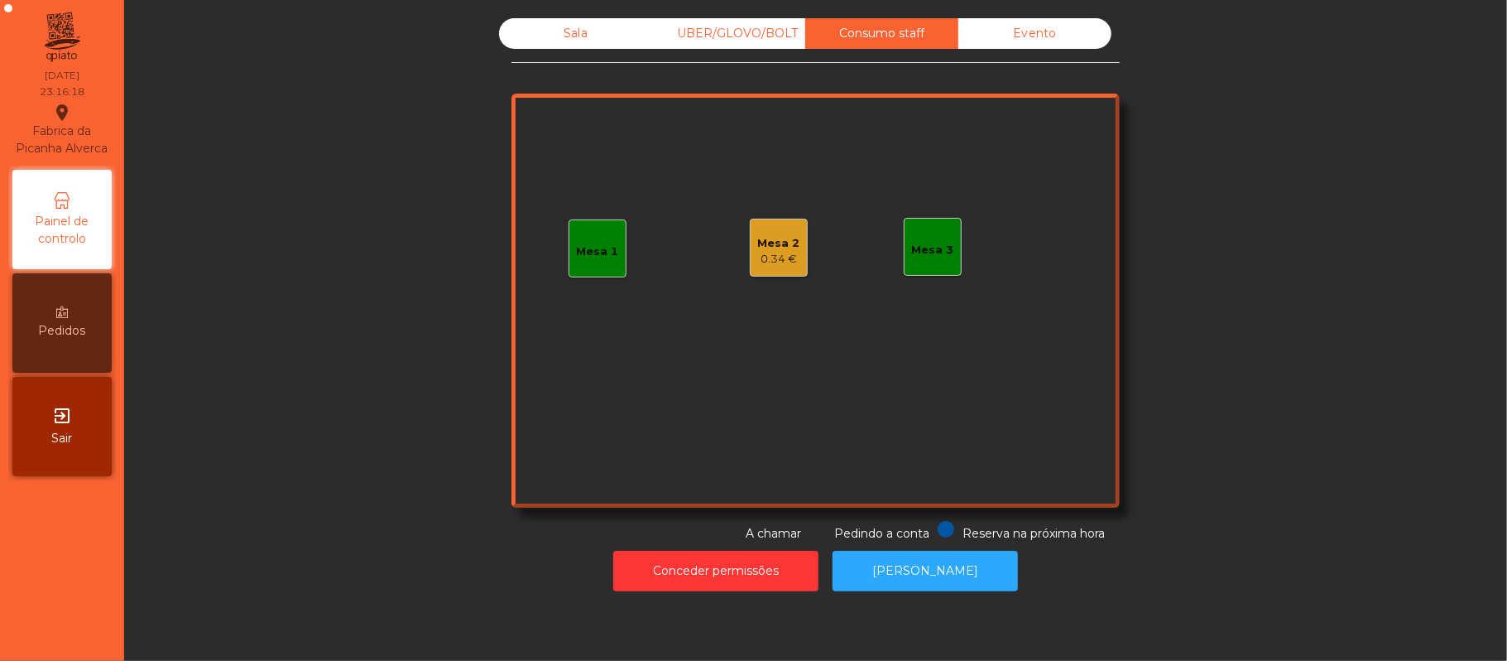
click at [750, 260] on div "Mesa 2 0.34 €" at bounding box center [779, 248] width 58 height 58
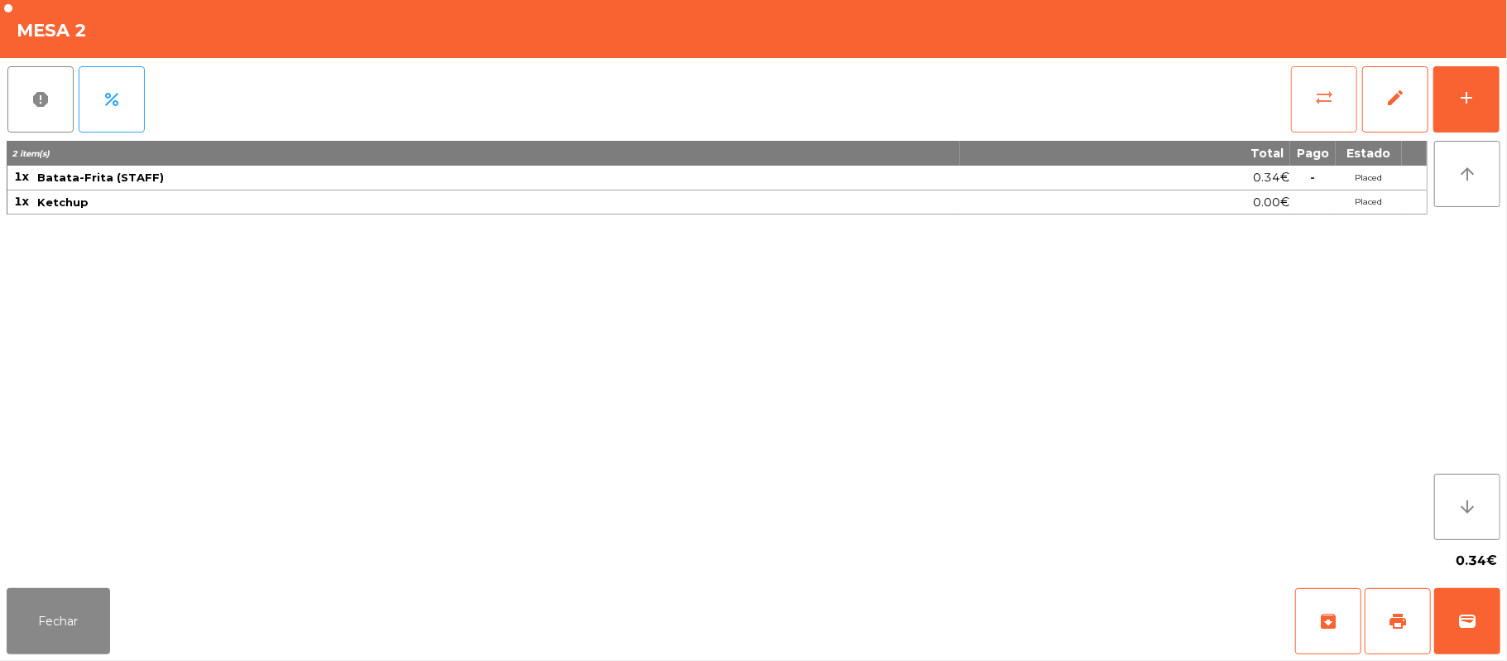
click at [1326, 104] on span "sync_alt" at bounding box center [1324, 98] width 20 height 20
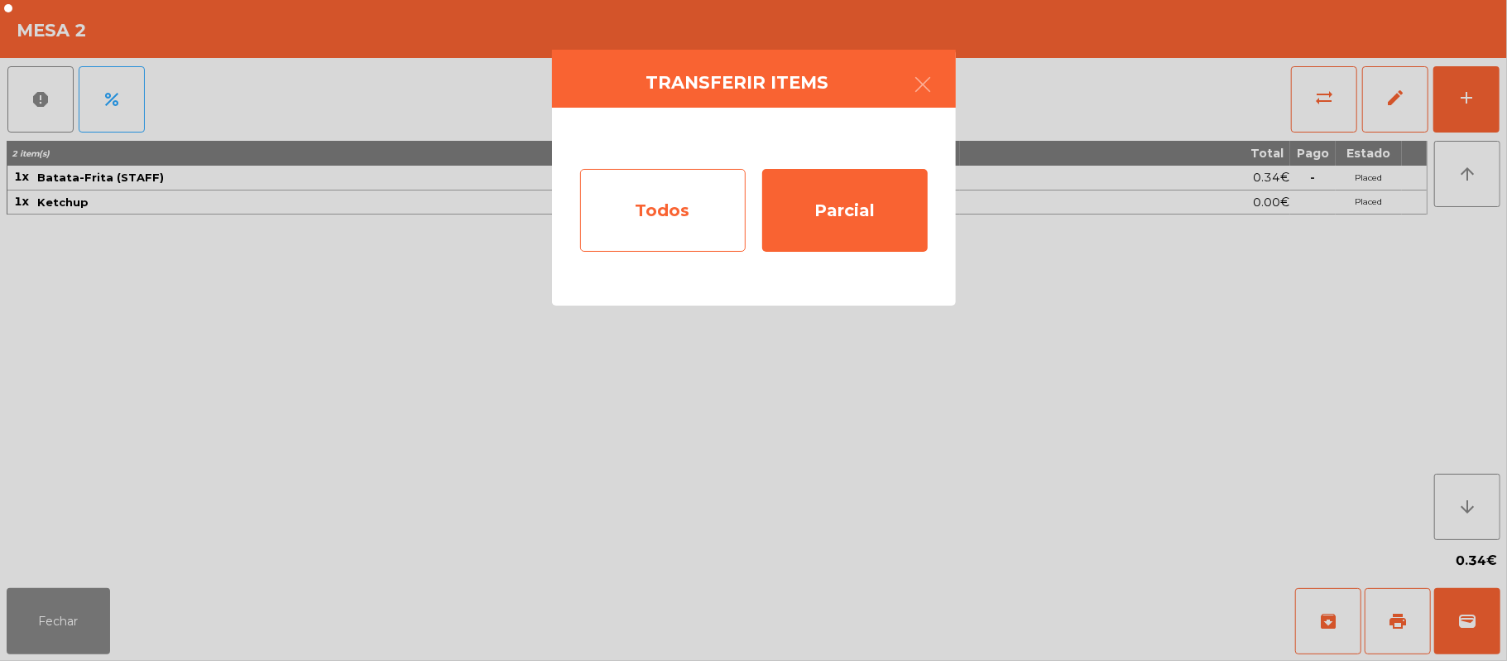
click at [646, 217] on div "Todos" at bounding box center [663, 210] width 166 height 83
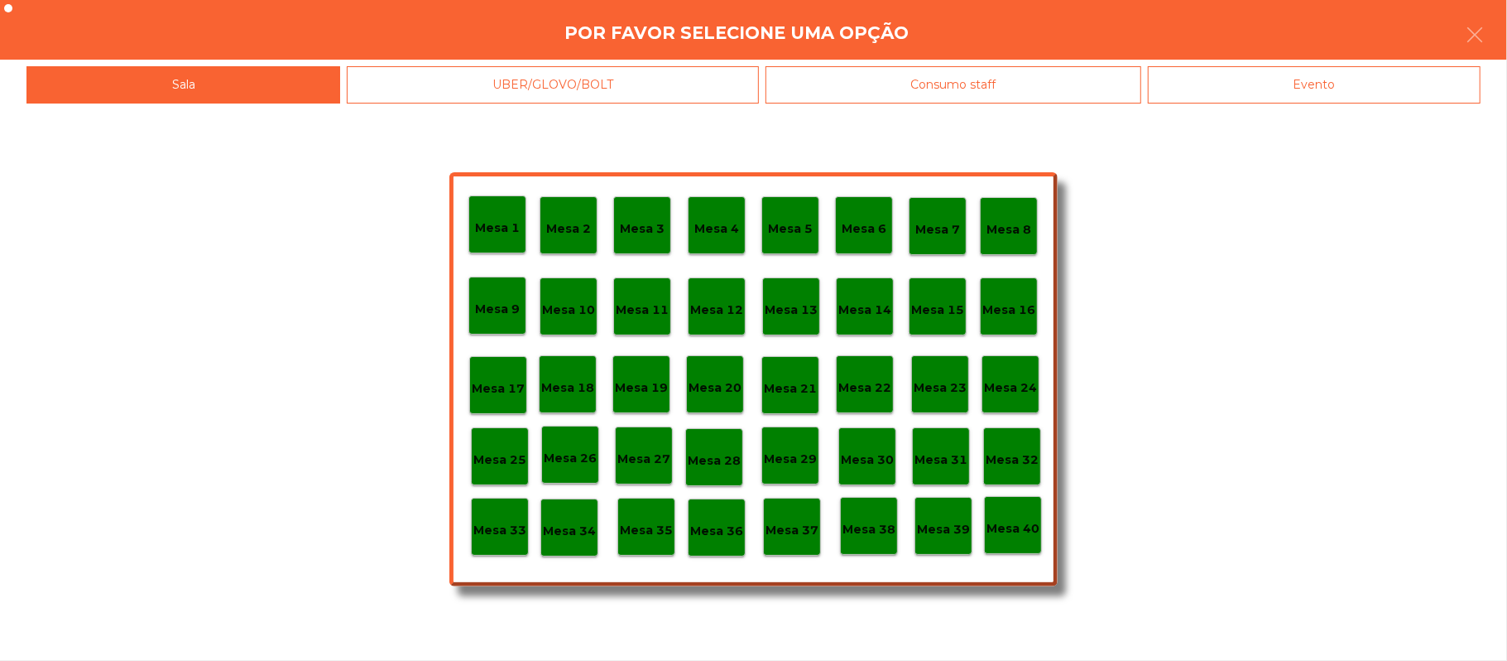
click at [940, 528] on p "Mesa 39" at bounding box center [943, 529] width 53 height 19
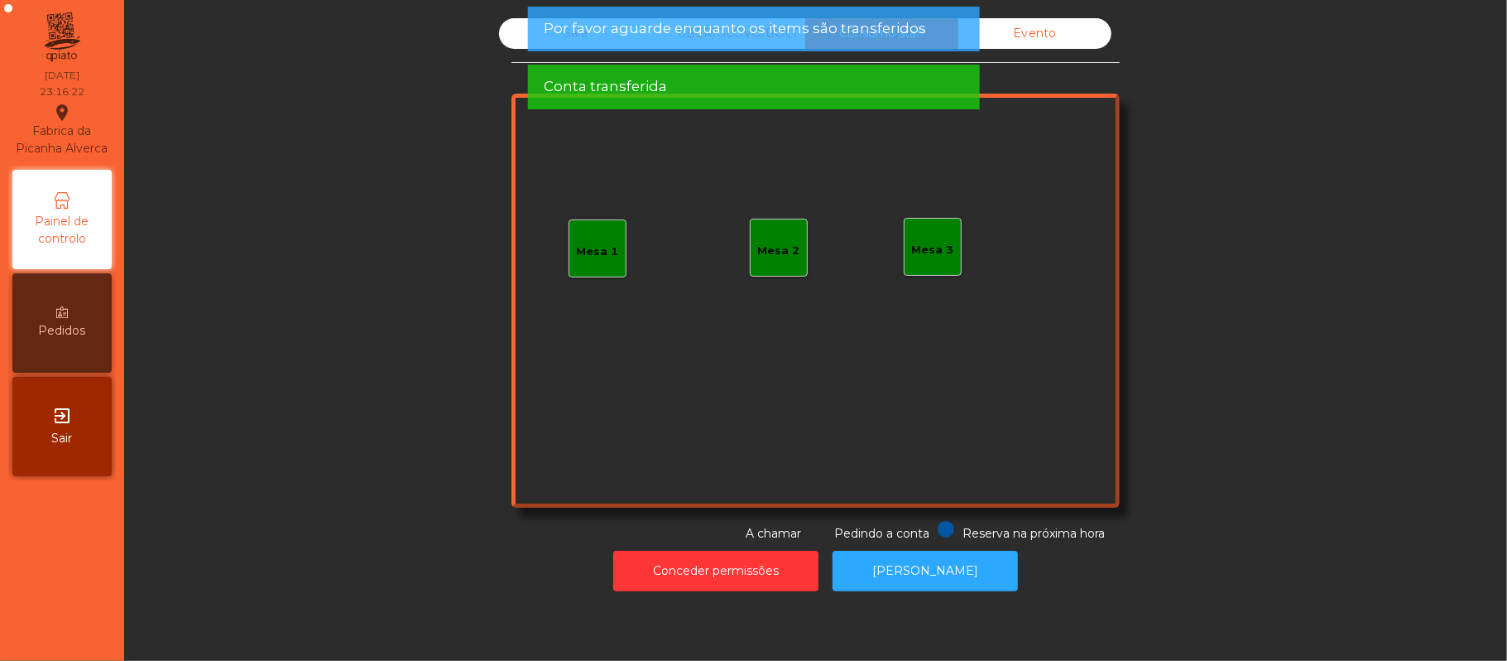
click at [603, 58] on app-alert "Por favor aguarde enquanto os items são transferidos Conta transferida" at bounding box center [753, 65] width 452 height 116
click at [601, 34] on span "Por favor aguarde enquanto os items são transferidos" at bounding box center [735, 28] width 382 height 21
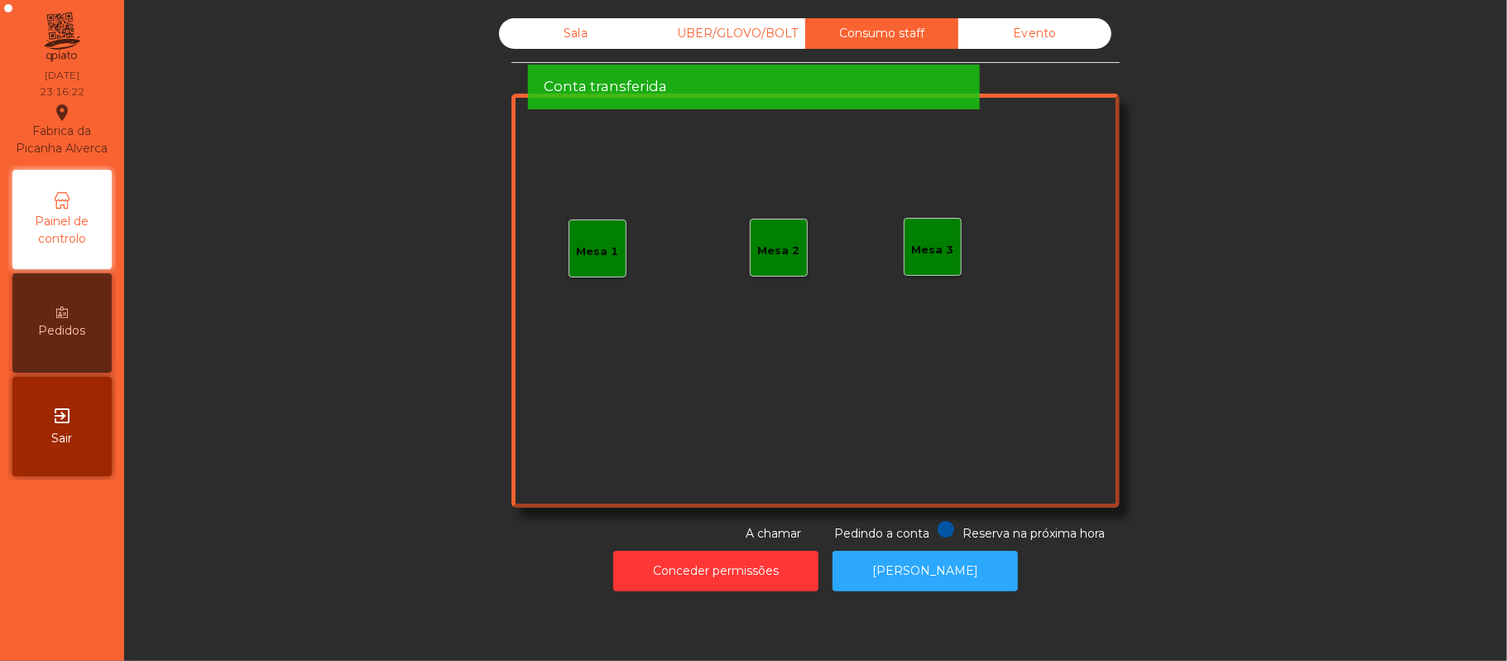
click at [543, 65] on div "Conta transferida" at bounding box center [753, 87] width 452 height 45
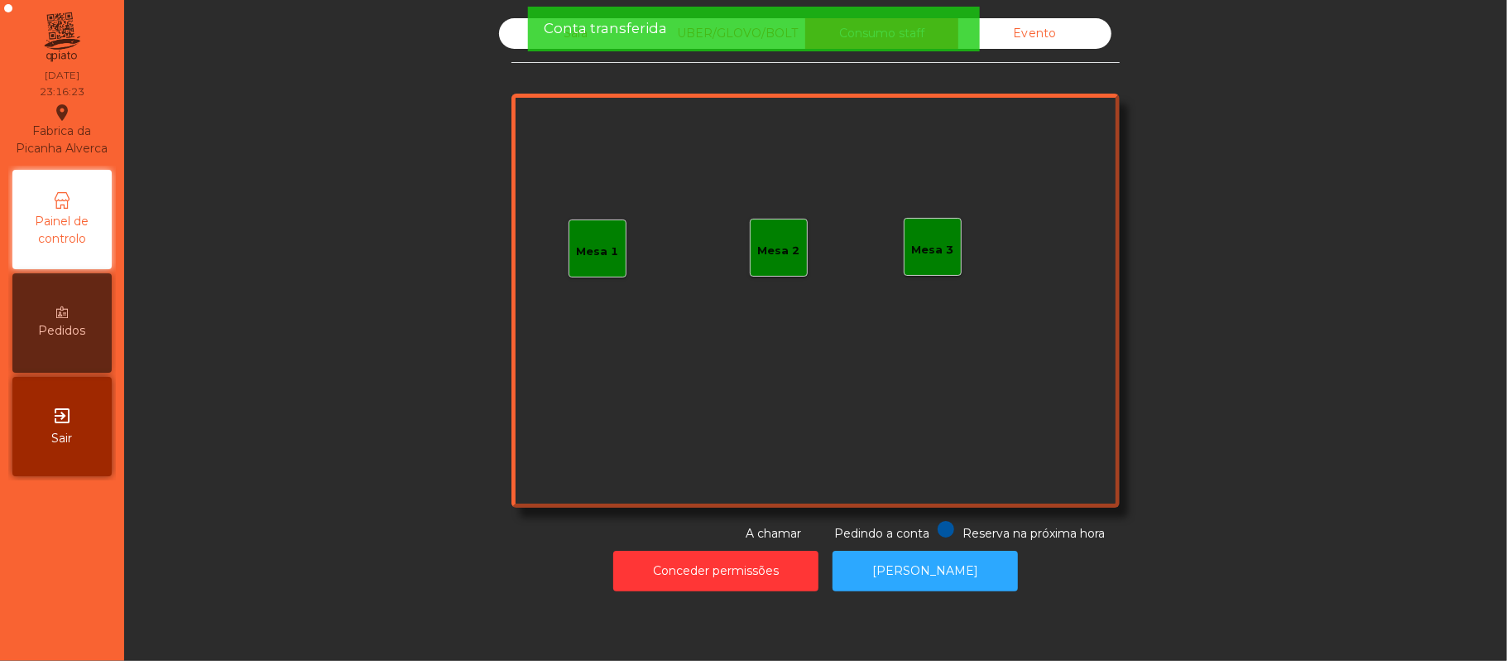
click at [574, 31] on span "Conta transferida" at bounding box center [605, 28] width 123 height 21
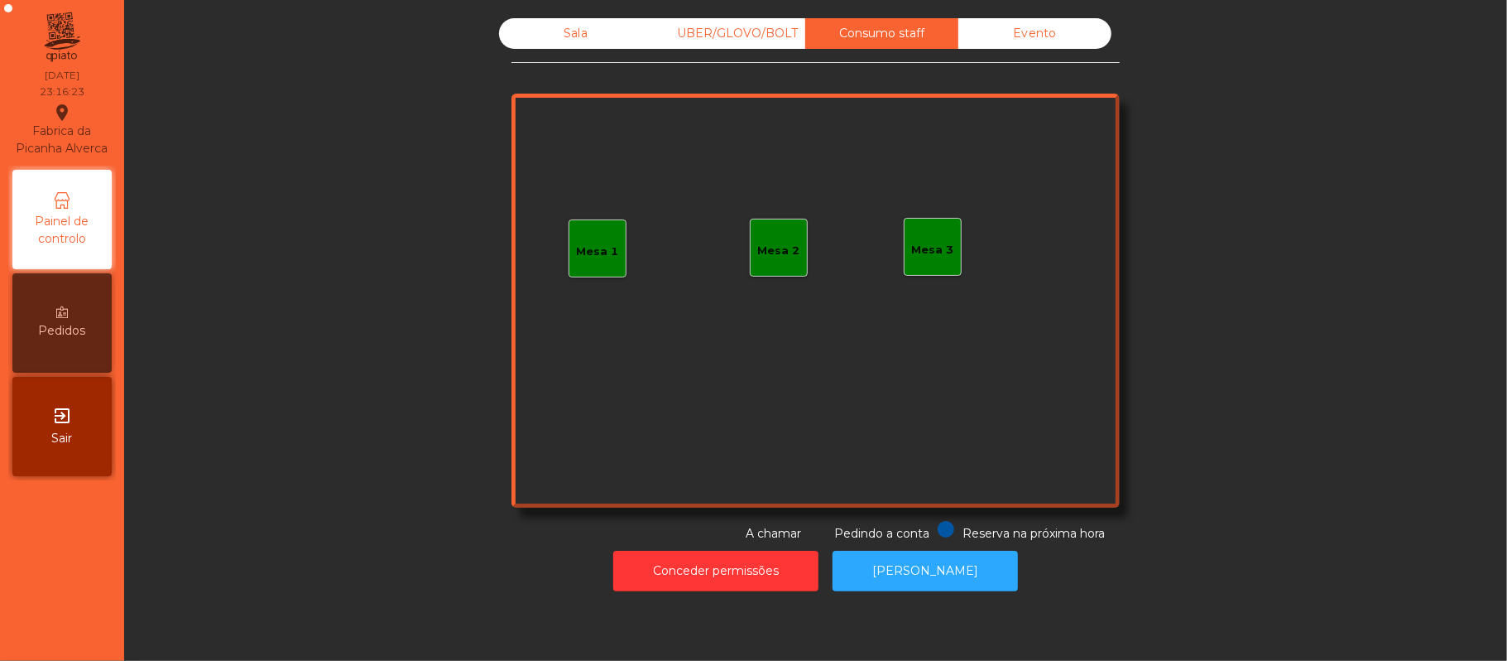
click at [550, 38] on div "Sala" at bounding box center [575, 33] width 153 height 31
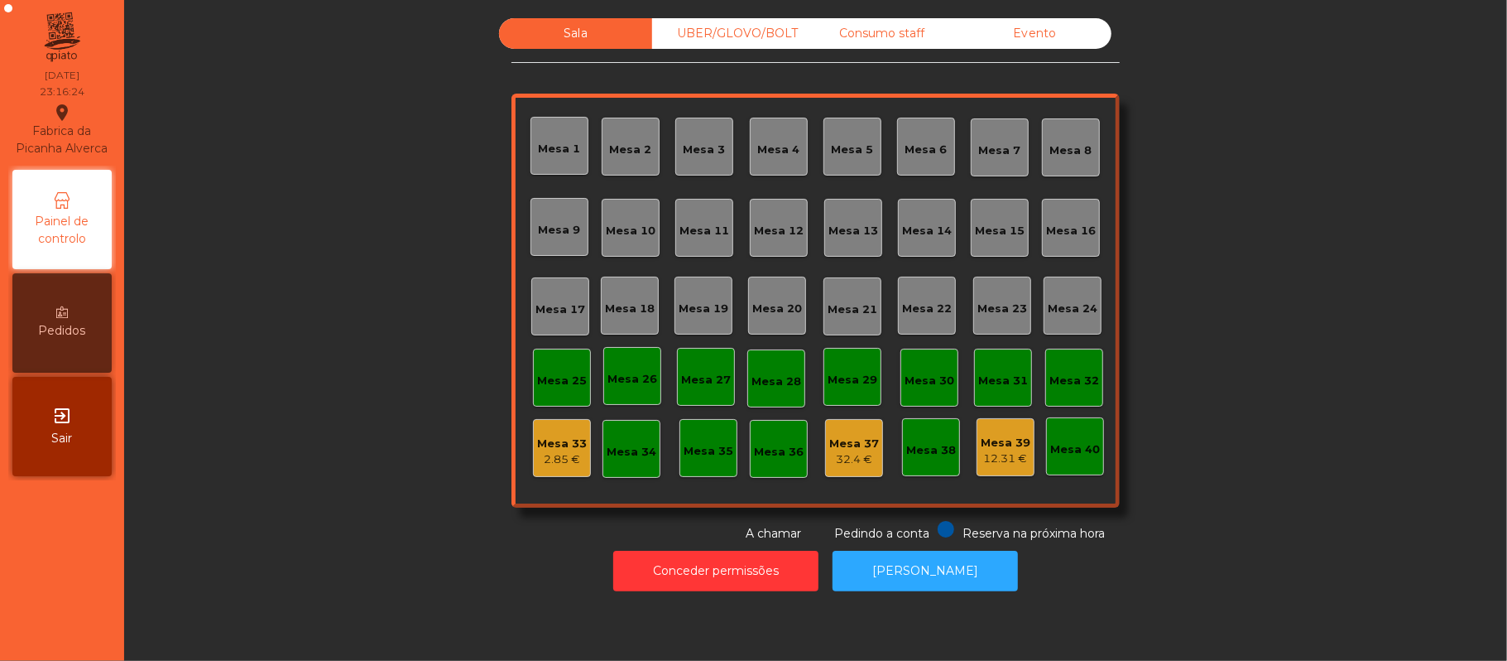
click at [548, 449] on div "Mesa 33" at bounding box center [562, 443] width 50 height 17
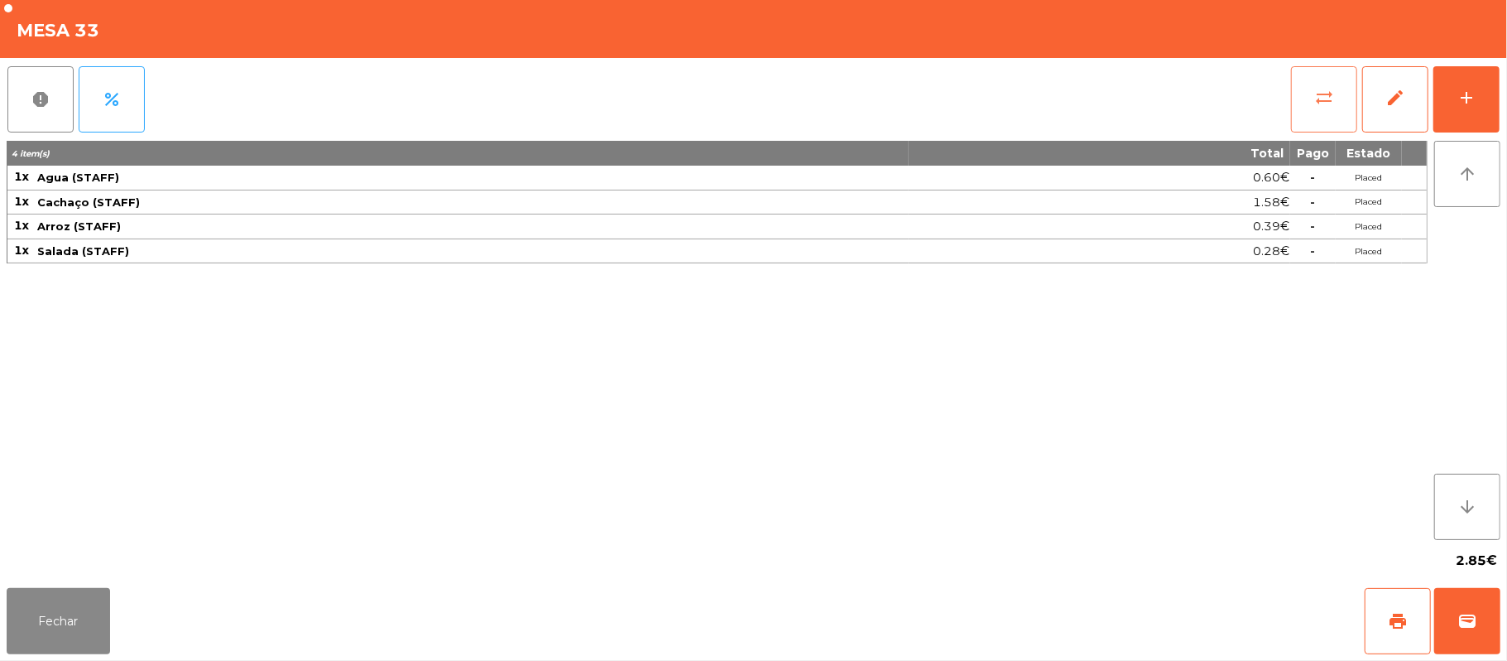
click at [1305, 111] on button "sync_alt" at bounding box center [1324, 99] width 66 height 66
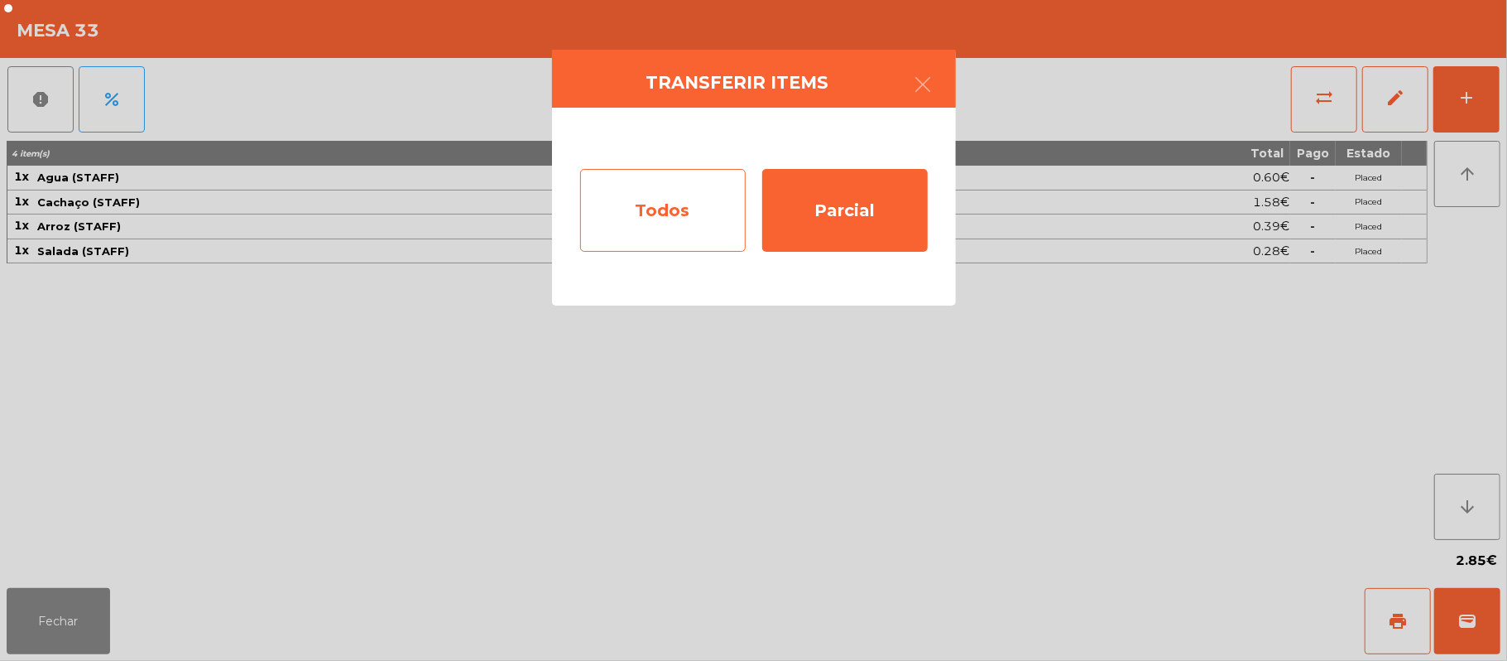
click at [682, 200] on div "Todos" at bounding box center [663, 210] width 166 height 83
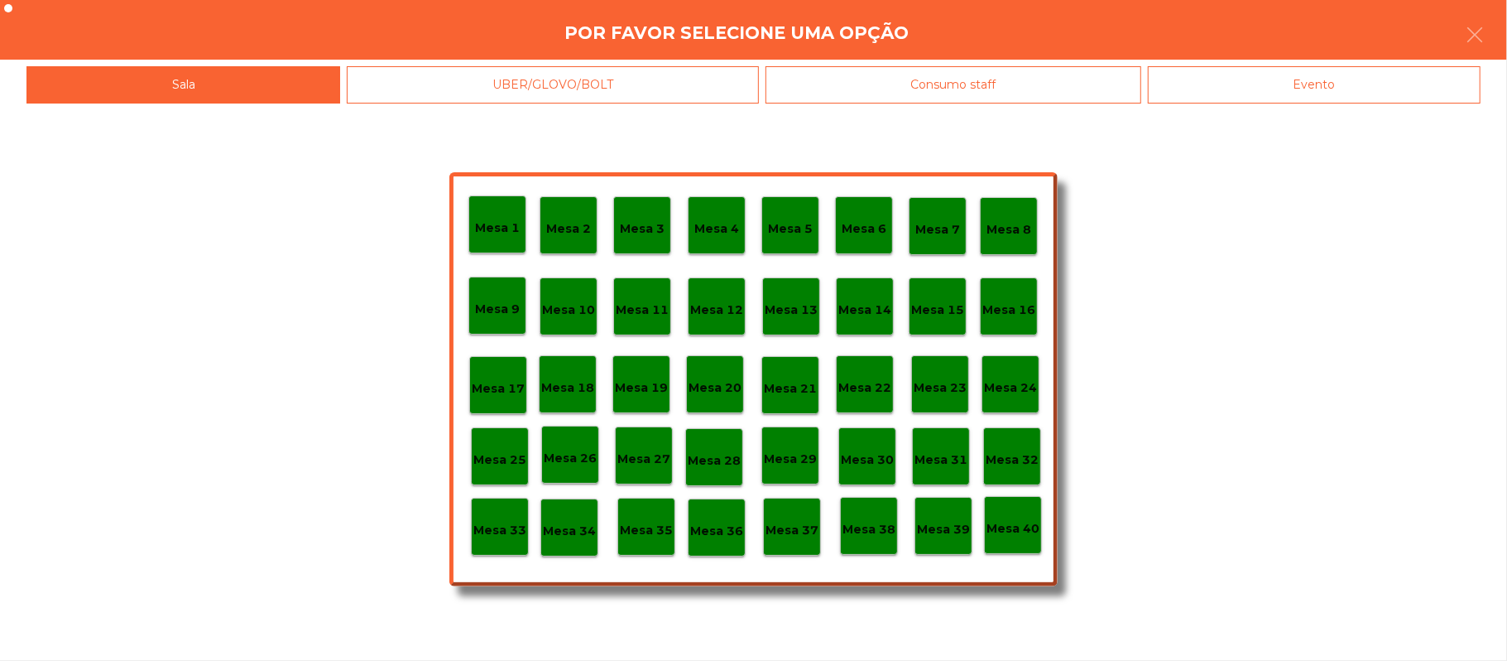
click at [947, 528] on p "Mesa 39" at bounding box center [943, 529] width 53 height 19
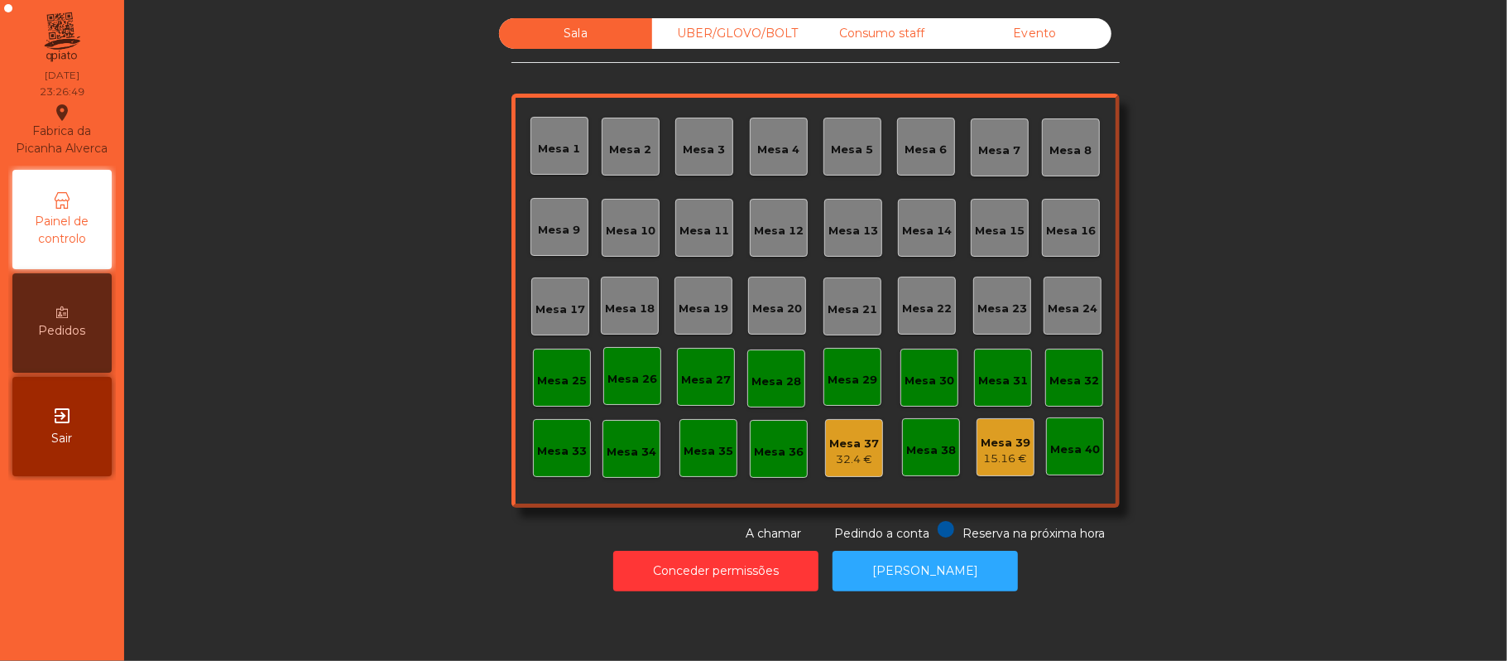
click at [862, 465] on div "32.4 €" at bounding box center [854, 459] width 50 height 17
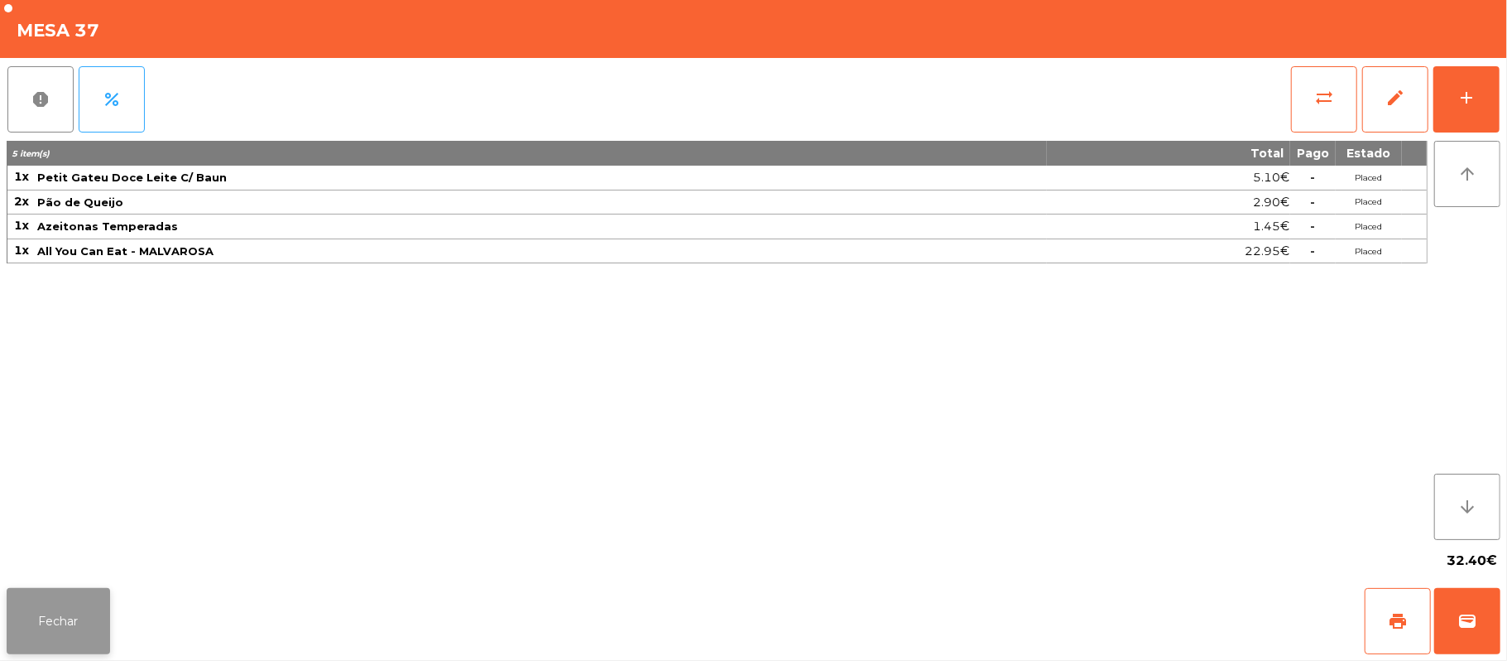
click at [63, 606] on button "Fechar" at bounding box center [58, 621] width 103 height 66
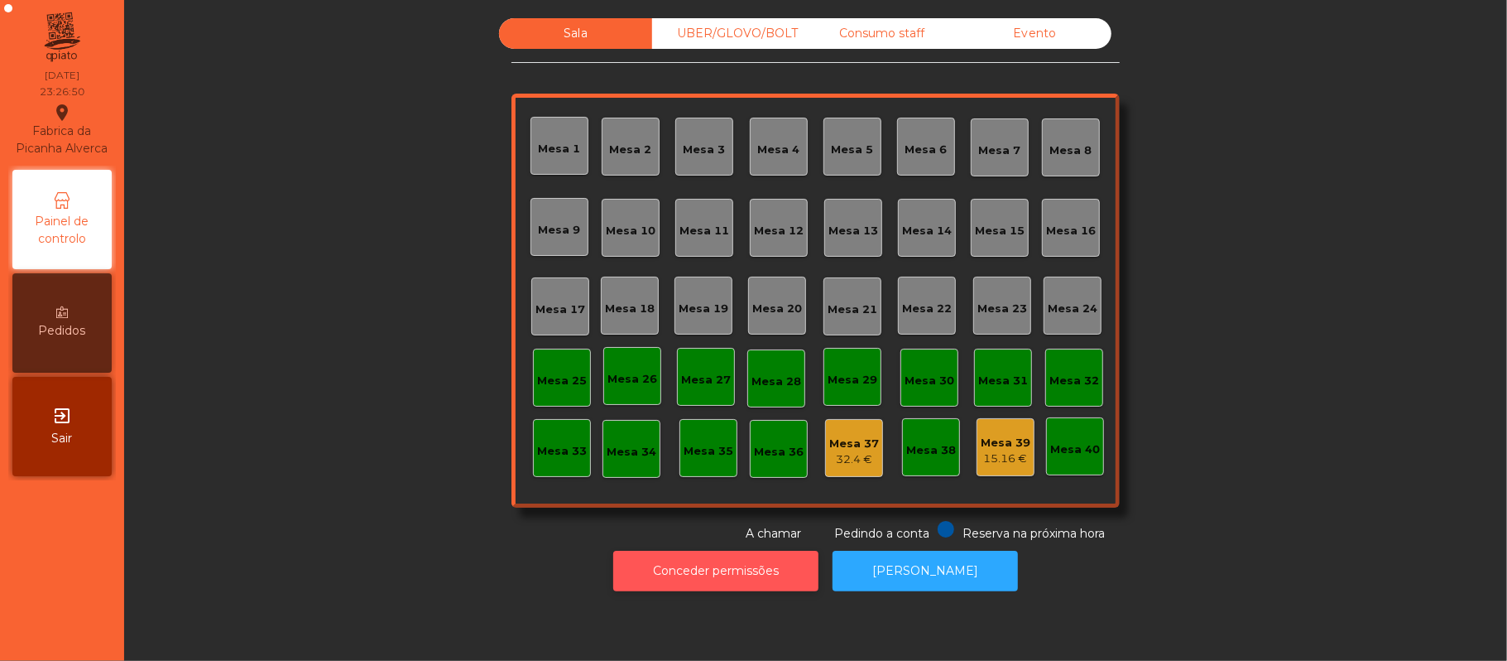
click at [700, 584] on button "Conceder permissões" at bounding box center [715, 570] width 205 height 41
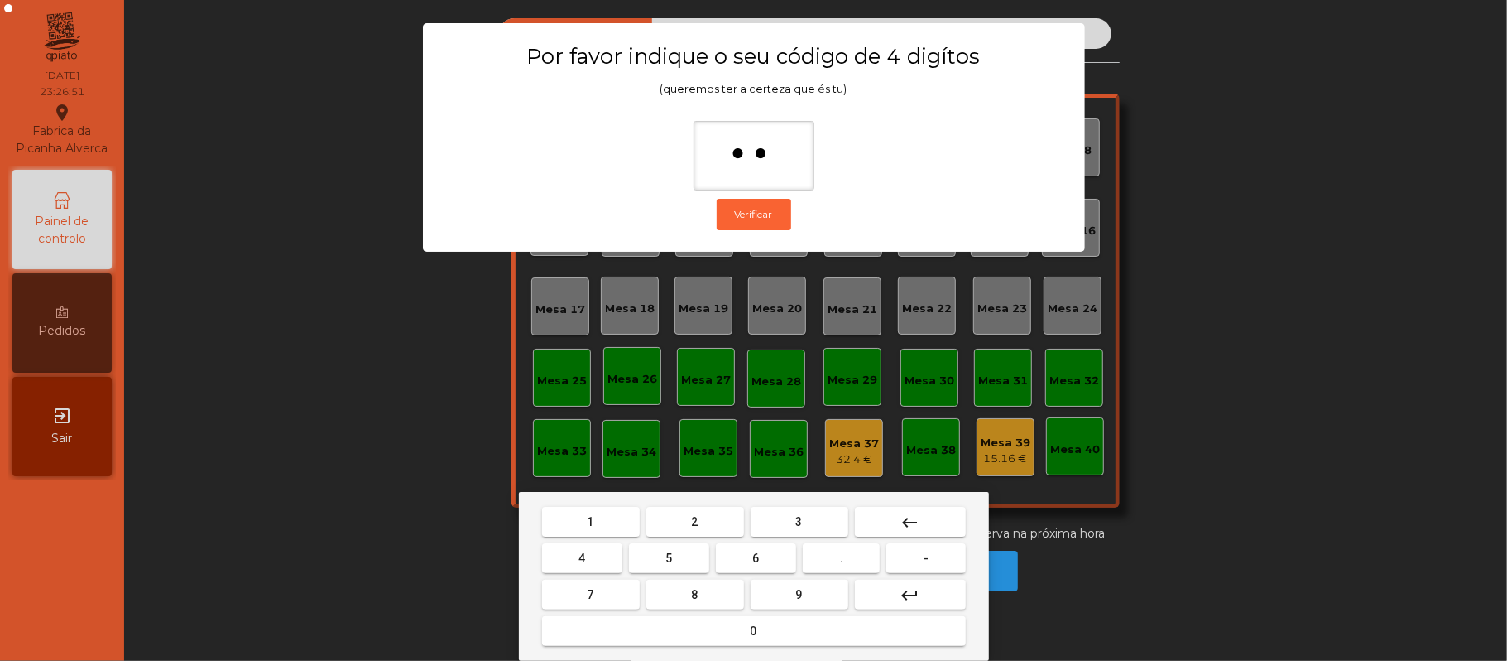
type input "***"
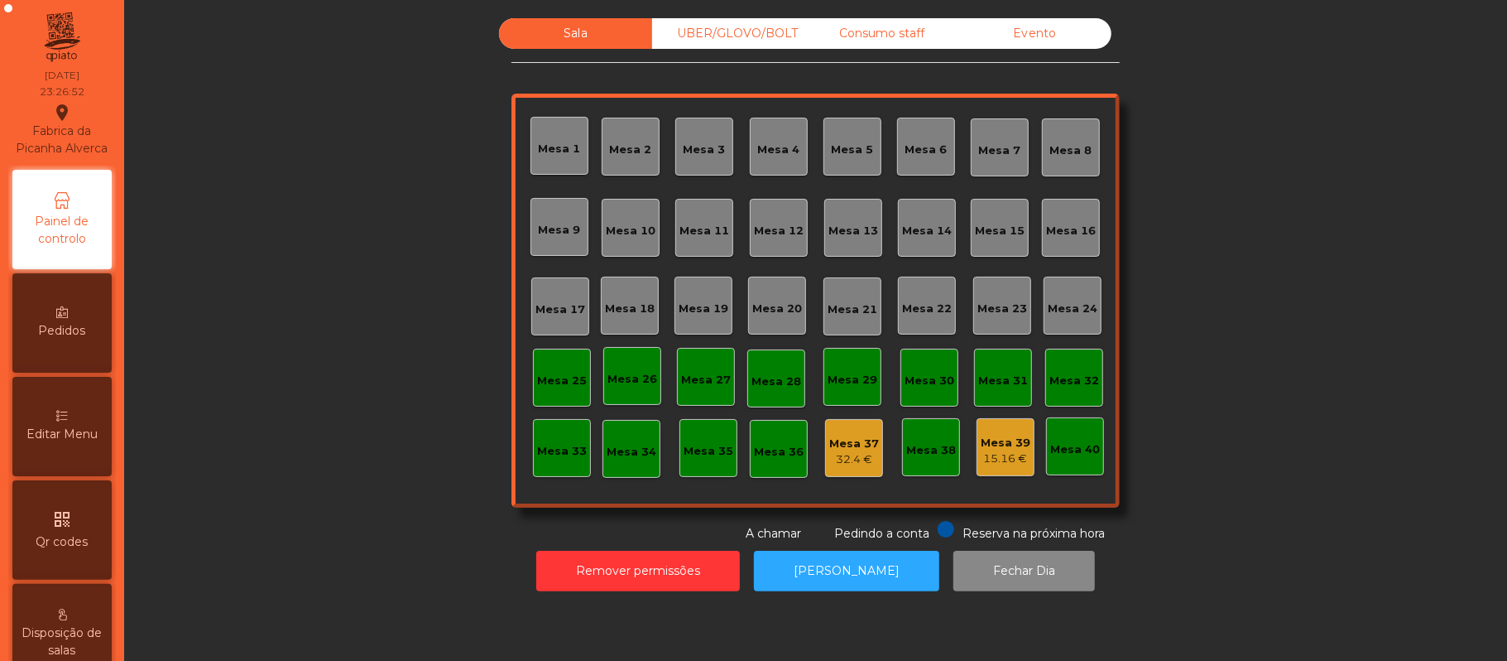
click at [849, 462] on div "32.4 €" at bounding box center [854, 459] width 50 height 17
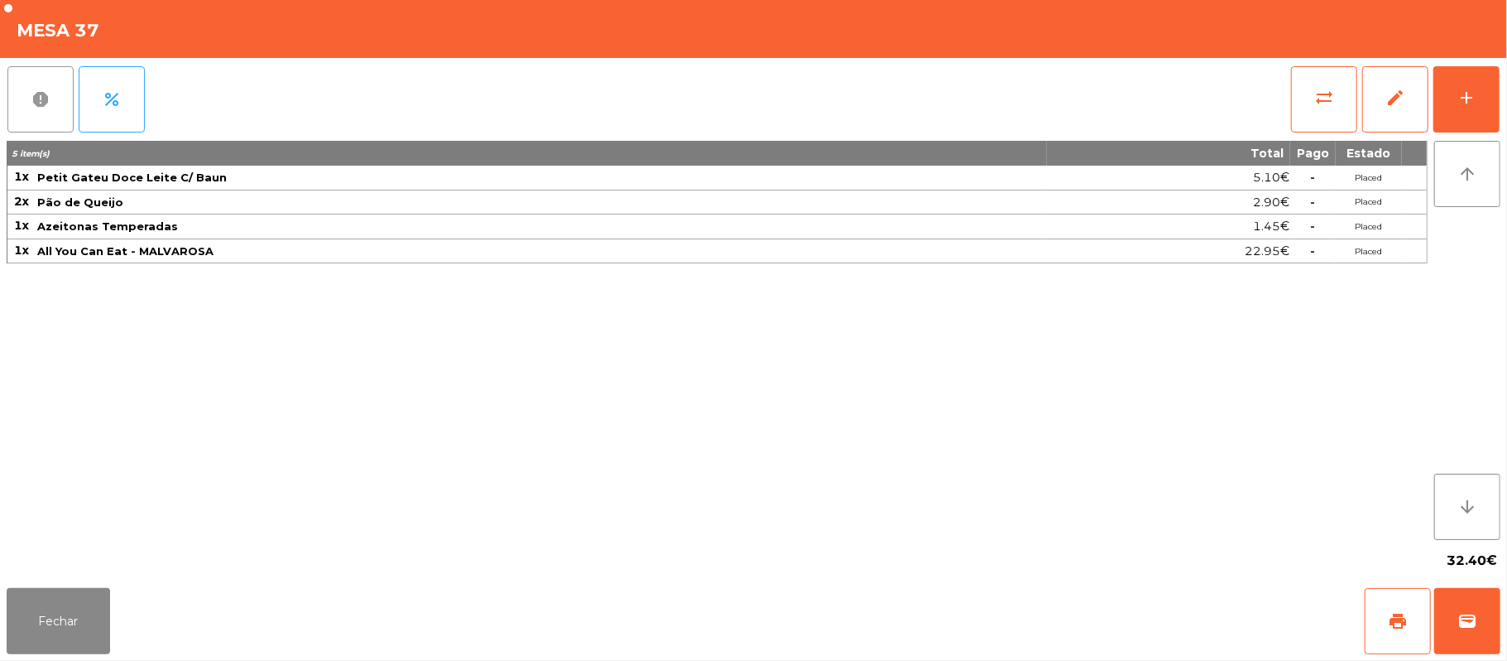
click at [48, 116] on button "report" at bounding box center [40, 99] width 66 height 66
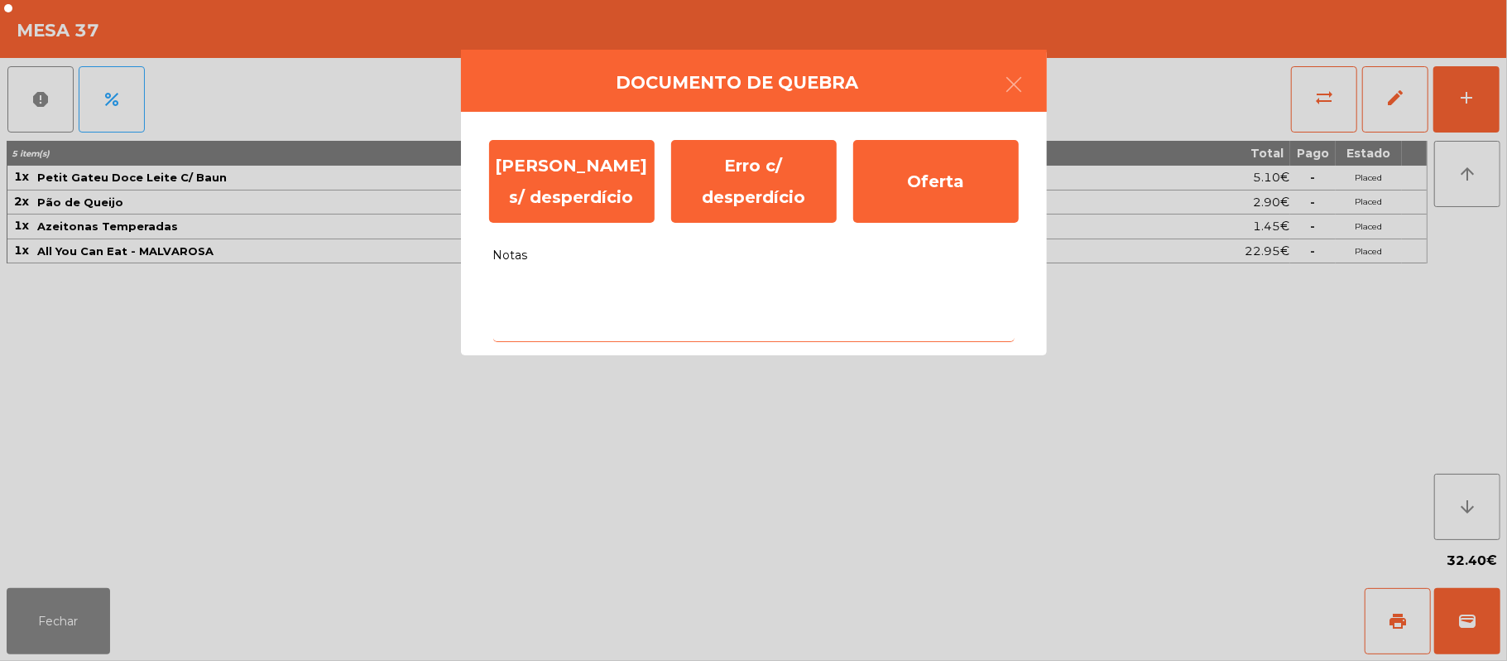
click at [666, 300] on textarea "Notas" at bounding box center [753, 307] width 521 height 69
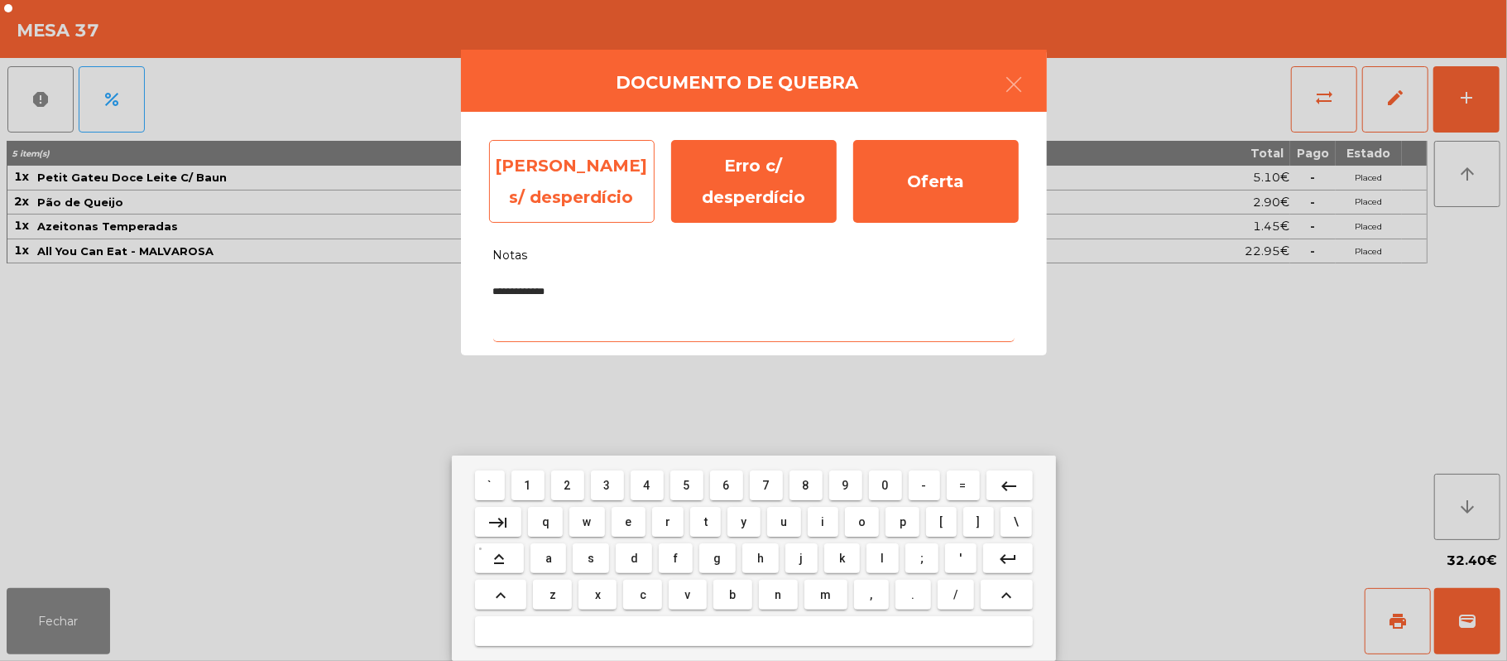
type textarea "**********"
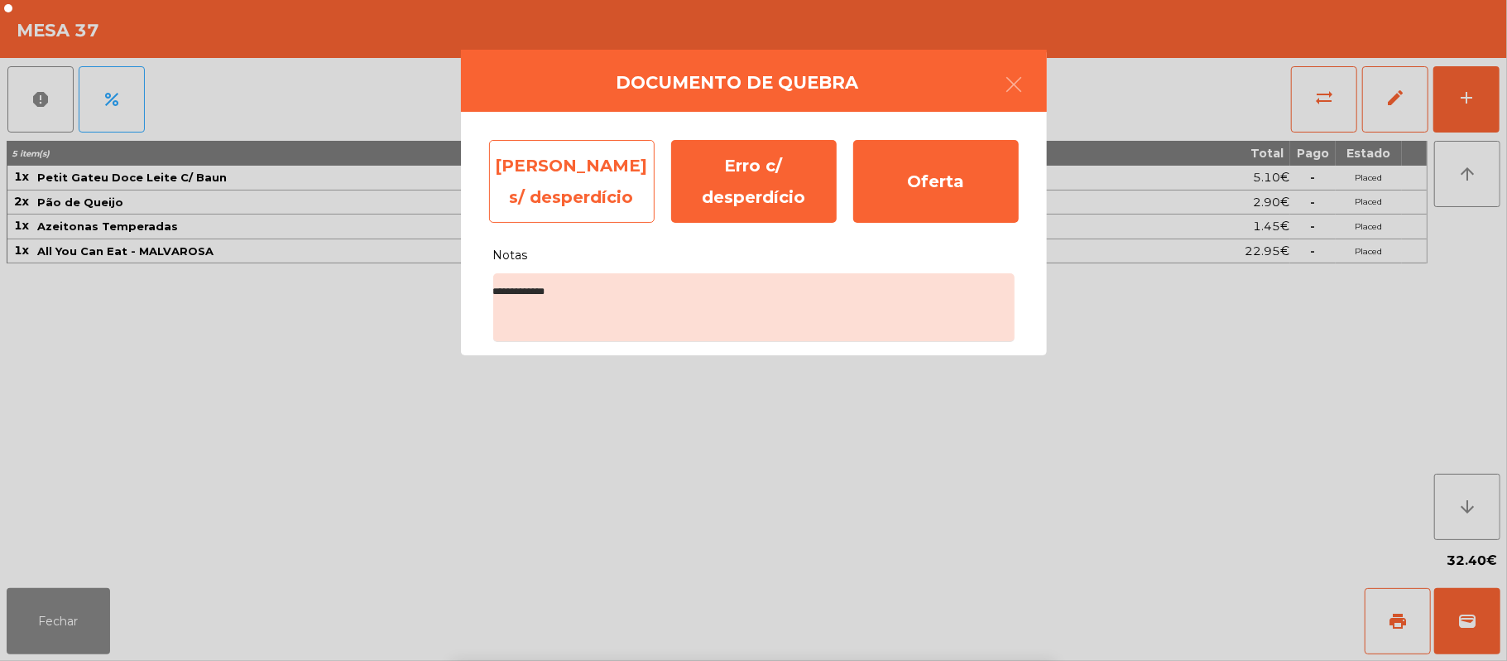
click at [579, 189] on div "Erro s/ desperdício" at bounding box center [572, 181] width 166 height 83
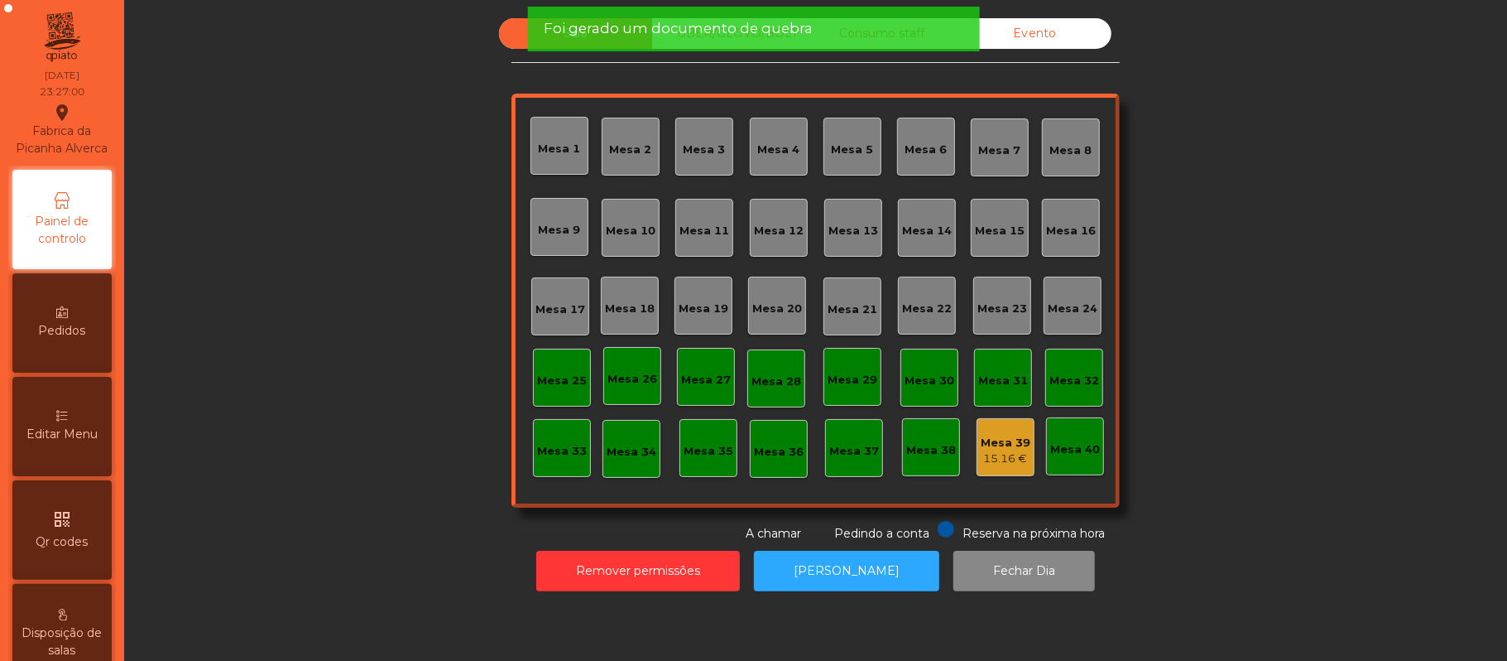
click at [993, 435] on div "Mesa 39" at bounding box center [1006, 443] width 50 height 17
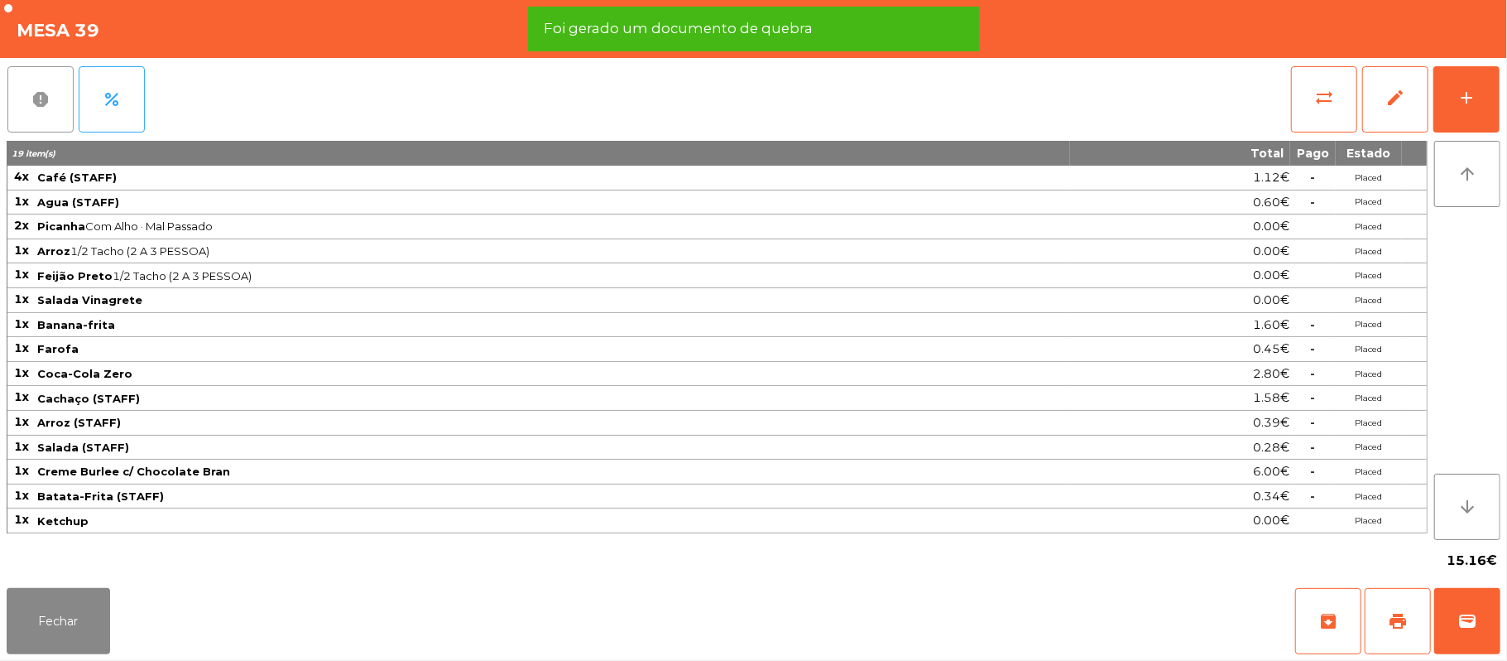
click at [51, 91] on button "report" at bounding box center [40, 99] width 66 height 66
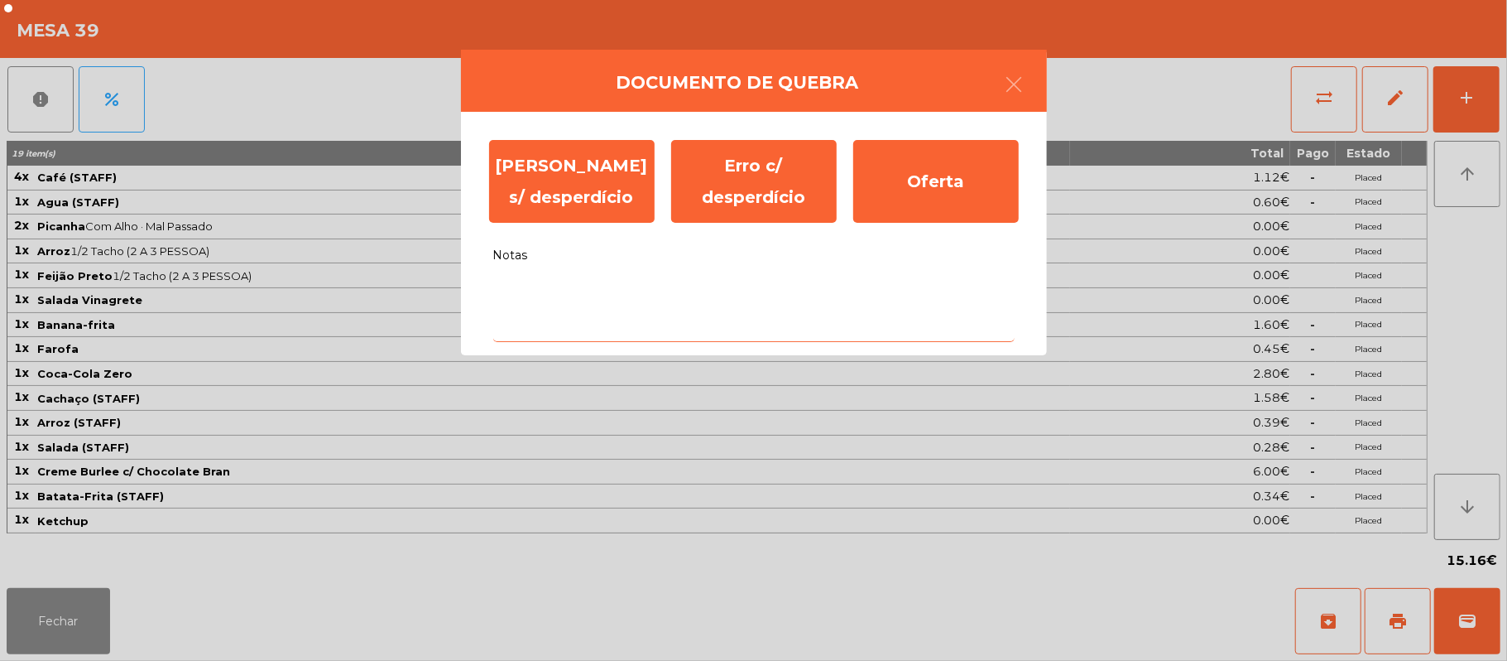
click at [587, 285] on textarea "Notas" at bounding box center [753, 307] width 521 height 69
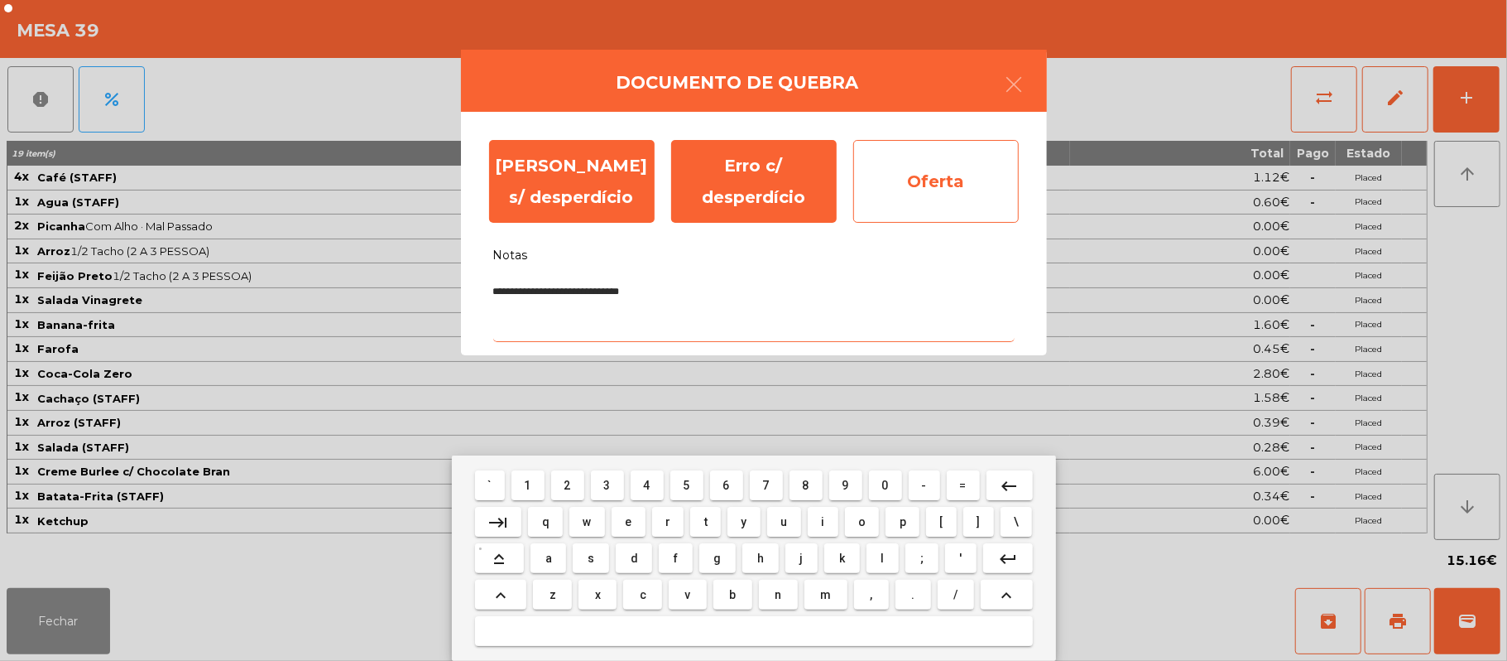
type textarea "**********"
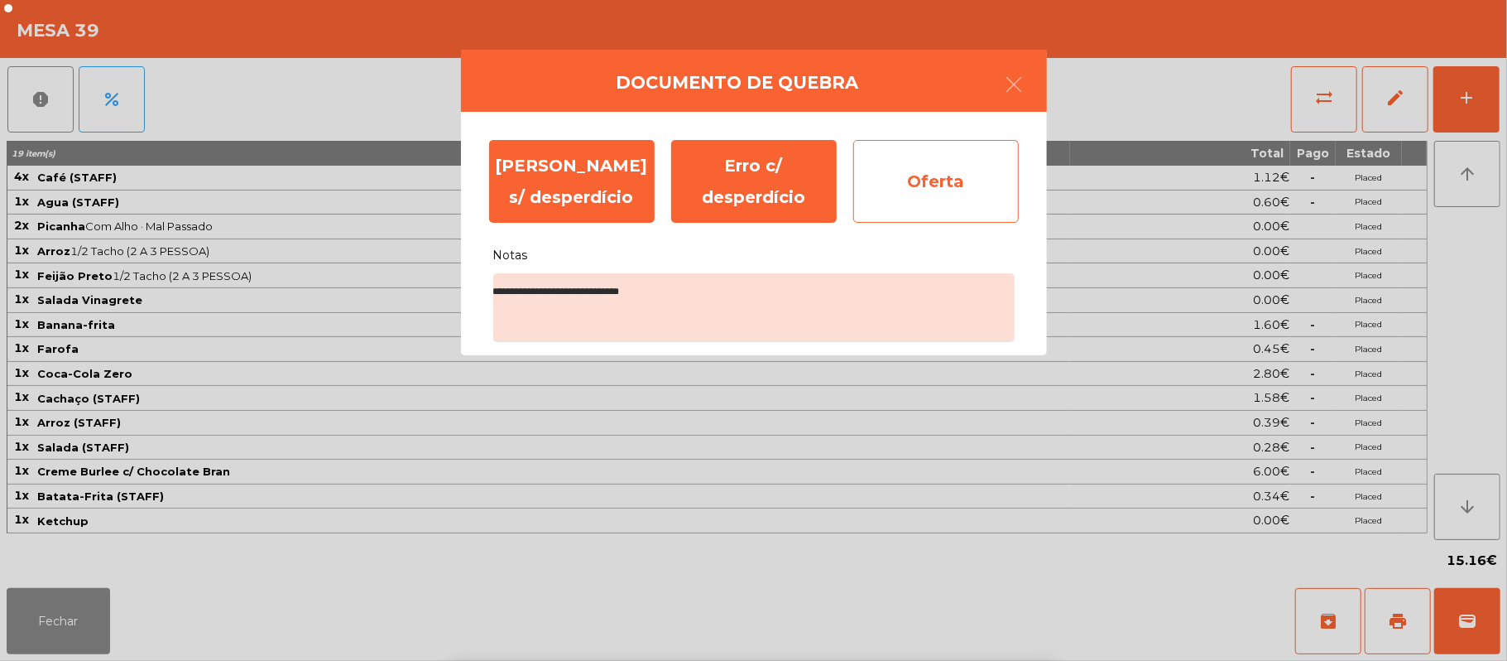
click at [935, 183] on div "Oferta" at bounding box center [936, 181] width 166 height 83
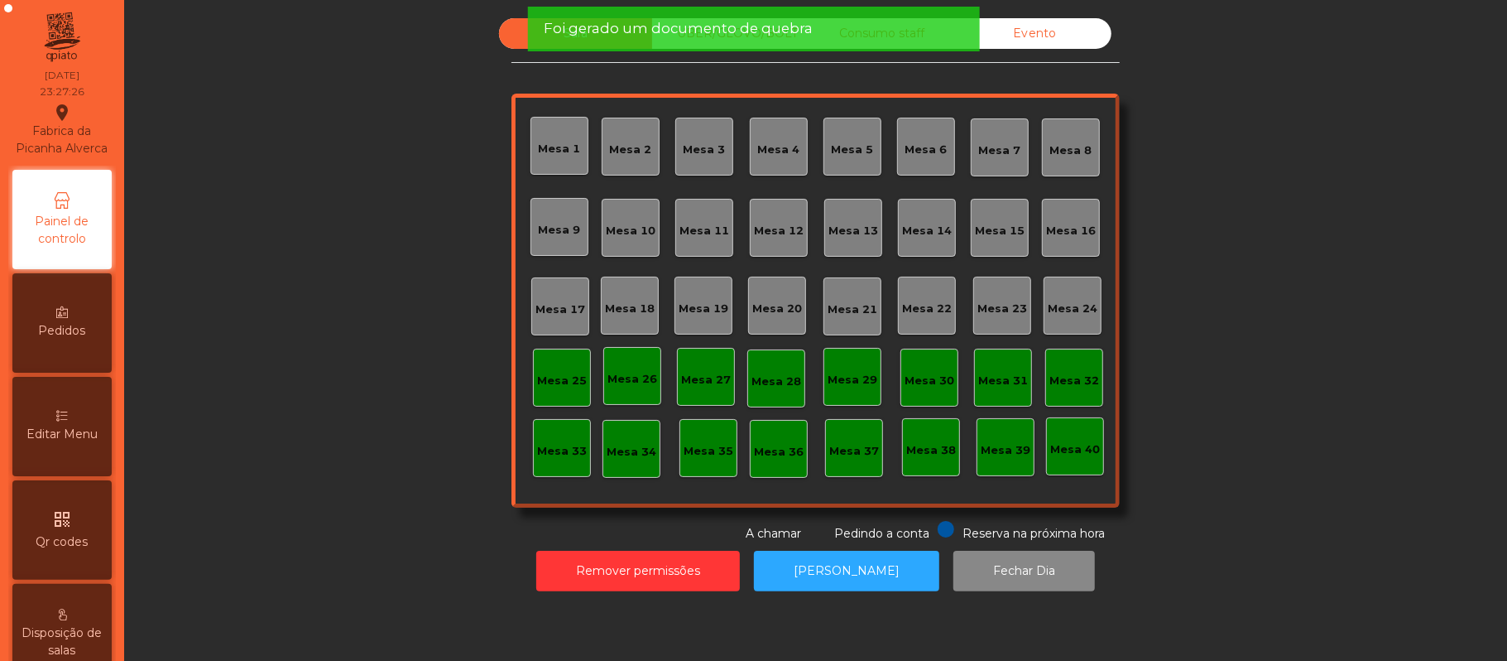
click at [829, 31] on div "Foi gerado um documento de quebra" at bounding box center [753, 28] width 419 height 21
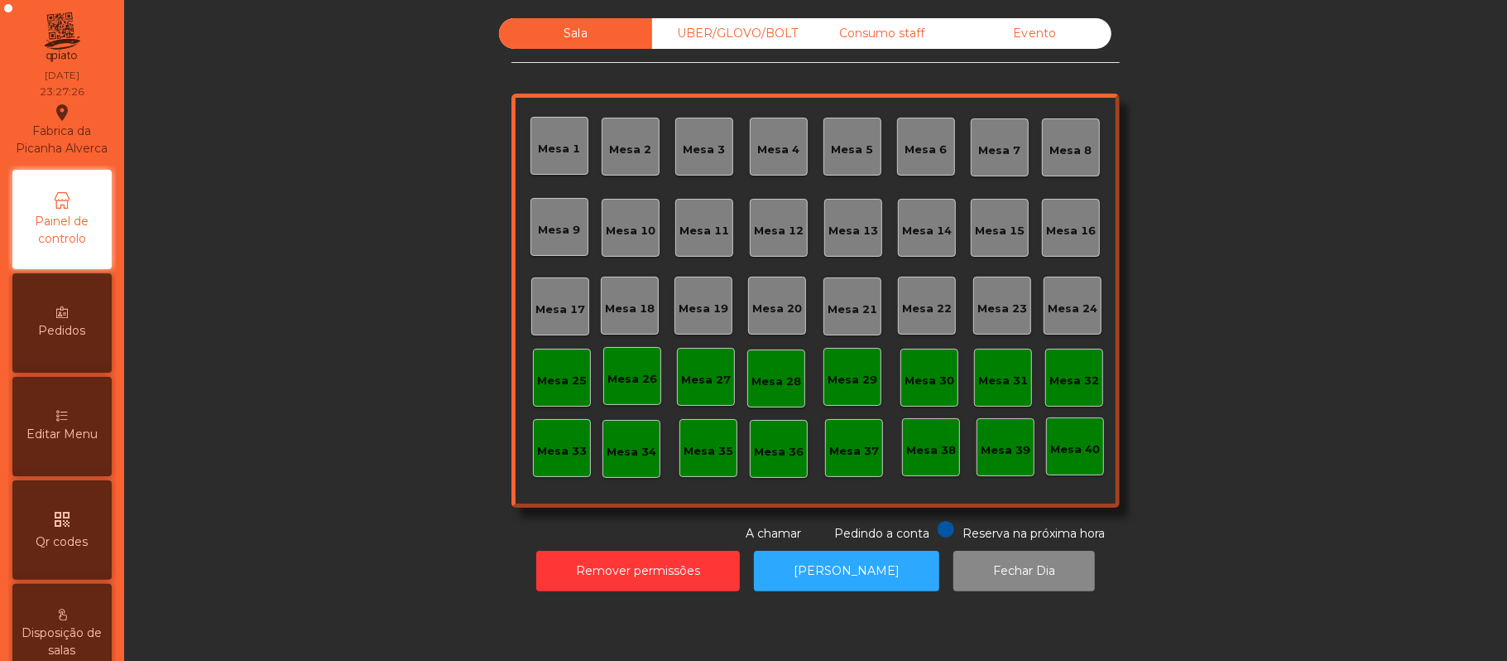
click at [728, 27] on div "UBER/GLOVO/BOLT" at bounding box center [728, 33] width 153 height 31
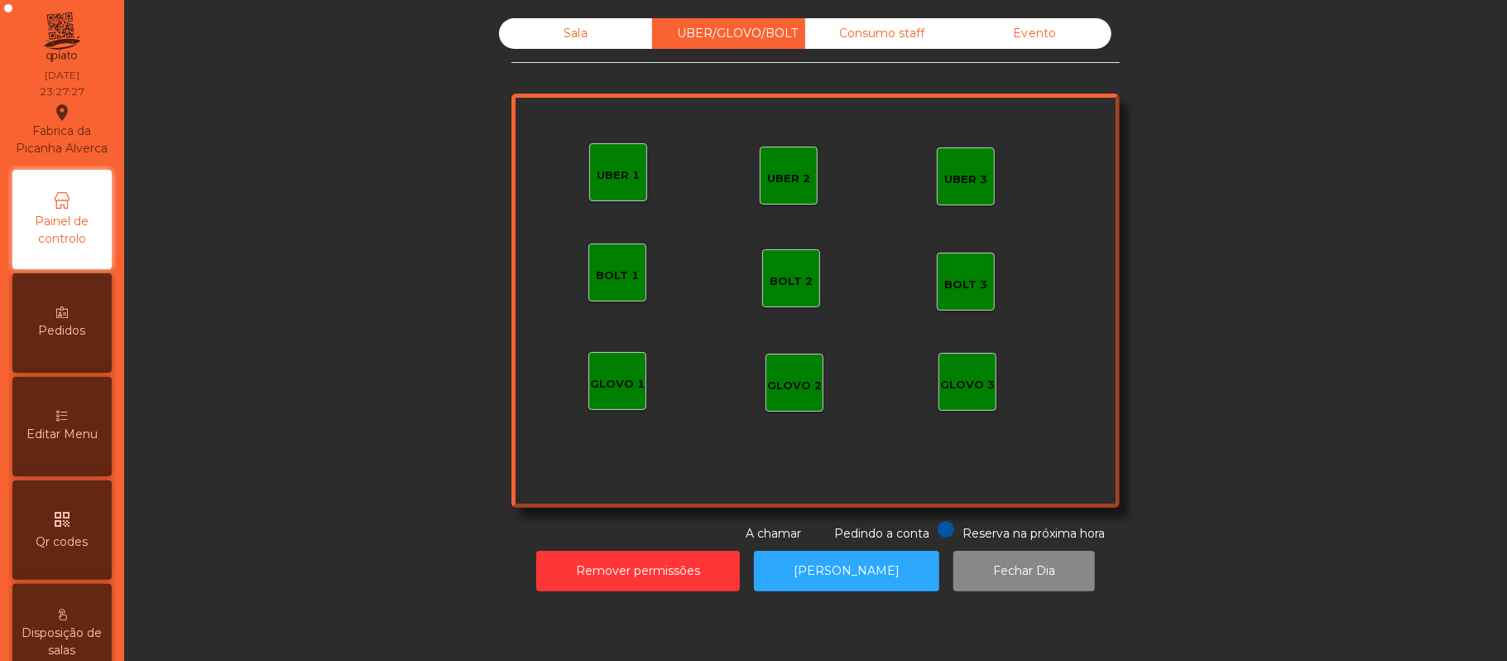
click at [856, 35] on div "Consumo staff" at bounding box center [881, 33] width 153 height 31
click at [1018, 36] on div "Evento" at bounding box center [1035, 33] width 153 height 31
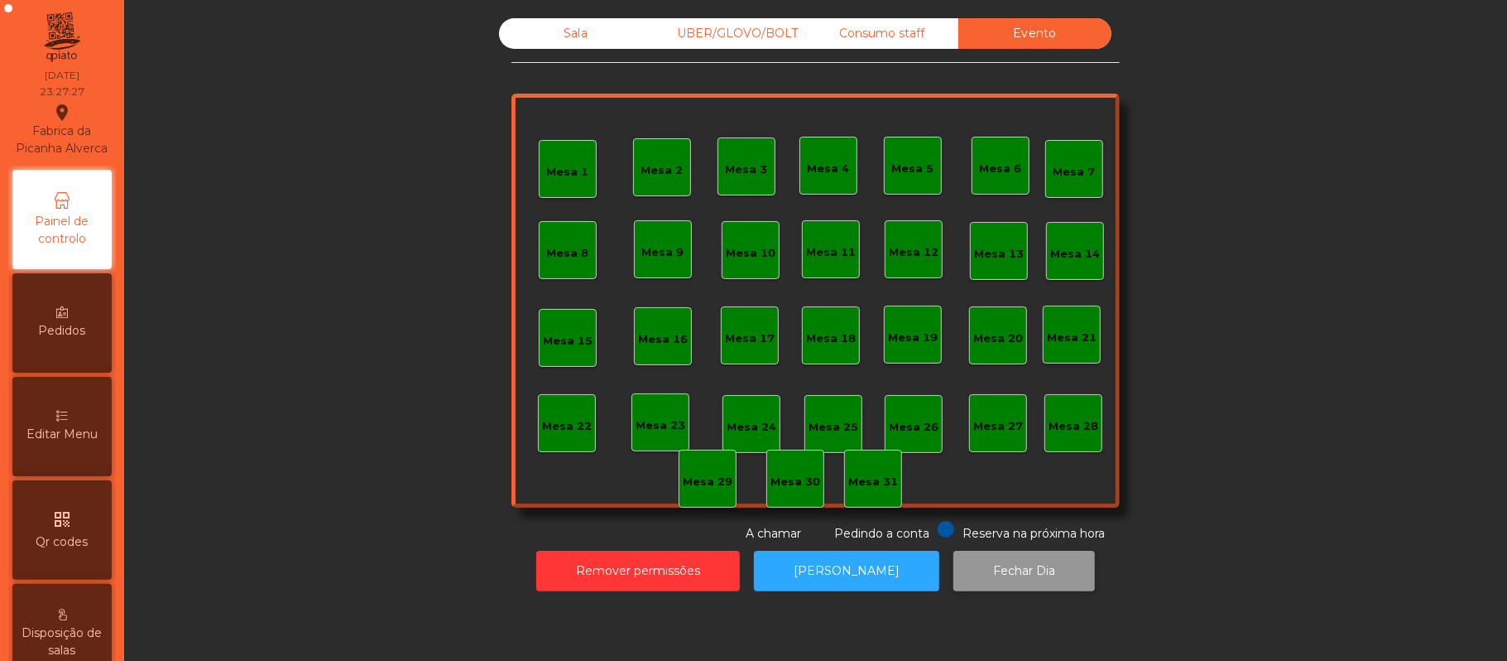
click at [985, 564] on button "Fechar Dia" at bounding box center [1025, 570] width 142 height 41
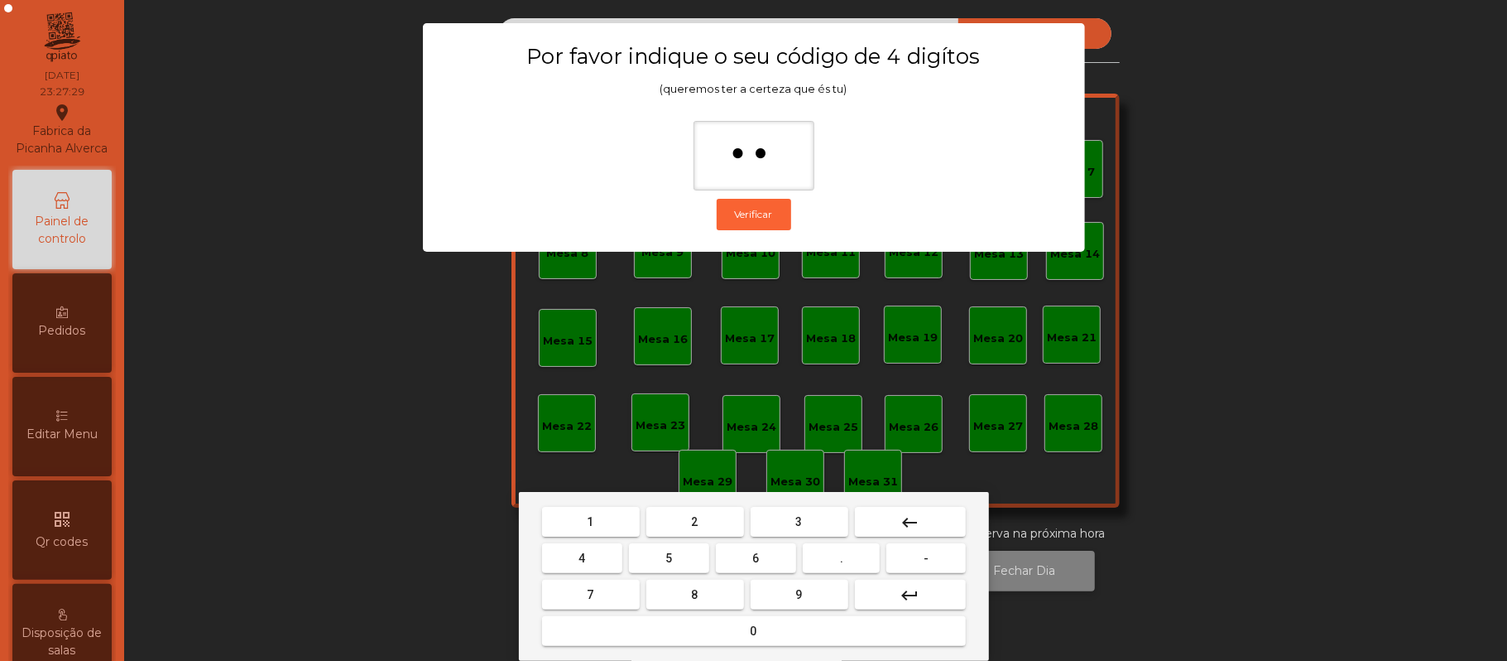
type input "***"
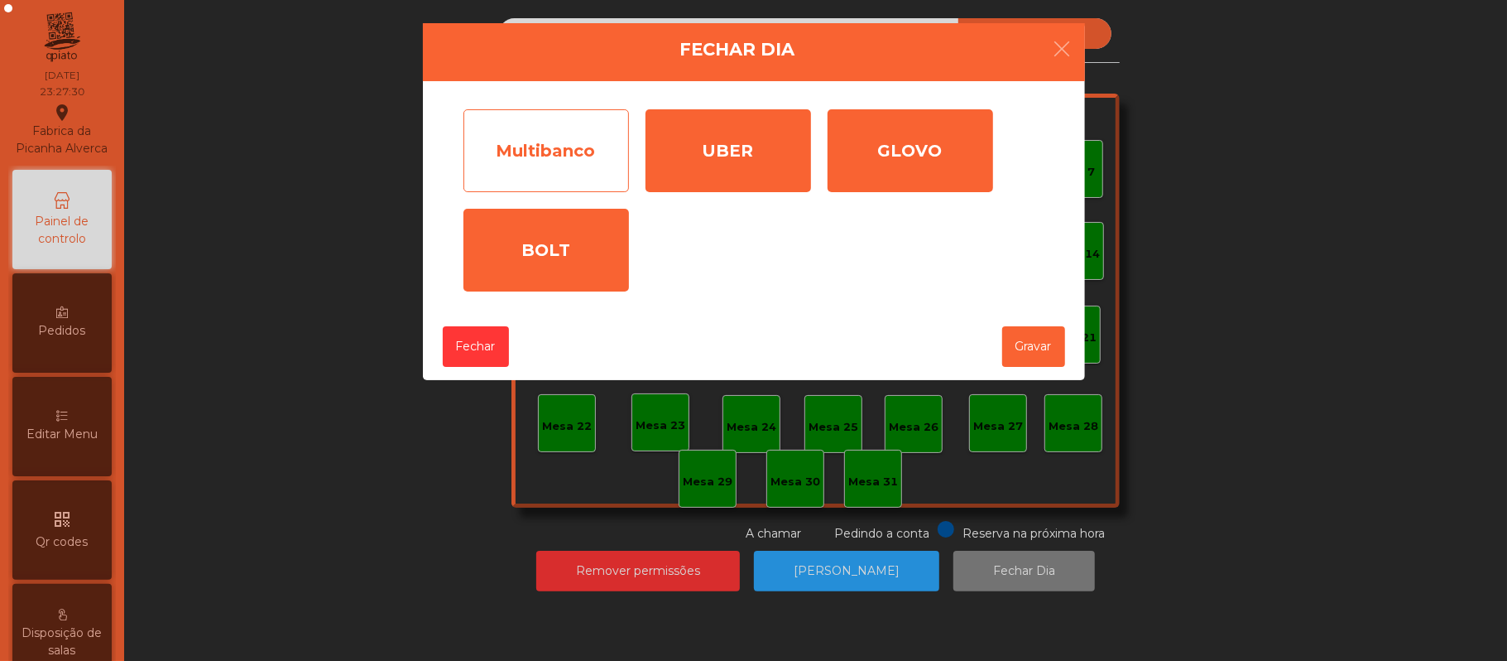
click at [577, 156] on div "Multibanco" at bounding box center [547, 150] width 166 height 83
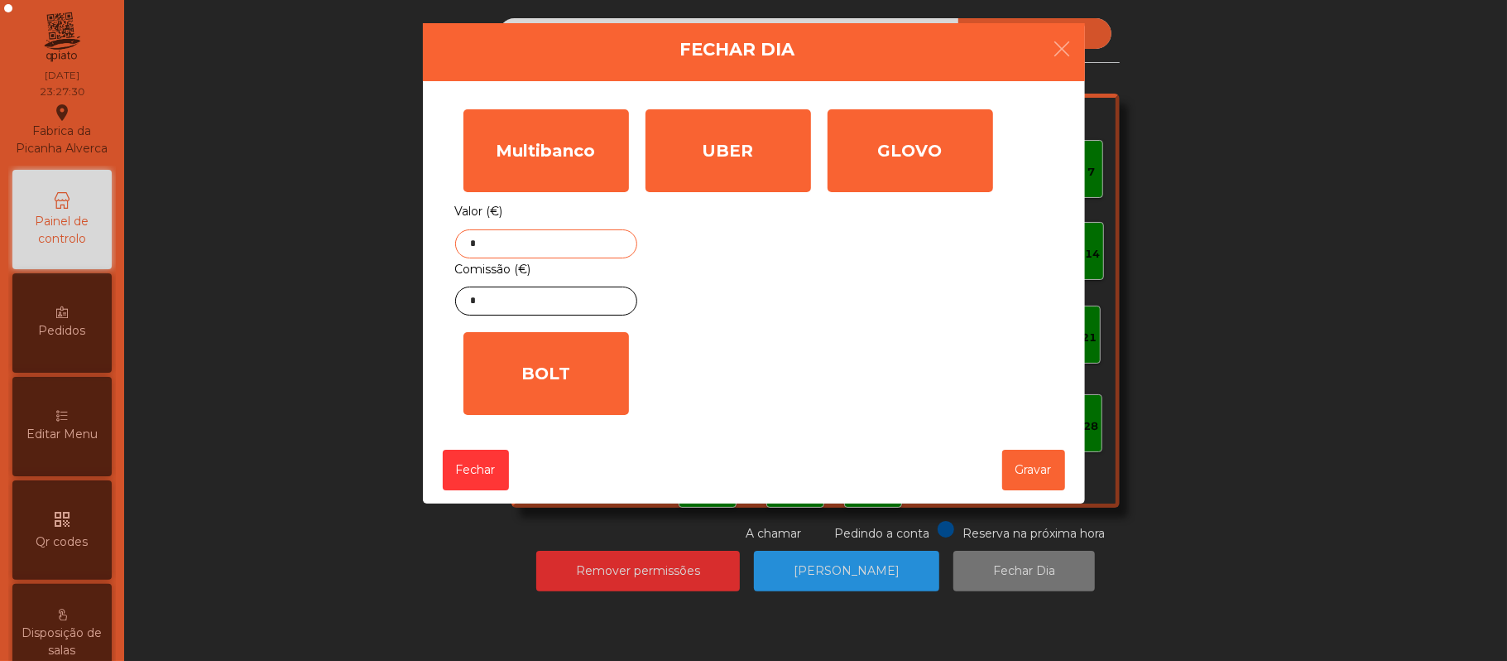
click at [591, 243] on input "*" at bounding box center [546, 243] width 182 height 29
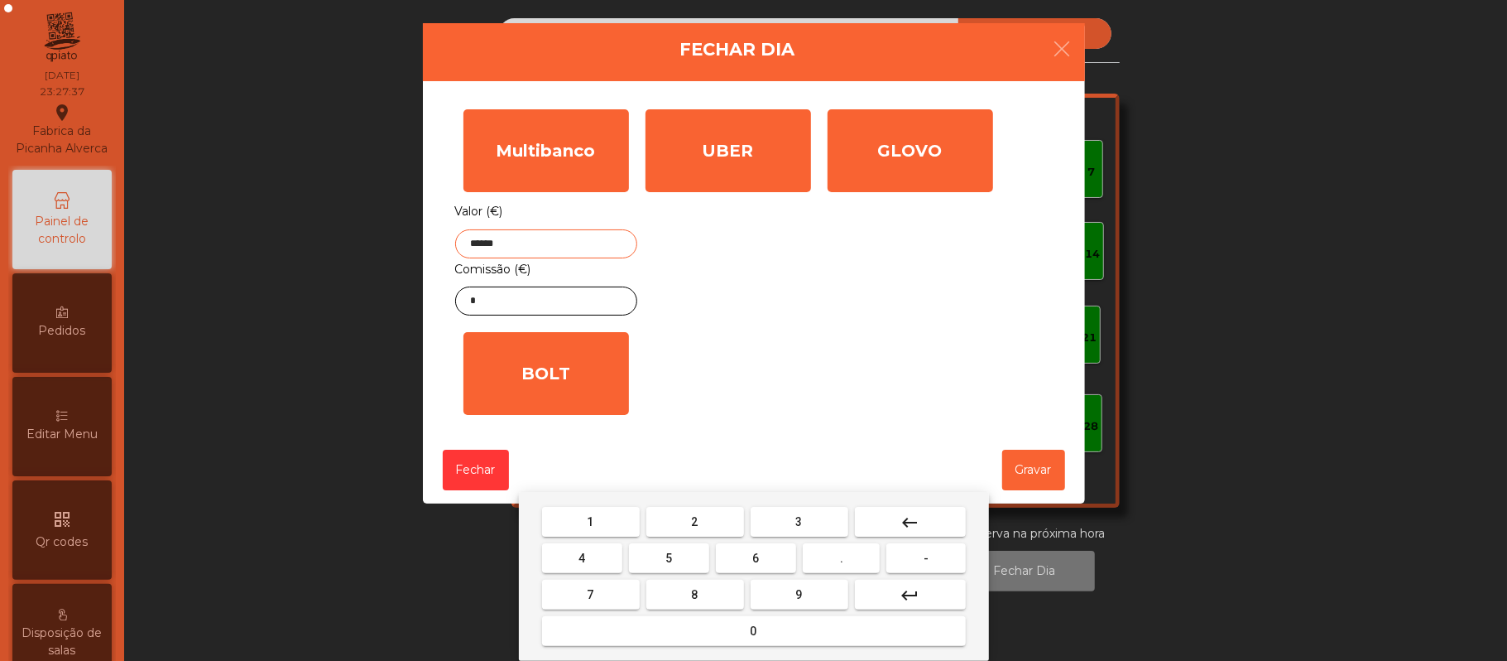
type input "******"
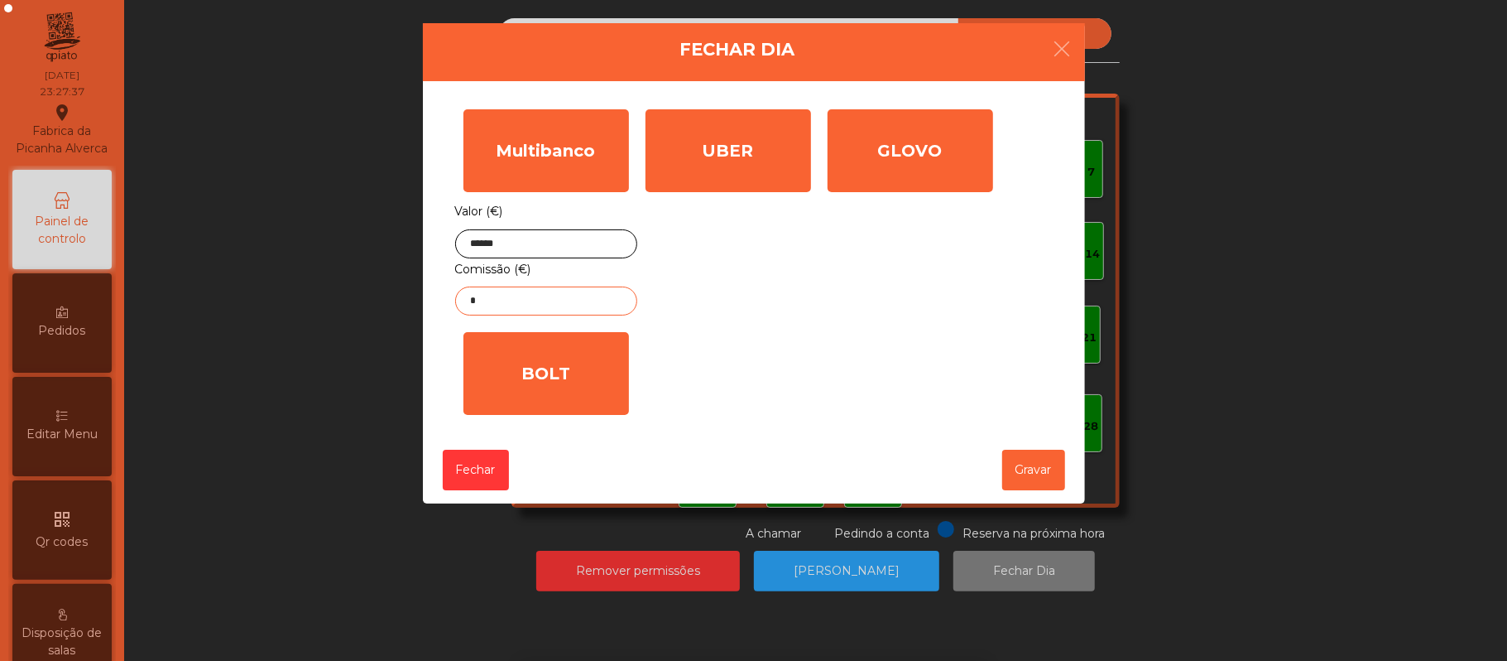
click at [607, 303] on input "*" at bounding box center [546, 300] width 182 height 29
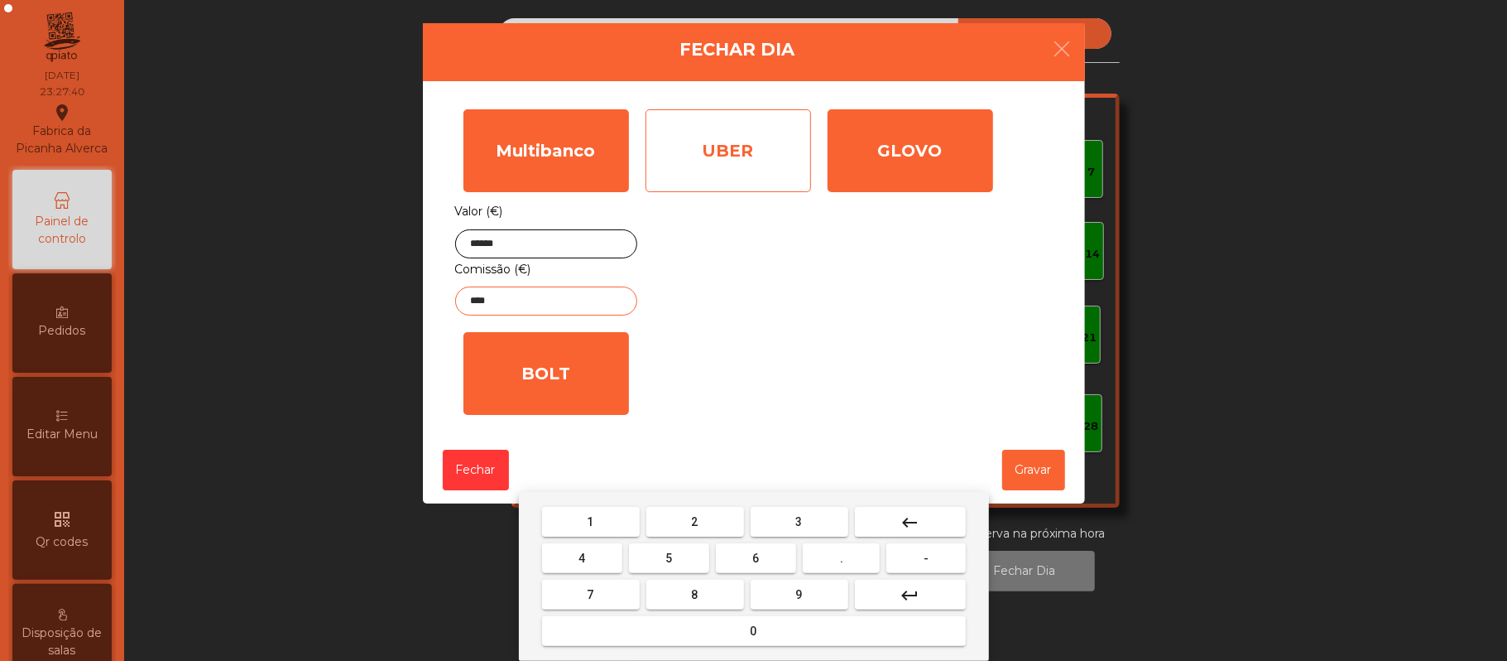
type input "****"
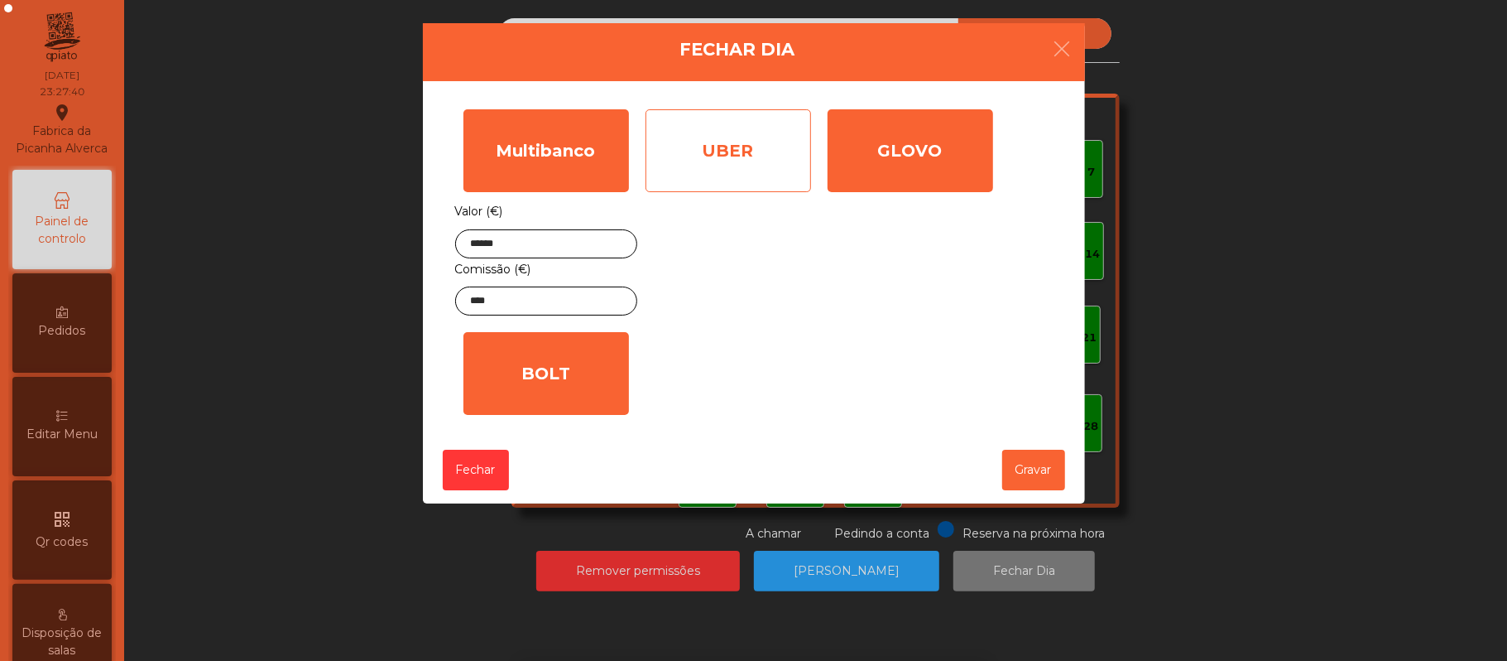
click at [753, 154] on div "UBER" at bounding box center [729, 150] width 166 height 83
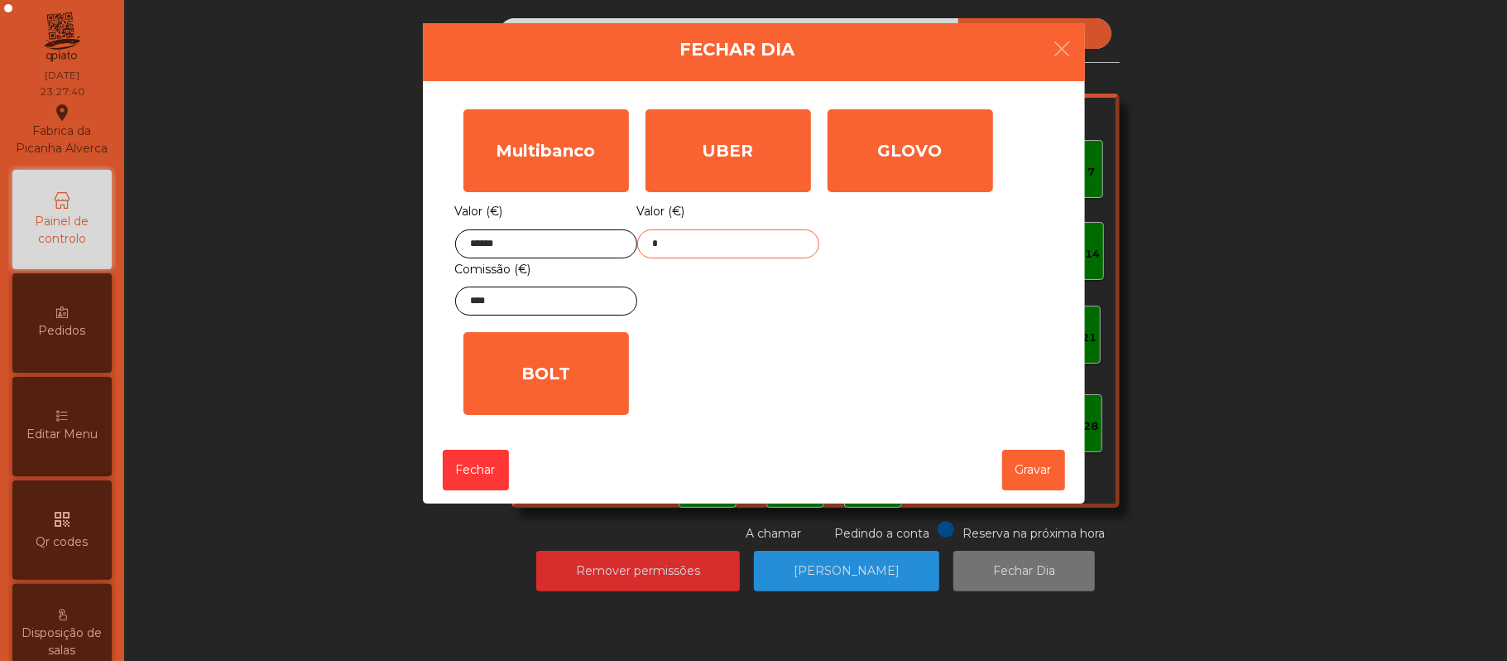
click at [749, 237] on input "*" at bounding box center [728, 243] width 182 height 29
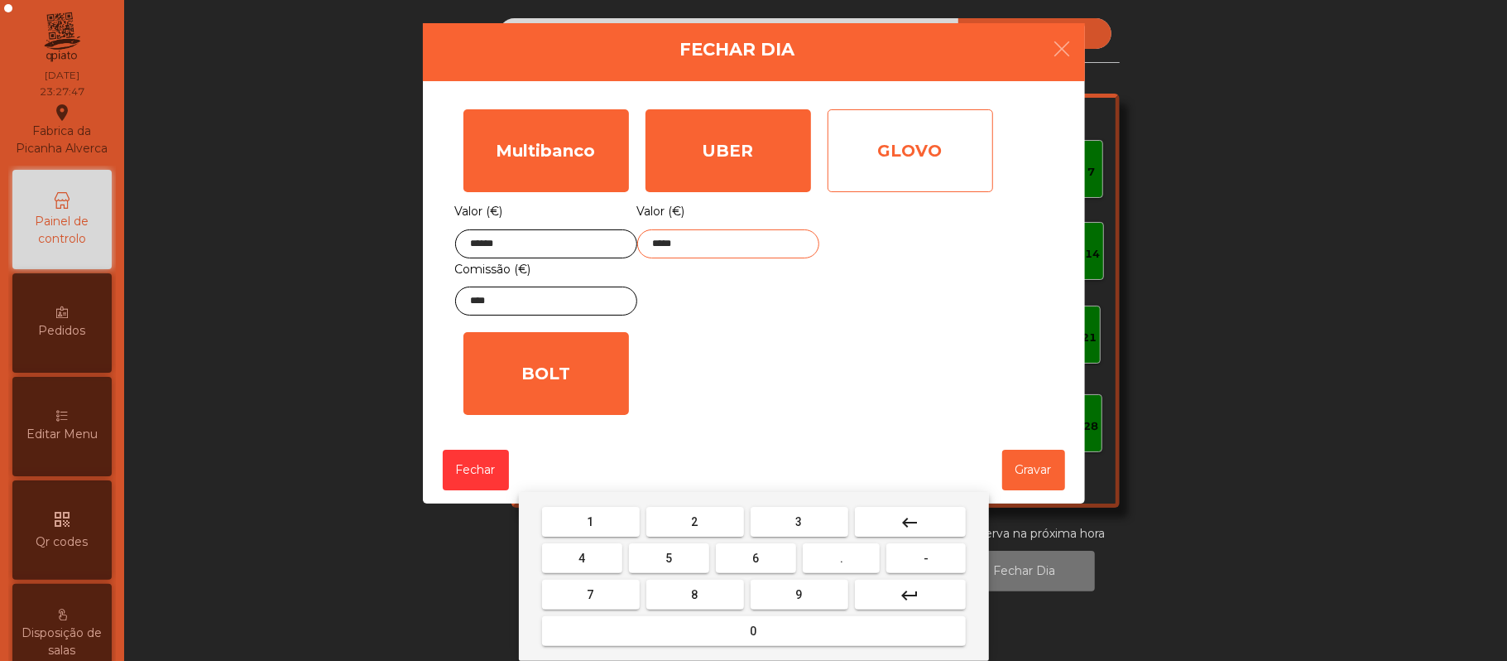
type input "*****"
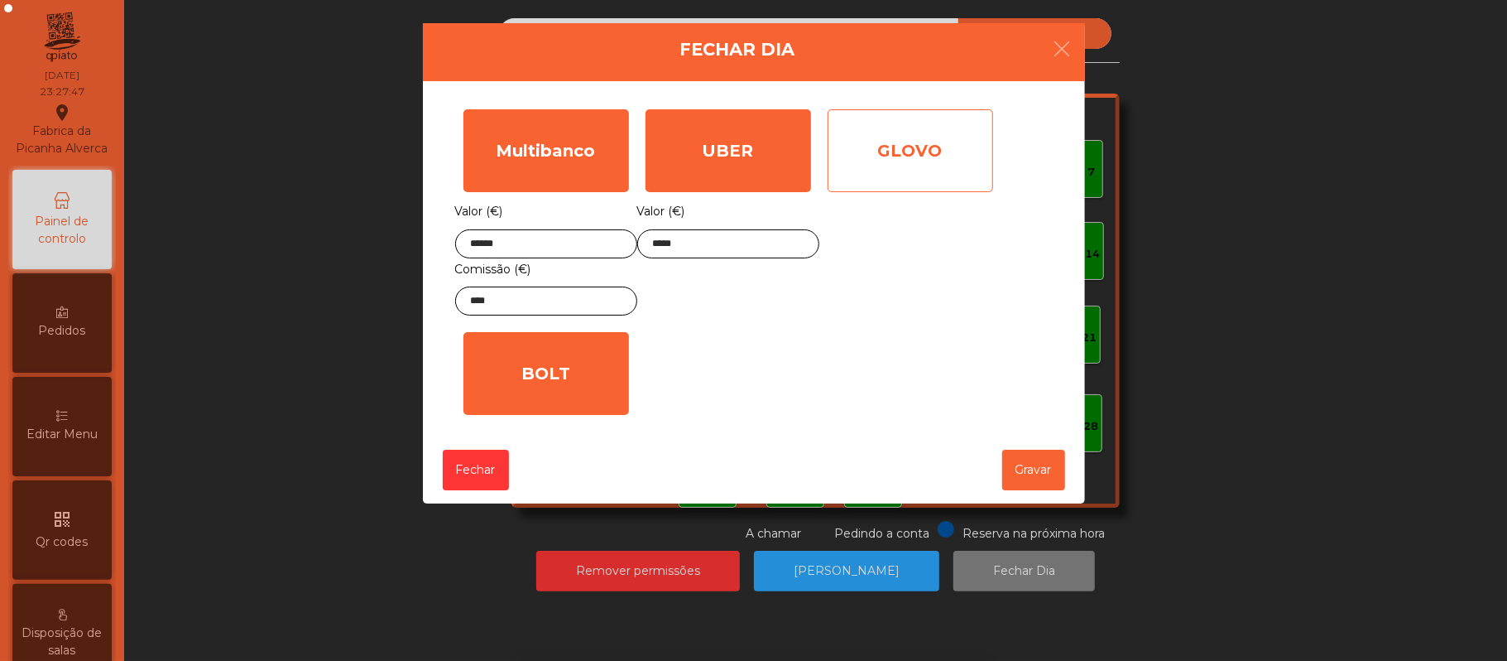
click at [937, 167] on div "GLOVO" at bounding box center [911, 150] width 166 height 83
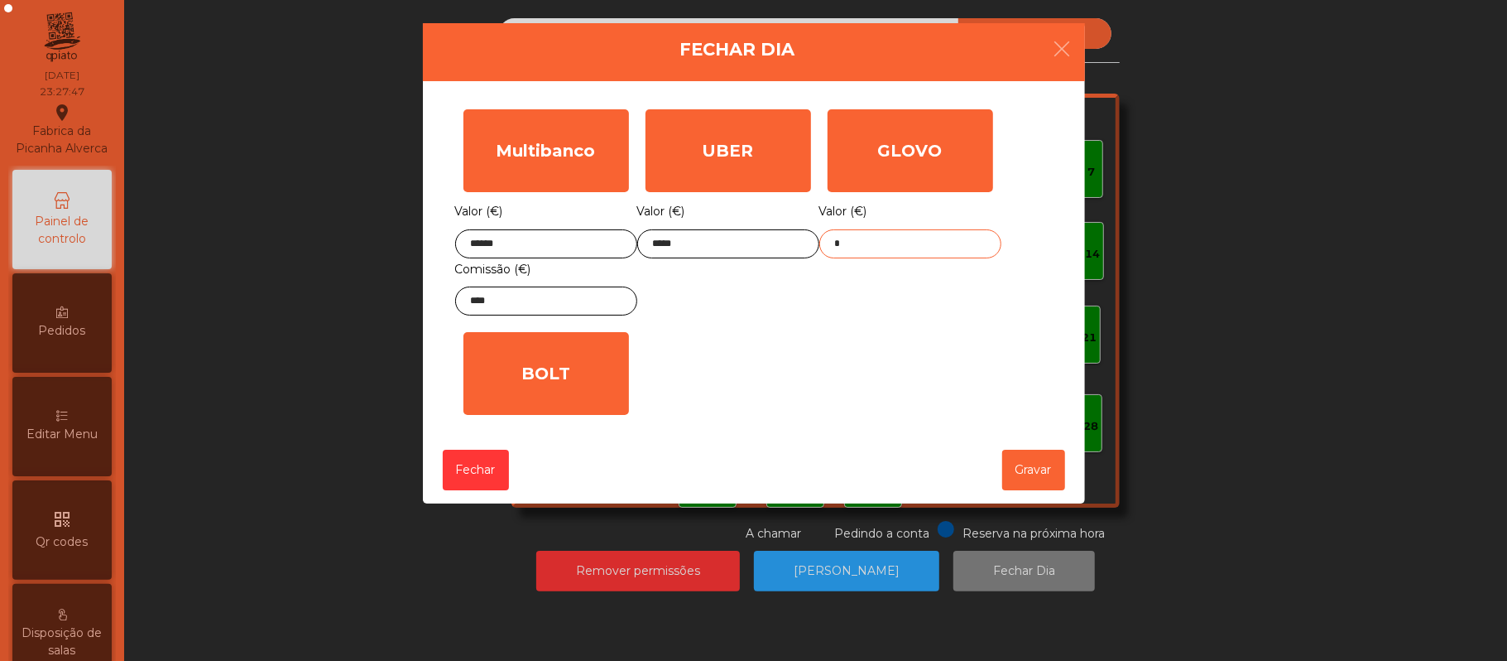
click at [904, 239] on input "*" at bounding box center [910, 243] width 182 height 29
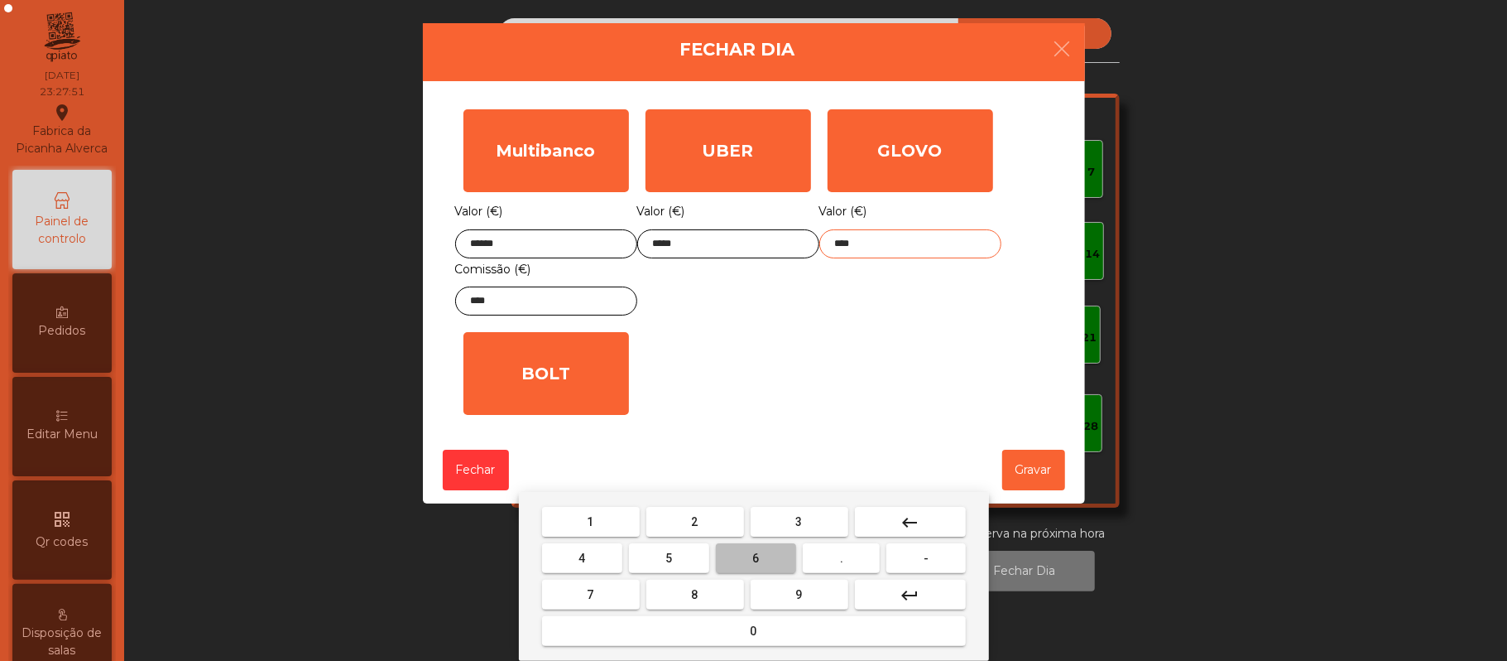
type input "*****"
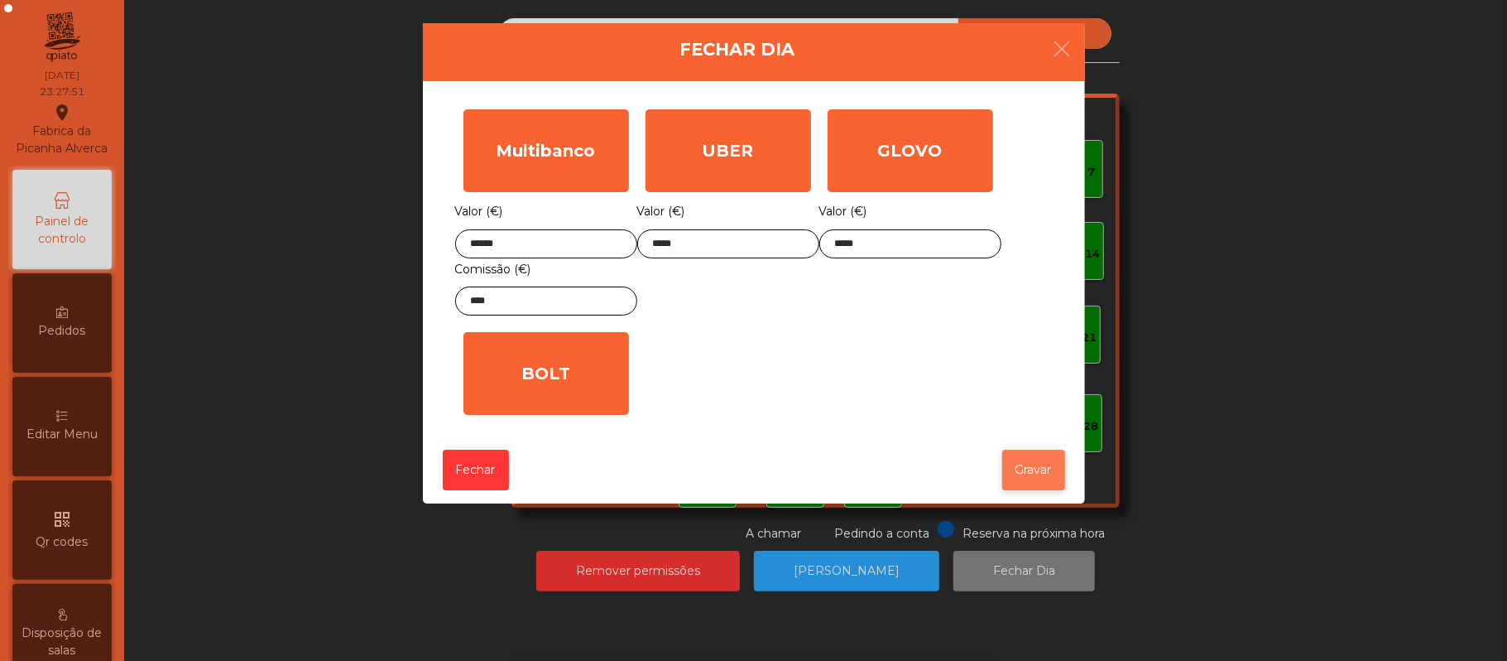
click at [1046, 468] on button "Gravar" at bounding box center [1033, 469] width 63 height 41
